Goal: Task Accomplishment & Management: Use online tool/utility

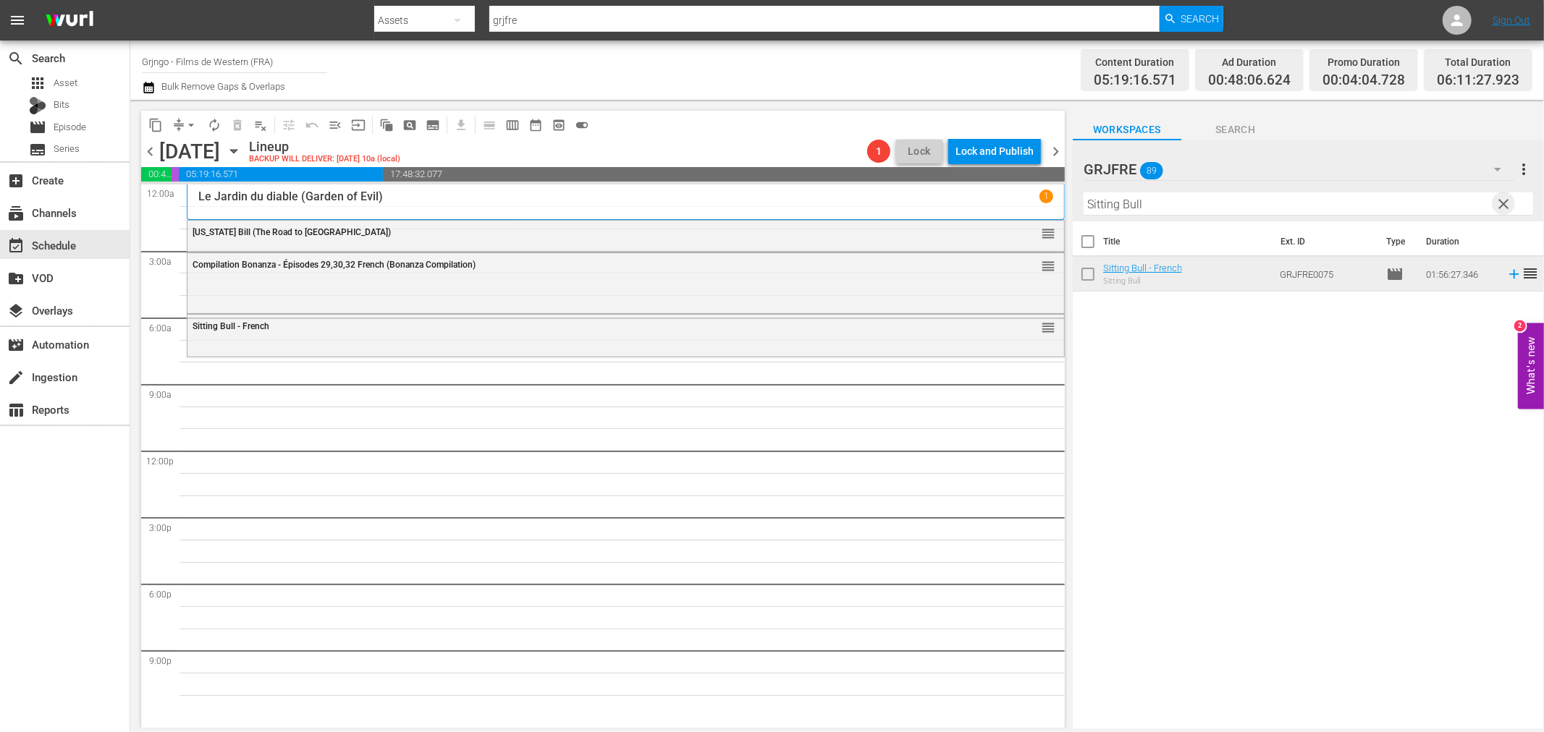
click at [1501, 200] on span "clear" at bounding box center [1503, 203] width 17 height 17
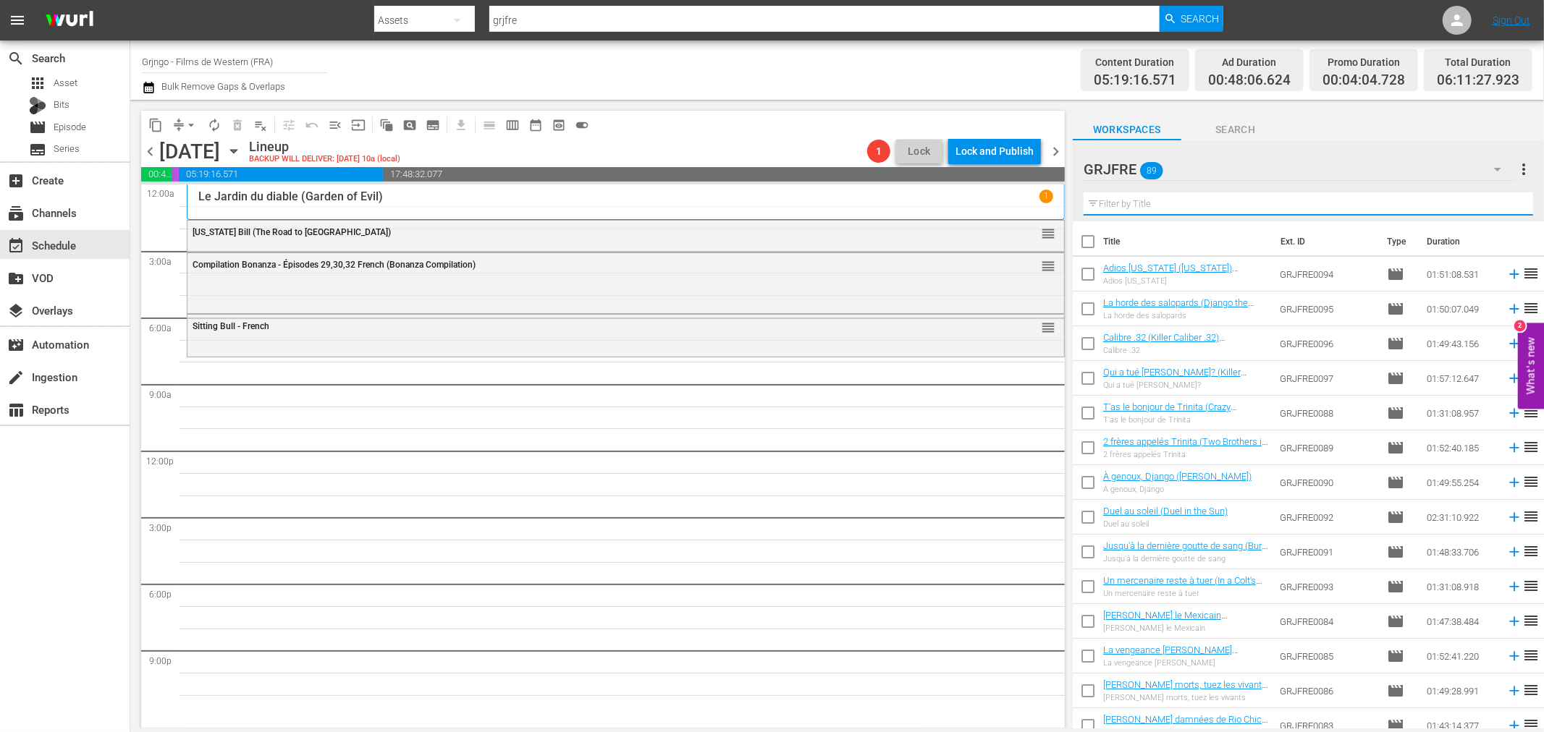
paste input "Two Brothers in [GEOGRAPHIC_DATA]"
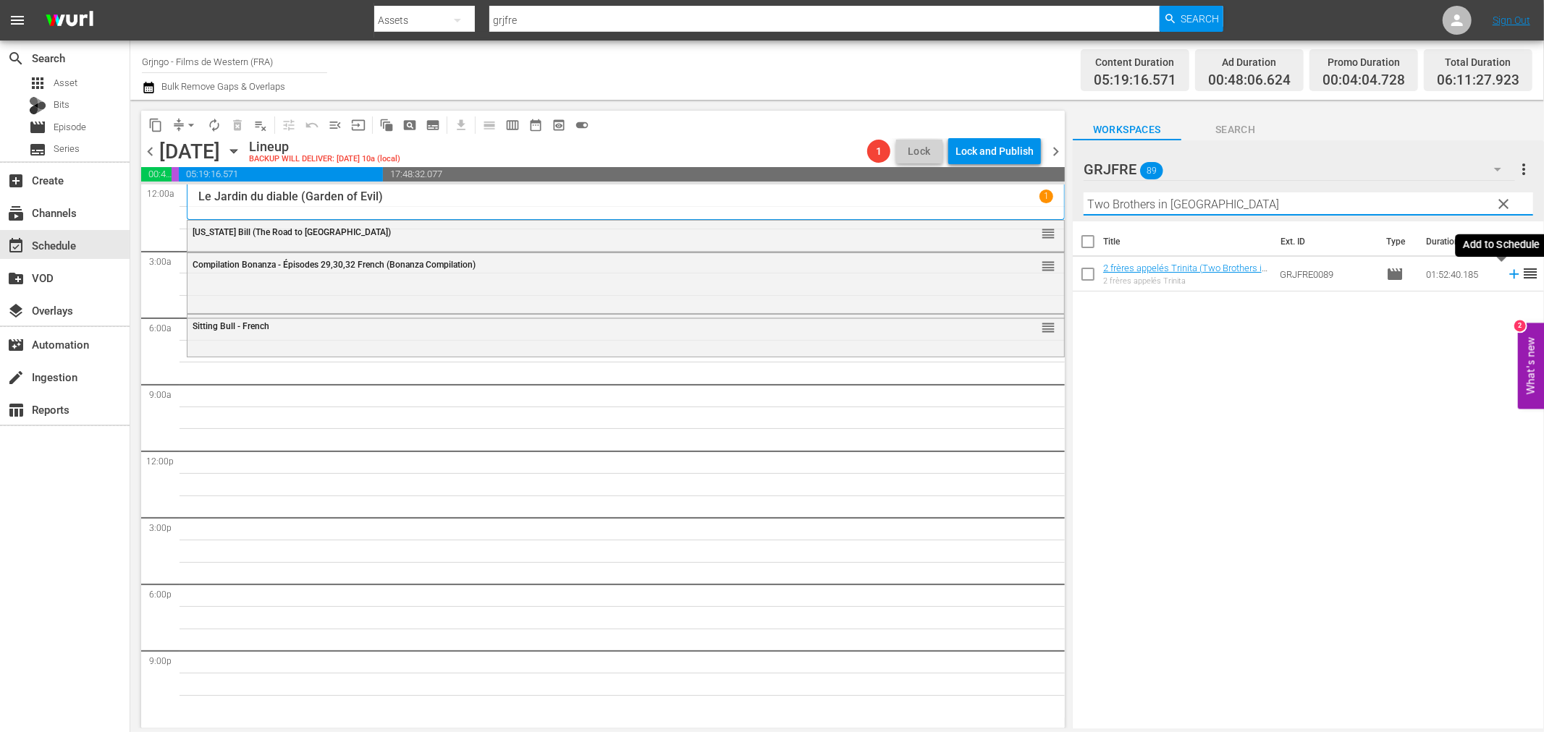
type input "Two Brothers in [GEOGRAPHIC_DATA]"
click at [1509, 275] on icon at bounding box center [1513, 274] width 9 height 9
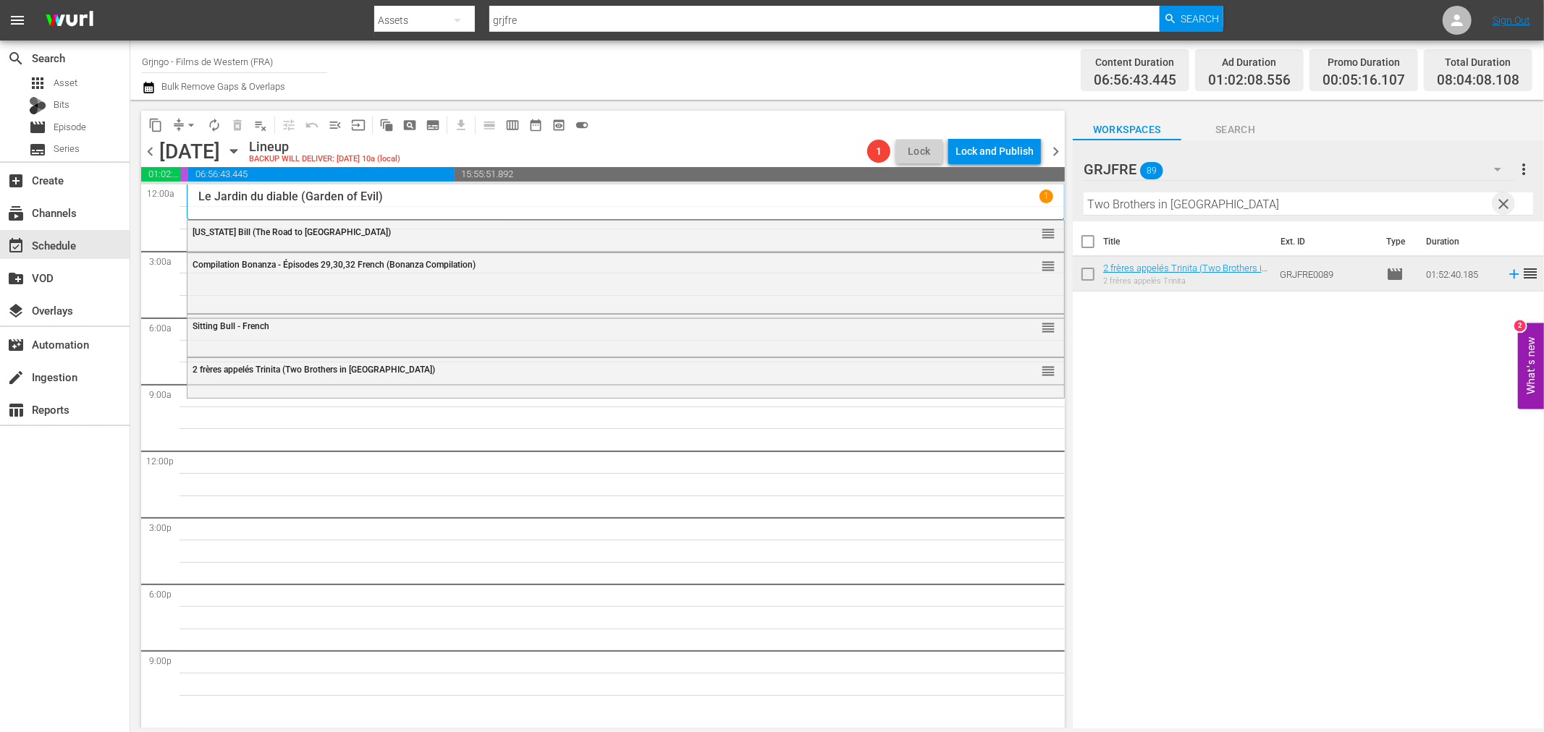
drag, startPoint x: 1511, startPoint y: 204, endPoint x: 1442, endPoint y: 199, distance: 68.9
click at [1511, 204] on span "clear" at bounding box center [1503, 203] width 17 height 17
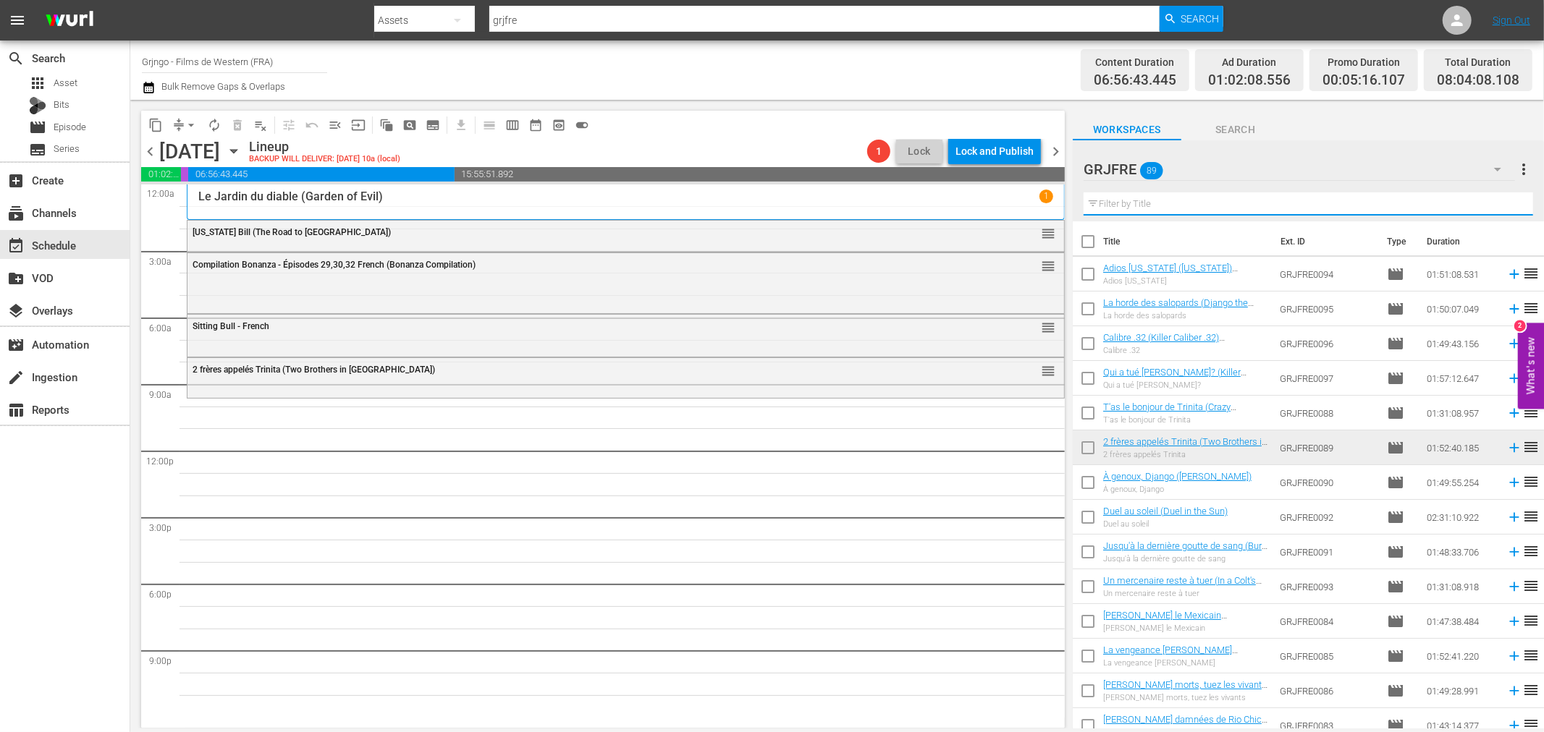
paste input "The Painted Desert"
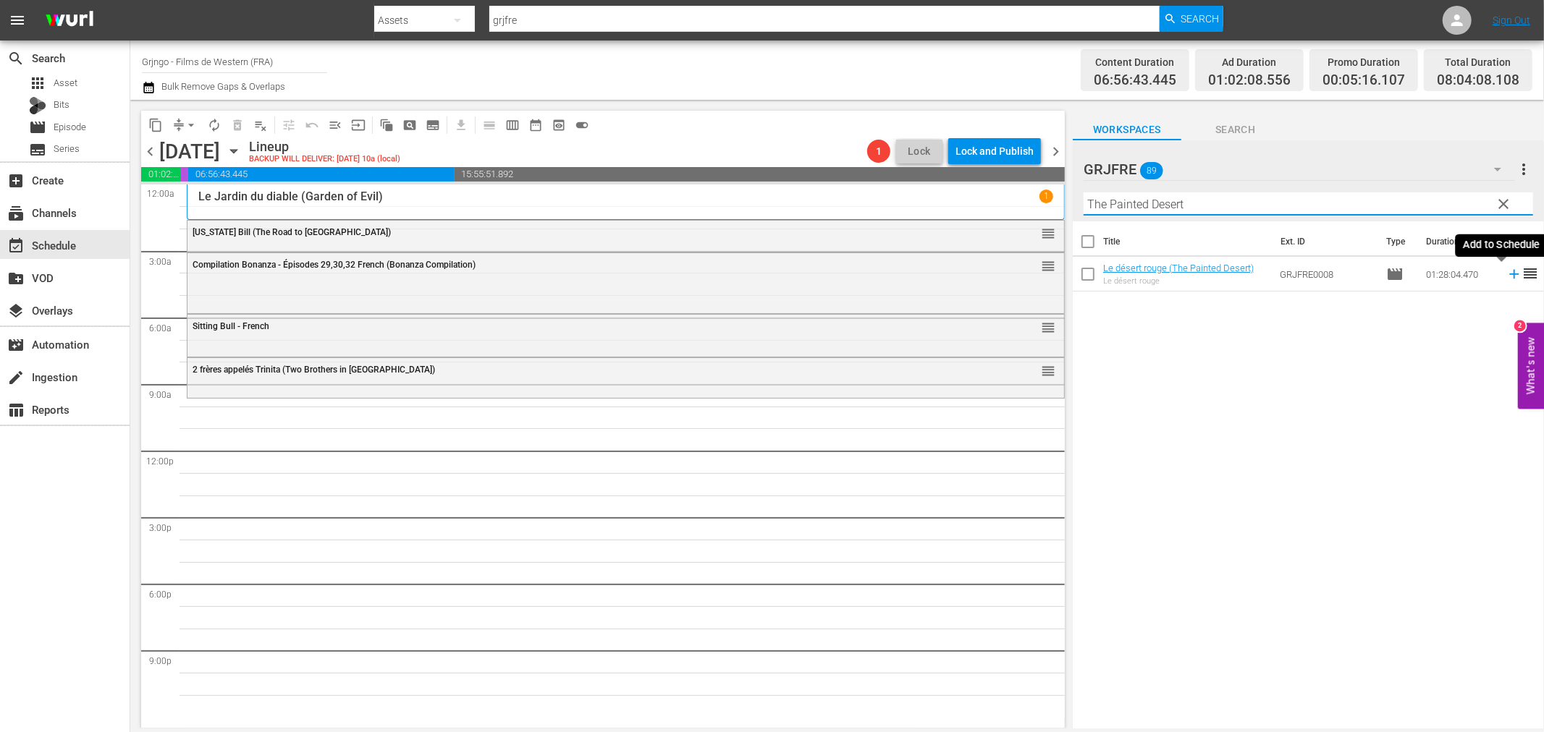
type input "The Painted Desert"
click at [1506, 273] on icon at bounding box center [1514, 274] width 16 height 16
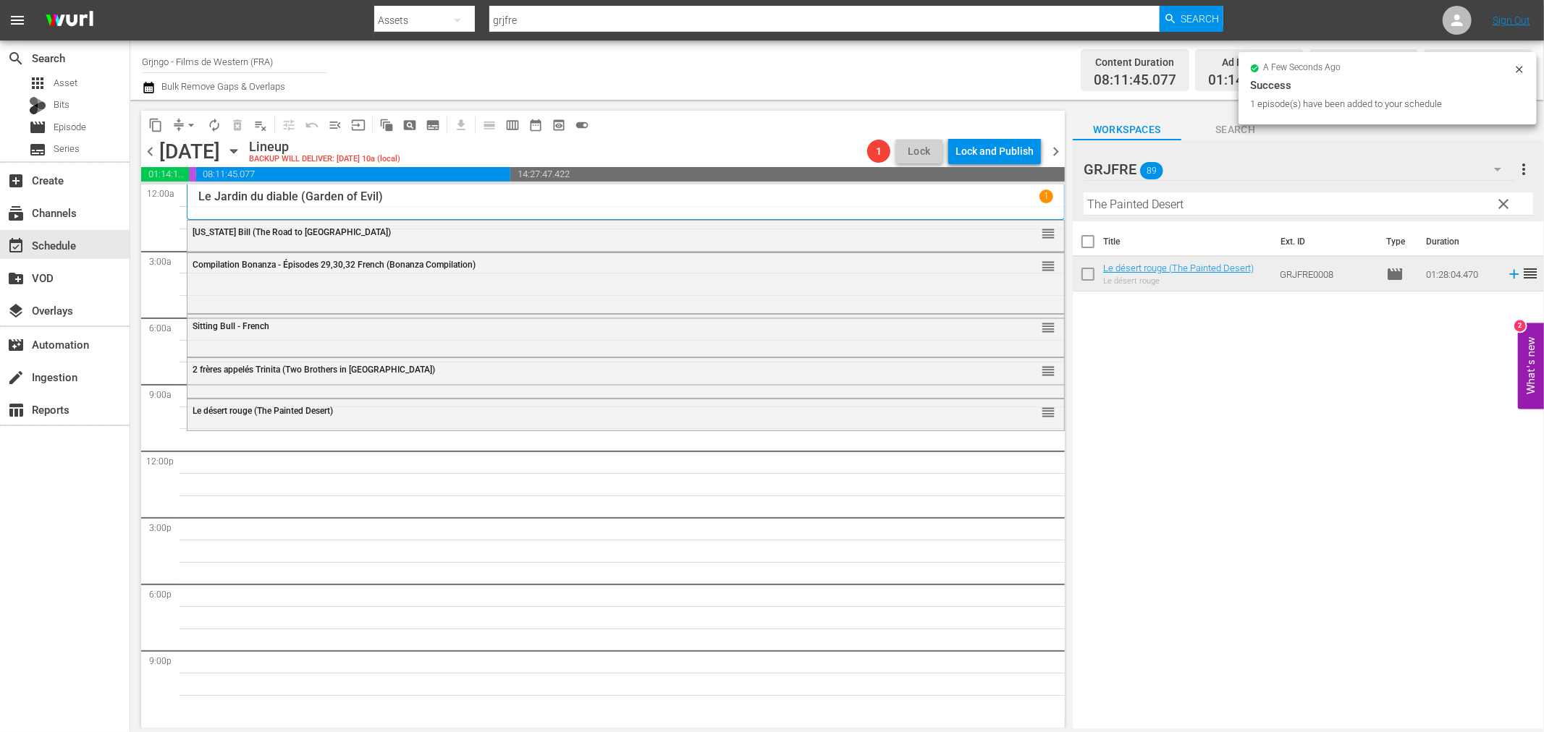
drag, startPoint x: 1506, startPoint y: 199, endPoint x: 1441, endPoint y: 192, distance: 65.5
click at [1506, 199] on span "clear" at bounding box center [1503, 203] width 17 height 17
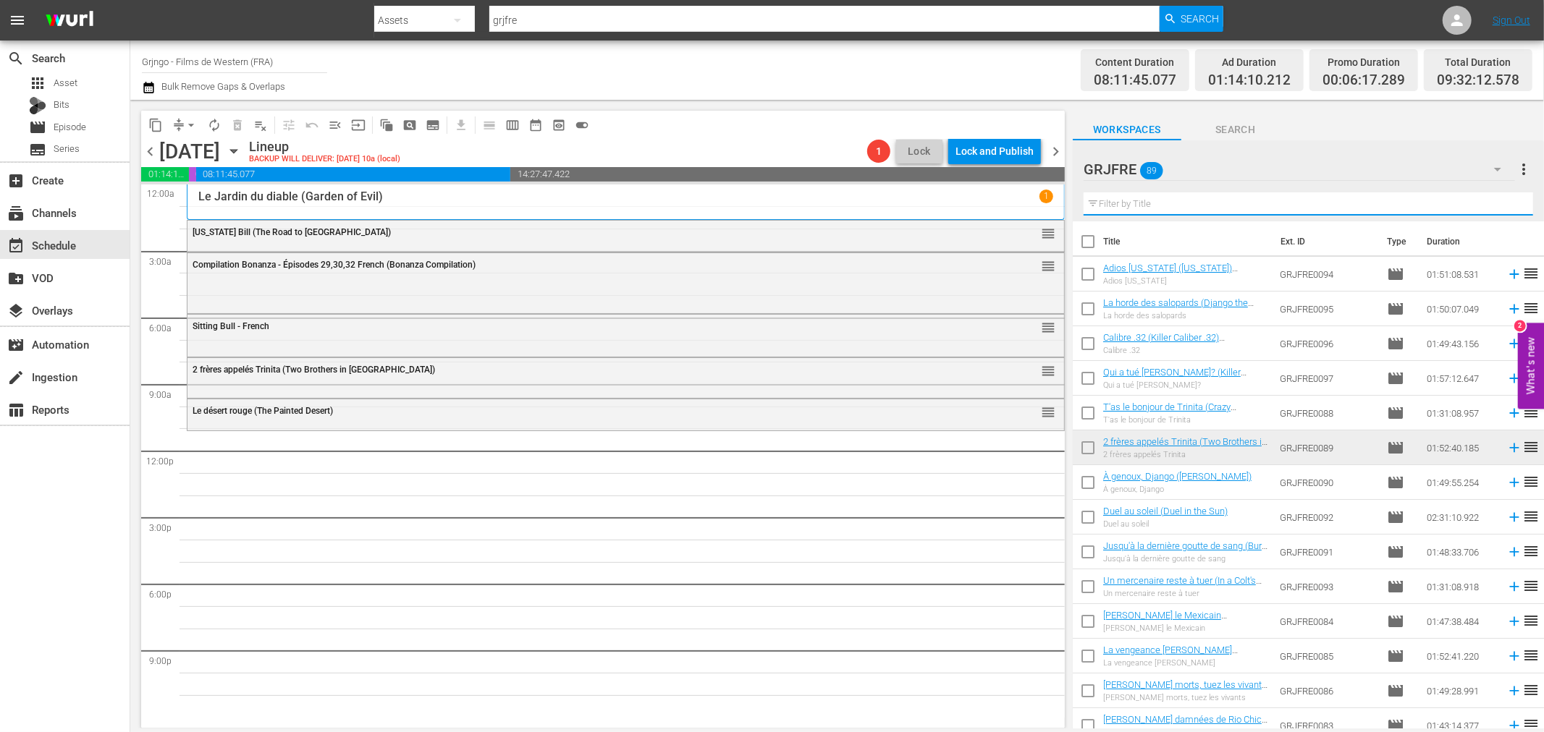
paste input "Femmes hors-[PERSON_NAME] (Outlaw Women)"
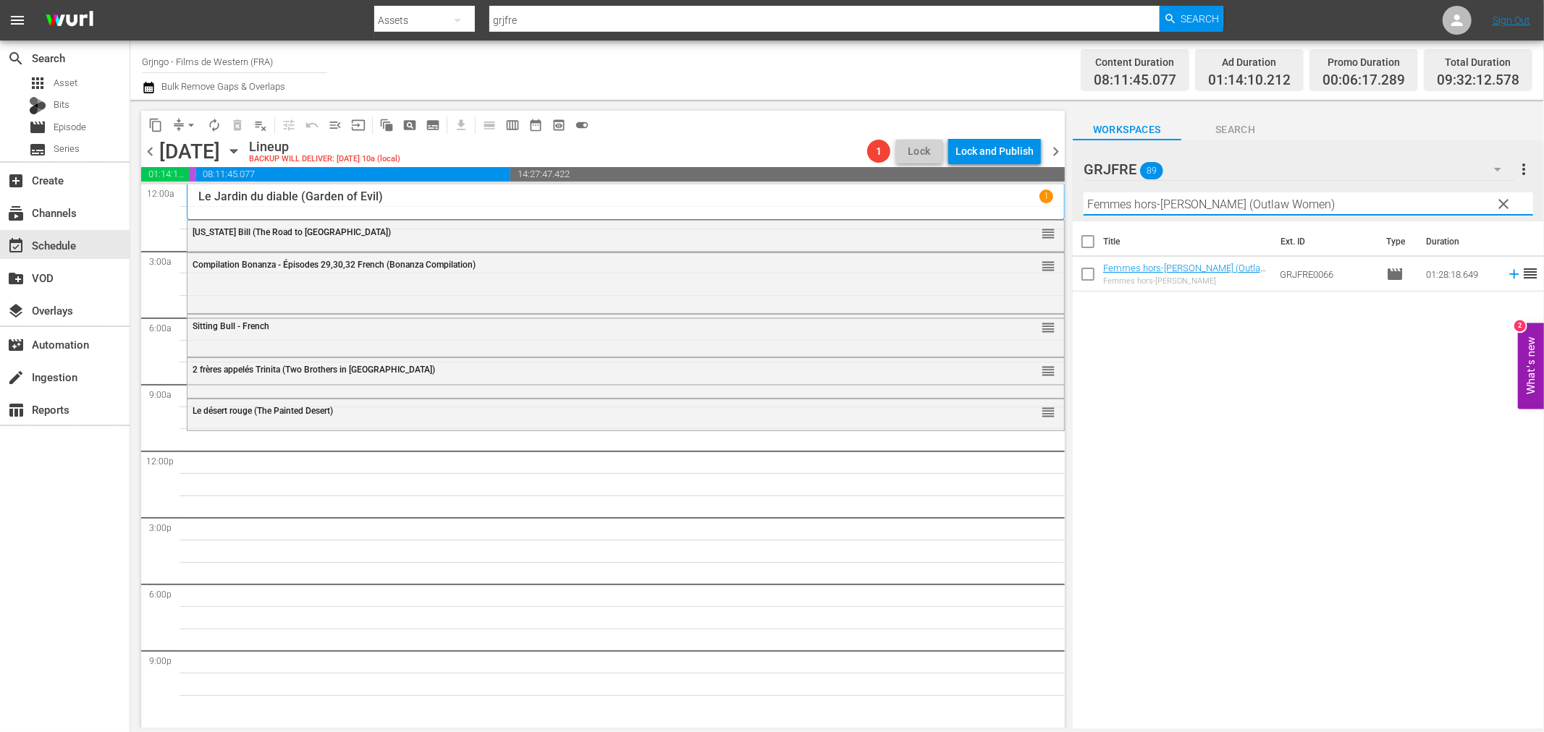
type input "Femmes hors-[PERSON_NAME] (Outlaw Women)"
click at [1509, 274] on icon at bounding box center [1513, 274] width 9 height 9
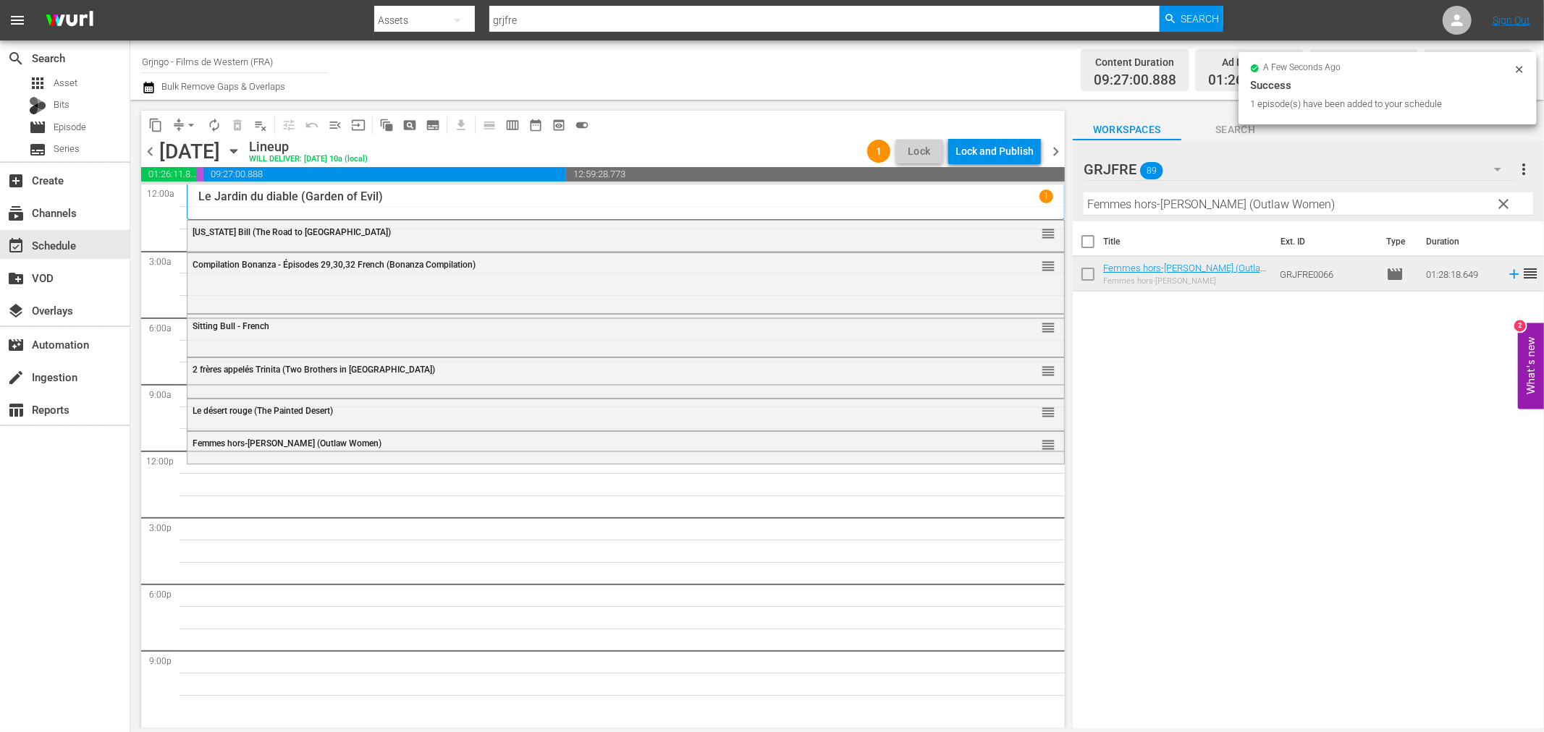
drag, startPoint x: 1506, startPoint y: 199, endPoint x: 1337, endPoint y: 183, distance: 170.1
click at [1506, 199] on span "clear" at bounding box center [1503, 203] width 17 height 17
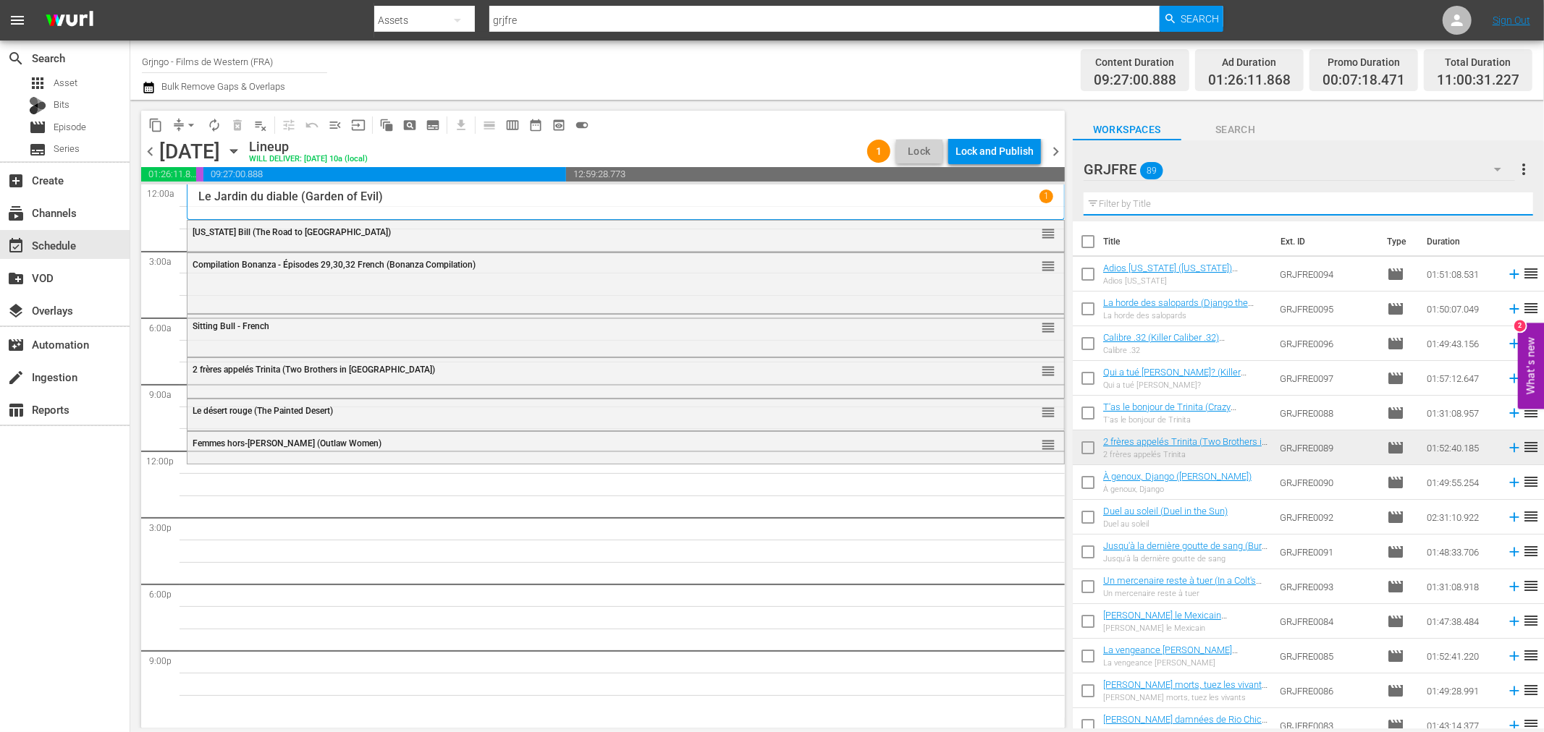
click at [1096, 204] on input "text" at bounding box center [1307, 204] width 449 height 23
paste input "A Minute to Pray, a Second to Die"
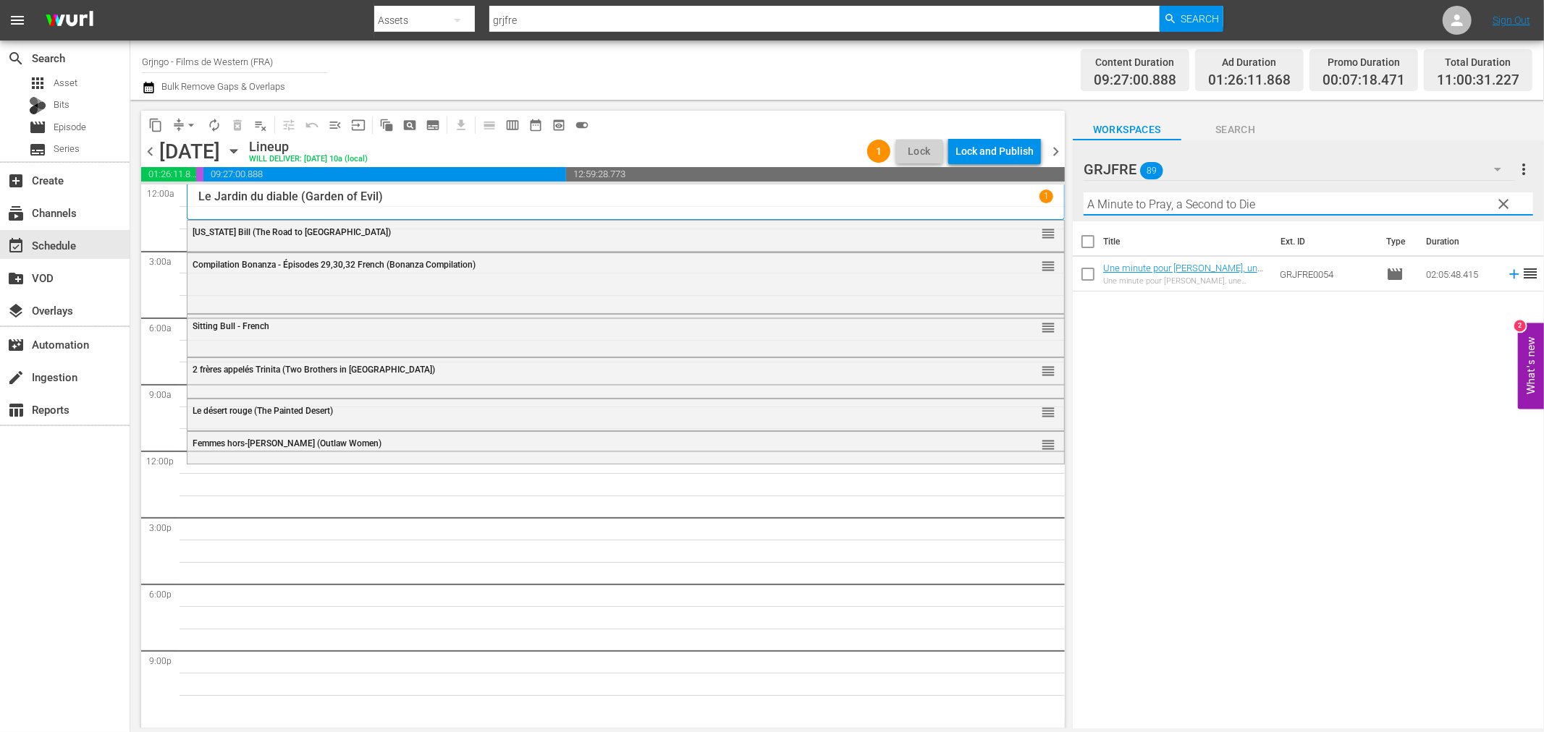
type input "A Minute to Pray, a Second to Die"
click at [1509, 275] on icon at bounding box center [1513, 274] width 9 height 9
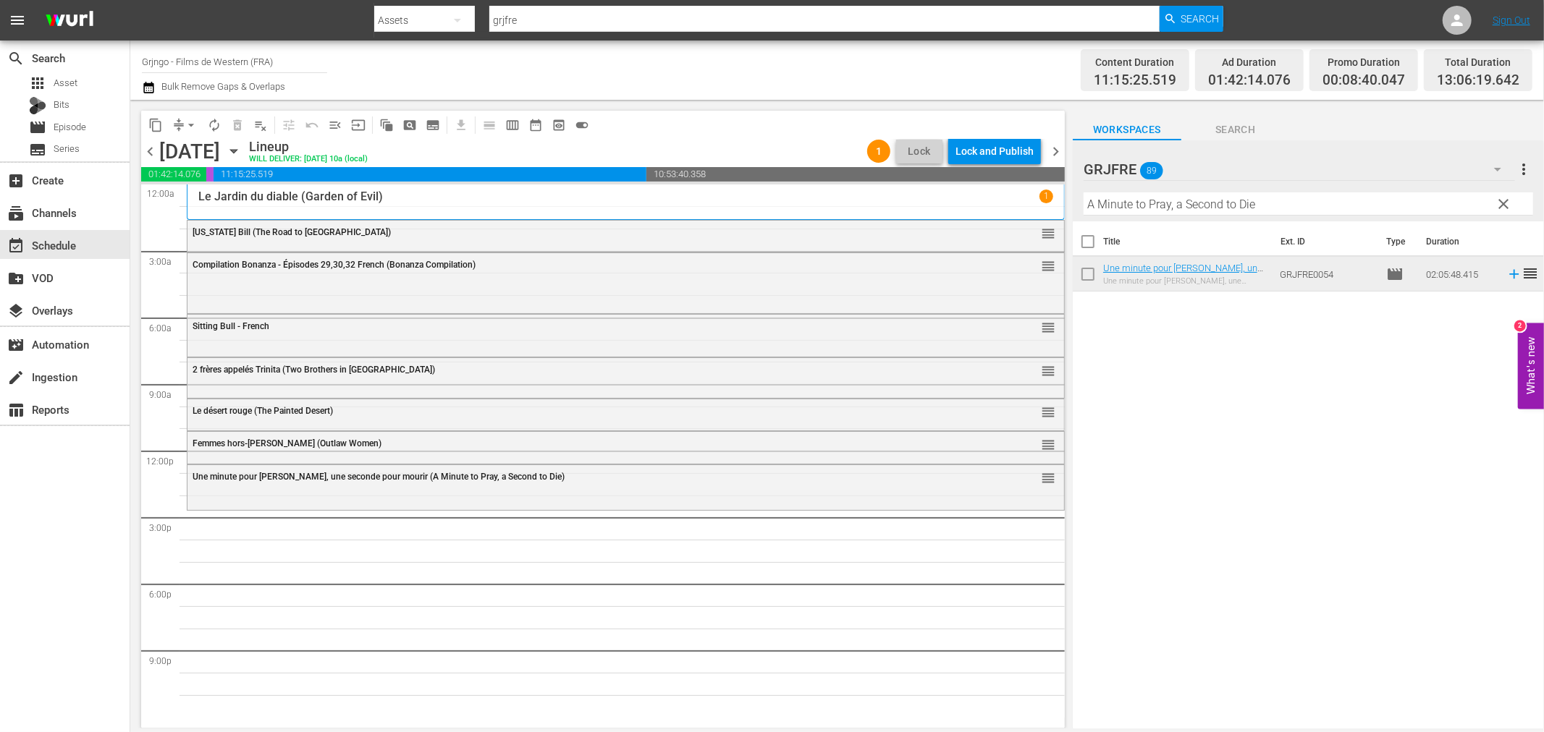
drag, startPoint x: 1506, startPoint y: 200, endPoint x: 1261, endPoint y: 206, distance: 244.7
click at [1506, 200] on span "clear" at bounding box center [1503, 203] width 17 height 17
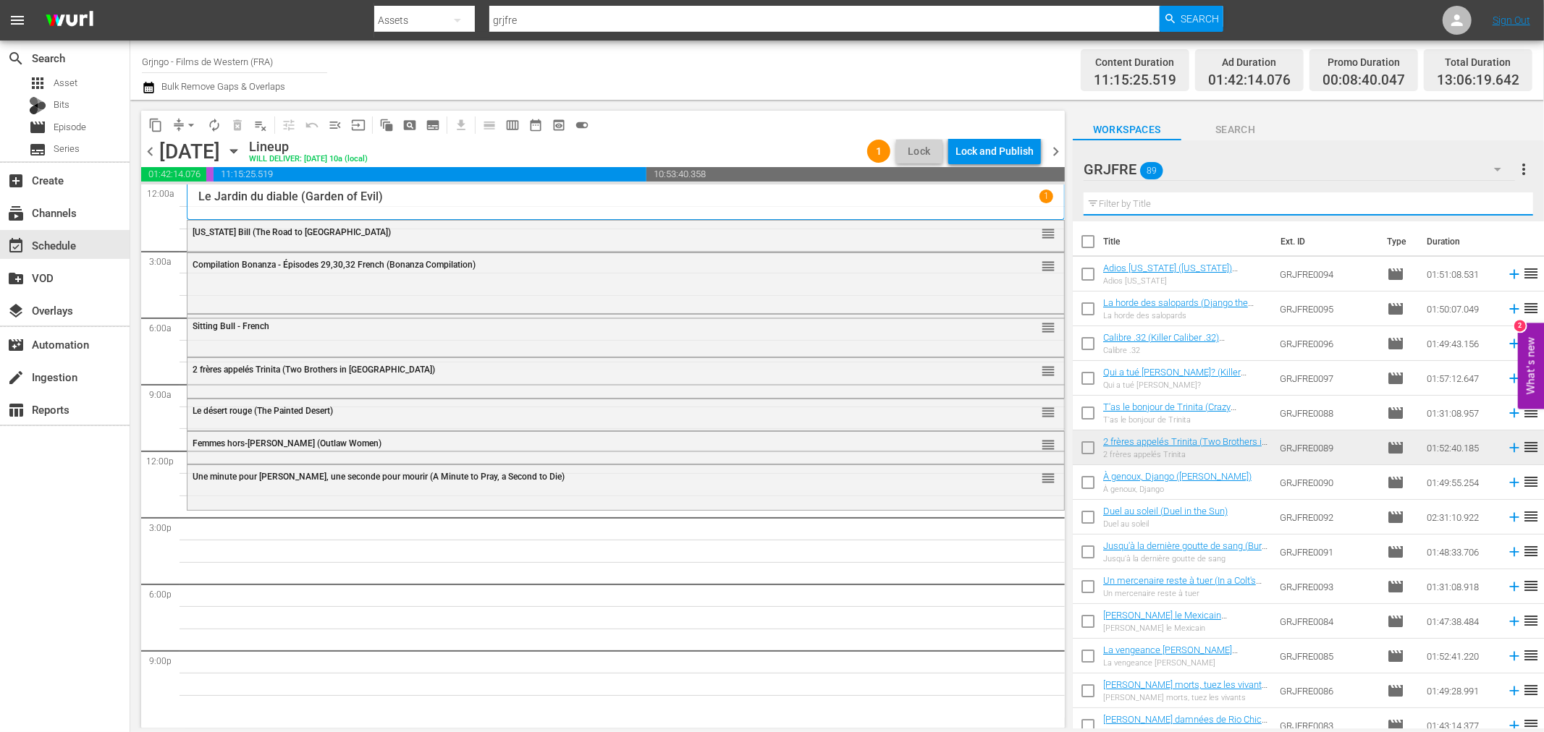
paste input "La course au soleil"
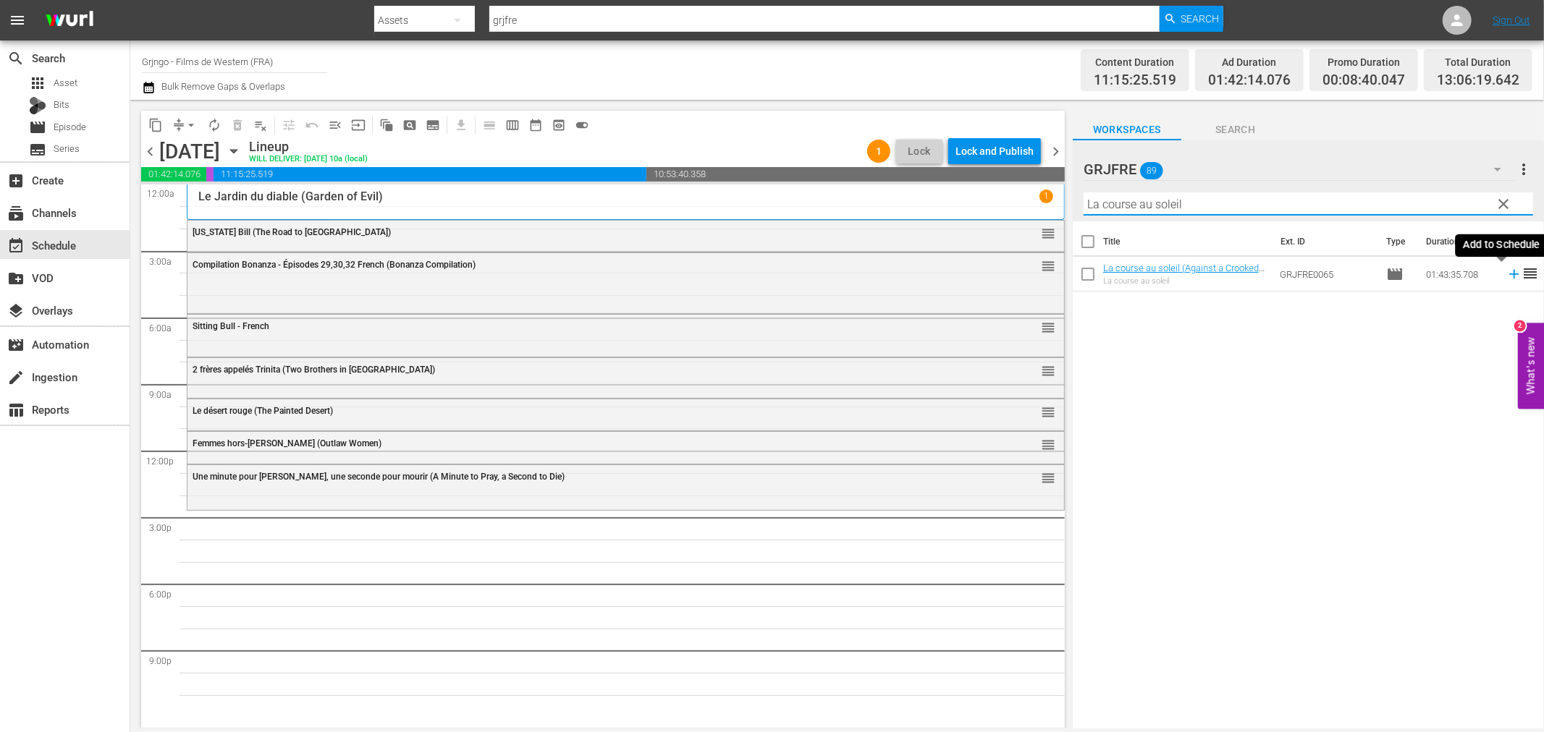
type input "La course au soleil"
click at [1509, 275] on icon at bounding box center [1513, 274] width 9 height 9
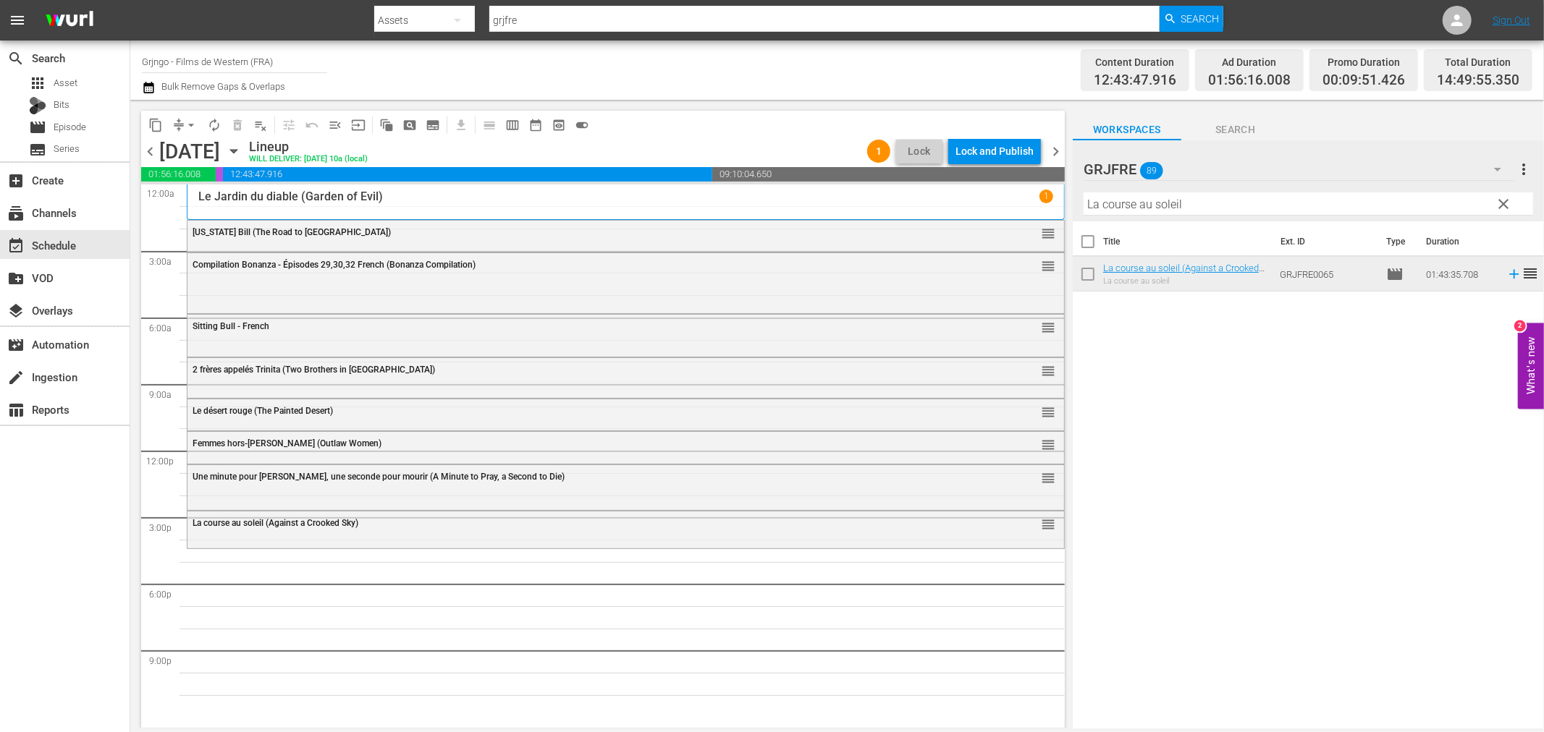
drag, startPoint x: 1507, startPoint y: 200, endPoint x: 1319, endPoint y: 206, distance: 187.6
click at [1507, 200] on span "clear" at bounding box center [1503, 203] width 17 height 17
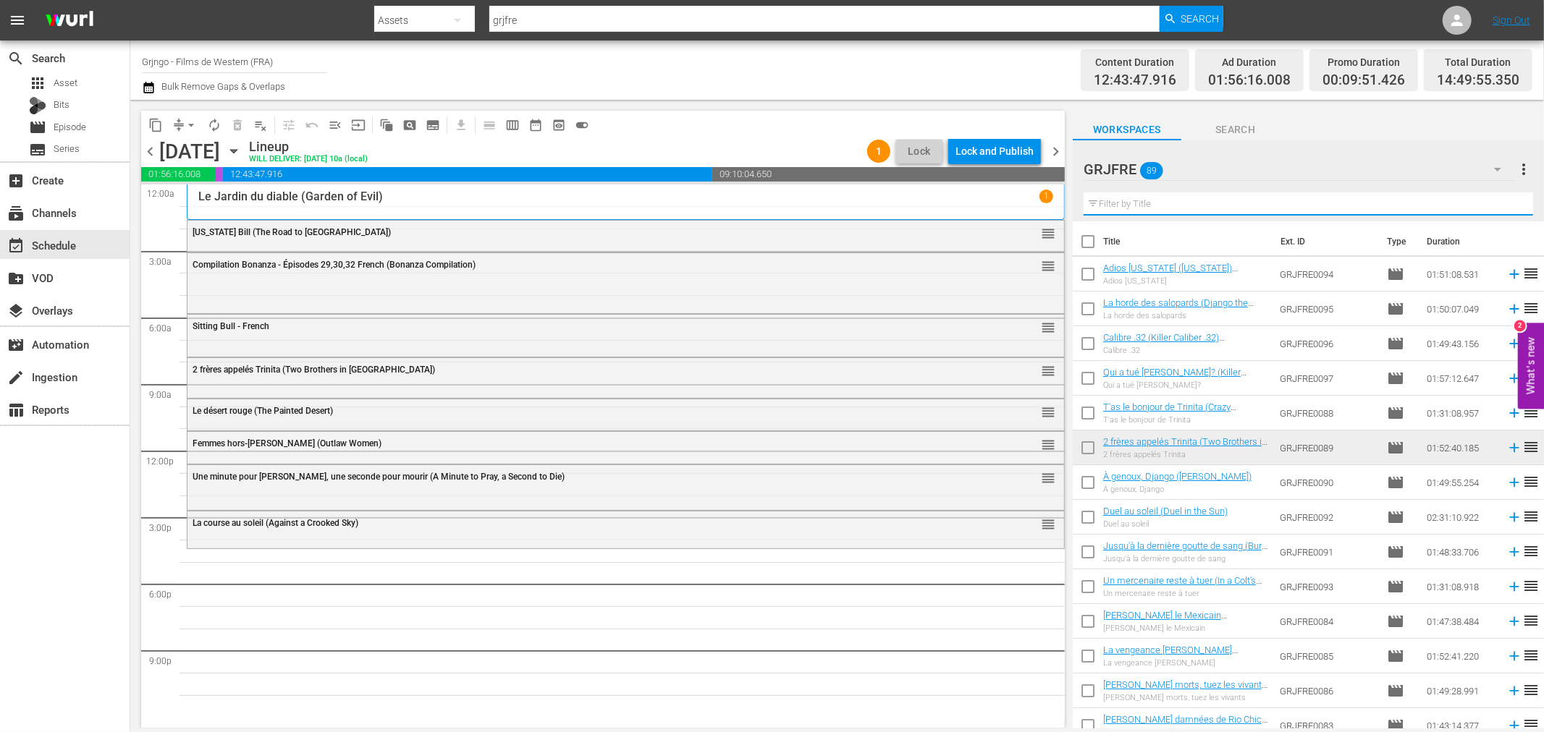
paste input "McLintock!"
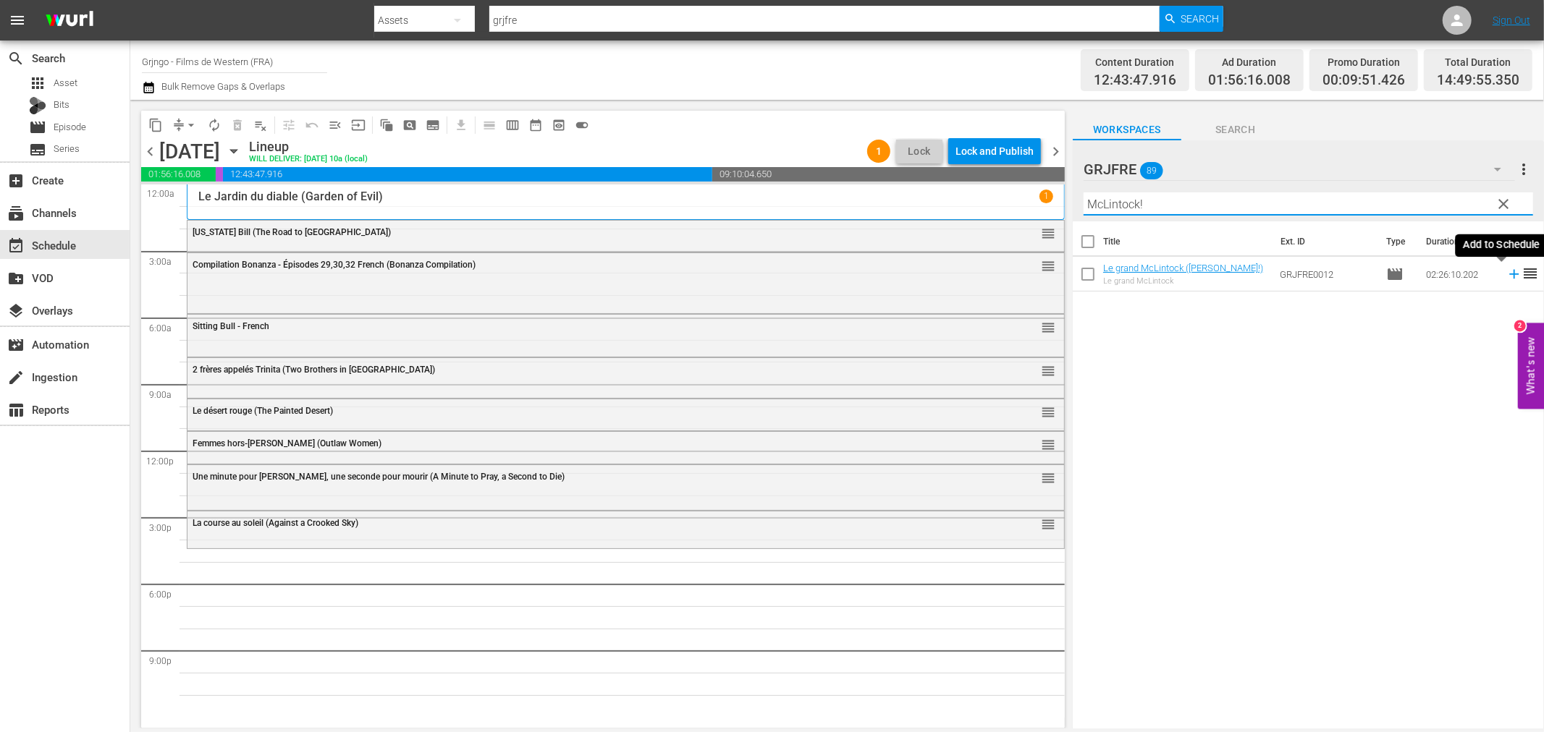
type input "McLintock!"
click at [1506, 271] on icon at bounding box center [1514, 274] width 16 height 16
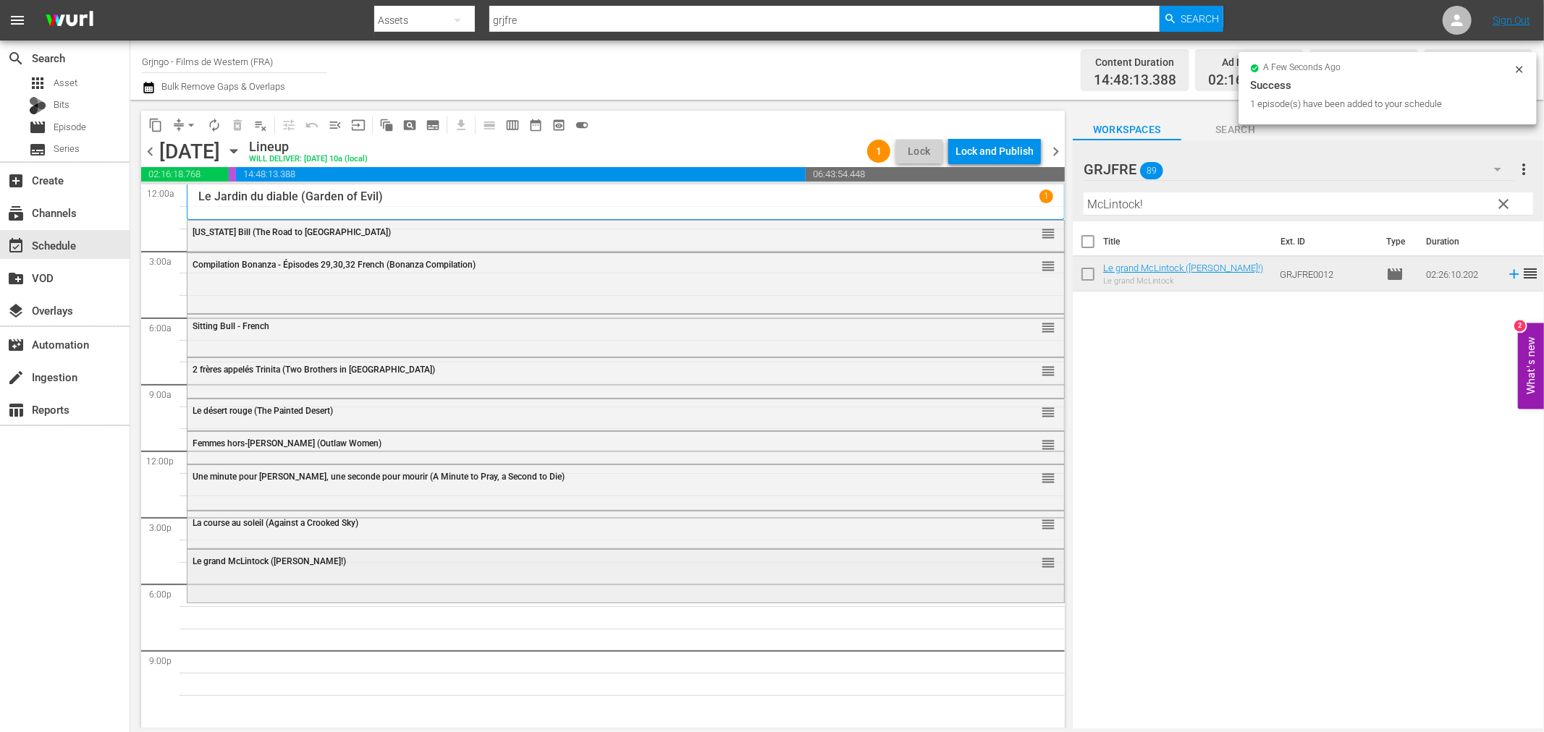
click at [411, 581] on div "Le grand McLintock ([PERSON_NAME]!) reorder" at bounding box center [625, 575] width 876 height 50
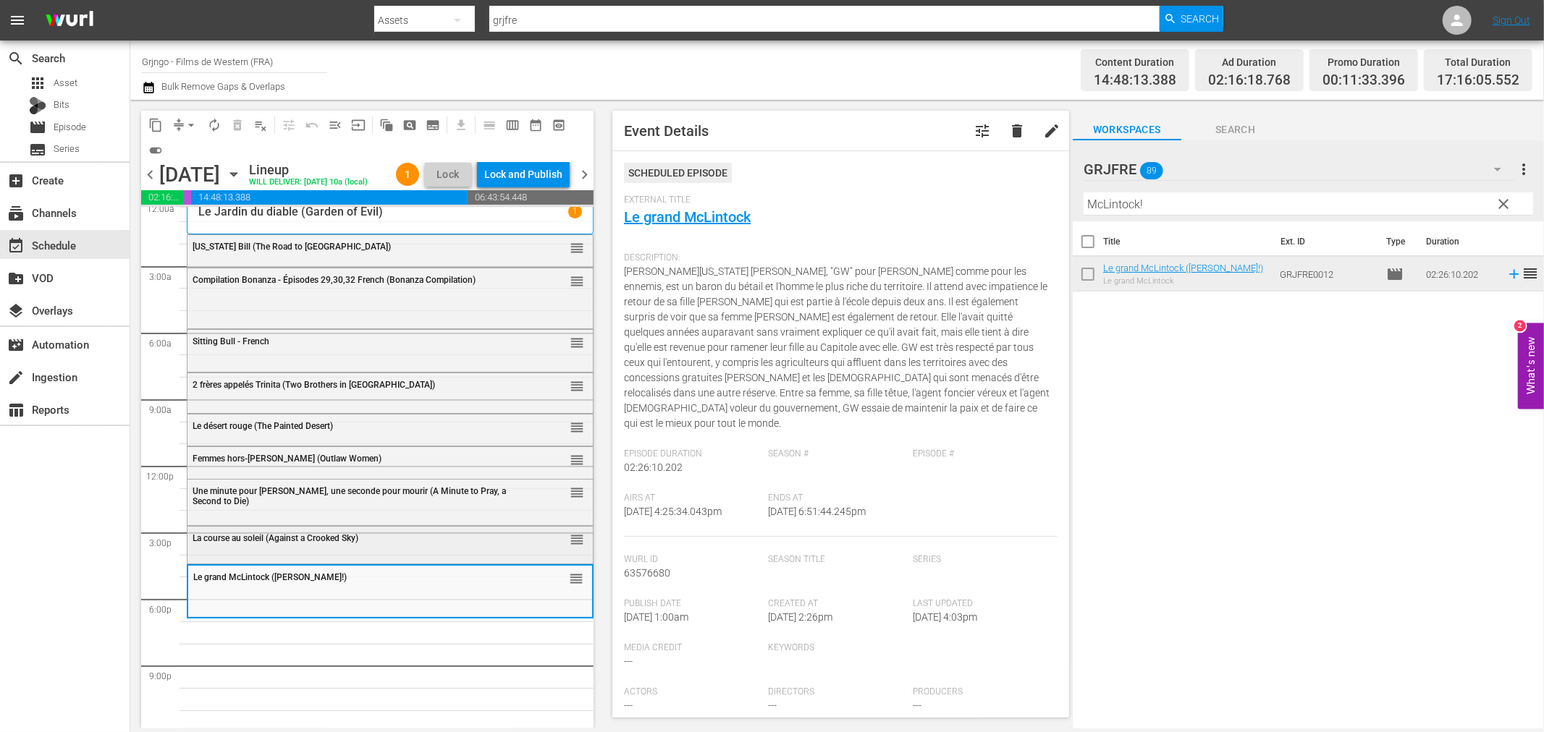
scroll to position [11, 0]
click at [1503, 201] on span "clear" at bounding box center [1503, 203] width 17 height 17
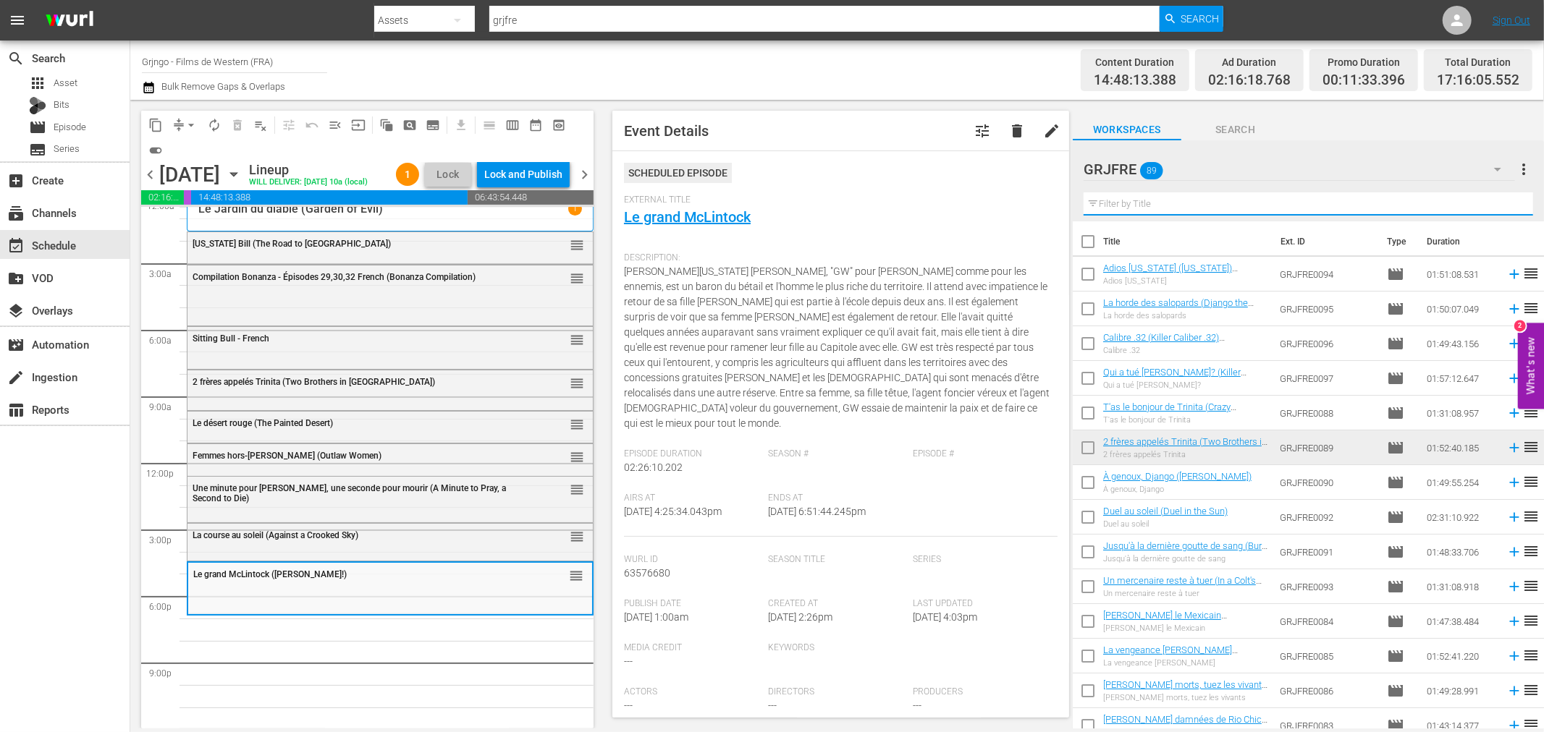
paste input "[PERSON_NAME], the Mark of Vengeance"
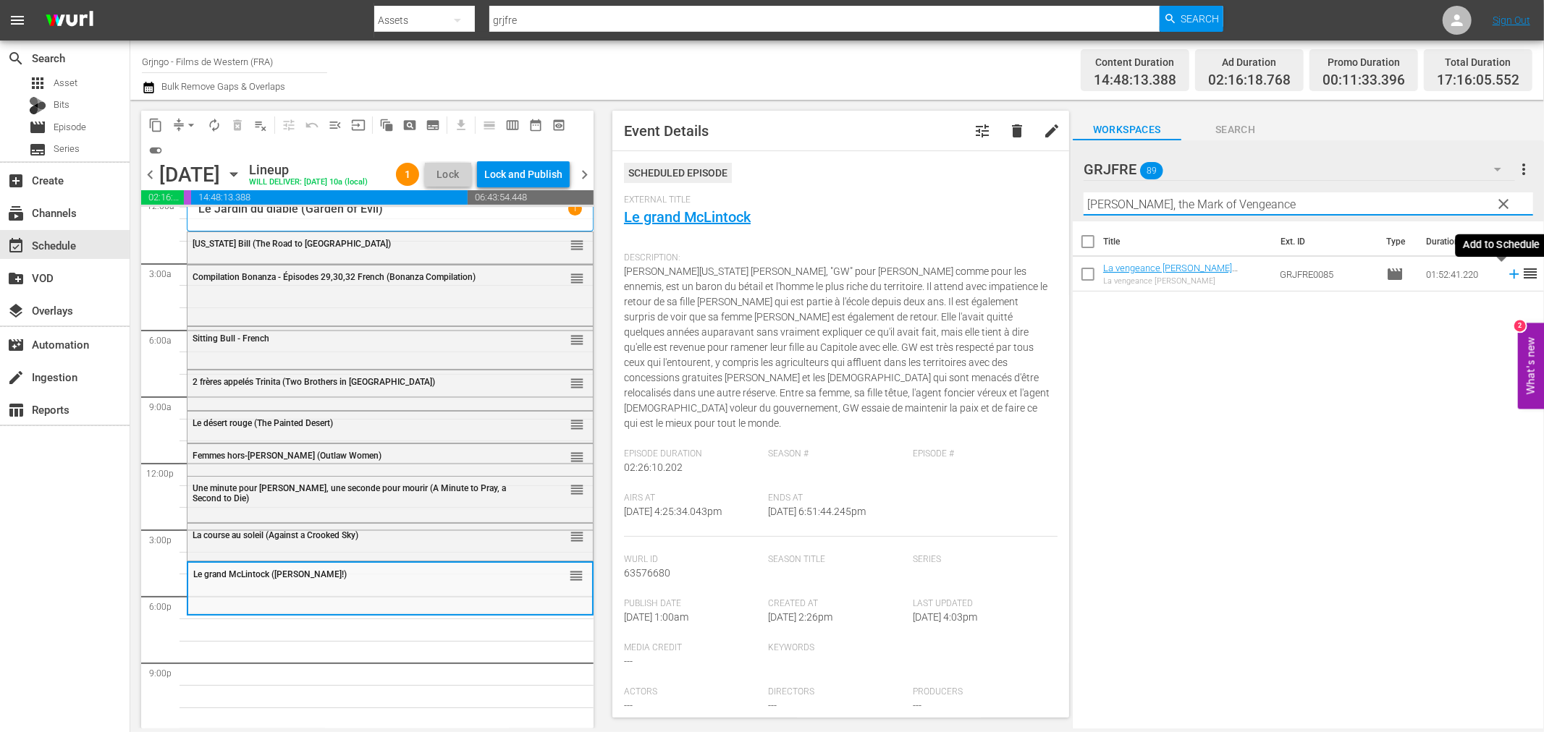
type input "[PERSON_NAME], the Mark of Vengeance"
click at [1506, 272] on icon at bounding box center [1514, 274] width 16 height 16
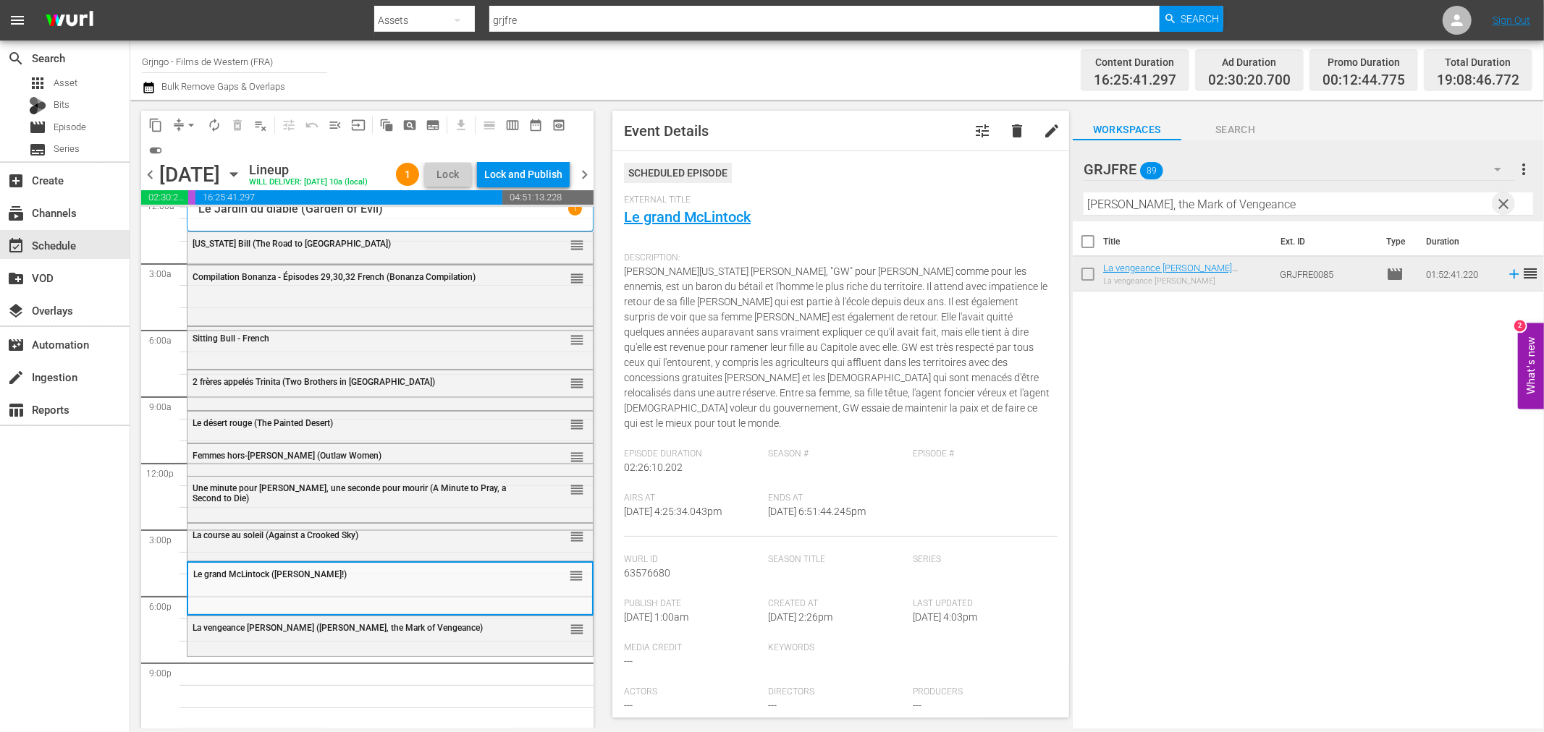
click at [1500, 203] on span "clear" at bounding box center [1503, 203] width 17 height 17
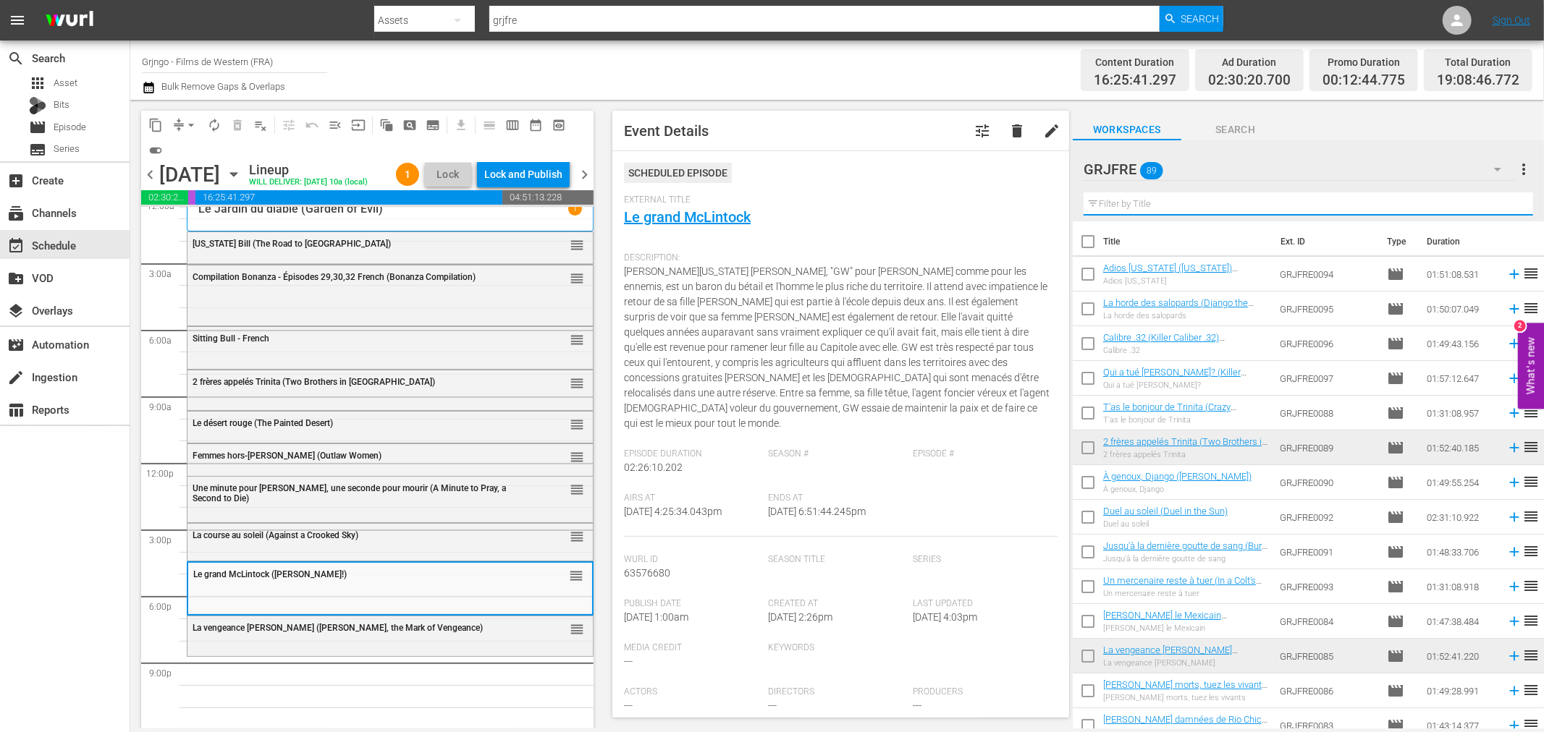
paste input "Only the Valiant"
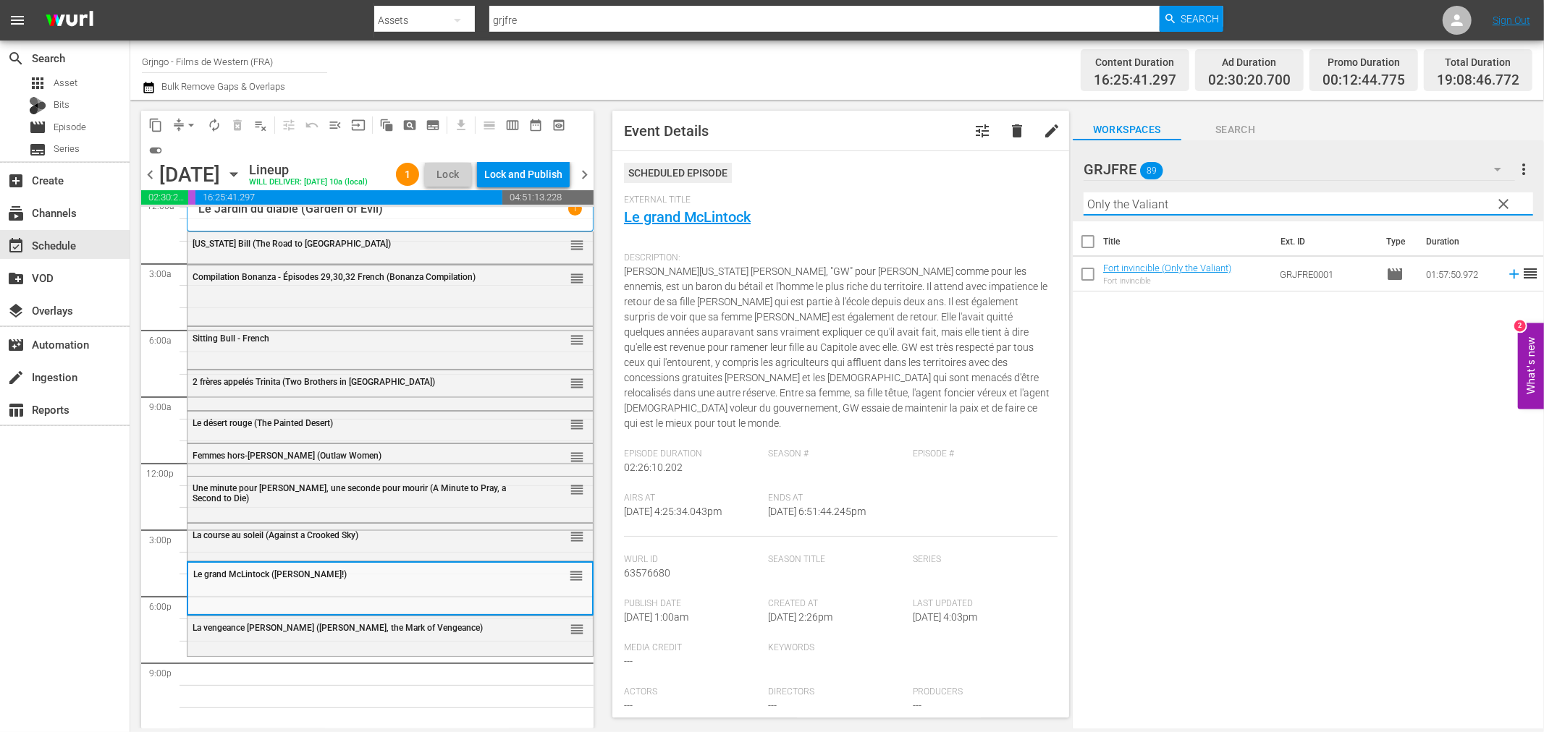
type input "Only the Valiant"
click at [1509, 275] on icon at bounding box center [1513, 274] width 9 height 9
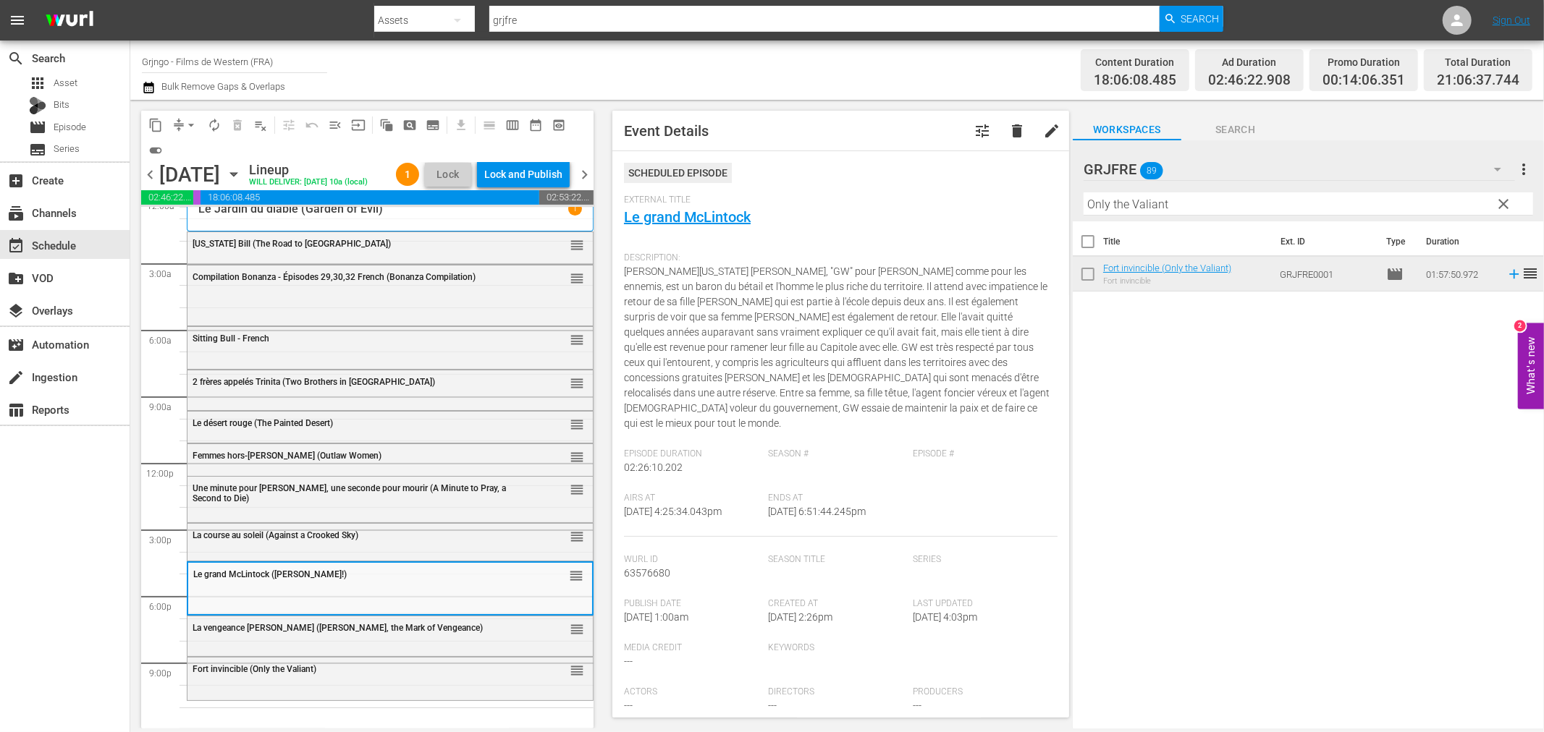
click at [341, 580] on div "Le grand McLintock ([PERSON_NAME]!) reorder" at bounding box center [390, 575] width 404 height 25
click at [357, 634] on div "La vengeance [PERSON_NAME] ([PERSON_NAME], the Mark of Vengeance) reorder" at bounding box center [389, 629] width 405 height 25
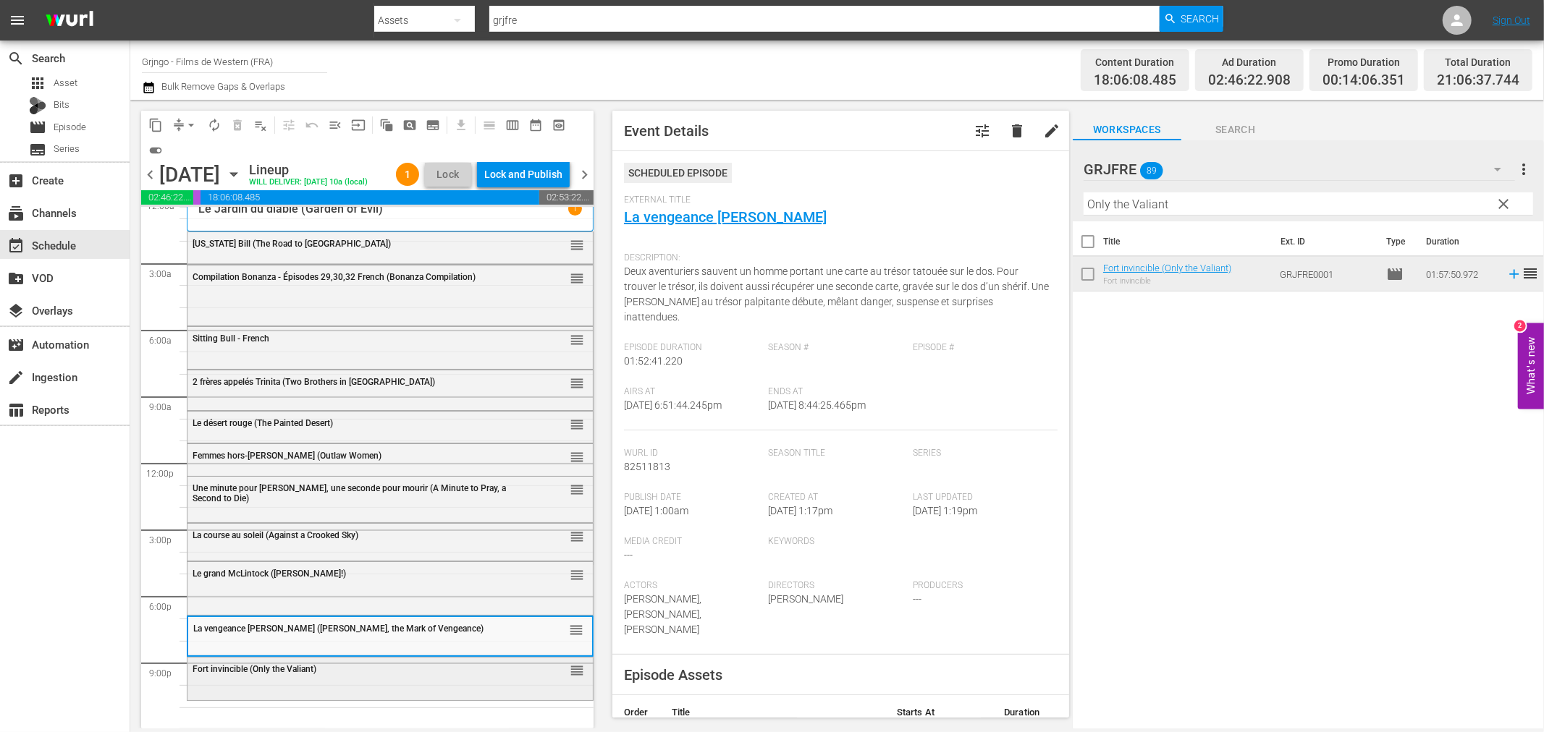
click at [228, 693] on div "Fort invincible (Only the Valiant) reorder" at bounding box center [389, 677] width 405 height 39
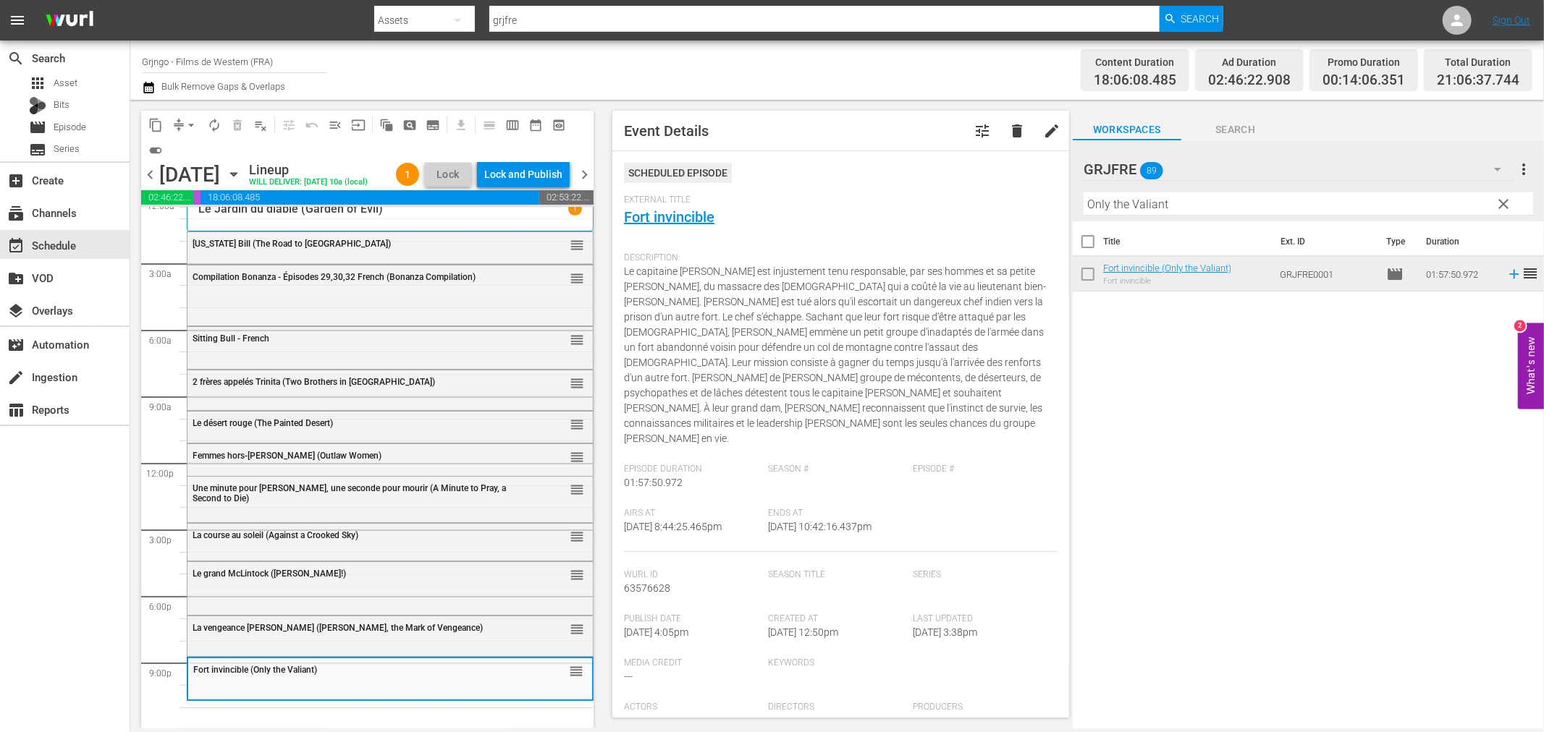
scroll to position [80, 0]
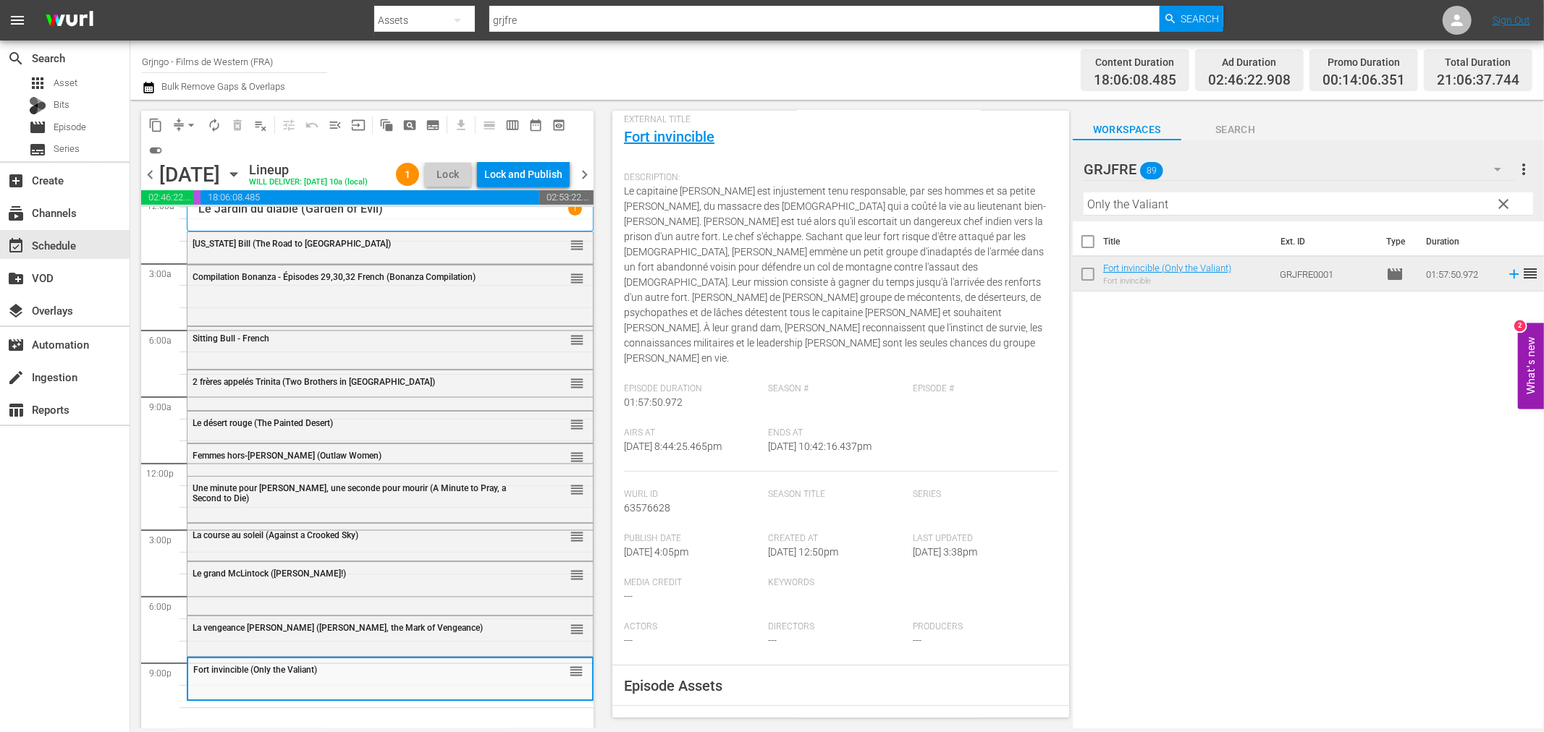
drag, startPoint x: 1507, startPoint y: 197, endPoint x: 1249, endPoint y: 205, distance: 258.5
click at [1507, 197] on span "clear" at bounding box center [1503, 203] width 17 height 17
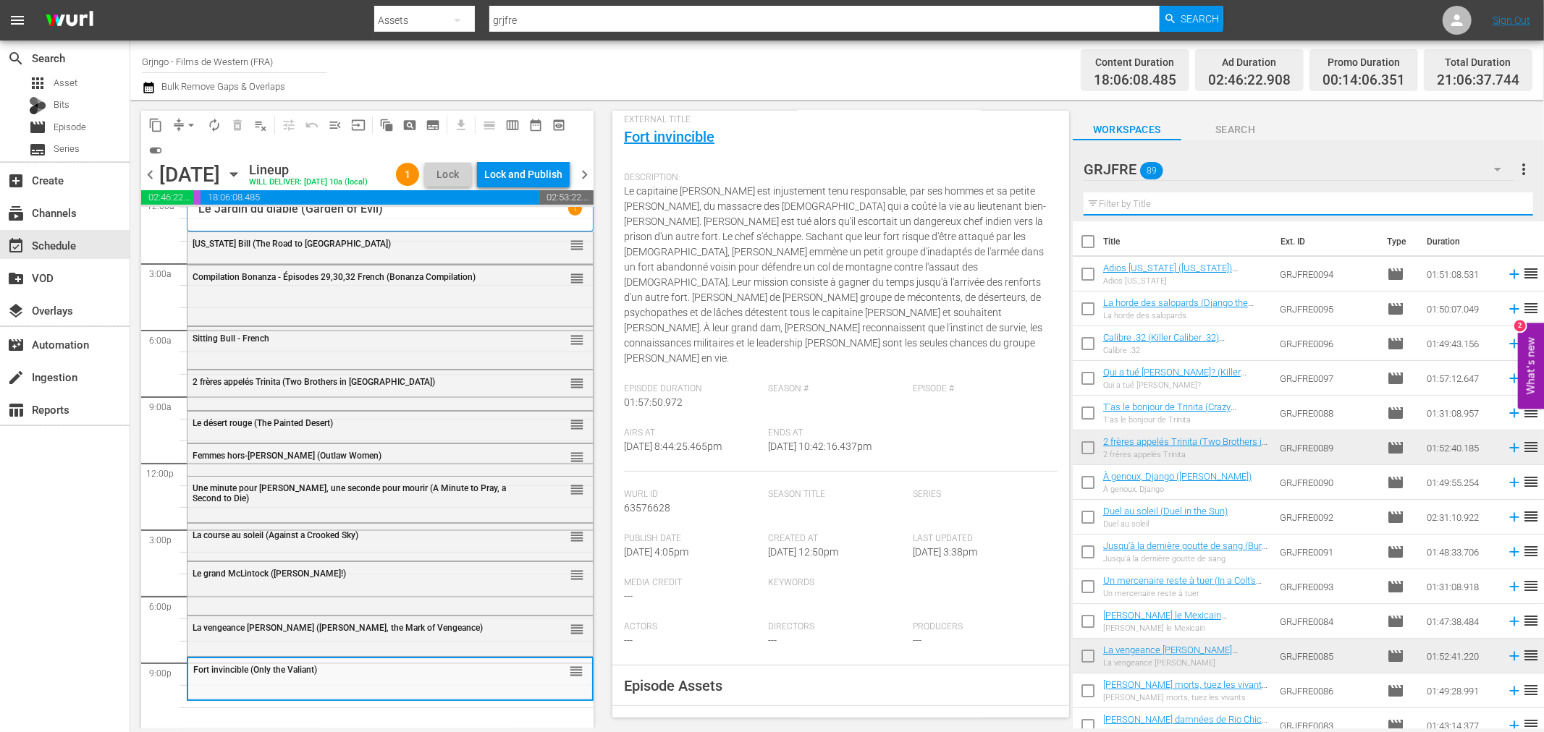
paste input "The Covered Wagon"
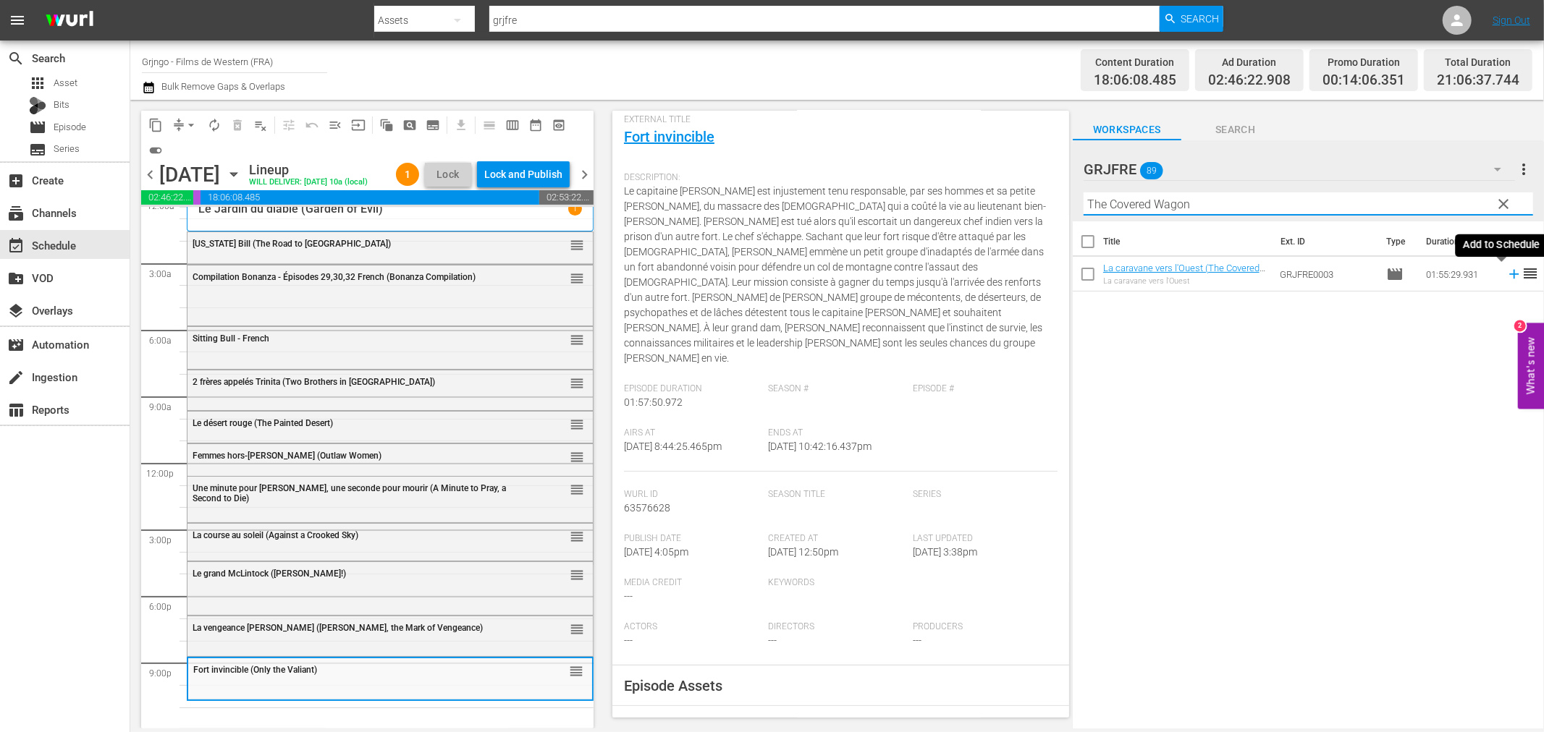
type input "The Covered Wagon"
click at [1506, 271] on icon at bounding box center [1514, 274] width 16 height 16
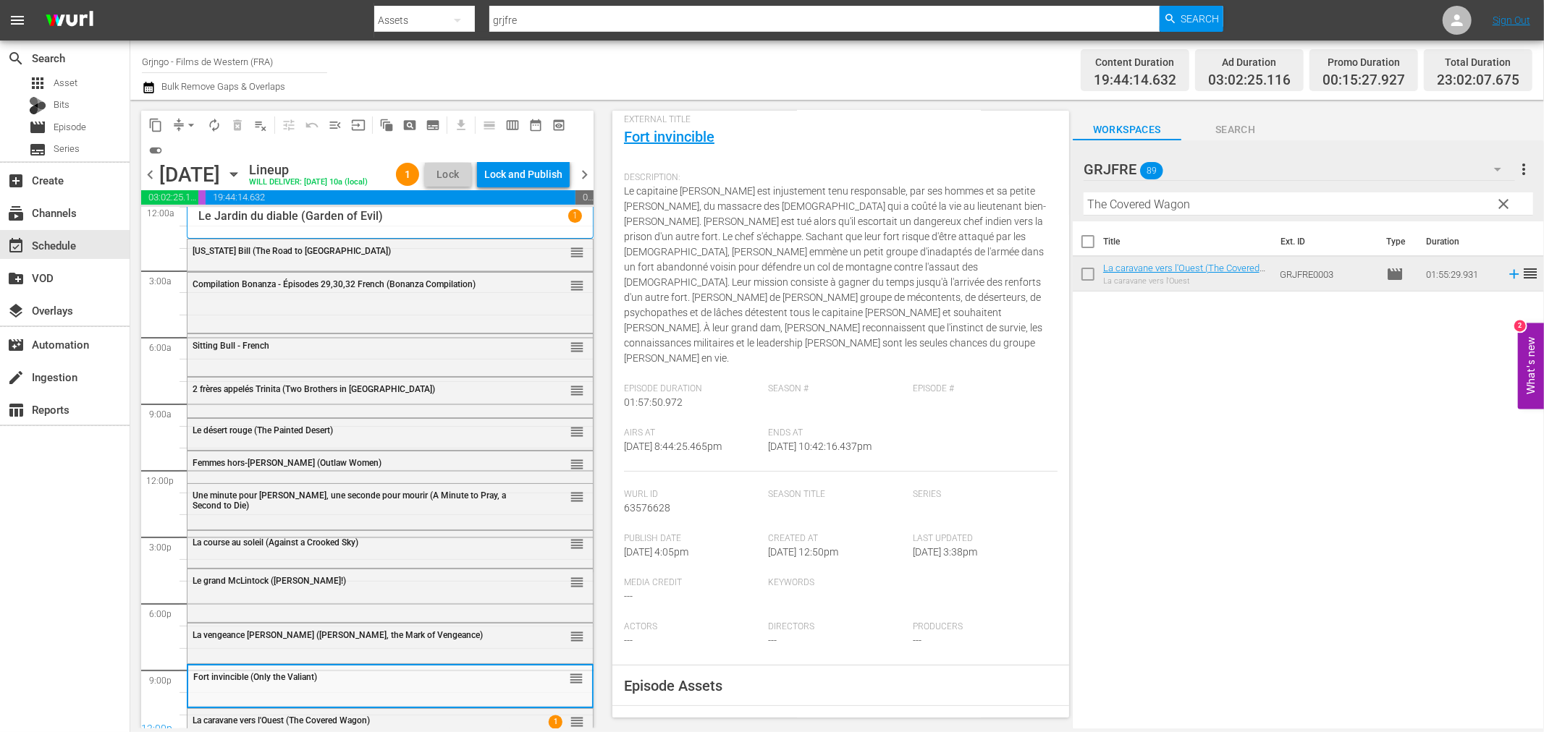
scroll to position [0, 0]
click at [416, 638] on div "La vengeance [PERSON_NAME] ([PERSON_NAME], the Mark of Vengeance)" at bounding box center [354, 639] width 322 height 10
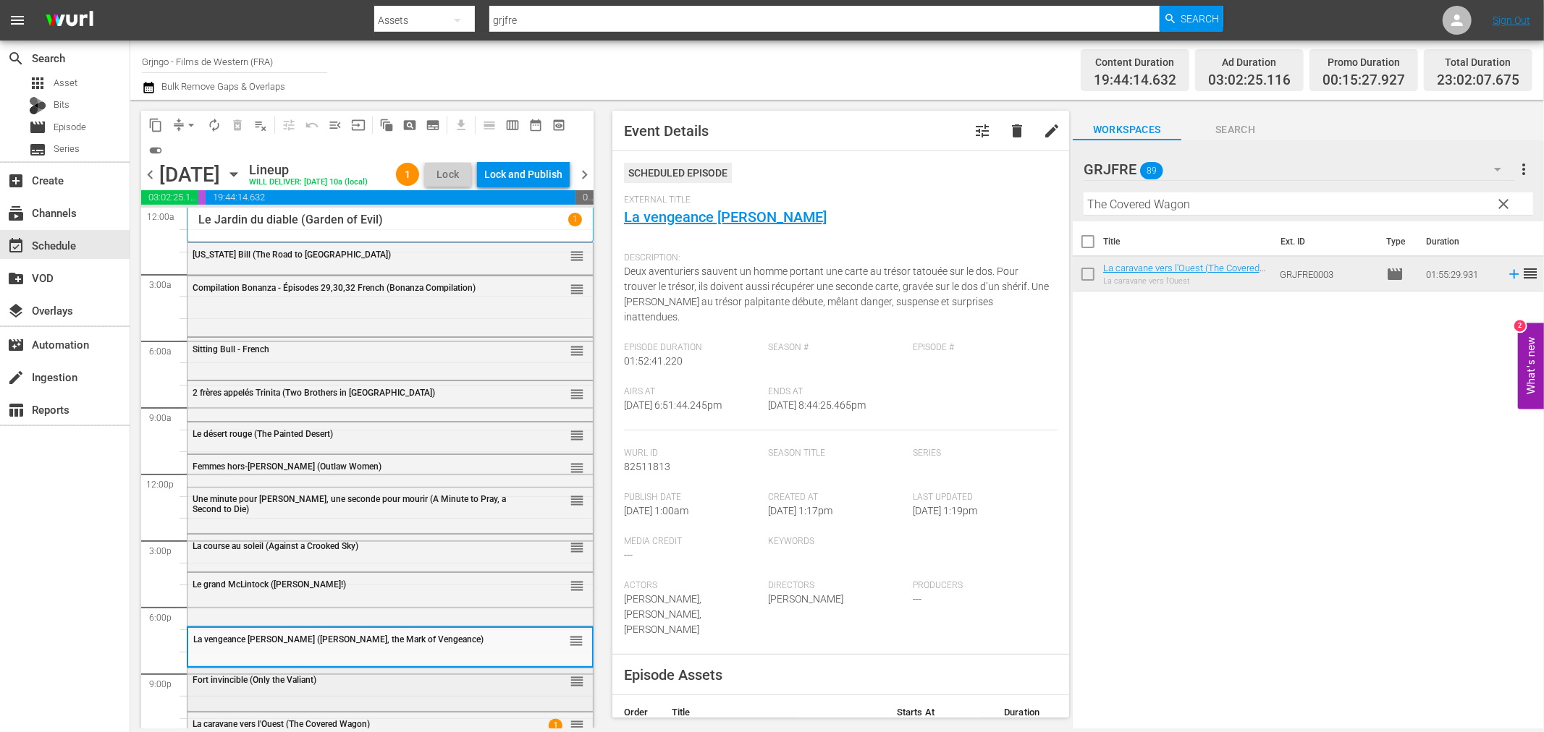
click at [418, 677] on div "Fort invincible (Only the Valiant)" at bounding box center [354, 680] width 322 height 10
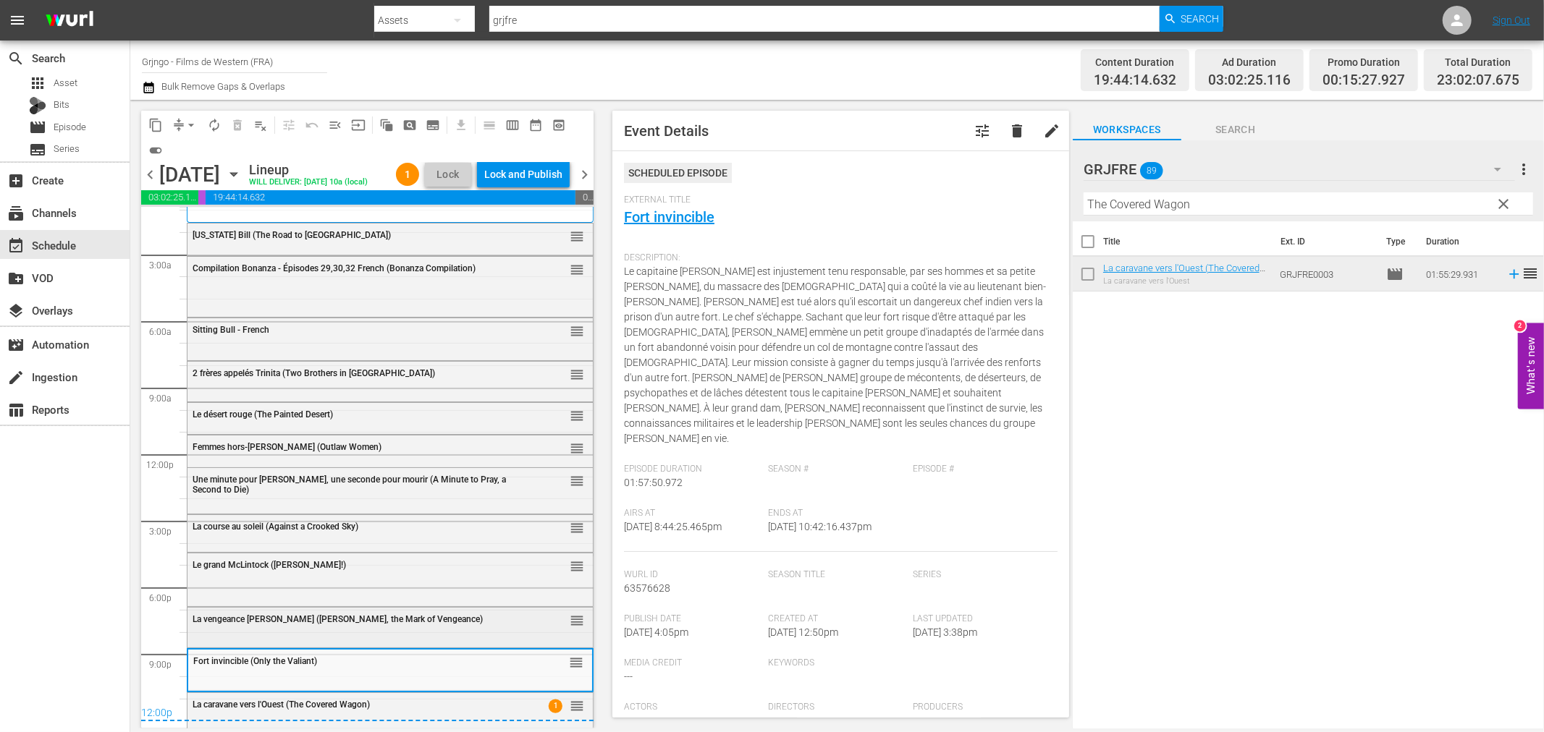
scroll to position [25, 0]
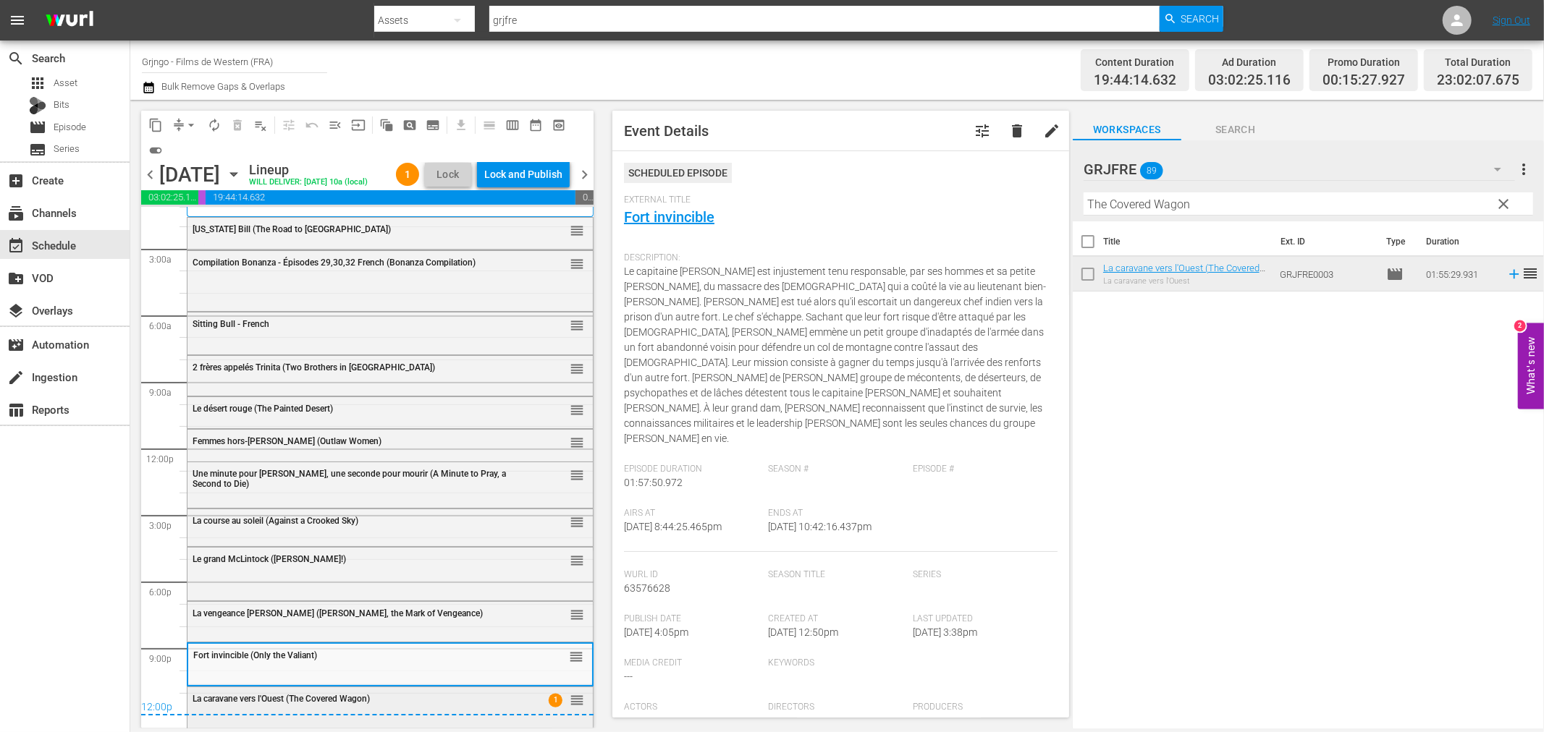
click at [431, 695] on div "La caravane vers l'Ouest (The Covered Wagon)" at bounding box center [354, 699] width 322 height 10
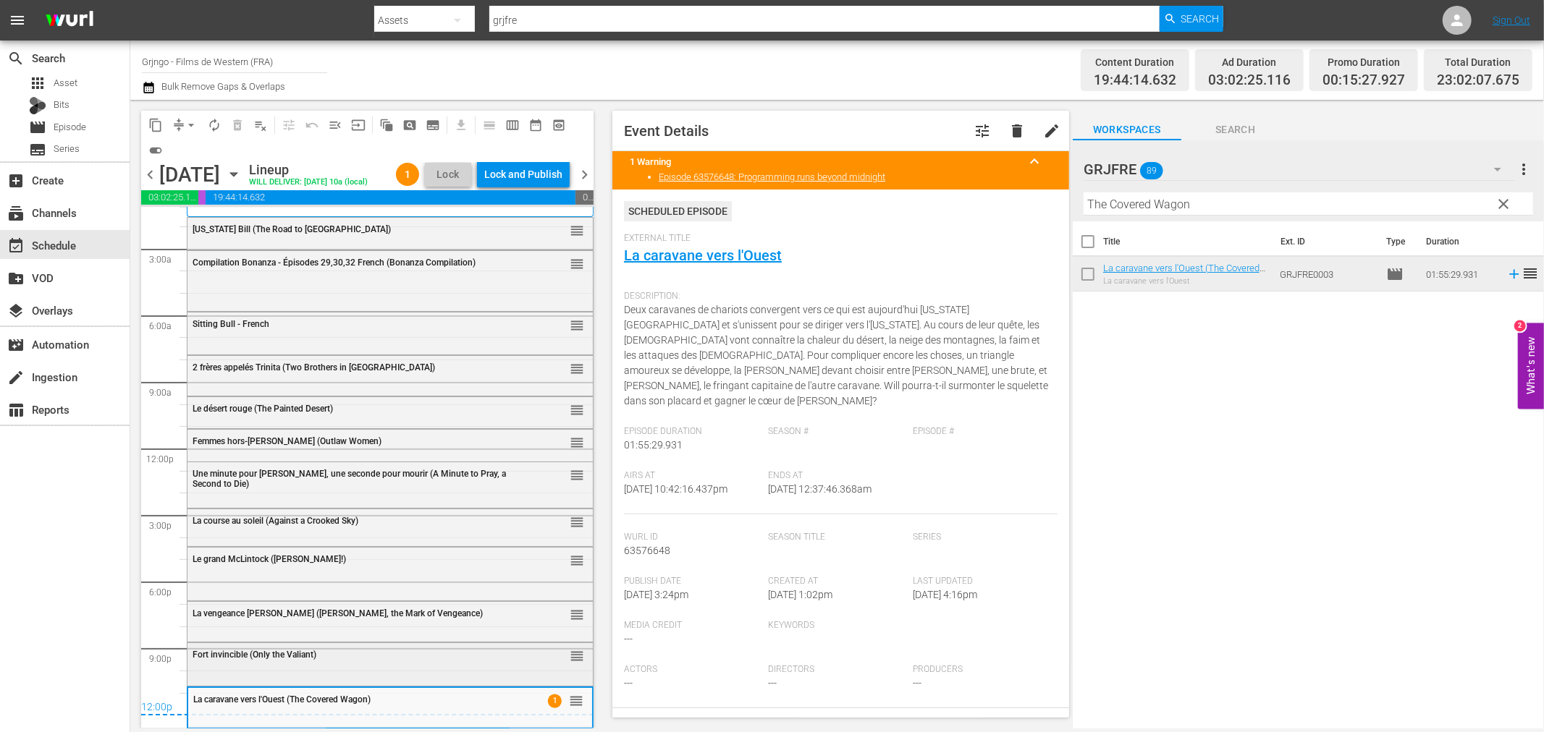
click at [366, 659] on div "Fort invincible (Only the Valiant)" at bounding box center [354, 655] width 322 height 10
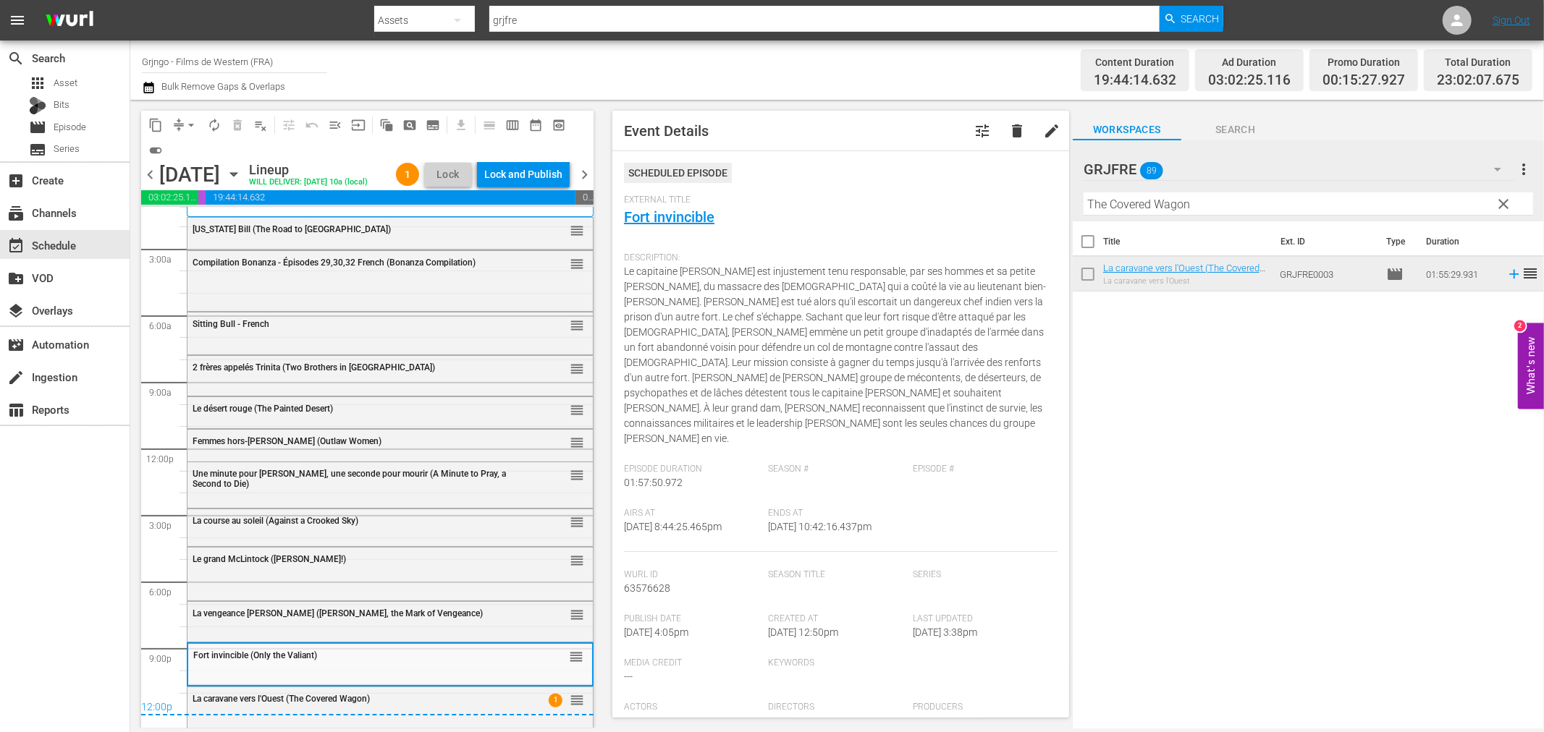
click at [369, 609] on span "La vengeance [PERSON_NAME] ([PERSON_NAME], the Mark of Vengeance)" at bounding box center [338, 614] width 290 height 10
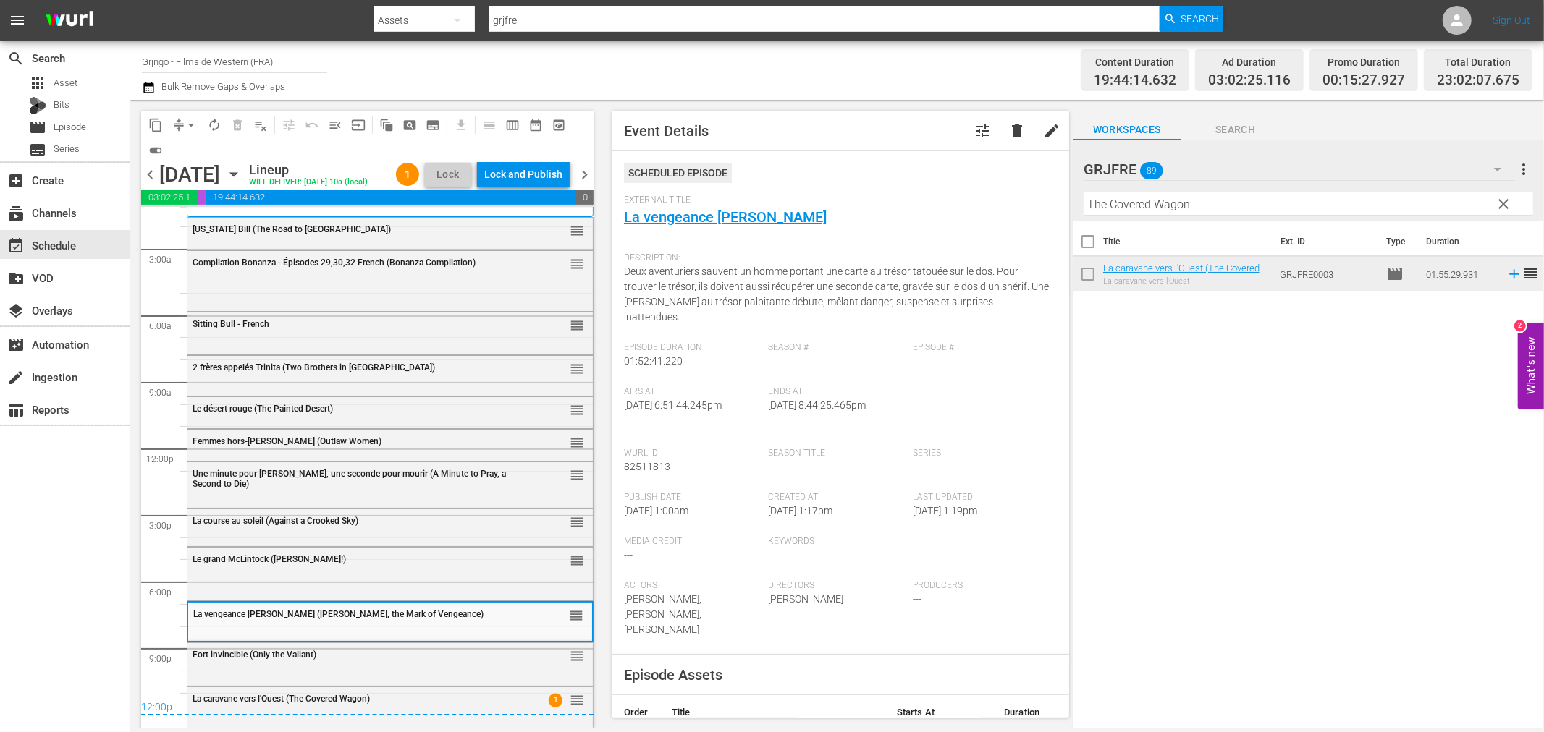
click at [364, 579] on div "Le grand McLintock ([PERSON_NAME]!) reorder" at bounding box center [389, 573] width 405 height 50
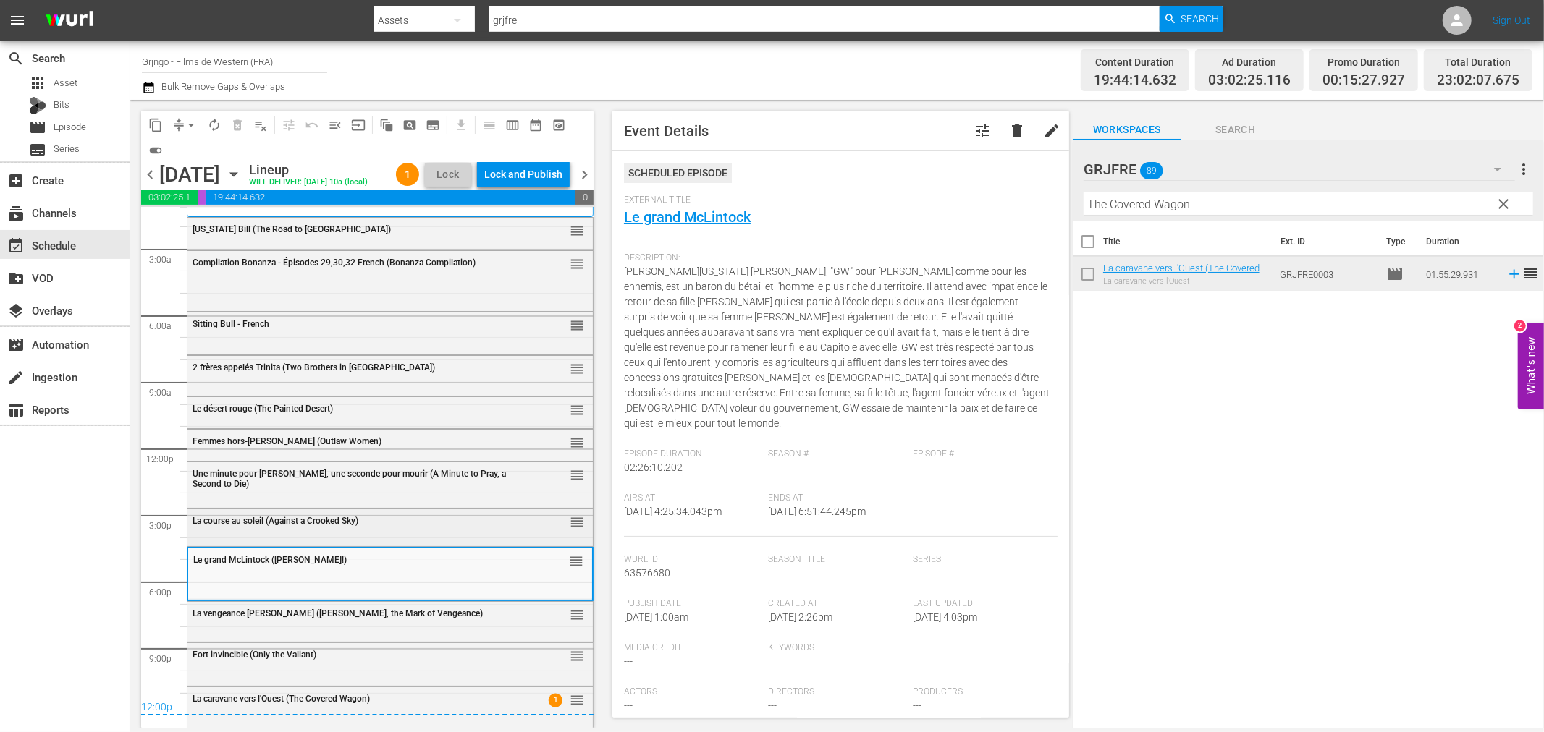
click at [369, 538] on div "La course au soleil (Against a Crooked Sky) reorder" at bounding box center [389, 526] width 405 height 34
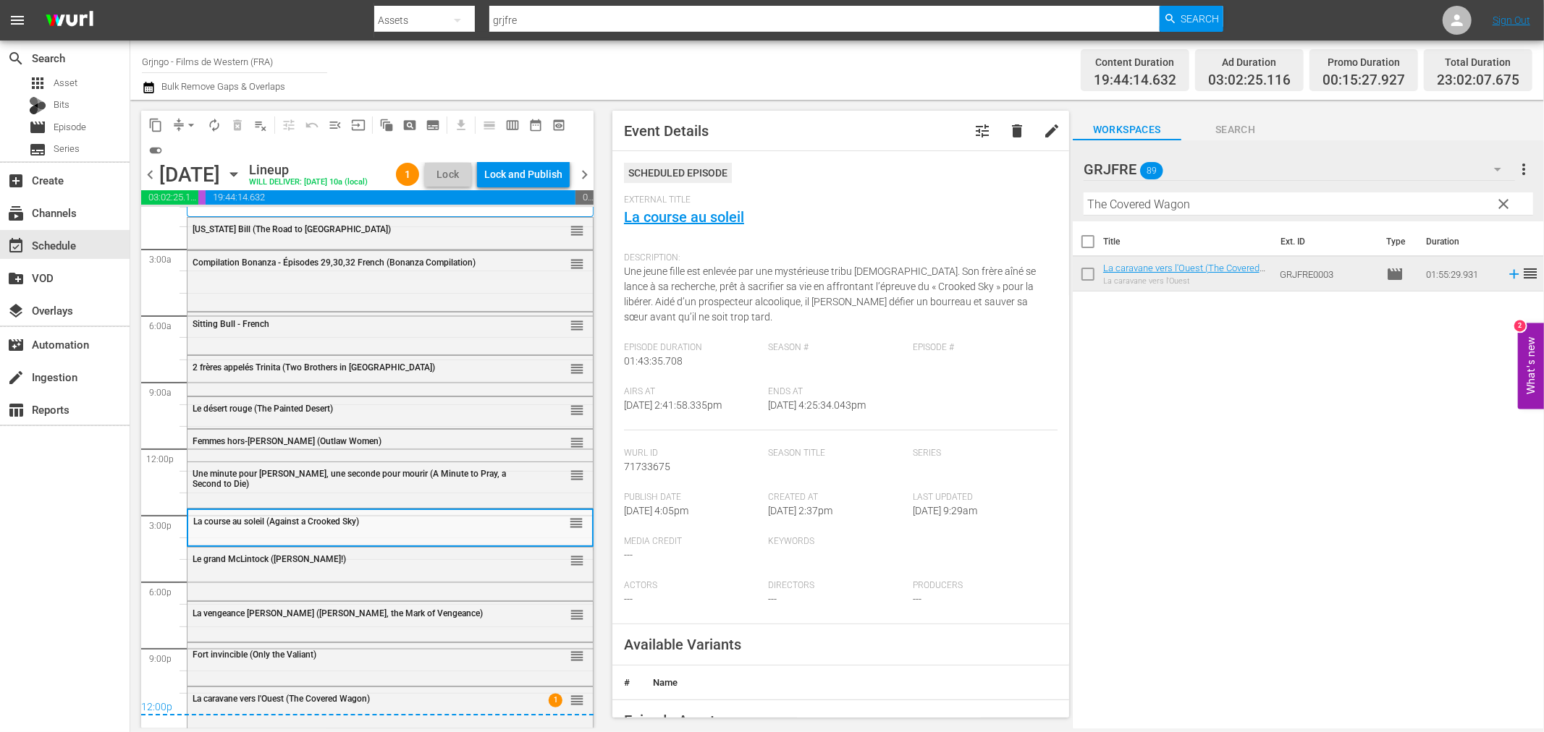
click at [368, 570] on div "Le grand McLintock ([PERSON_NAME]!) reorder" at bounding box center [389, 560] width 405 height 25
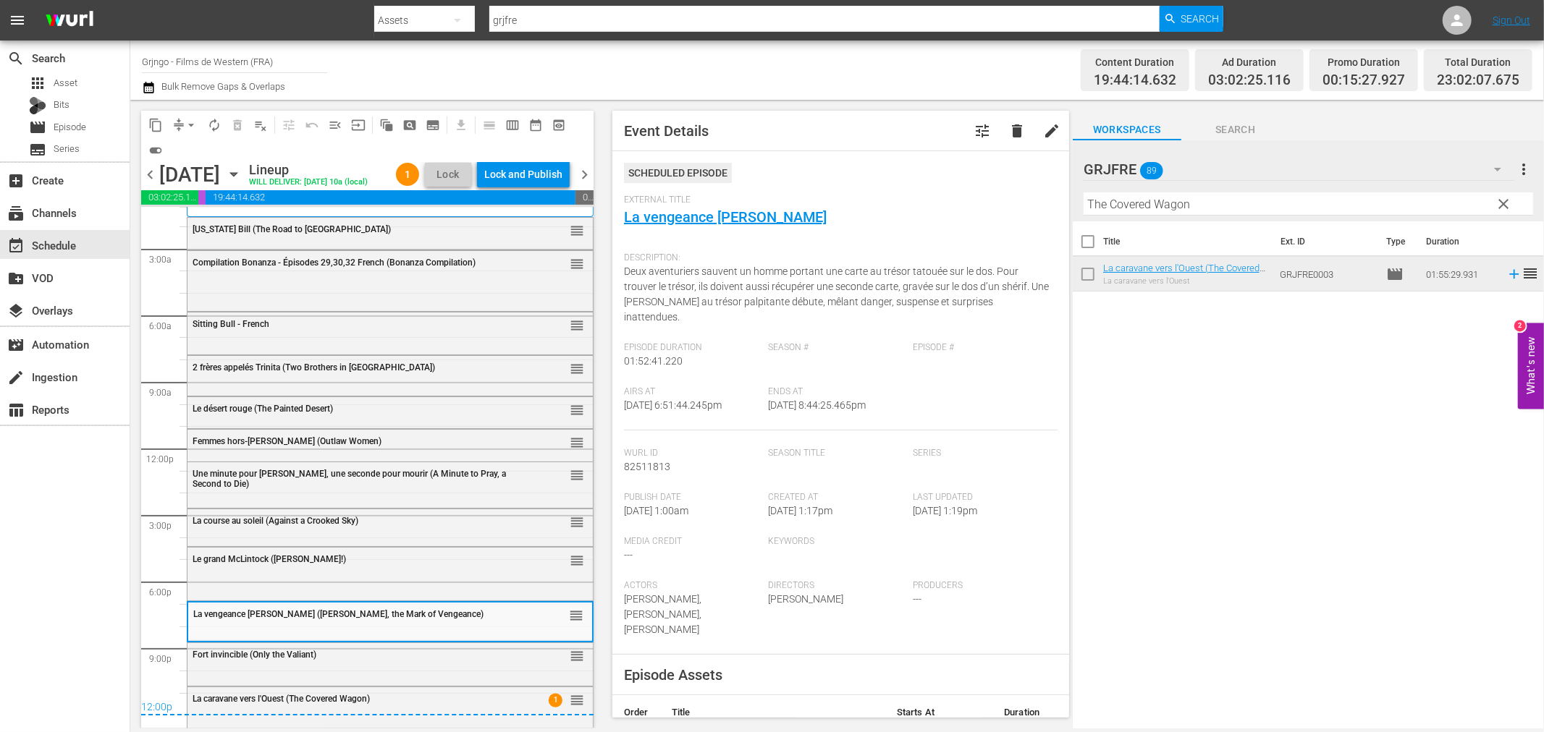
click at [402, 670] on div "Fort invincible (Only the Valiant) reorder" at bounding box center [389, 662] width 405 height 39
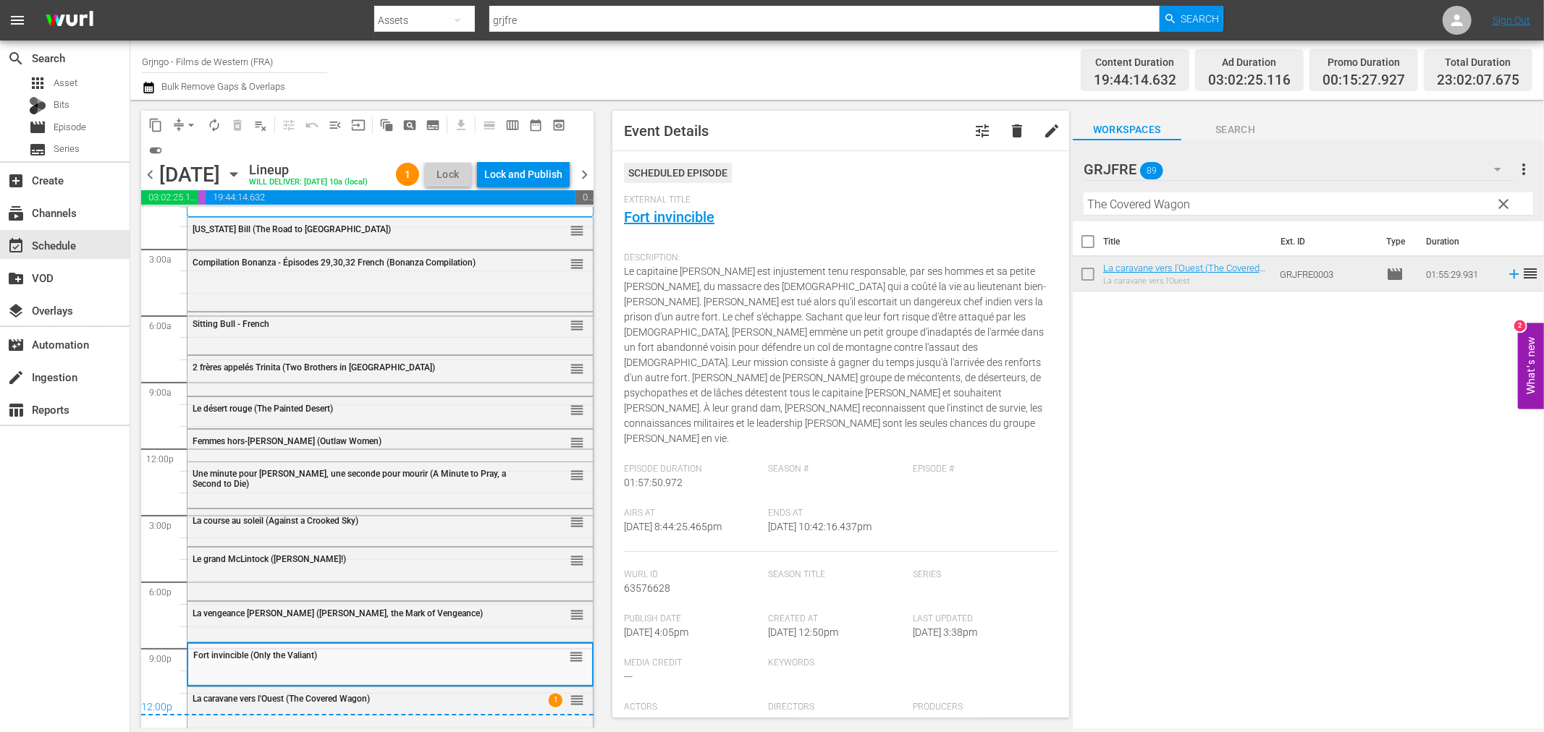
click at [428, 711] on div "12:00p" at bounding box center [367, 708] width 452 height 14
click at [502, 190] on div "chevron_left [DATE] [DATE] Lineup WILL DELIVER: [DATE] 10a (local) 1 Lock Lock …" at bounding box center [367, 176] width 452 height 28
click at [541, 183] on div "Lock and Publish" at bounding box center [523, 174] width 78 height 26
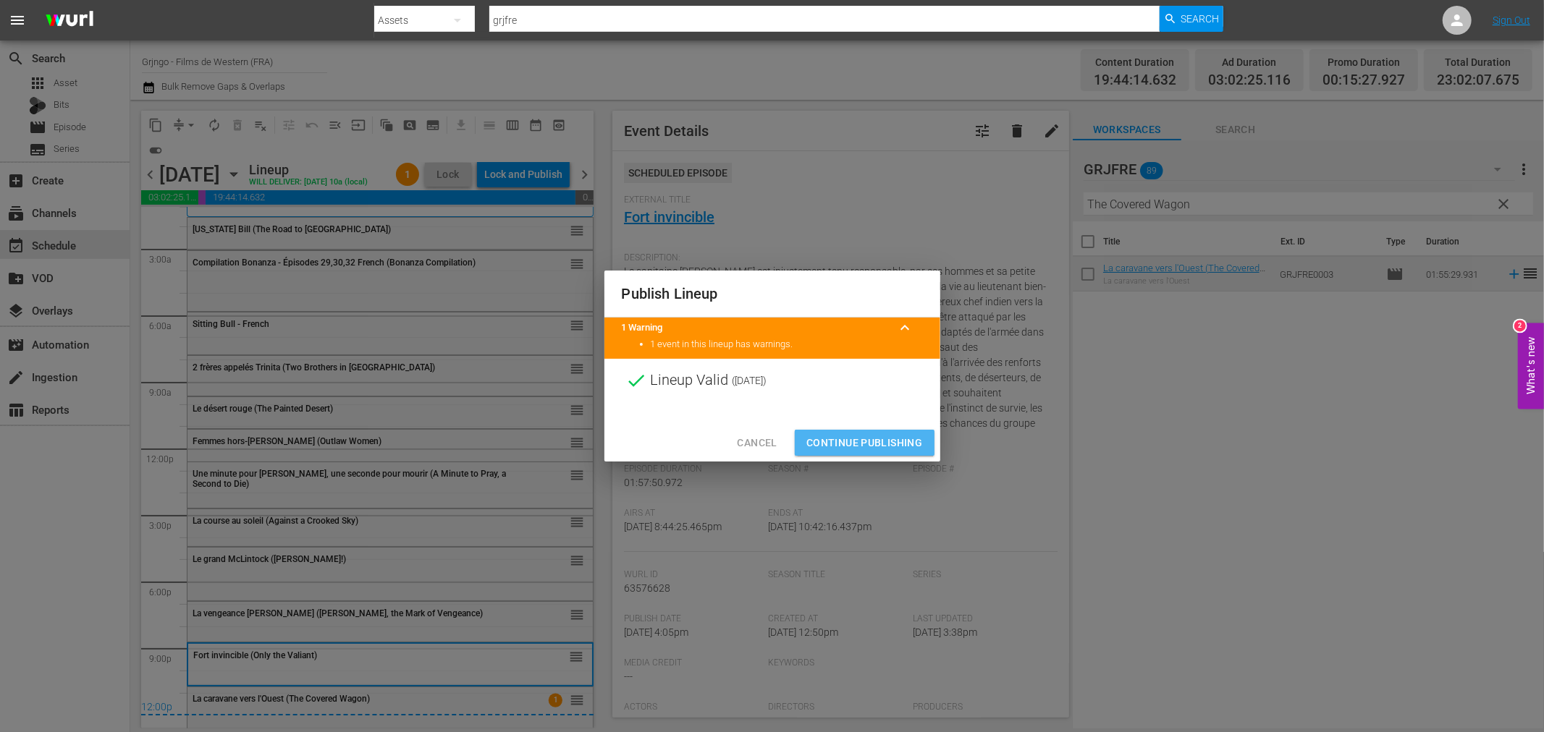
click at [876, 442] on span "Continue Publishing" at bounding box center [864, 443] width 117 height 18
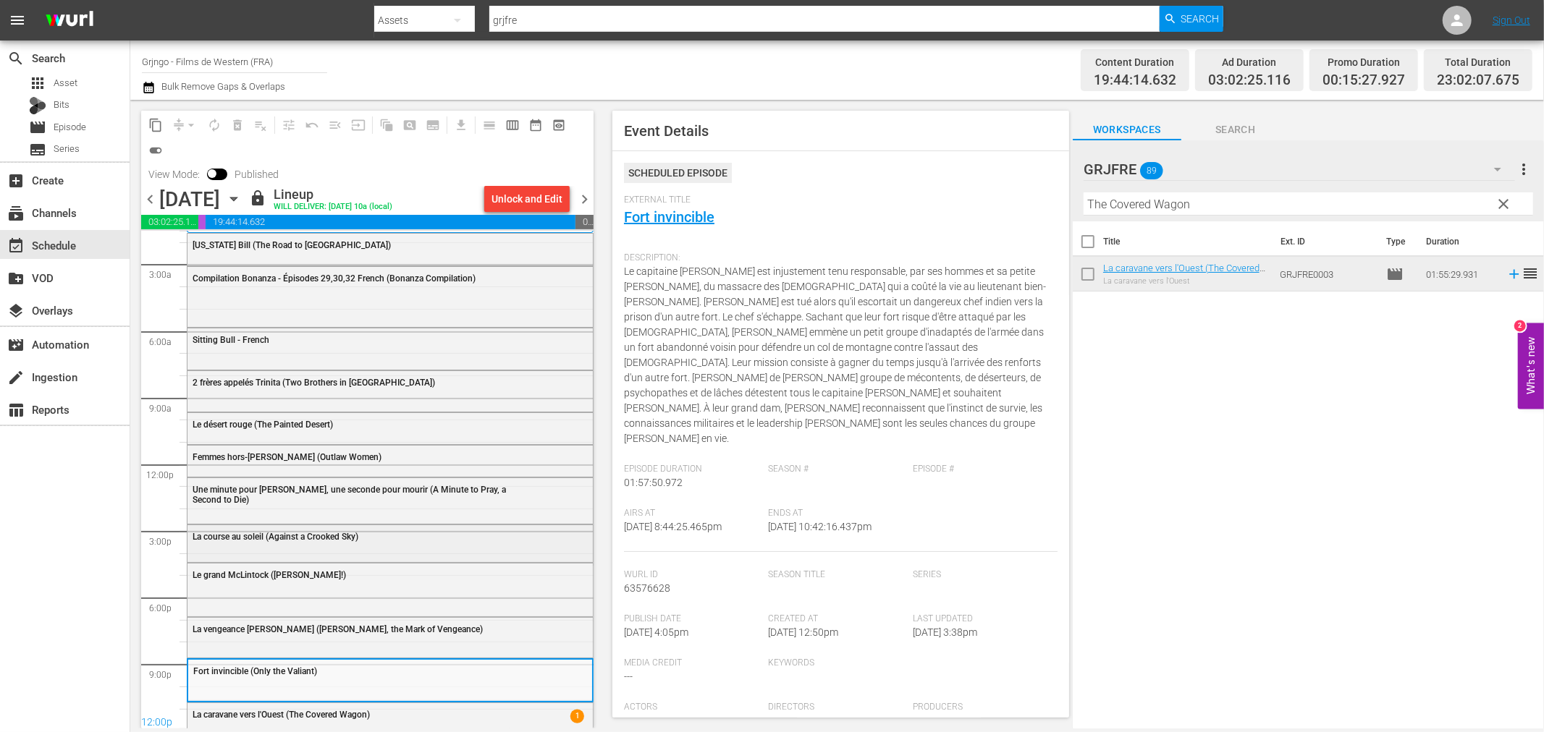
scroll to position [51, 0]
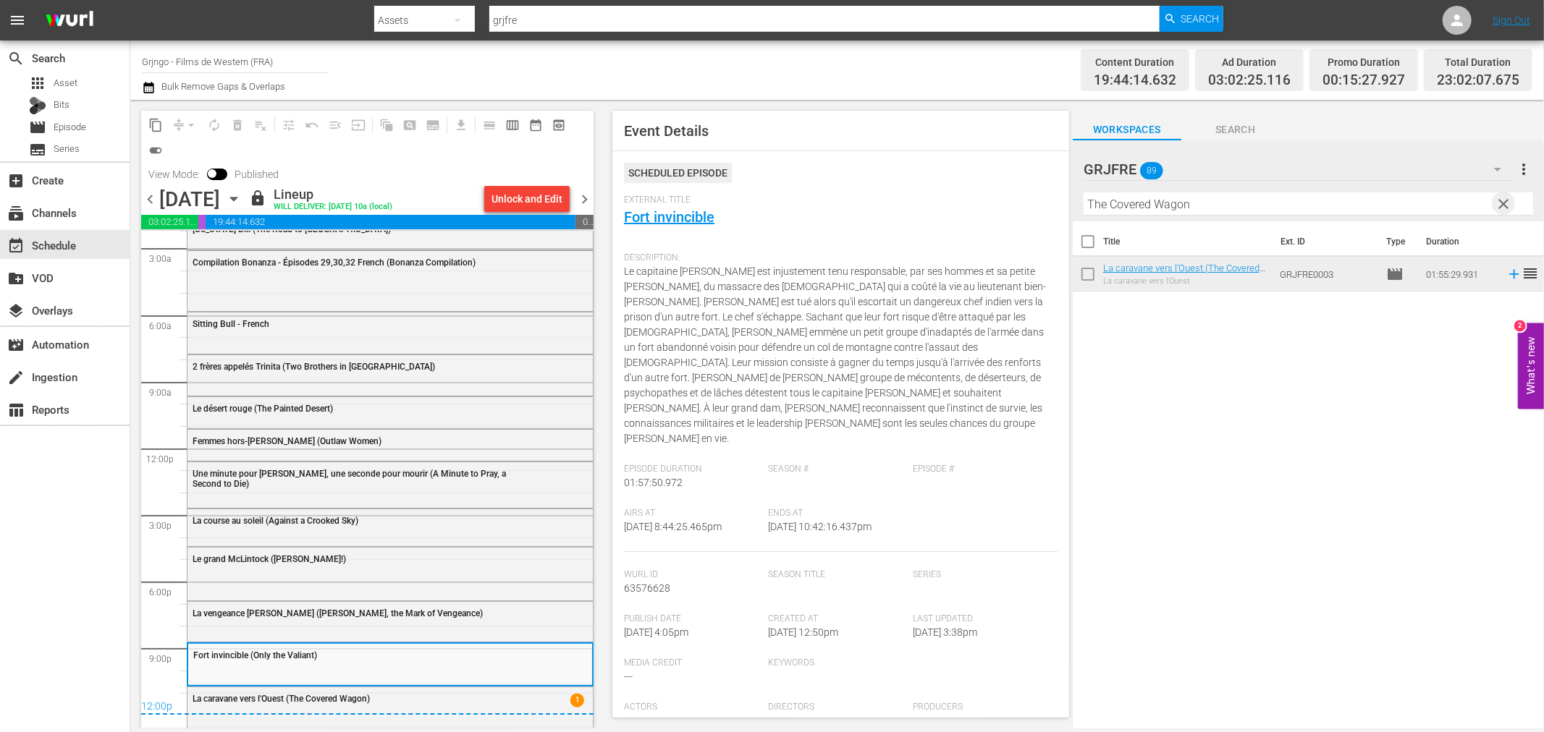
drag, startPoint x: 1506, startPoint y: 198, endPoint x: 1356, endPoint y: 205, distance: 150.0
click at [1506, 198] on span "clear" at bounding box center [1503, 203] width 17 height 17
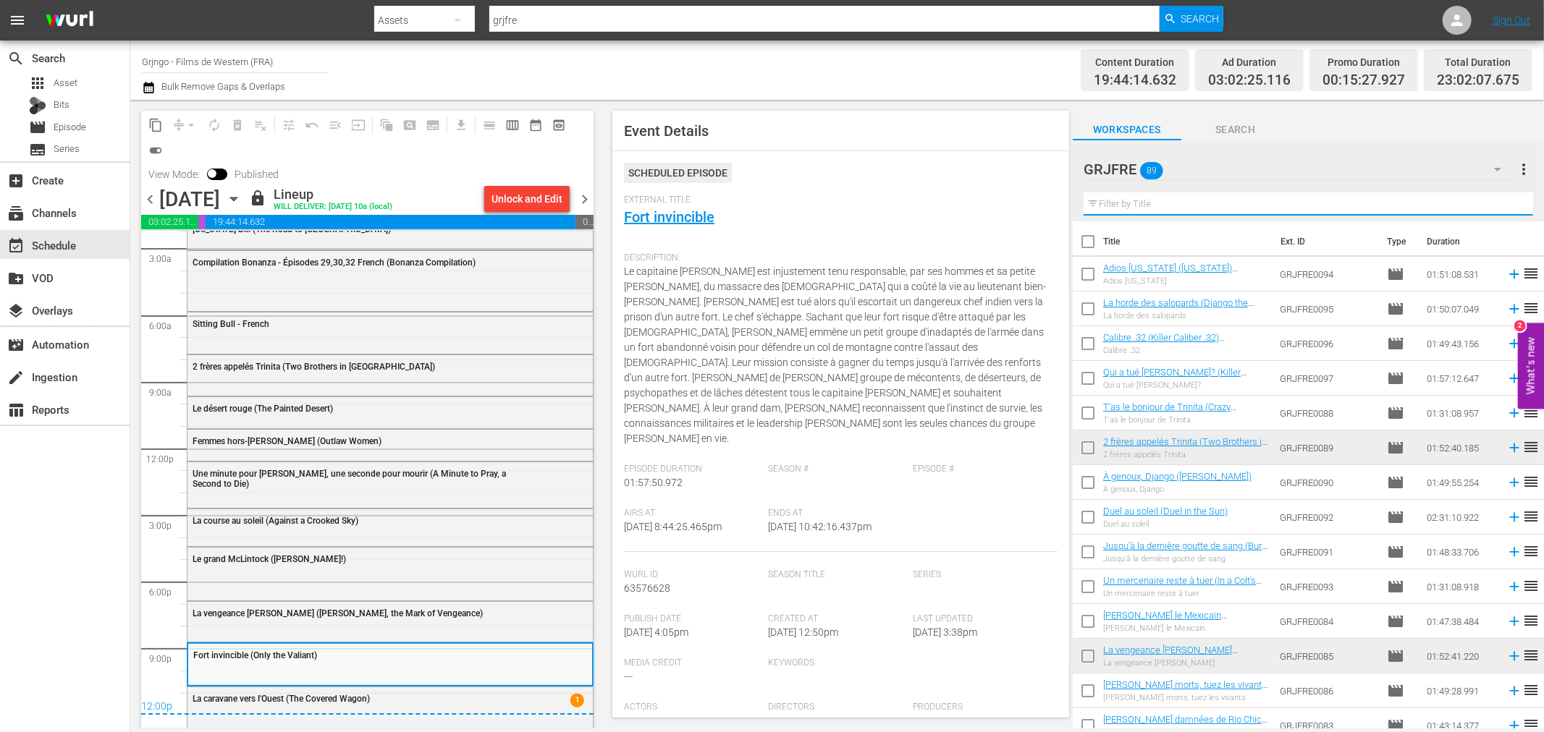
paste input "Panique à [GEOGRAPHIC_DATA] (Blue Steel)"
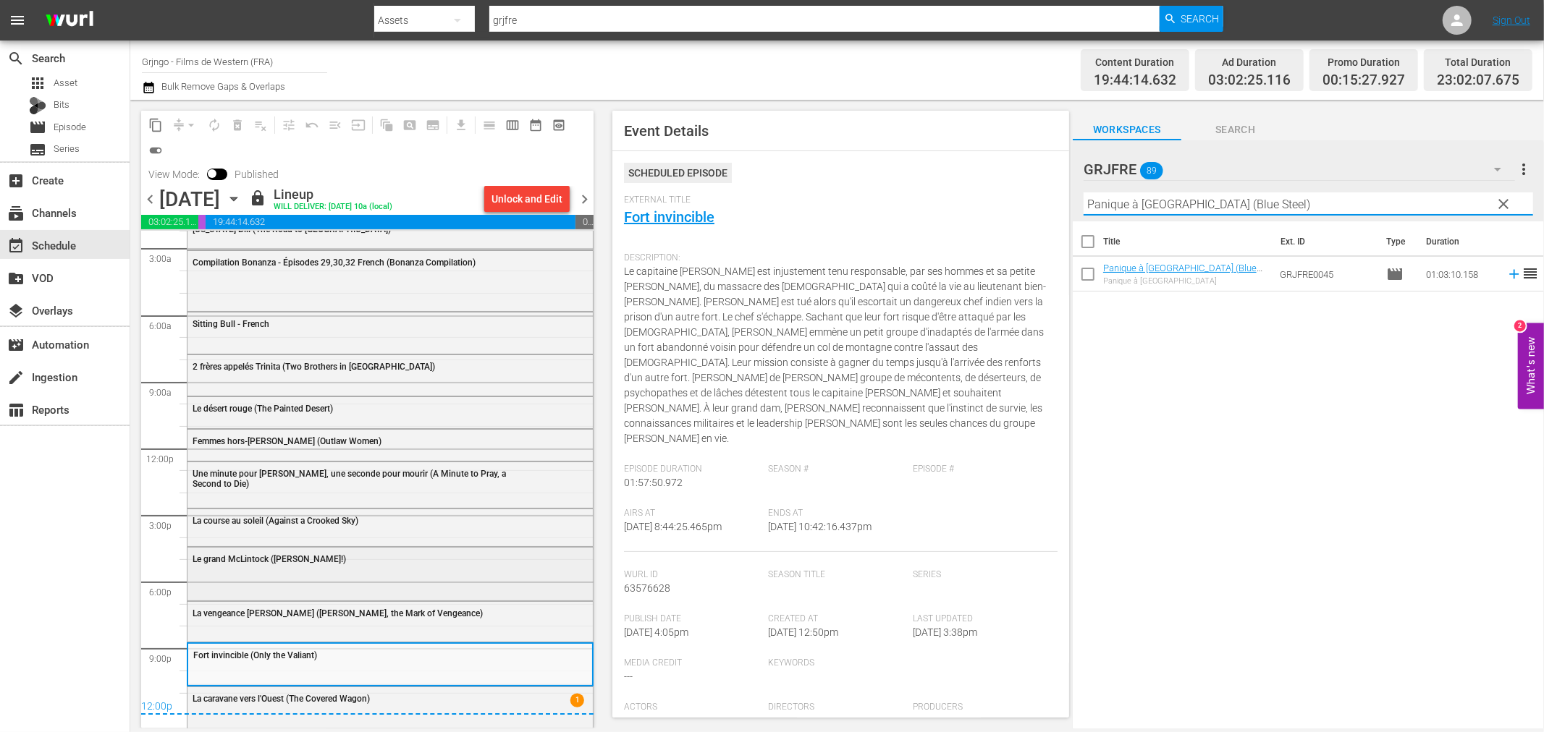
type input "Panique à [GEOGRAPHIC_DATA] (Blue Steel)"
click at [505, 192] on div "Unlock and Edit" at bounding box center [526, 199] width 71 height 26
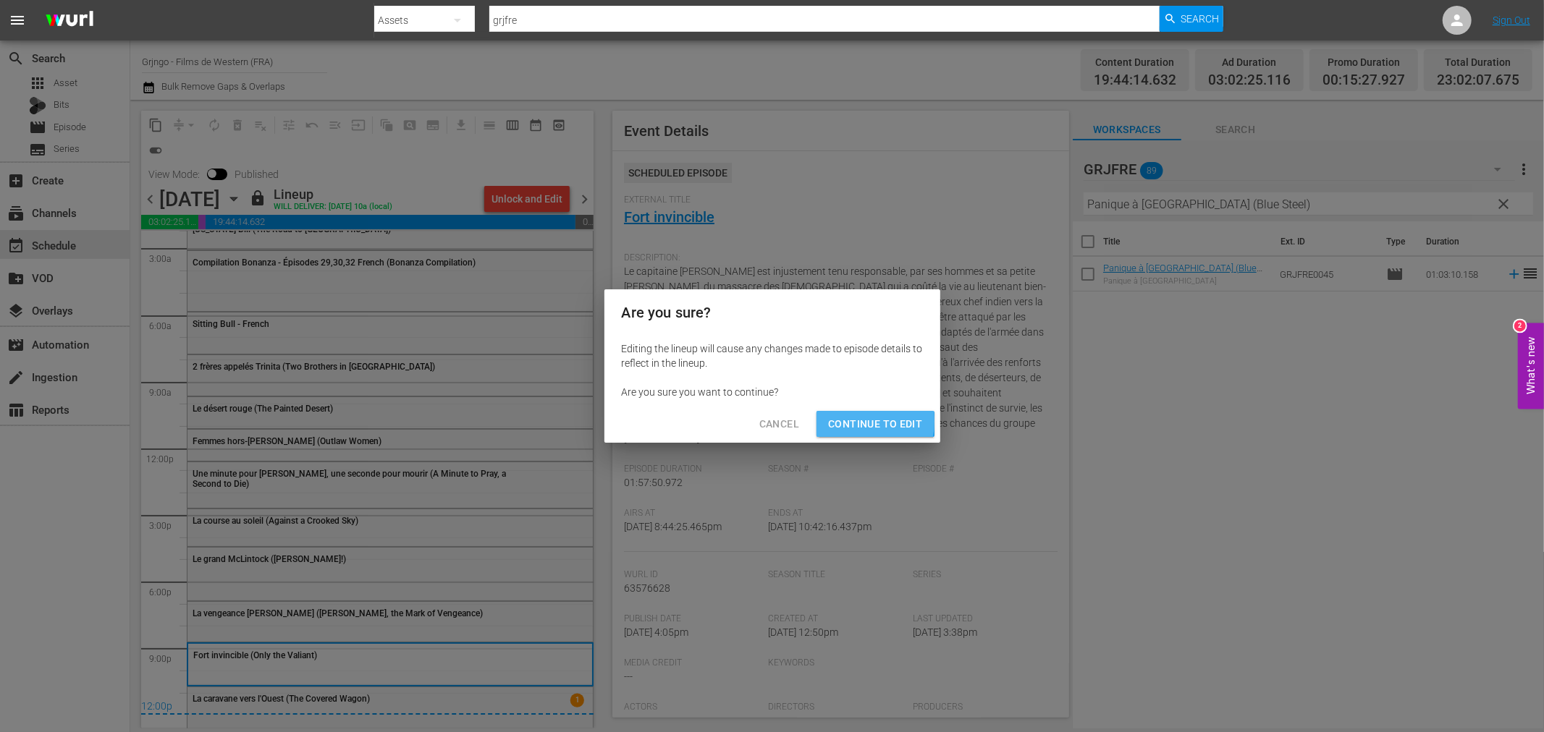
click at [843, 422] on span "Continue to Edit" at bounding box center [875, 424] width 94 height 18
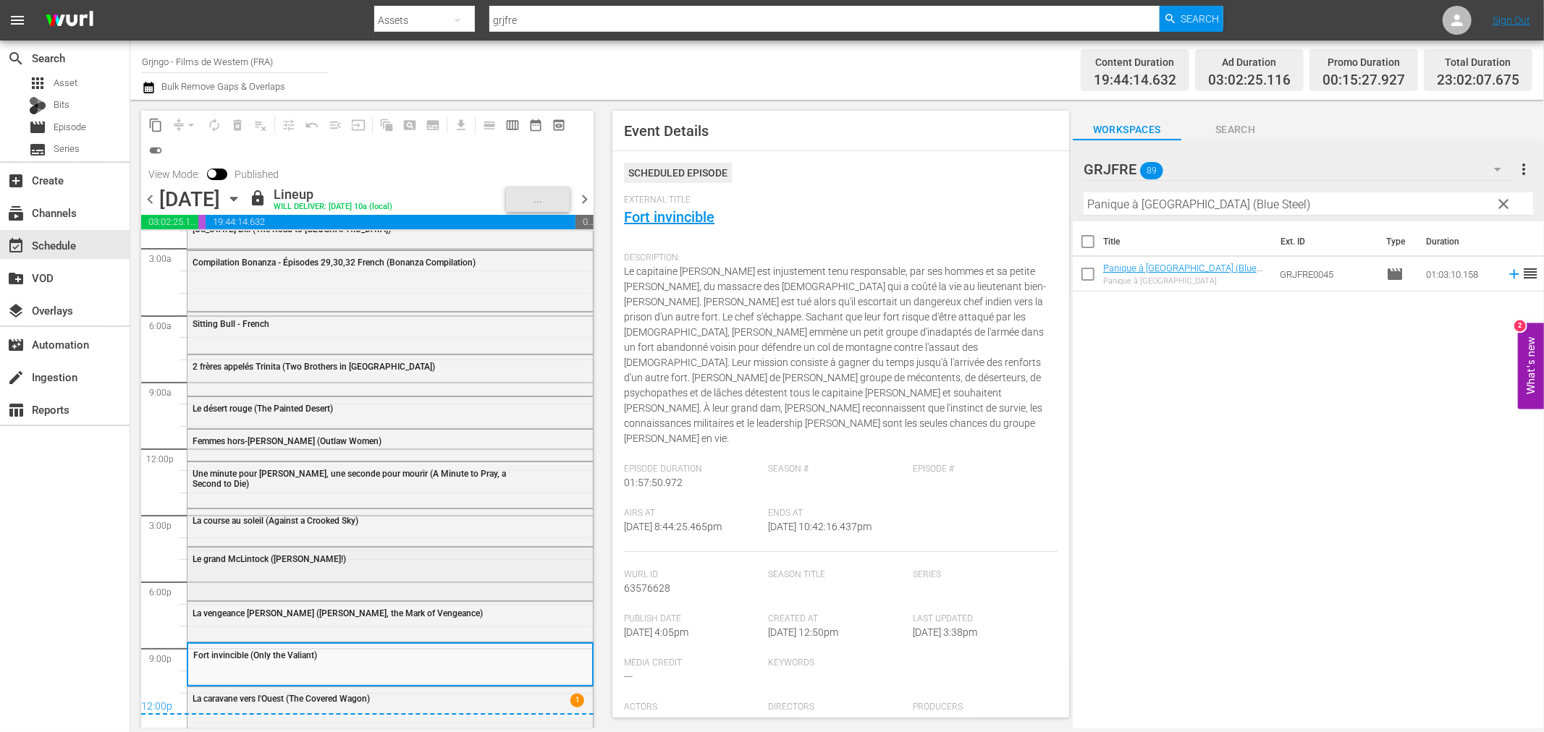
scroll to position [25, 0]
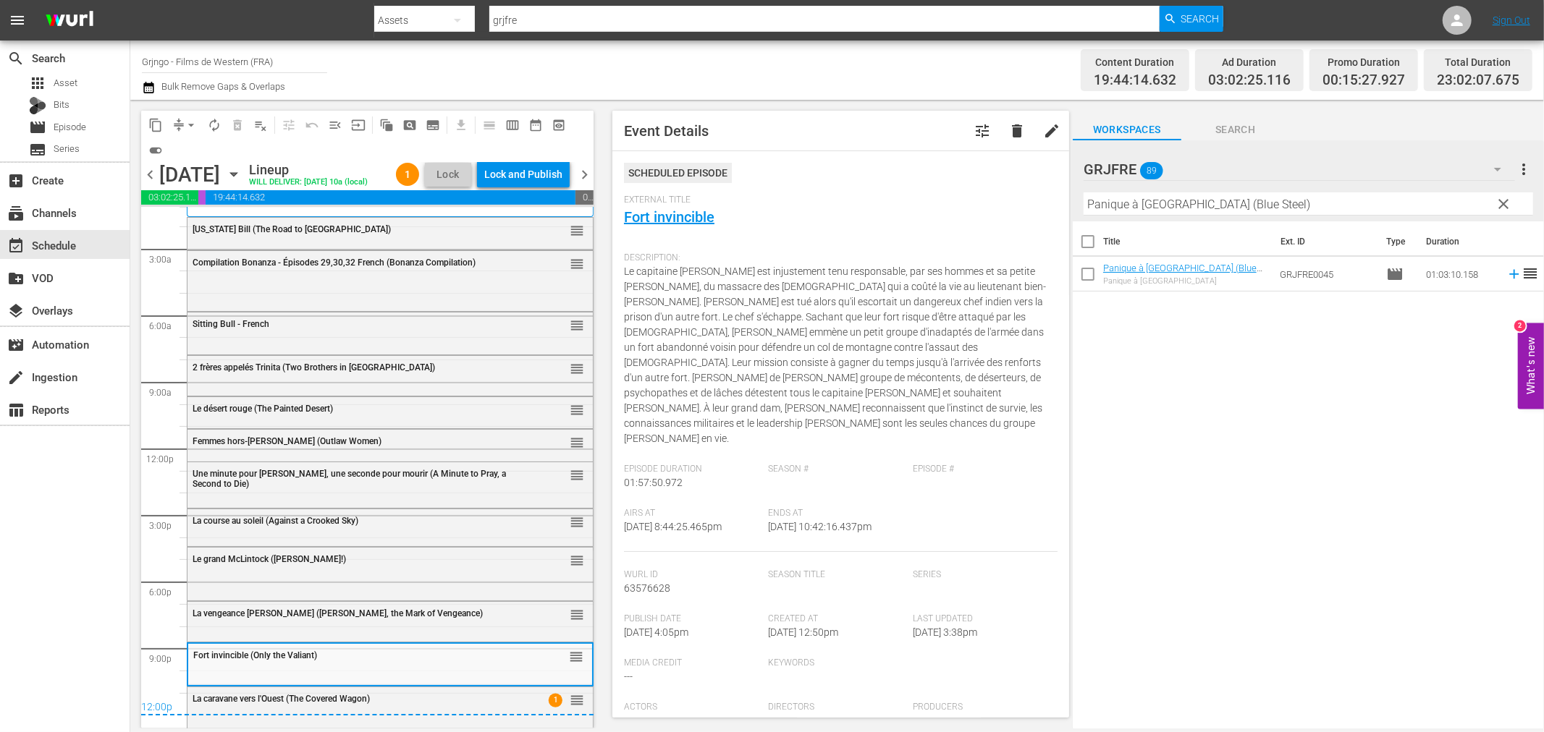
click at [271, 565] on div "Le grand McLintock ([PERSON_NAME]!) reorder" at bounding box center [389, 560] width 405 height 25
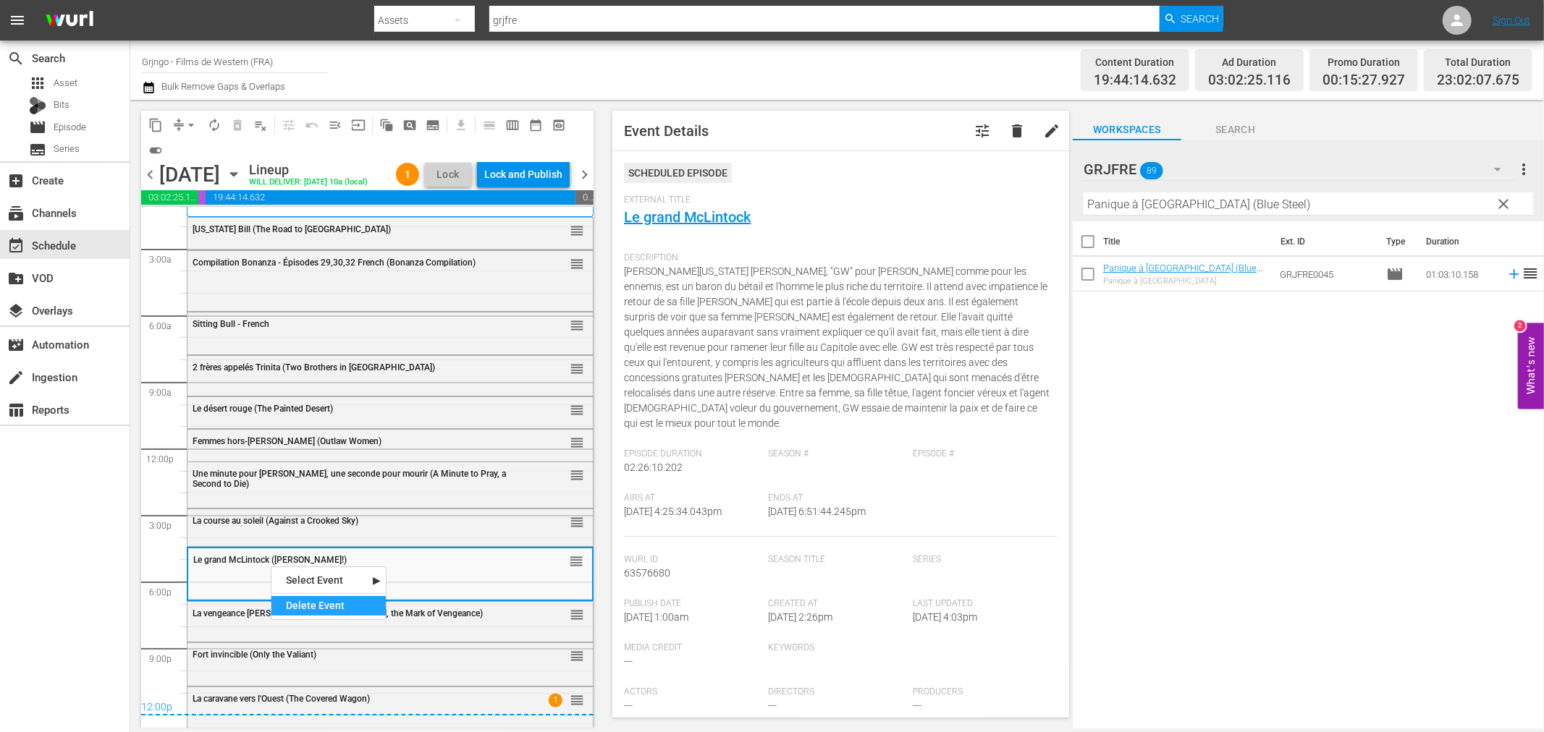
click at [337, 599] on div "Delete Event" at bounding box center [328, 606] width 114 height 20
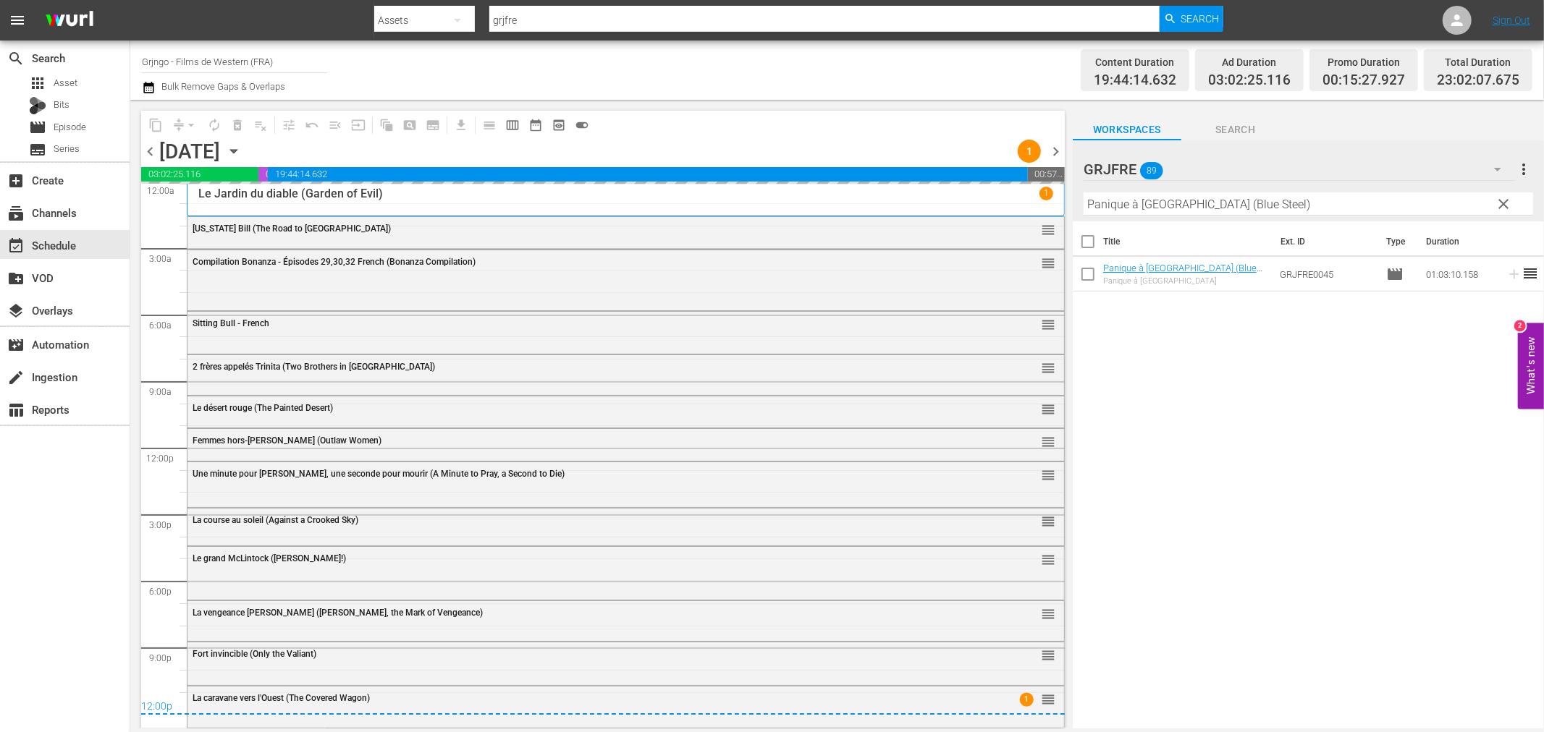
scroll to position [3, 0]
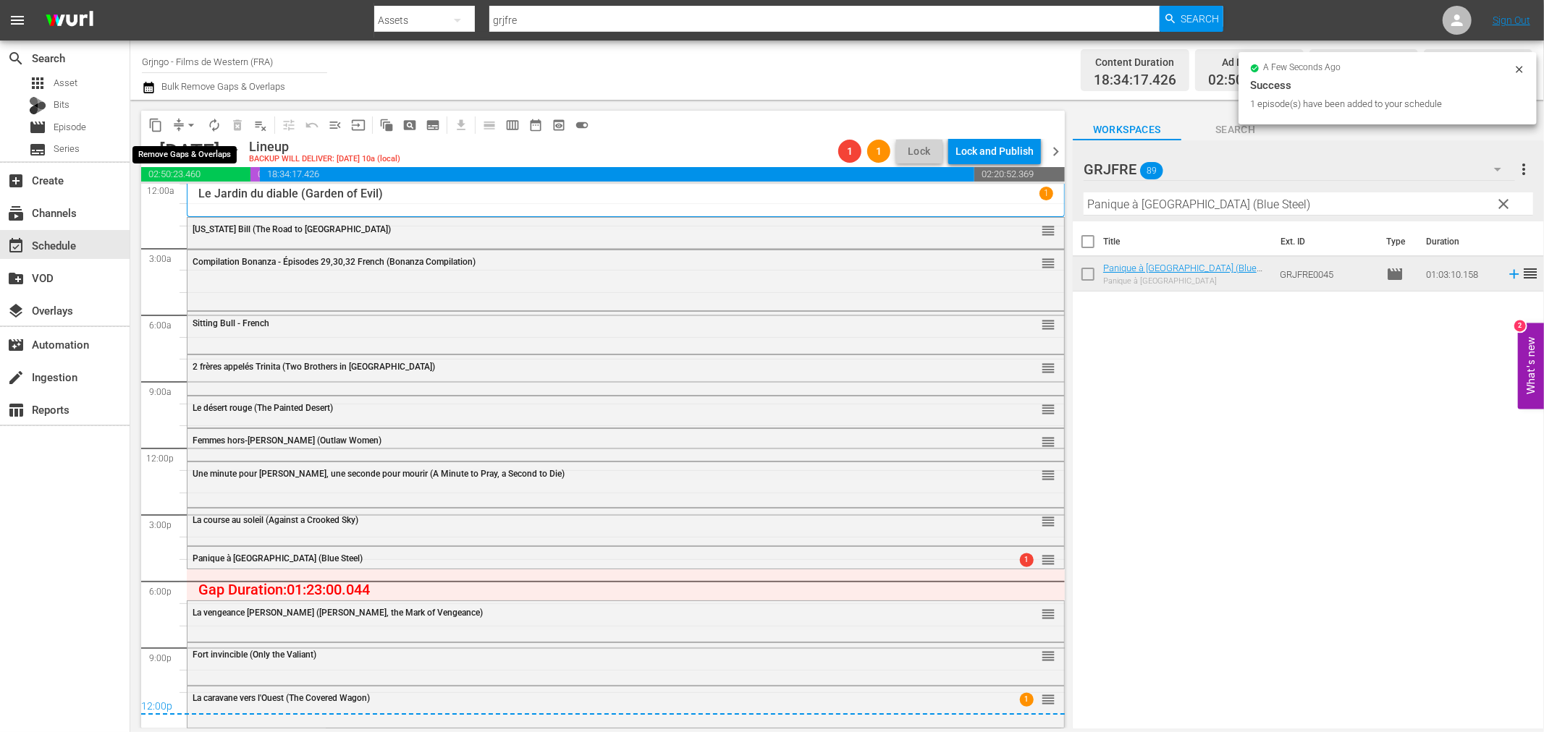
drag, startPoint x: 190, startPoint y: 125, endPoint x: 191, endPoint y: 133, distance: 8.0
click at [191, 126] on span "arrow_drop_down" at bounding box center [191, 125] width 14 height 14
click at [201, 198] on li "Align to End of Previous Day" at bounding box center [192, 202] width 152 height 24
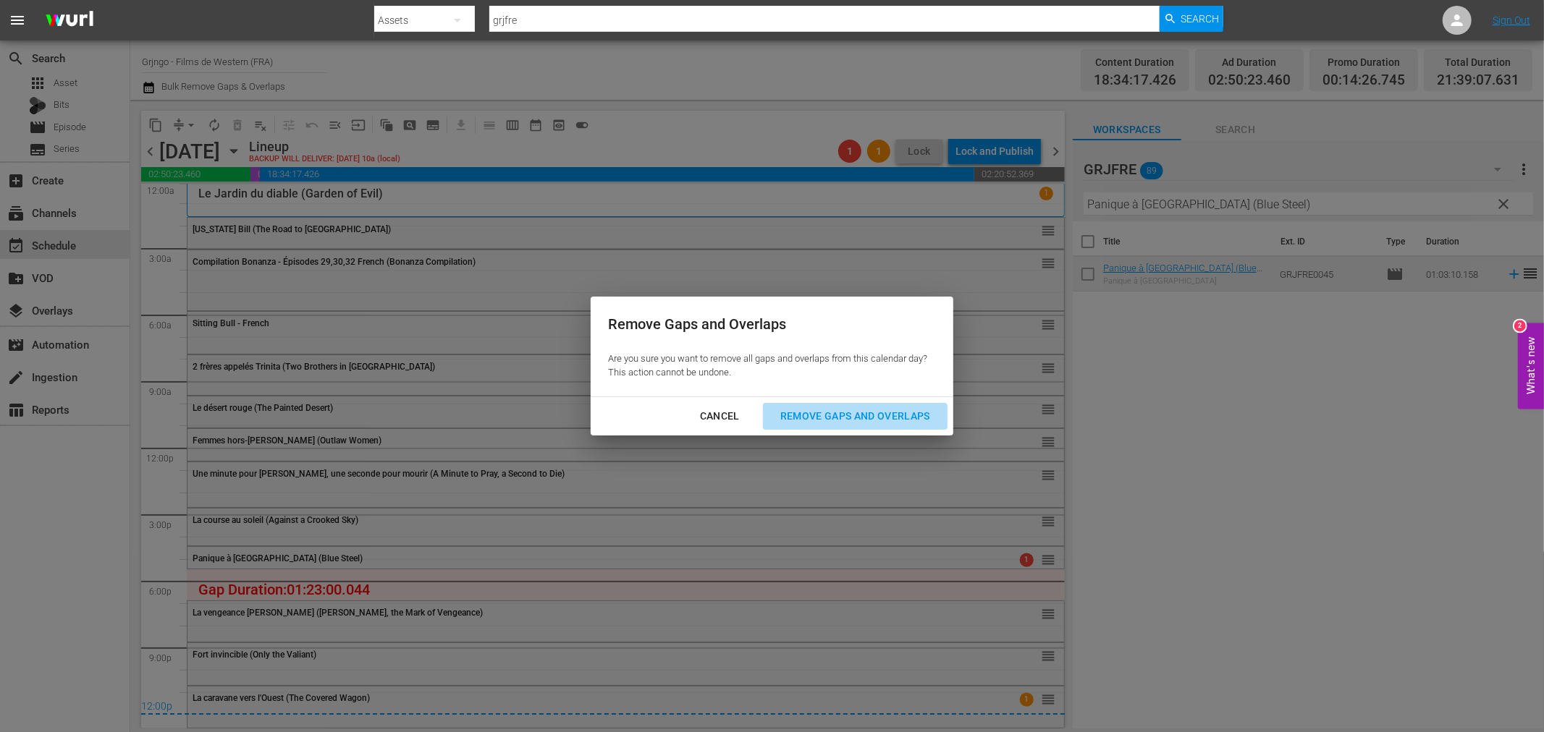
click at [847, 410] on div "Remove Gaps and Overlaps" at bounding box center [855, 416] width 173 height 18
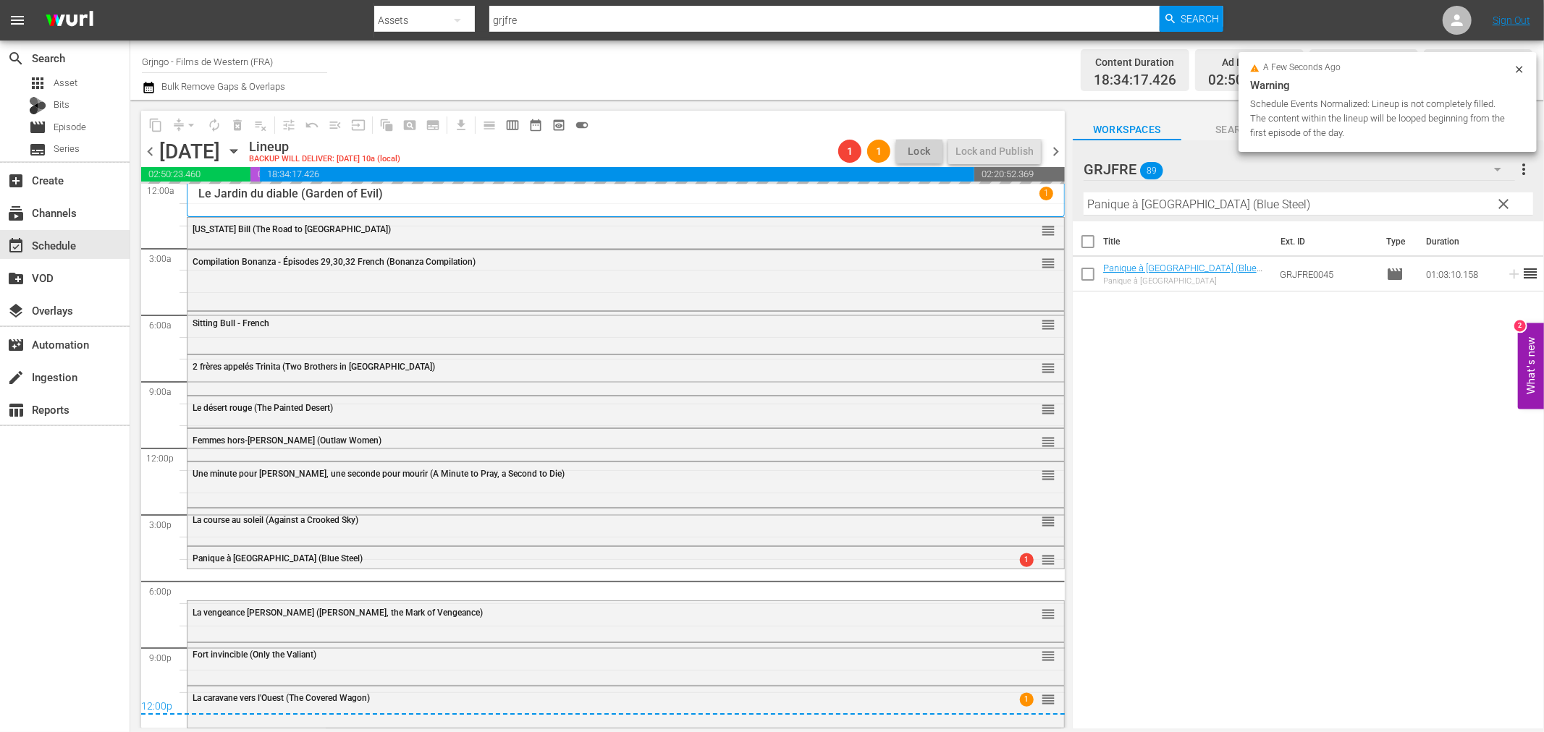
scroll to position [0, 0]
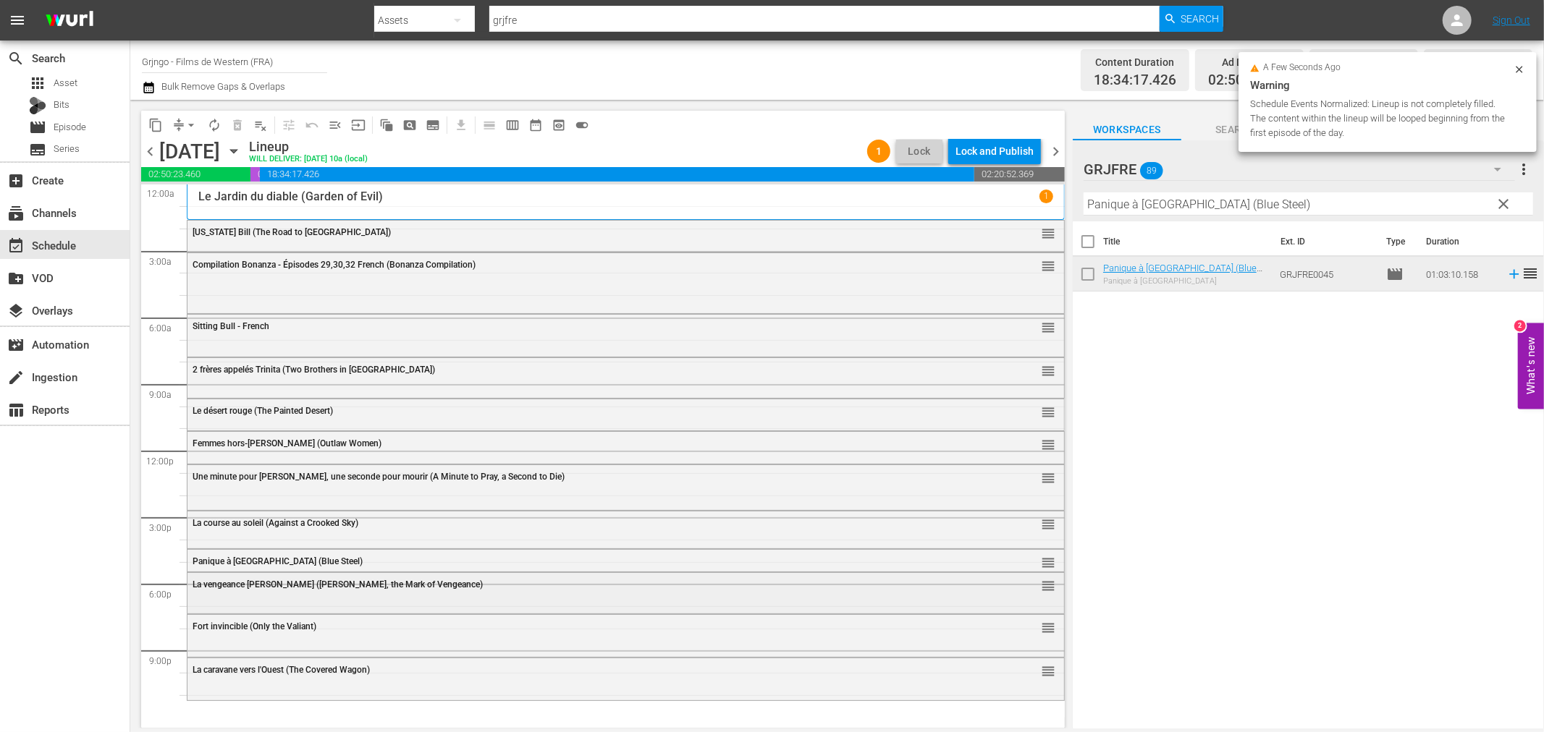
click at [225, 591] on div "La vengeance [PERSON_NAME] ([PERSON_NAME], the Mark of Vengeance) reorder" at bounding box center [625, 585] width 876 height 25
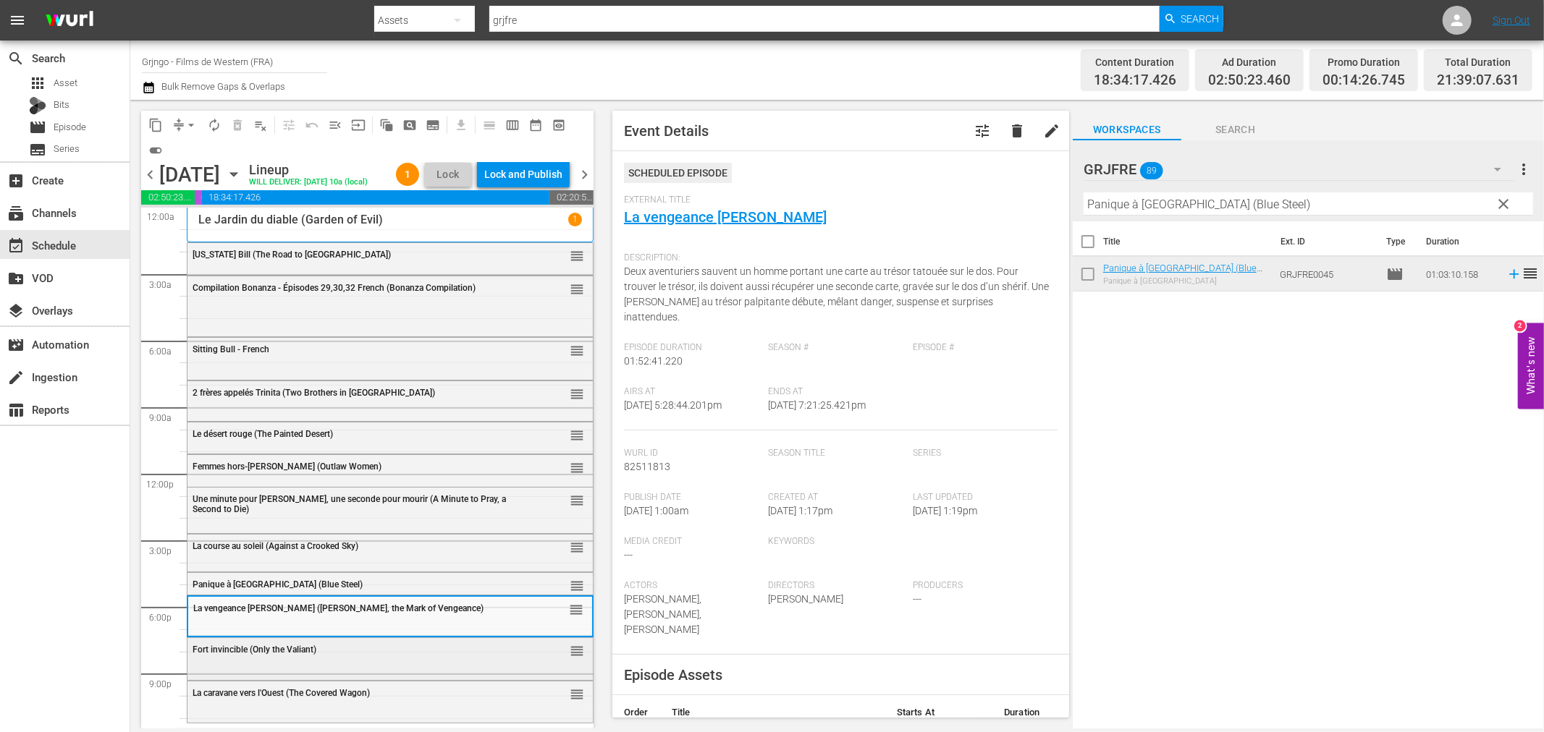
click at [283, 659] on div "Fort invincible (Only the Valiant) reorder" at bounding box center [389, 650] width 405 height 25
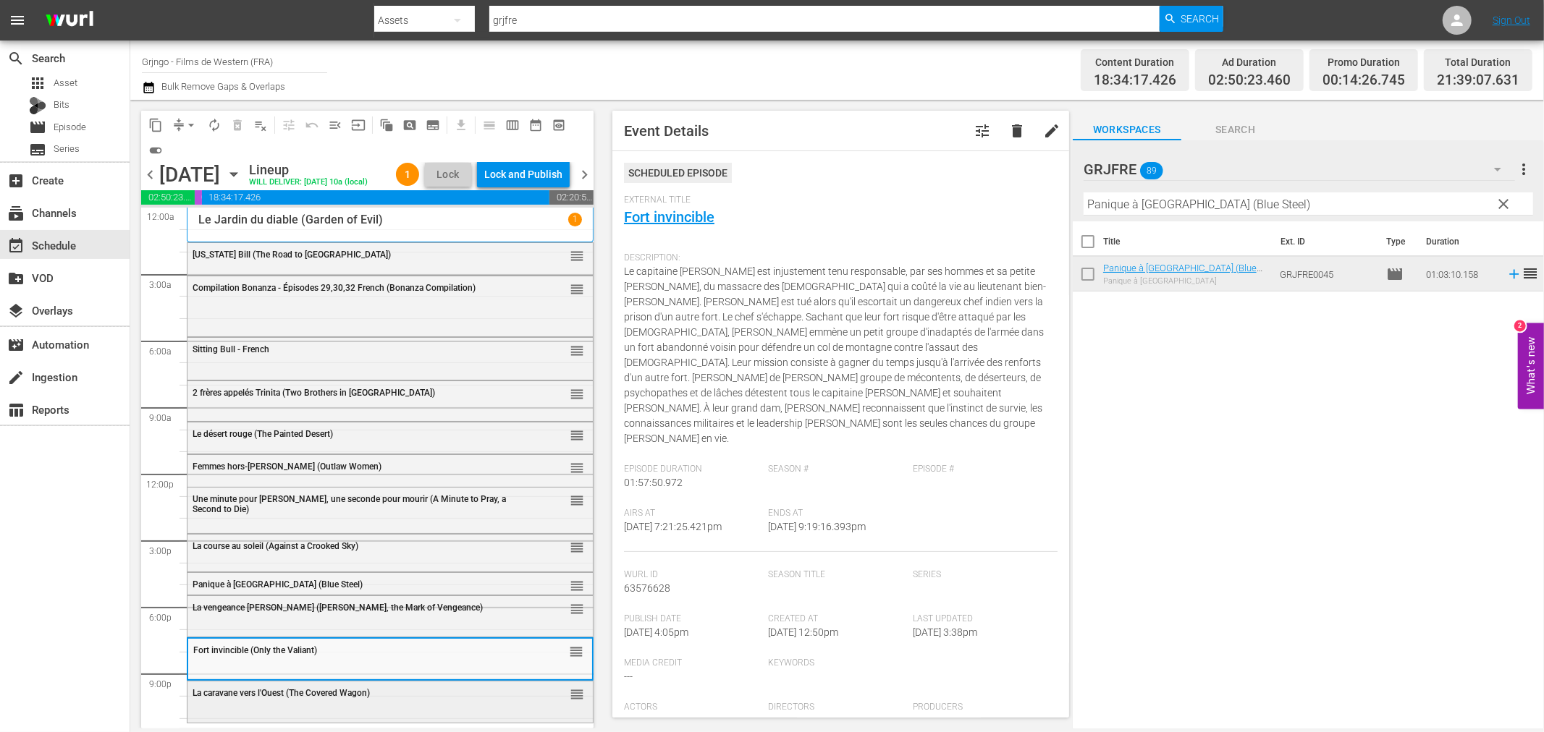
click at [324, 708] on div "La caravane vers l'Ouest (The Covered Wagon) reorder" at bounding box center [389, 701] width 405 height 38
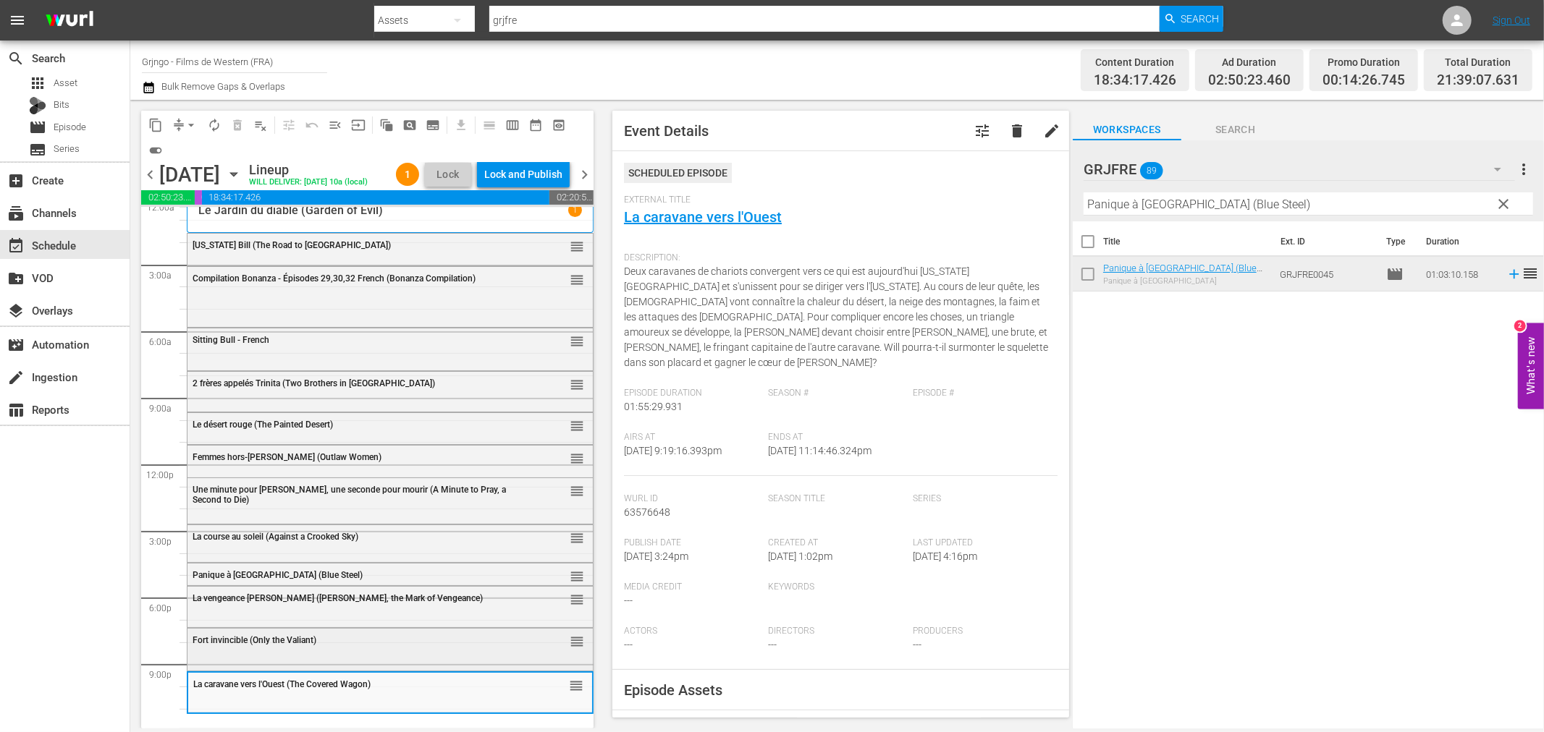
scroll to position [11, 0]
drag, startPoint x: 1502, startPoint y: 198, endPoint x: 1312, endPoint y: 192, distance: 190.4
click at [1502, 198] on span "clear" at bounding box center [1503, 203] width 17 height 17
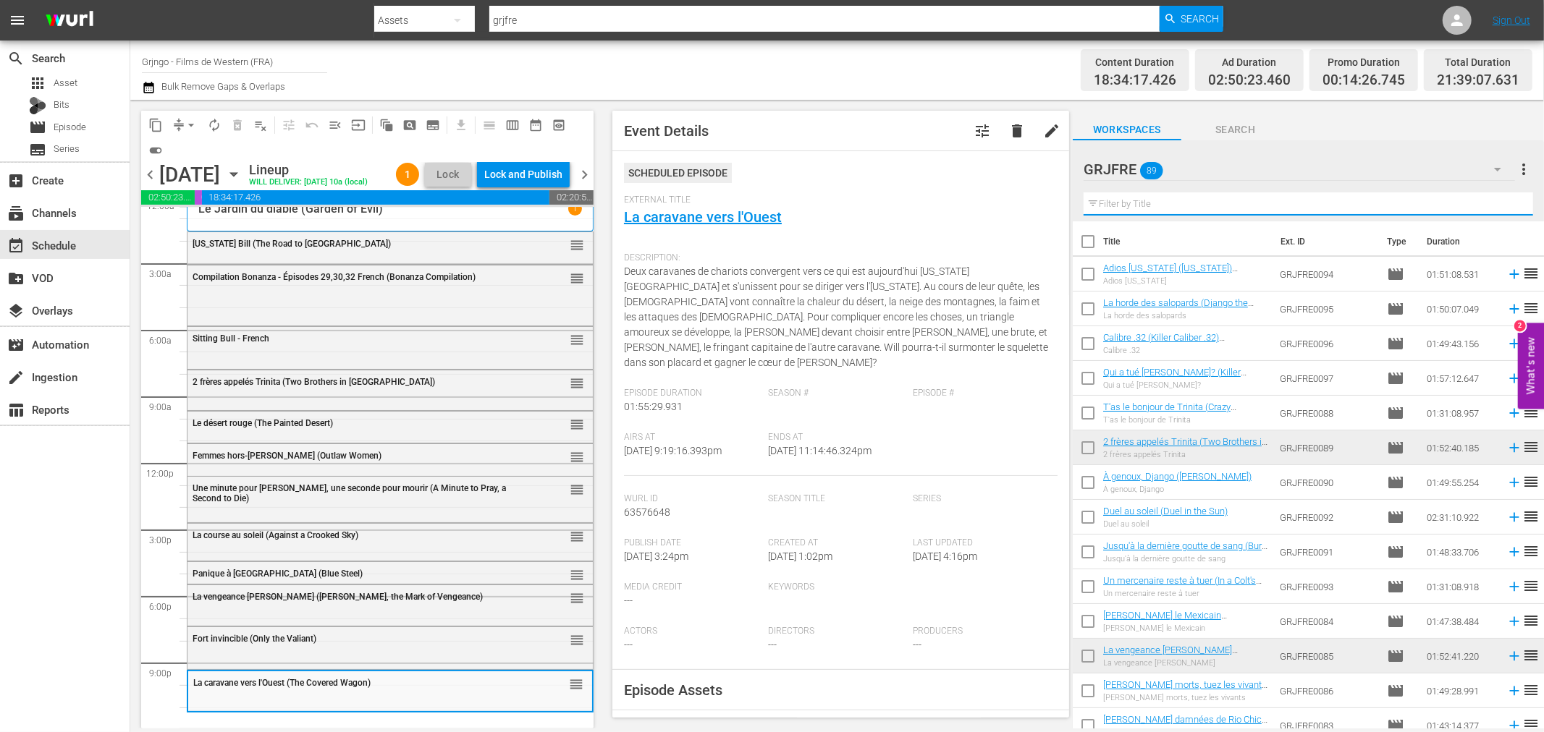
paste input "Crazy Westerners"
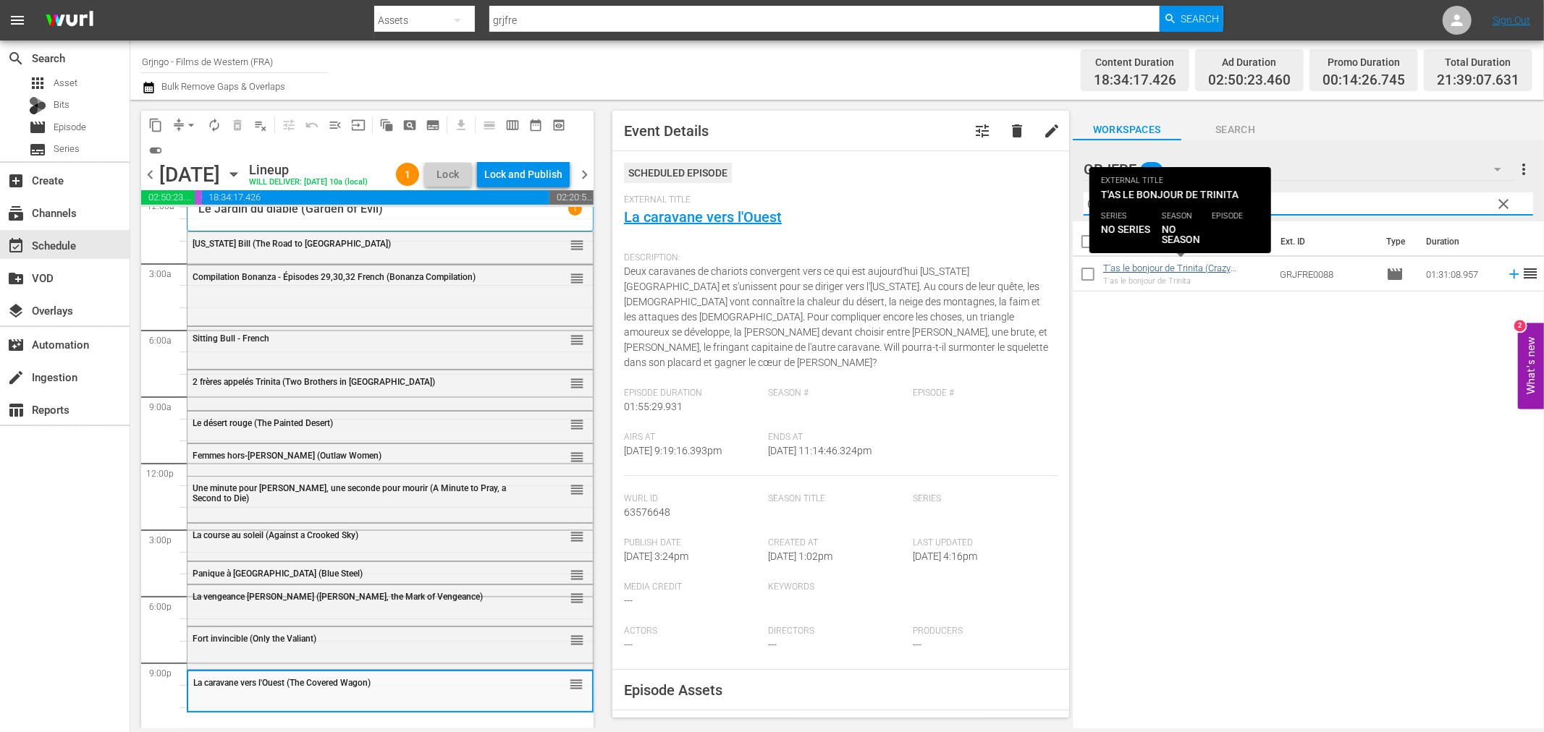
type input "Crazy Westerners"
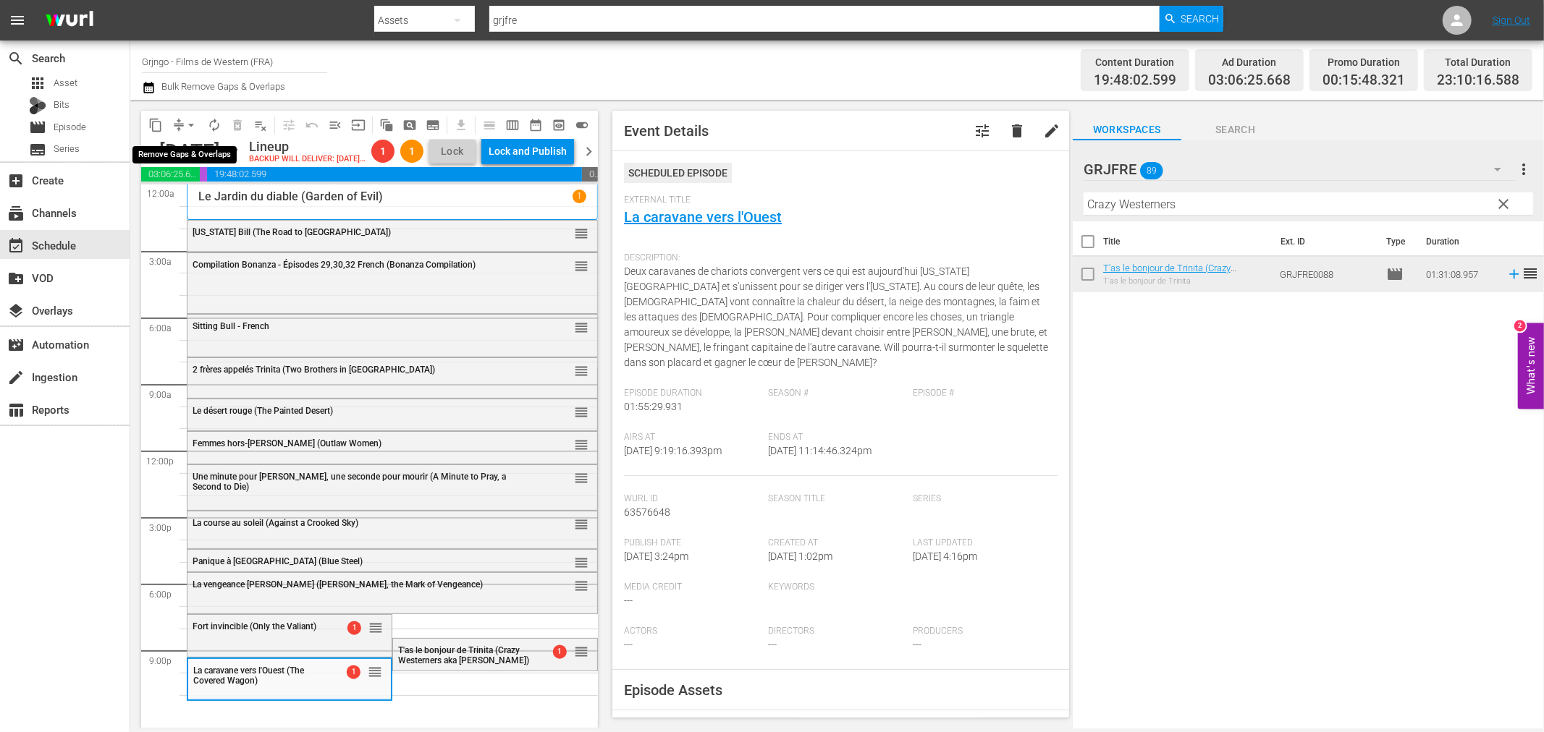
click at [189, 124] on span "arrow_drop_down" at bounding box center [191, 125] width 14 height 14
click at [189, 195] on li "Align to End of Previous Day" at bounding box center [192, 202] width 152 height 24
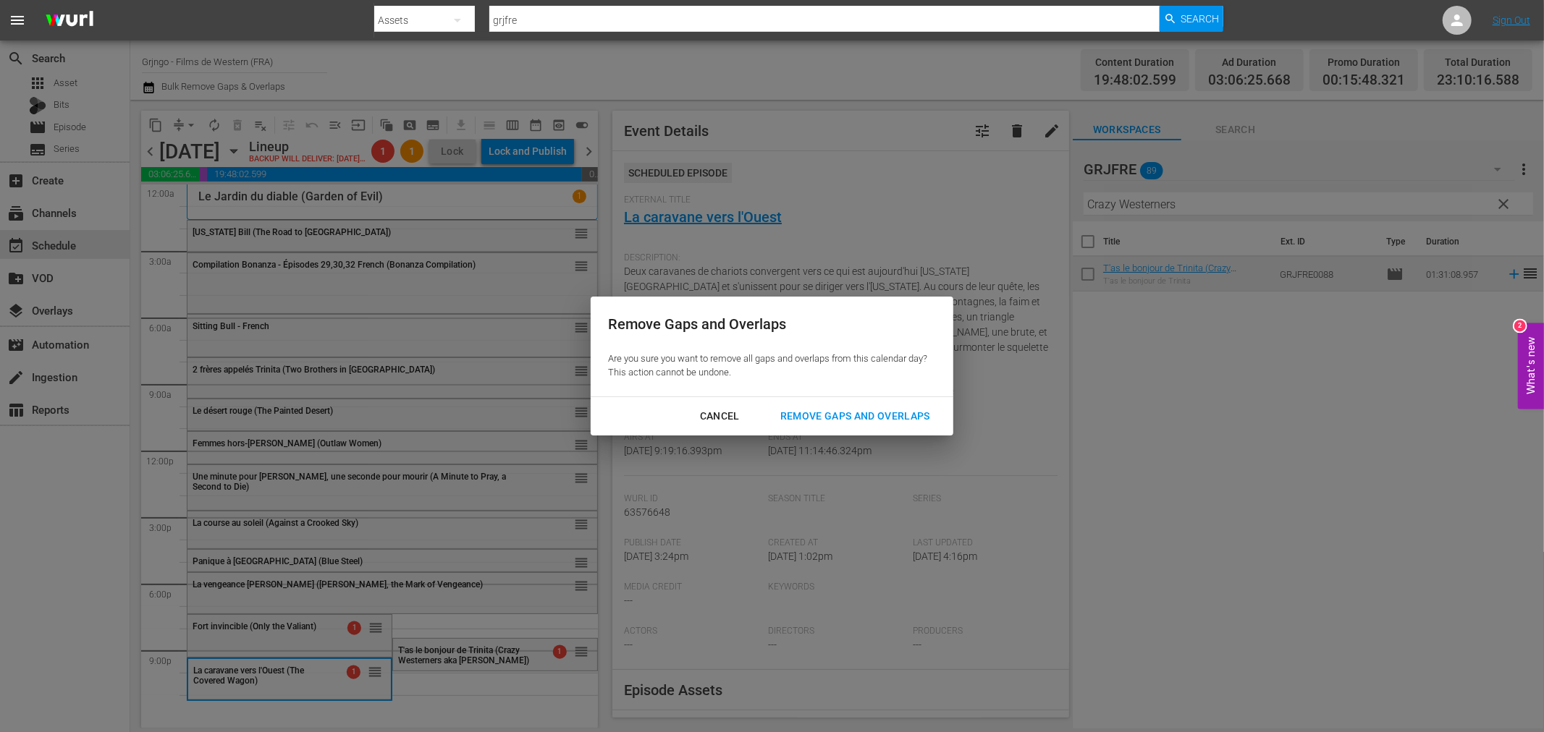
drag, startPoint x: 849, startPoint y: 407, endPoint x: 837, endPoint y: 413, distance: 13.9
click at [849, 407] on div "Remove Gaps and Overlaps" at bounding box center [855, 416] width 173 height 18
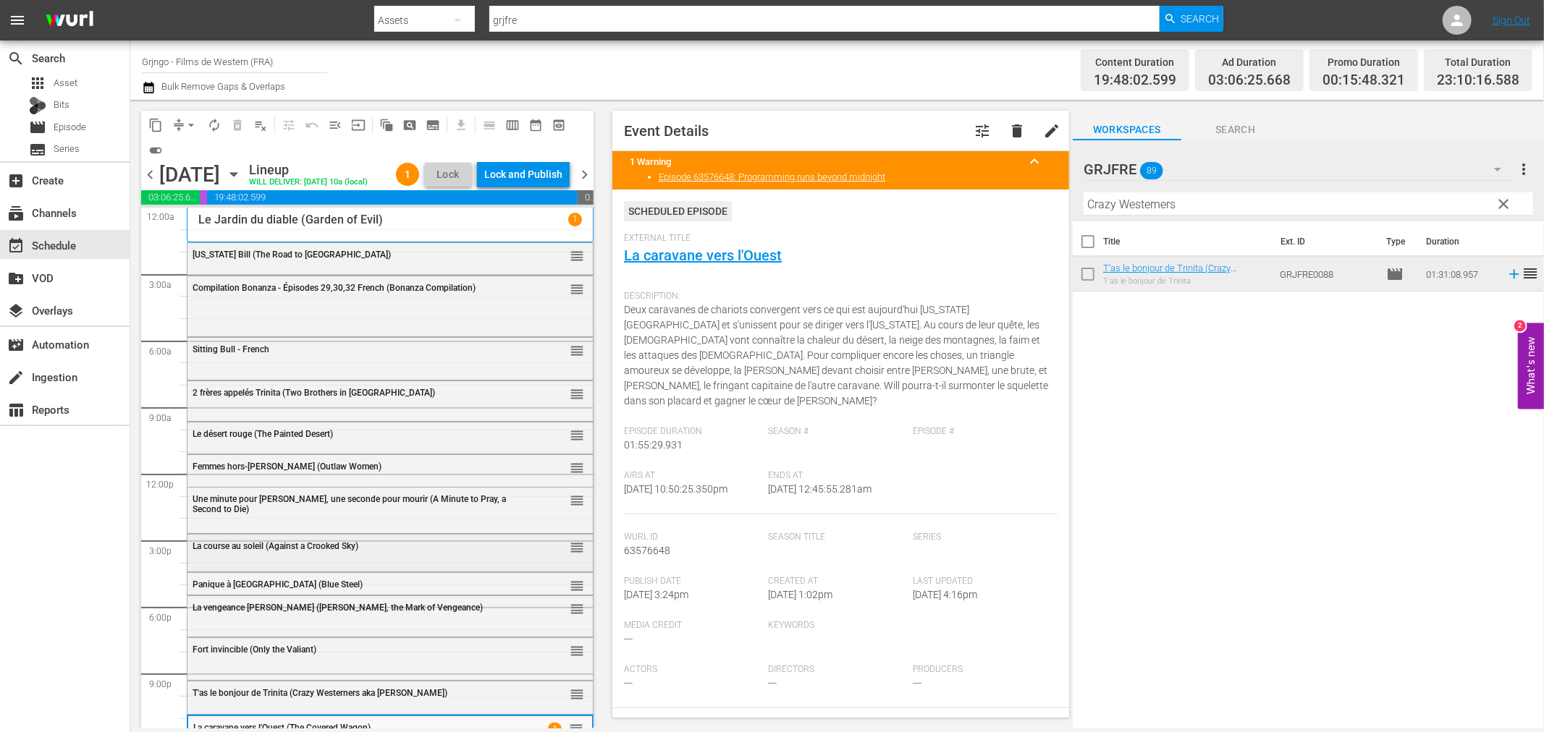
scroll to position [28, 0]
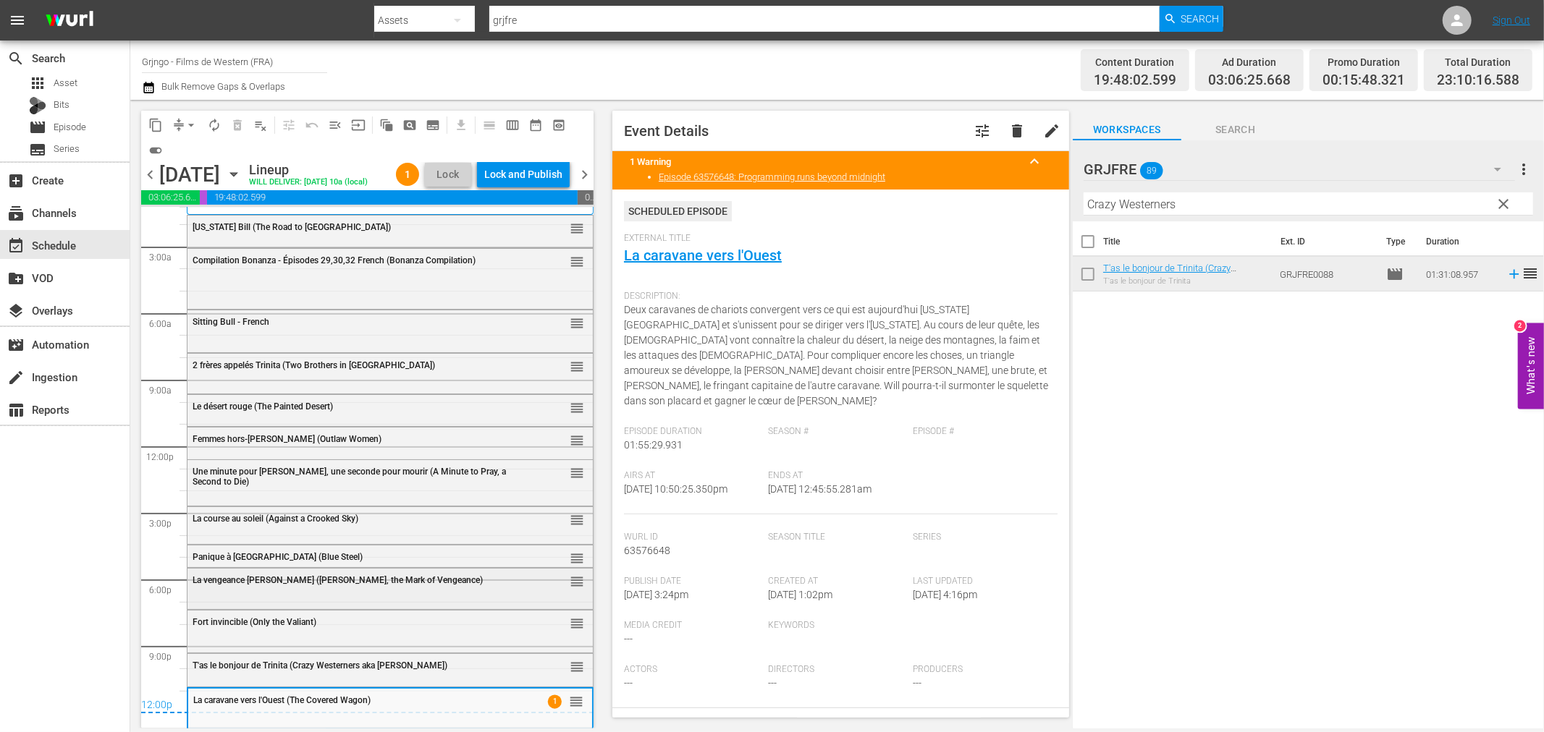
click at [216, 590] on div "La vengeance [PERSON_NAME] ([PERSON_NAME], the Mark of Vengeance) reorder" at bounding box center [389, 581] width 405 height 25
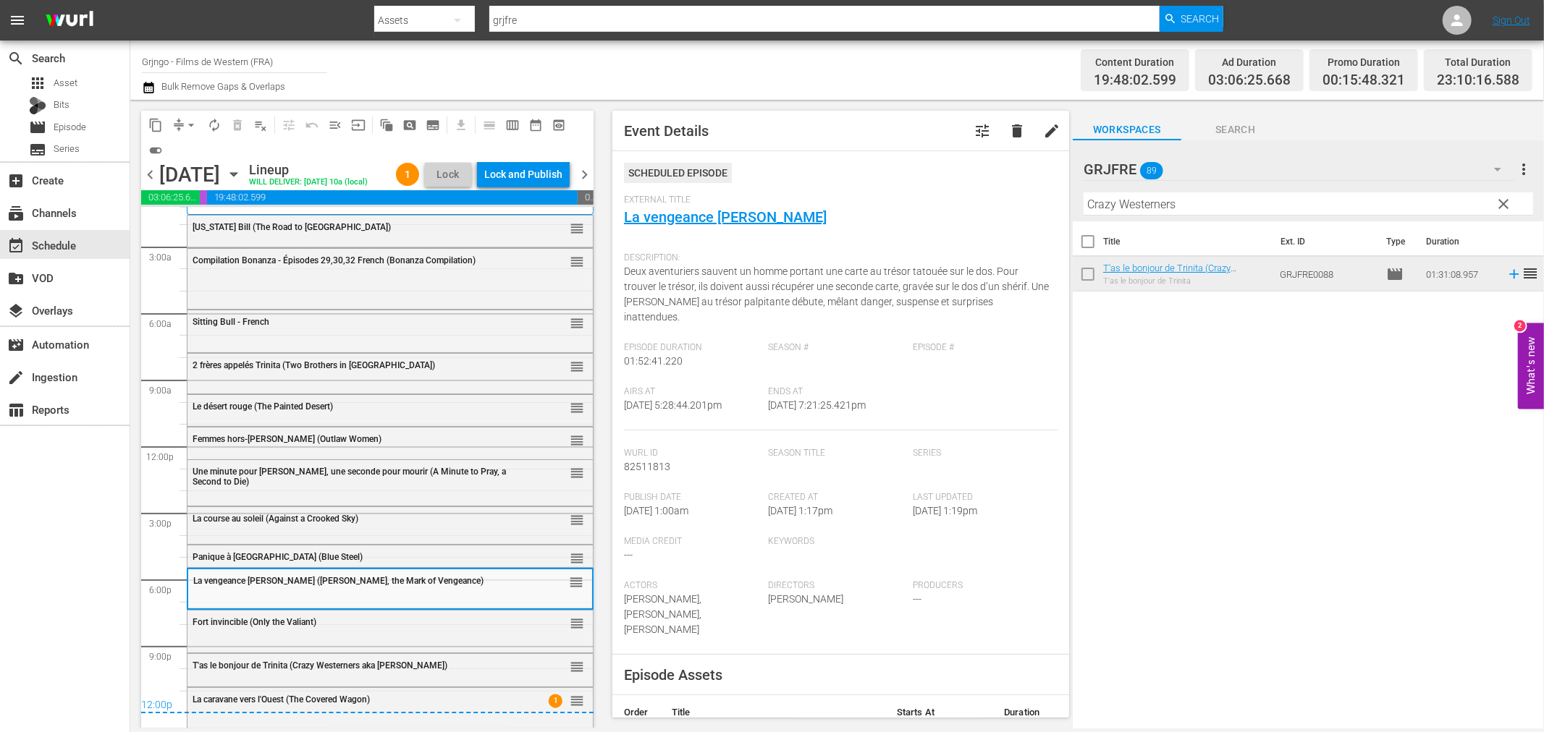
click at [244, 642] on div "Fort invincible (Only the Valiant) reorder" at bounding box center [389, 630] width 405 height 39
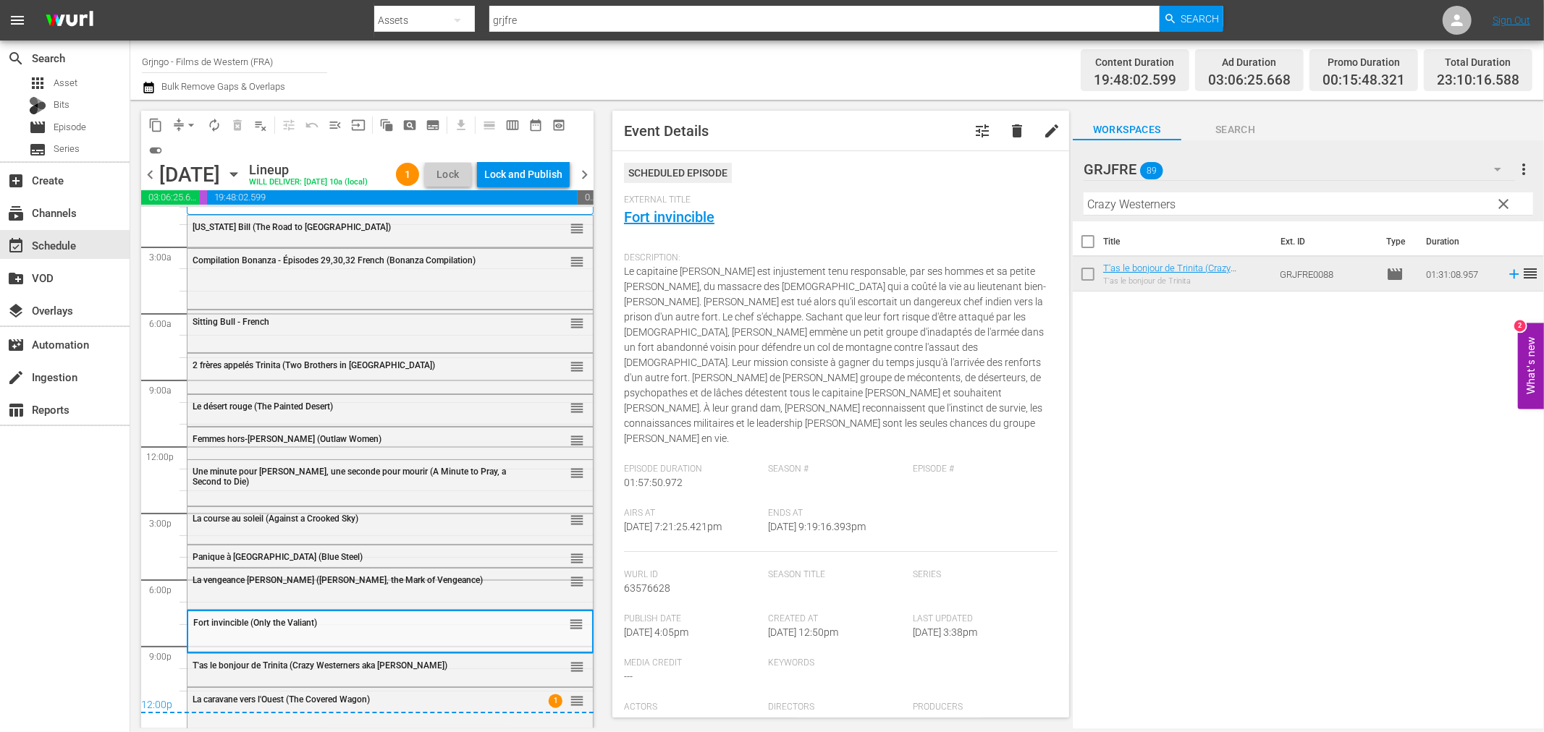
click at [245, 674] on div "T'as le bonjour de Trinita (Crazy Westerners aka [PERSON_NAME]) reorder" at bounding box center [389, 666] width 405 height 25
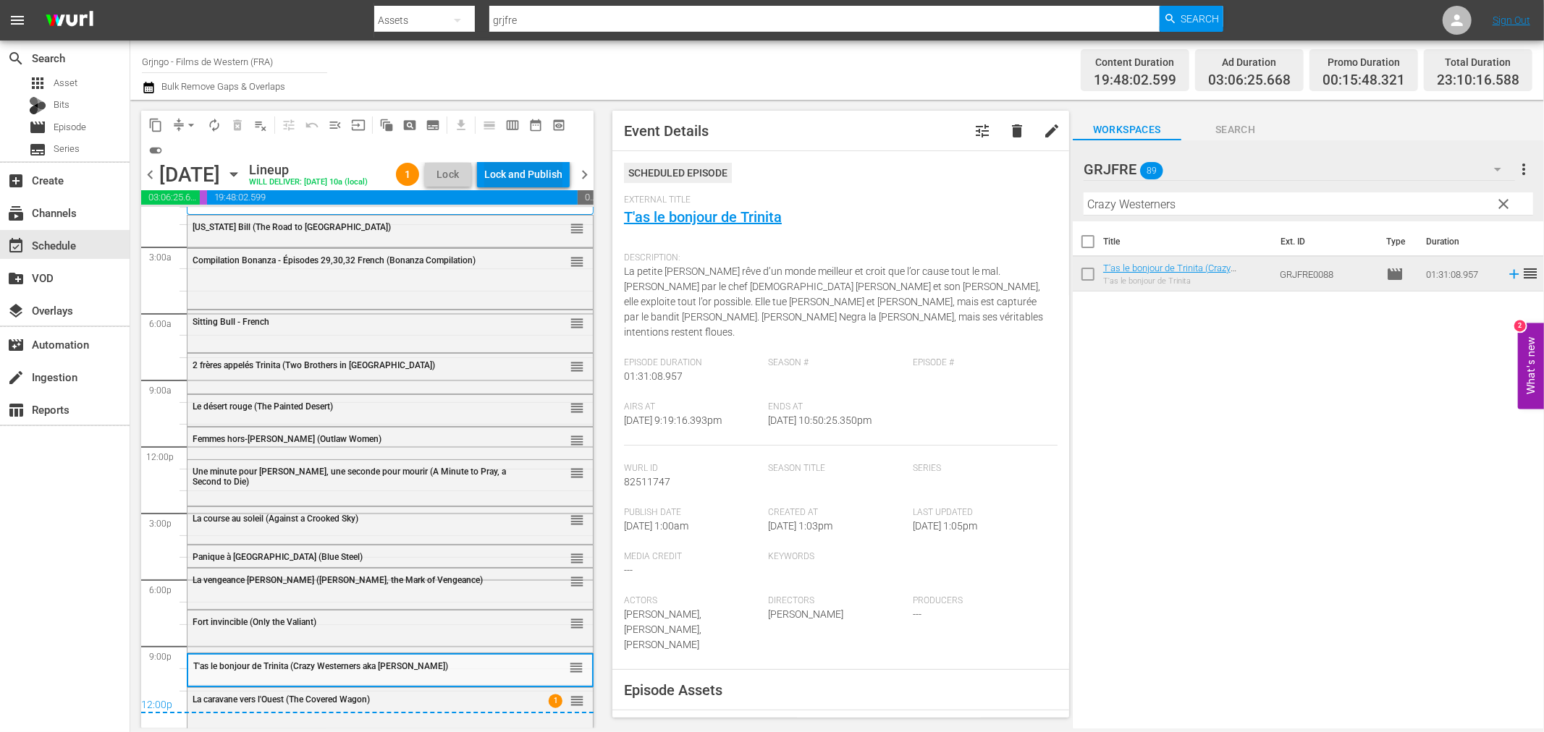
click at [548, 166] on div "Lock and Publish" at bounding box center [523, 174] width 78 height 26
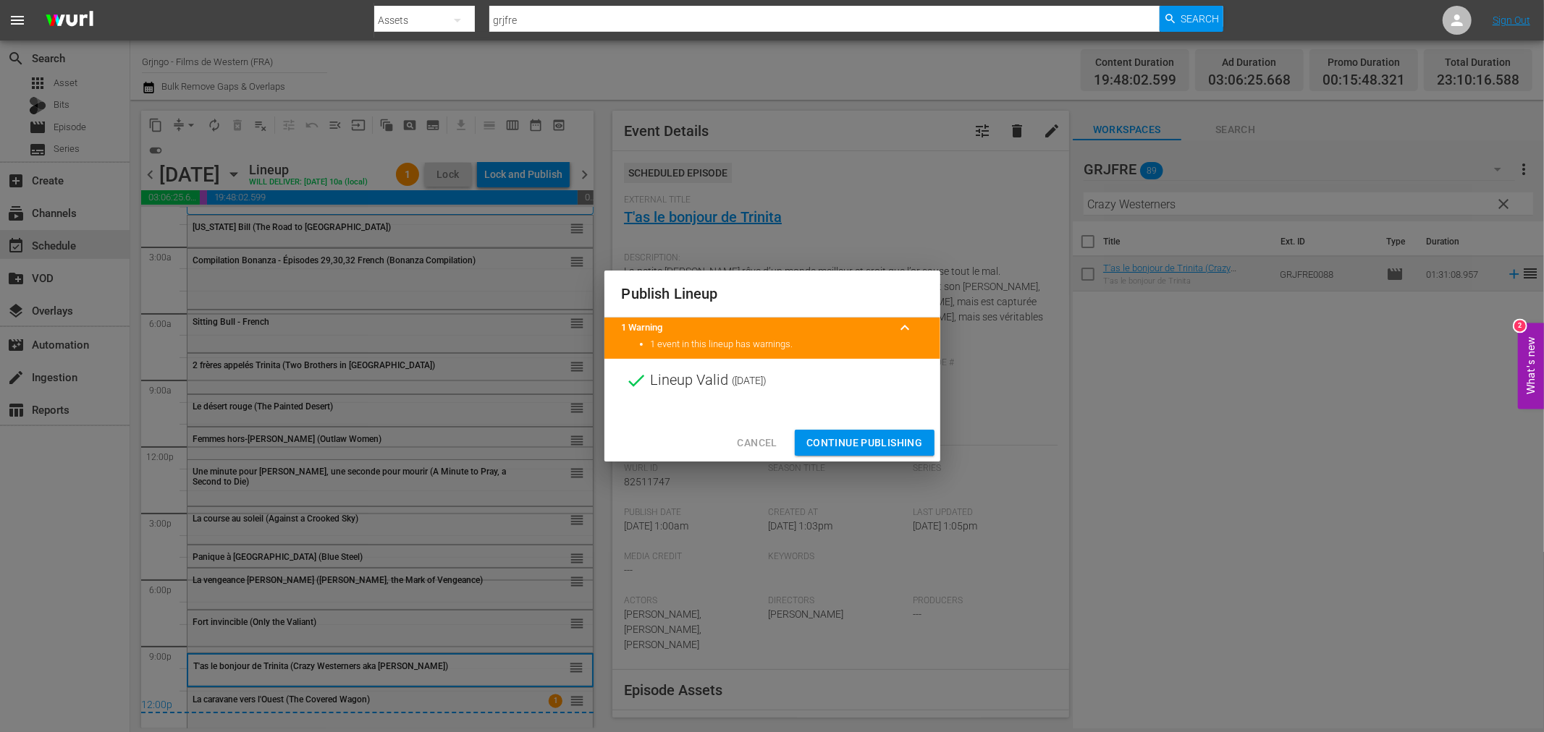
click at [824, 444] on span "Continue Publishing" at bounding box center [864, 443] width 117 height 18
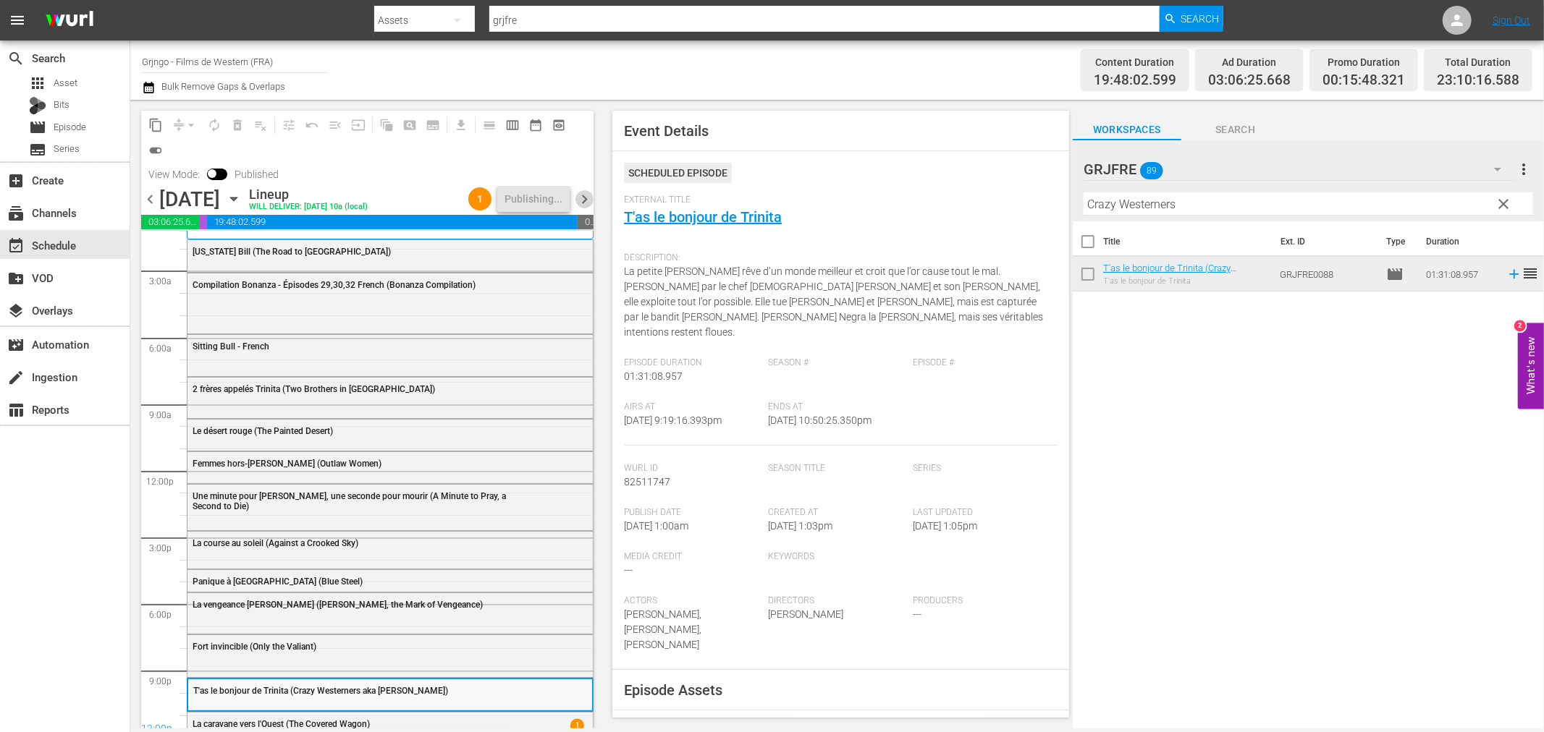
click at [588, 203] on span "chevron_right" at bounding box center [584, 199] width 18 height 18
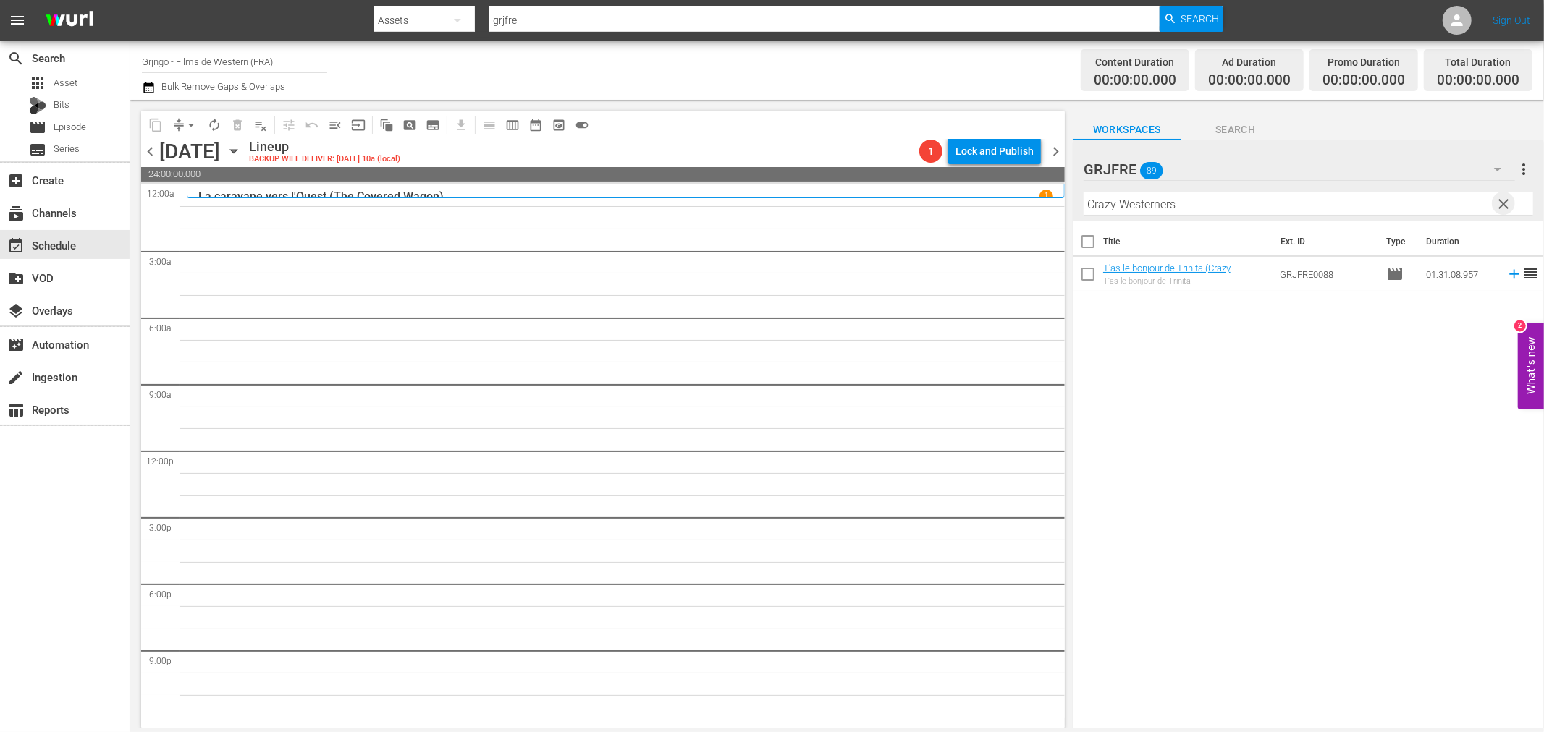
click at [1505, 205] on span "clear" at bounding box center [1503, 203] width 17 height 17
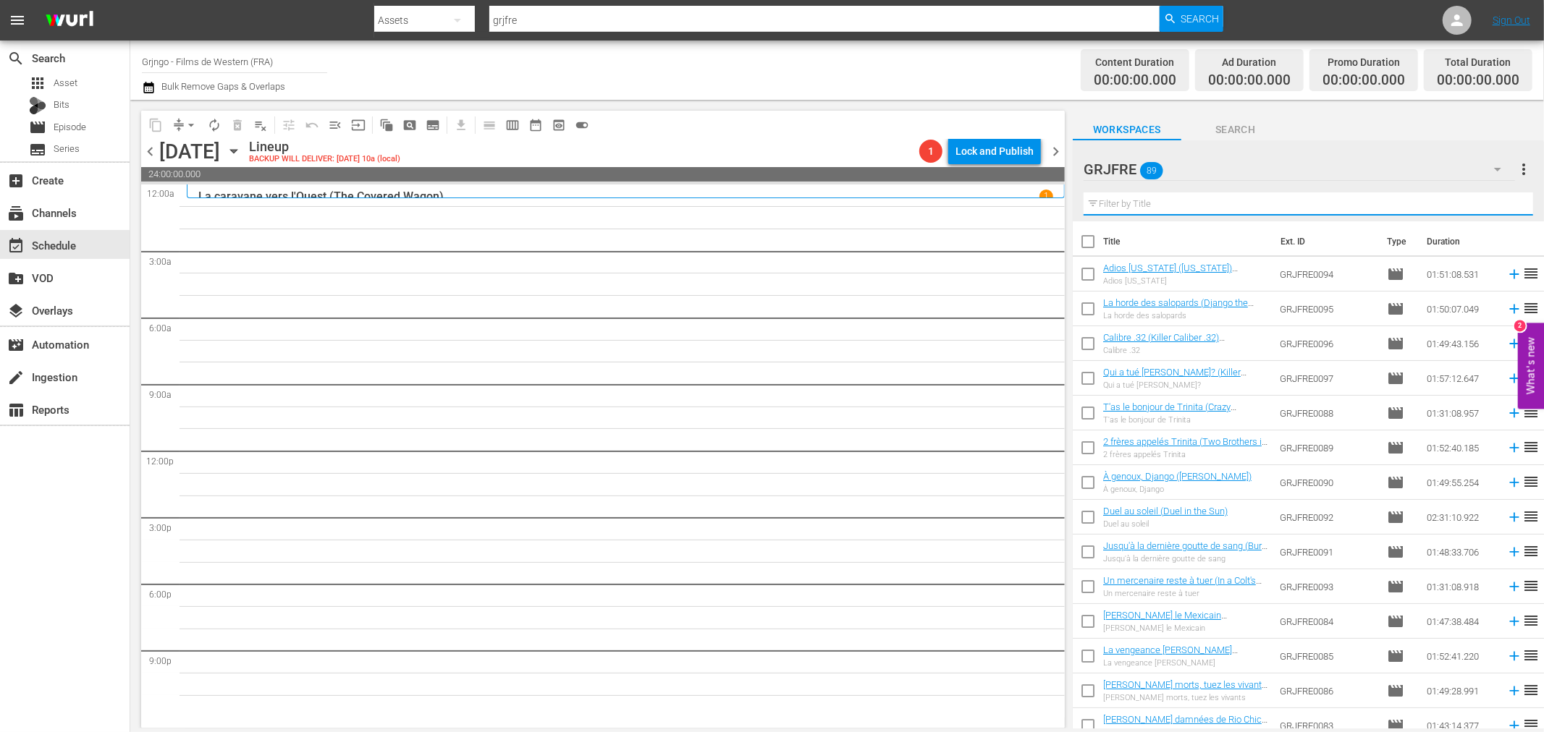
paste input "For a Book of Dollars"
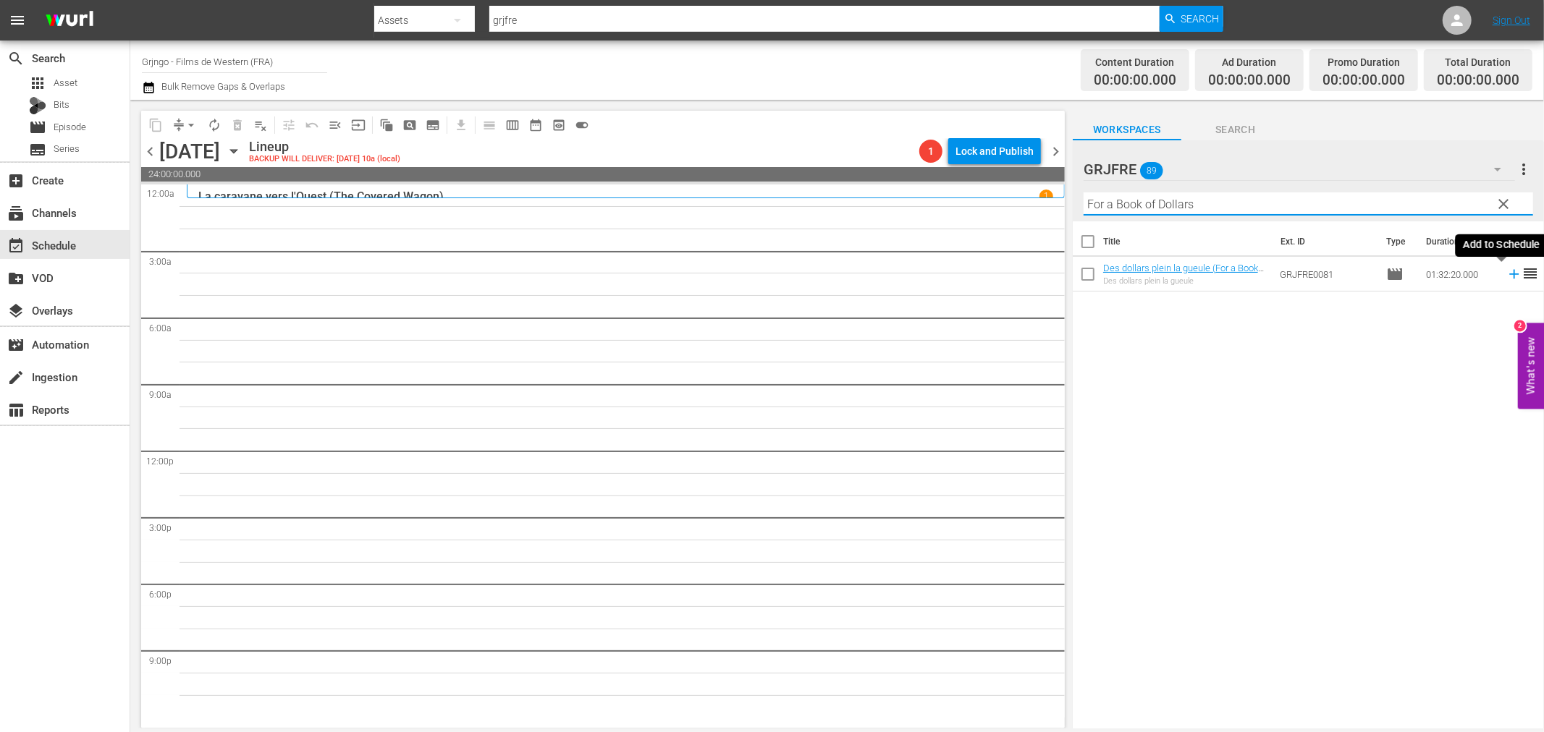
type input "For a Book of Dollars"
click at [1506, 276] on icon at bounding box center [1514, 274] width 16 height 16
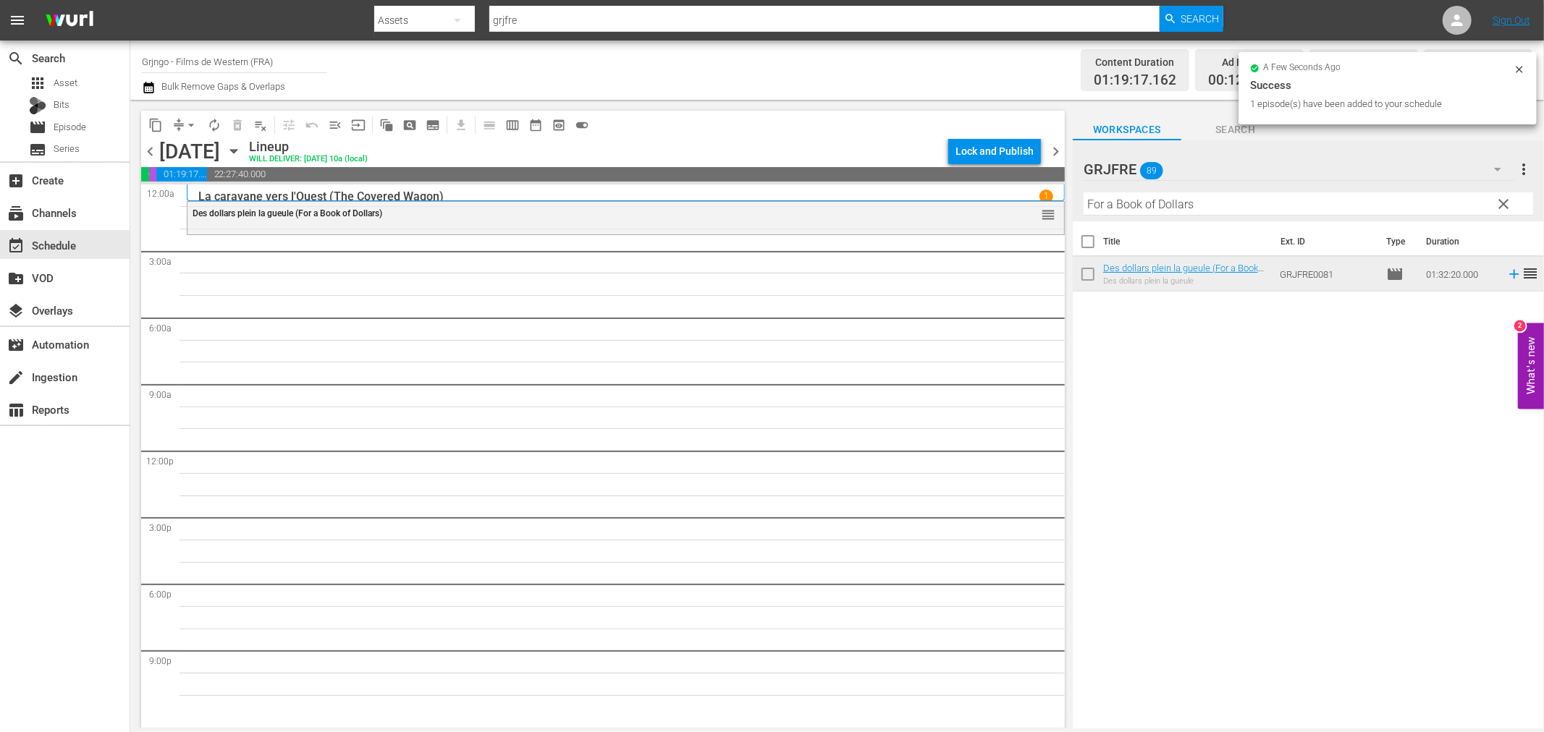
drag, startPoint x: 1502, startPoint y: 203, endPoint x: 1323, endPoint y: 204, distance: 178.8
click at [1502, 203] on span "clear" at bounding box center [1503, 203] width 17 height 17
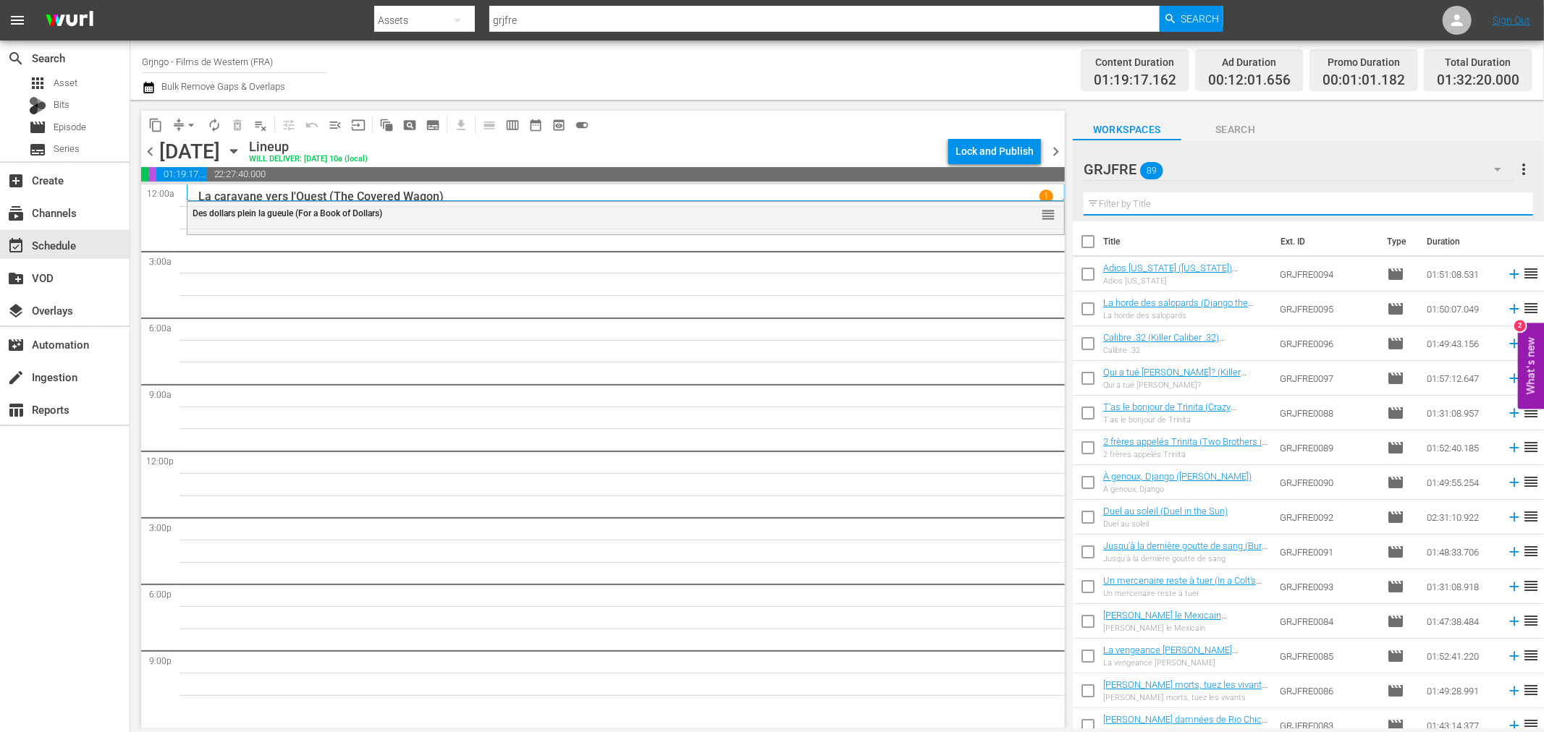
paste input "Compilation Bonanza - Épisodes 33,34,35"
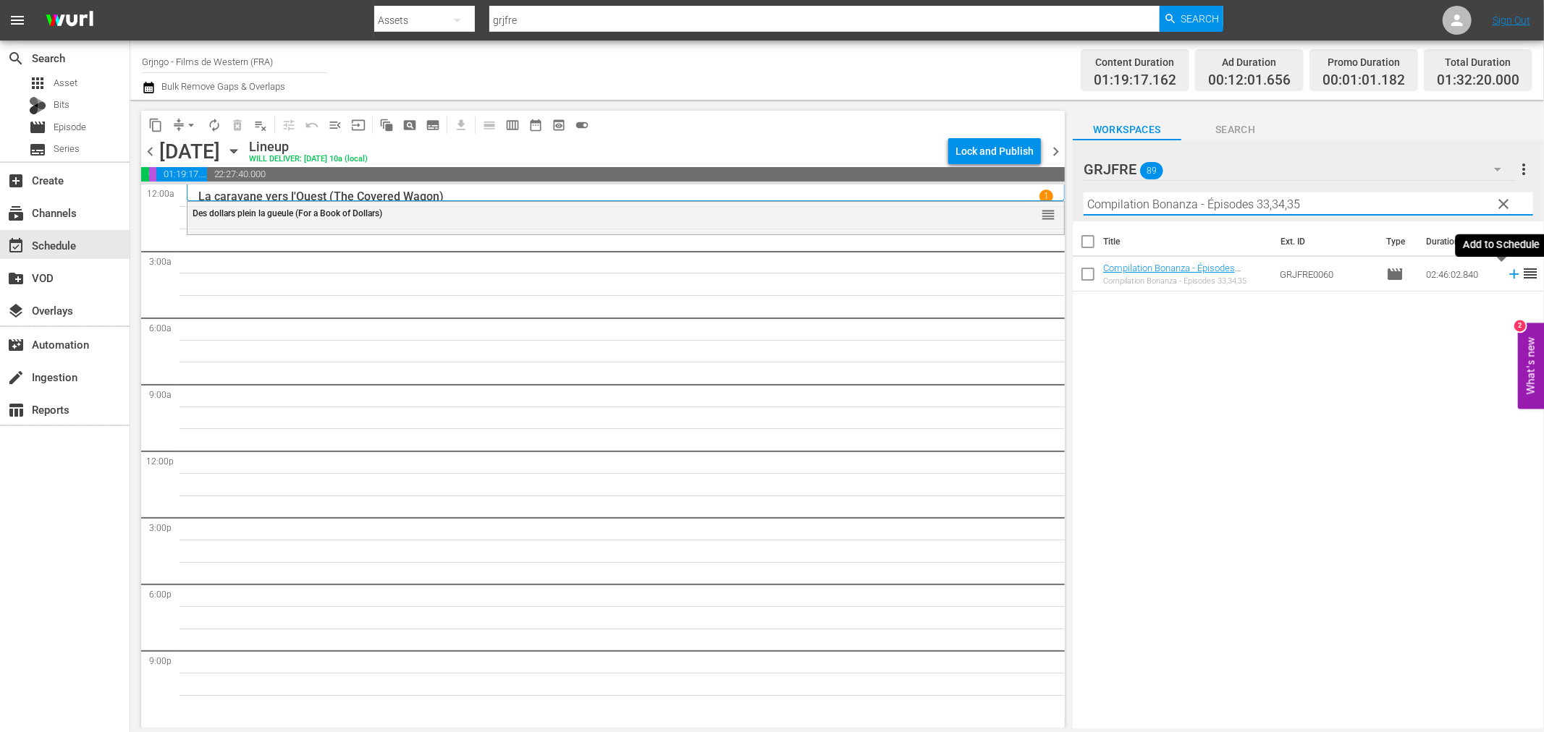
type input "Compilation Bonanza - Épisodes 33,34,35"
click at [1509, 275] on icon at bounding box center [1513, 274] width 9 height 9
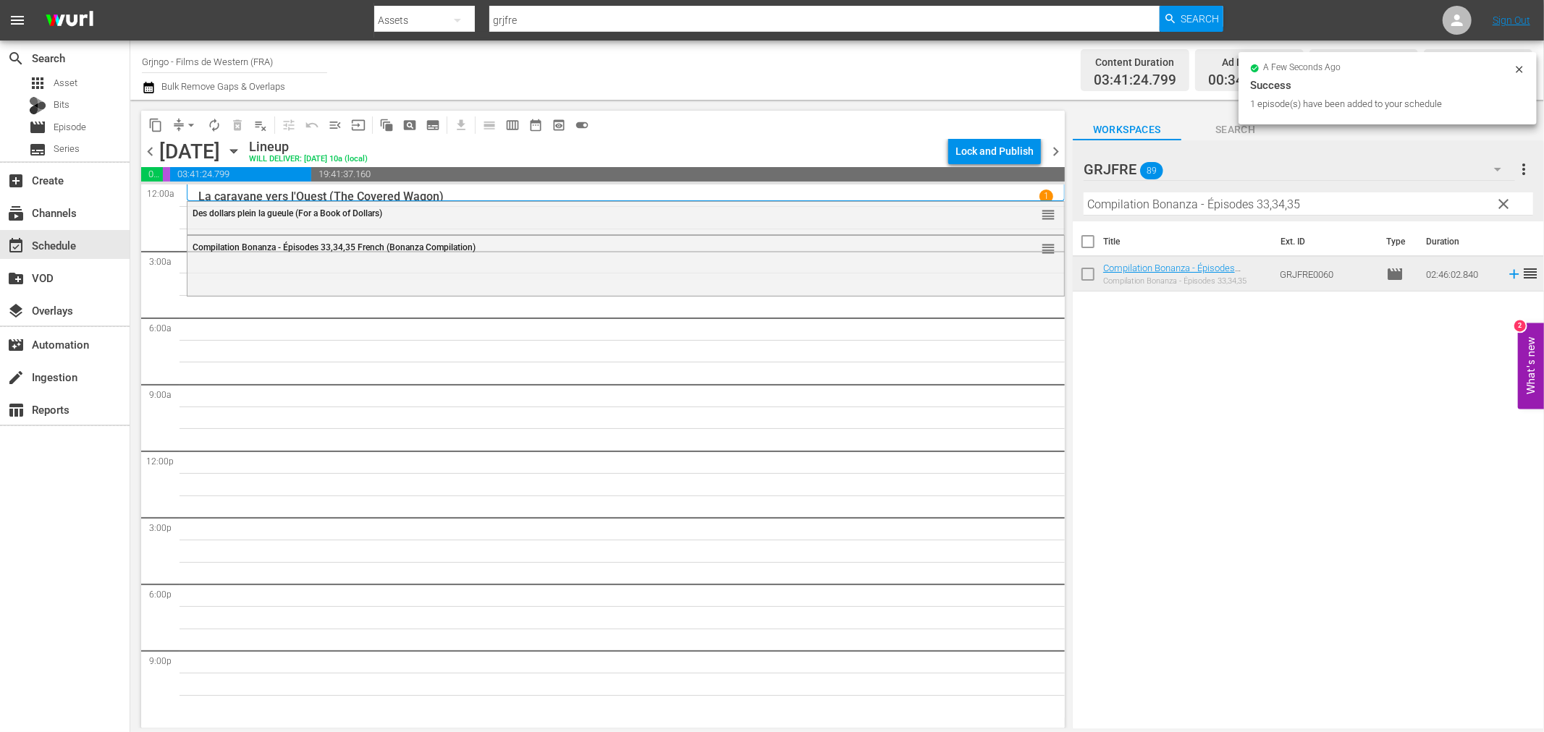
click at [1505, 200] on span "clear" at bounding box center [1503, 203] width 17 height 17
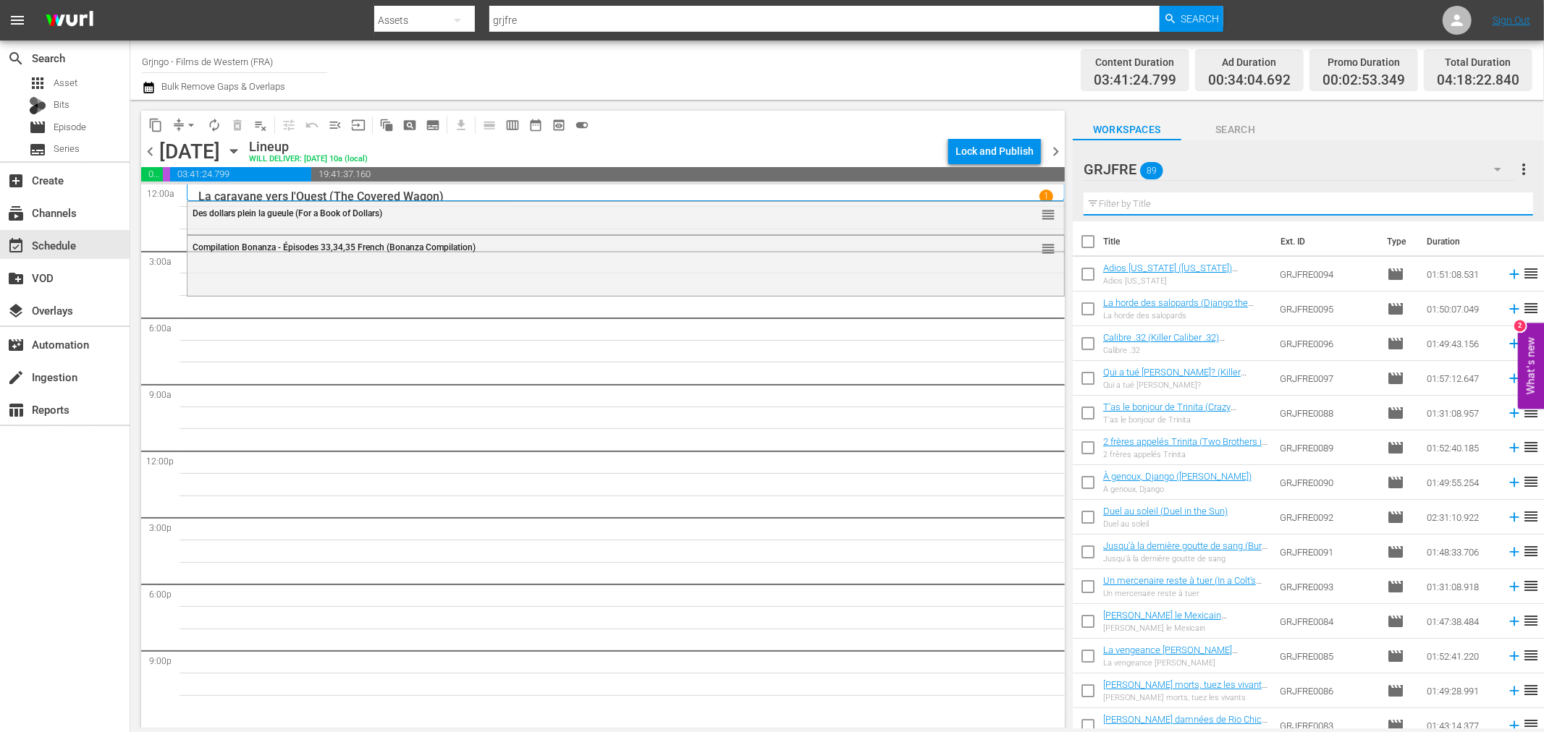
paste input "The Legend of the Lone Ranger"
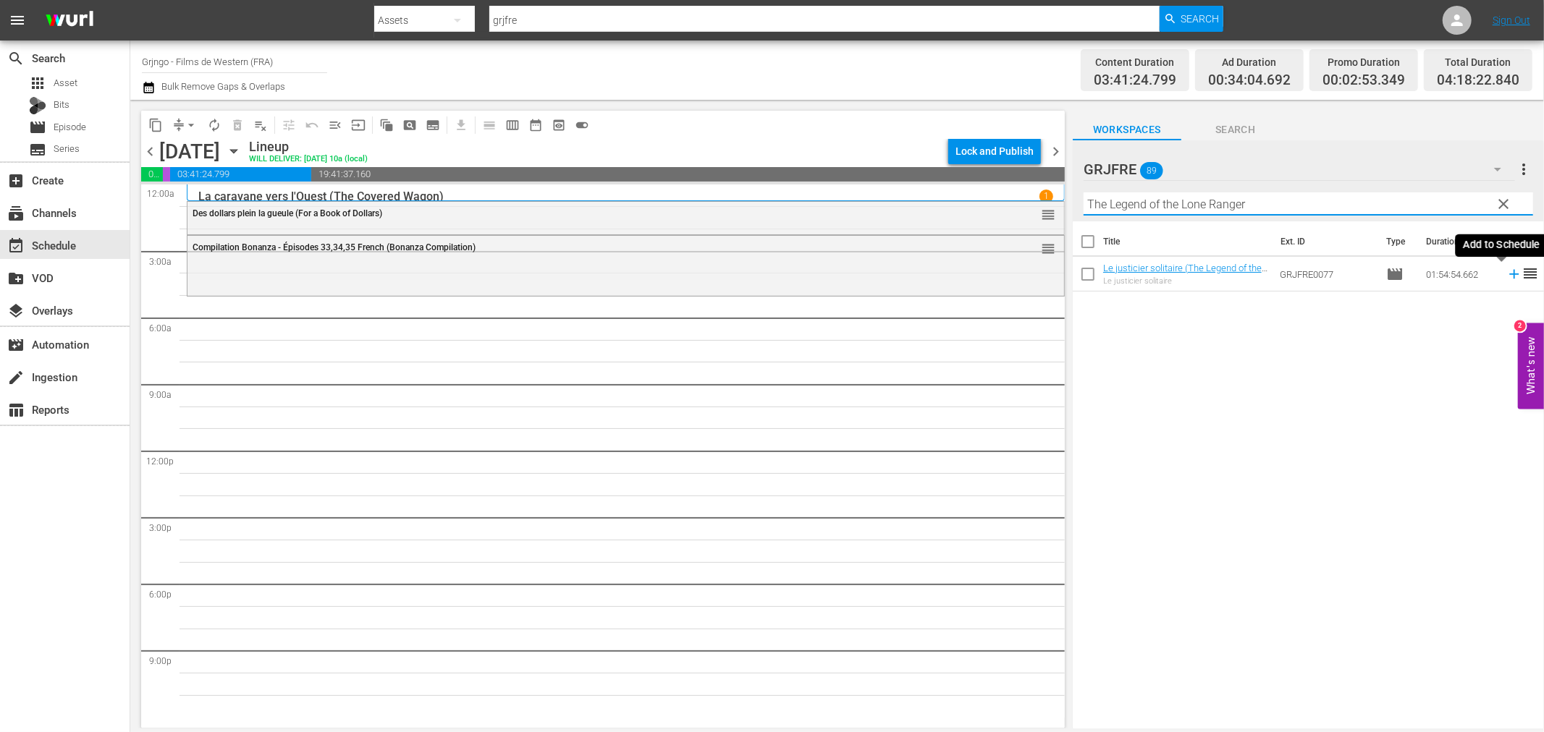
type input "The Legend of the Lone Ranger"
click at [1509, 275] on icon at bounding box center [1513, 274] width 9 height 9
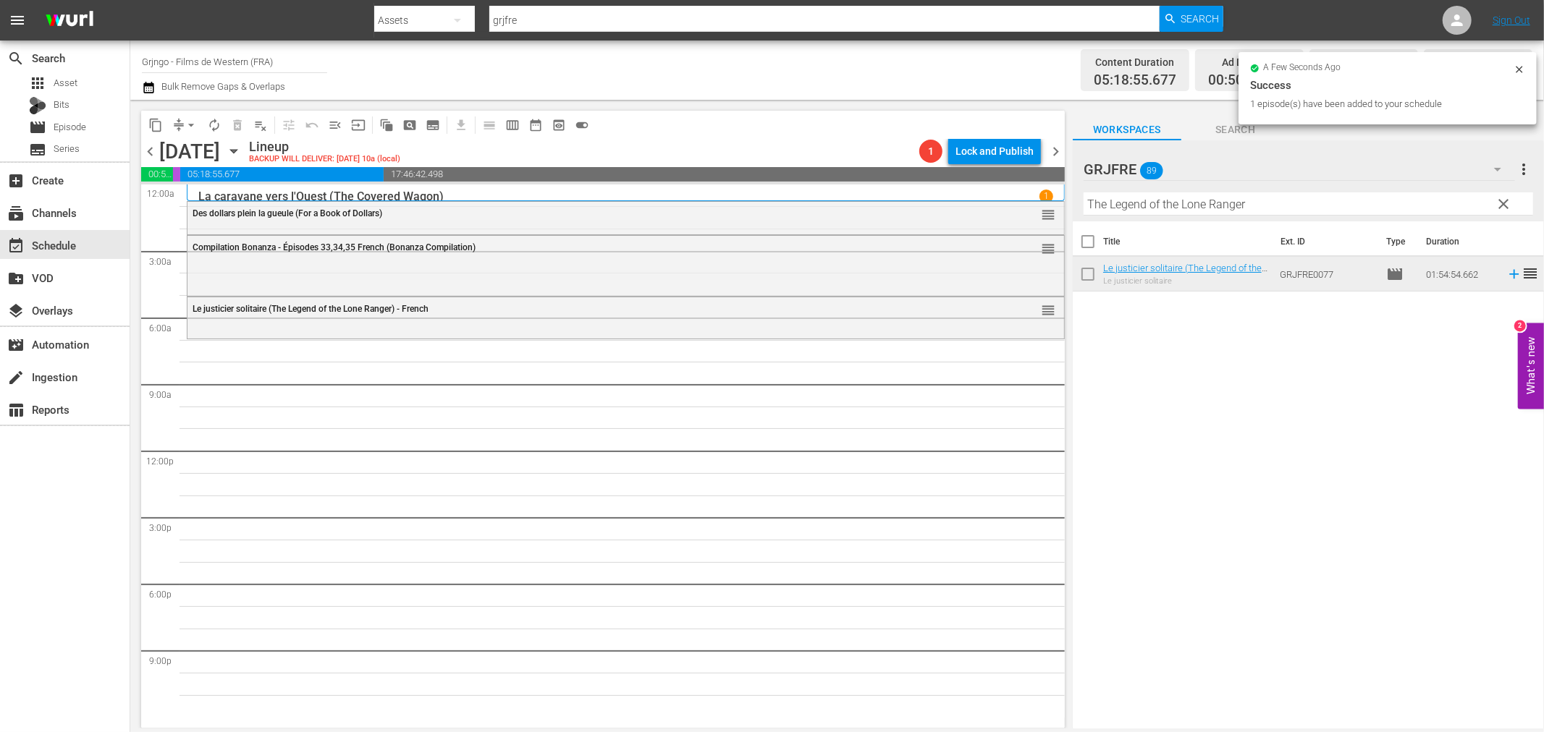
click at [1500, 200] on span "clear" at bounding box center [1503, 203] width 17 height 17
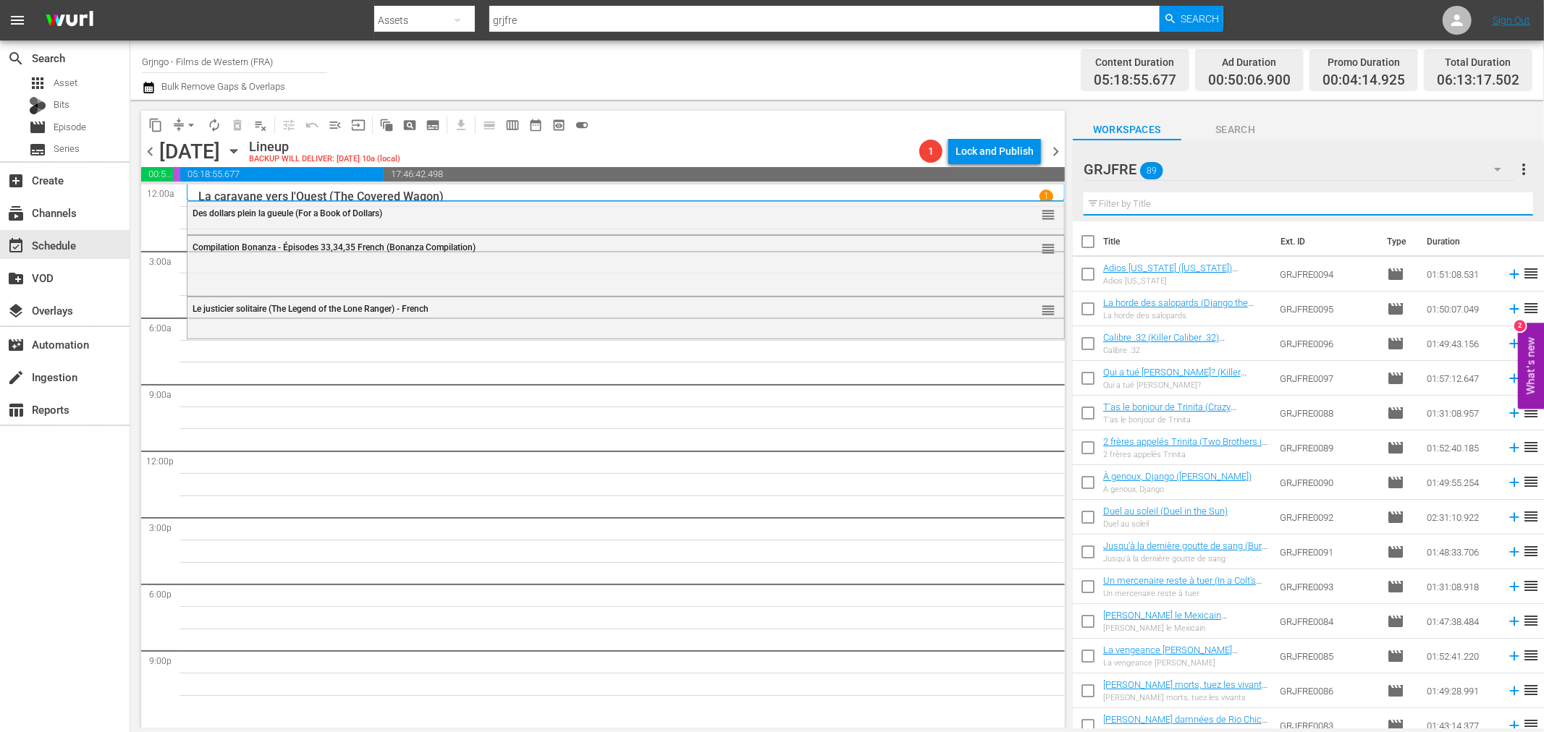
paste input "[PERSON_NAME] the Mexican"
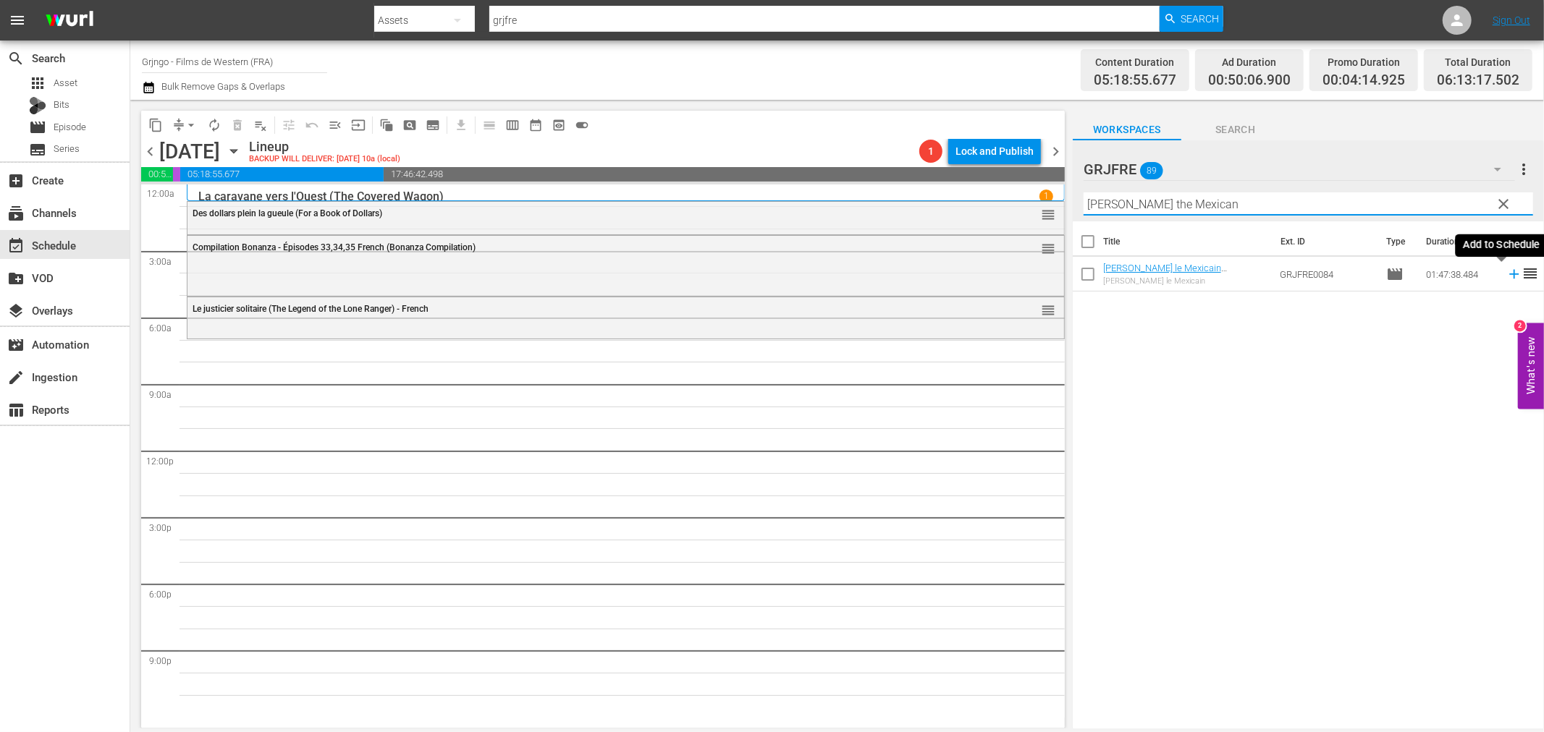
type input "[PERSON_NAME] the Mexican"
click at [1509, 275] on icon at bounding box center [1513, 274] width 9 height 9
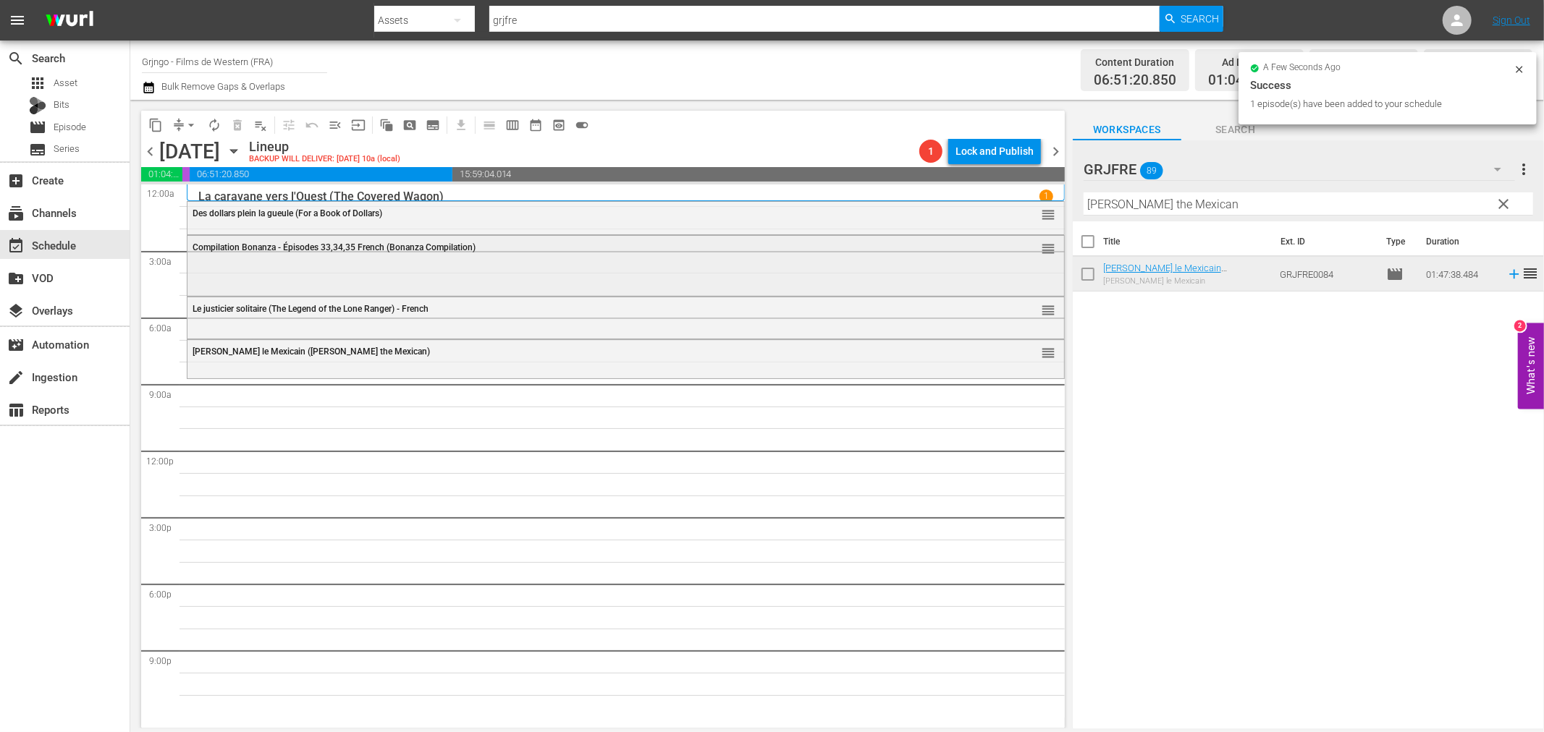
click at [887, 250] on div "Compilation Bonanza - Épisodes 33,34,35 French (Bonanza Compilation)" at bounding box center [586, 247] width 787 height 10
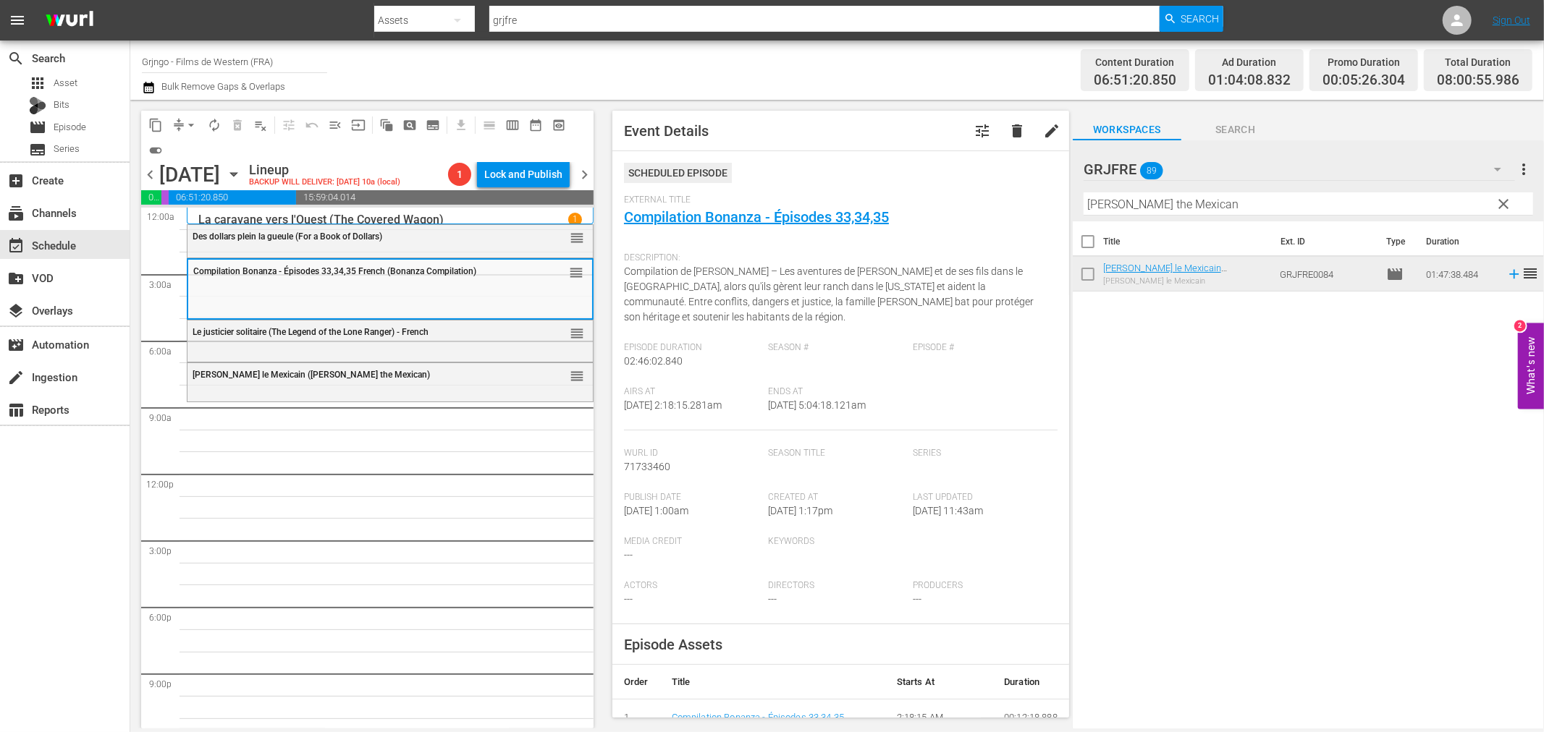
click at [1504, 200] on span "clear" at bounding box center [1503, 203] width 17 height 17
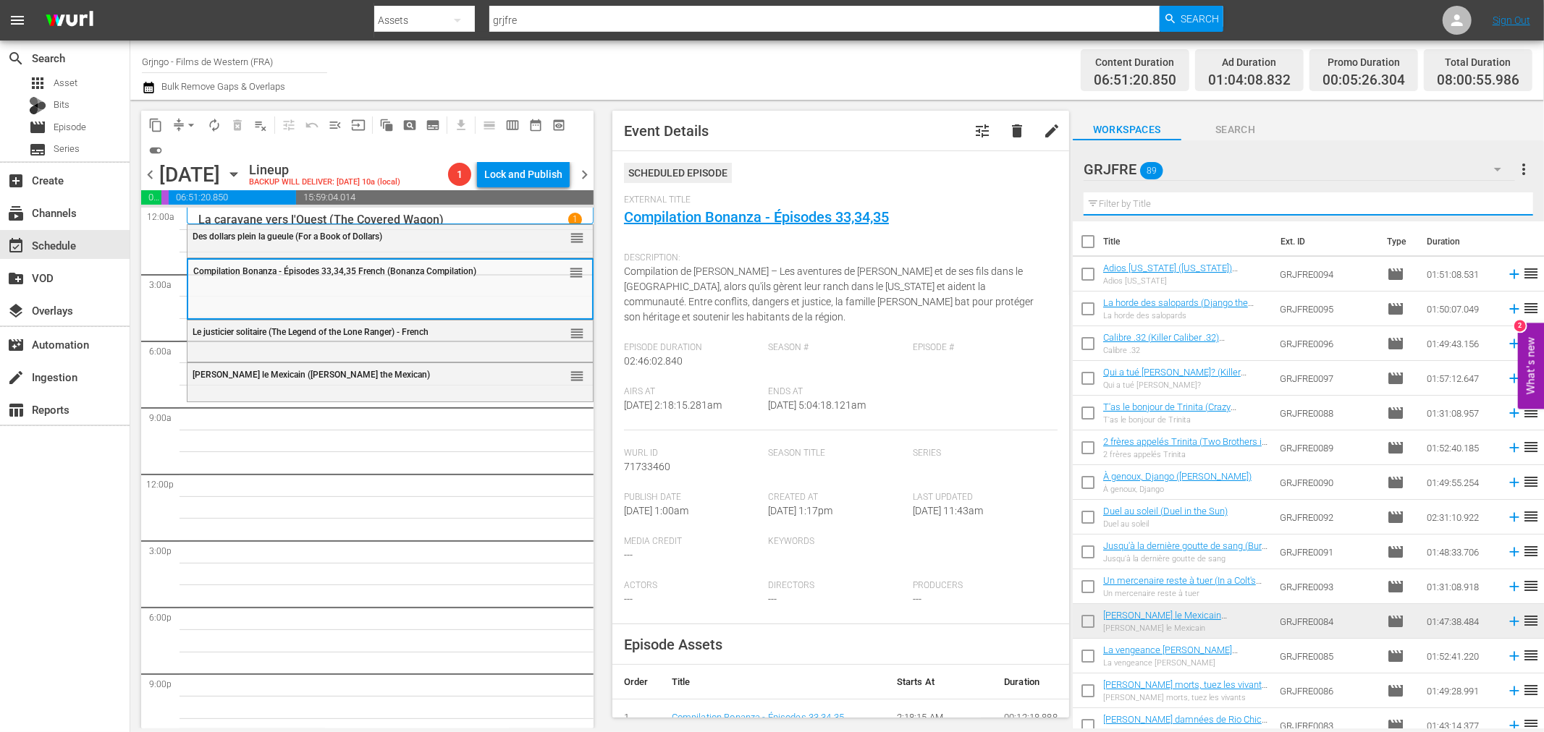
paste input "Brother Outlaw"
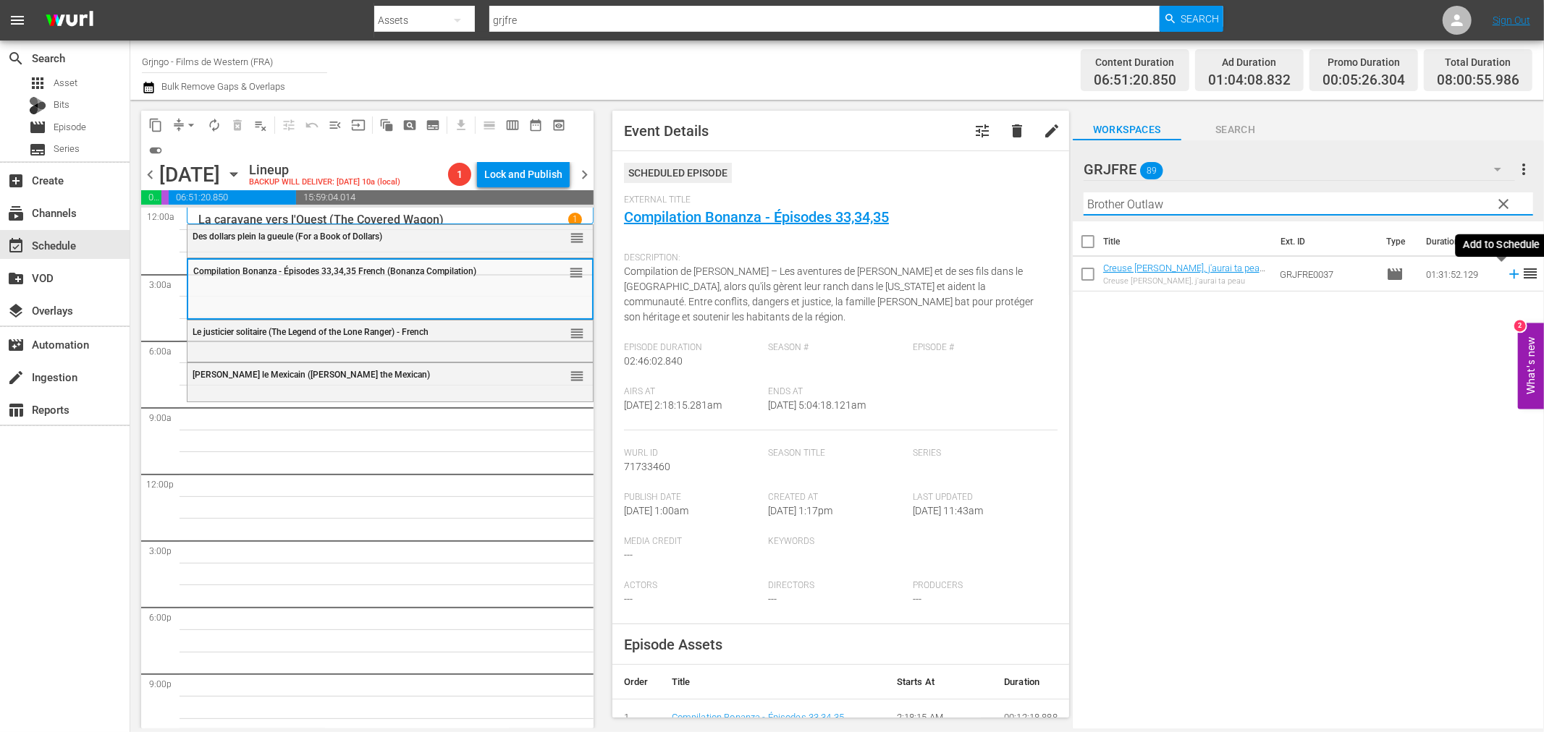
type input "Brother Outlaw"
click at [1509, 271] on icon at bounding box center [1513, 274] width 9 height 9
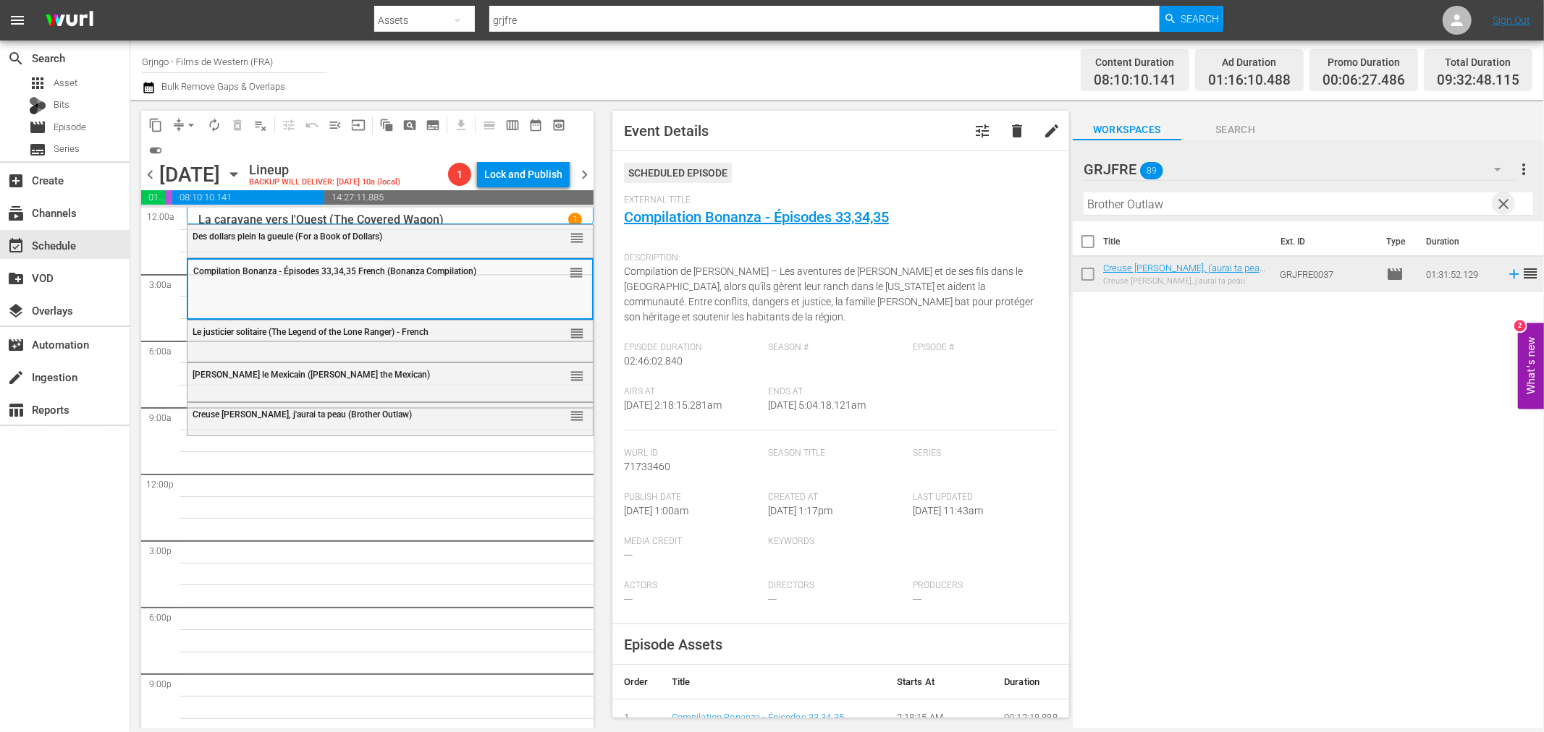
click at [1503, 203] on span "clear" at bounding box center [1503, 203] width 17 height 17
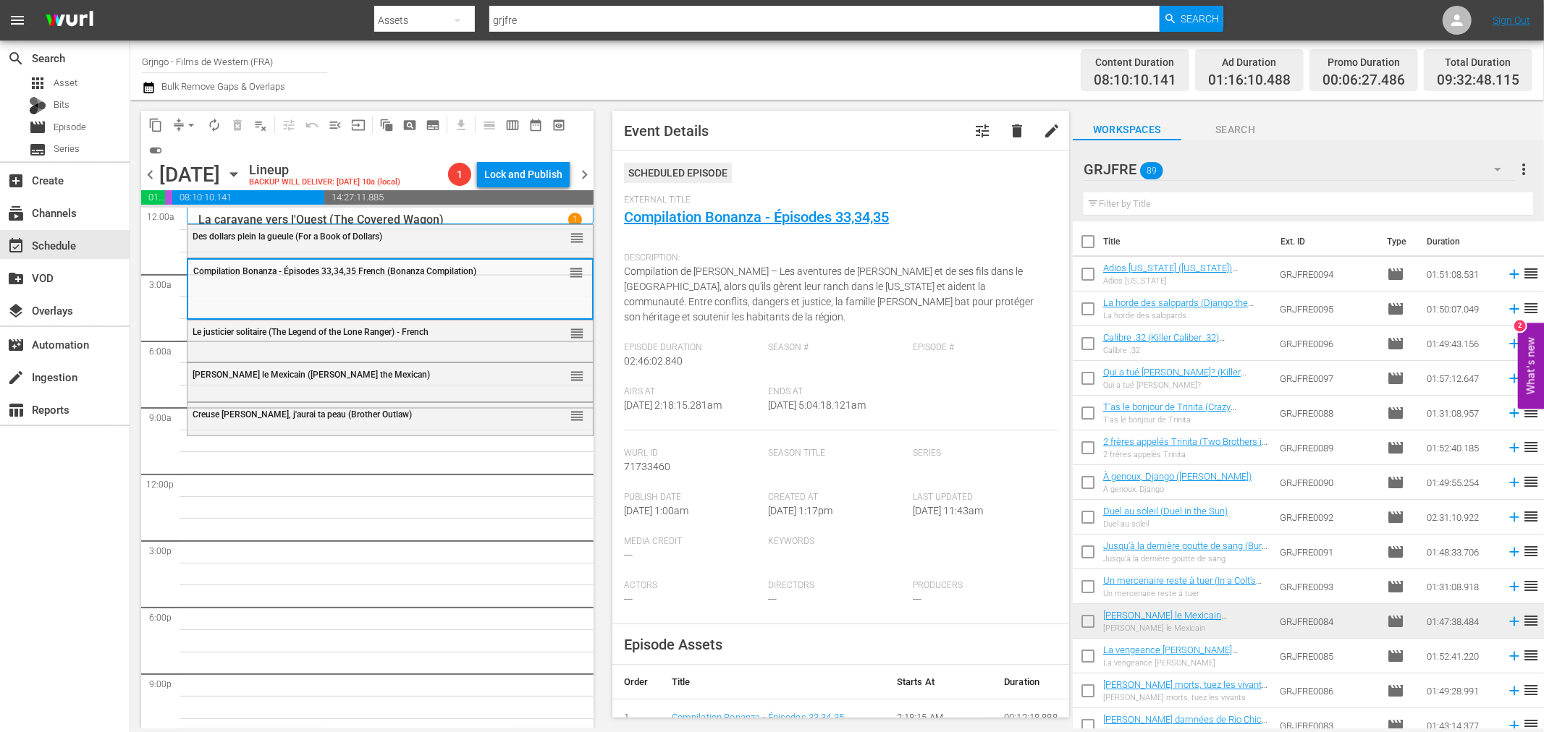
click at [1162, 203] on input "text" at bounding box center [1307, 204] width 449 height 23
paste input "A Taste of Death"
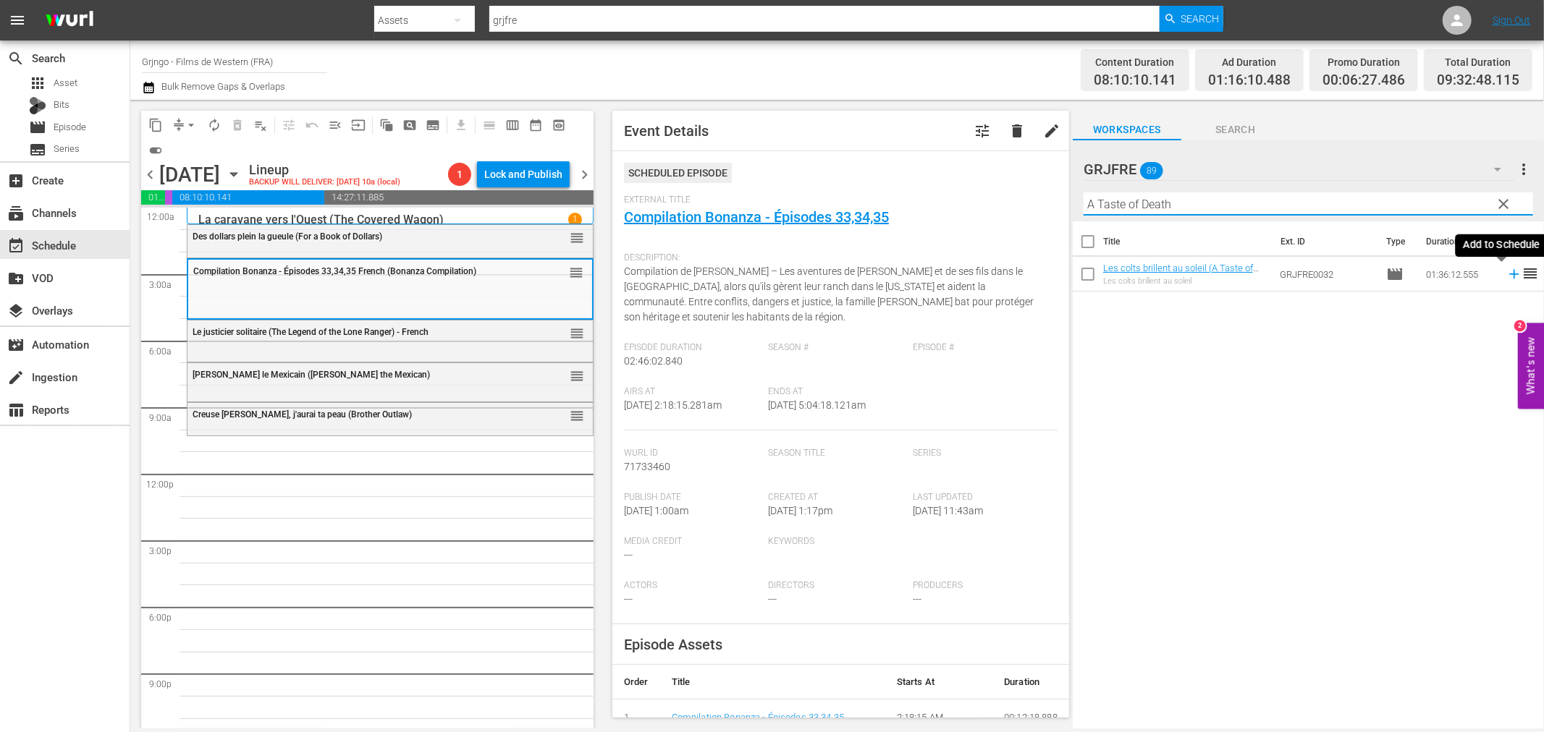
type input "A Taste of Death"
click at [1506, 270] on icon at bounding box center [1514, 274] width 16 height 16
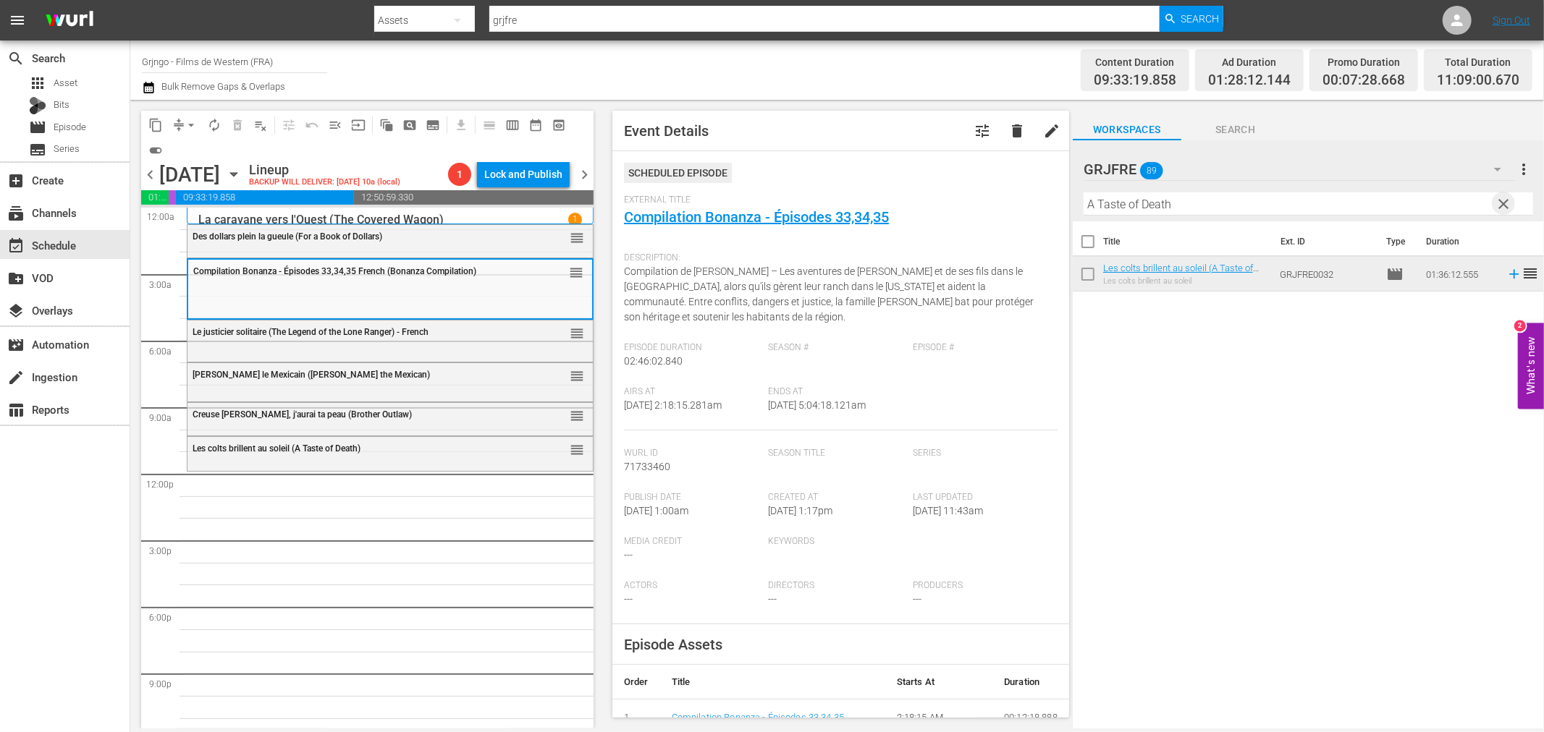
click at [1500, 204] on span "clear" at bounding box center [1503, 203] width 17 height 17
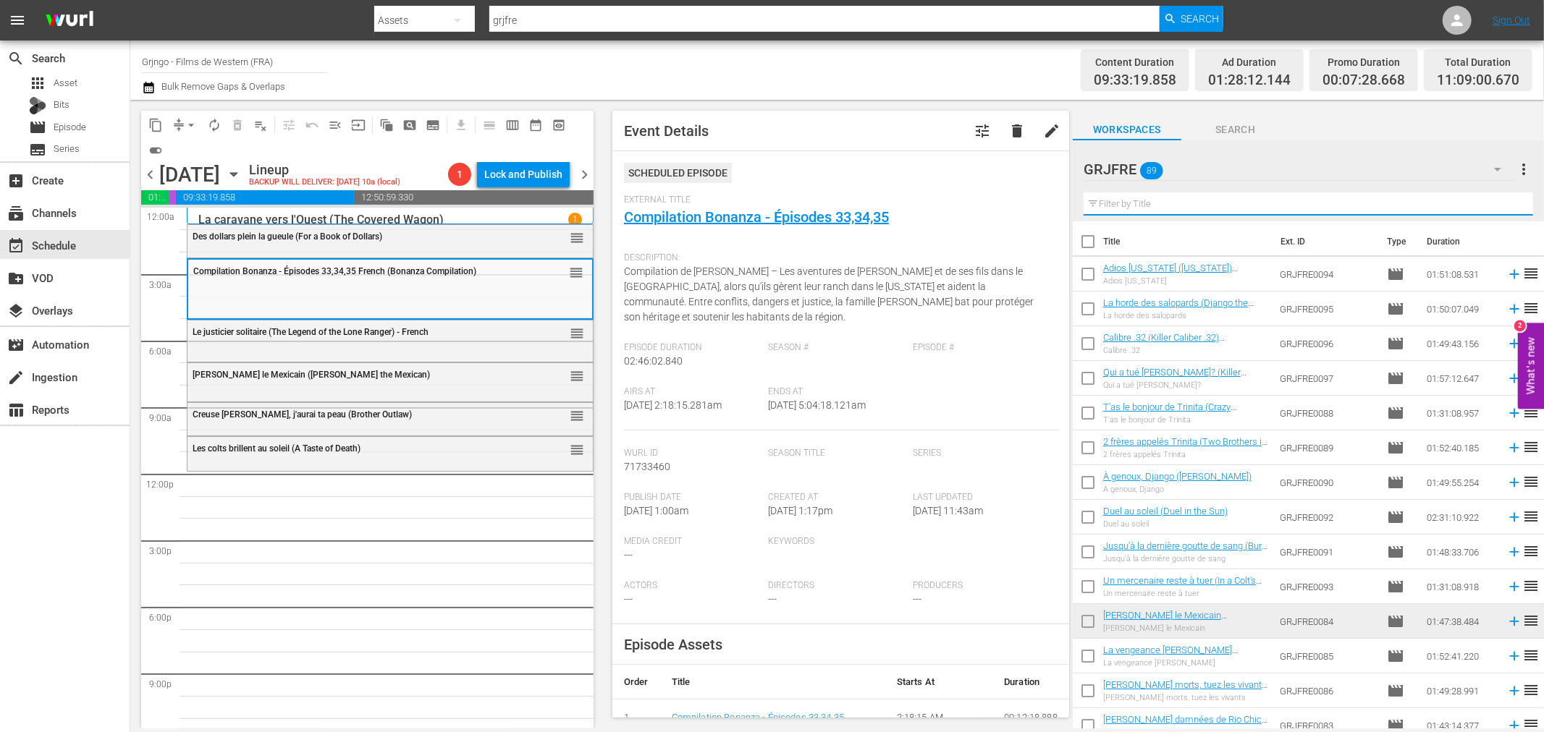
click at [1161, 203] on input "text" at bounding box center [1307, 204] width 449 height 23
paste input "Gunman of Ave [PERSON_NAME]"
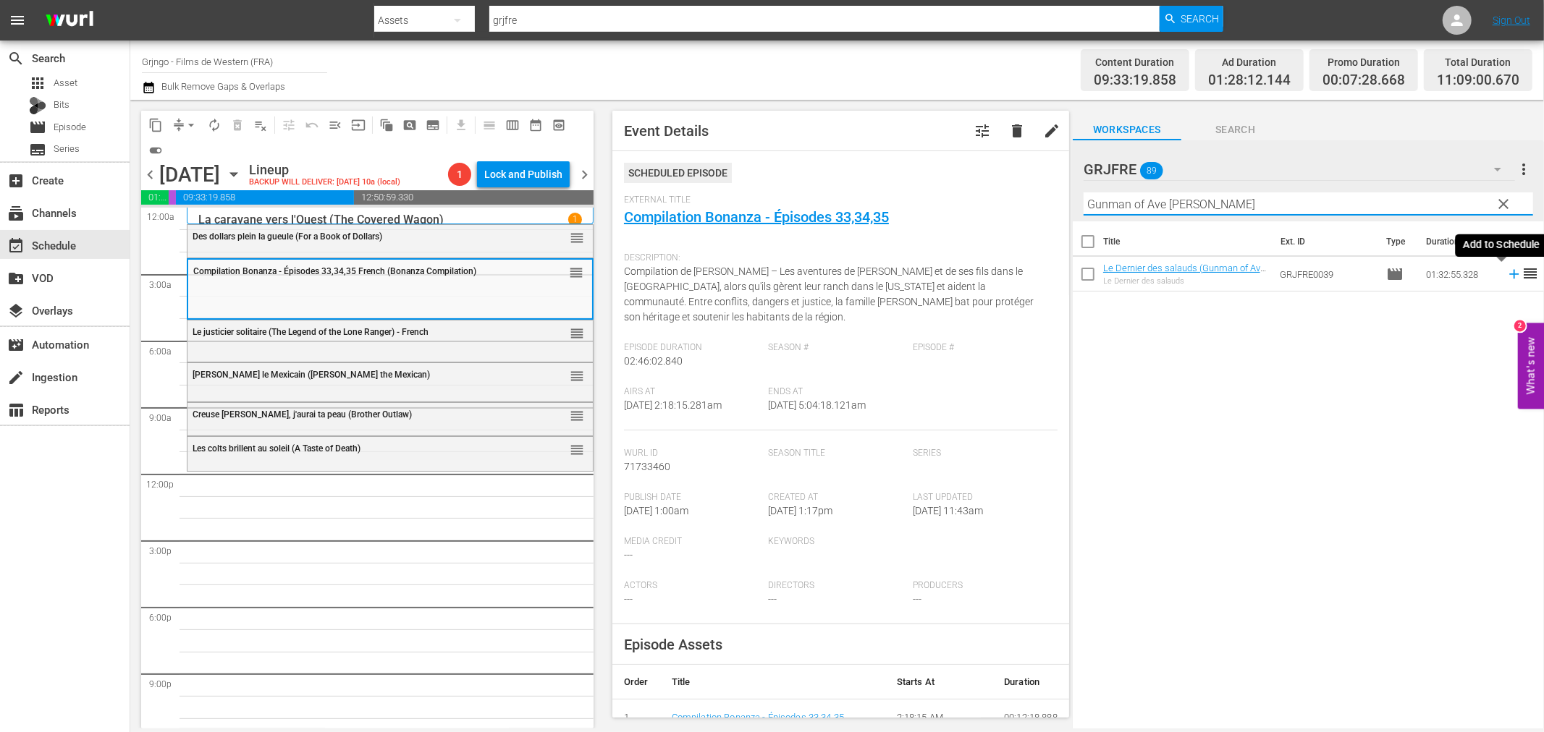
type input "Gunman of Ave [PERSON_NAME]"
click at [1509, 274] on icon at bounding box center [1513, 274] width 9 height 9
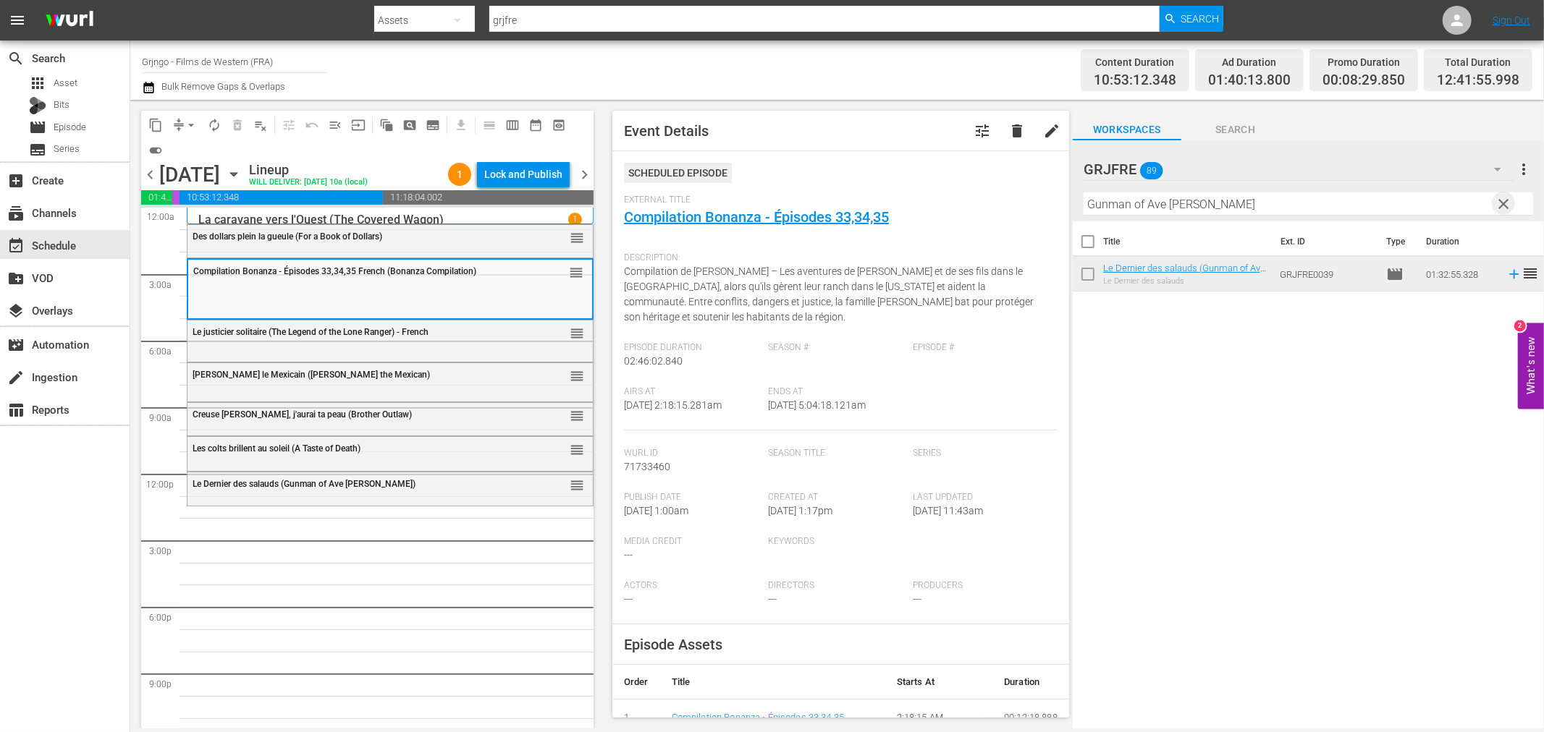
click at [1502, 198] on span "clear" at bounding box center [1503, 203] width 17 height 17
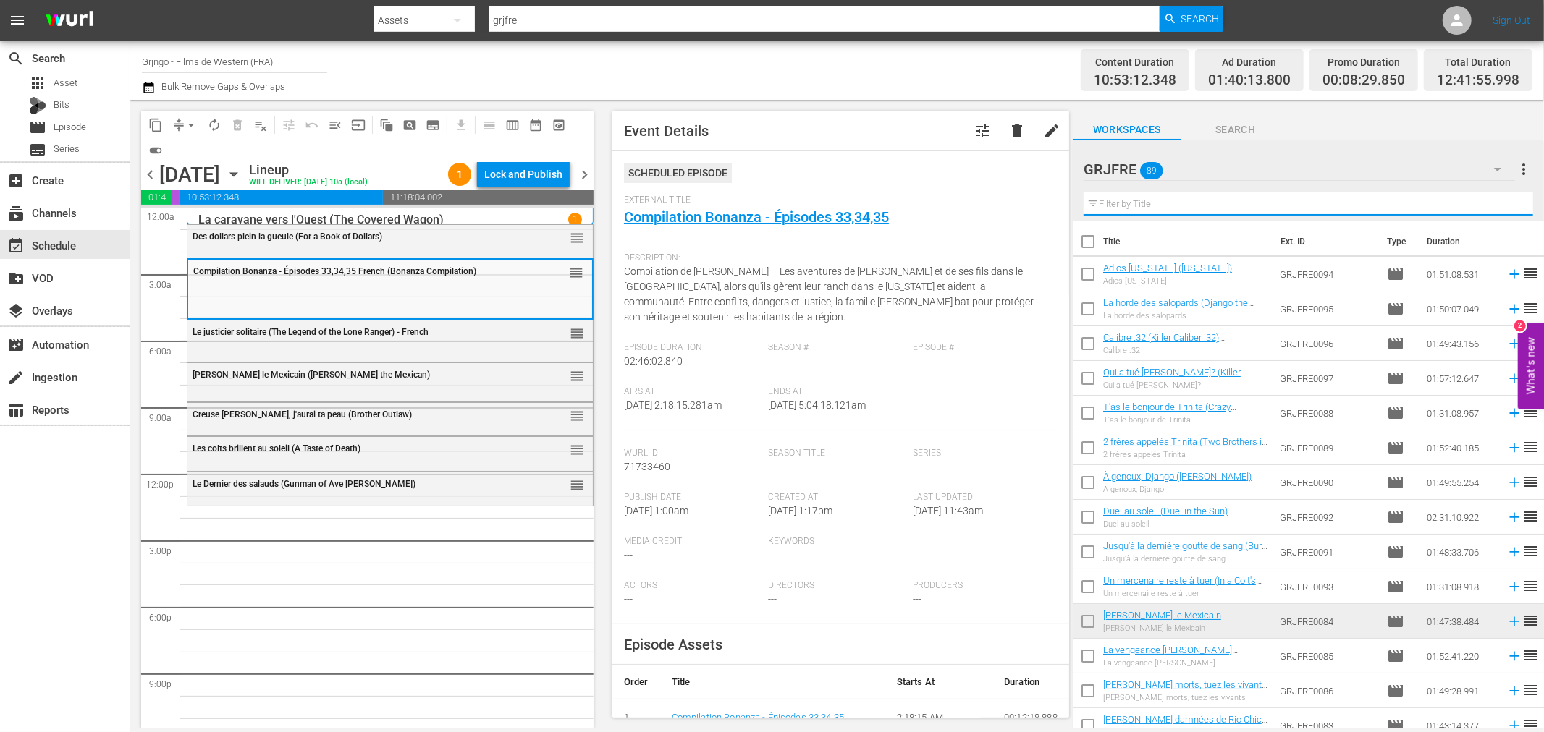
paste input "Cattle Queen of [US_STATE]"
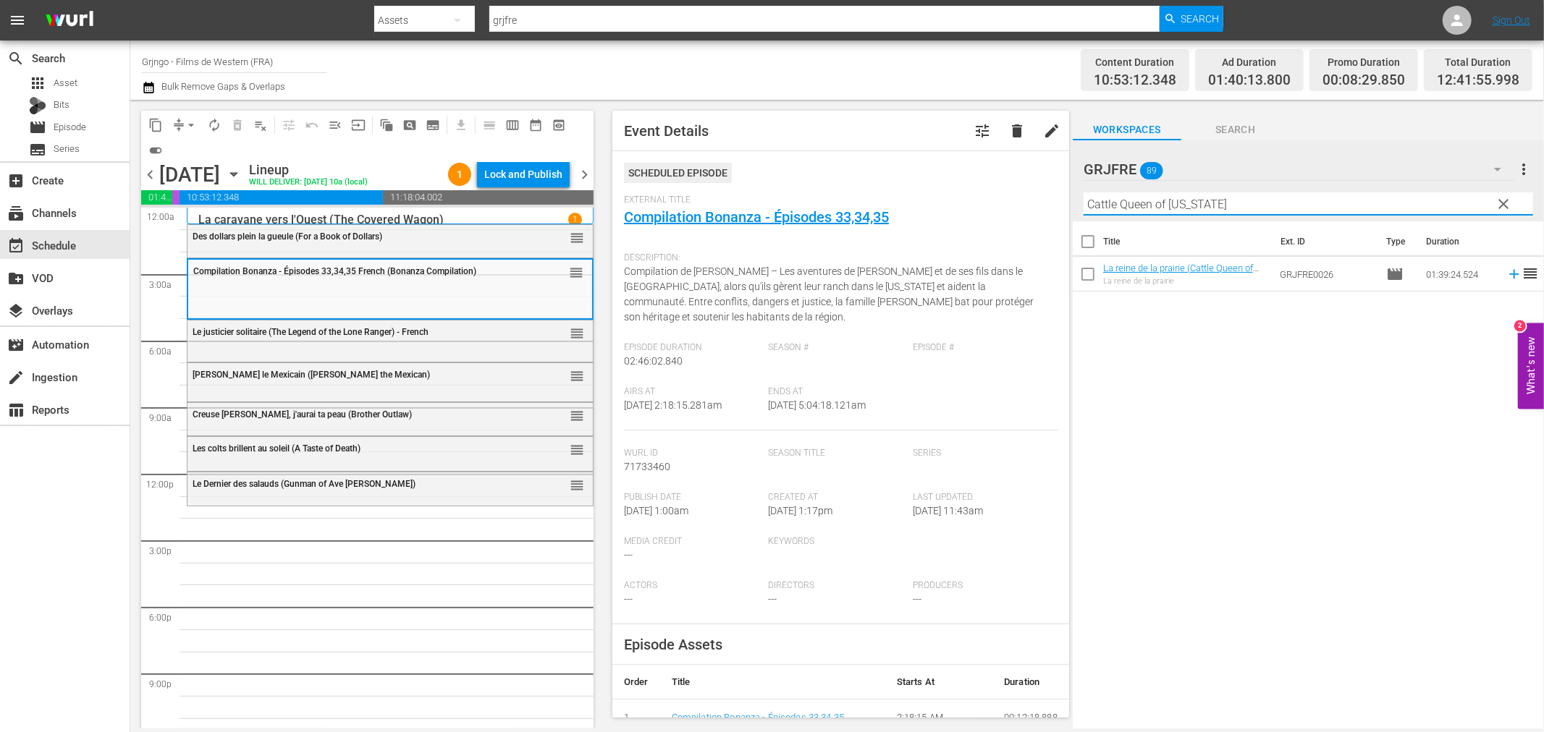
type input "Cattle Queen of [US_STATE]"
click at [1506, 271] on icon at bounding box center [1514, 274] width 16 height 16
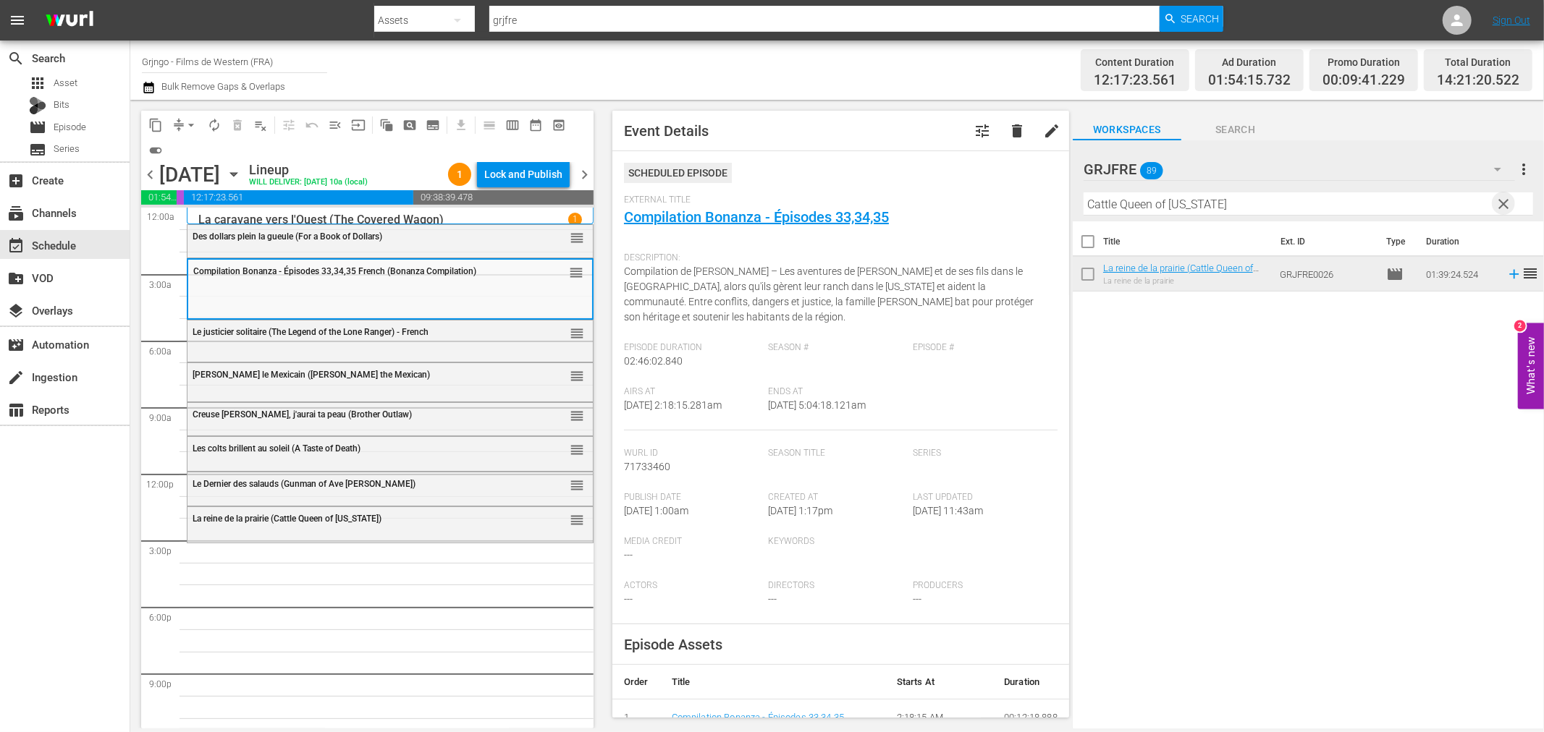
click at [1505, 201] on span "clear" at bounding box center [1503, 203] width 17 height 17
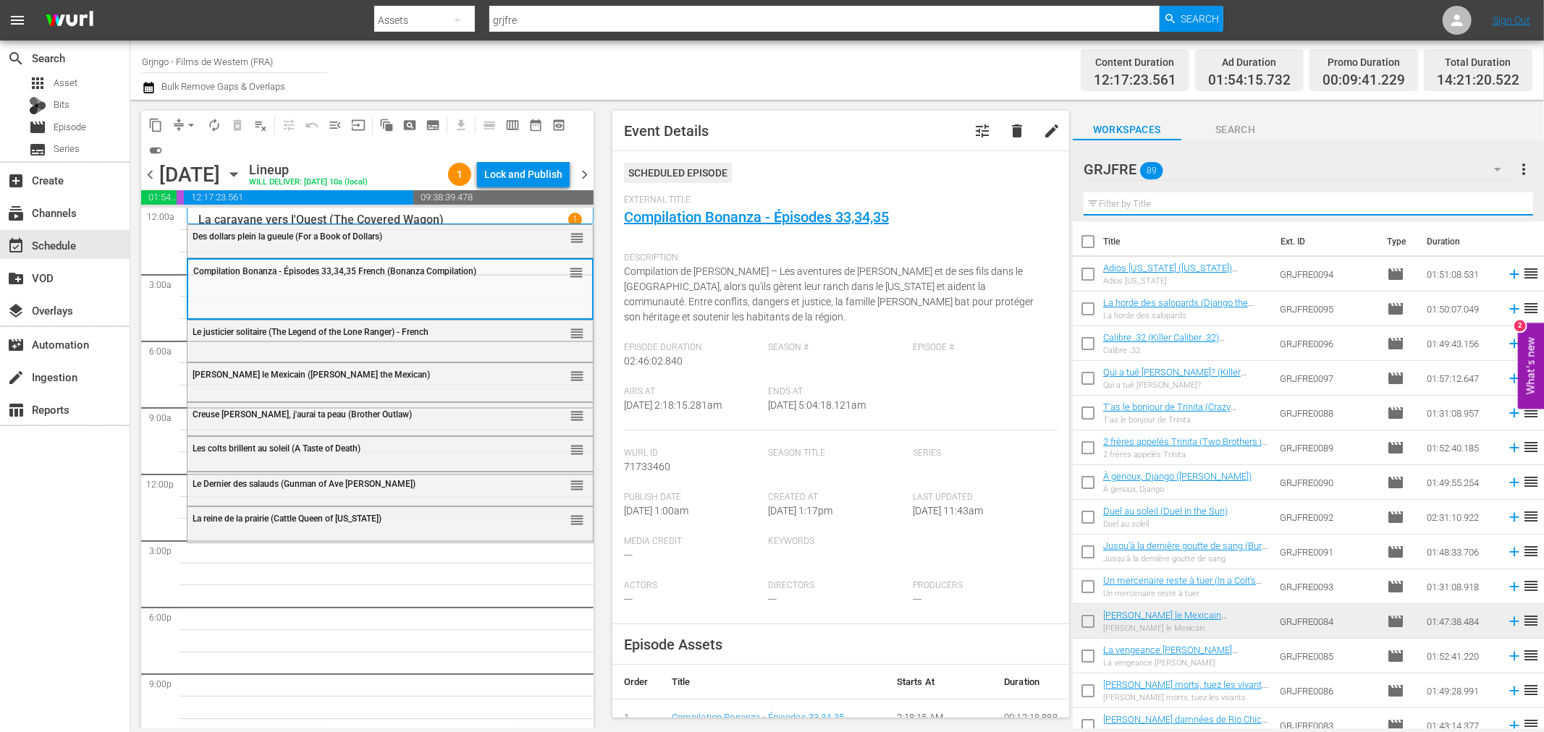
paste input "Vengeance Valley"
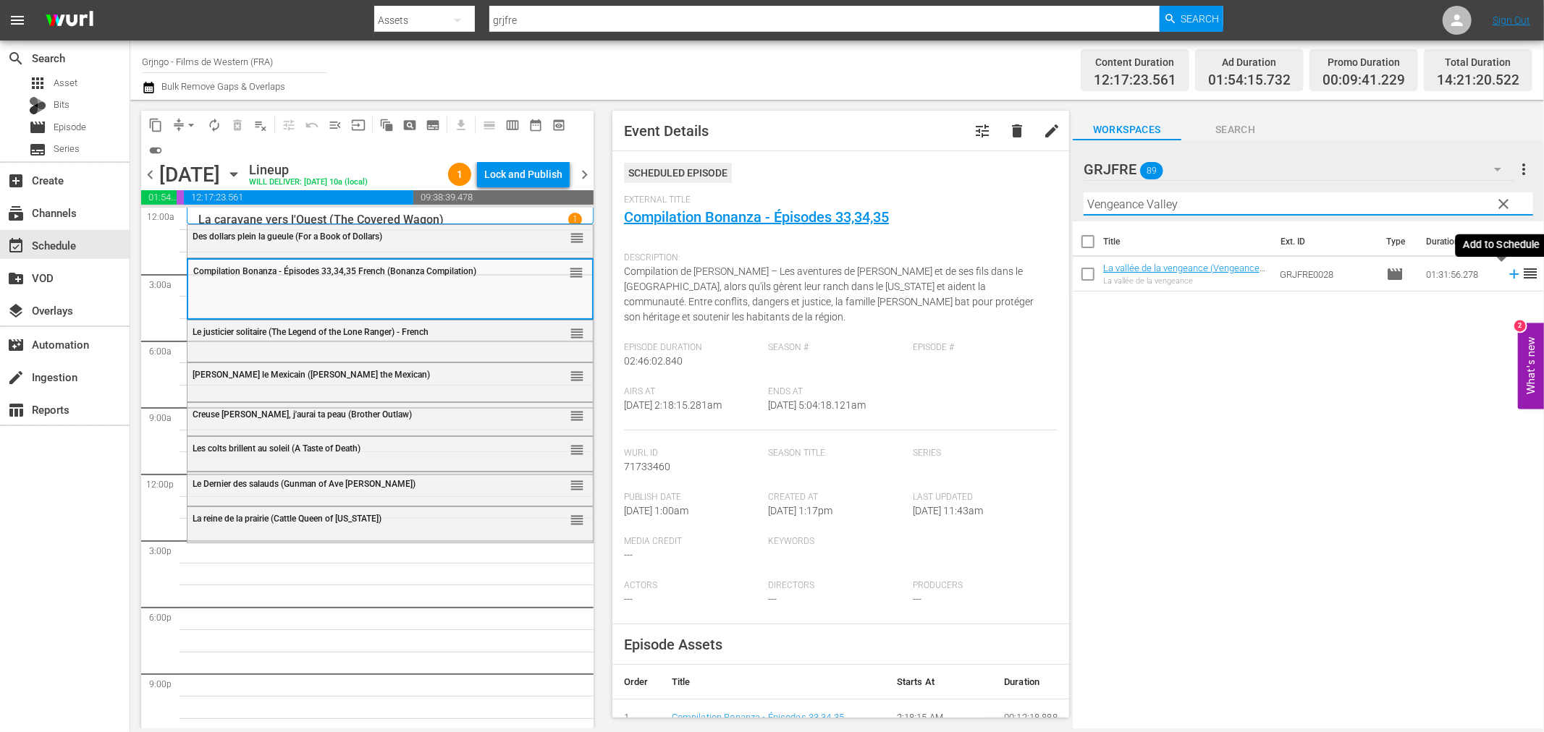
type input "Vengeance Valley"
click at [1506, 273] on icon at bounding box center [1514, 274] width 16 height 16
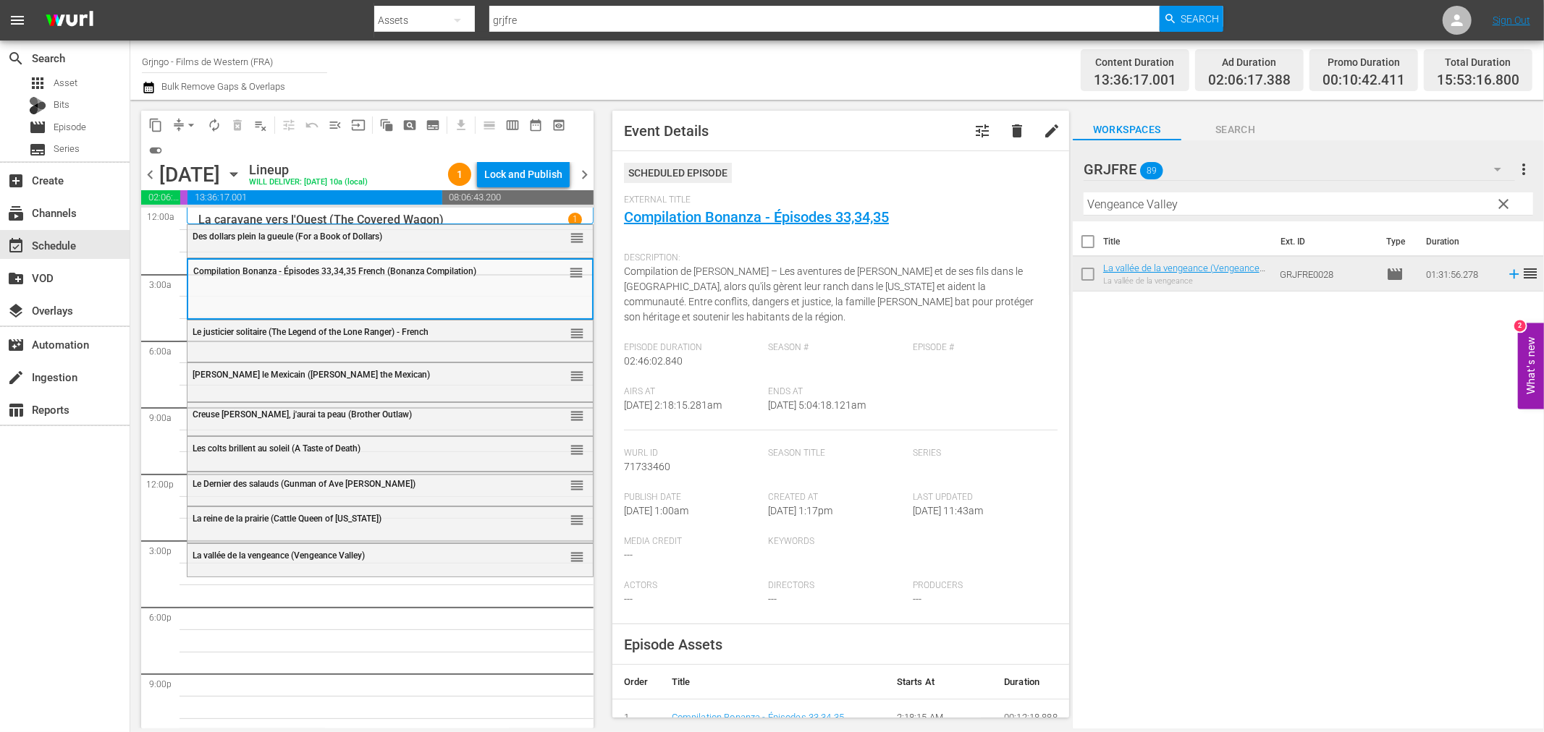
drag, startPoint x: 1500, startPoint y: 204, endPoint x: 1319, endPoint y: 201, distance: 181.7
click at [1500, 204] on span "clear" at bounding box center [1503, 203] width 17 height 17
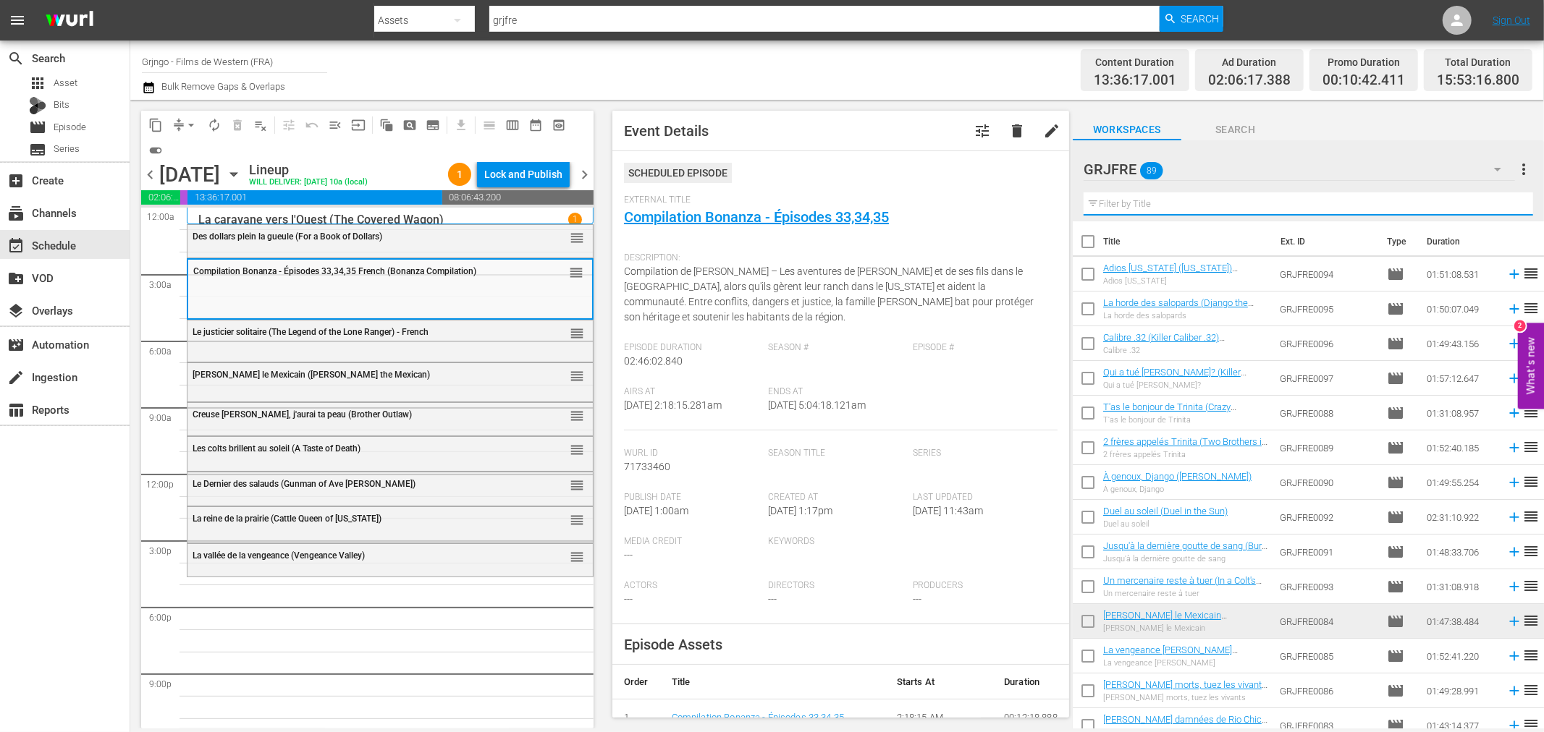
paste input "[GEOGRAPHIC_DATA]"
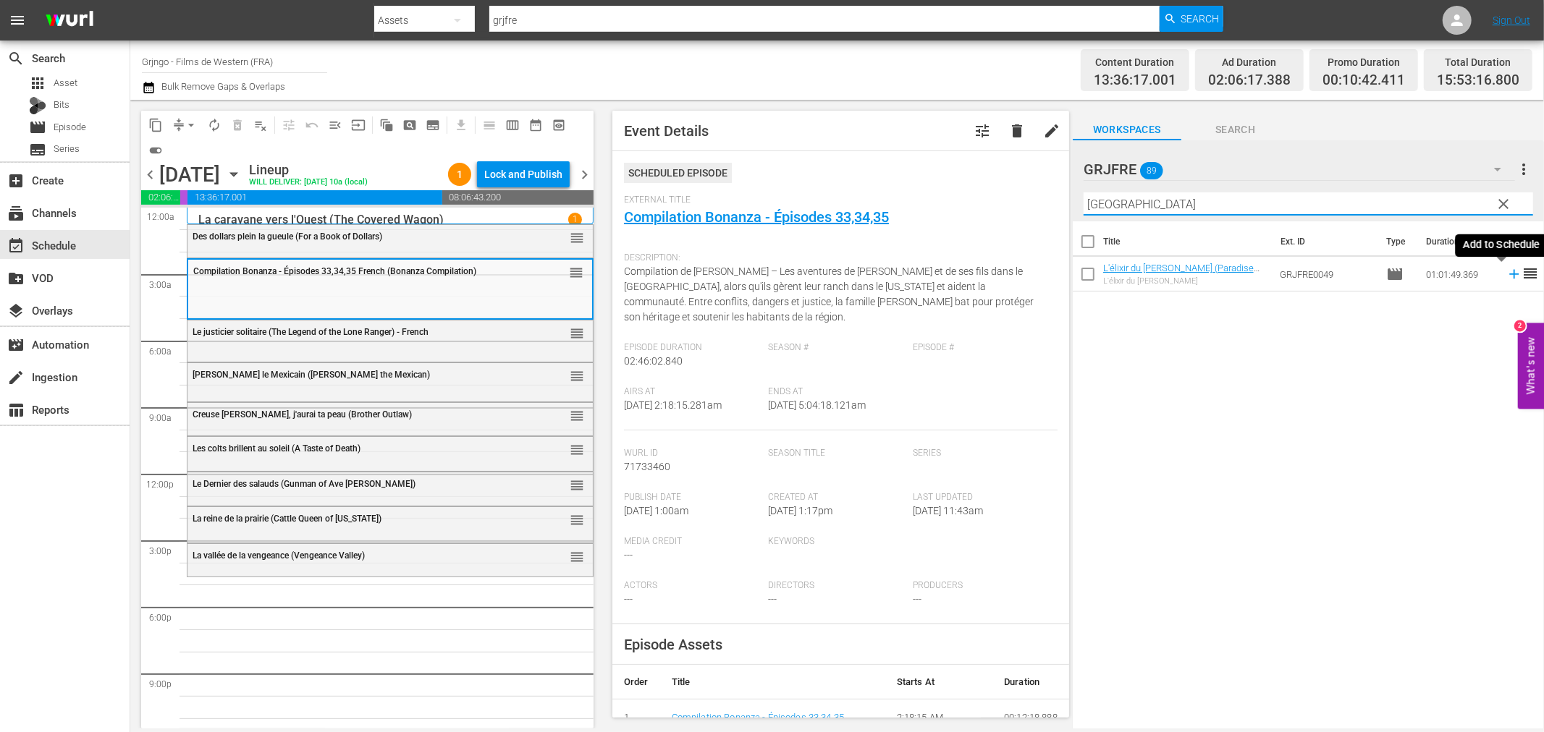
type input "[GEOGRAPHIC_DATA]"
click at [1509, 273] on icon at bounding box center [1513, 274] width 9 height 9
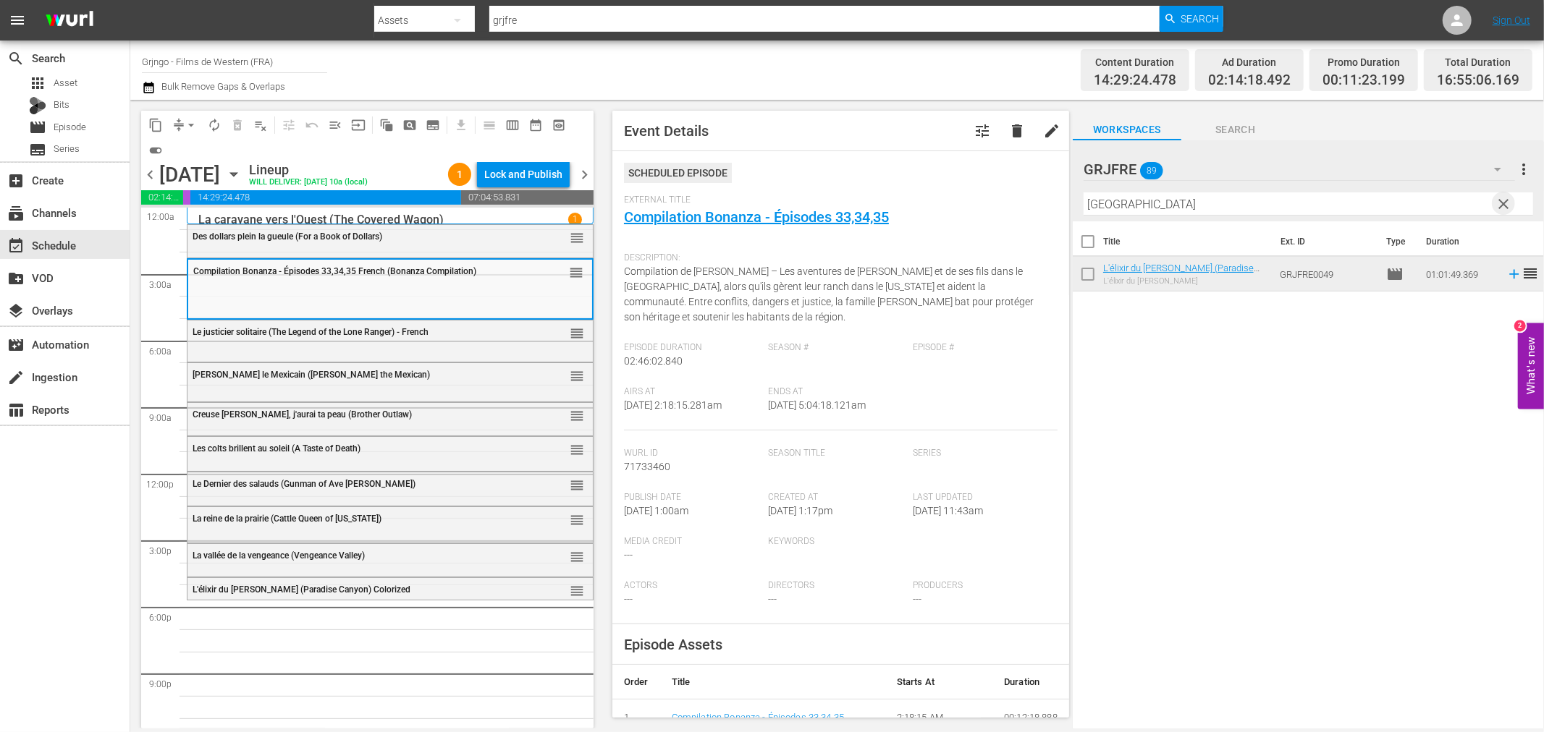
click at [1507, 195] on span "clear" at bounding box center [1503, 203] width 17 height 17
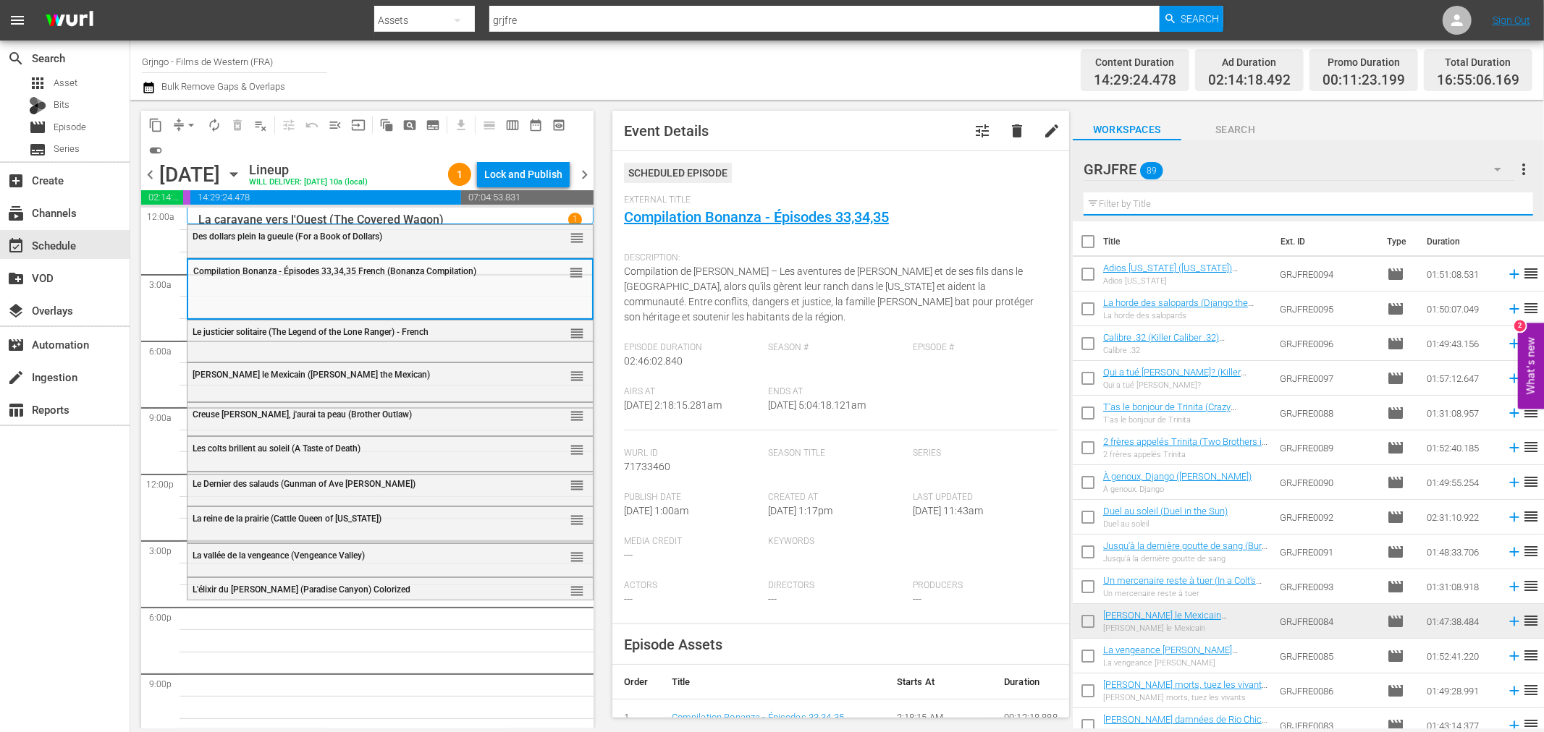
paste input "Femme de feu (Ramrod)"
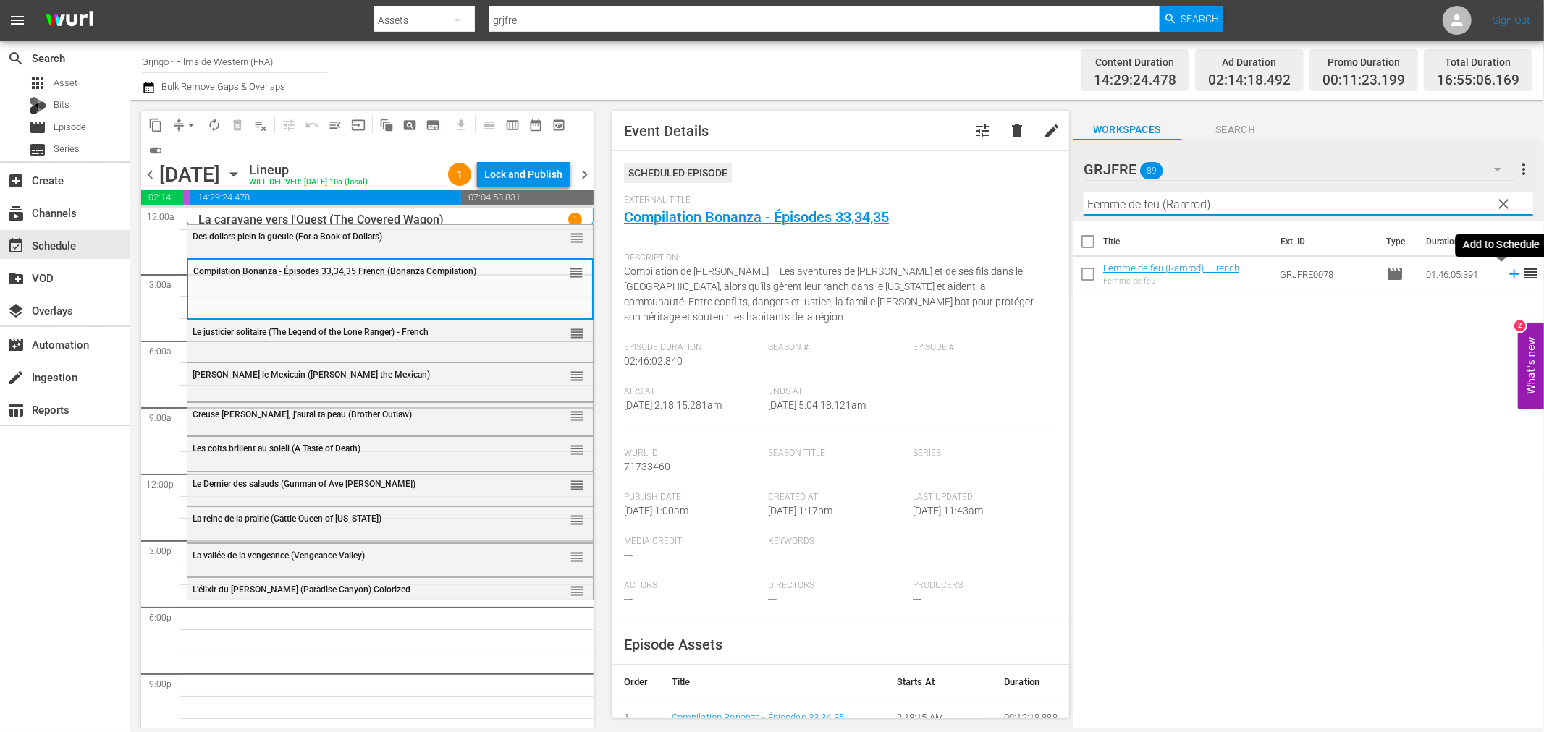
type input "Femme de feu (Ramrod)"
click at [1506, 273] on icon at bounding box center [1514, 274] width 16 height 16
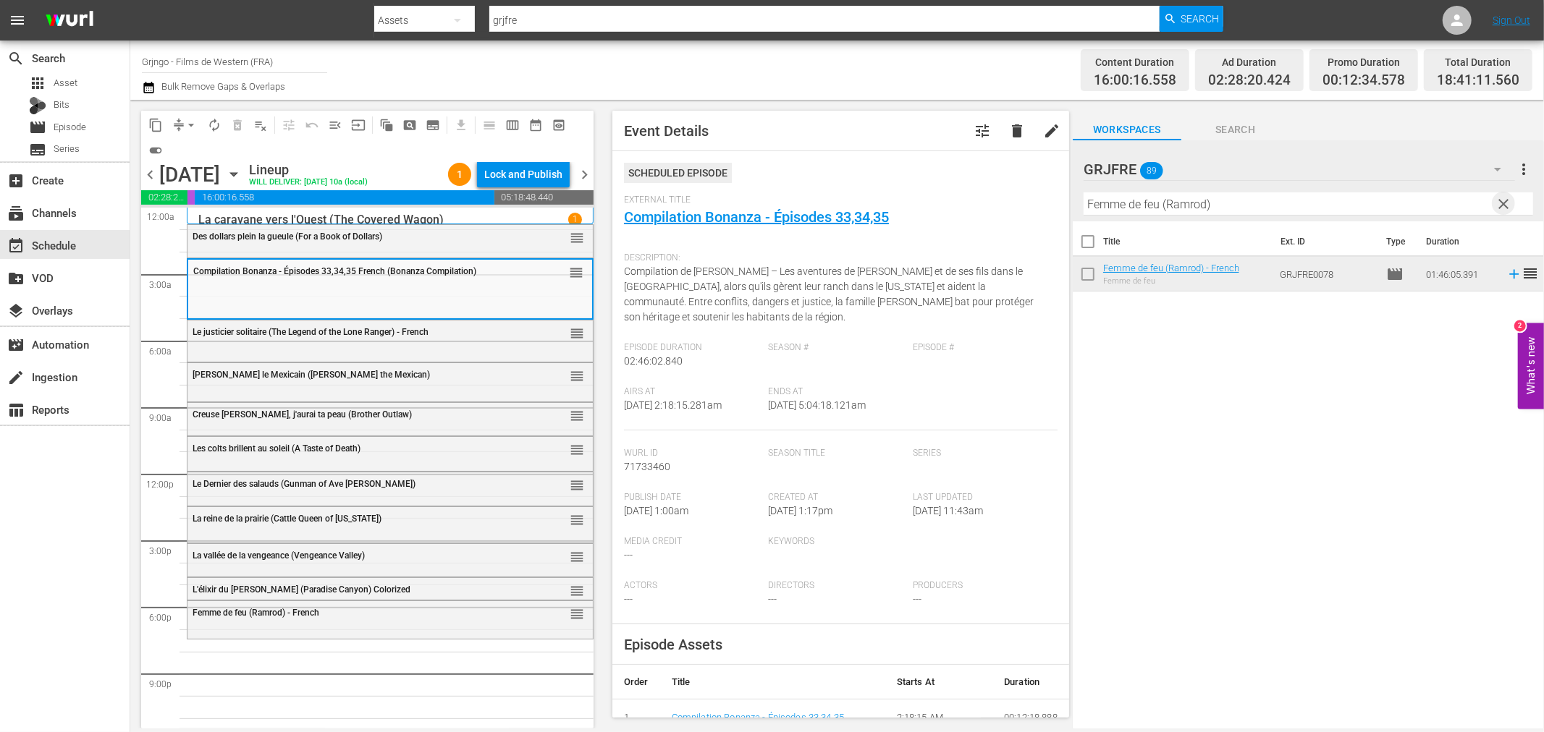
drag, startPoint x: 1502, startPoint y: 197, endPoint x: 1447, endPoint y: 206, distance: 55.0
click at [1502, 197] on span "clear" at bounding box center [1503, 203] width 17 height 17
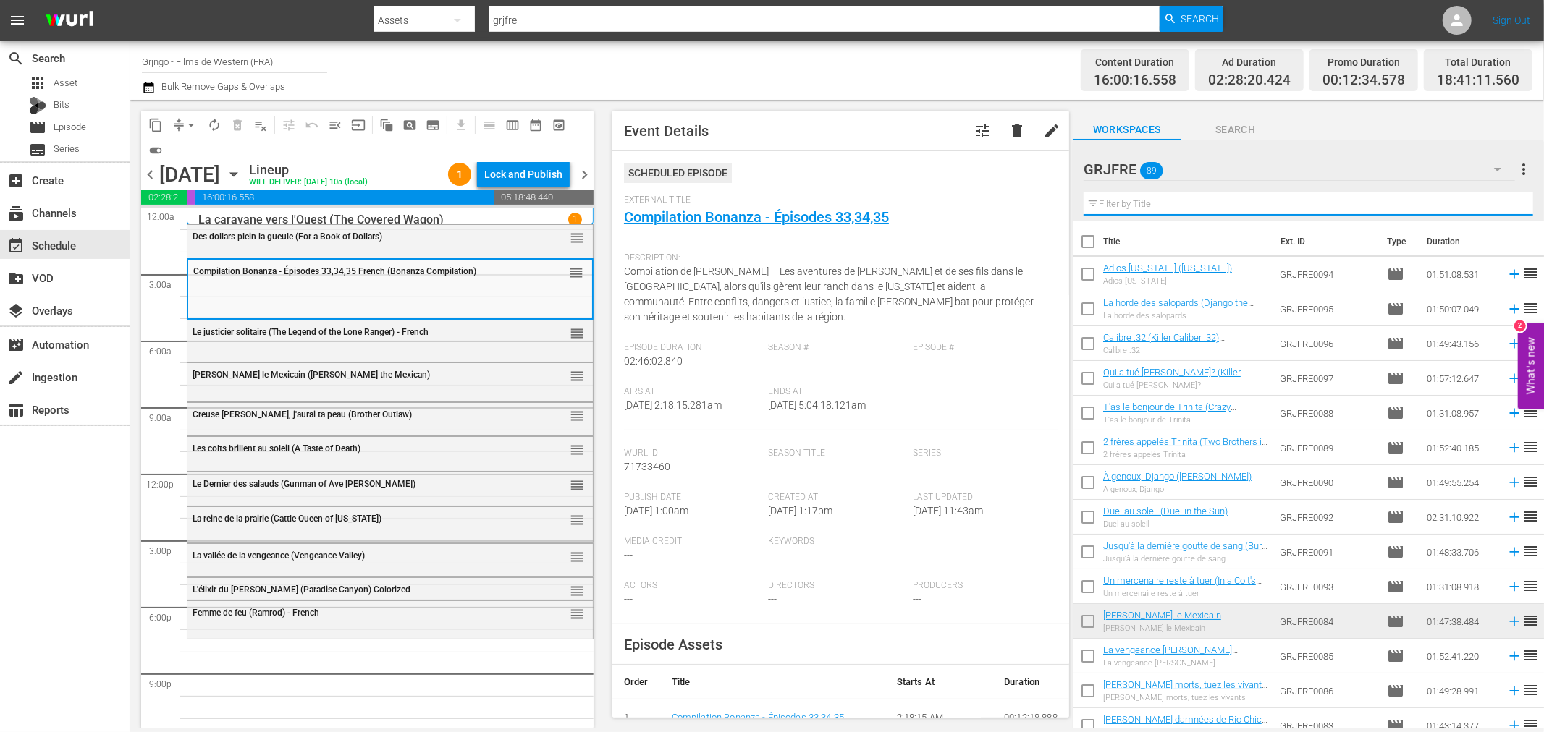
paste input "Réglement de comptes à [GEOGRAPHIC_DATA]"
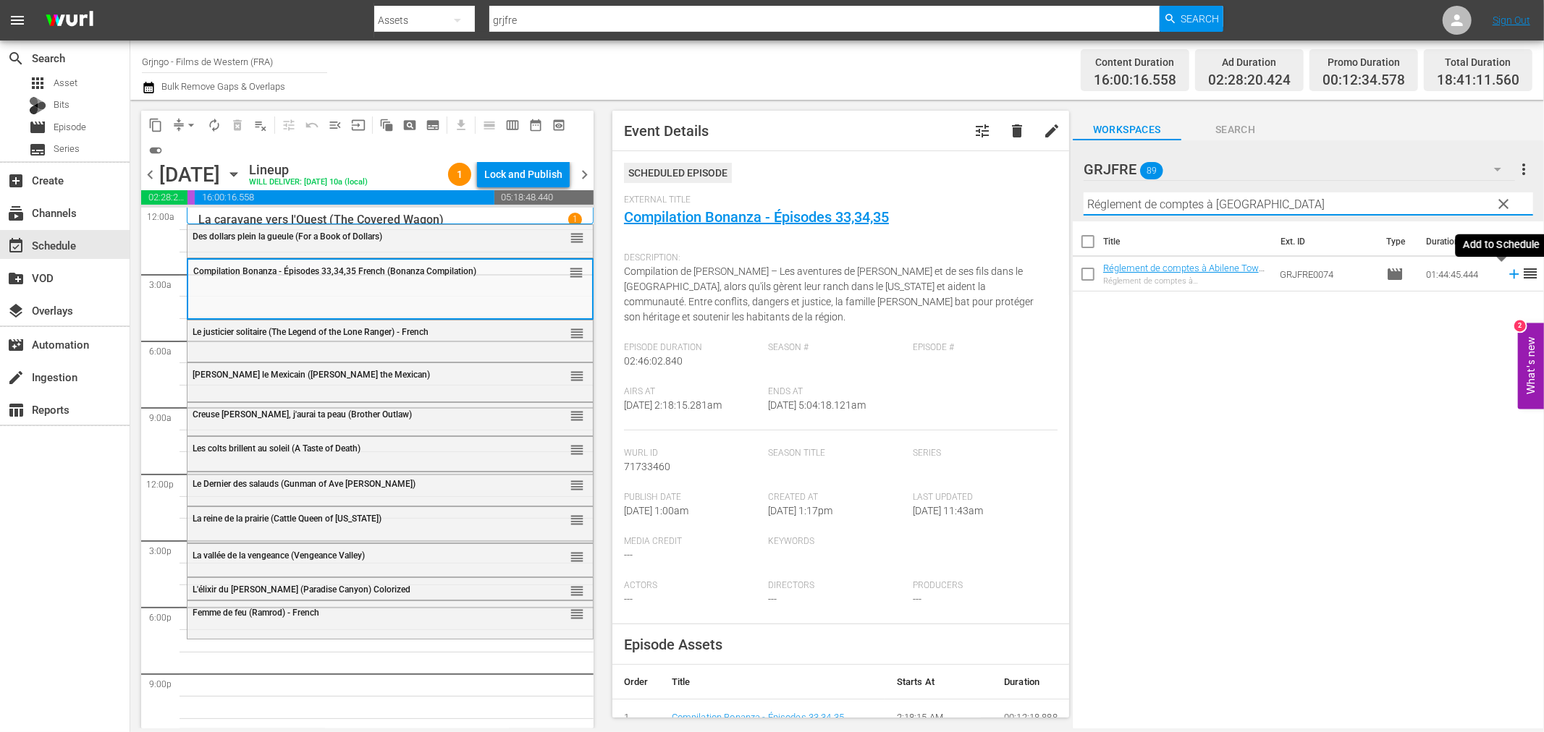
type input "Réglement de comptes à [GEOGRAPHIC_DATA]"
click at [1506, 276] on icon at bounding box center [1514, 274] width 16 height 16
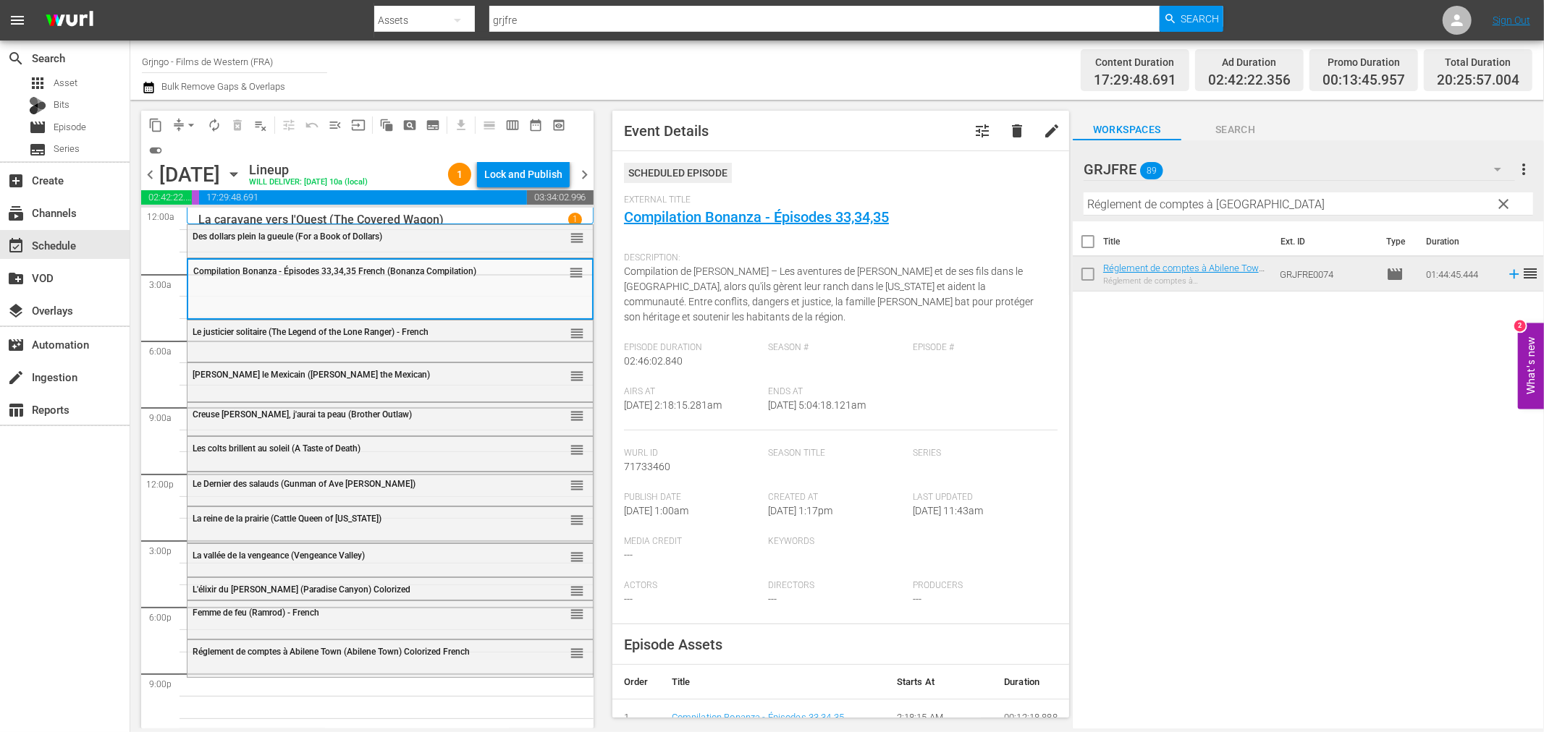
click at [1503, 200] on span "clear" at bounding box center [1503, 203] width 17 height 17
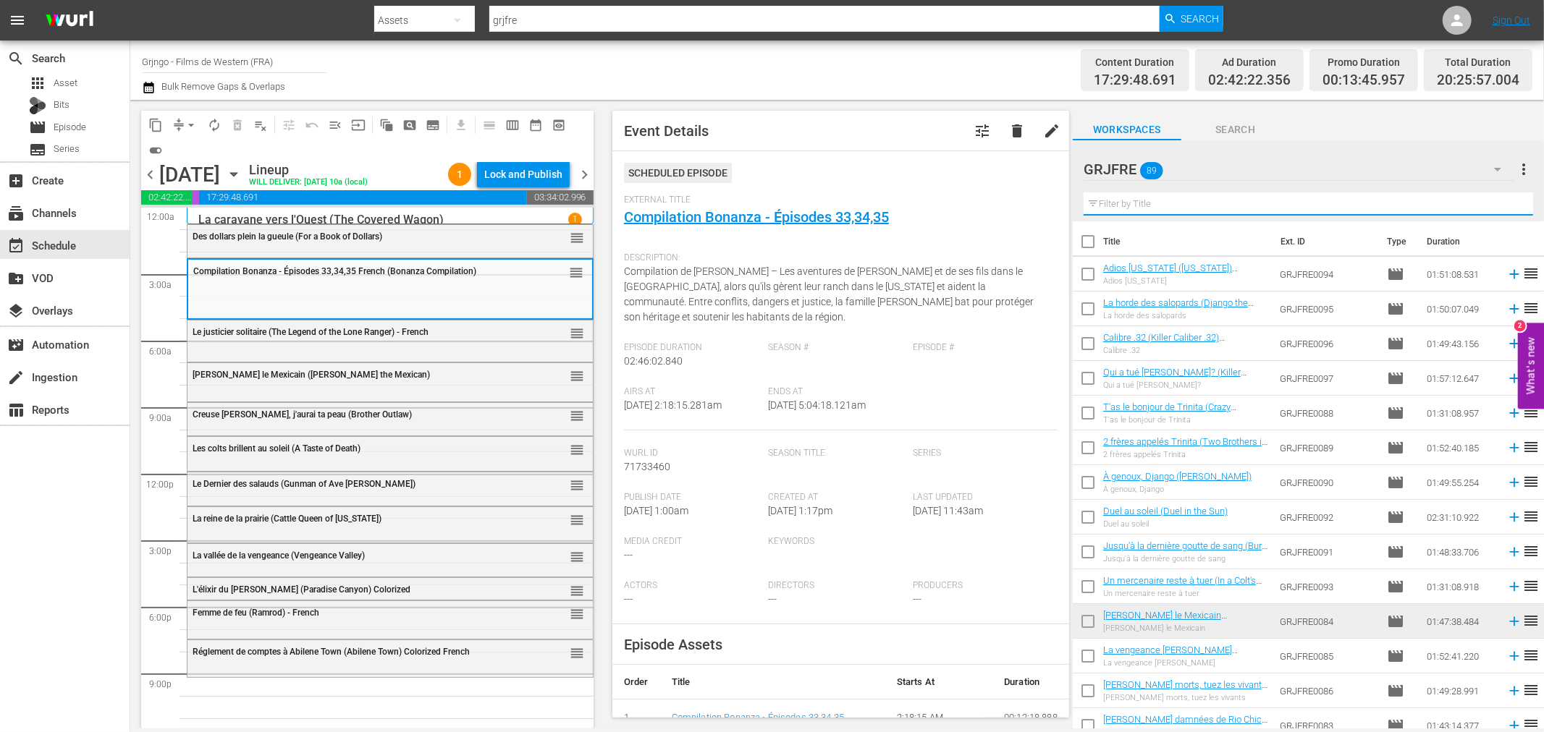
paste input "Viva! [GEOGRAPHIC_DATA]"
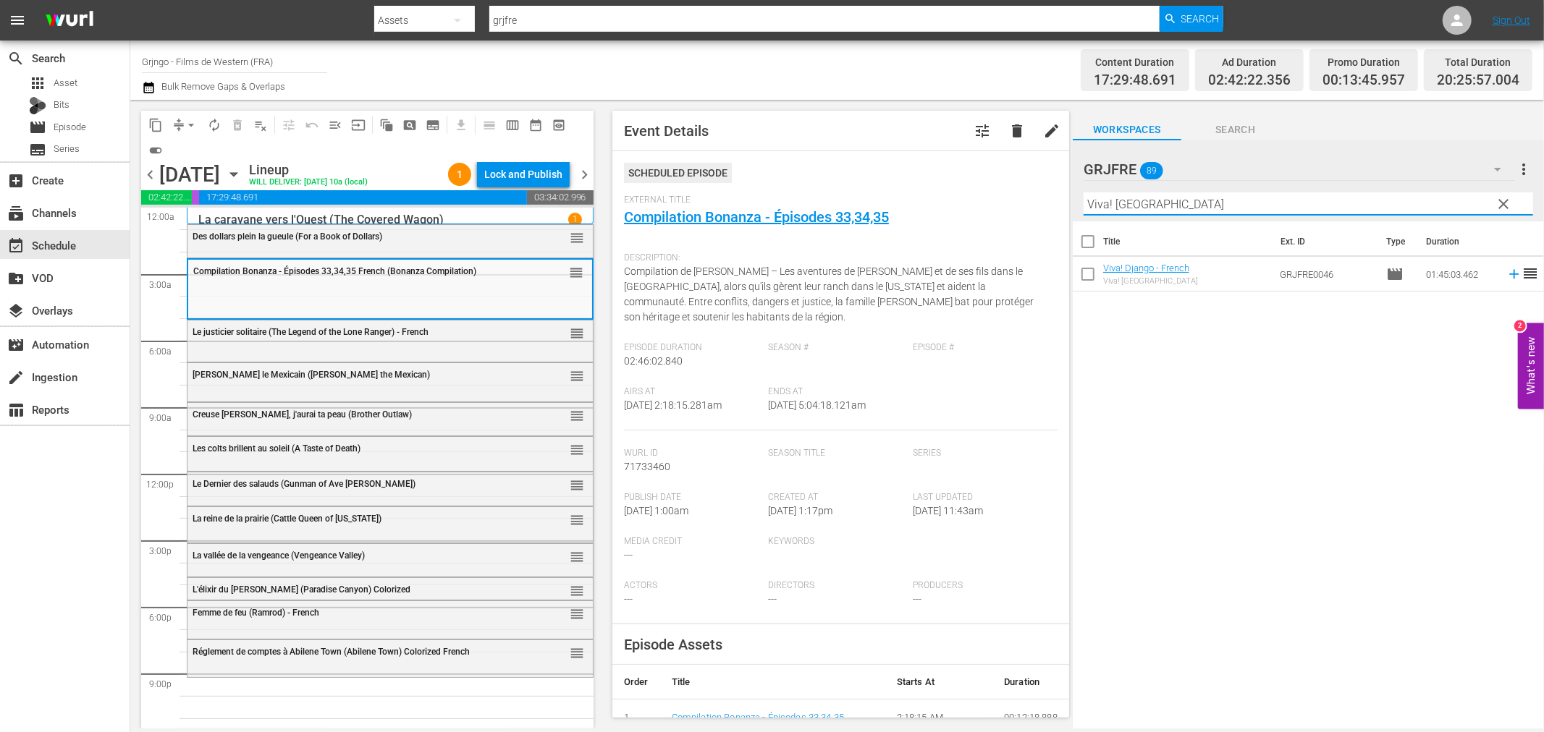
type input "Viva! [GEOGRAPHIC_DATA]"
click at [1506, 276] on icon at bounding box center [1514, 274] width 16 height 16
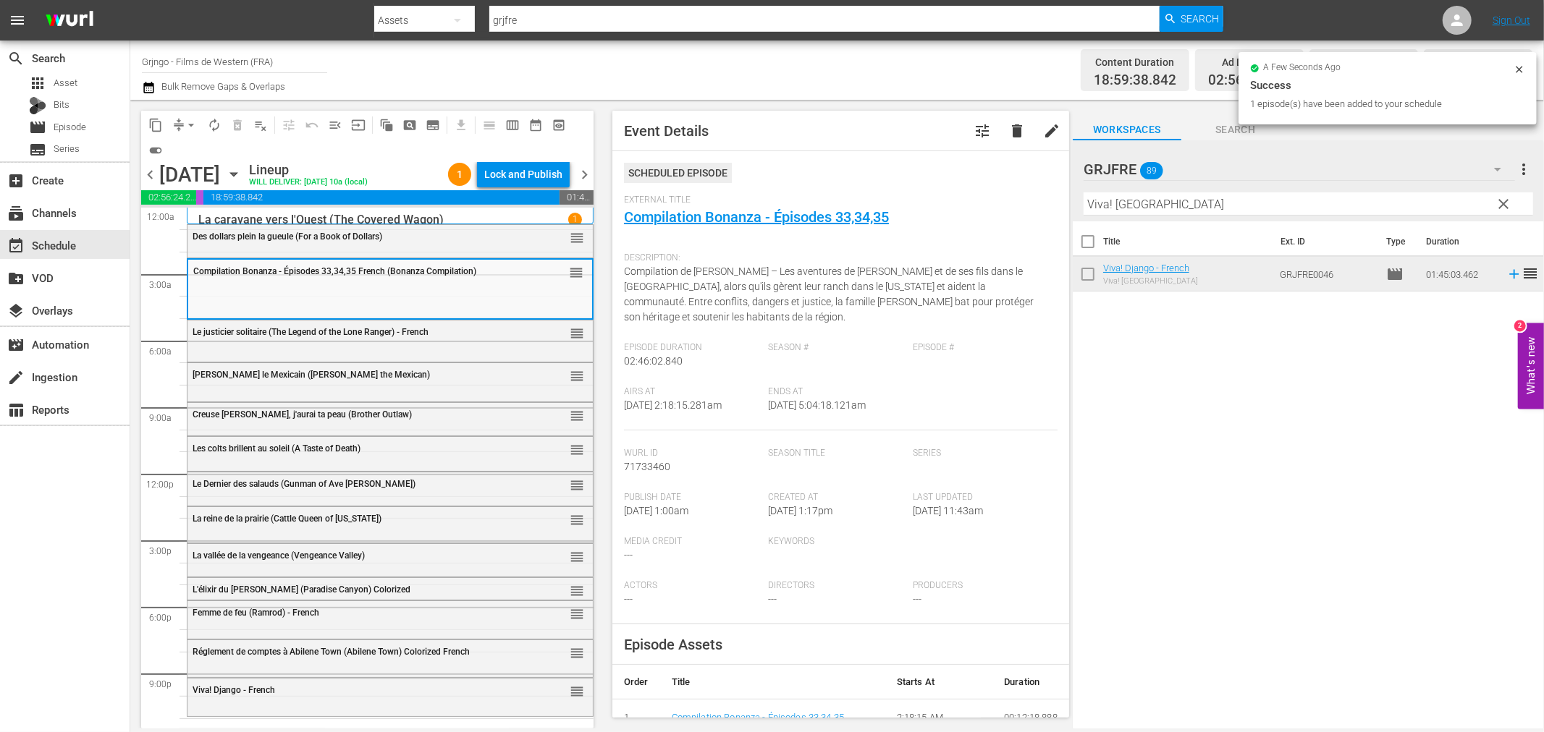
drag, startPoint x: 1506, startPoint y: 204, endPoint x: 1405, endPoint y: 201, distance: 101.4
click at [1506, 204] on span "clear" at bounding box center [1503, 203] width 17 height 17
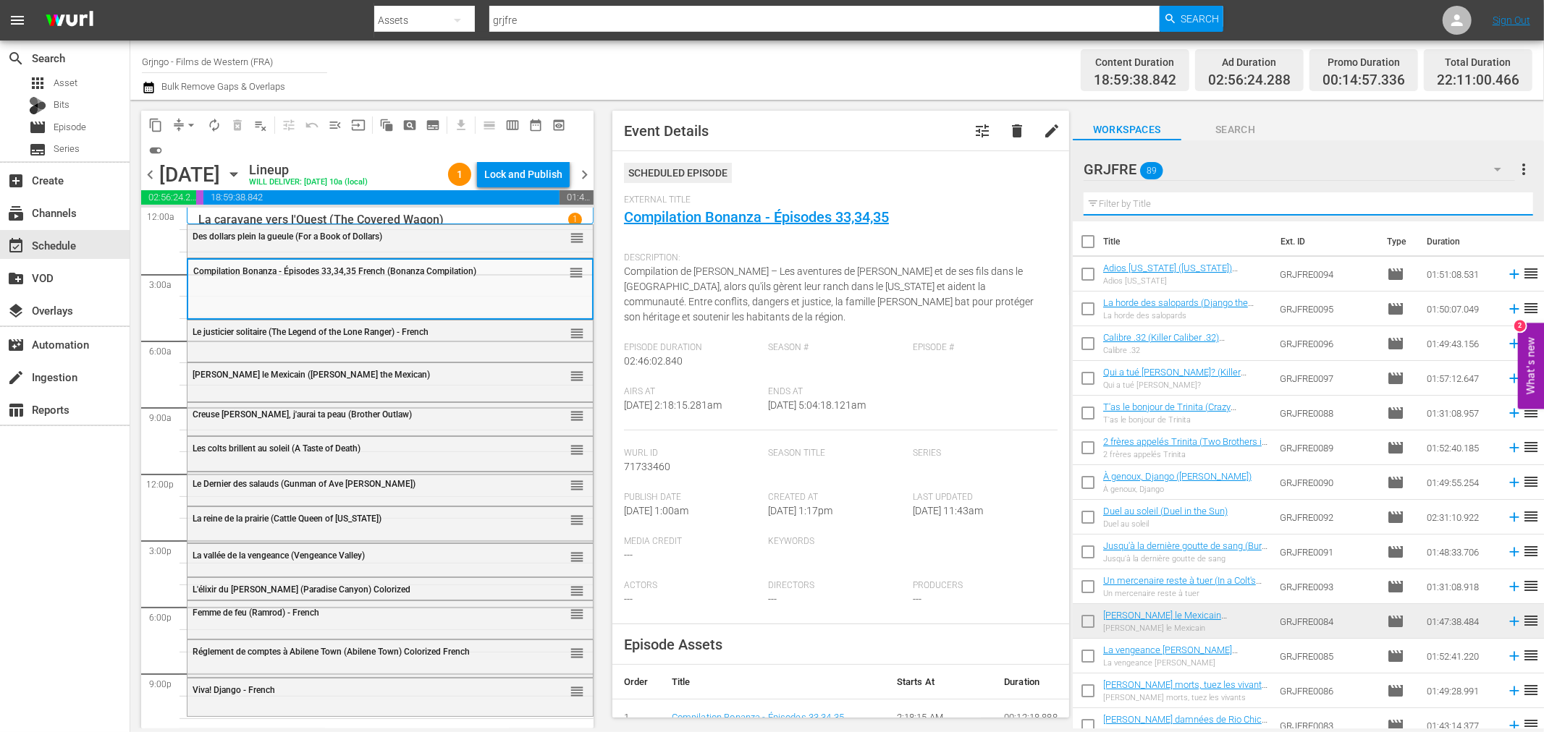
paste input "Quatre étranges cavaliers (Silver Lode)"
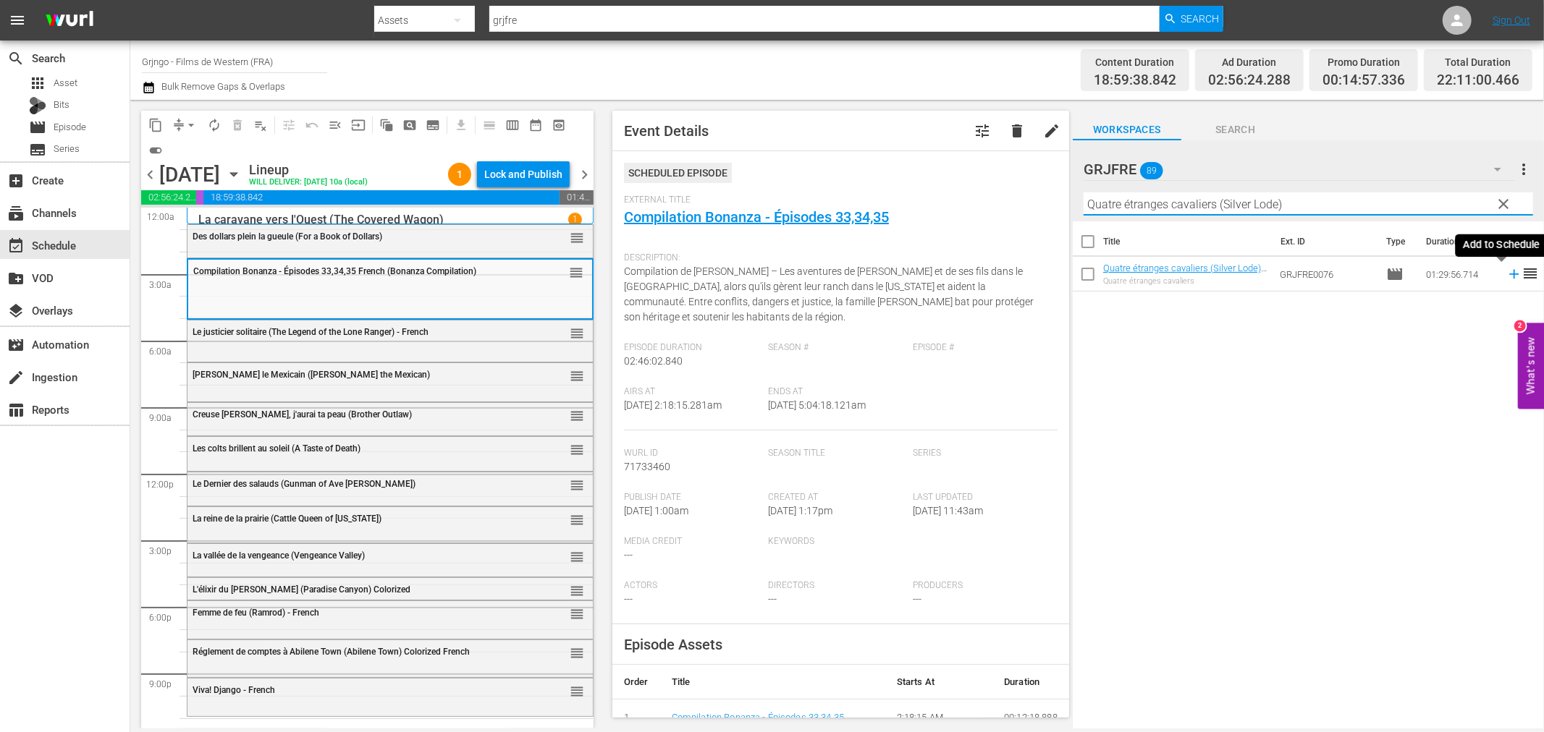
type input "Quatre étranges cavaliers (Silver Lode)"
click at [1506, 276] on icon at bounding box center [1514, 274] width 16 height 16
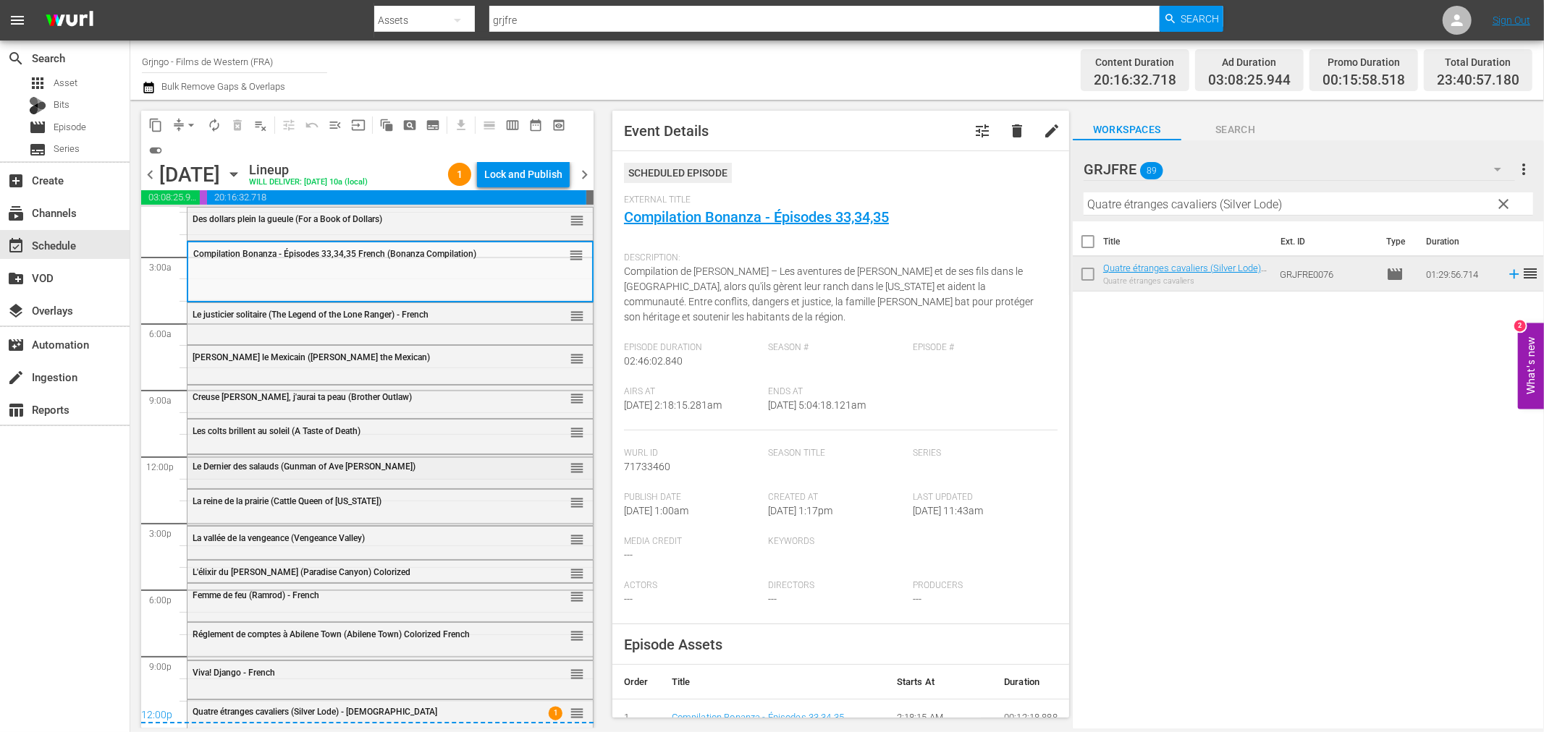
scroll to position [22, 0]
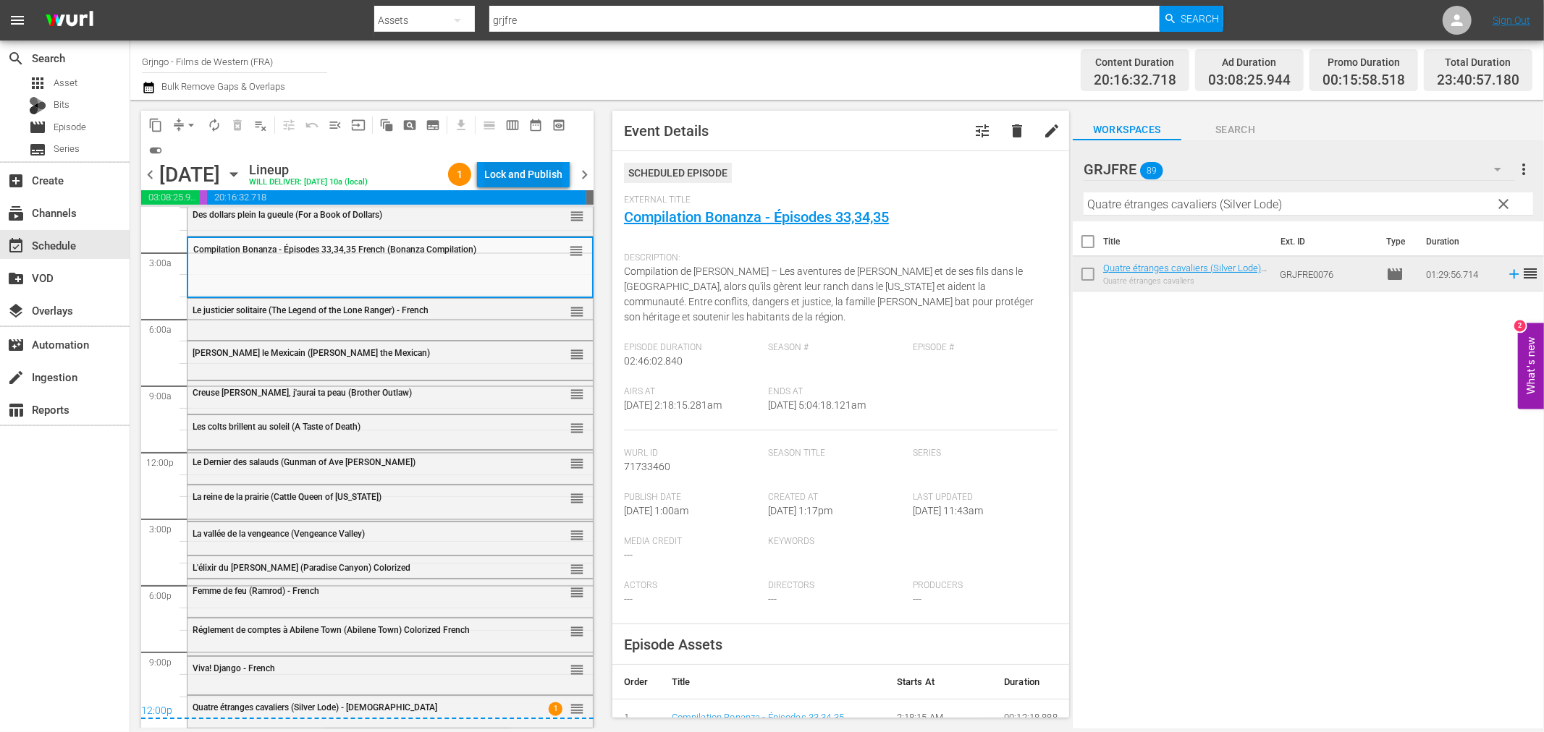
click at [515, 177] on div "Lock and Publish" at bounding box center [523, 174] width 78 height 26
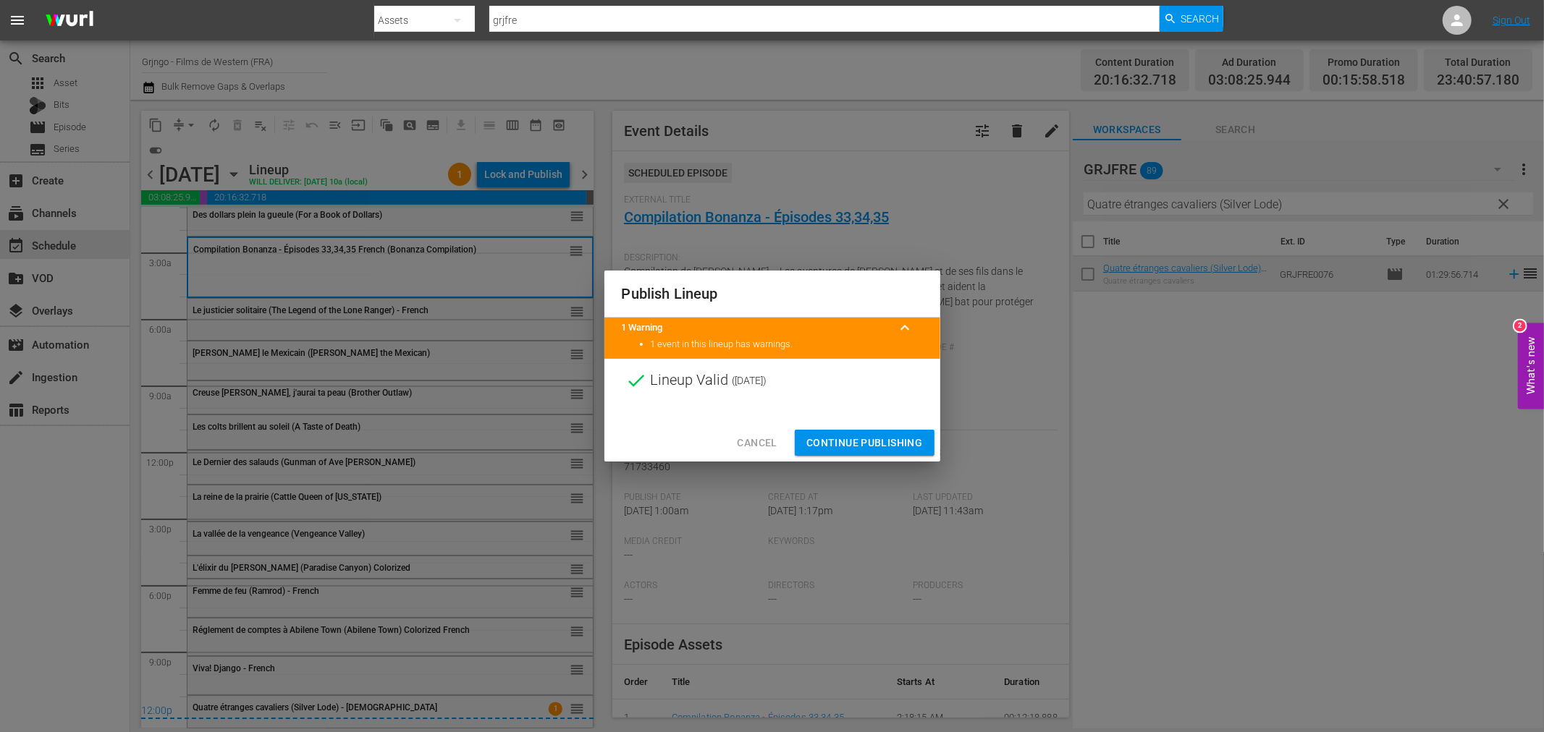
click at [855, 437] on span "Continue Publishing" at bounding box center [864, 443] width 117 height 18
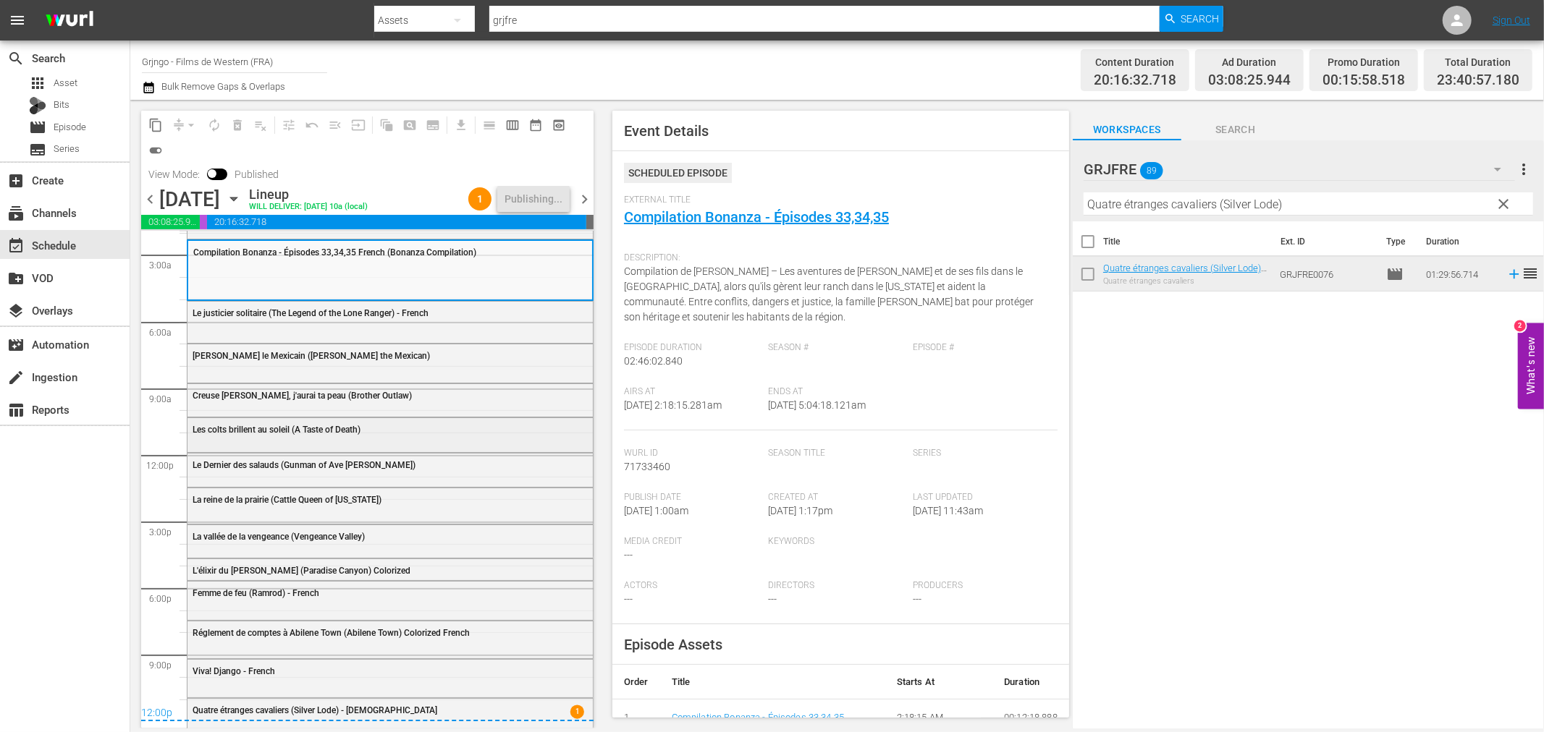
scroll to position [46, 0]
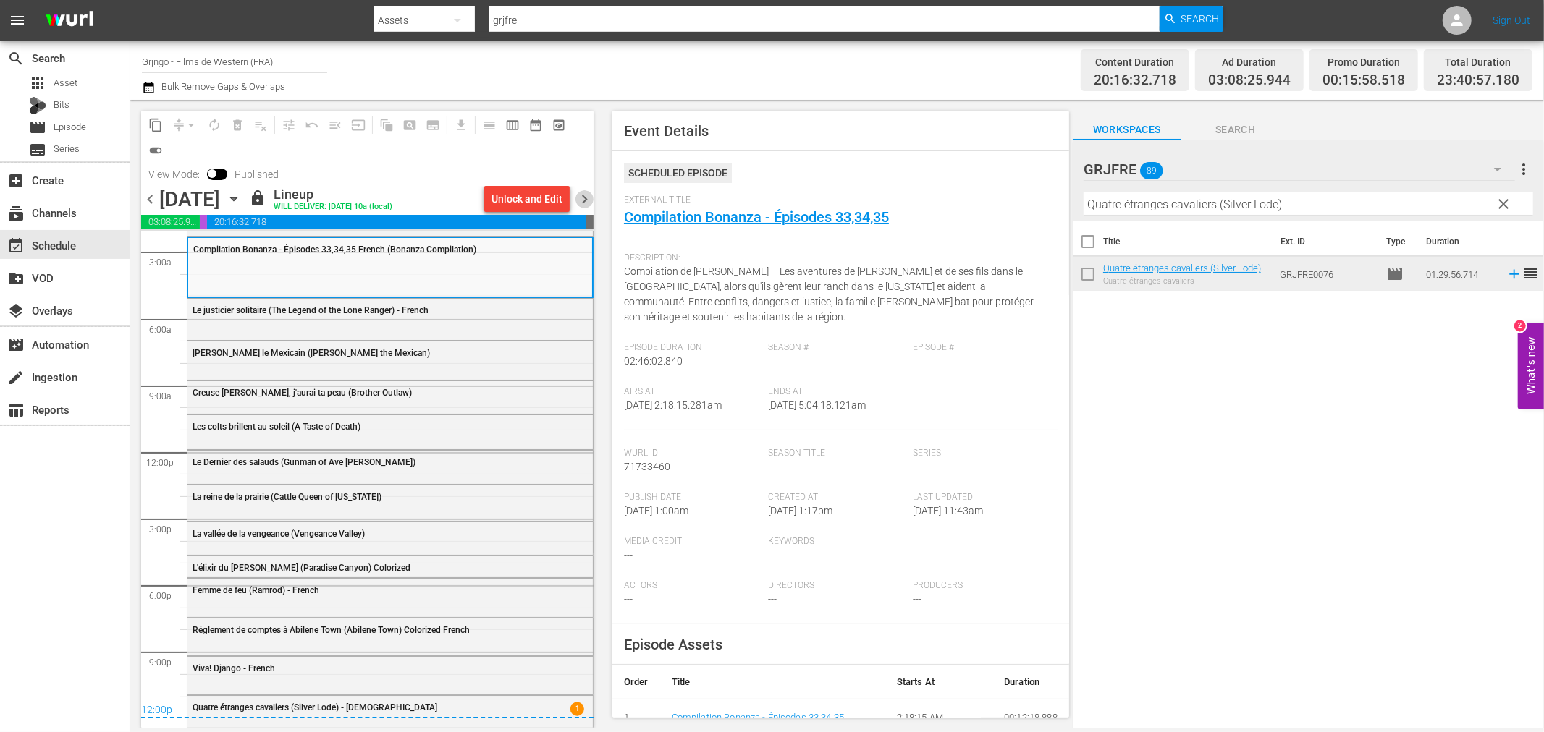
click at [576, 194] on span "chevron_right" at bounding box center [584, 199] width 18 height 18
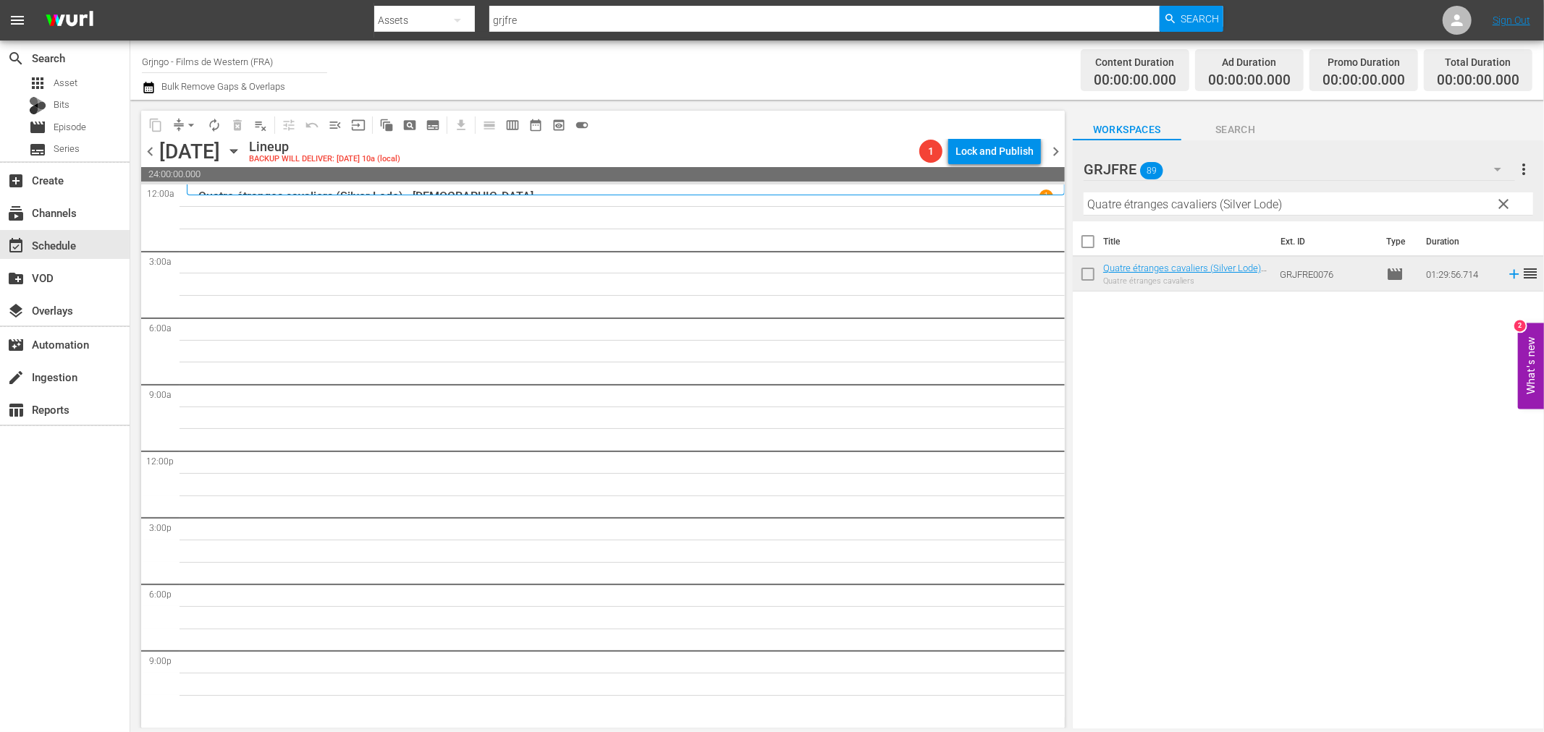
drag, startPoint x: 1503, startPoint y: 194, endPoint x: 1487, endPoint y: 193, distance: 16.0
click at [1503, 194] on button "clear" at bounding box center [1503, 203] width 23 height 23
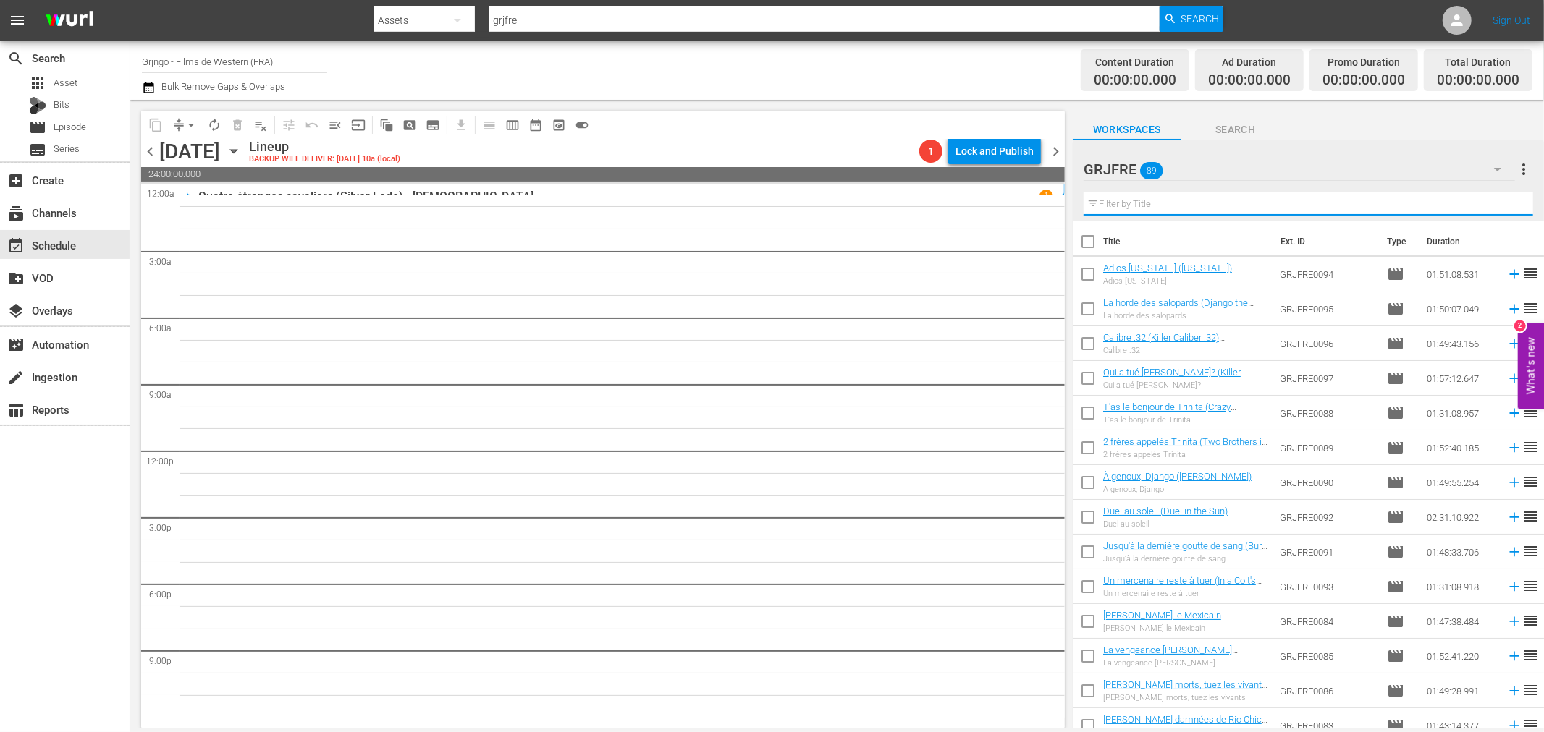
paste input "Le justicier de la sierra (Panhandle)"
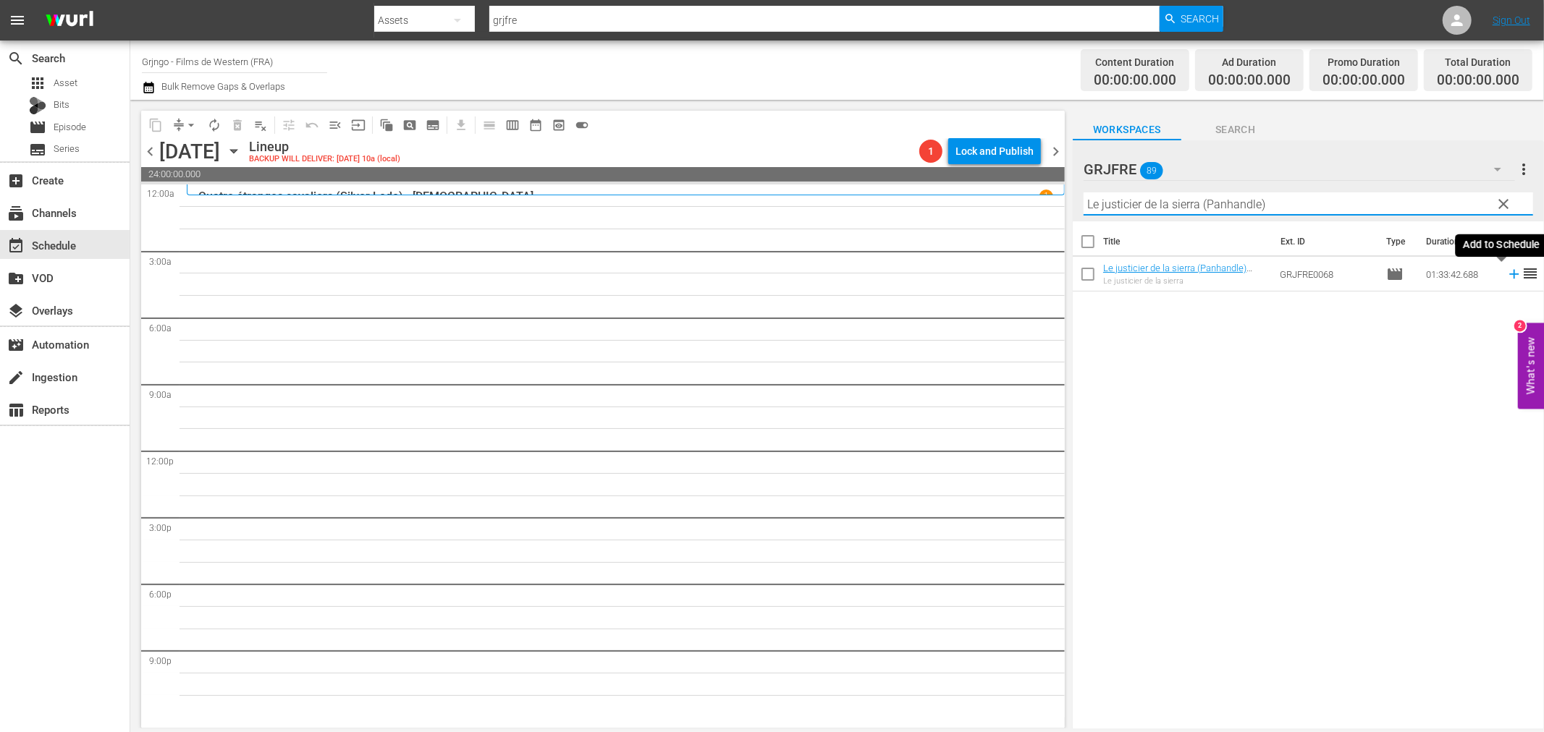
type input "Le justicier de la sierra (Panhandle)"
click at [1506, 271] on icon at bounding box center [1514, 274] width 16 height 16
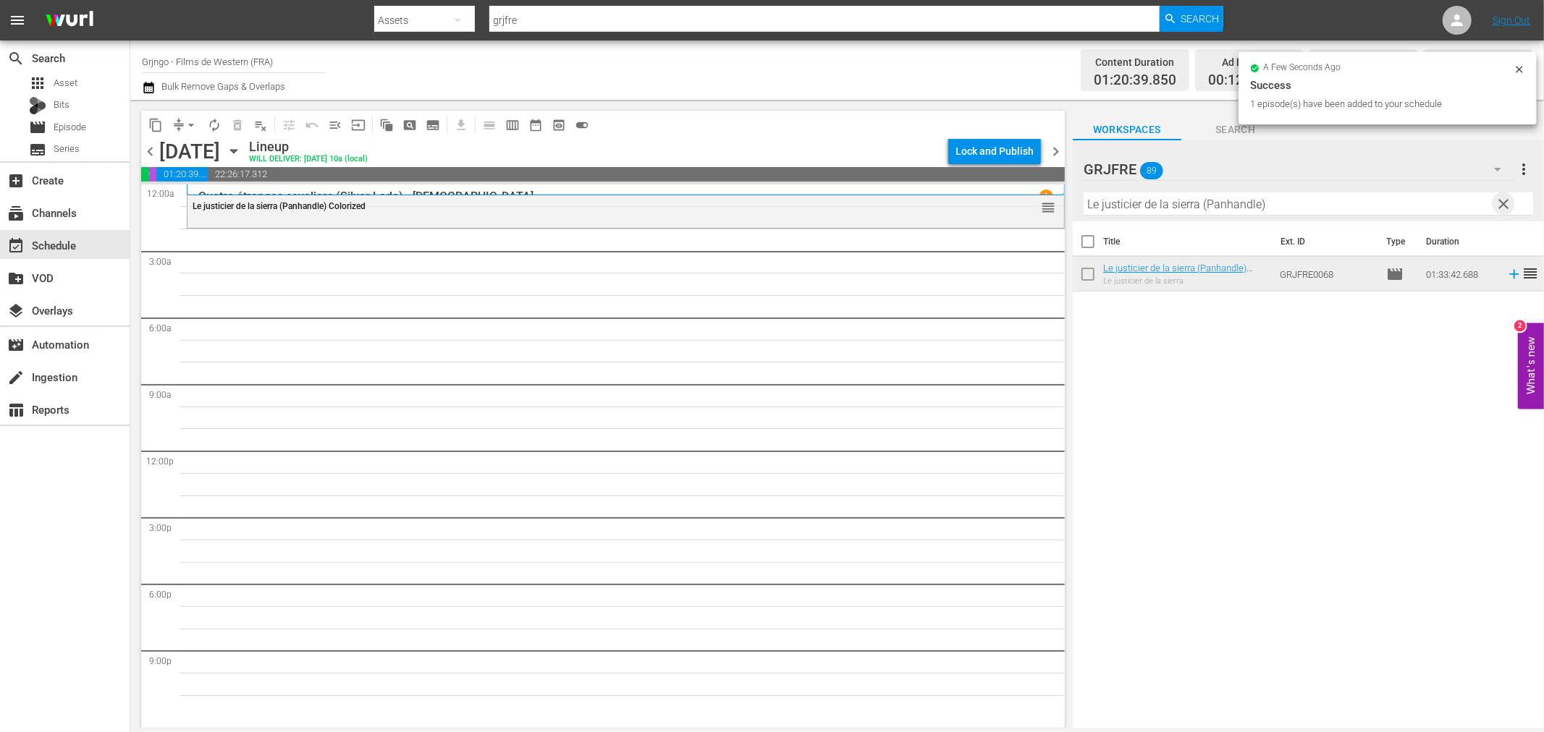
click at [1505, 198] on span "clear" at bounding box center [1503, 203] width 17 height 17
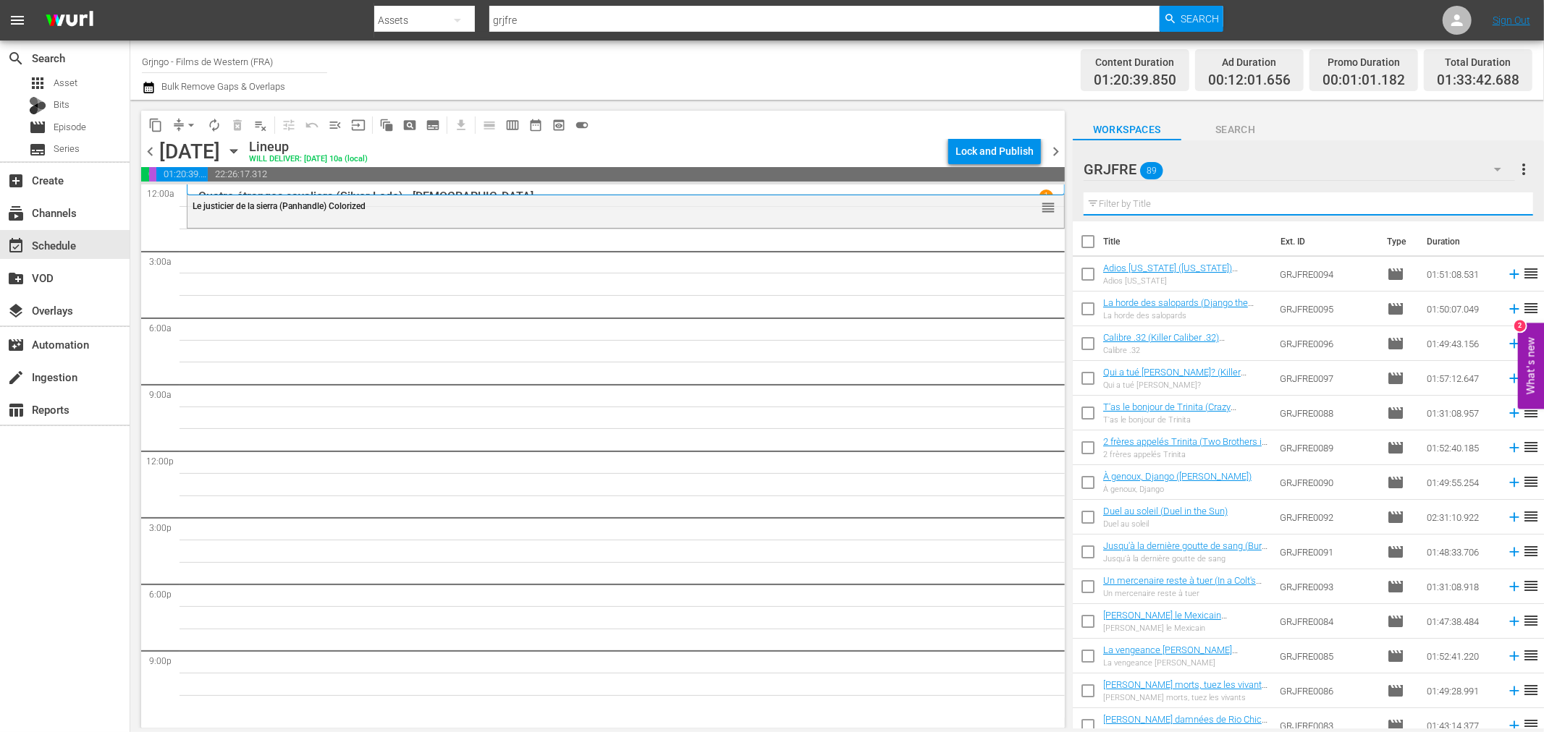
paste input "Compilation Bonanza - Épisodes 37,38,39"
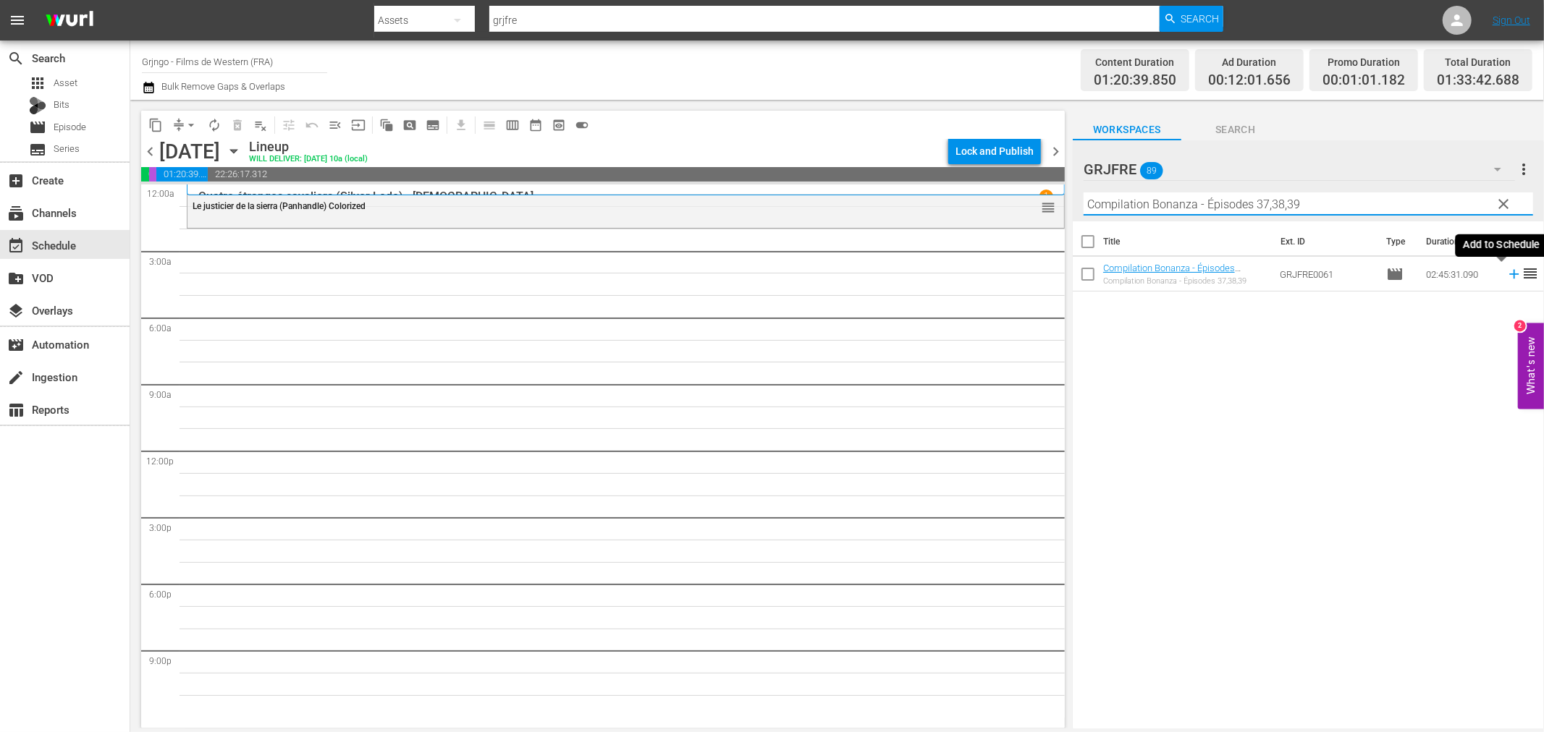
type input "Compilation Bonanza - Épisodes 37,38,39"
click at [1506, 277] on icon at bounding box center [1514, 274] width 16 height 16
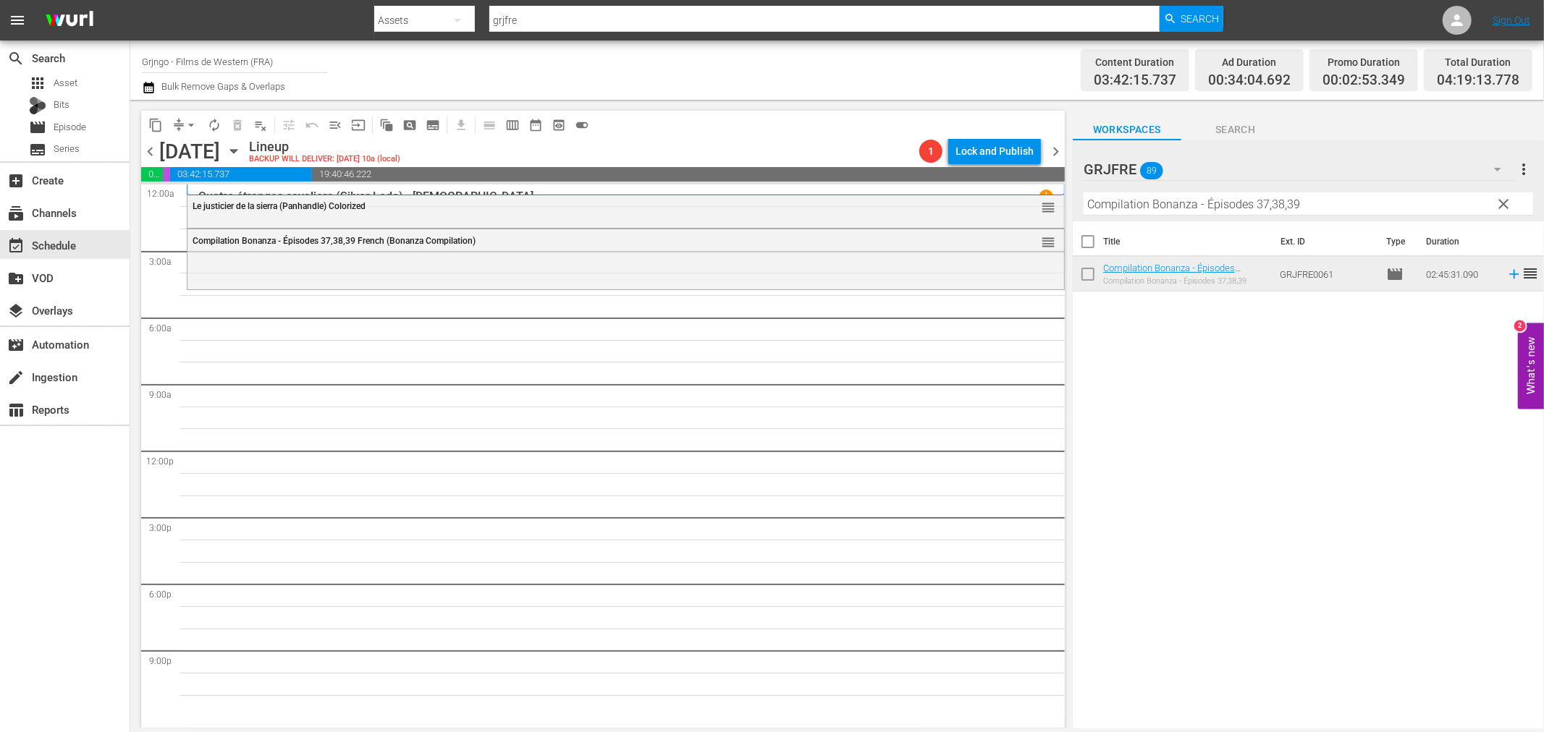
drag, startPoint x: 1501, startPoint y: 193, endPoint x: 1407, endPoint y: 193, distance: 94.1
click at [1502, 194] on button "clear" at bounding box center [1503, 203] width 23 height 23
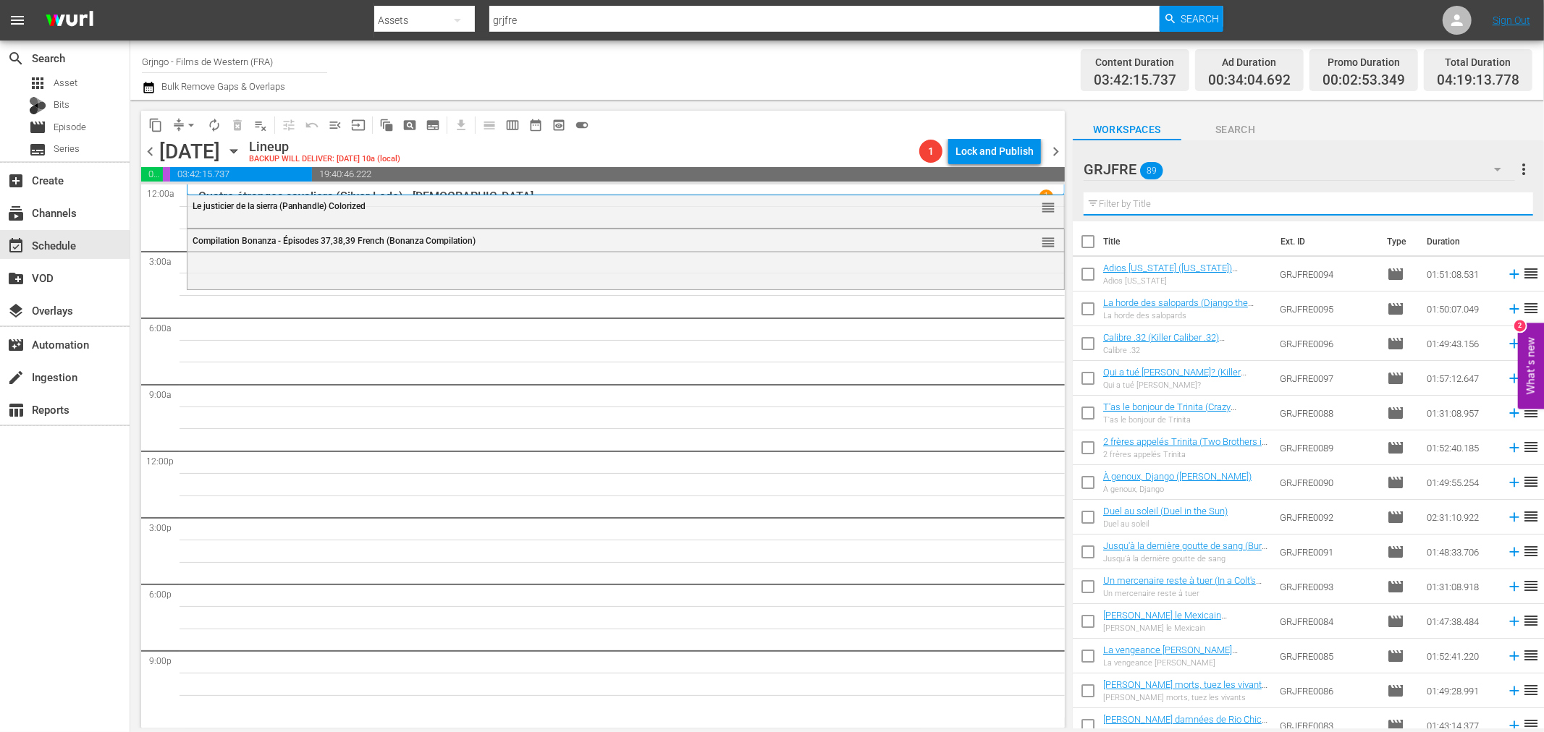
paste input "The Executioner of [DEMOGRAPHIC_DATA]"
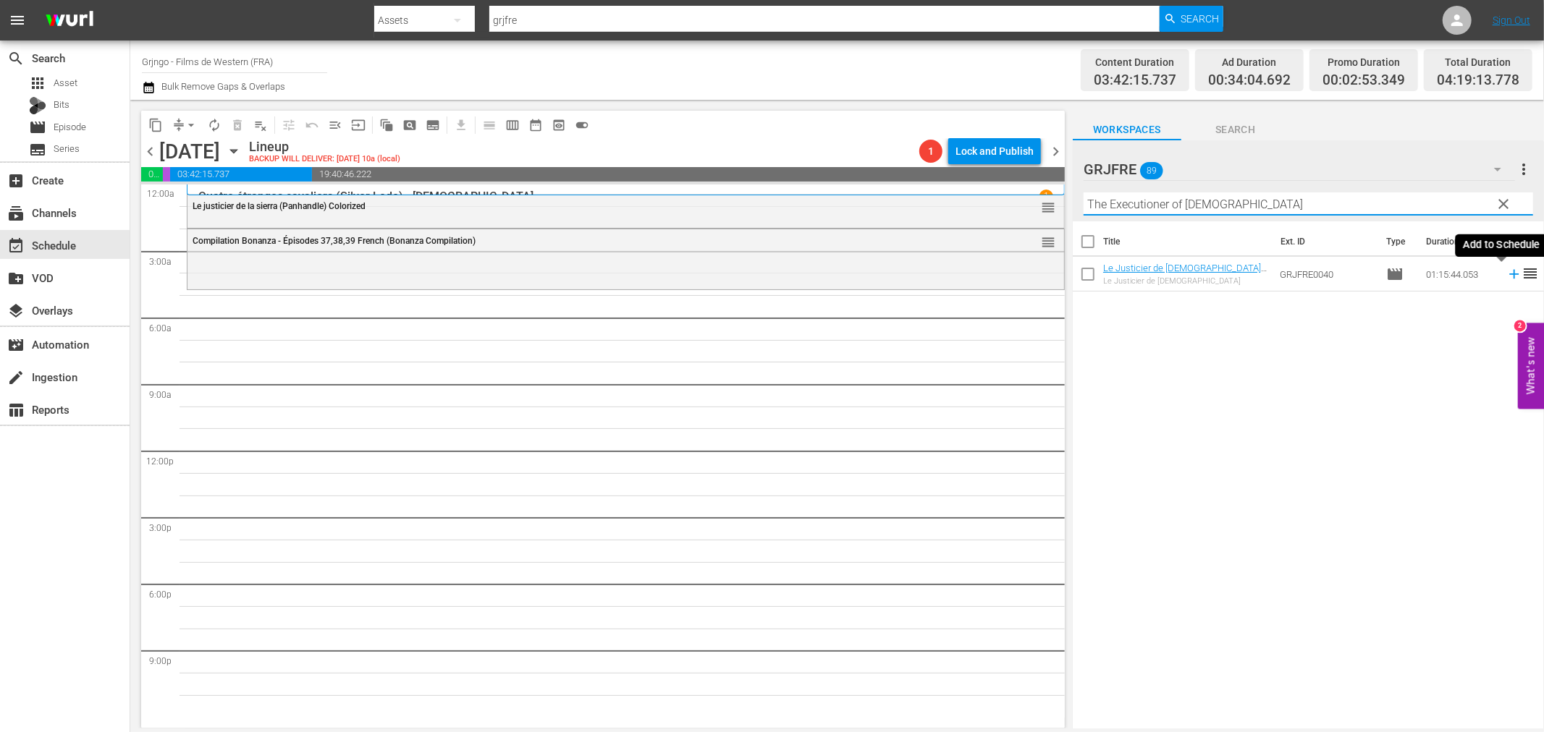
type input "The Executioner of [DEMOGRAPHIC_DATA]"
click at [1506, 273] on icon at bounding box center [1514, 274] width 16 height 16
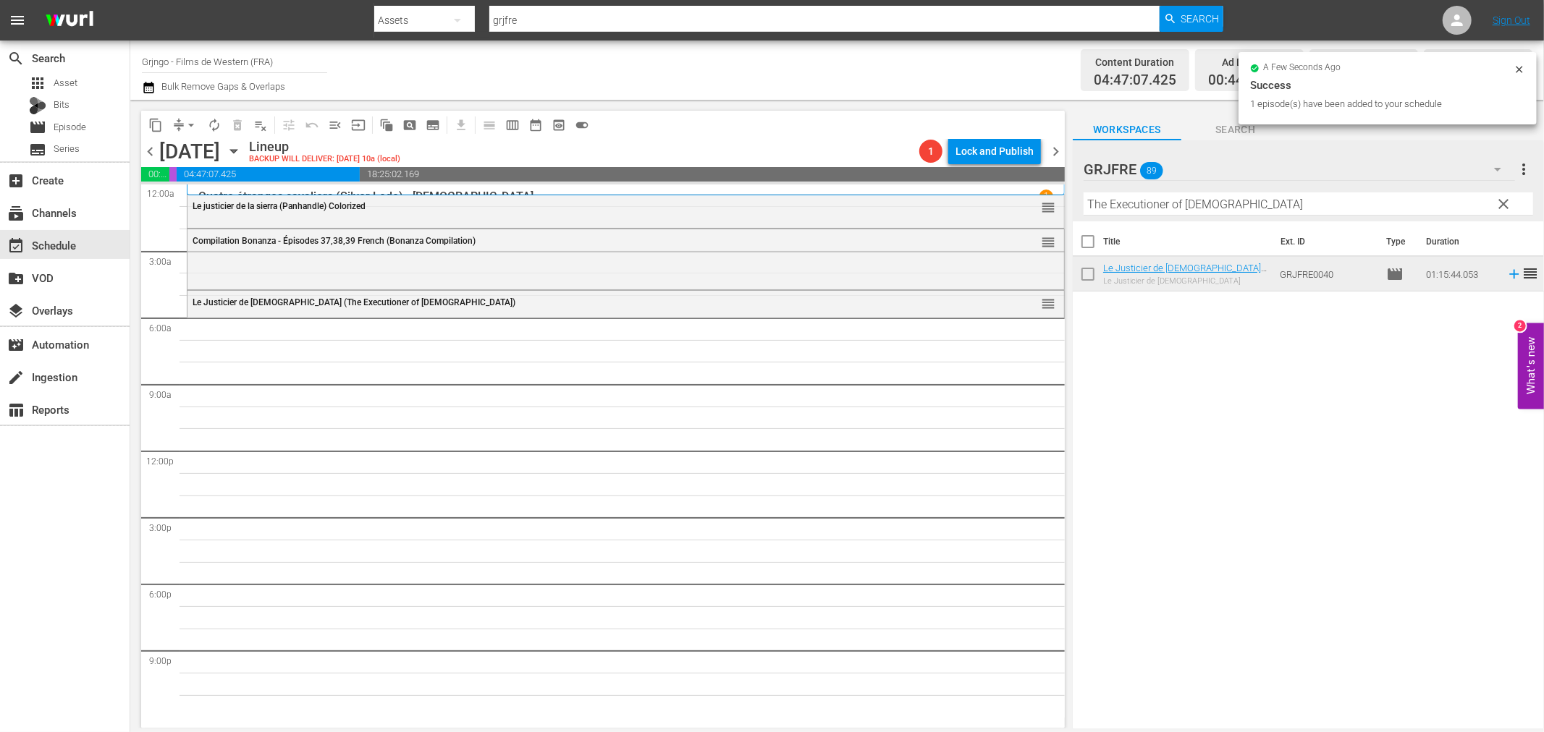
drag, startPoint x: 1505, startPoint y: 205, endPoint x: 1416, endPoint y: 208, distance: 89.8
click at [1505, 205] on span "clear" at bounding box center [1503, 203] width 17 height 17
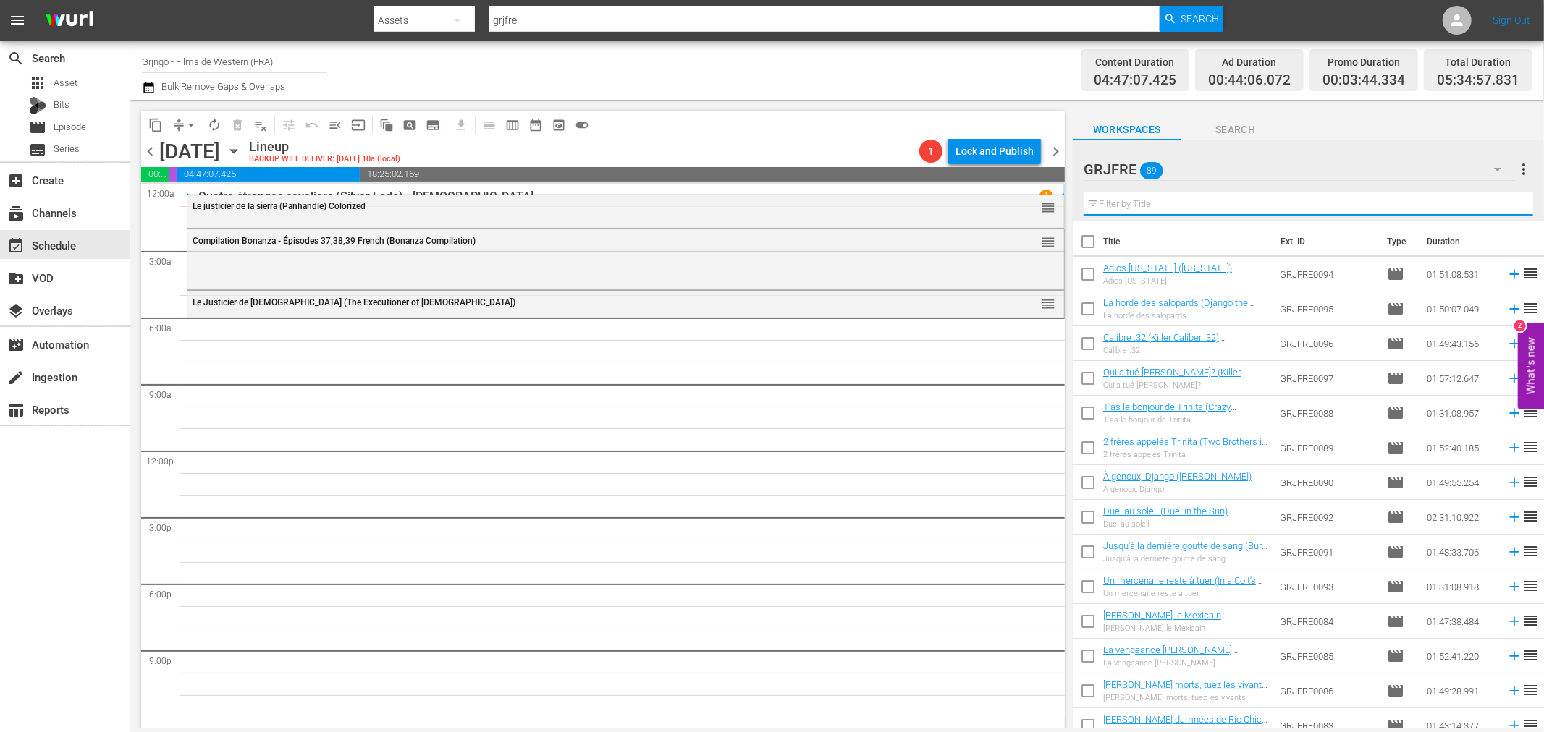
paste input "Bandidos"
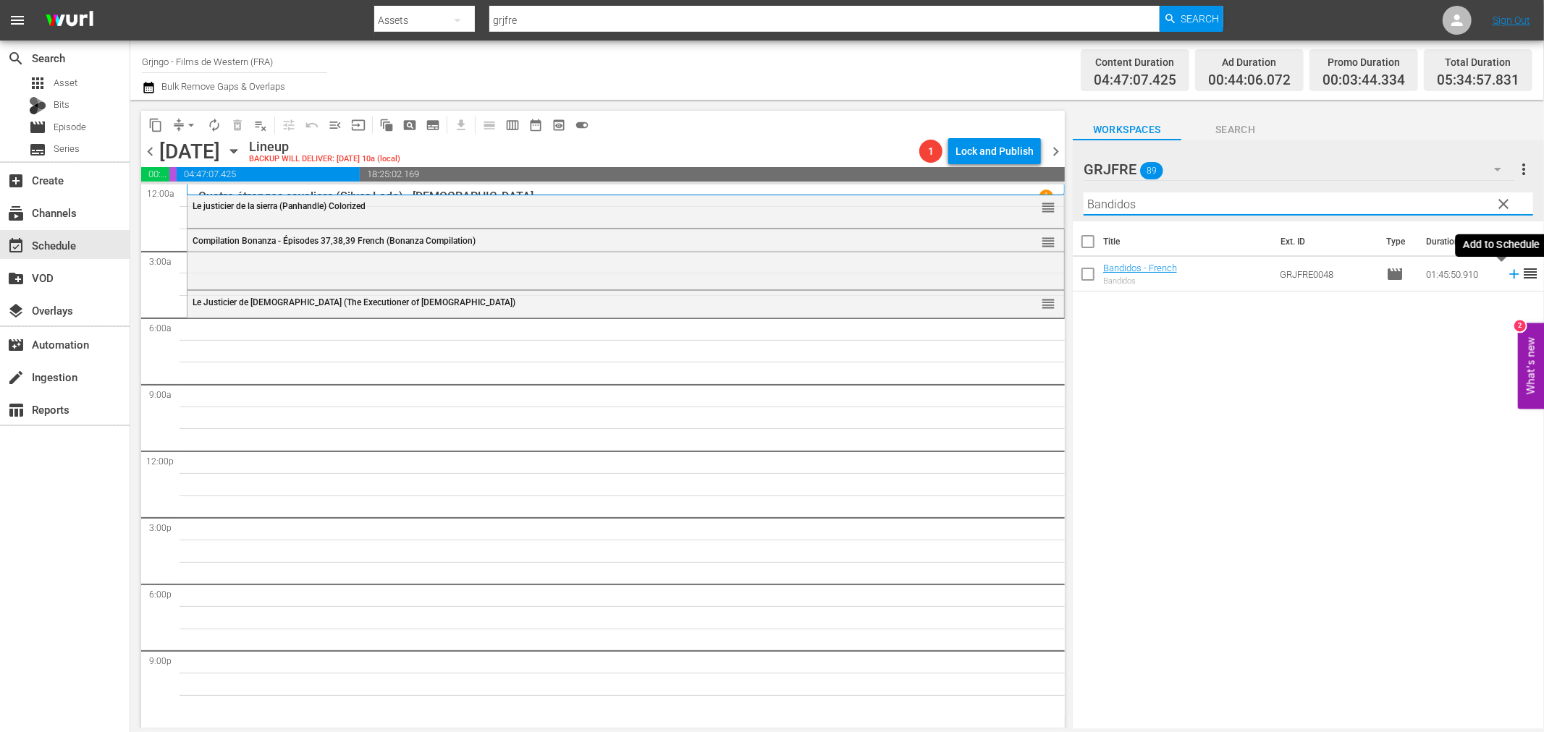
type input "Bandidos"
click at [1506, 276] on icon at bounding box center [1514, 274] width 16 height 16
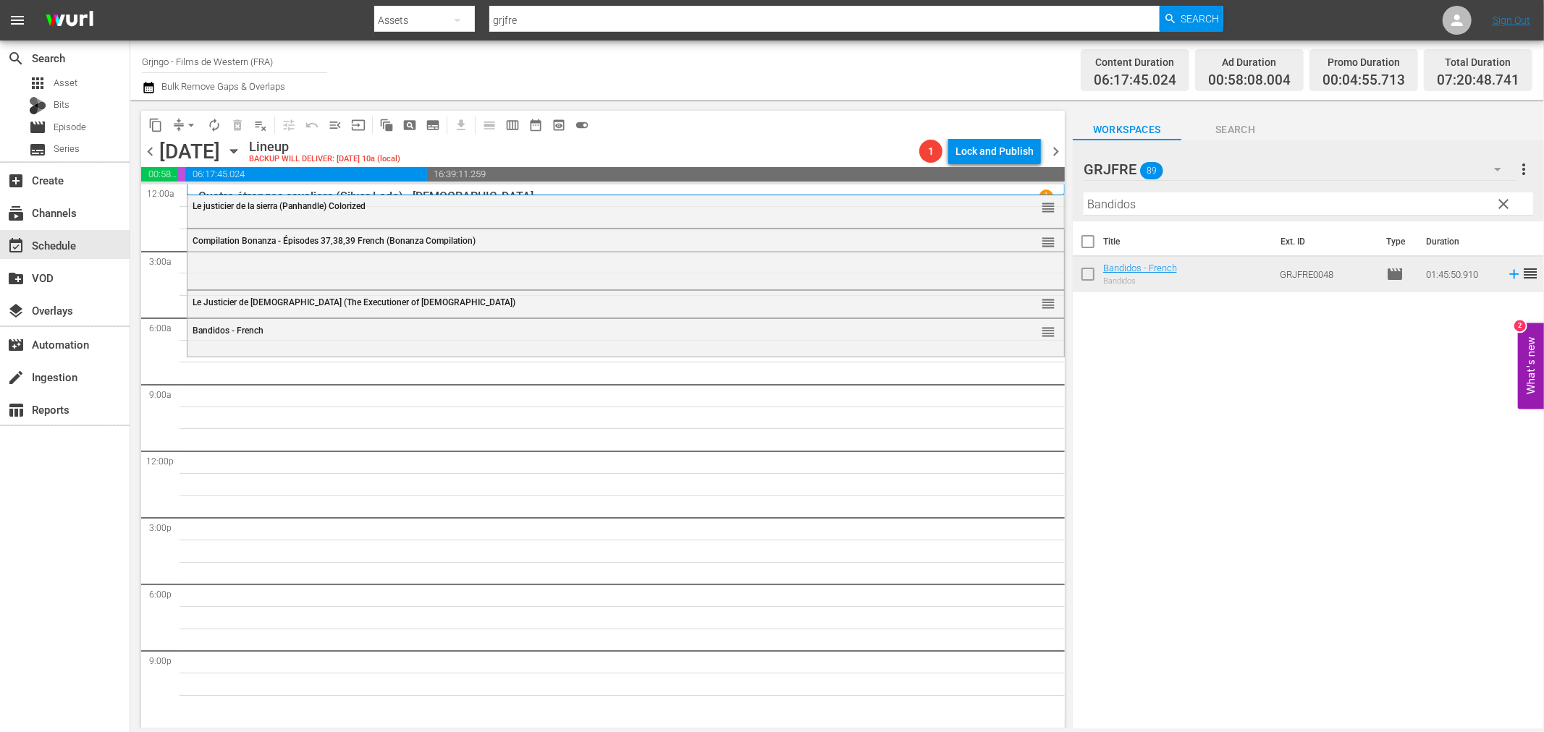
drag, startPoint x: 1500, startPoint y: 200, endPoint x: 1473, endPoint y: 196, distance: 27.1
click at [1500, 200] on span "clear" at bounding box center [1503, 203] width 17 height 17
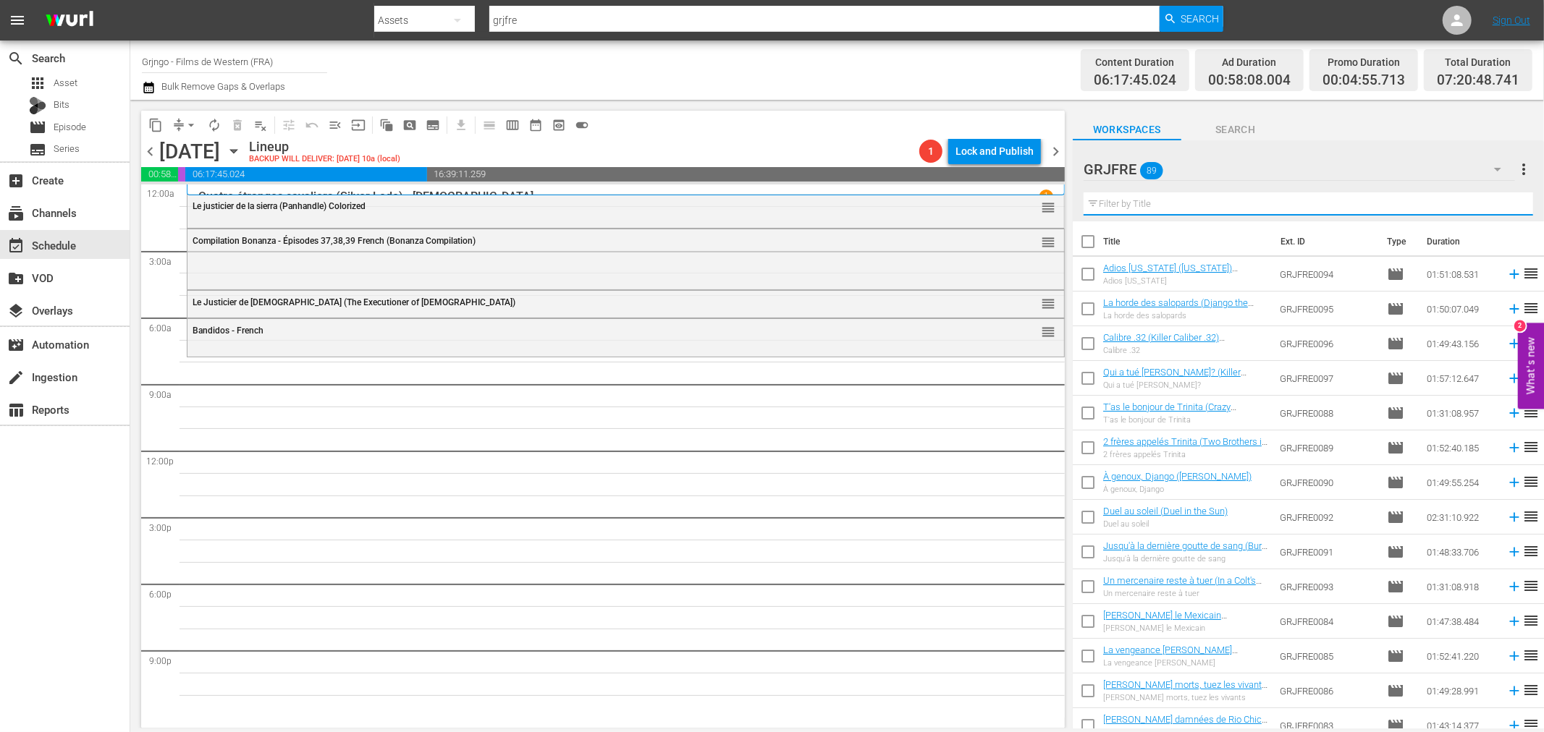
drag, startPoint x: 1180, startPoint y: 190, endPoint x: 1149, endPoint y: 200, distance: 32.7
click at [1149, 200] on input "text" at bounding box center [1307, 204] width 449 height 23
paste input "Four Bullets for [PERSON_NAME]"
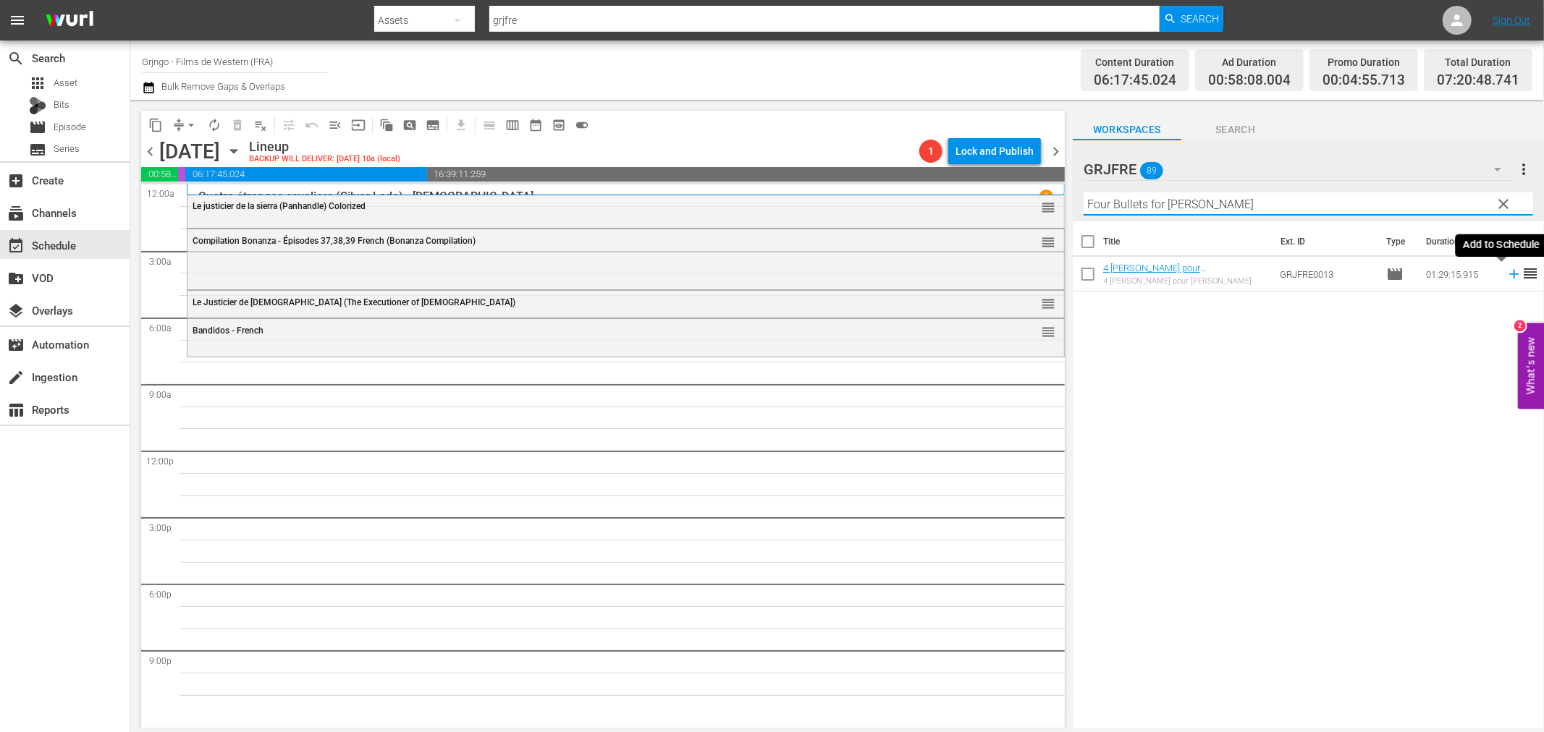
type input "Four Bullets for [PERSON_NAME]"
click at [1509, 275] on icon at bounding box center [1513, 274] width 9 height 9
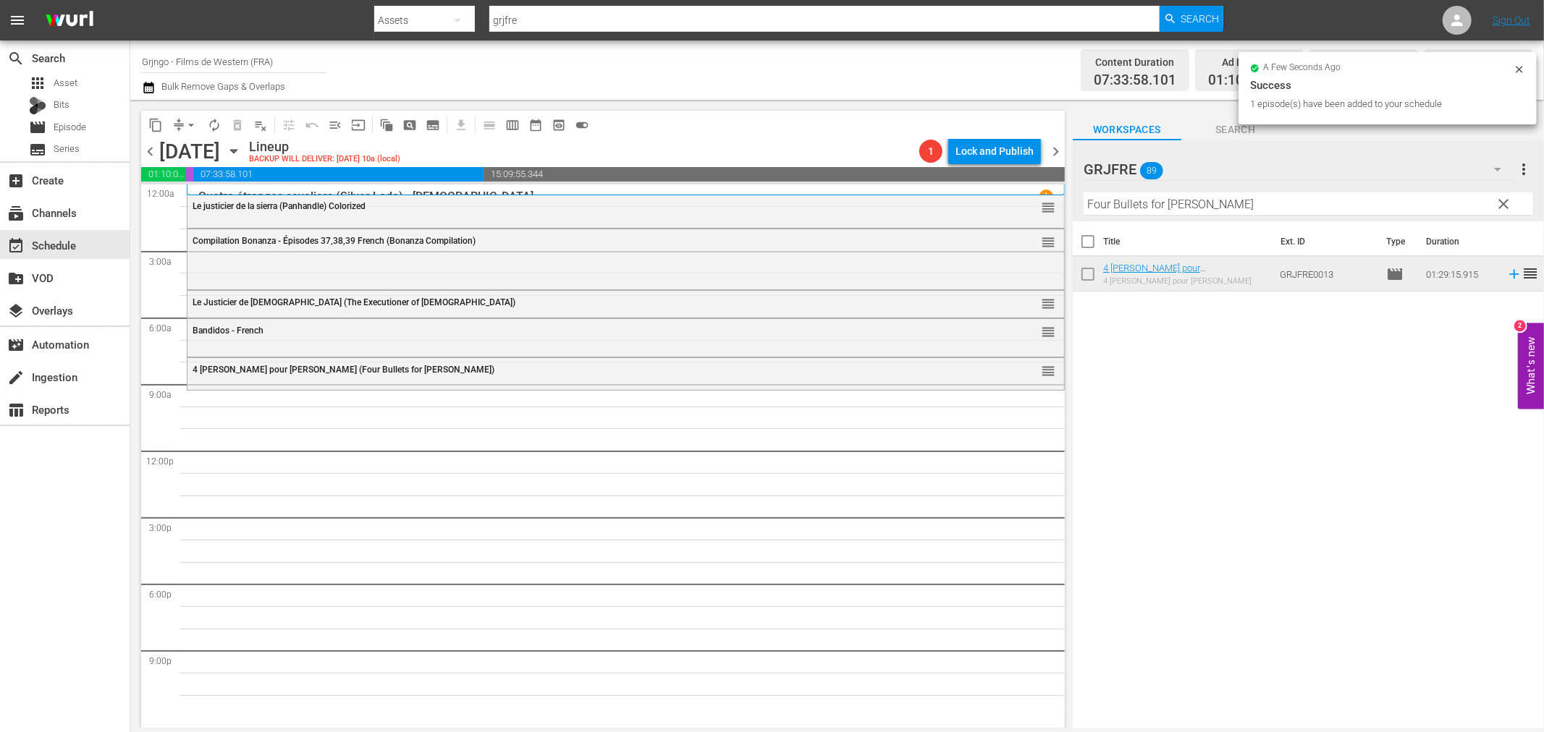
drag, startPoint x: 1507, startPoint y: 200, endPoint x: 1442, endPoint y: 198, distance: 65.9
click at [1507, 200] on span "clear" at bounding box center [1503, 203] width 17 height 17
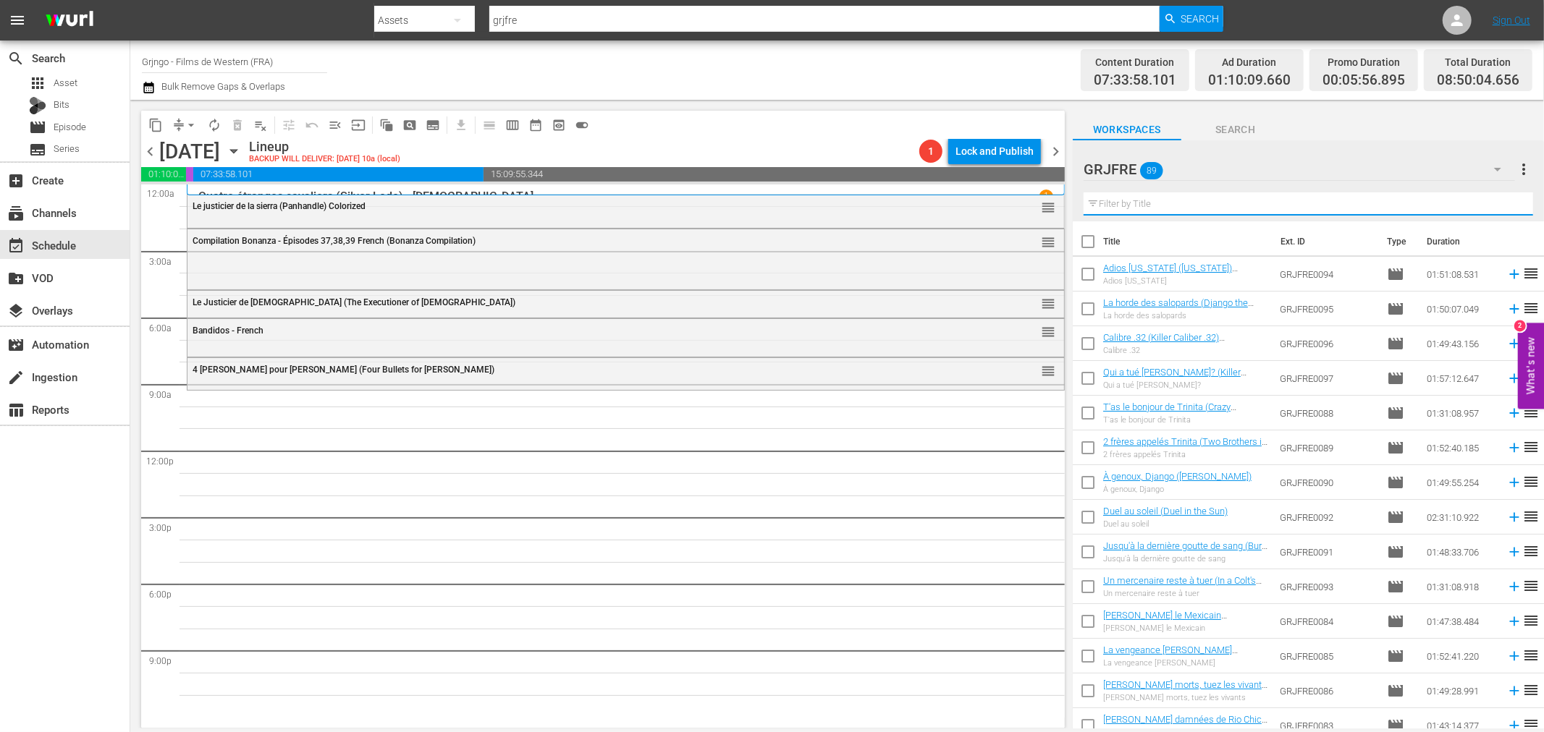
paste input "Pursued"
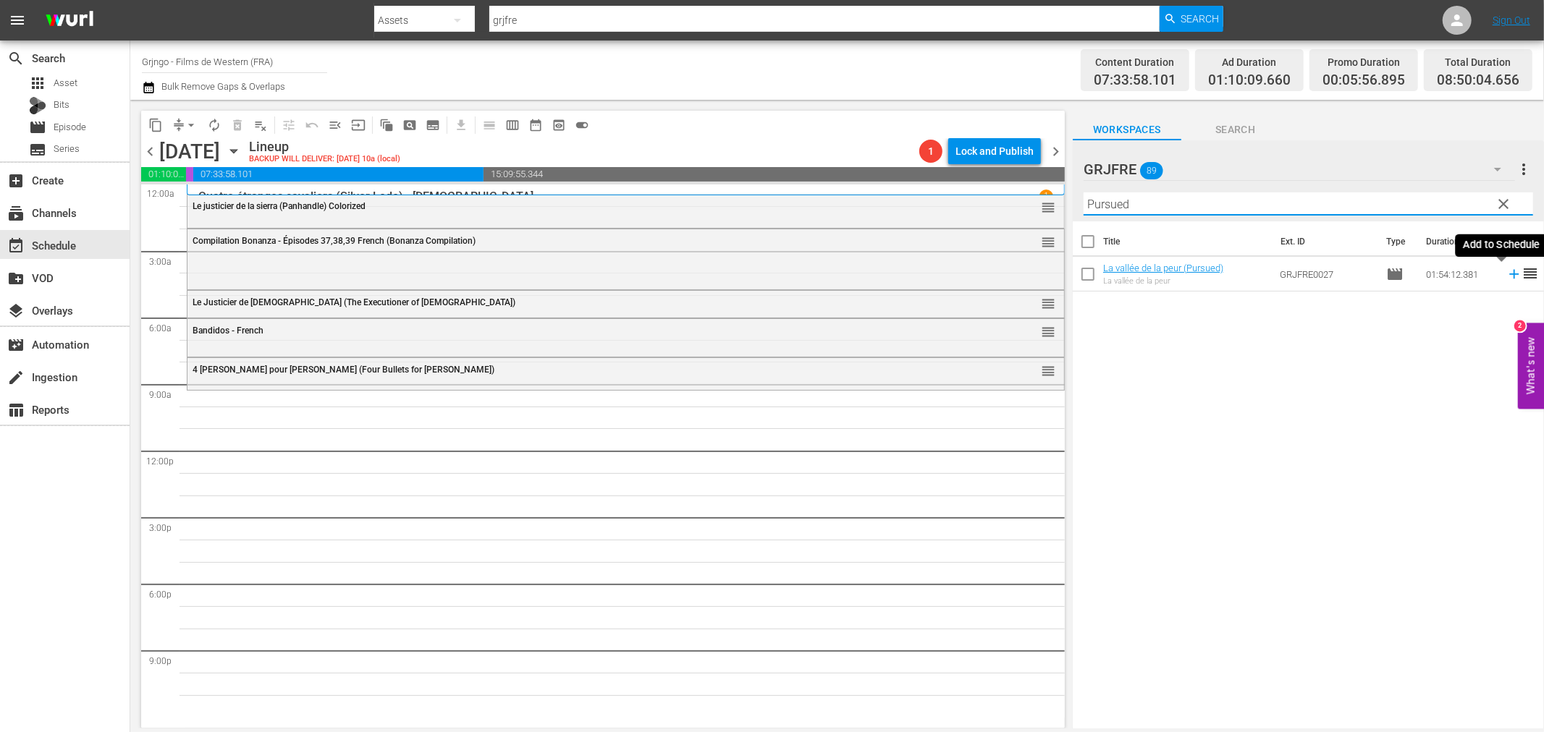
type input "Pursued"
click at [1509, 273] on icon at bounding box center [1513, 274] width 9 height 9
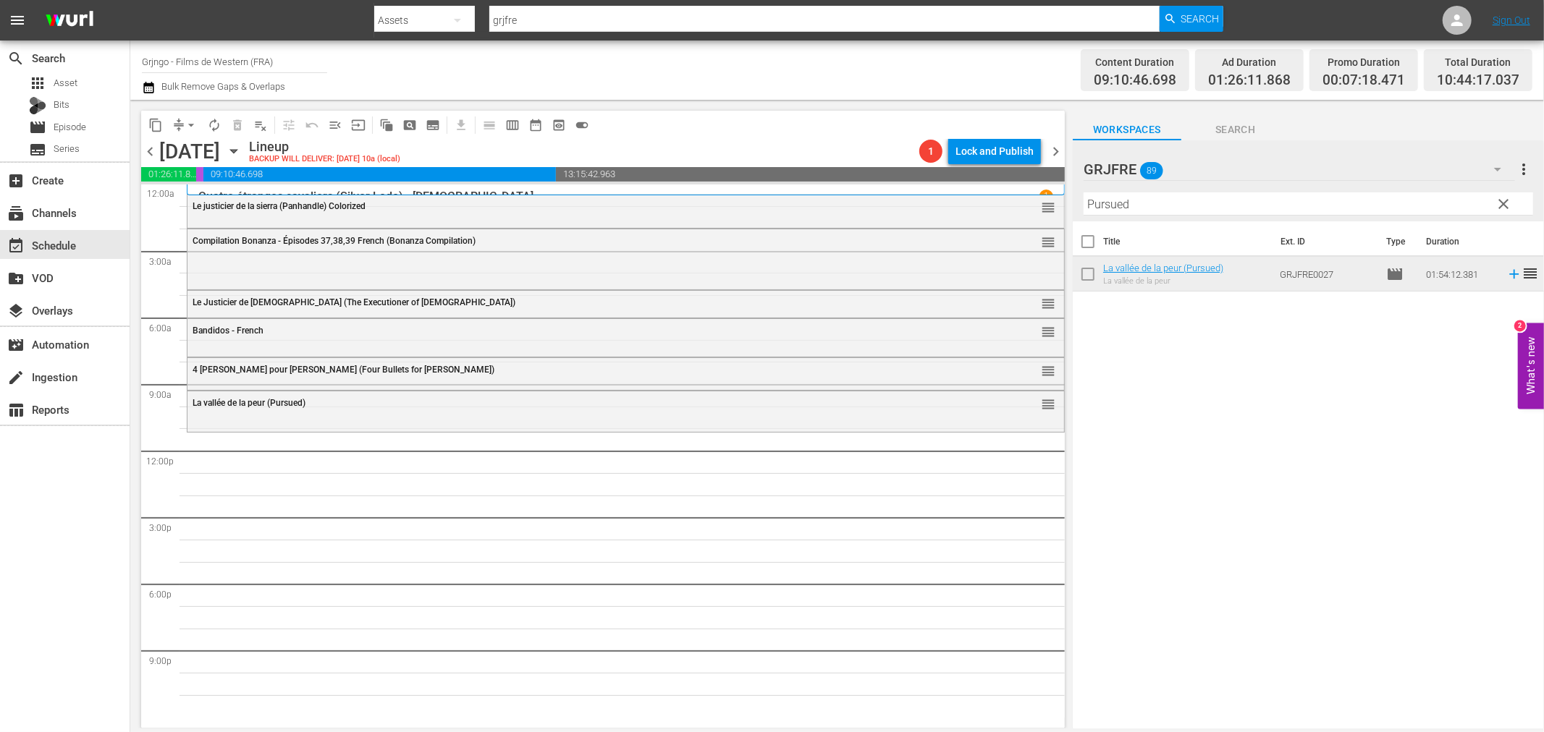
drag, startPoint x: 1507, startPoint y: 204, endPoint x: 1486, endPoint y: 198, distance: 22.7
click at [1507, 204] on span "clear" at bounding box center [1503, 203] width 17 height 17
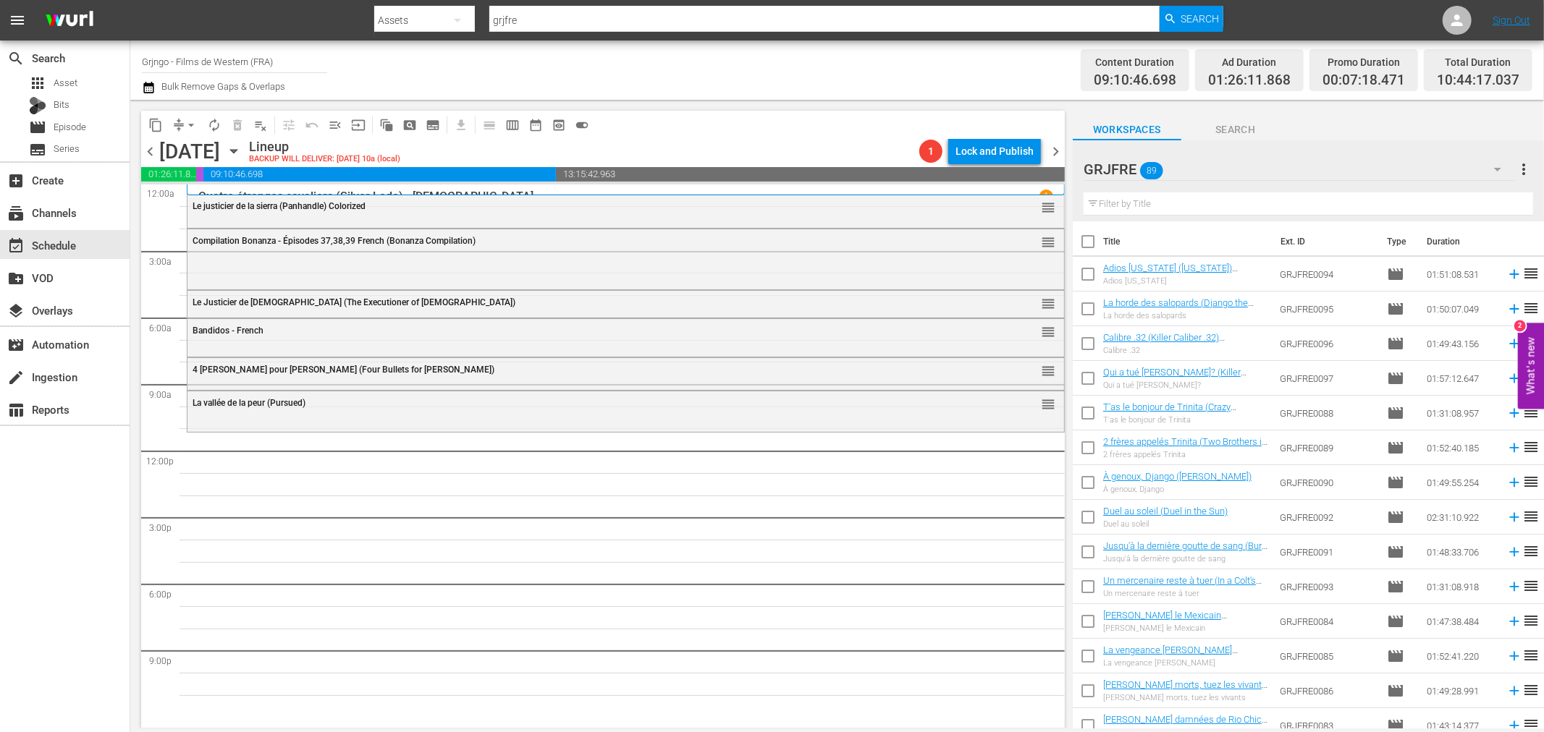
click at [1183, 198] on input "text" at bounding box center [1307, 204] width 449 height 23
paste input "Le Jardin du diable (Garden of Evil)"
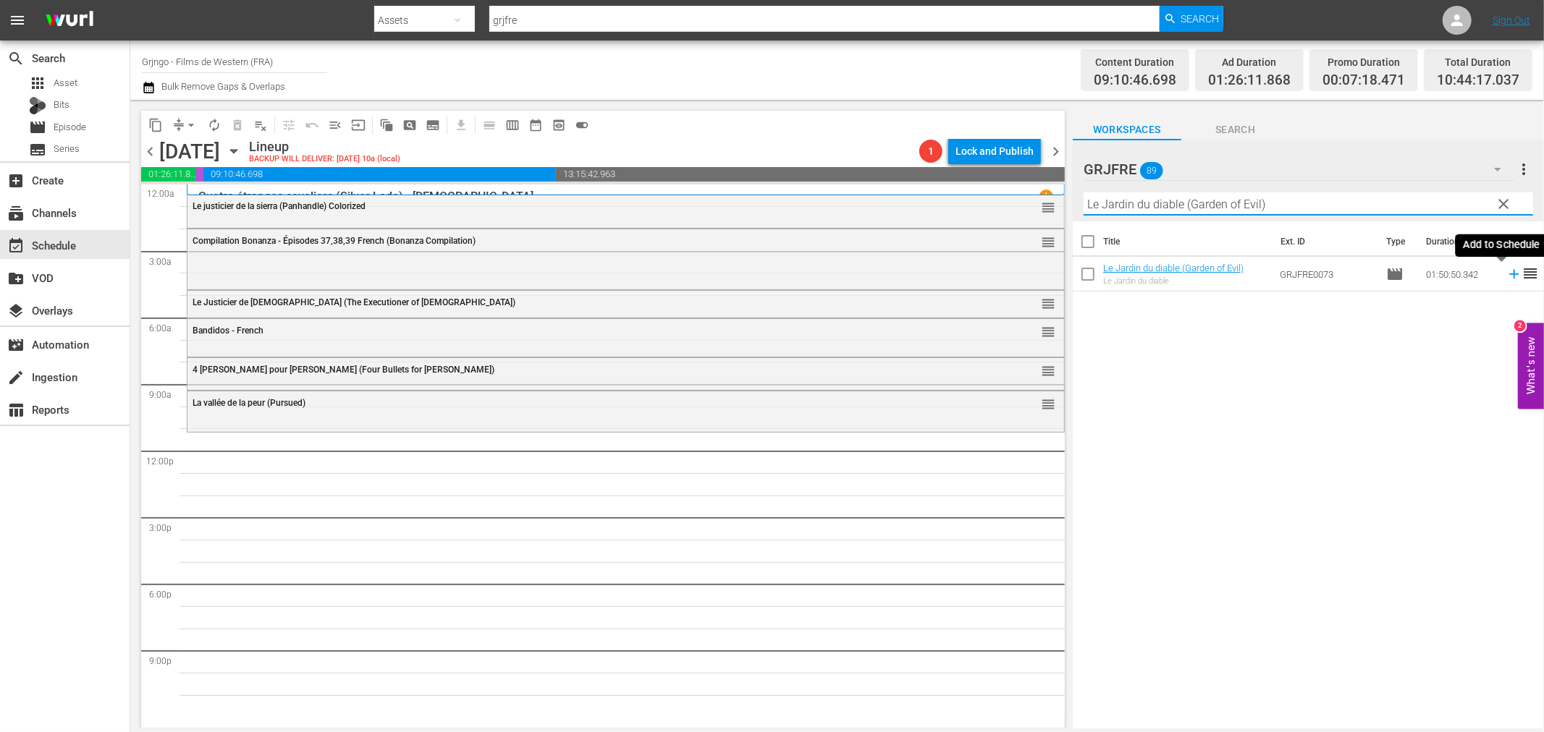
type input "Le Jardin du diable (Garden of Evil)"
click at [1506, 271] on icon at bounding box center [1514, 274] width 16 height 16
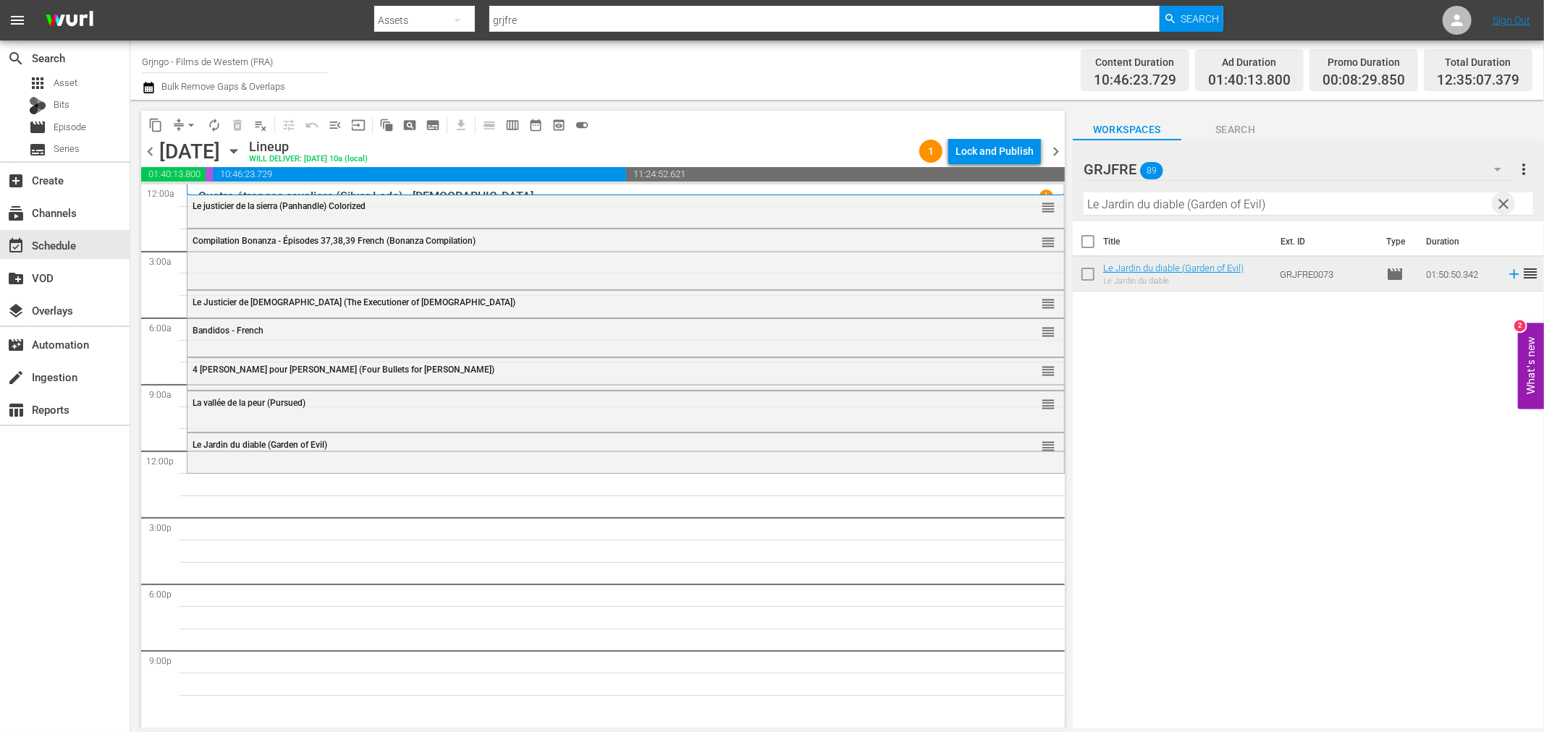
click at [1500, 200] on span "clear" at bounding box center [1503, 203] width 17 height 17
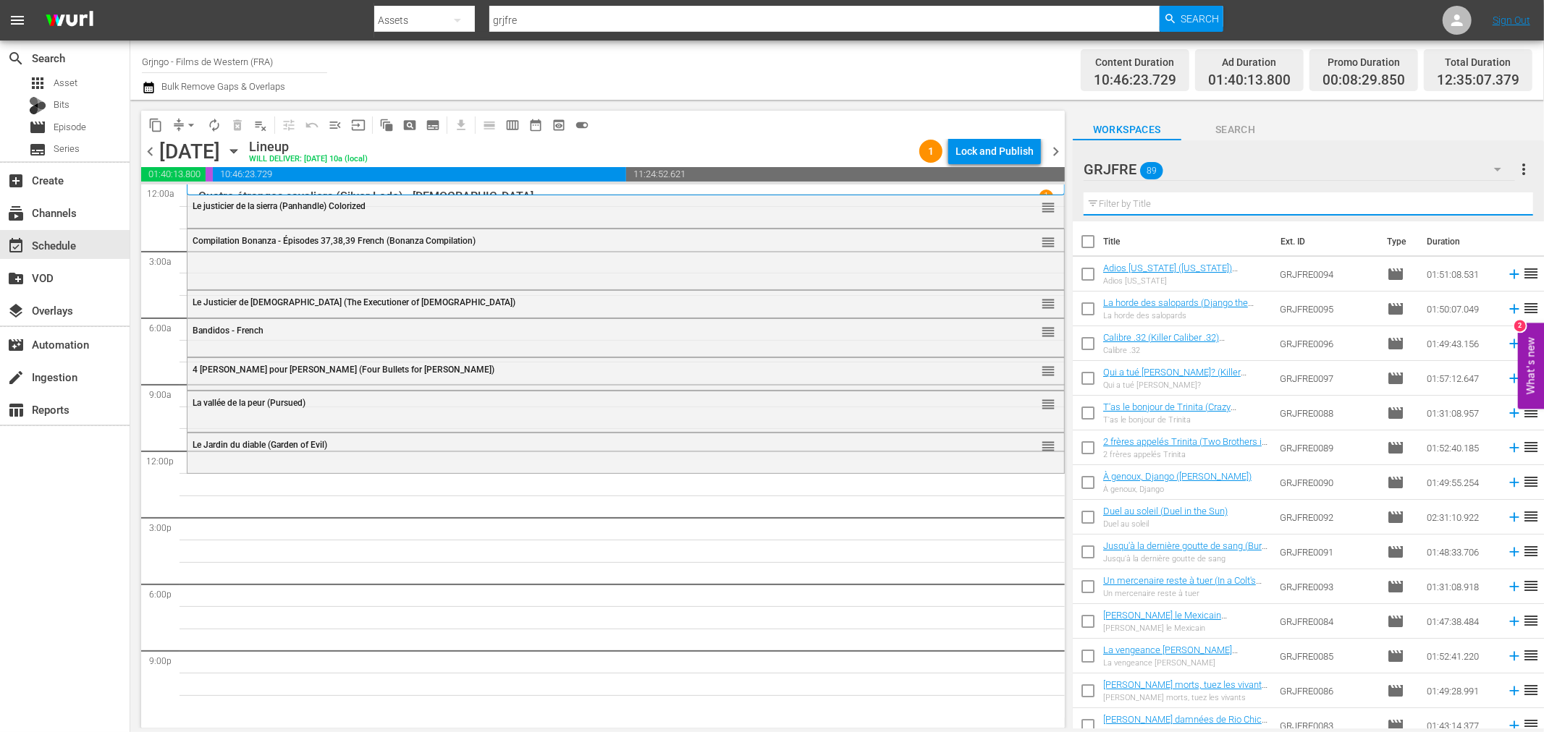
paste input "Gentleman Killer"
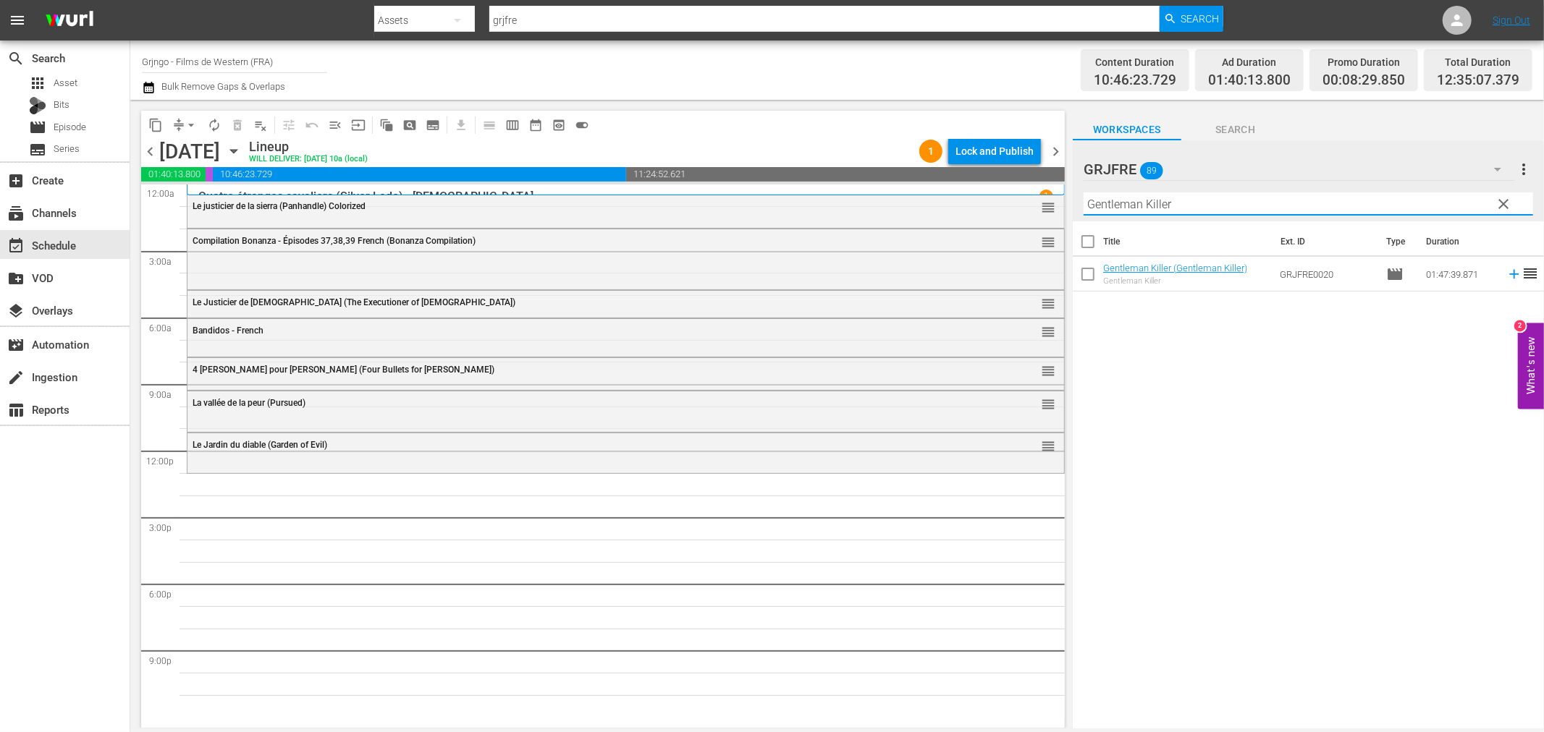
type input "Gentleman Killer"
click at [1506, 273] on icon at bounding box center [1514, 274] width 16 height 16
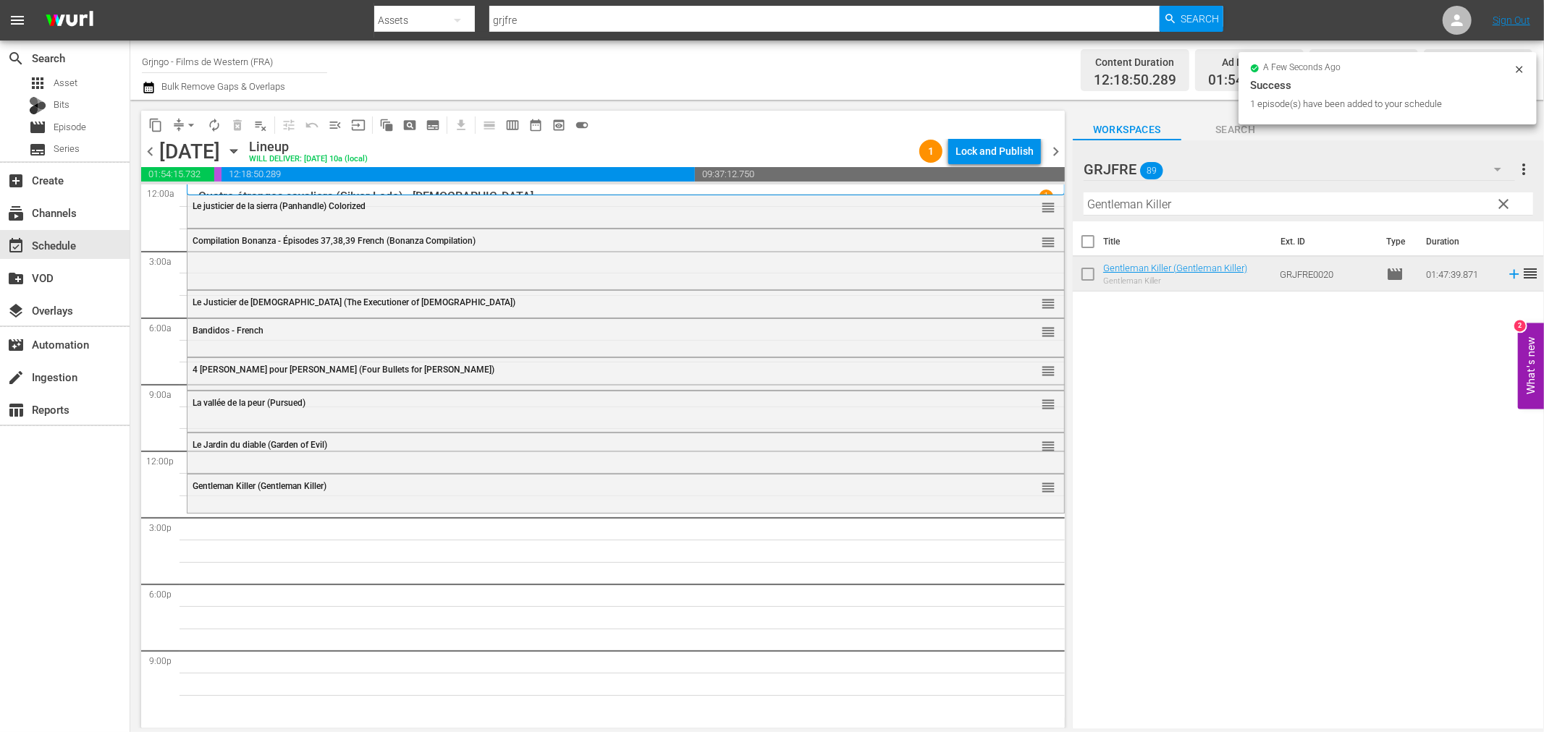
drag, startPoint x: 1498, startPoint y: 203, endPoint x: 1371, endPoint y: 201, distance: 127.4
click at [1498, 203] on span "clear" at bounding box center [1503, 203] width 17 height 17
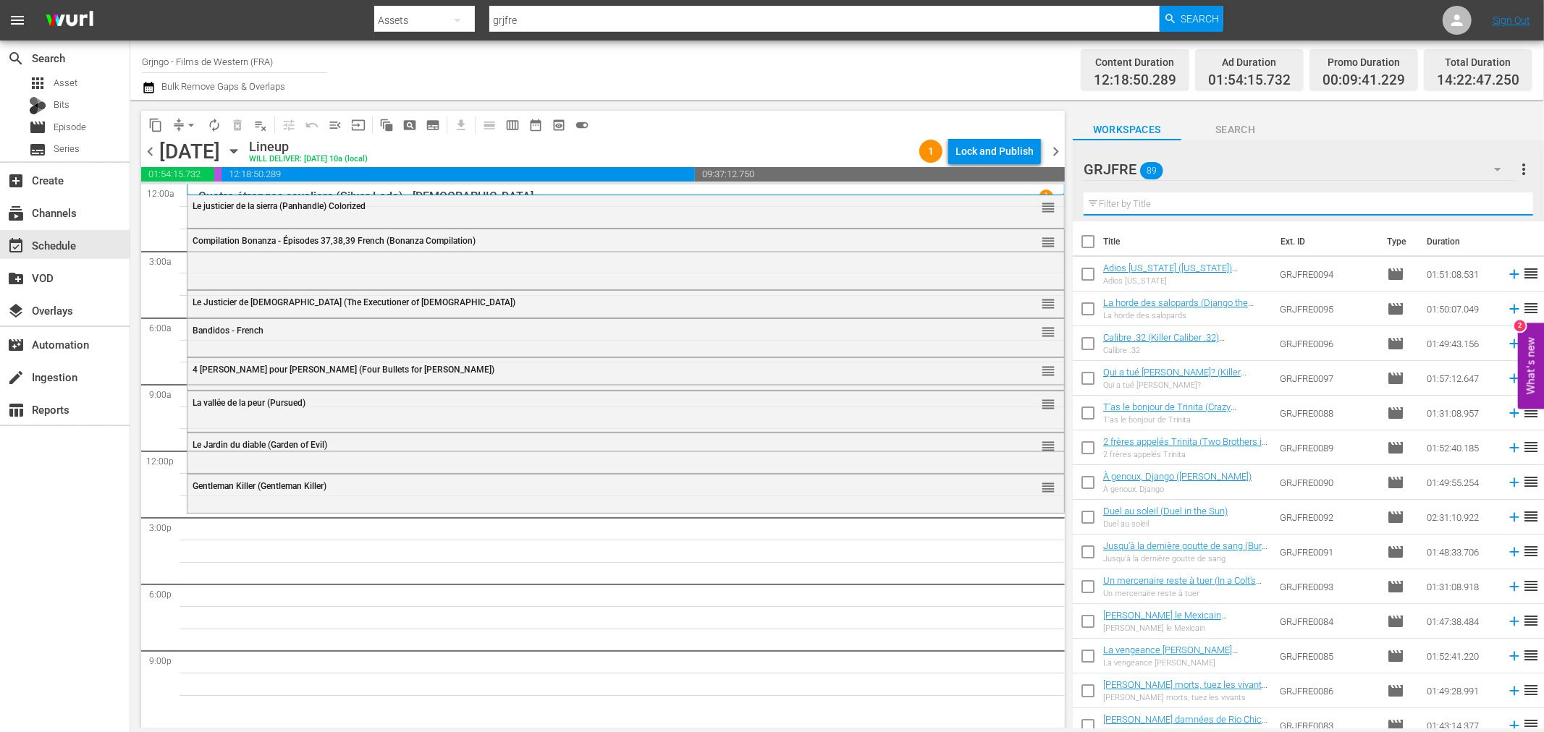
paste input "Stagecoach"
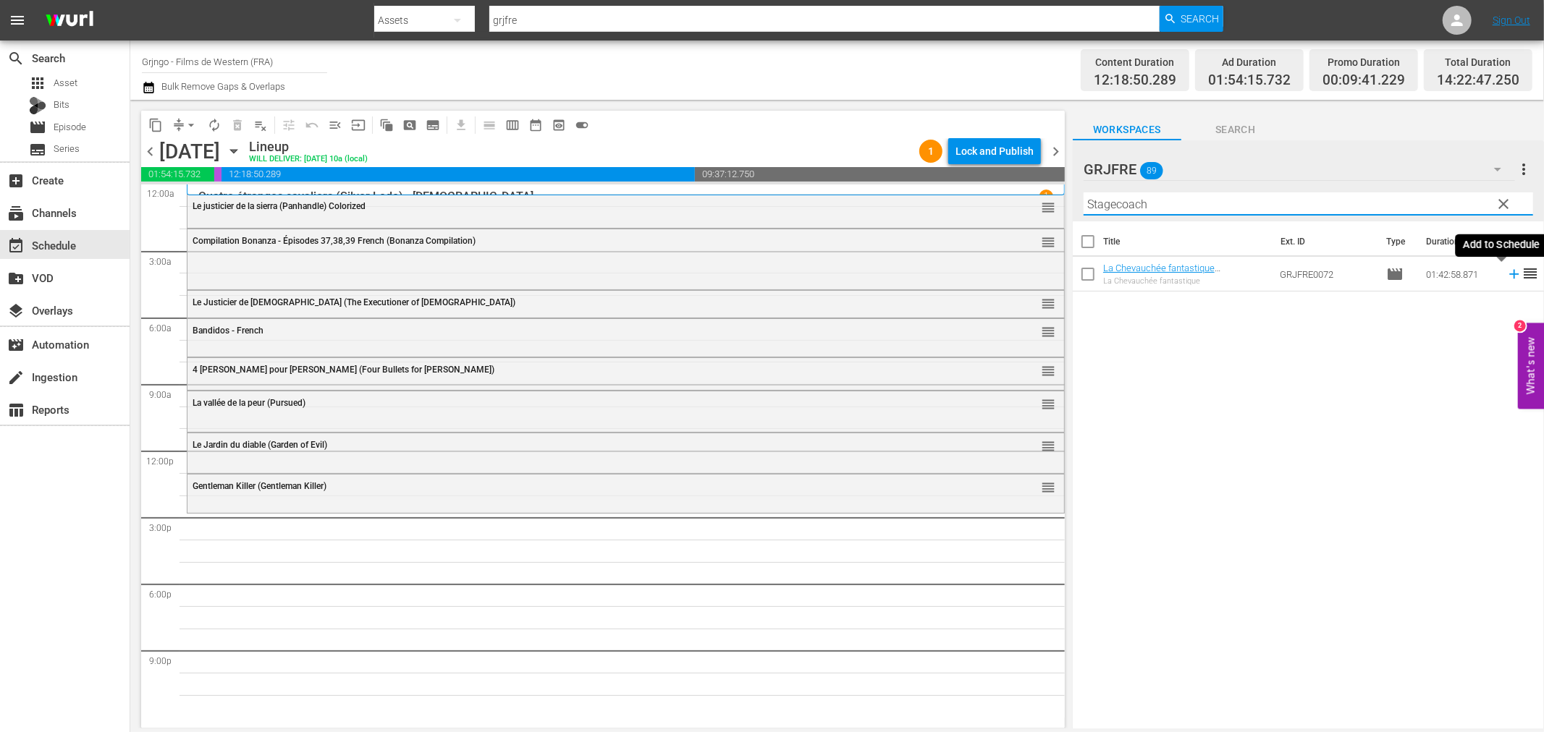
type input "Stagecoach"
click at [1509, 273] on icon at bounding box center [1513, 274] width 9 height 9
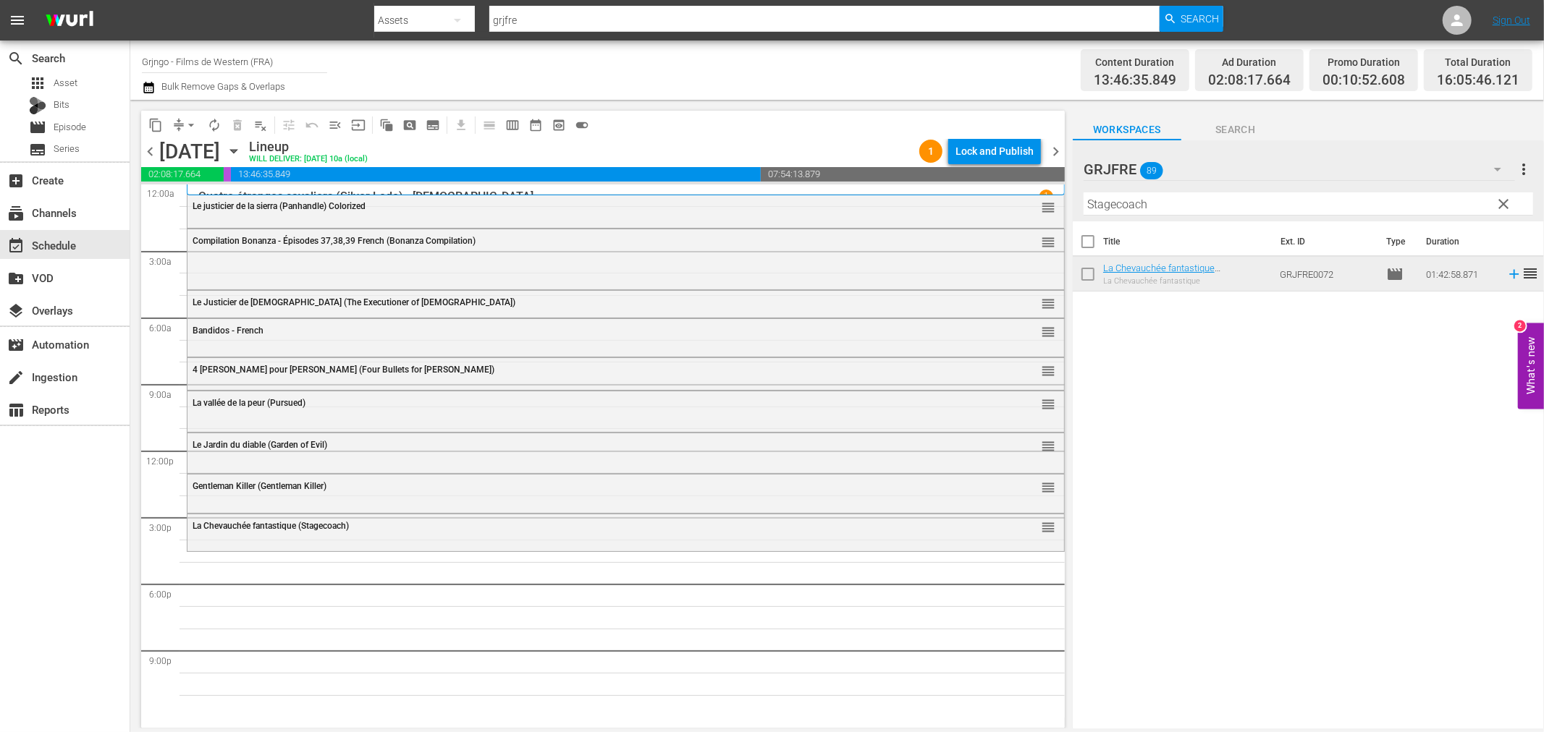
click at [1499, 198] on span "clear" at bounding box center [1503, 203] width 17 height 17
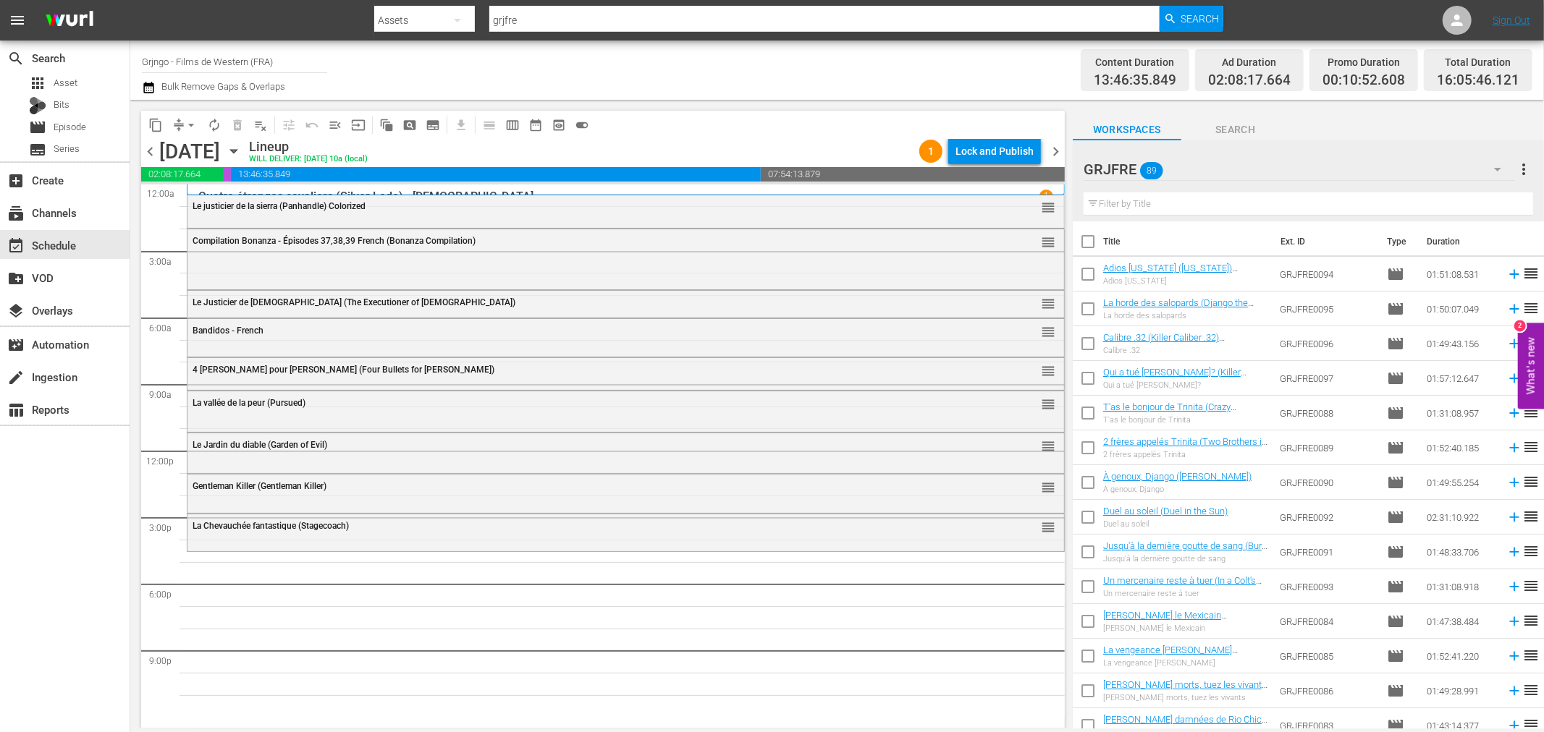
click at [1187, 196] on input "text" at bounding box center [1307, 204] width 449 height 23
paste input "Day of Anger"
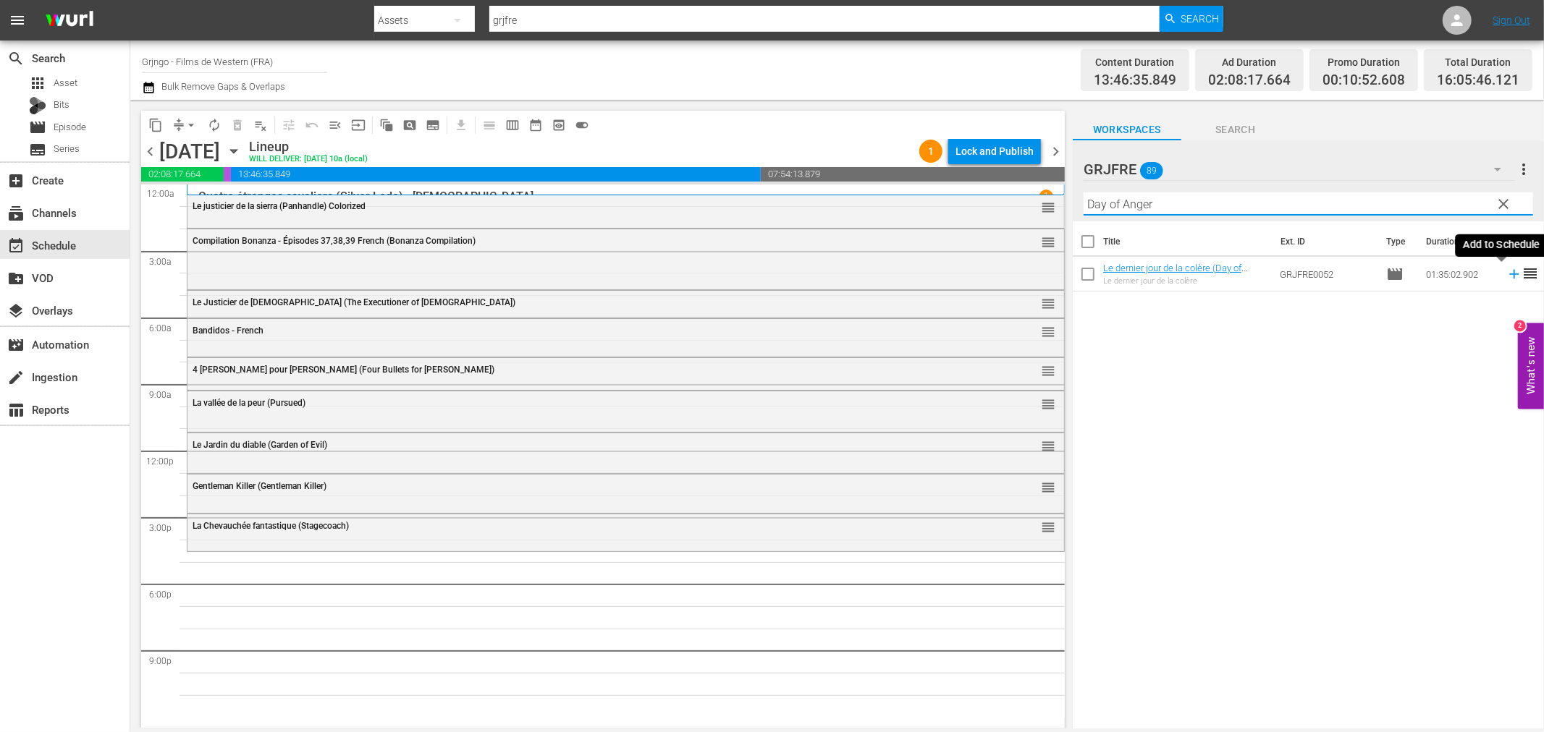
type input "Day of Anger"
click at [1509, 274] on icon at bounding box center [1513, 274] width 9 height 9
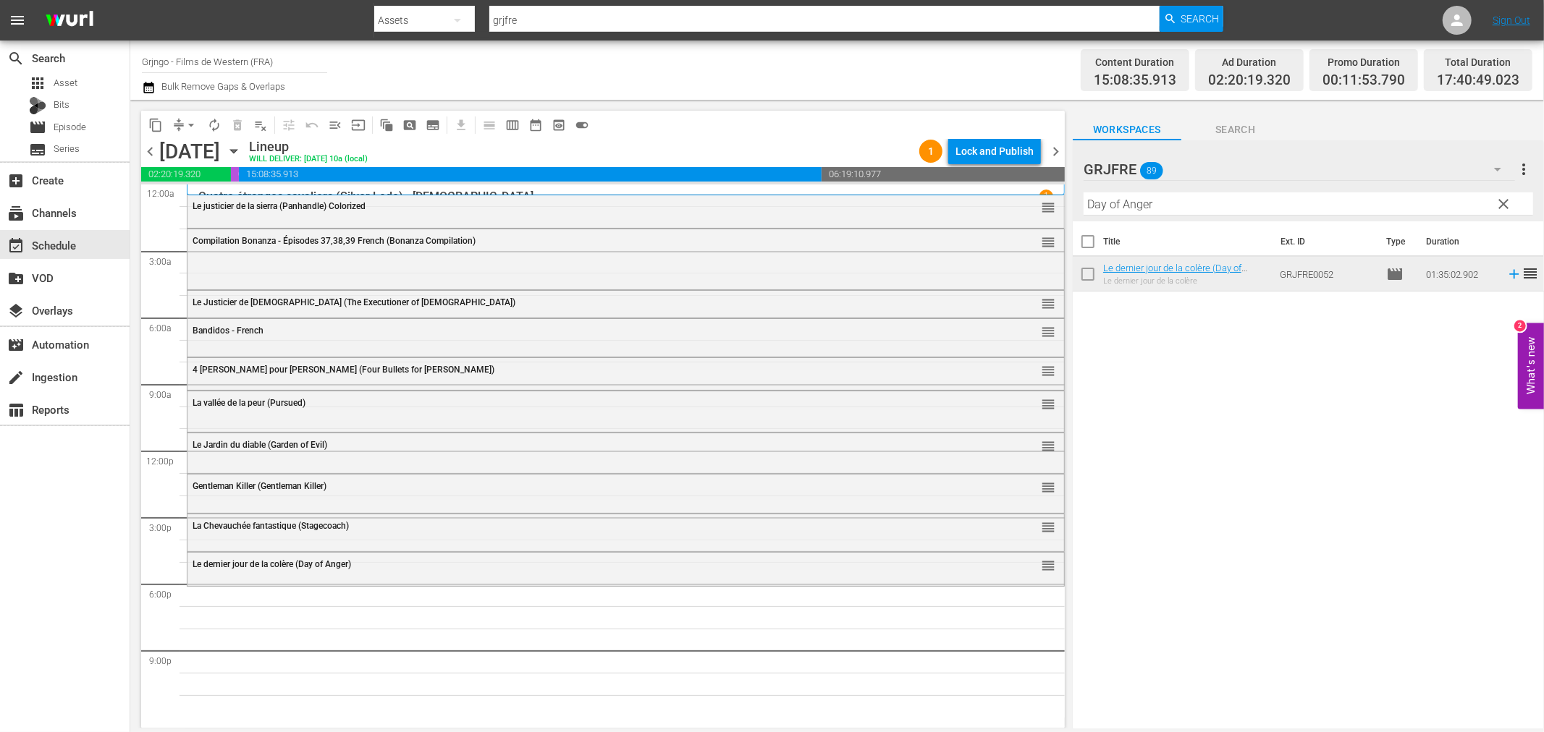
drag, startPoint x: 1507, startPoint y: 200, endPoint x: 1284, endPoint y: 208, distance: 223.8
click at [1507, 200] on span "clear" at bounding box center [1503, 203] width 17 height 17
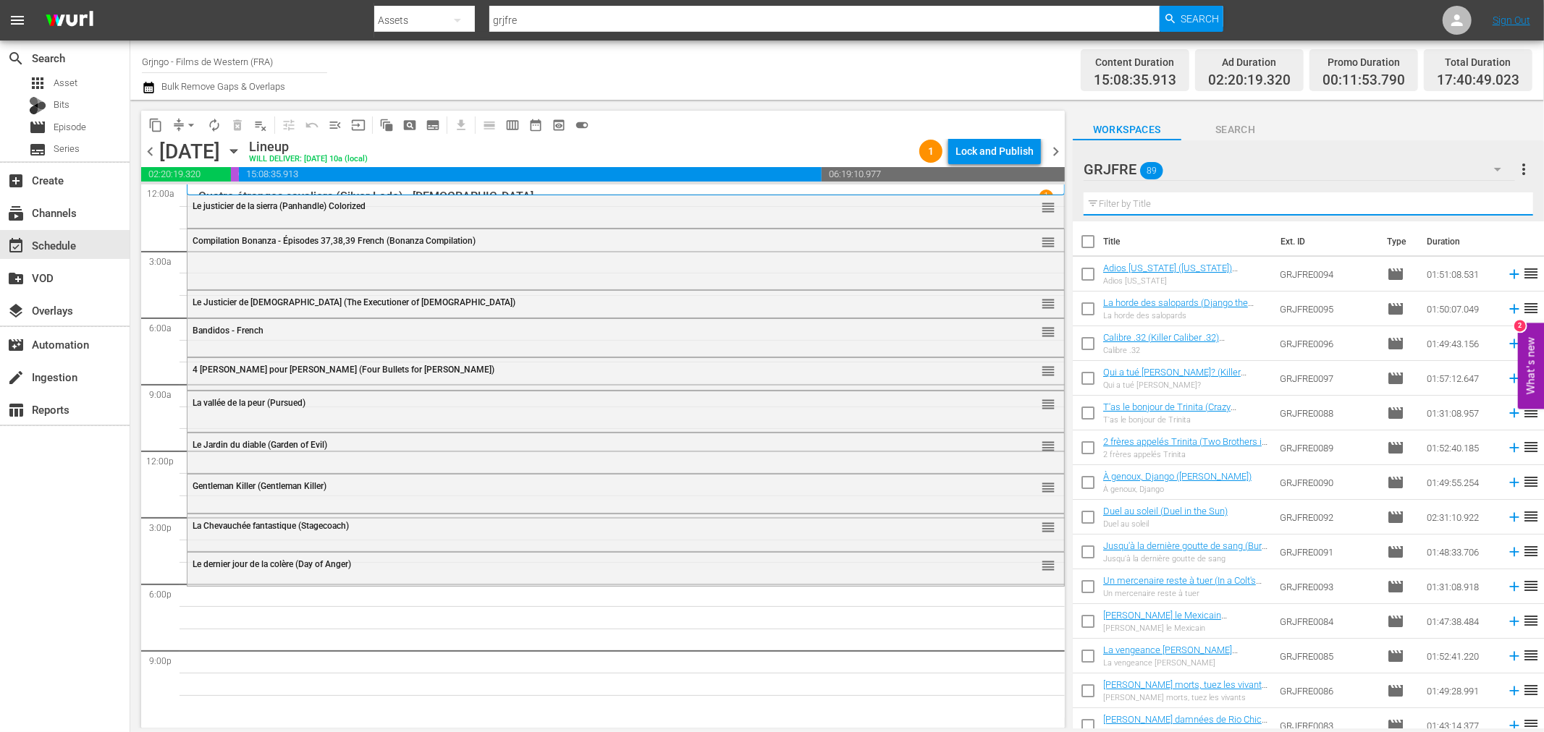
paste input "Those Dirty Dogs"
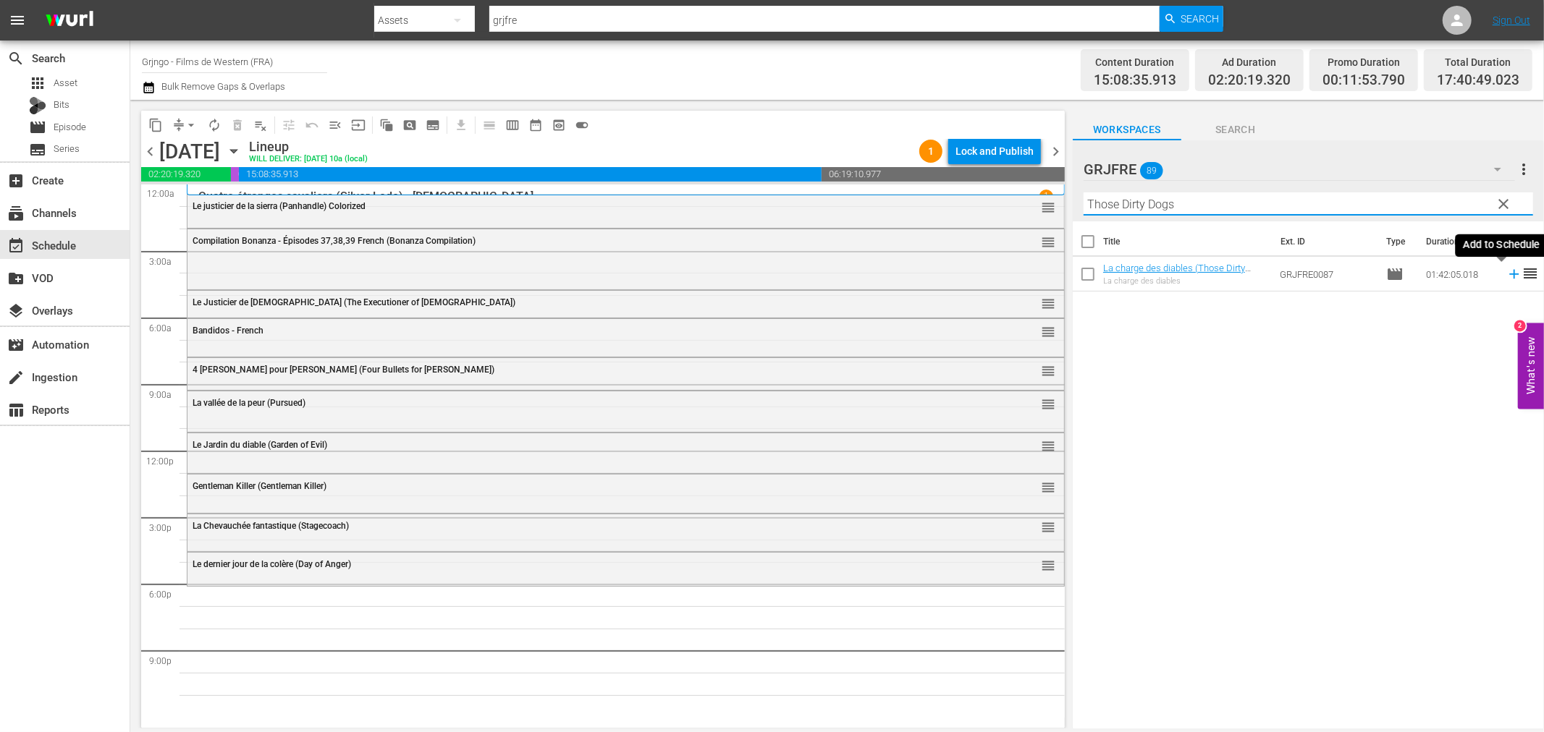
type input "Those Dirty Dogs"
click at [1506, 268] on icon at bounding box center [1514, 274] width 16 height 16
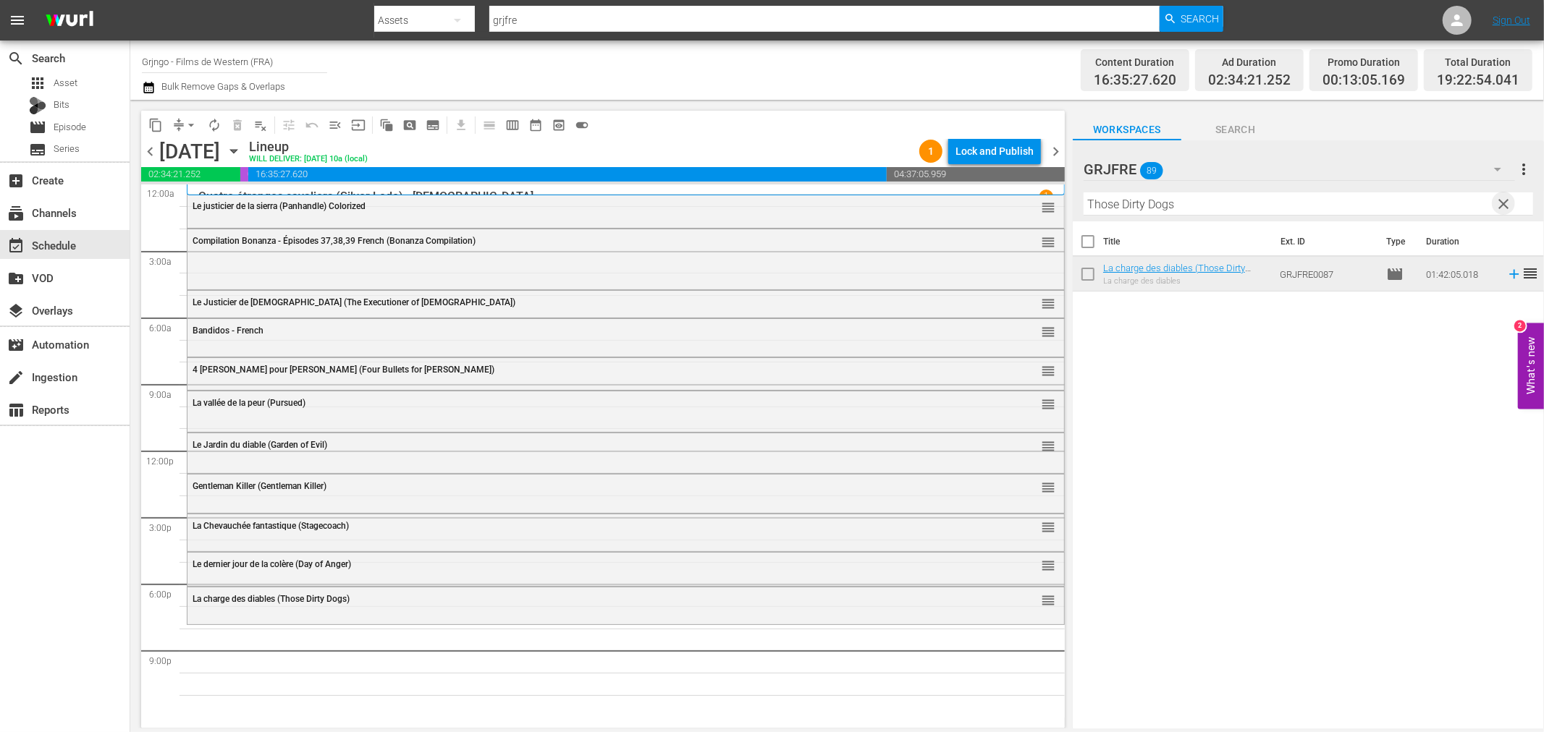
click at [1501, 201] on span "clear" at bounding box center [1503, 203] width 17 height 17
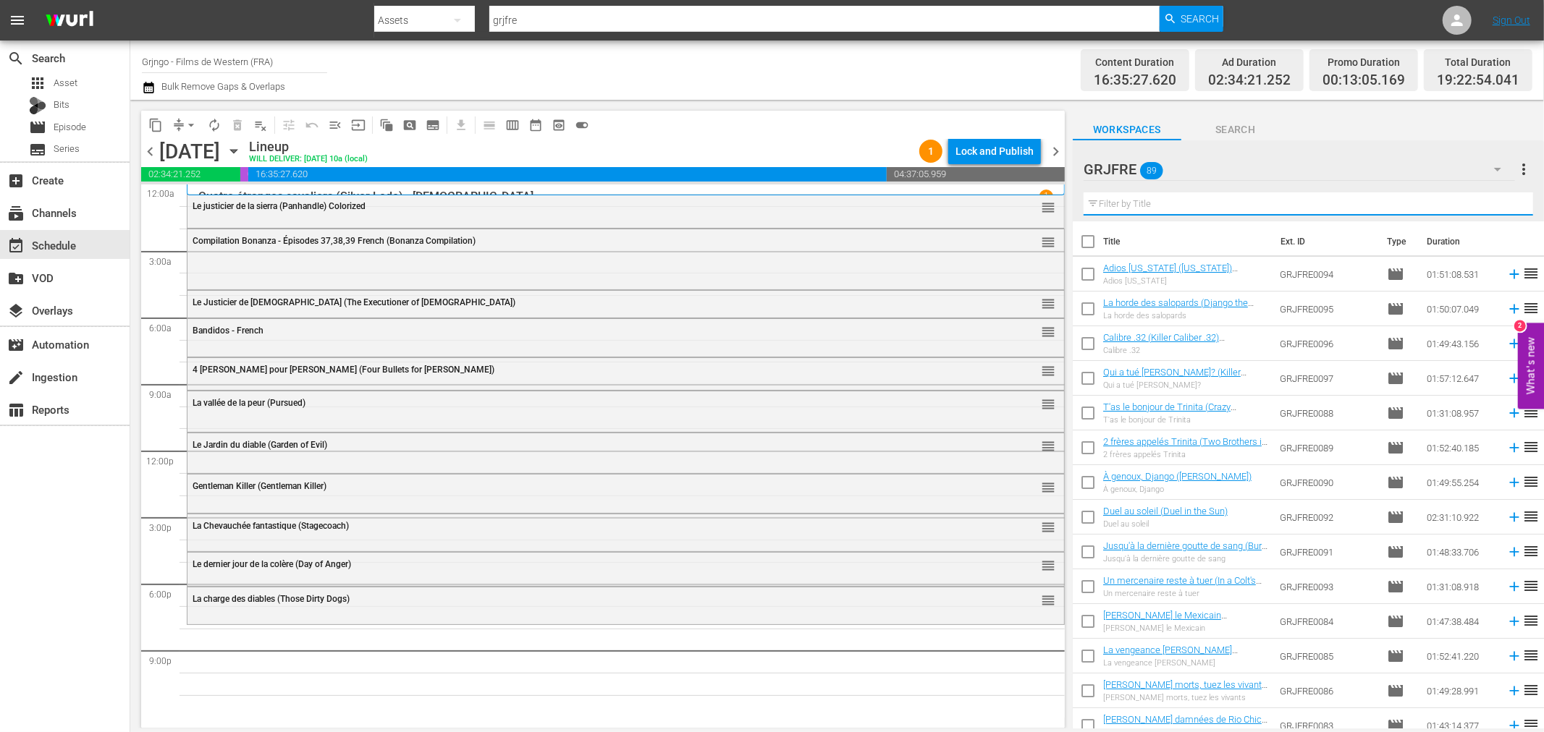
paste input "[US_STATE] Colt"
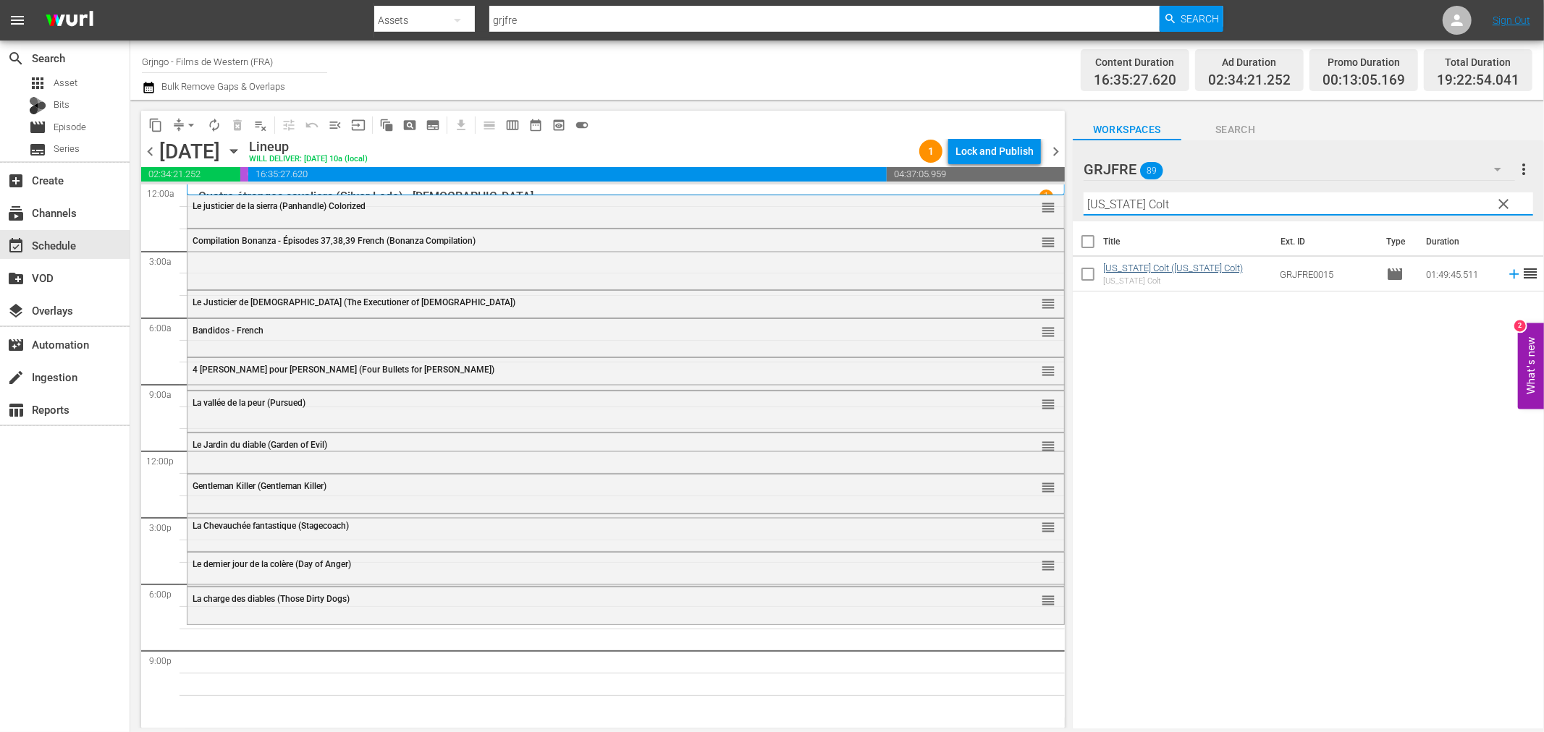
type input "[US_STATE] Colt"
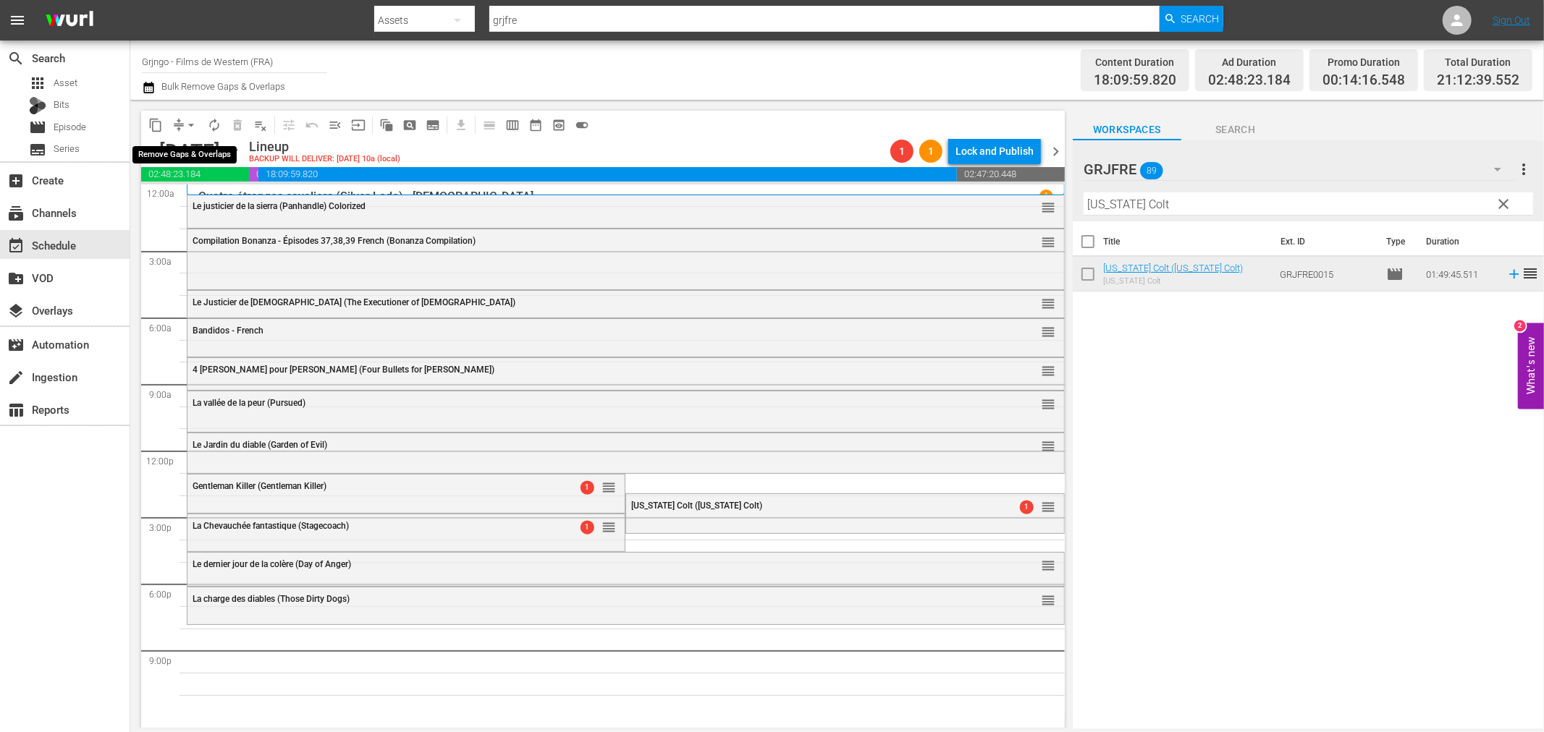
click at [185, 122] on span "arrow_drop_down" at bounding box center [191, 125] width 14 height 14
click at [207, 197] on li "Align to End of Previous Day" at bounding box center [192, 202] width 152 height 24
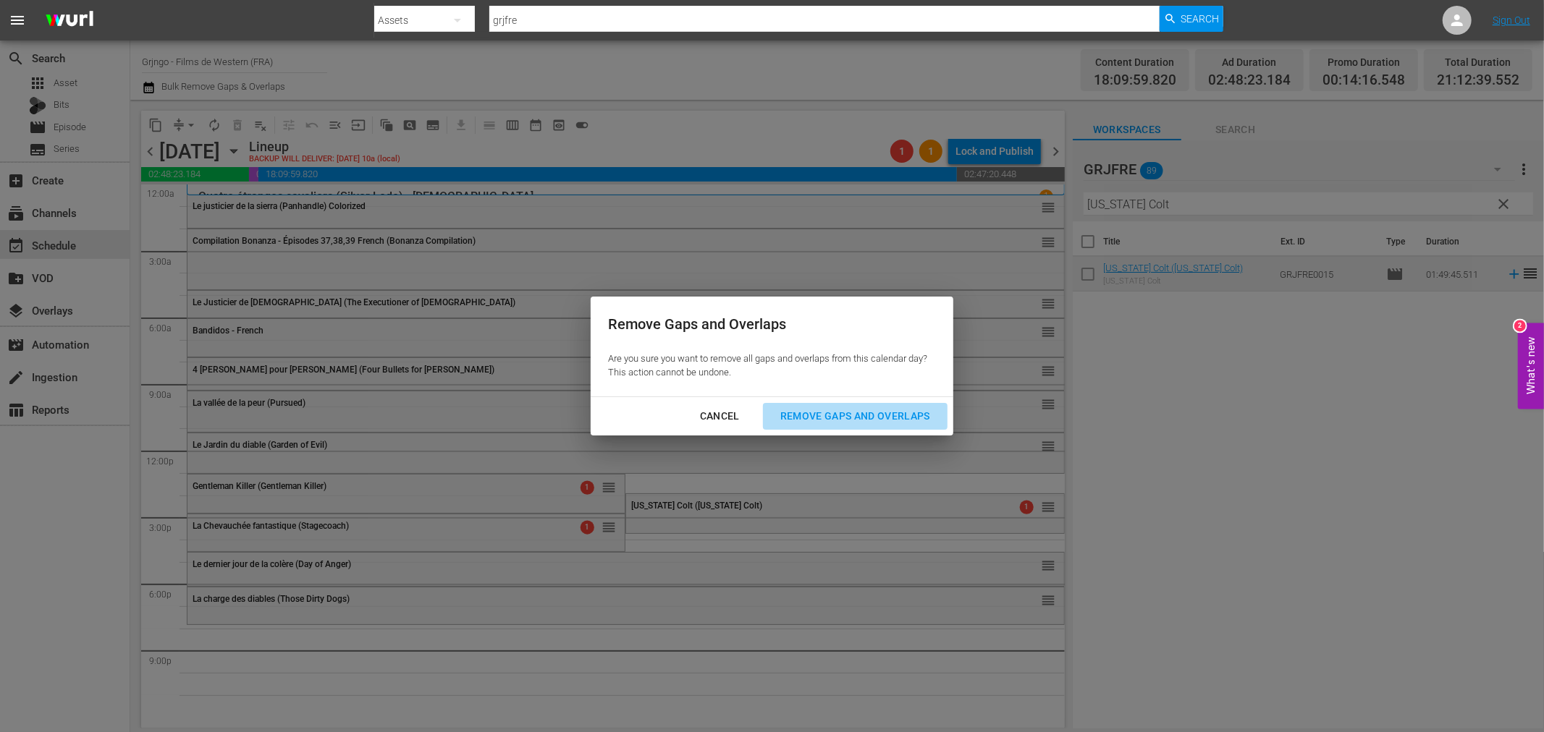
click at [829, 411] on div "Remove Gaps and Overlaps" at bounding box center [855, 416] width 173 height 18
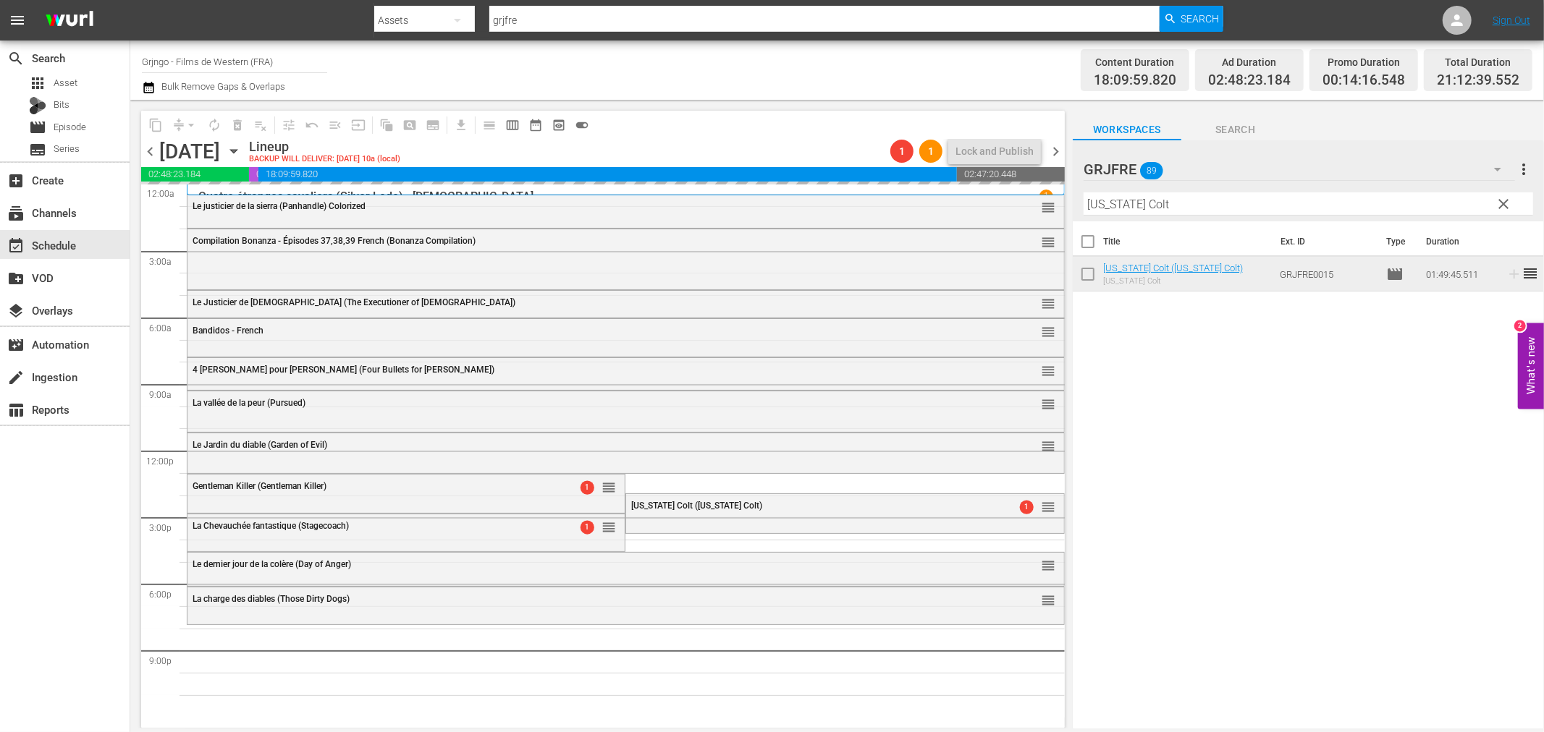
drag, startPoint x: 1501, startPoint y: 200, endPoint x: 1416, endPoint y: 203, distance: 85.4
click at [1502, 200] on span "clear" at bounding box center [1503, 203] width 17 height 17
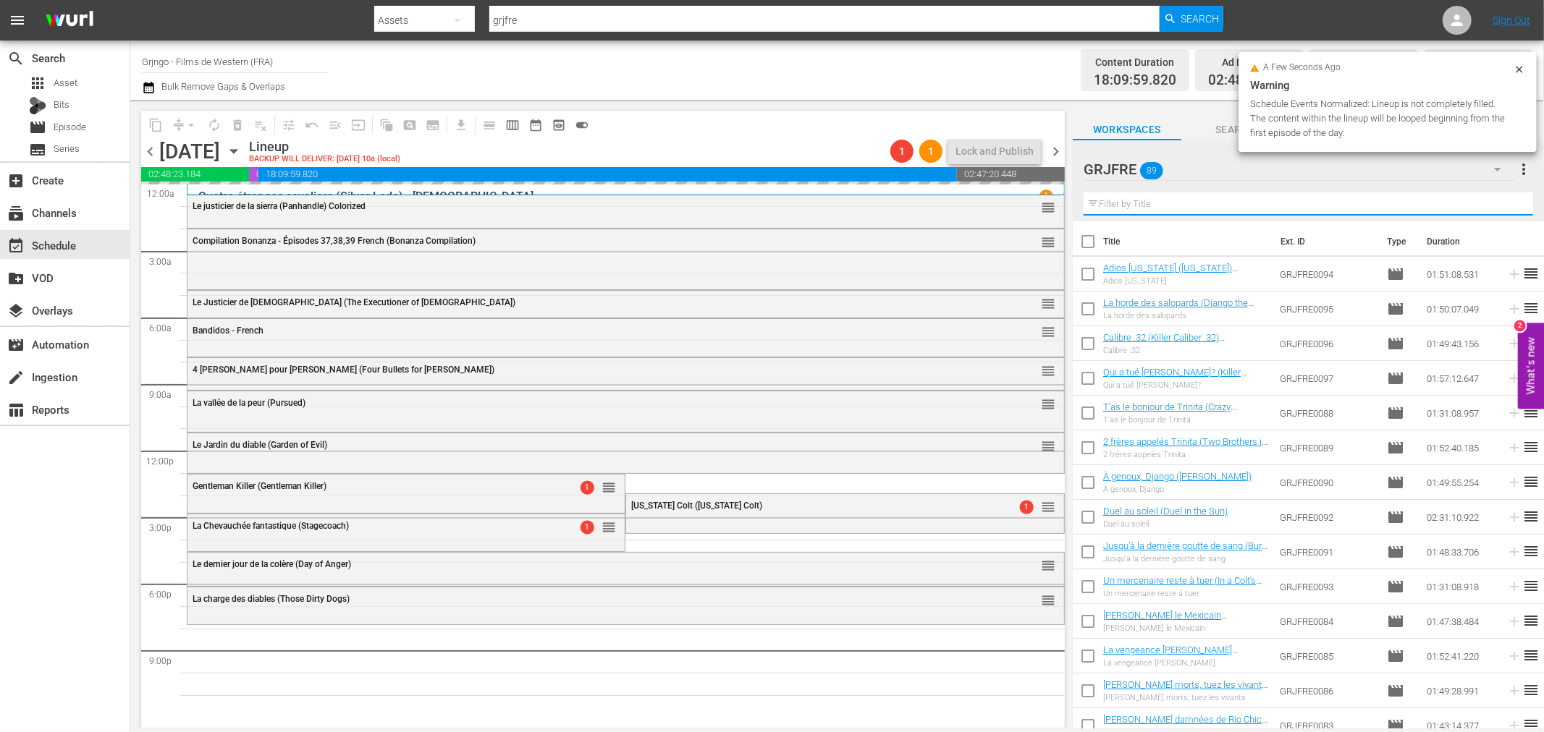
paste input "Shoot the Living and Pray for the Dead"
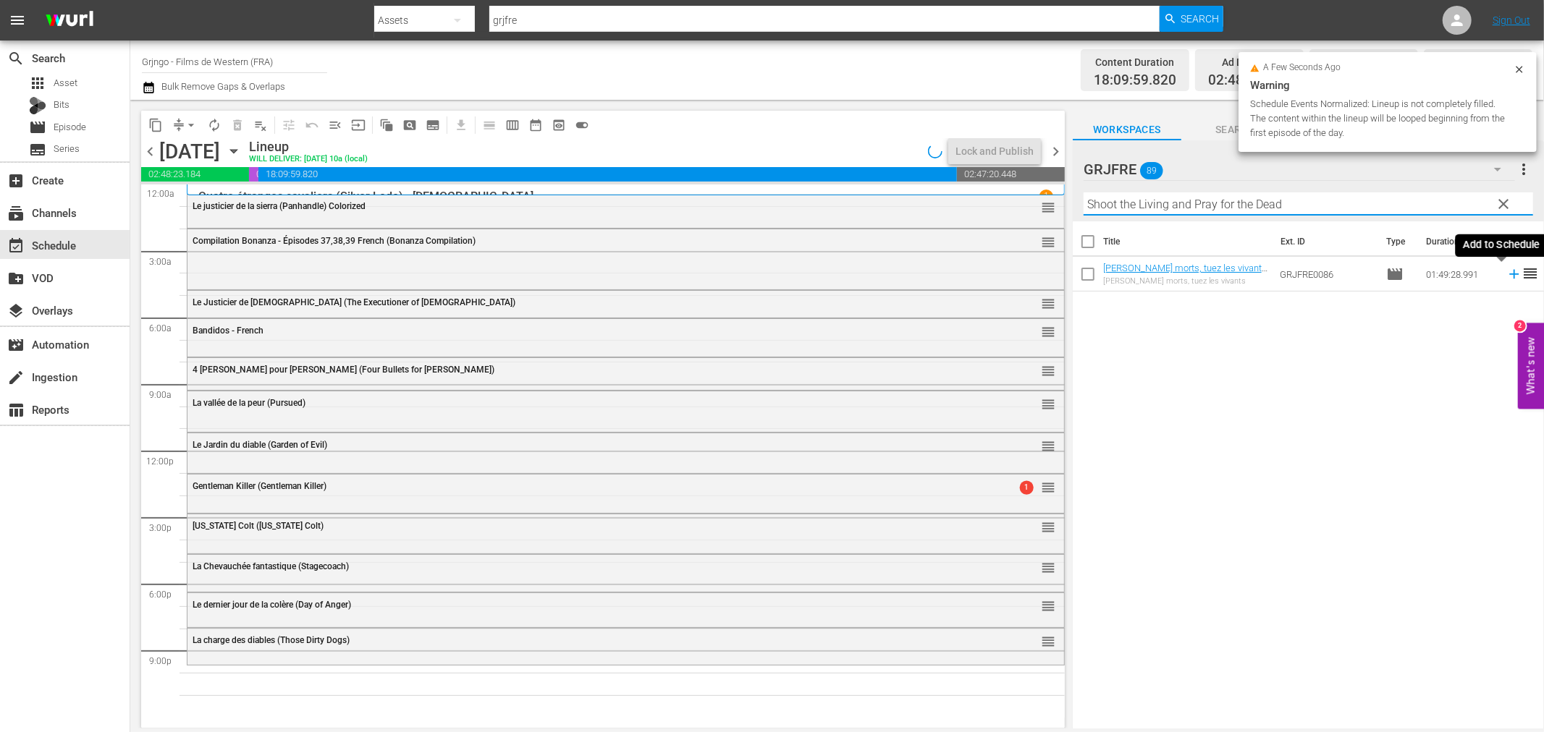
type input "Shoot the Living and Pray for the Dead"
click at [1506, 270] on icon at bounding box center [1514, 274] width 16 height 16
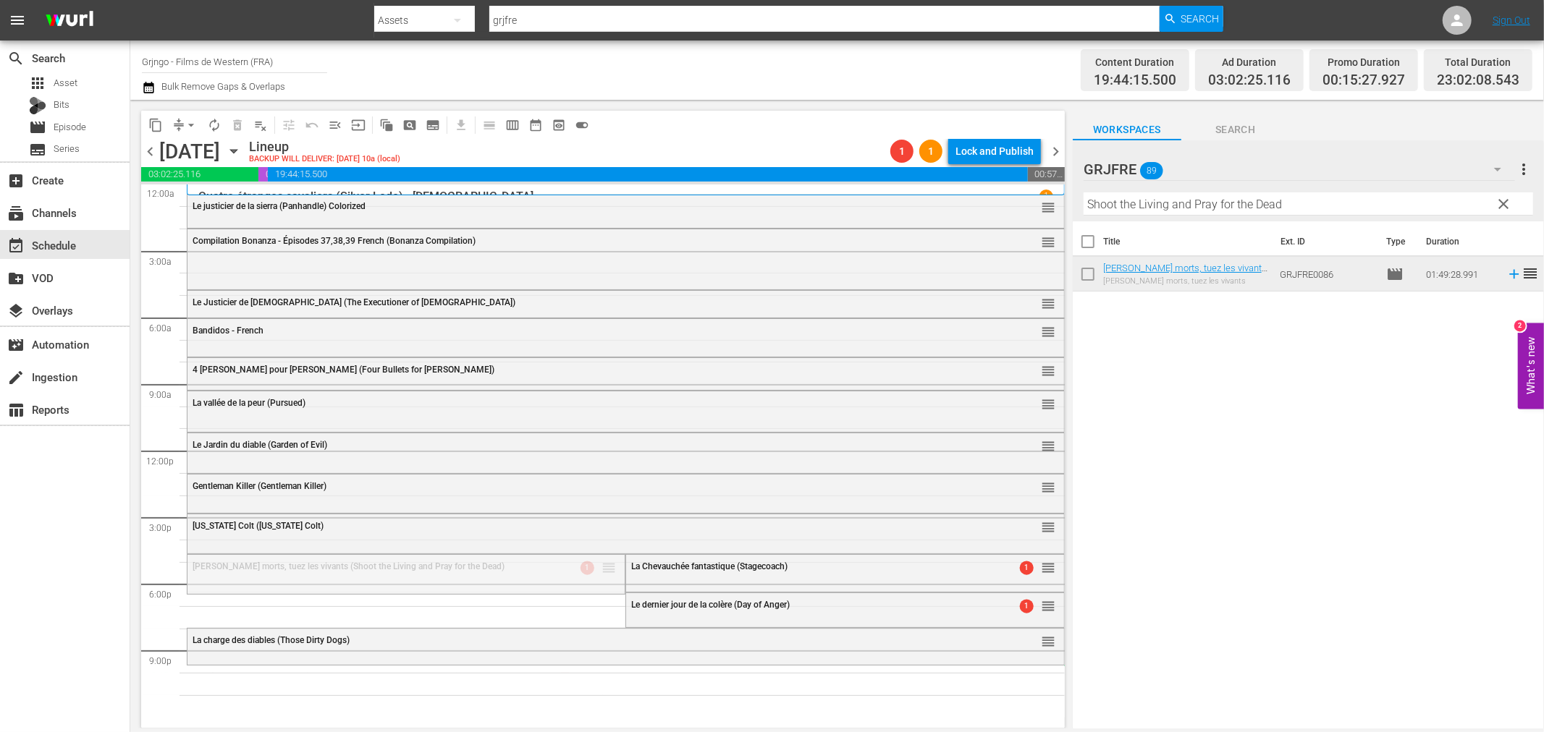
drag, startPoint x: 604, startPoint y: 569, endPoint x: 575, endPoint y: 666, distance: 101.2
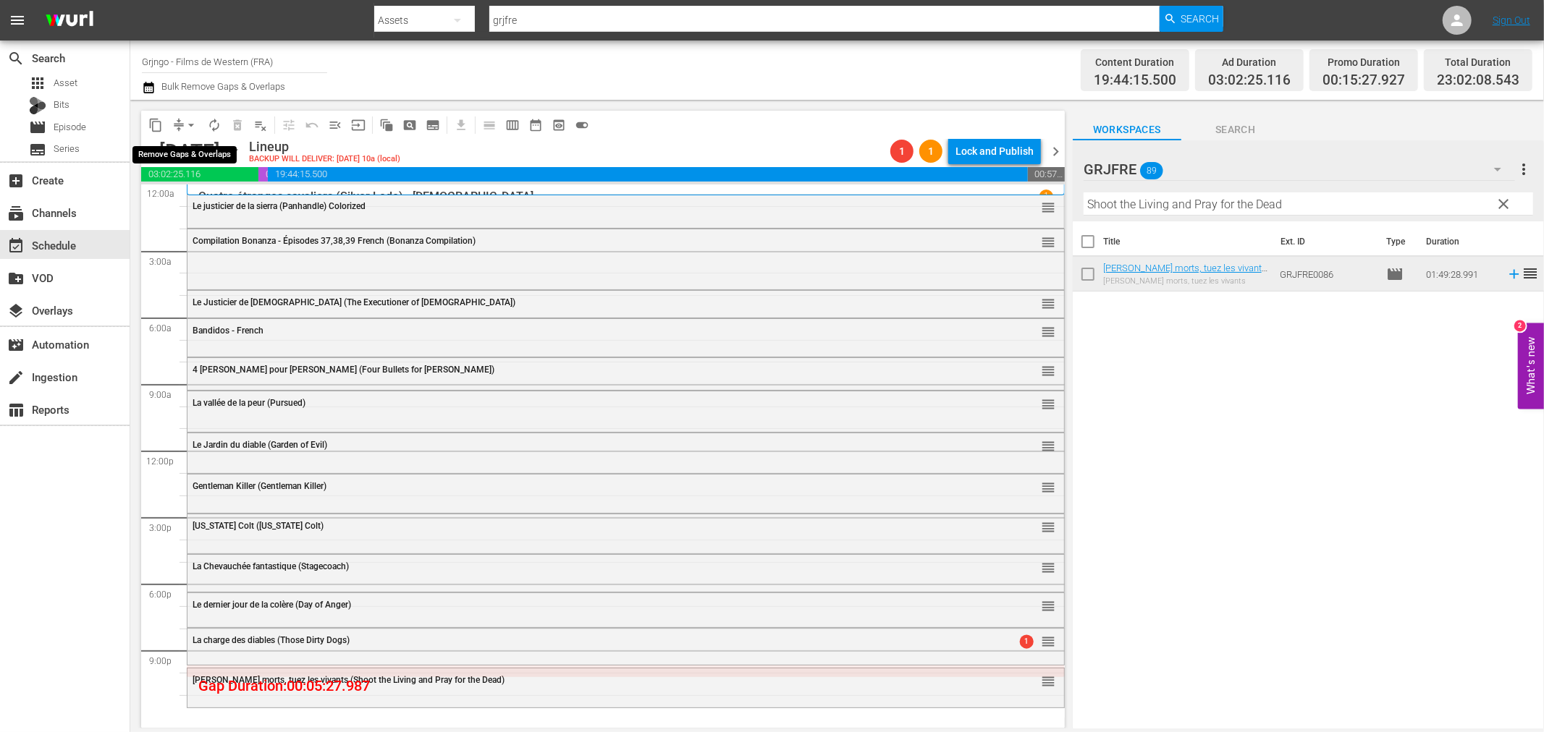
click at [190, 122] on span "arrow_drop_down" at bounding box center [191, 125] width 14 height 14
click at [242, 203] on li "Align to End of Previous Day" at bounding box center [192, 202] width 152 height 24
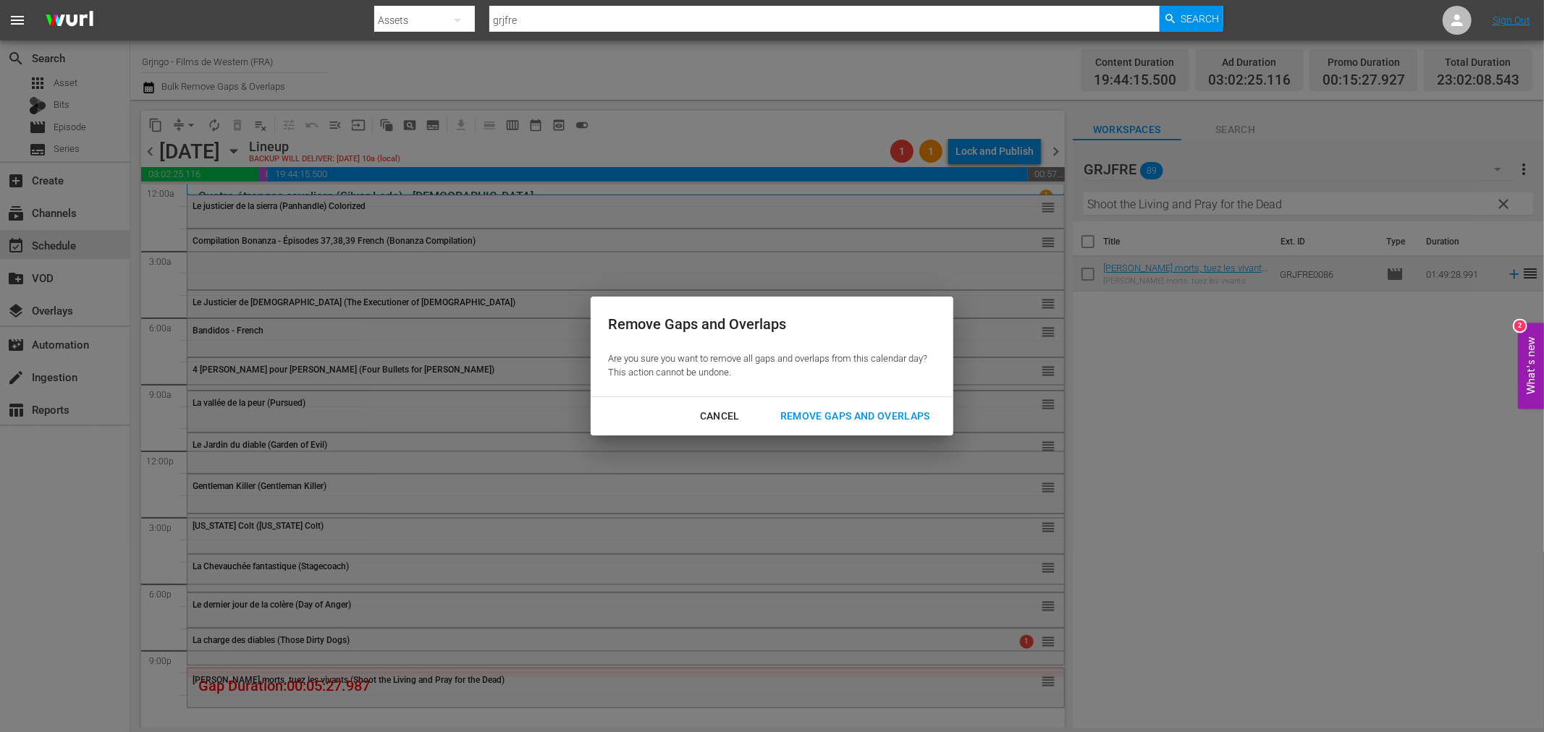
click at [804, 409] on div "Remove Gaps and Overlaps" at bounding box center [855, 416] width 173 height 18
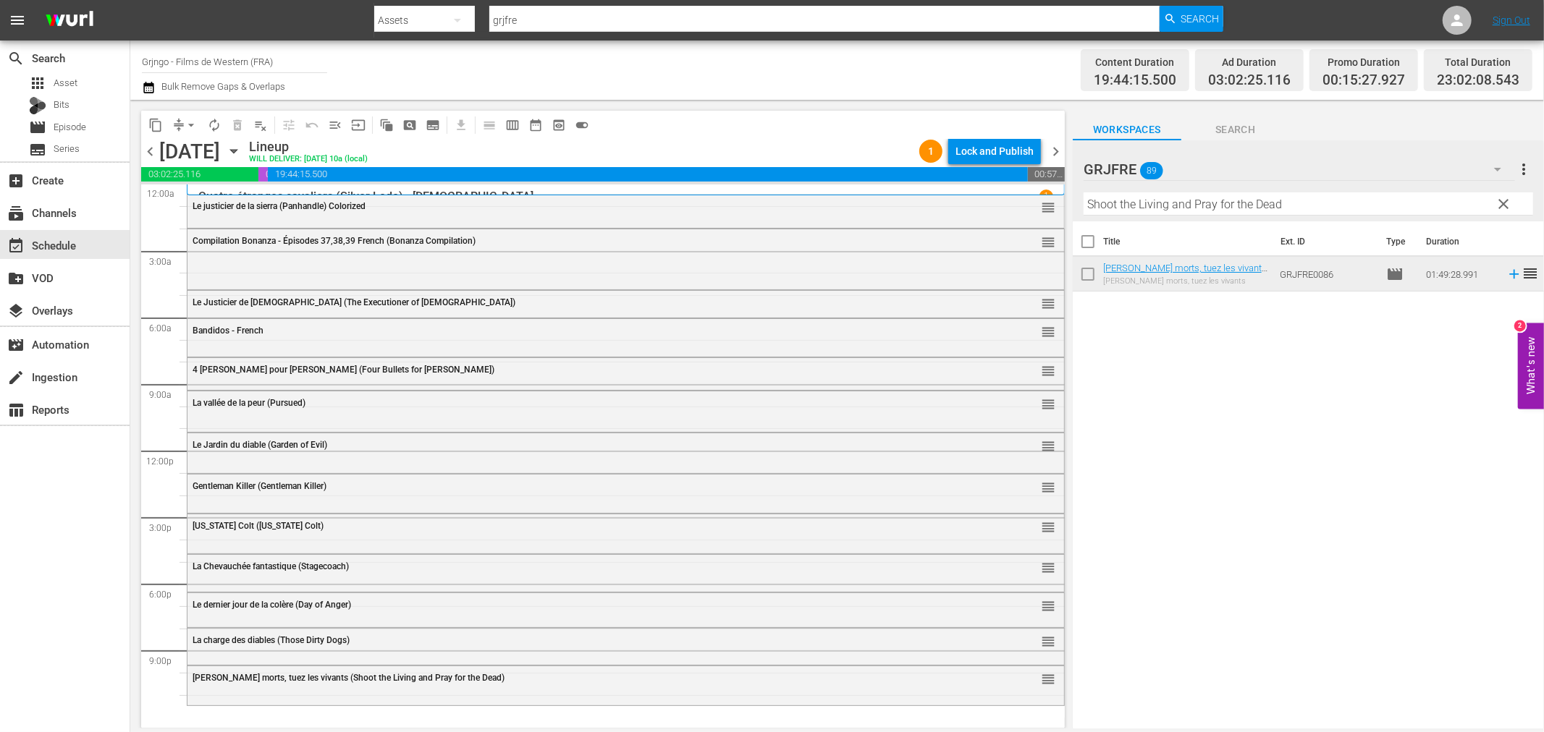
drag, startPoint x: 1502, startPoint y: 203, endPoint x: 1327, endPoint y: 198, distance: 174.5
click at [1502, 203] on span "clear" at bounding box center [1503, 203] width 17 height 17
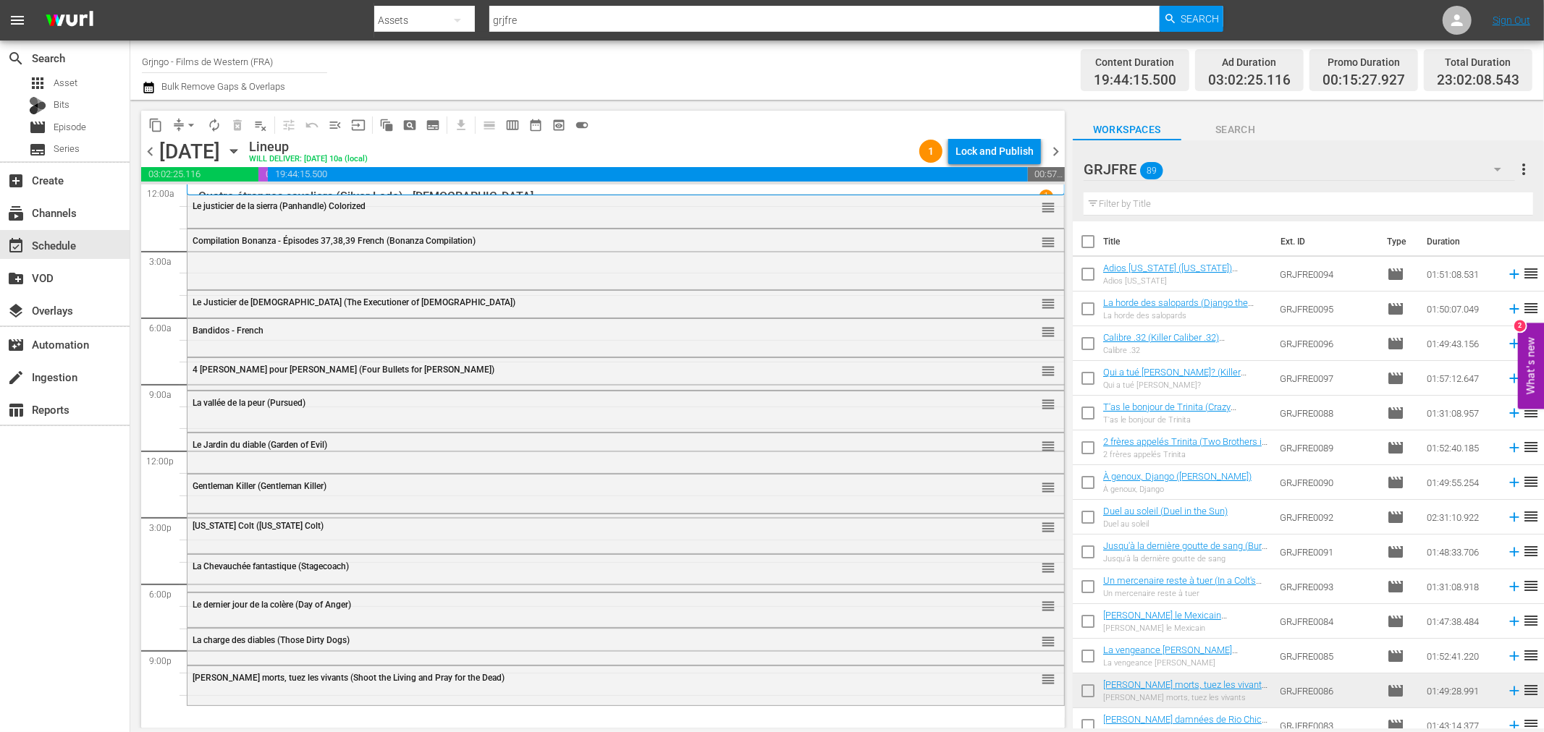
drag, startPoint x: 1117, startPoint y: 214, endPoint x: 1109, endPoint y: 206, distance: 11.8
click at [1109, 207] on input "text" at bounding box center [1307, 204] width 449 height 23
paste input "Comanche"
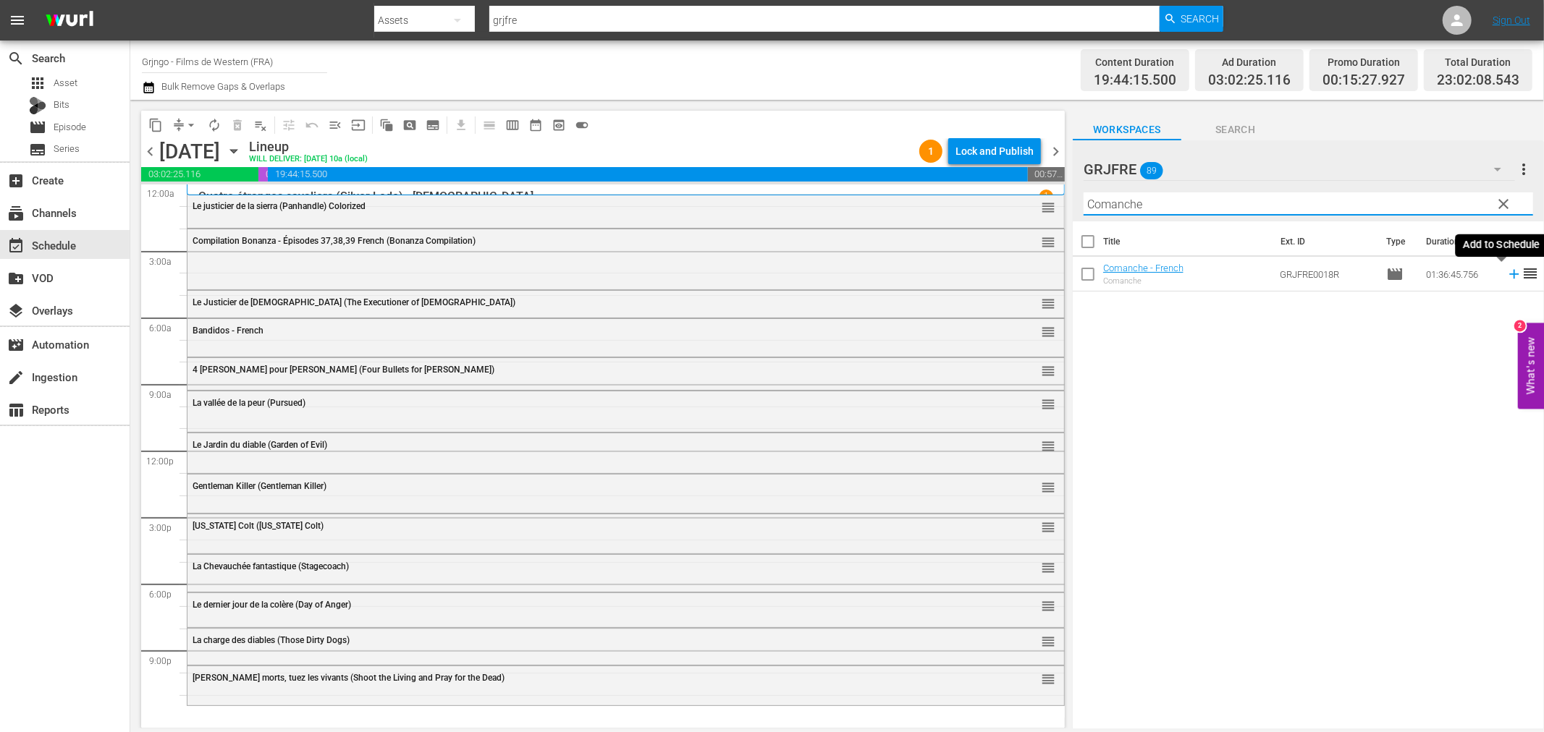
type input "Comanche"
click at [1506, 272] on icon at bounding box center [1514, 274] width 16 height 16
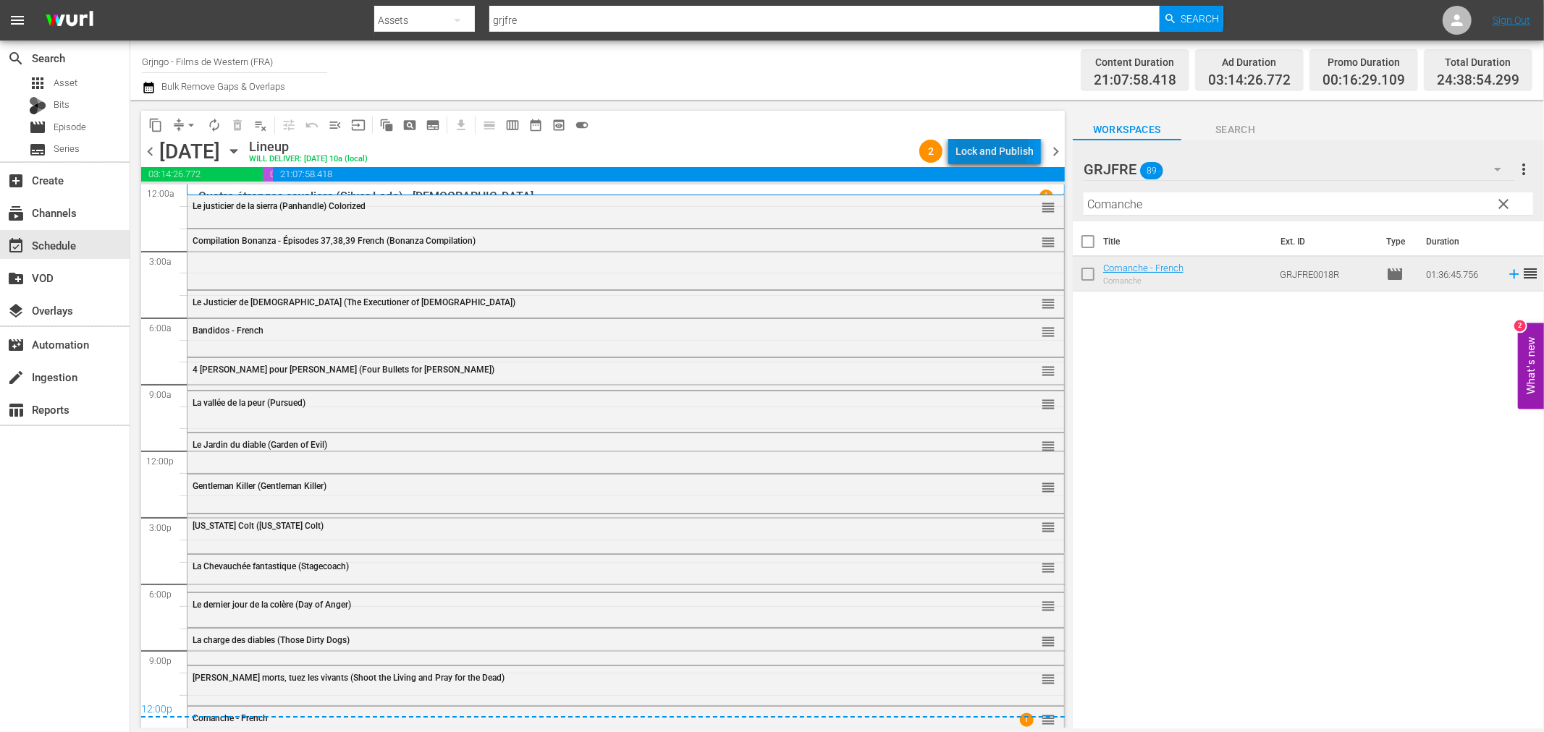
click at [992, 149] on div "Lock and Publish" at bounding box center [994, 151] width 78 height 26
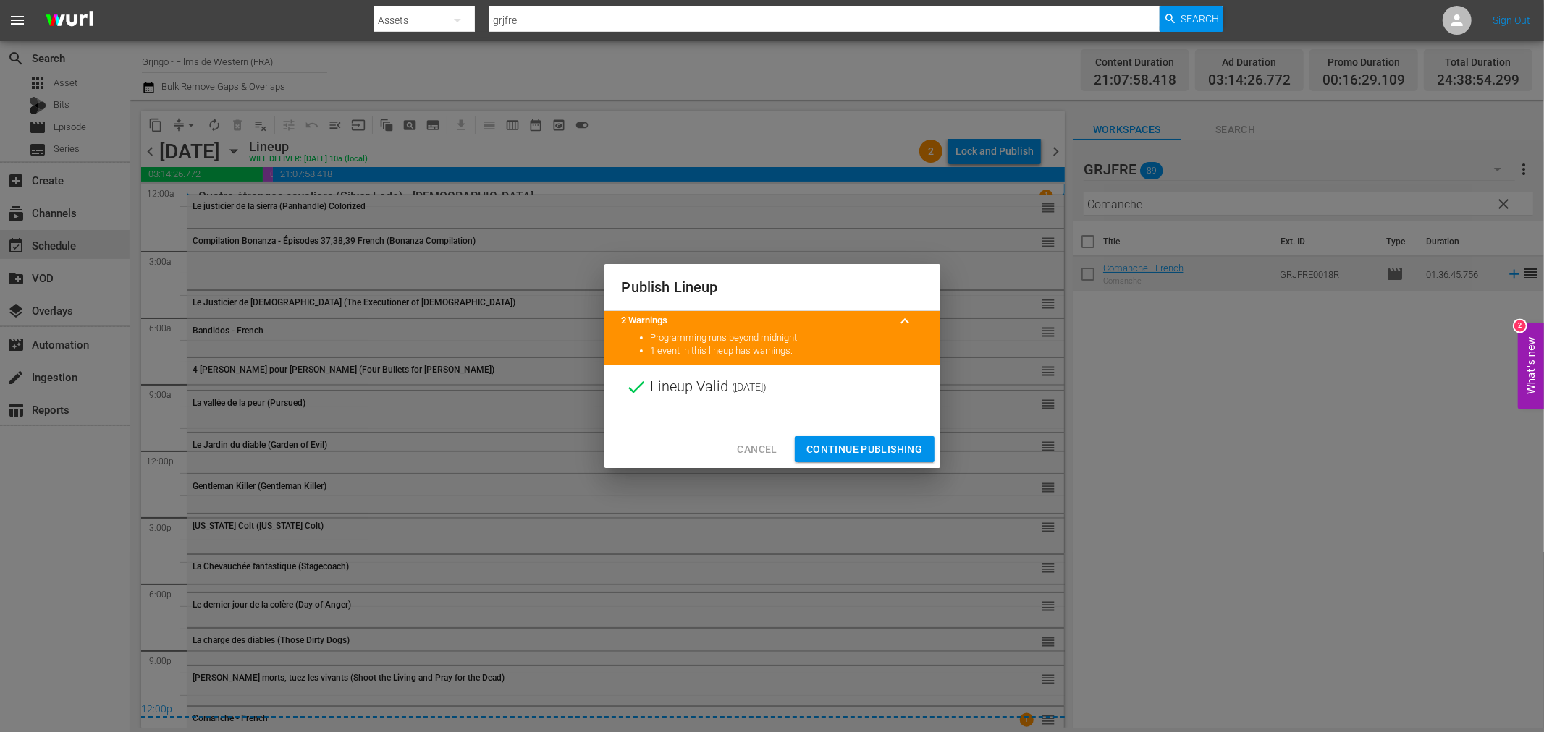
click at [858, 436] on button "Continue Publishing" at bounding box center [865, 449] width 140 height 27
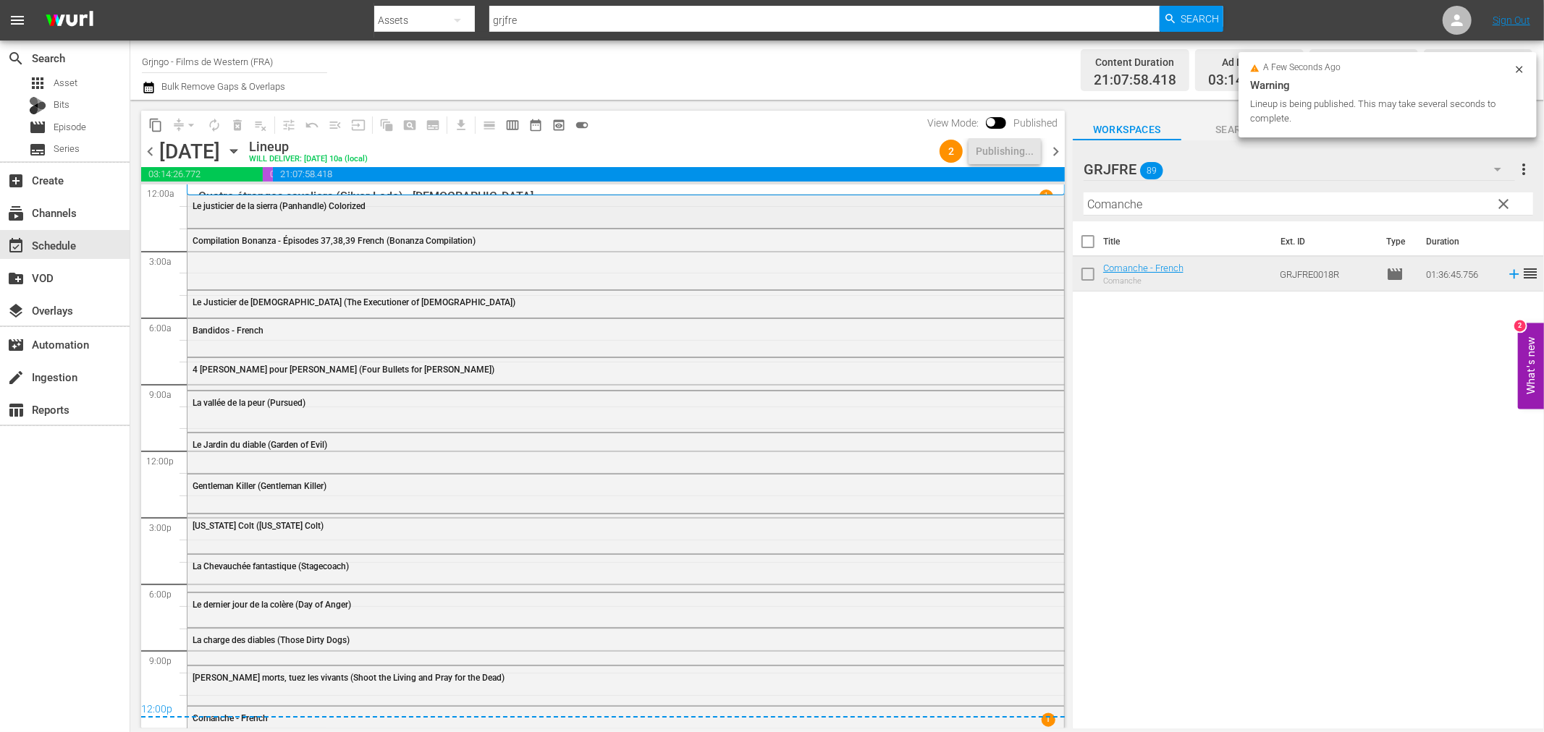
click at [754, 217] on div "Le justicier de la sierra (Panhandle) Colorized" at bounding box center [625, 210] width 876 height 30
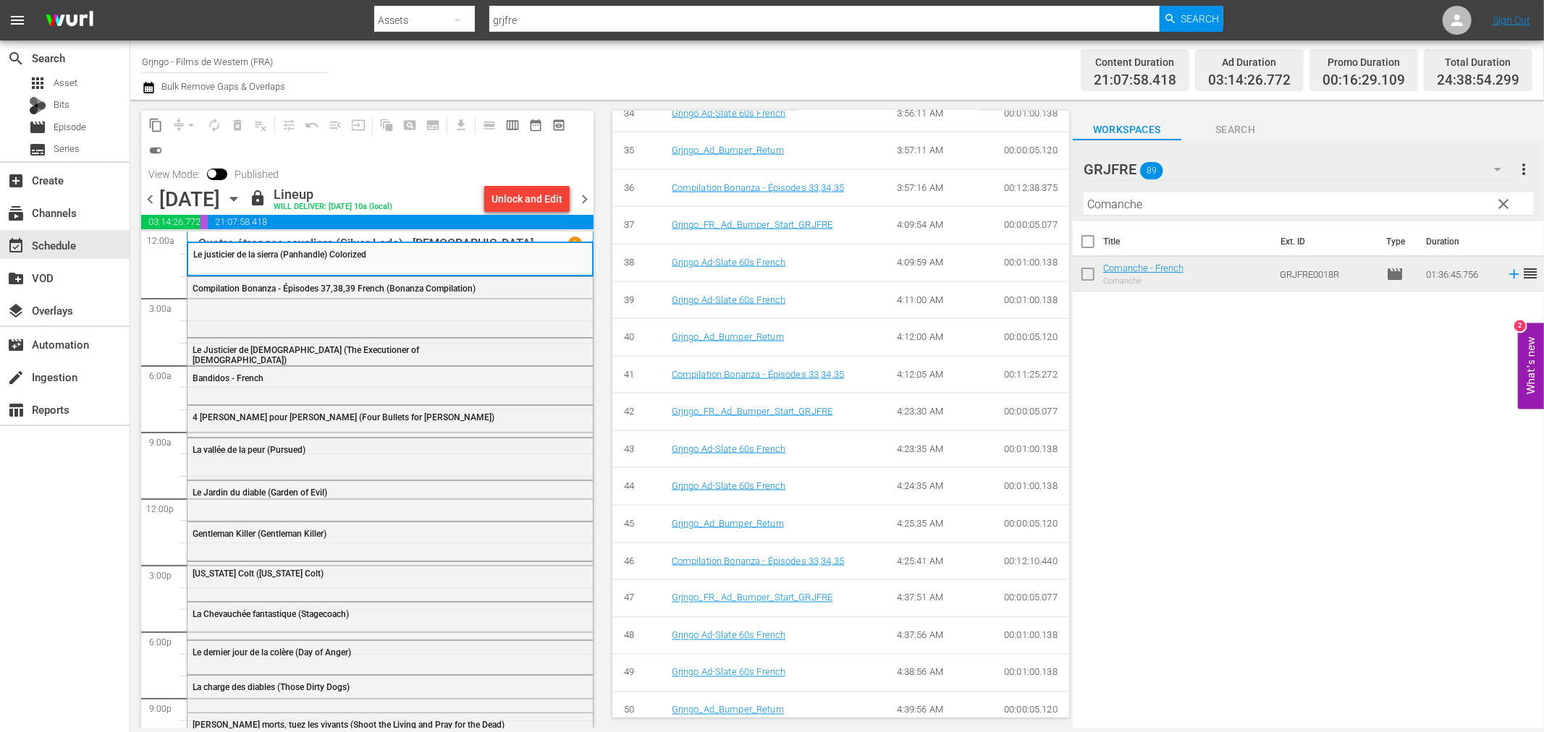
scroll to position [2076, 0]
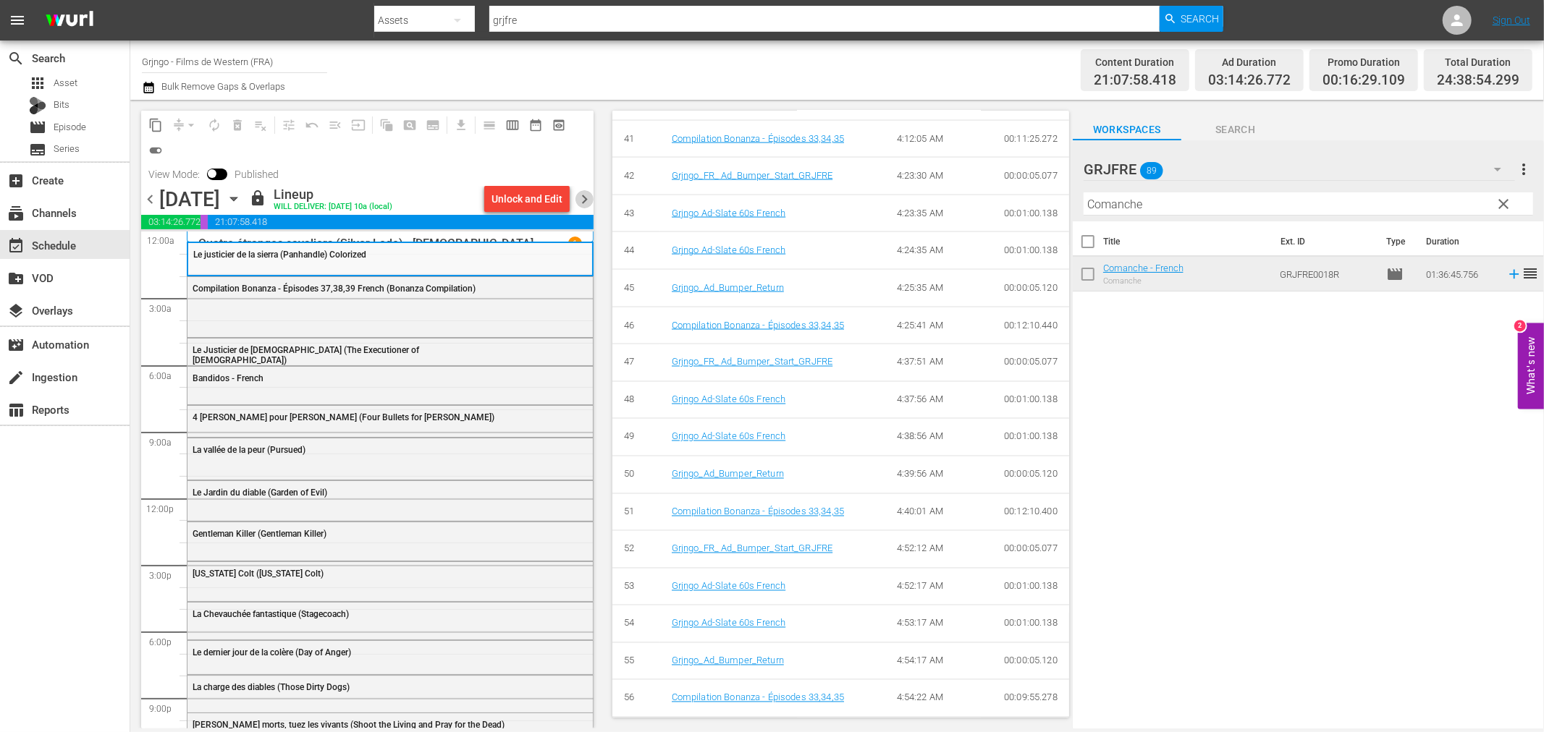
click at [584, 195] on span "chevron_right" at bounding box center [584, 199] width 18 height 18
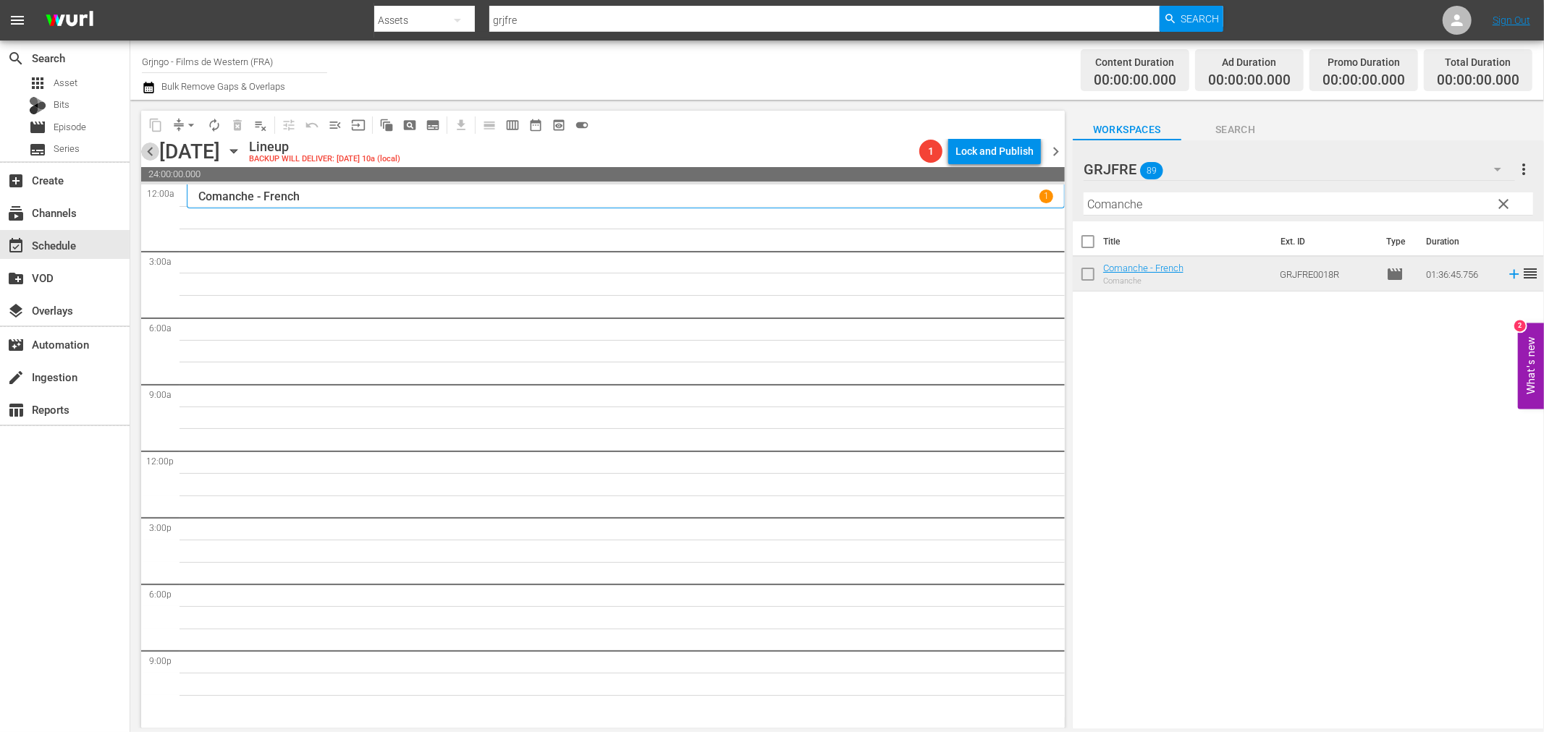
click at [149, 152] on span "chevron_left" at bounding box center [150, 152] width 18 height 18
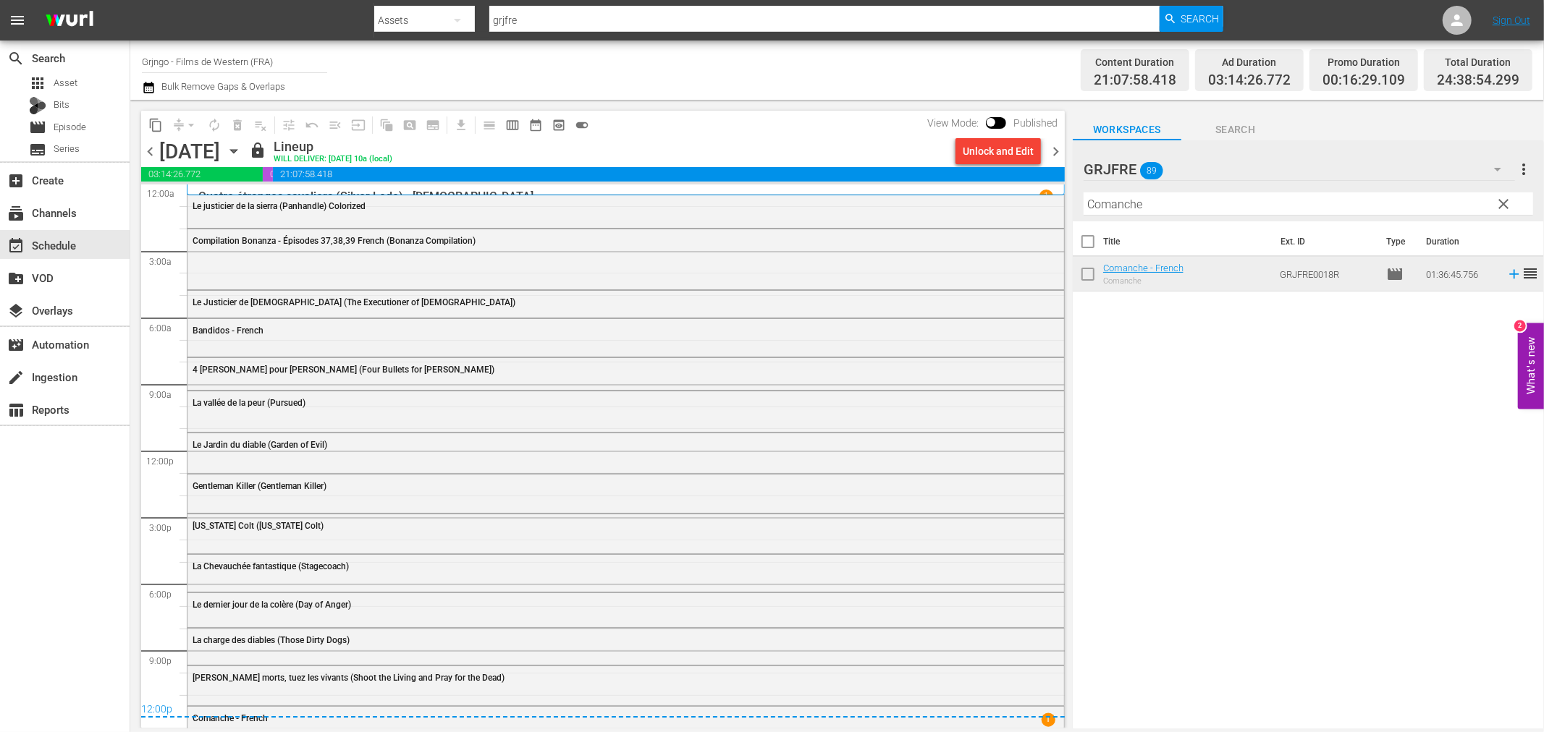
drag, startPoint x: 1500, startPoint y: 198, endPoint x: 1384, endPoint y: 192, distance: 116.7
click at [1500, 198] on span "clear" at bounding box center [1503, 203] width 17 height 17
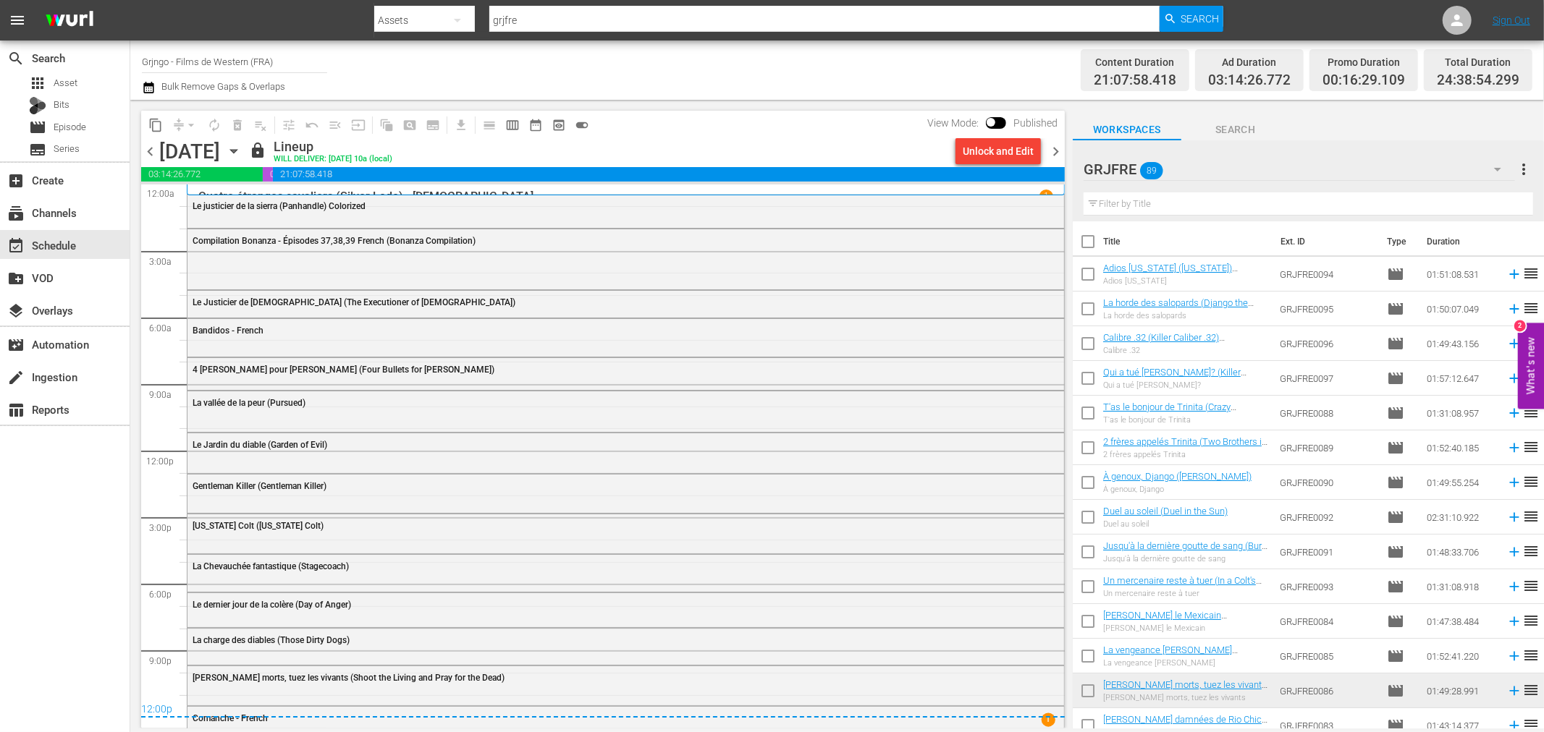
click at [1046, 148] on span "chevron_right" at bounding box center [1055, 152] width 18 height 18
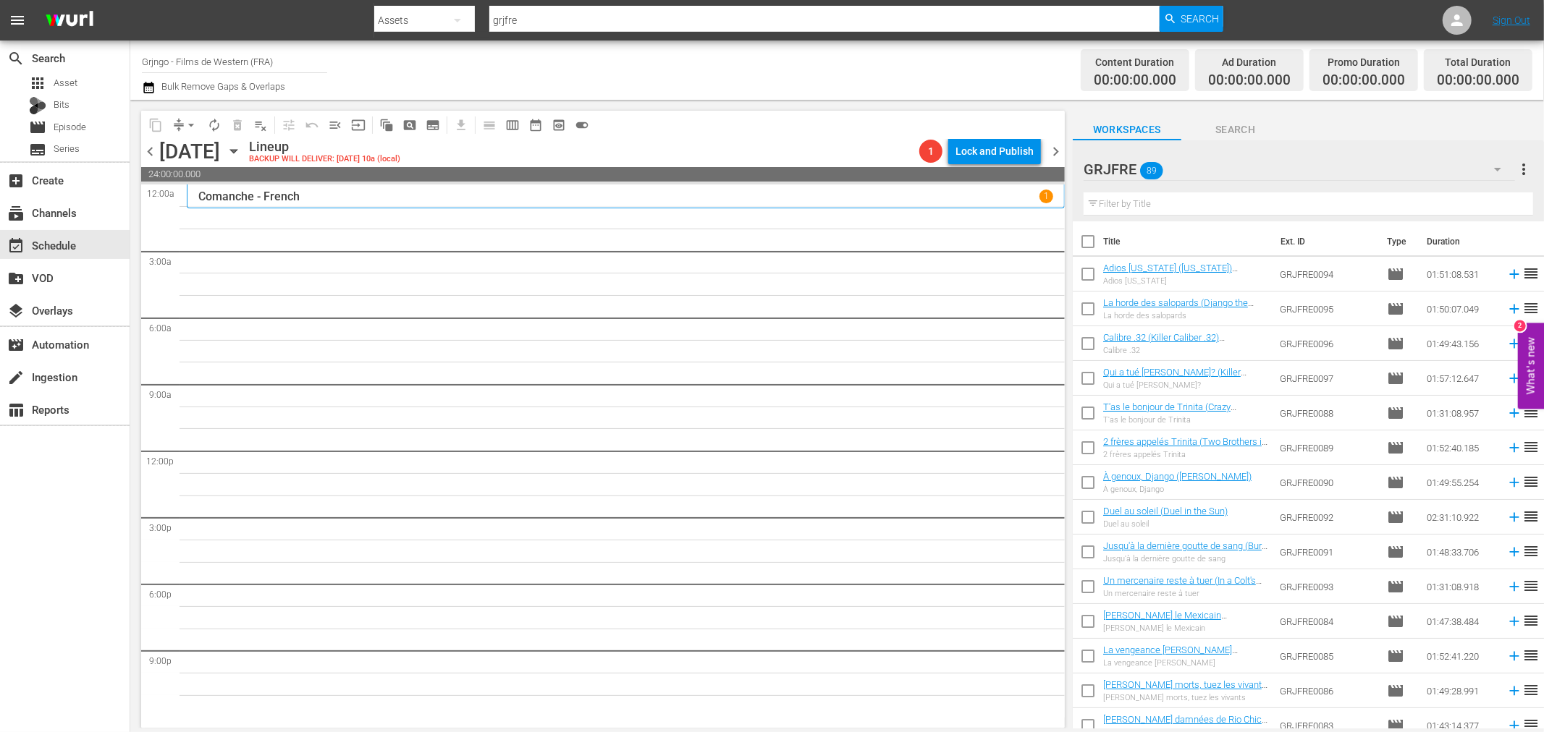
click at [1153, 206] on input "text" at bounding box center [1307, 204] width 449 height 23
paste input "[US_STATE] (The Deadly Companions)"
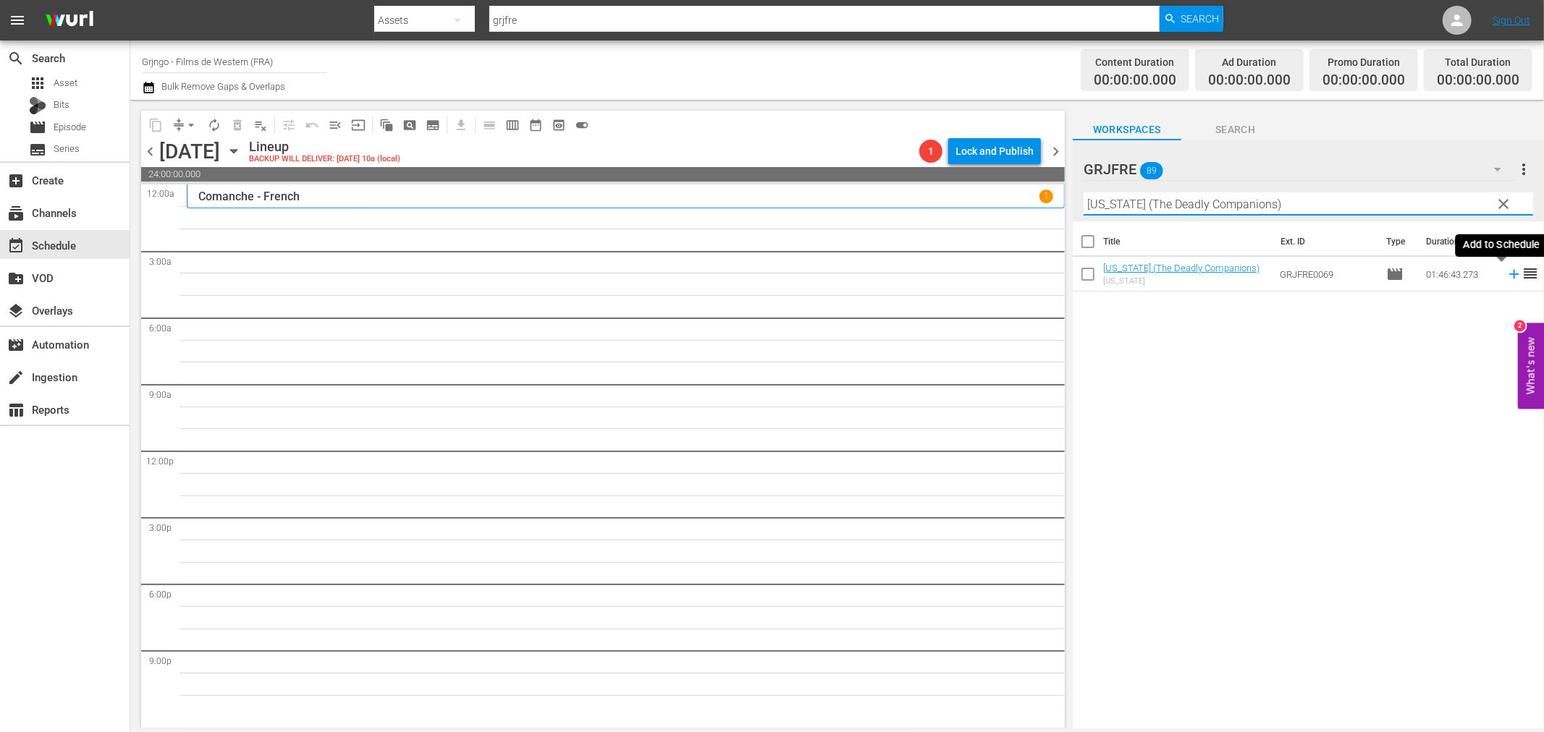
type input "[US_STATE] (The Deadly Companions)"
click at [1506, 277] on icon at bounding box center [1514, 274] width 16 height 16
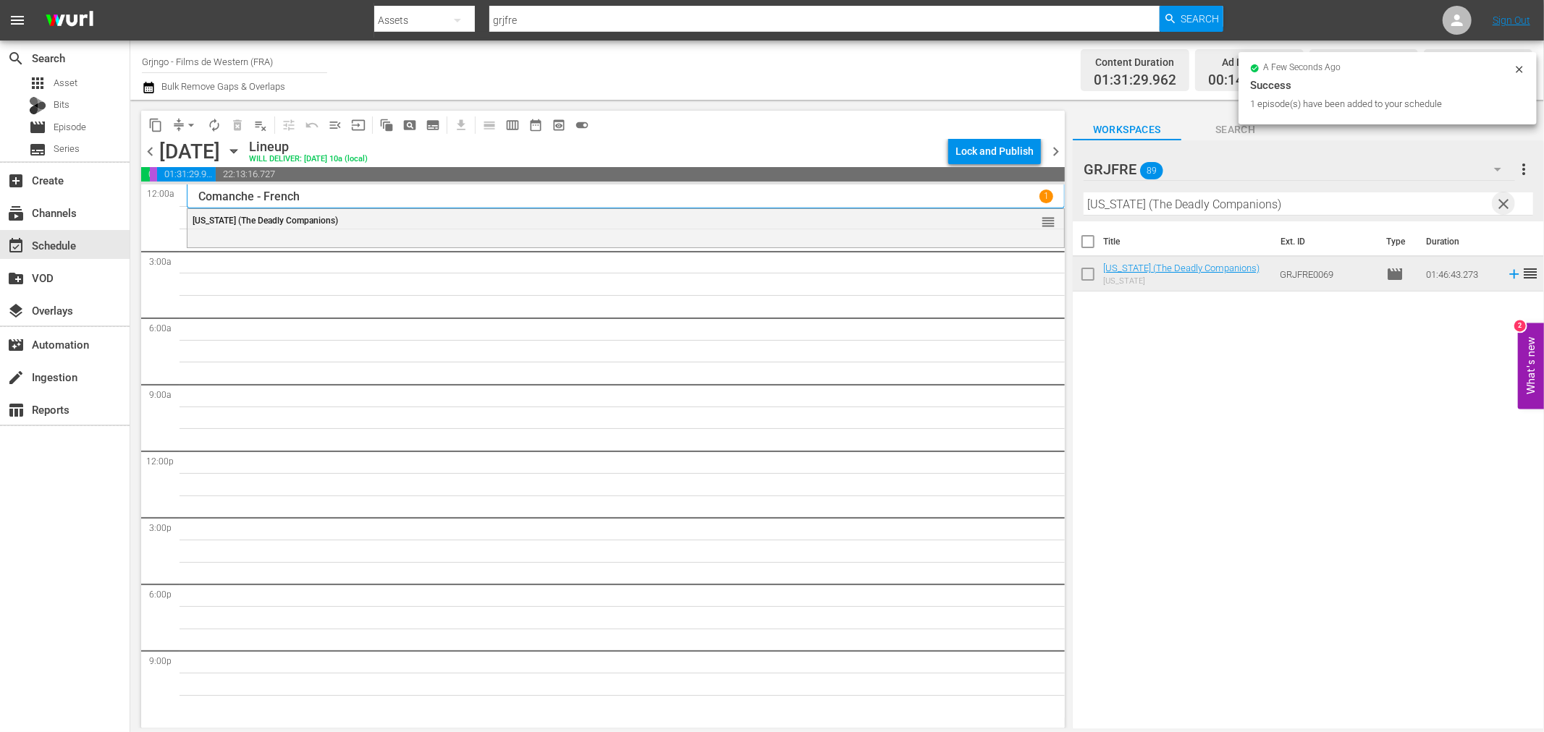
click at [1502, 199] on span "clear" at bounding box center [1503, 203] width 17 height 17
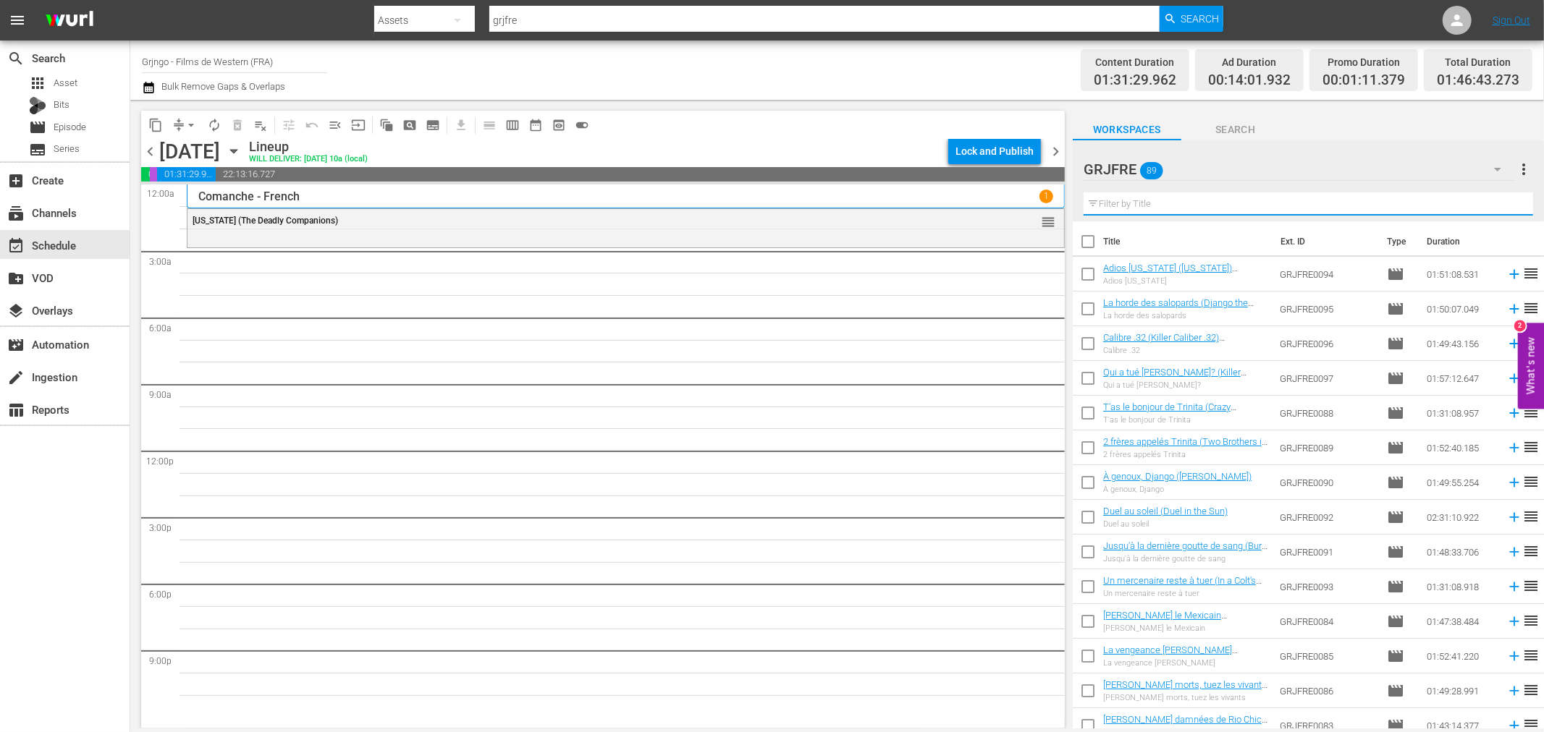
paste input "Compilation Bonanza - Épisodes 40,41,43"
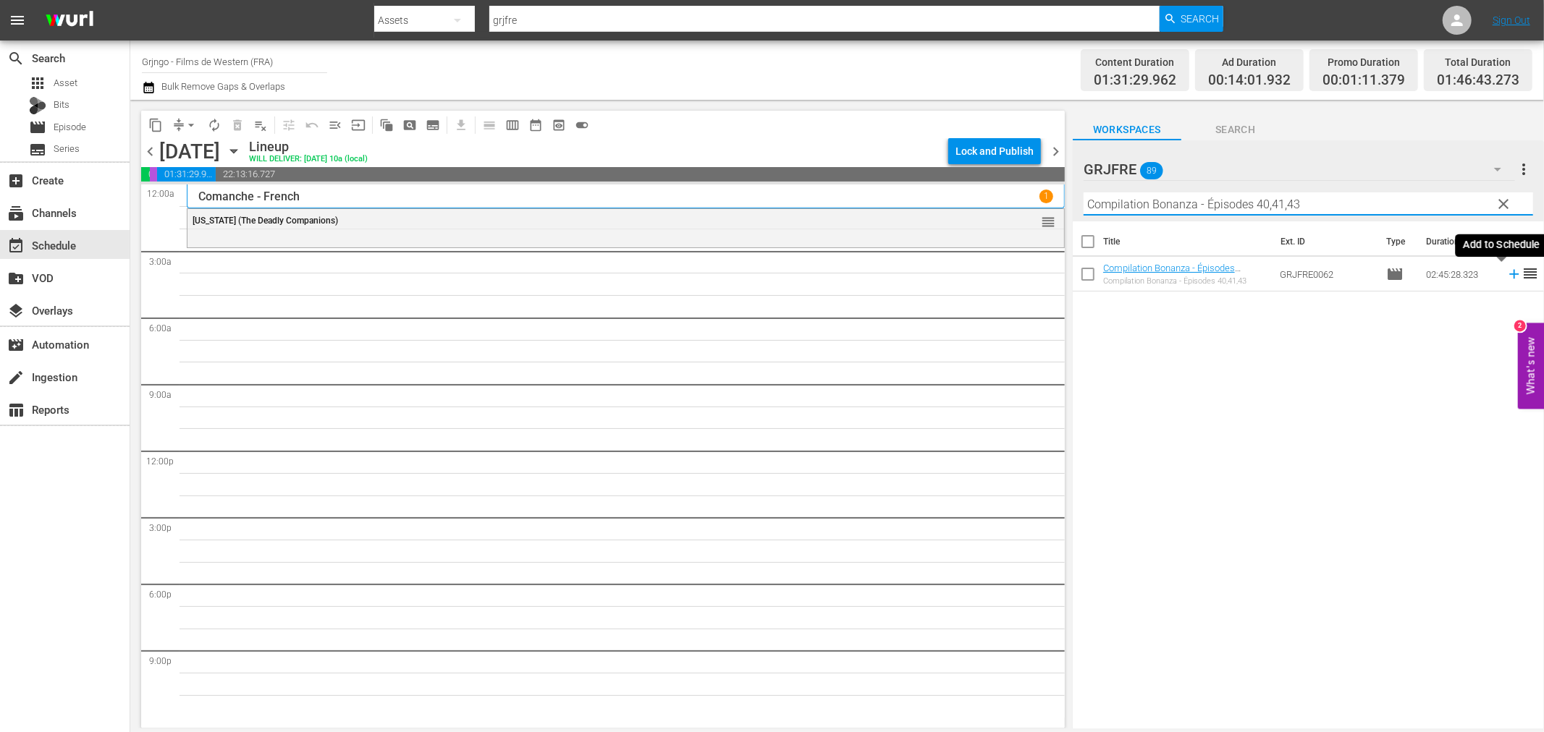
type input "Compilation Bonanza - Épisodes 40,41,43"
click at [1506, 273] on icon at bounding box center [1514, 274] width 16 height 16
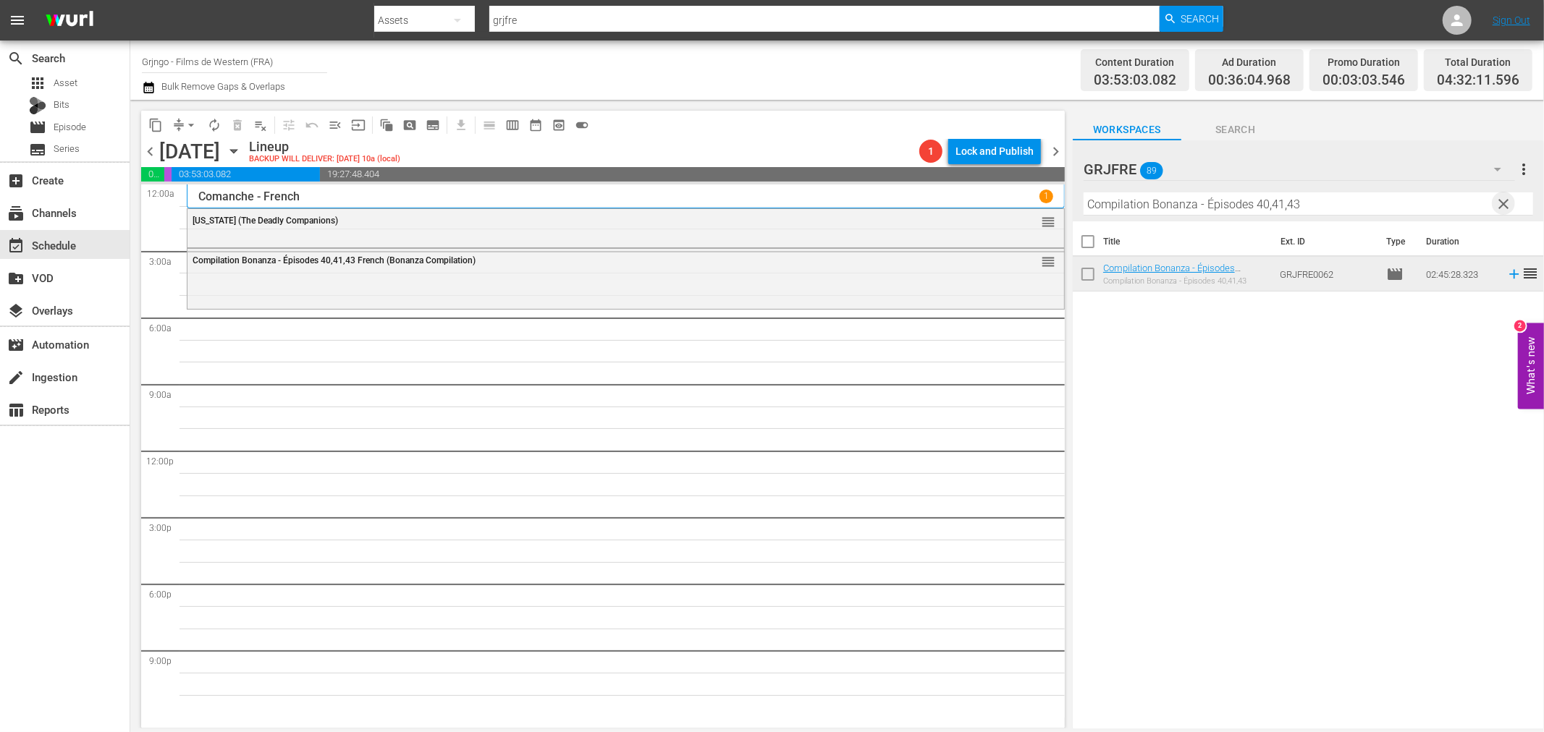
click at [1506, 198] on span "clear" at bounding box center [1503, 203] width 17 height 17
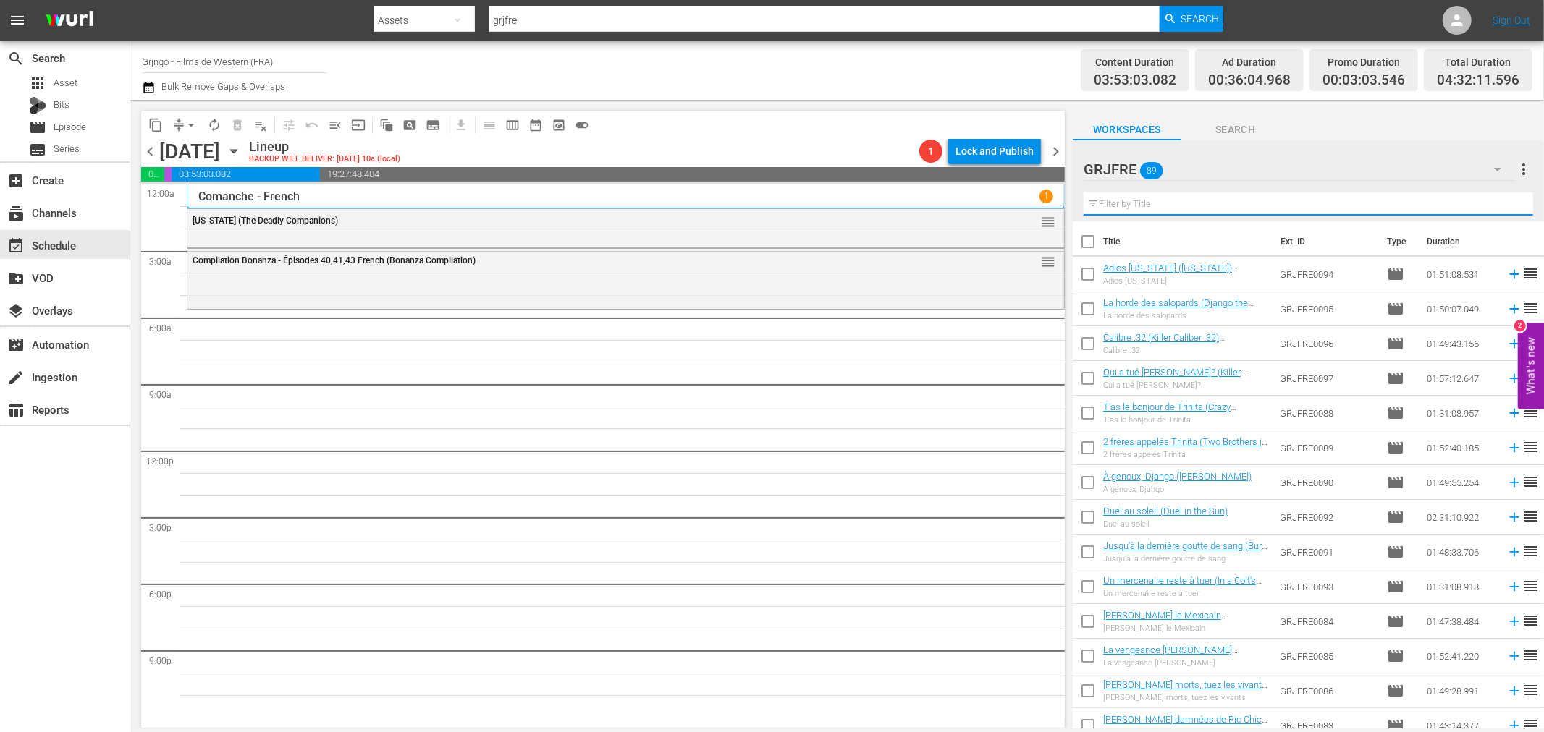
paste input "Hate Your Neighbour"
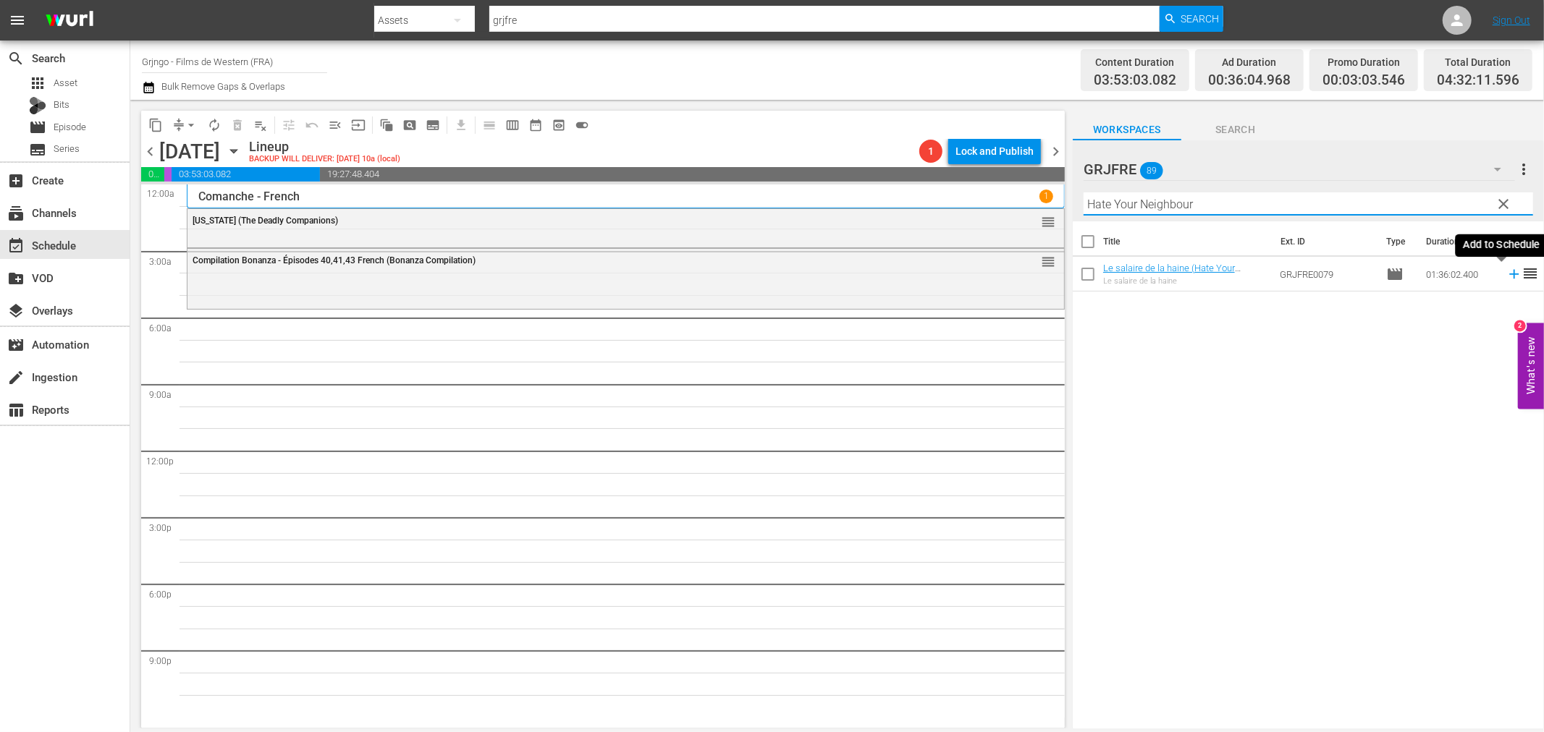
type input "Hate Your Neighbour"
click at [1509, 274] on icon at bounding box center [1513, 274] width 9 height 9
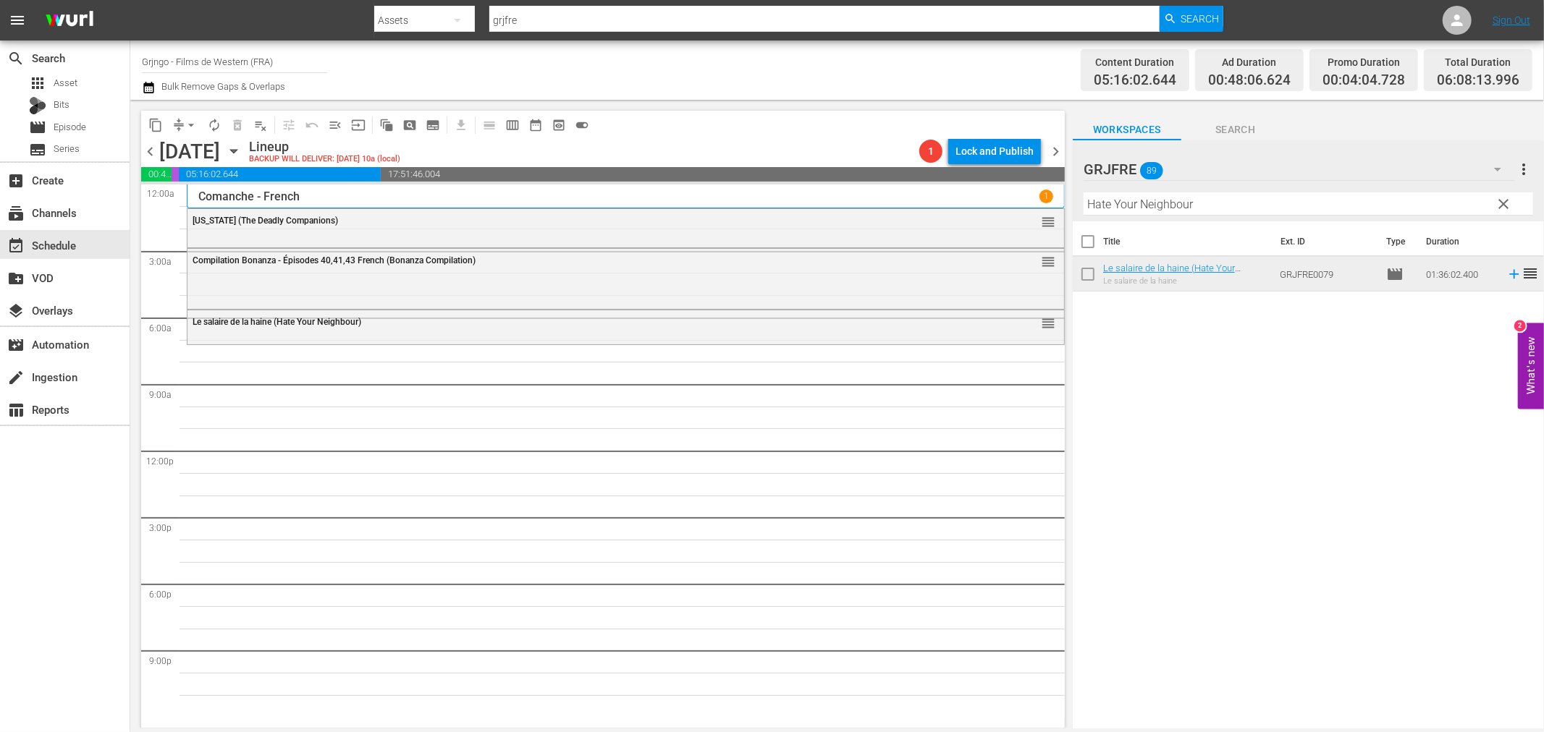
drag, startPoint x: 1504, startPoint y: 200, endPoint x: 1319, endPoint y: 186, distance: 185.8
click at [1504, 200] on span "clear" at bounding box center [1503, 203] width 17 height 17
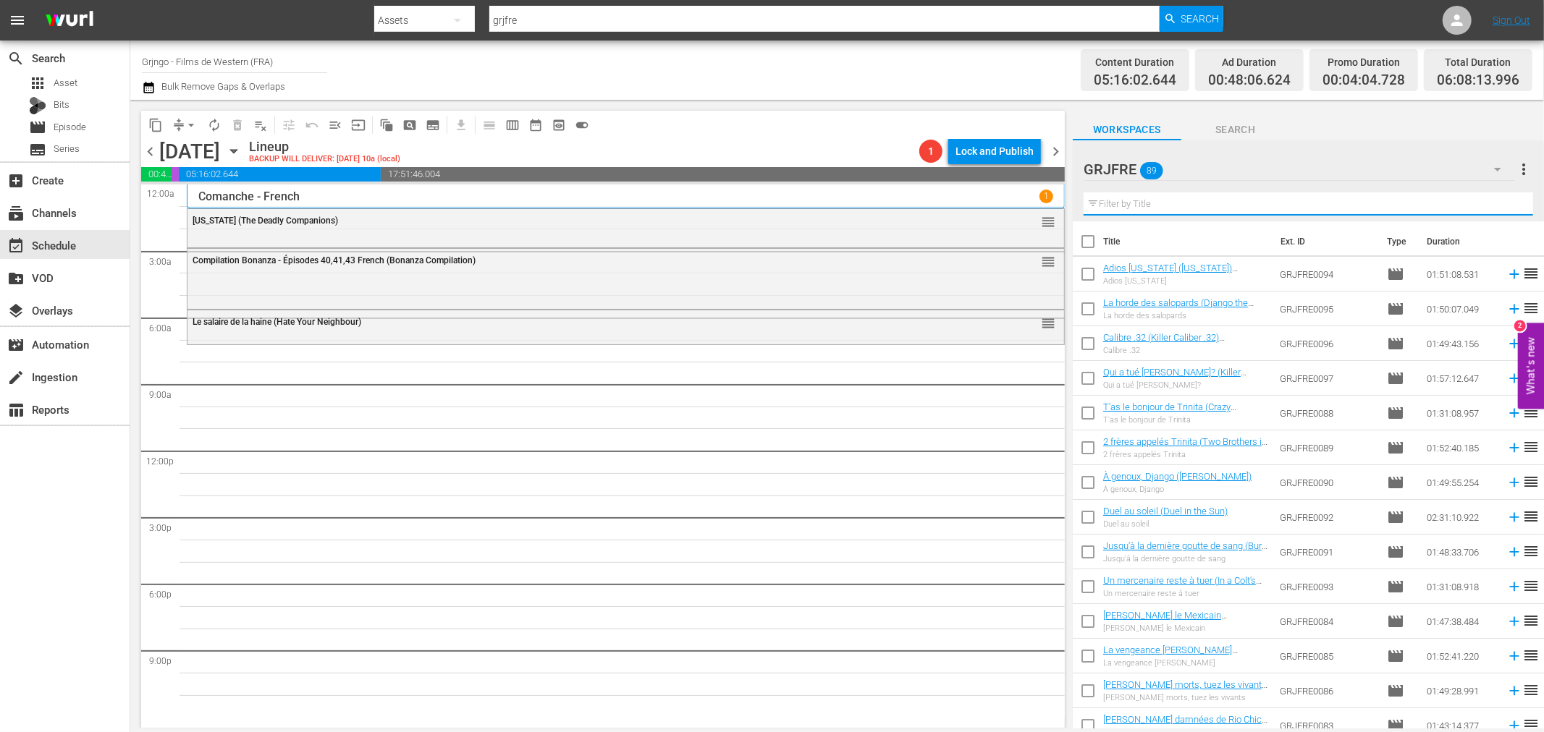
paste input "The Unholy Four"
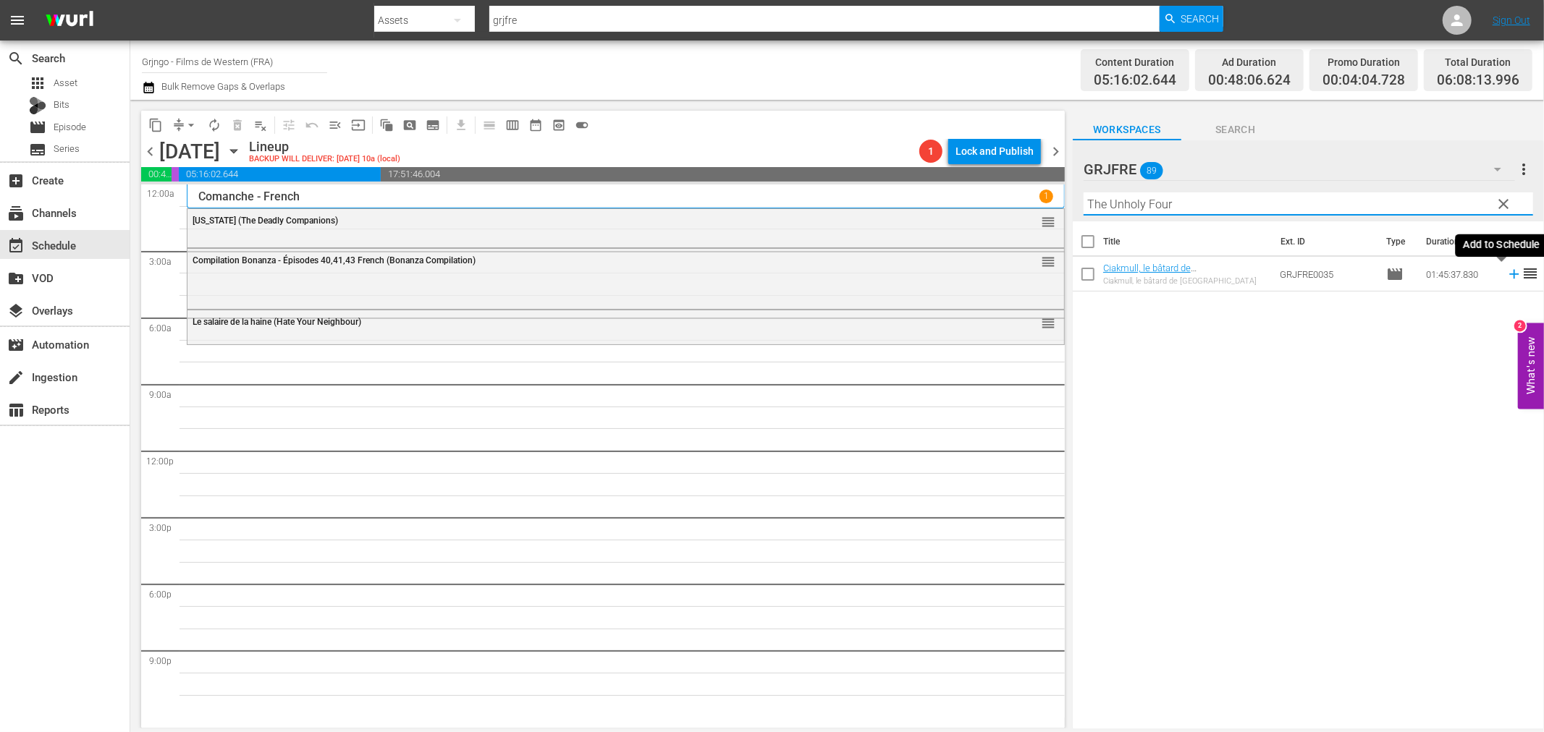
type input "The Unholy Four"
click at [1506, 272] on icon at bounding box center [1514, 274] width 16 height 16
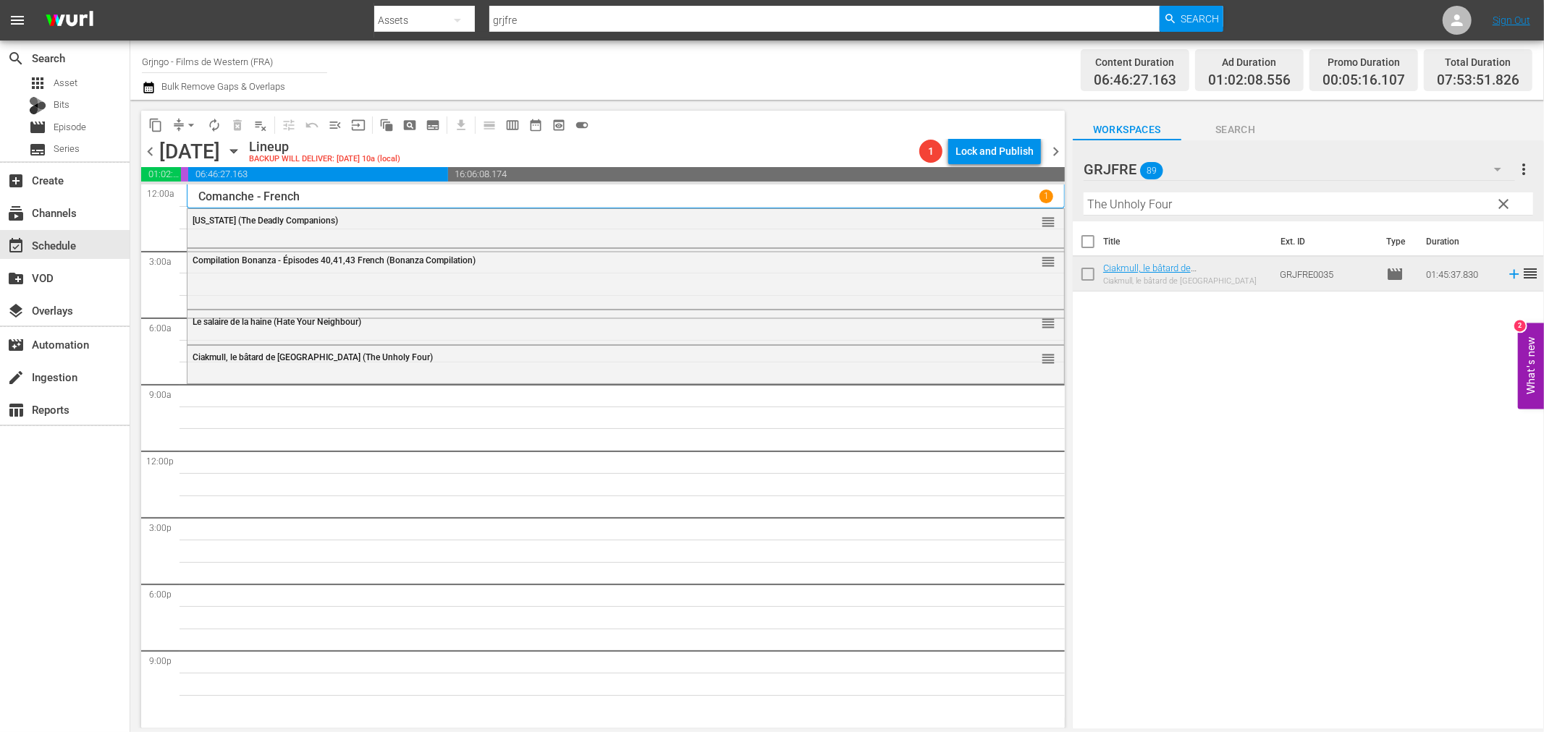
drag, startPoint x: 1500, startPoint y: 198, endPoint x: 1269, endPoint y: 192, distance: 231.0
click at [1500, 198] on span "clear" at bounding box center [1503, 203] width 17 height 17
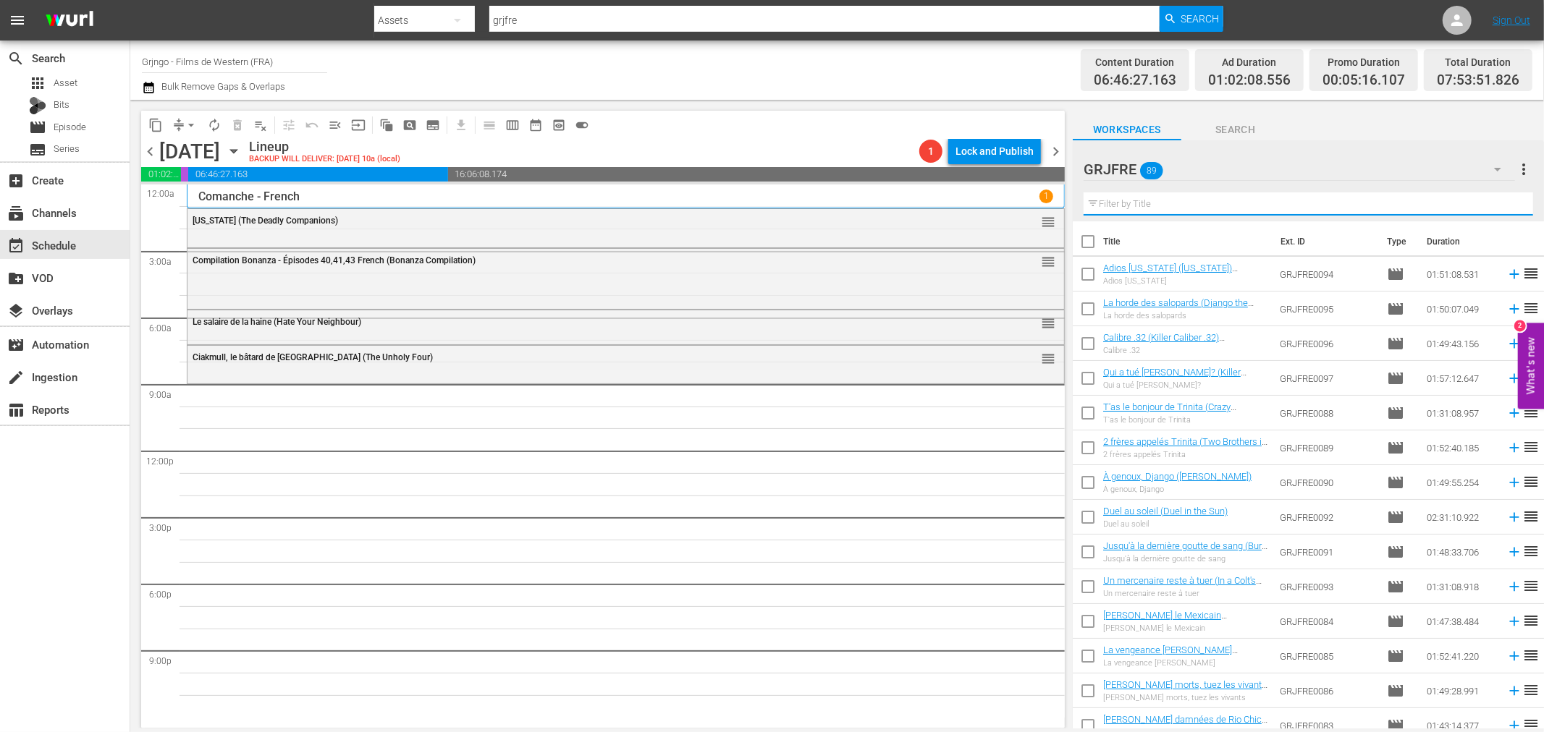
paste input "La Fureur des Apaches (Apache Rifles)"
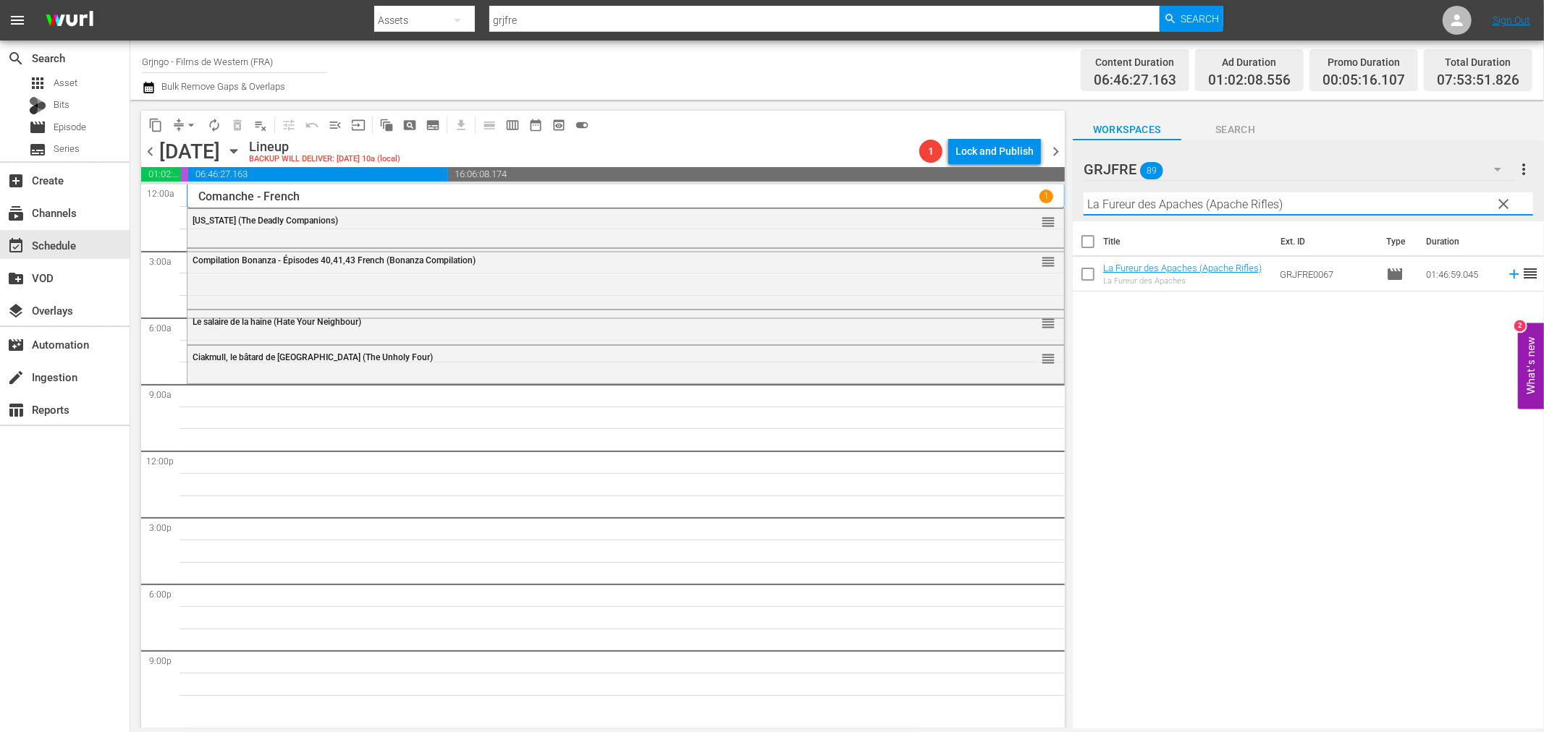
type input "La Fureur des Apaches (Apache Rifles)"
click at [1509, 275] on icon at bounding box center [1513, 274] width 9 height 9
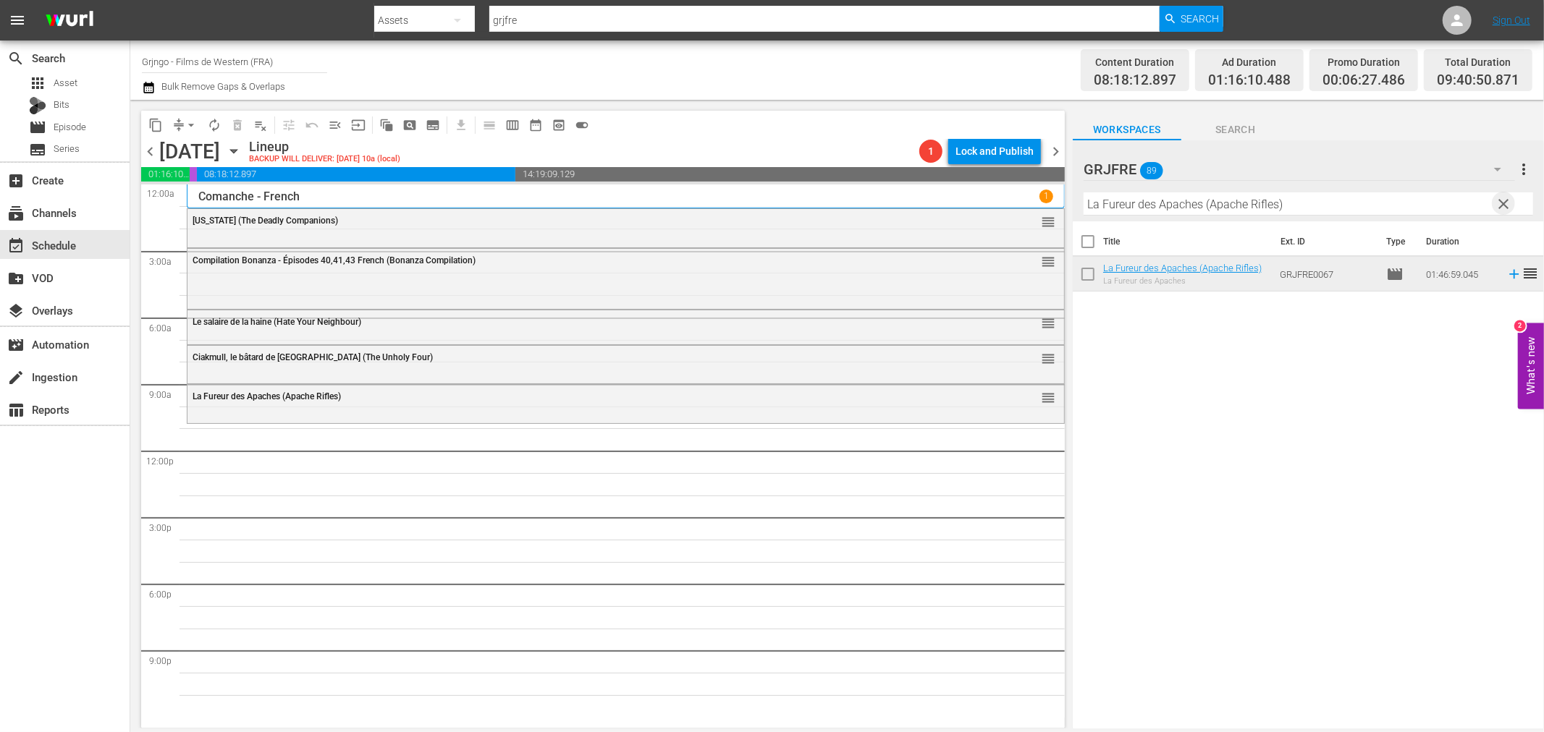
click at [1500, 201] on span "clear" at bounding box center [1503, 203] width 17 height 17
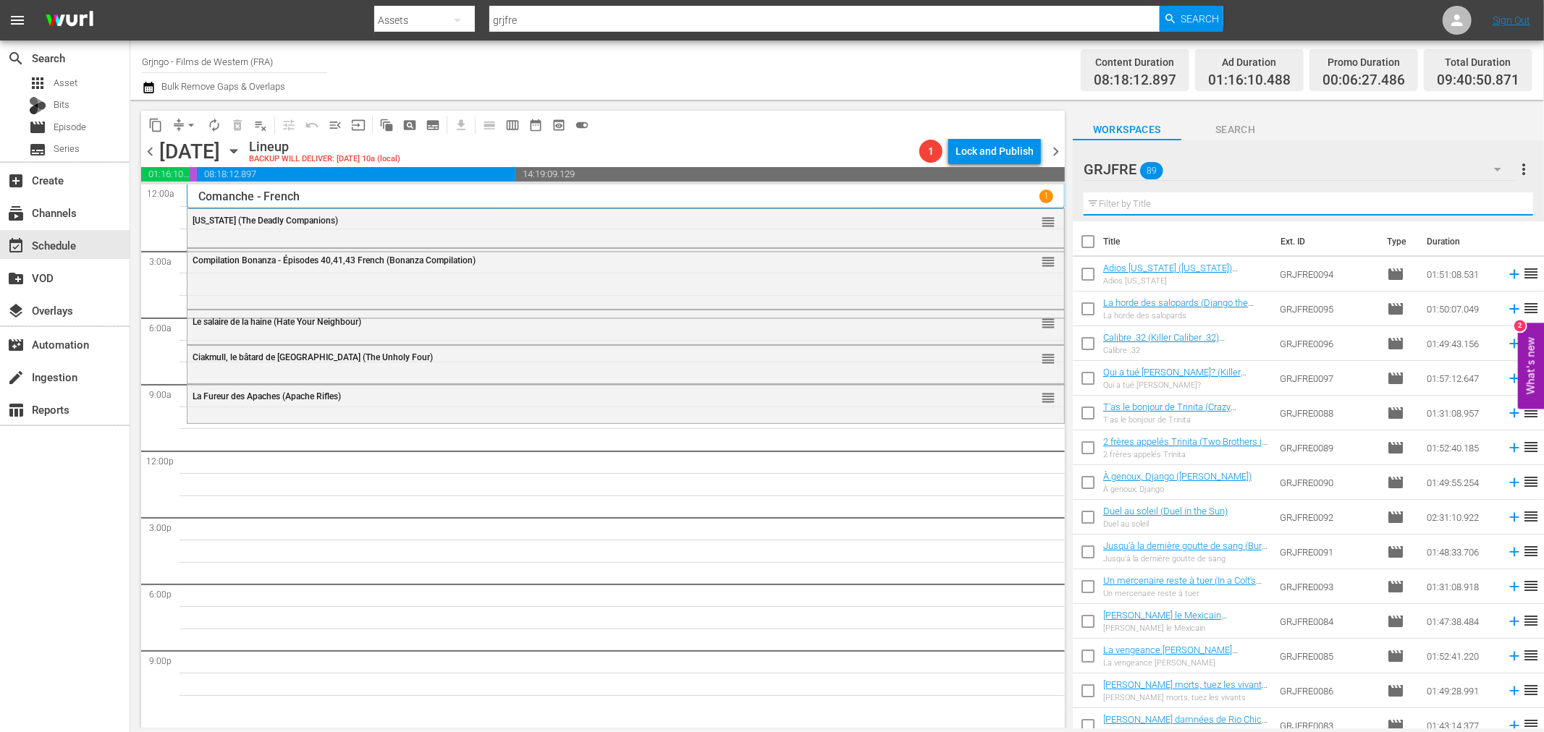
paste input "[PERSON_NAME] of the West"
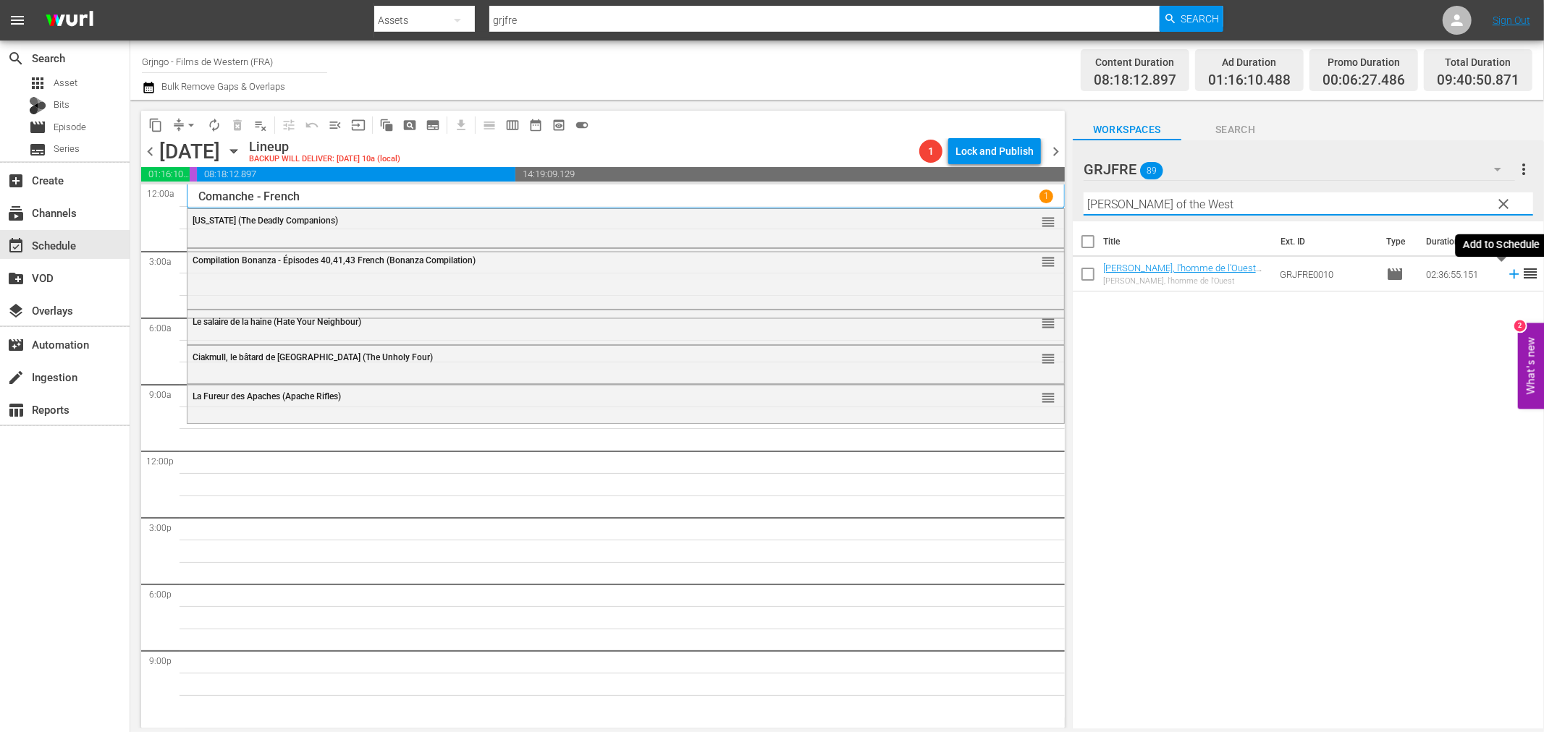
type input "[PERSON_NAME] of the West"
click at [1506, 272] on icon at bounding box center [1514, 274] width 16 height 16
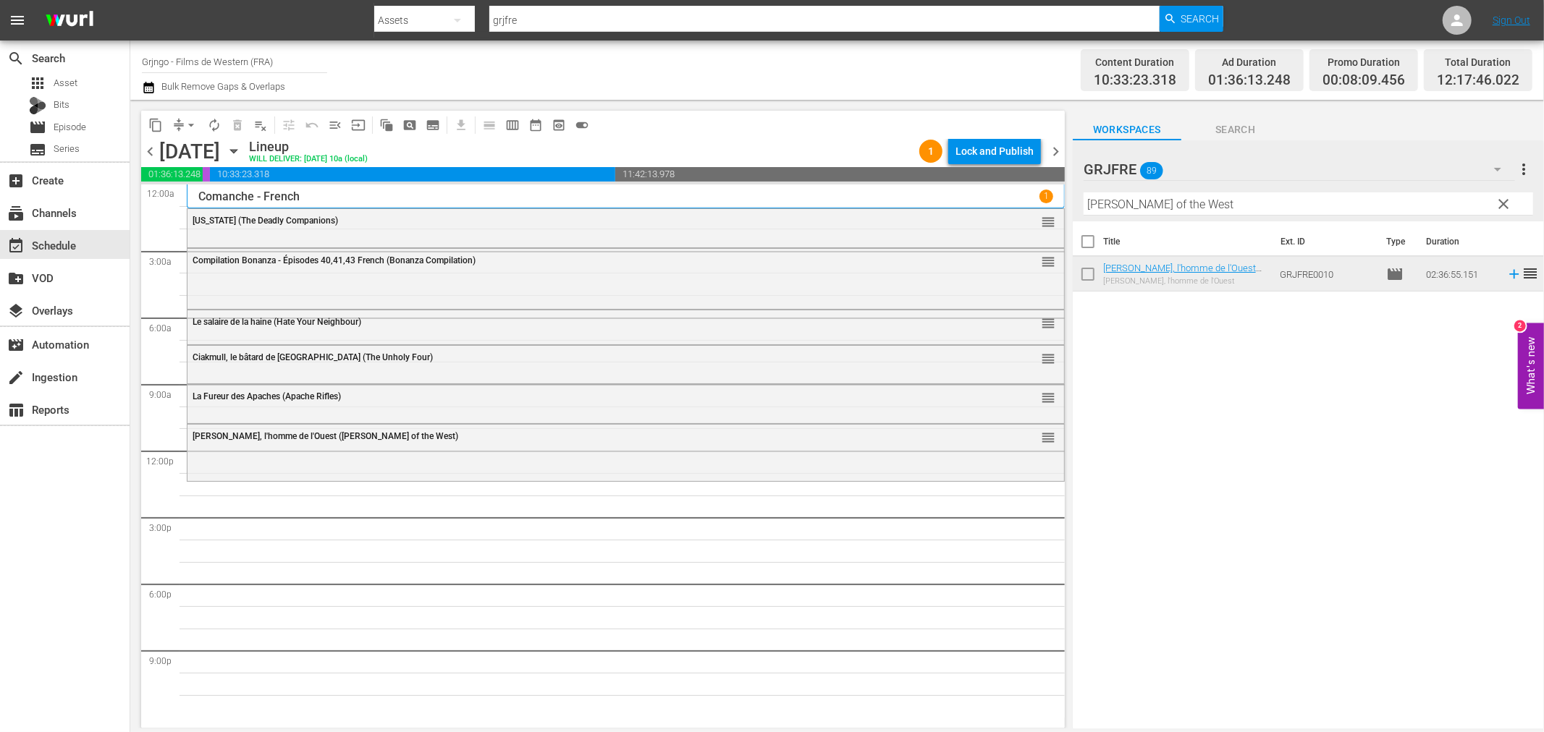
drag, startPoint x: 1508, startPoint y: 199, endPoint x: 1359, endPoint y: 186, distance: 149.7
click at [1508, 199] on span "clear" at bounding box center [1503, 203] width 17 height 17
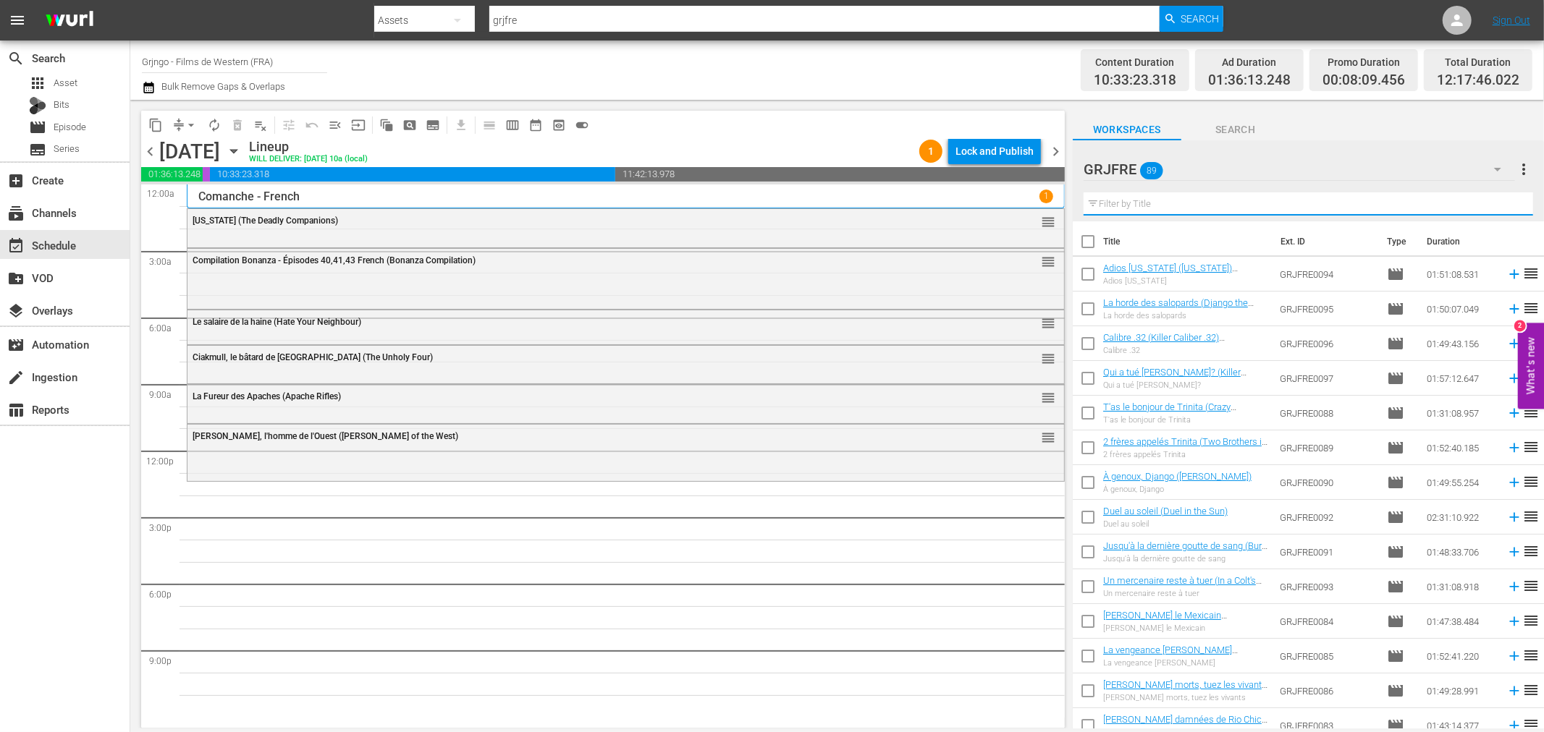
paste input "[PERSON_NAME] the Kid"
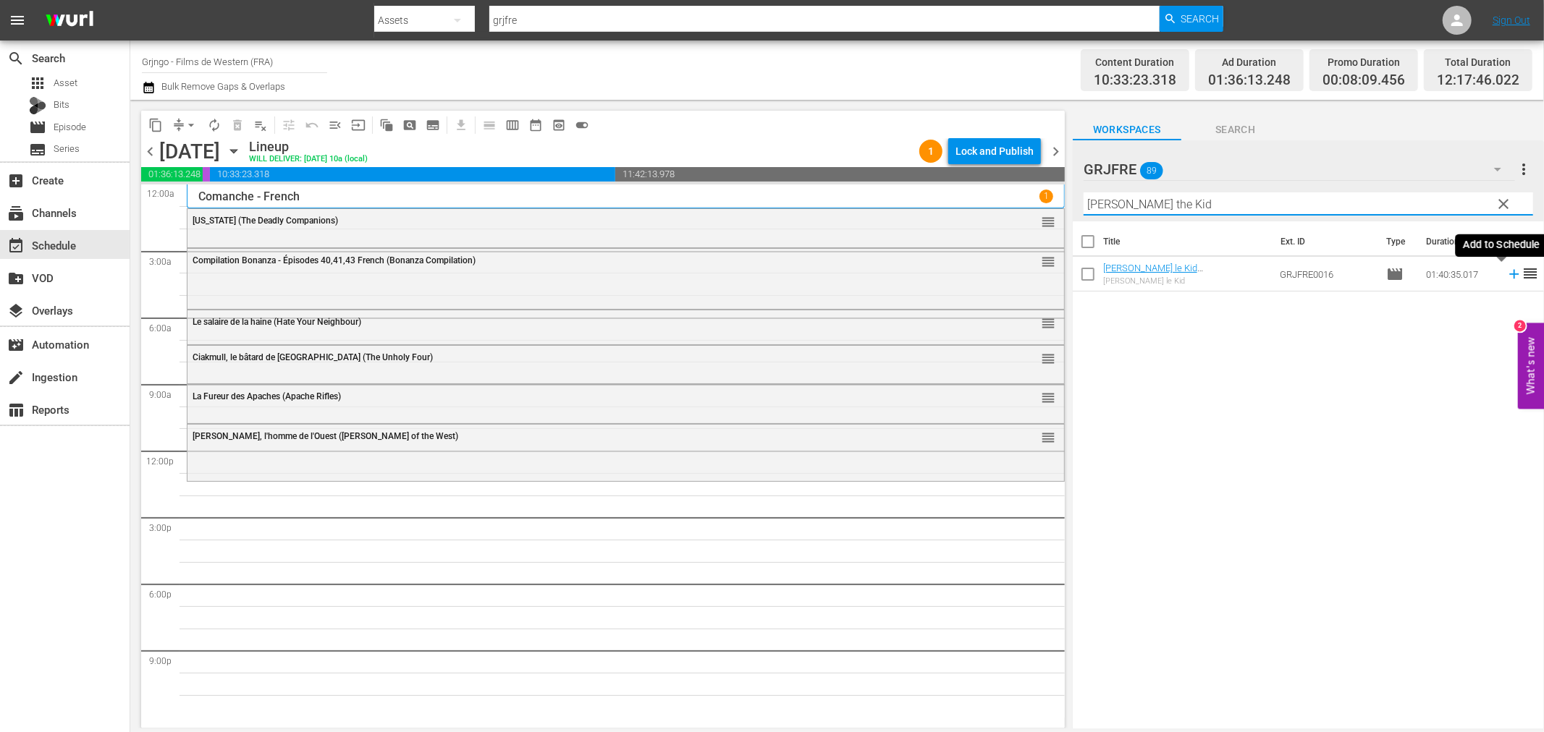
type input "[PERSON_NAME] the Kid"
click at [1509, 275] on icon at bounding box center [1513, 274] width 9 height 9
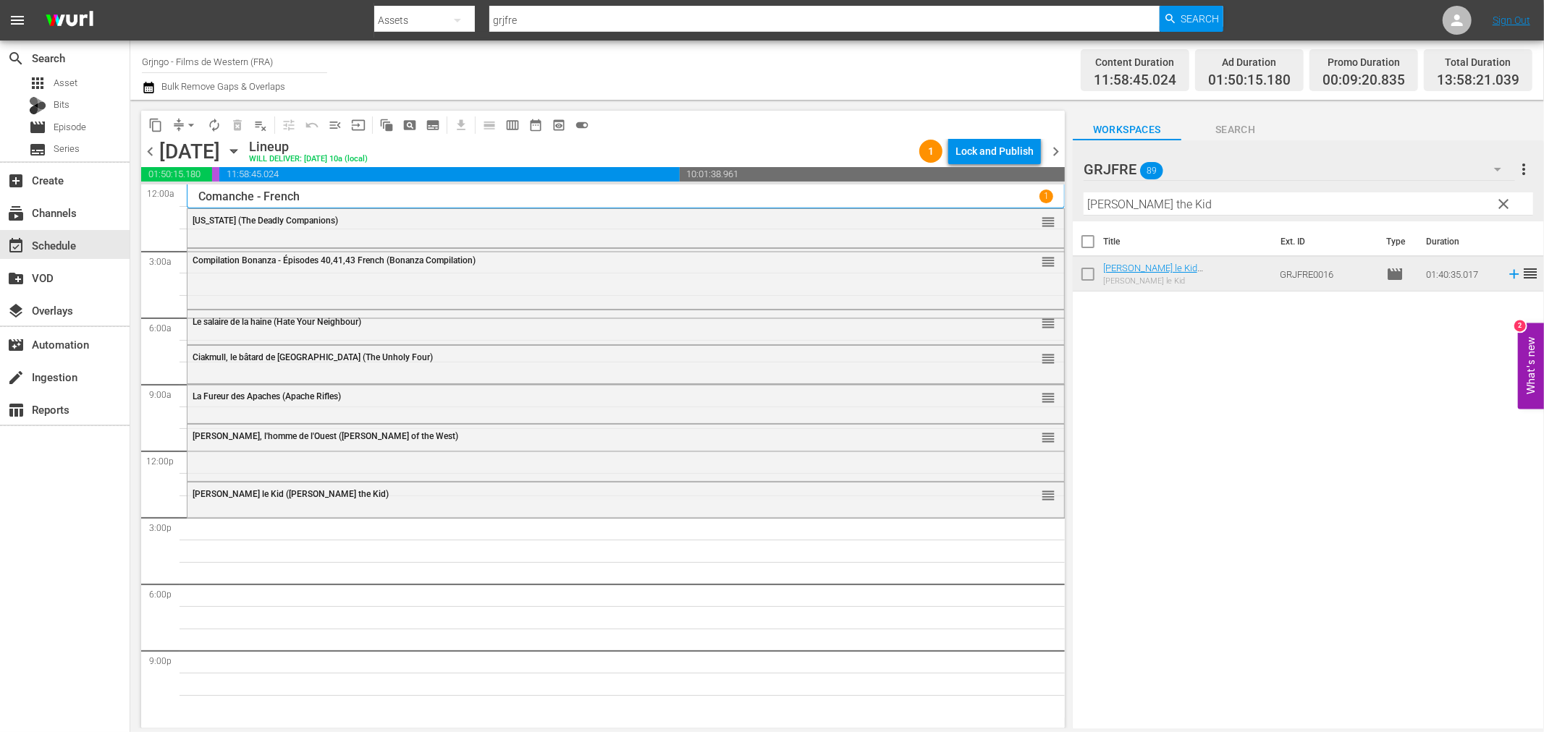
drag, startPoint x: 1503, startPoint y: 199, endPoint x: 1264, endPoint y: 208, distance: 239.0
click at [1503, 199] on span "clear" at bounding box center [1503, 203] width 17 height 17
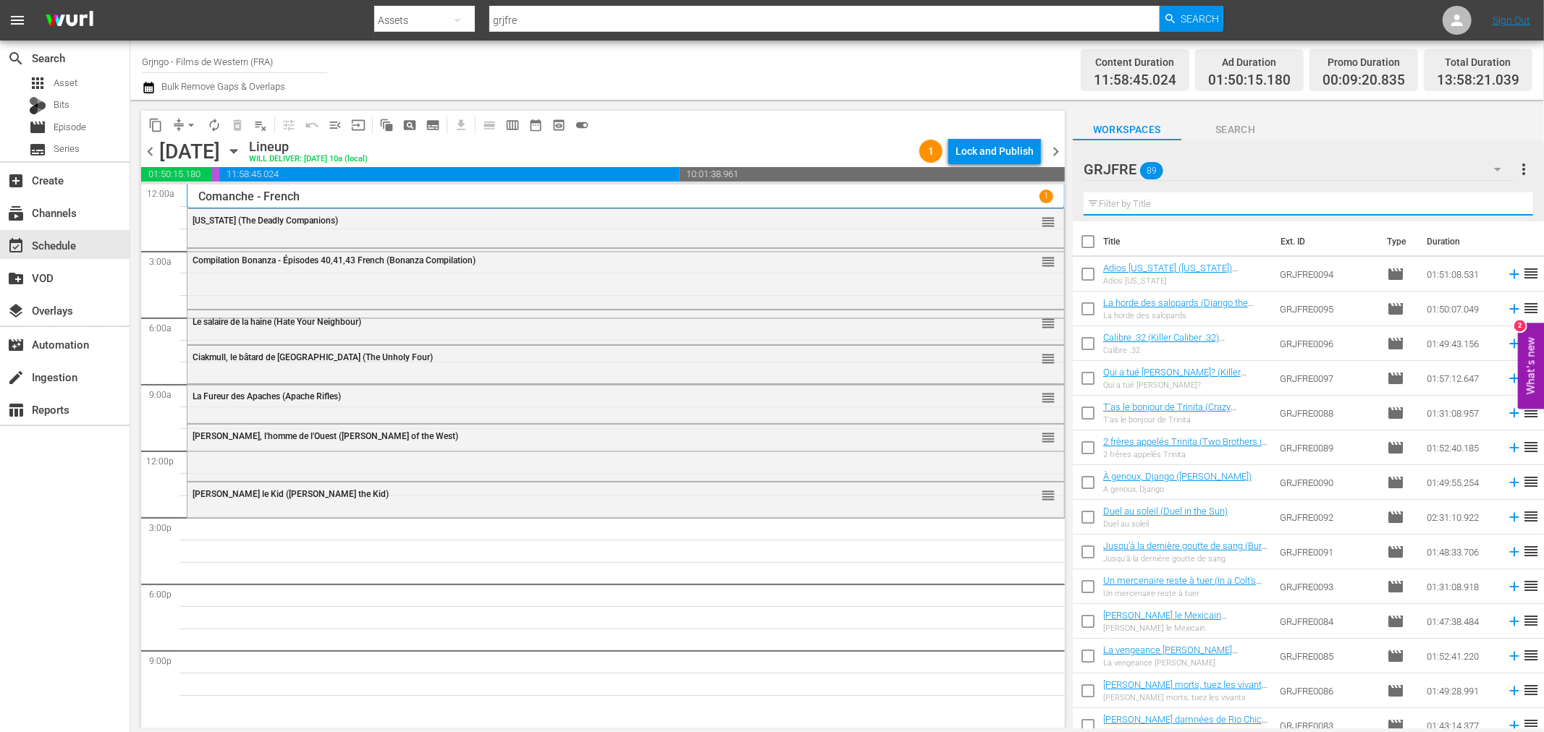
paste input "Adios [US_STATE] ([US_STATE])"
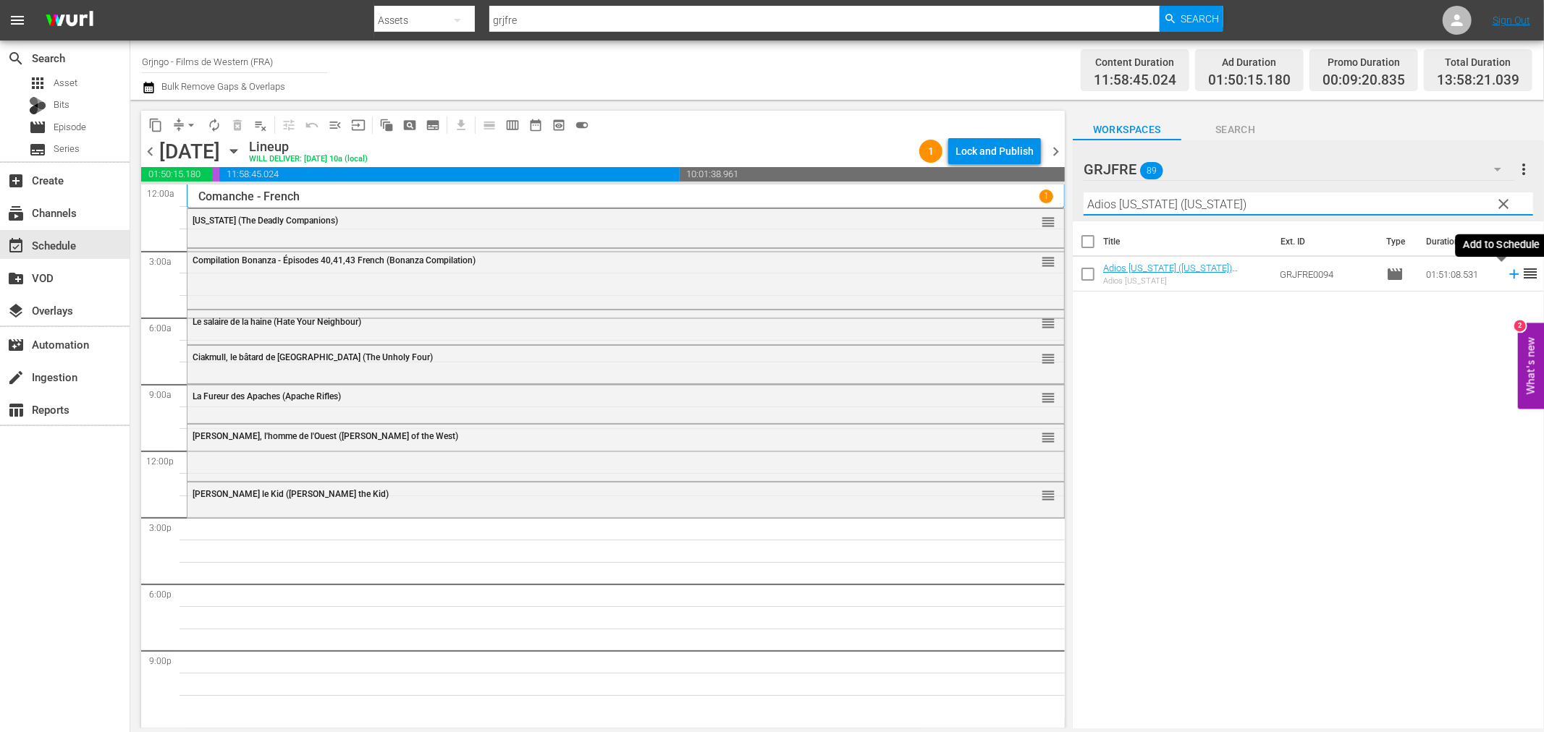
type input "Adios [US_STATE] ([US_STATE])"
click at [1509, 273] on icon at bounding box center [1513, 274] width 9 height 9
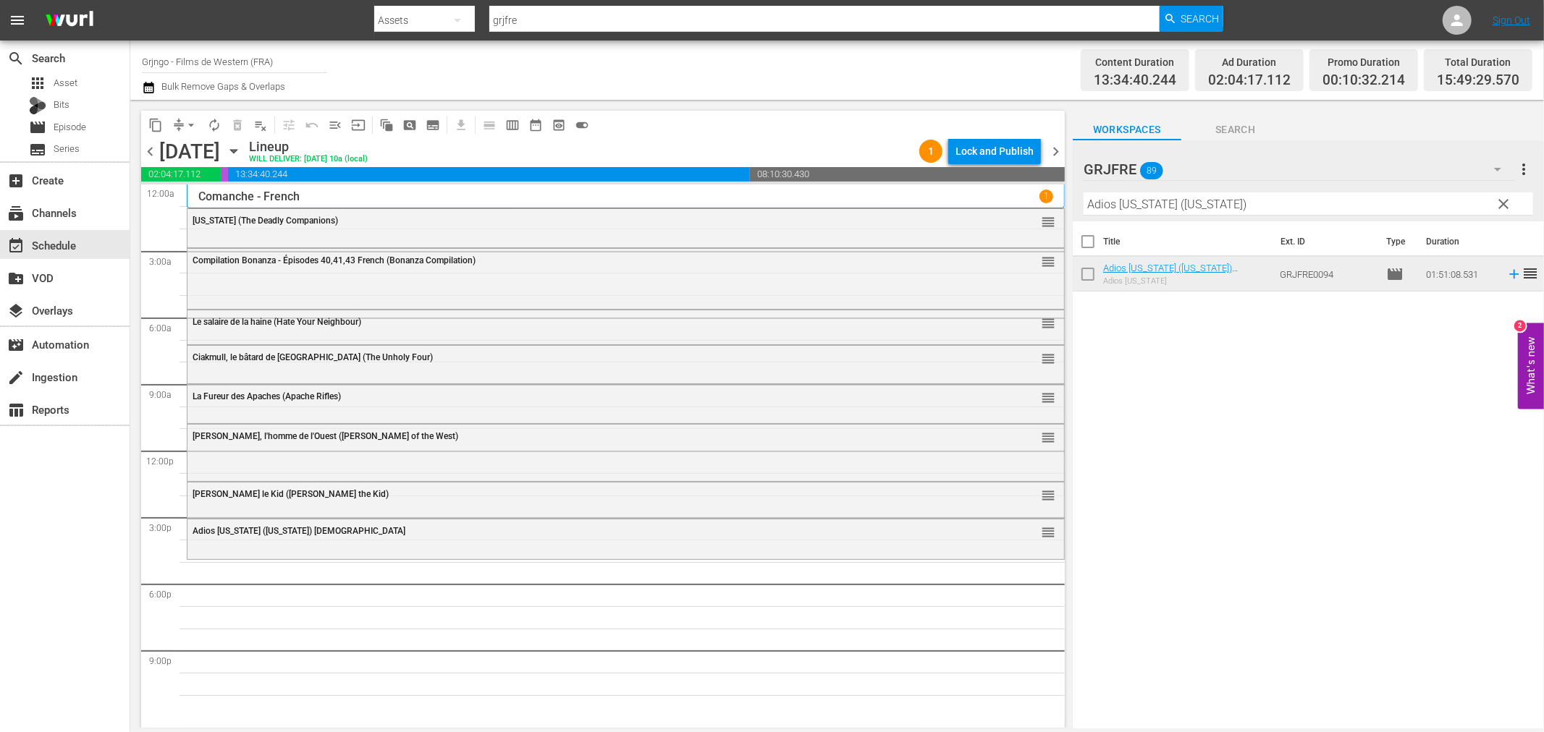
drag, startPoint x: 1499, startPoint y: 205, endPoint x: 1375, endPoint y: 191, distance: 124.5
click at [1499, 205] on span "clear" at bounding box center [1503, 203] width 17 height 17
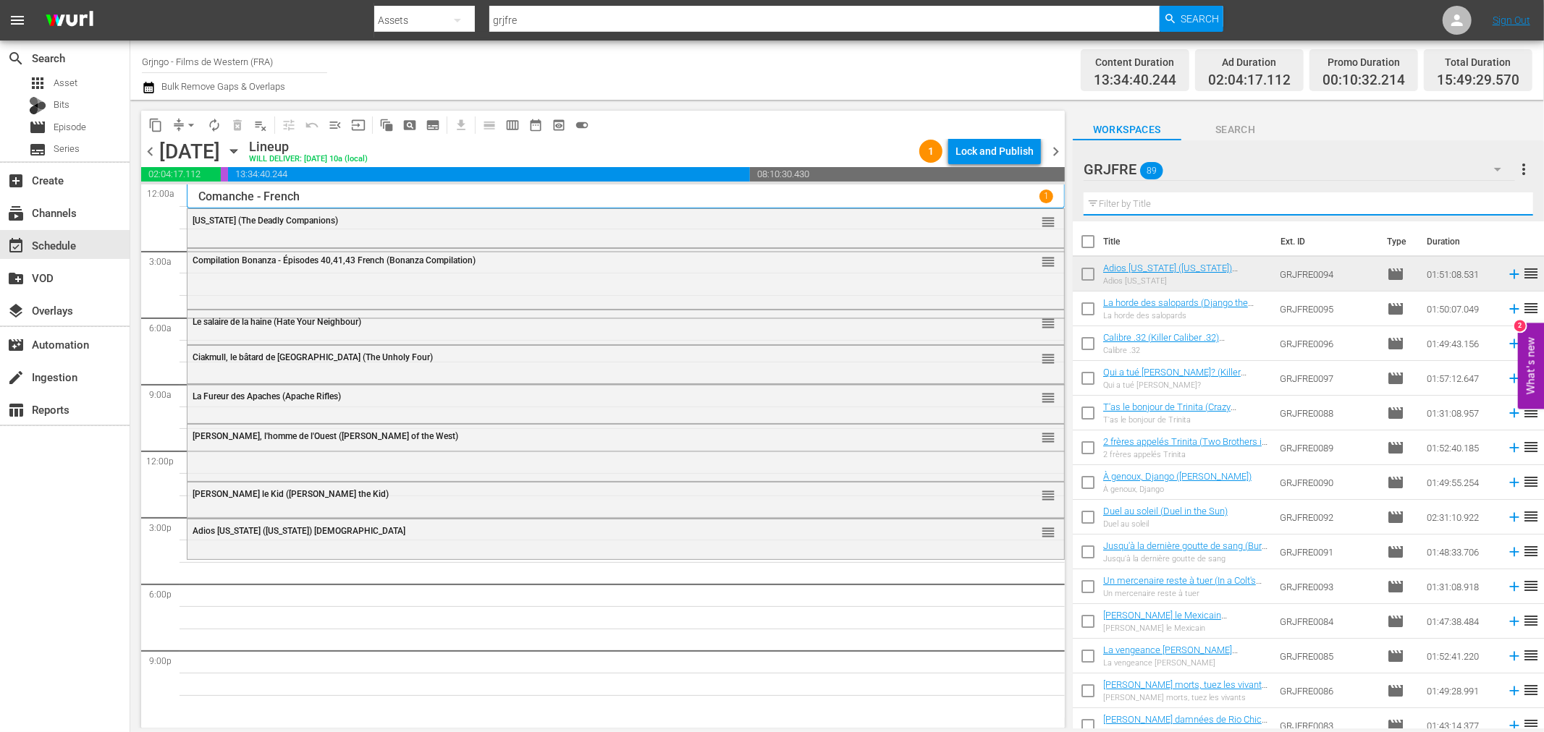
paste input "The Trail Beyond"
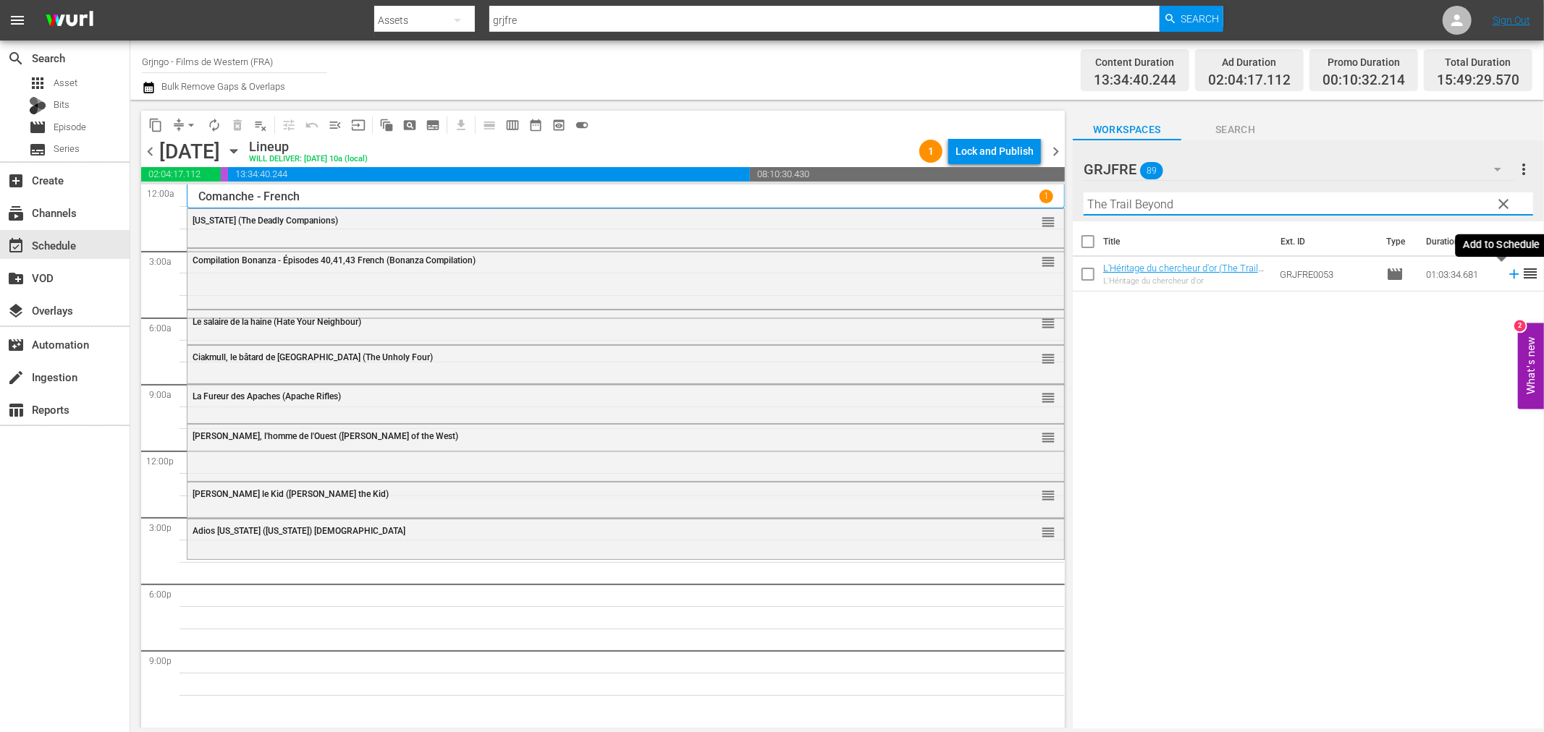
type input "The Trail Beyond"
click at [1509, 275] on icon at bounding box center [1513, 274] width 9 height 9
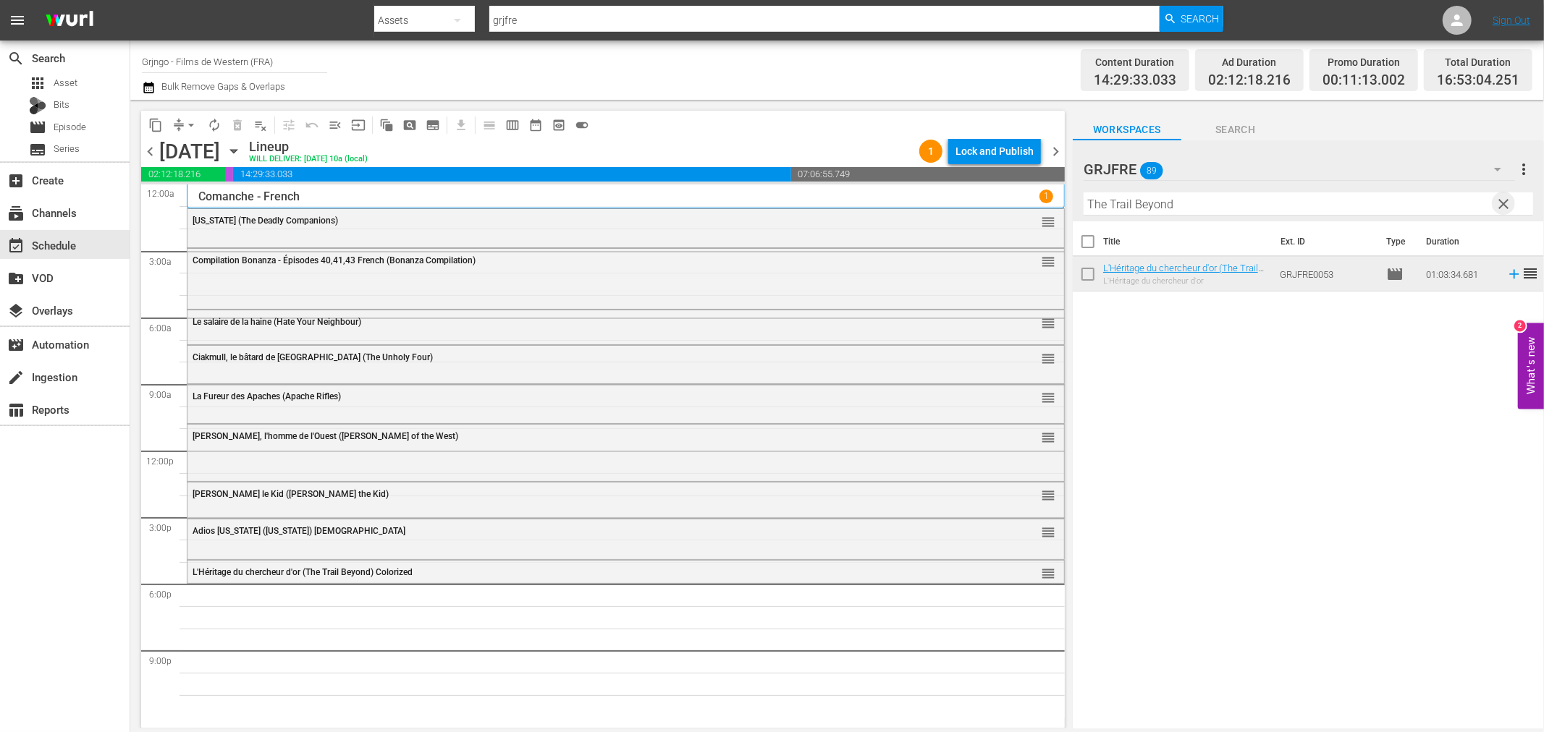
click at [1500, 203] on span "clear" at bounding box center [1503, 203] width 17 height 17
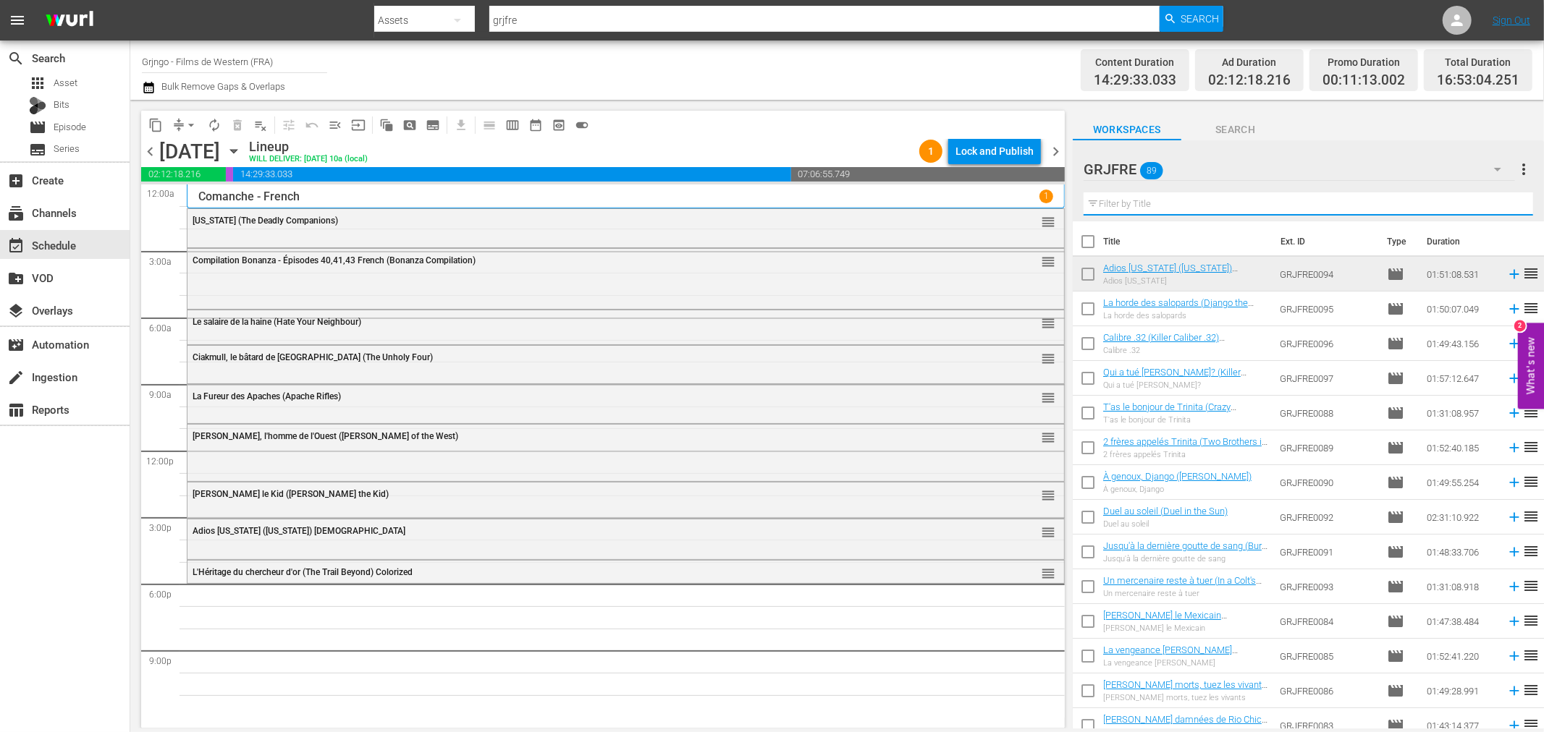
click at [1111, 199] on input "text" at bounding box center [1307, 204] width 449 height 23
paste input "Django Kill... If You Live, Shoot!"
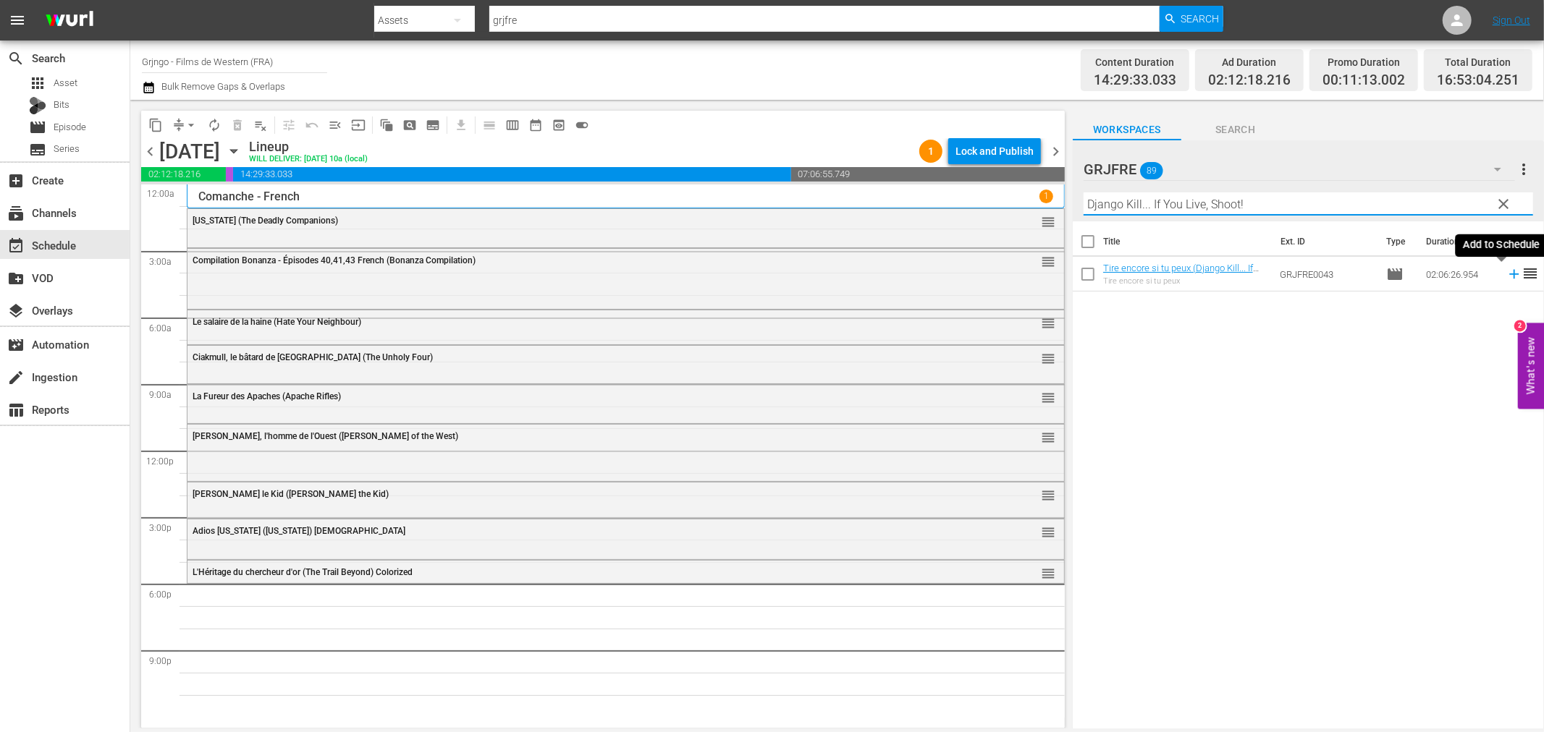
type input "Django Kill... If You Live, Shoot!"
click at [1506, 268] on icon at bounding box center [1514, 274] width 16 height 16
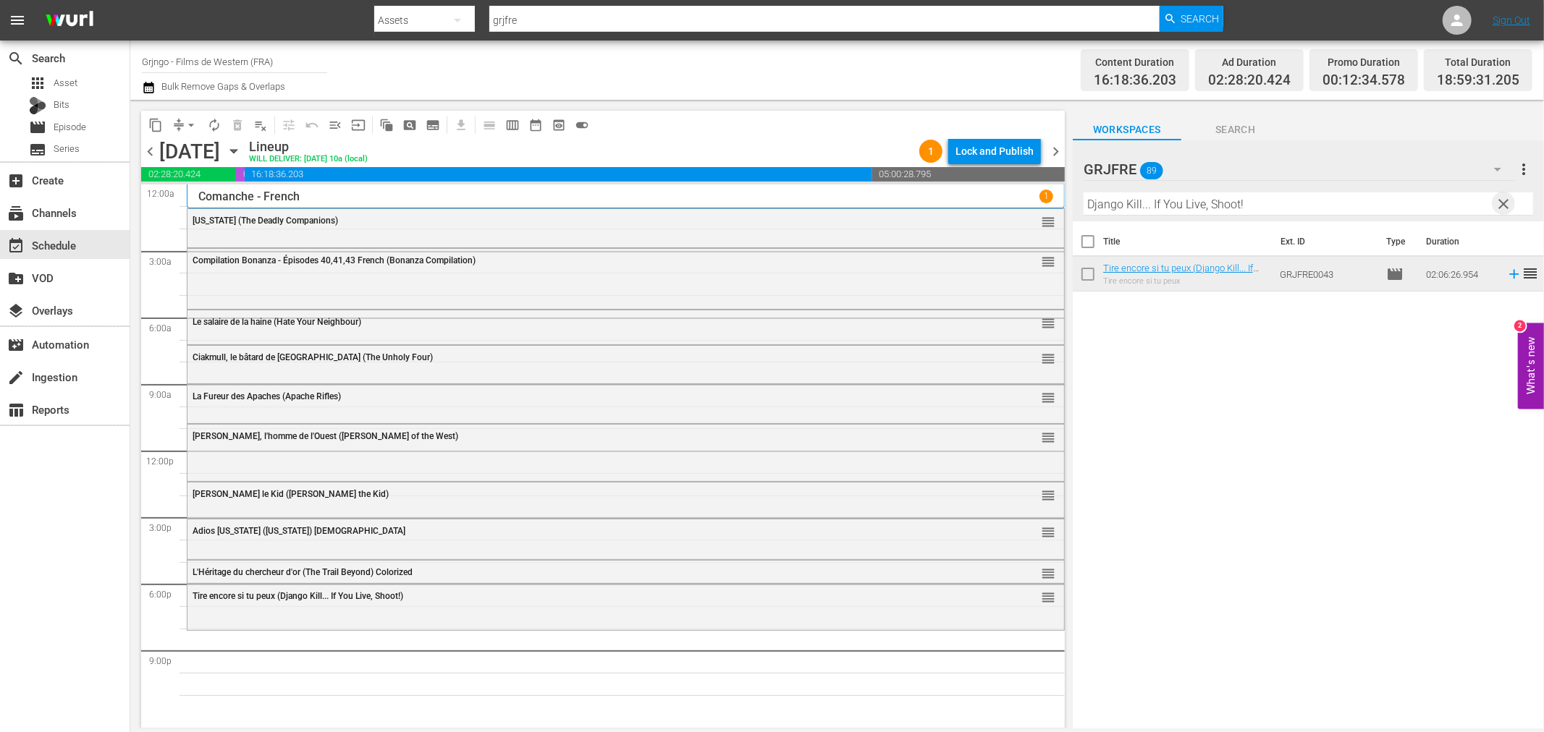
click at [1502, 200] on span "clear" at bounding box center [1503, 203] width 17 height 17
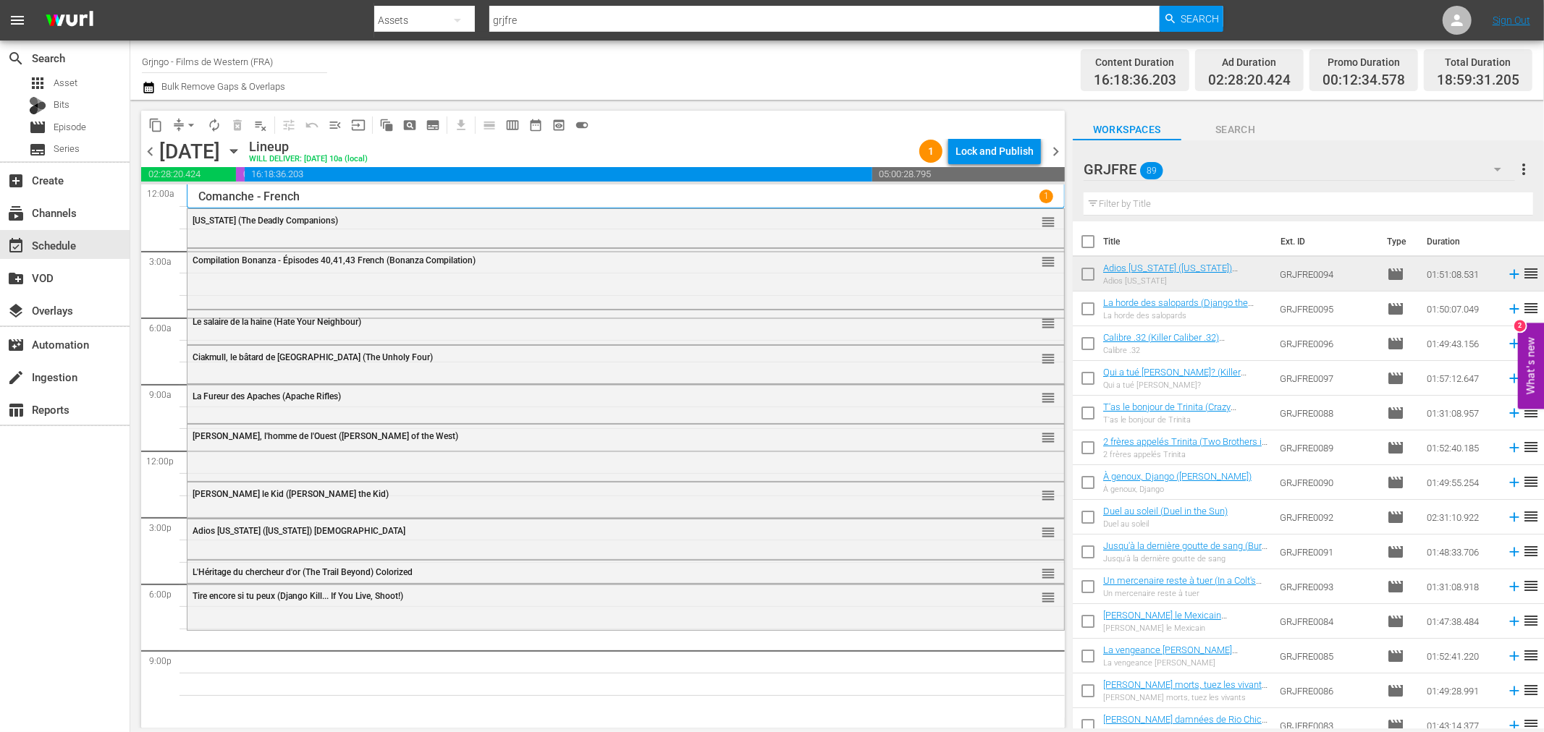
click at [1203, 203] on input "text" at bounding box center [1307, 204] width 449 height 23
paste input "The General"
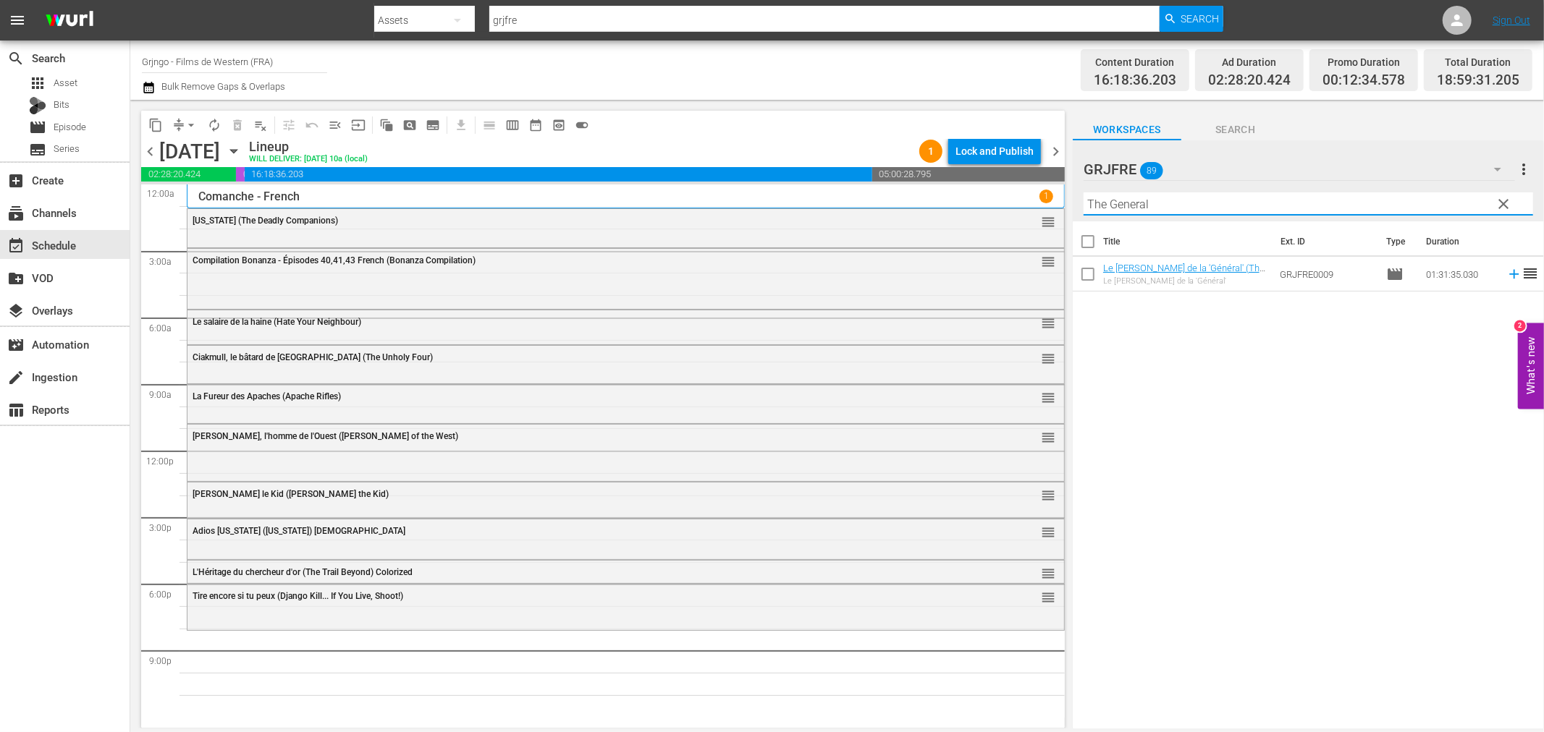
type input "The General"
click at [1506, 273] on icon at bounding box center [1514, 274] width 16 height 16
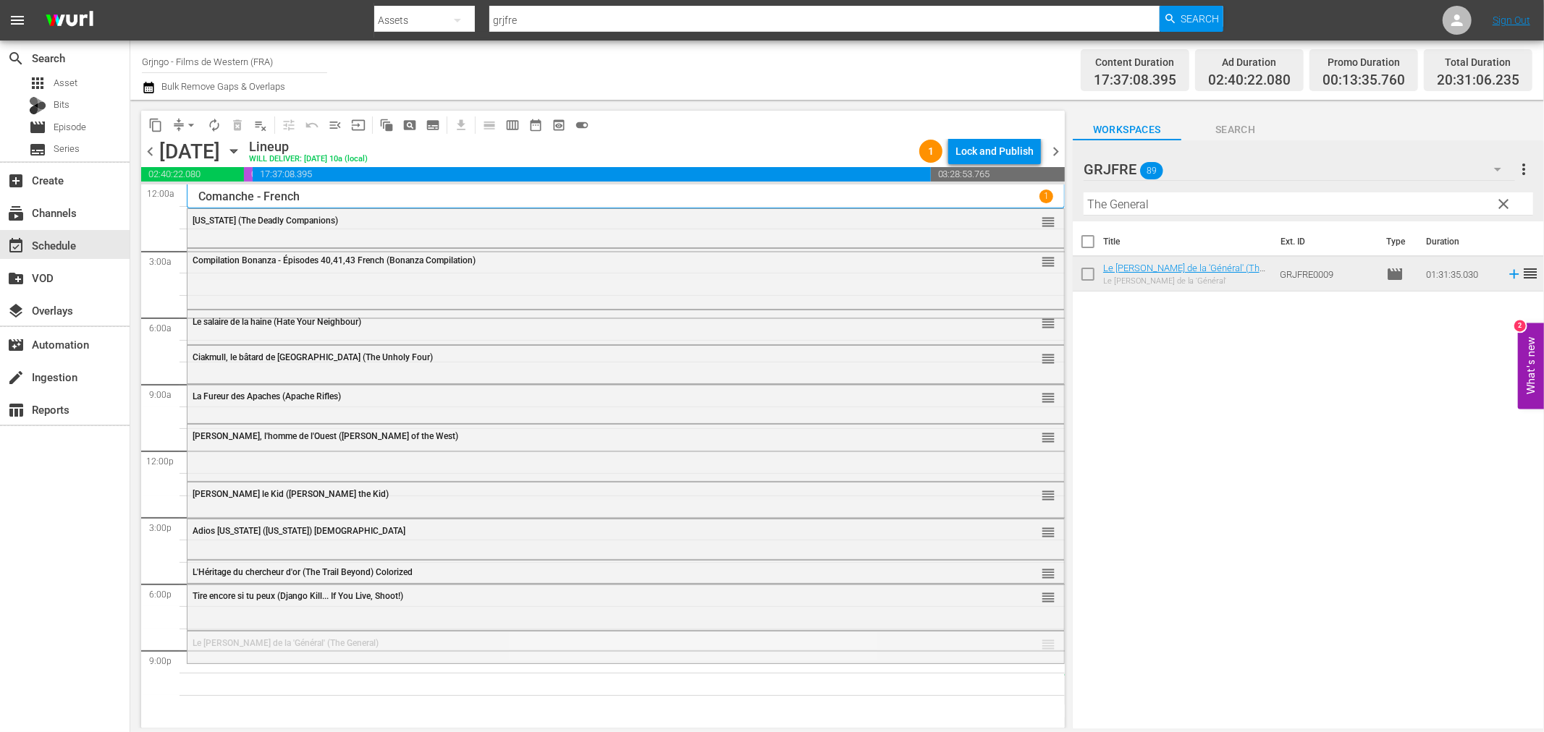
drag, startPoint x: 1036, startPoint y: 646, endPoint x: 1031, endPoint y: 675, distance: 29.4
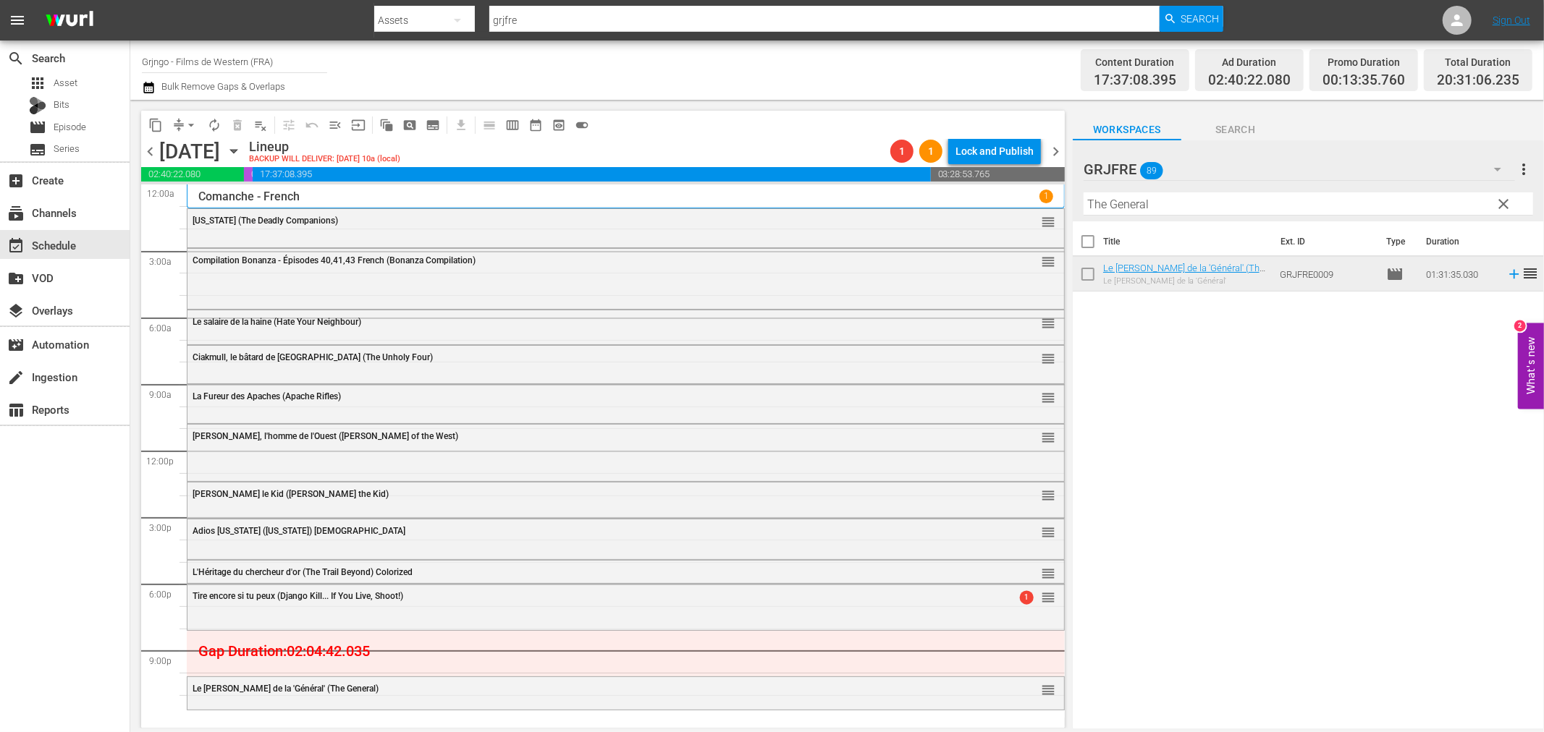
drag, startPoint x: 1503, startPoint y: 200, endPoint x: 1397, endPoint y: 210, distance: 106.1
click at [1503, 200] on span "clear" at bounding box center [1503, 203] width 17 height 17
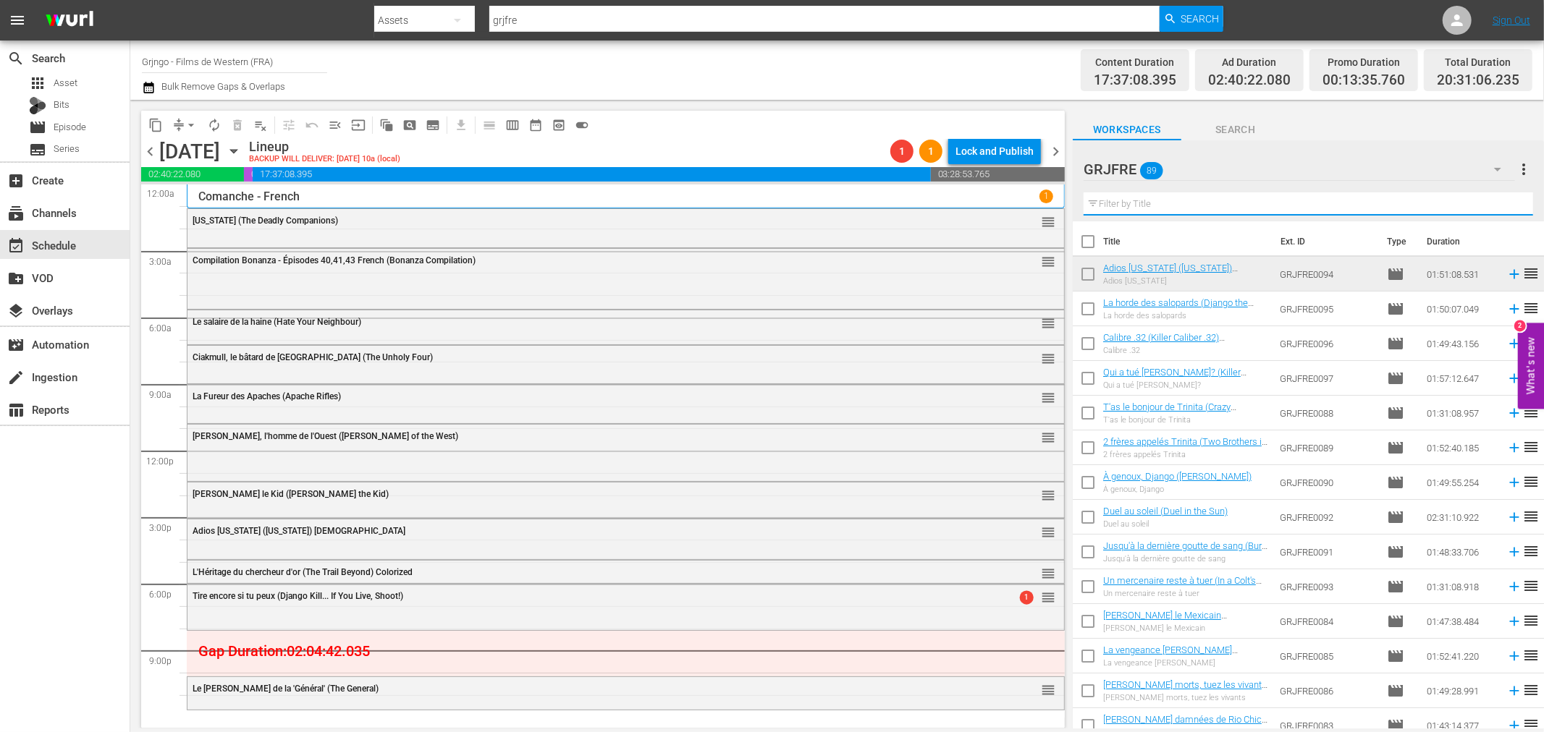
paste input "Calibre .32 (Killer Caliber .32)"
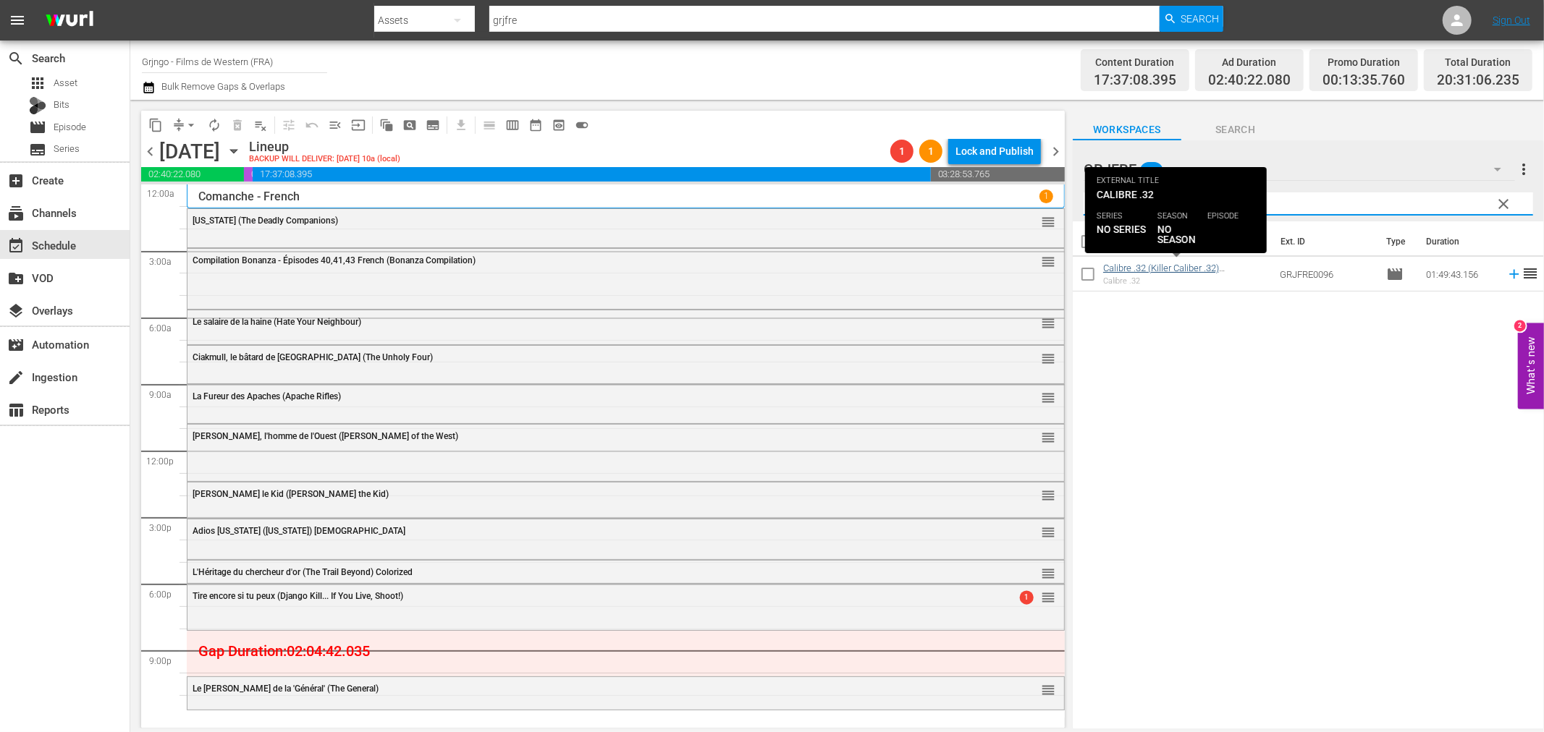
type input "Calibre .32 (Killer Caliber .32)"
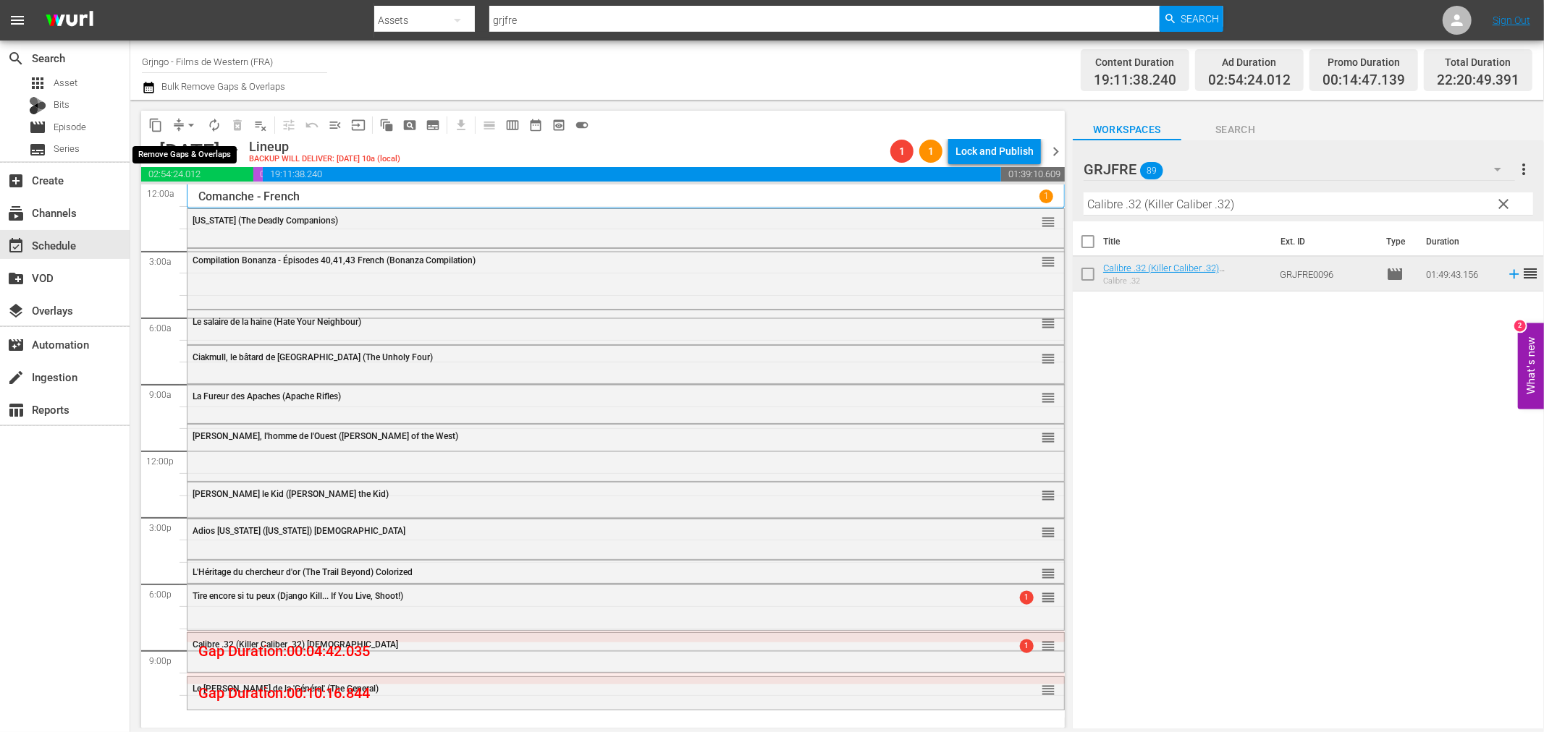
click at [188, 119] on span "arrow_drop_down" at bounding box center [191, 125] width 14 height 14
click at [226, 197] on li "Align to End of Previous Day" at bounding box center [192, 202] width 152 height 24
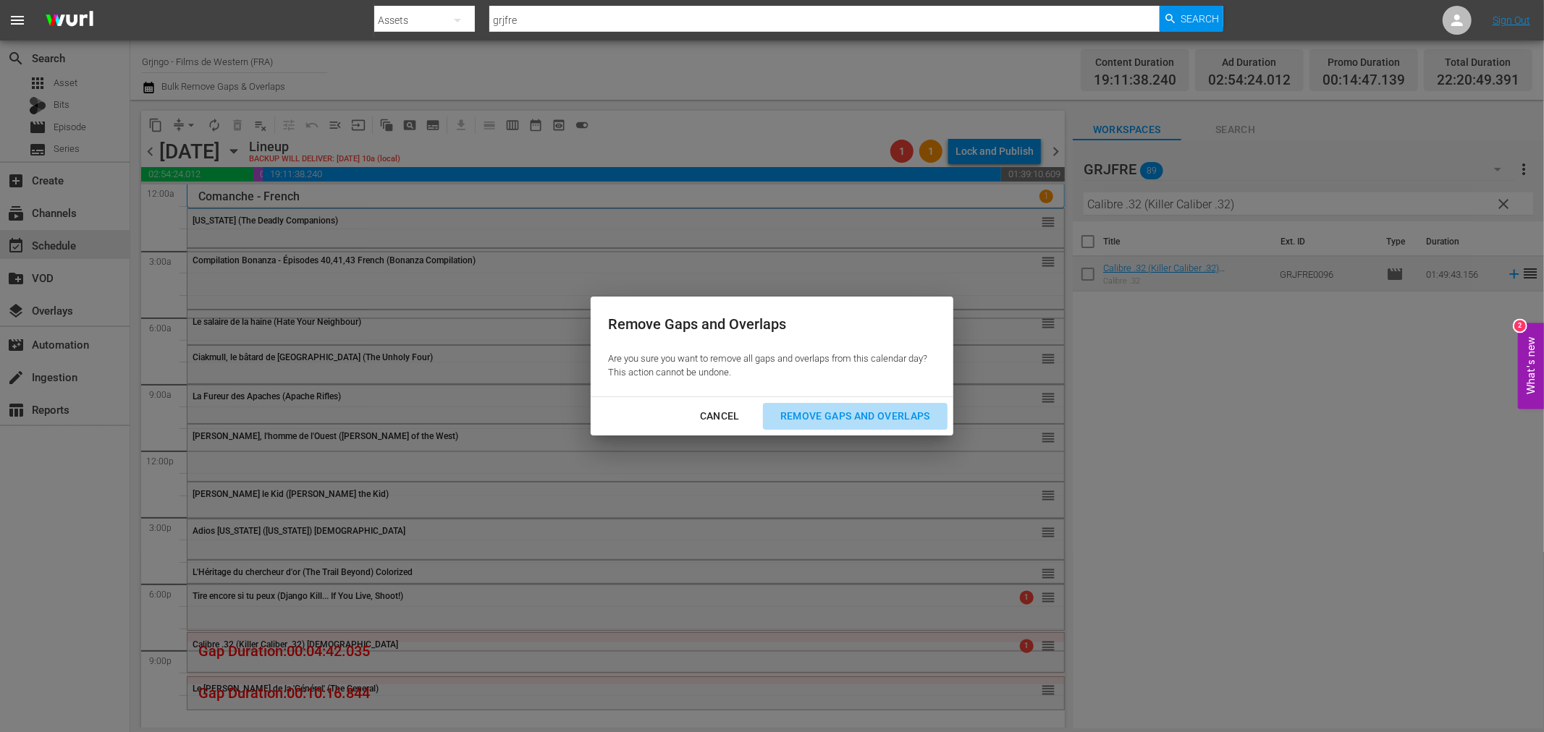
click at [837, 410] on div "Remove Gaps and Overlaps" at bounding box center [855, 416] width 173 height 18
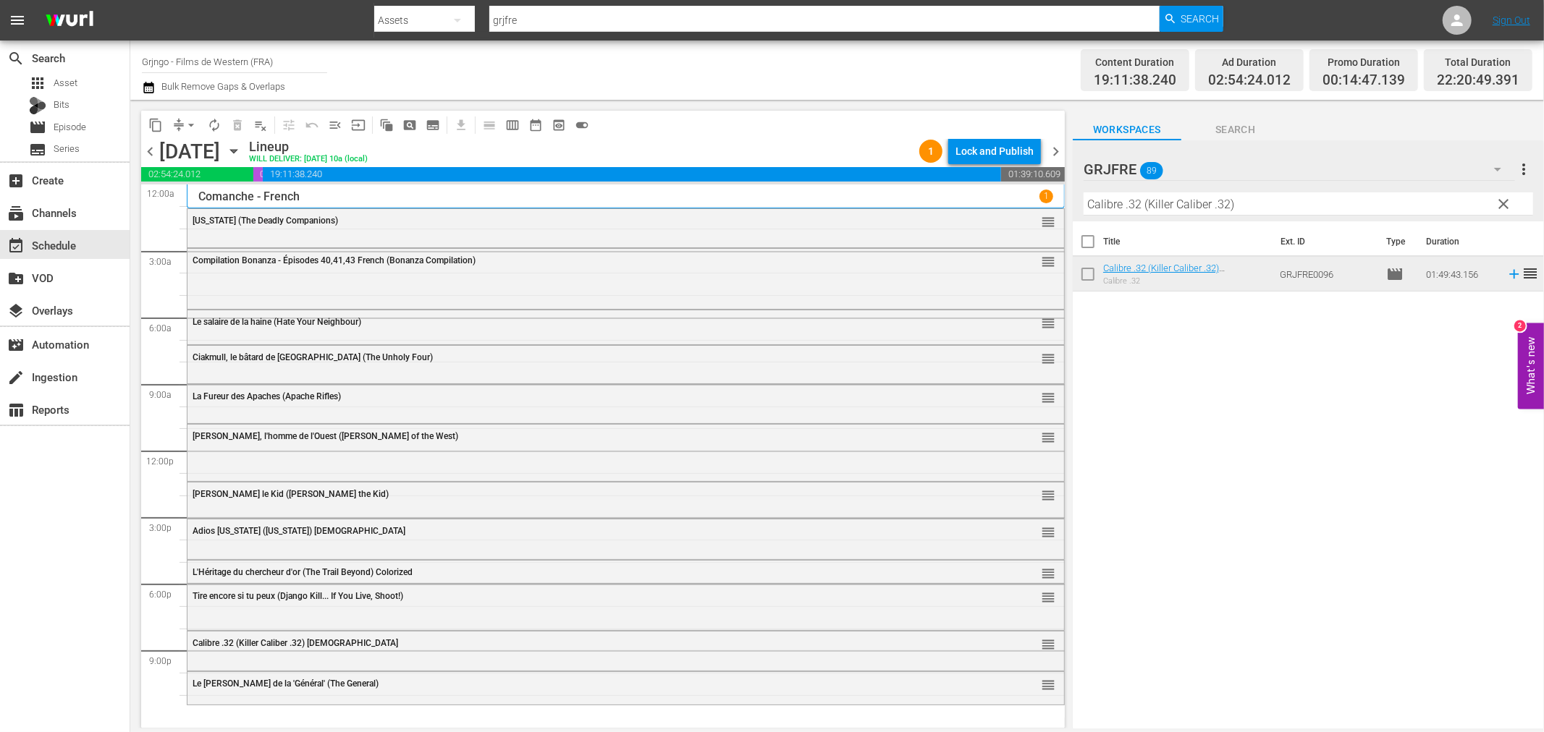
click at [1505, 198] on span "clear" at bounding box center [1503, 203] width 17 height 17
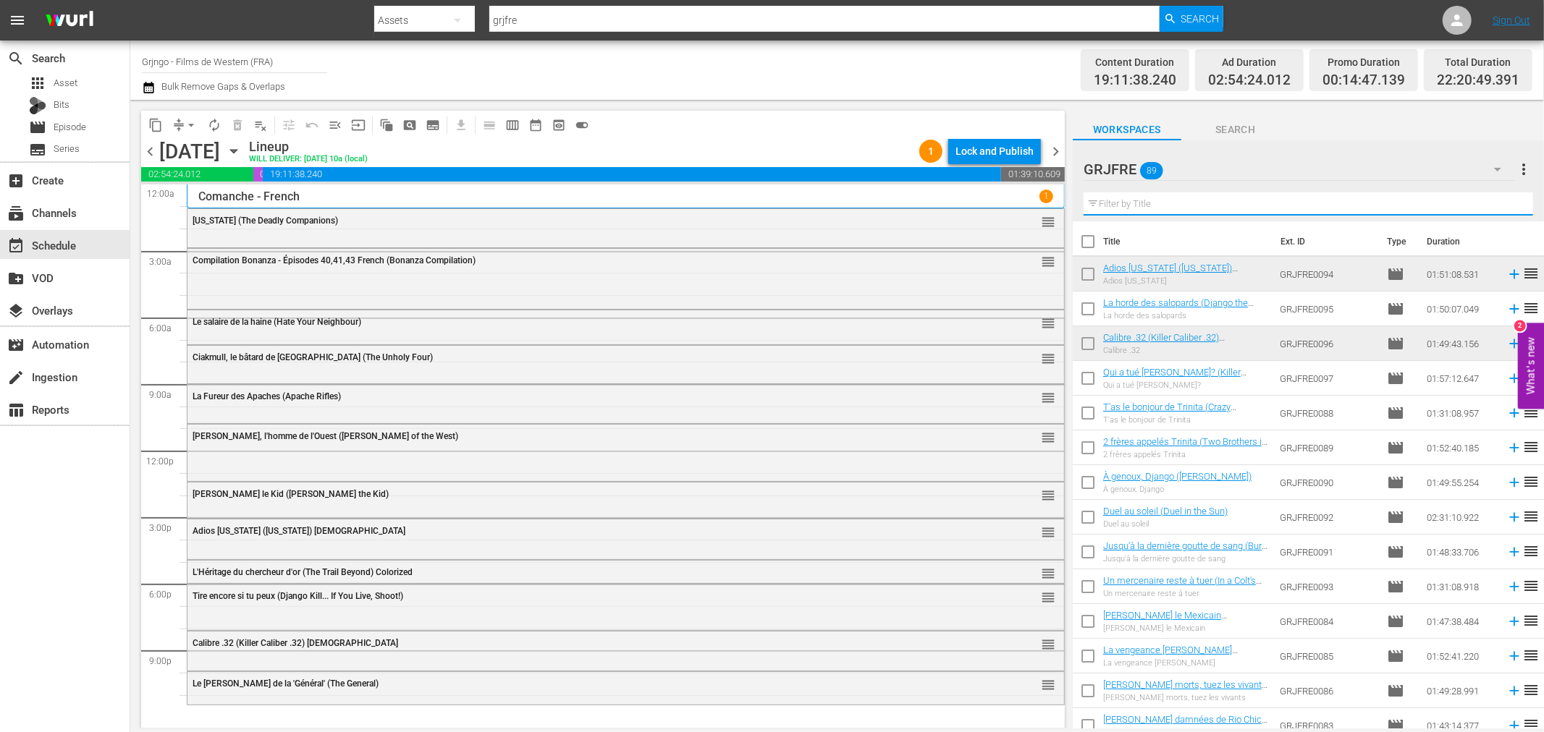
paste input "Day of the Outlaw"
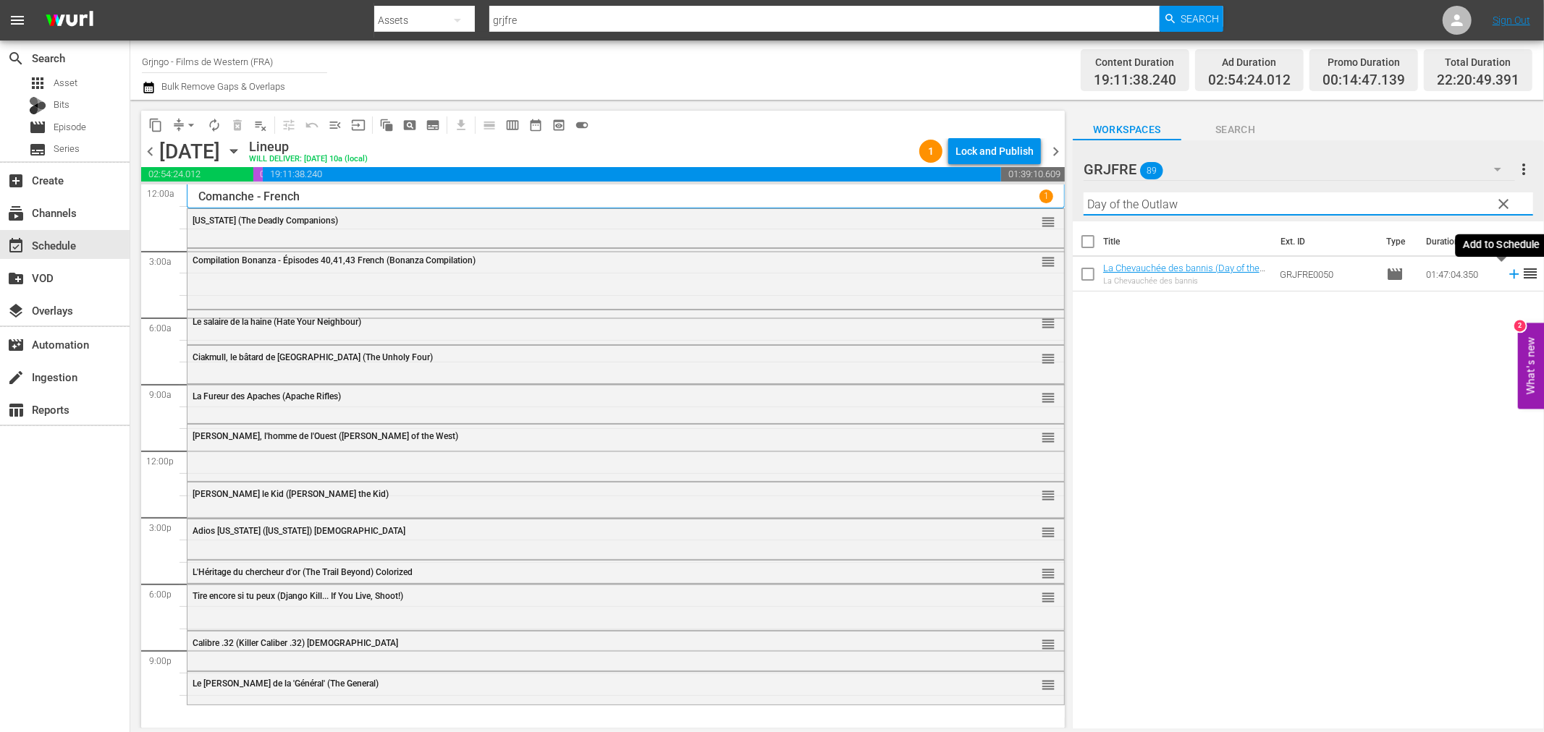
type input "Day of the Outlaw"
click at [1506, 277] on icon at bounding box center [1514, 274] width 16 height 16
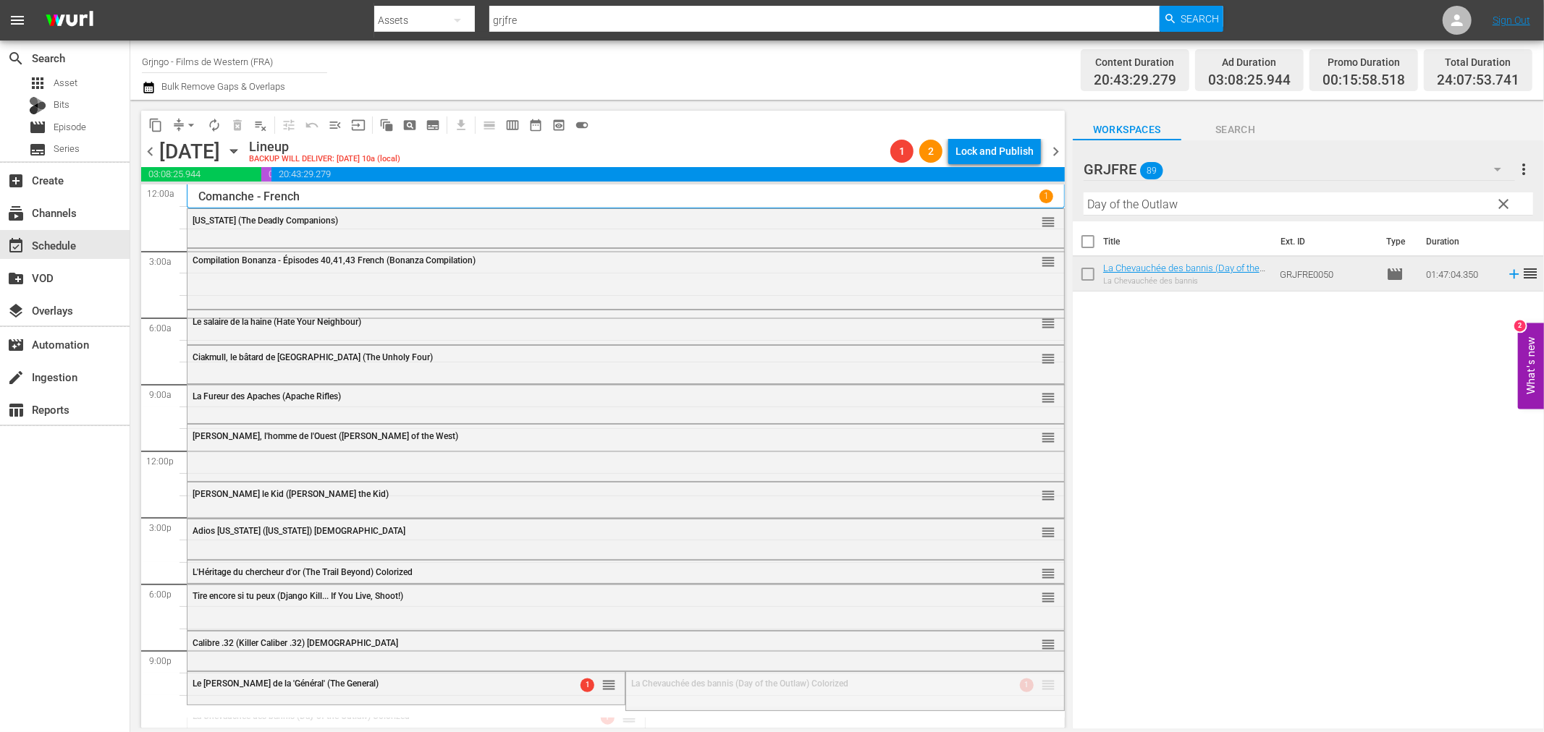
drag, startPoint x: 1038, startPoint y: 685, endPoint x: 1035, endPoint y: 704, distance: 19.0
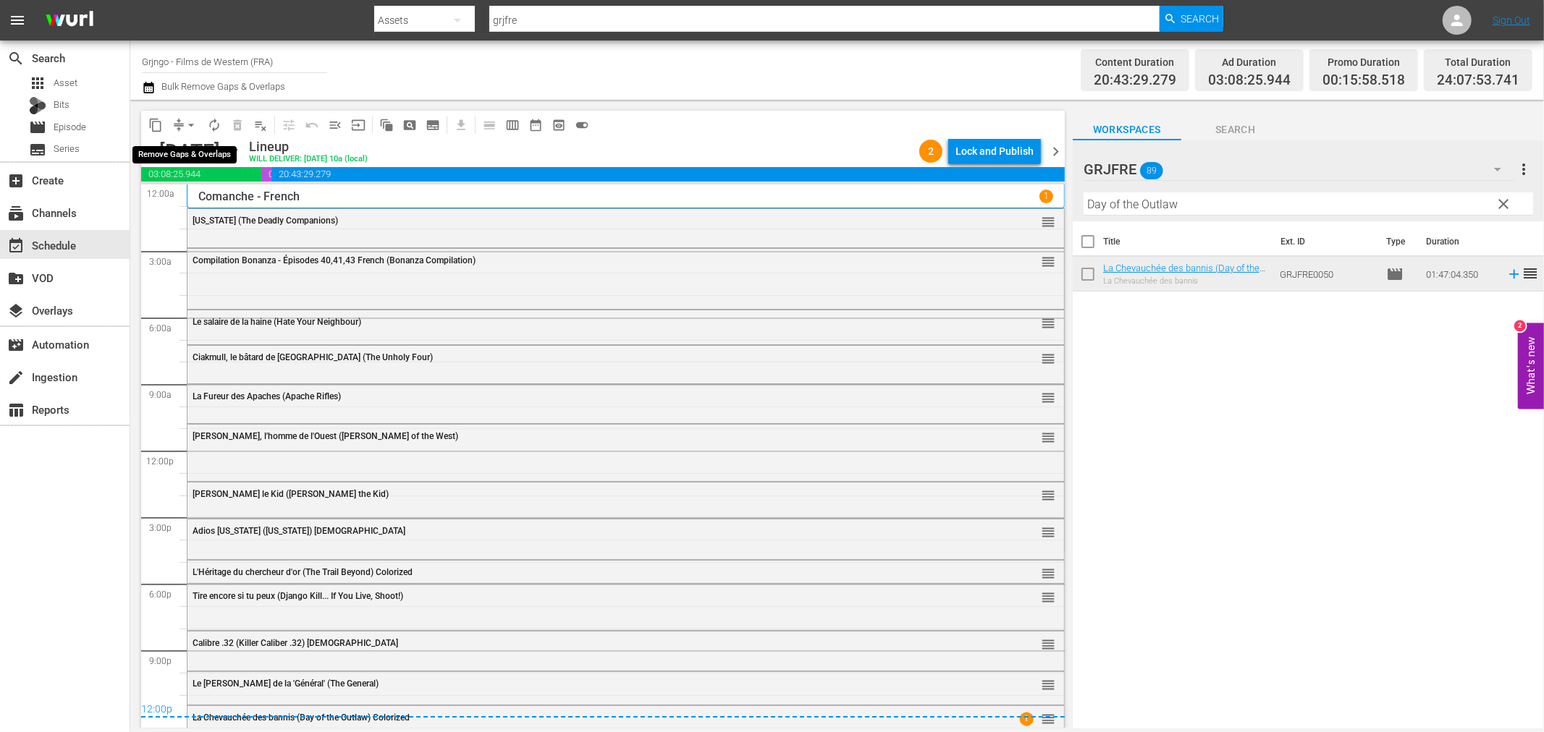
click at [198, 121] on span "arrow_drop_down" at bounding box center [191, 125] width 14 height 14
click at [208, 205] on li "Align to End of Previous Day" at bounding box center [192, 202] width 152 height 24
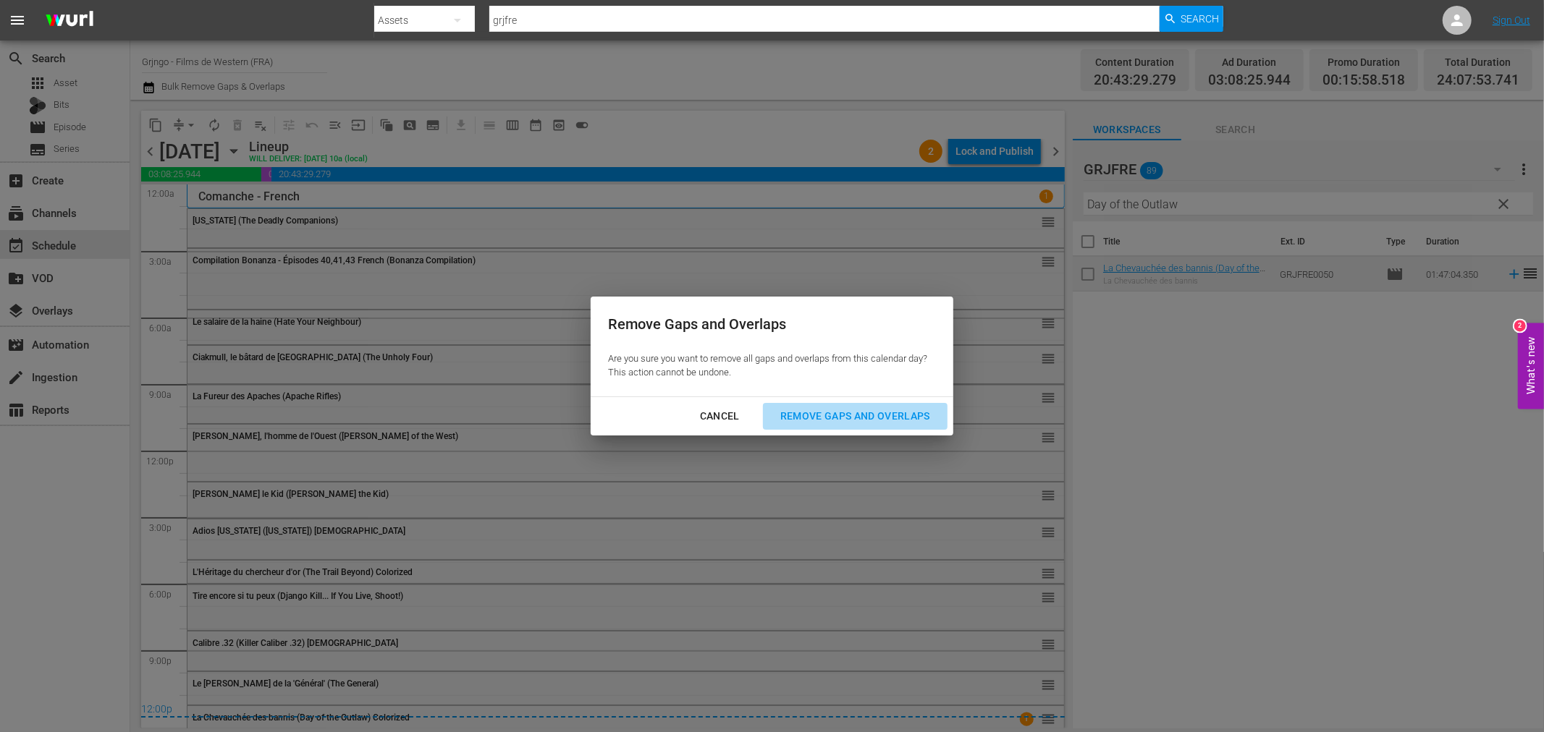
click at [894, 408] on div "Remove Gaps and Overlaps" at bounding box center [855, 416] width 173 height 18
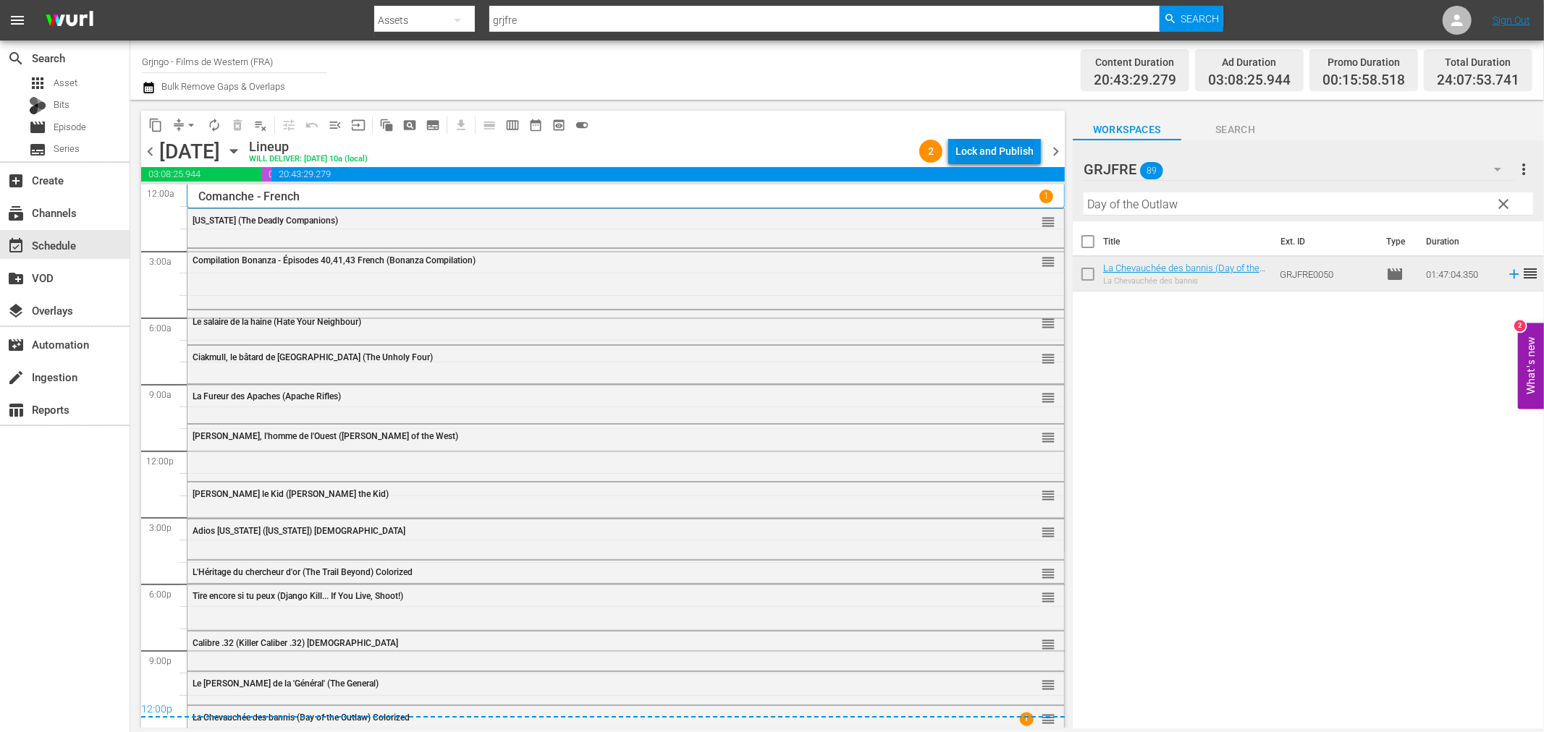
click at [982, 148] on div "Lock and Publish" at bounding box center [994, 151] width 78 height 26
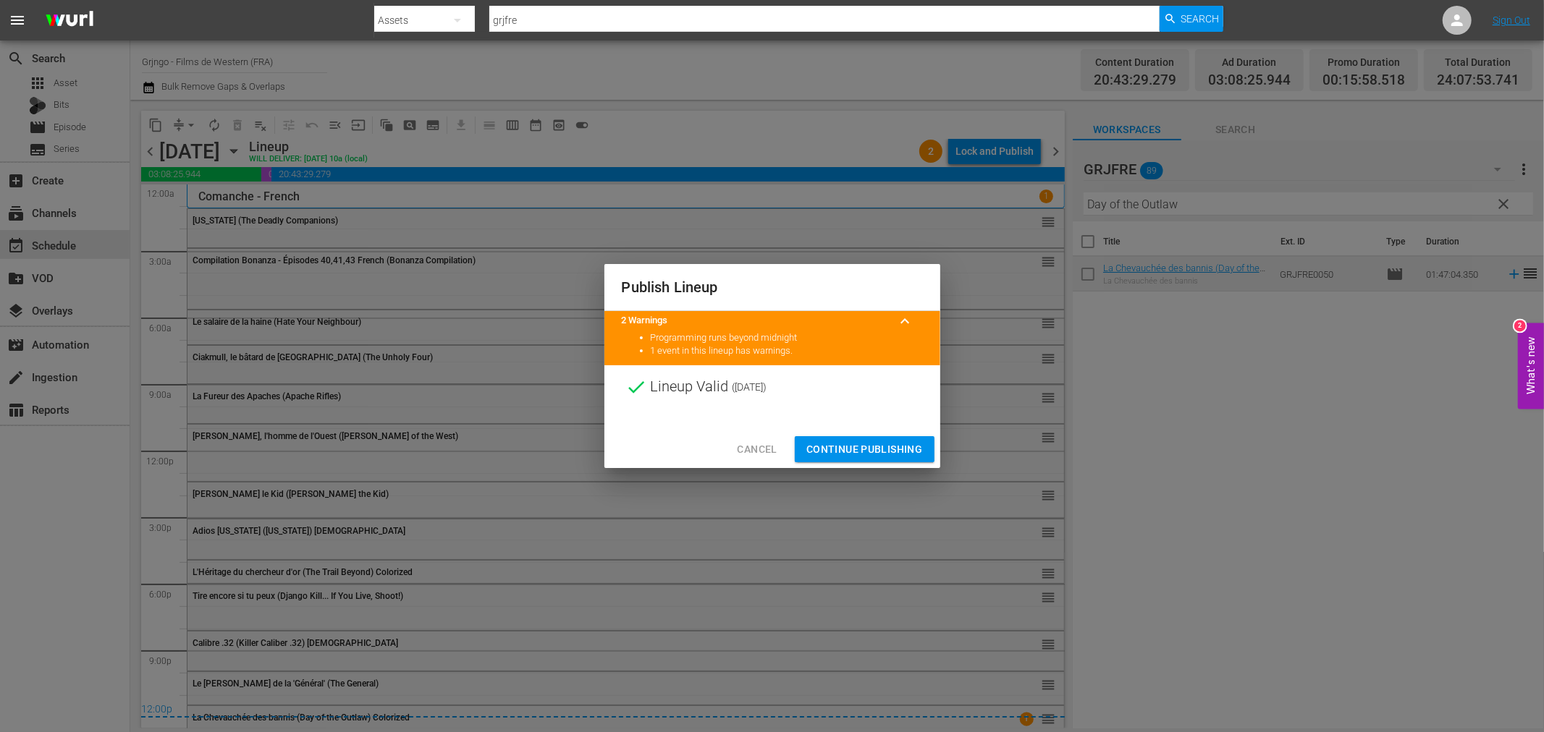
click at [879, 451] on span "Continue Publishing" at bounding box center [864, 450] width 117 height 18
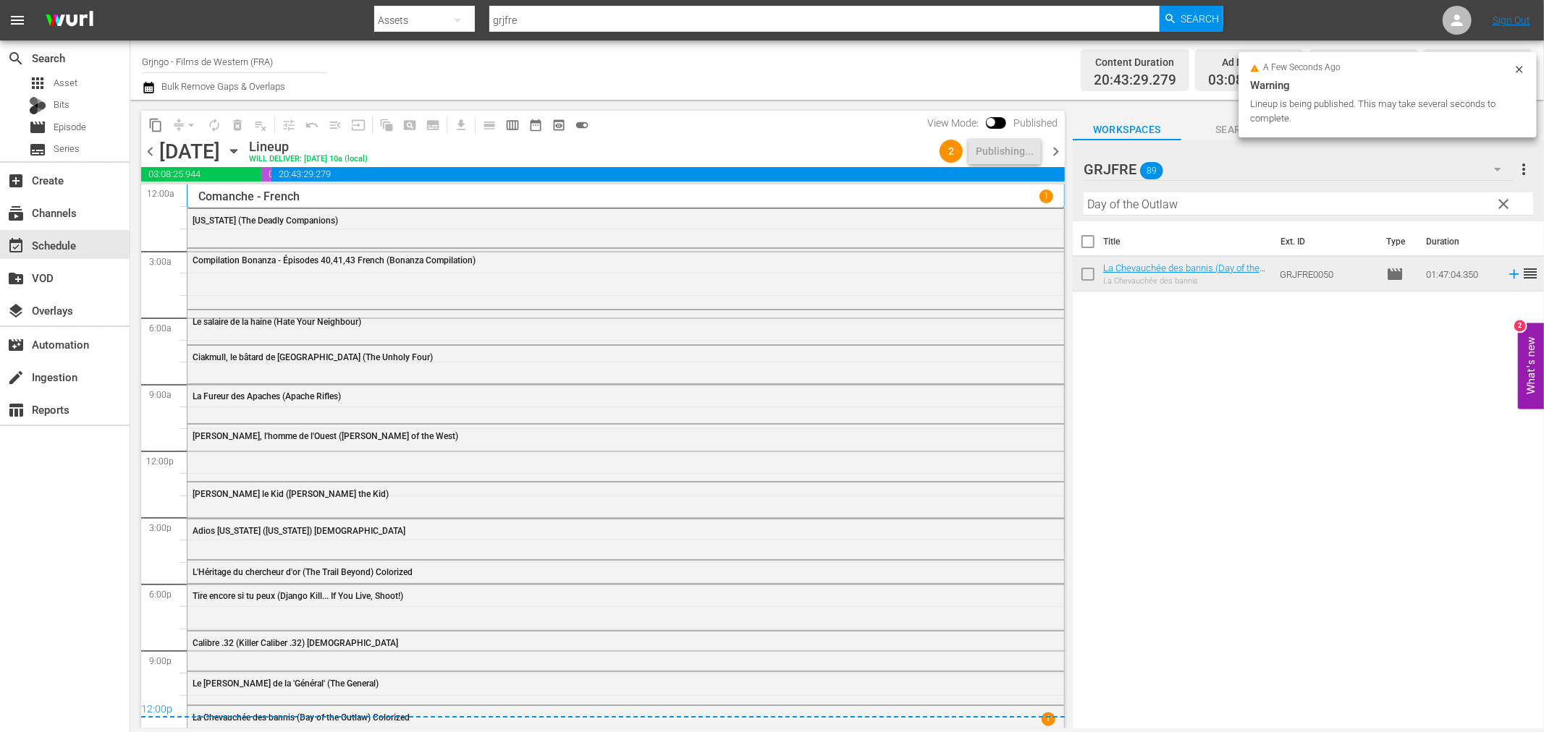
click at [1501, 203] on span "clear" at bounding box center [1503, 203] width 17 height 17
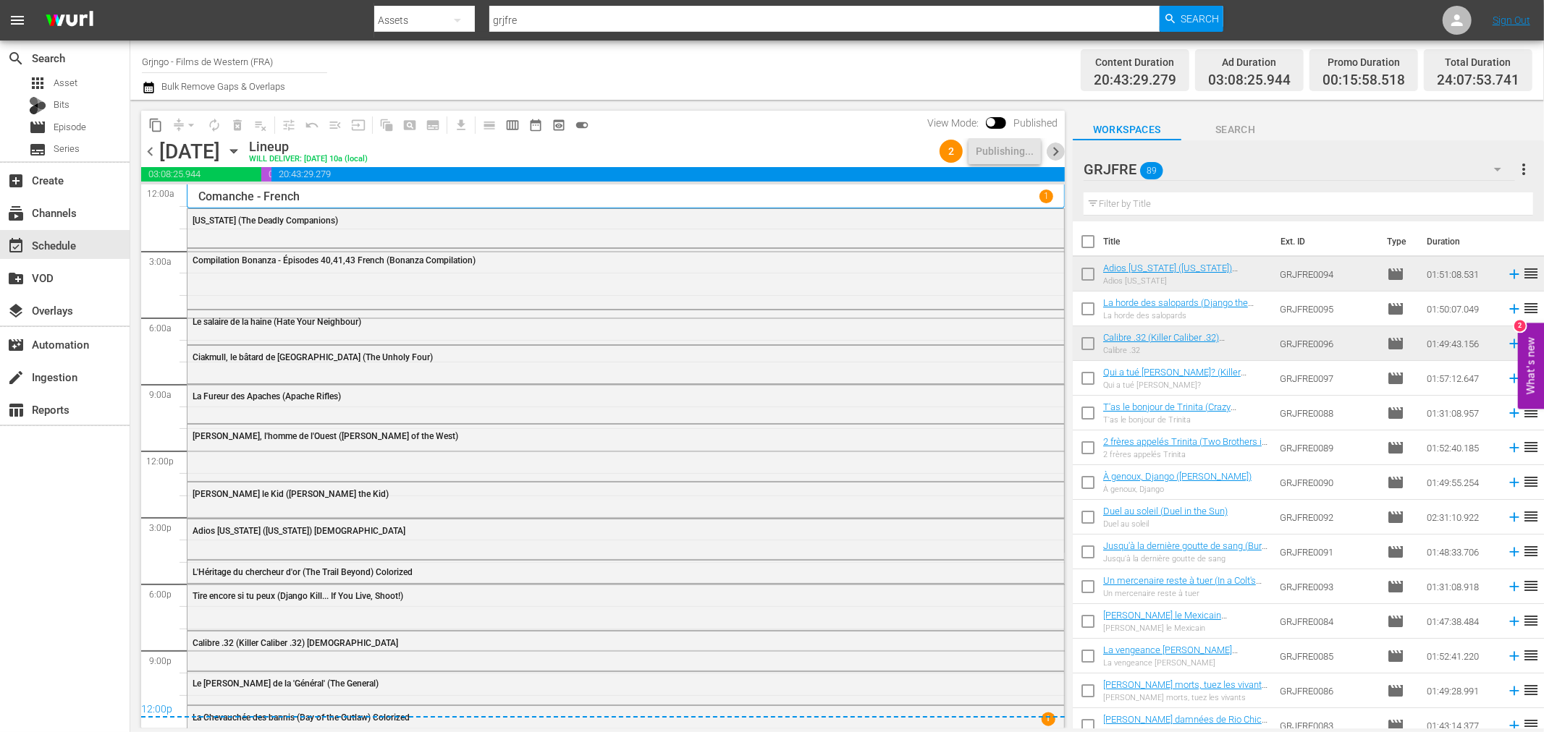
click at [1055, 147] on span "chevron_right" at bounding box center [1055, 152] width 18 height 18
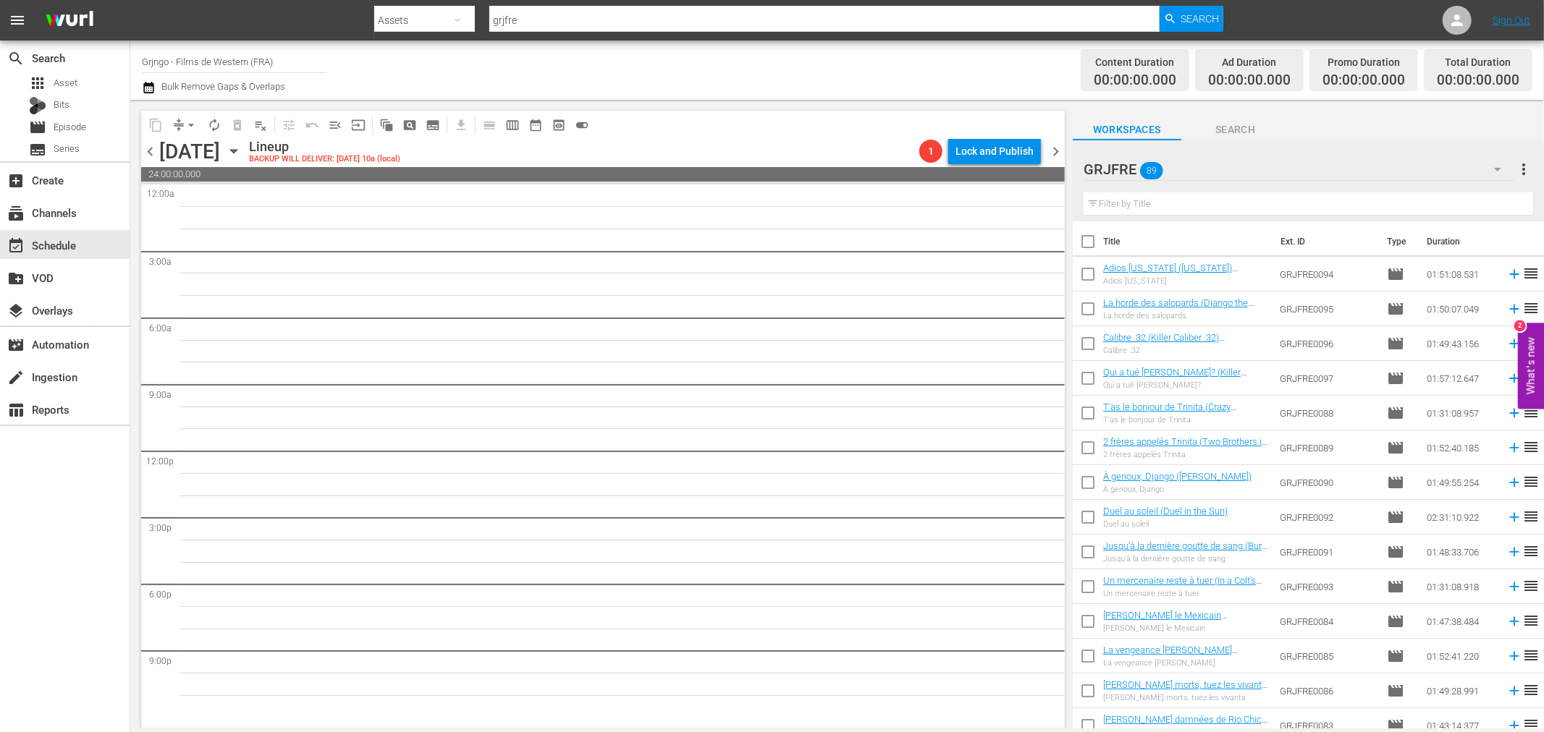
click at [1124, 204] on input "text" at bounding box center [1307, 204] width 449 height 23
paste input "L'indien blanc (Pawnee)"
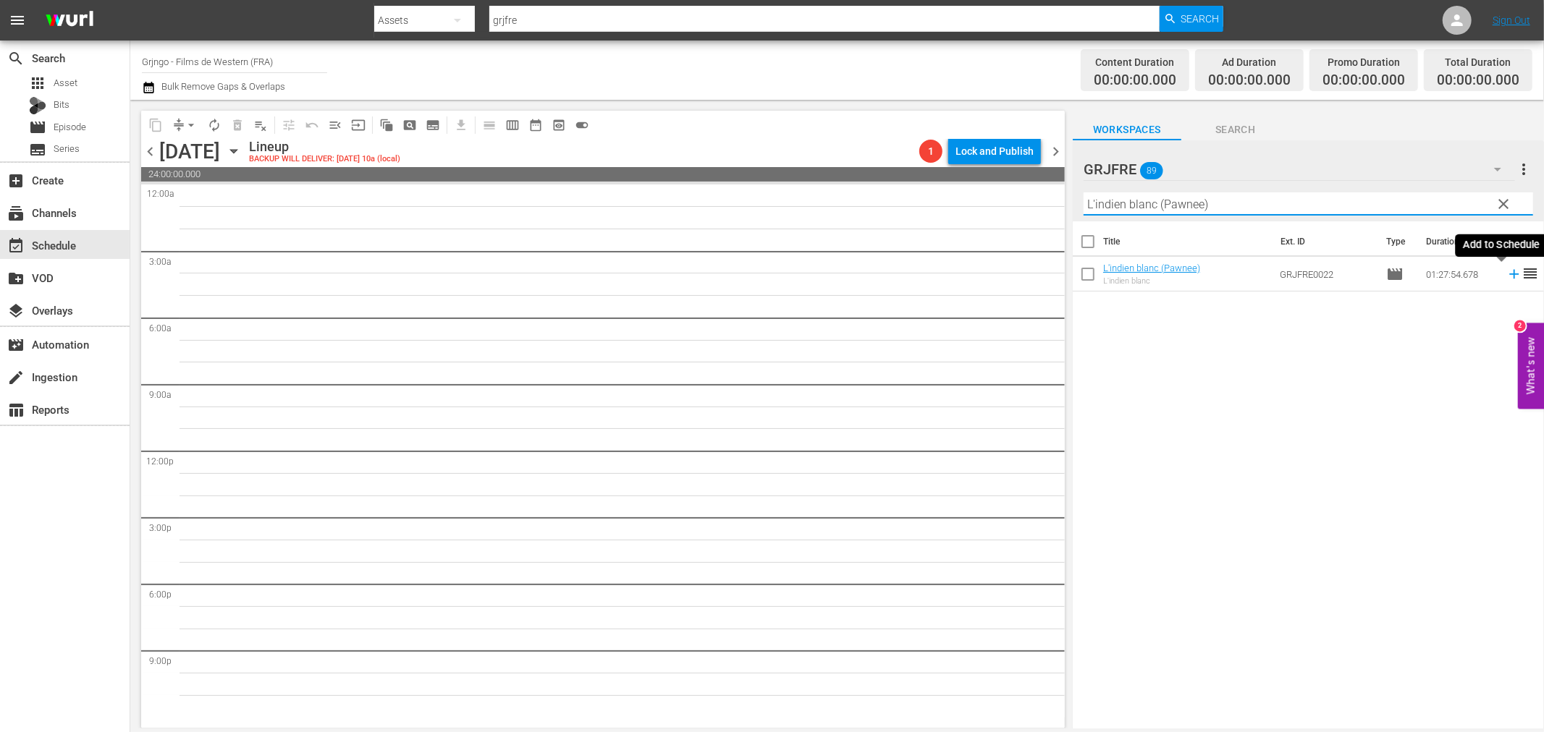
type input "L'indien blanc (Pawnee)"
click at [1506, 273] on icon at bounding box center [1514, 274] width 16 height 16
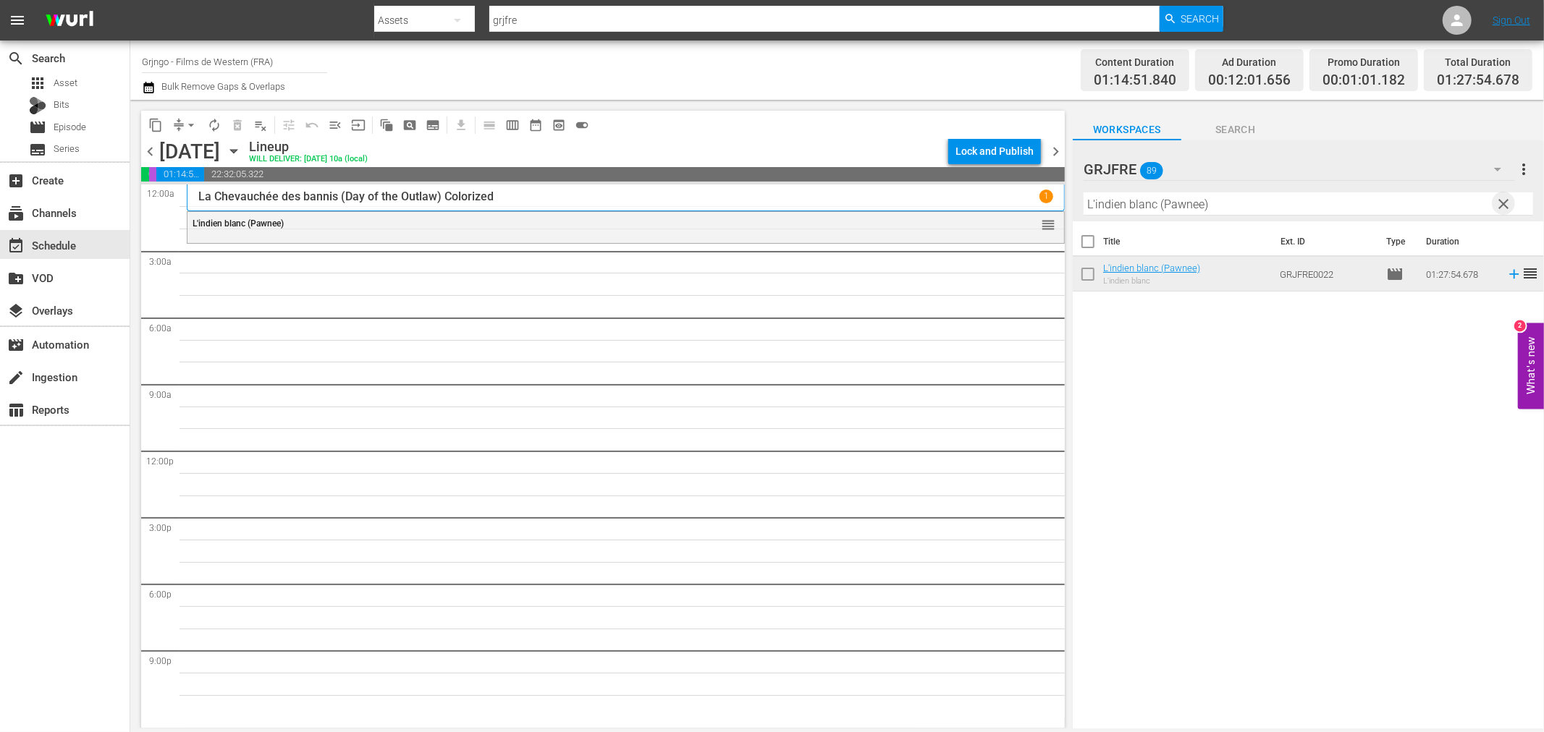
click at [1500, 200] on span "clear" at bounding box center [1503, 203] width 17 height 17
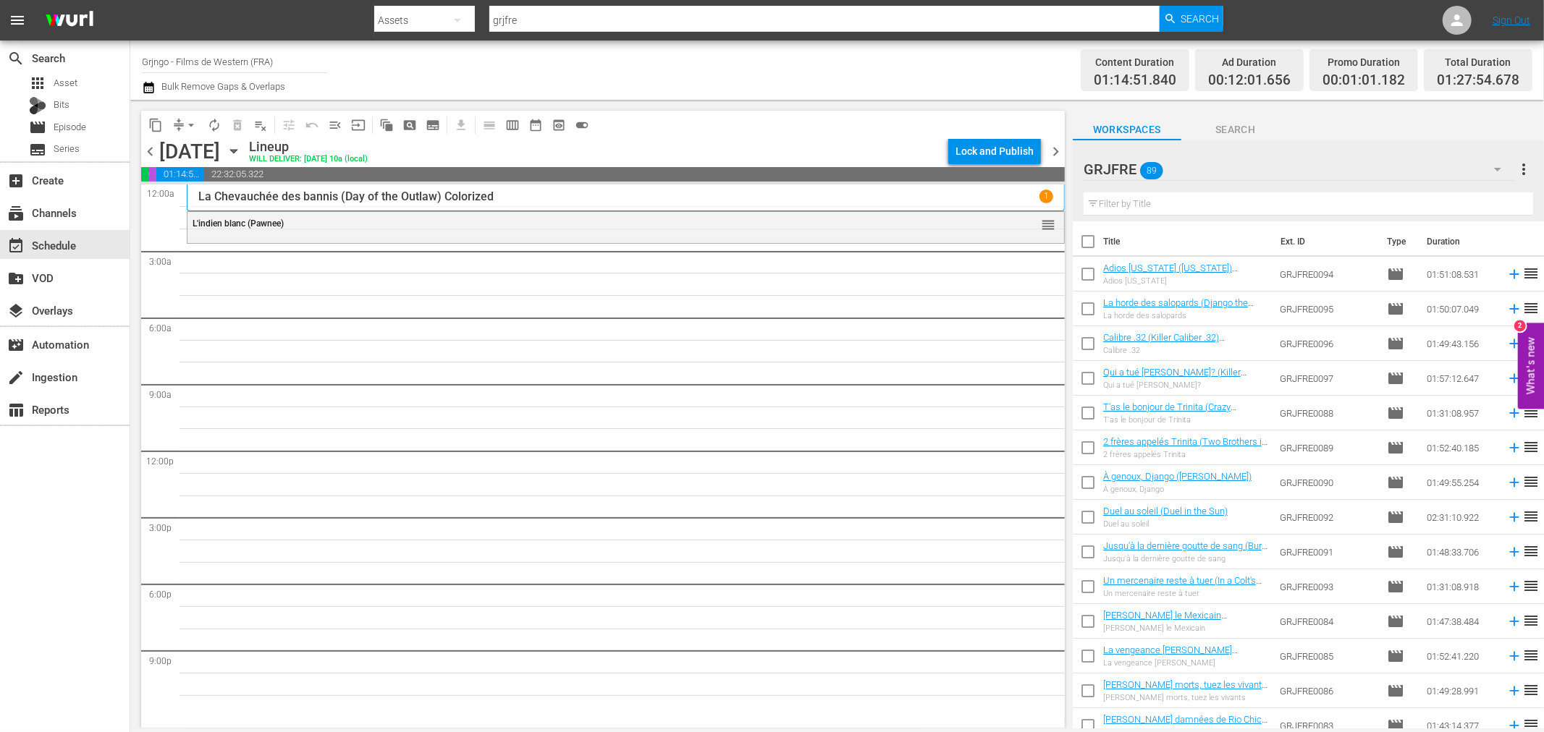
click at [1191, 203] on input "text" at bounding box center [1307, 204] width 449 height 23
paste input "Compilation Bonanza - Épisodes 44,45,46"
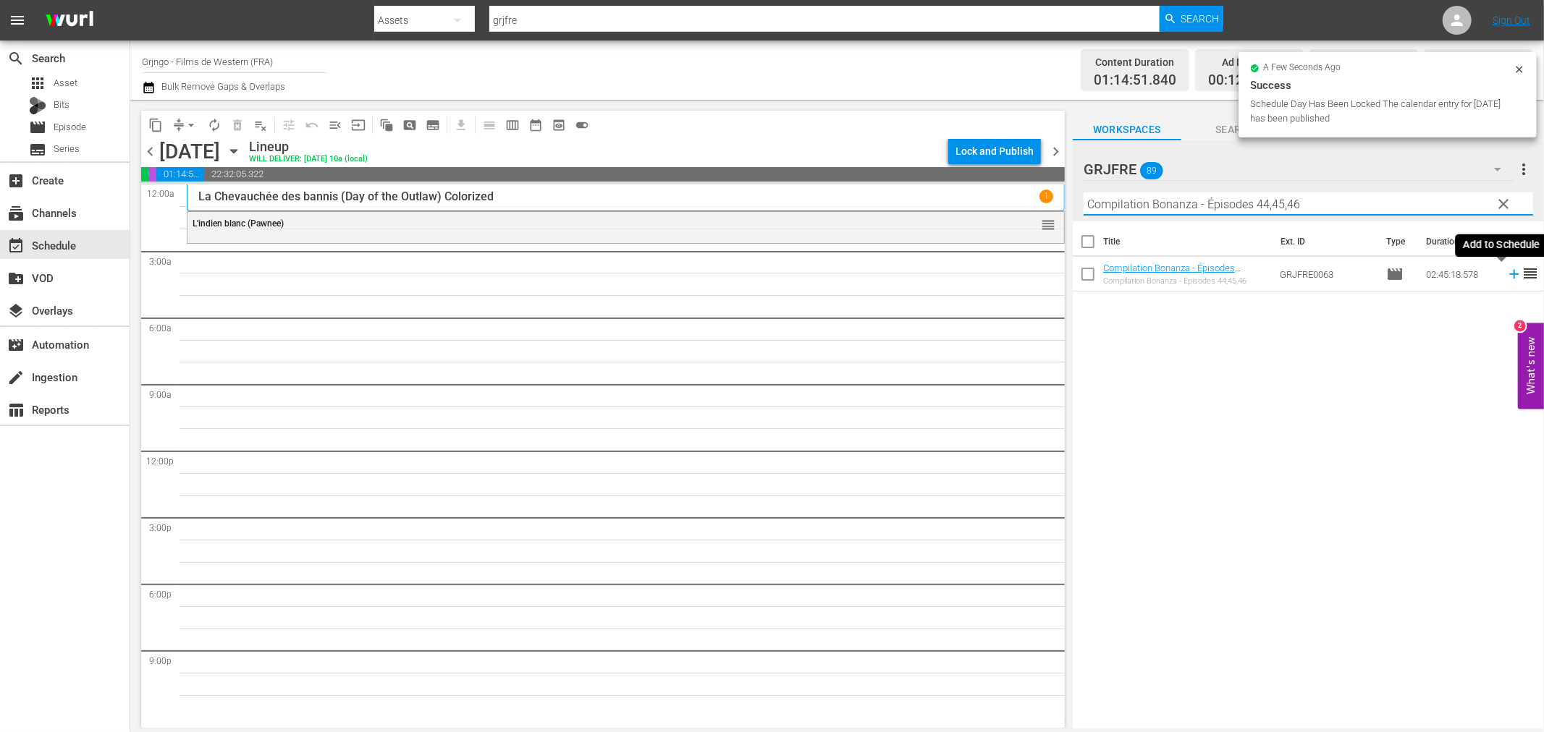
type input "Compilation Bonanza - Épisodes 44,45,46"
click at [1506, 273] on icon at bounding box center [1514, 274] width 16 height 16
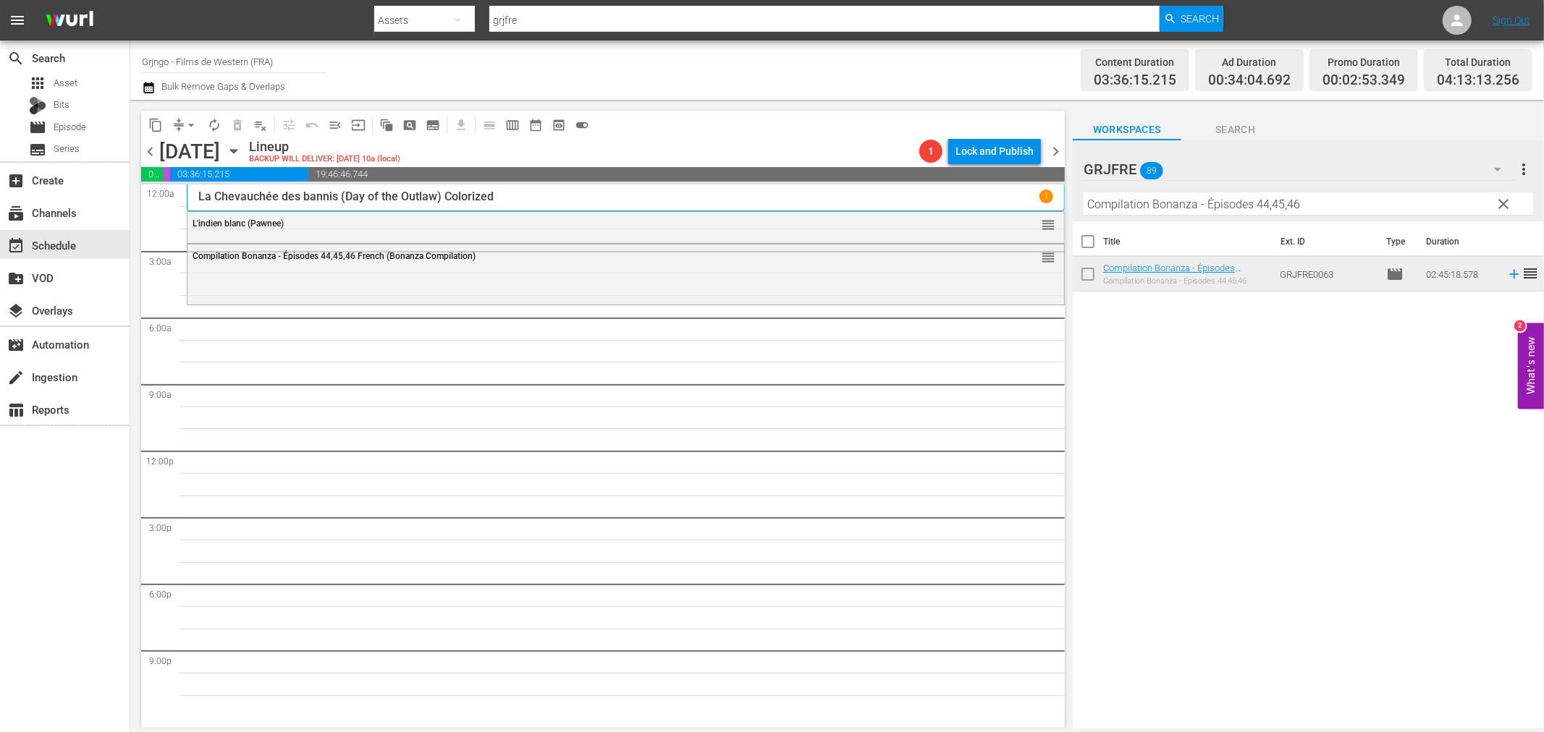
click at [1504, 200] on span "clear" at bounding box center [1503, 203] width 17 height 17
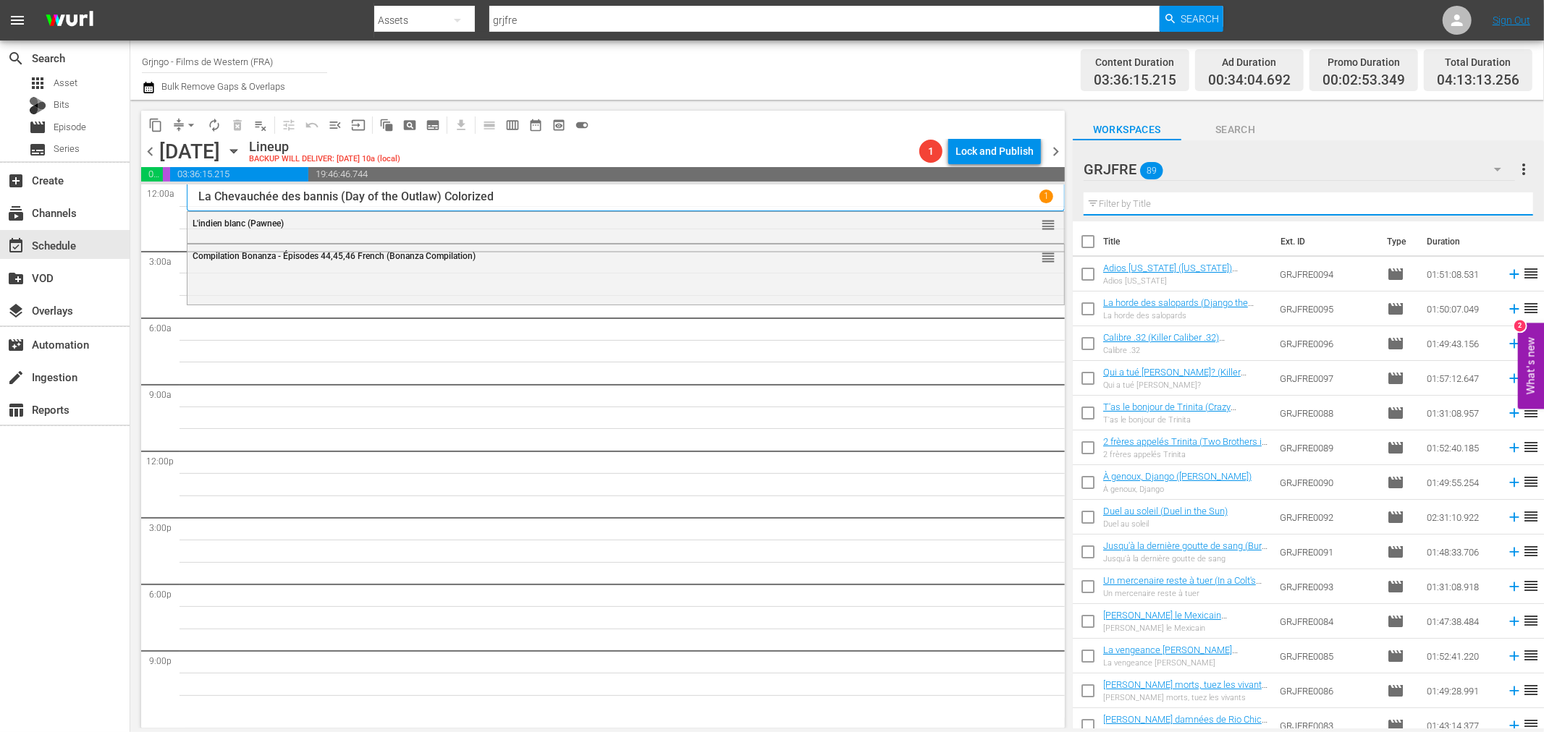
paste input "Boss (The Black Bounty Hunter)"
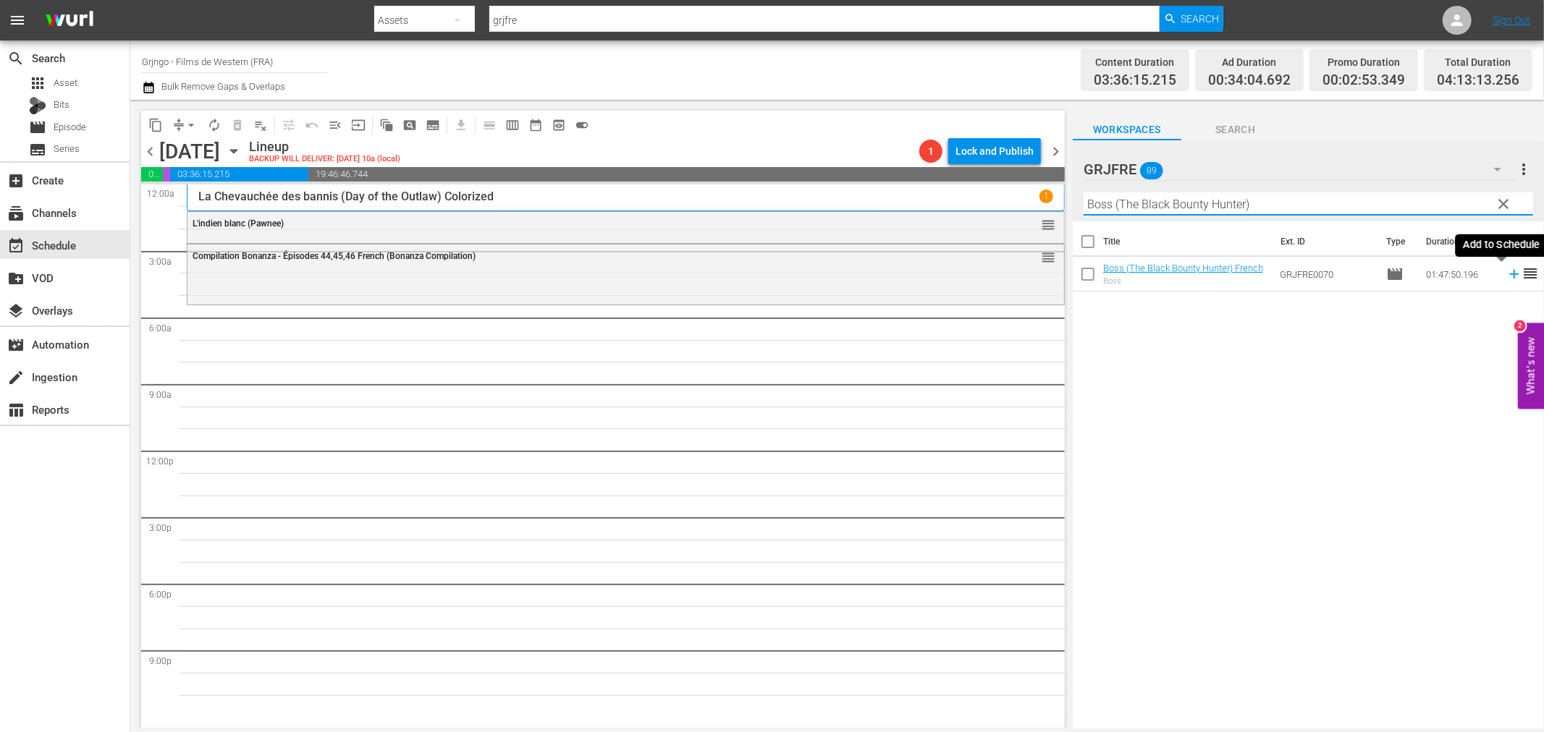
type input "Boss (The Black Bounty Hunter)"
click at [1509, 275] on icon at bounding box center [1513, 274] width 9 height 9
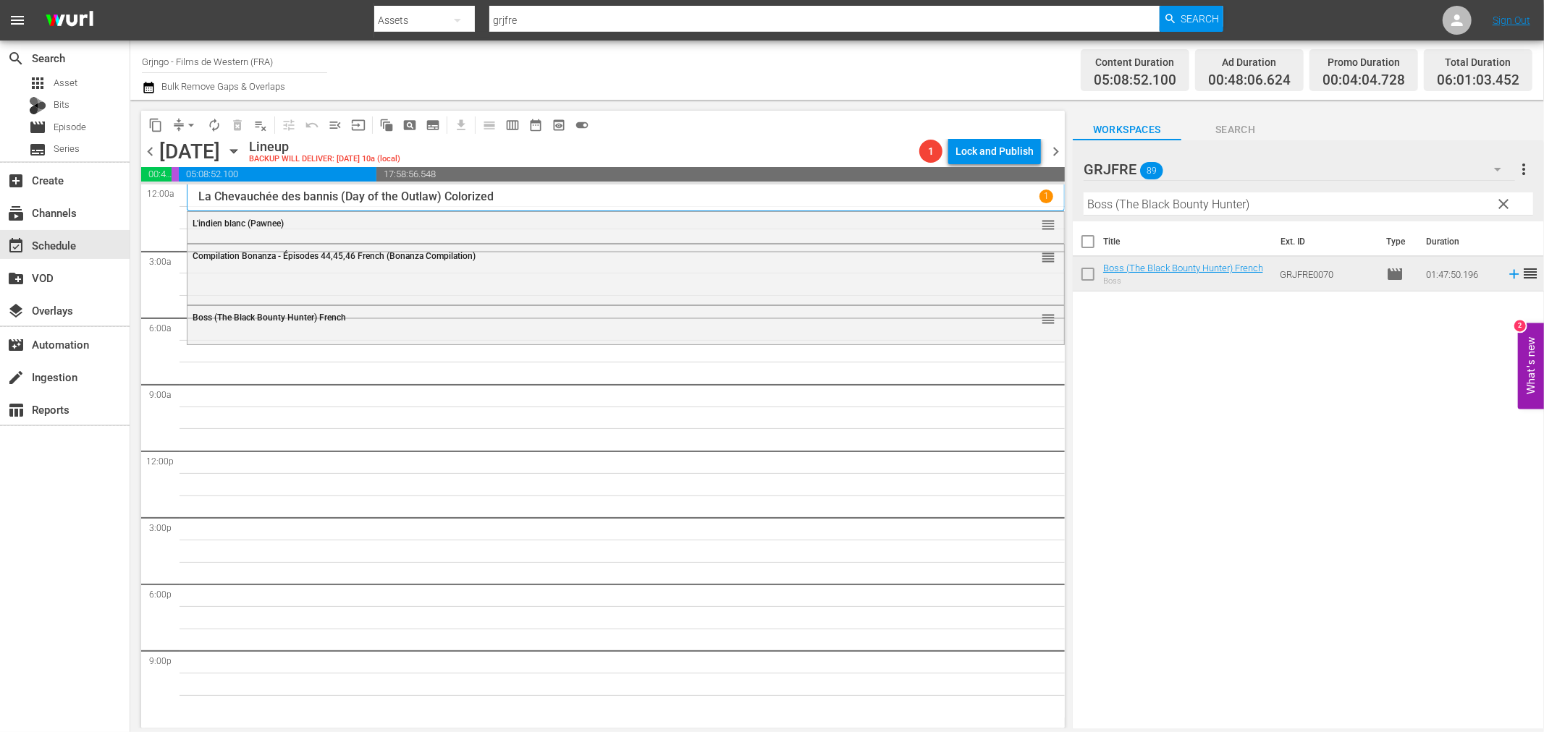
drag, startPoint x: 1506, startPoint y: 199, endPoint x: 1348, endPoint y: 193, distance: 157.9
click at [1506, 199] on span "clear" at bounding box center [1503, 203] width 17 height 17
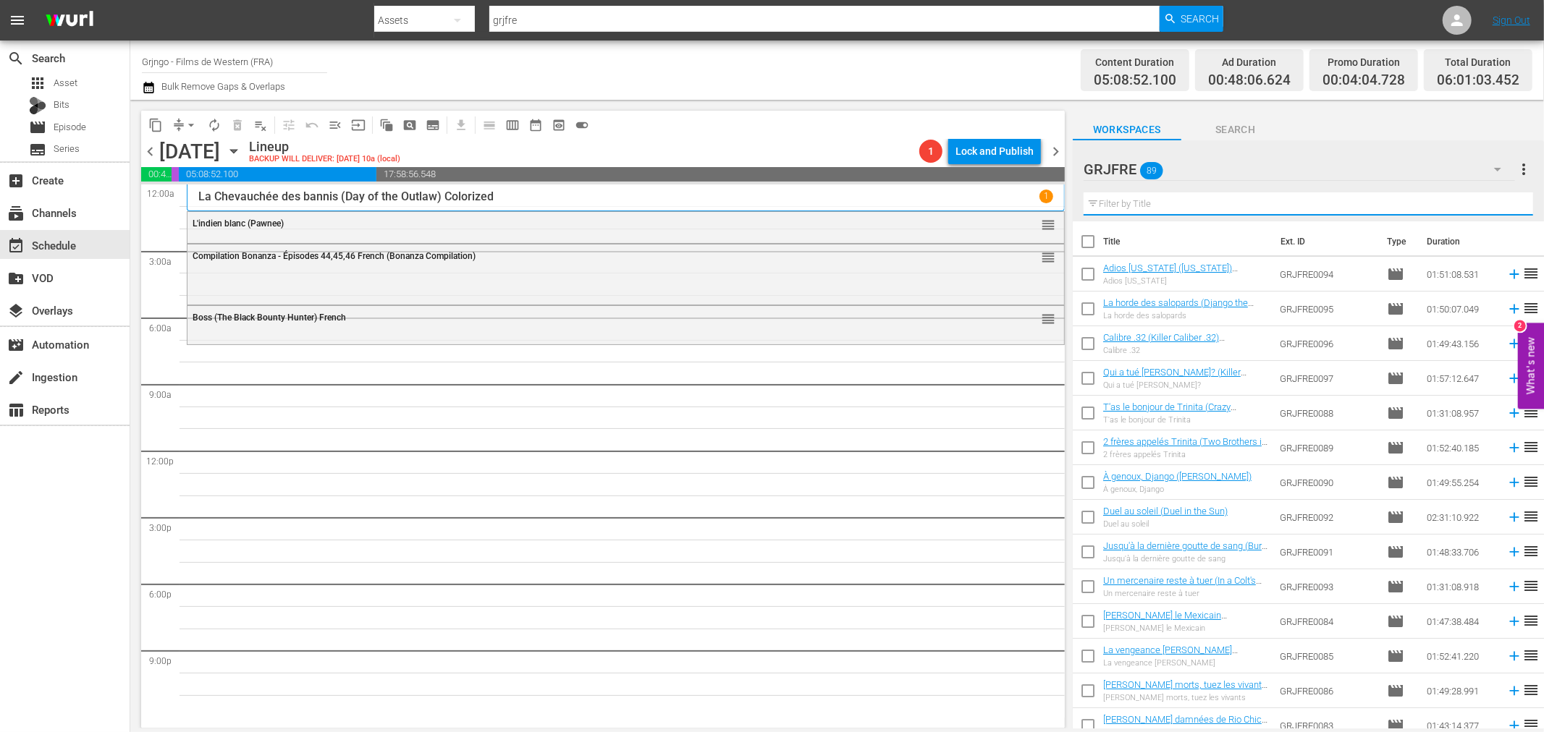
paste input "Lightning Jack"
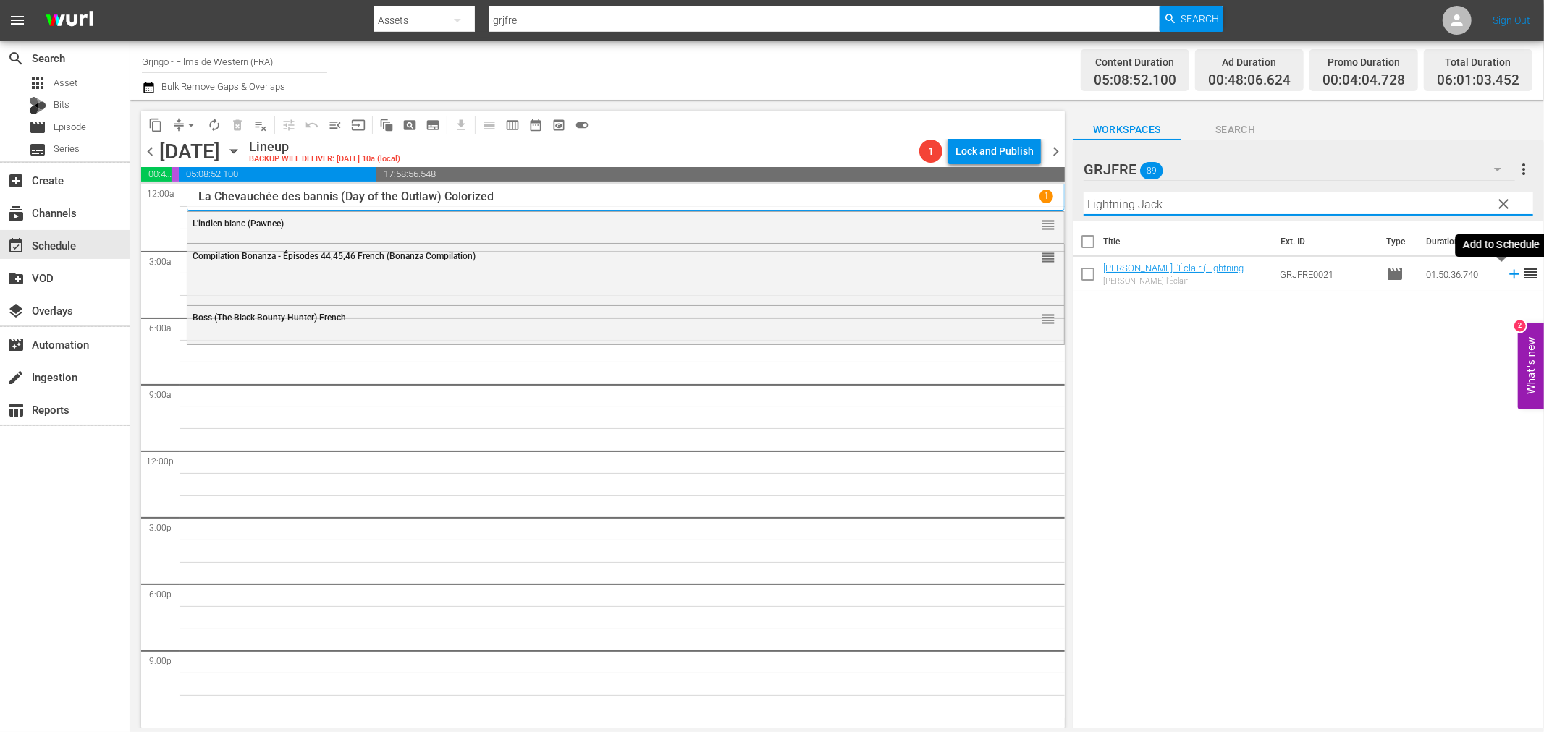
type input "Lightning Jack"
click at [1509, 274] on icon at bounding box center [1513, 274] width 9 height 9
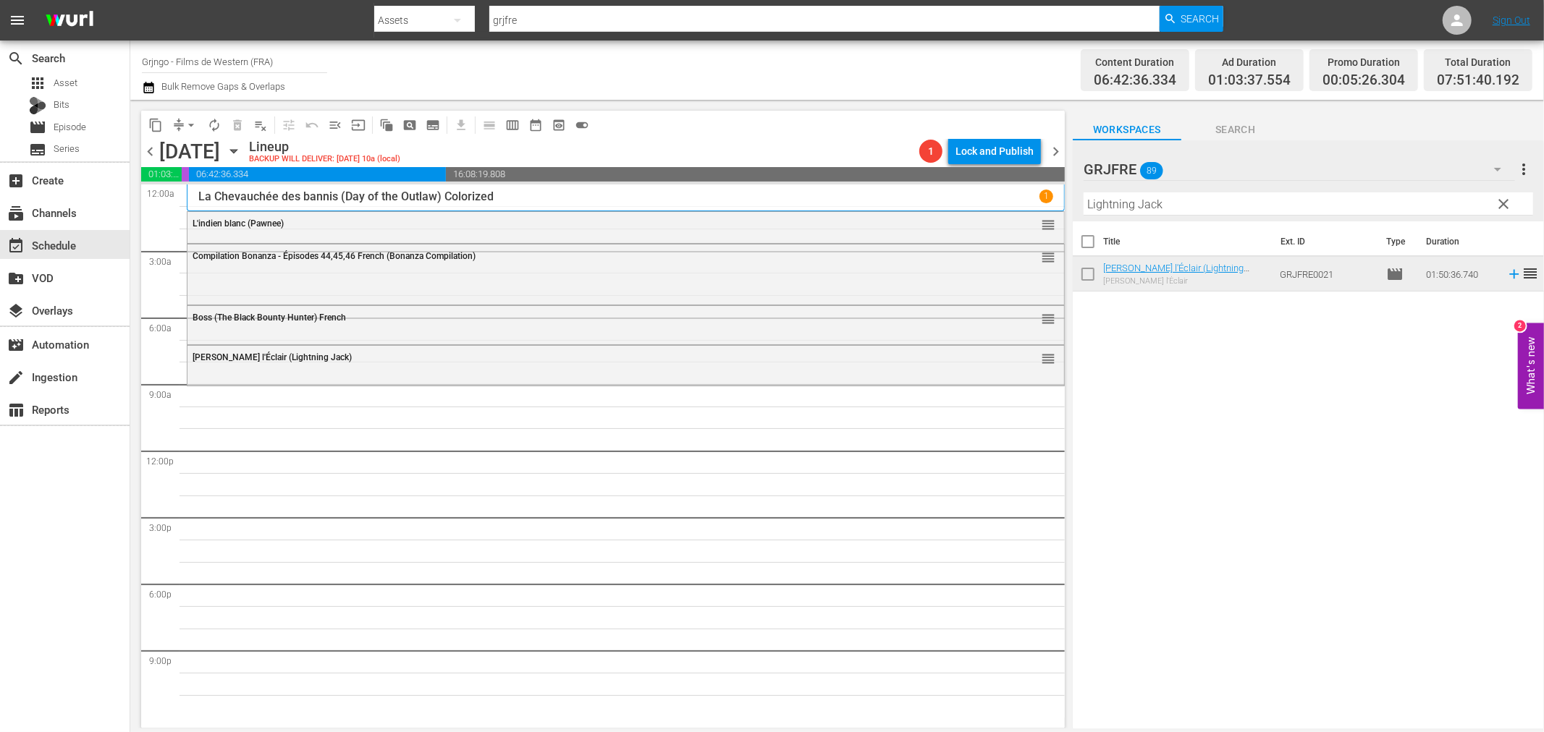
drag, startPoint x: 1502, startPoint y: 200, endPoint x: 1405, endPoint y: 193, distance: 97.2
click at [1502, 200] on span "clear" at bounding box center [1503, 203] width 17 height 17
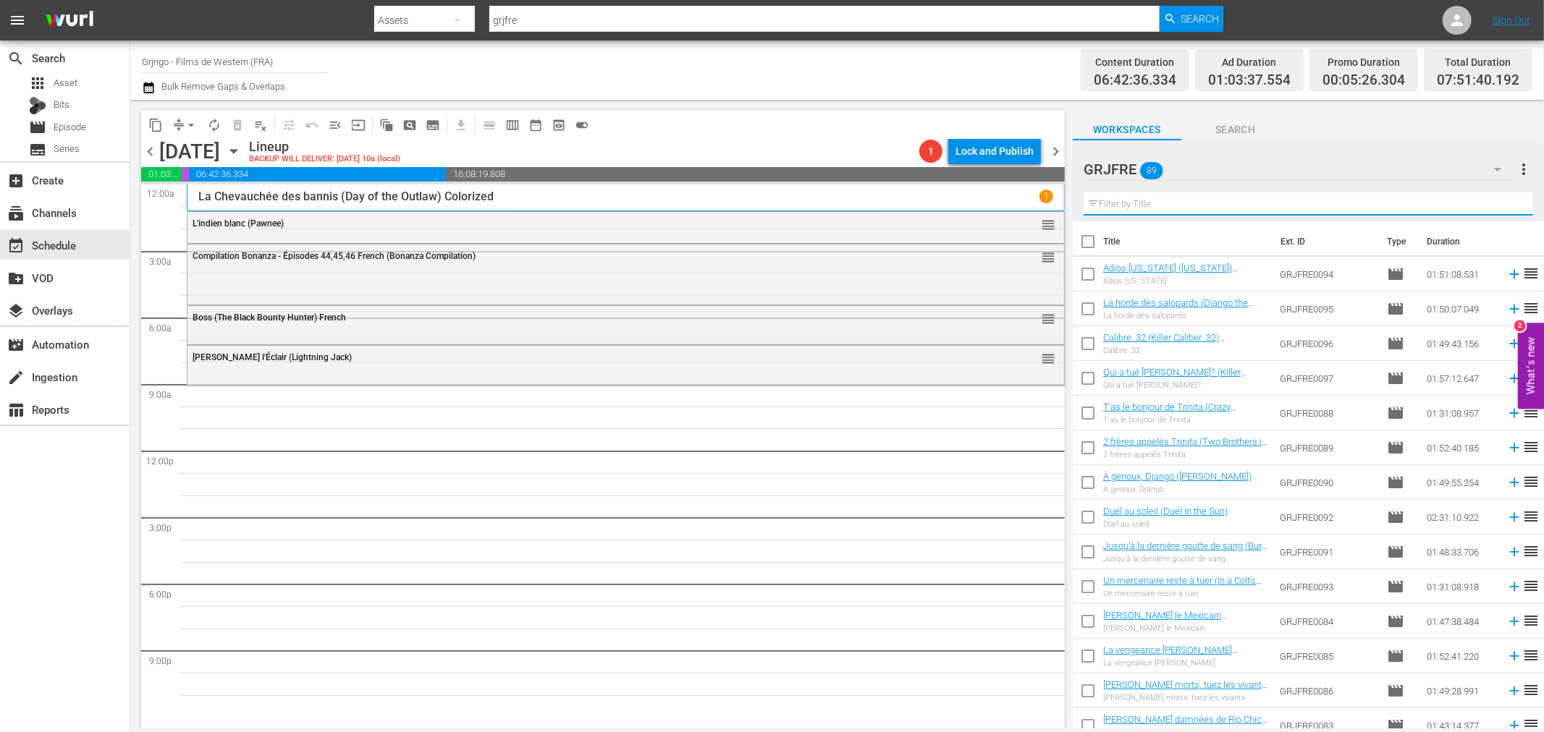
paste input "Heads or Tails"
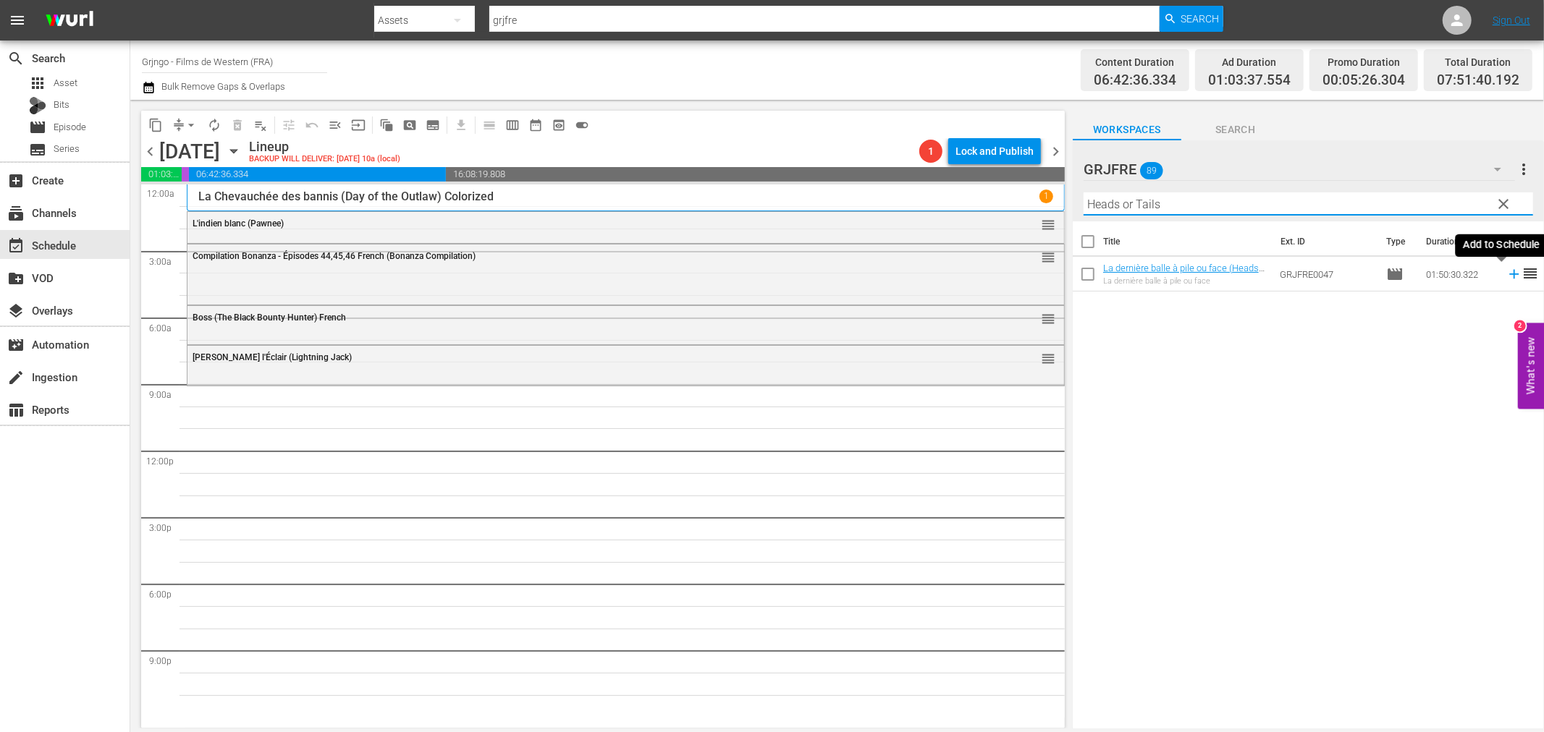
type input "Heads or Tails"
click at [1509, 276] on icon at bounding box center [1513, 274] width 9 height 9
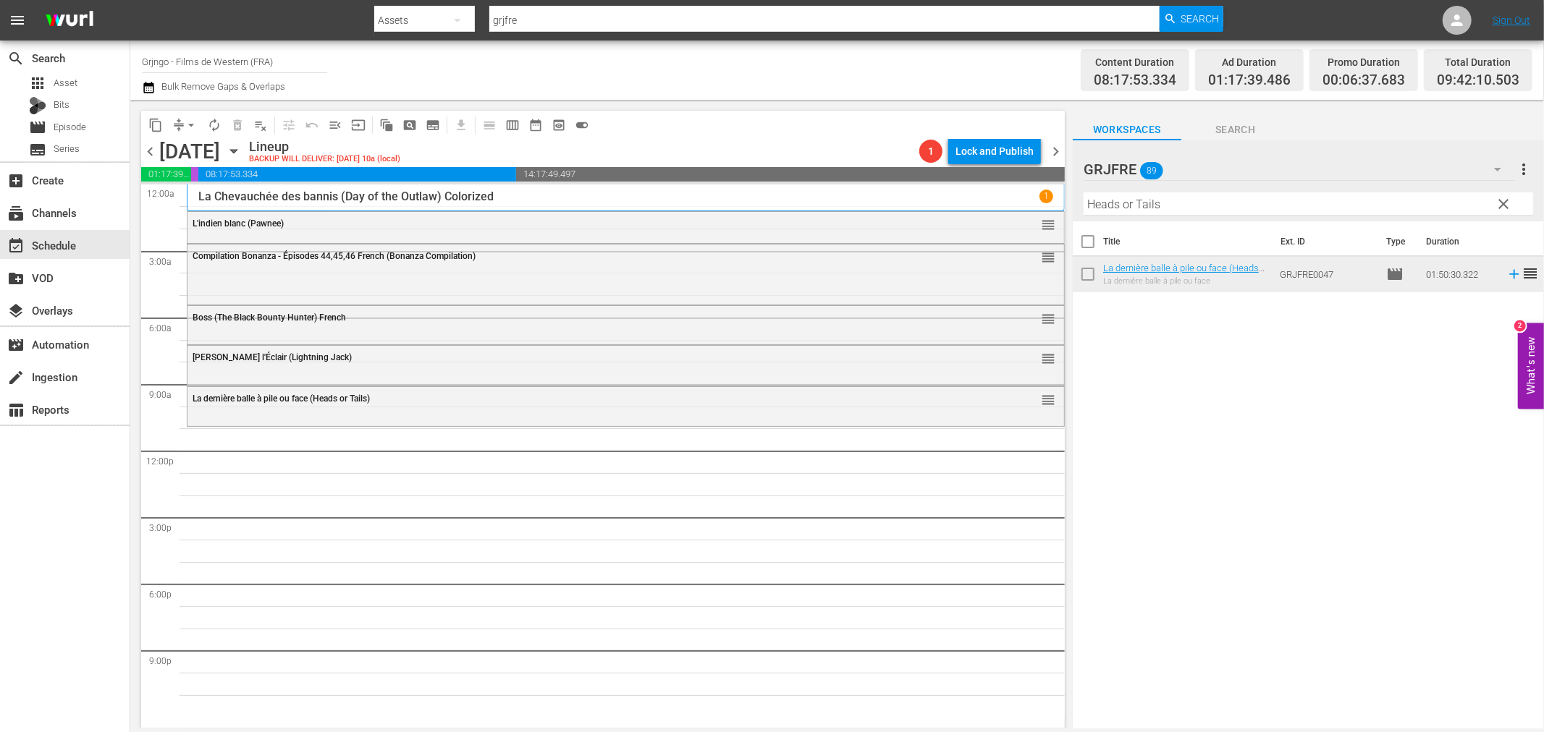
drag, startPoint x: 1506, startPoint y: 199, endPoint x: 1458, endPoint y: 185, distance: 50.6
click at [1506, 199] on span "clear" at bounding box center [1503, 203] width 17 height 17
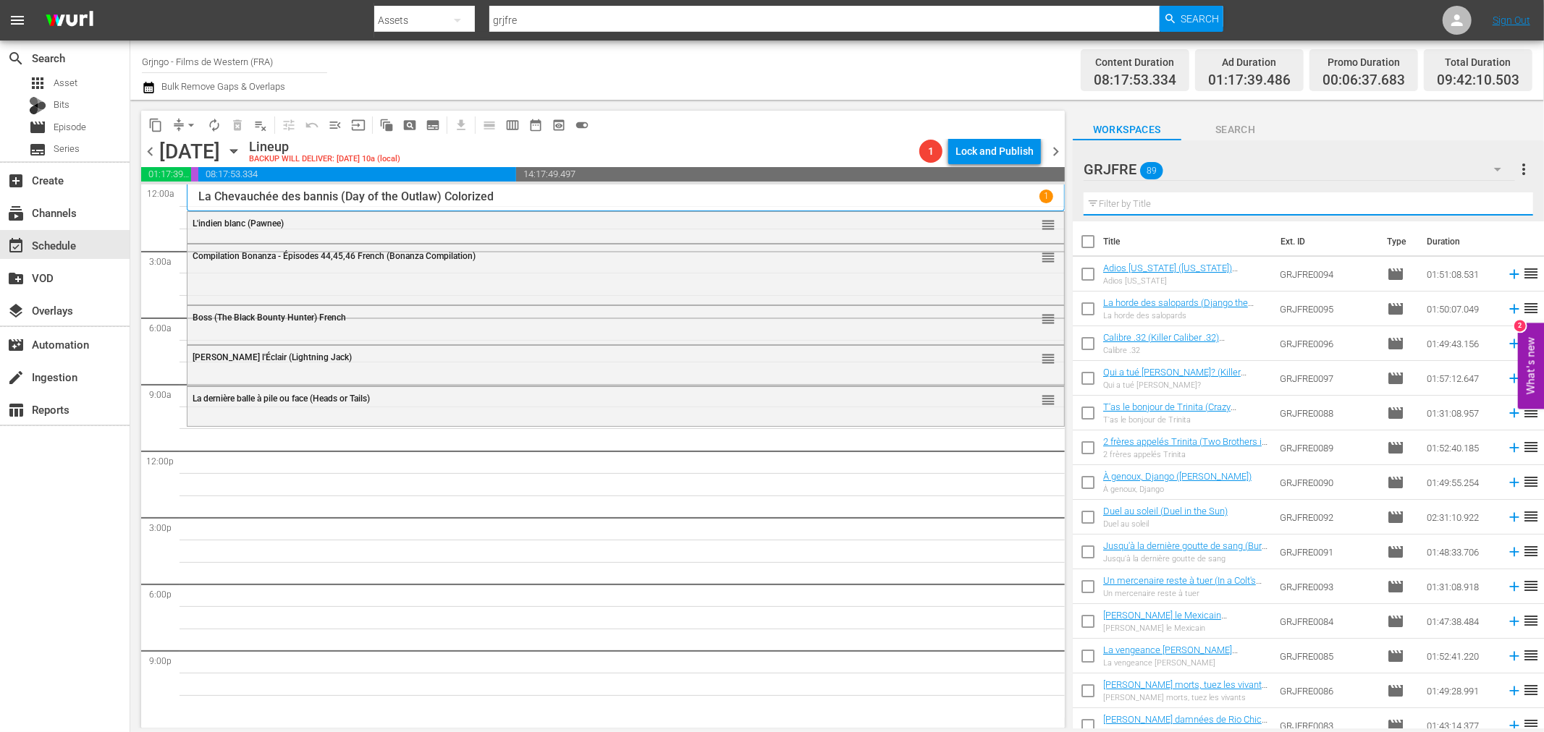
paste input "[PERSON_NAME] et Sartana"
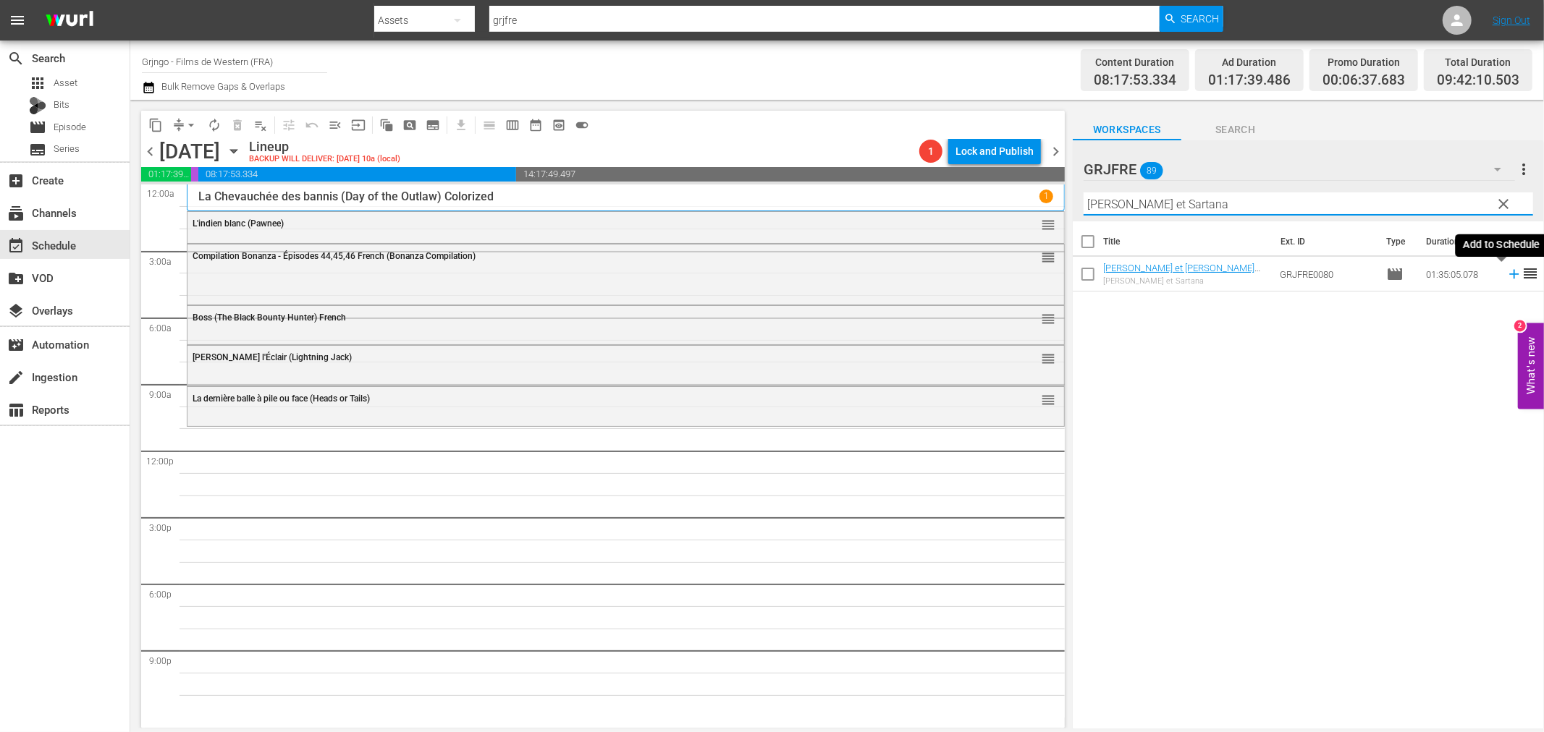
type input "[PERSON_NAME] et Sartana"
click at [1506, 276] on icon at bounding box center [1514, 274] width 16 height 16
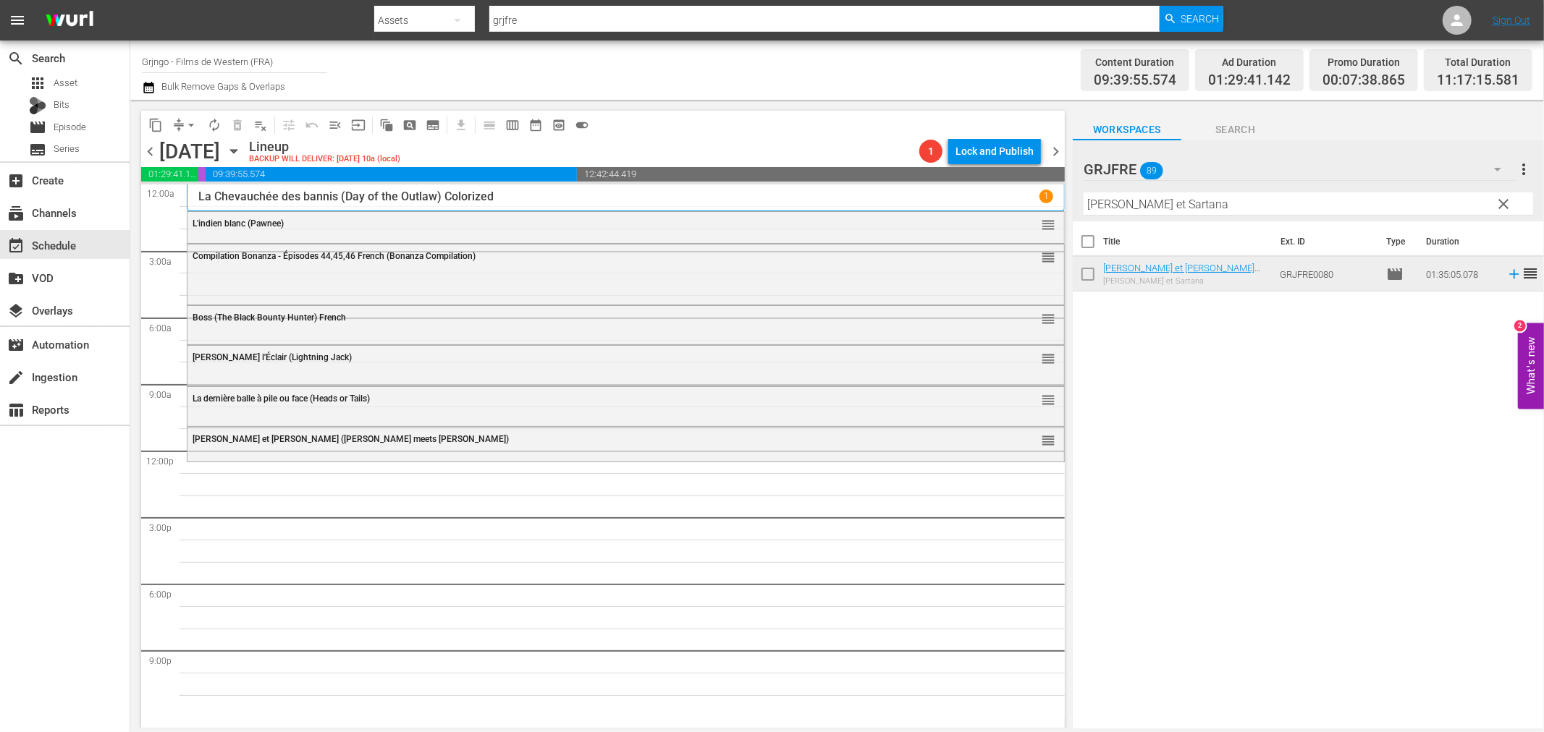
drag, startPoint x: 1500, startPoint y: 204, endPoint x: 1401, endPoint y: 186, distance: 100.8
click at [1500, 204] on span "clear" at bounding box center [1503, 203] width 17 height 17
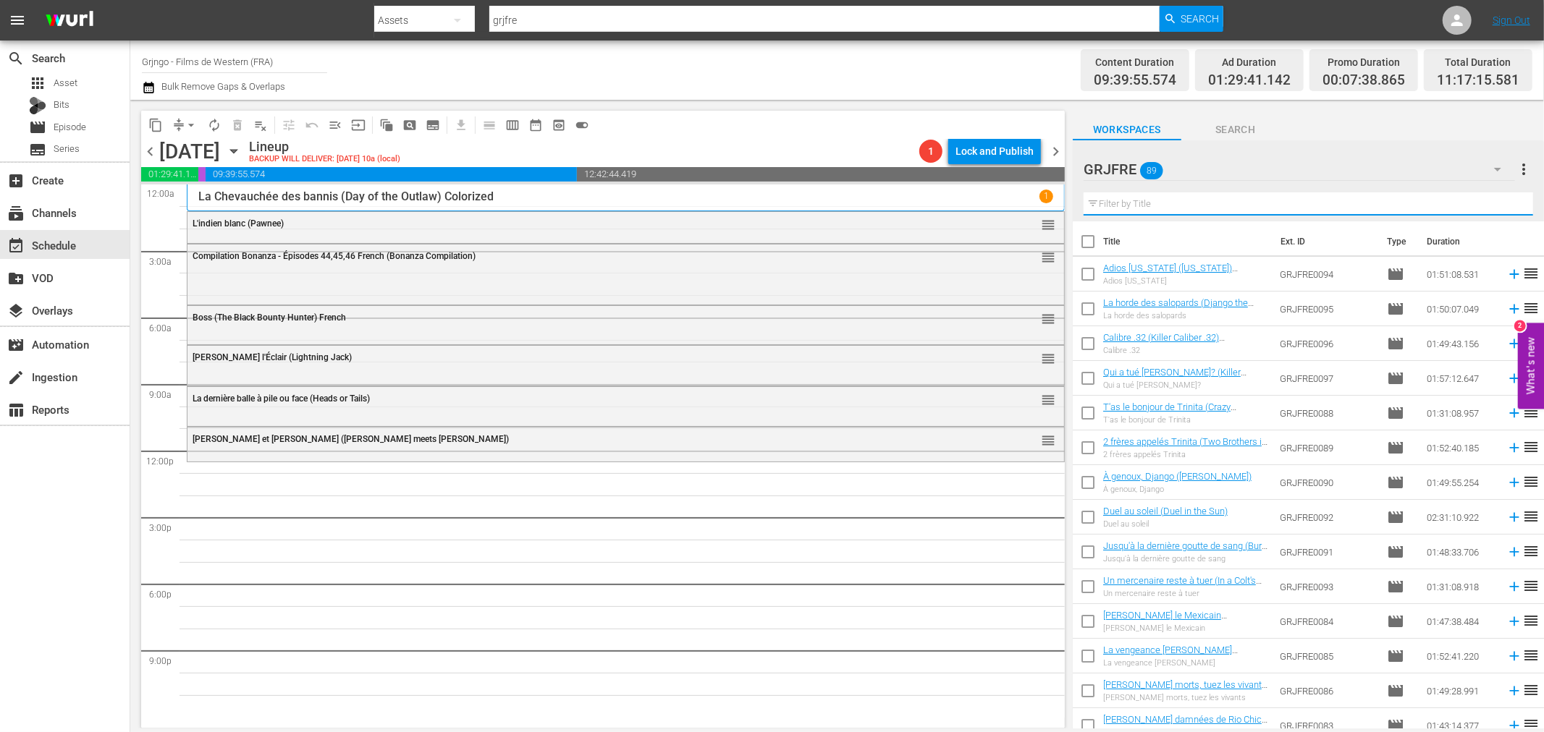
paste input "Duel au soleil (Duel in the Sun)"
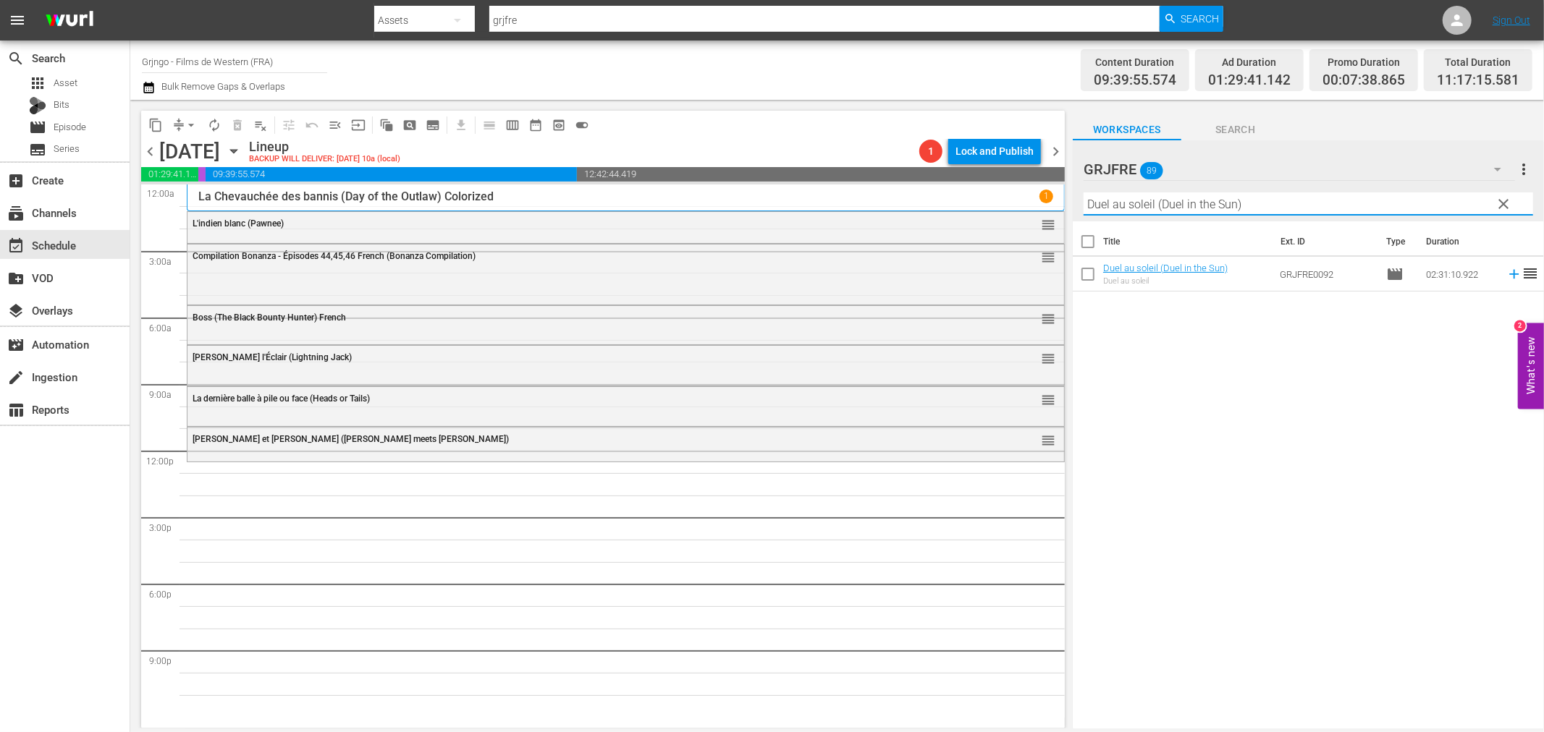
type input "Duel au soleil (Duel in the Sun)"
click at [1506, 273] on icon at bounding box center [1514, 274] width 16 height 16
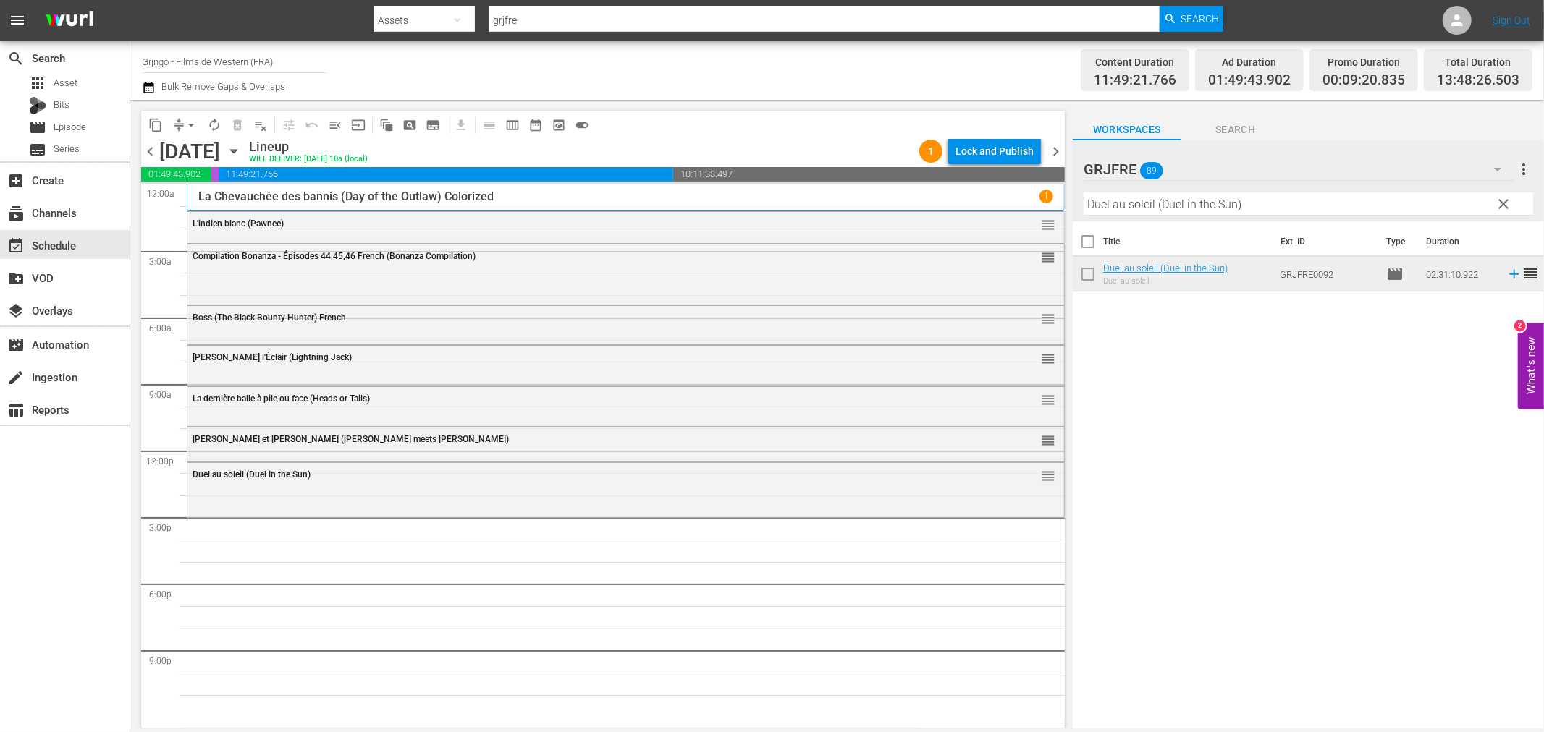
drag, startPoint x: 1503, startPoint y: 200, endPoint x: 1437, endPoint y: 198, distance: 65.9
click at [1503, 200] on span "clear" at bounding box center [1503, 203] width 17 height 17
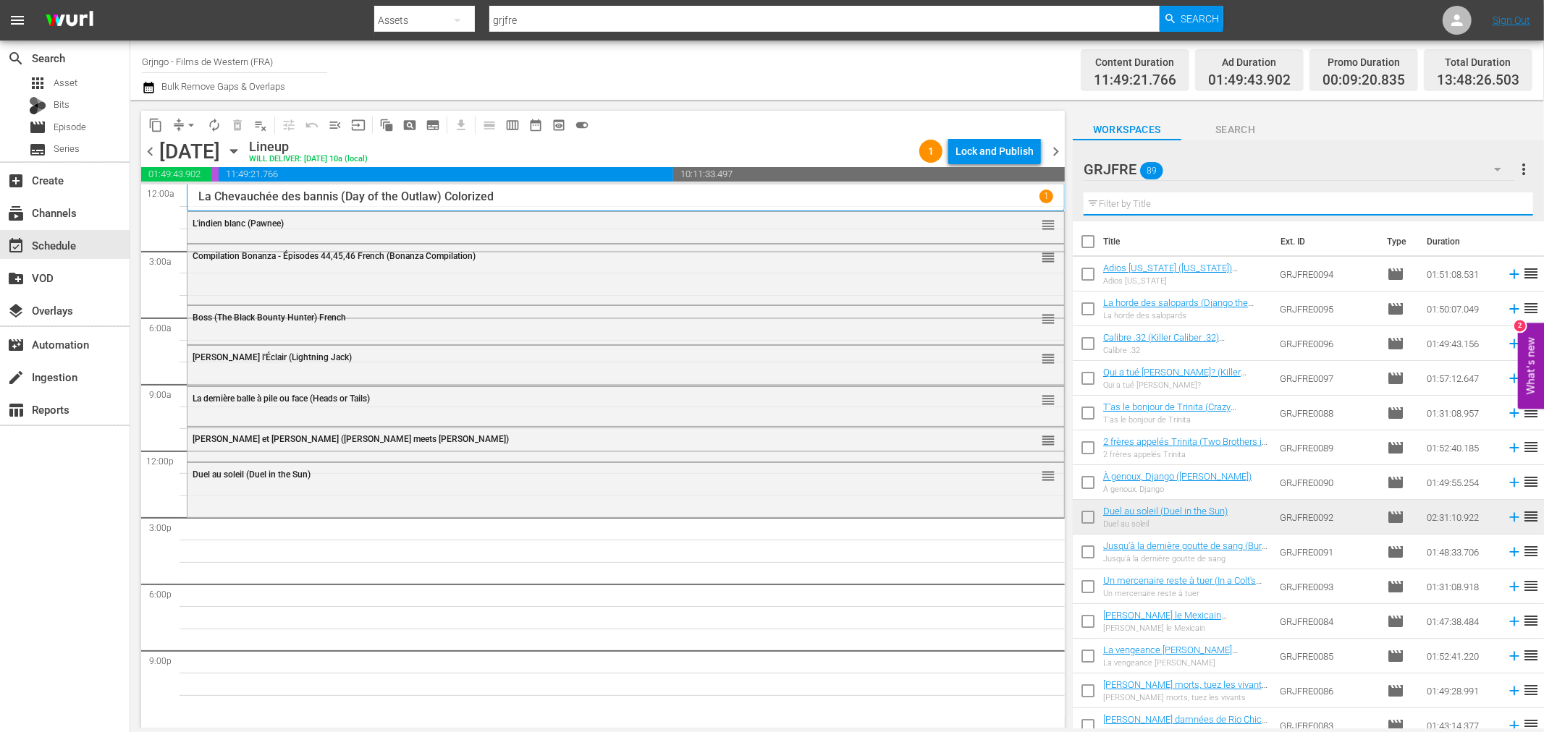
paste input "Woman They Almost Lynched"
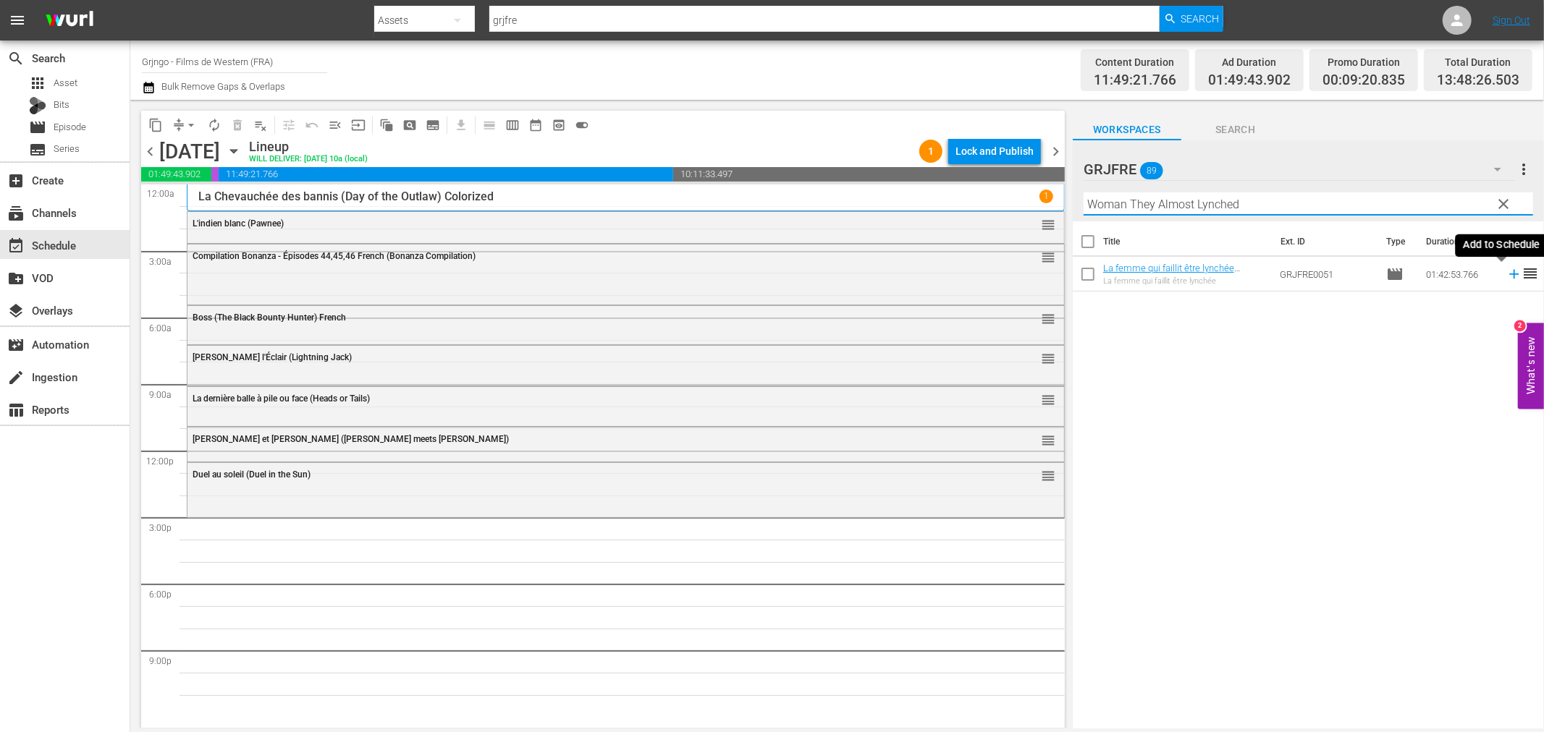
type input "Woman They Almost Lynched"
click at [1506, 273] on icon at bounding box center [1514, 274] width 16 height 16
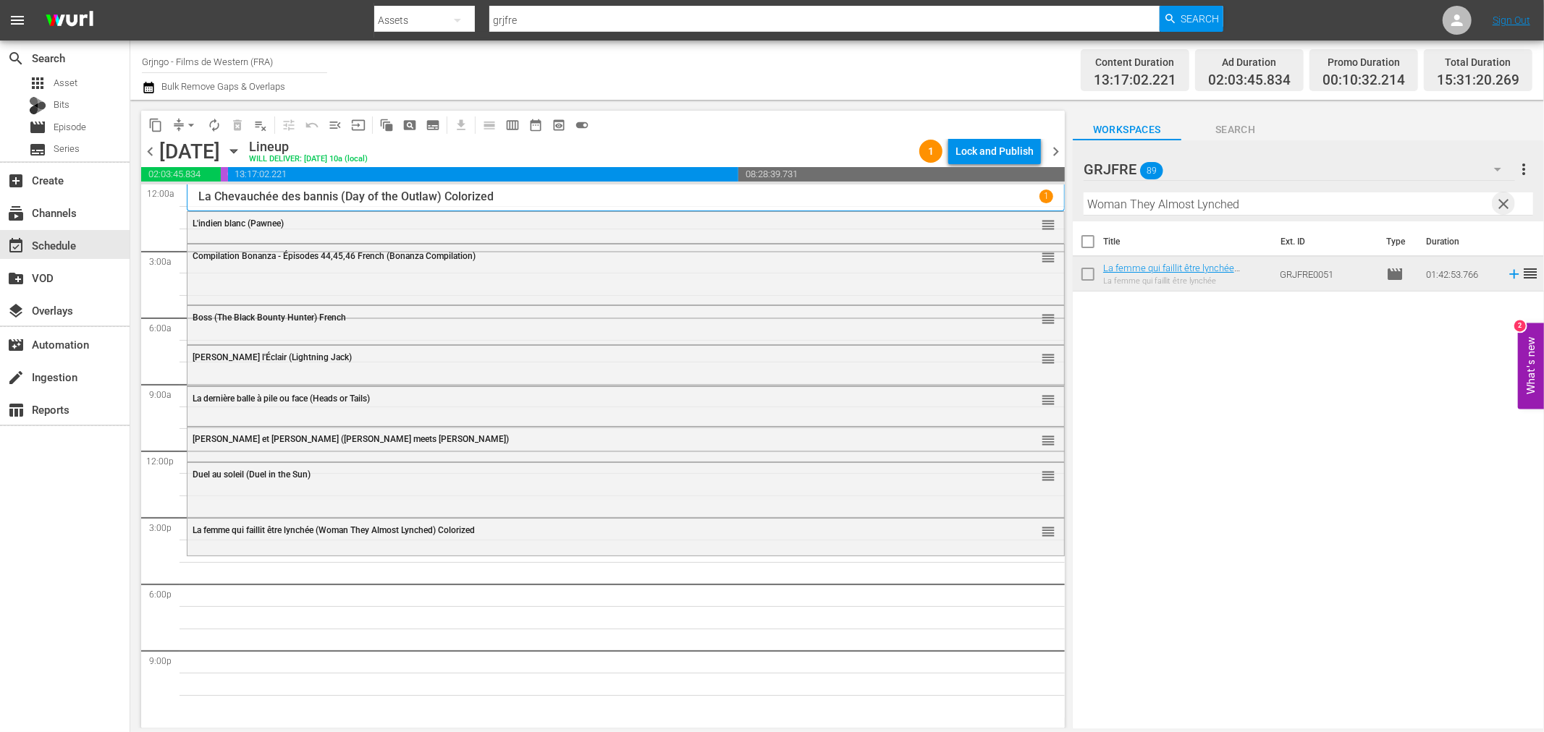
click at [1504, 198] on span "clear" at bounding box center [1503, 203] width 17 height 17
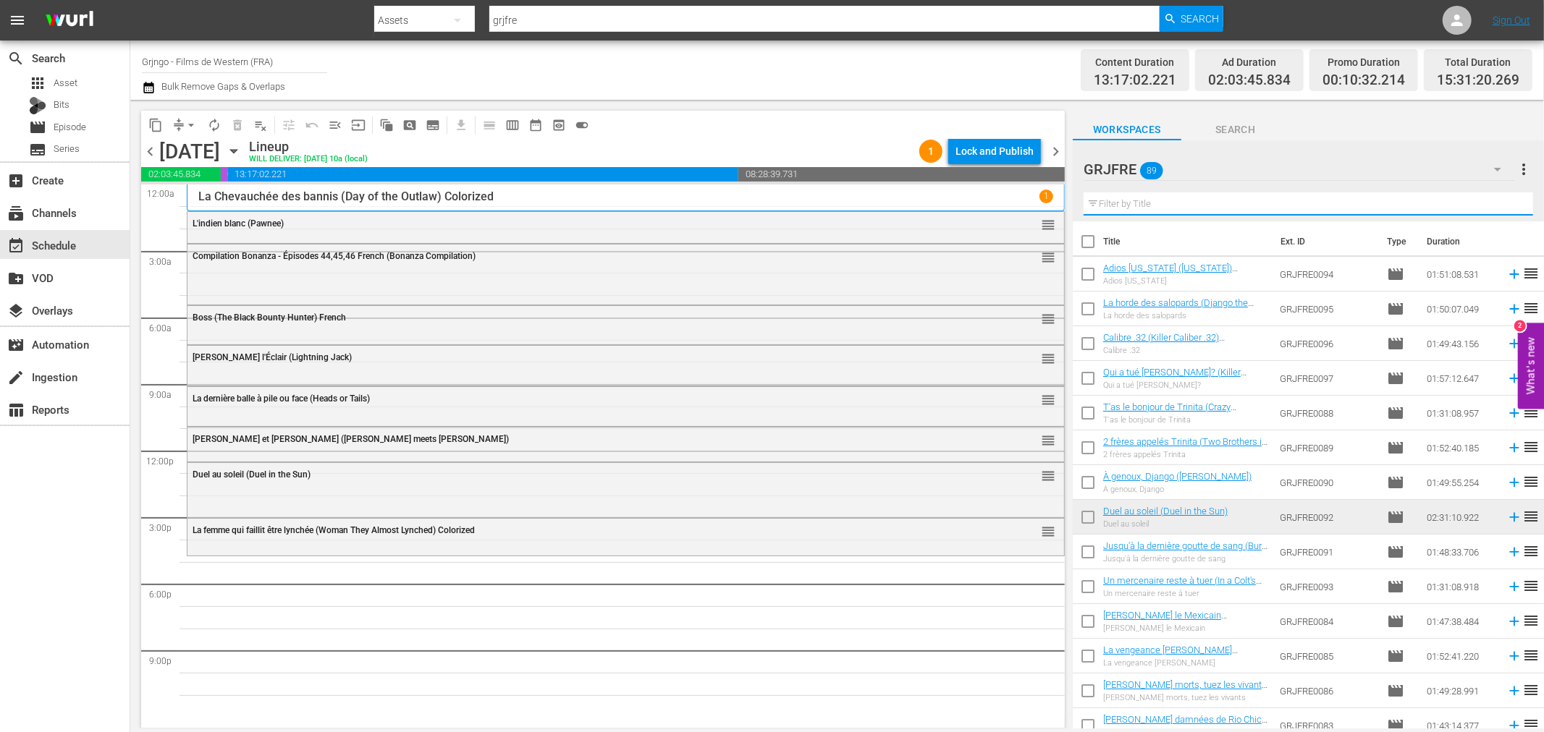
paste input "Le banni (The Outlaw)"
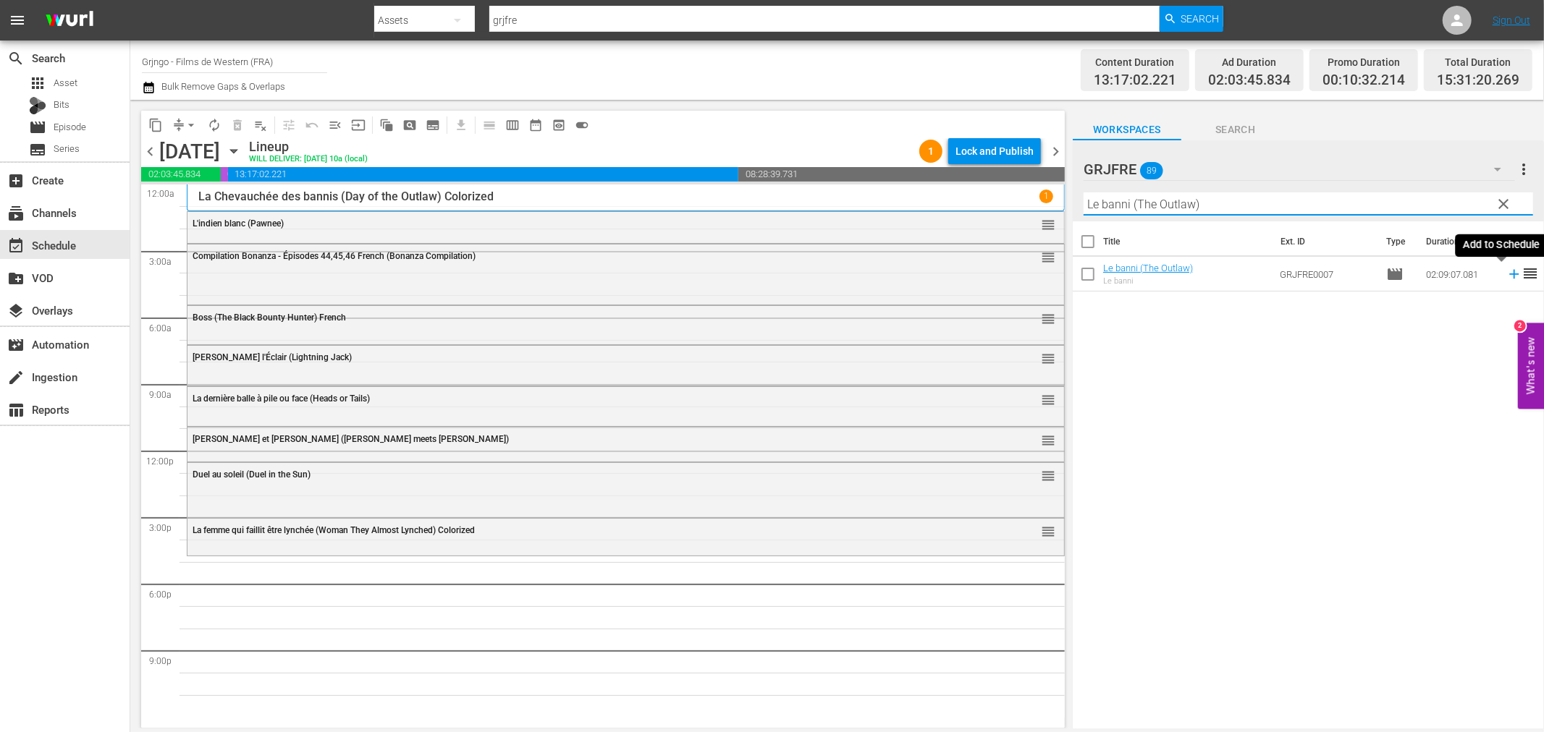
type input "Le banni (The Outlaw)"
click at [1509, 274] on icon at bounding box center [1513, 274] width 9 height 9
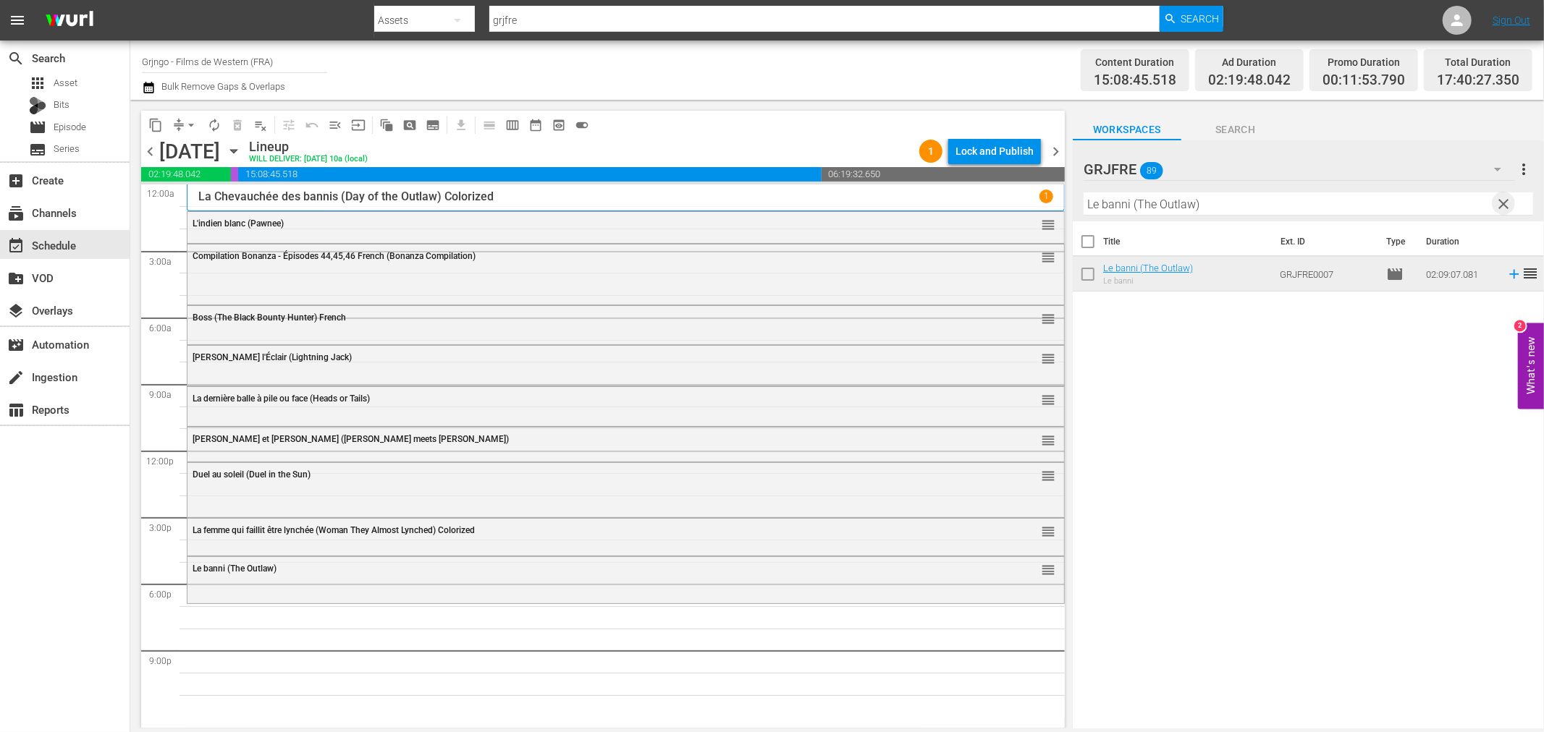
click at [1499, 200] on span "clear" at bounding box center [1503, 203] width 17 height 17
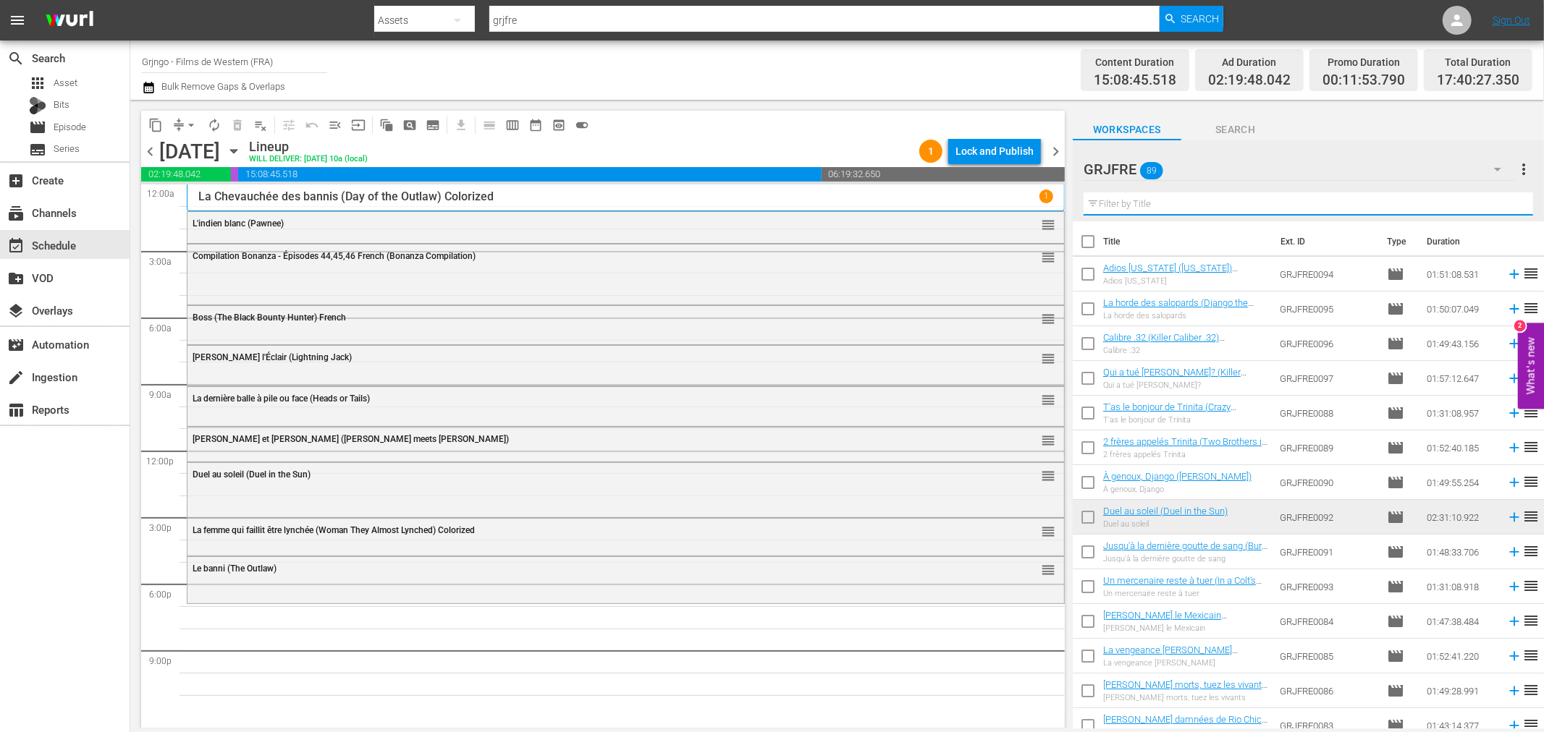
paste input "War of the Wildcats"
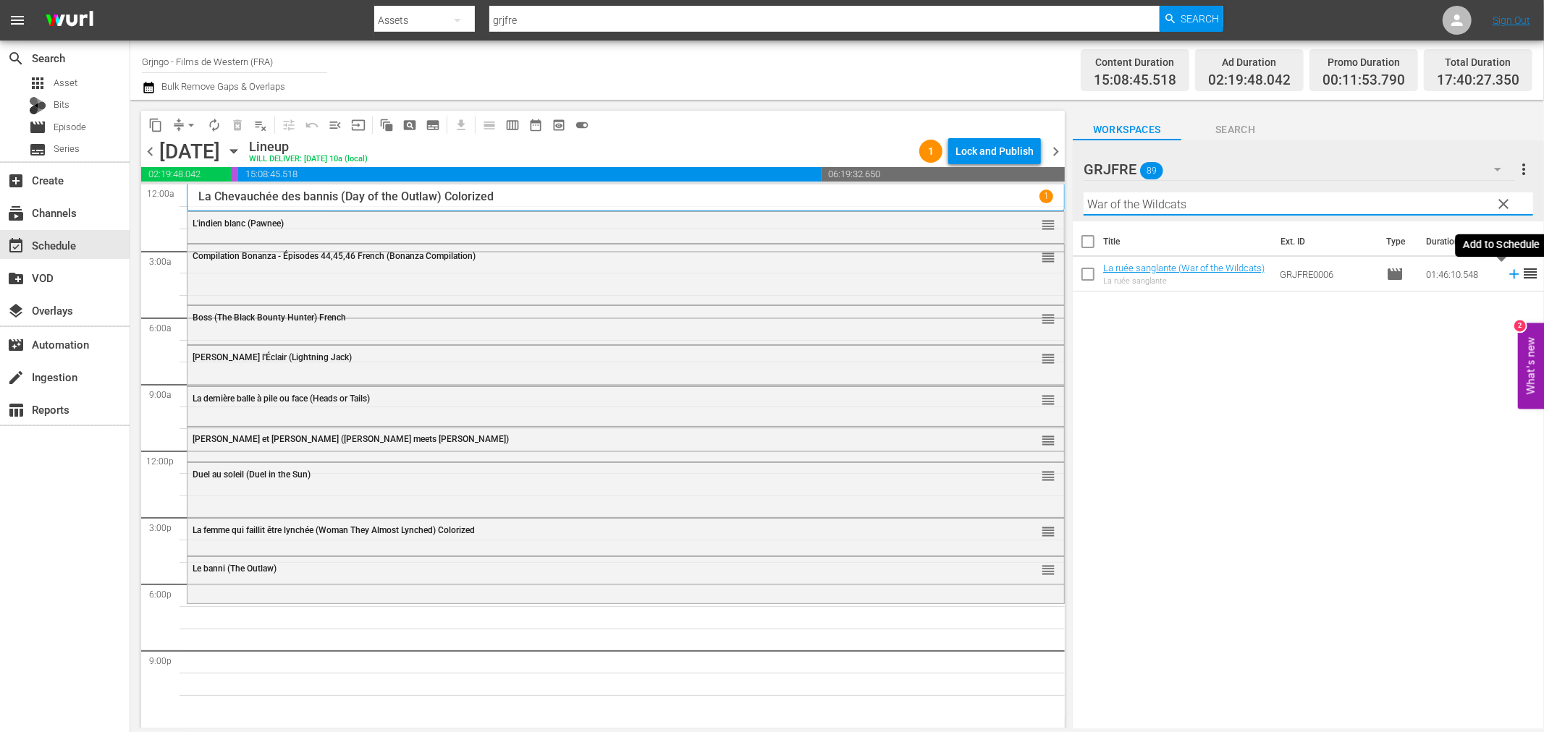
type input "War of the Wildcats"
click at [1506, 273] on icon at bounding box center [1514, 274] width 16 height 16
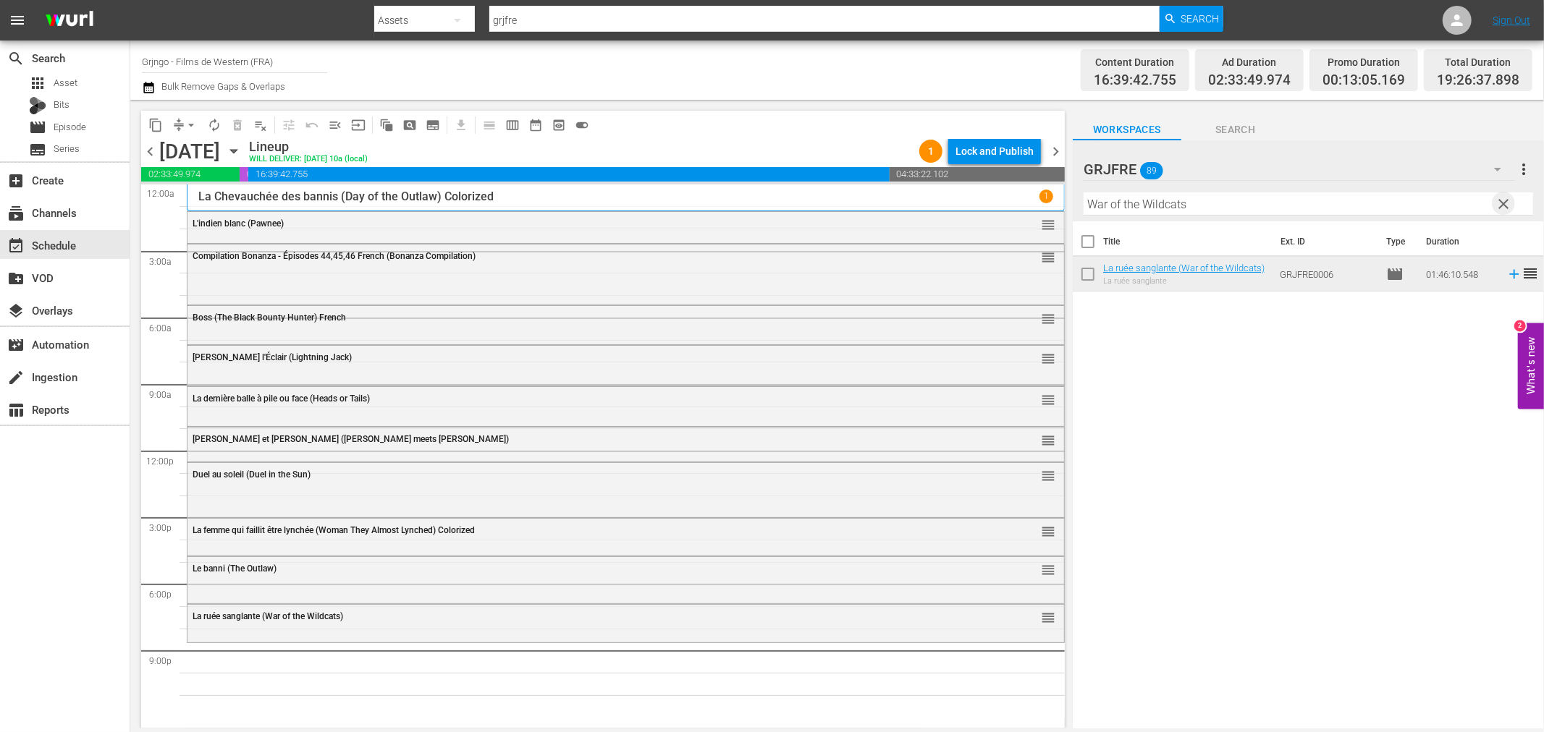
drag, startPoint x: 1507, startPoint y: 197, endPoint x: 1479, endPoint y: 200, distance: 28.5
click at [1507, 197] on span "clear" at bounding box center [1503, 203] width 17 height 17
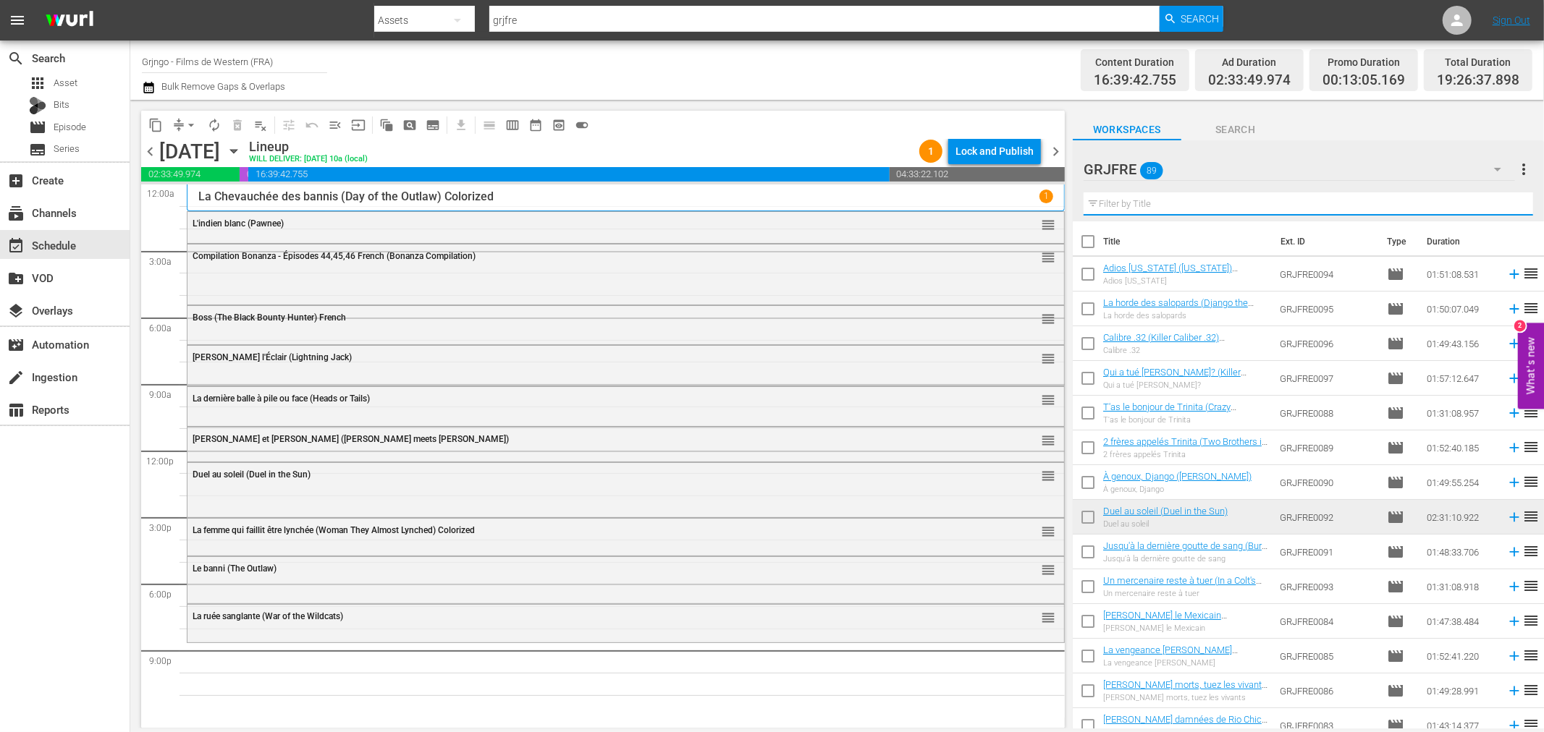
paste input "My Name Is Shanghai [PERSON_NAME]"
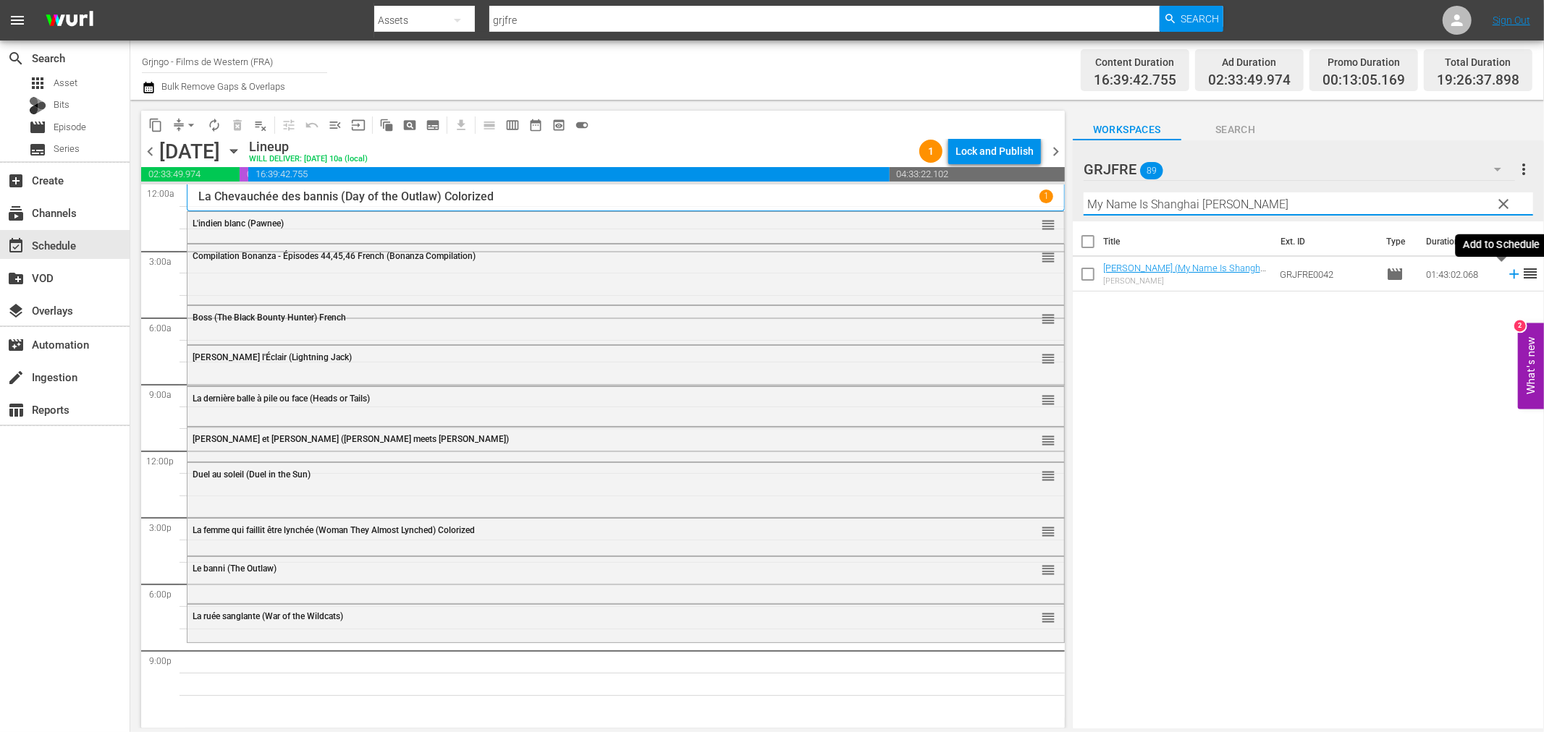
type input "My Name Is Shanghai [PERSON_NAME]"
click at [1506, 276] on icon at bounding box center [1514, 274] width 16 height 16
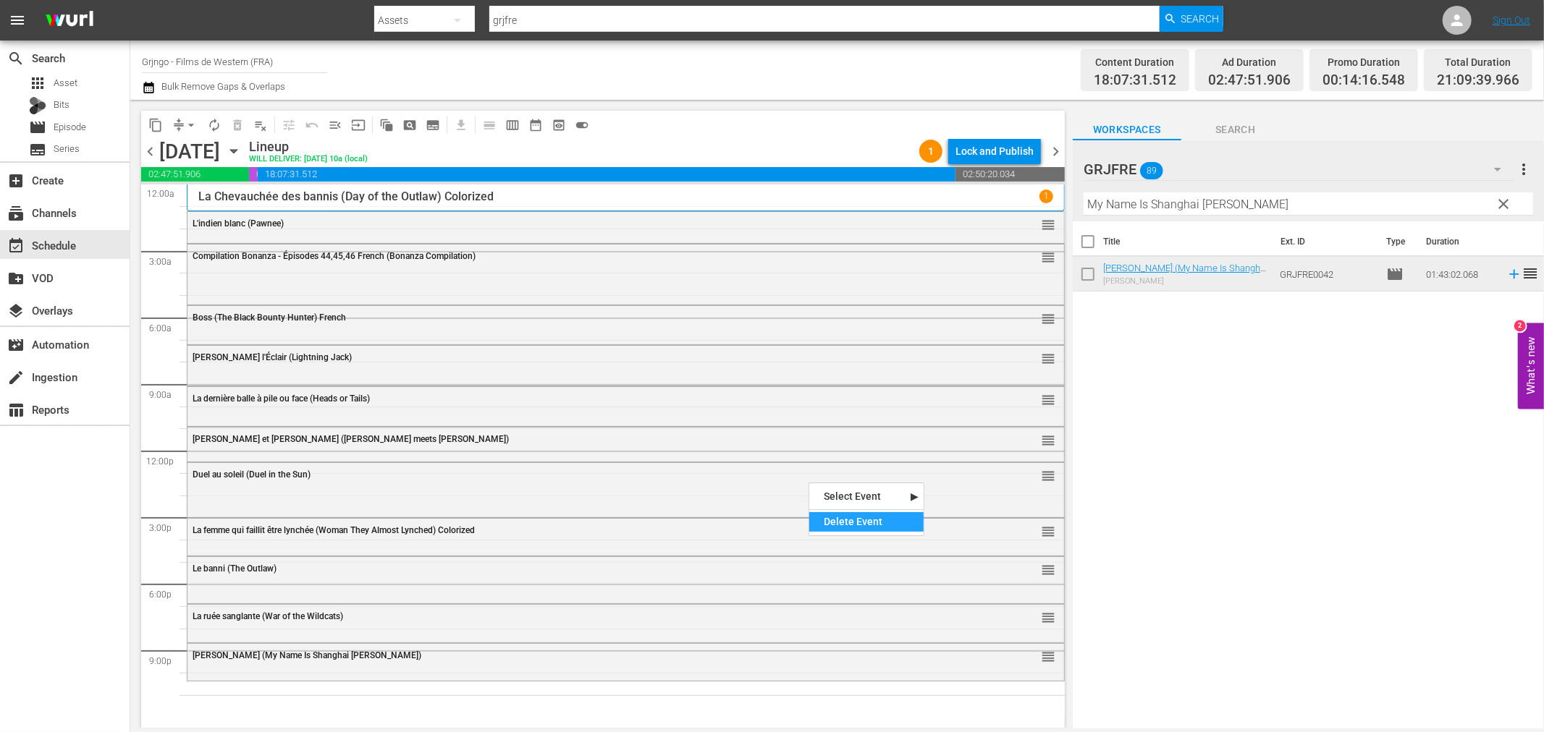
click at [876, 522] on div "Delete Event" at bounding box center [866, 522] width 114 height 20
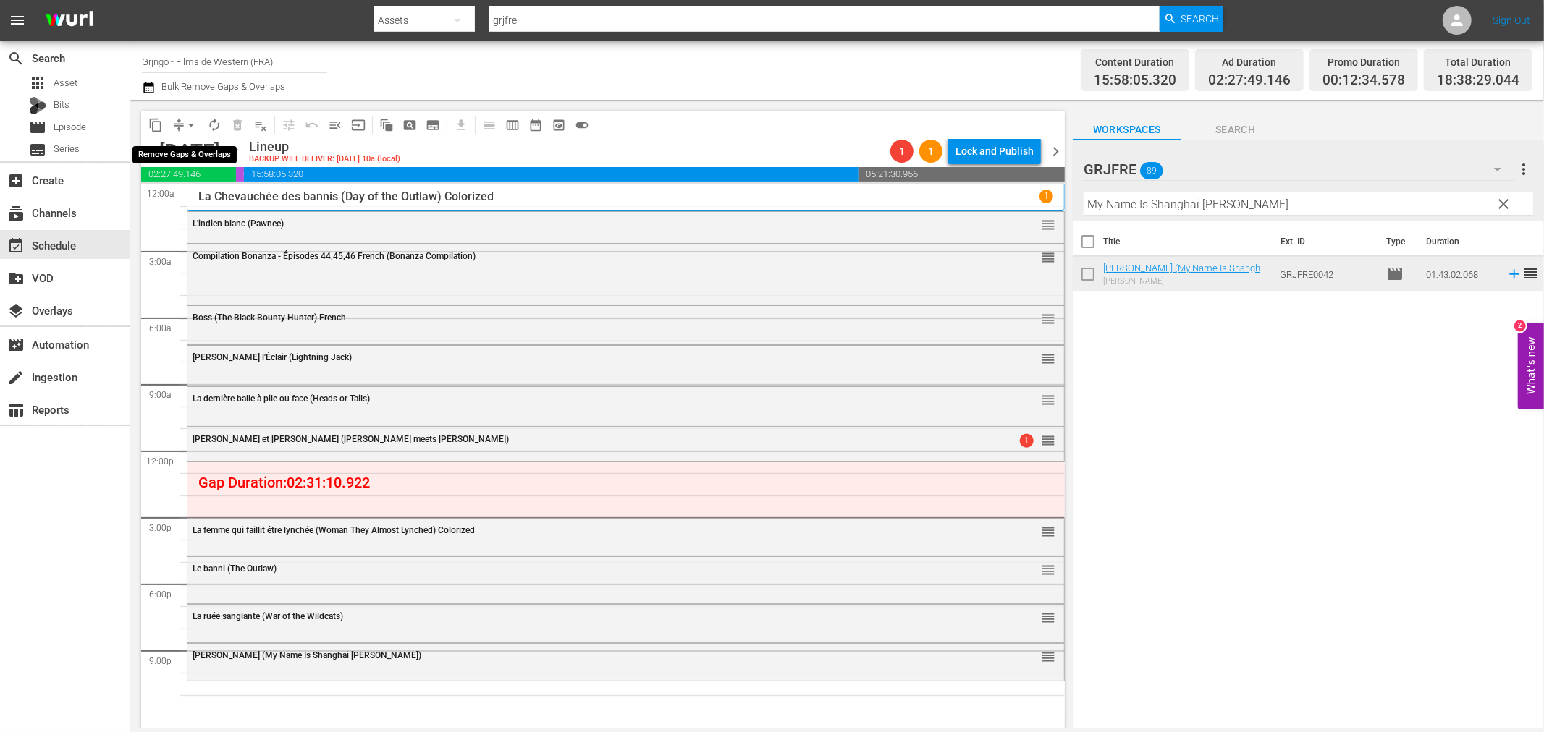
click at [190, 123] on span "arrow_drop_down" at bounding box center [191, 125] width 14 height 14
click at [239, 195] on li "Align to End of Previous Day" at bounding box center [192, 202] width 152 height 24
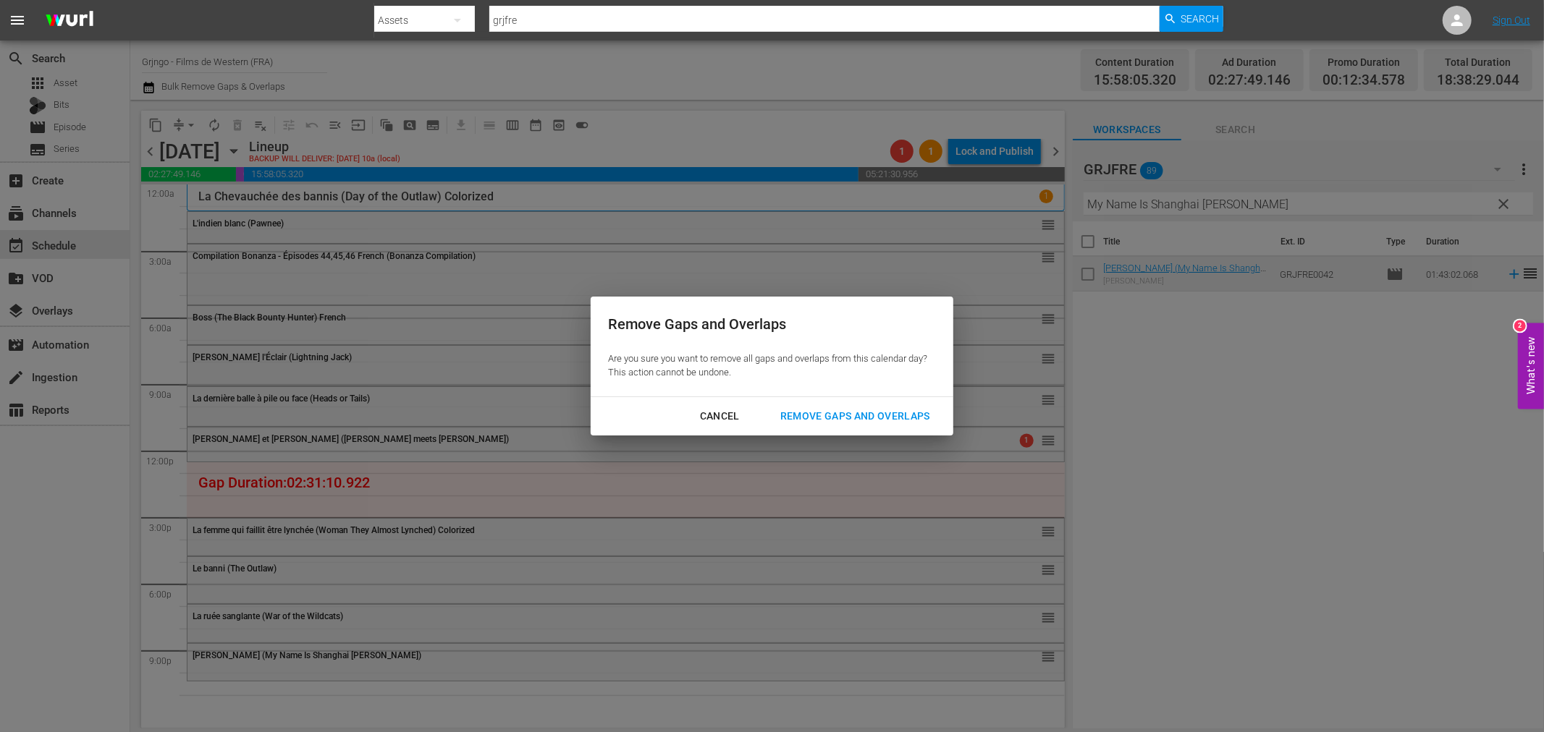
click at [815, 418] on div "Remove Gaps and Overlaps" at bounding box center [855, 416] width 173 height 18
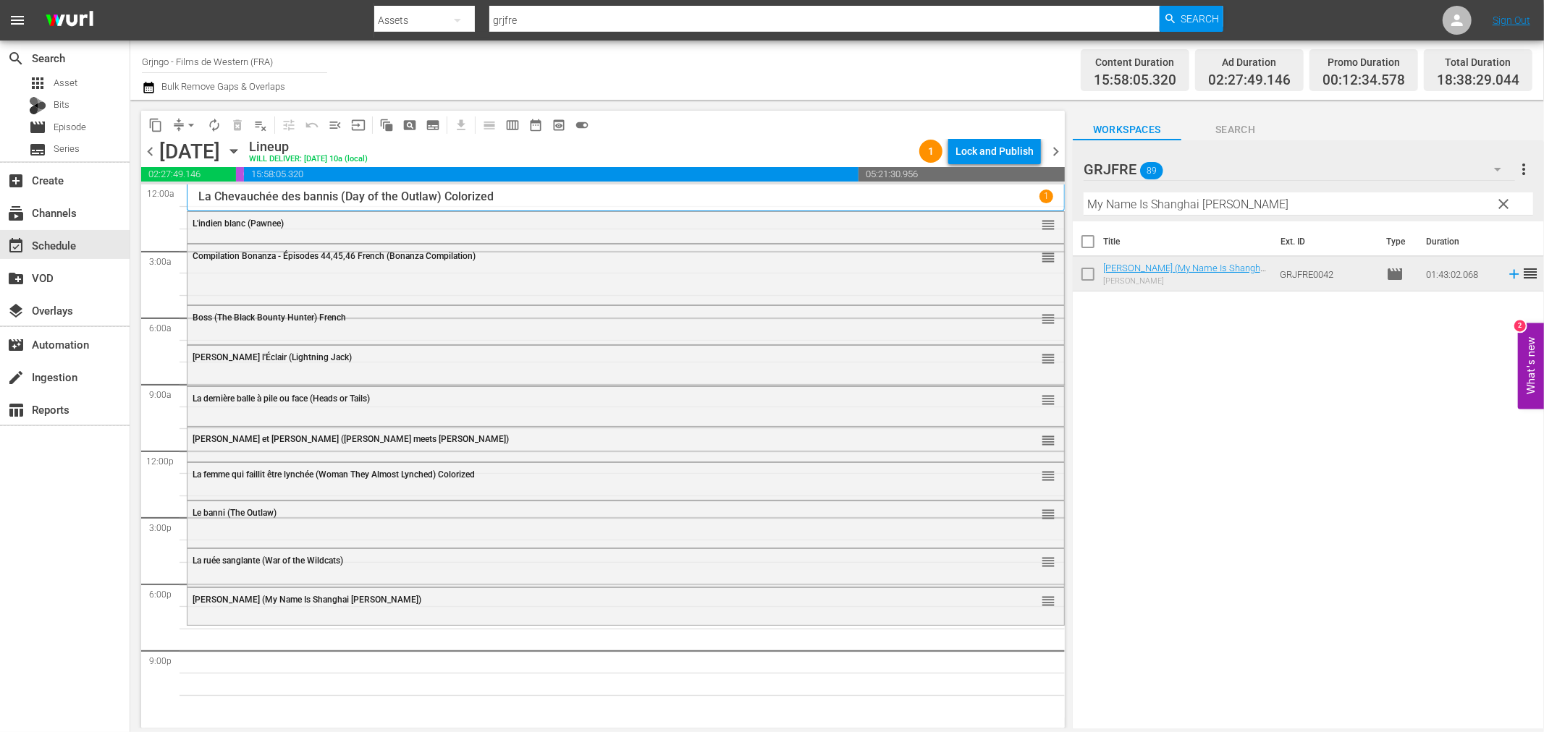
drag, startPoint x: 1503, startPoint y: 198, endPoint x: 1116, endPoint y: 217, distance: 387.6
click at [1503, 198] on span "clear" at bounding box center [1503, 203] width 17 height 17
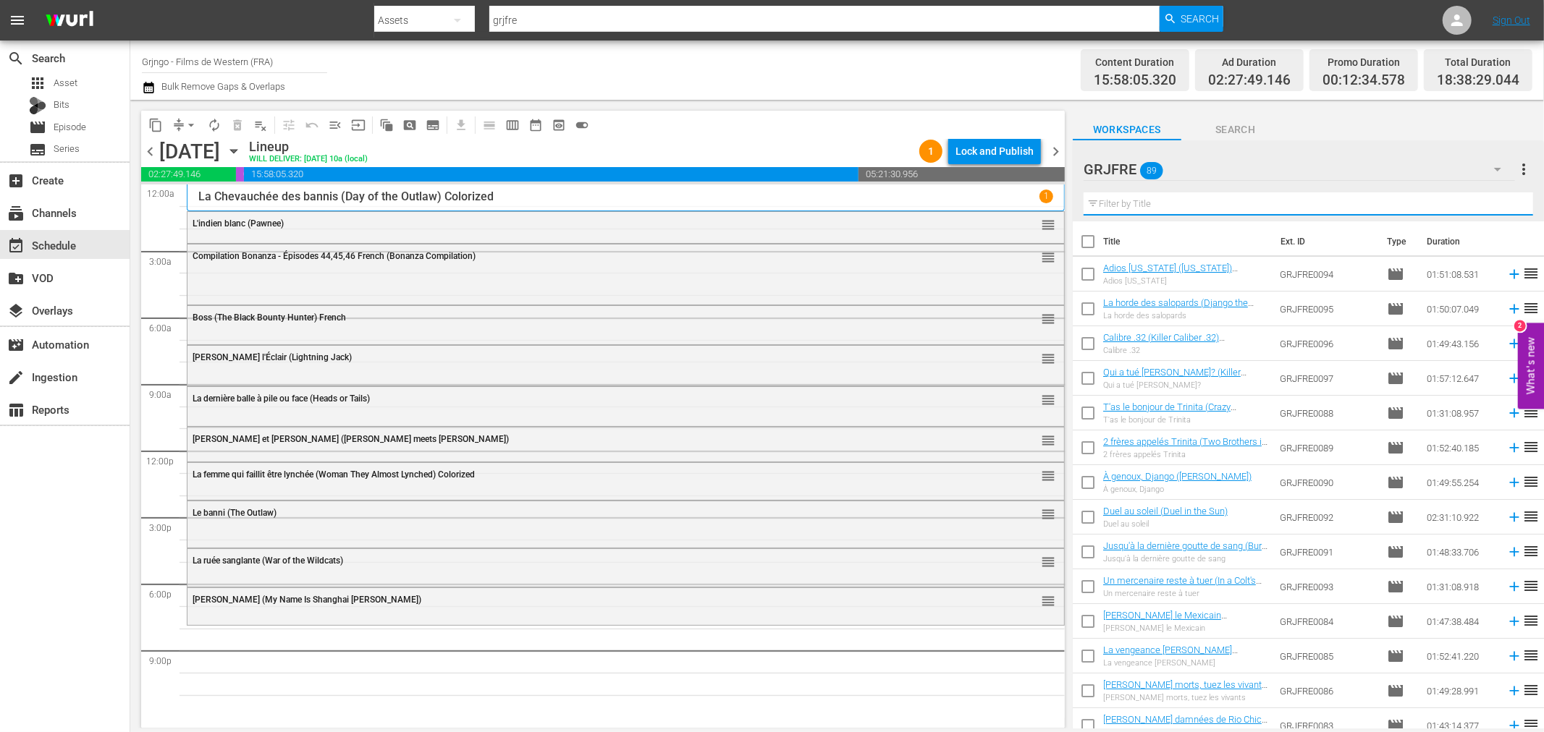
paste input "Qui a tué [PERSON_NAME]? (Killer Goodbye)"
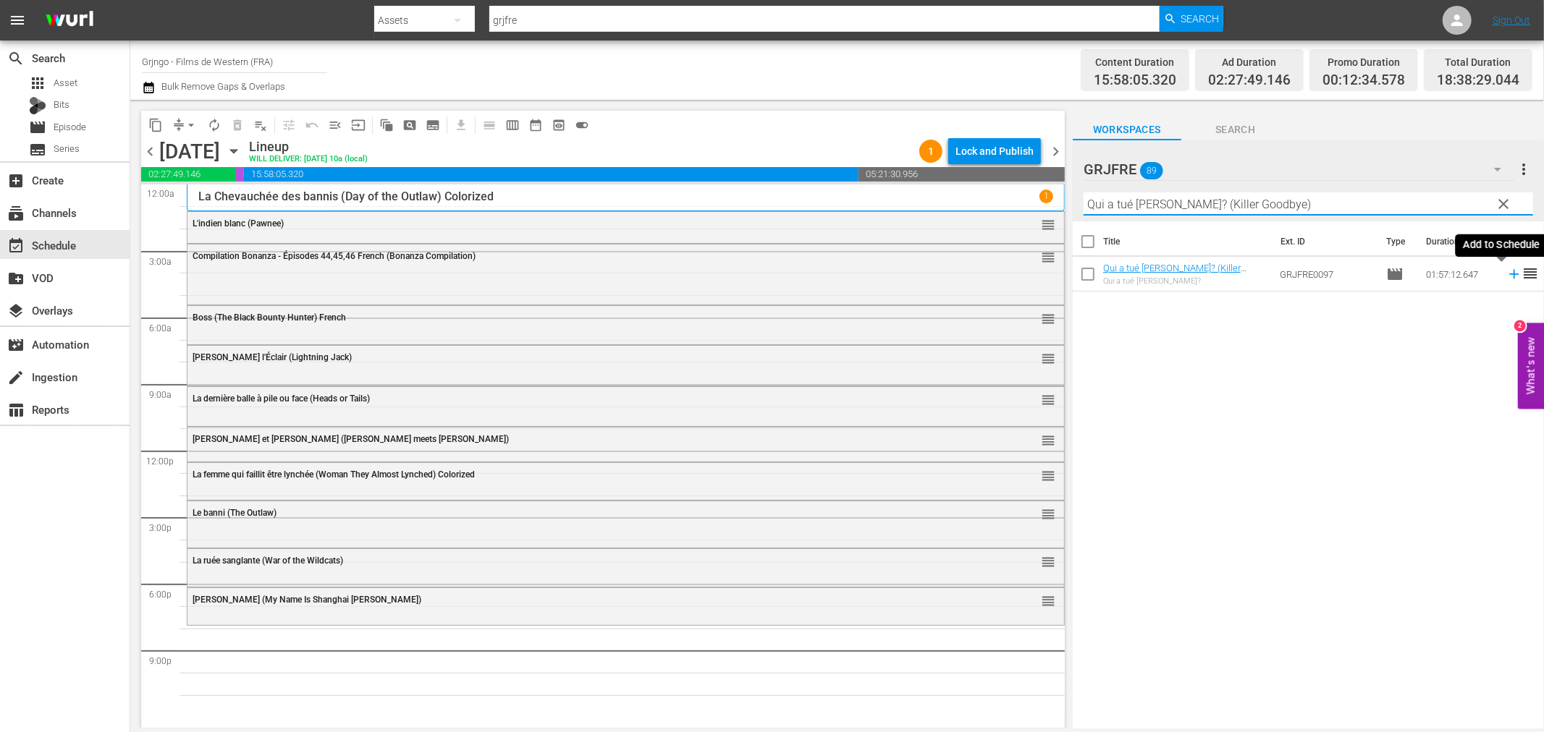
type input "Qui a tué [PERSON_NAME]? (Killer Goodbye)"
click at [1506, 276] on icon at bounding box center [1514, 274] width 16 height 16
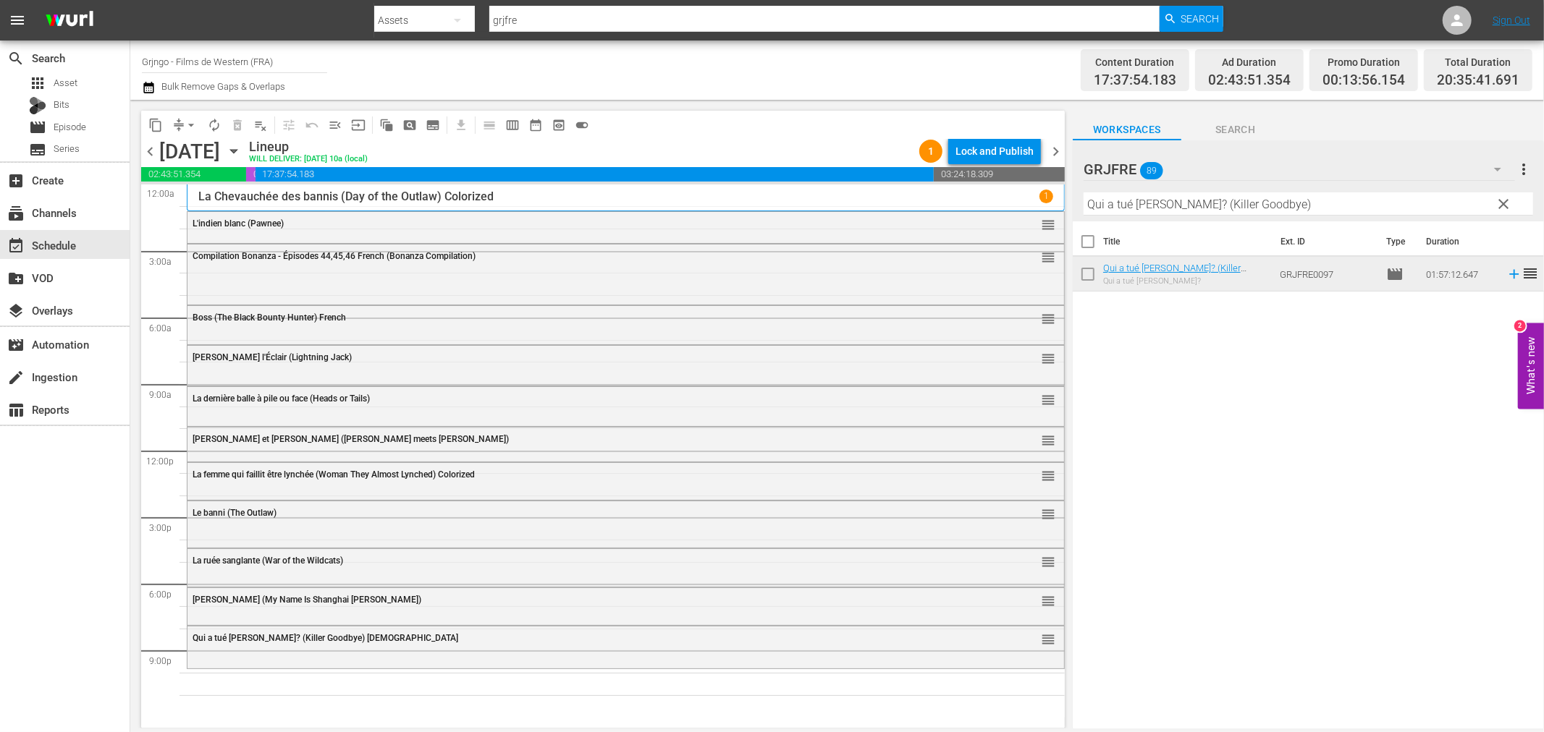
drag, startPoint x: 1500, startPoint y: 197, endPoint x: 1350, endPoint y: 201, distance: 149.9
click at [1500, 197] on span "clear" at bounding box center [1503, 203] width 17 height 17
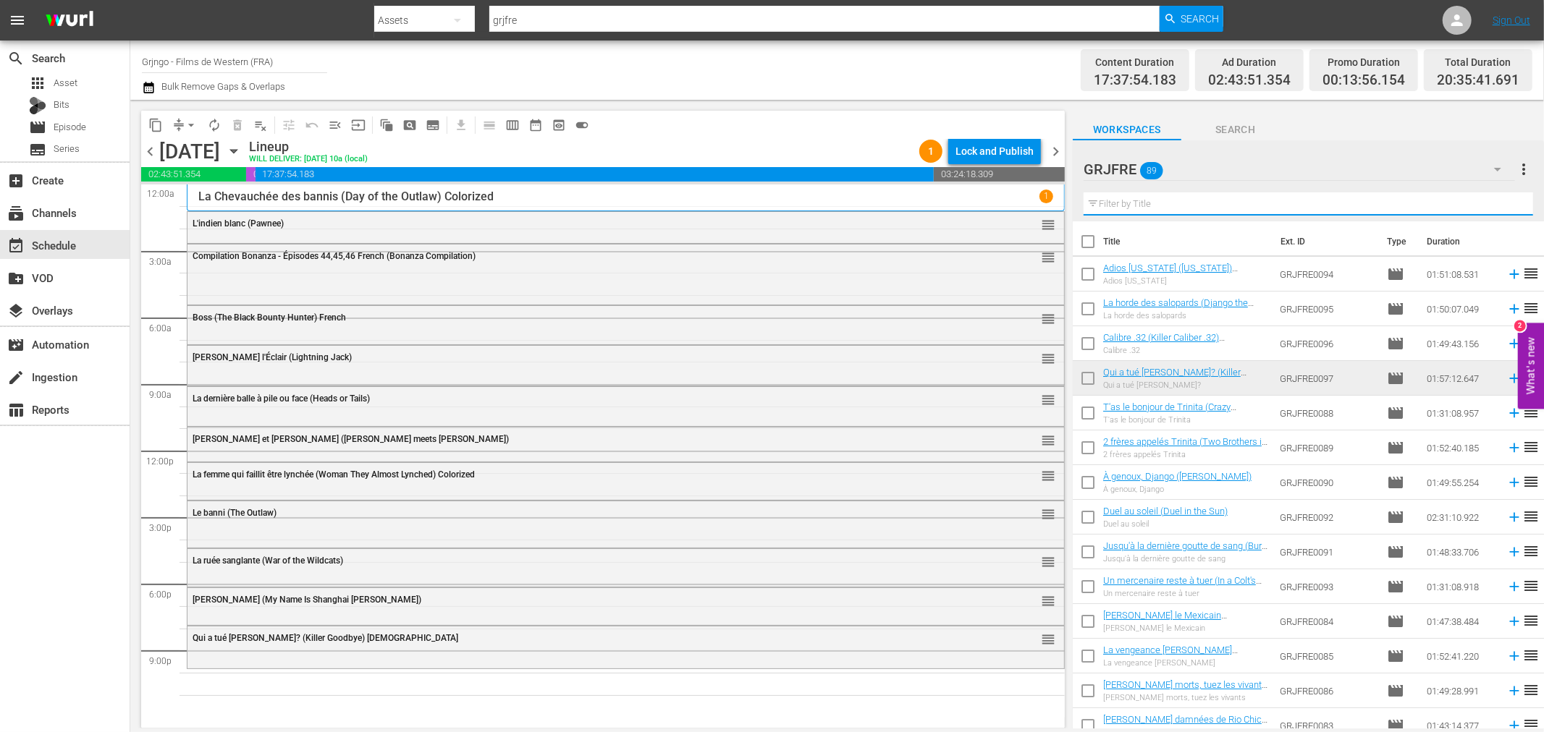
paste input "$1,000 on the Black"
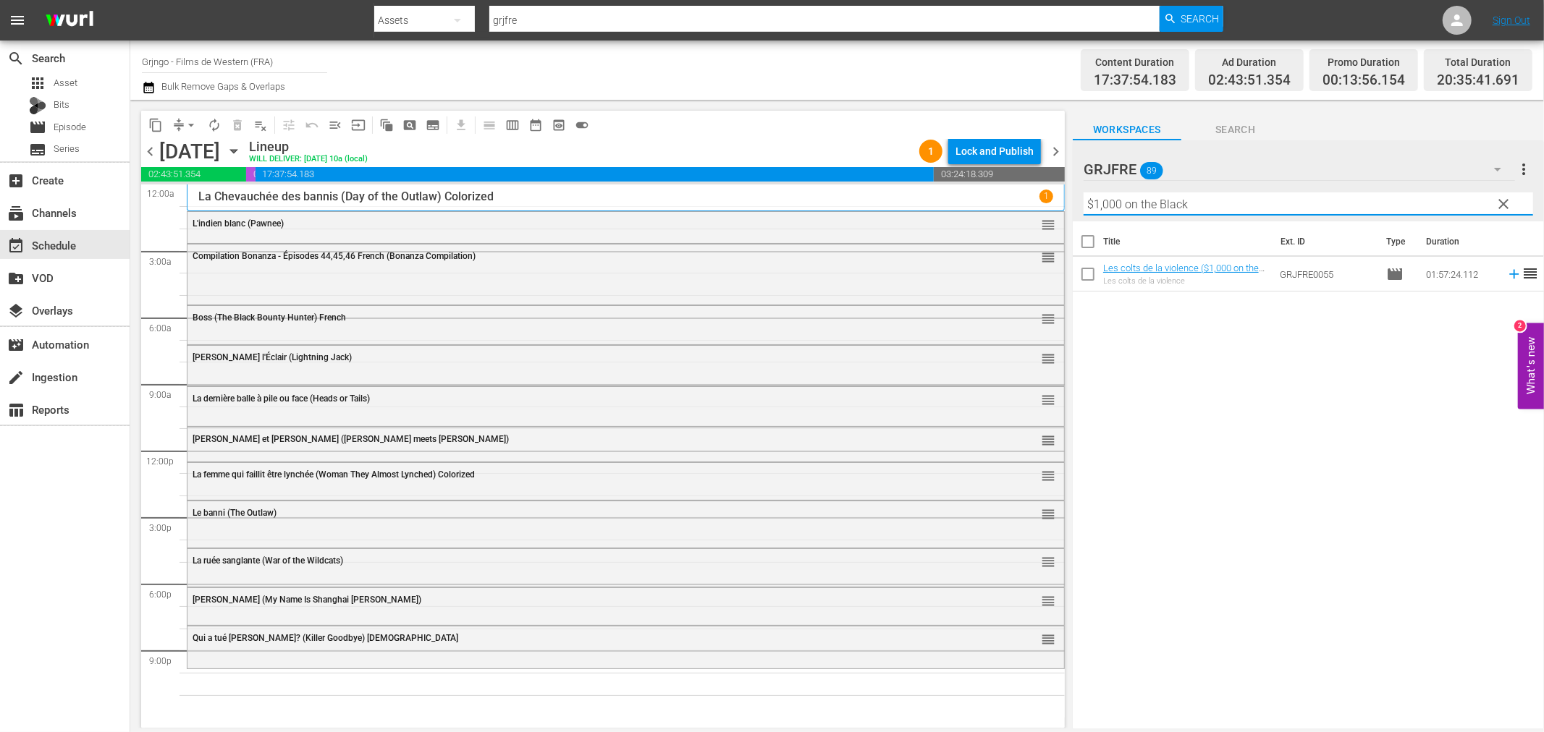
type input "$1,000 on the Black"
drag, startPoint x: 1501, startPoint y: 276, endPoint x: 1515, endPoint y: 281, distance: 14.4
click at [1506, 277] on icon at bounding box center [1514, 274] width 16 height 16
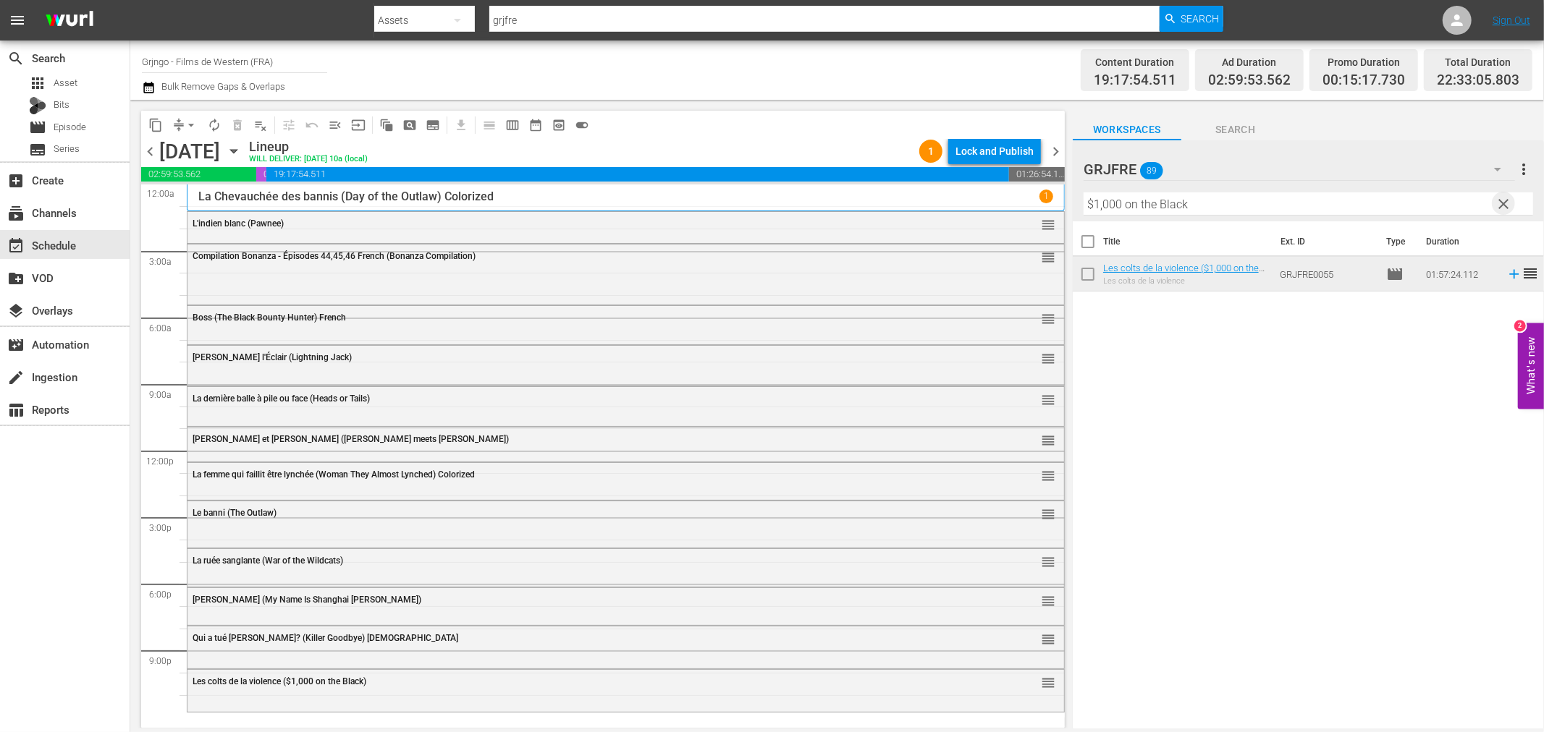
click at [1499, 203] on span "clear" at bounding box center [1503, 203] width 17 height 17
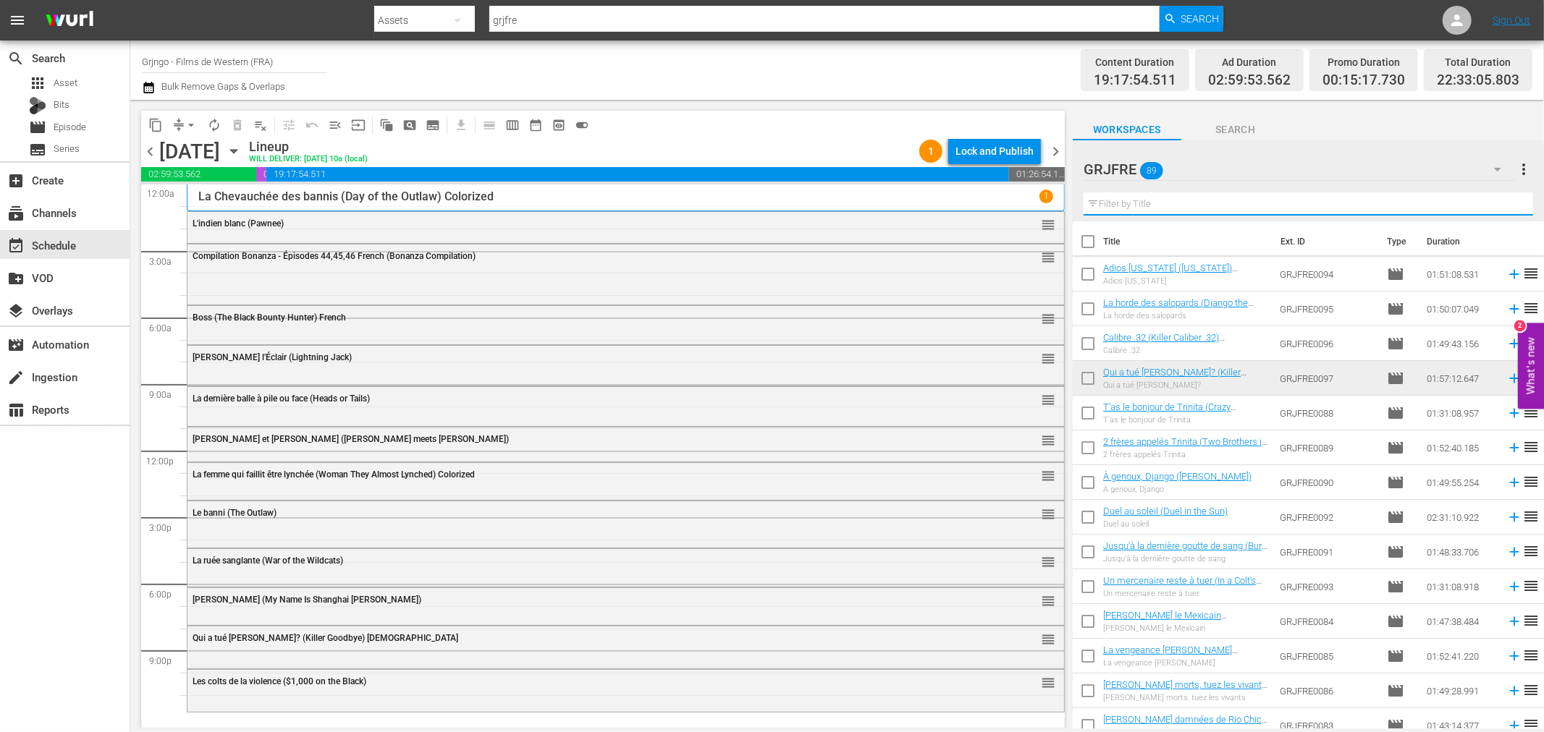
paste input "Angel and the Badman"
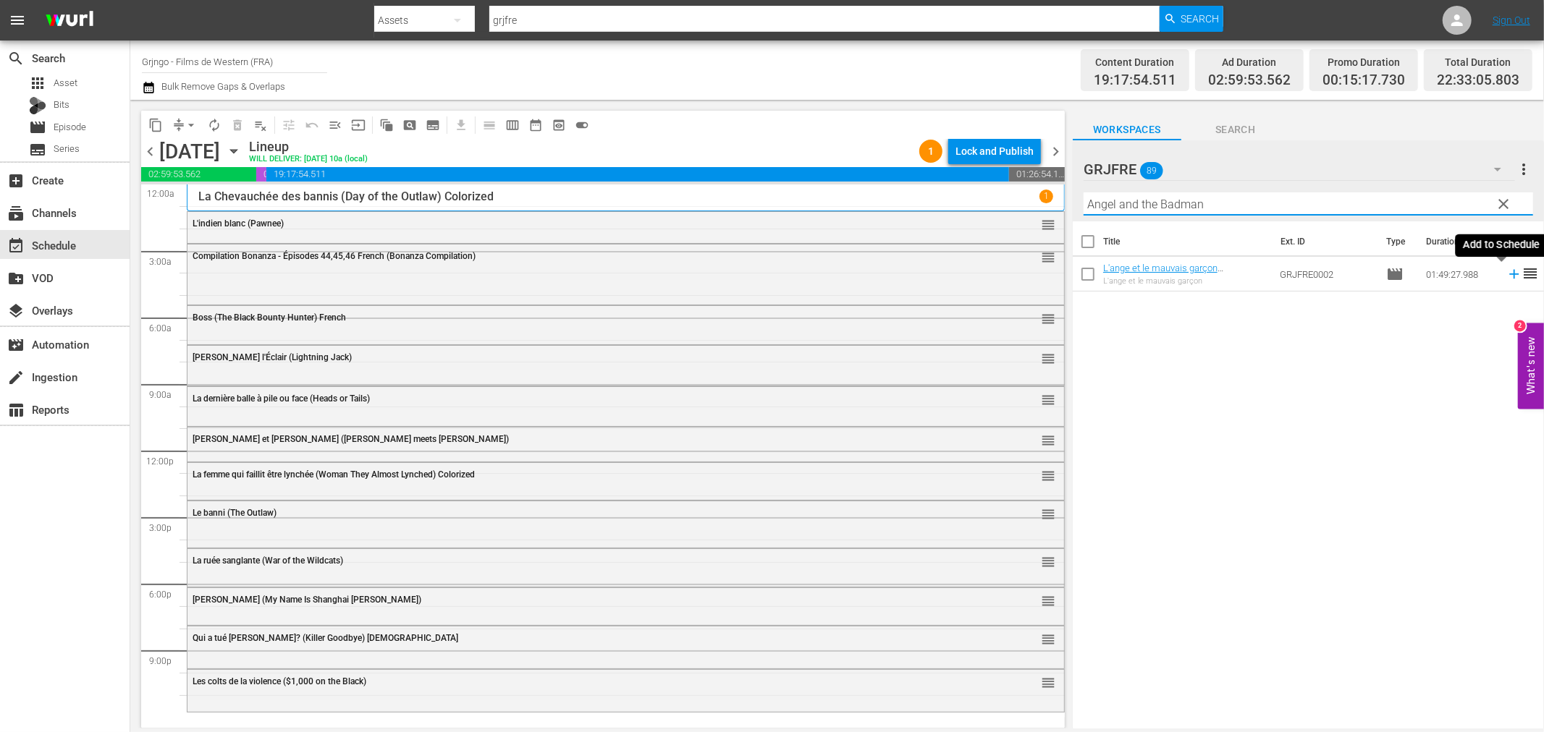
type input "Angel and the Badman"
click at [1509, 274] on icon at bounding box center [1513, 274] width 9 height 9
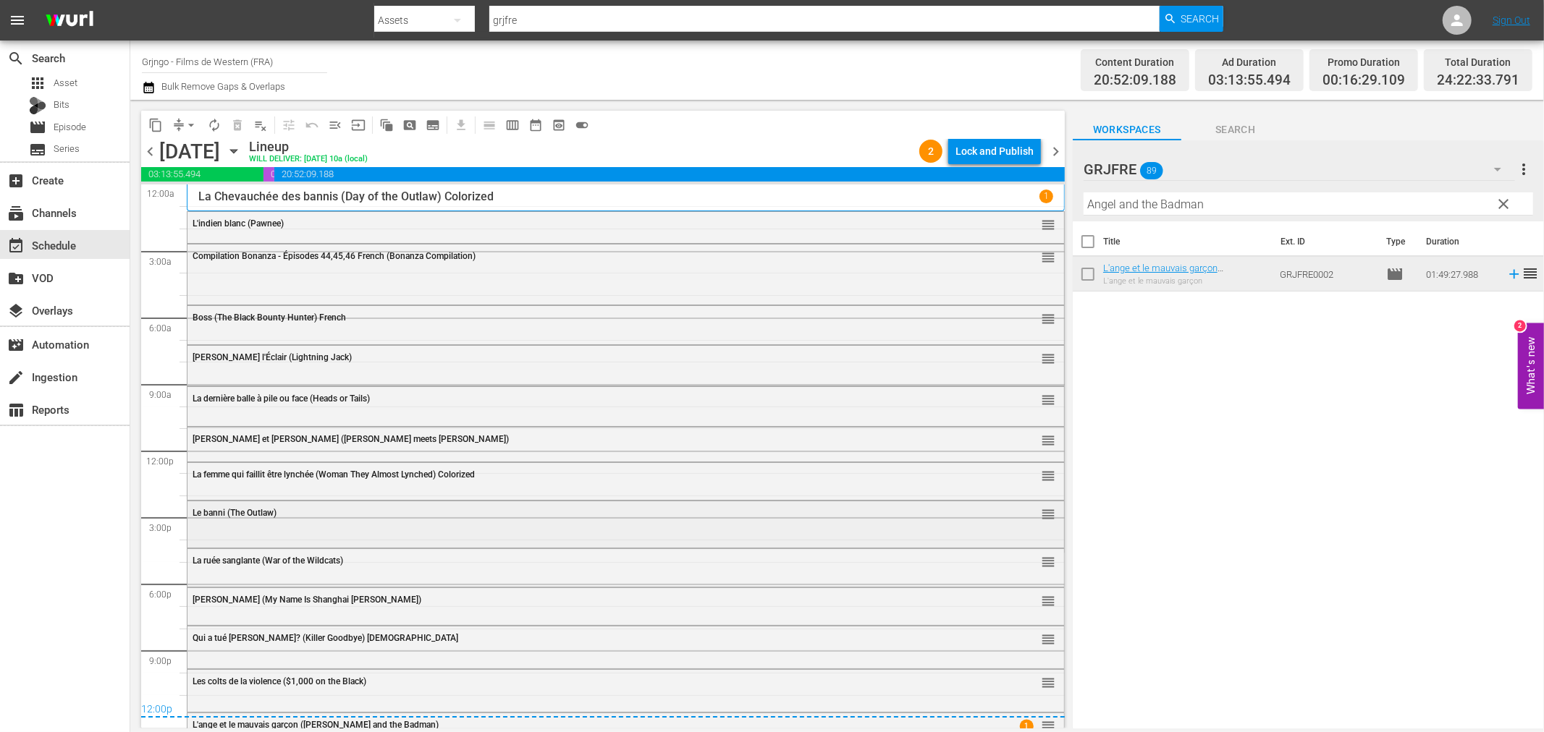
scroll to position [25, 0]
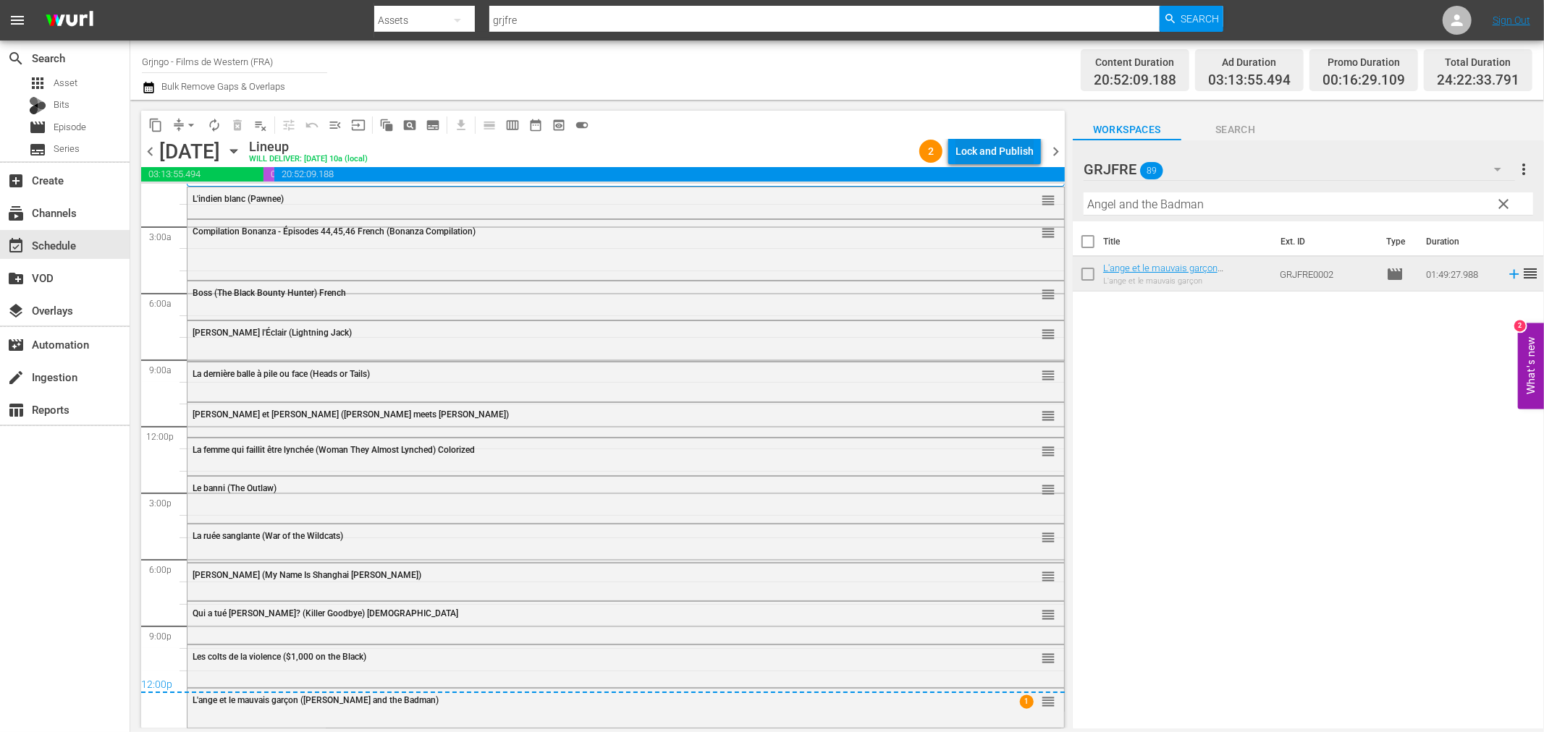
click at [1020, 148] on div "Lock and Publish" at bounding box center [994, 151] width 78 height 26
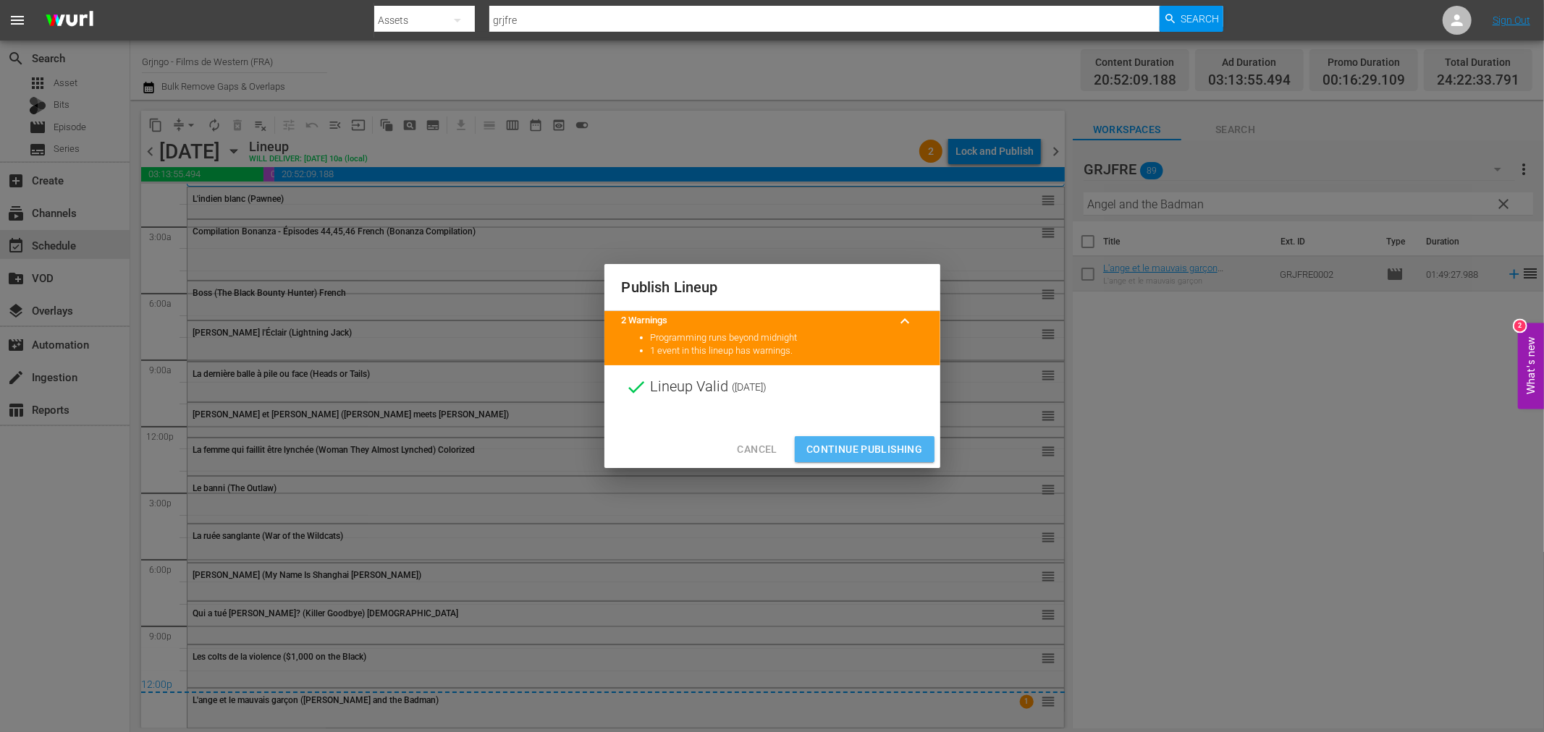
click at [867, 444] on span "Continue Publishing" at bounding box center [864, 450] width 117 height 18
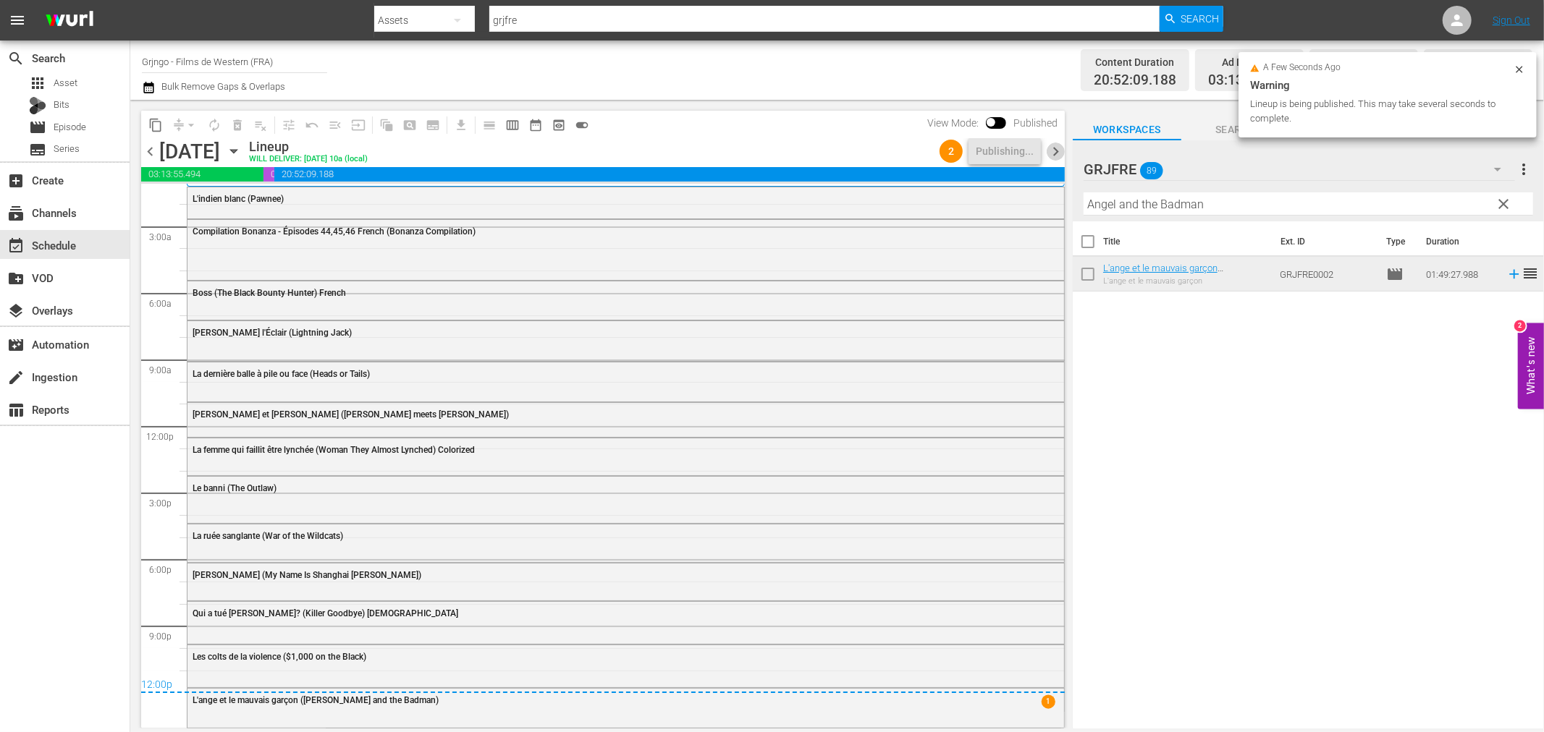
click at [1052, 152] on span "chevron_right" at bounding box center [1055, 152] width 18 height 18
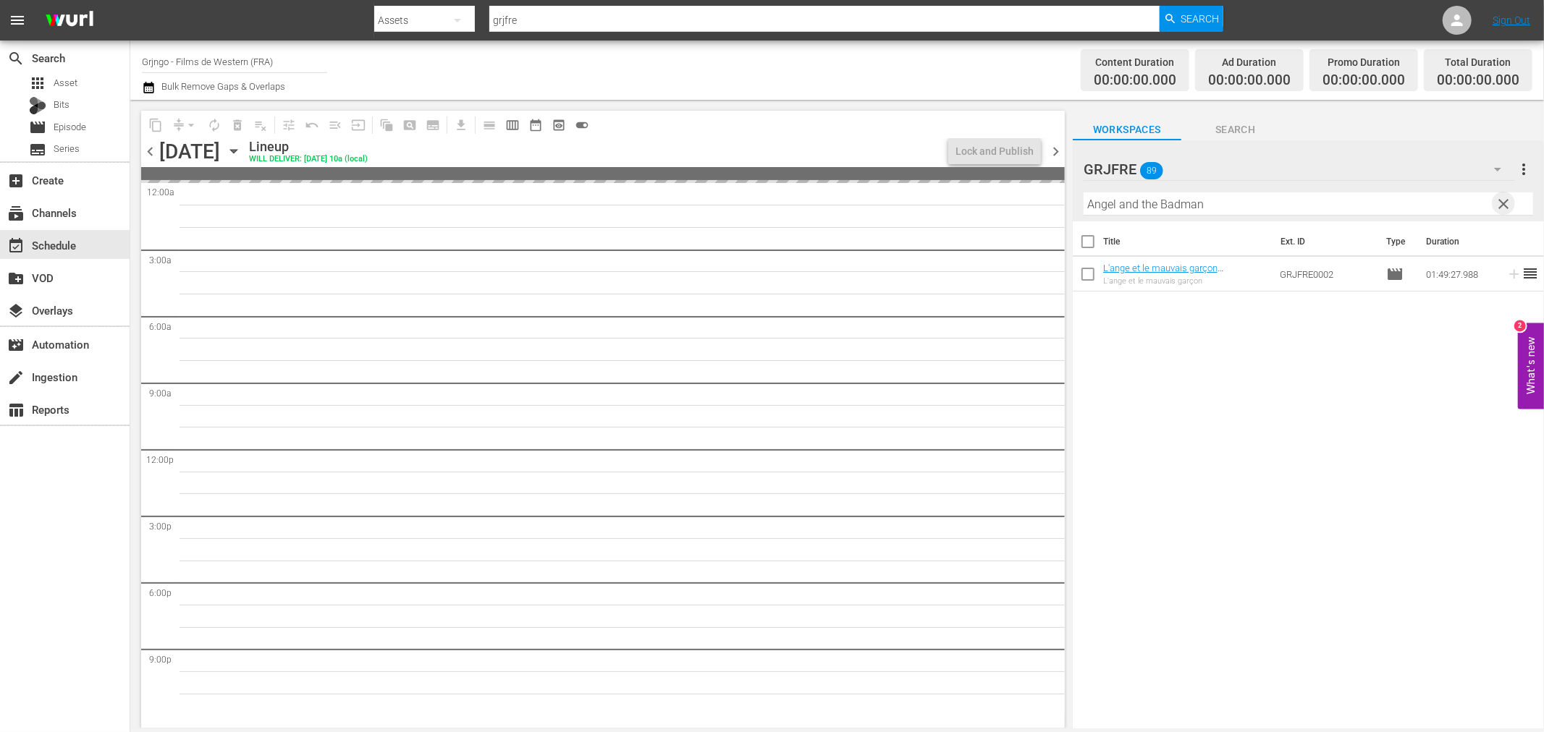
click at [1502, 196] on span "clear" at bounding box center [1503, 203] width 17 height 17
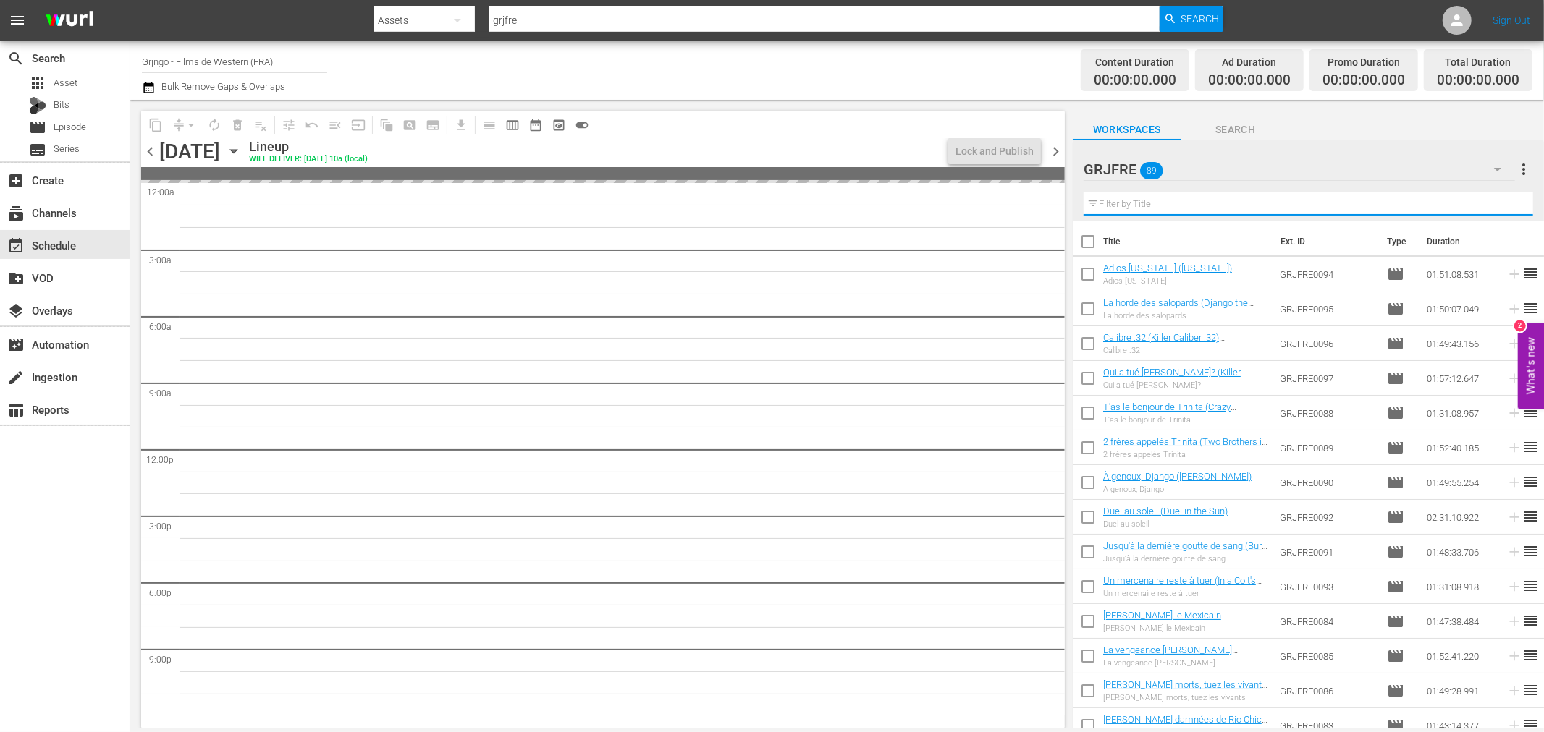
click at [1141, 198] on input "text" at bounding box center [1307, 204] width 449 height 23
paste input "Fighters from Ave [PERSON_NAME]"
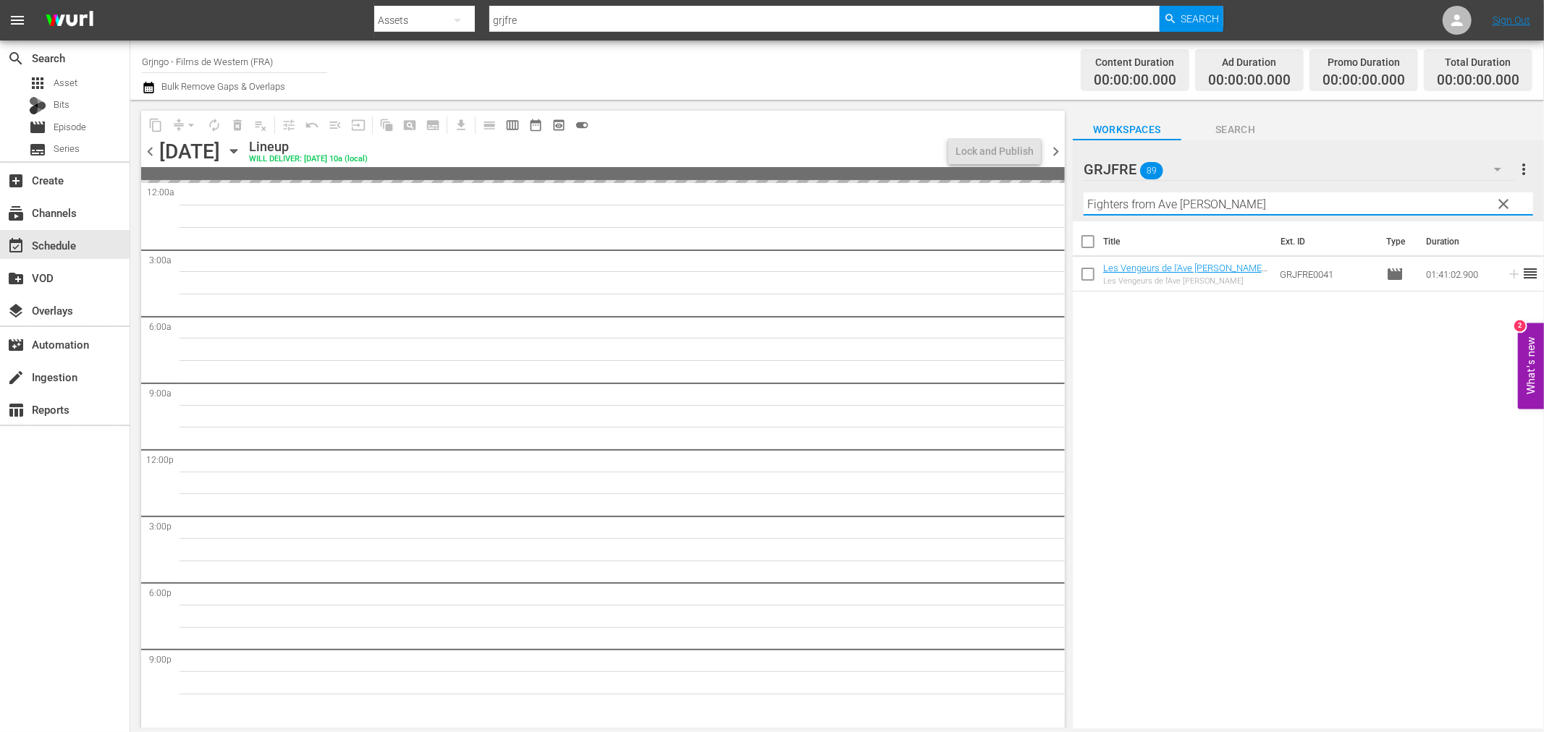
type input "Fighters from Ave [PERSON_NAME]"
click at [155, 146] on span "chevron_left" at bounding box center [150, 152] width 18 height 18
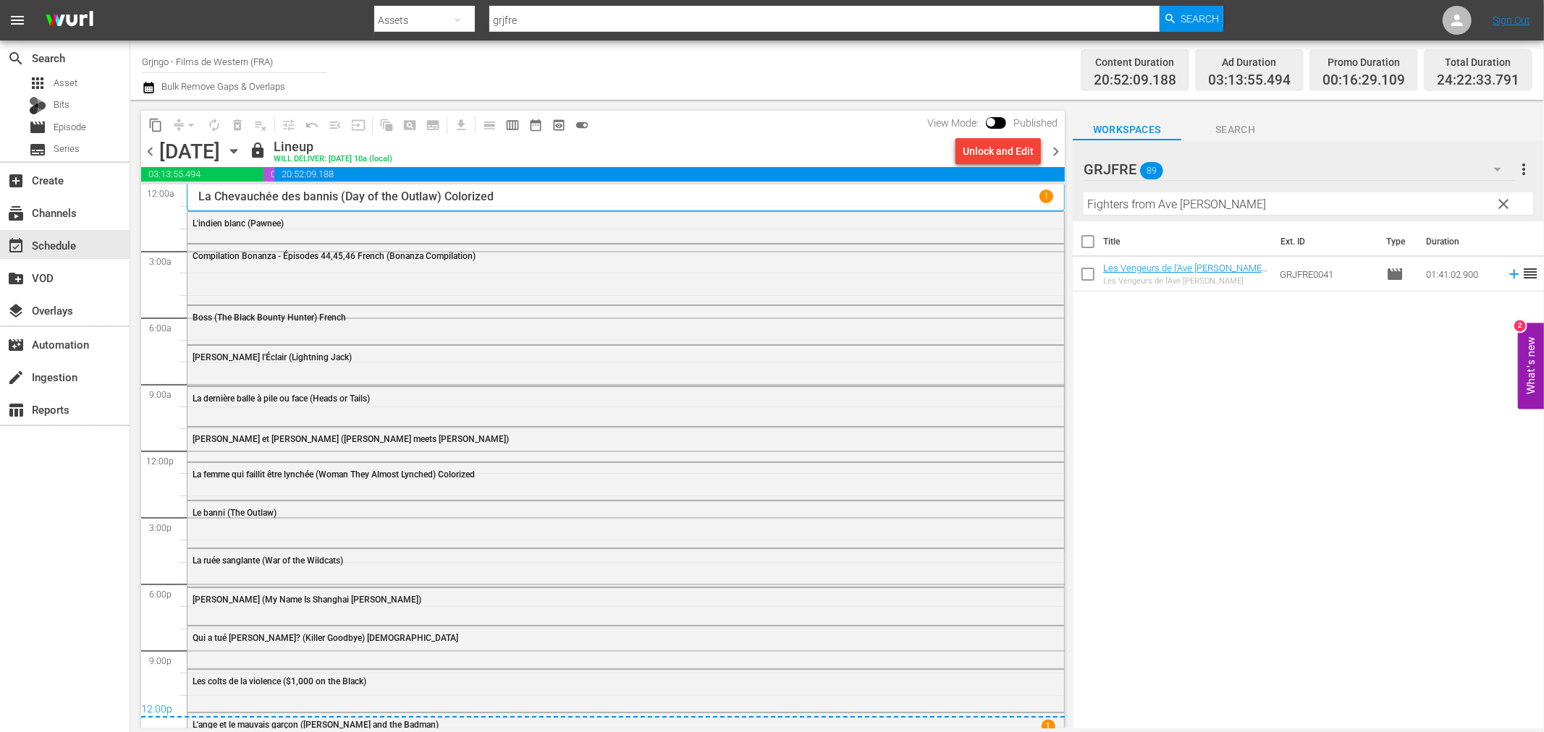
click at [1052, 148] on span "chevron_right" at bounding box center [1055, 152] width 18 height 18
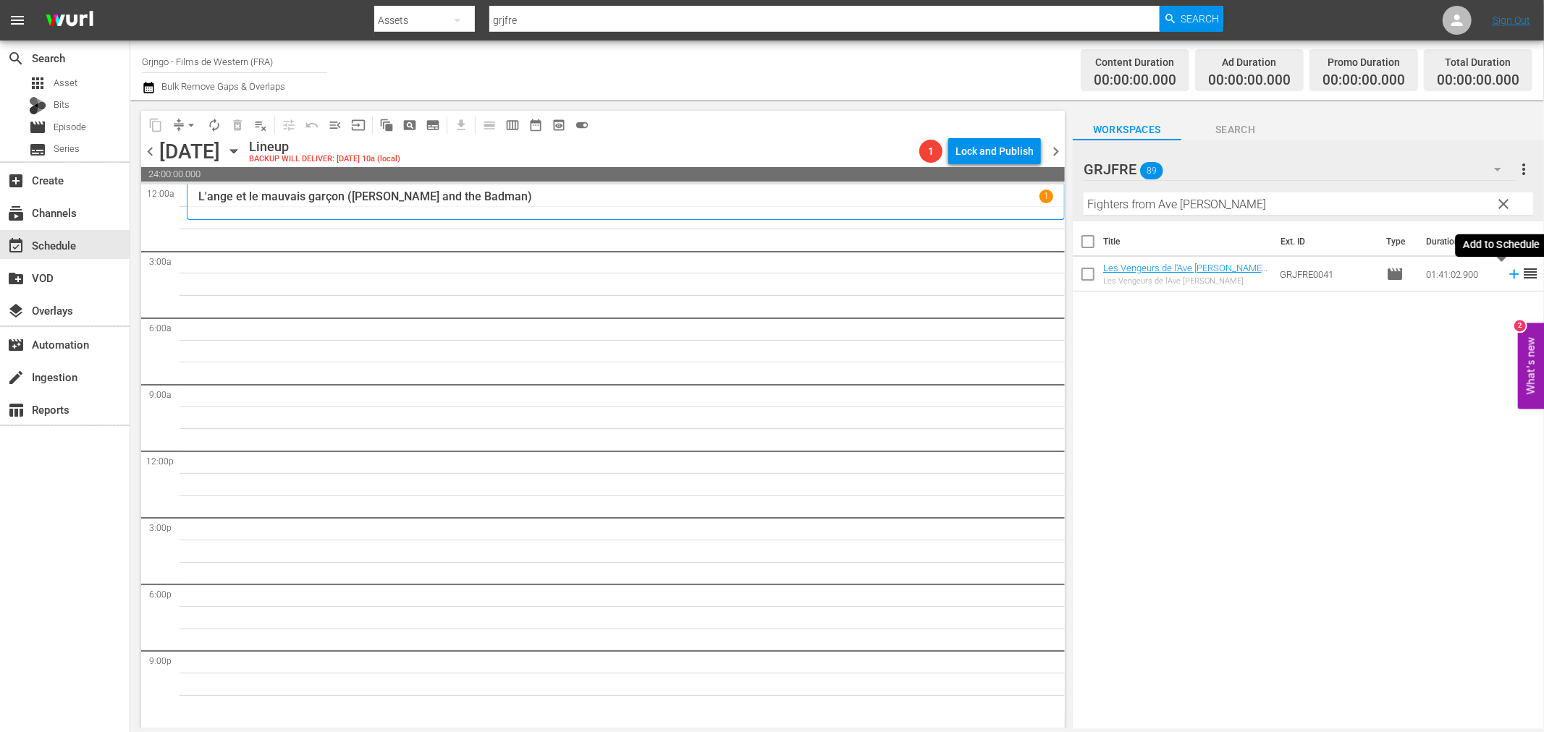
click at [1509, 275] on icon at bounding box center [1513, 274] width 9 height 9
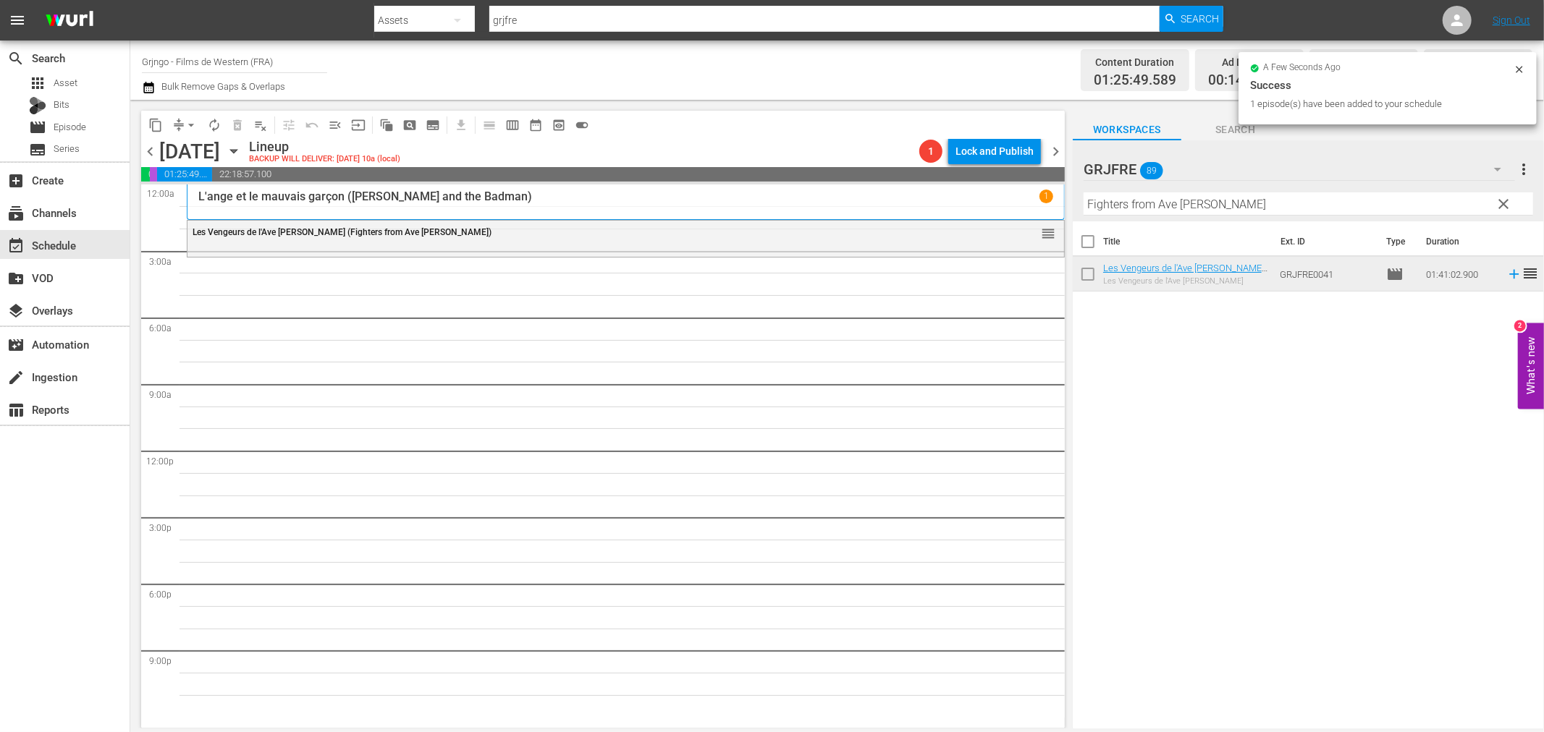
click at [1500, 201] on span "clear" at bounding box center [1503, 203] width 17 height 17
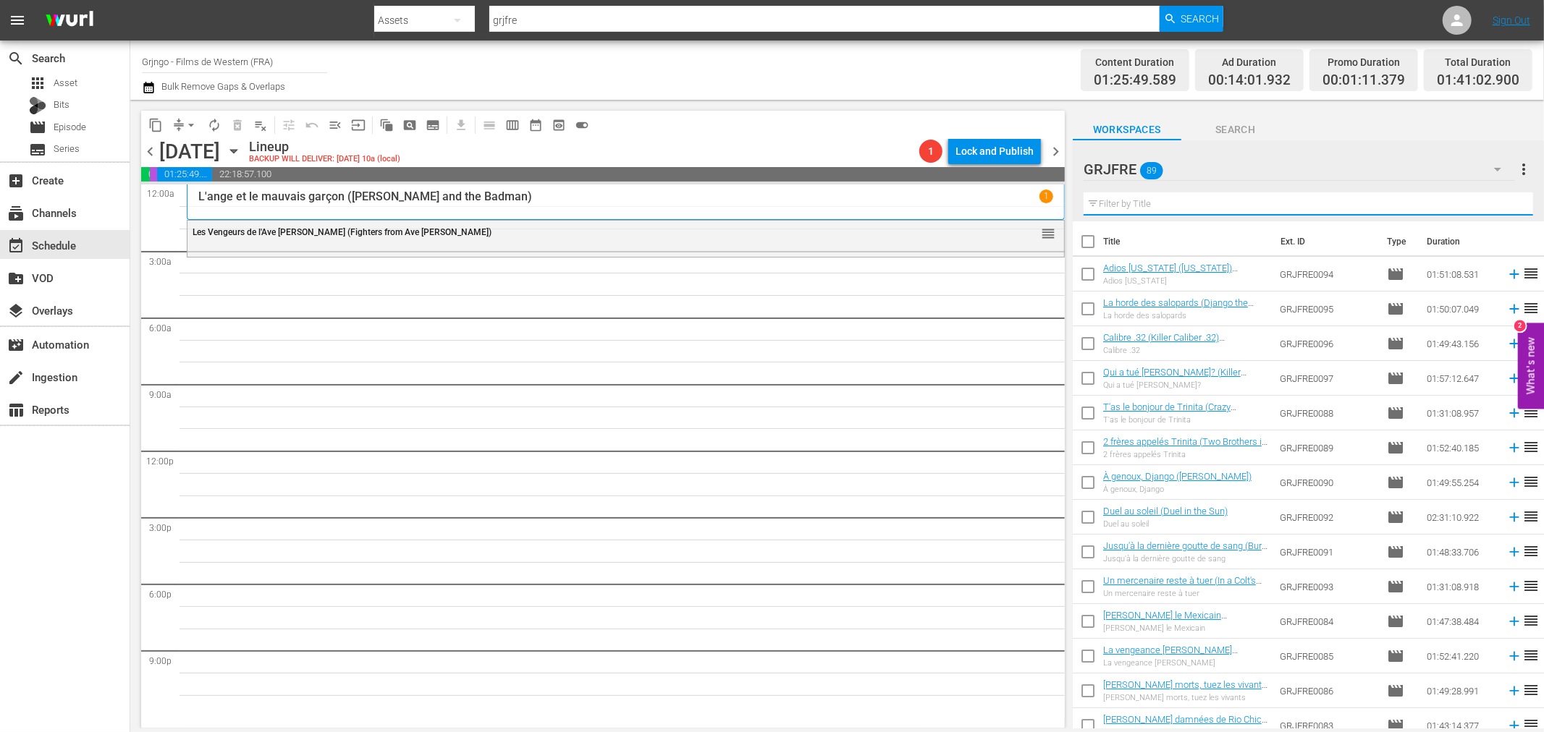
paste input "Compilation Bonanza - Épisodes 47,48,49"
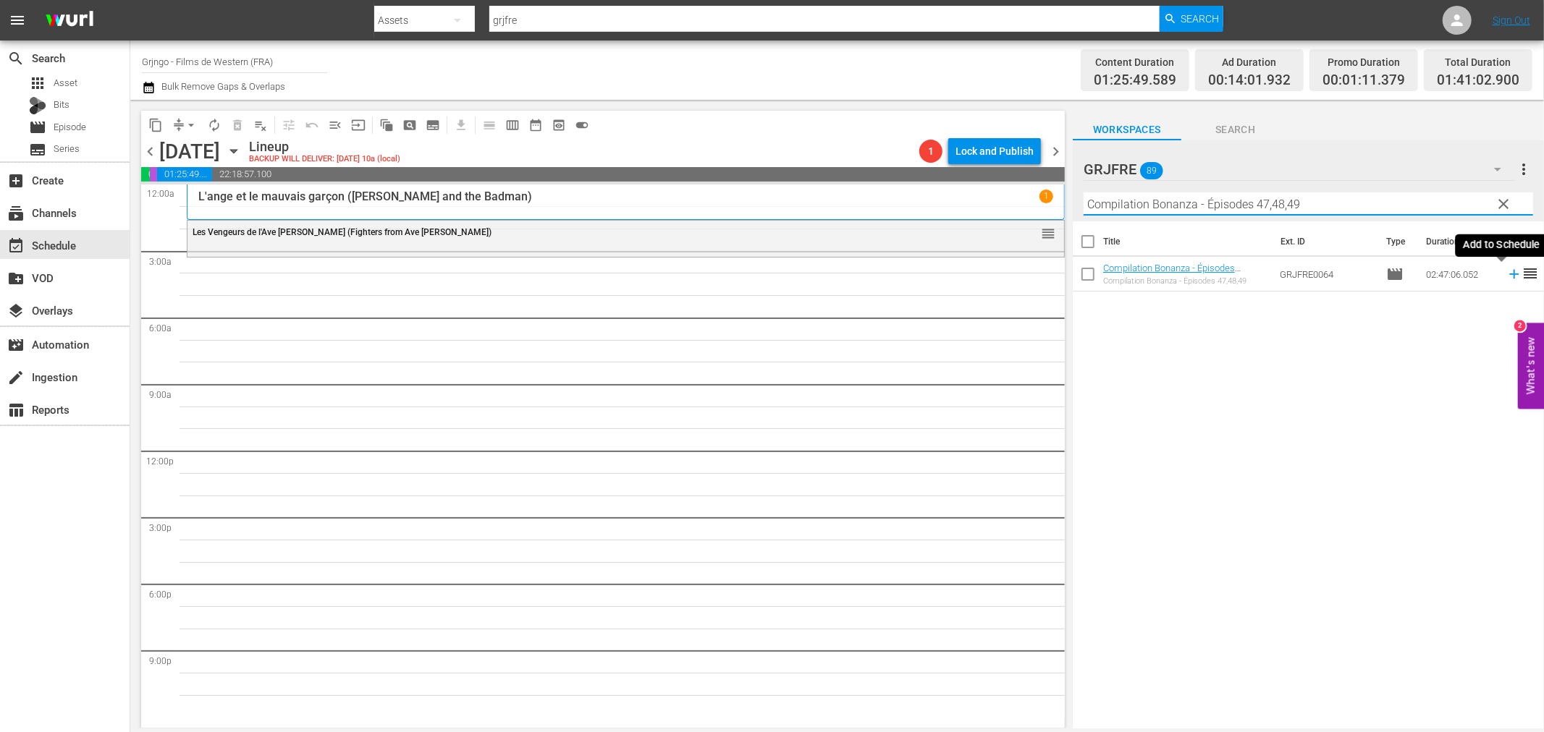
type input "Compilation Bonanza - Épisodes 47,48,49"
click at [1506, 272] on icon at bounding box center [1514, 274] width 16 height 16
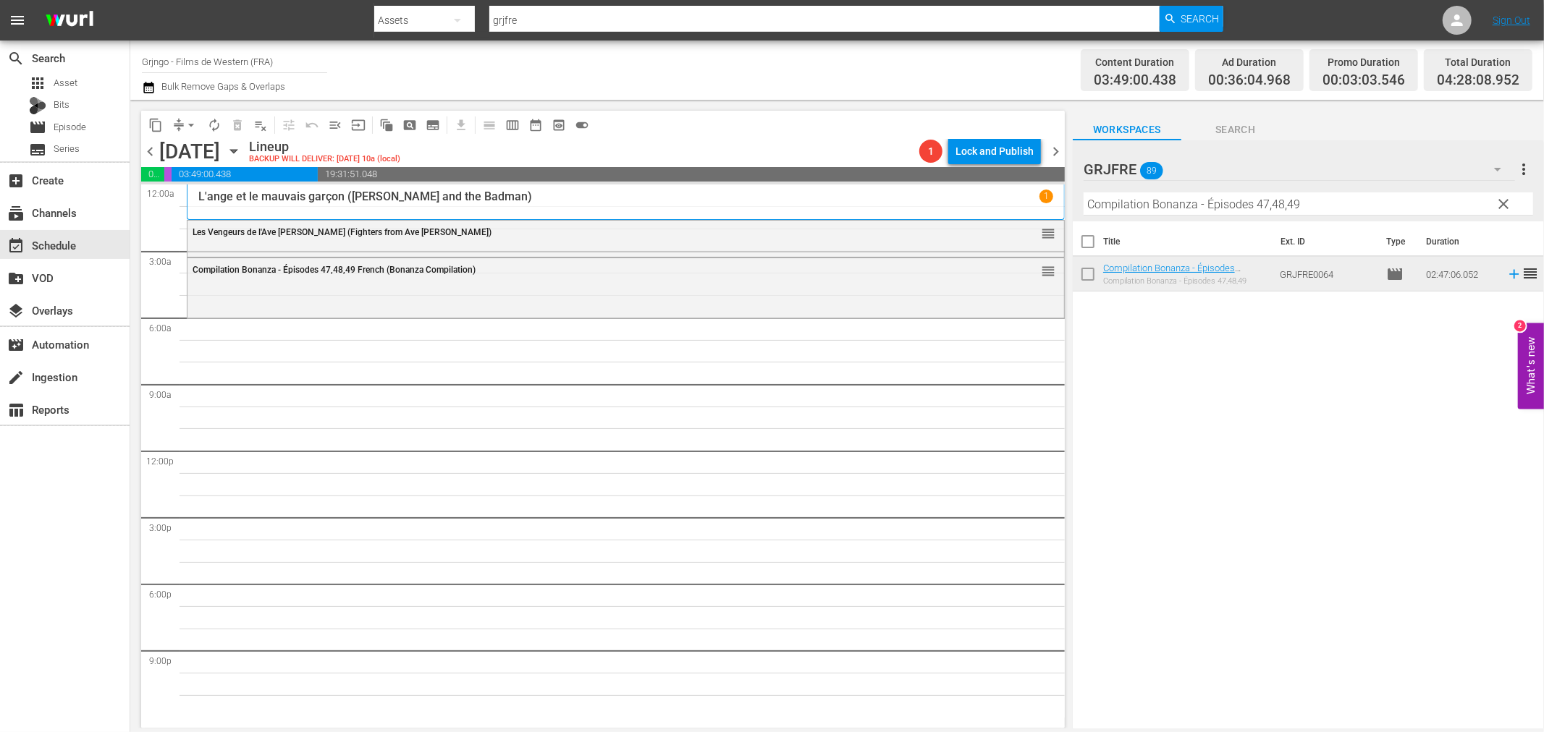
drag, startPoint x: 1501, startPoint y: 200, endPoint x: 1429, endPoint y: 190, distance: 73.0
click at [1501, 200] on span "clear" at bounding box center [1503, 203] width 17 height 17
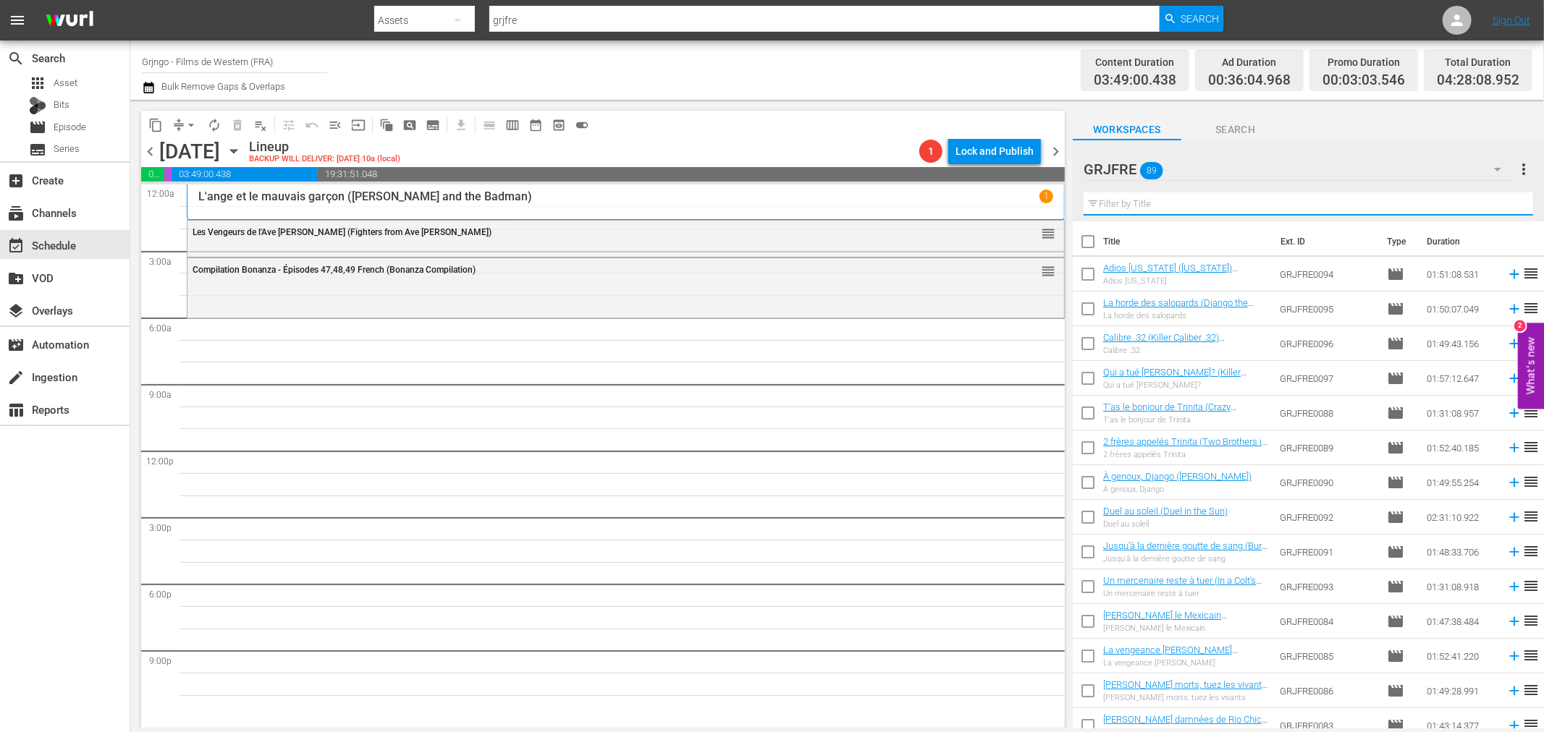
paste input "A Minute to Pray, a Second to Die"
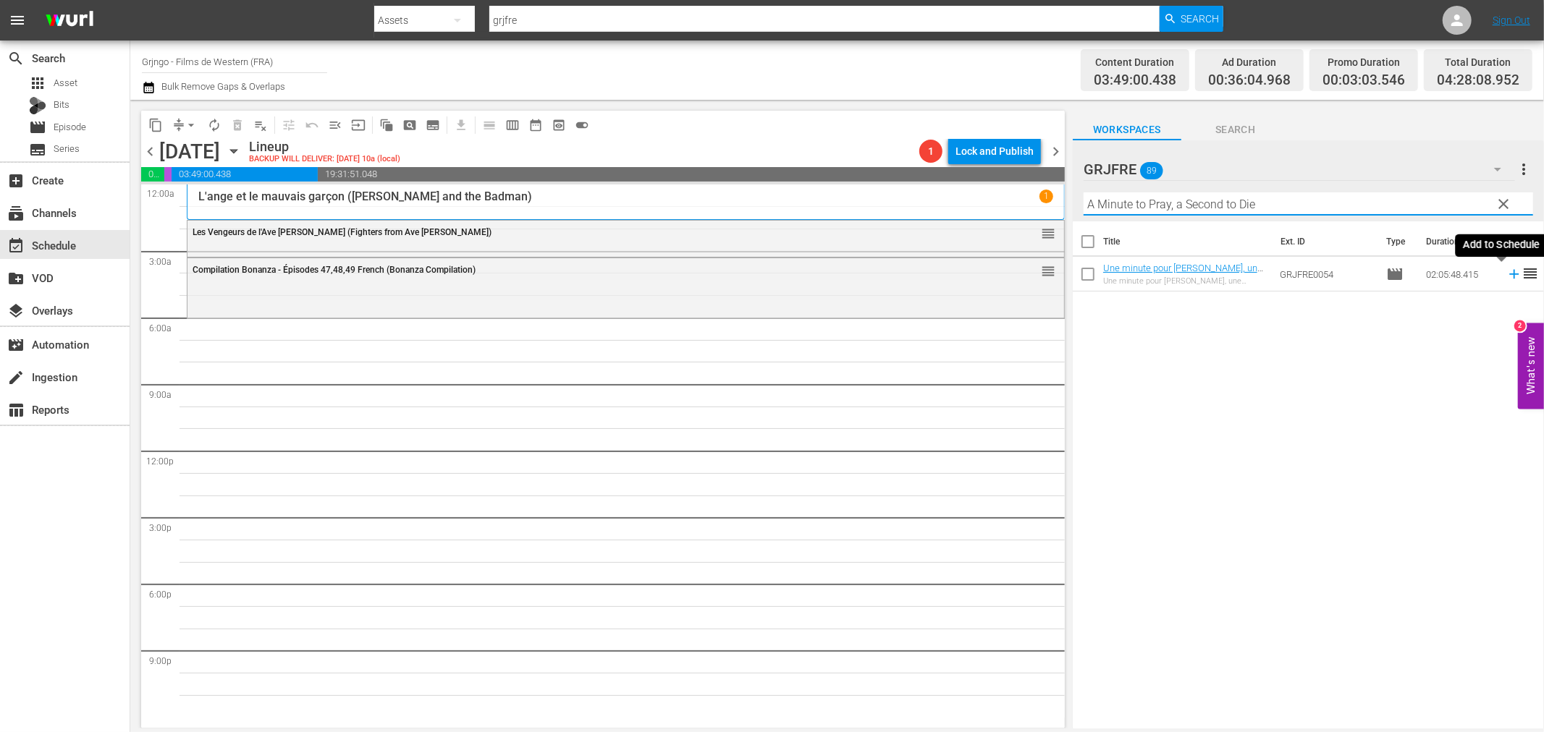
type input "A Minute to Pray, a Second to Die"
click at [1506, 272] on icon at bounding box center [1514, 274] width 16 height 16
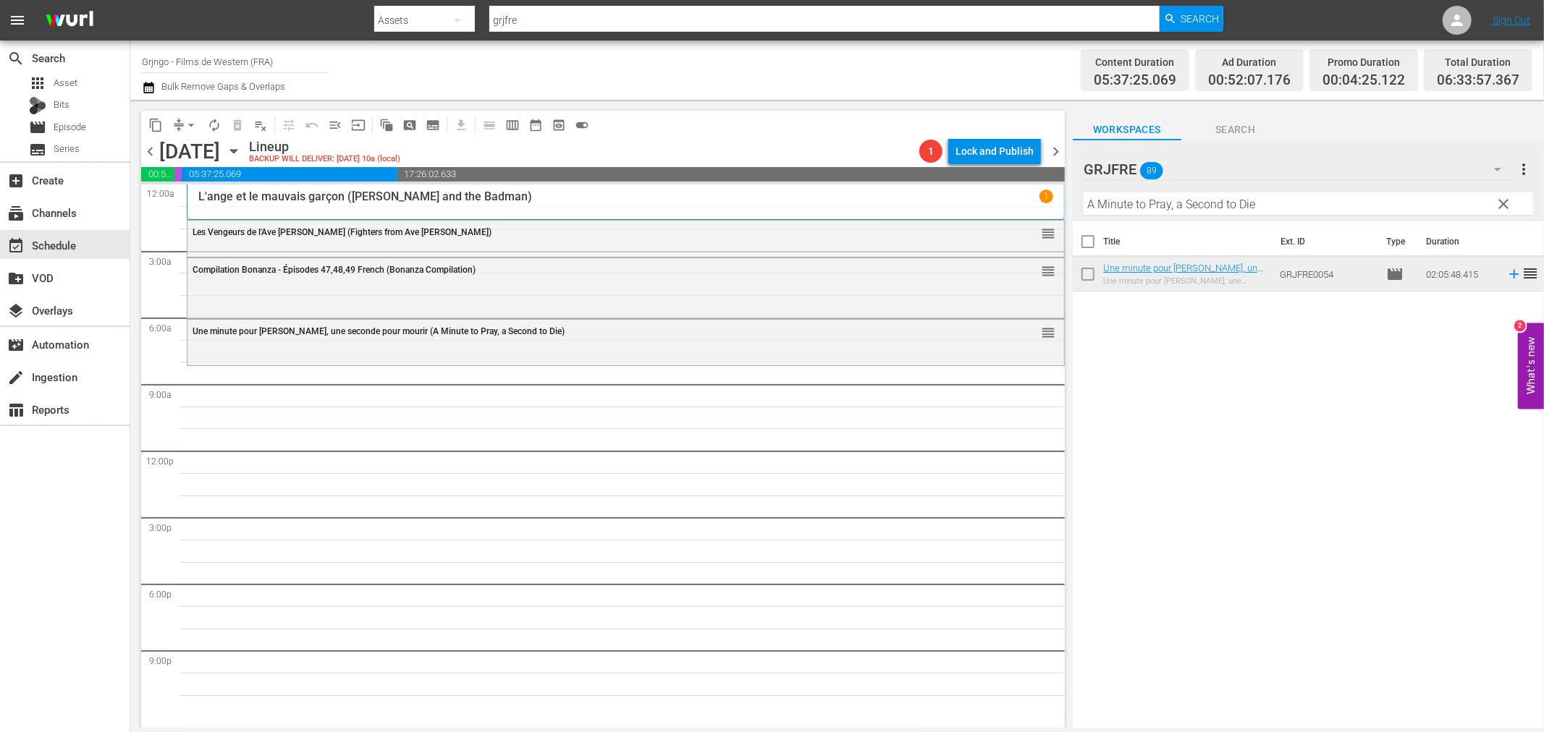
drag, startPoint x: 1500, startPoint y: 198, endPoint x: 1476, endPoint y: 188, distance: 25.7
click at [1500, 198] on span "clear" at bounding box center [1503, 203] width 17 height 17
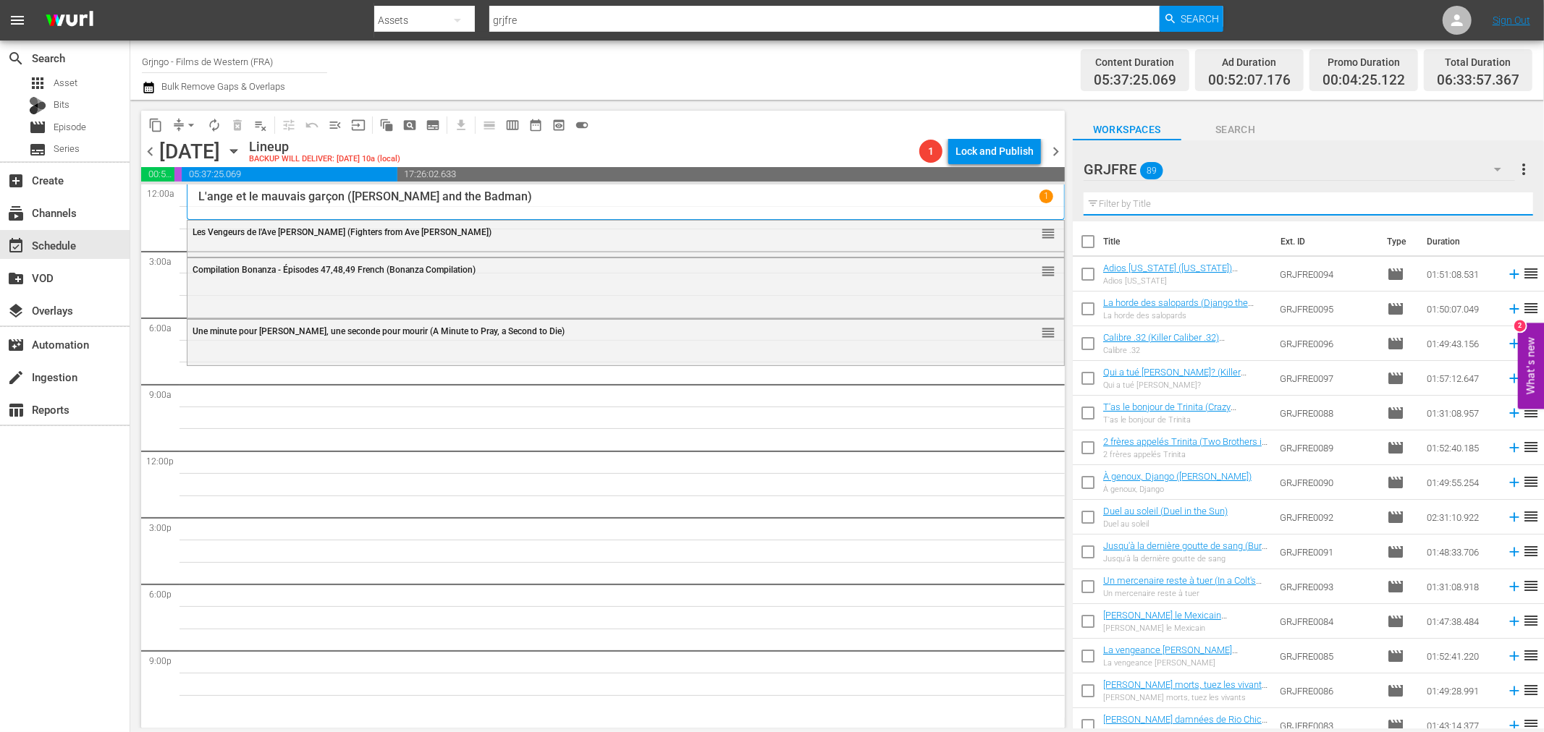
paste input "The Road to [GEOGRAPHIC_DATA]"
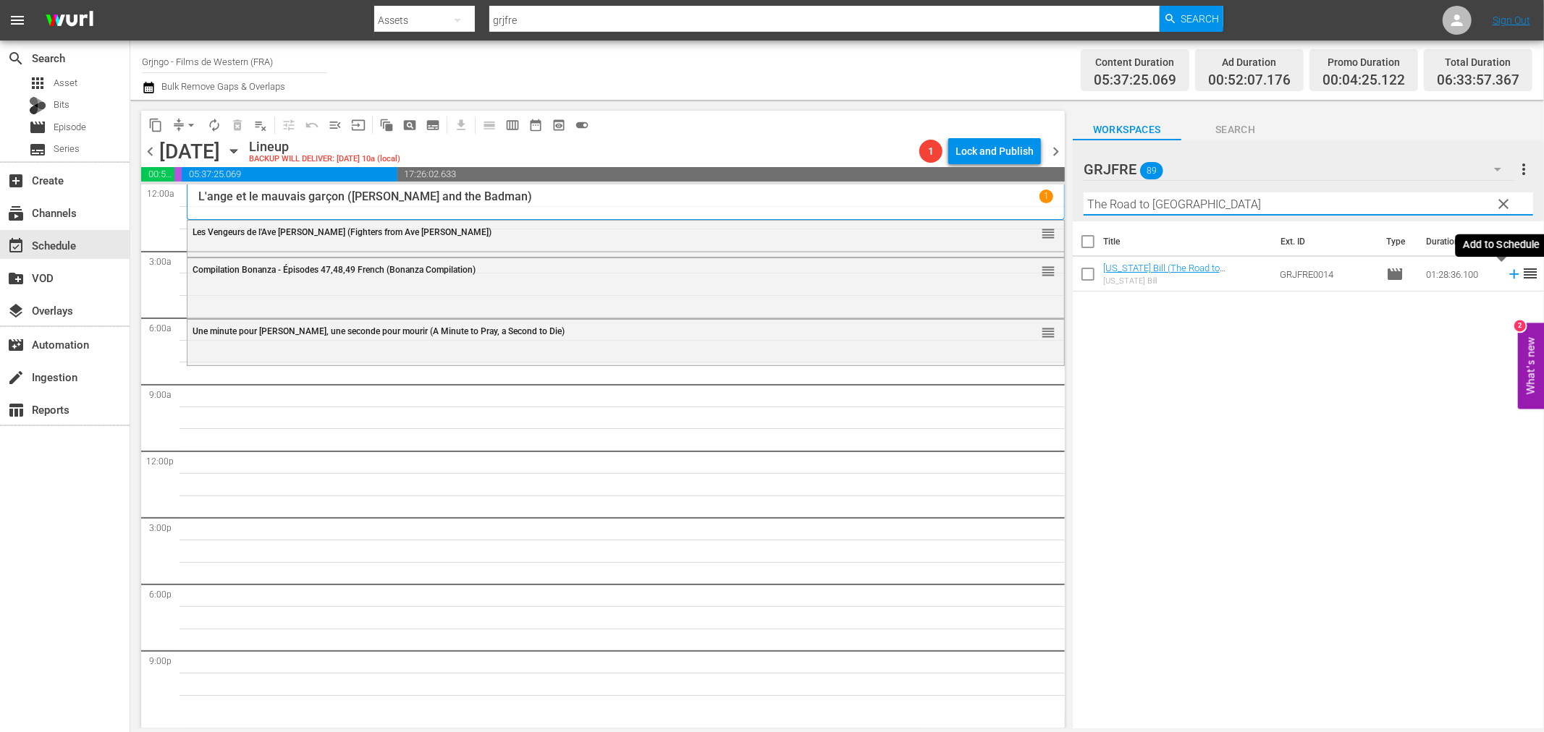
type input "The Road to [GEOGRAPHIC_DATA]"
click at [1509, 274] on icon at bounding box center [1513, 274] width 9 height 9
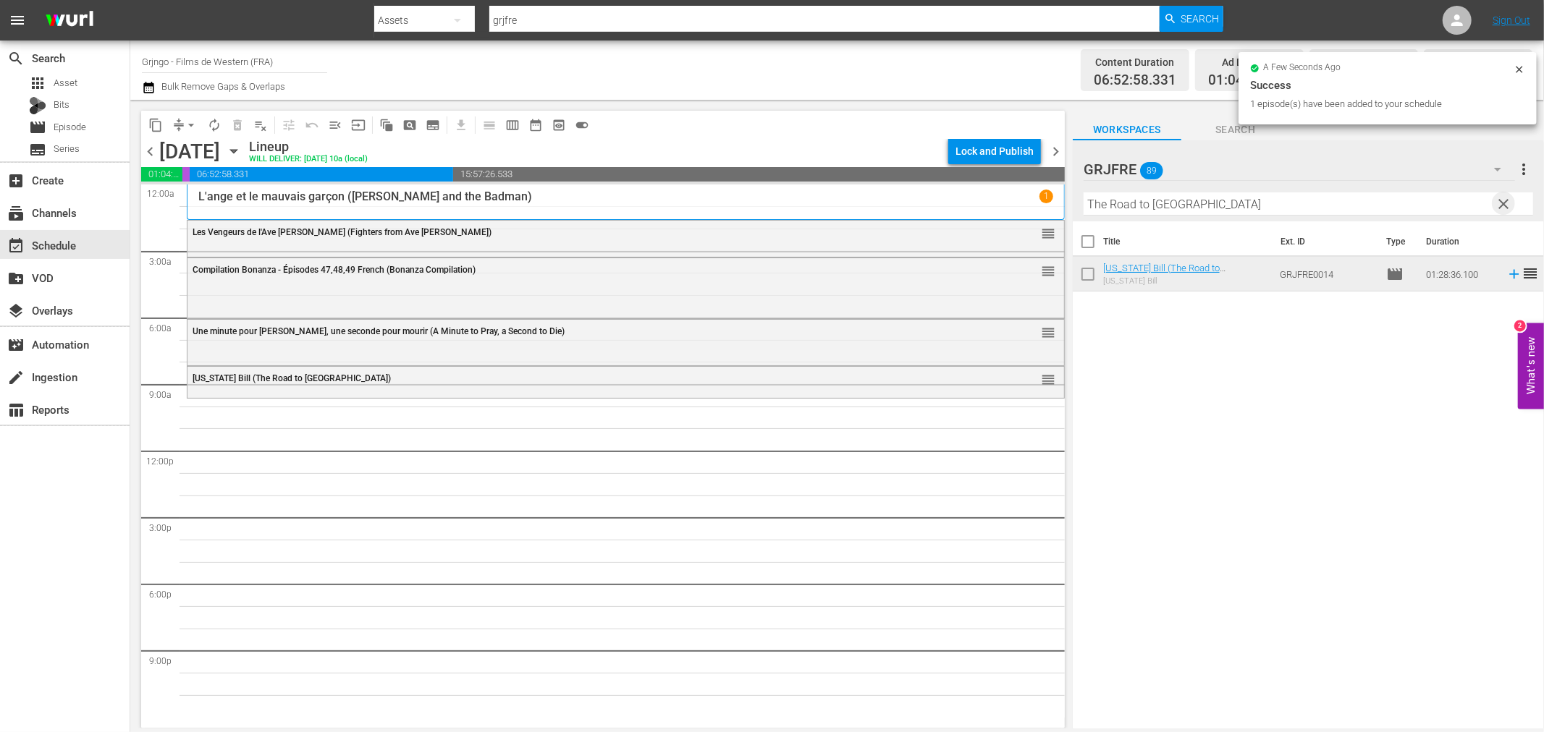
click at [1503, 204] on span "clear" at bounding box center [1503, 203] width 17 height 17
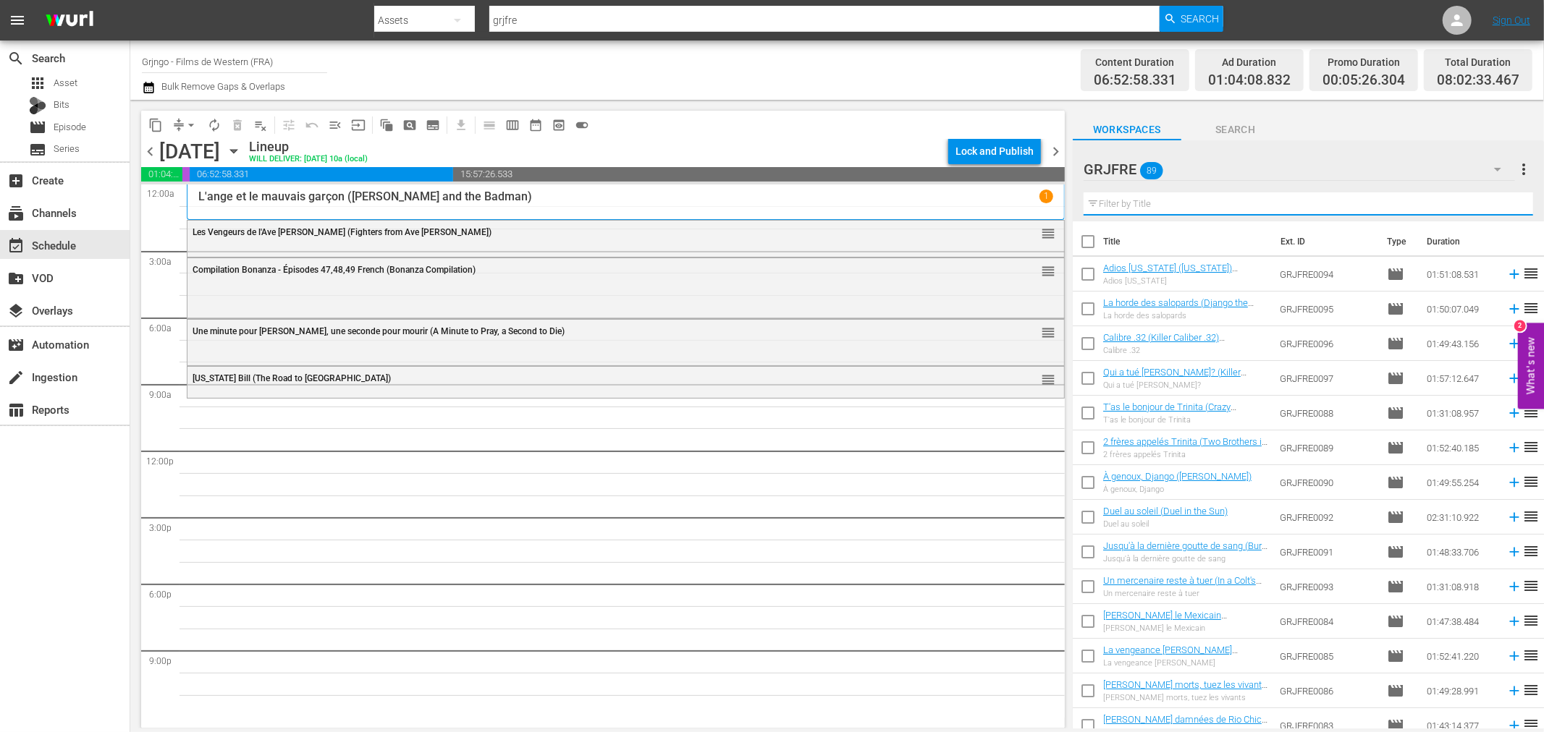
paste input "One Dollar Too Many"
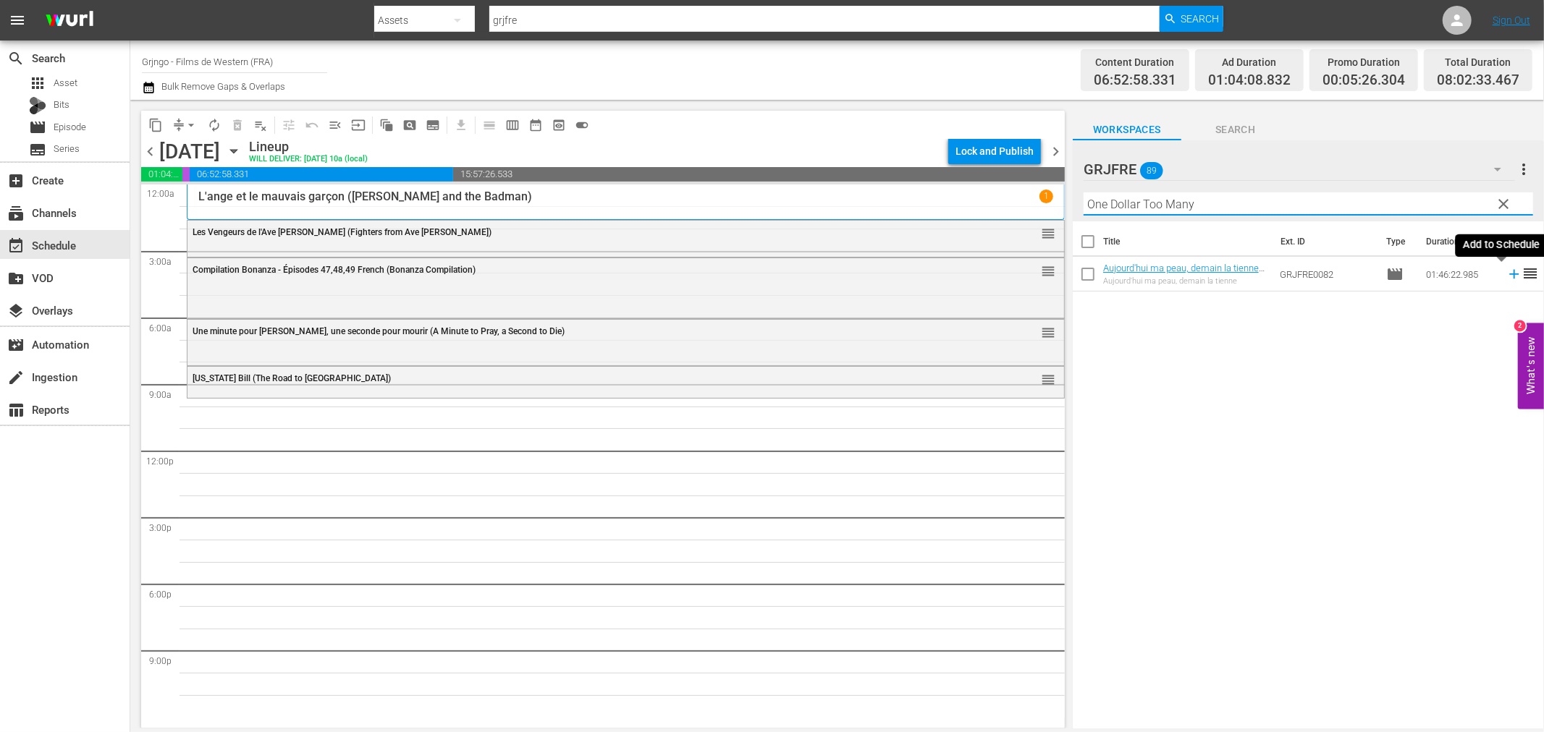
type input "One Dollar Too Many"
click at [1506, 272] on icon at bounding box center [1514, 274] width 16 height 16
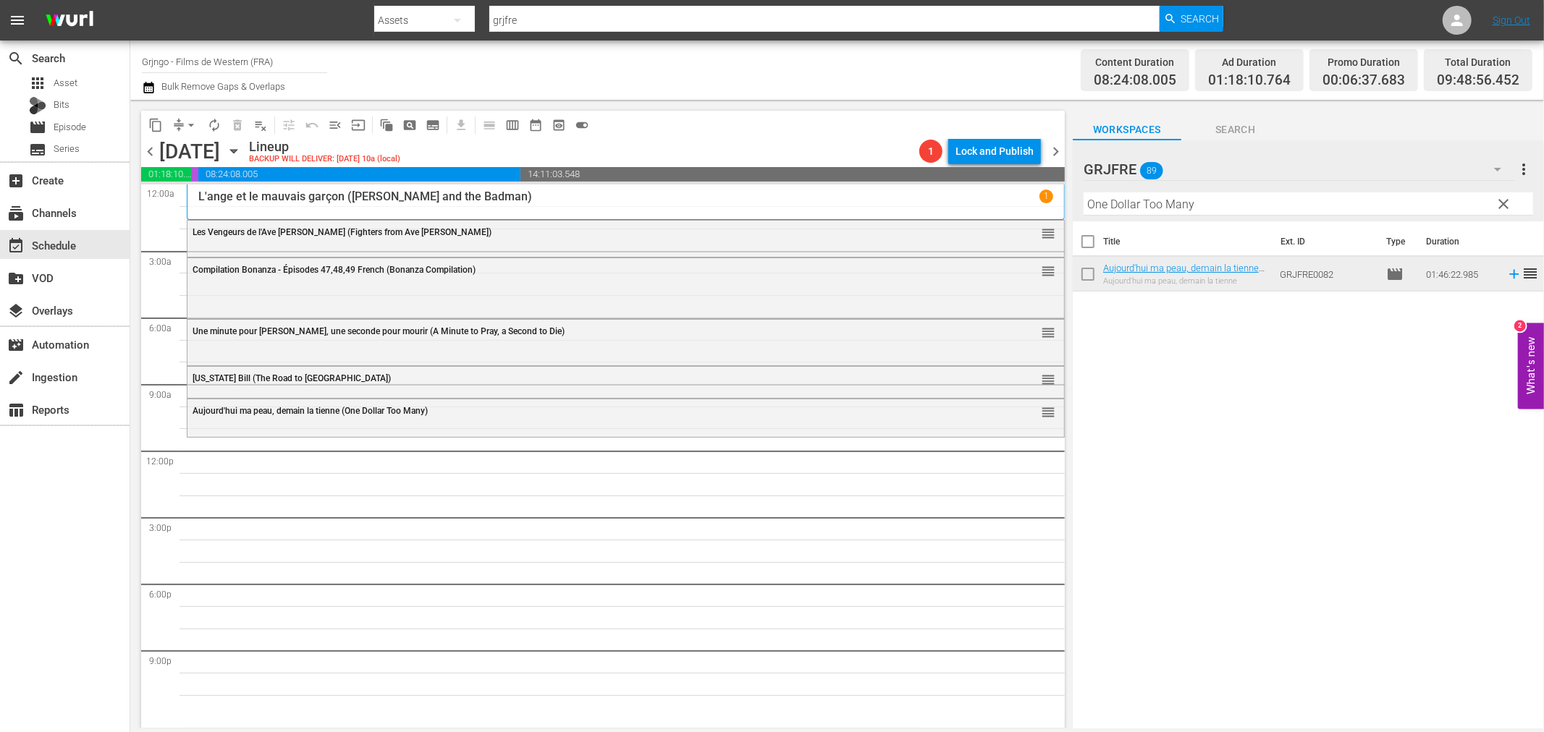
drag, startPoint x: 1502, startPoint y: 203, endPoint x: 1427, endPoint y: 186, distance: 77.2
click at [1502, 203] on span "clear" at bounding box center [1503, 203] width 17 height 17
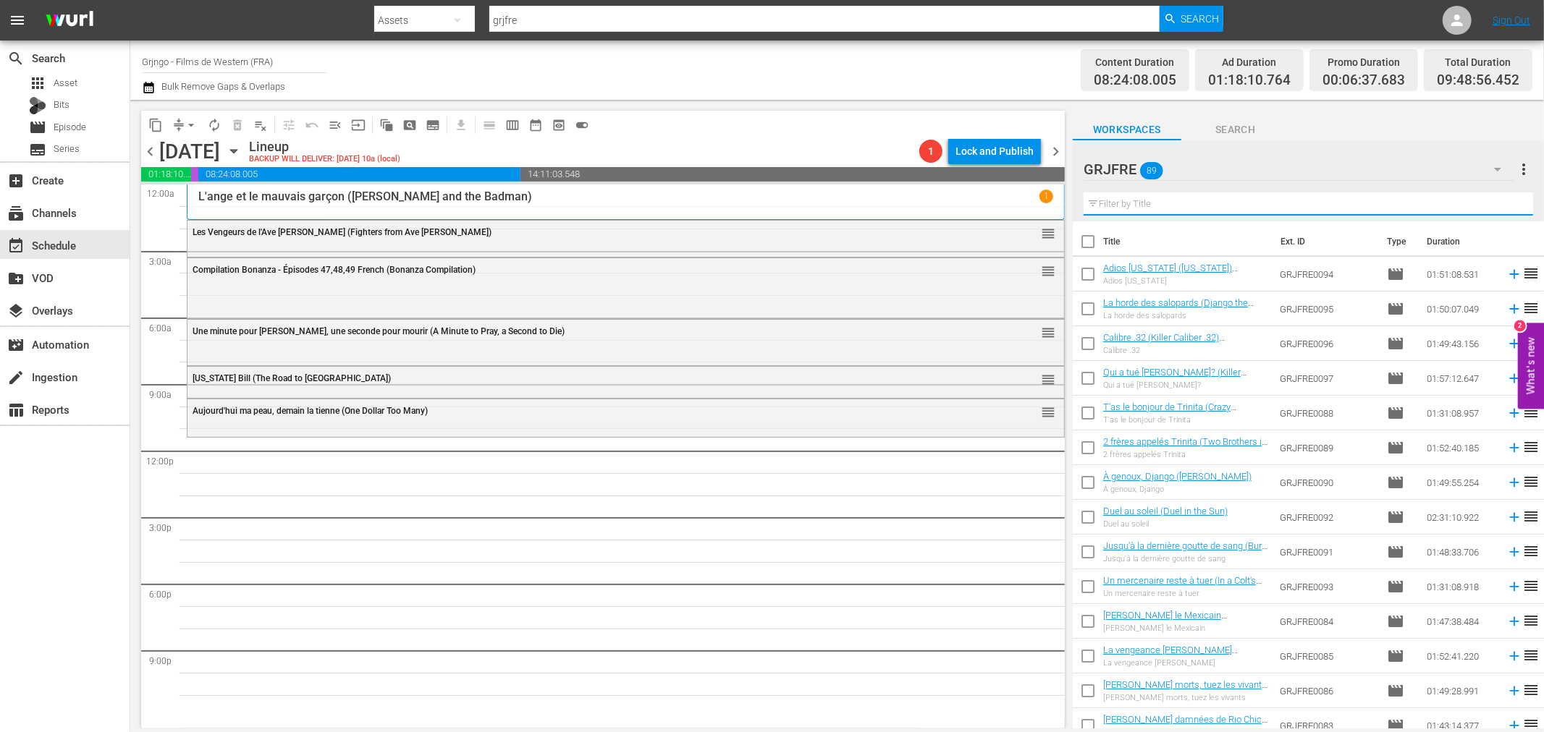
paste input "Django Challenges Sartana"
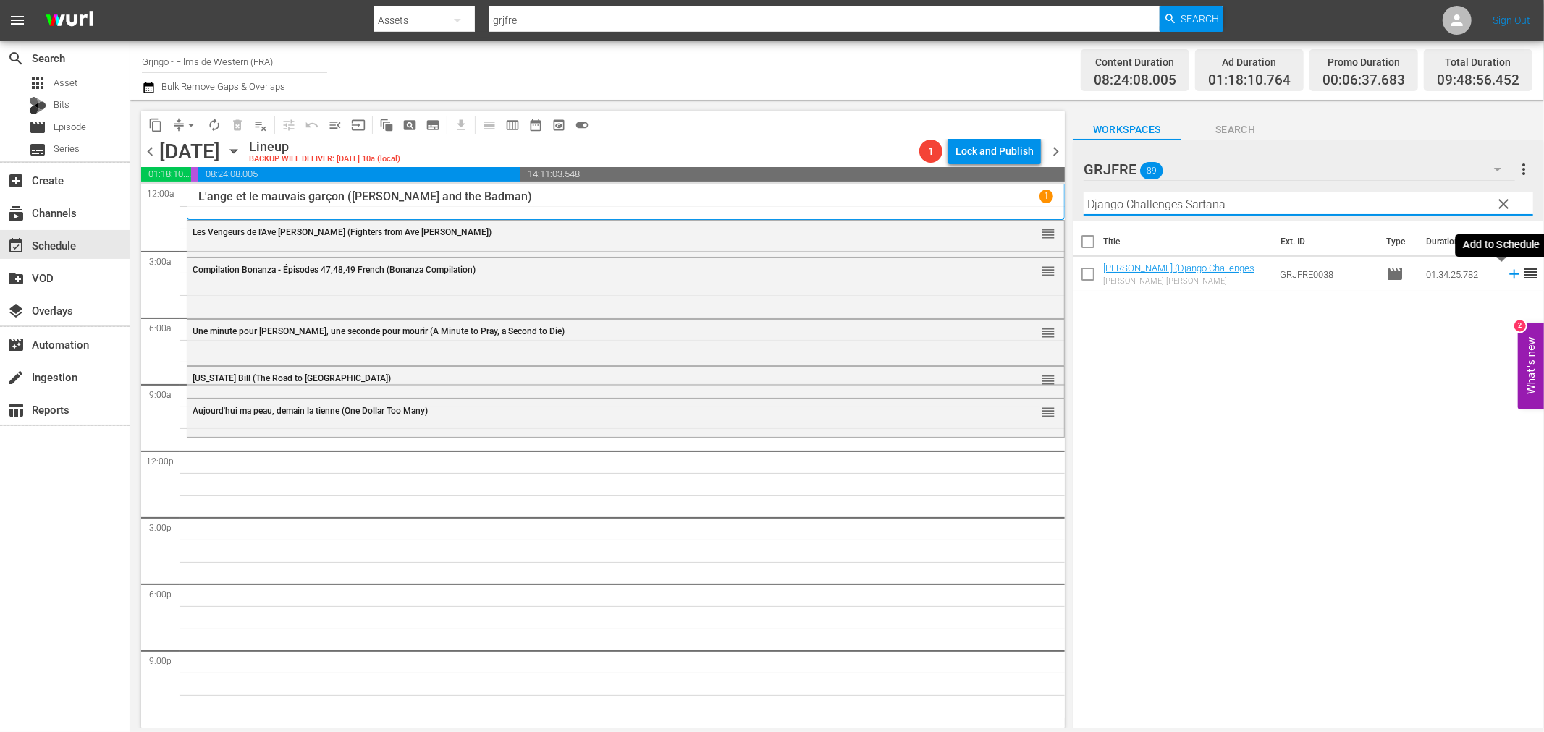
type input "Django Challenges Sartana"
click at [1509, 274] on icon at bounding box center [1513, 274] width 9 height 9
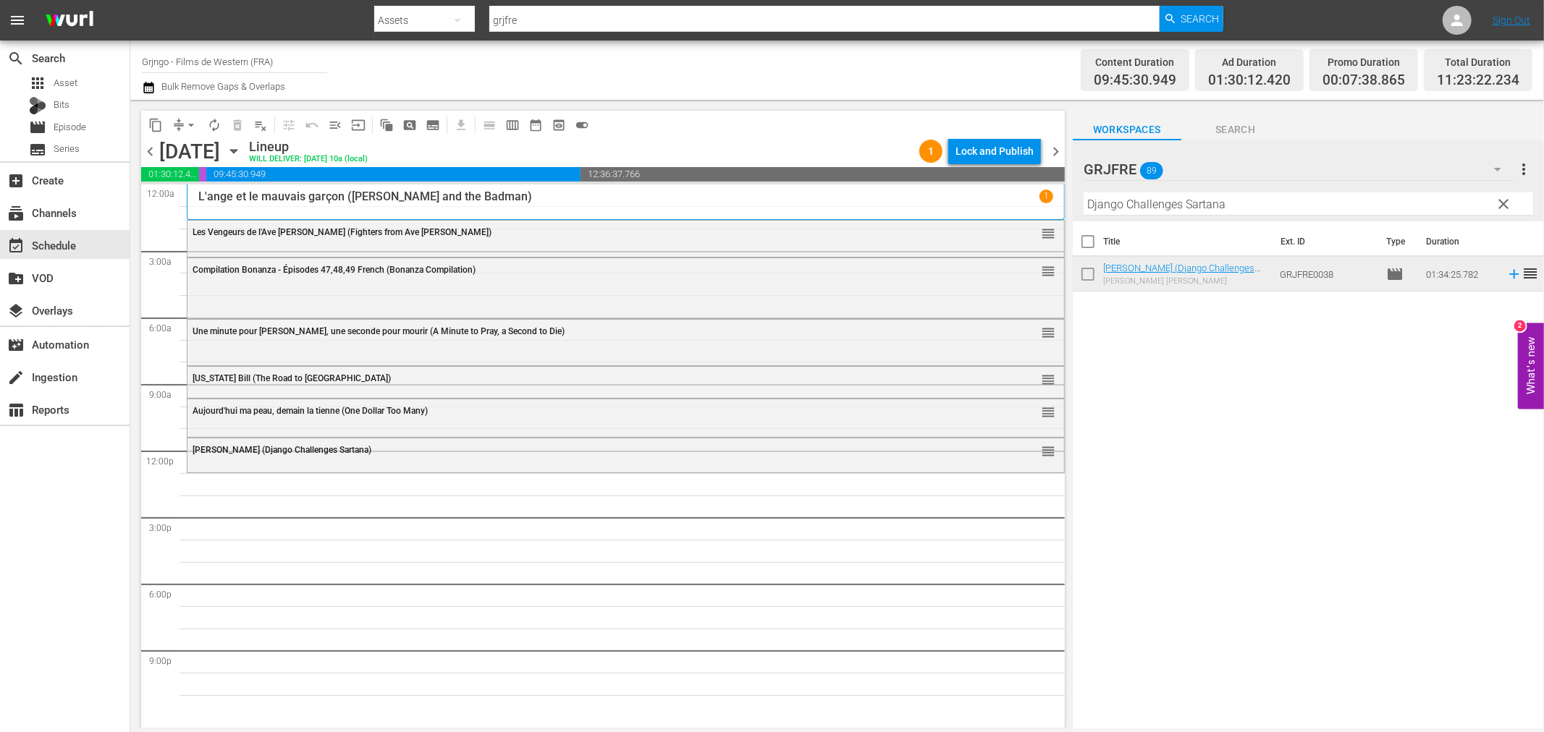
click at [1503, 200] on span "clear" at bounding box center [1503, 203] width 17 height 17
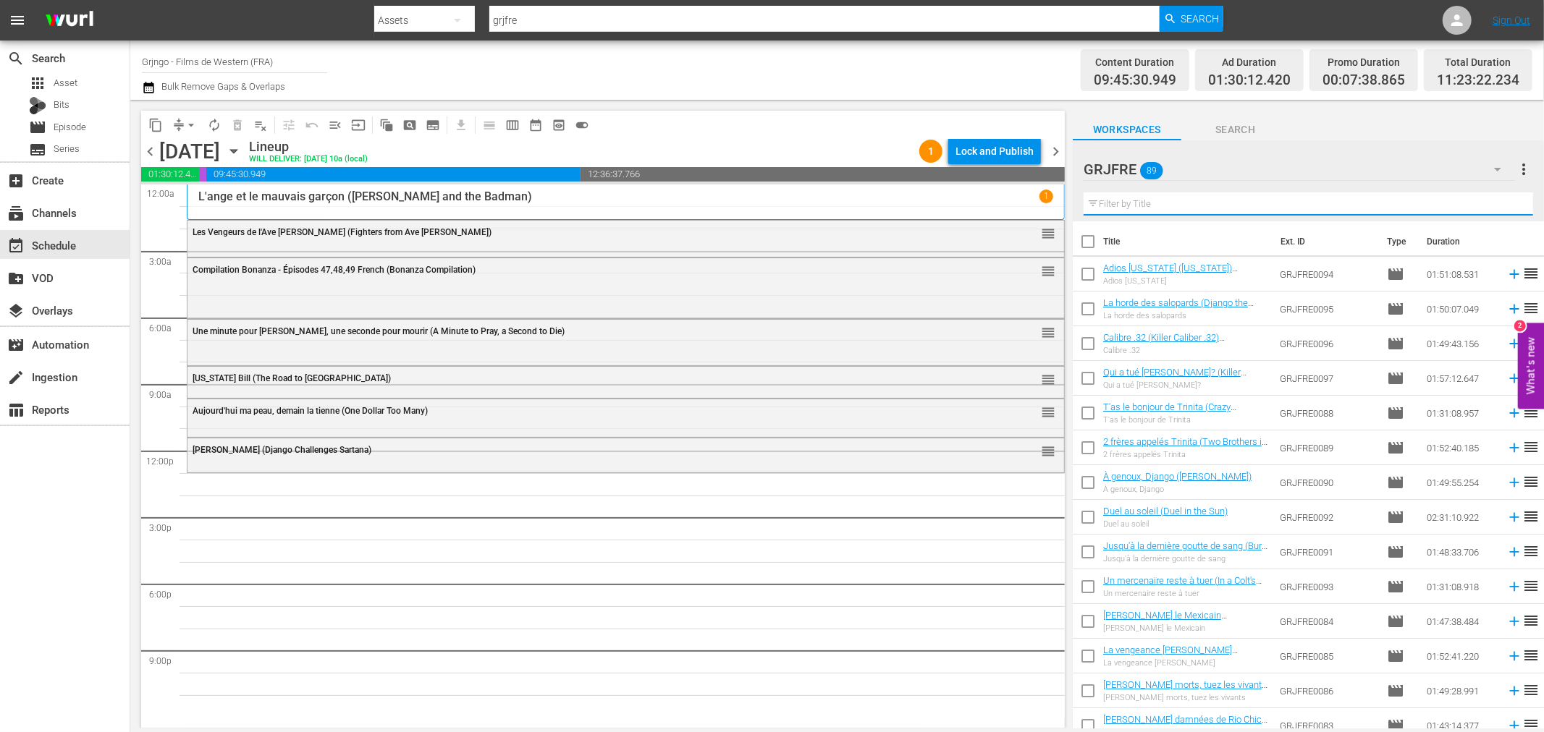
paste input "Duel au soleil (Duel in the Sun)"
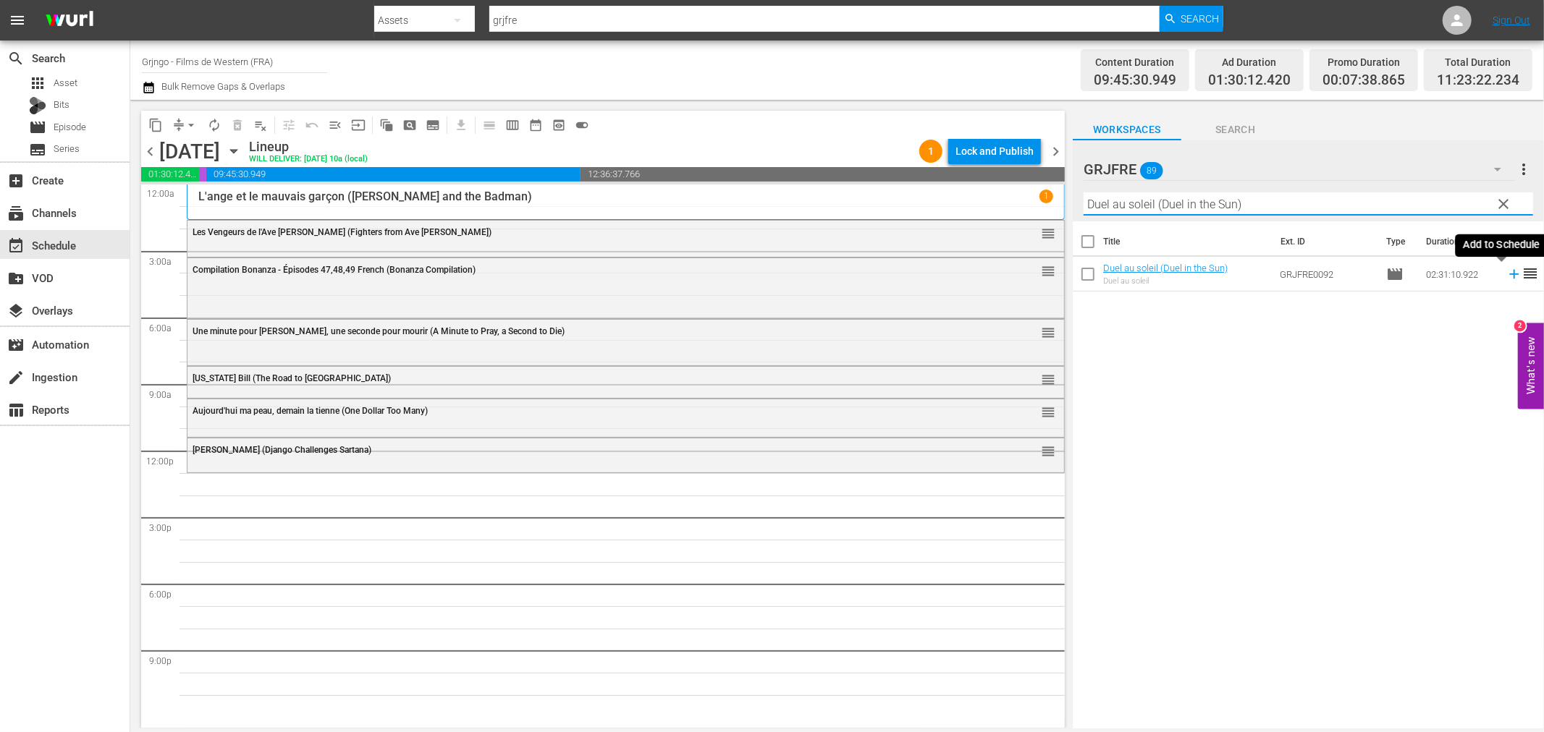
type input "Duel au soleil (Duel in the Sun)"
click at [1506, 272] on icon at bounding box center [1514, 274] width 16 height 16
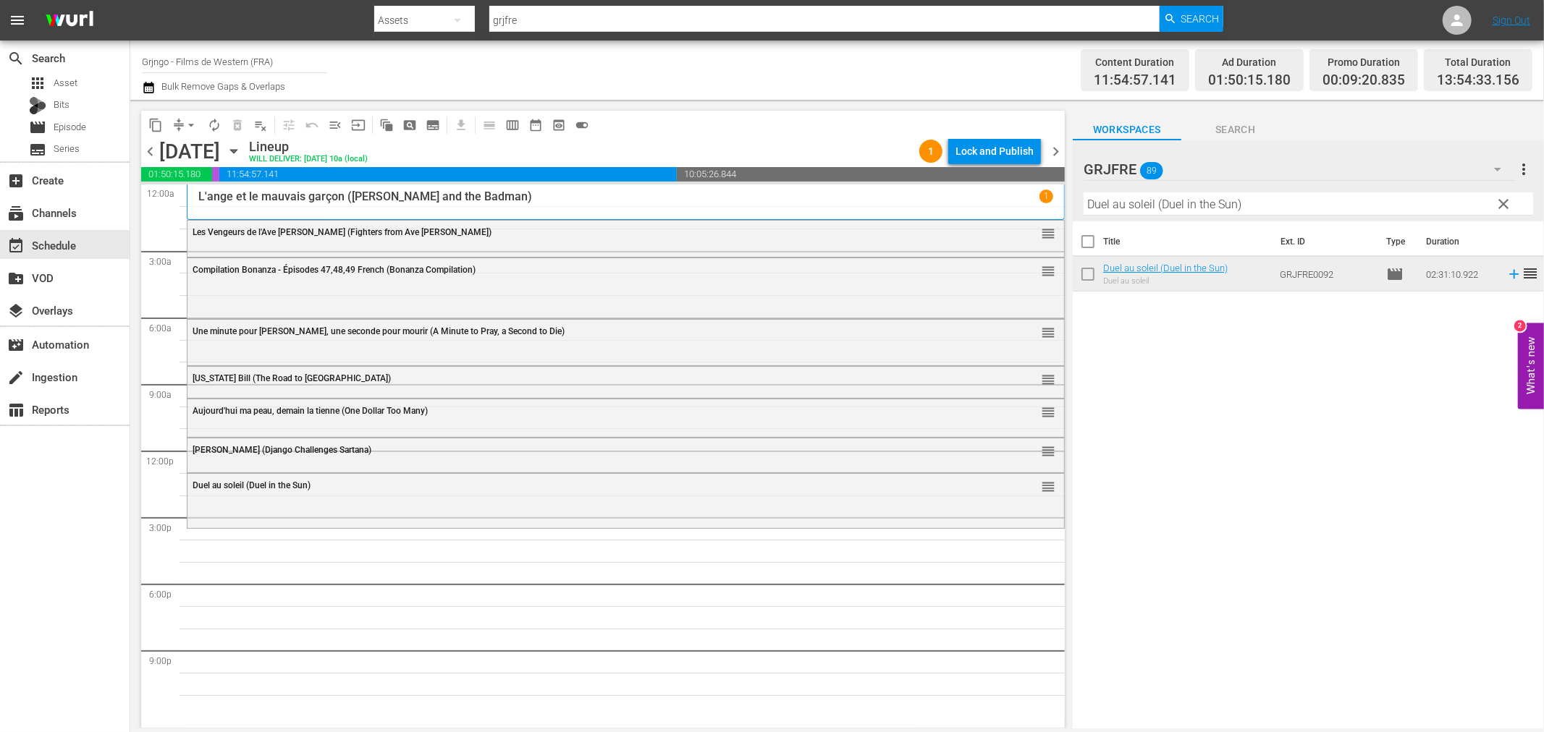
click at [1502, 203] on span "clear" at bounding box center [1503, 203] width 17 height 17
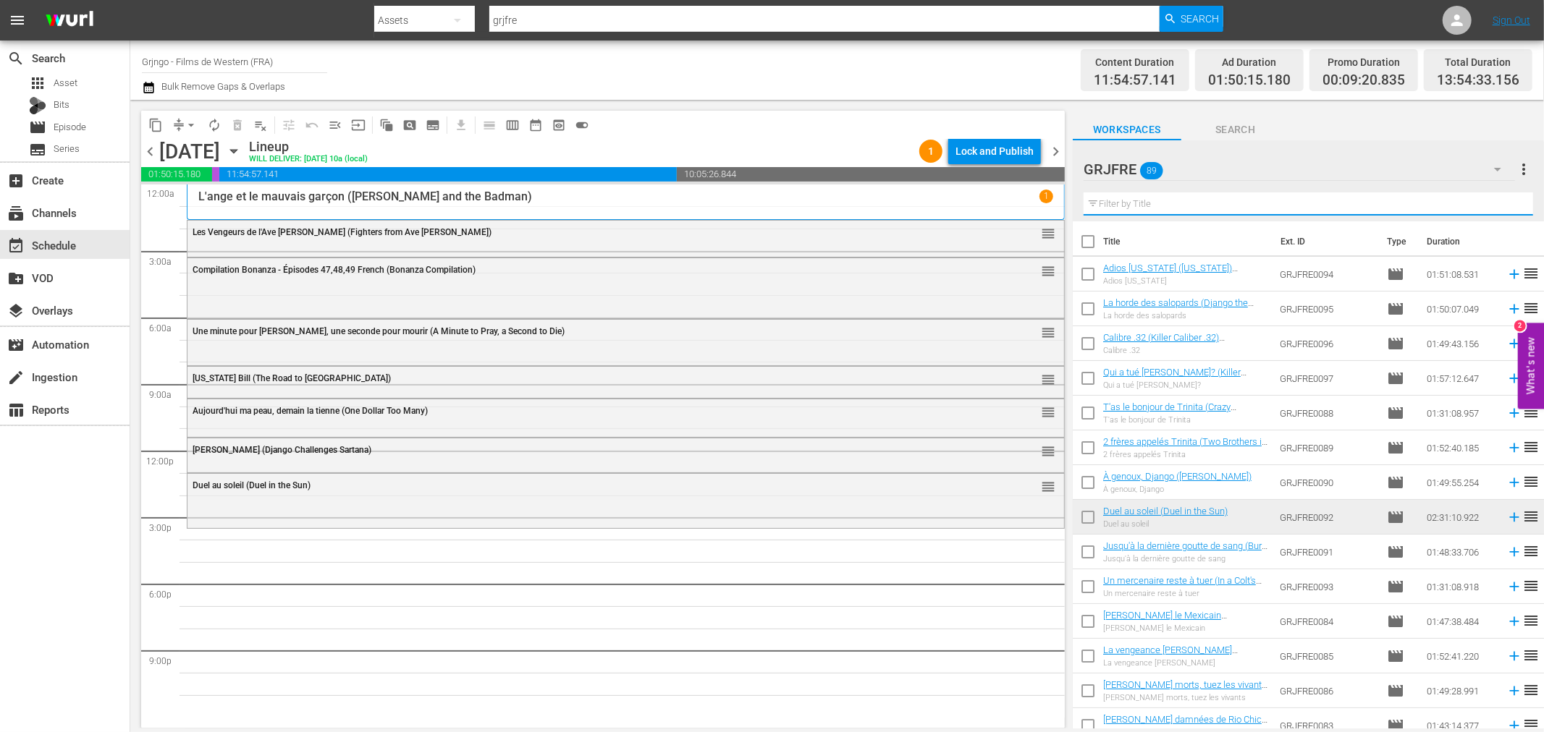
paste input "In a Colt's Shadow"
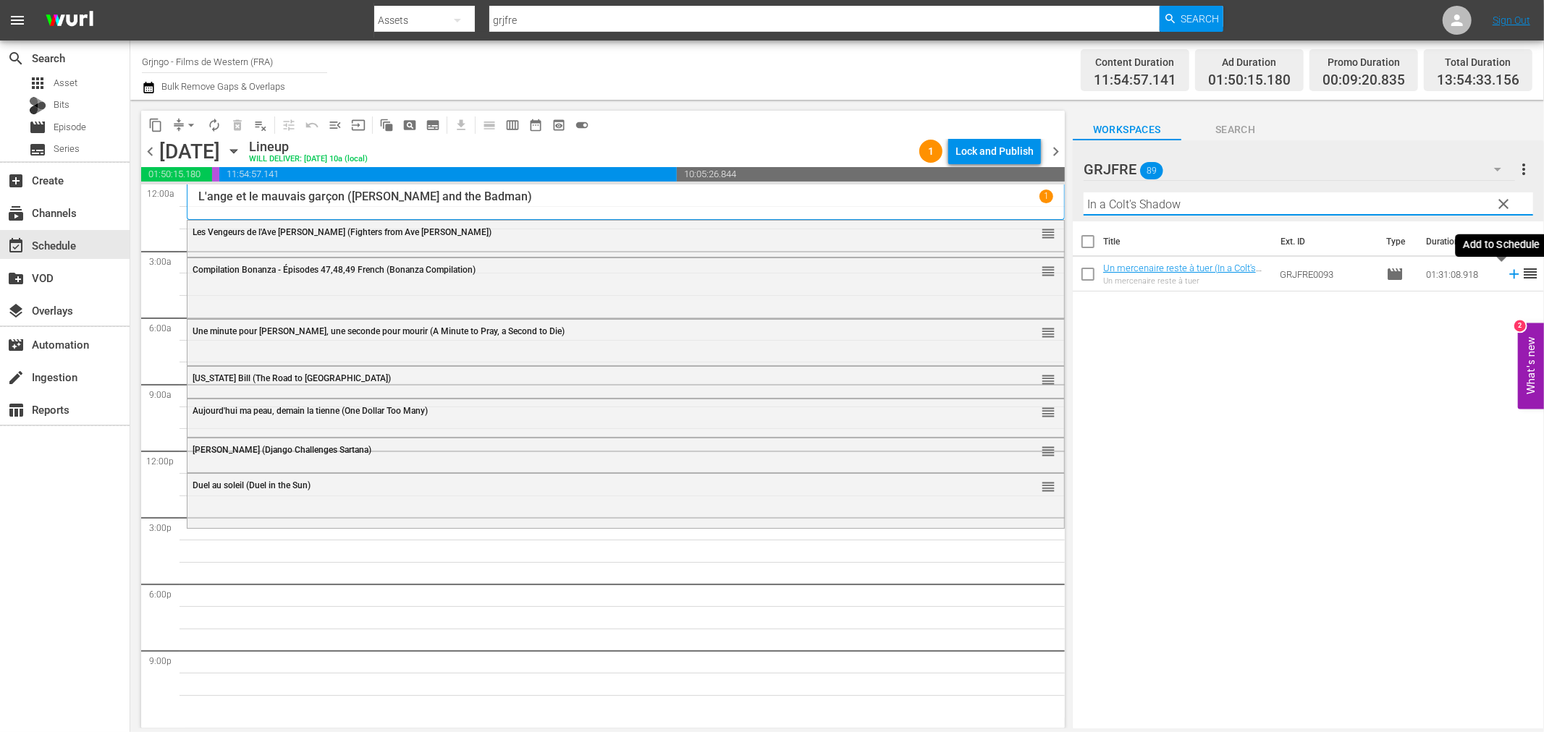
type input "In a Colt's Shadow"
click at [1509, 275] on icon at bounding box center [1513, 274] width 9 height 9
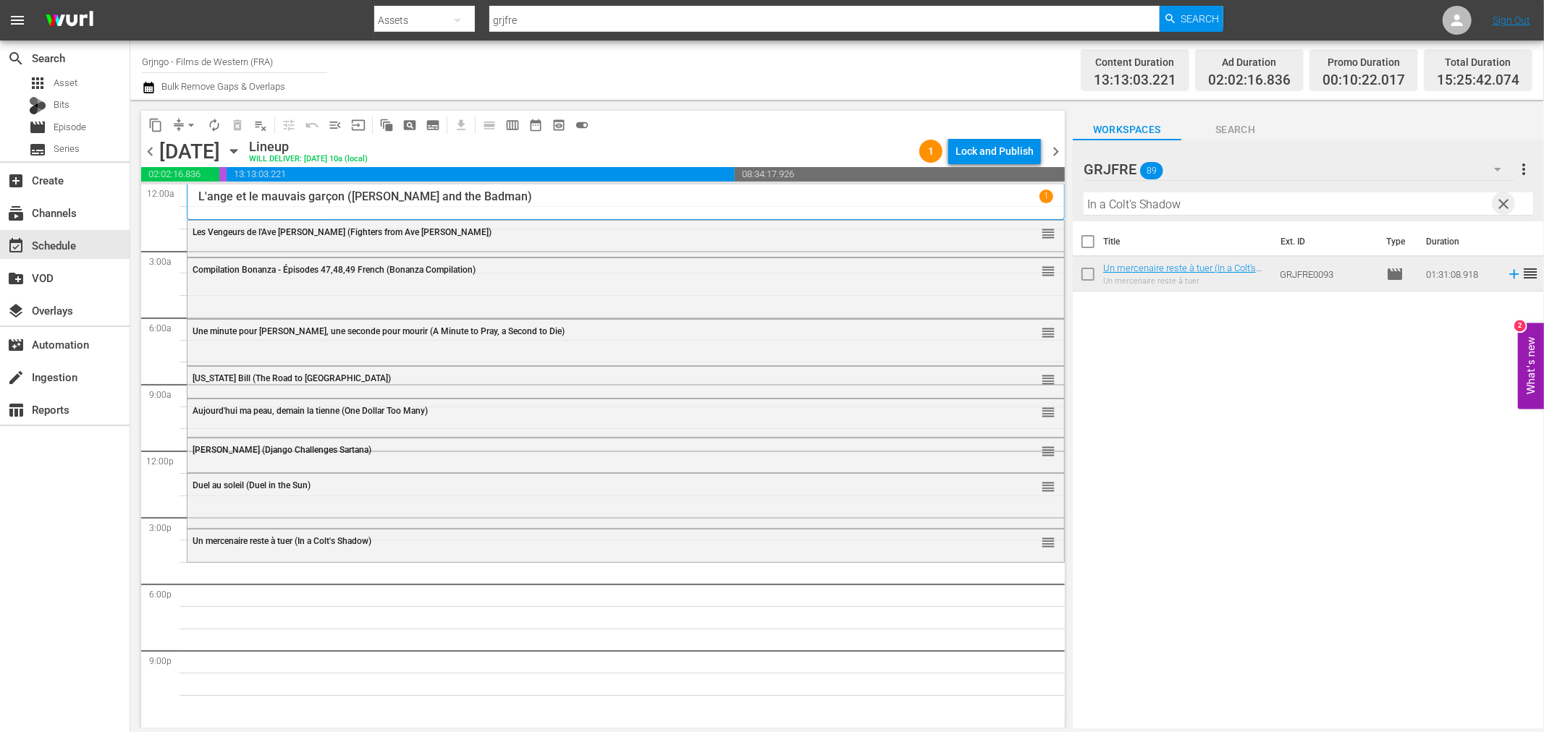
click at [1507, 200] on span "clear" at bounding box center [1503, 203] width 17 height 17
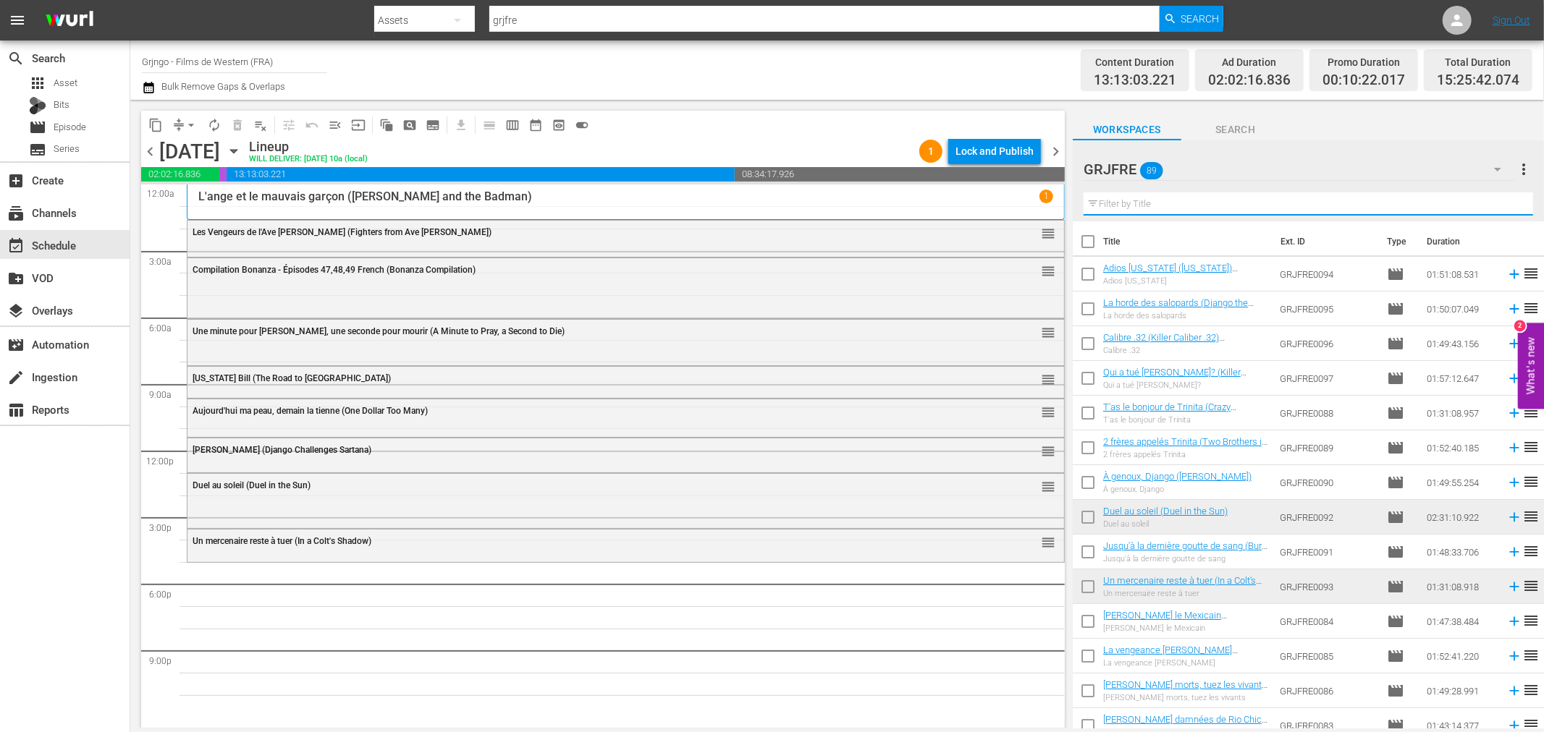
paste input "La horde des salopards (Django the Bastard)"
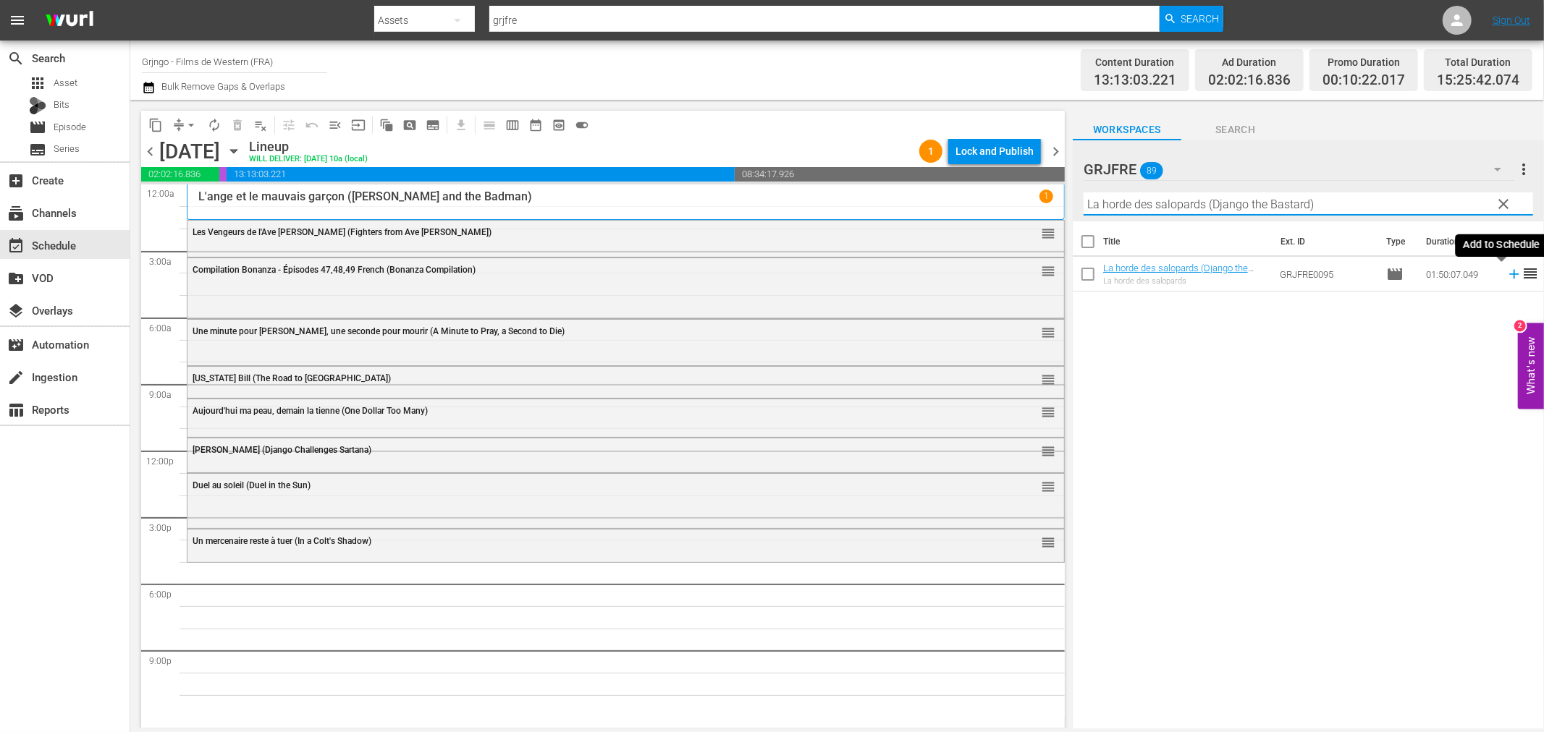
type input "La horde des salopards (Django the Bastard)"
click at [1506, 273] on icon at bounding box center [1514, 274] width 16 height 16
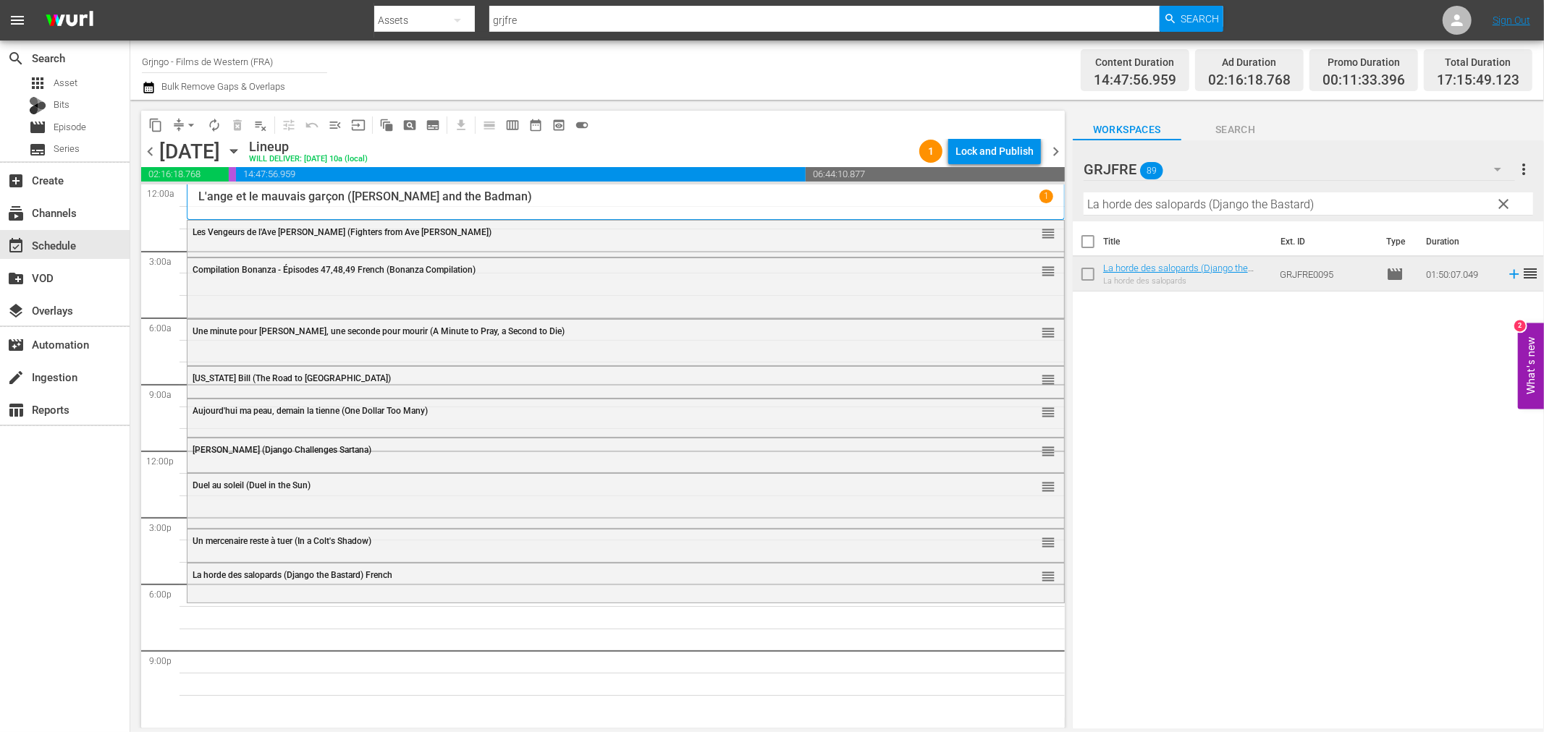
drag, startPoint x: 1502, startPoint y: 203, endPoint x: 1424, endPoint y: 189, distance: 80.1
click at [1502, 203] on span "clear" at bounding box center [1503, 203] width 17 height 17
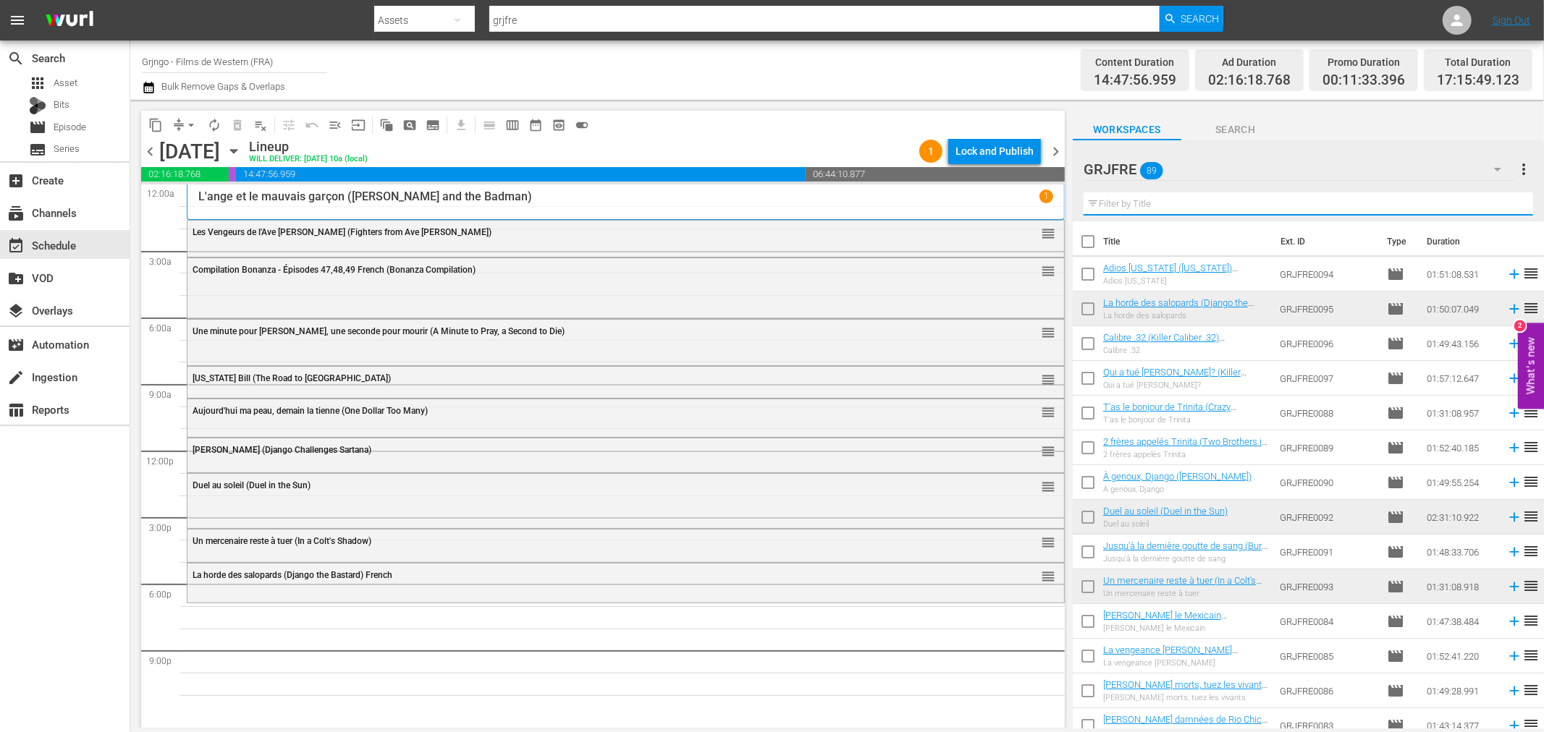
paste input "Bury Them Deep"
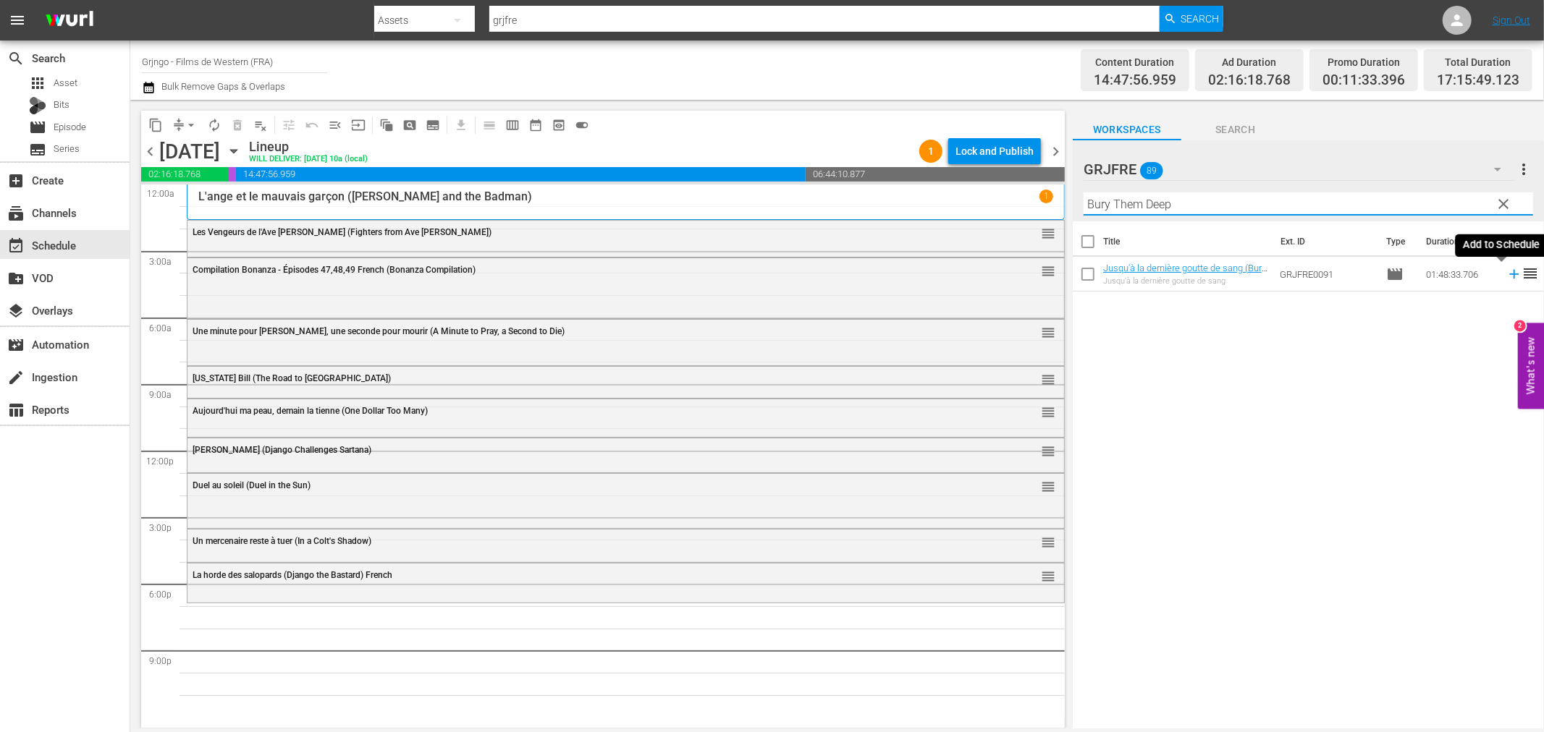
type input "Bury Them Deep"
click at [1509, 272] on icon at bounding box center [1513, 274] width 9 height 9
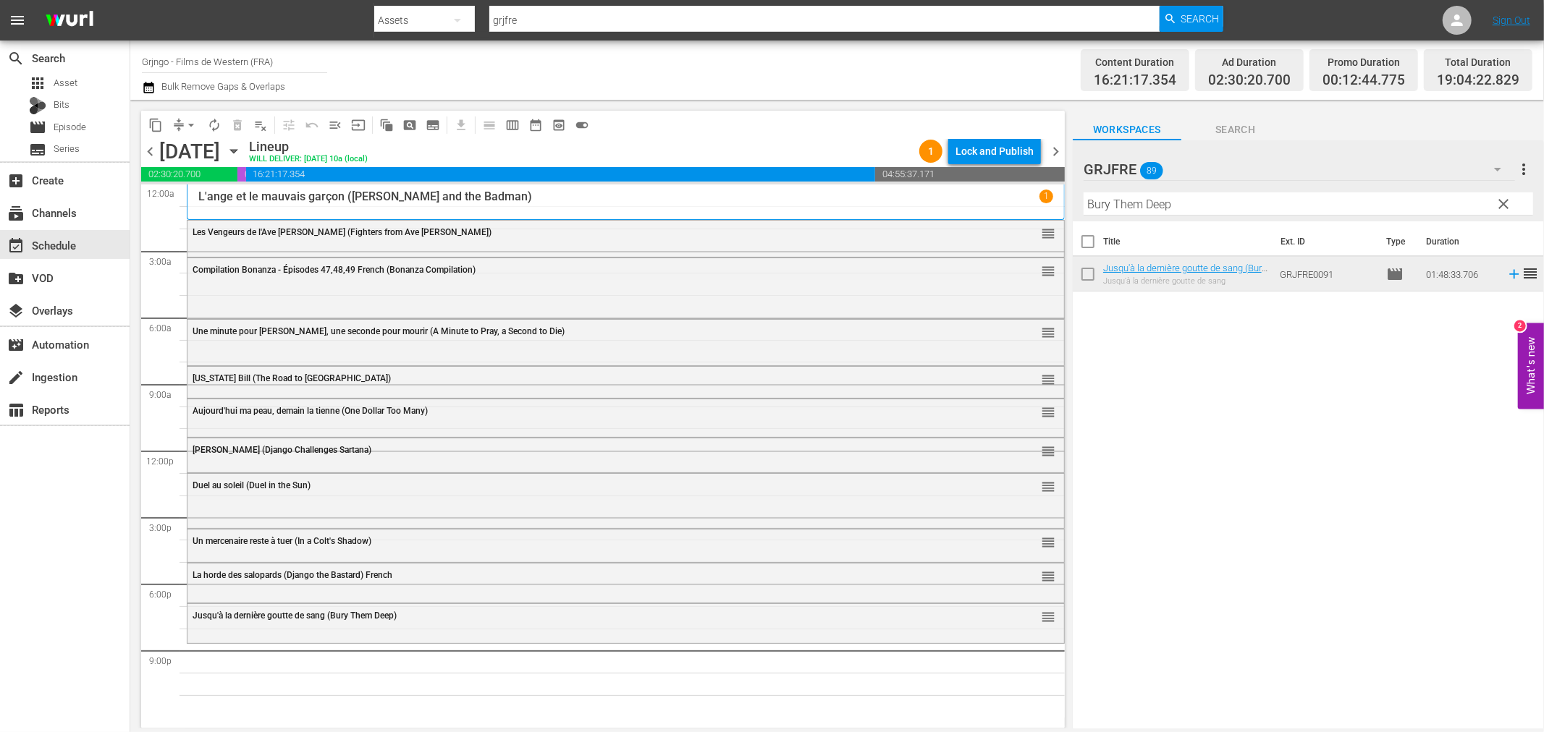
drag, startPoint x: 1501, startPoint y: 198, endPoint x: 1363, endPoint y: 193, distance: 138.3
click at [1501, 198] on span "clear" at bounding box center [1503, 203] width 17 height 17
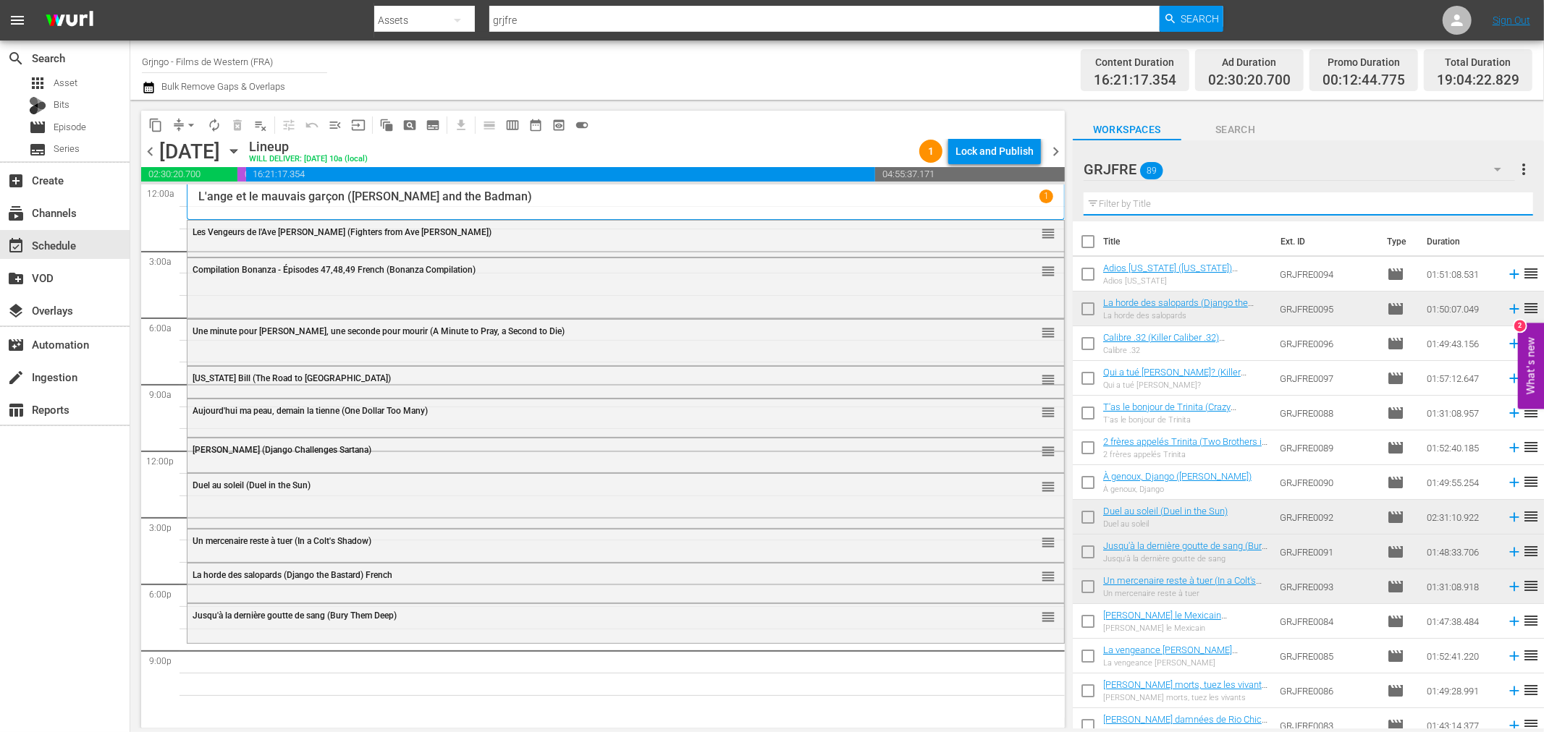
paste input "Return of Sabata"
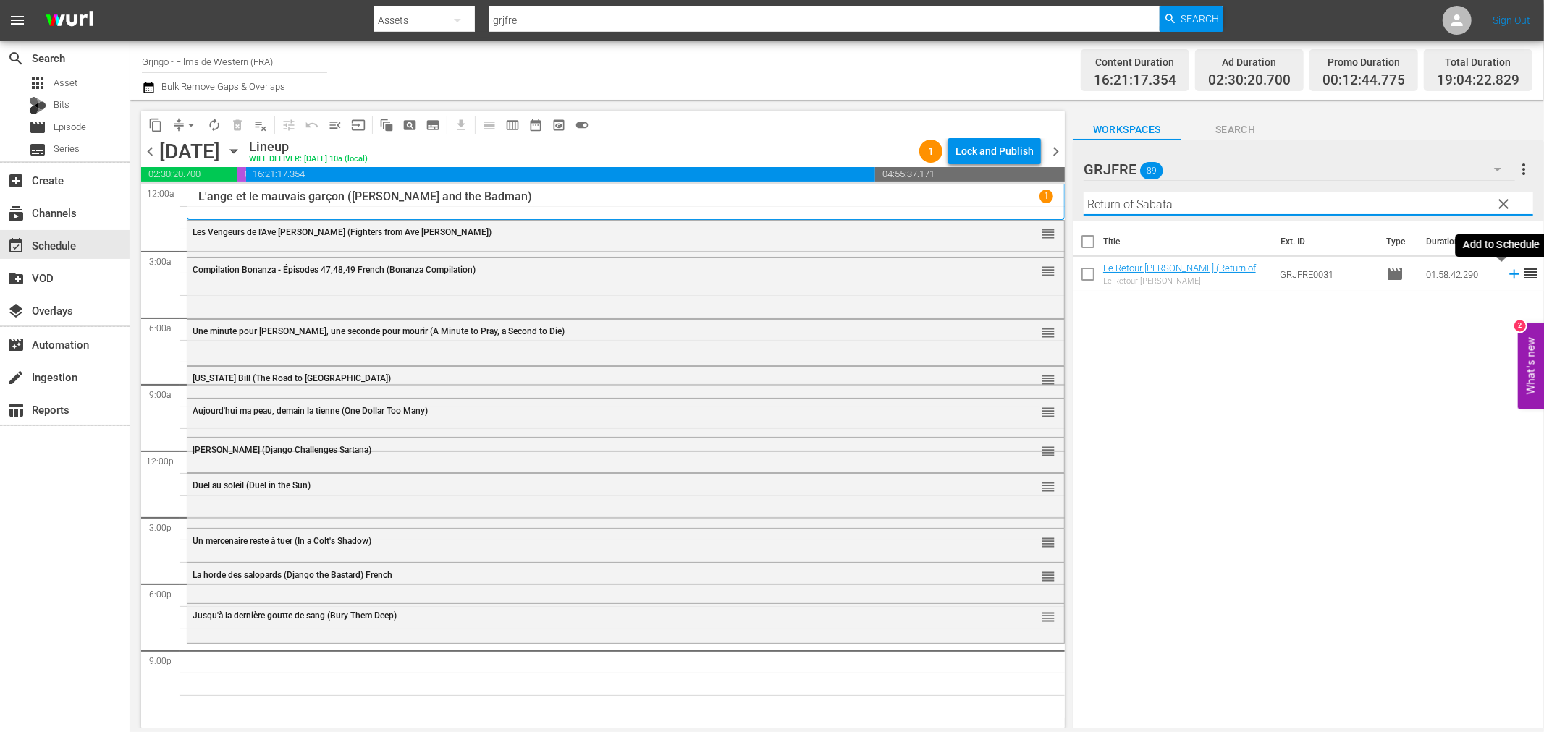
type input "Return of Sabata"
click at [1506, 271] on icon at bounding box center [1514, 274] width 16 height 16
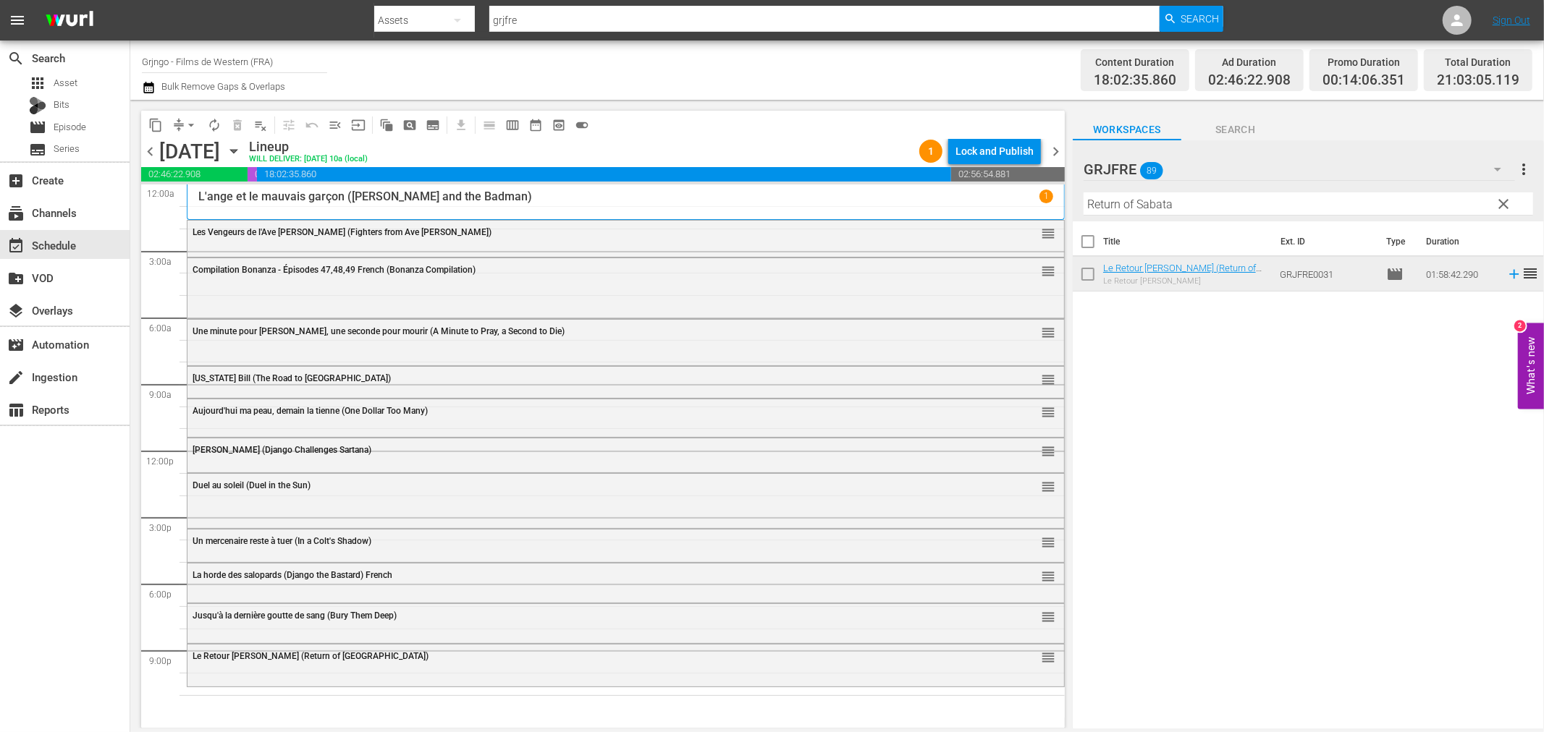
drag, startPoint x: 1507, startPoint y: 200, endPoint x: 1311, endPoint y: 201, distance: 195.4
click at [1507, 200] on span "clear" at bounding box center [1503, 203] width 17 height 17
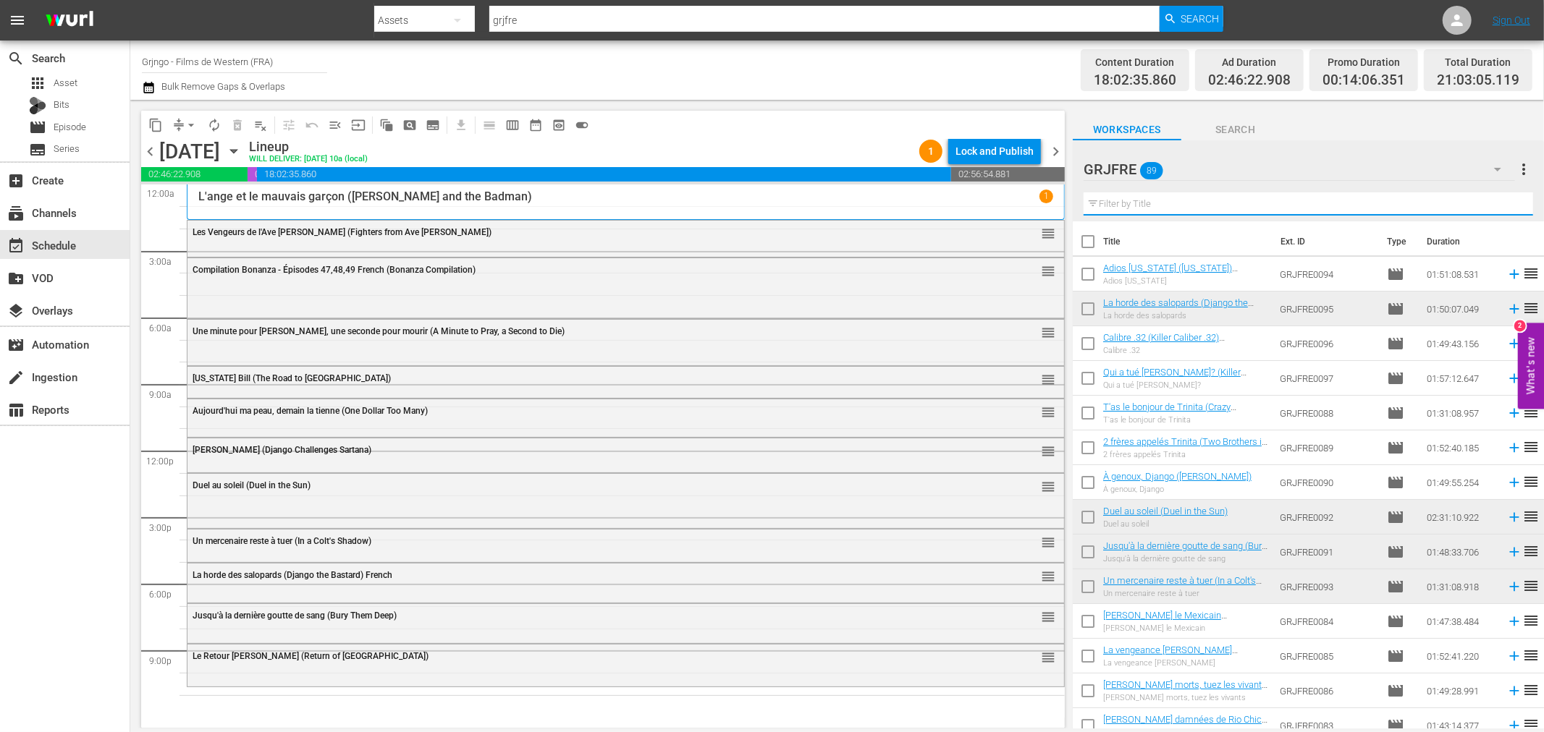
paste input "The Shooting"
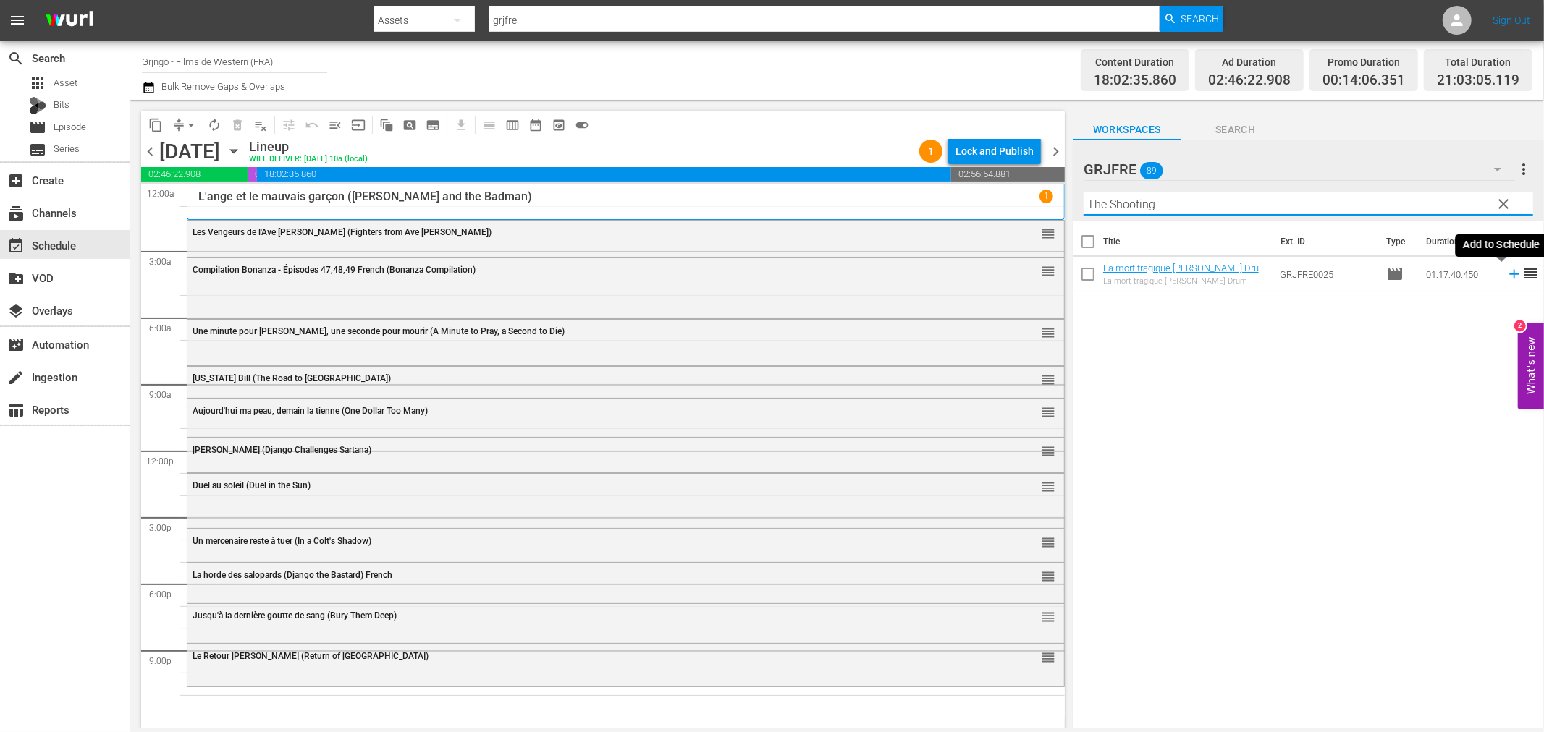
type input "The Shooting"
click at [1506, 276] on icon at bounding box center [1514, 274] width 16 height 16
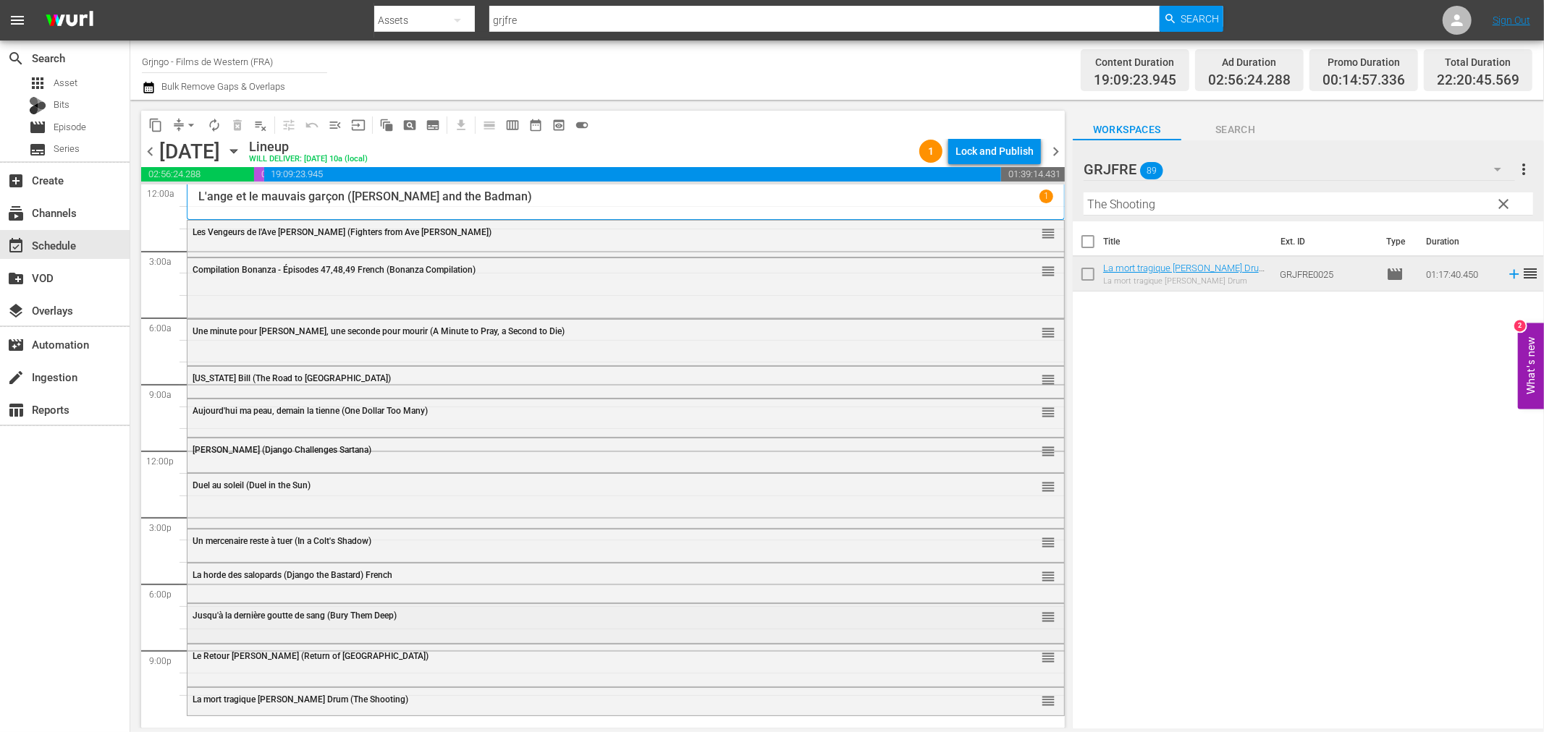
click at [358, 621] on div "Jusqu'à la dernière goutte de sang (Bury Them Deep) reorder" at bounding box center [625, 616] width 876 height 25
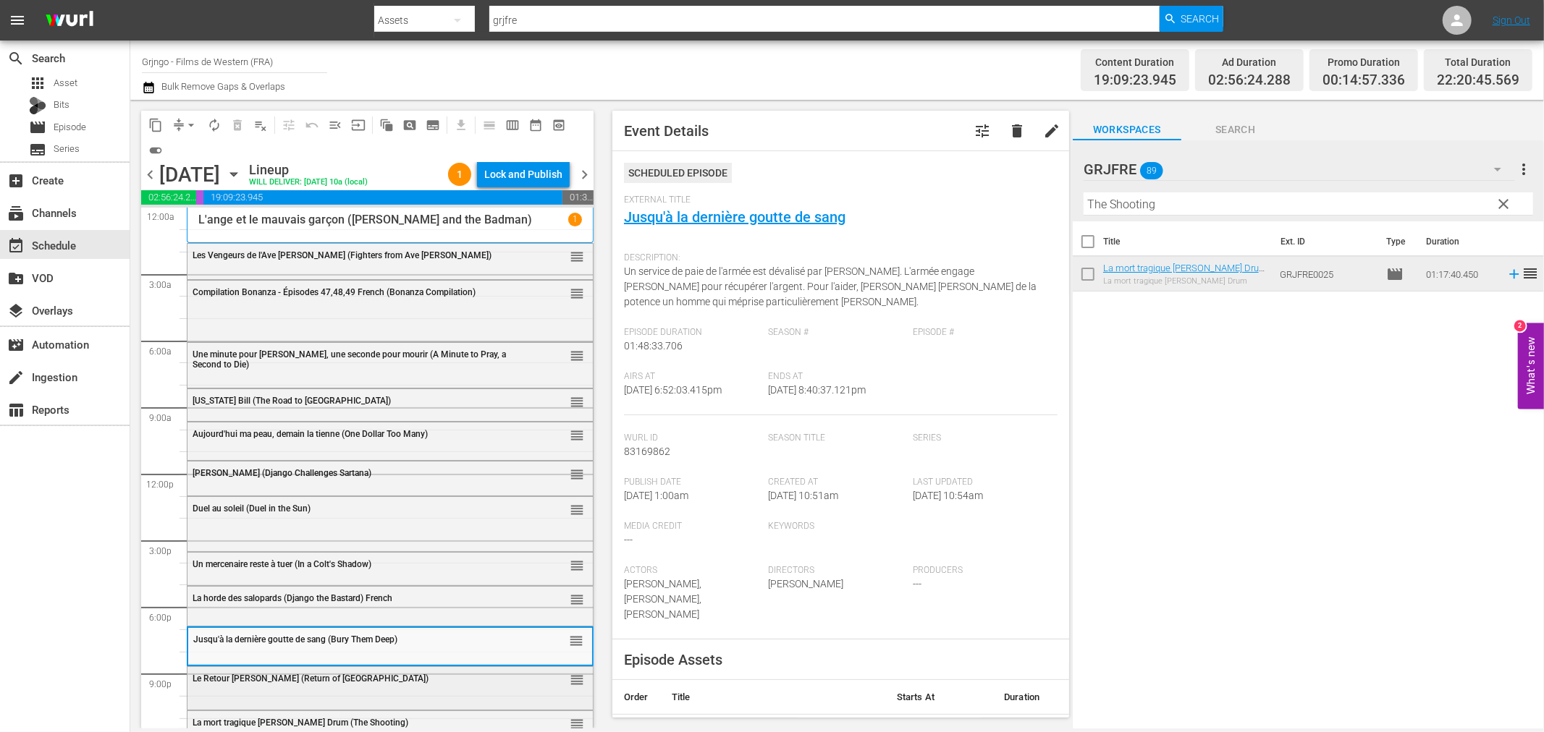
click at [363, 683] on div "Le Retour [PERSON_NAME] (Return of [GEOGRAPHIC_DATA])" at bounding box center [354, 679] width 322 height 10
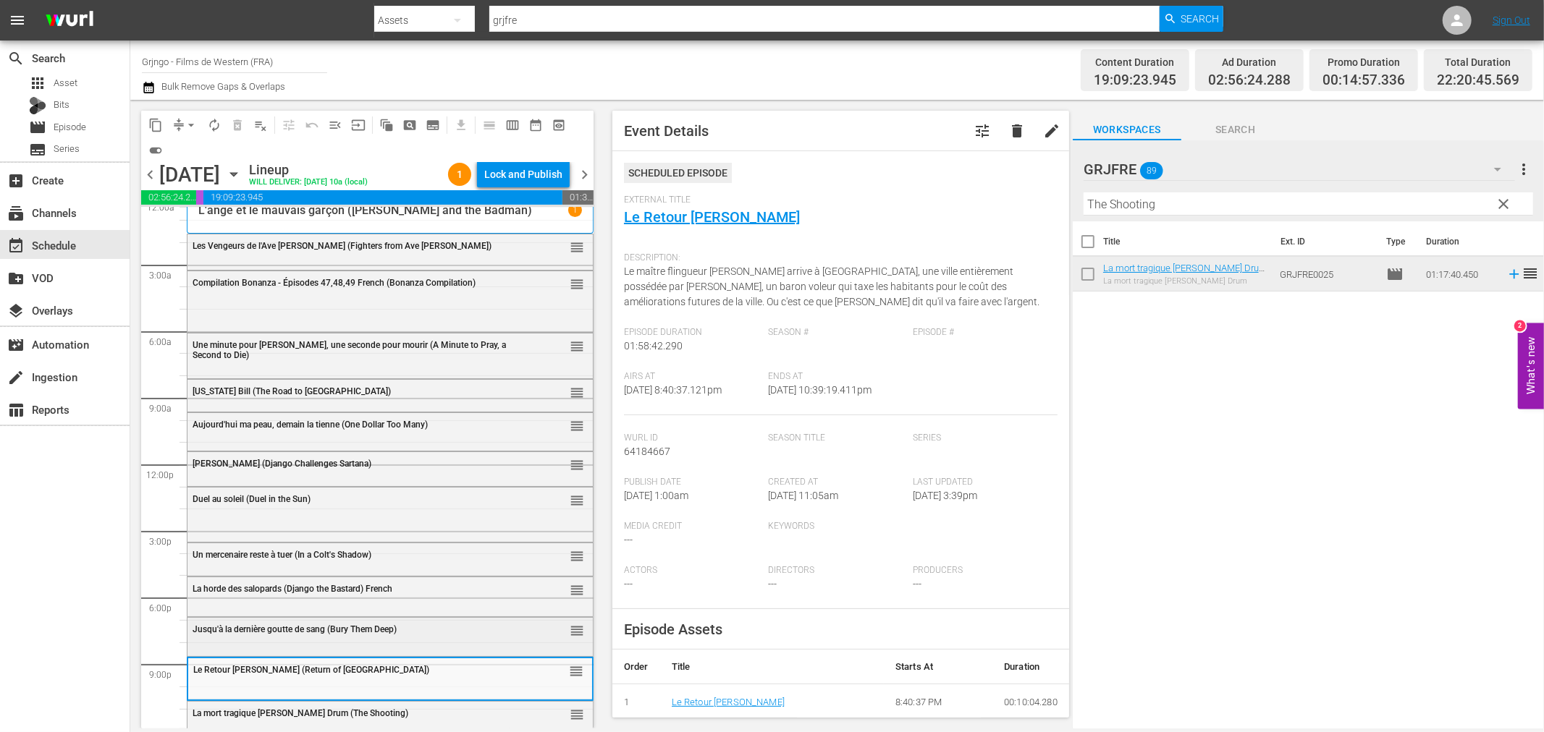
scroll to position [11, 0]
click at [358, 713] on span "La mort tragique [PERSON_NAME] Drum (The Shooting)" at bounding box center [301, 712] width 216 height 10
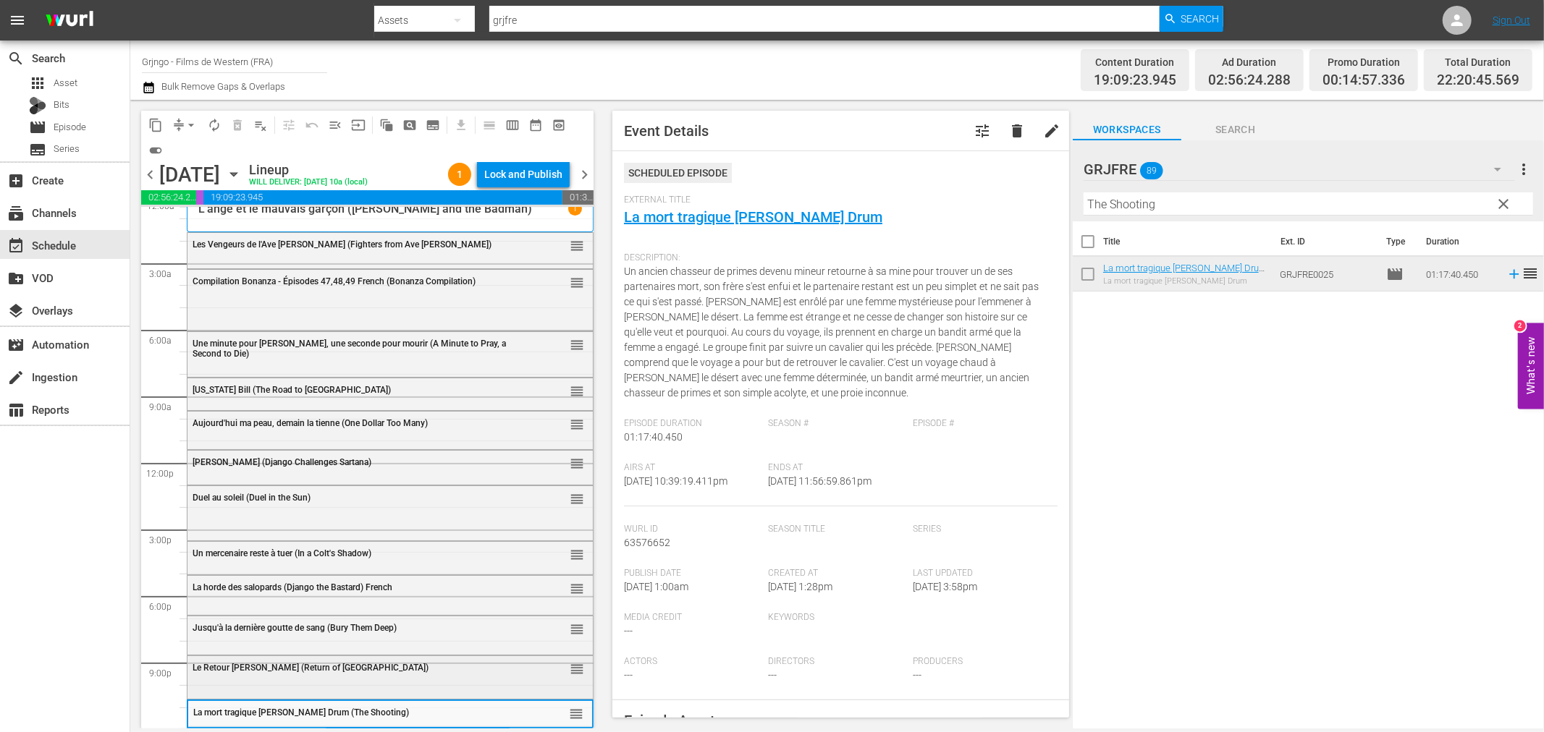
click at [351, 675] on div "Le Retour [PERSON_NAME] (Return of Sabata) reorder" at bounding box center [389, 668] width 405 height 25
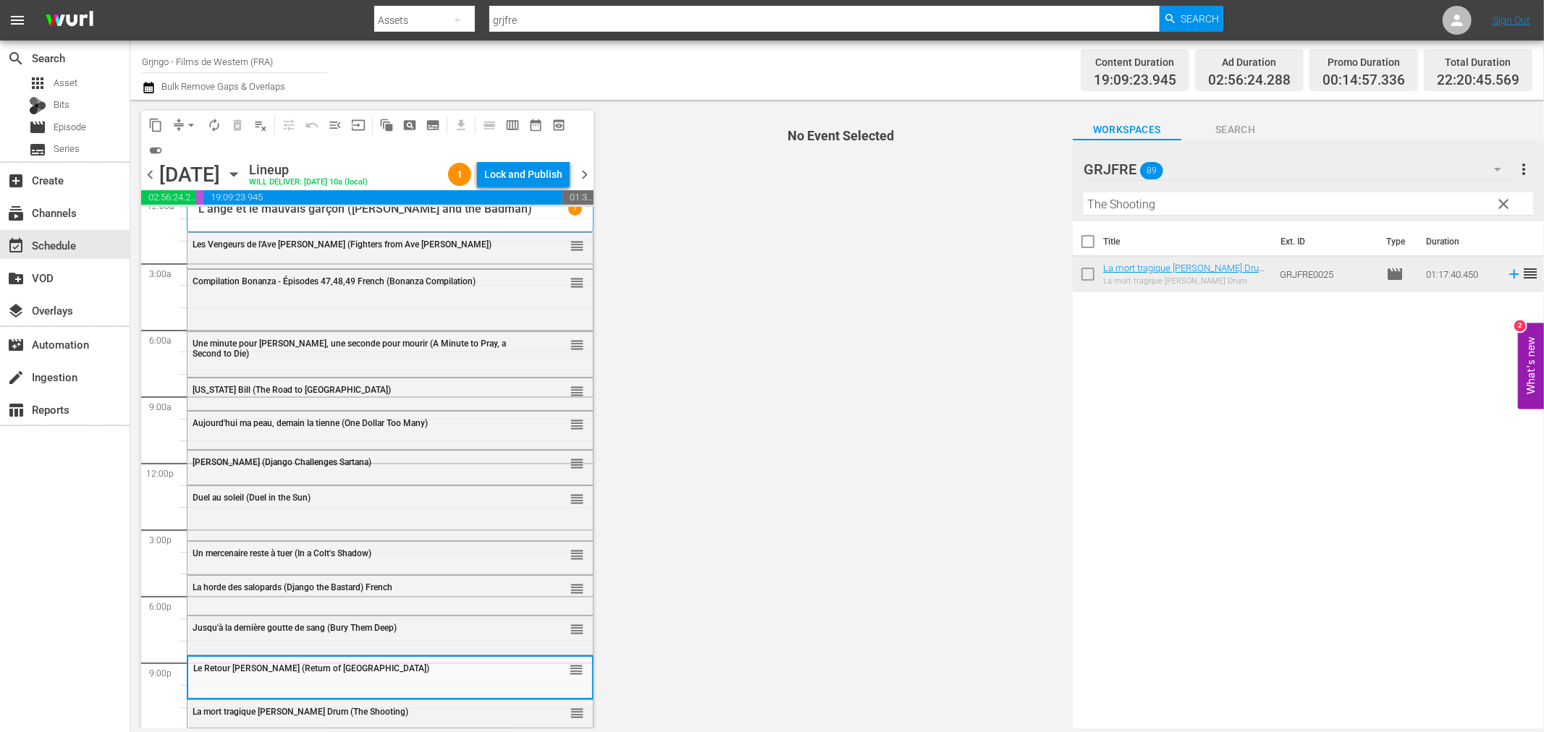
click at [351, 655] on div "Compilation Bonanza - Épisodes 47,48,49 French (Bonanza Compilation) reorder Du…" at bounding box center [390, 463] width 407 height 533
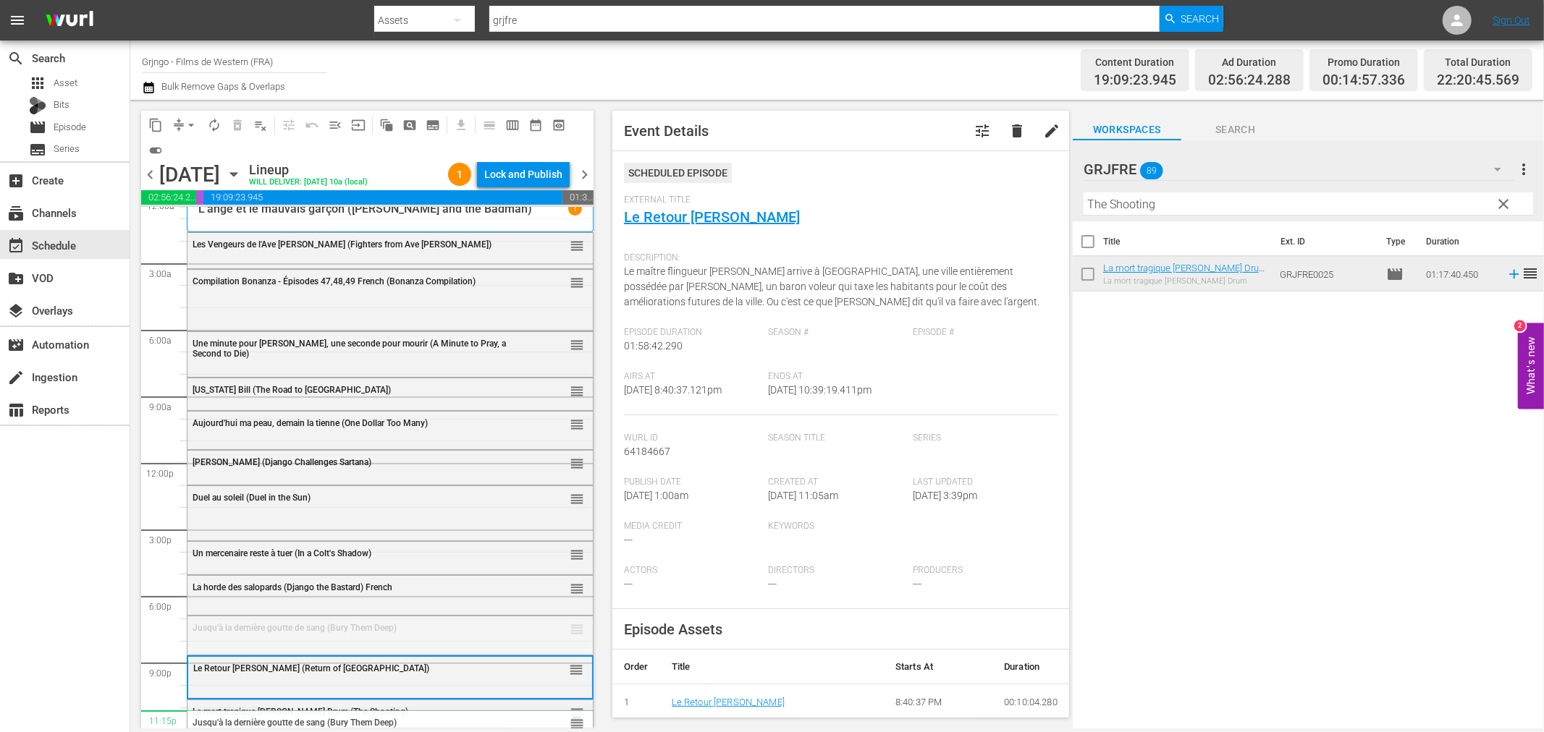
drag, startPoint x: 567, startPoint y: 628, endPoint x: 541, endPoint y: 711, distance: 86.7
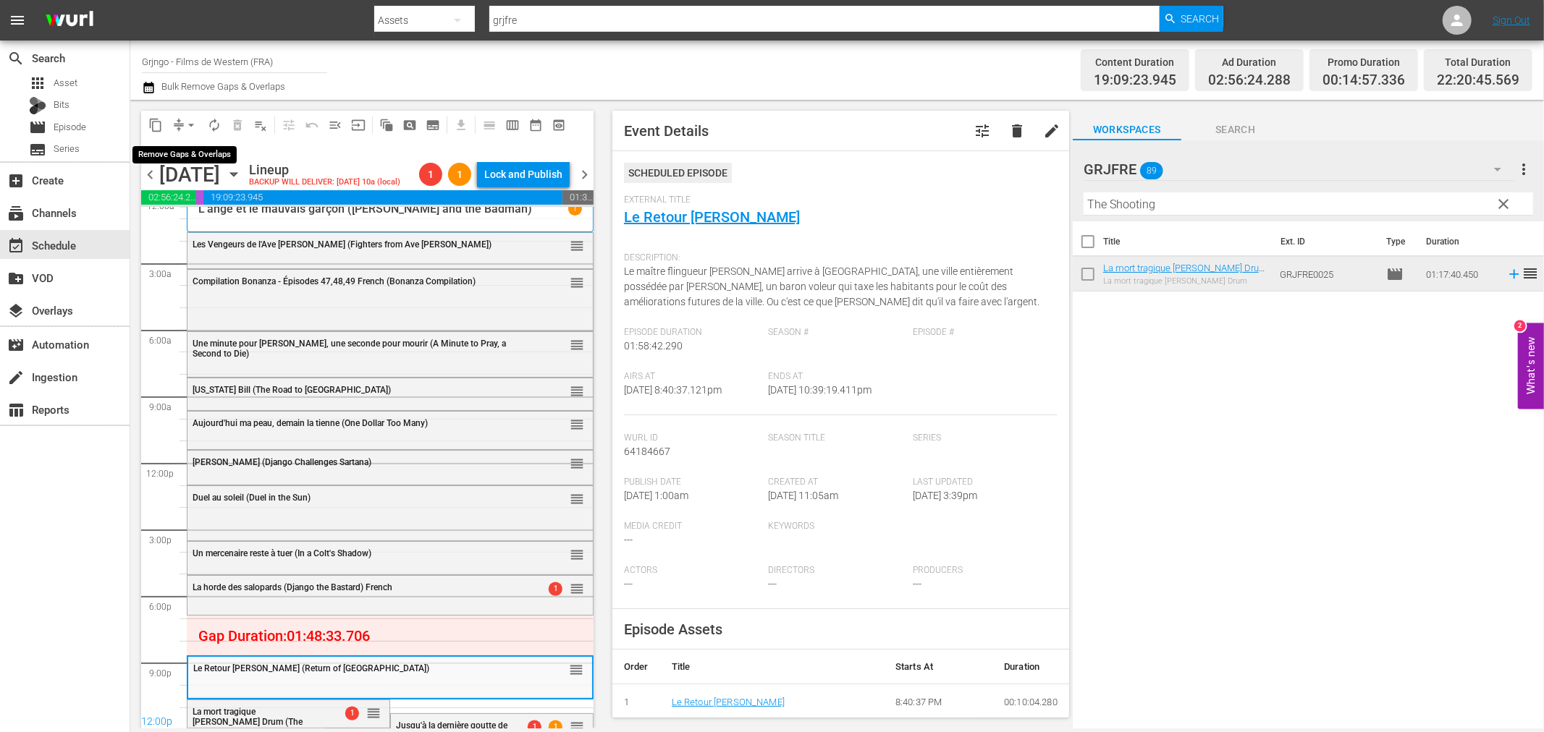
click at [190, 125] on span "arrow_drop_down" at bounding box center [191, 125] width 14 height 14
click at [225, 201] on li "Align to End of Previous Day" at bounding box center [192, 202] width 152 height 24
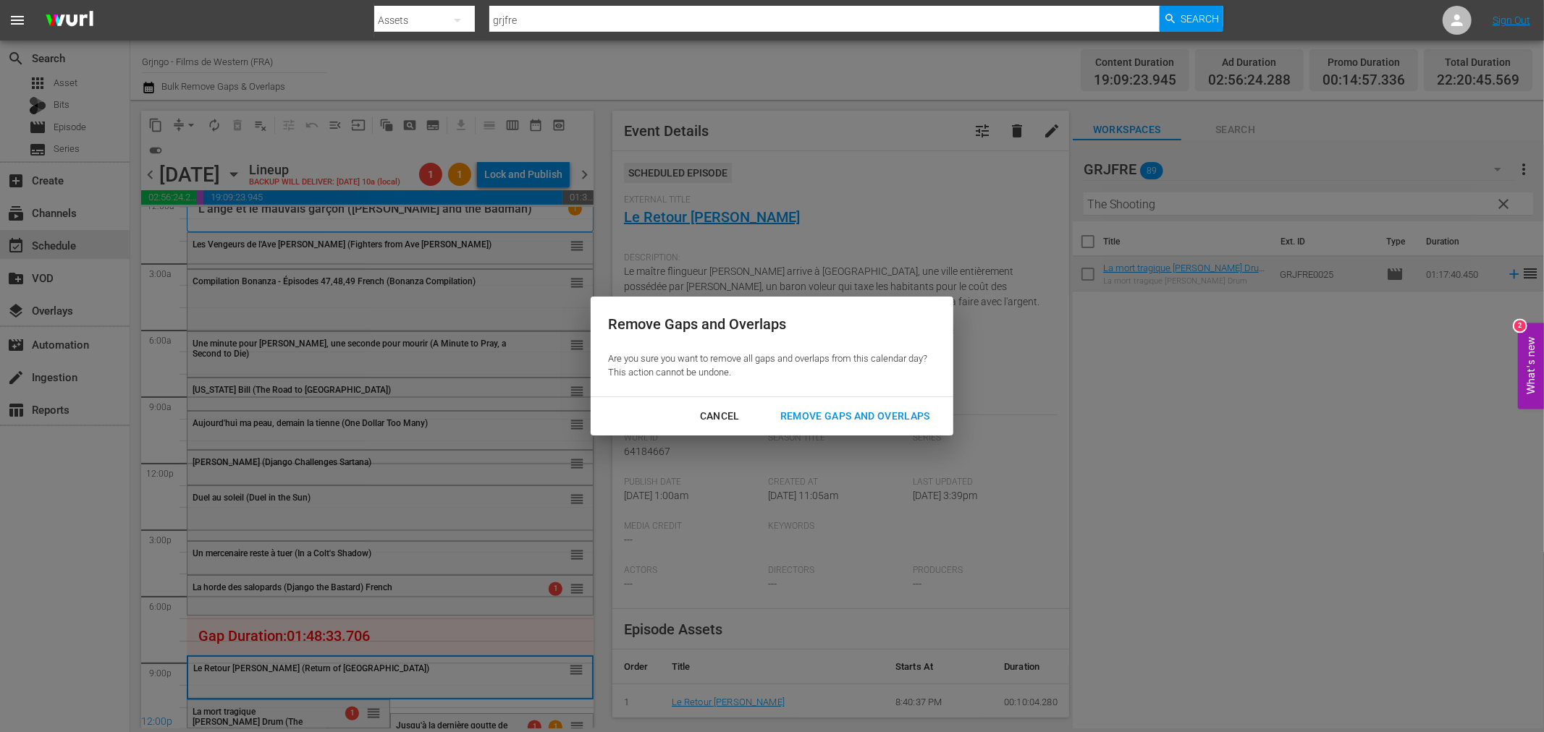
click at [931, 417] on div "Remove Gaps and Overlaps" at bounding box center [855, 416] width 173 height 18
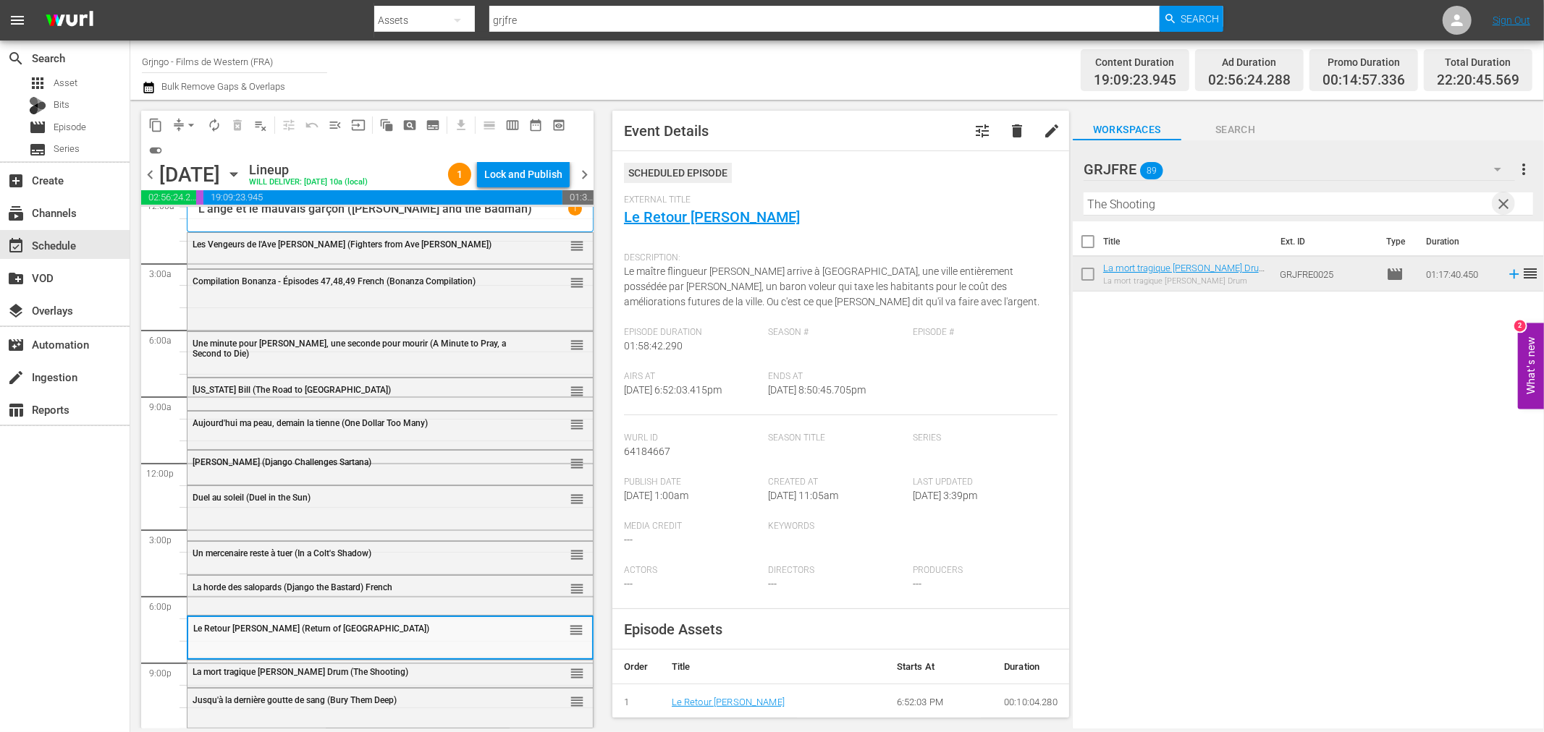
click at [1499, 198] on span "clear" at bounding box center [1503, 203] width 17 height 17
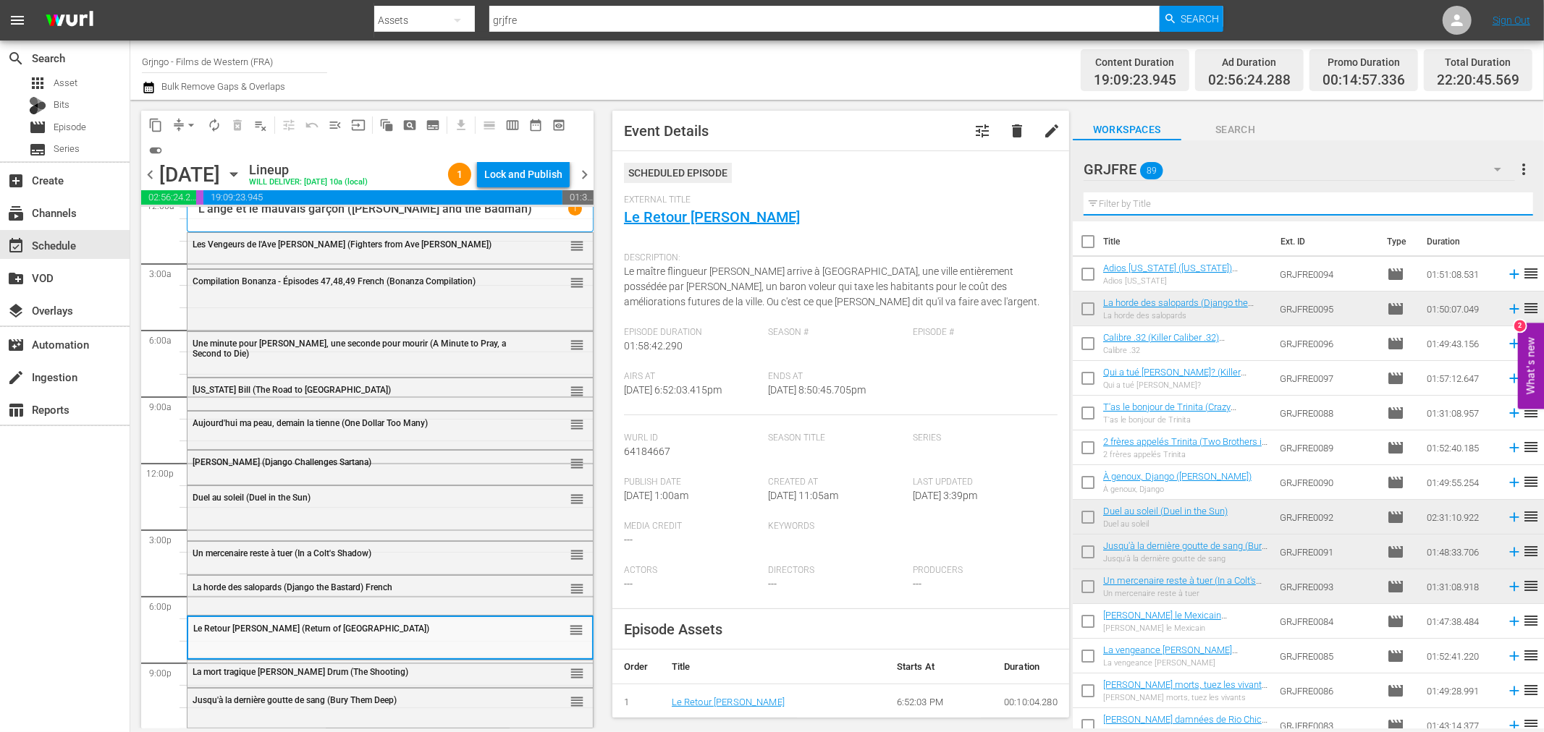
paste input "Paid in Blood"
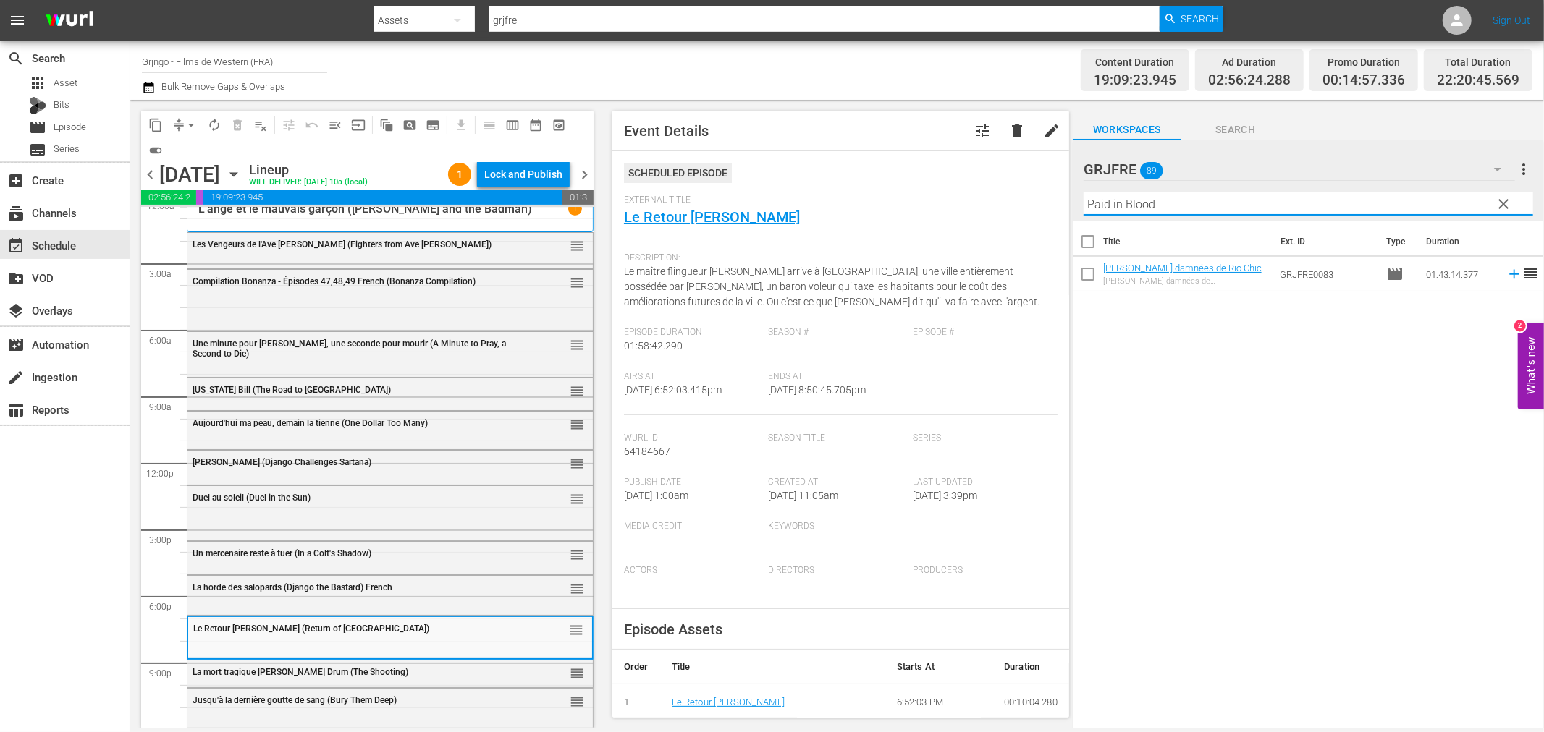
type input "Paid in Blood"
click at [382, 698] on div "Delete Event" at bounding box center [408, 695] width 114 height 20
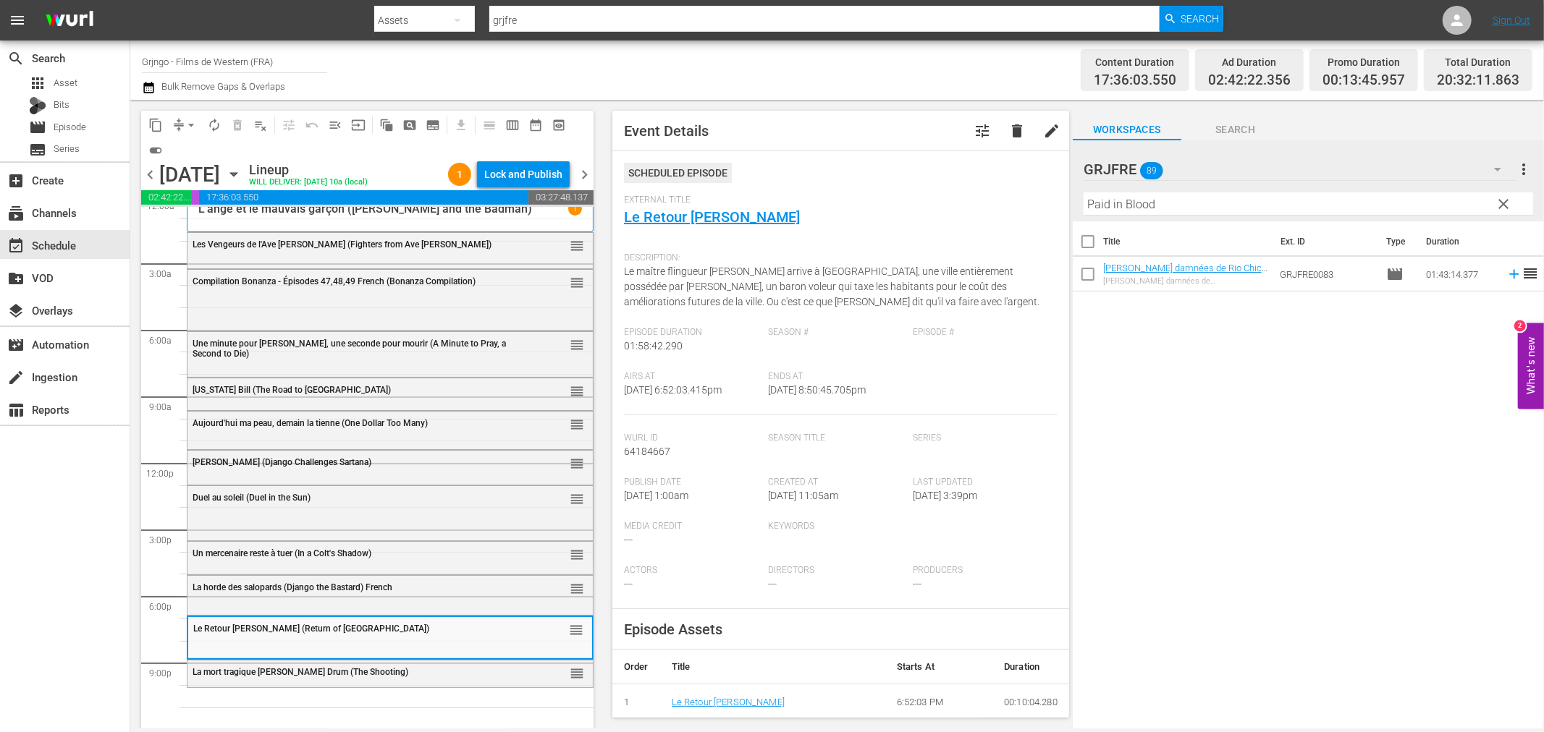
drag, startPoint x: 1503, startPoint y: 200, endPoint x: 1204, endPoint y: 200, distance: 298.9
click at [1503, 200] on span "clear" at bounding box center [1503, 203] width 17 height 17
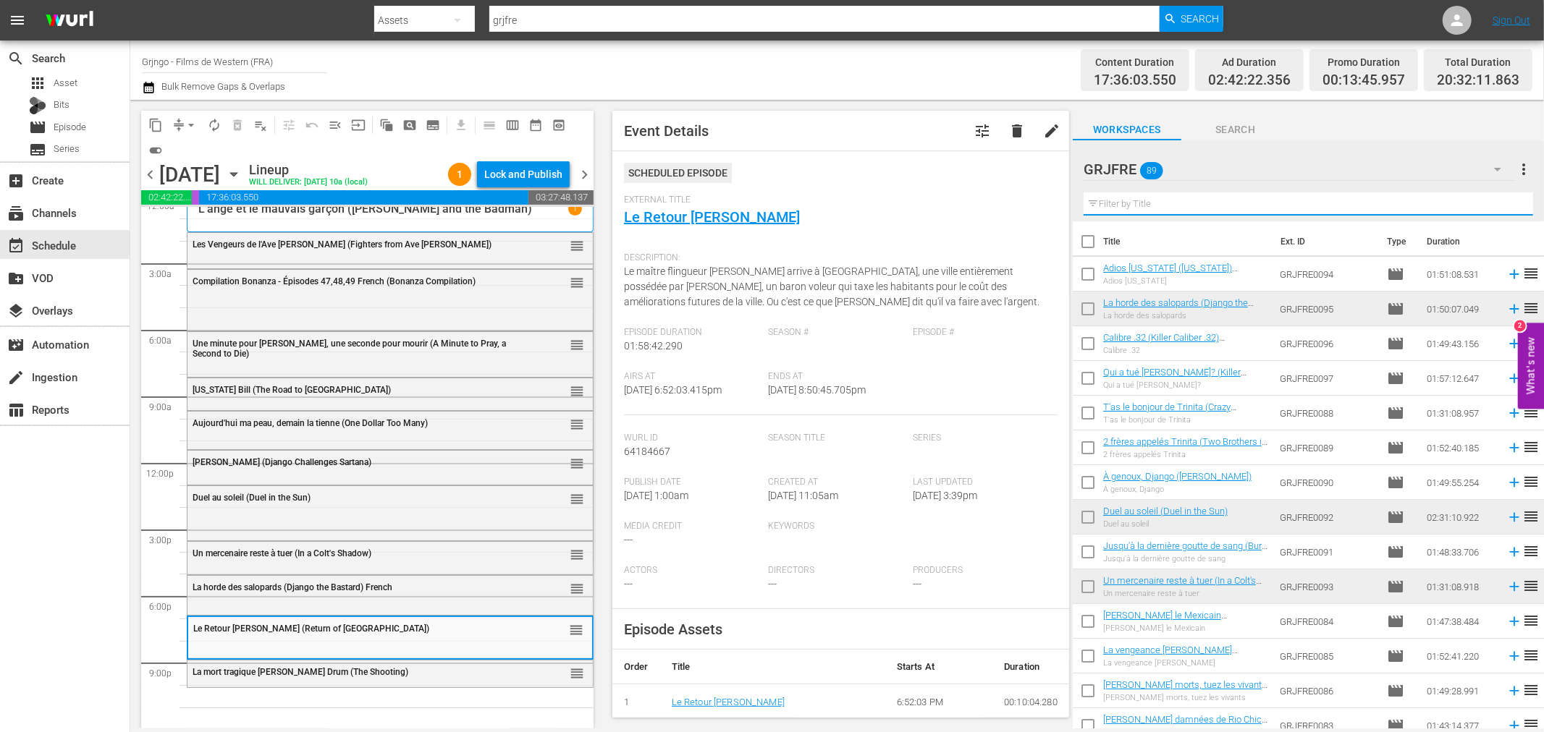
paste input "Santa Fe Trail"
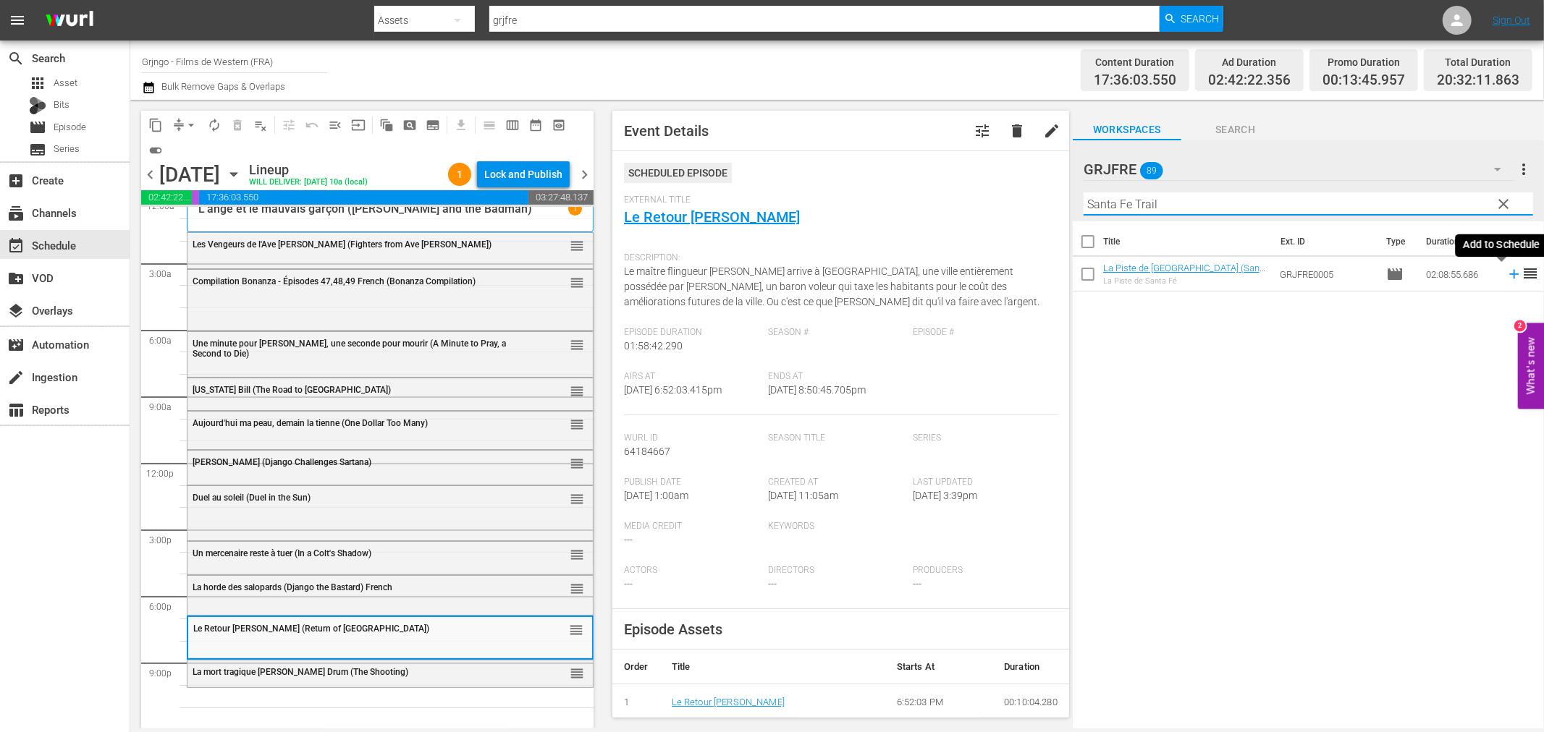
type input "Santa Fe Trail"
click at [1509, 275] on icon at bounding box center [1513, 274] width 9 height 9
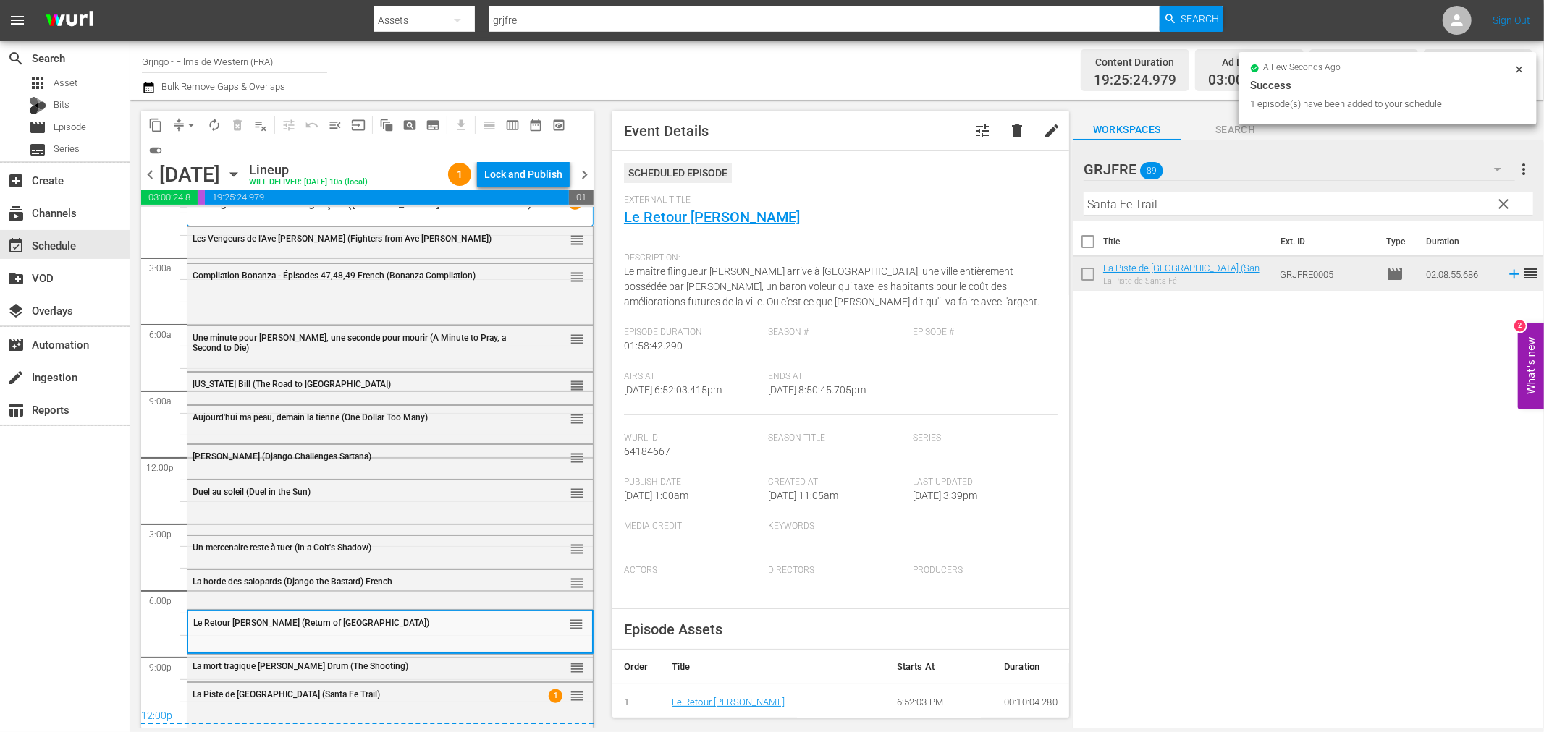
scroll to position [17, 0]
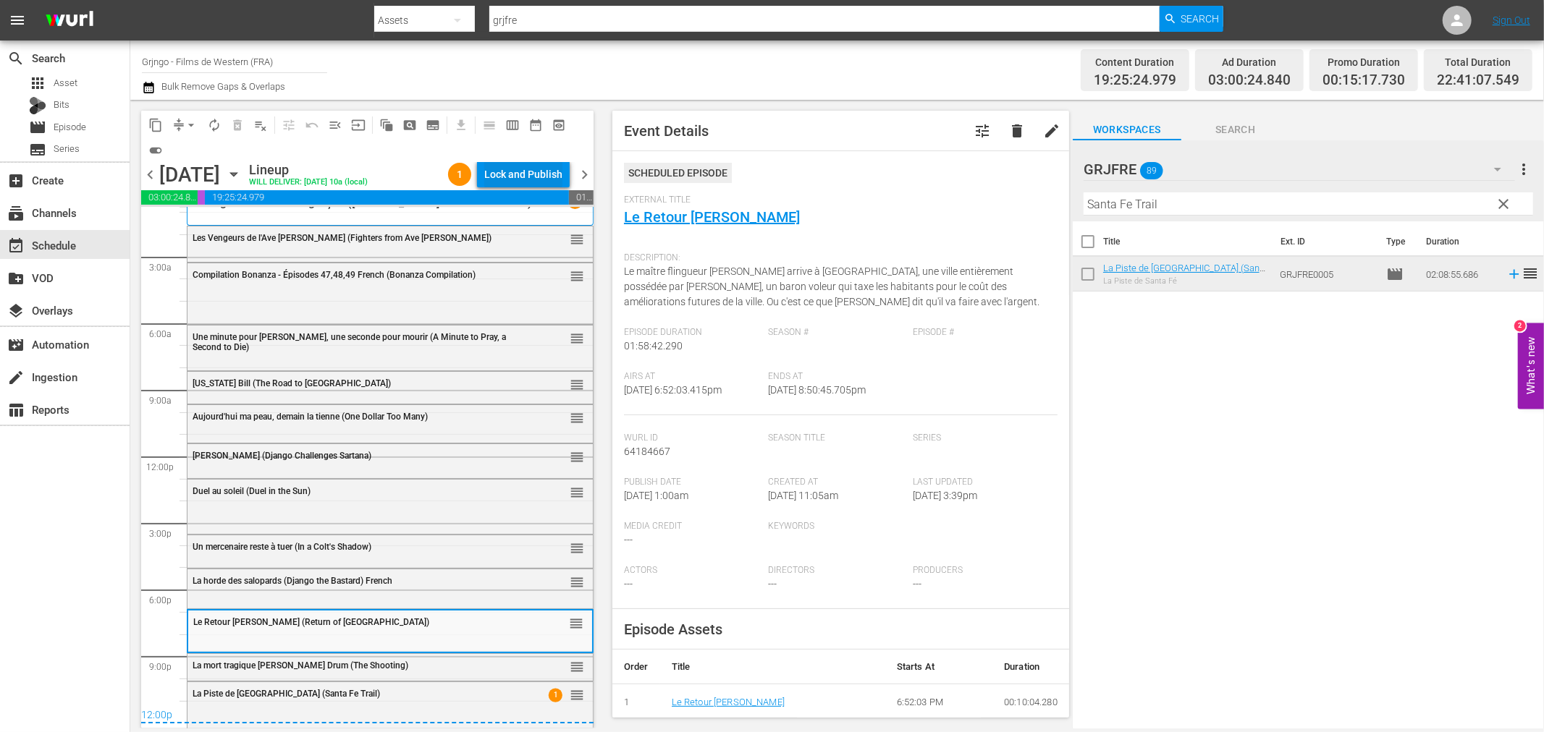
click at [517, 168] on div "Lock and Publish" at bounding box center [523, 174] width 78 height 26
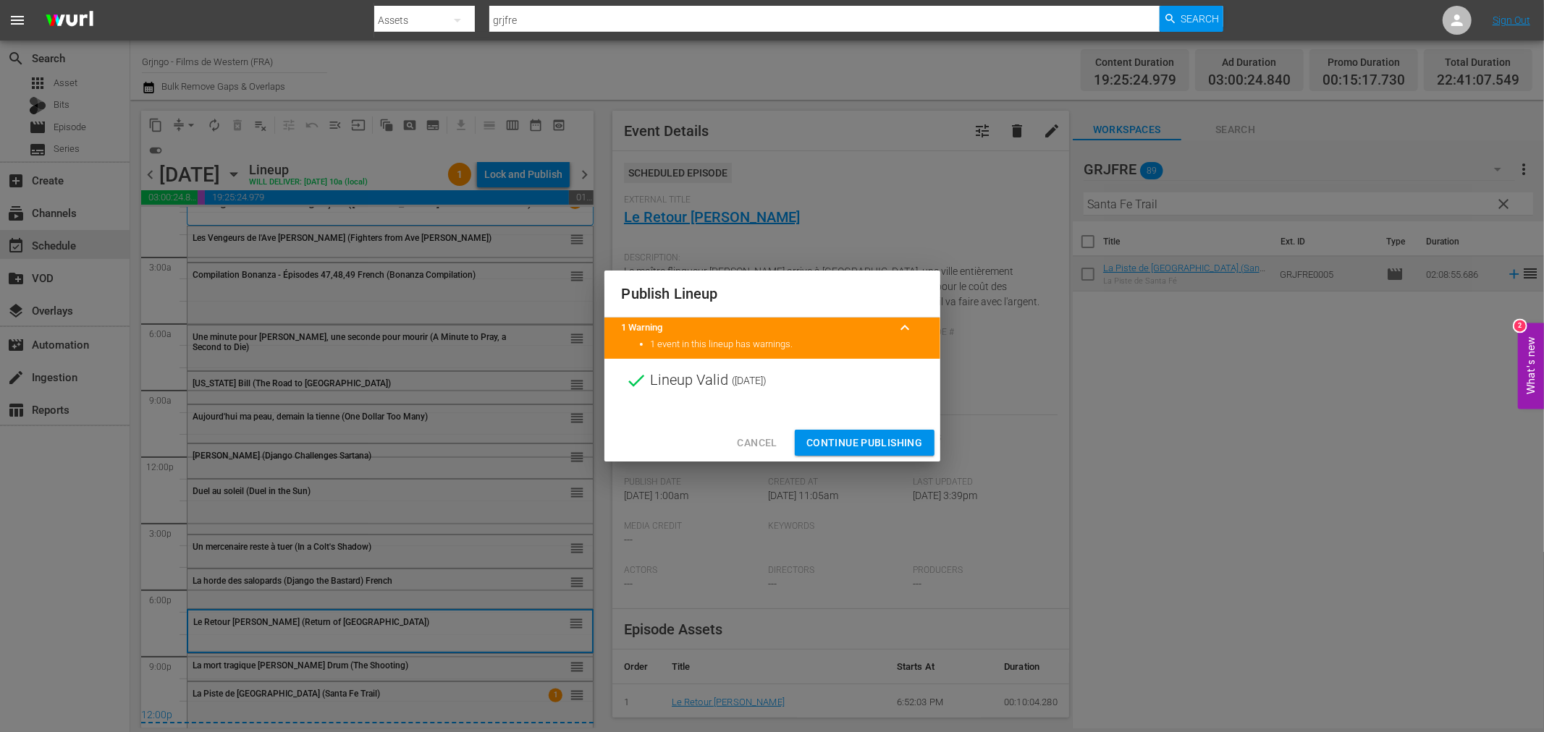
click at [774, 439] on span "Cancel" at bounding box center [757, 443] width 40 height 18
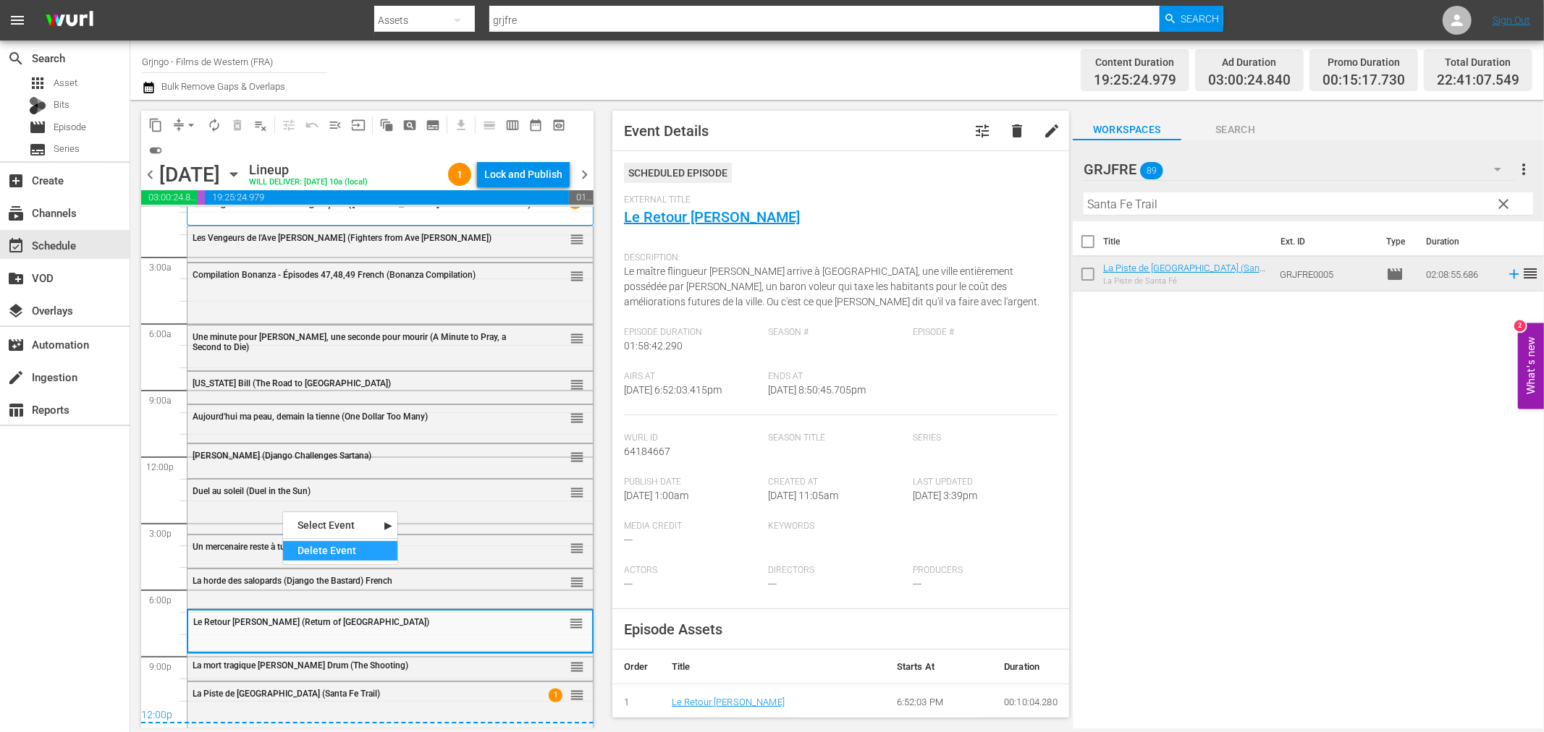
click at [314, 552] on div "Delete Event" at bounding box center [340, 551] width 114 height 20
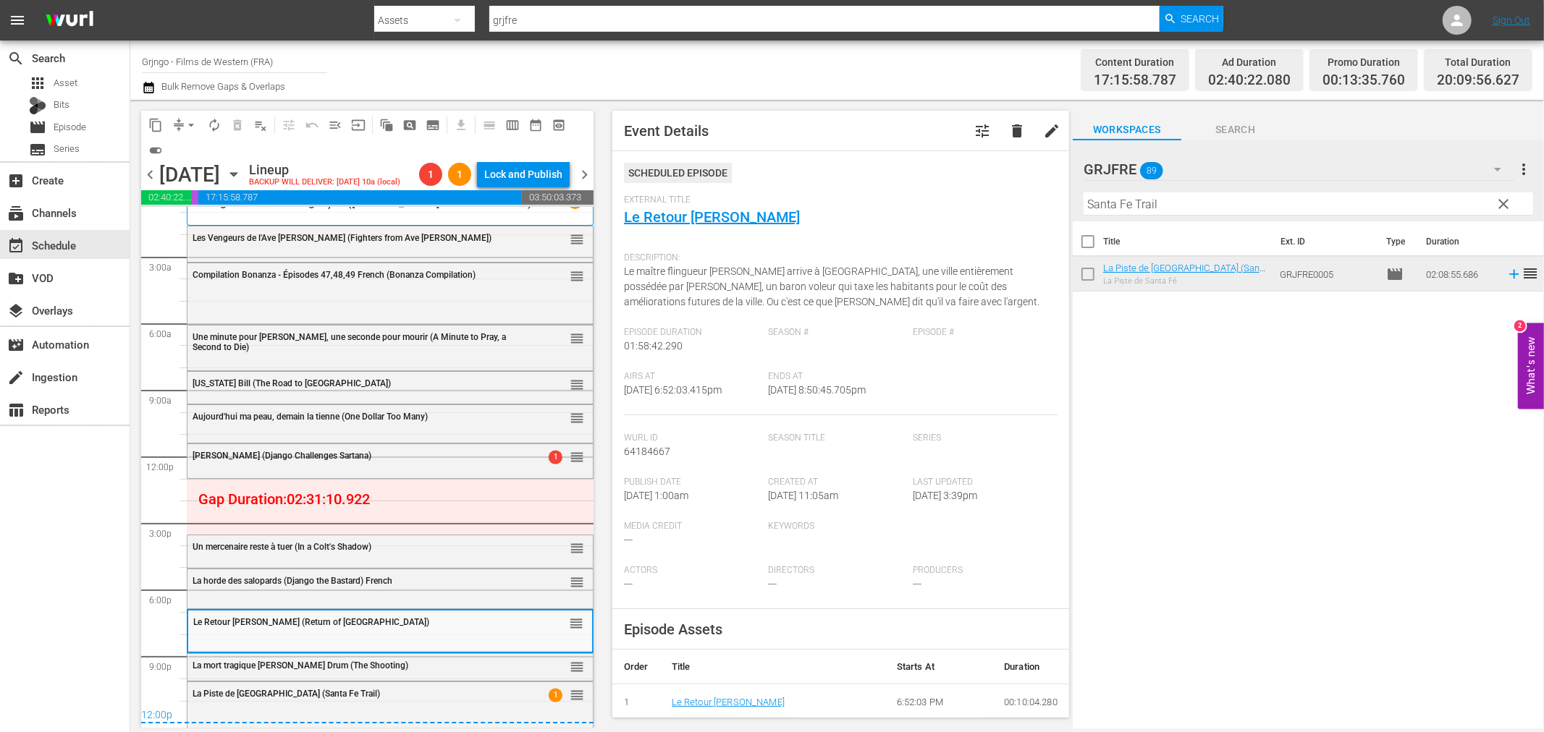
click at [1503, 201] on span "clear" at bounding box center [1503, 203] width 17 height 17
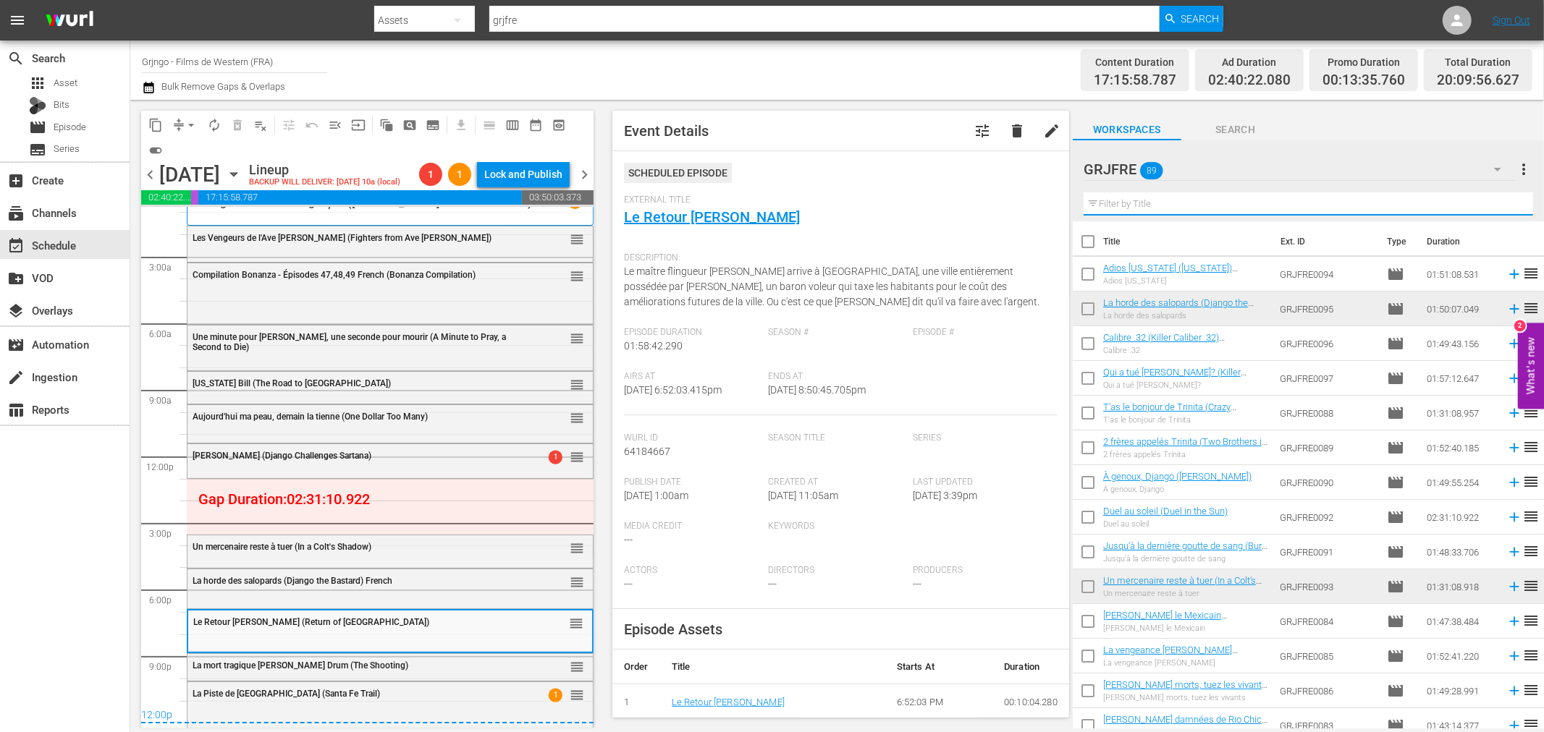
paste input "Bury Them Deep"
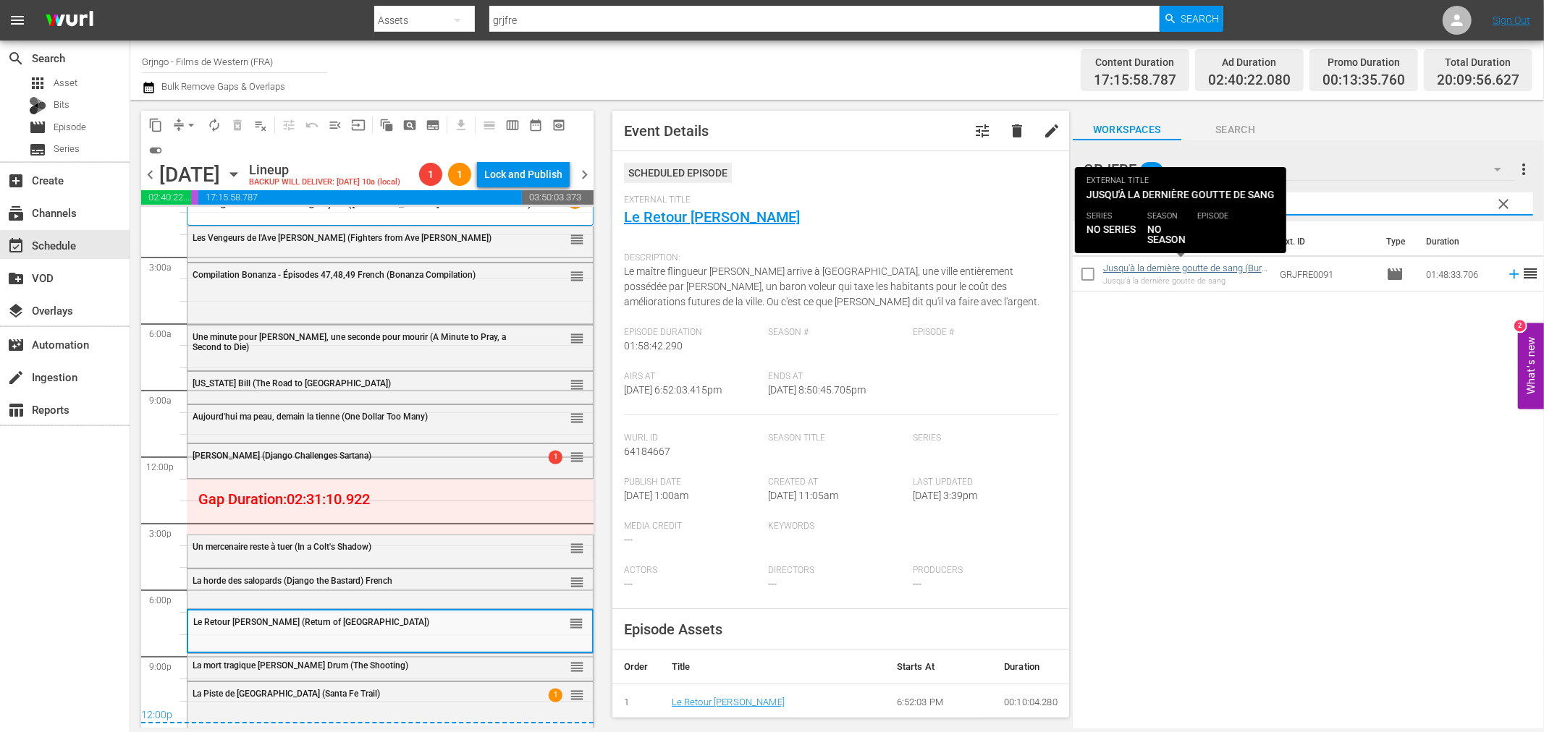
type input "Bury Them Deep"
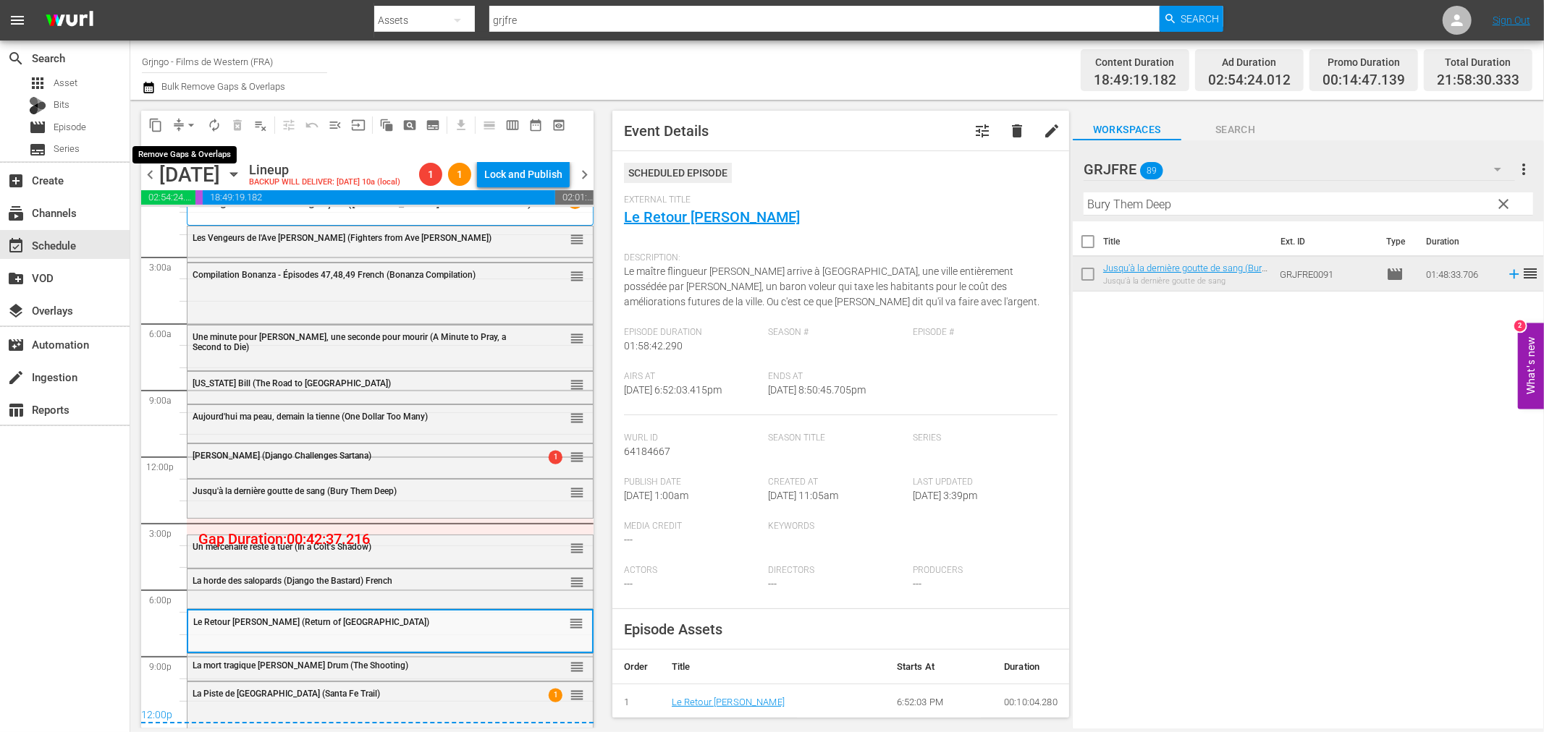
click at [190, 121] on span "arrow_drop_down" at bounding box center [191, 125] width 14 height 14
click at [242, 205] on li "Align to End of Previous Day" at bounding box center [192, 202] width 152 height 24
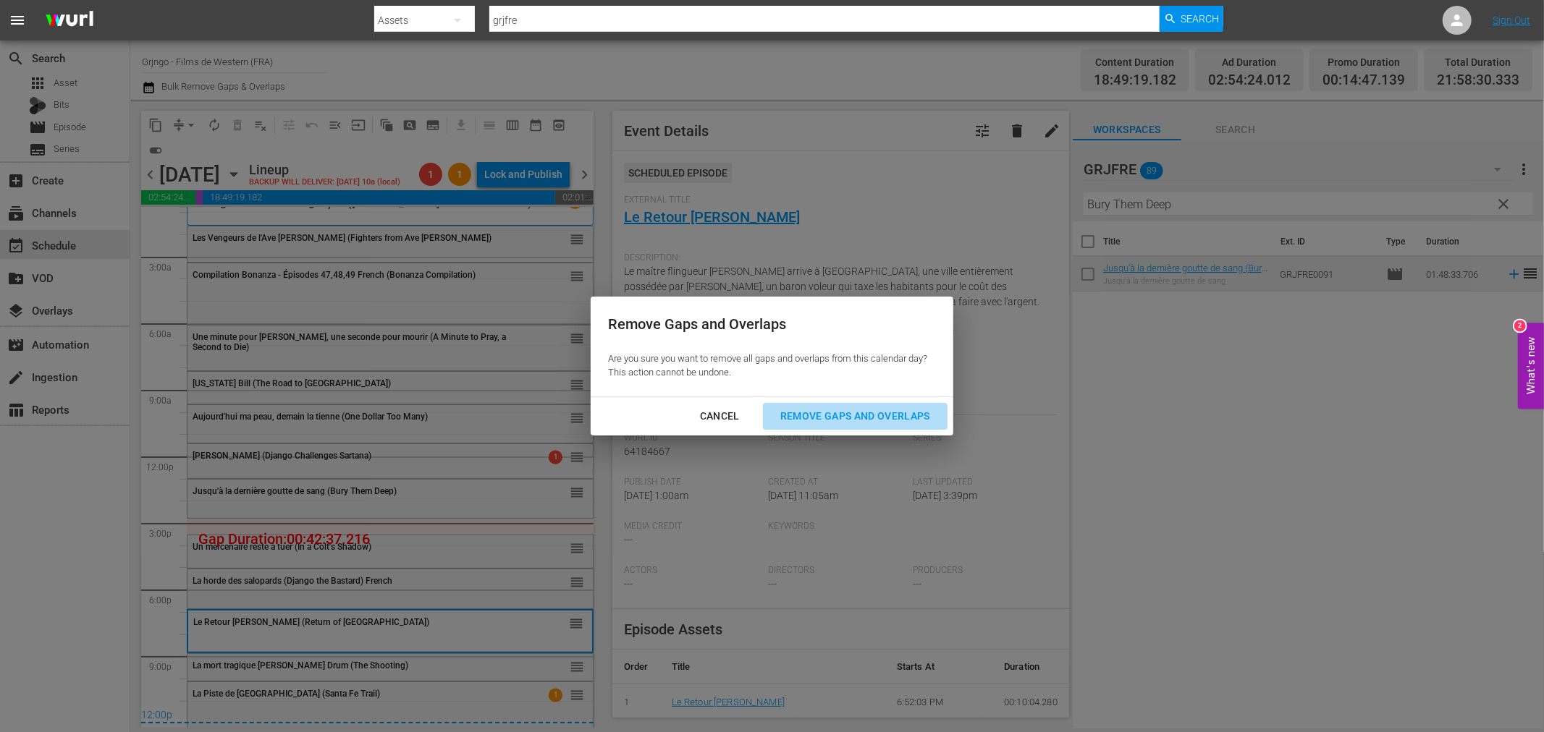
click at [819, 408] on div "Remove Gaps and Overlaps" at bounding box center [855, 416] width 173 height 18
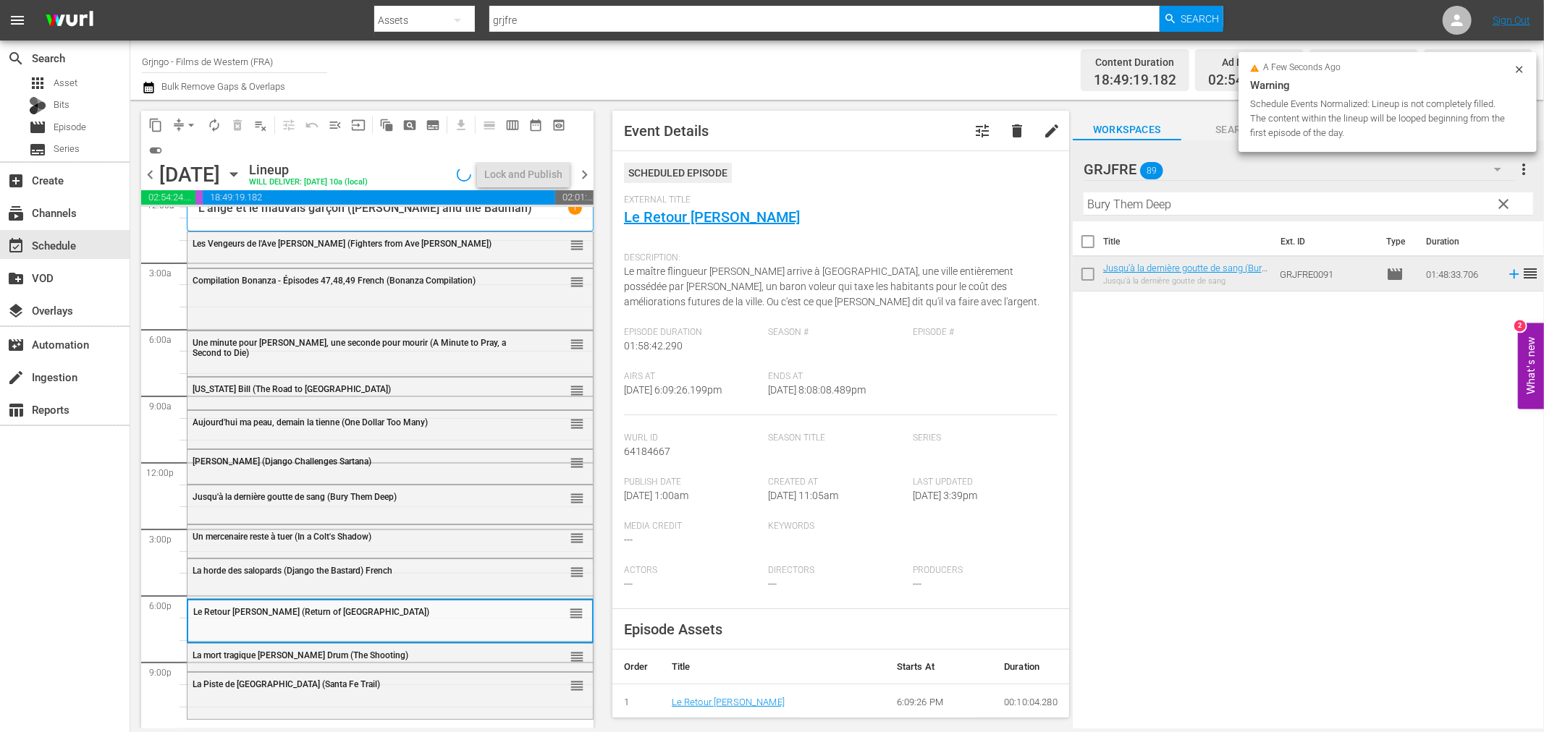
scroll to position [11, 0]
click at [343, 581] on div "La horde des salopards (Django the Bastard) French reorder" at bounding box center [389, 572] width 405 height 25
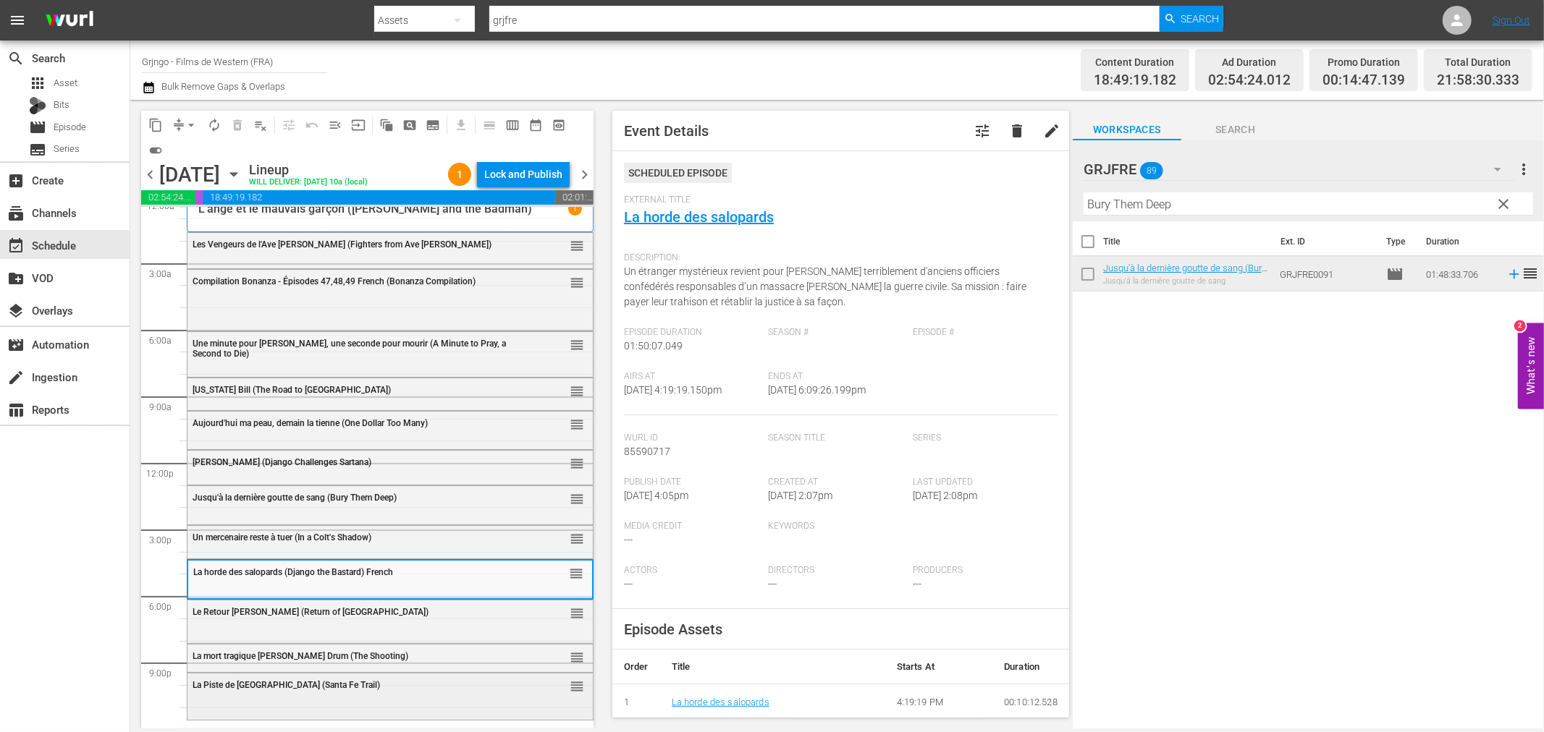
click at [320, 706] on div "La Piste de Santa Fé (Santa Fe Trail) reorder" at bounding box center [389, 695] width 405 height 43
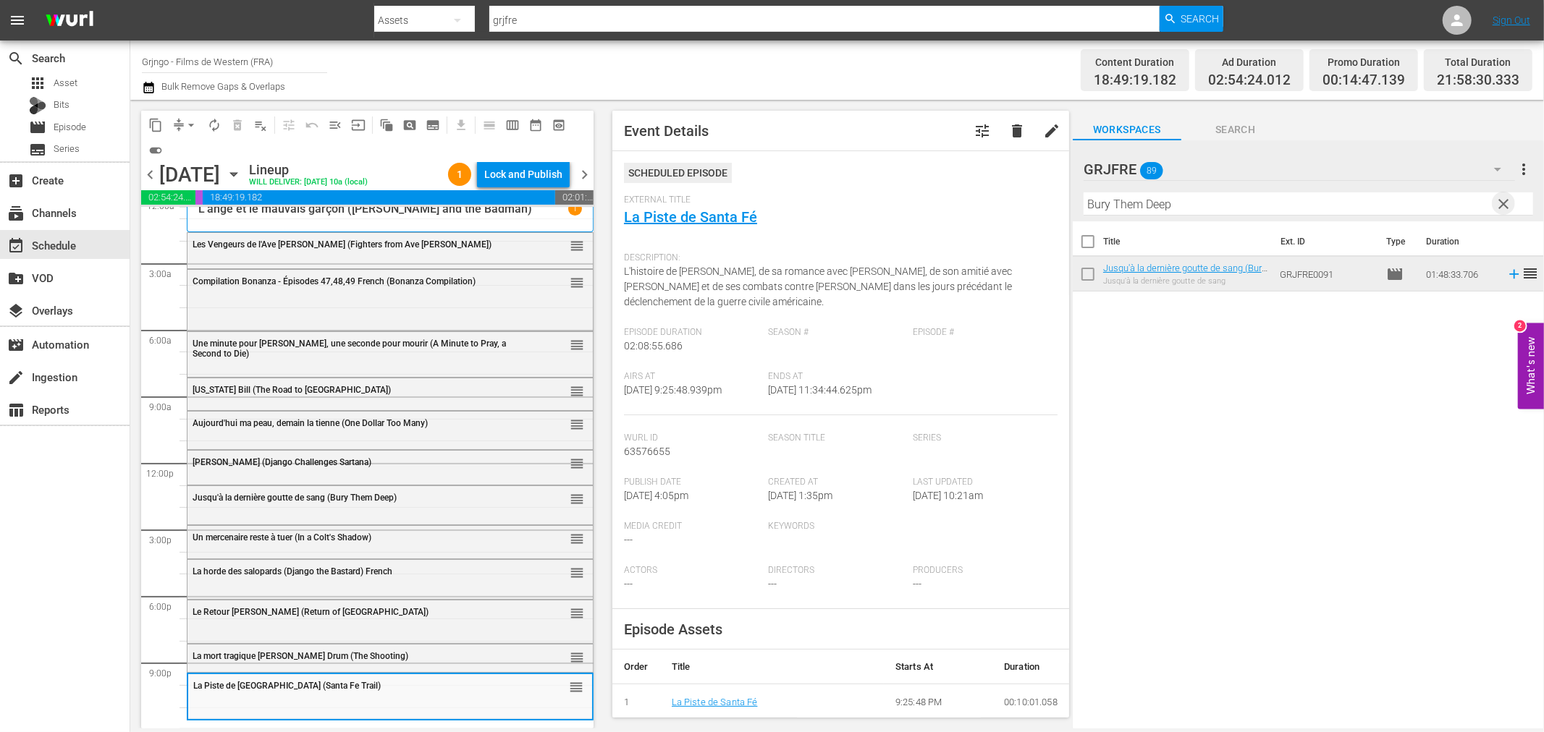
click at [1505, 204] on span "clear" at bounding box center [1503, 203] width 17 height 17
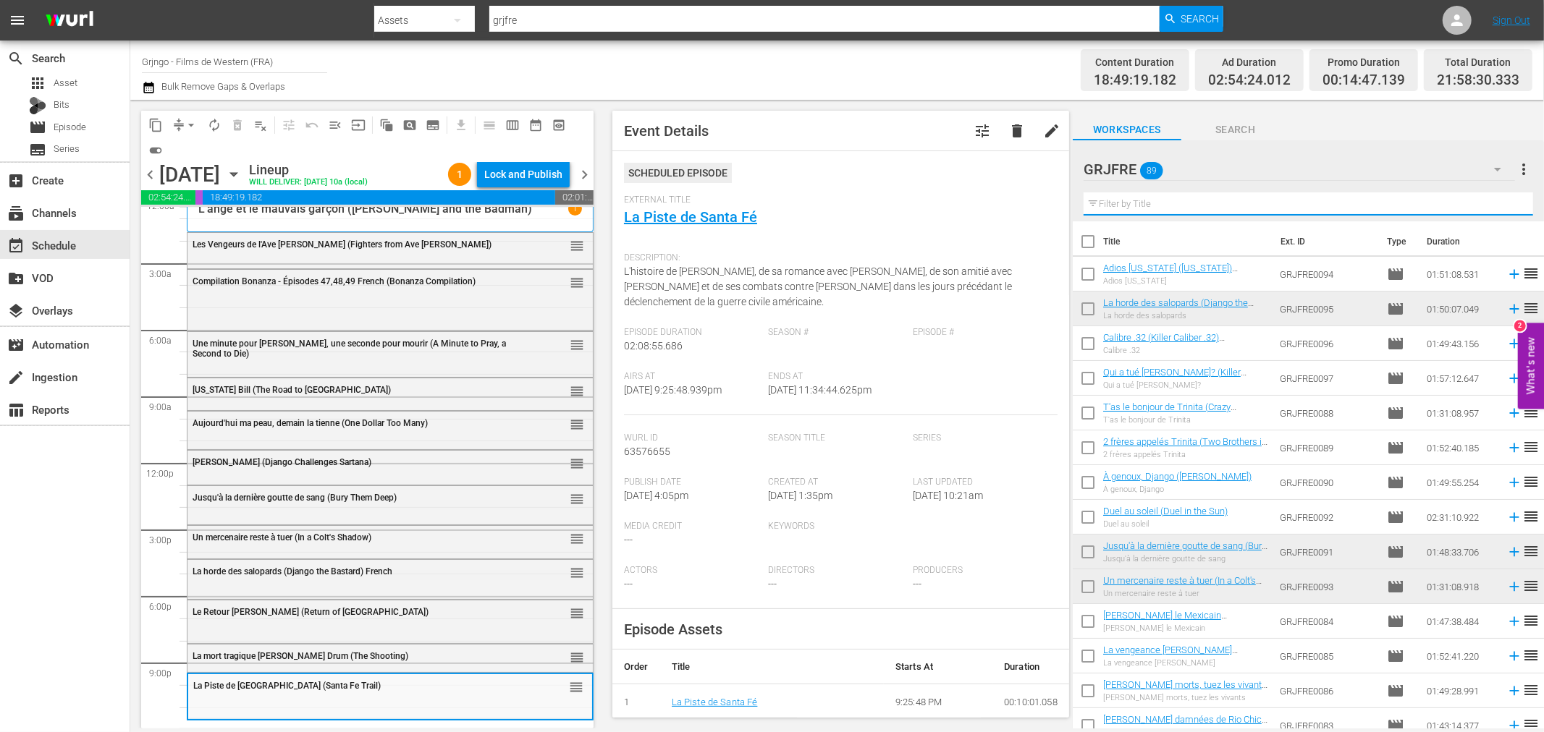
paste input "Sitting Bull"
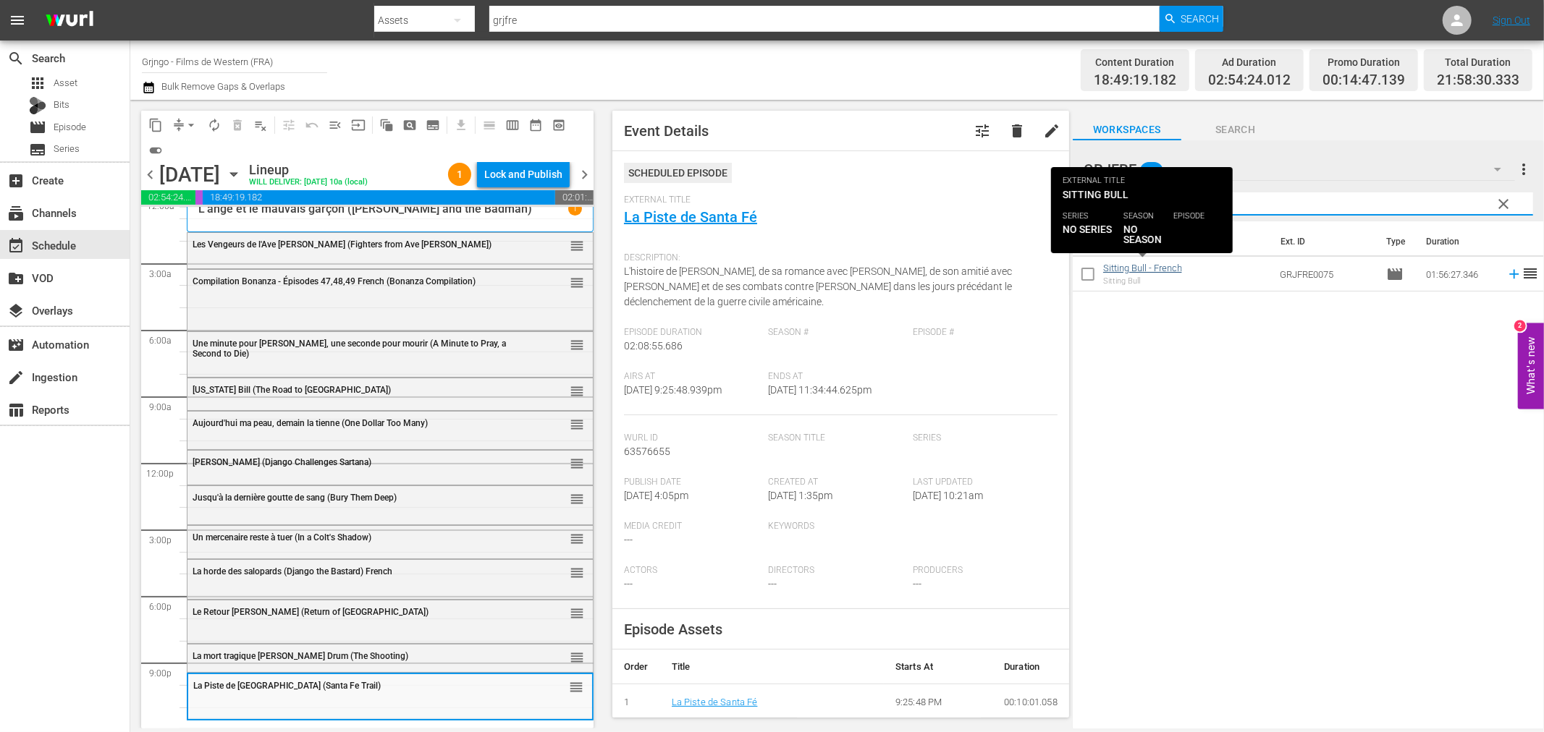
type input "Sitting Bull"
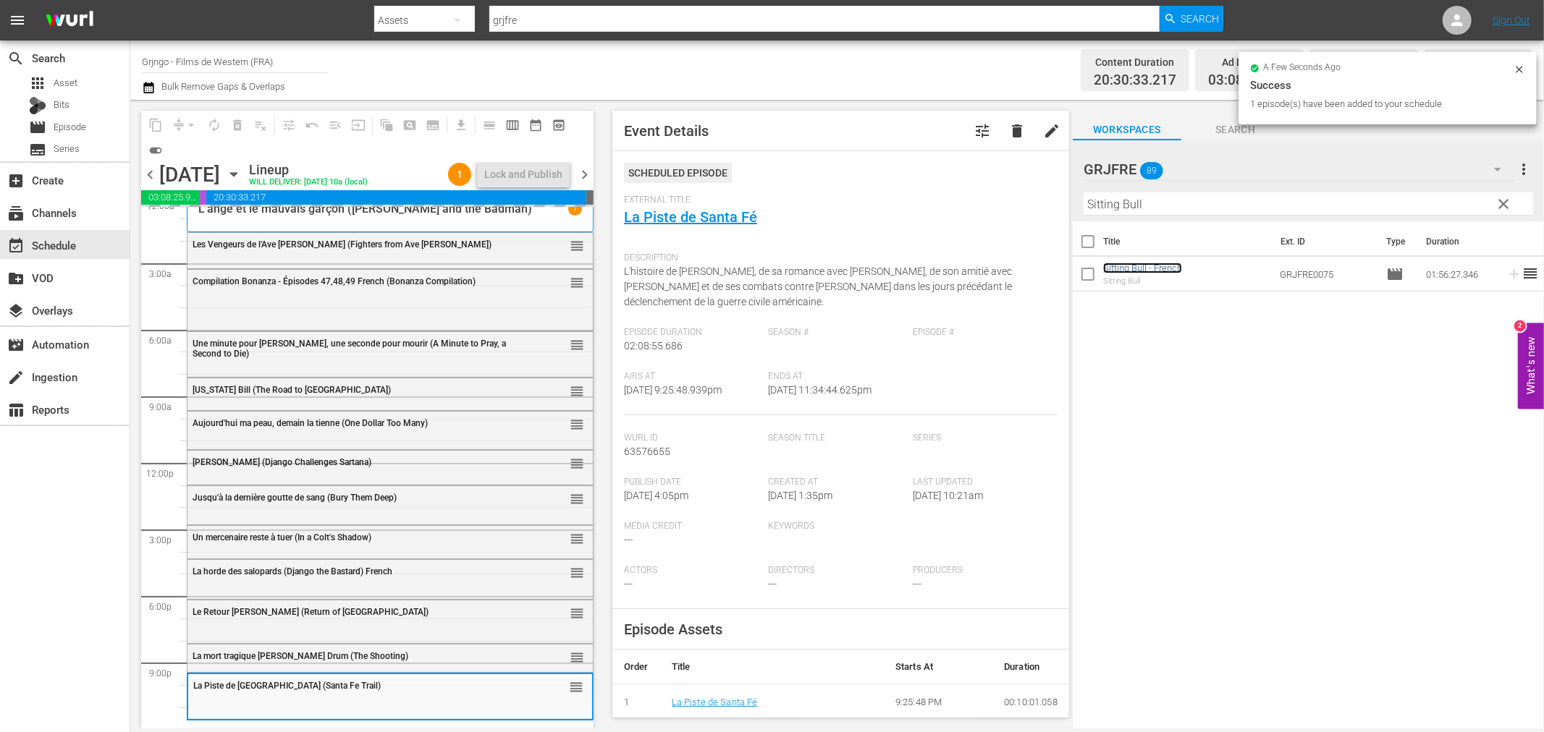
scroll to position [17, 0]
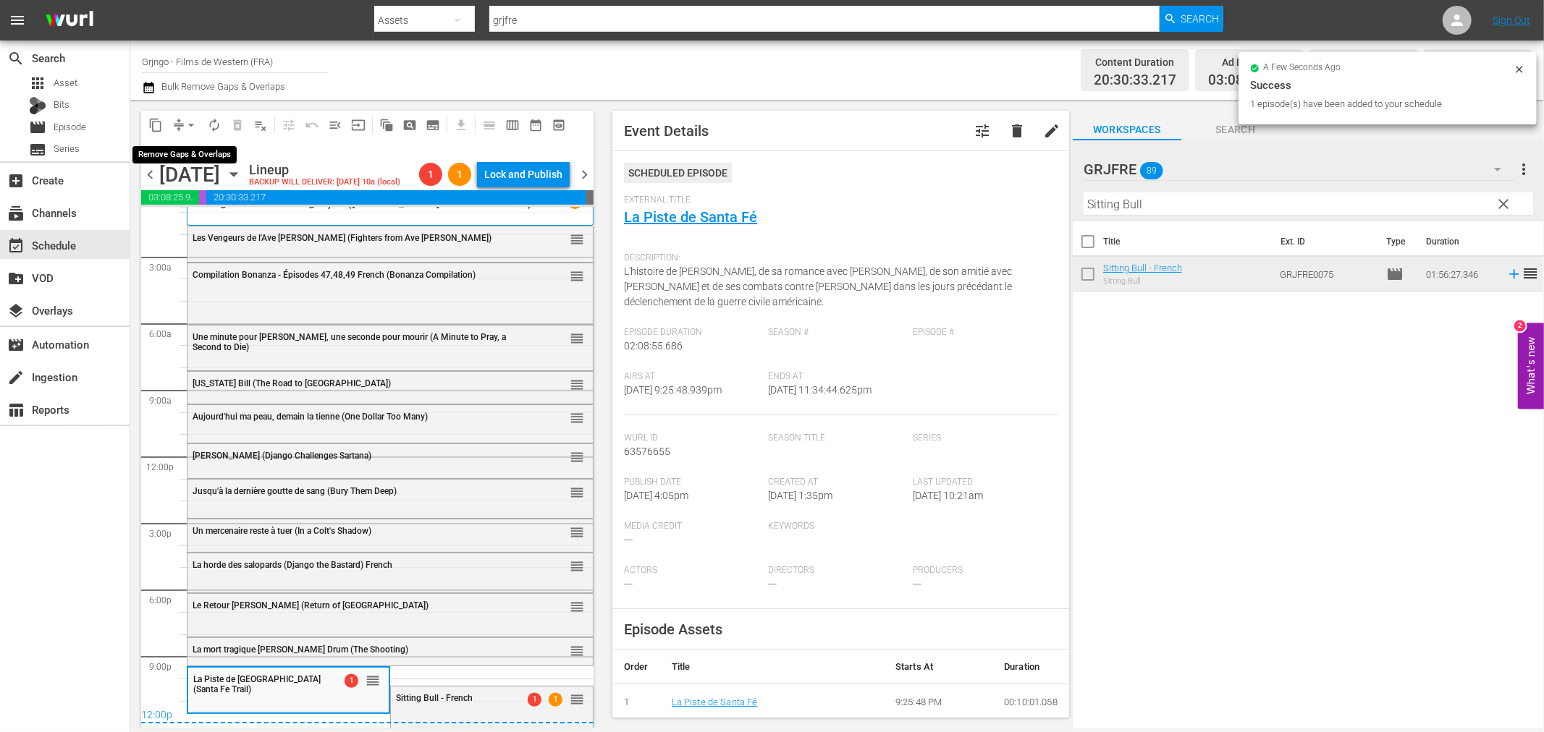
click at [191, 127] on span "arrow_drop_down" at bounding box center [191, 125] width 14 height 14
click at [204, 191] on li "Align to End of Previous Day" at bounding box center [192, 202] width 152 height 24
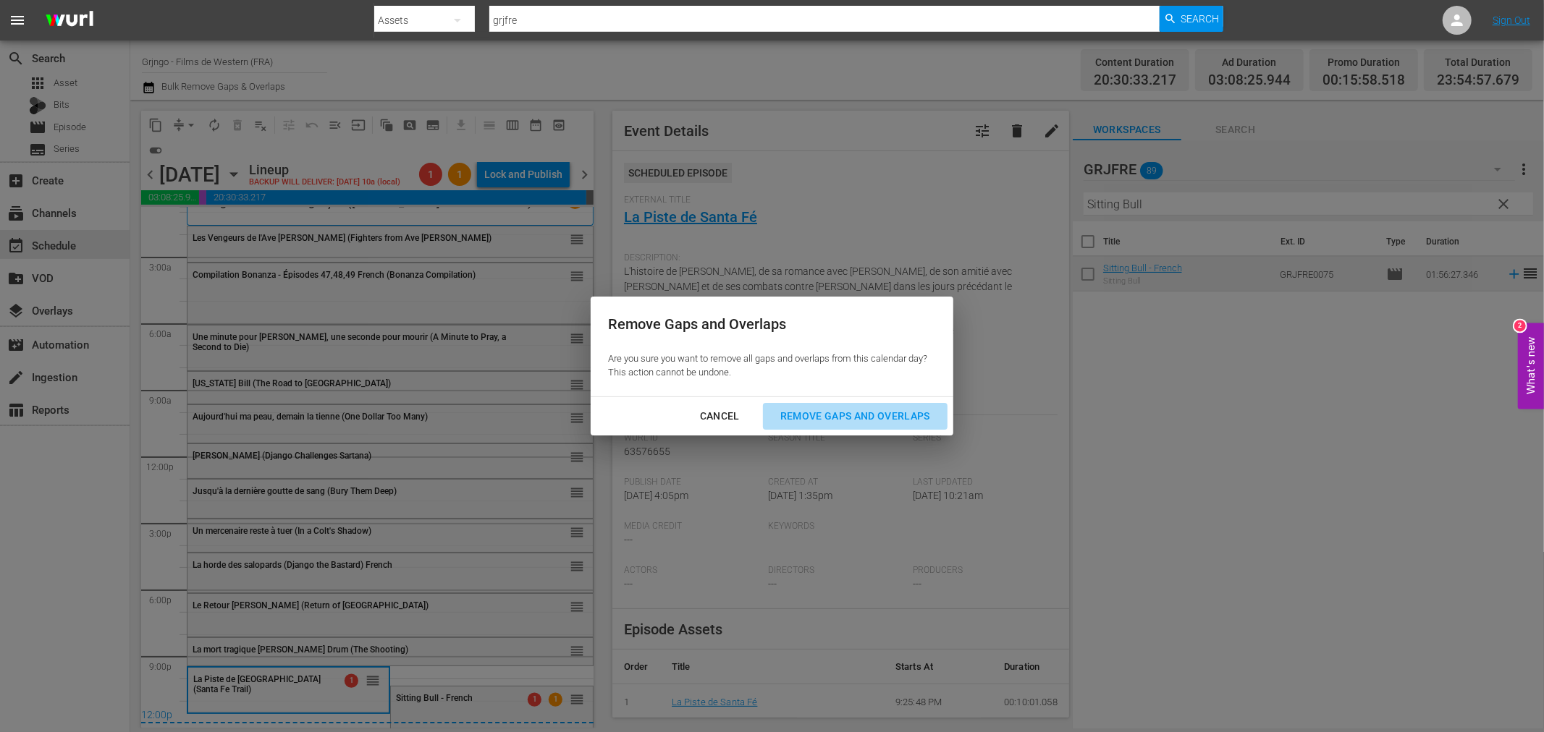
click at [786, 413] on div "Remove Gaps and Overlaps" at bounding box center [855, 416] width 173 height 18
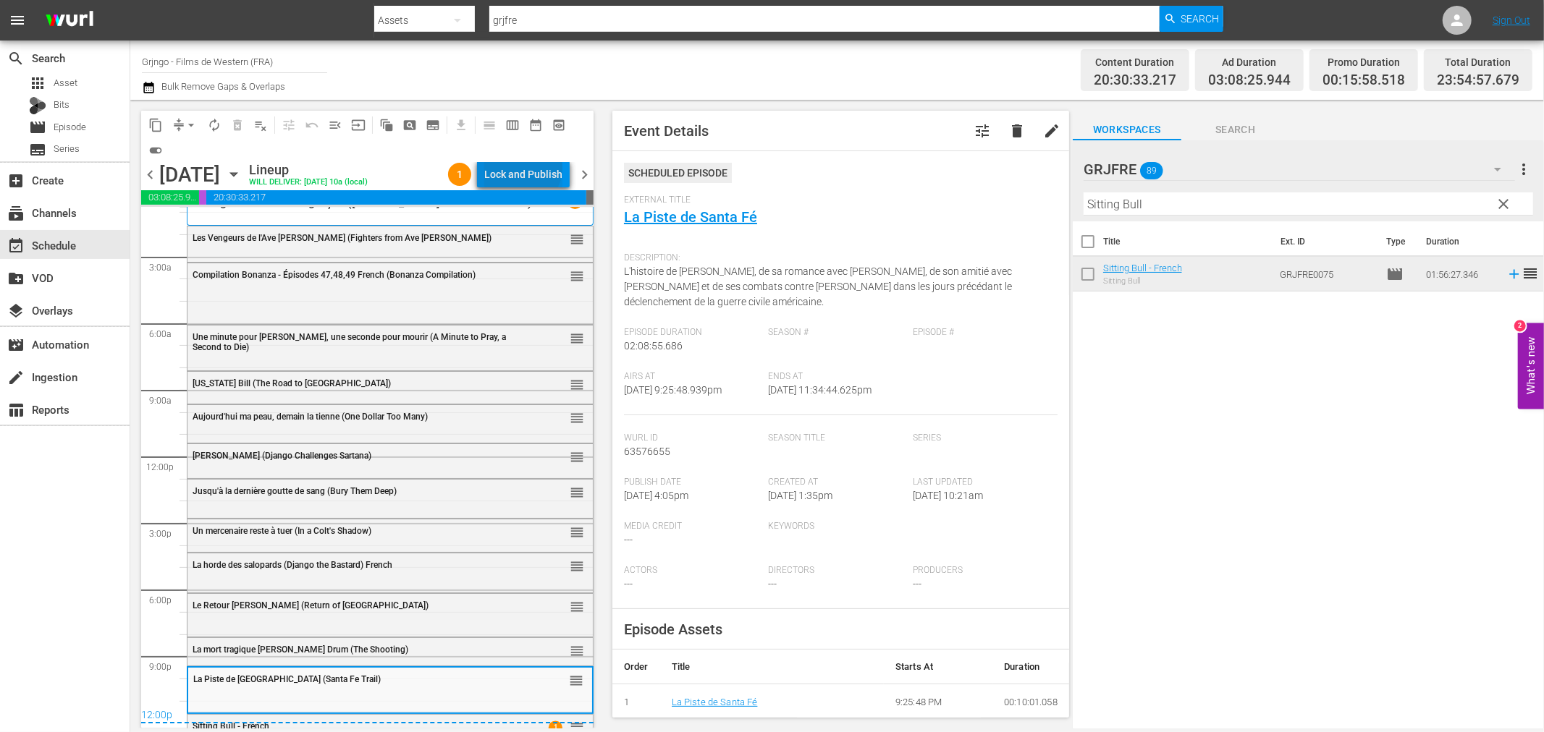
click at [525, 168] on div "Lock and Publish" at bounding box center [523, 174] width 78 height 26
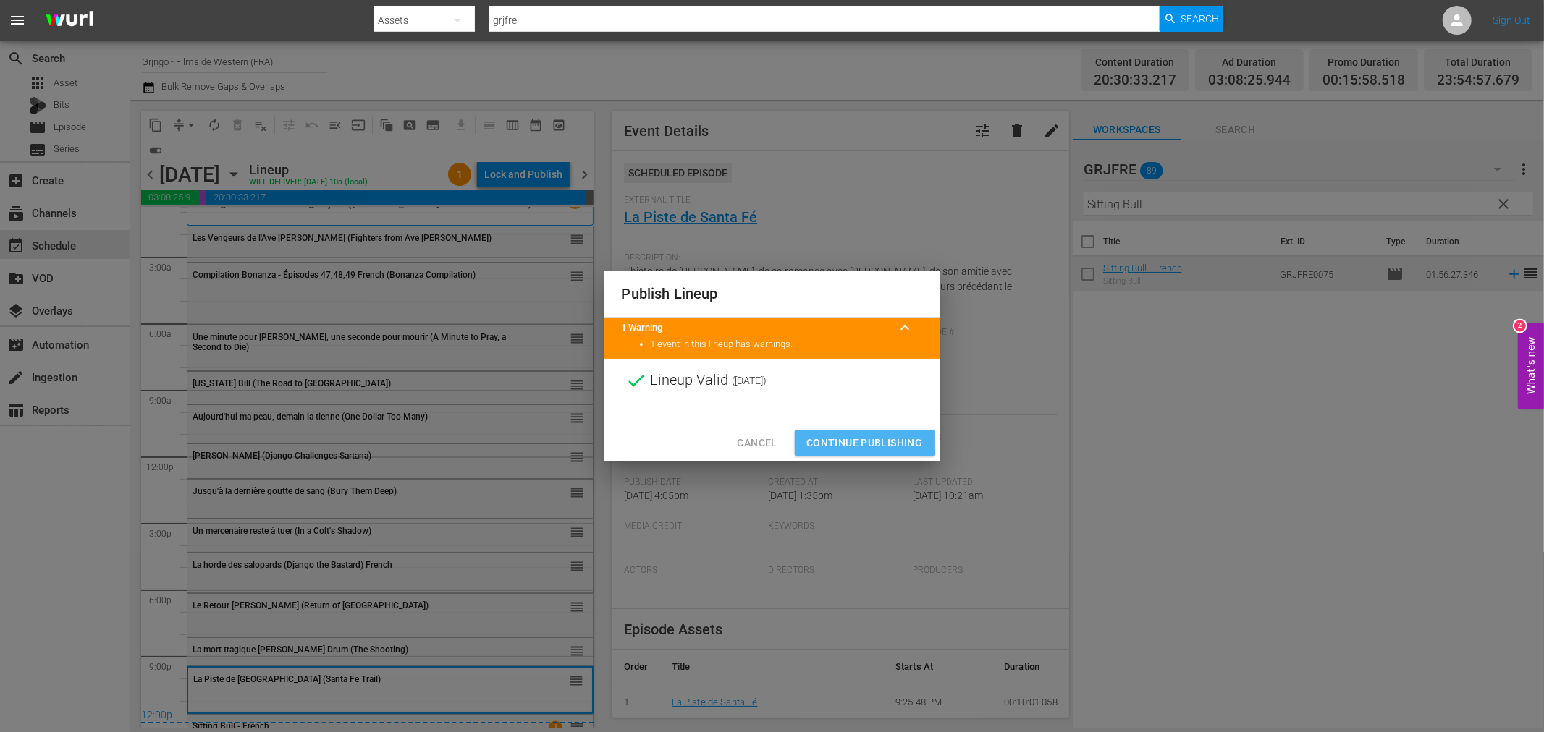
click at [832, 439] on span "Continue Publishing" at bounding box center [864, 443] width 117 height 18
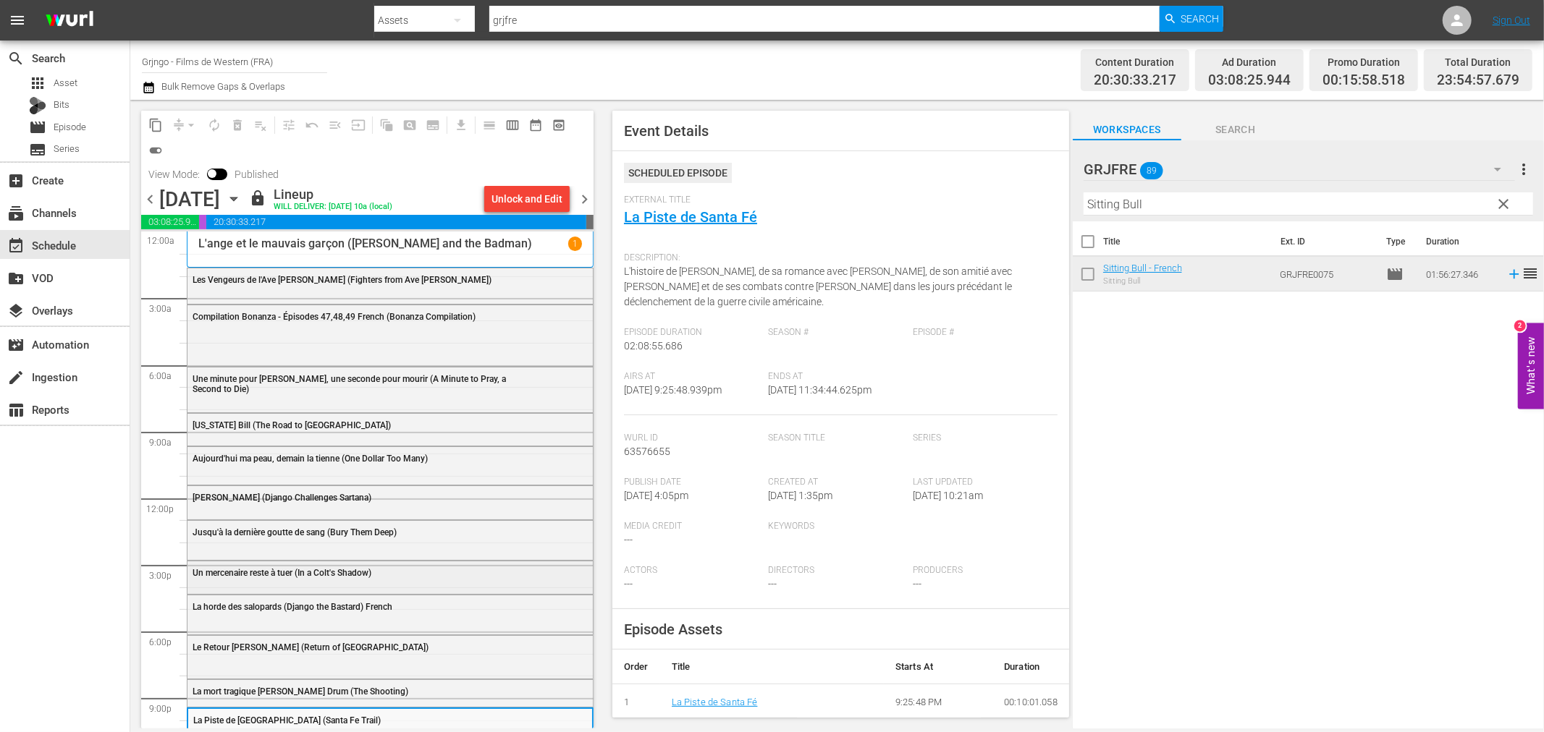
scroll to position [69, 0]
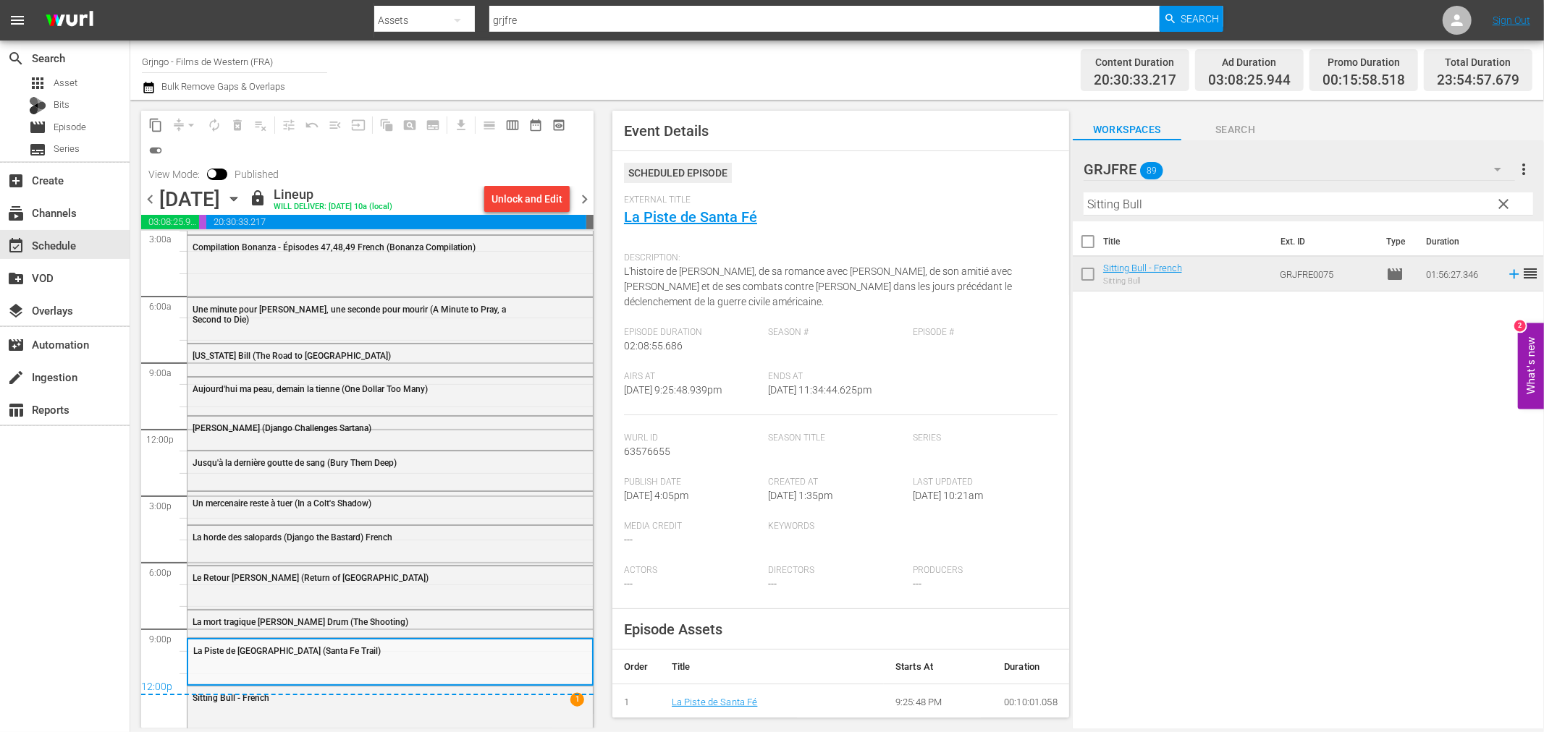
click at [582, 193] on span "chevron_right" at bounding box center [584, 199] width 18 height 18
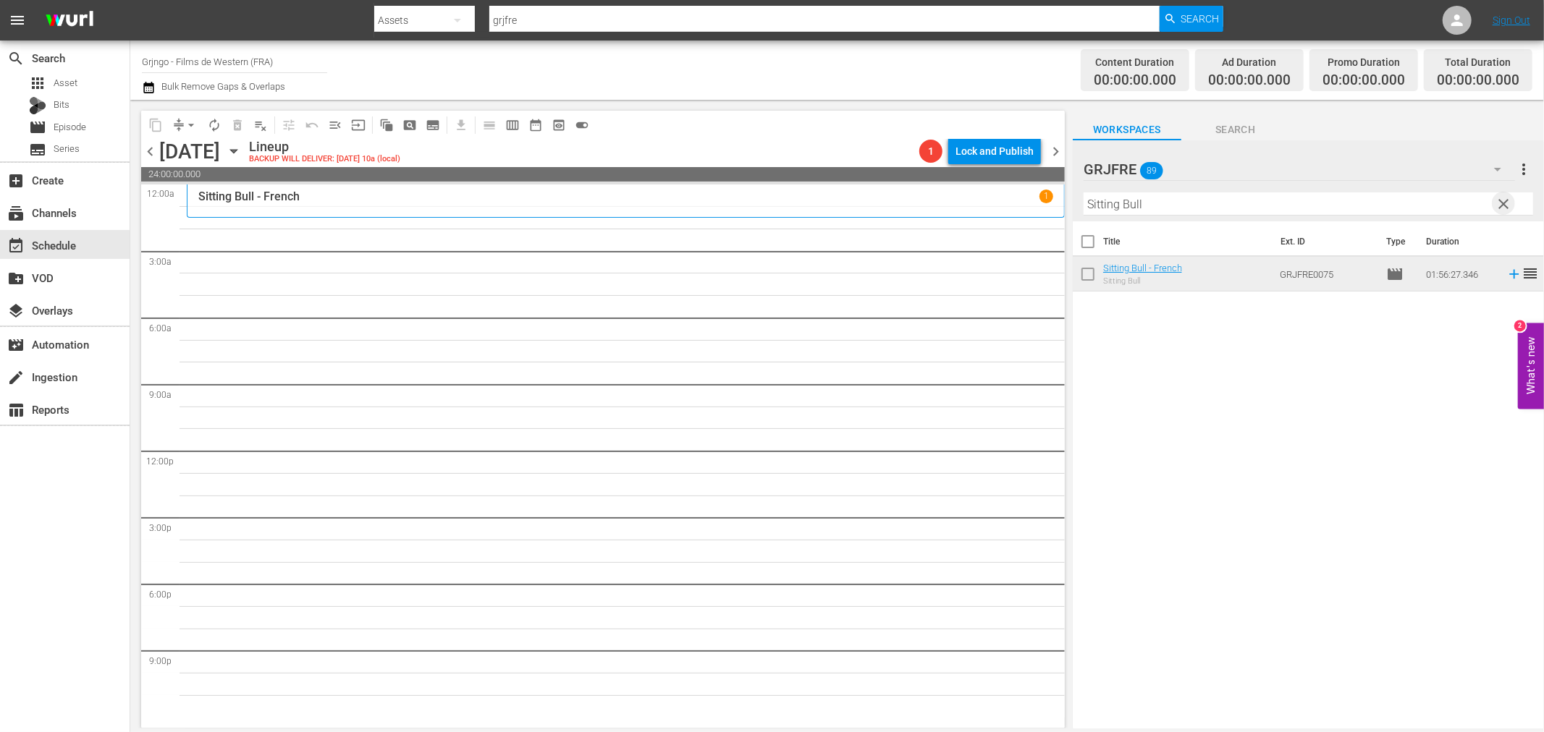
drag, startPoint x: 1502, startPoint y: 195, endPoint x: 1435, endPoint y: 198, distance: 66.6
click at [1502, 195] on span "clear" at bounding box center [1503, 203] width 17 height 17
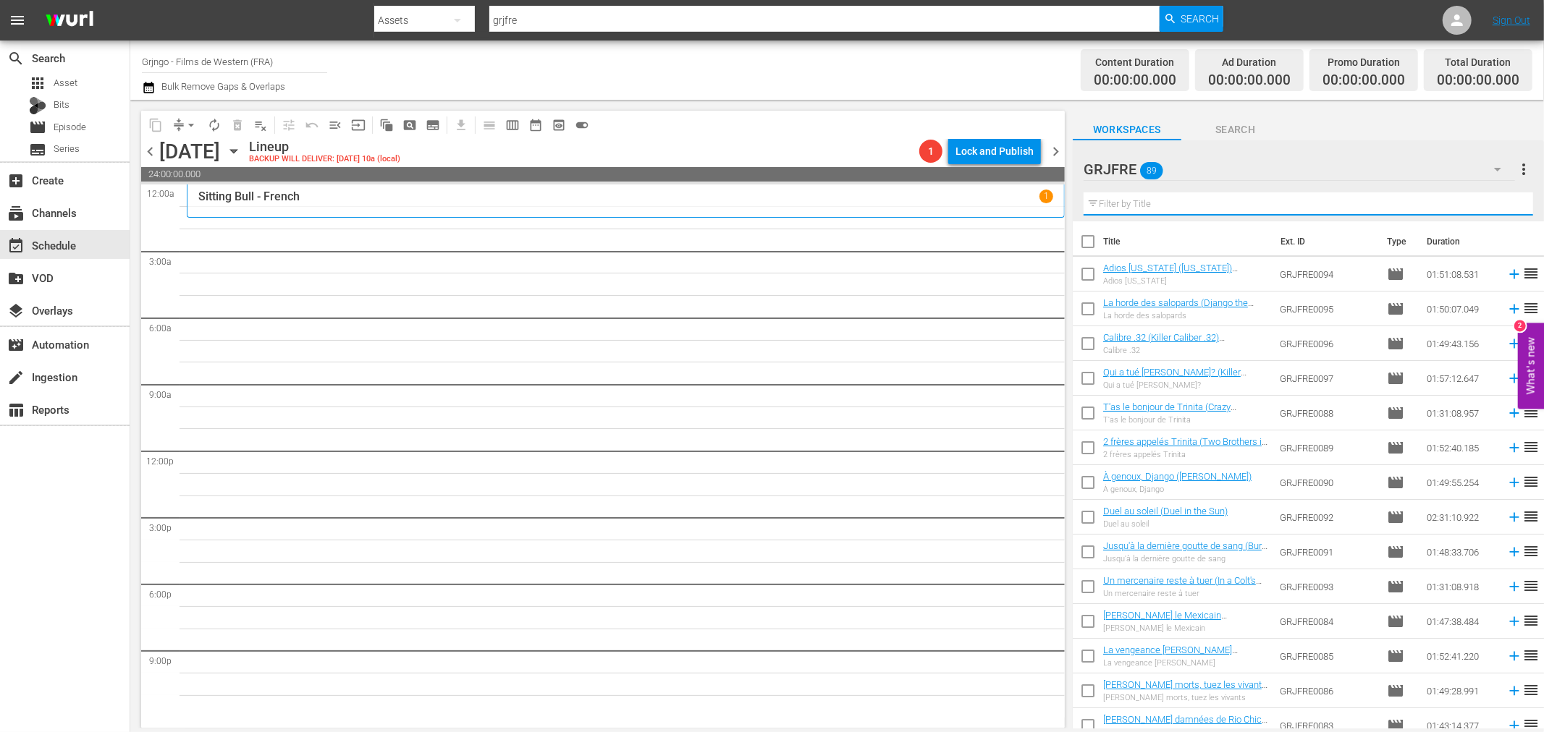
paste input "Panique à [GEOGRAPHIC_DATA] (Blue Steel)"
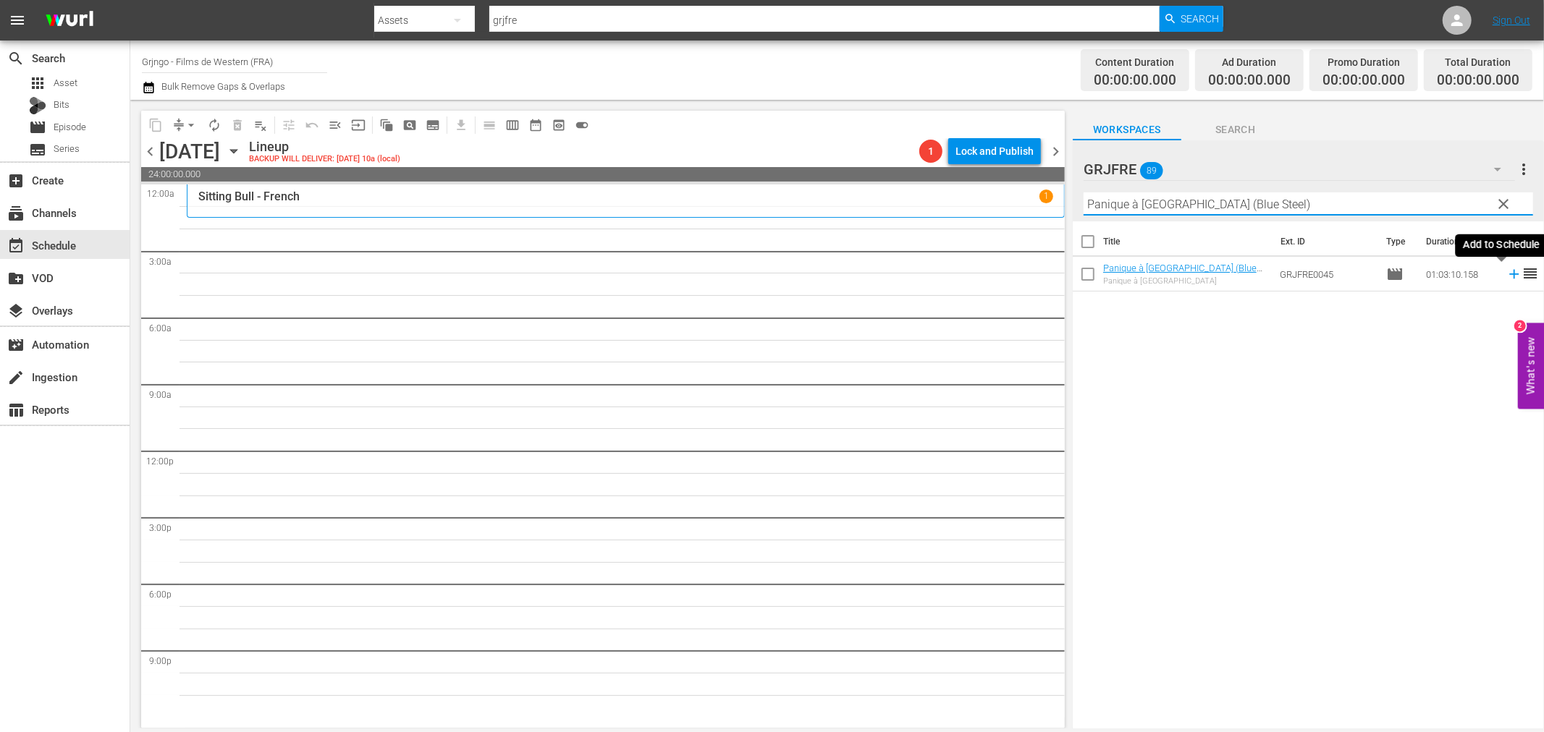
type input "Panique à [GEOGRAPHIC_DATA] (Blue Steel)"
click at [1509, 275] on icon at bounding box center [1513, 274] width 9 height 9
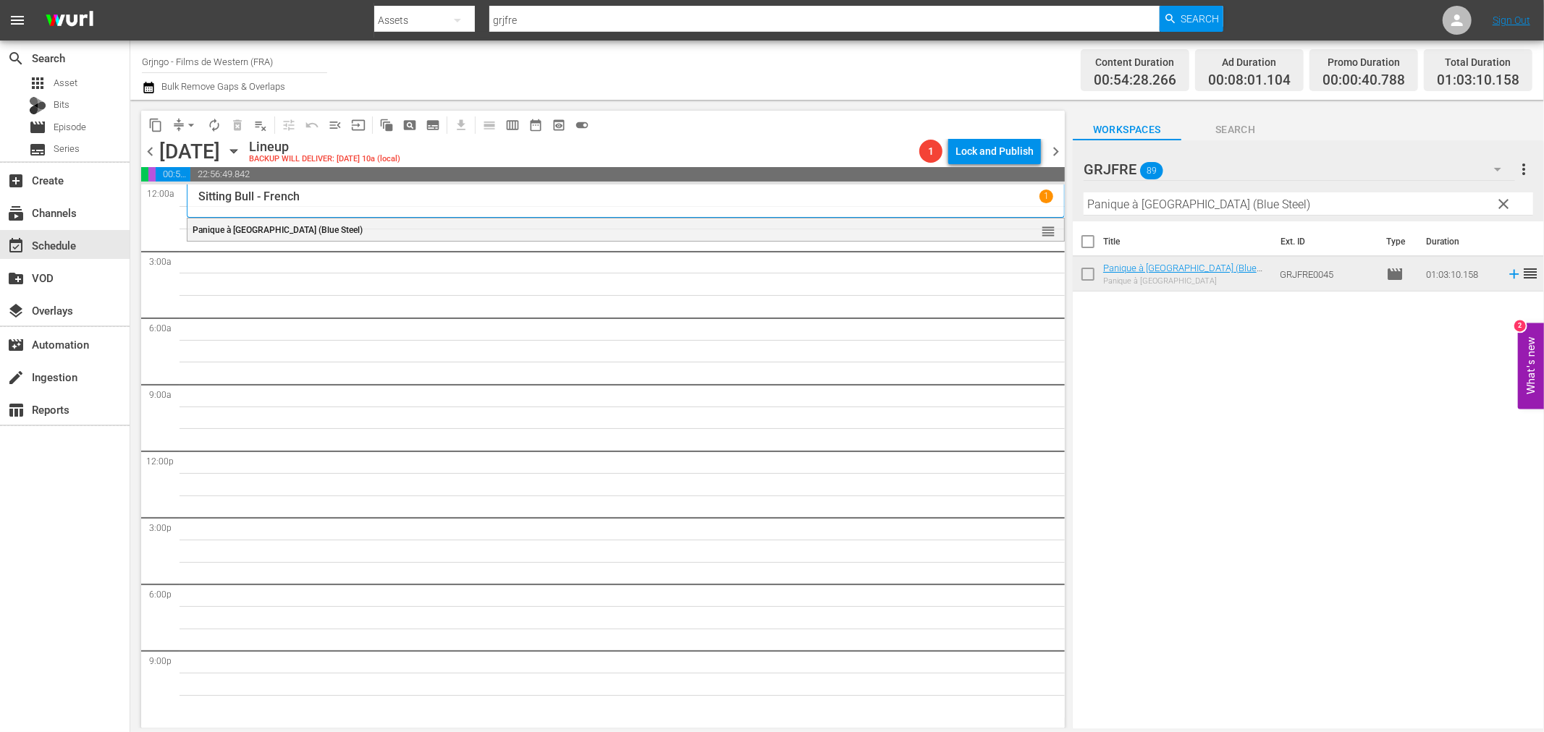
drag, startPoint x: 1505, startPoint y: 200, endPoint x: 1474, endPoint y: 194, distance: 31.8
click at [1505, 200] on span "clear" at bounding box center [1503, 203] width 17 height 17
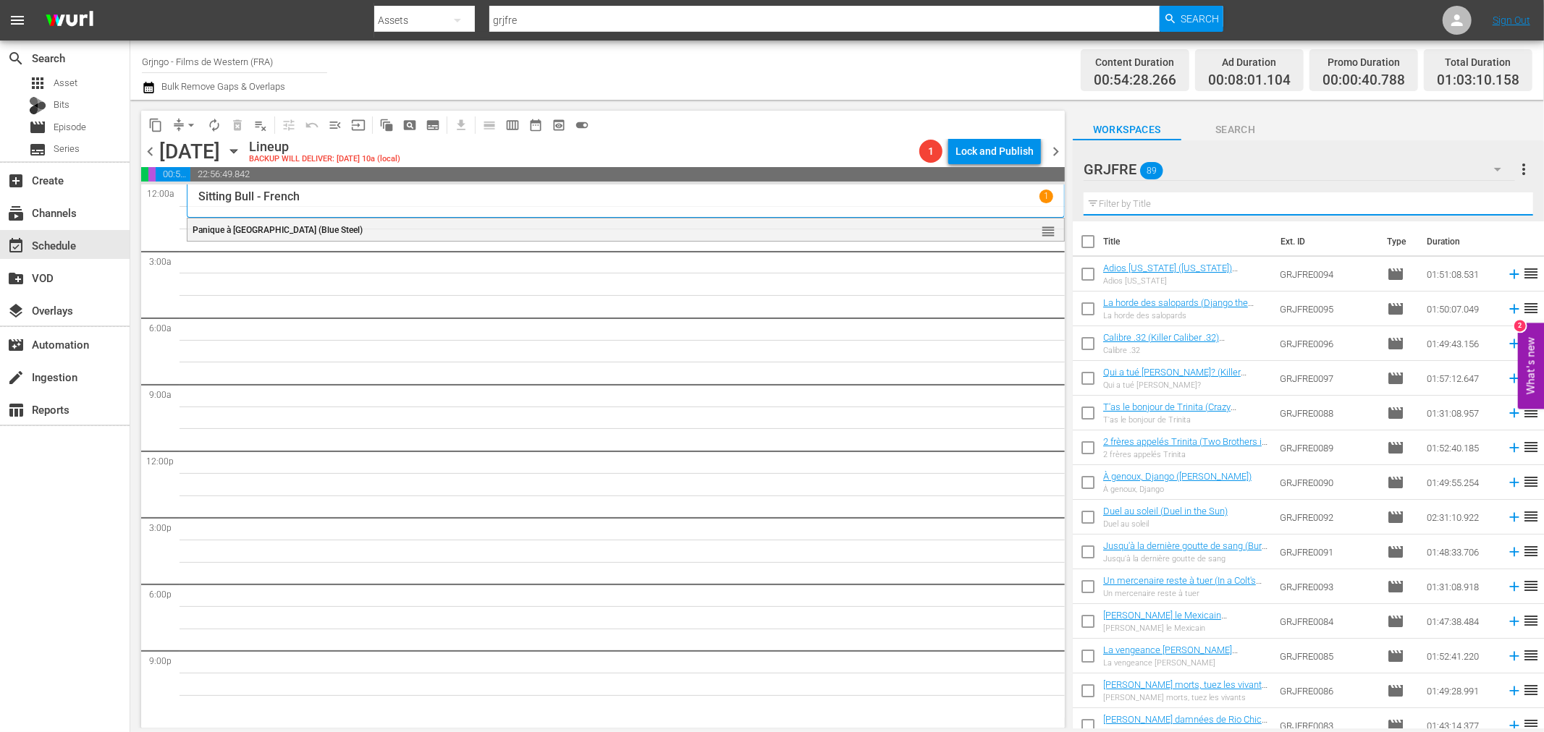
paste input "À genoux, Django ([PERSON_NAME])"
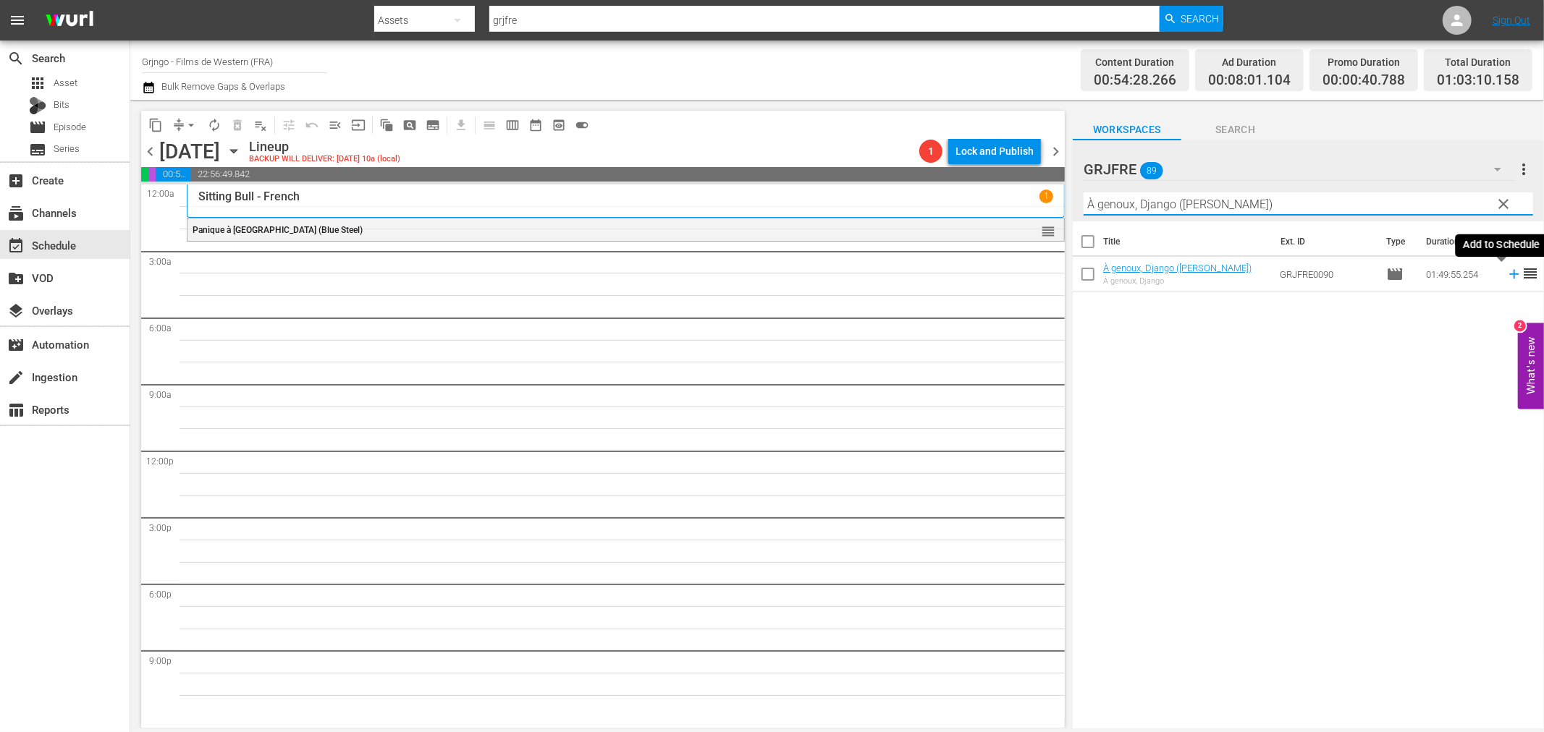
type input "À genoux, Django ([PERSON_NAME])"
click at [1509, 275] on icon at bounding box center [1513, 274] width 9 height 9
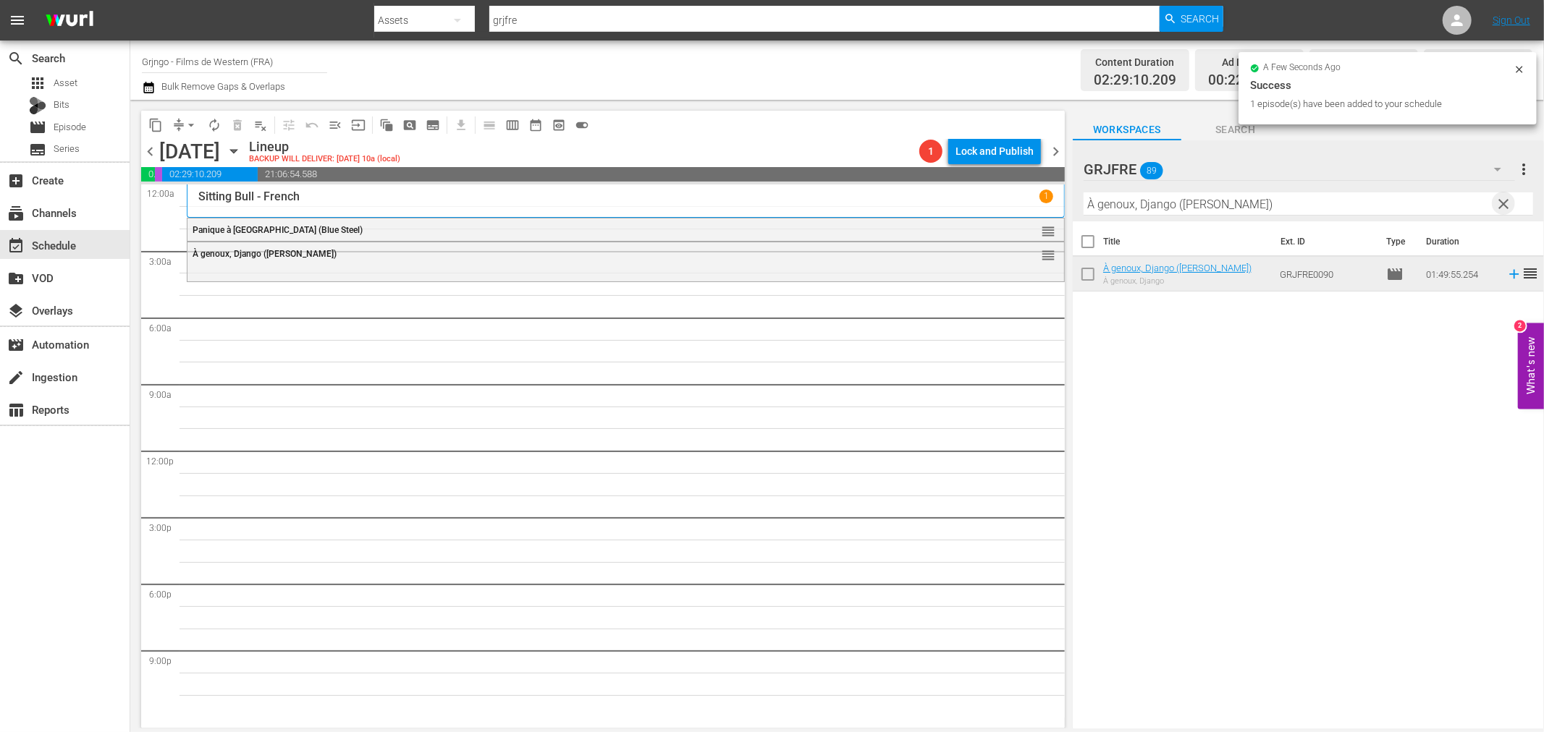
click at [1508, 200] on span "clear" at bounding box center [1503, 203] width 17 height 17
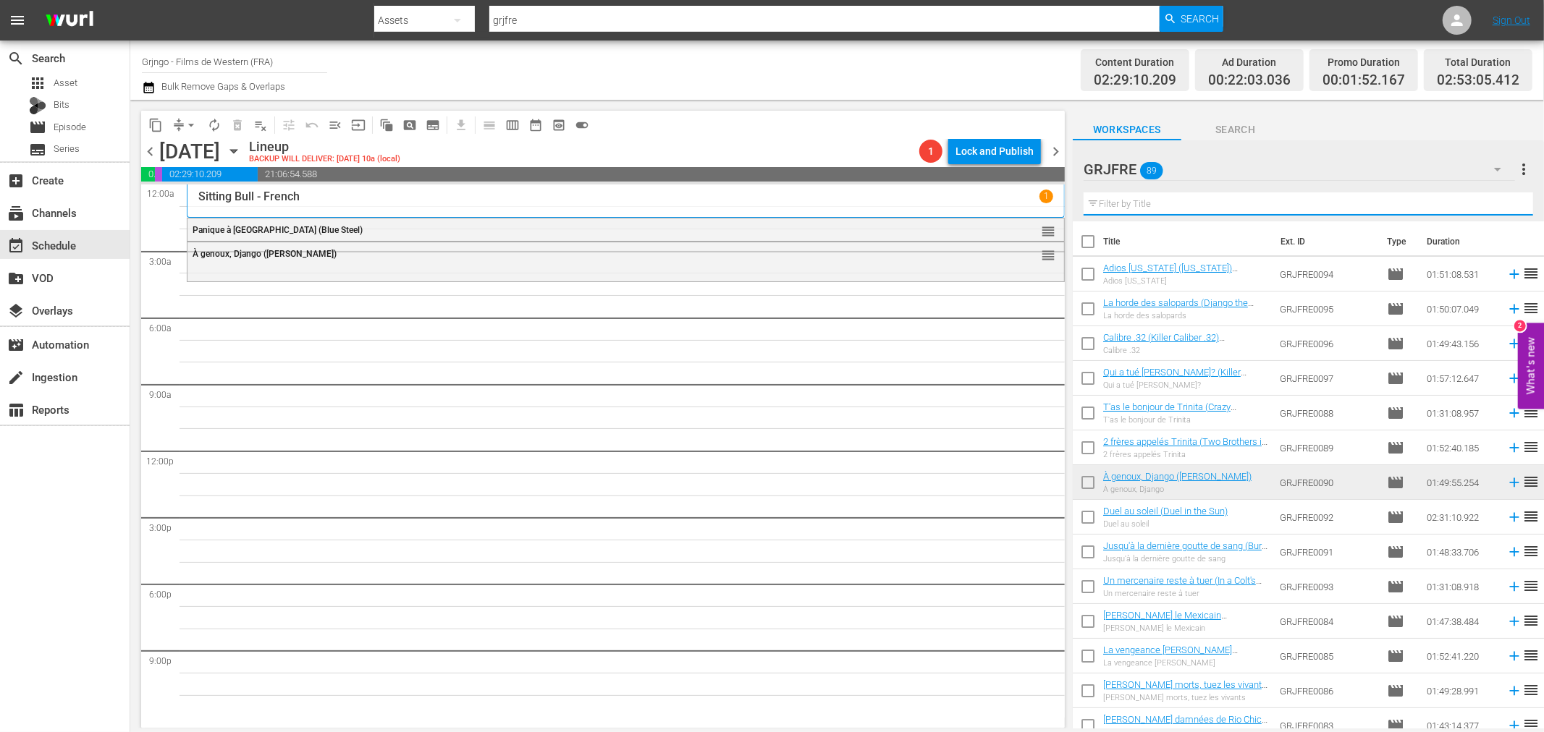
paste input "The Painted Desert"
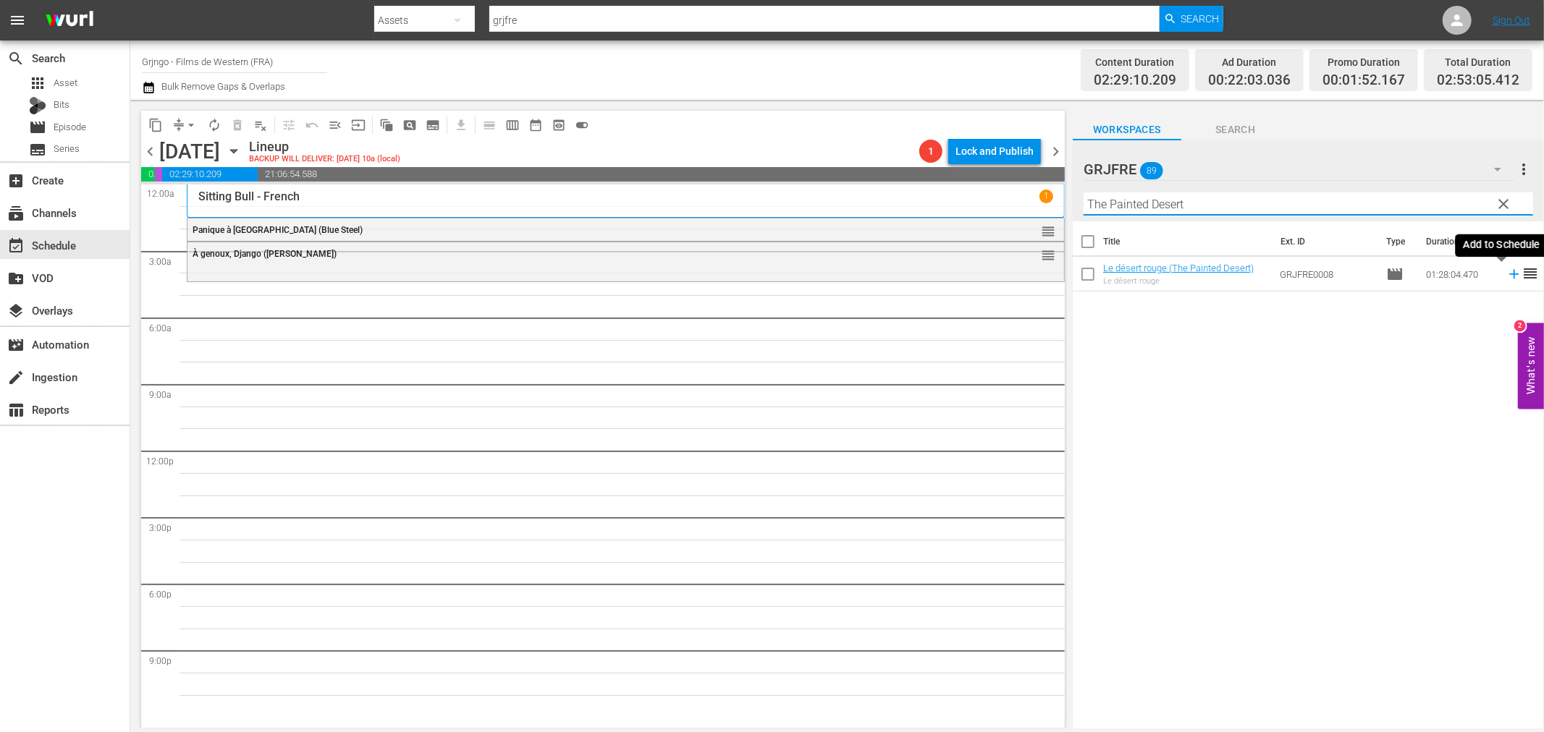
type input "The Painted Desert"
click at [1506, 273] on icon at bounding box center [1514, 274] width 16 height 16
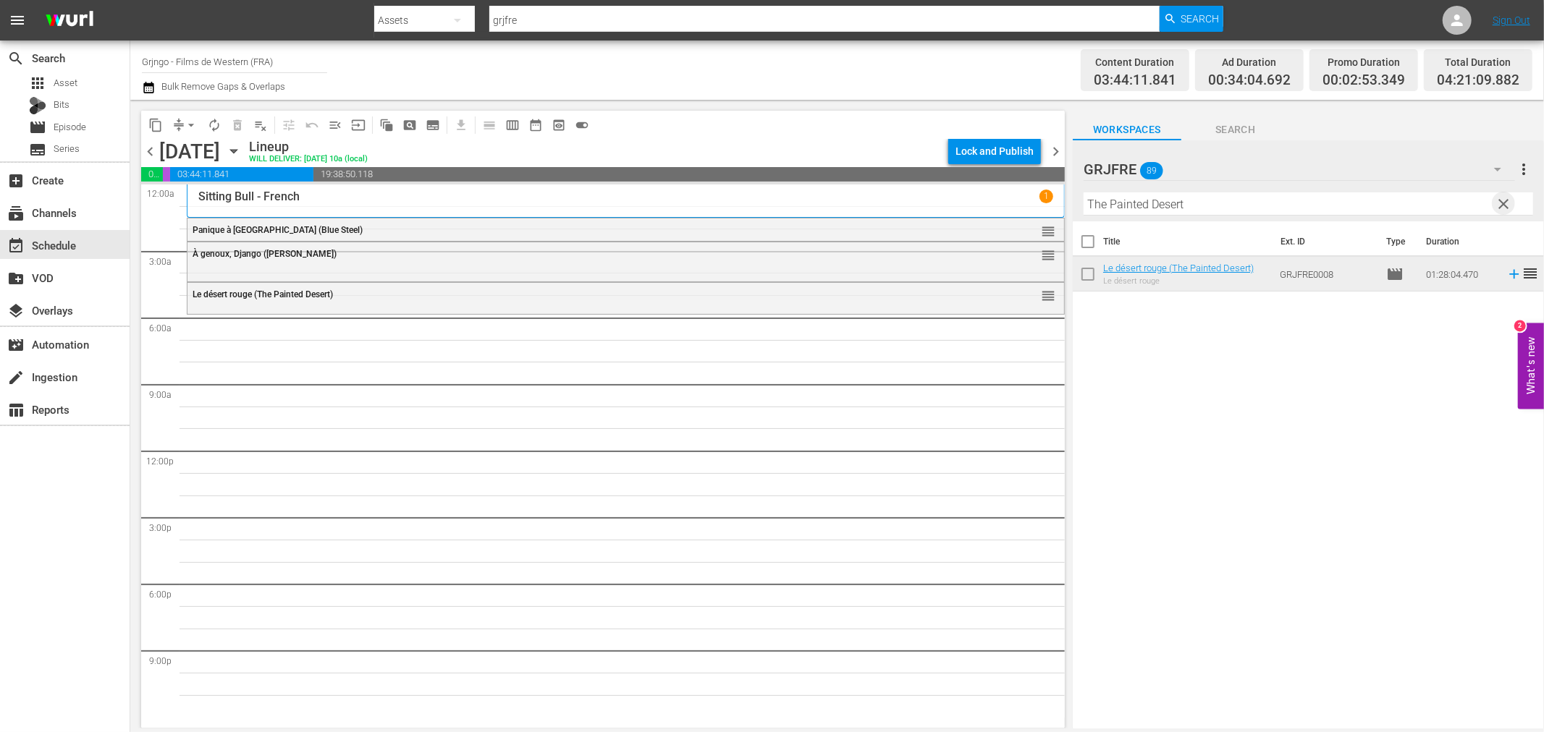
click at [1502, 201] on span "clear" at bounding box center [1503, 203] width 17 height 17
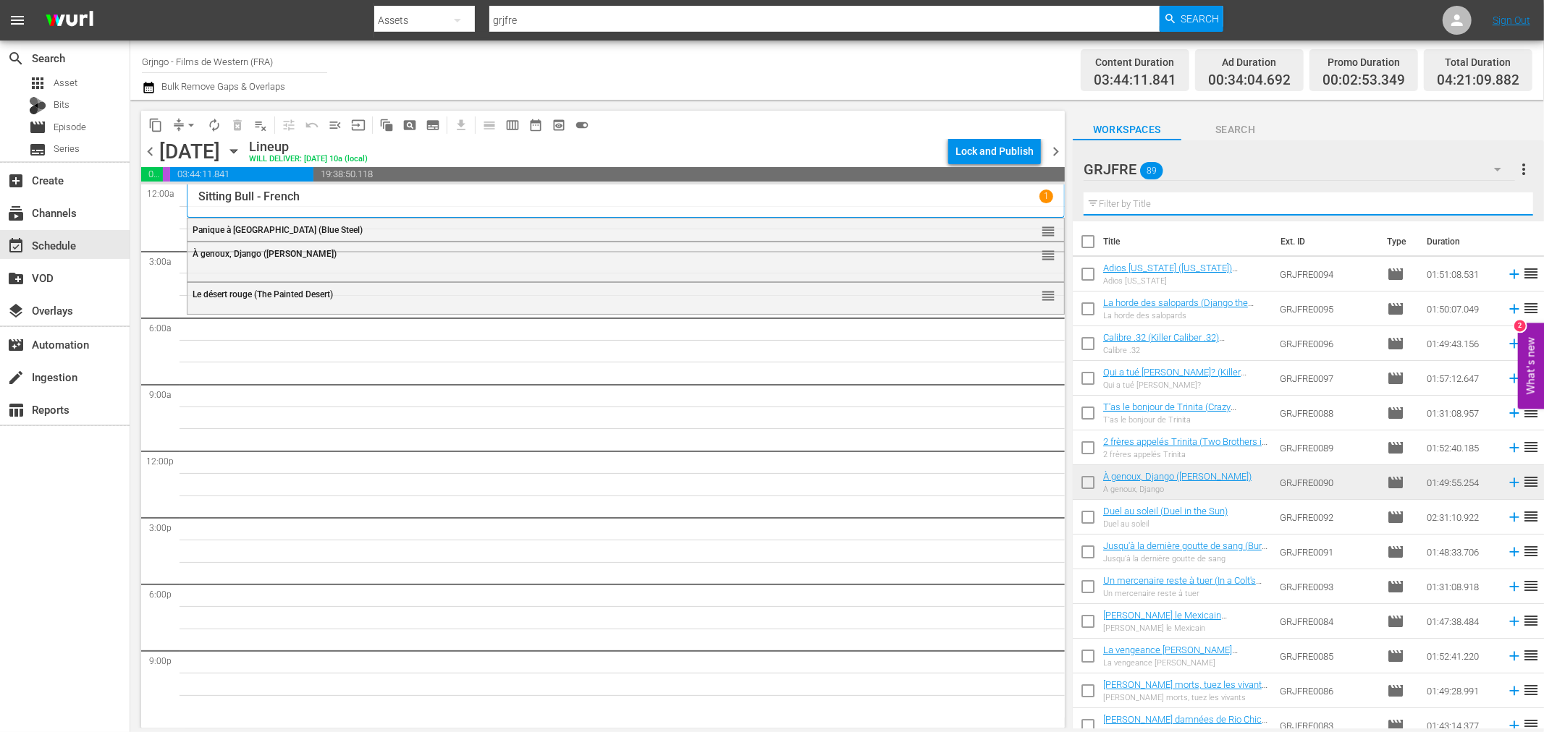
click at [1162, 201] on input "text" at bounding box center [1307, 204] width 449 height 23
paste input "The Covered Wagon"
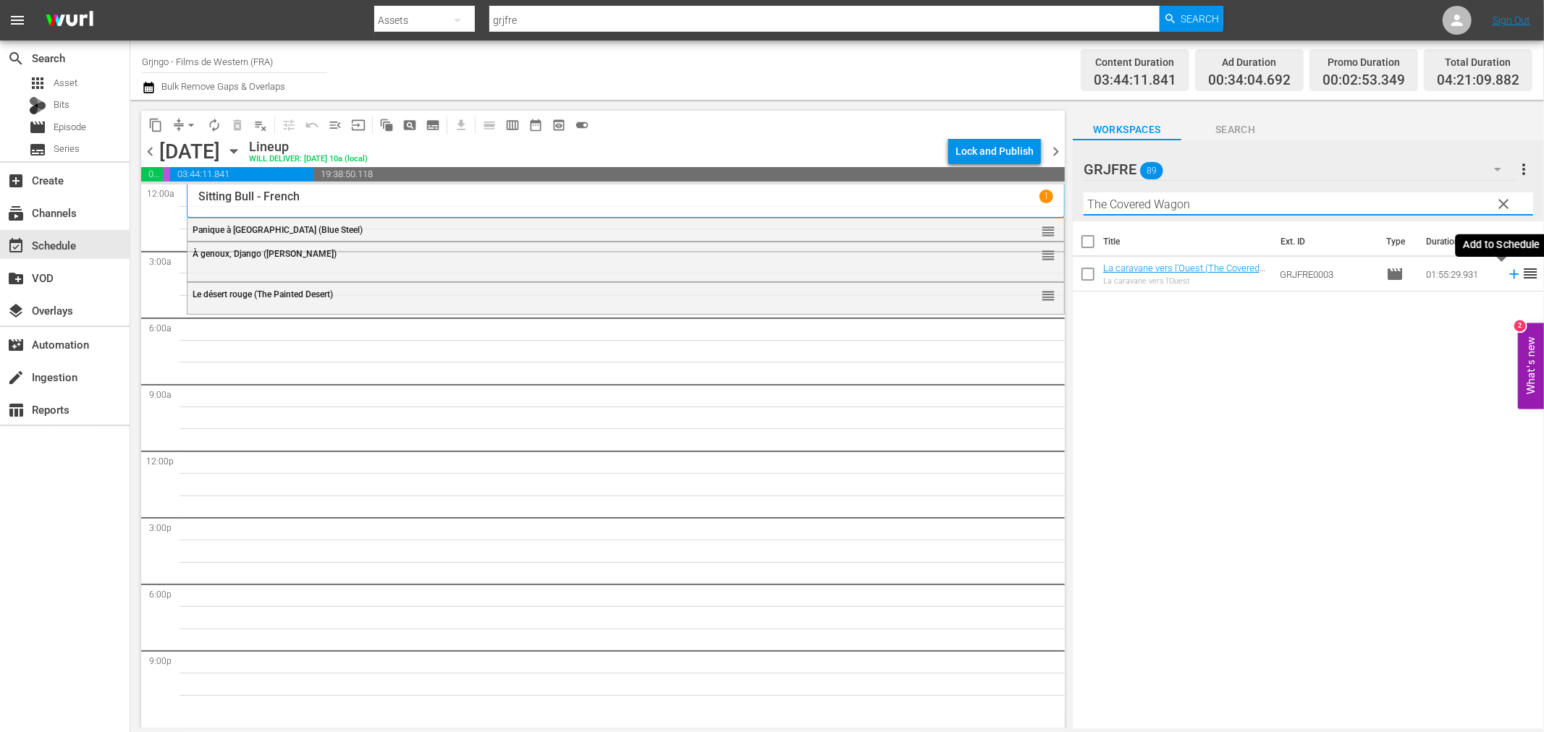
type input "The Covered Wagon"
click at [1506, 273] on icon at bounding box center [1514, 274] width 16 height 16
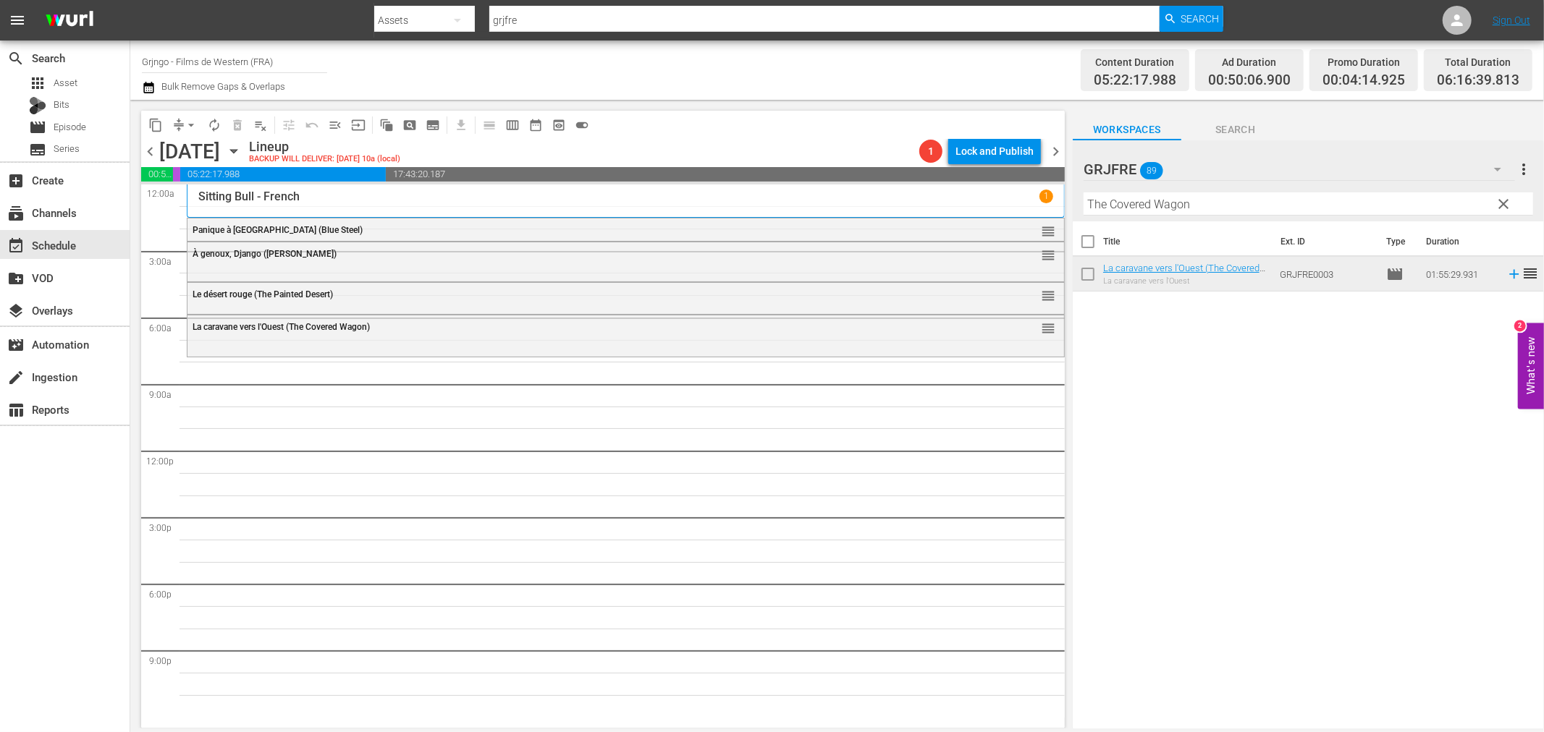
drag, startPoint x: 1503, startPoint y: 200, endPoint x: 1340, endPoint y: 191, distance: 163.1
click at [1503, 200] on span "clear" at bounding box center [1503, 203] width 17 height 17
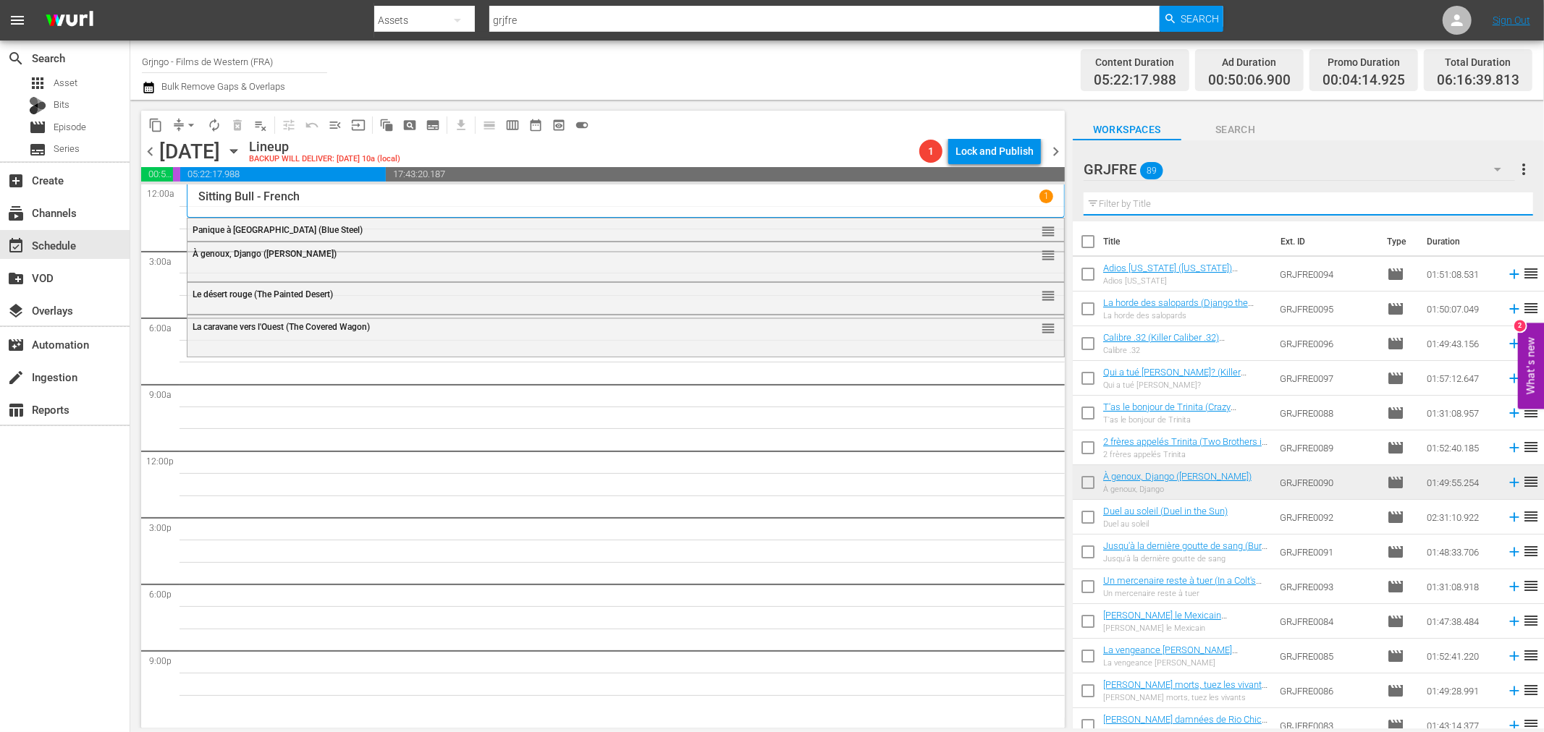
paste input "Compilation Bonanza - Épisodes 20,21,22"
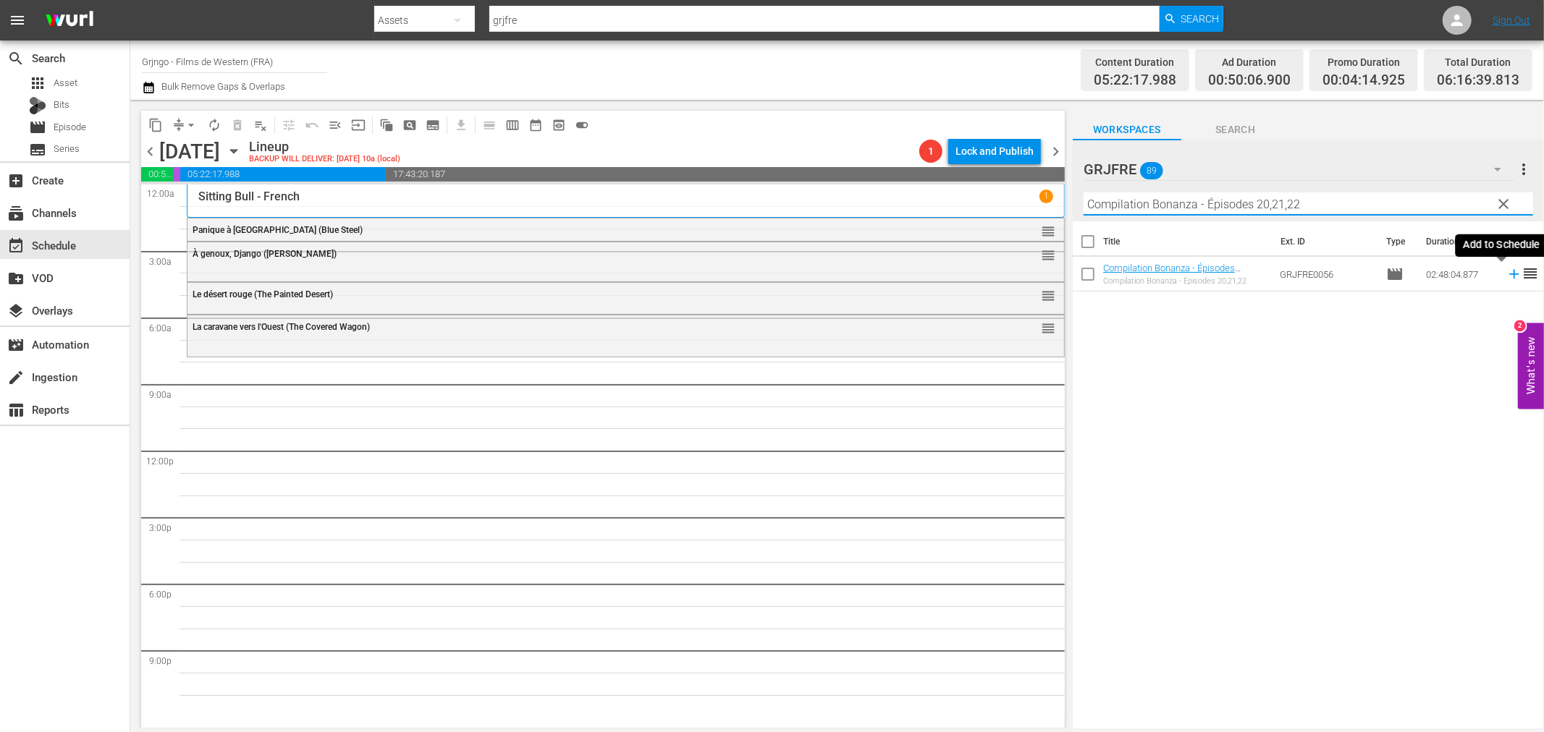
type input "Compilation Bonanza - Épisodes 20,21,22"
click at [1509, 276] on icon at bounding box center [1513, 274] width 9 height 9
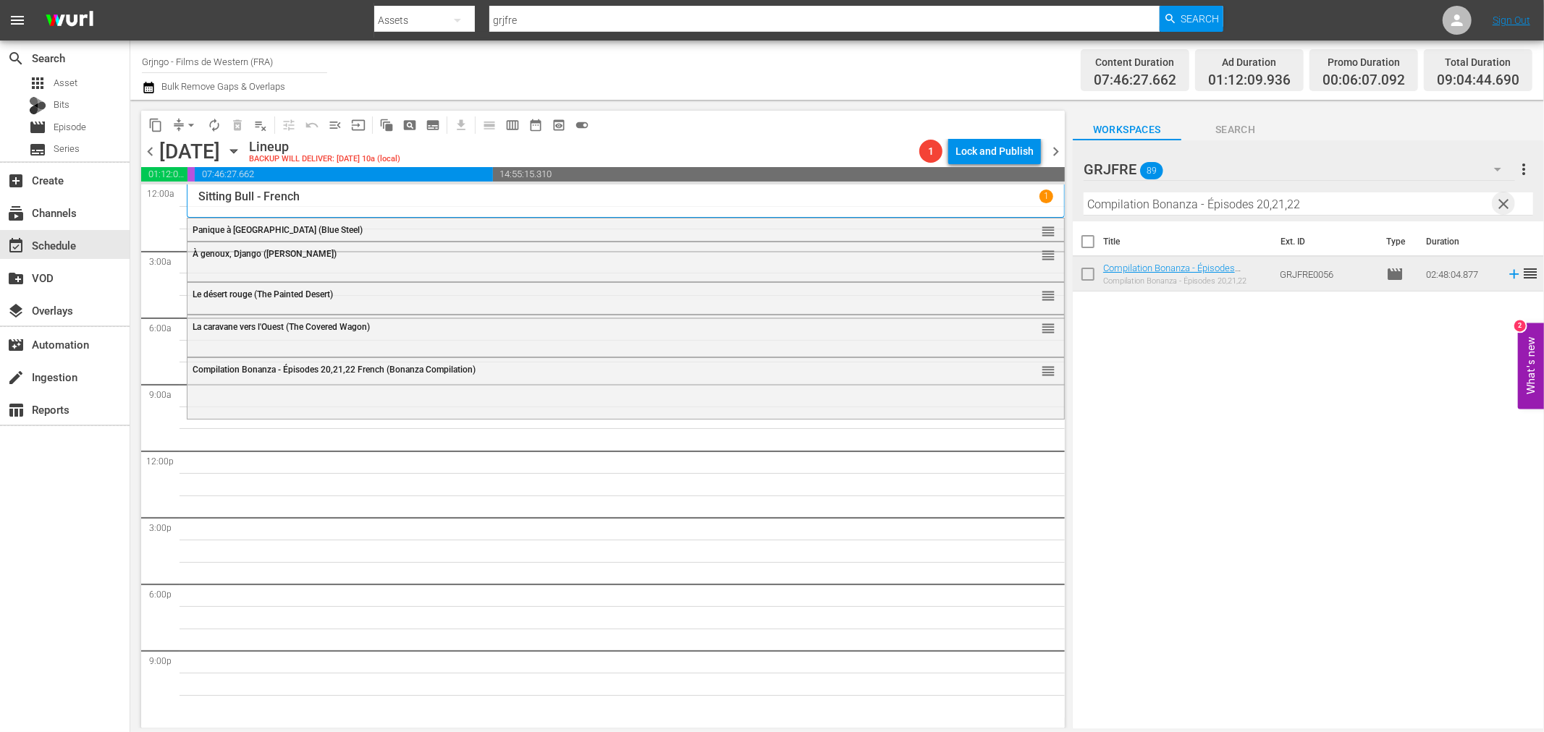
click at [1506, 199] on span "clear" at bounding box center [1503, 203] width 17 height 17
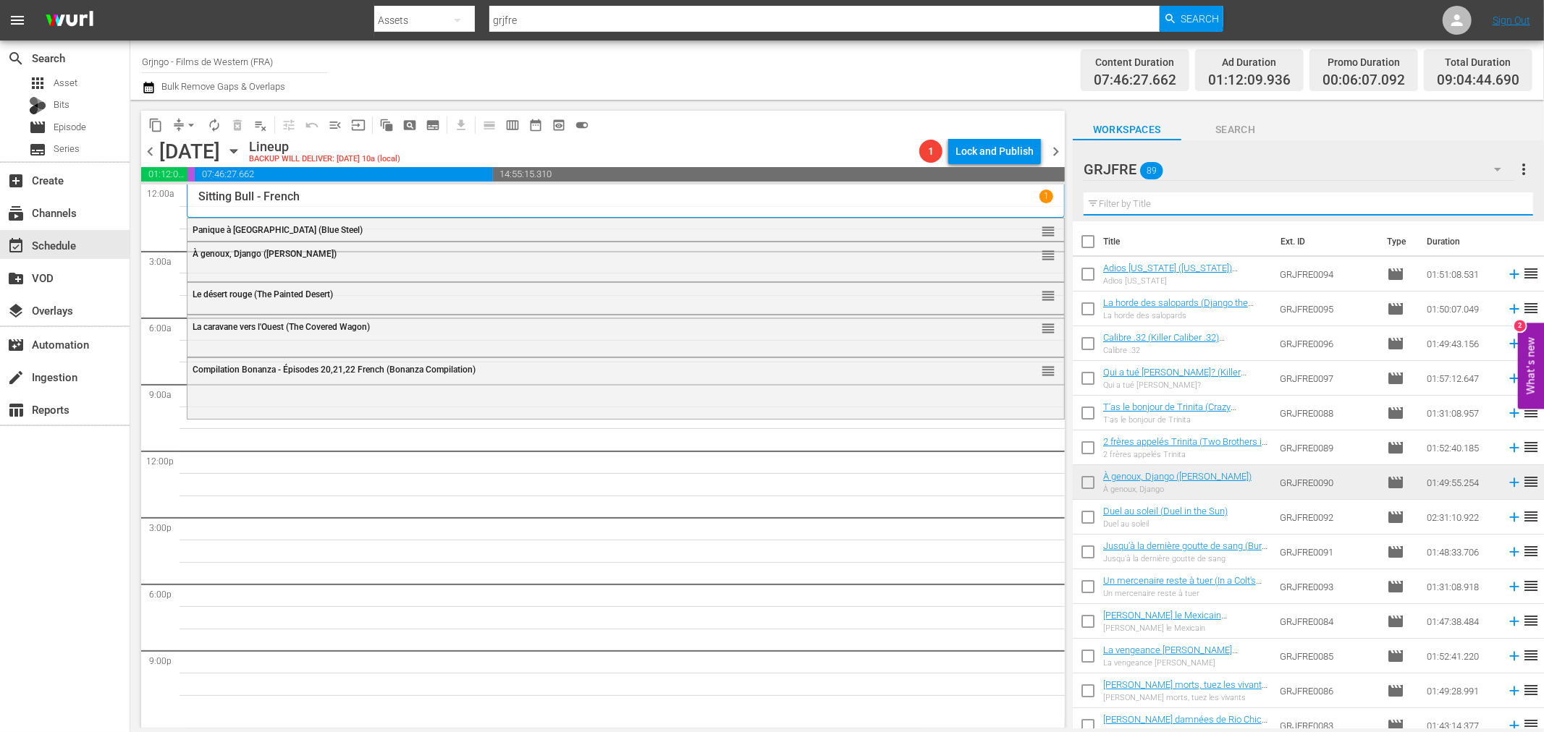
paste input "Duel au soleil (Duel in the Sun)"
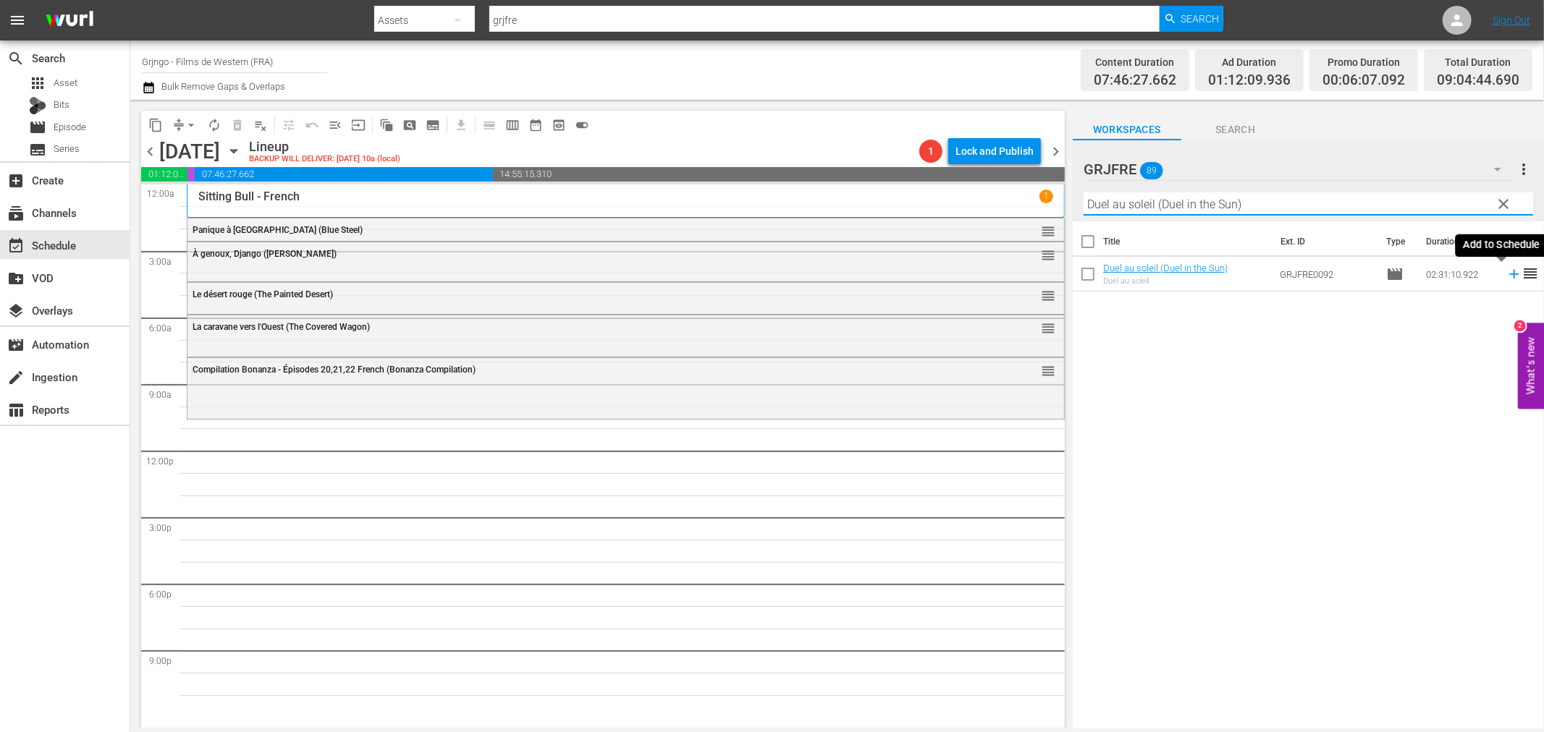
type input "Duel au soleil (Duel in the Sun)"
click at [1509, 274] on icon at bounding box center [1513, 274] width 9 height 9
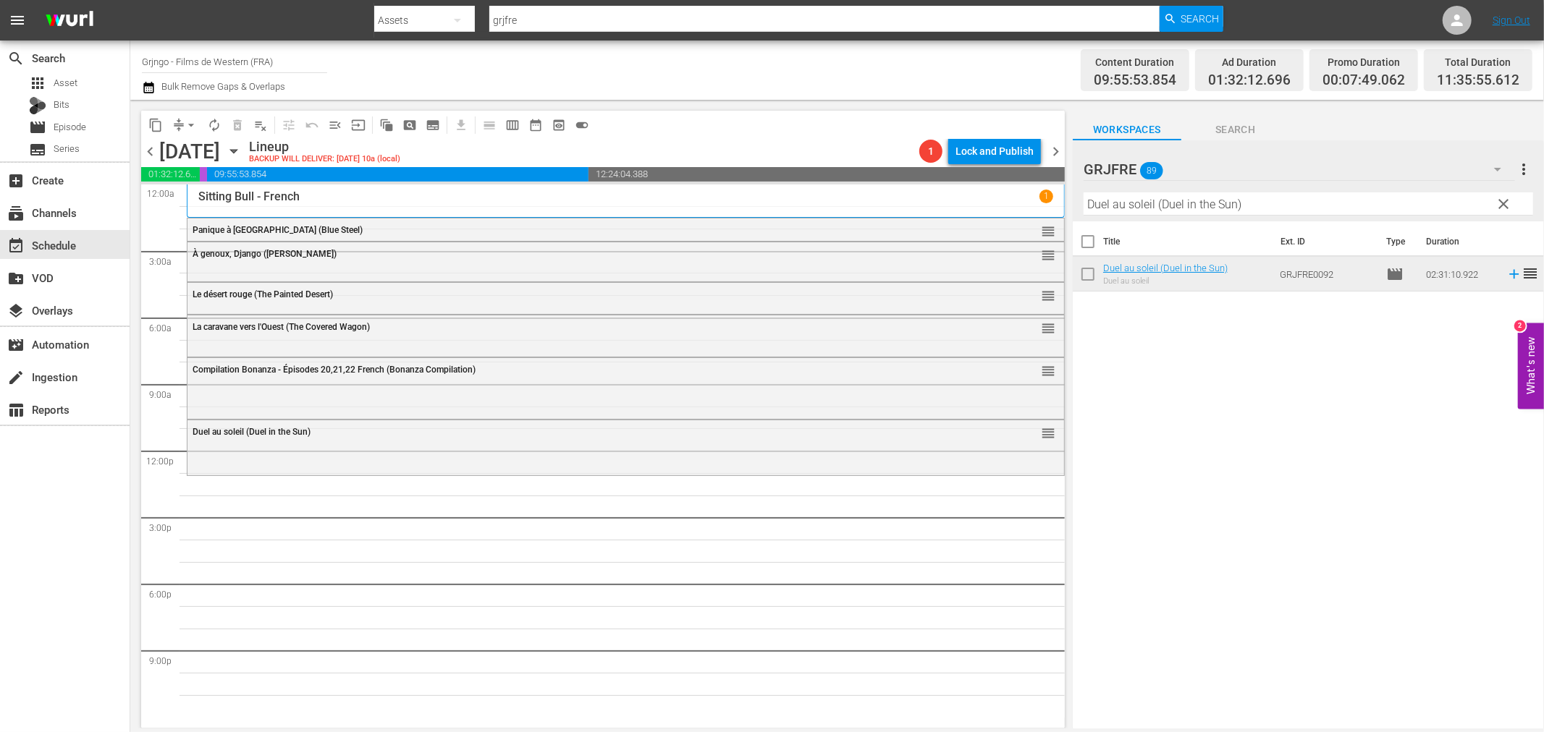
click at [1501, 198] on span "clear" at bounding box center [1503, 203] width 17 height 17
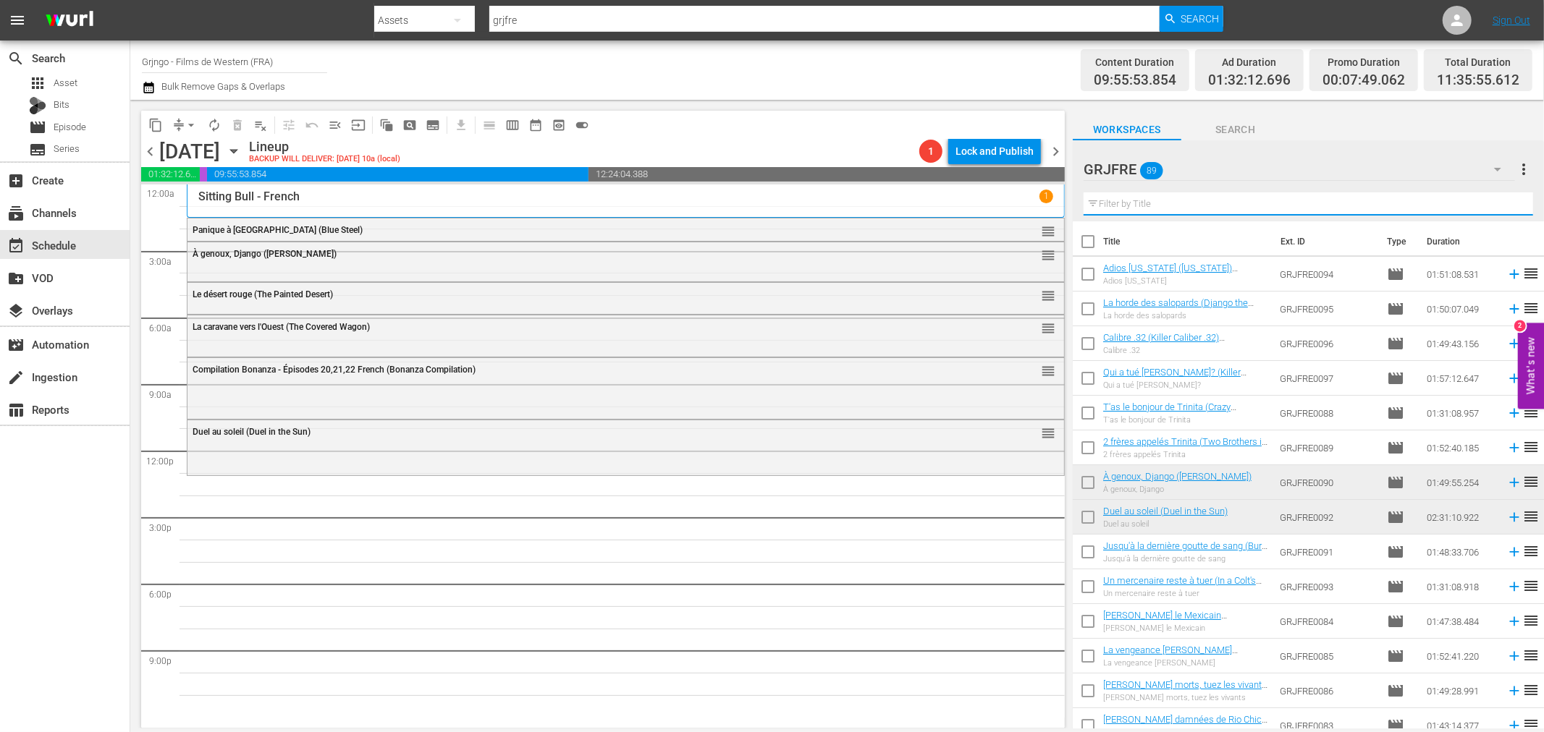
paste input "Mohawk"
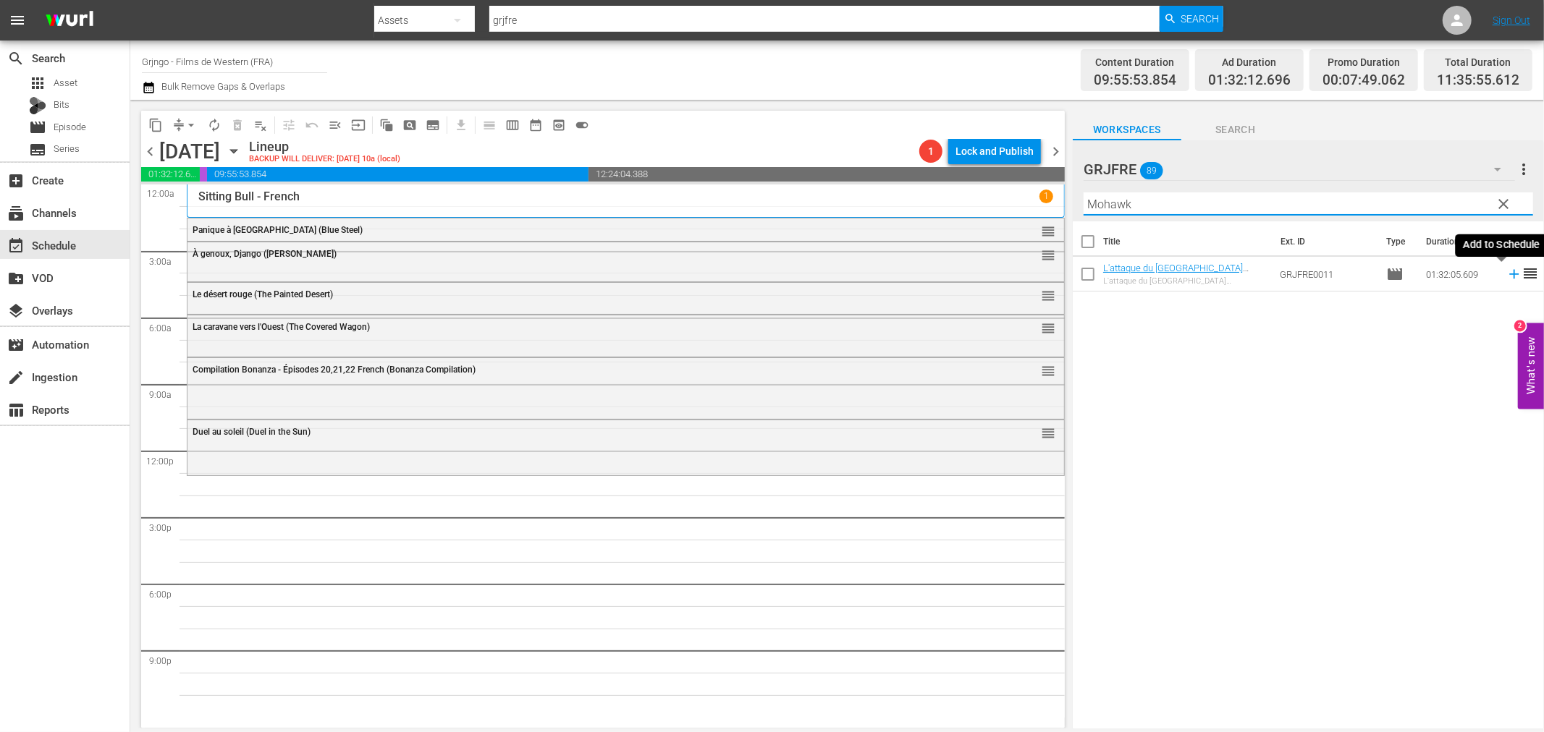
type input "Mohawk"
click at [1509, 270] on icon at bounding box center [1513, 274] width 9 height 9
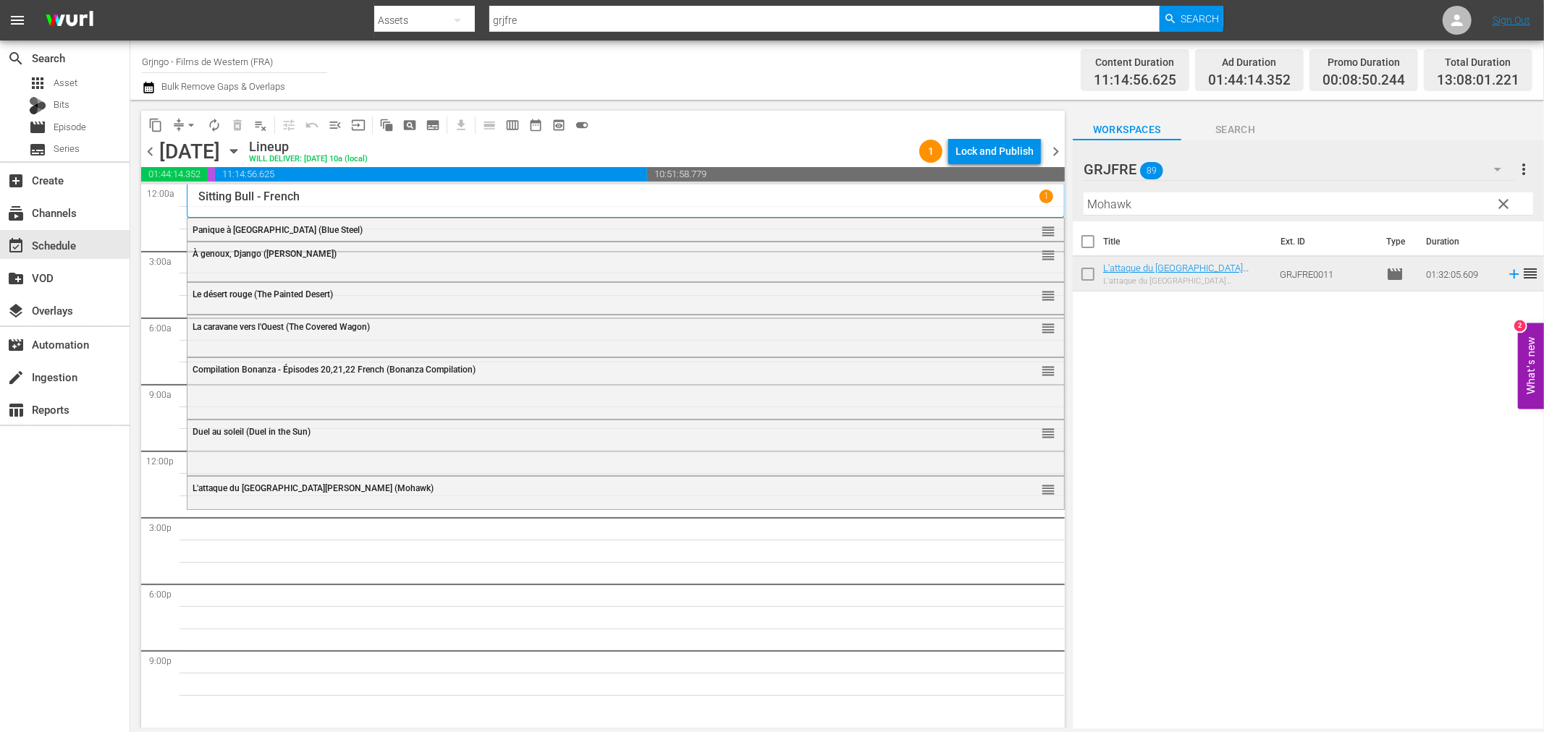
drag, startPoint x: 1494, startPoint y: 200, endPoint x: 1539, endPoint y: 211, distance: 47.0
click at [1494, 200] on button "clear" at bounding box center [1503, 203] width 23 height 23
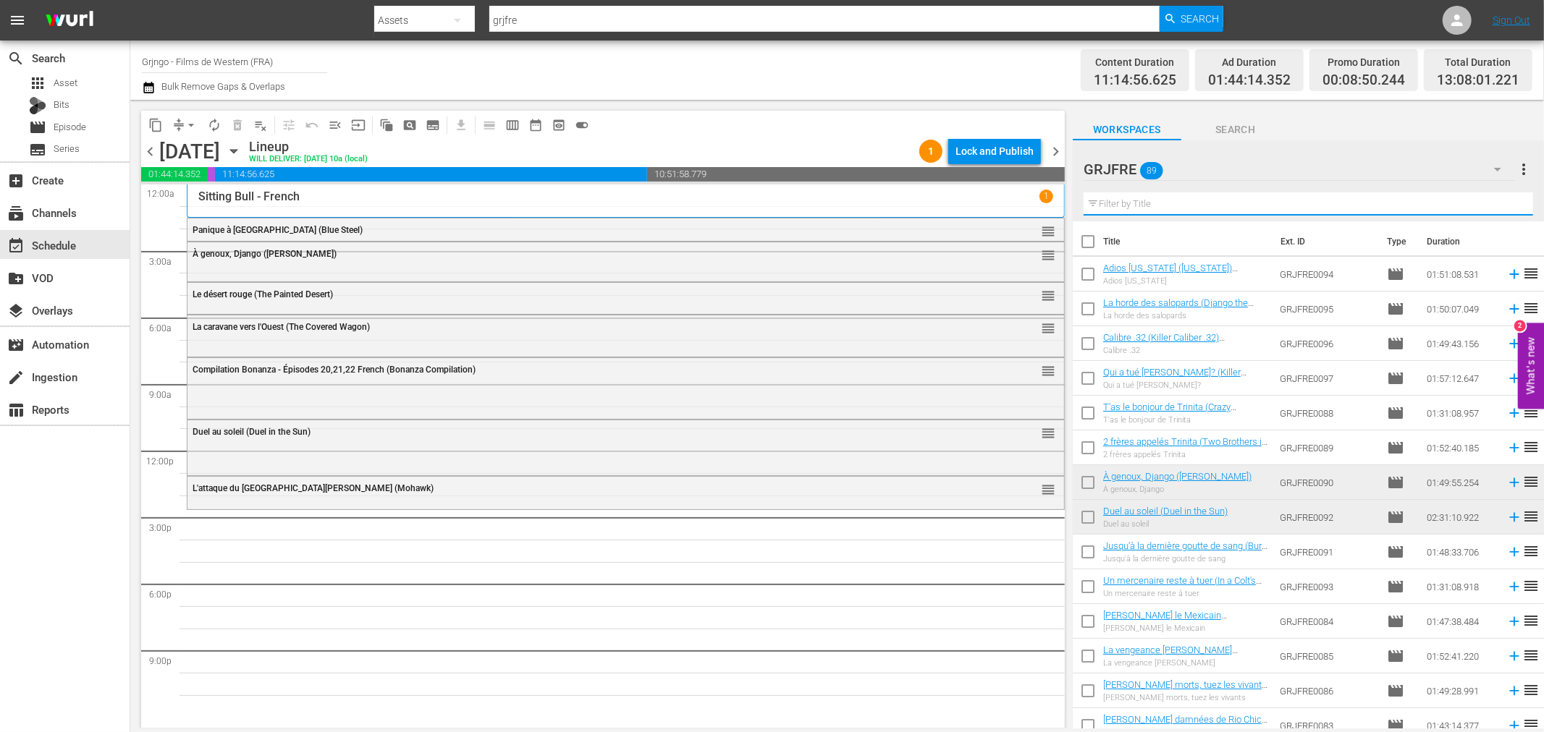
paste input "Paid in Blood"
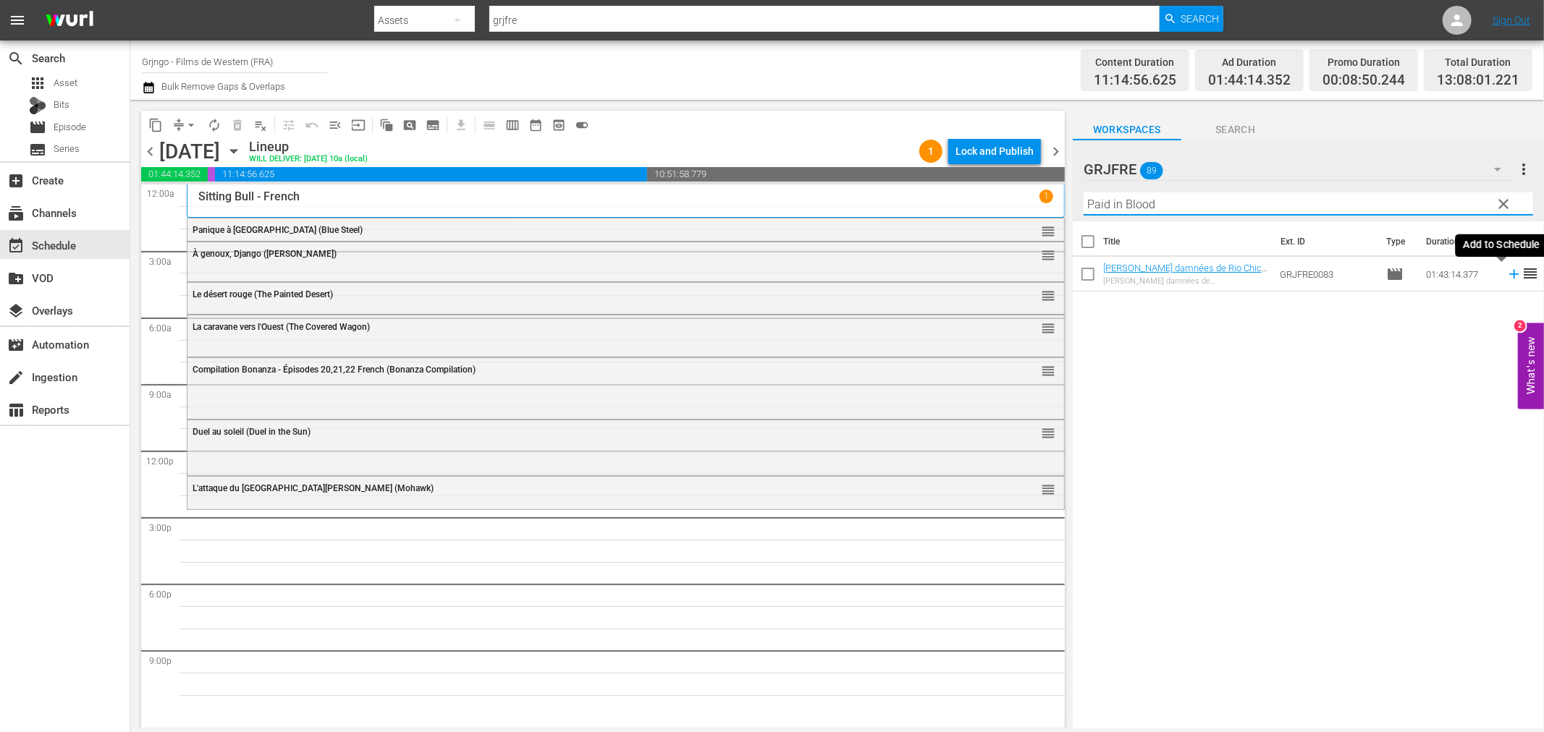
type input "Paid in Blood"
click at [1506, 276] on icon at bounding box center [1514, 274] width 16 height 16
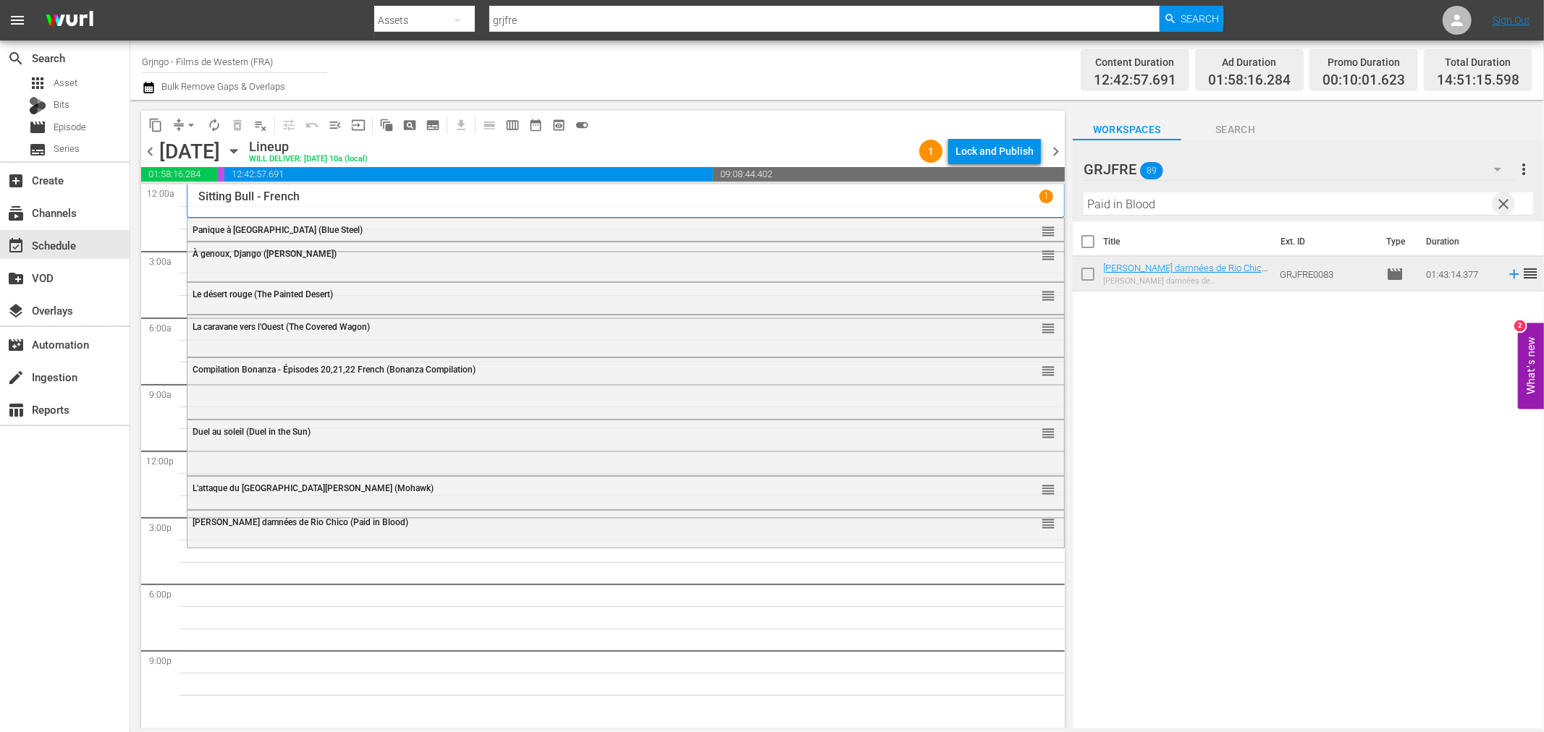
click at [1500, 205] on span "clear" at bounding box center [1503, 203] width 17 height 17
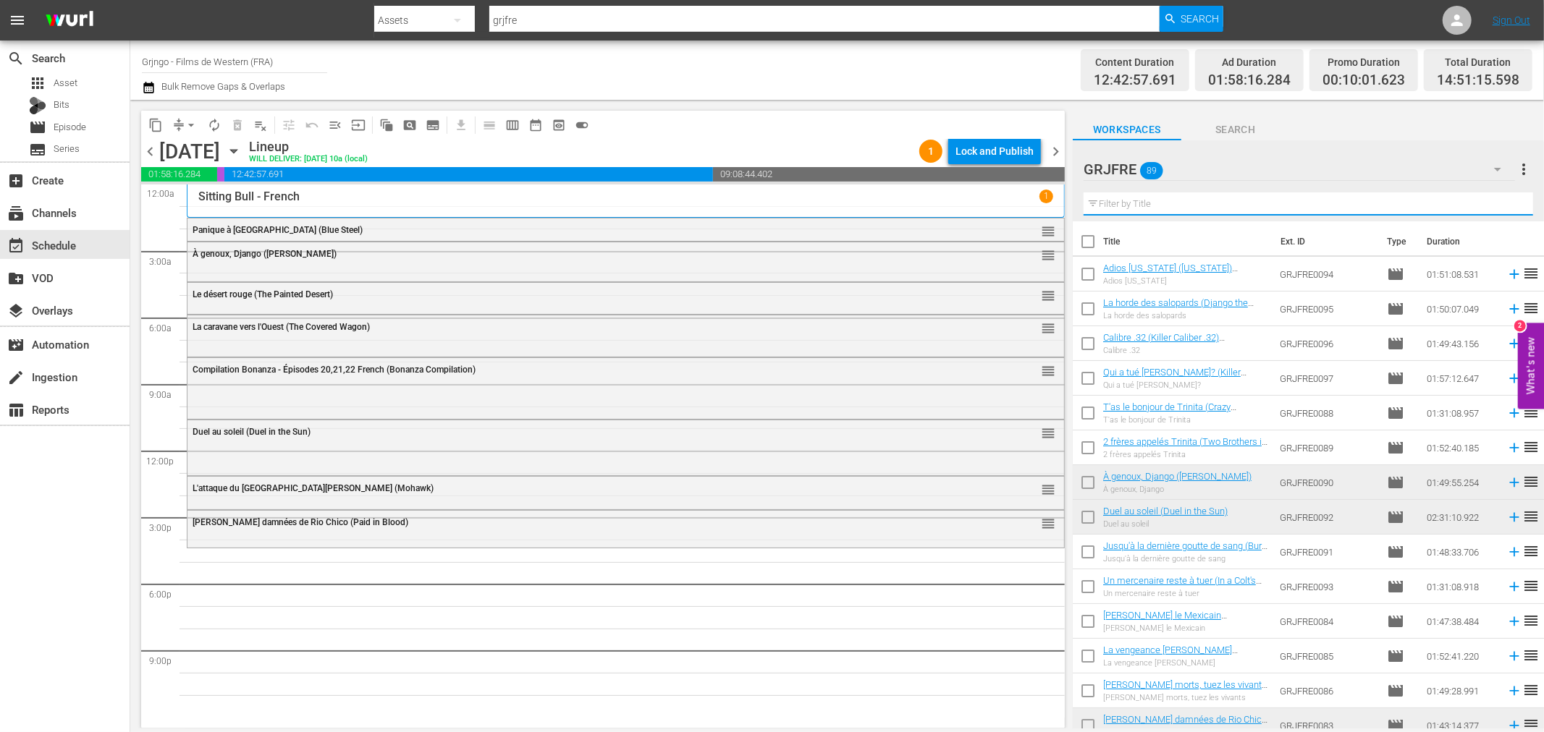
paste input "I Want Him Dead"
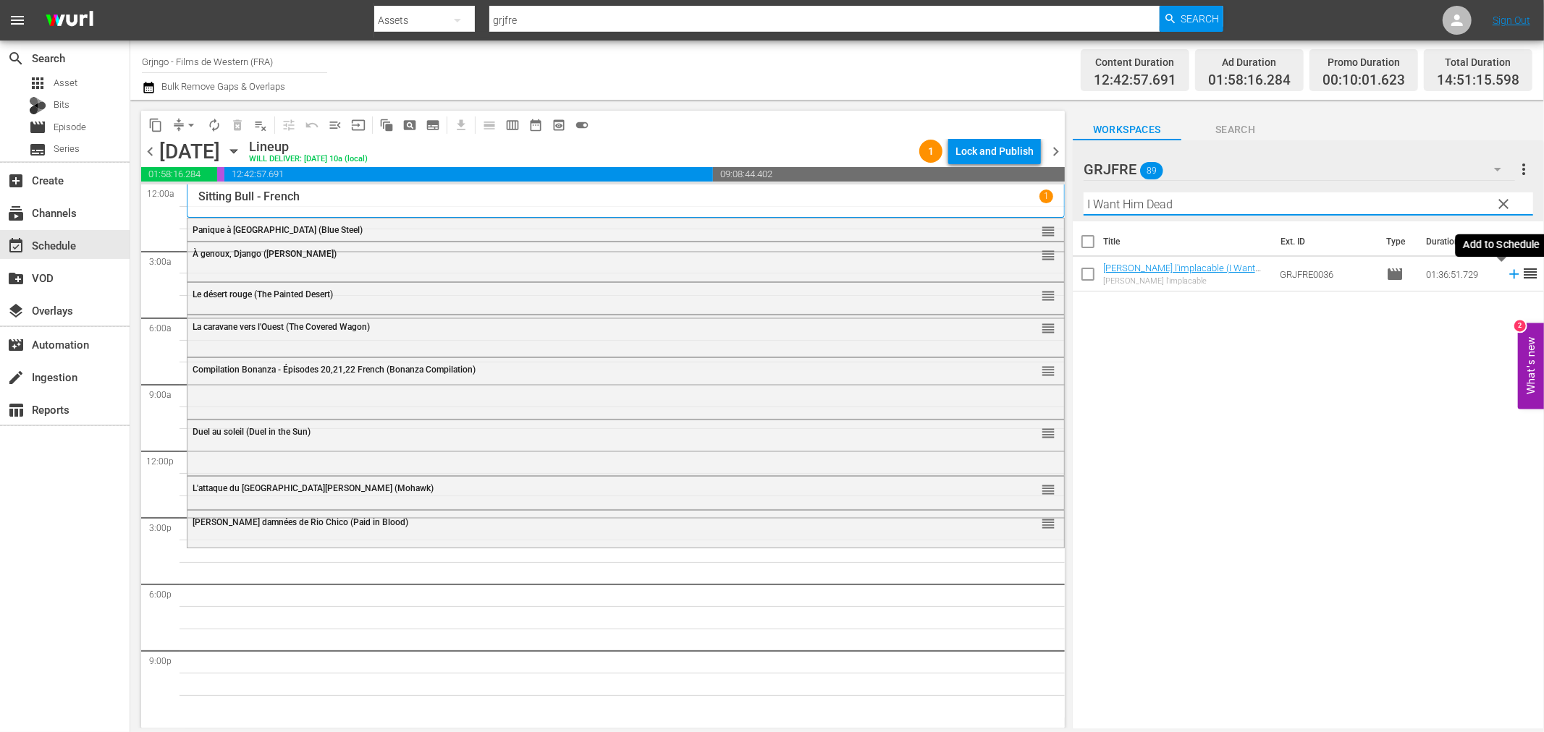
type input "I Want Him Dead"
click at [1509, 275] on icon at bounding box center [1513, 274] width 9 height 9
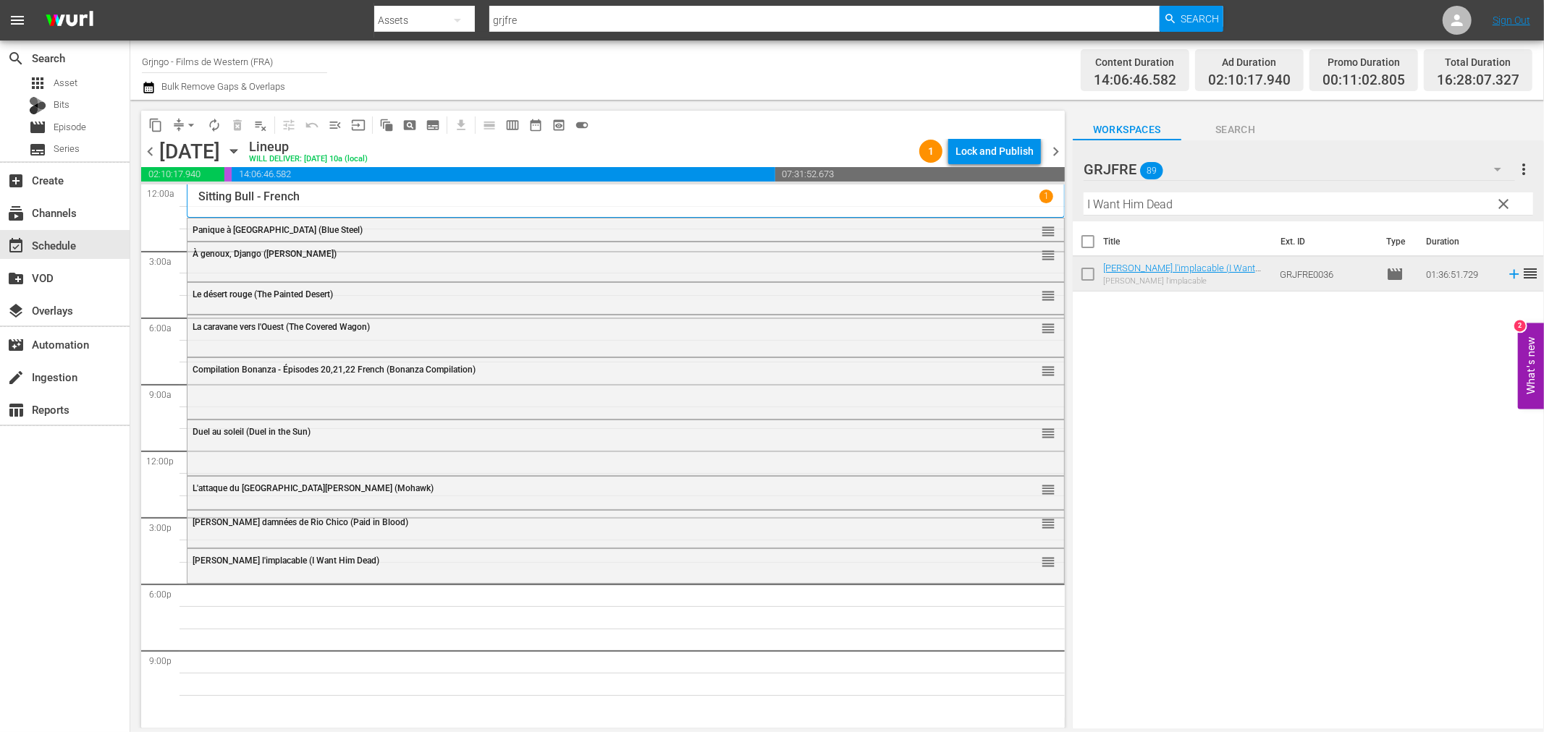
click at [1503, 198] on span "clear" at bounding box center [1503, 203] width 17 height 17
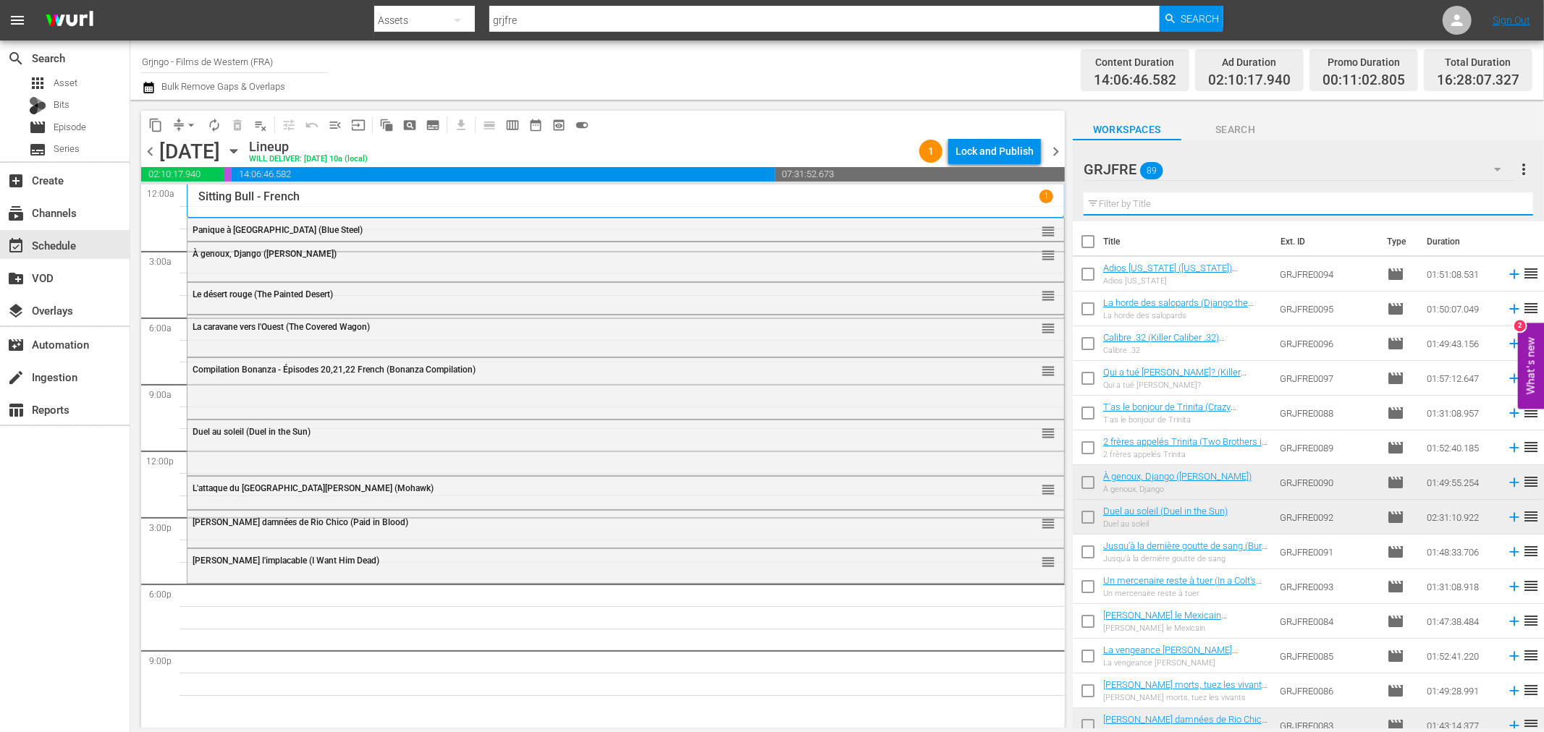
paste input "McLintock!"
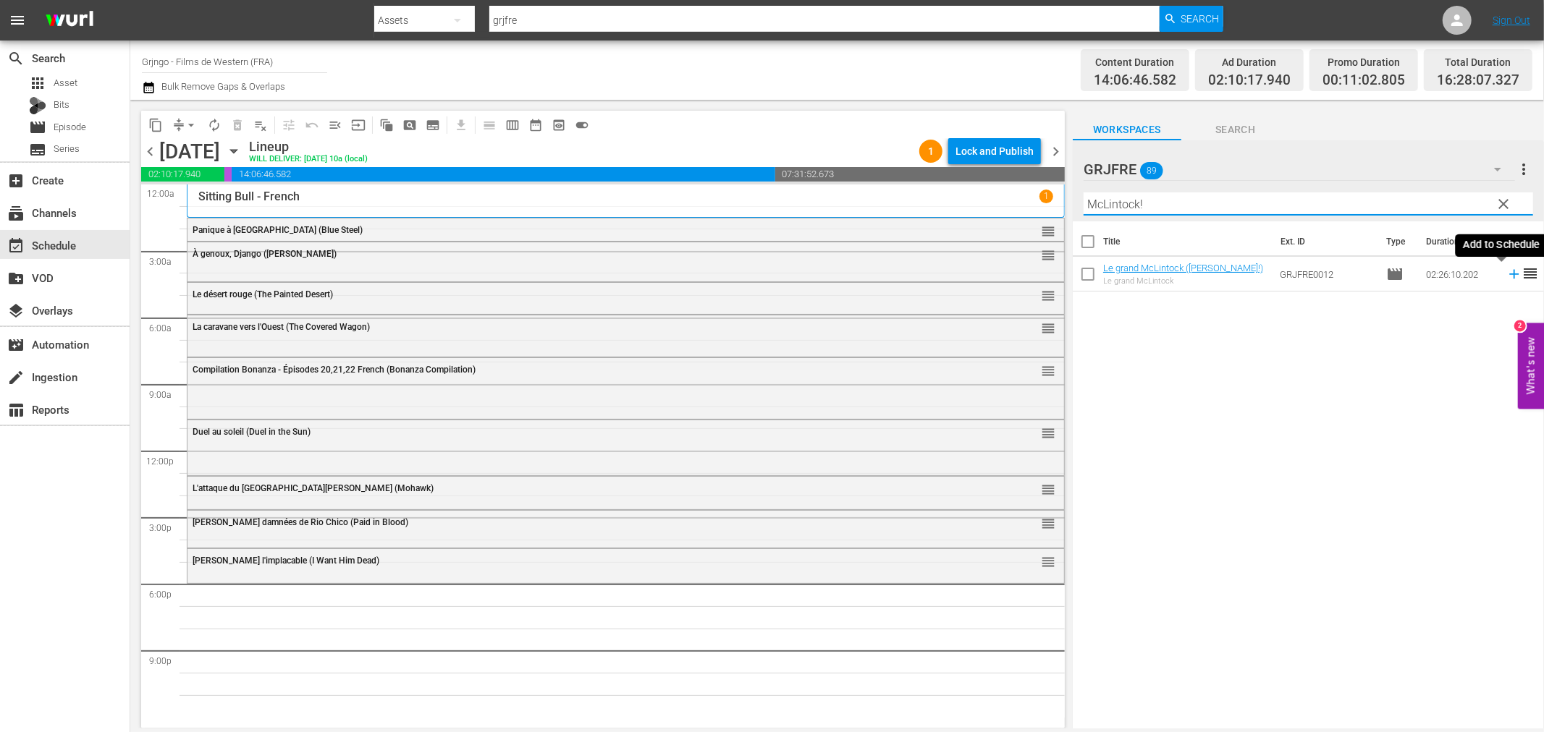
type input "McLintock!"
click at [1506, 273] on icon at bounding box center [1514, 274] width 16 height 16
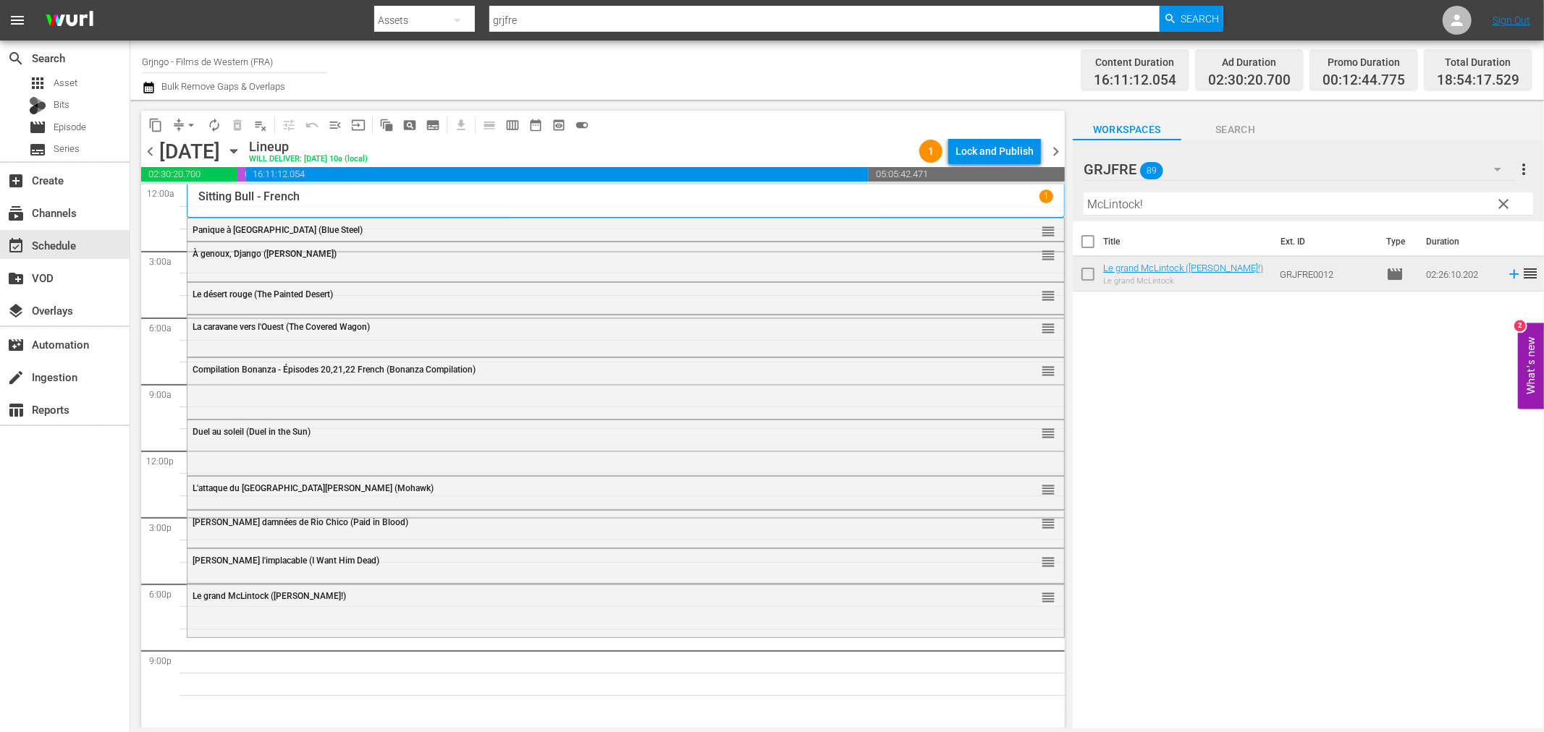
drag, startPoint x: 1499, startPoint y: 194, endPoint x: 1298, endPoint y: 212, distance: 202.0
click at [1500, 194] on button "clear" at bounding box center [1503, 203] width 23 height 23
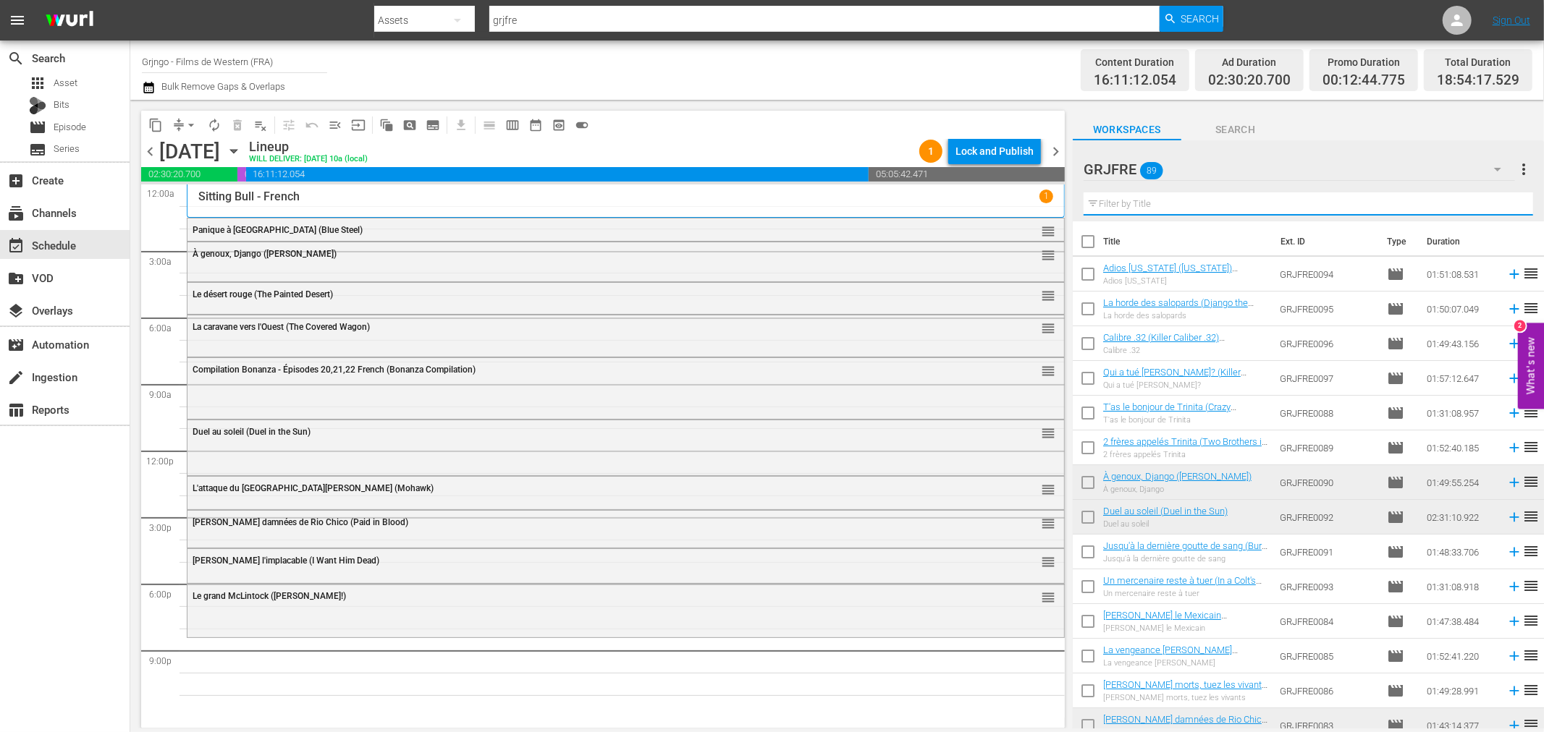
paste input "Ride in the Whirlwind"
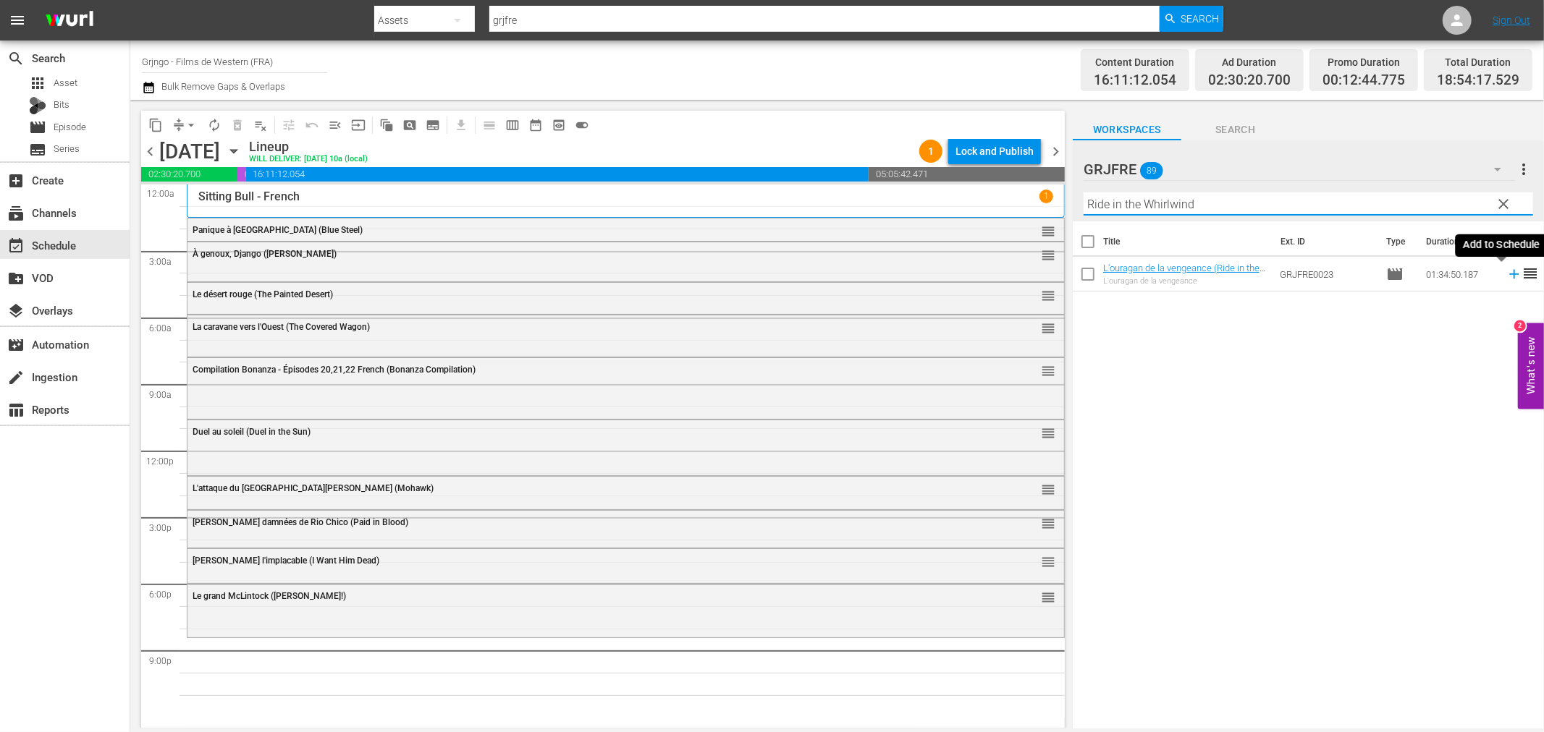
type input "Ride in the Whirlwind"
click at [1506, 272] on icon at bounding box center [1514, 274] width 16 height 16
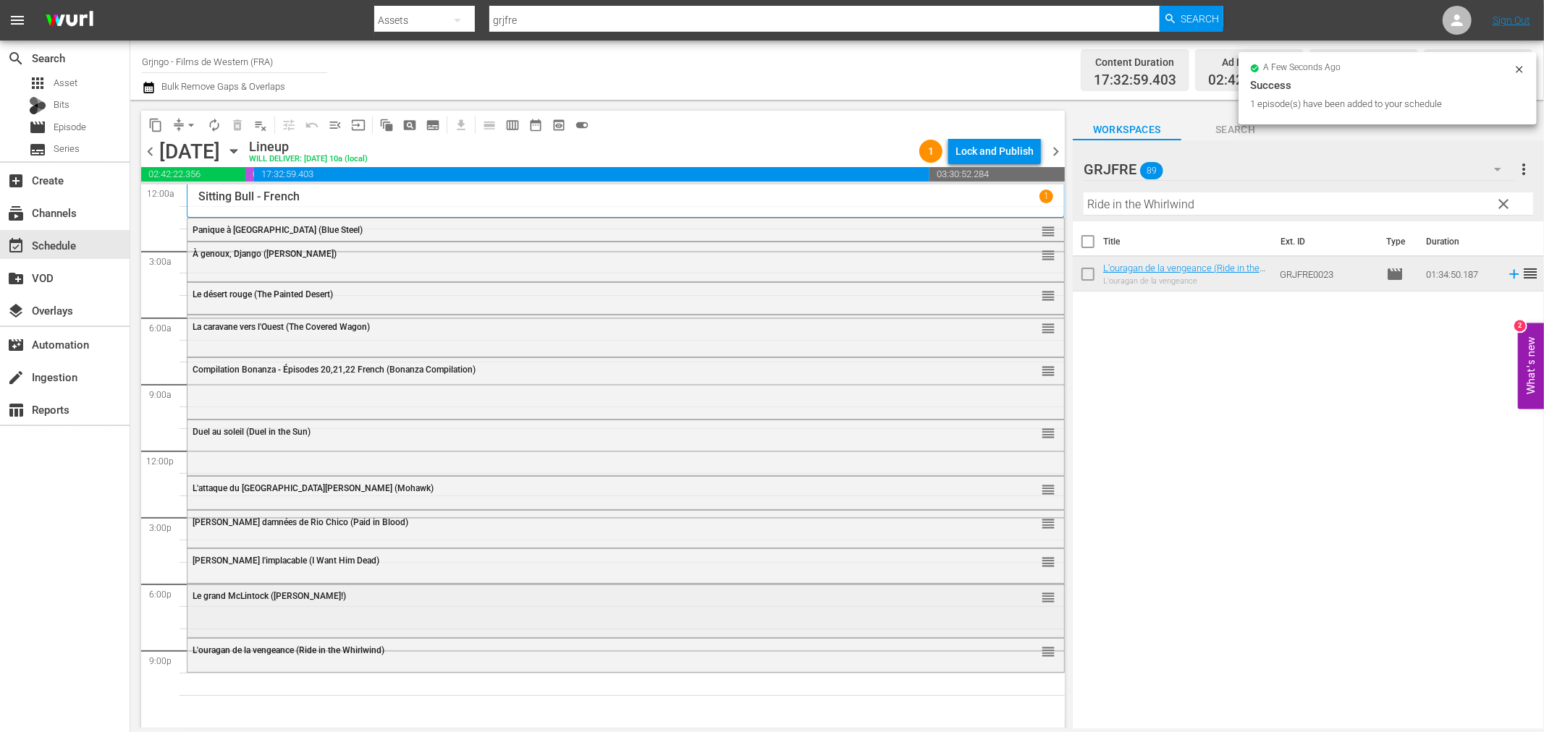
click at [342, 622] on div "Le grand McLintock ([PERSON_NAME]!) reorder" at bounding box center [625, 610] width 876 height 50
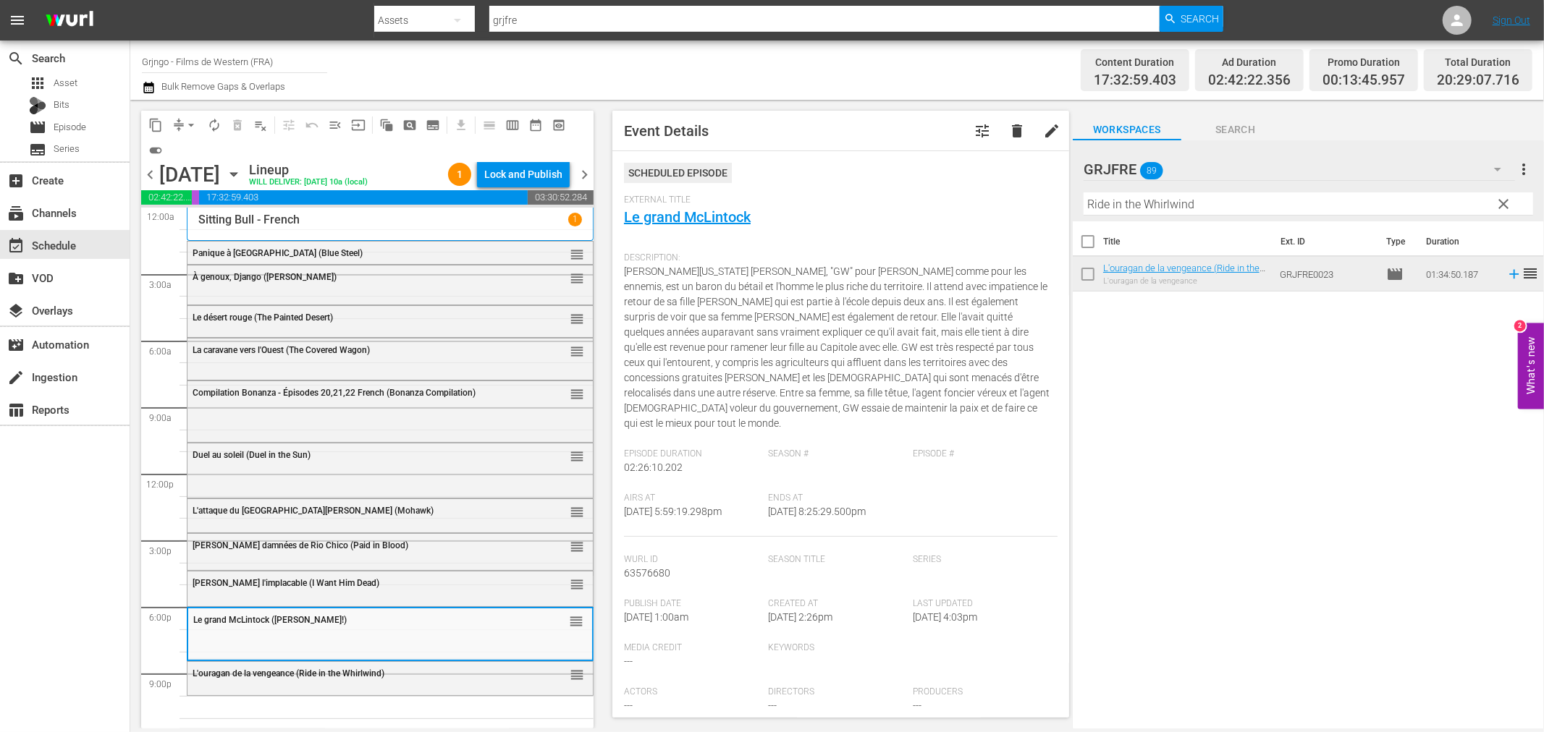
click at [331, 672] on span "L'ouragan de la vengeance (Ride in the Whirlwind)" at bounding box center [289, 674] width 192 height 10
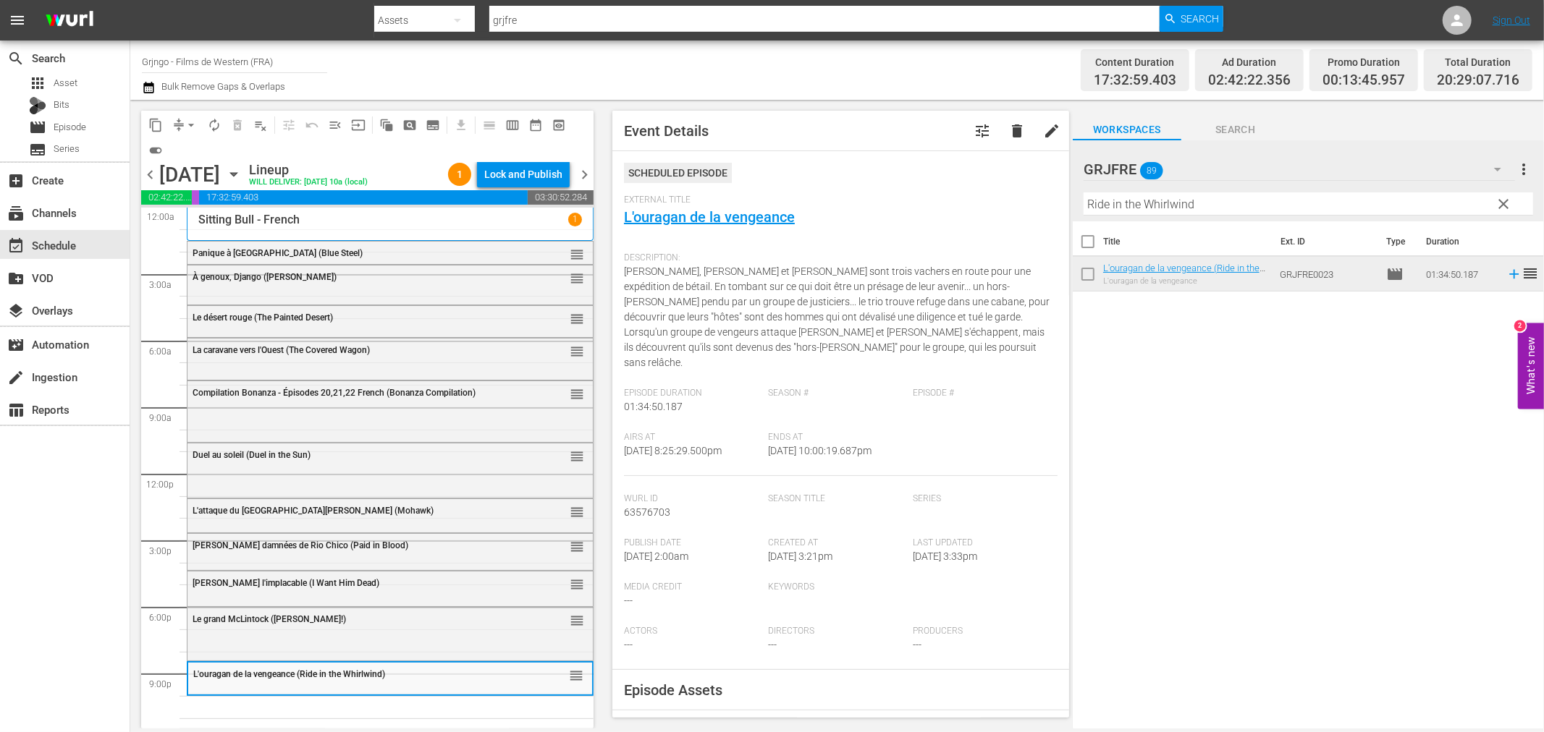
click at [1503, 203] on span "clear" at bounding box center [1503, 203] width 17 height 17
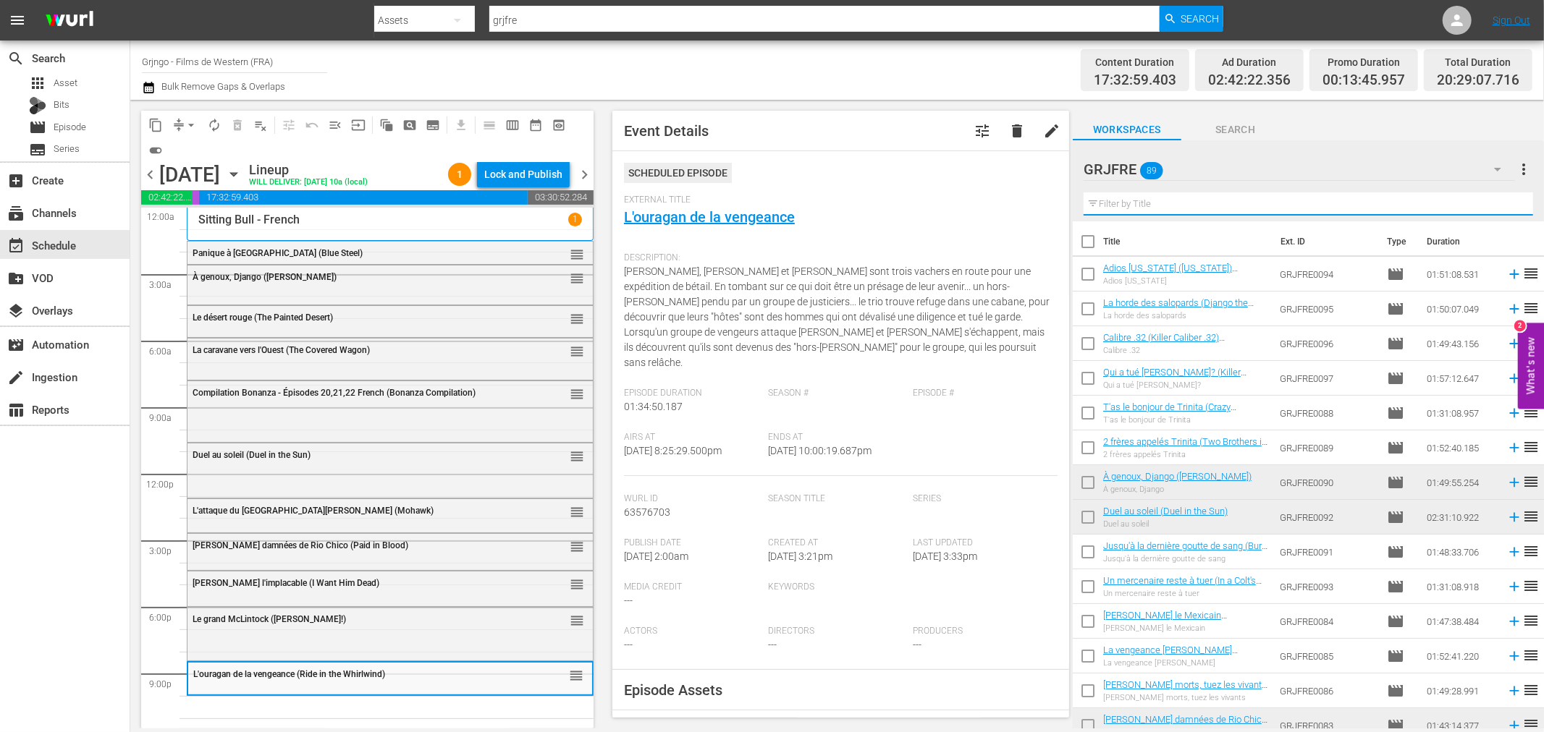
paste input "La vallée des géants (The Big Trees)"
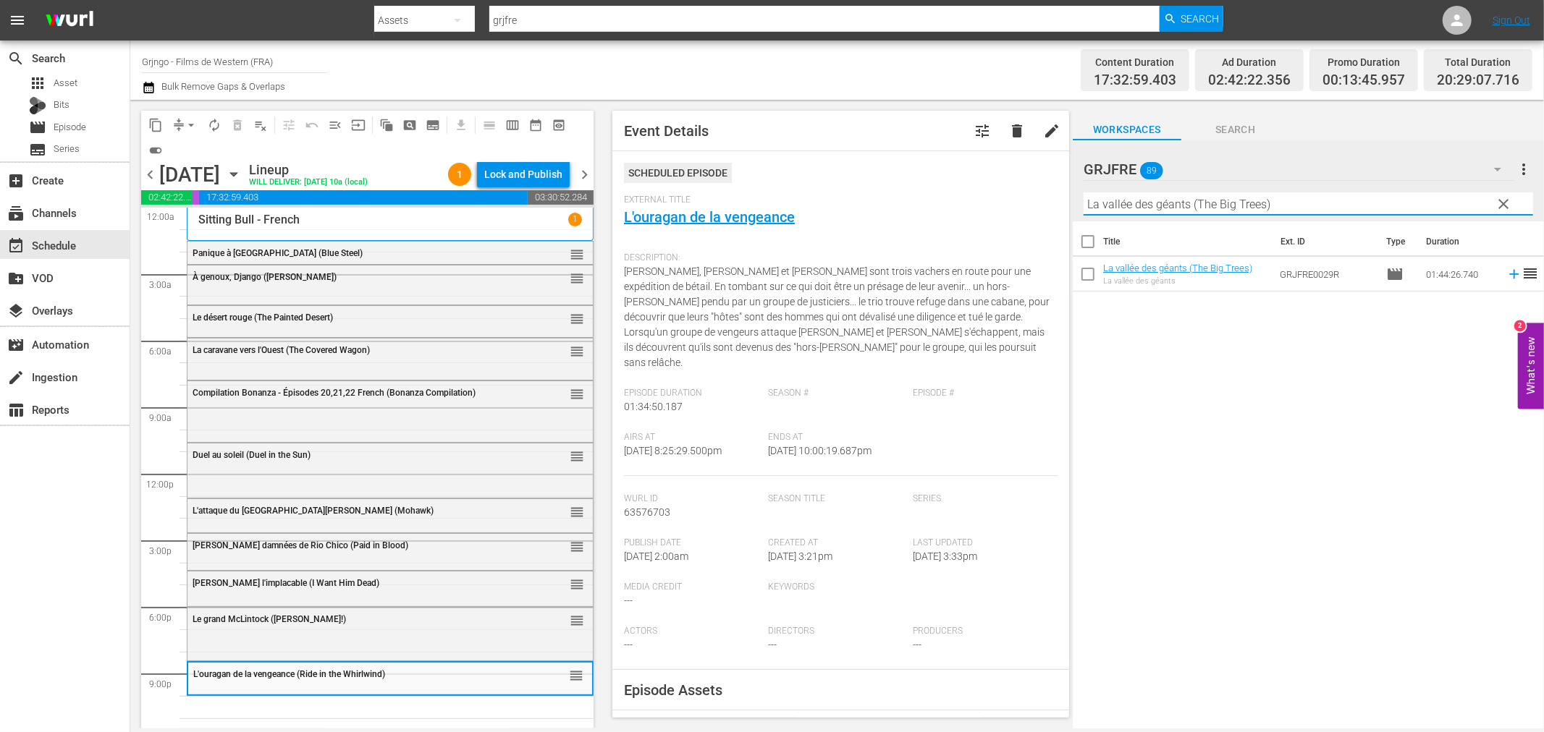
type input "La vallée des géants (The Big Trees)"
click at [1506, 275] on icon at bounding box center [1514, 274] width 16 height 16
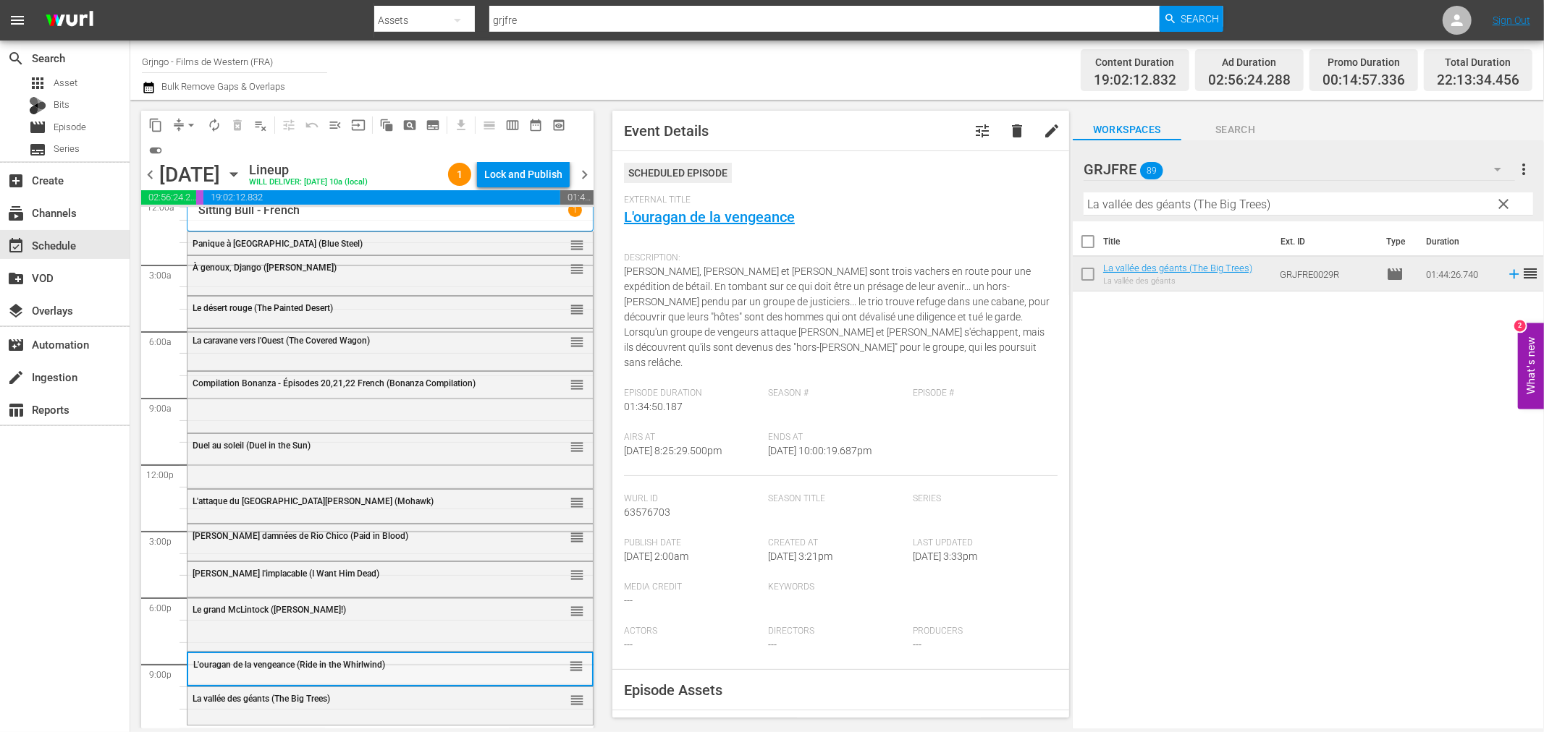
scroll to position [11, 0]
drag, startPoint x: 1501, startPoint y: 199, endPoint x: 1156, endPoint y: 205, distance: 345.3
click at [1500, 199] on span "clear" at bounding box center [1503, 203] width 17 height 17
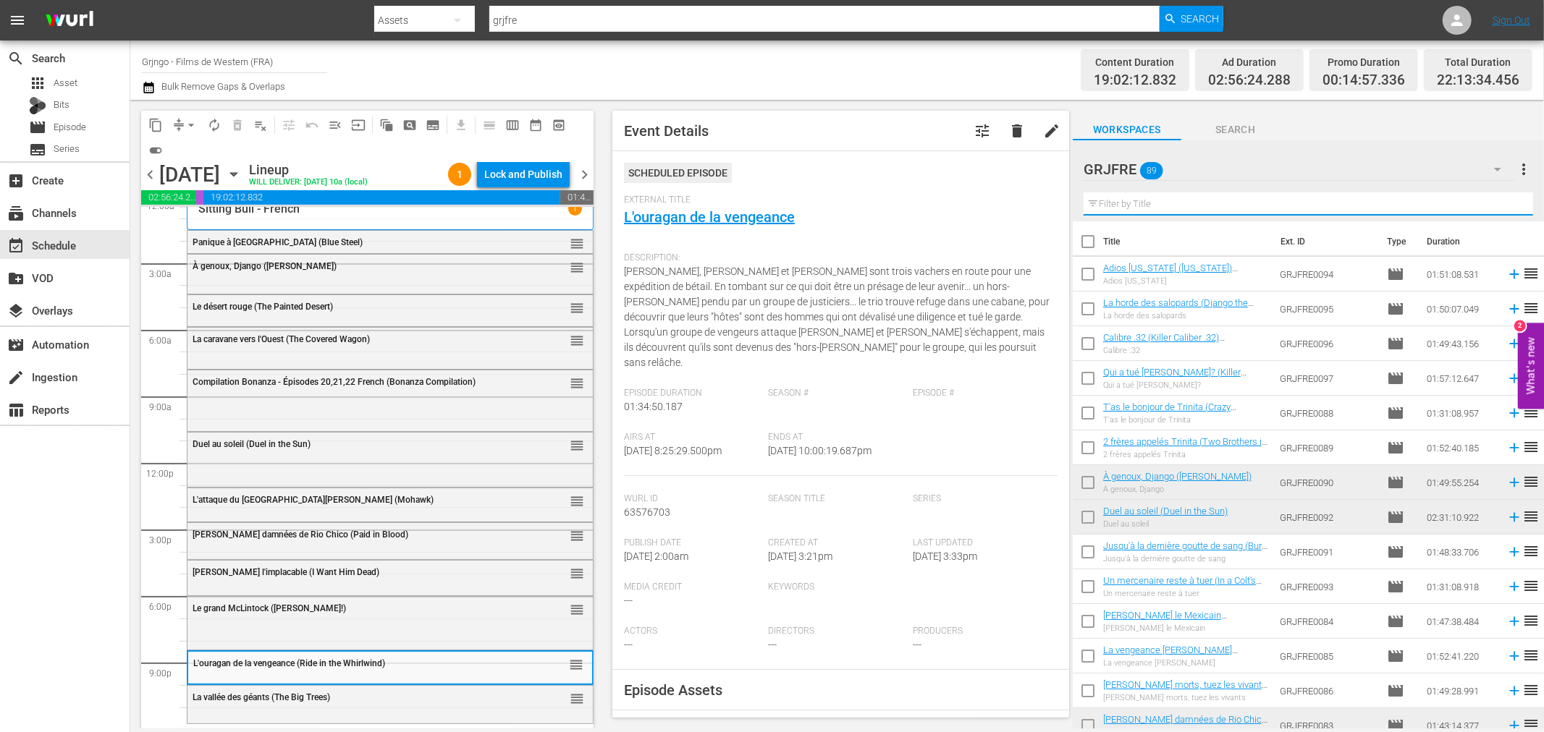
paste input "Compilation Bonanza - Épisodes 23,24,25"
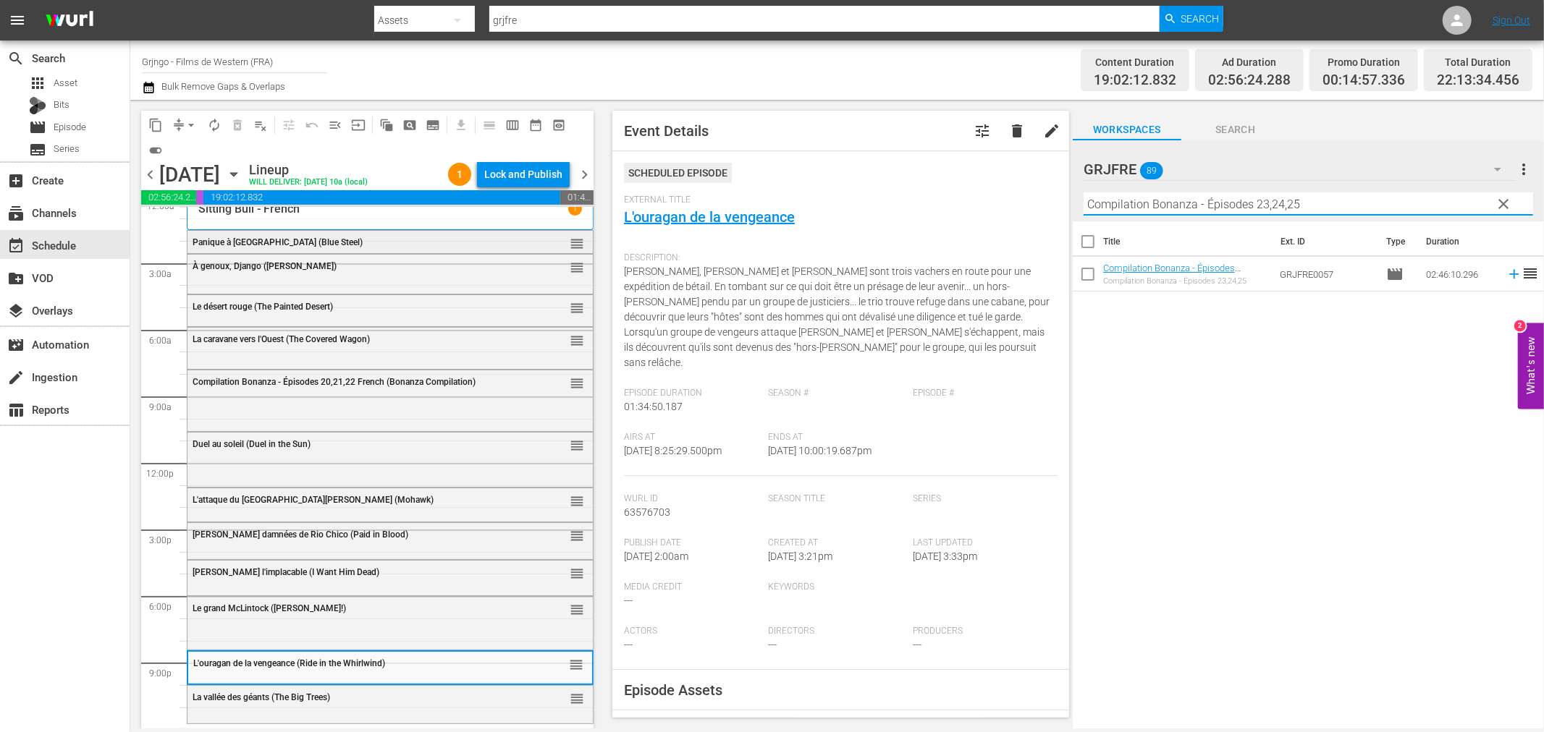
type input "Compilation Bonanza - Épisodes 23,24,25"
click at [330, 284] on div "Delete Event" at bounding box center [344, 280] width 114 height 20
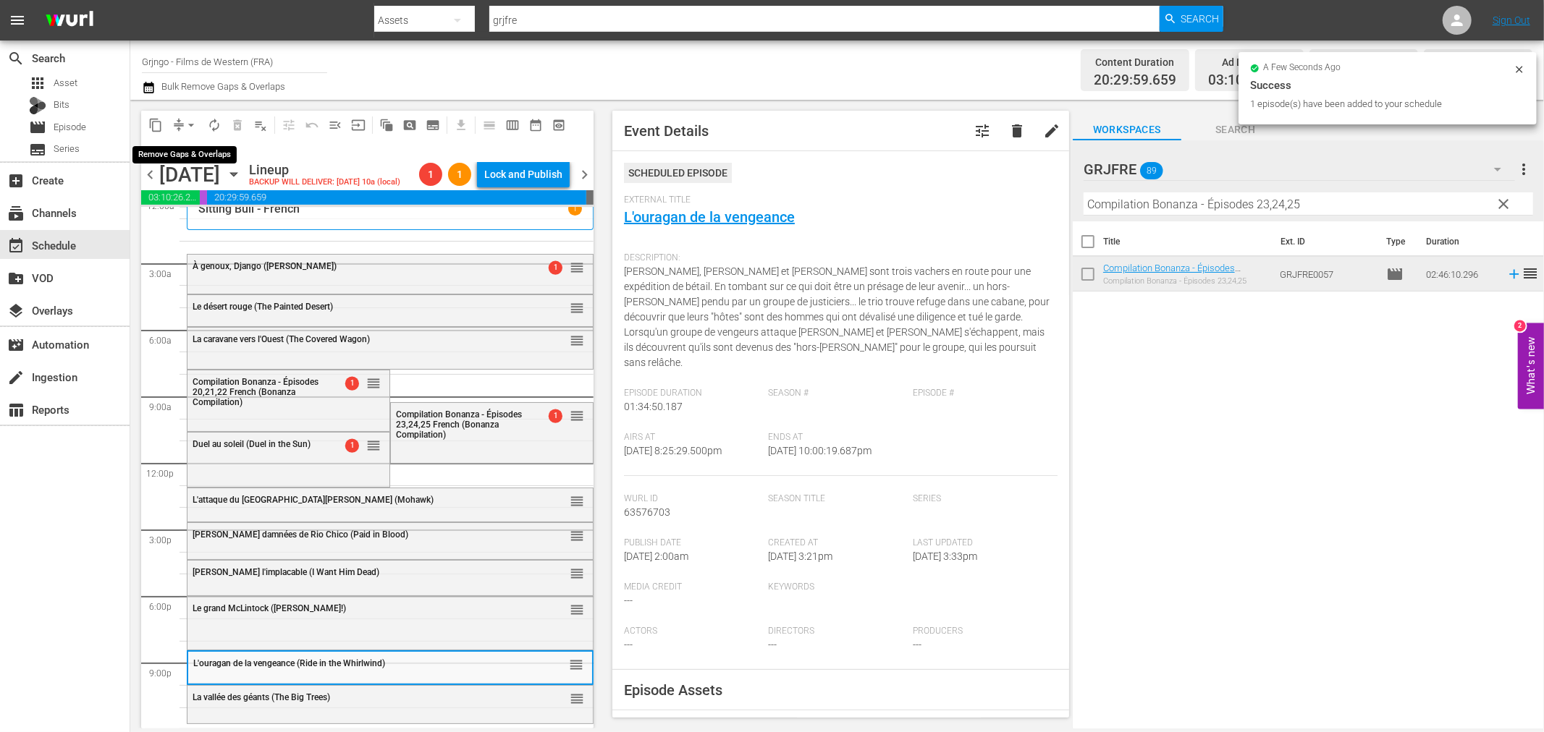
click at [189, 125] on span "arrow_drop_down" at bounding box center [191, 125] width 14 height 14
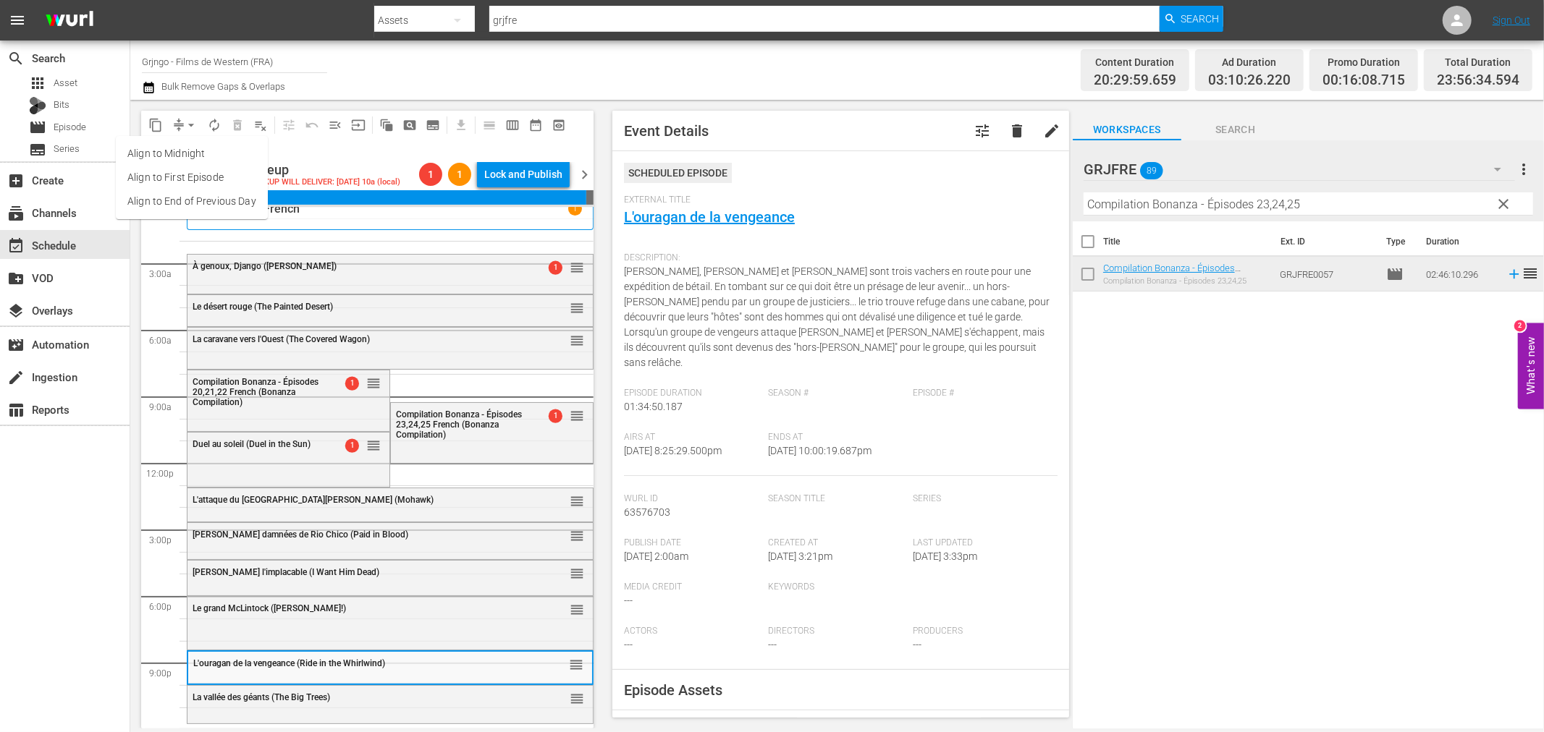
click at [221, 198] on li "Align to End of Previous Day" at bounding box center [192, 202] width 152 height 24
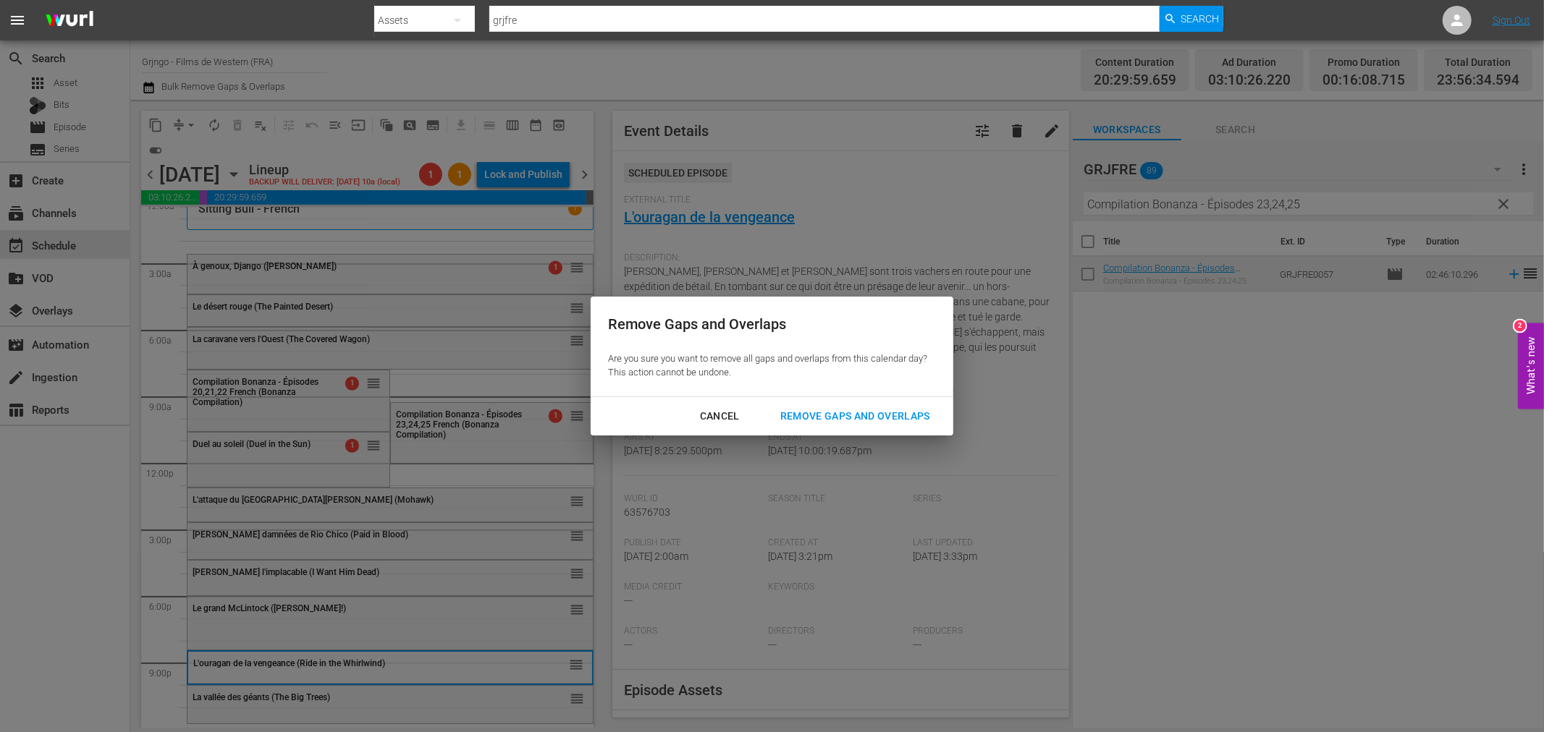
click at [798, 408] on div "Remove Gaps and Overlaps" at bounding box center [855, 416] width 173 height 18
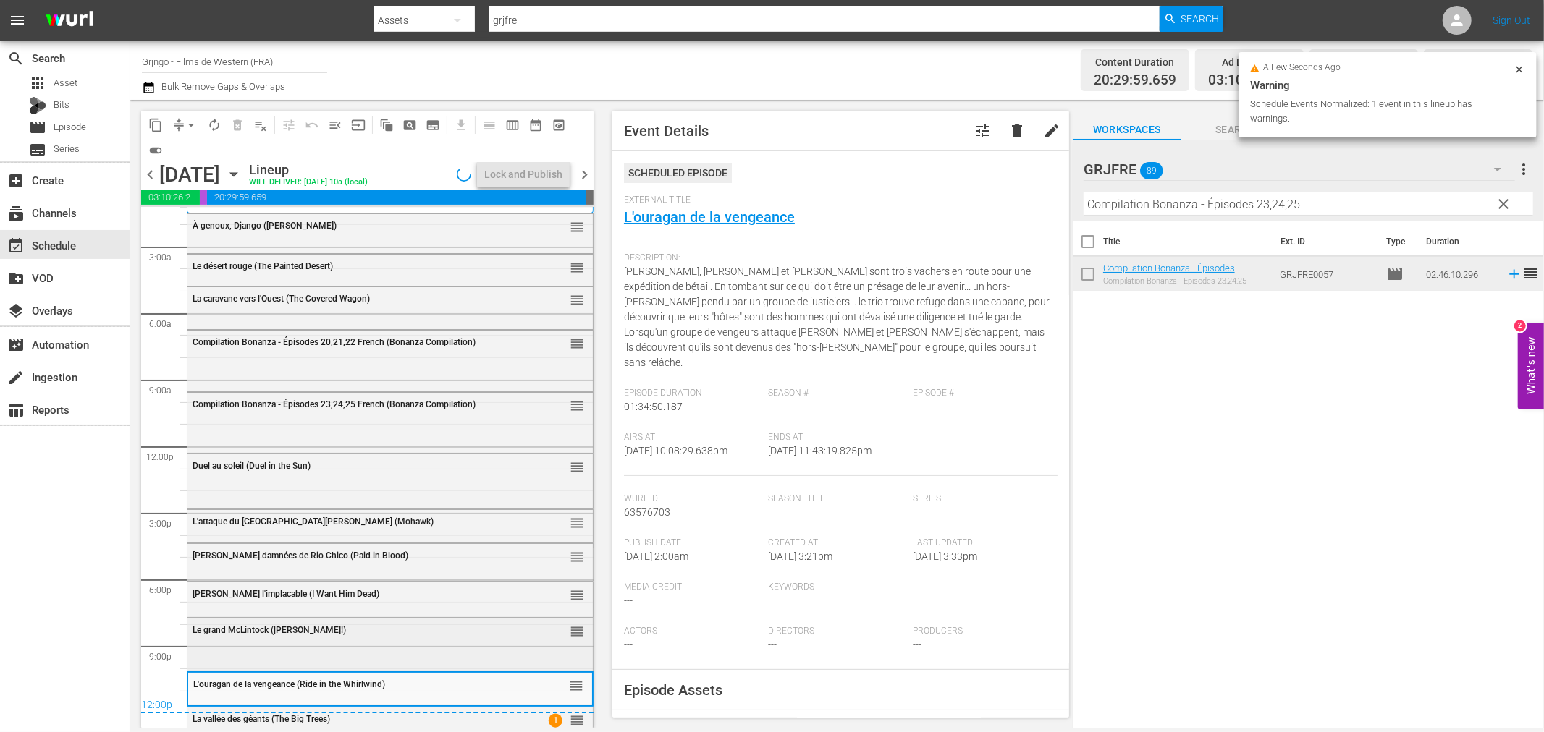
scroll to position [44, 0]
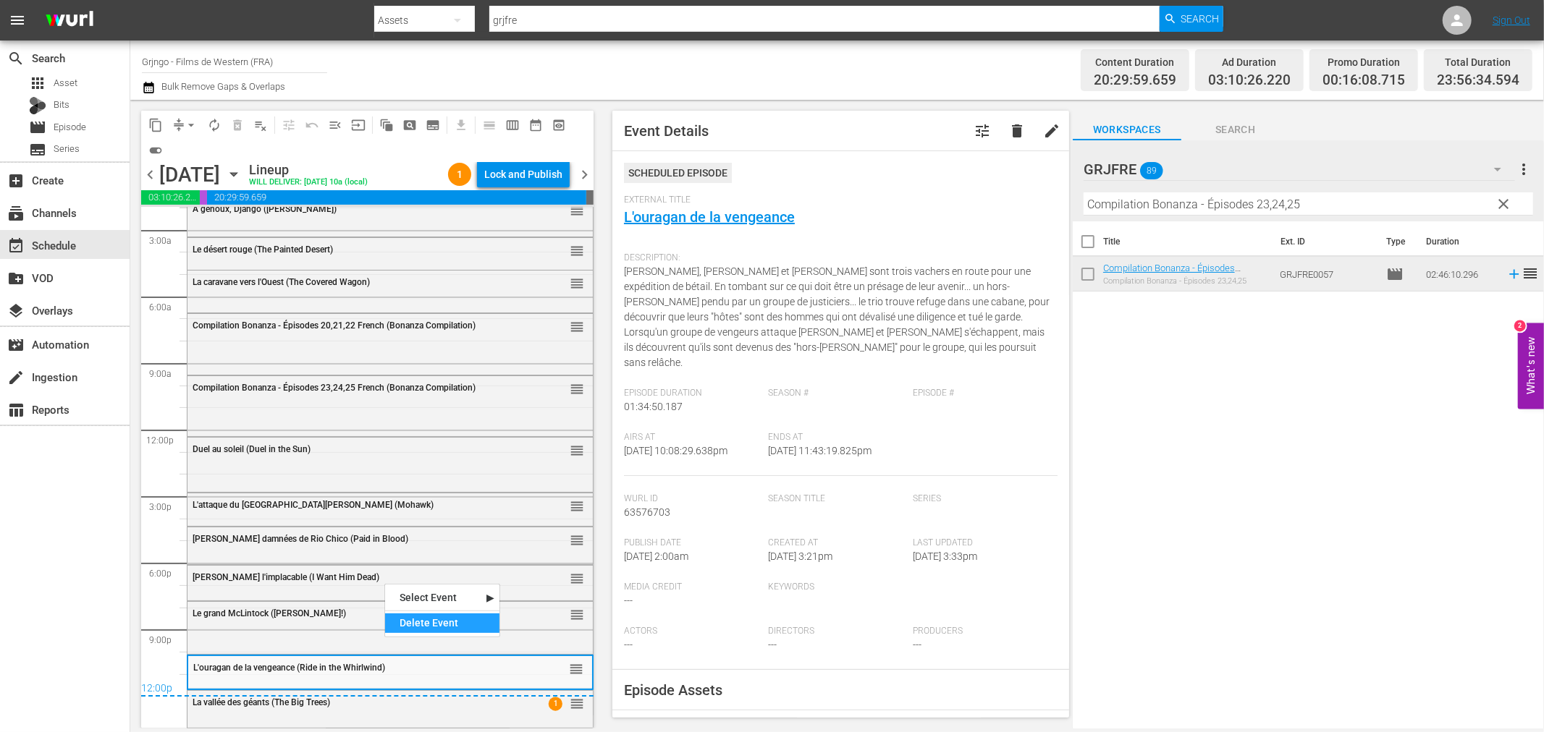
click at [415, 621] on div "Delete Event" at bounding box center [442, 624] width 114 height 20
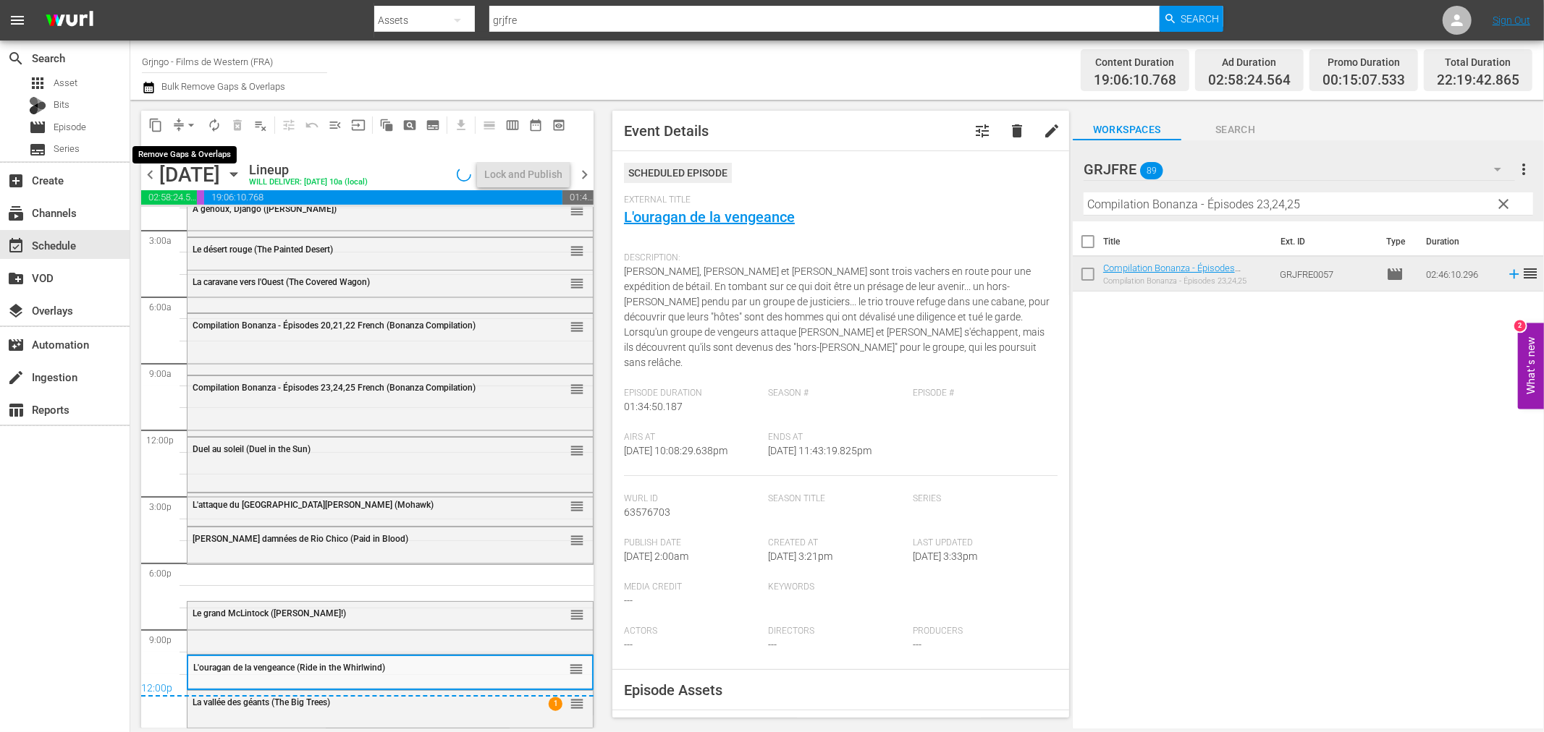
click at [190, 124] on span "arrow_drop_down" at bounding box center [191, 125] width 14 height 14
click at [215, 198] on li "Align to End of Previous Day" at bounding box center [192, 202] width 152 height 24
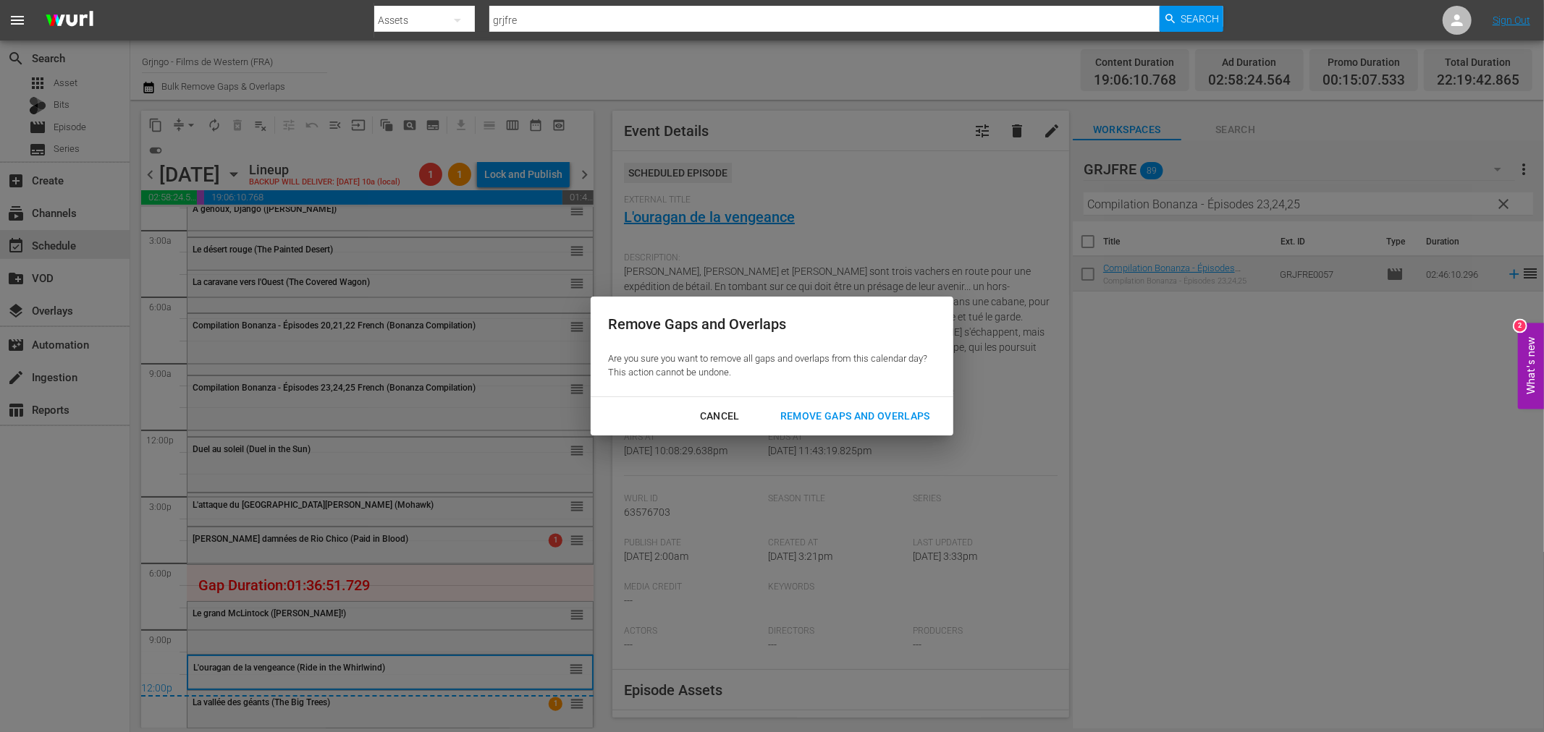
click at [808, 413] on div "Remove Gaps and Overlaps" at bounding box center [855, 416] width 173 height 18
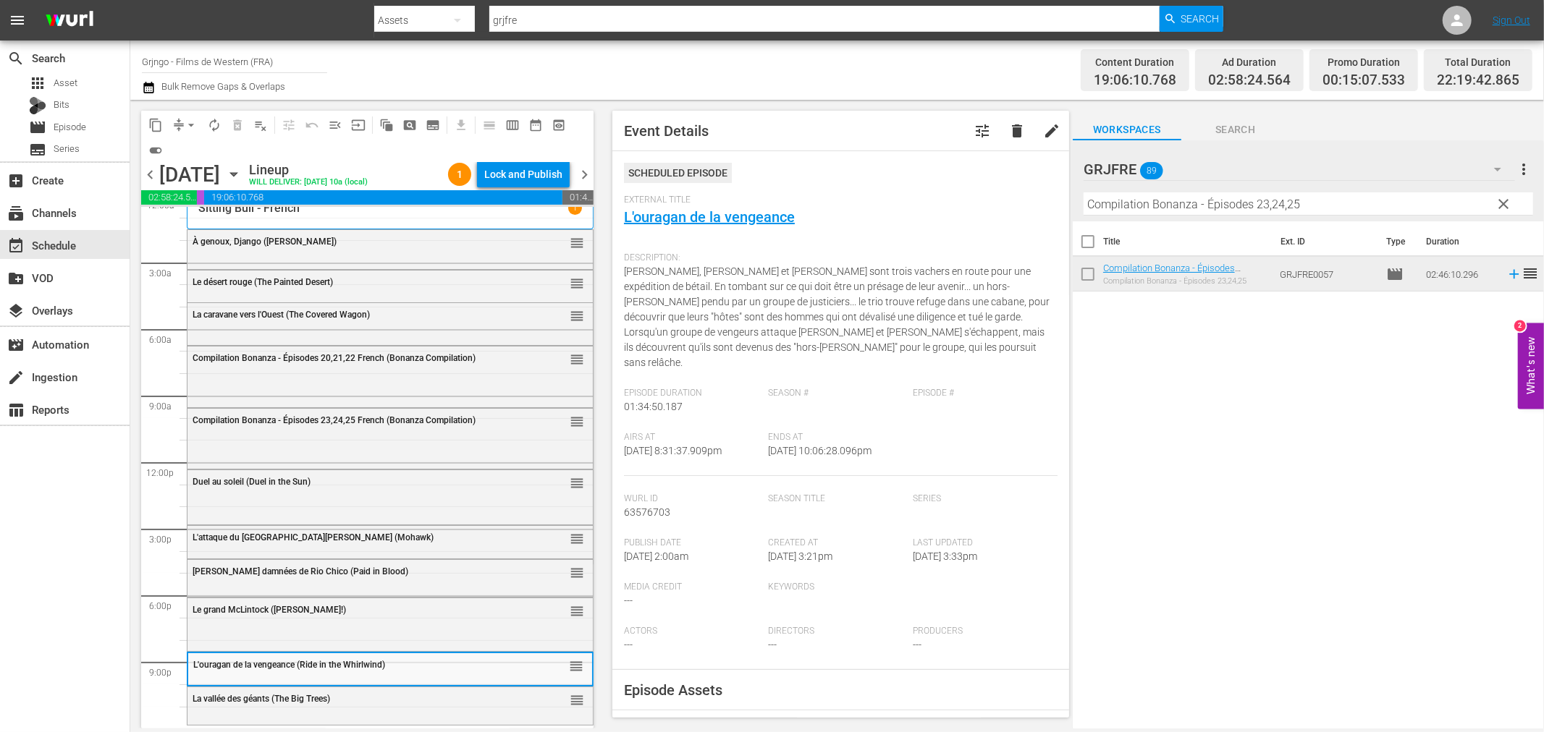
scroll to position [11, 0]
drag, startPoint x: 1507, startPoint y: 198, endPoint x: 1325, endPoint y: 193, distance: 181.7
click at [1507, 198] on span "clear" at bounding box center [1503, 203] width 17 height 17
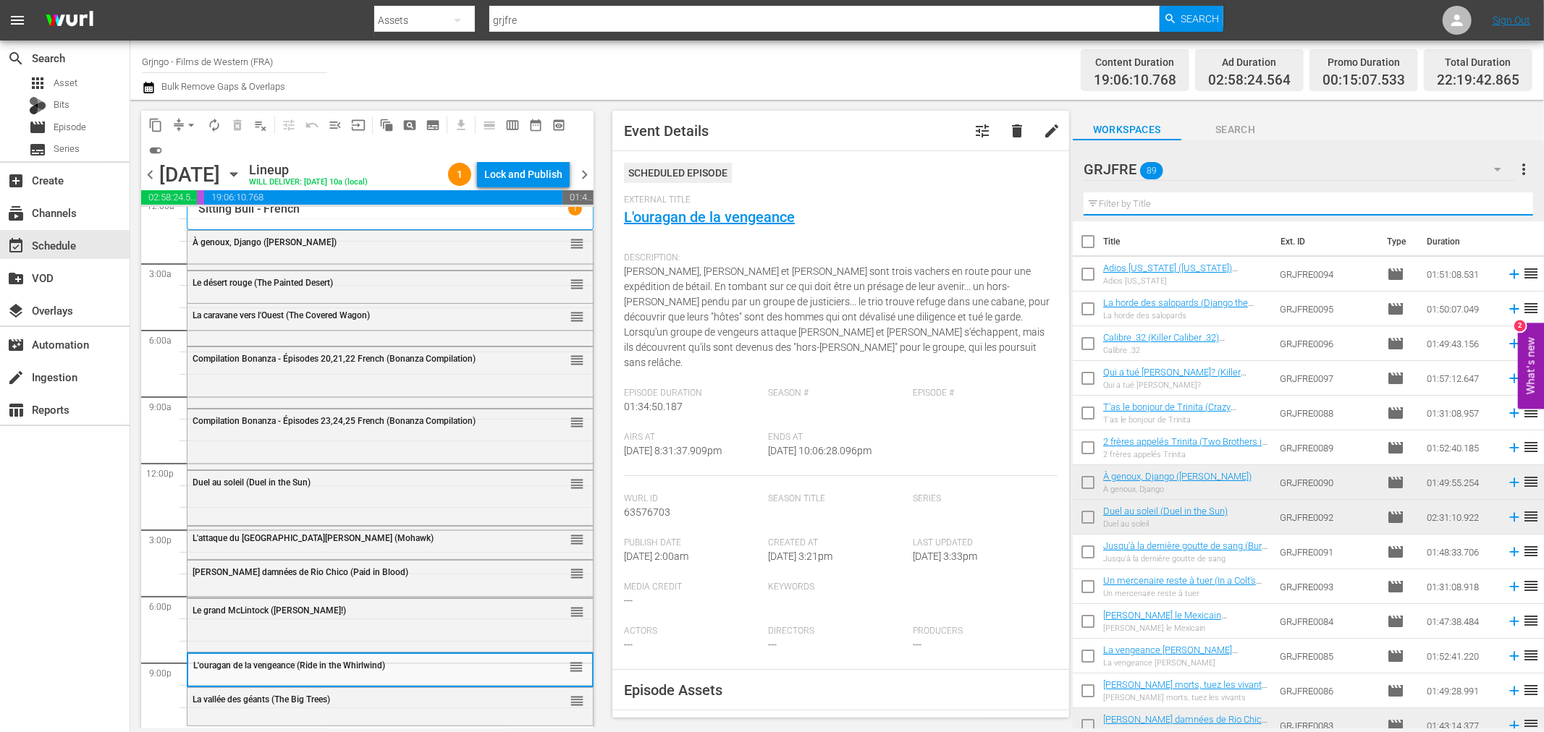
paste input "I Want Him Dead"
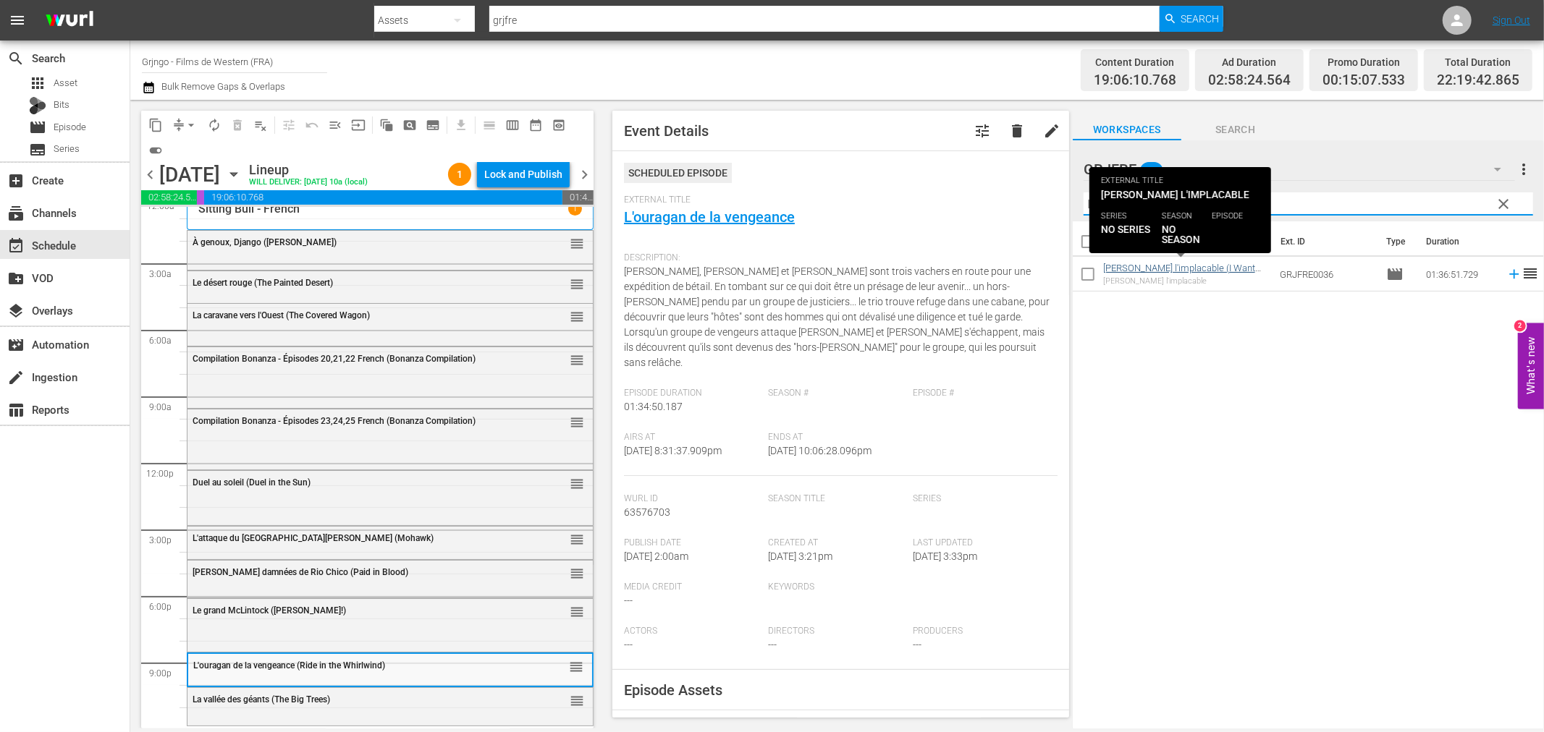
type input "I Want Him Dead"
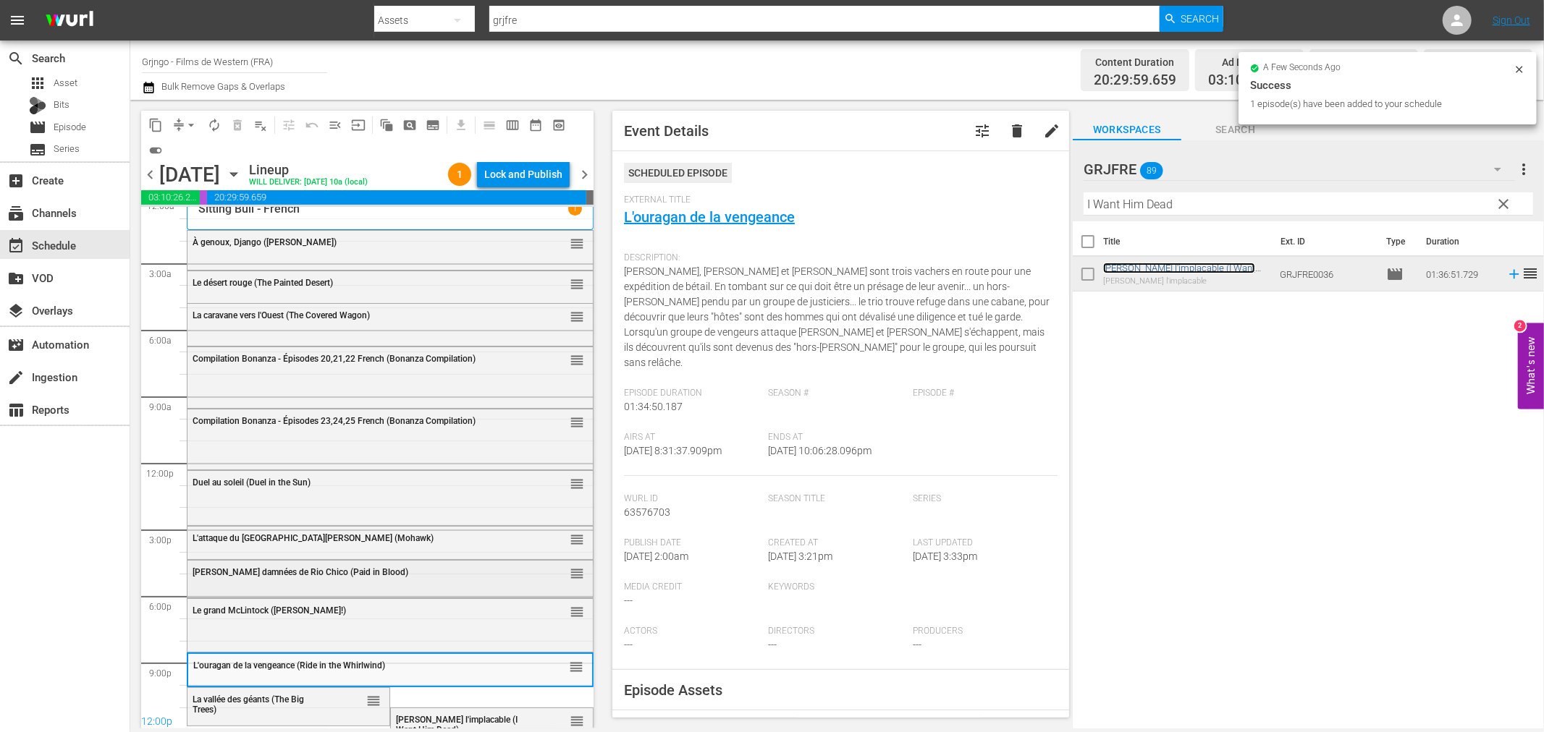
scroll to position [25, 0]
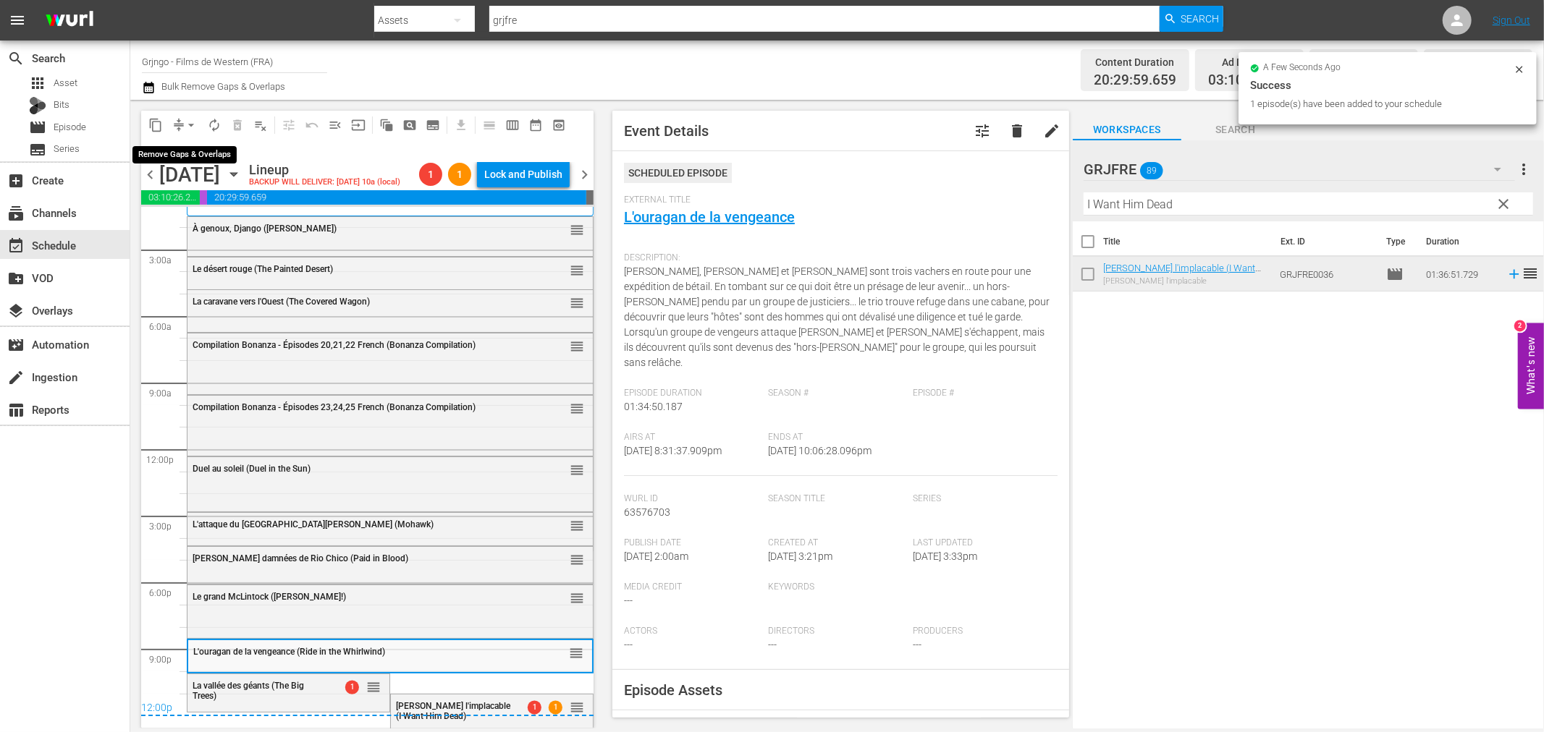
click at [190, 124] on span "arrow_drop_down" at bounding box center [191, 125] width 14 height 14
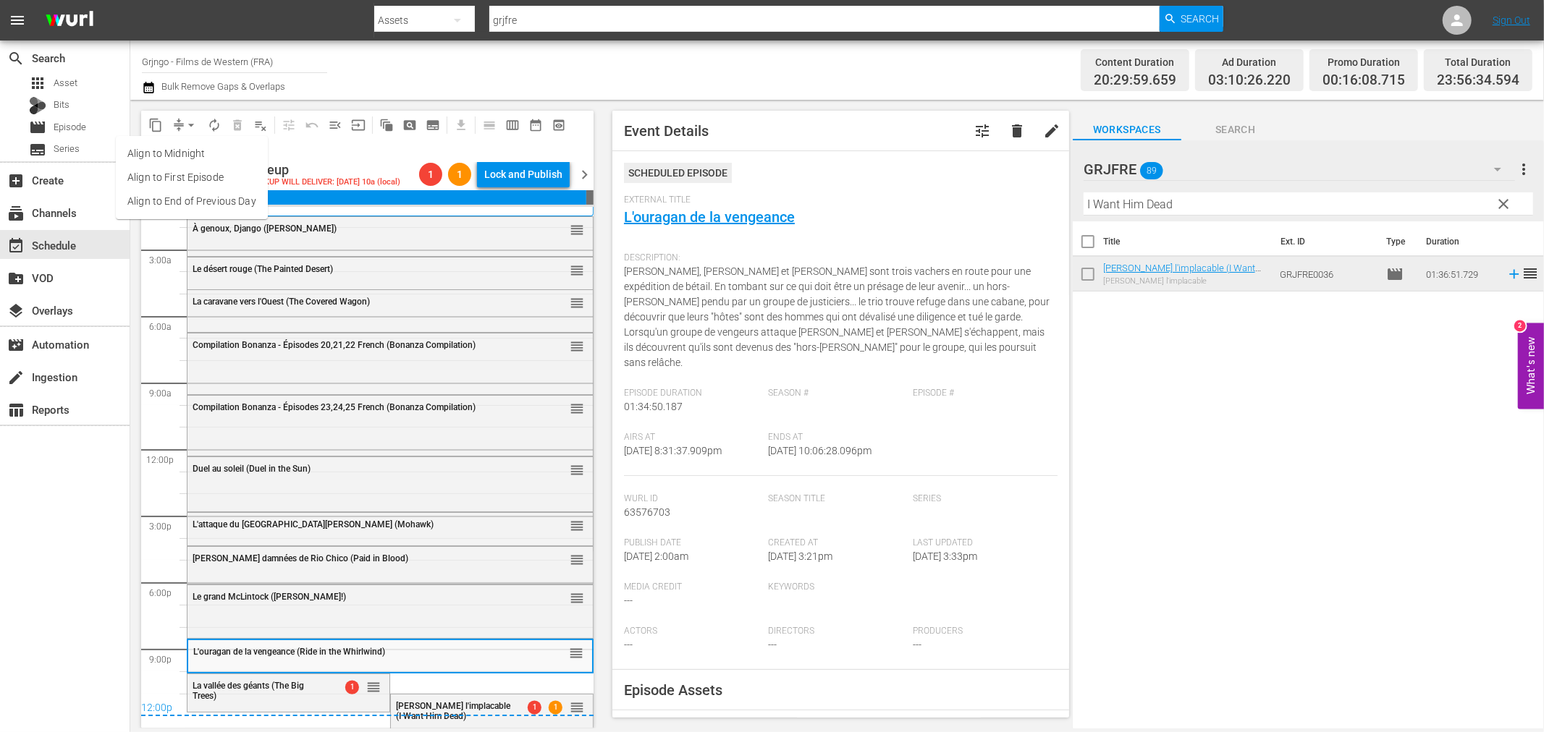
click at [210, 211] on li "Align to End of Previous Day" at bounding box center [192, 202] width 152 height 24
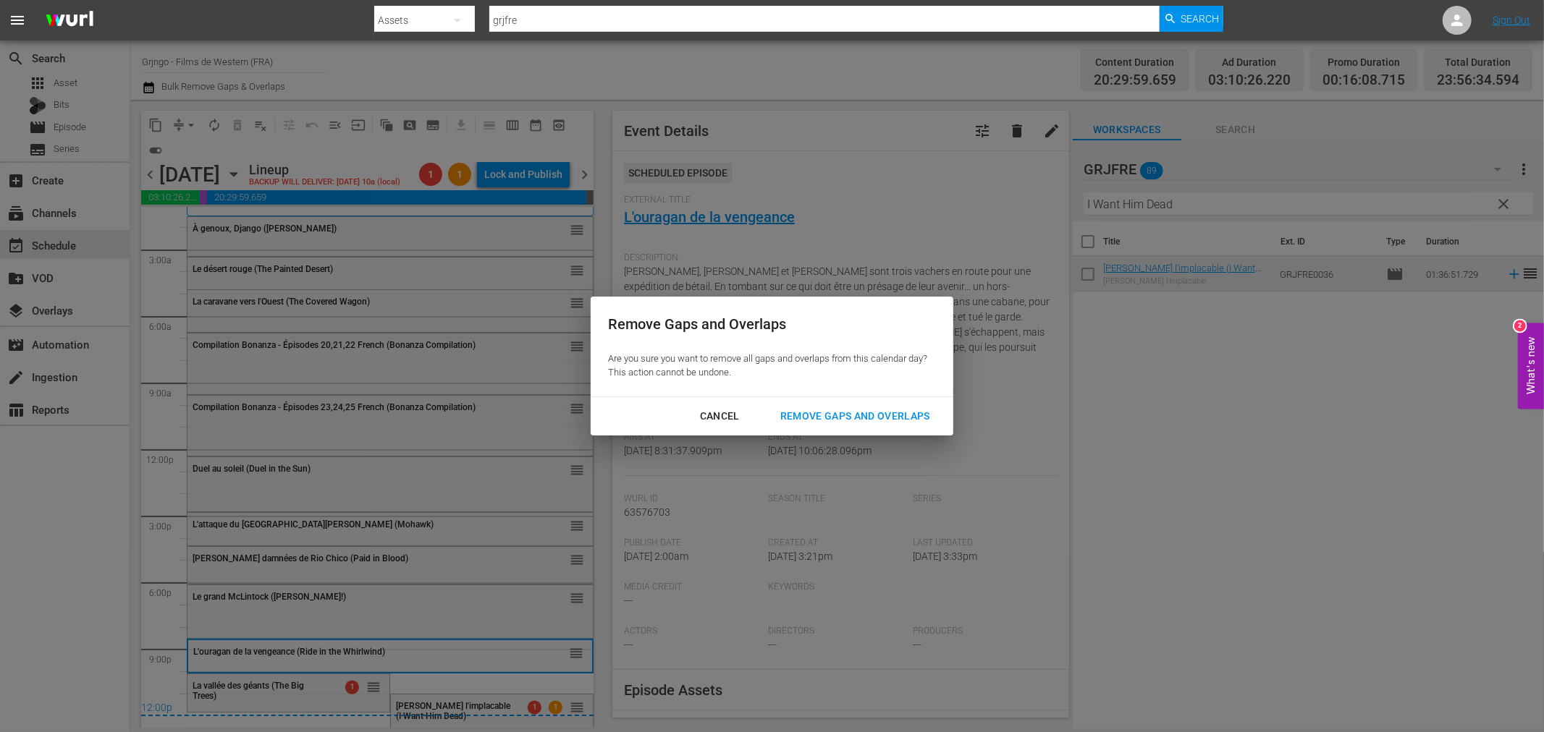
click at [874, 414] on div "Remove Gaps and Overlaps" at bounding box center [855, 416] width 173 height 18
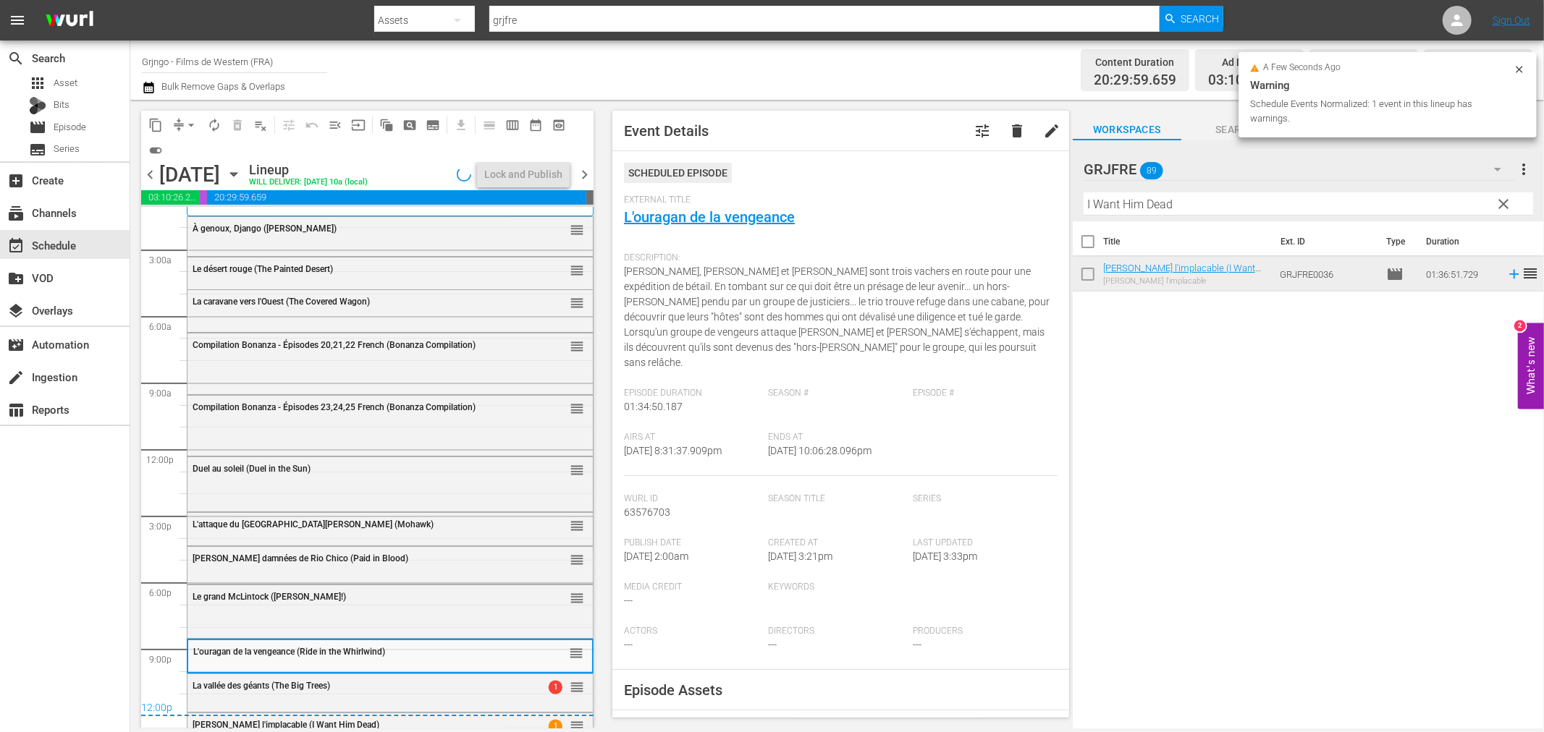
scroll to position [44, 0]
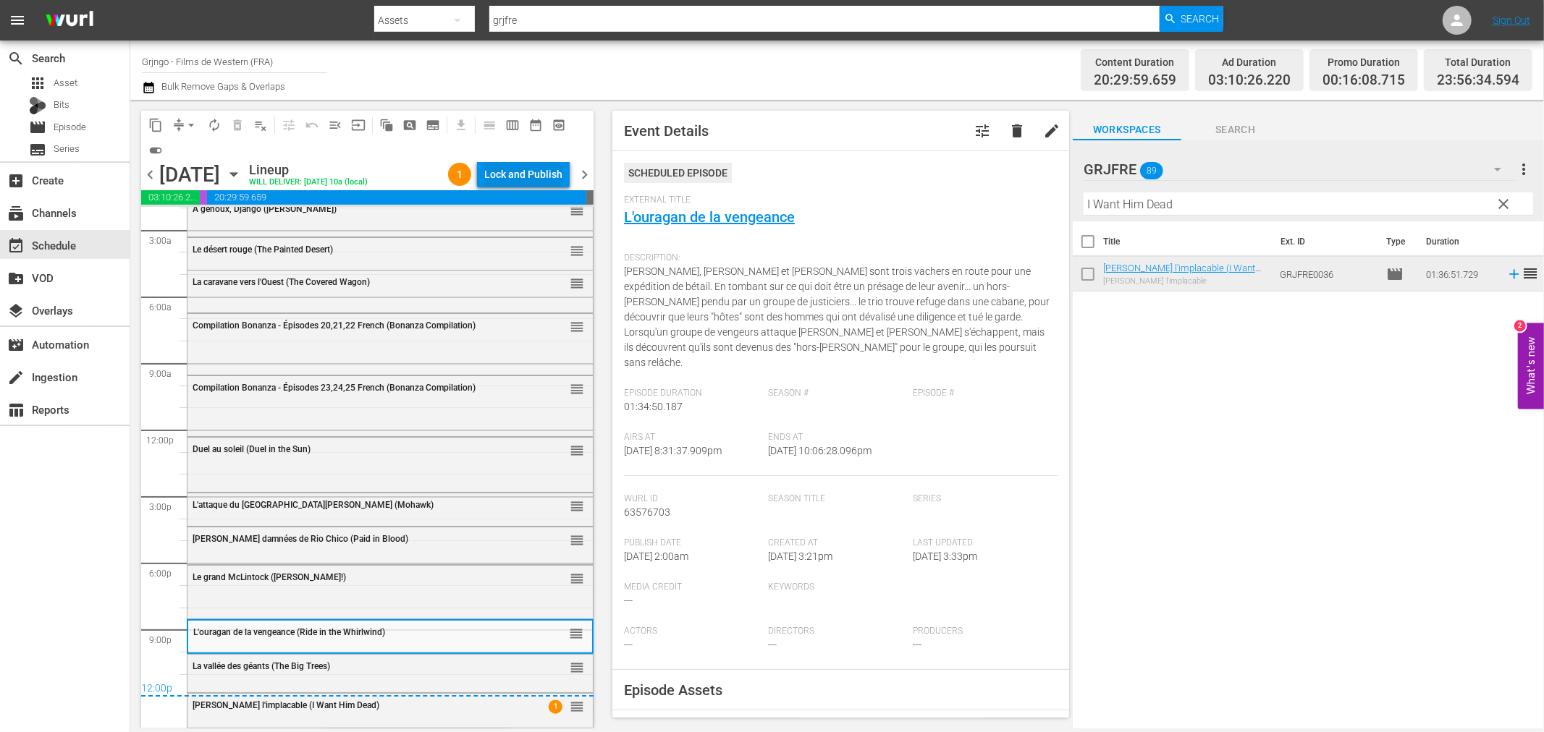
click at [519, 164] on div "Lock and Publish" at bounding box center [523, 174] width 78 height 26
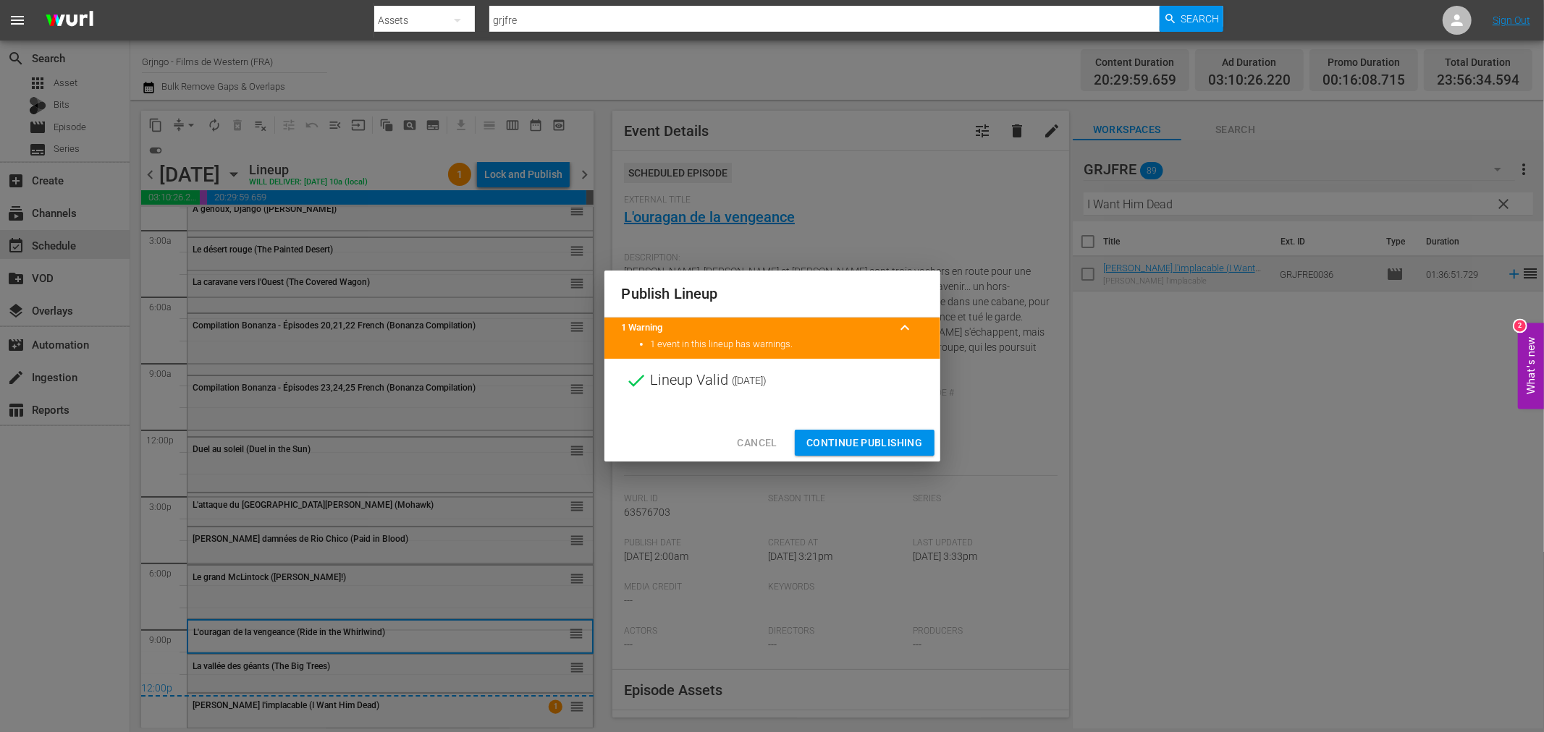
click at [880, 441] on span "Continue Publishing" at bounding box center [864, 443] width 117 height 18
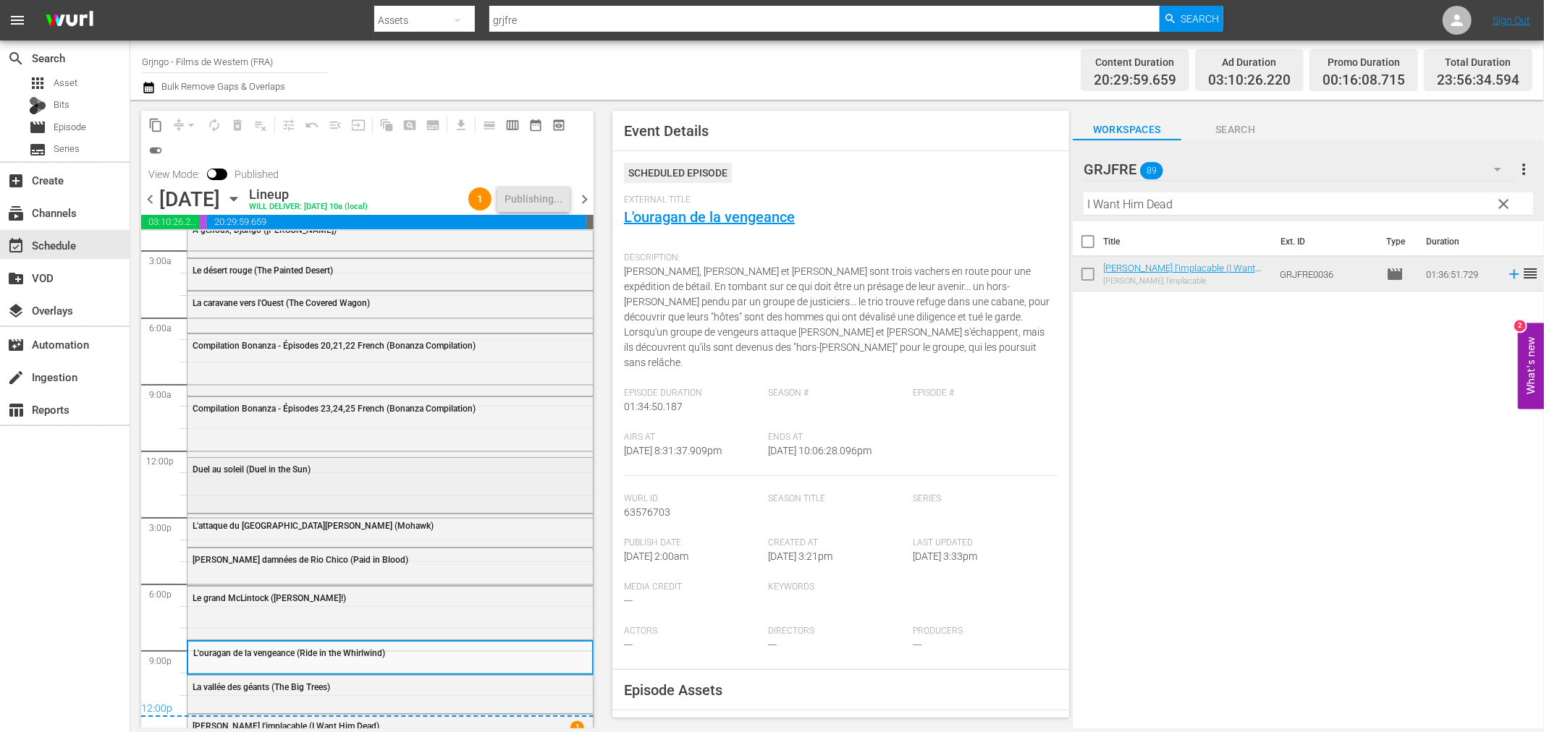
scroll to position [69, 0]
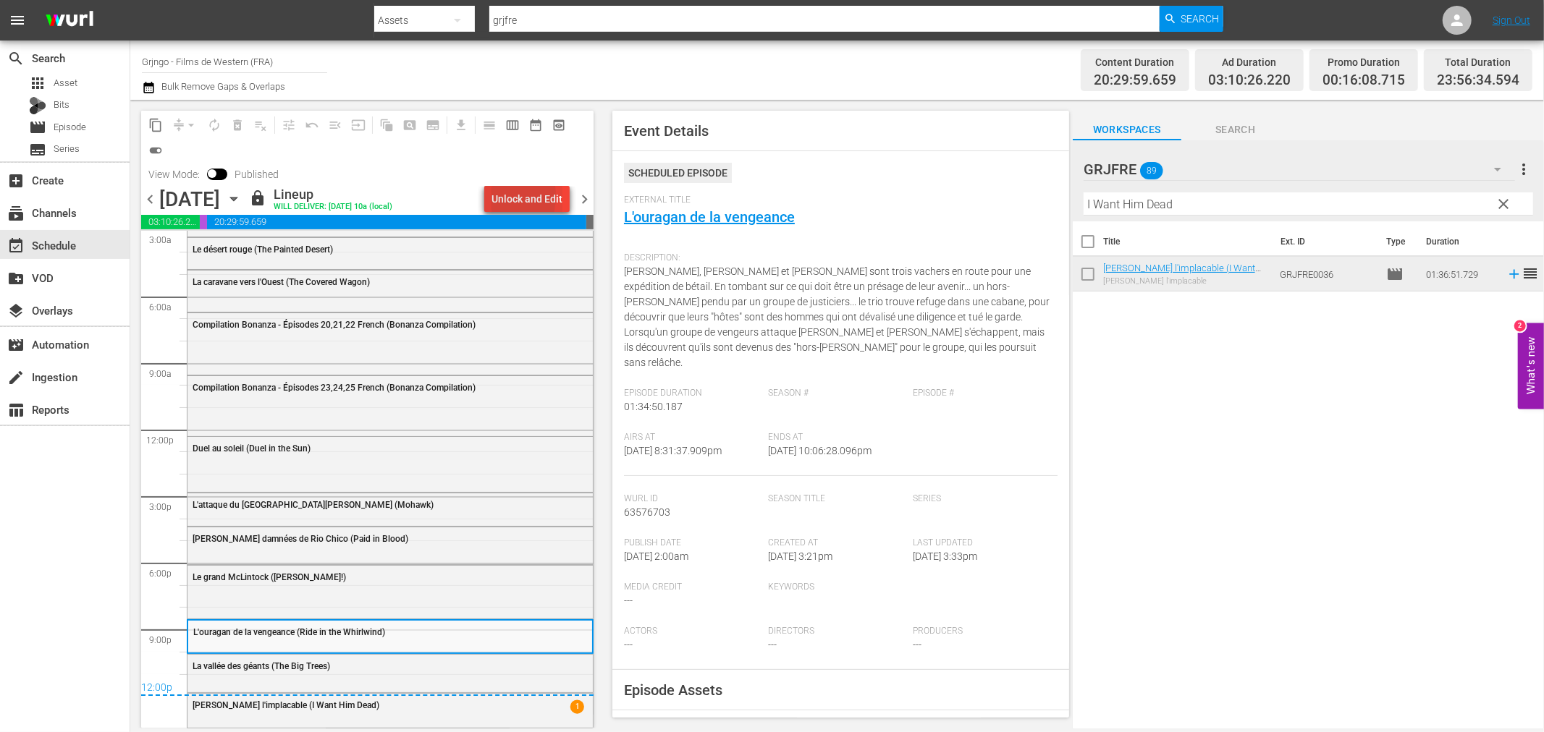
click at [492, 196] on div "Unlock and Edit" at bounding box center [526, 199] width 71 height 26
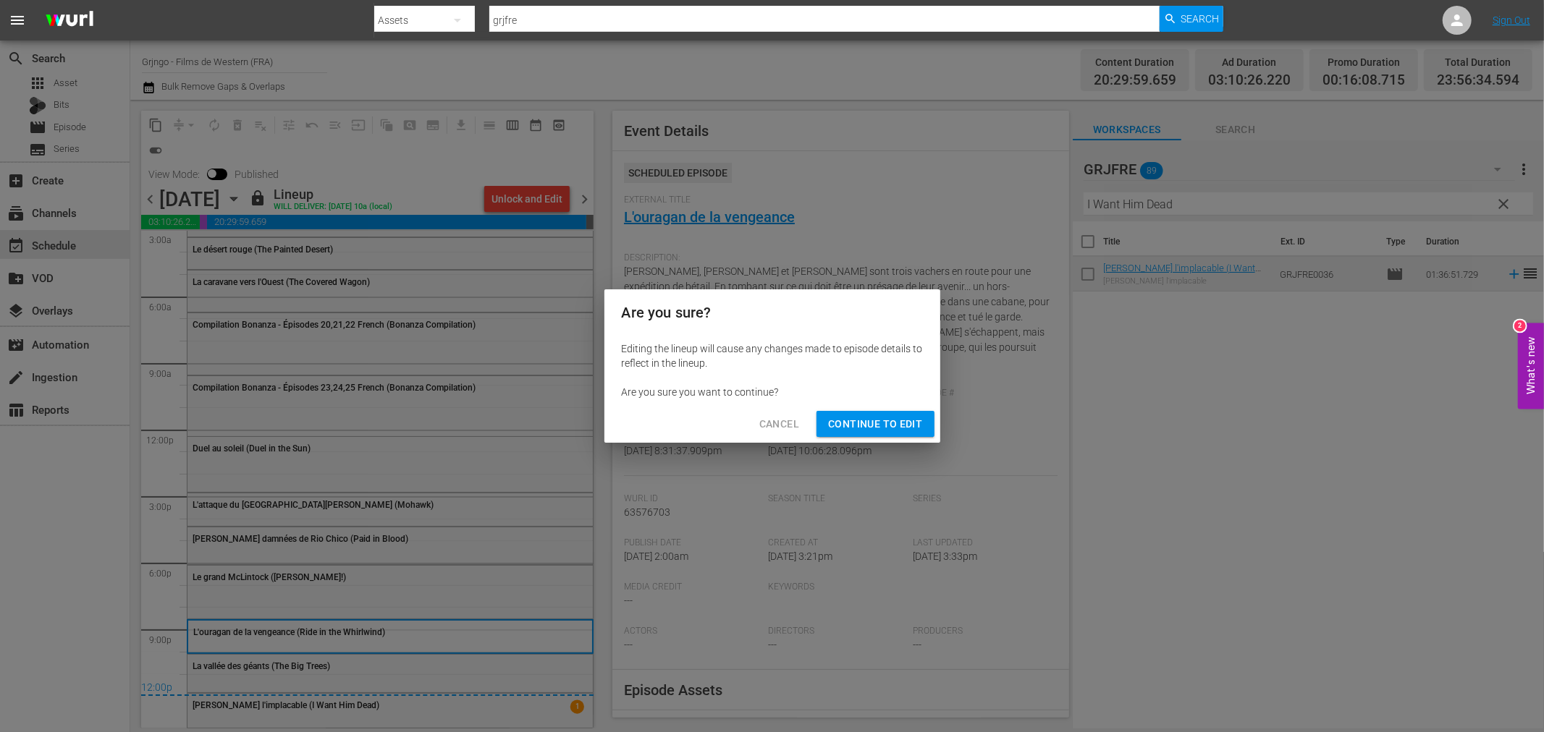
click at [856, 426] on span "Continue to Edit" at bounding box center [875, 424] width 94 height 18
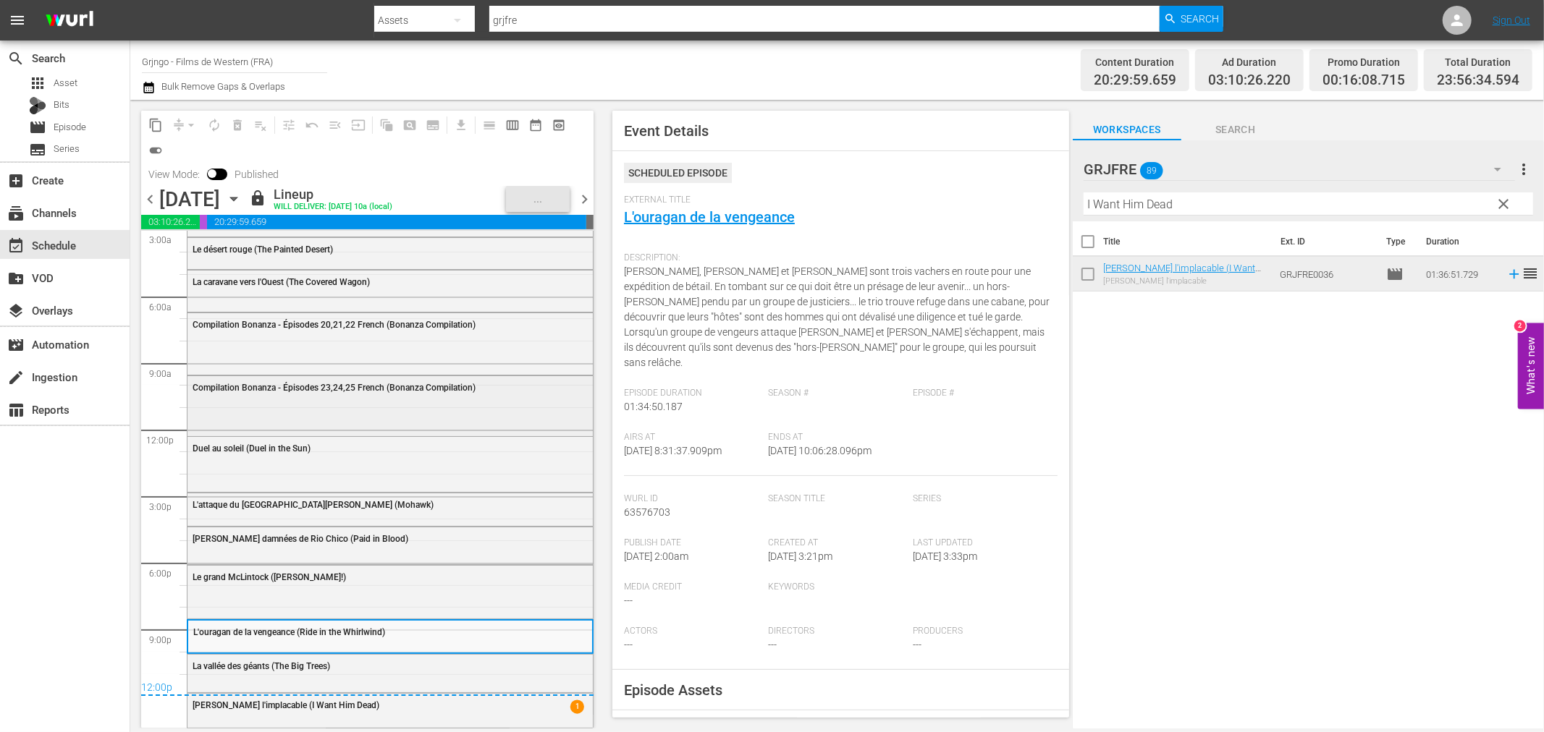
scroll to position [44, 0]
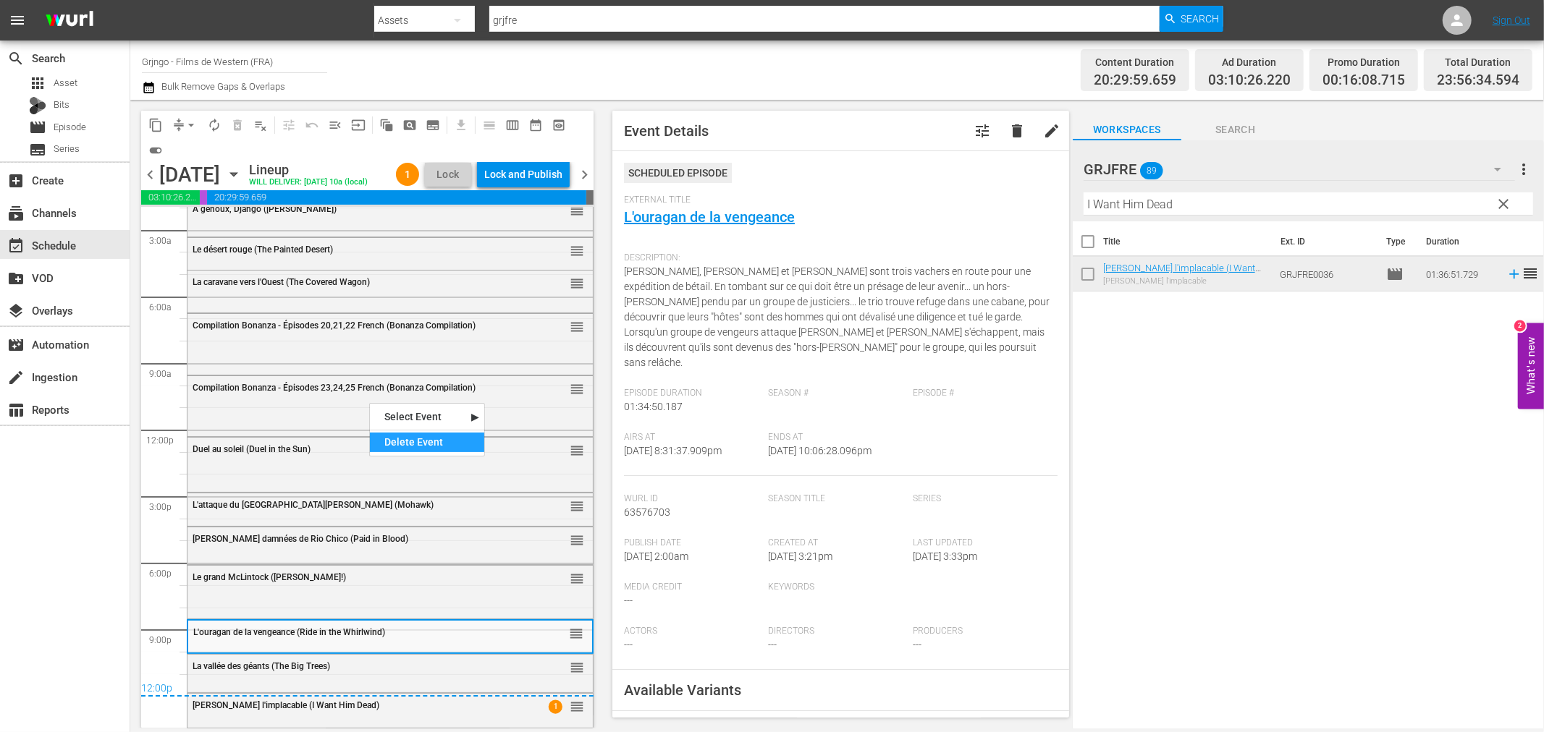
click at [424, 436] on div "Delete Event" at bounding box center [427, 443] width 114 height 20
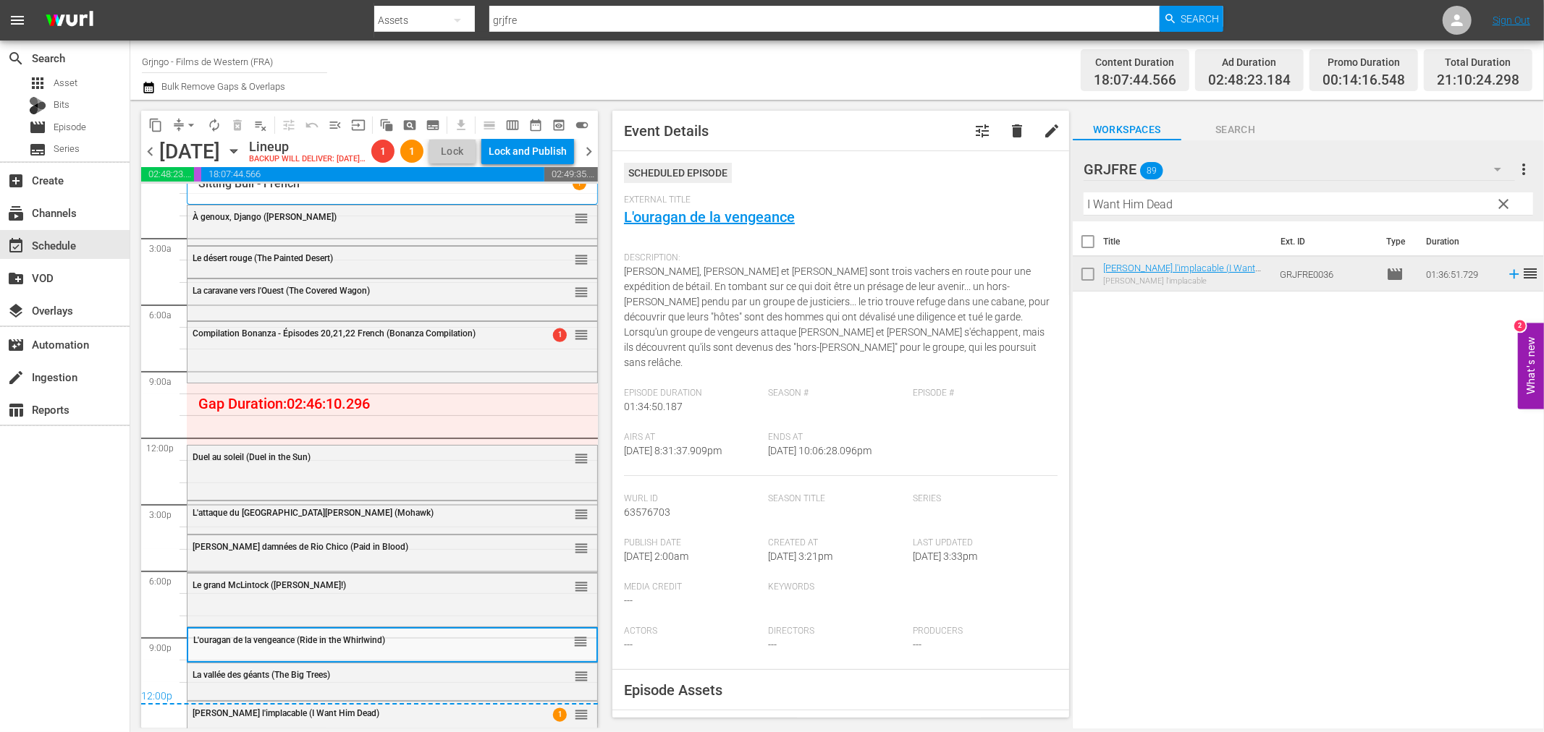
scroll to position [0, 0]
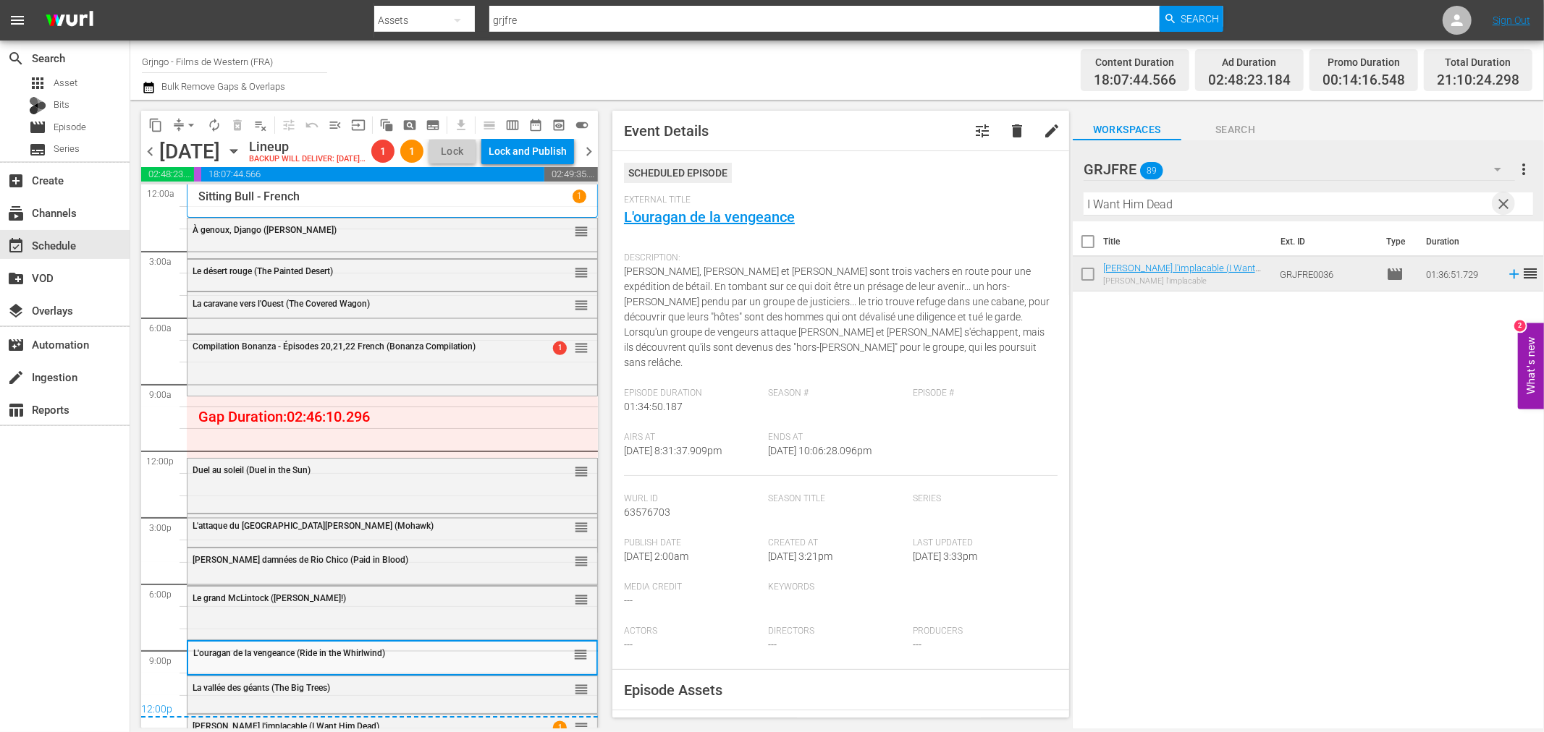
click at [1504, 201] on span "clear" at bounding box center [1503, 203] width 17 height 17
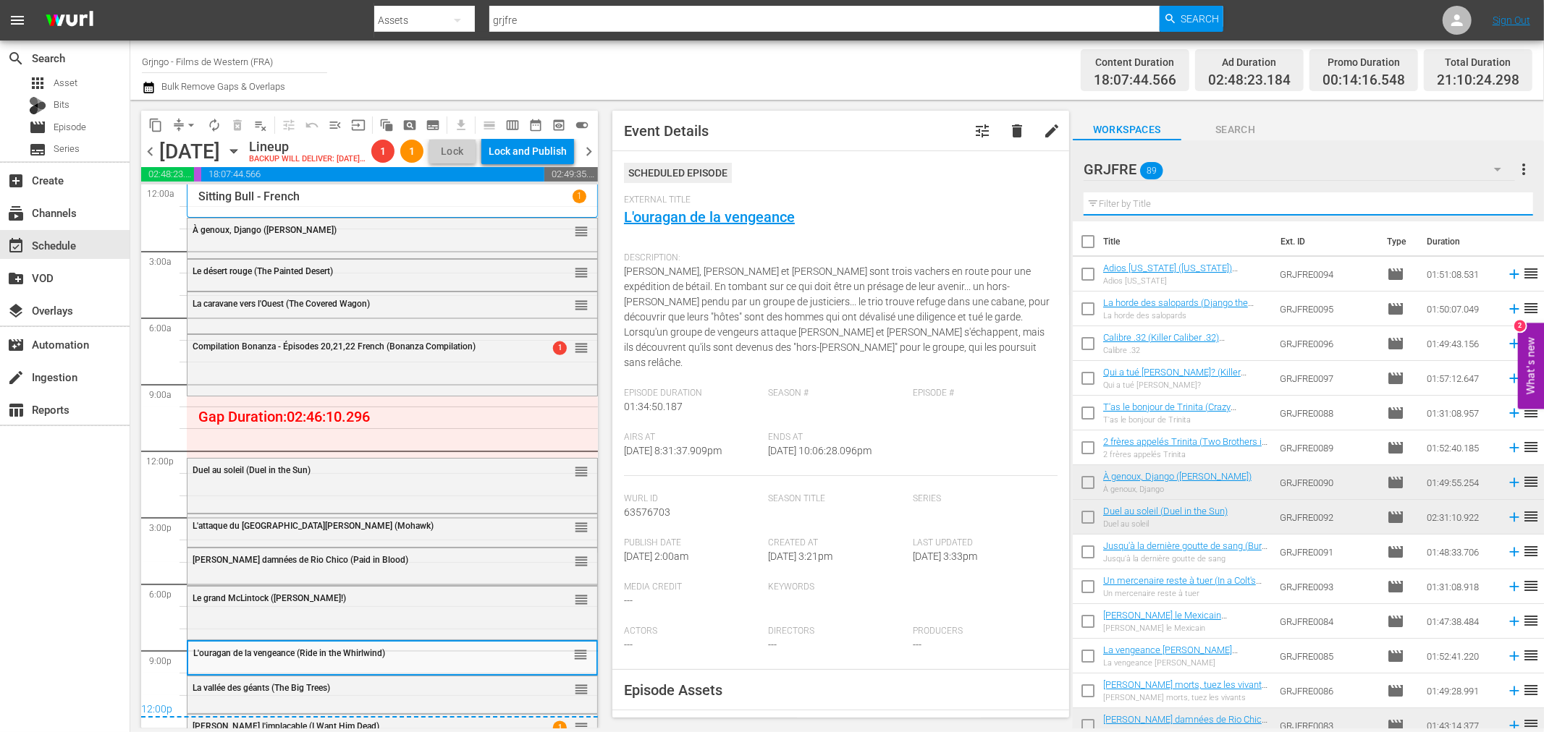
paste input "Panique à [GEOGRAPHIC_DATA] (Blue Steel)"
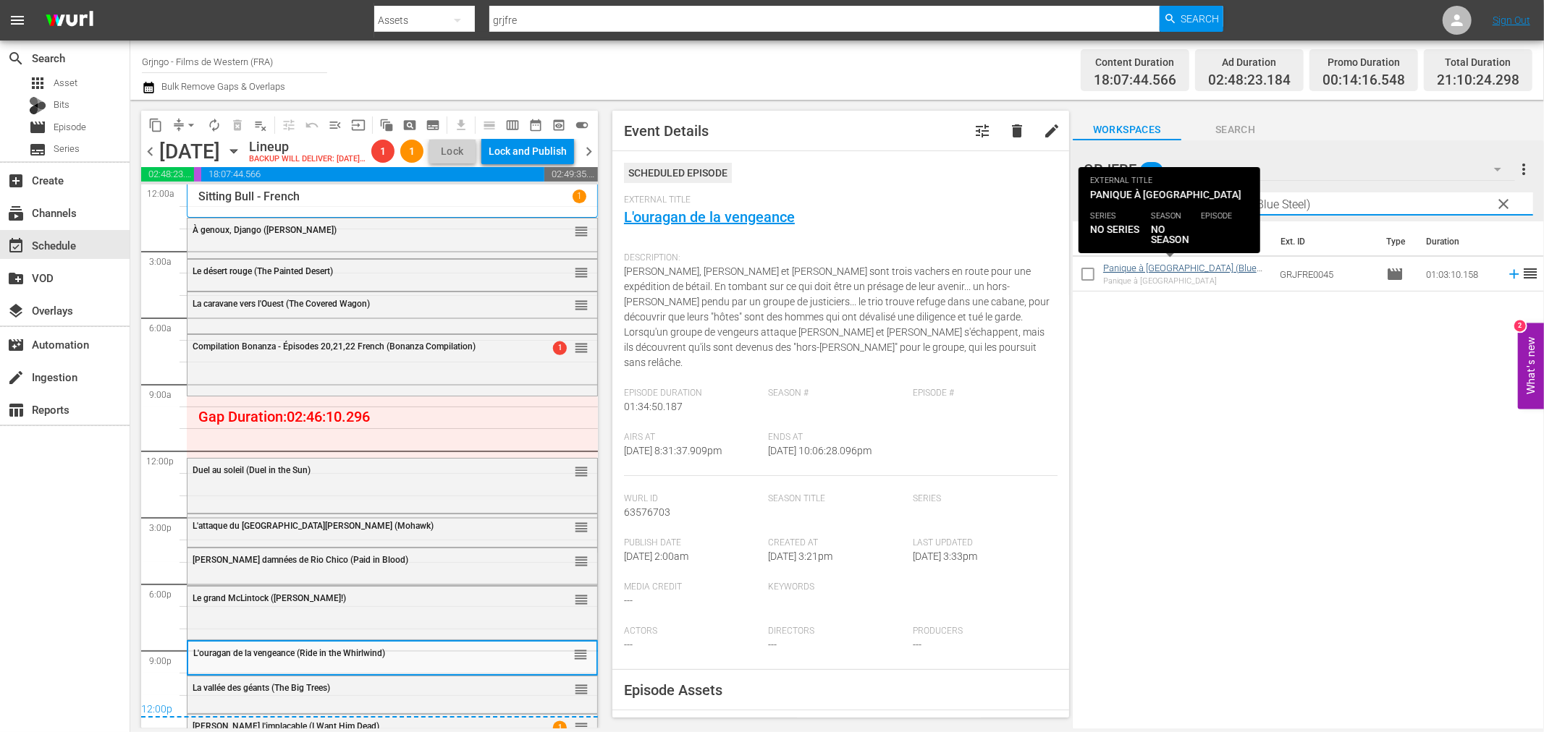
type input "Panique à [GEOGRAPHIC_DATA] (Blue Steel)"
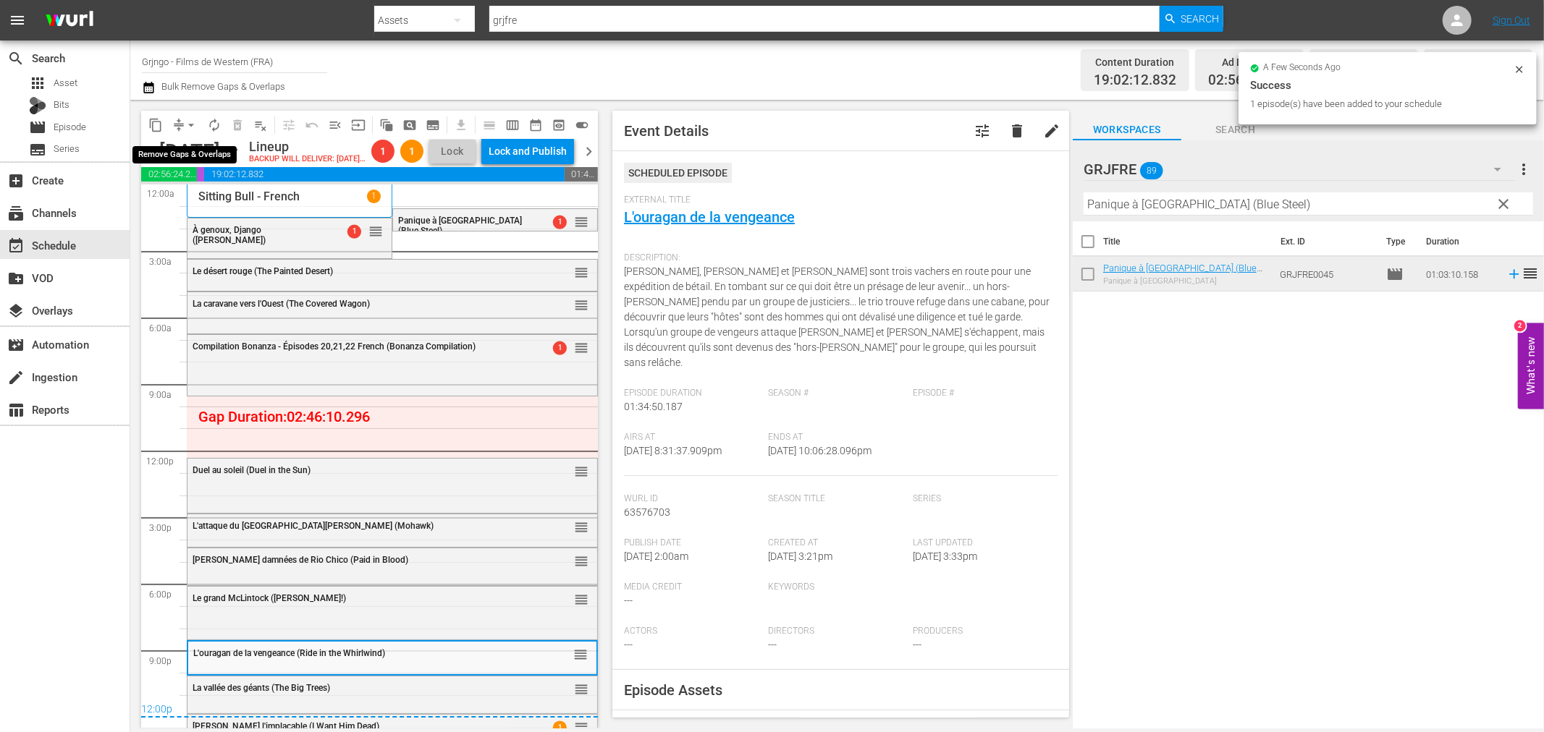
click at [190, 125] on span "arrow_drop_down" at bounding box center [191, 125] width 14 height 14
click at [196, 194] on li "Align to End of Previous Day" at bounding box center [192, 202] width 152 height 24
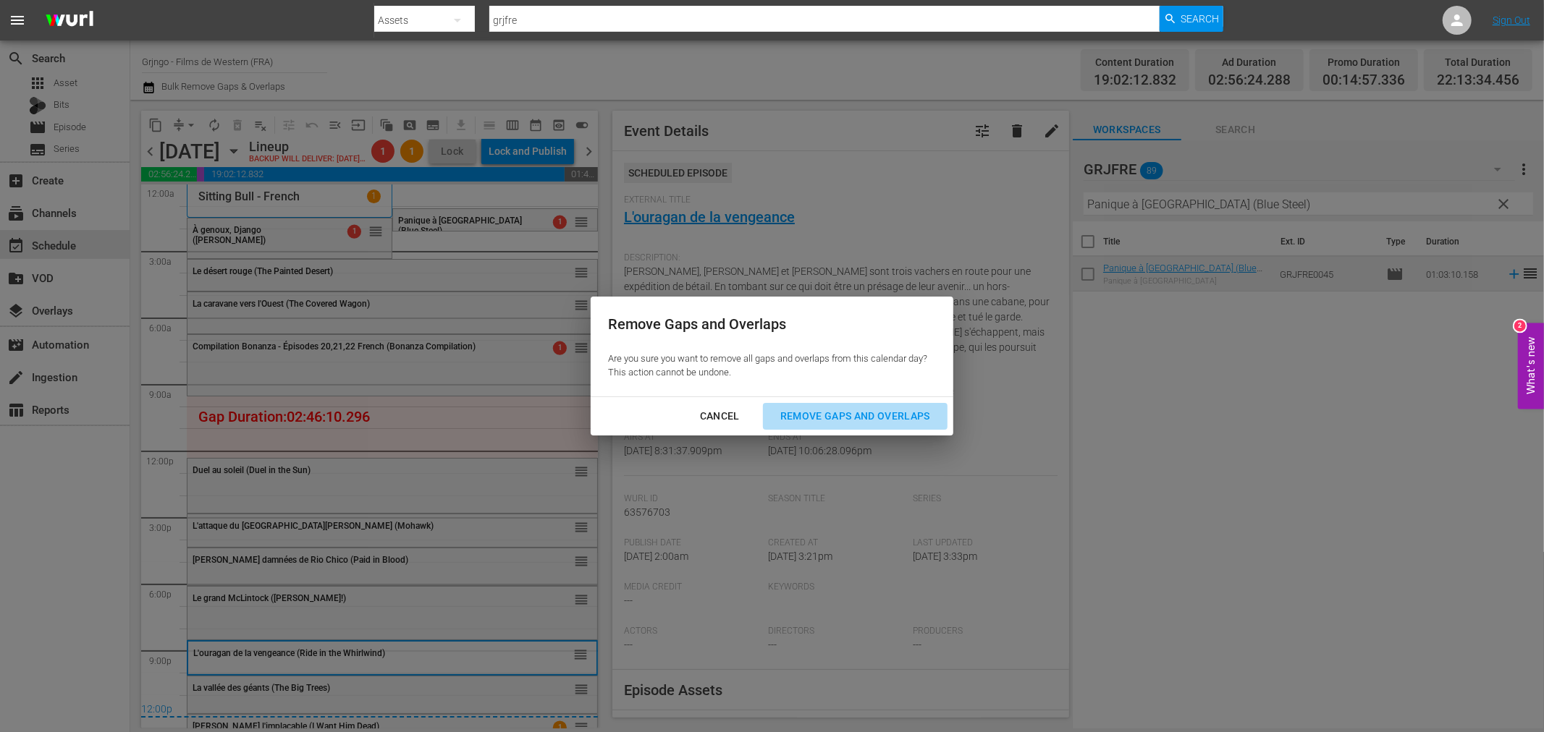
click at [792, 418] on div "Remove Gaps and Overlaps" at bounding box center [855, 416] width 173 height 18
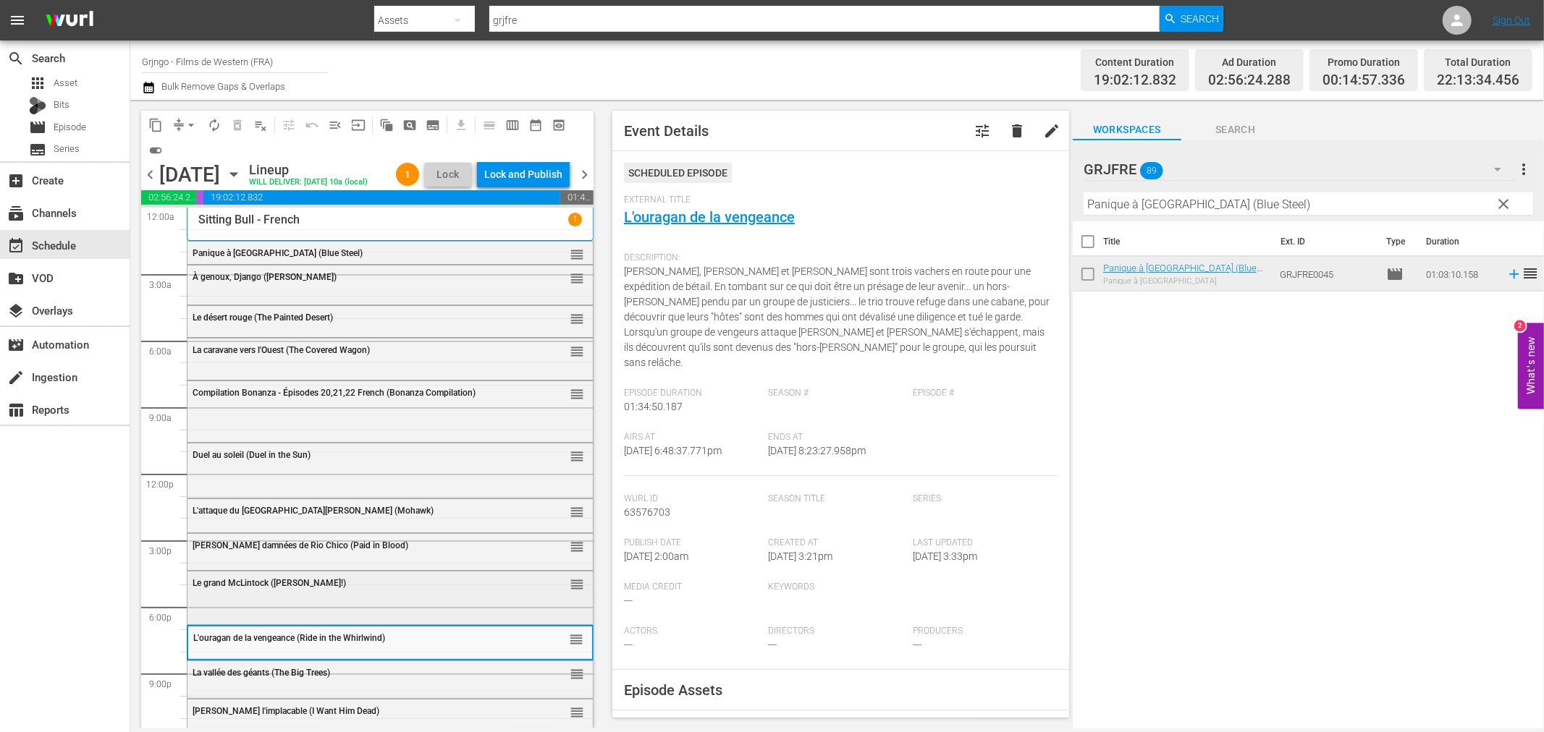
scroll to position [11, 0]
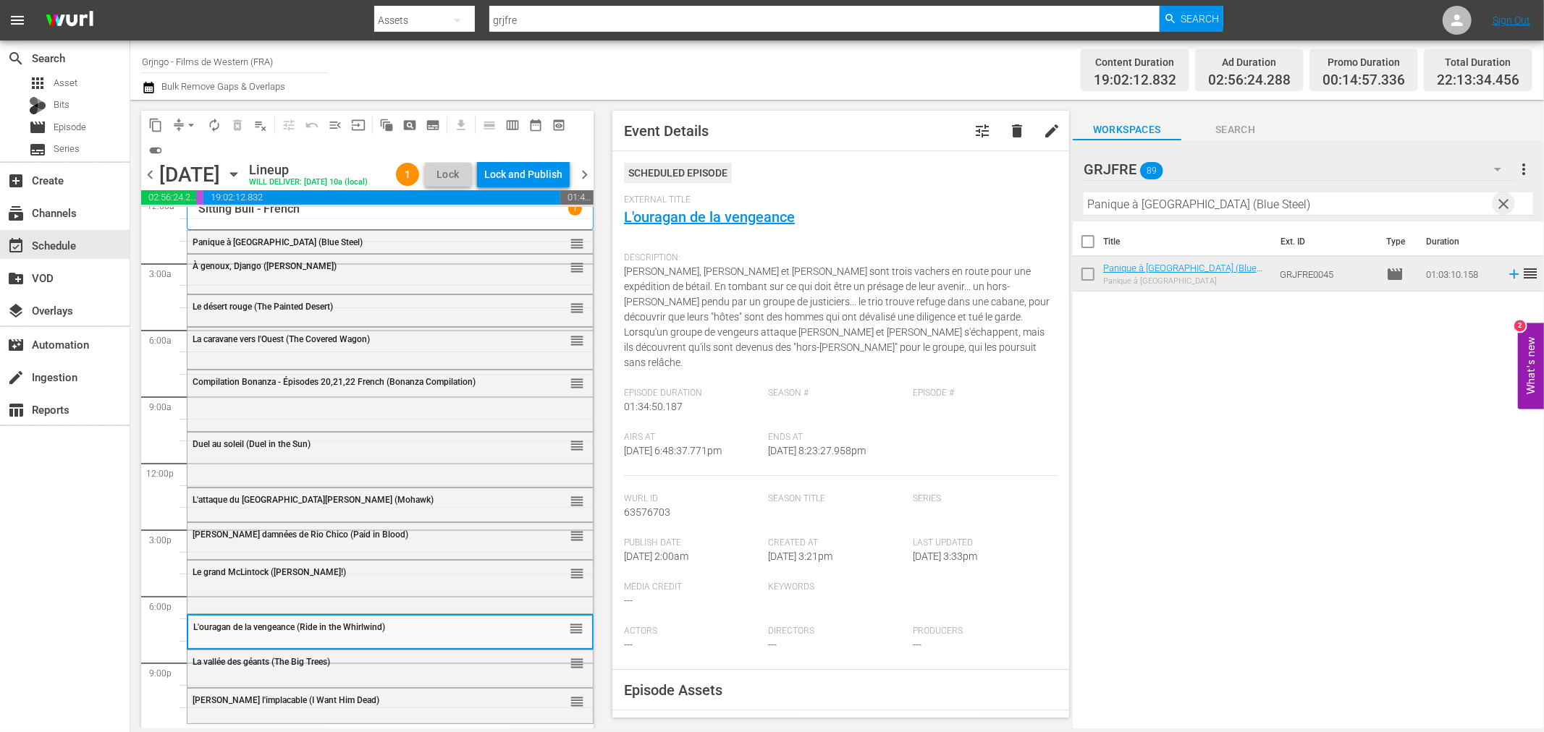
click at [1500, 200] on span "clear" at bounding box center [1503, 203] width 17 height 17
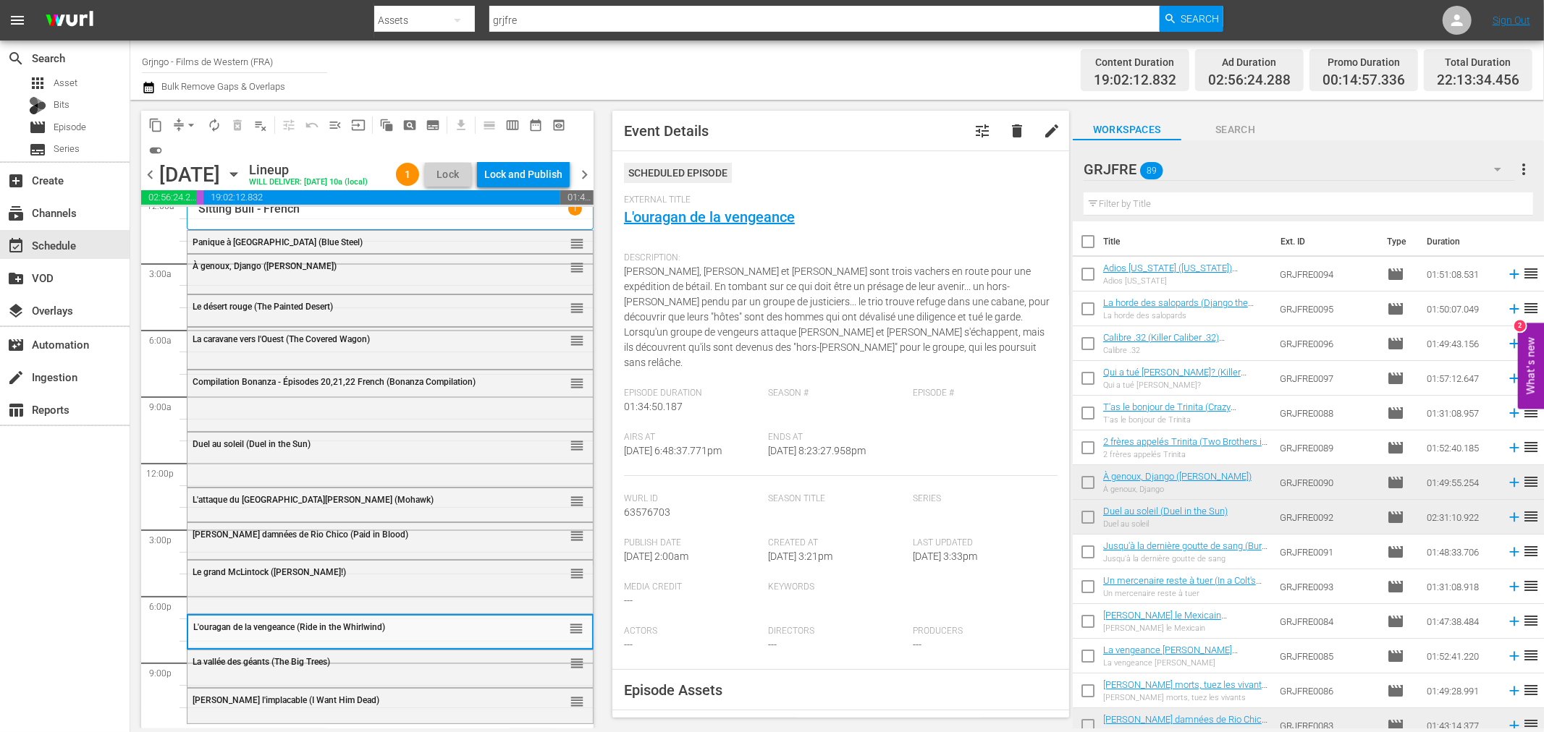
click at [1170, 206] on input "text" at bounding box center [1307, 204] width 449 height 23
paste input "Two Brothers in [GEOGRAPHIC_DATA]"
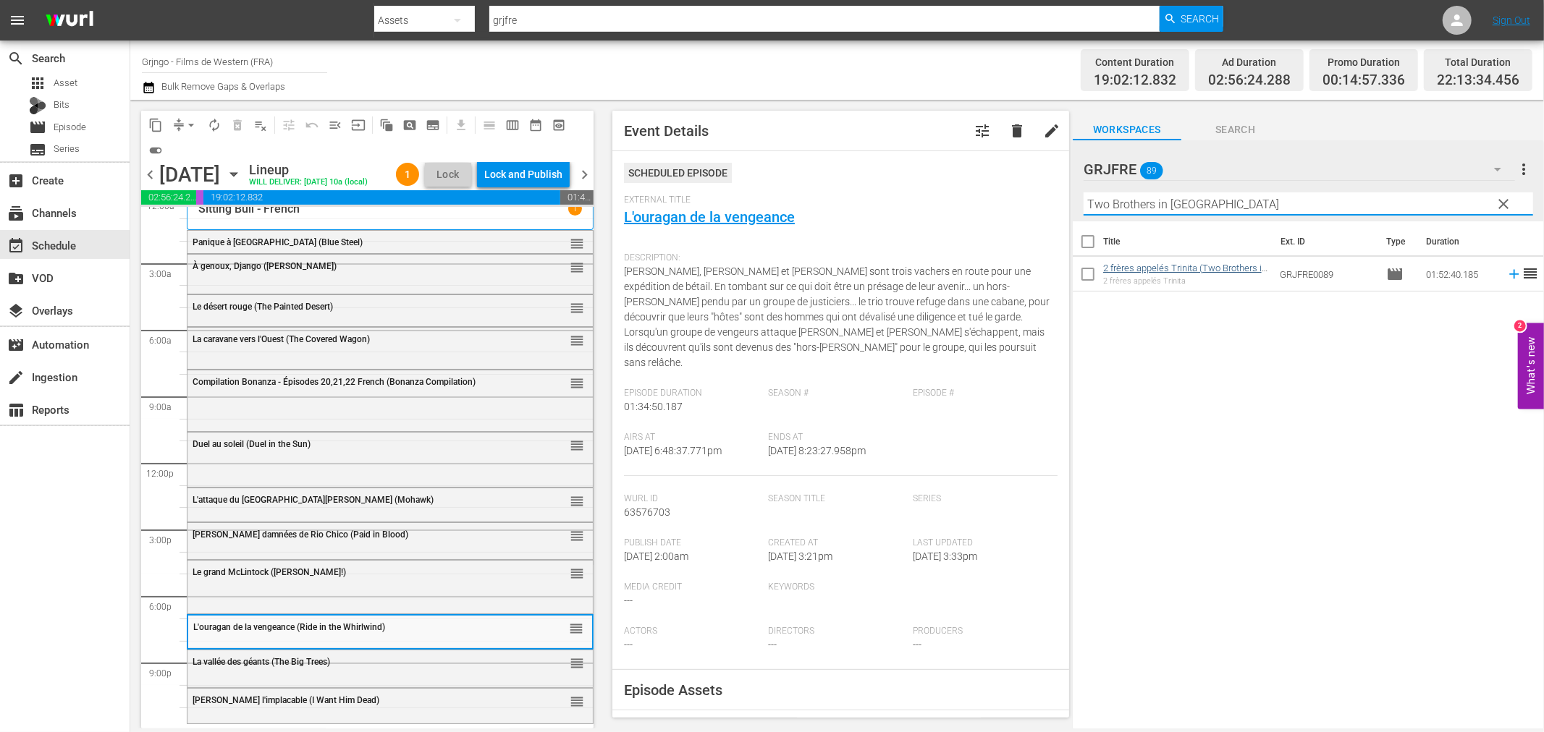
type input "Two Brothers in [GEOGRAPHIC_DATA]"
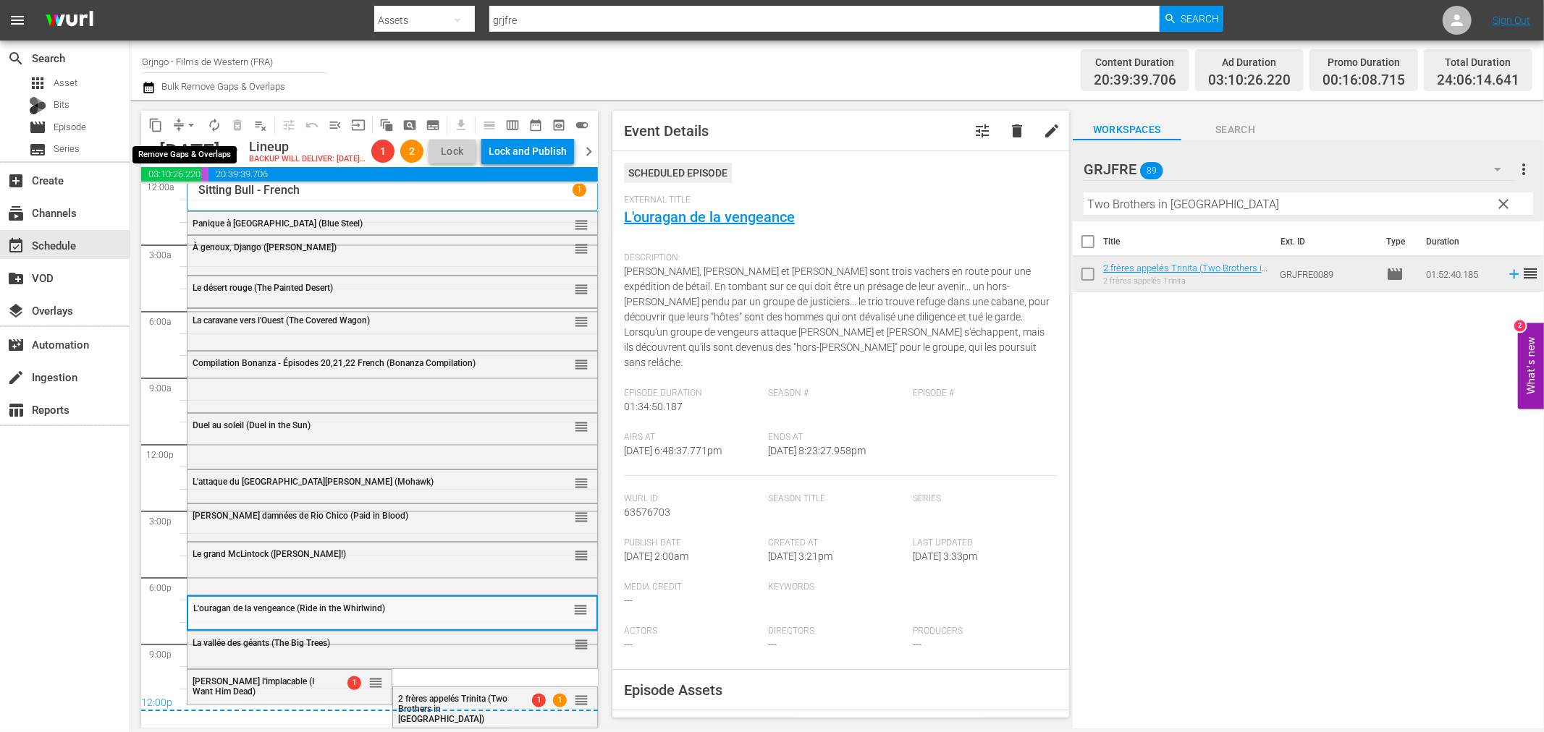
click at [188, 120] on span "arrow_drop_down" at bounding box center [191, 125] width 14 height 14
click at [199, 186] on li "Align to First Episode" at bounding box center [192, 178] width 152 height 24
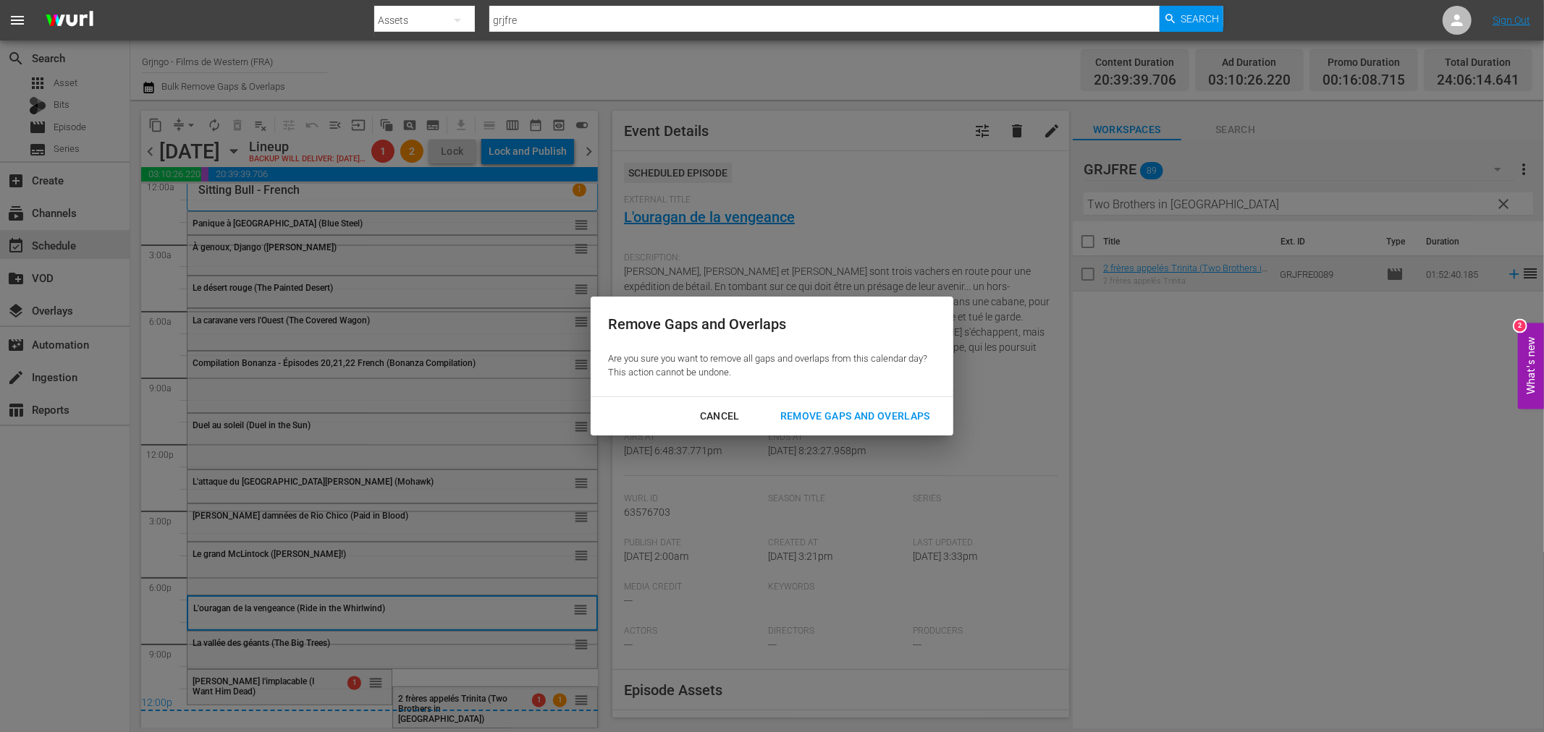
click at [742, 417] on div "Cancel" at bounding box center [719, 416] width 63 height 18
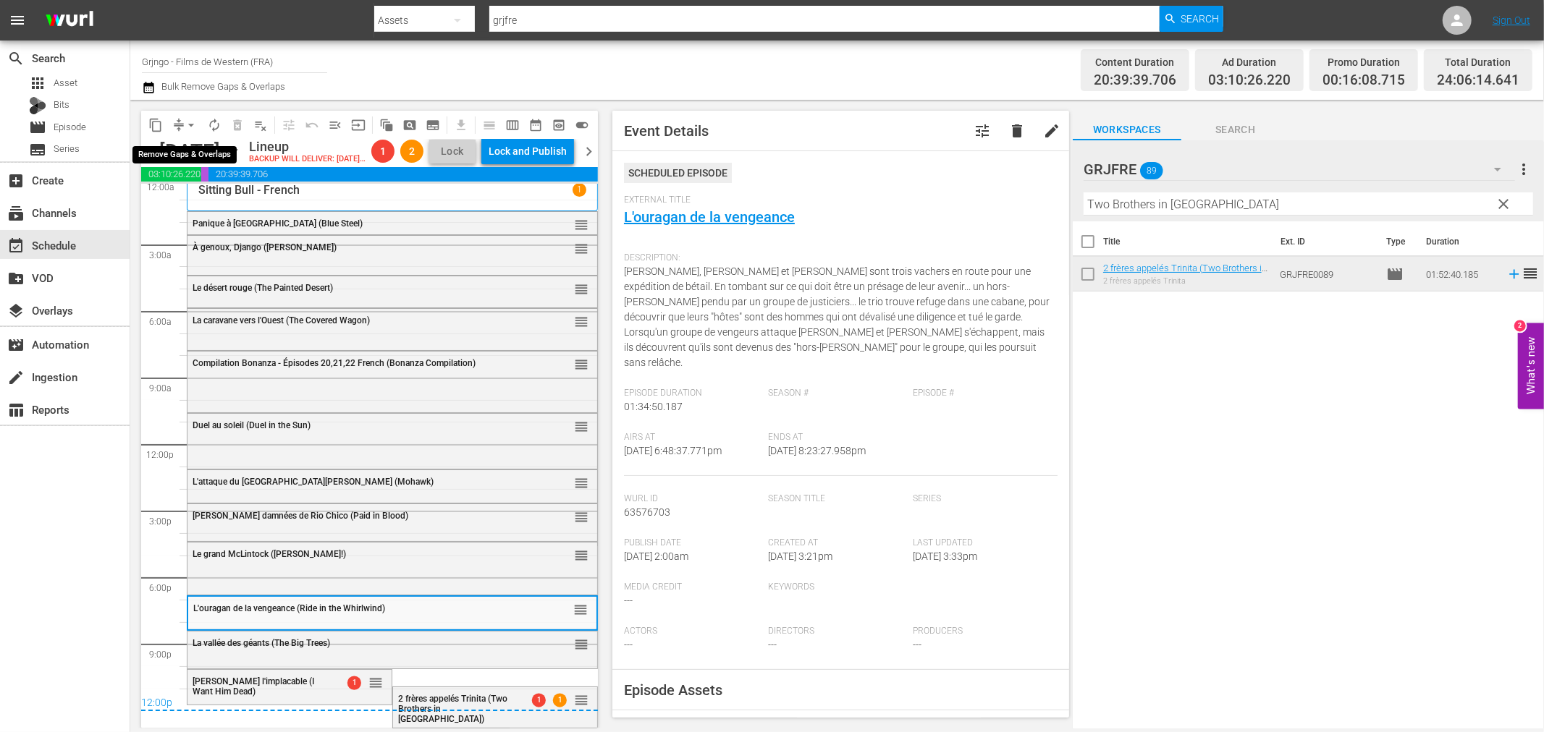
click at [189, 122] on span "arrow_drop_down" at bounding box center [191, 125] width 14 height 14
click at [200, 198] on li "Align to End of Previous Day" at bounding box center [192, 202] width 152 height 24
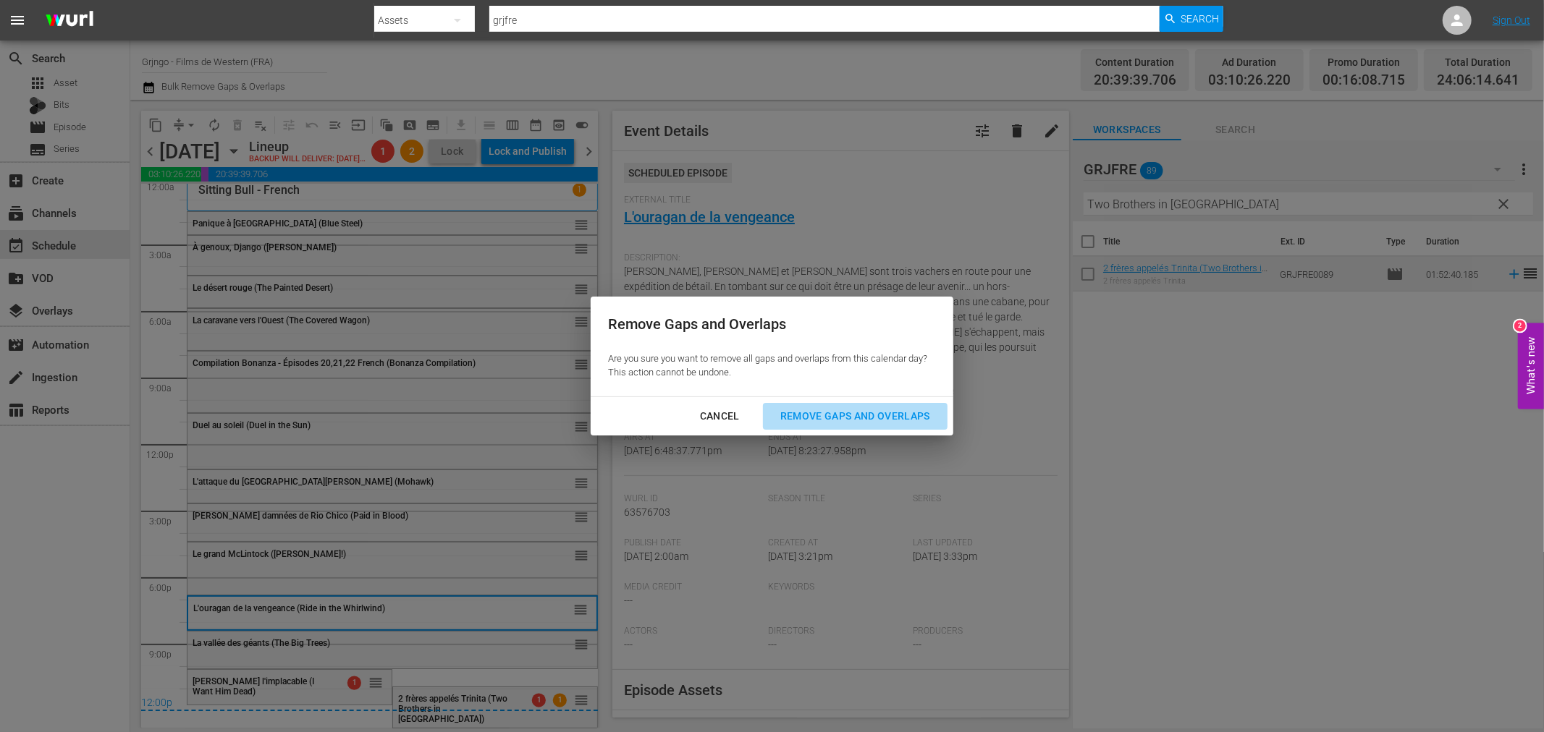
click at [873, 420] on div "Remove Gaps and Overlaps" at bounding box center [855, 416] width 173 height 18
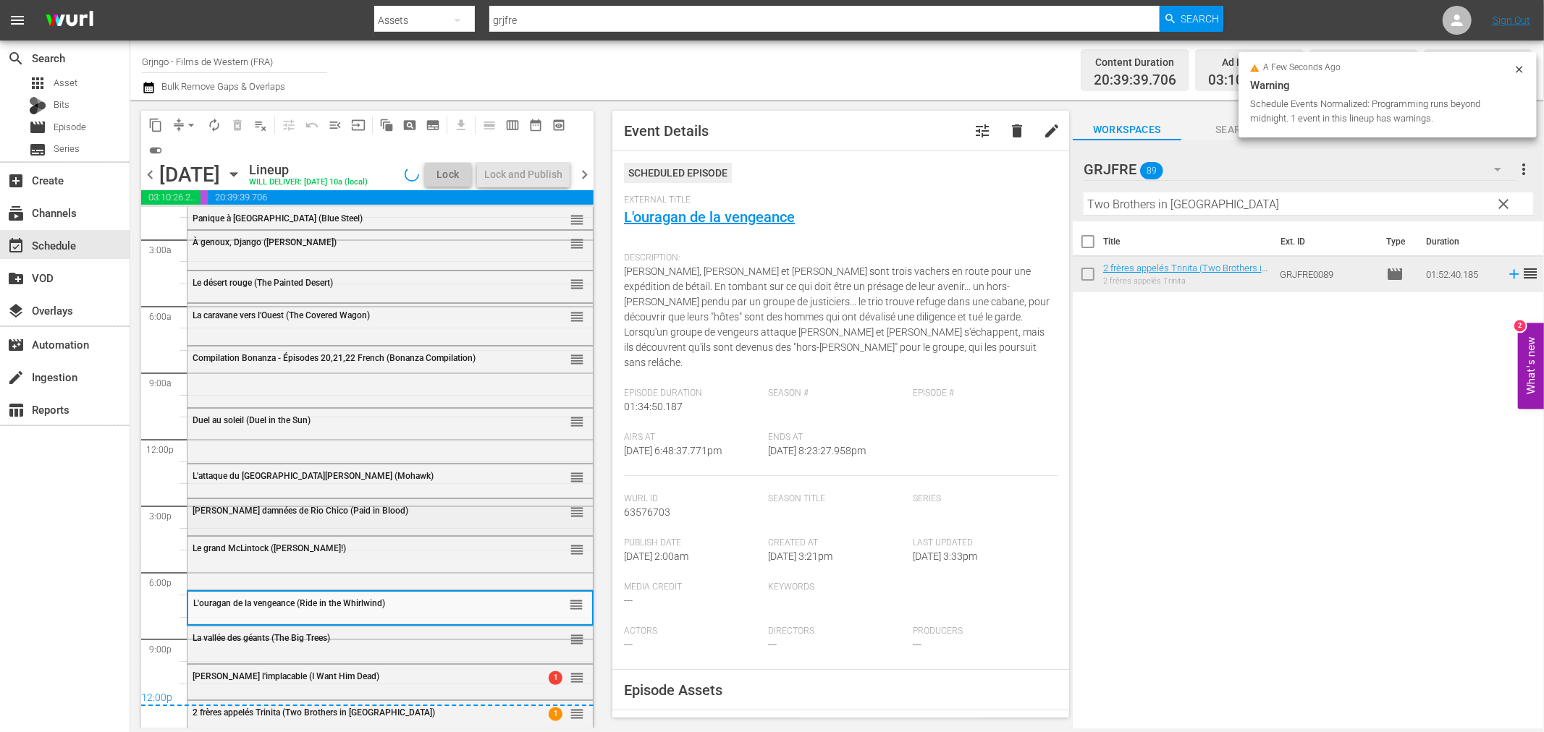
scroll to position [47, 0]
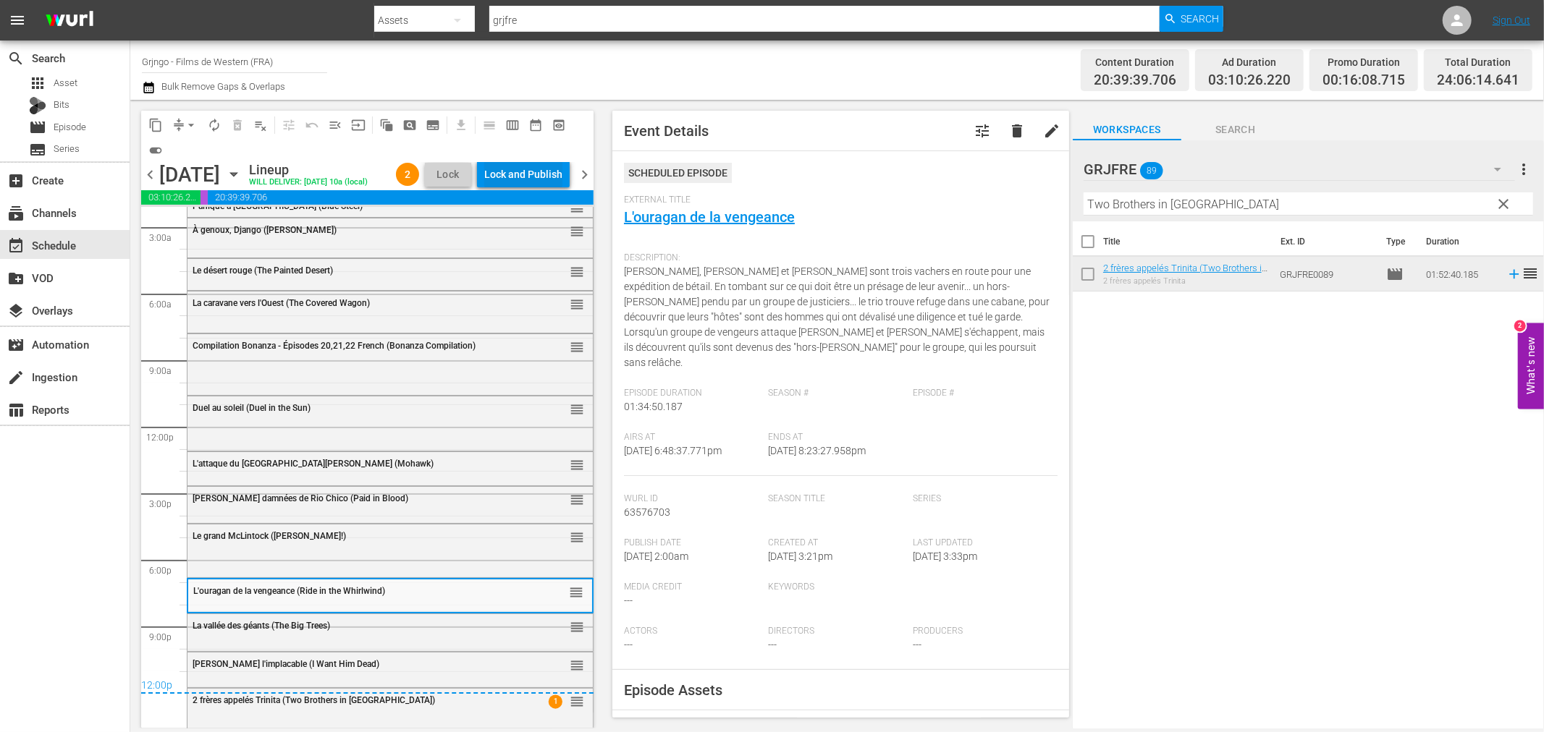
click at [531, 174] on div "Lock and Publish" at bounding box center [523, 174] width 78 height 26
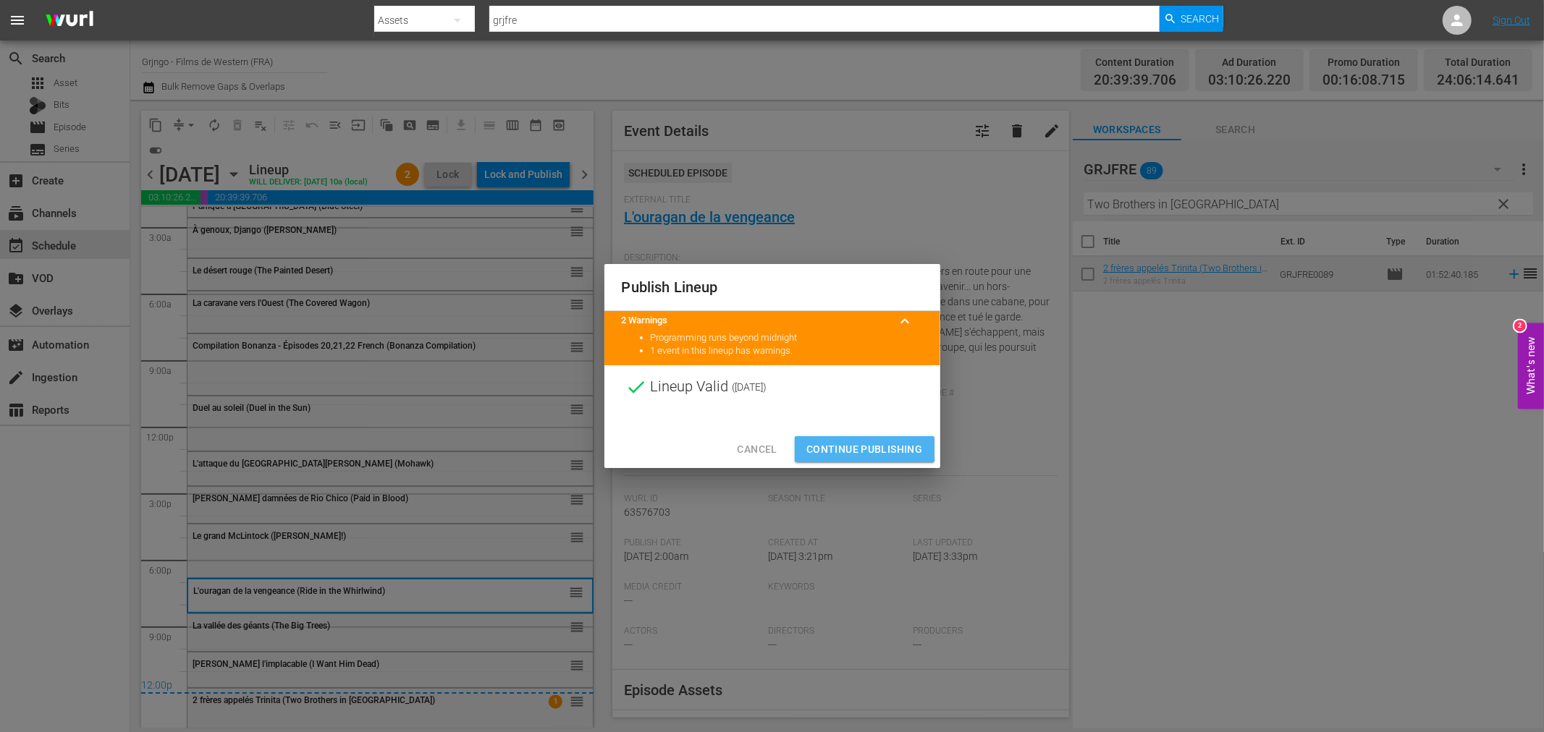
click at [847, 443] on span "Continue Publishing" at bounding box center [864, 450] width 117 height 18
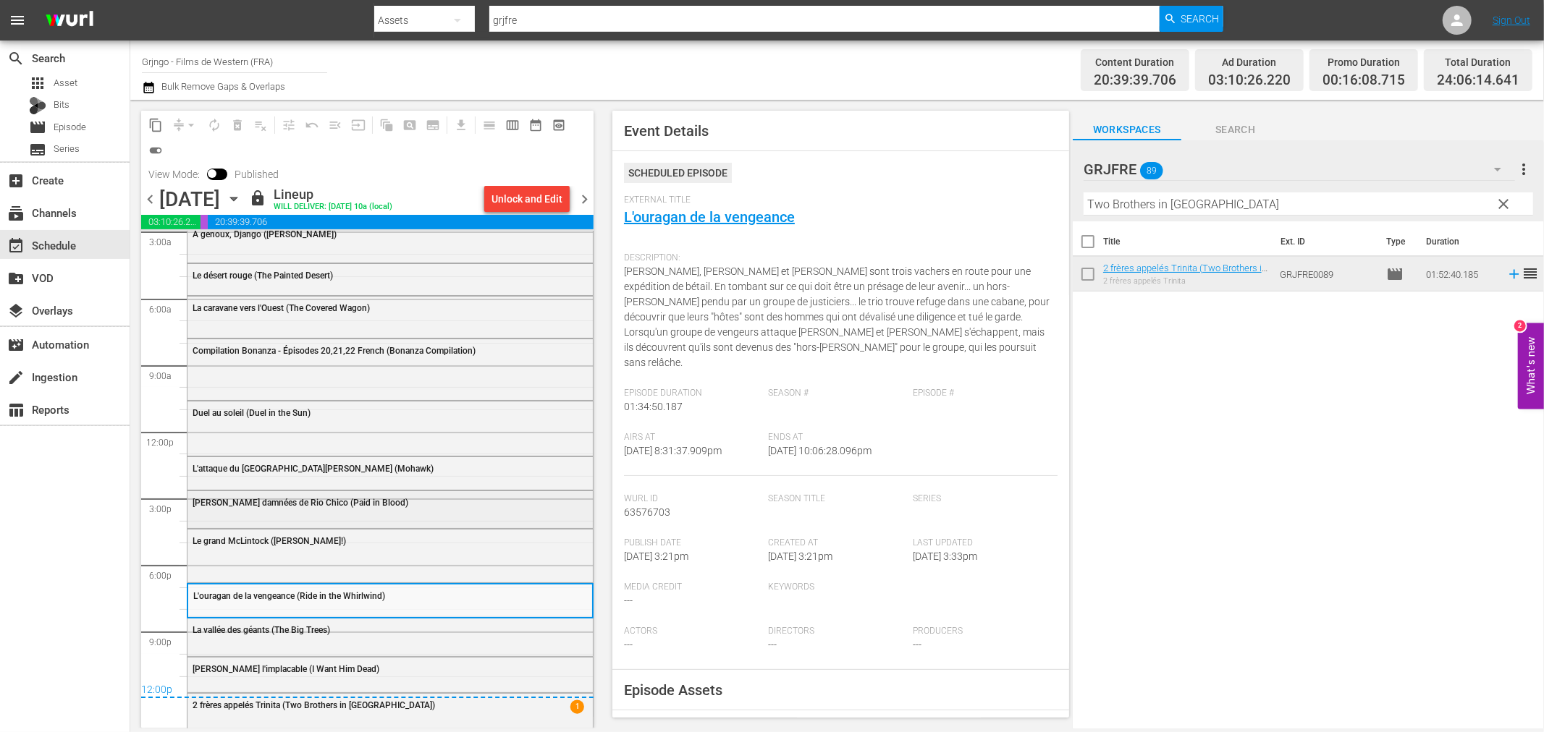
scroll to position [72, 0]
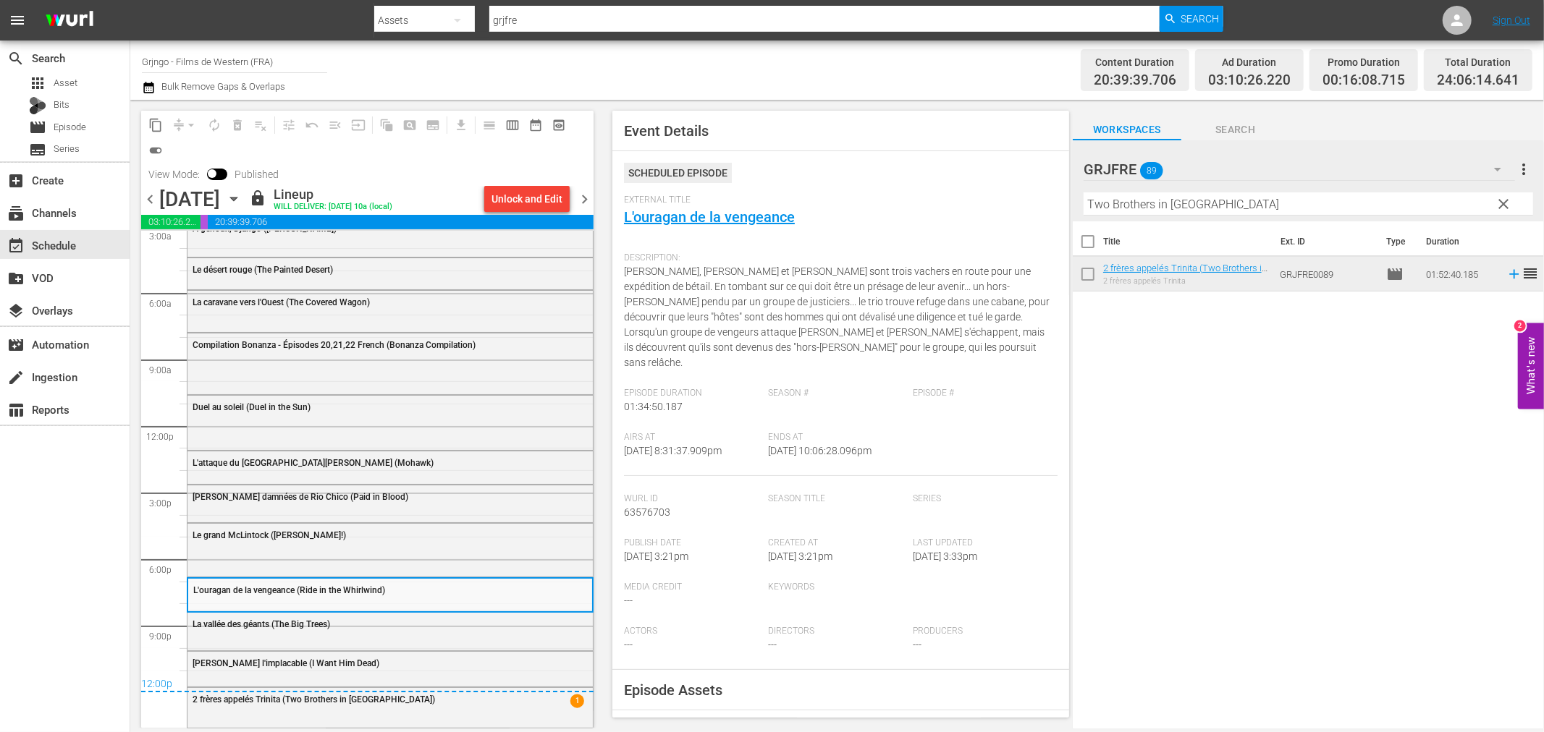
click at [588, 195] on span "chevron_right" at bounding box center [584, 199] width 18 height 18
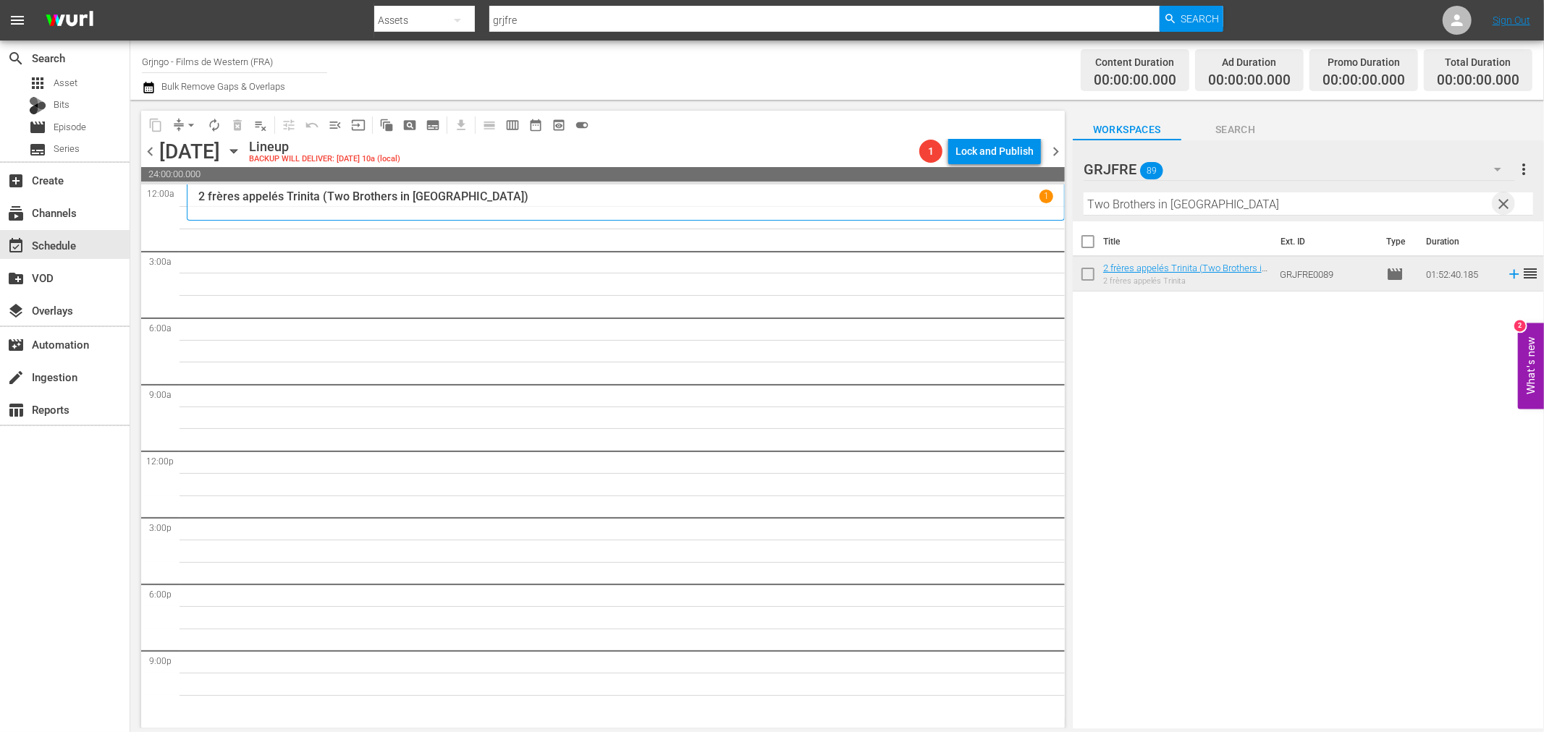
click at [1501, 200] on span "clear" at bounding box center [1503, 203] width 17 height 17
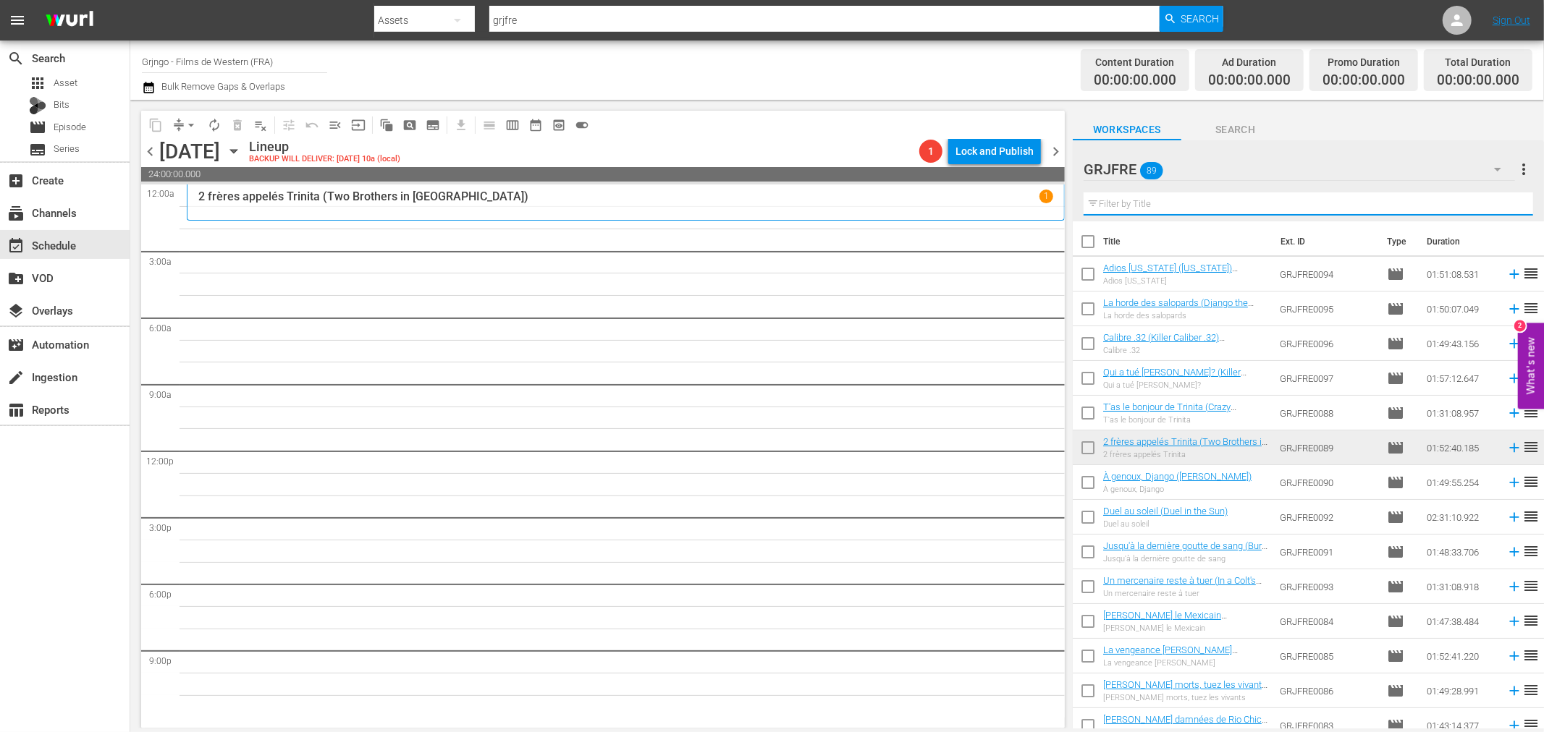
click at [1204, 200] on input "text" at bounding box center [1307, 204] width 449 height 23
paste input "Femmes hors-[PERSON_NAME] (Outlaw Women)"
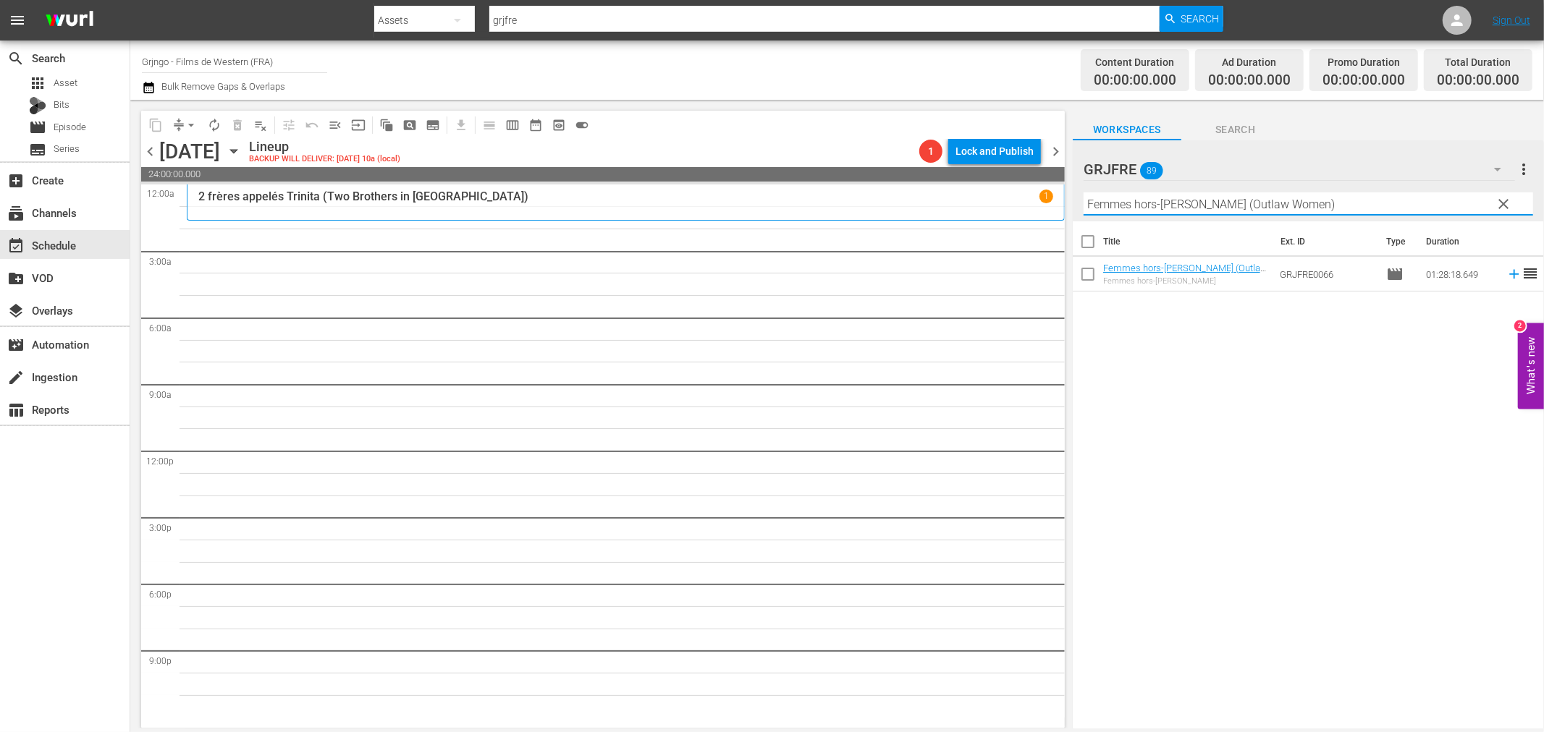
type input "Femmes hors-[PERSON_NAME] (Outlaw Women)"
click at [1506, 277] on icon at bounding box center [1514, 274] width 16 height 16
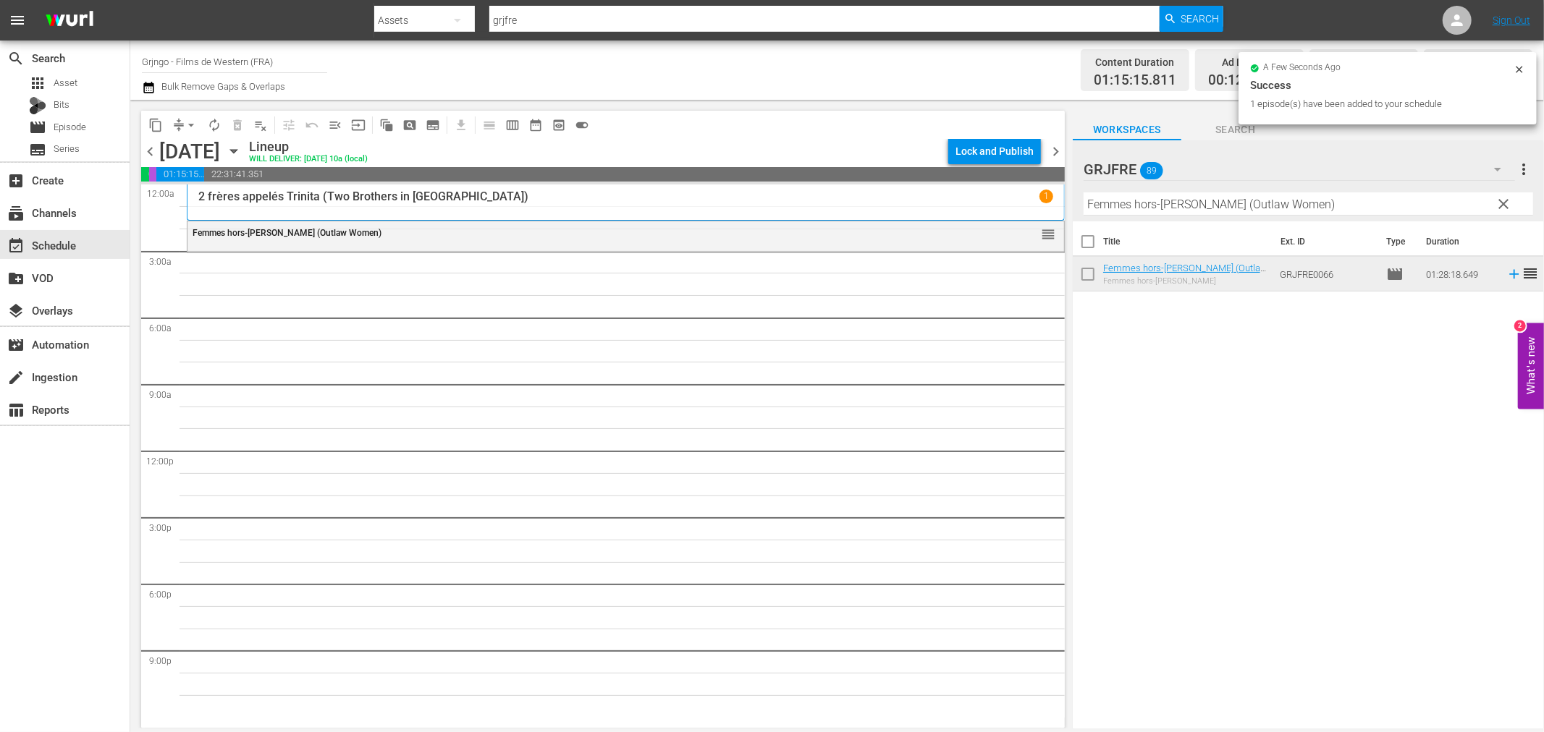
drag, startPoint x: 1501, startPoint y: 200, endPoint x: 1416, endPoint y: 199, distance: 85.4
click at [1501, 200] on span "clear" at bounding box center [1503, 203] width 17 height 17
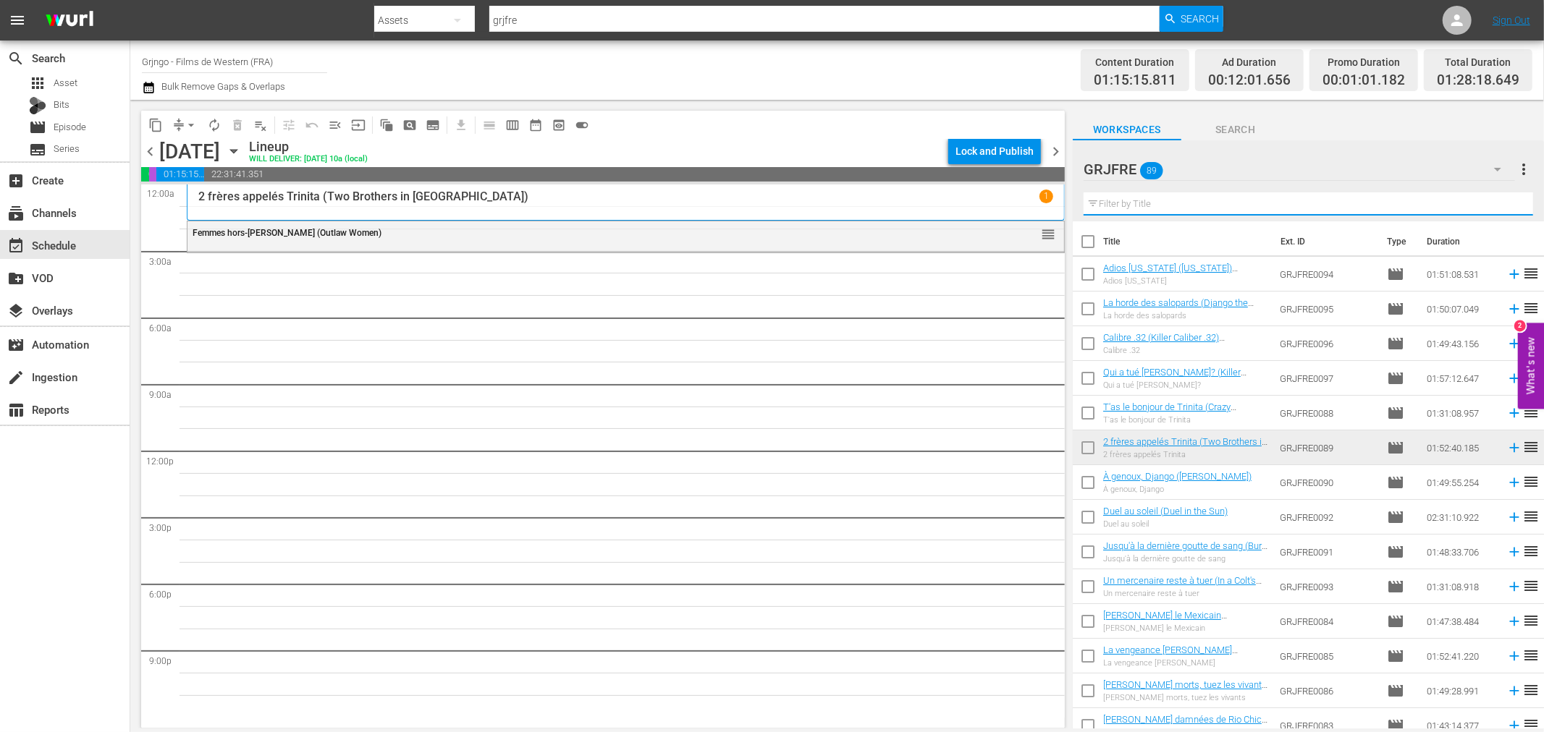
paste input "La course au soleil"
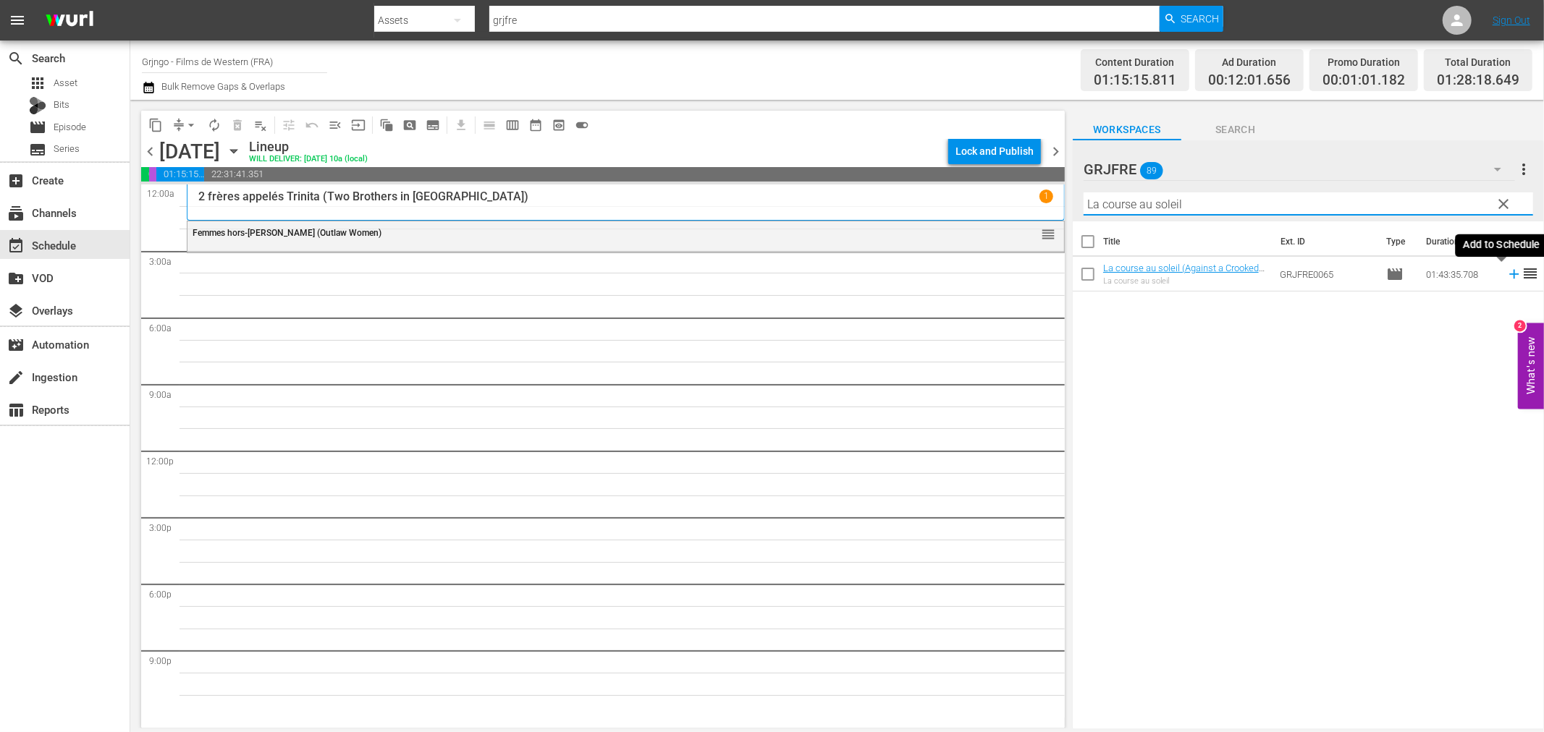
type input "La course au soleil"
click at [1506, 278] on icon at bounding box center [1514, 274] width 16 height 16
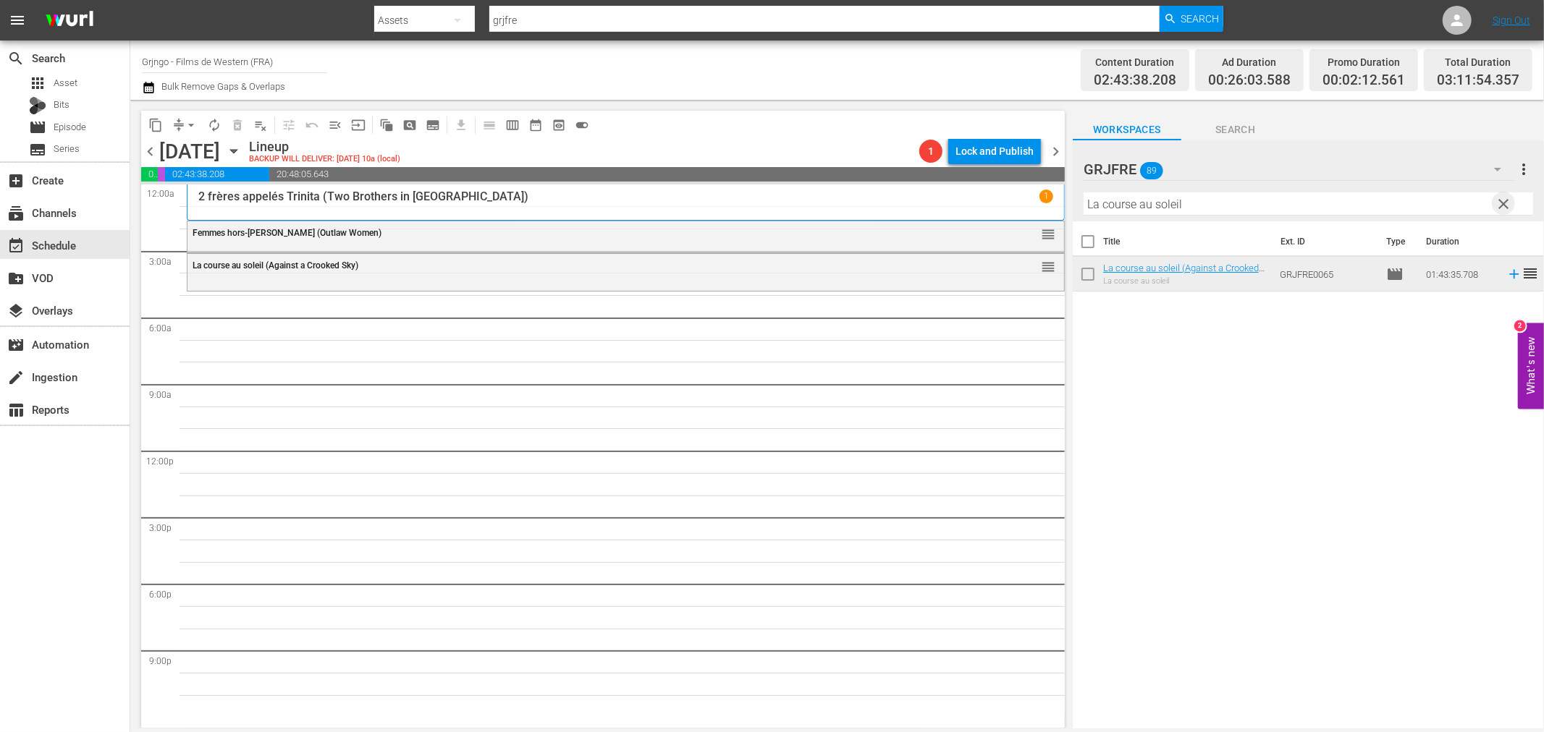
click at [1503, 200] on span "clear" at bounding box center [1503, 203] width 17 height 17
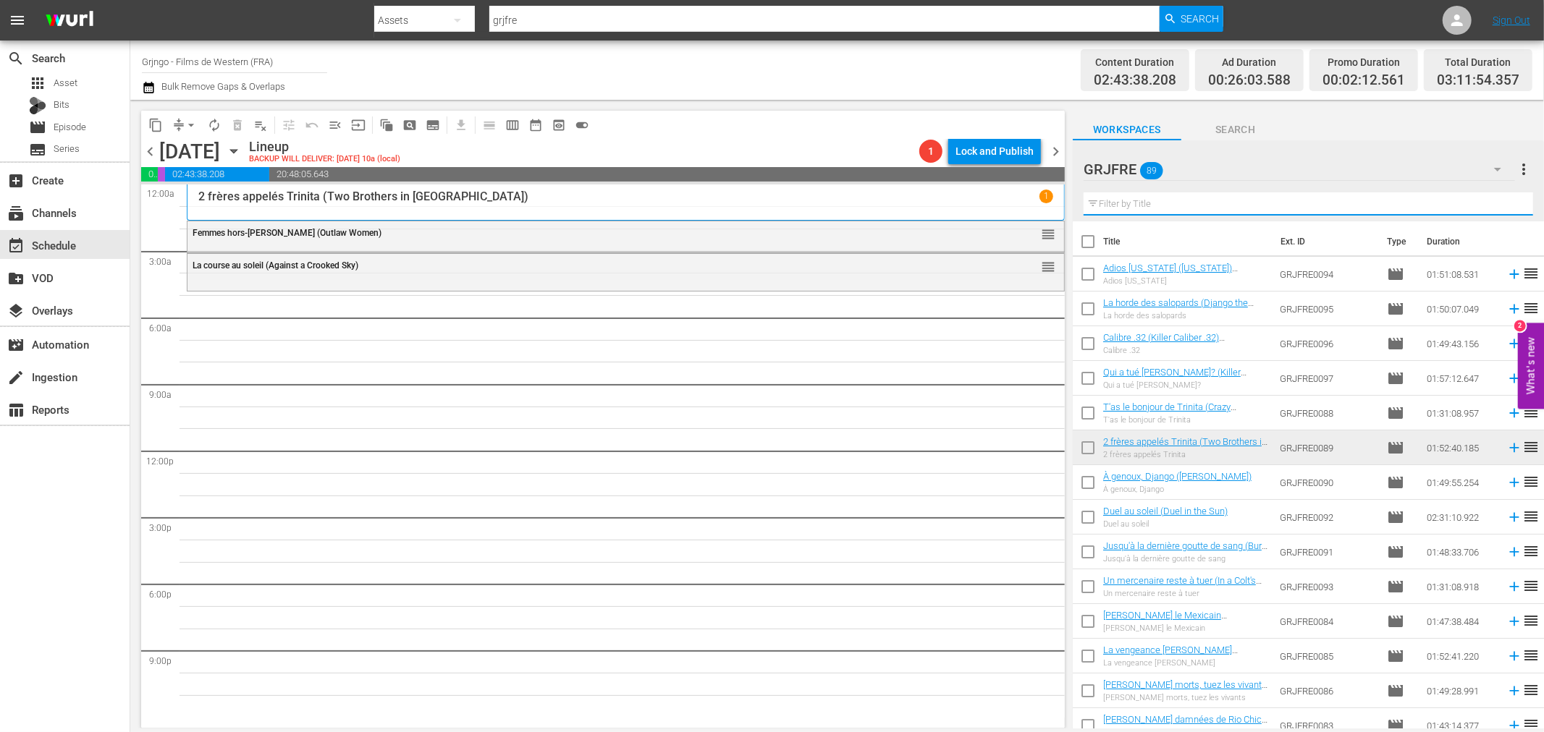
click at [1138, 205] on input "text" at bounding box center [1307, 204] width 449 height 23
paste input "Gunman of Ave [PERSON_NAME]"
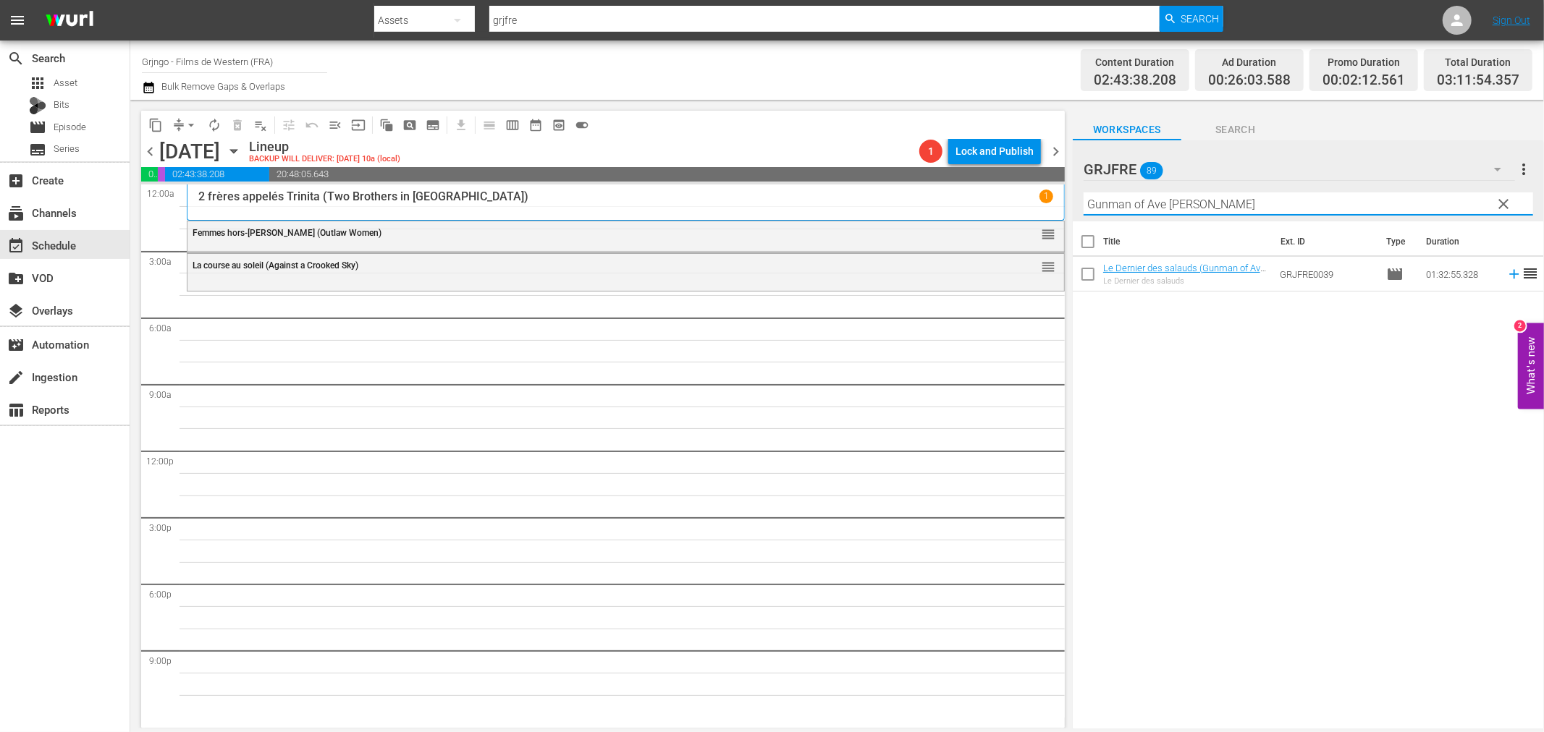
type input "Gunman of Ave [PERSON_NAME]"
click at [1506, 273] on icon at bounding box center [1514, 274] width 16 height 16
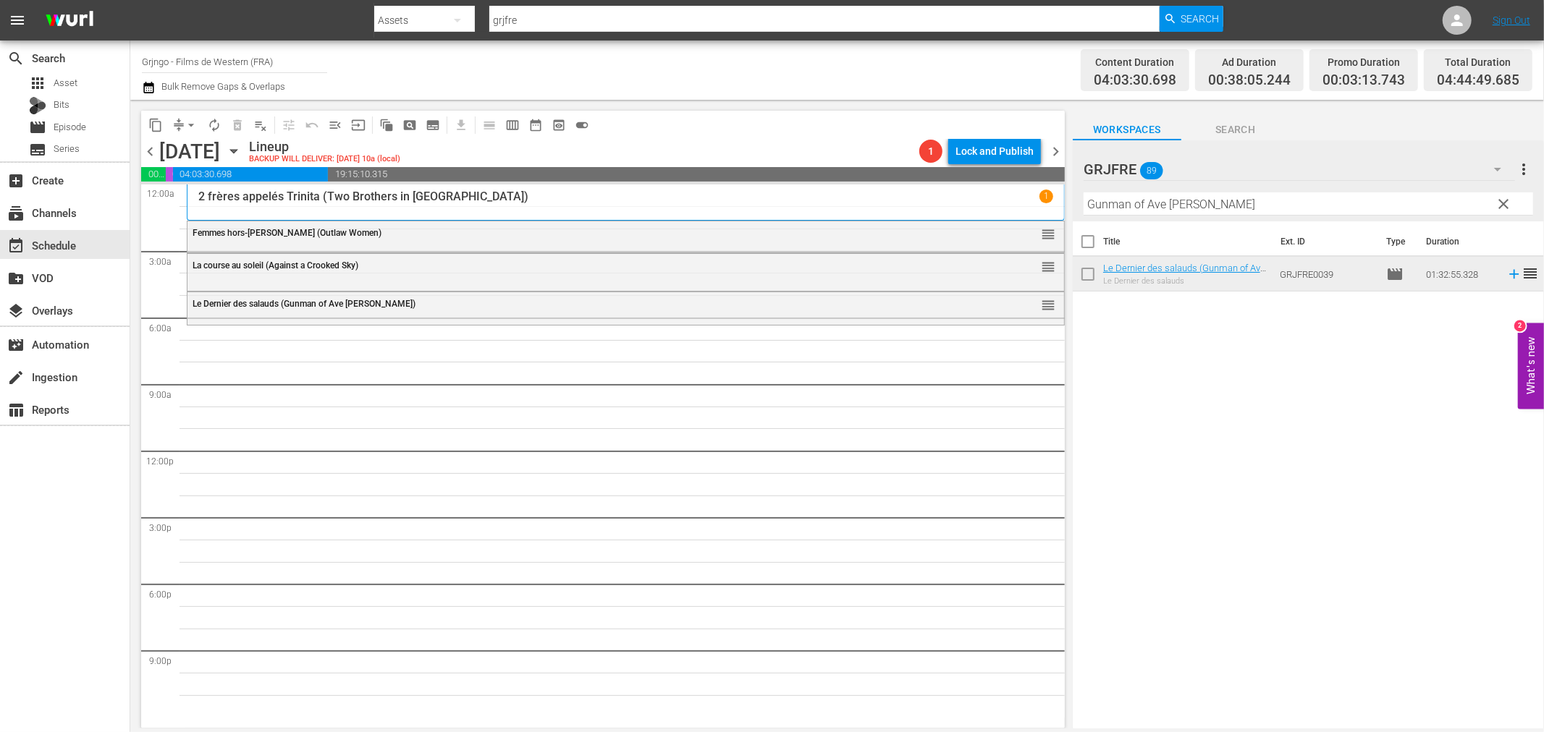
drag, startPoint x: 1505, startPoint y: 206, endPoint x: 1450, endPoint y: 194, distance: 56.9
click at [1505, 206] on span "clear" at bounding box center [1503, 203] width 17 height 17
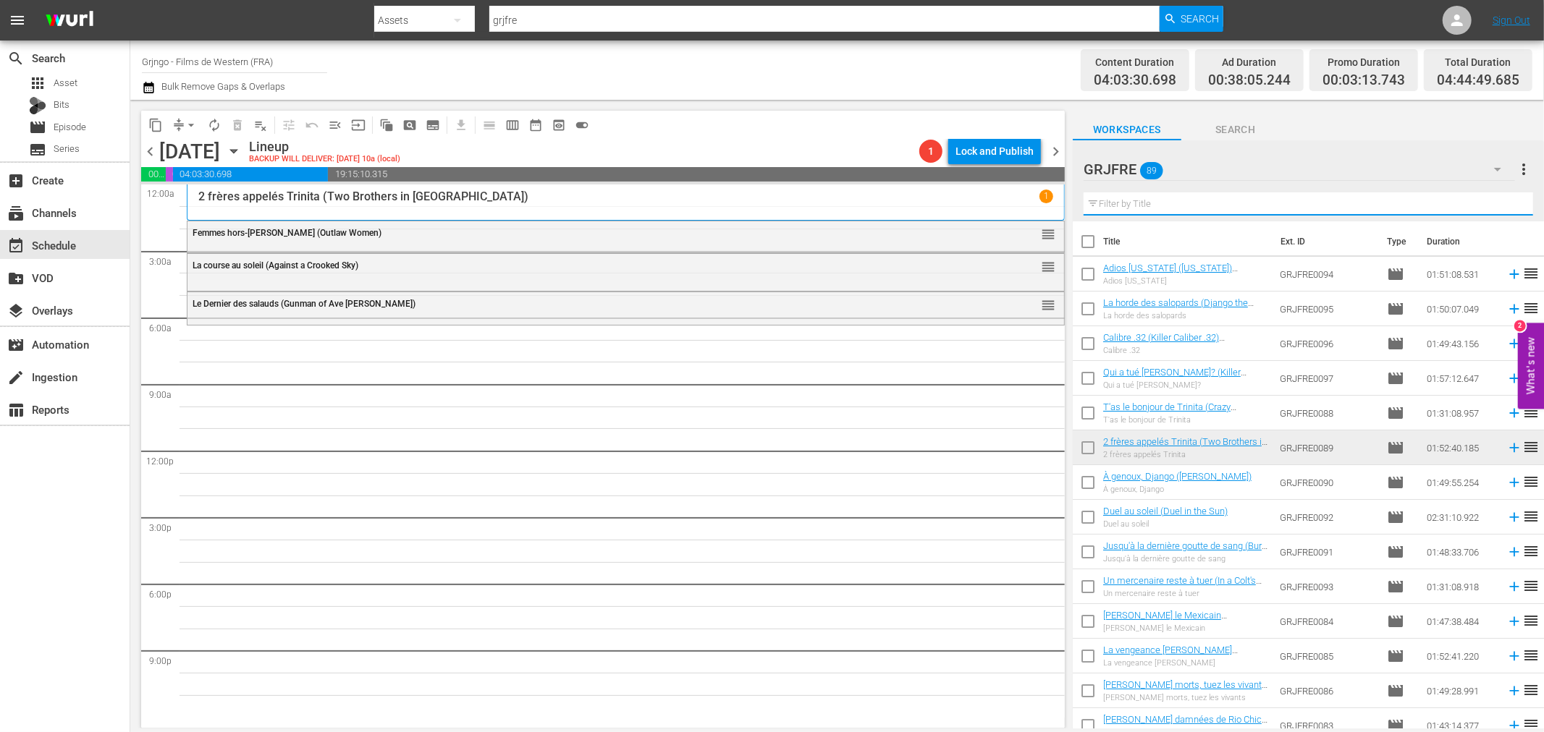
paste input "Vengeance Valley"
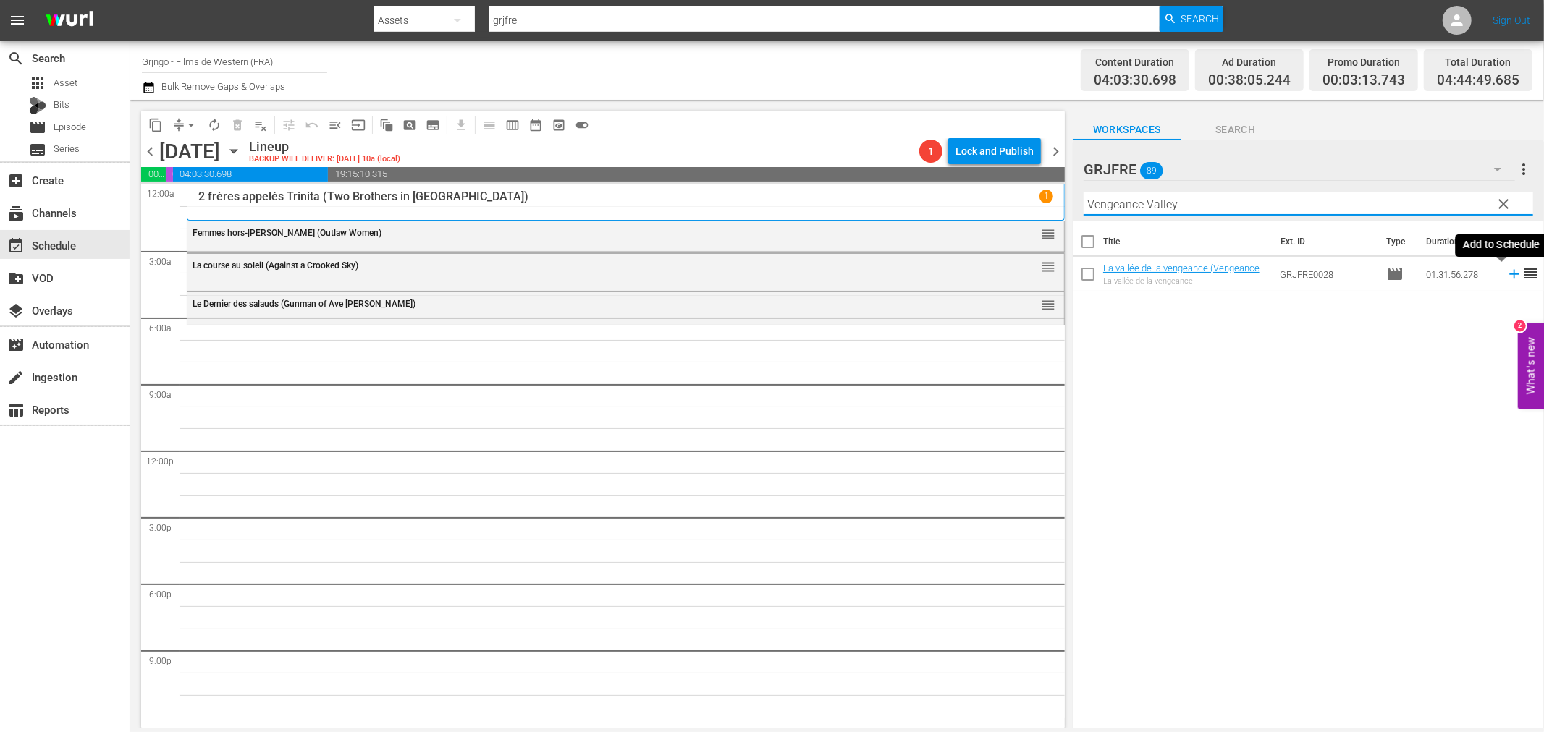
type input "Vengeance Valley"
click at [1509, 275] on icon at bounding box center [1513, 274] width 9 height 9
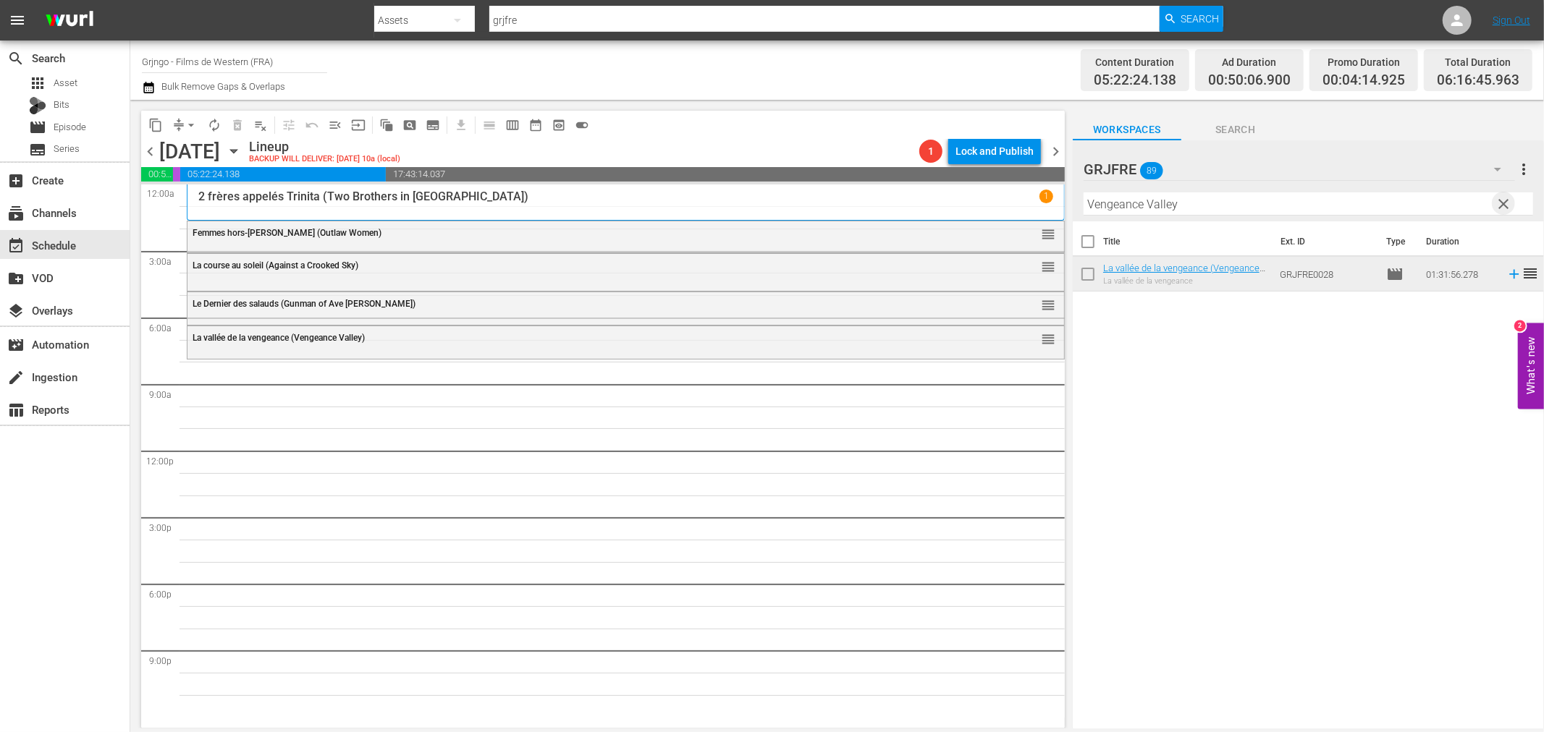
click at [1504, 198] on span "clear" at bounding box center [1503, 203] width 17 height 17
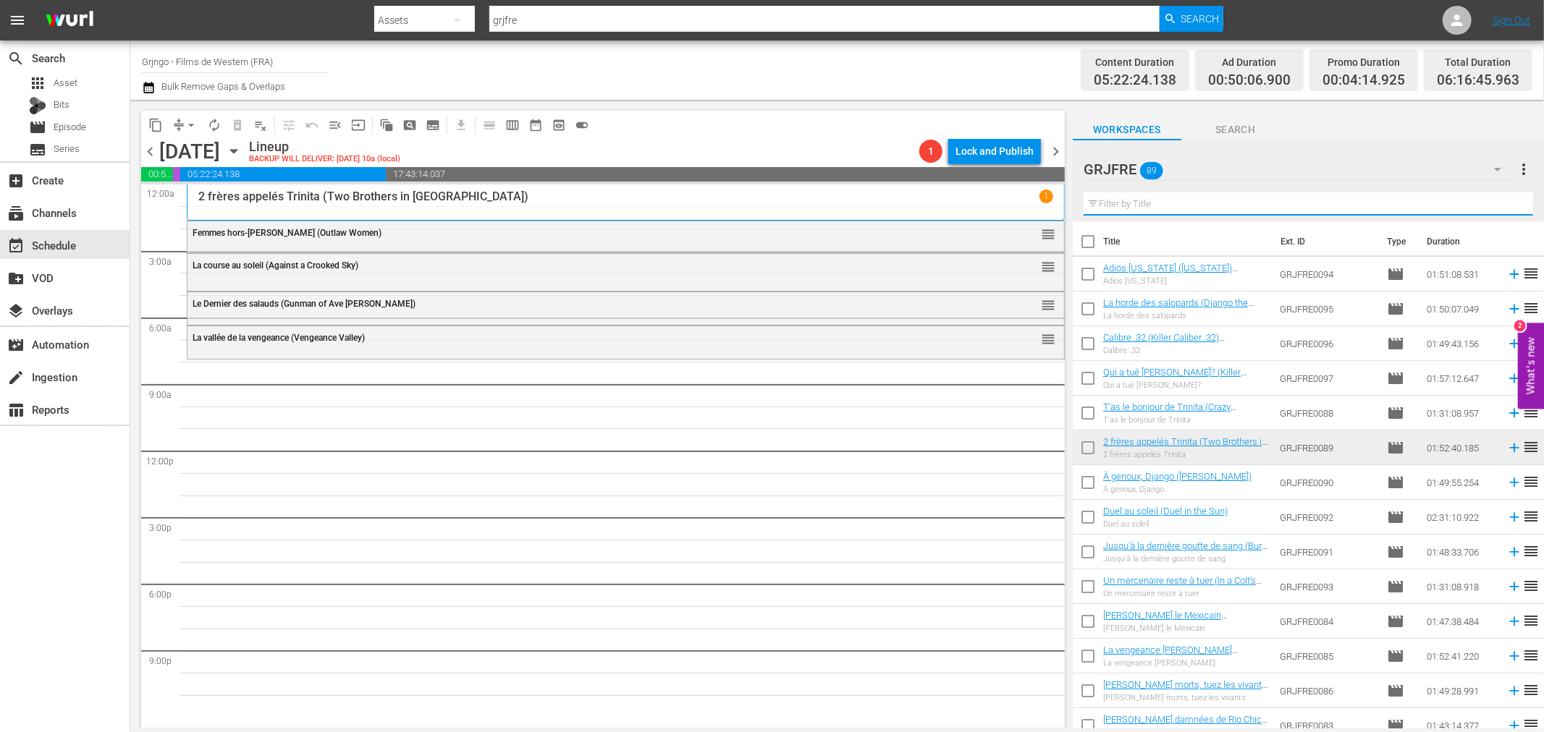
paste input "Compilation Bonanza - Épisodes 23,24,25"
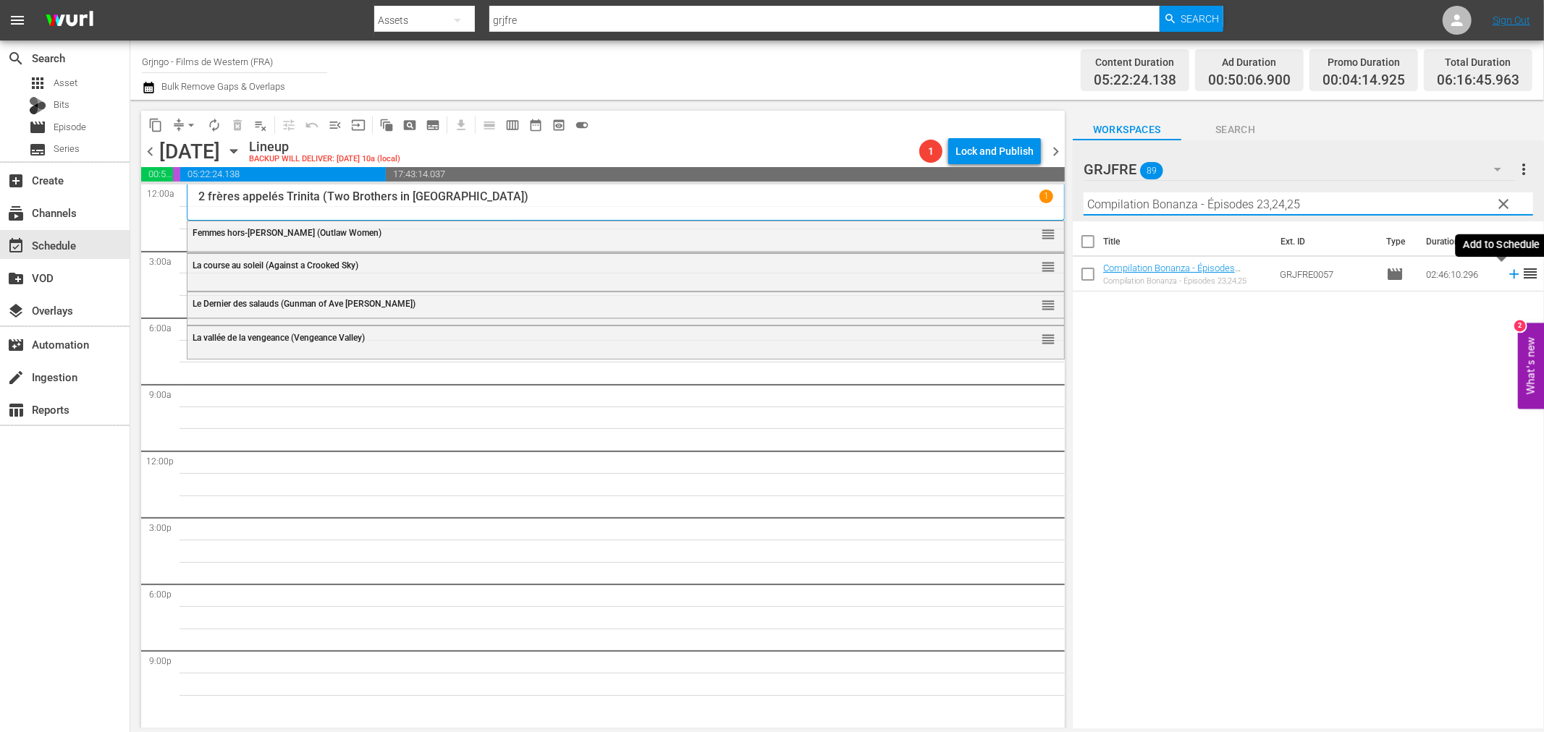
type input "Compilation Bonanza - Épisodes 23,24,25"
click at [1506, 271] on icon at bounding box center [1514, 274] width 16 height 16
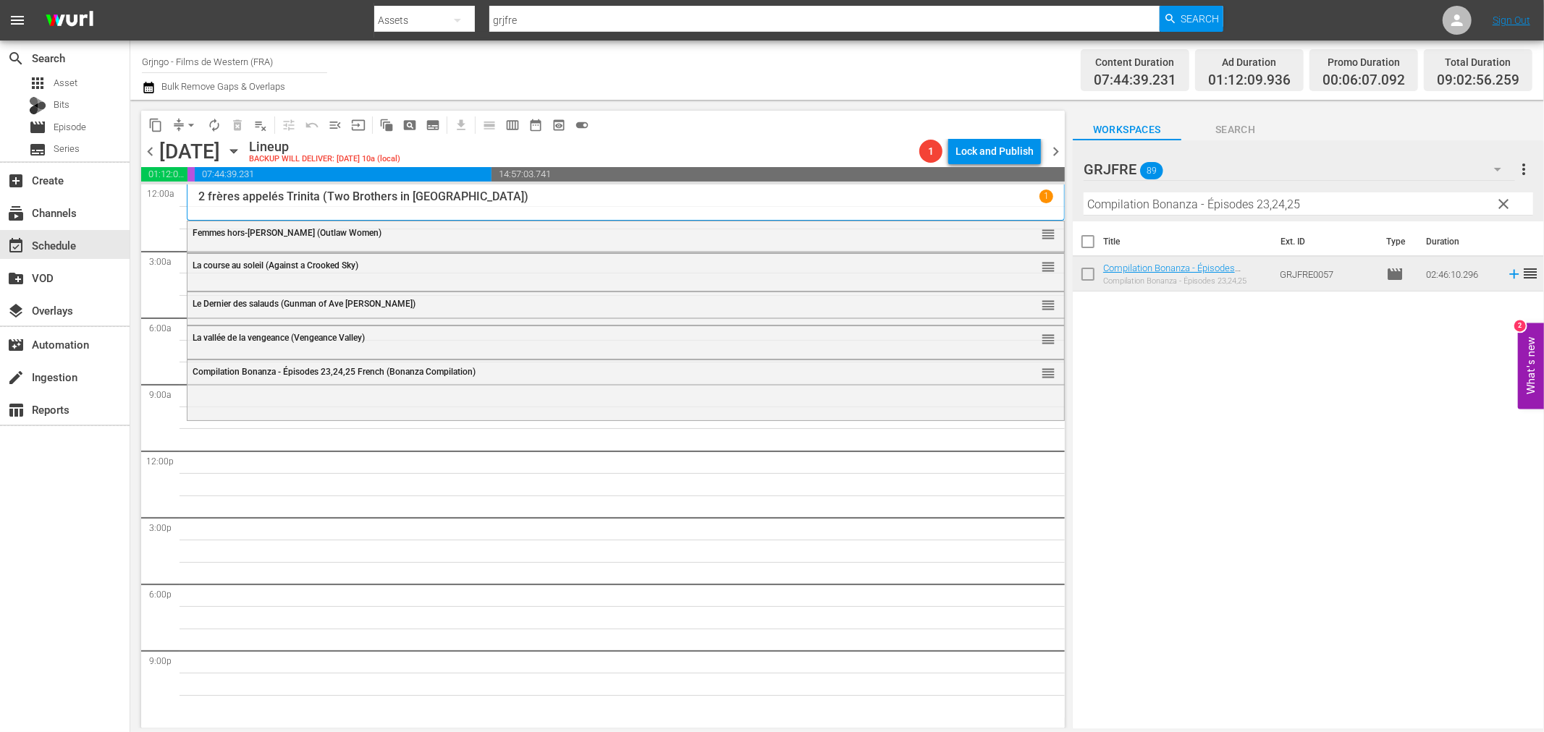
click at [1507, 203] on span "clear" at bounding box center [1503, 203] width 17 height 17
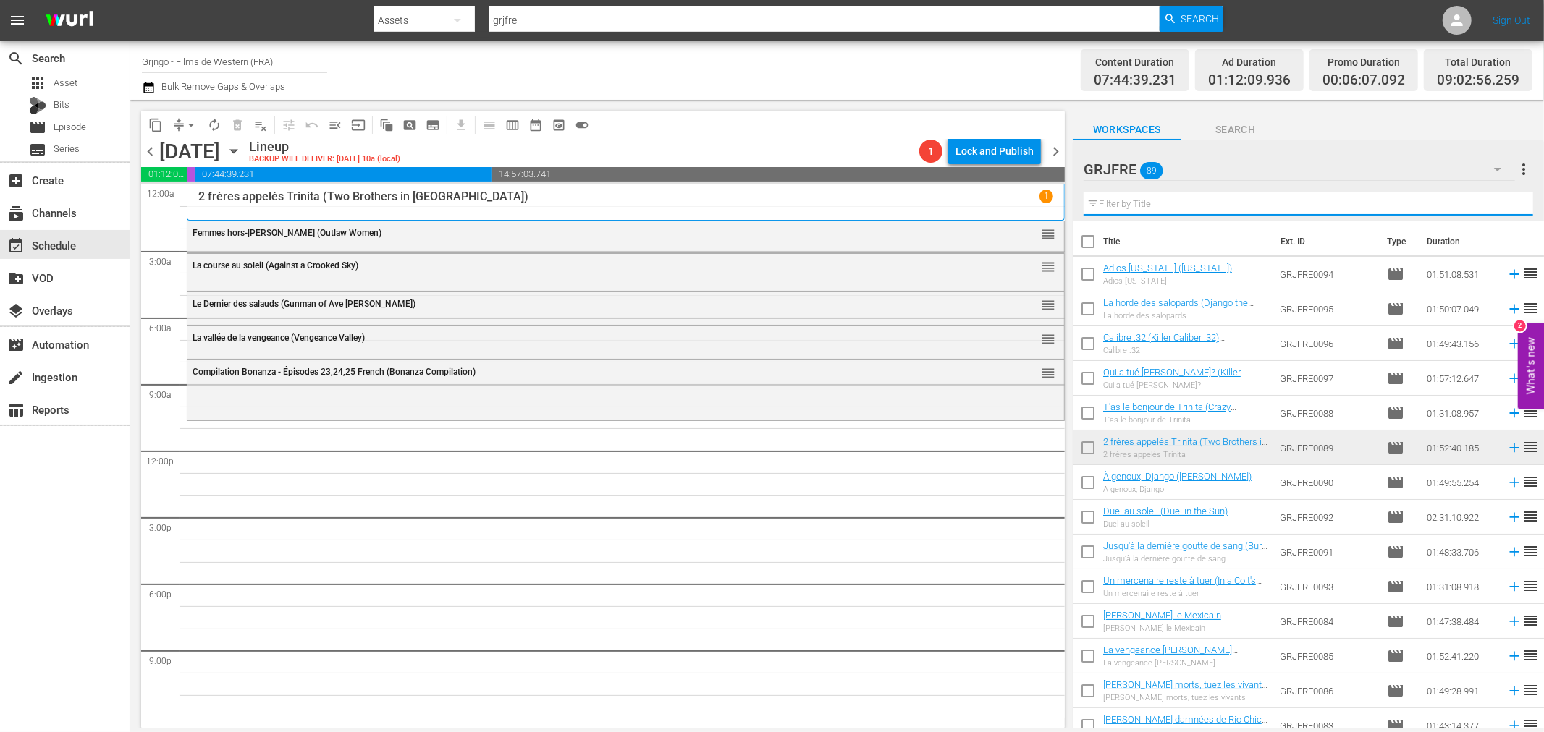
paste input "Only the Valiant"
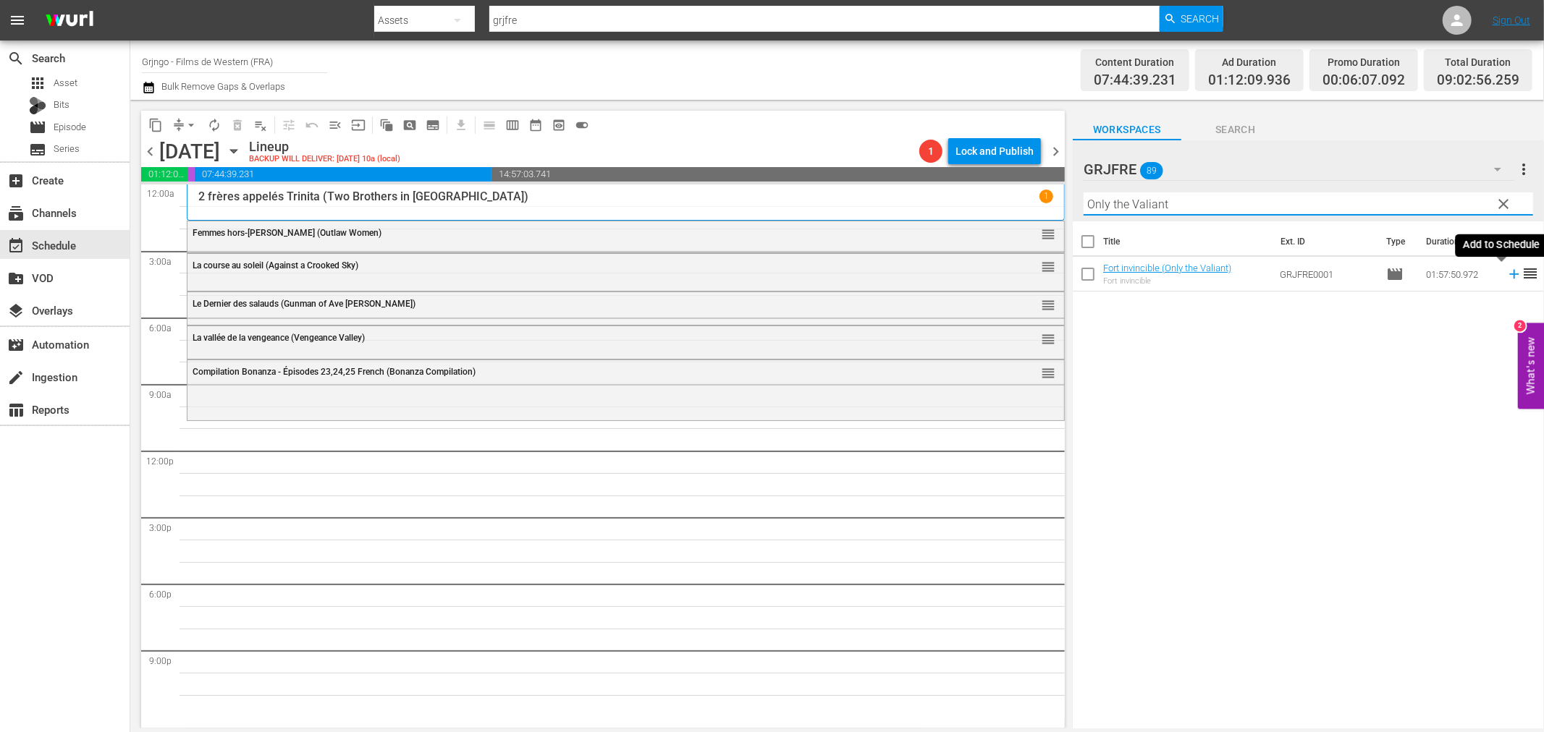
type input "Only the Valiant"
click at [1509, 273] on icon at bounding box center [1513, 274] width 9 height 9
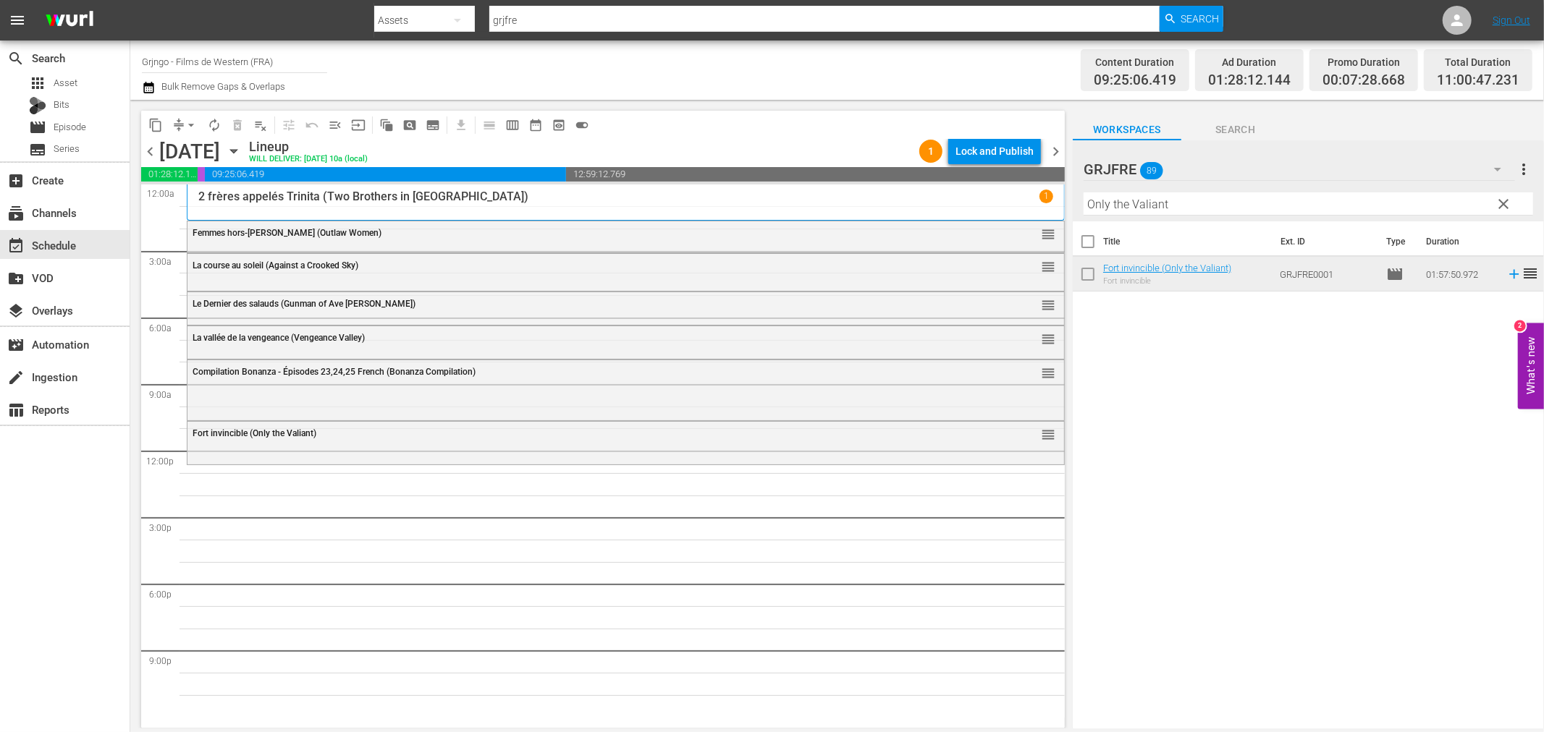
drag, startPoint x: 1504, startPoint y: 198, endPoint x: 1288, endPoint y: 185, distance: 216.0
click at [1504, 198] on span "clear" at bounding box center [1503, 203] width 17 height 17
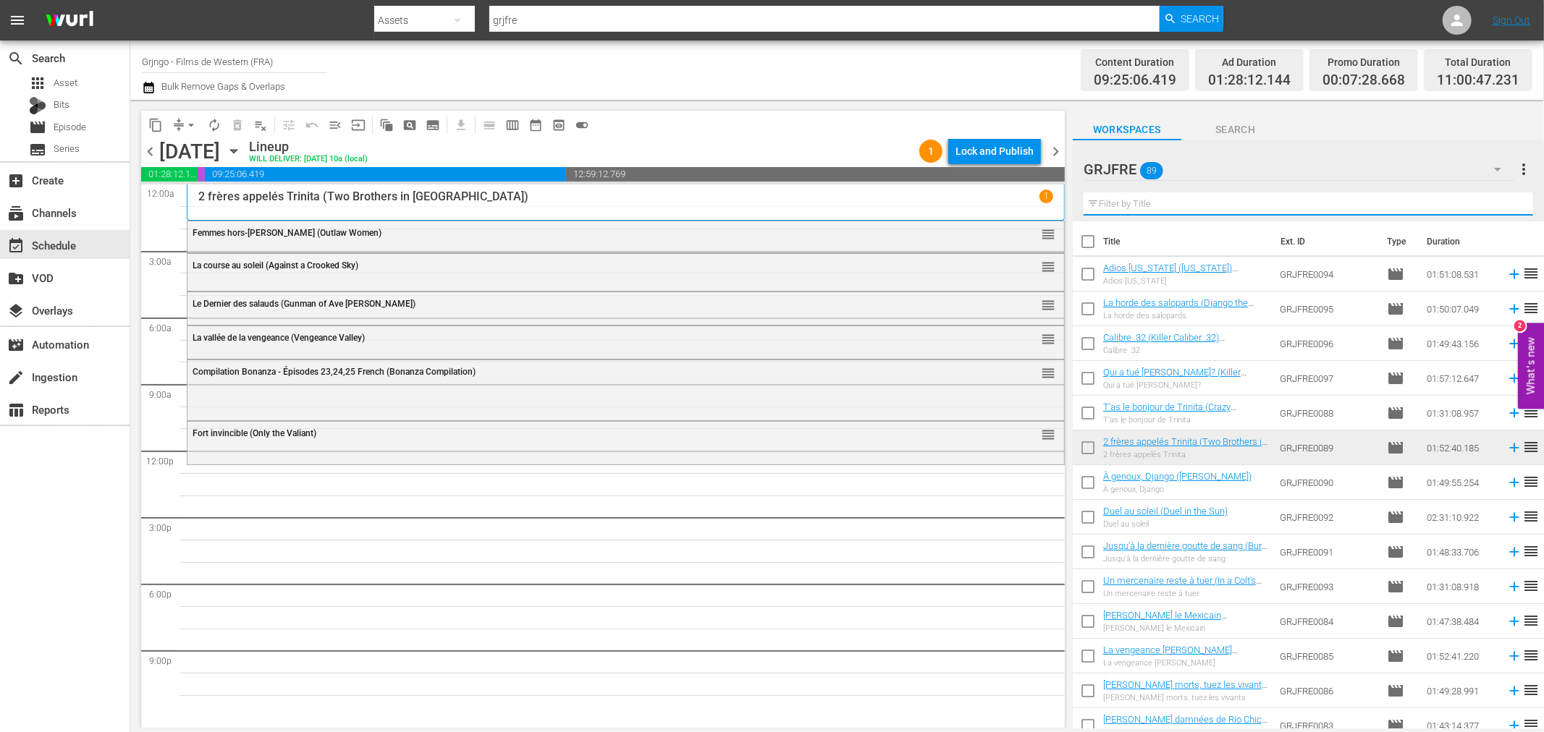
paste input "Crazy Westerners"
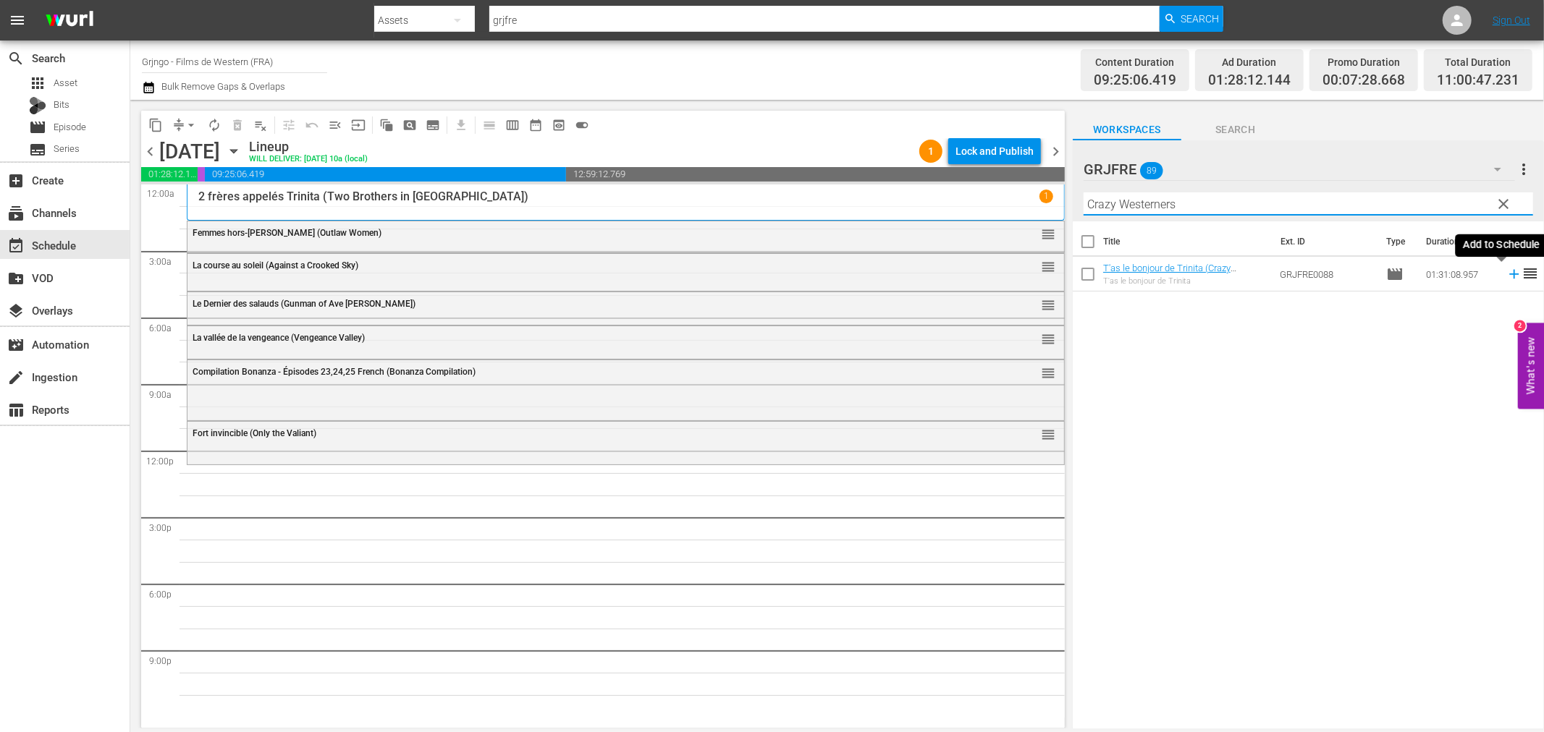
type input "Crazy Westerners"
click at [1509, 274] on icon at bounding box center [1513, 274] width 9 height 9
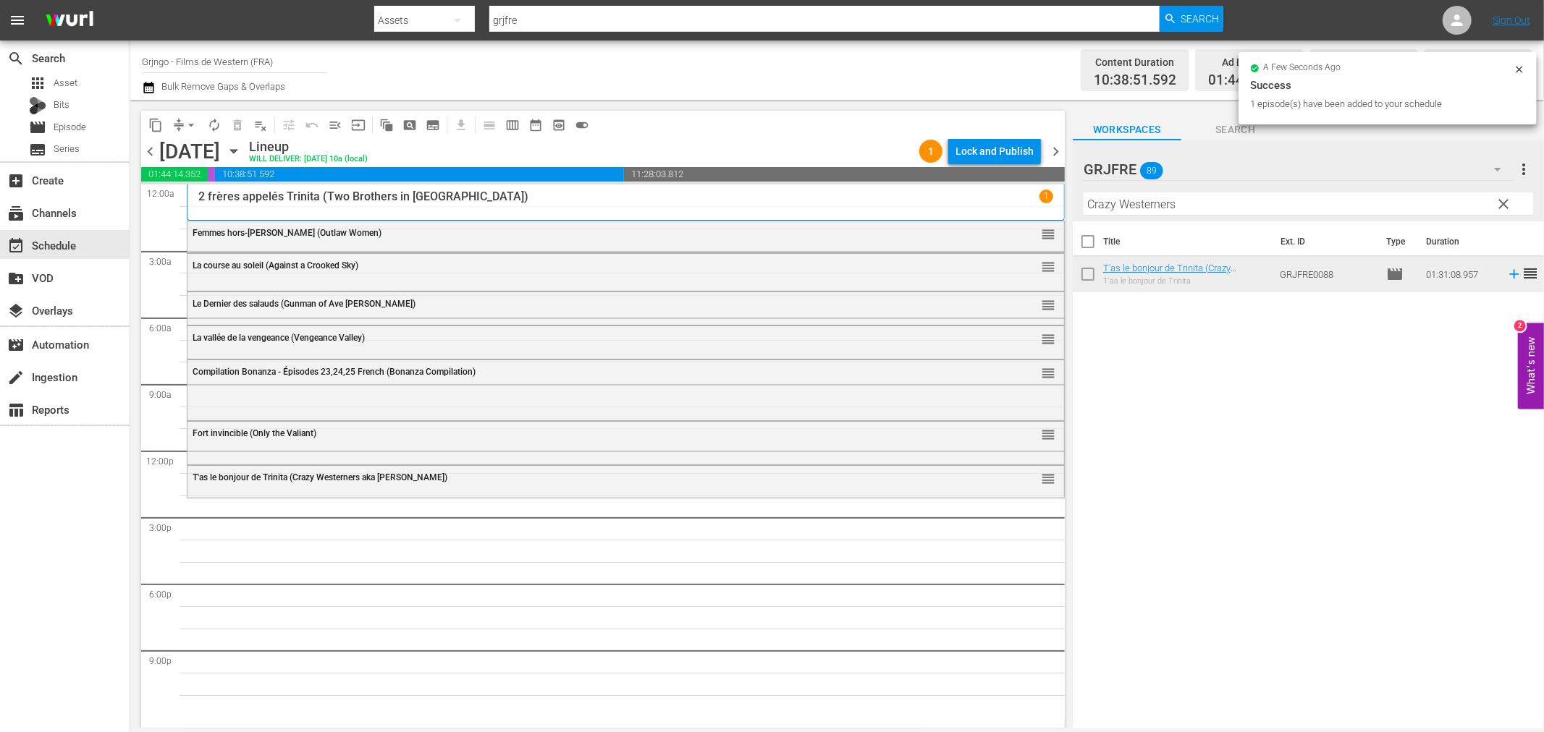
drag, startPoint x: 1500, startPoint y: 199, endPoint x: 1355, endPoint y: 198, distance: 144.7
click at [1500, 199] on span "clear" at bounding box center [1503, 203] width 17 height 17
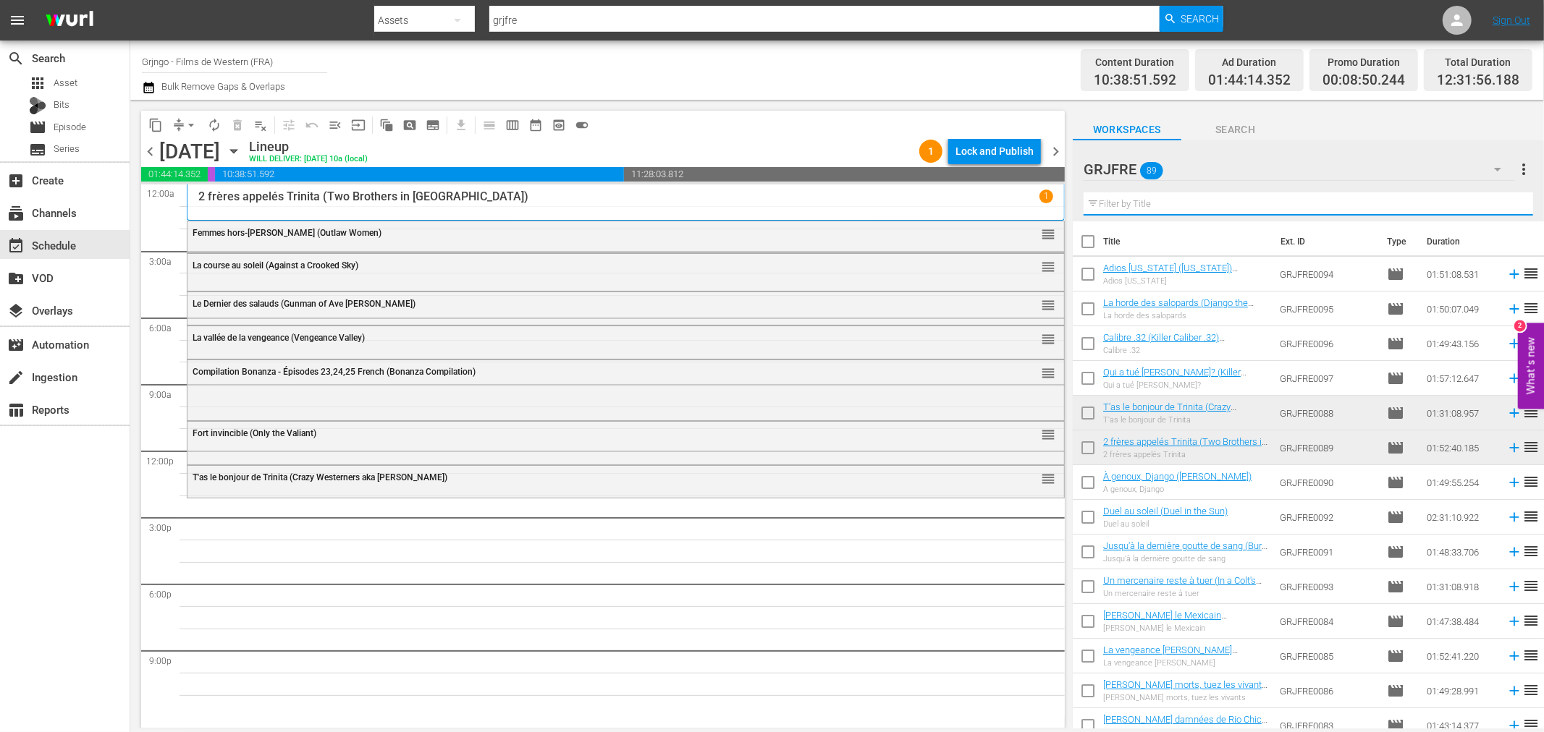
paste input "[PERSON_NAME], the Mark of Vengeance"
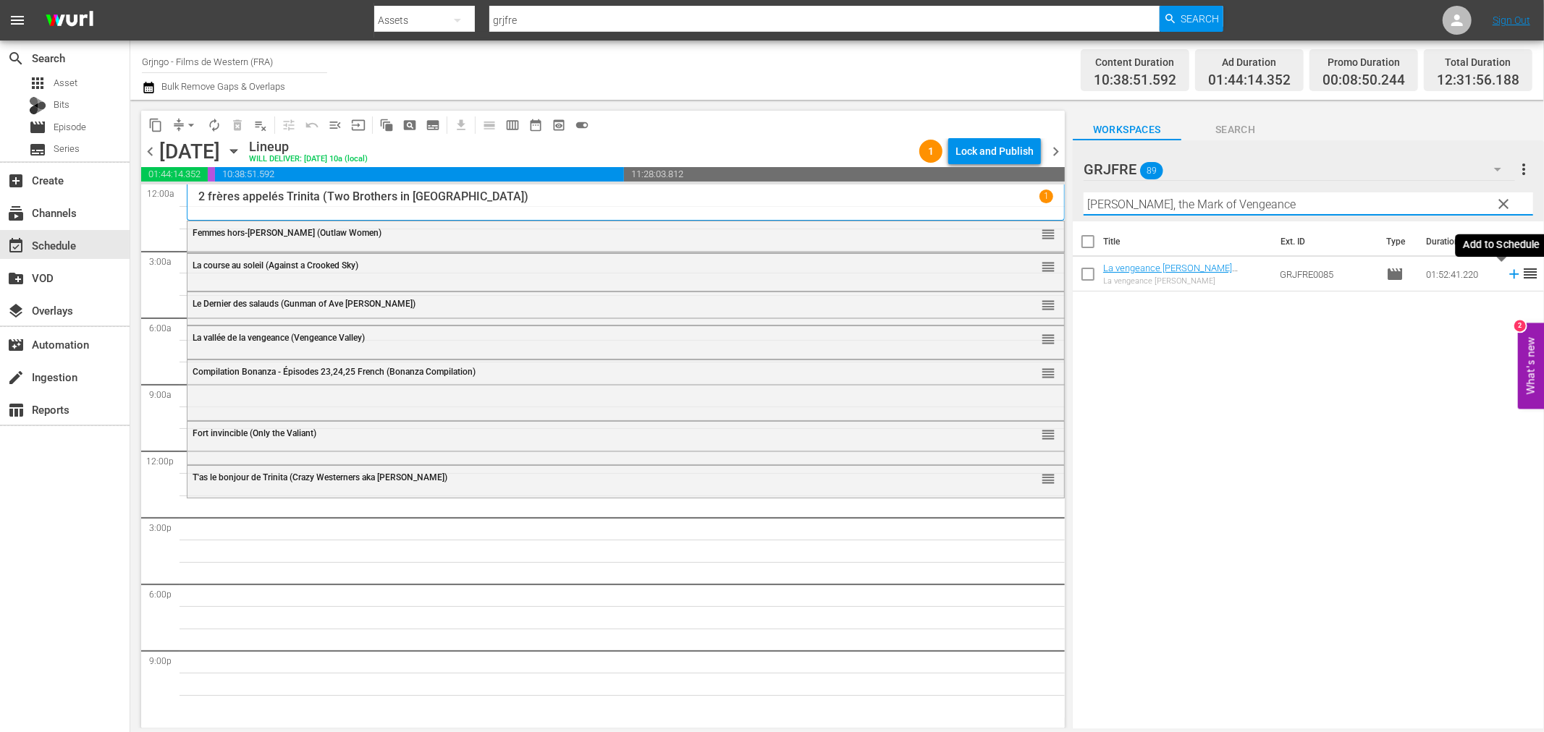
type input "[PERSON_NAME], the Mark of Vengeance"
click at [1506, 271] on icon at bounding box center [1514, 274] width 16 height 16
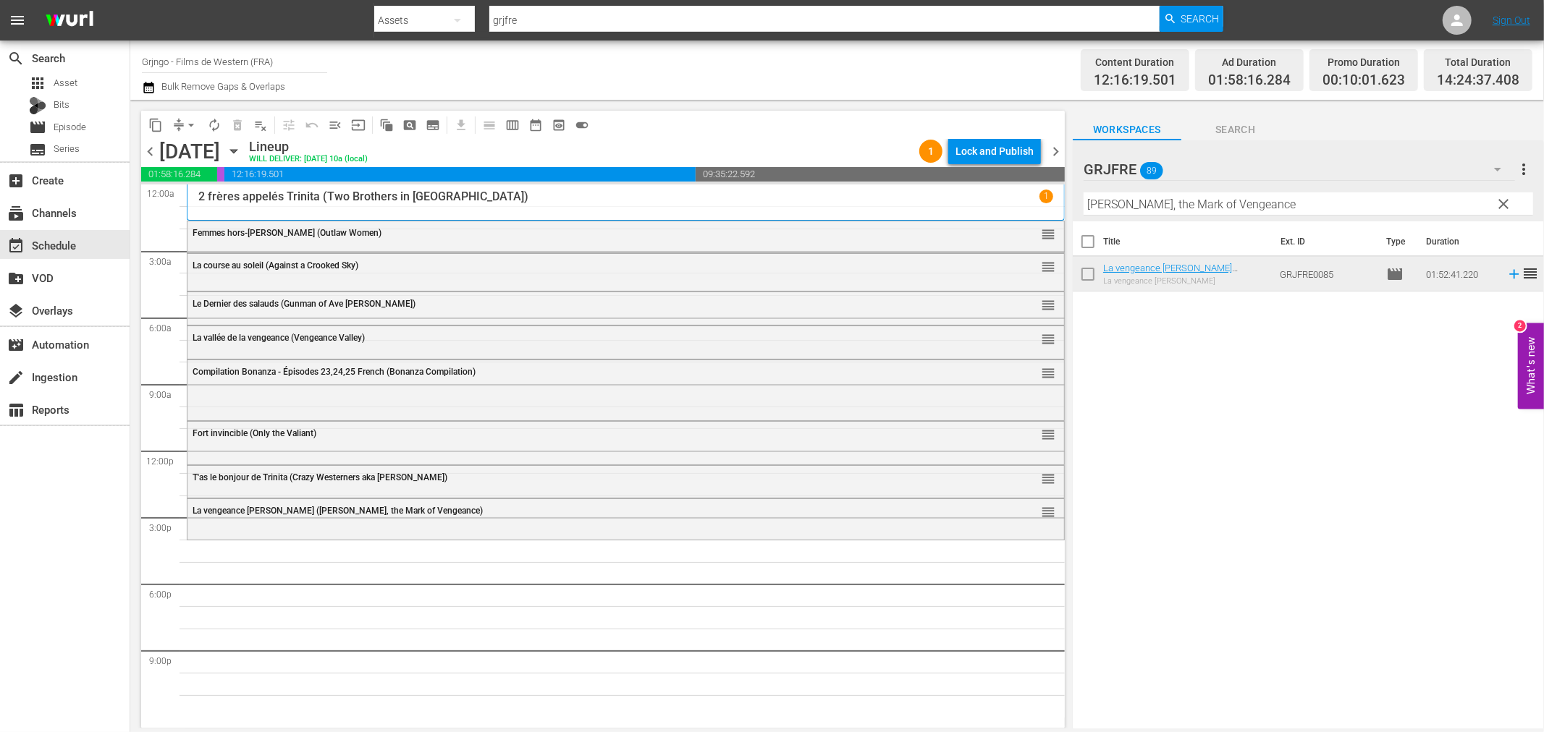
drag, startPoint x: 1505, startPoint y: 199, endPoint x: 1458, endPoint y: 188, distance: 49.0
click at [1505, 201] on span "clear" at bounding box center [1503, 203] width 17 height 17
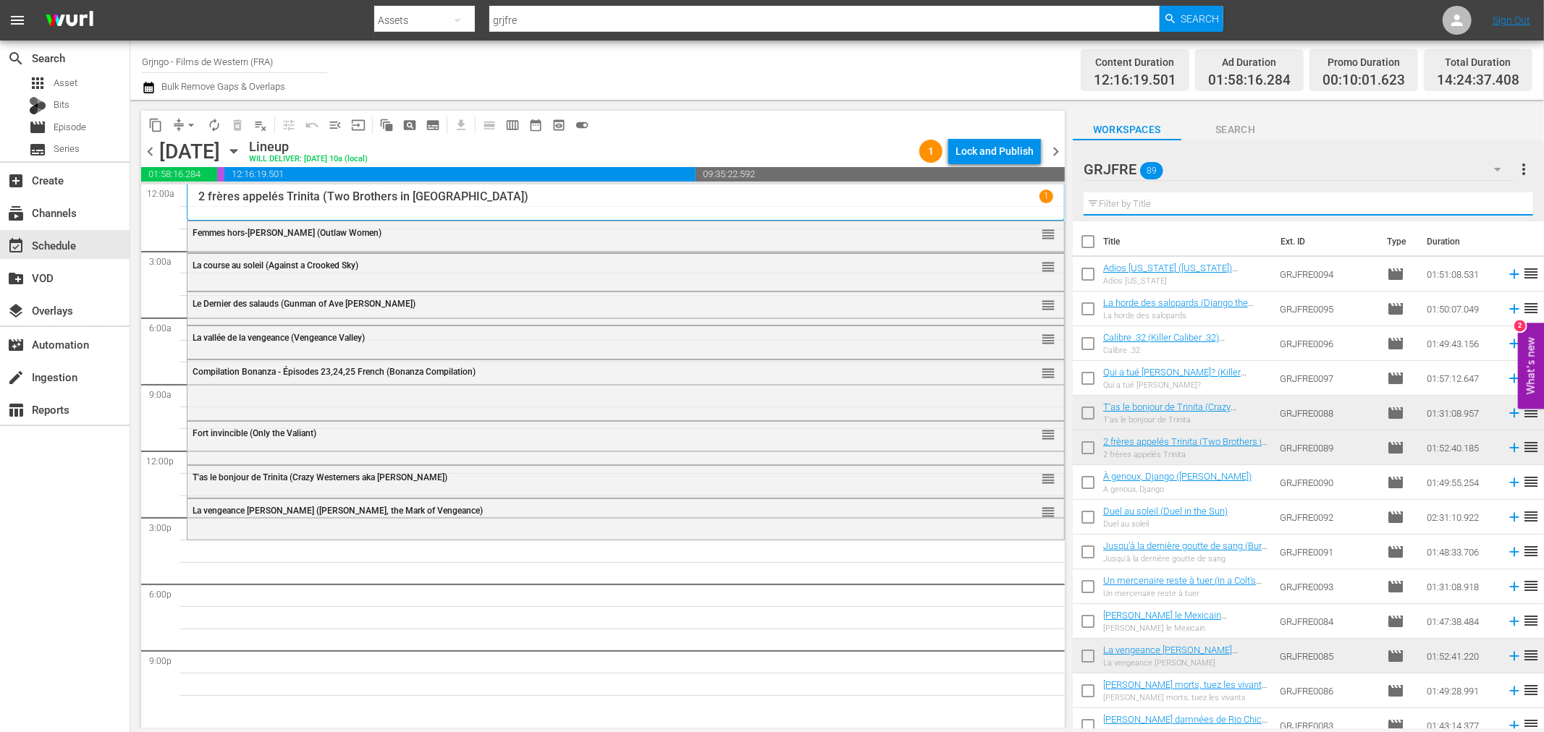
paste input "Viva! [GEOGRAPHIC_DATA]"
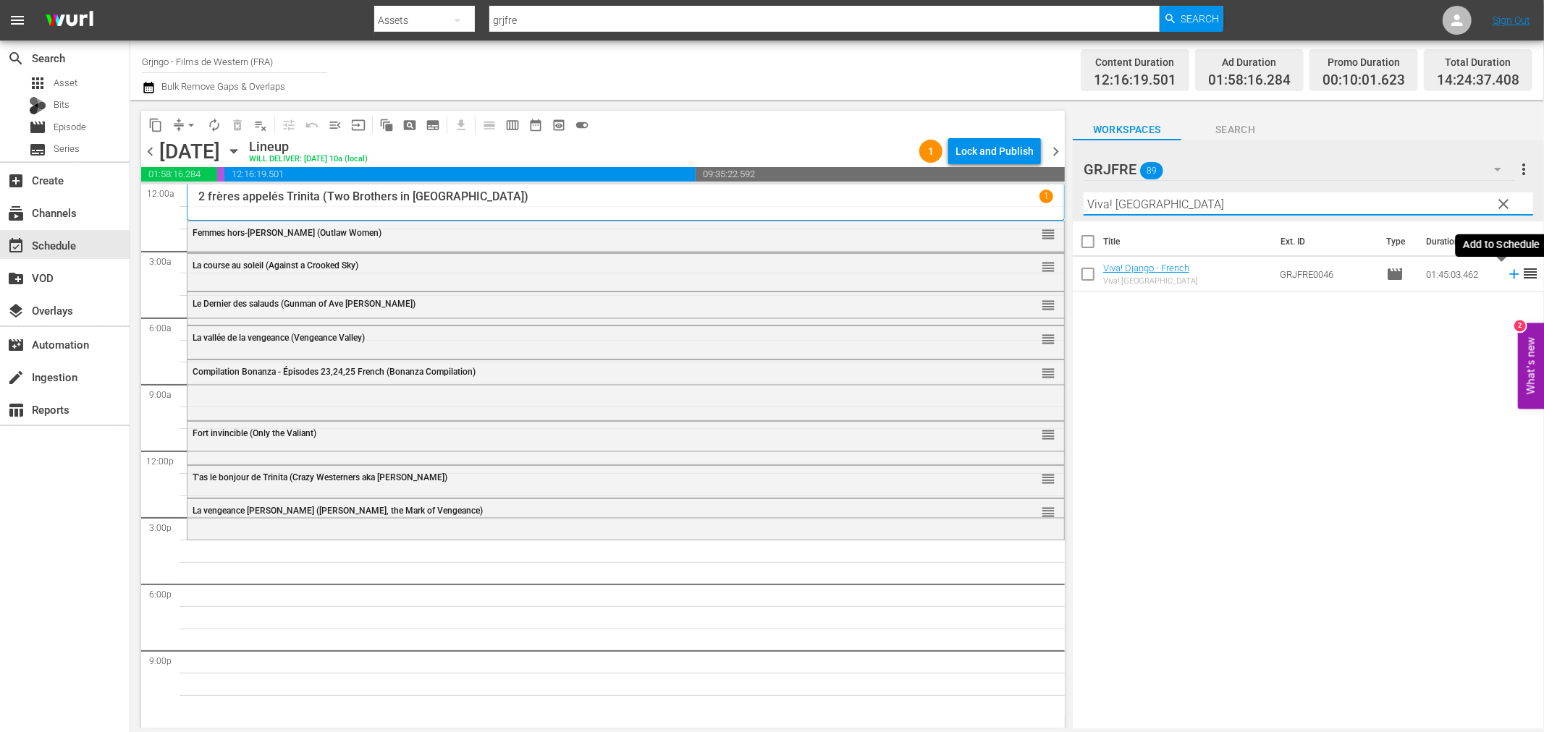
type input "Viva! [GEOGRAPHIC_DATA]"
click at [1509, 274] on icon at bounding box center [1513, 274] width 9 height 9
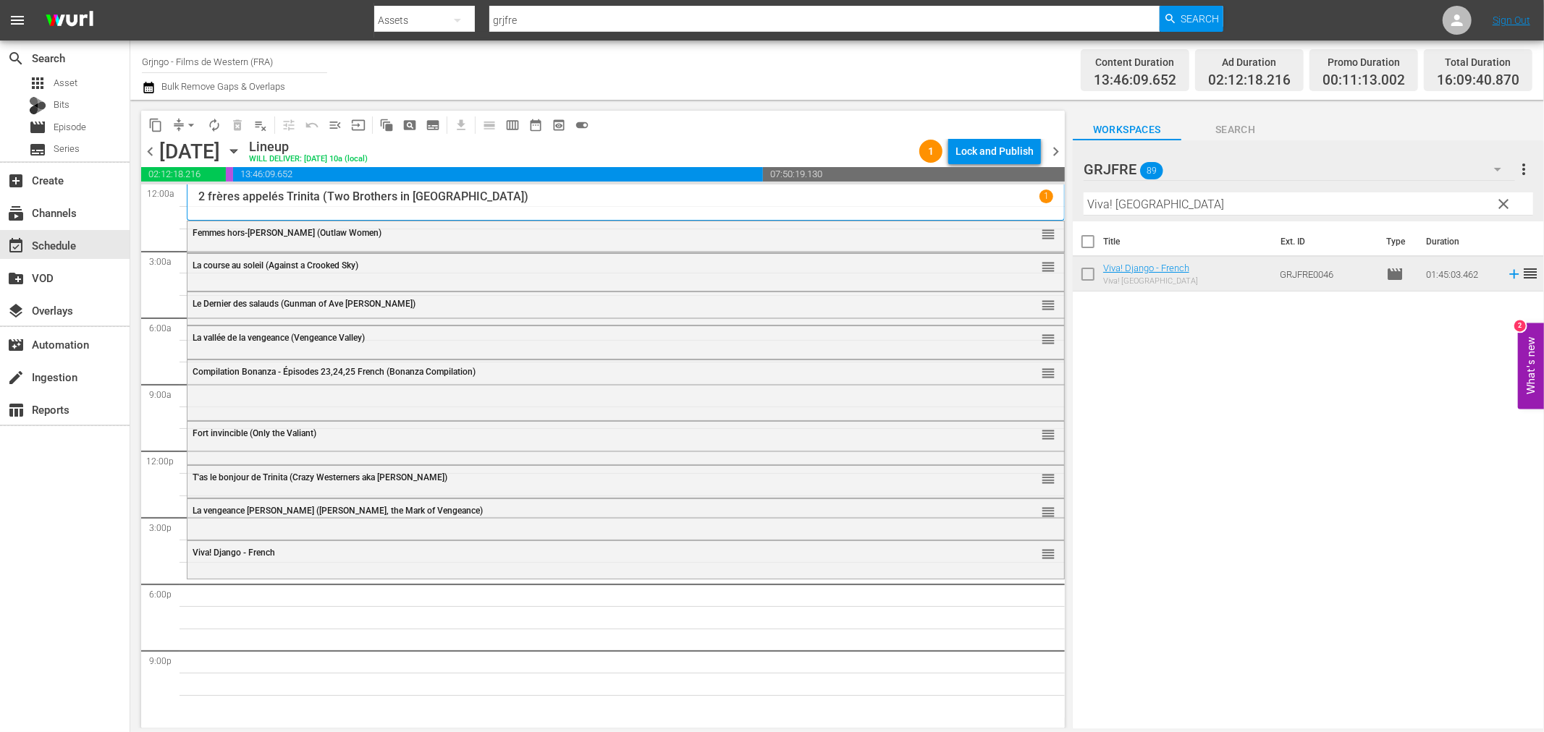
drag, startPoint x: 1500, startPoint y: 203, endPoint x: 1356, endPoint y: 190, distance: 144.5
click at [1500, 203] on span "clear" at bounding box center [1503, 203] width 17 height 17
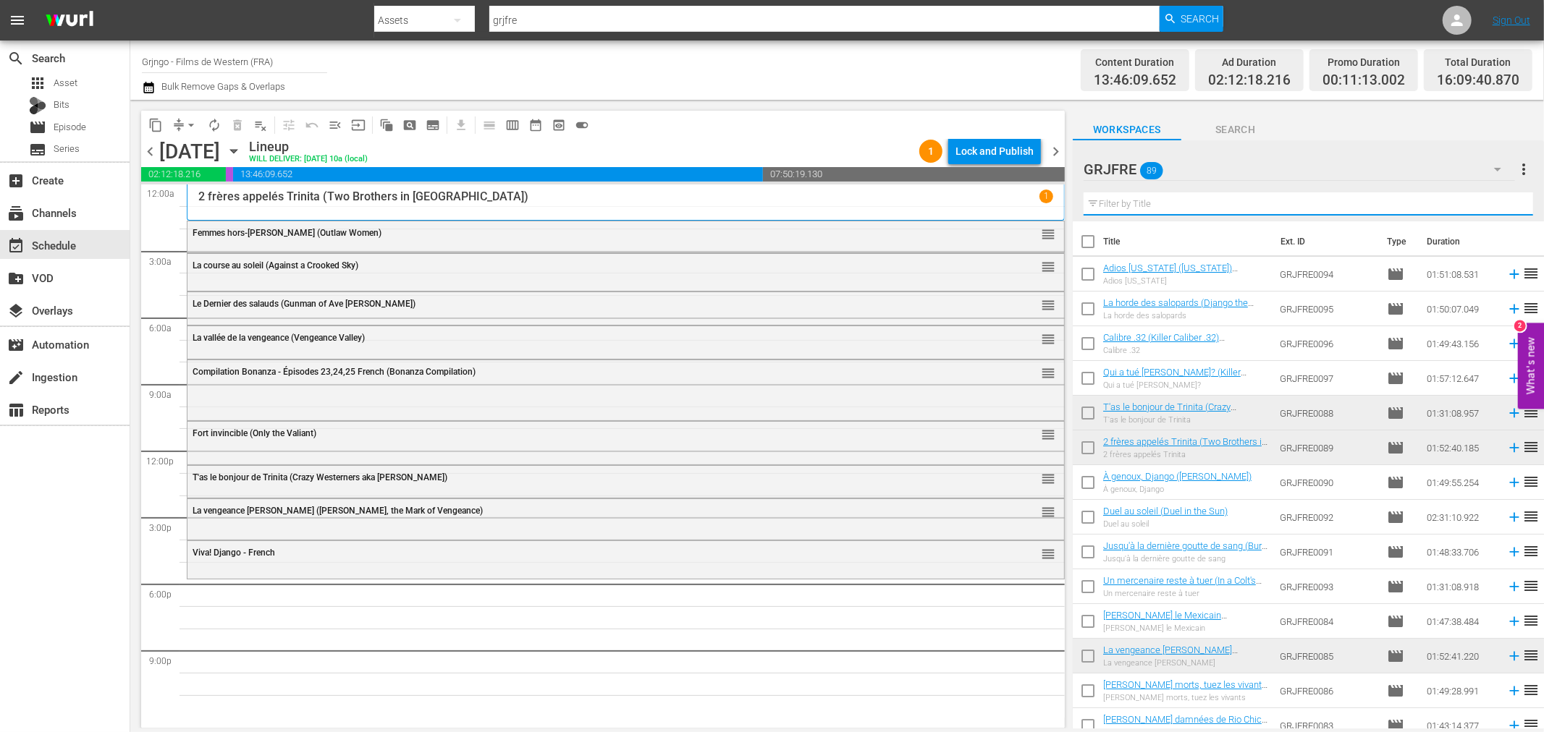
paste input "Brother Outlaw"
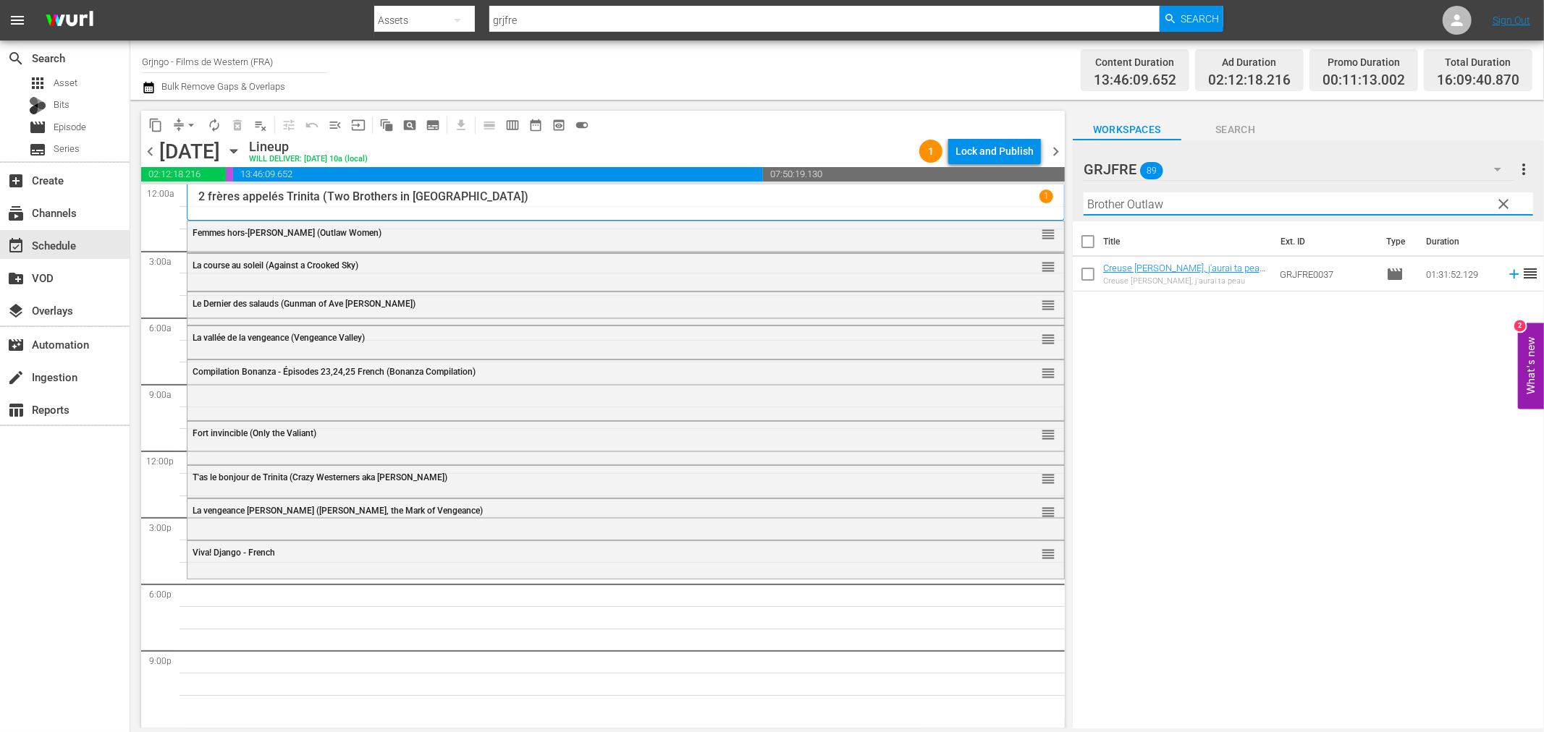
type input "Brother Outlaw"
click at [1506, 276] on icon at bounding box center [1514, 274] width 16 height 16
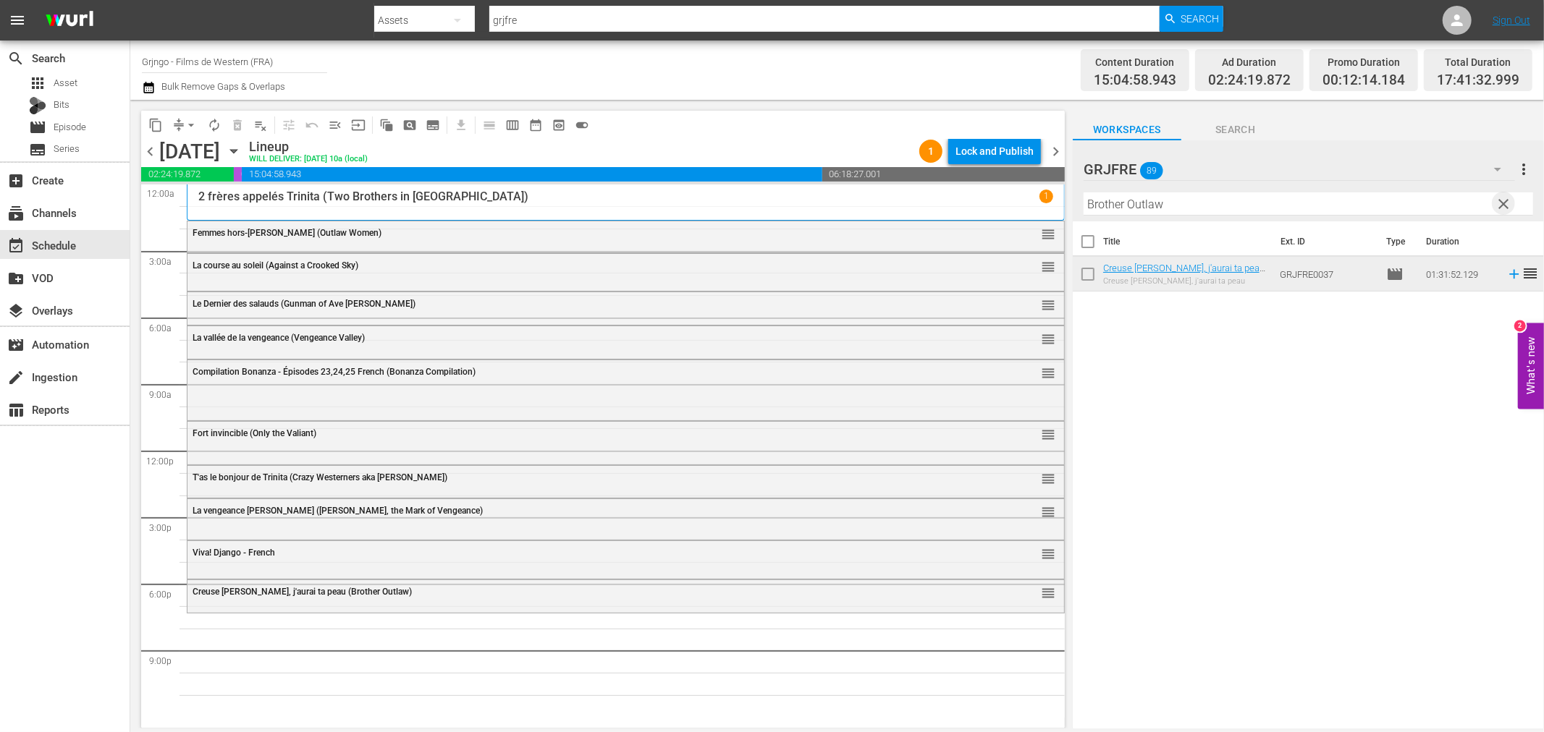
click at [1495, 200] on span "clear" at bounding box center [1503, 203] width 17 height 17
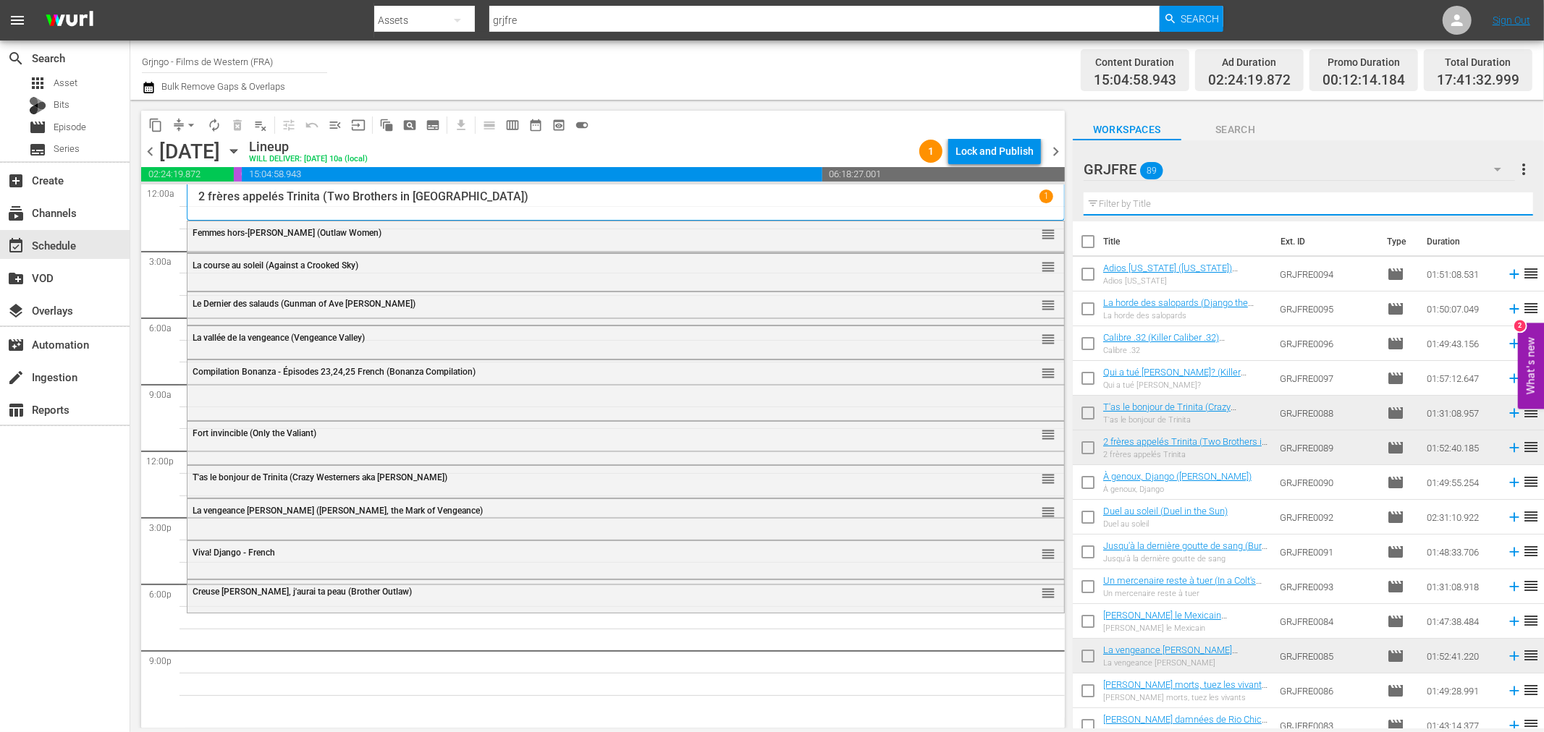
paste input "[PERSON_NAME] the Mexican"
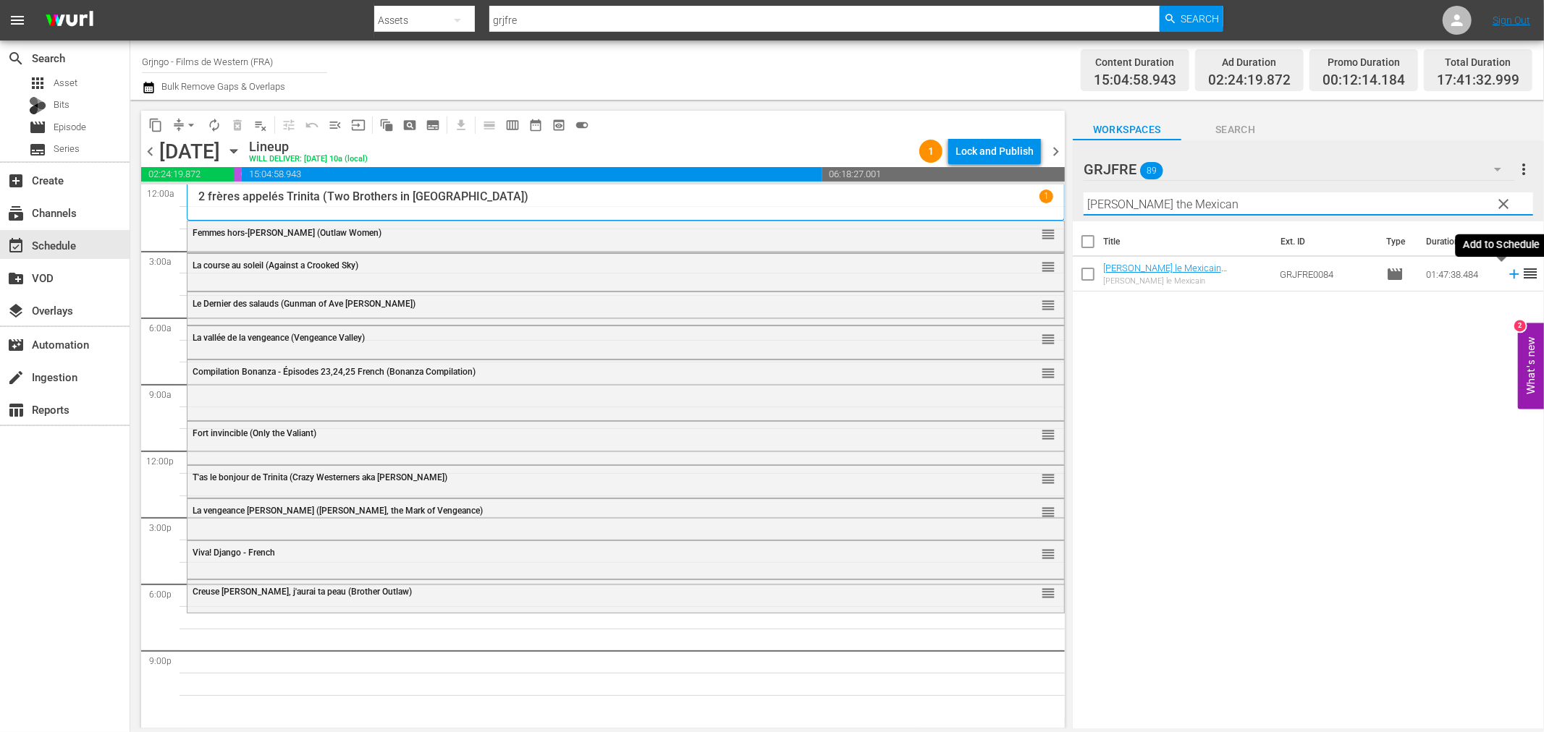
type input "[PERSON_NAME] the Mexican"
click at [1509, 276] on icon at bounding box center [1513, 274] width 9 height 9
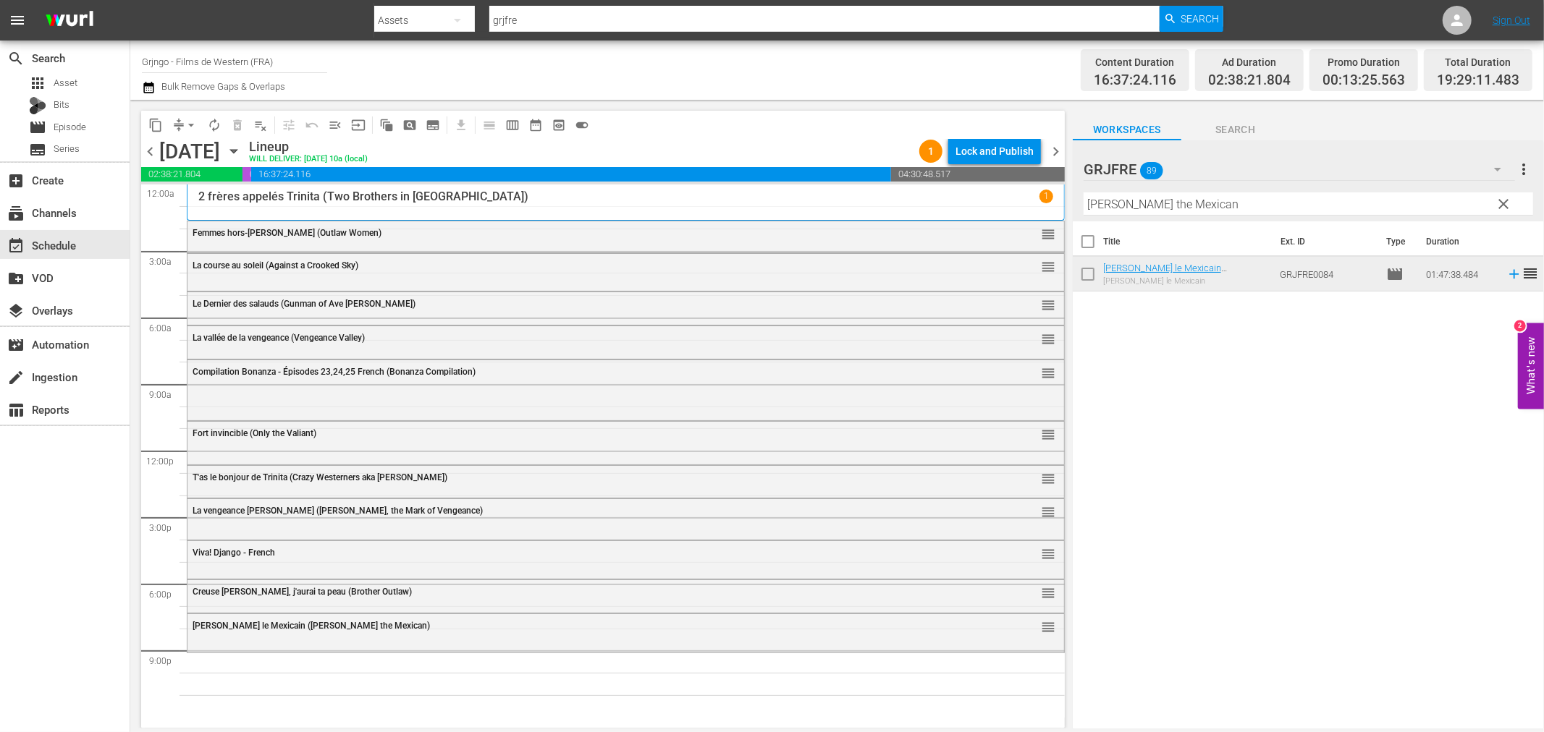
drag, startPoint x: 1497, startPoint y: 200, endPoint x: 1382, endPoint y: 199, distance: 114.4
click at [1498, 200] on span "clear" at bounding box center [1503, 203] width 17 height 17
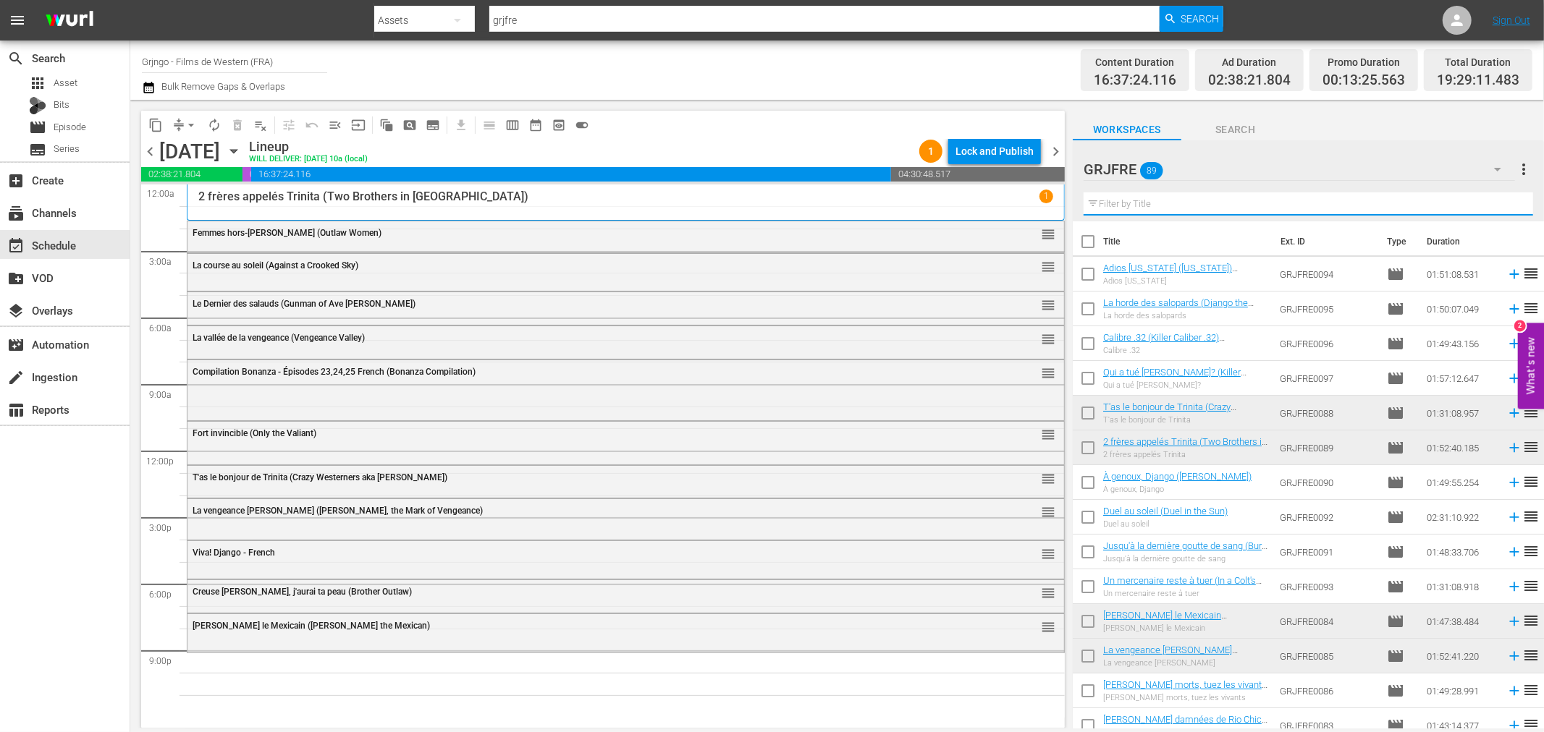
paste input "For a Book of Dollars"
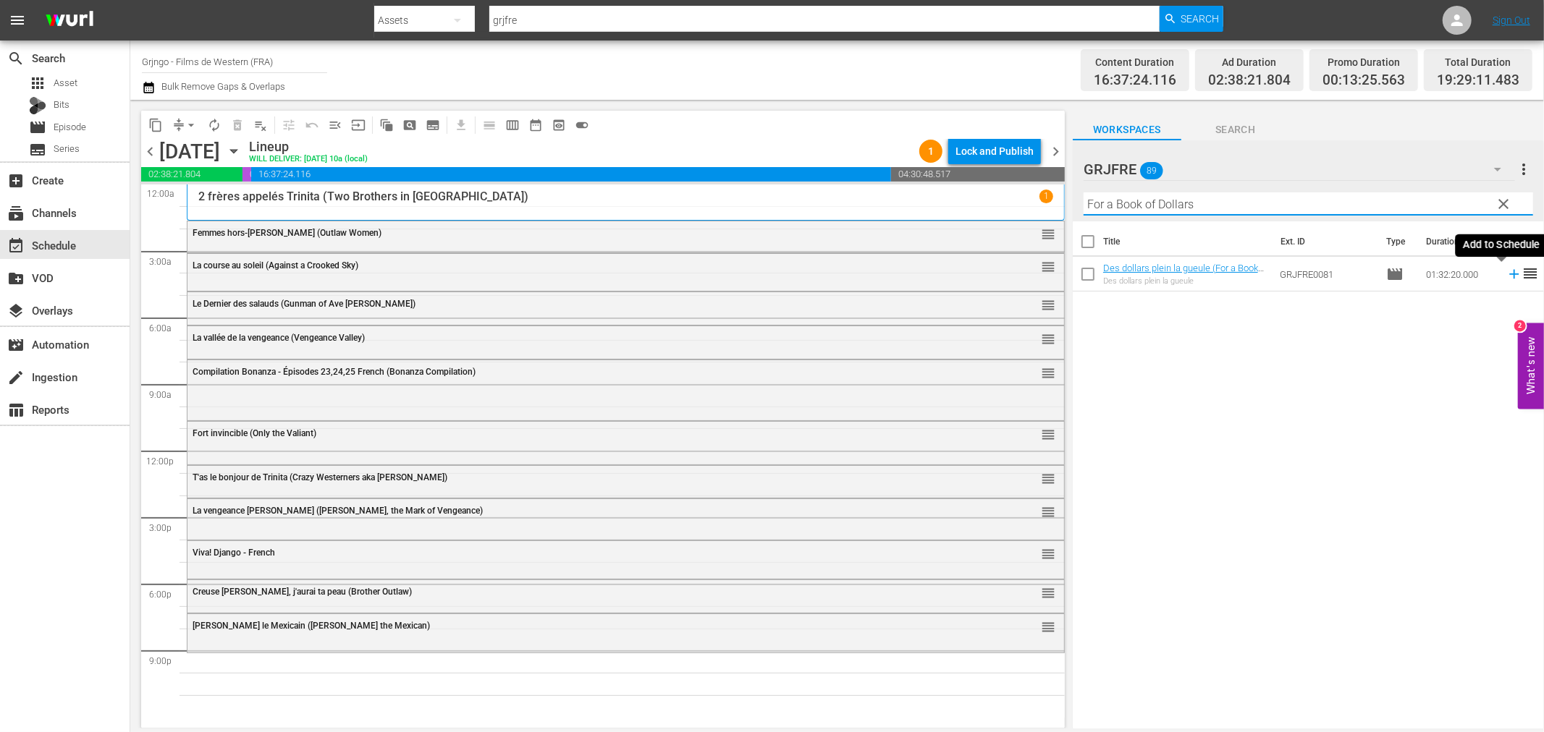
type input "For a Book of Dollars"
click at [1509, 271] on icon at bounding box center [1513, 274] width 9 height 9
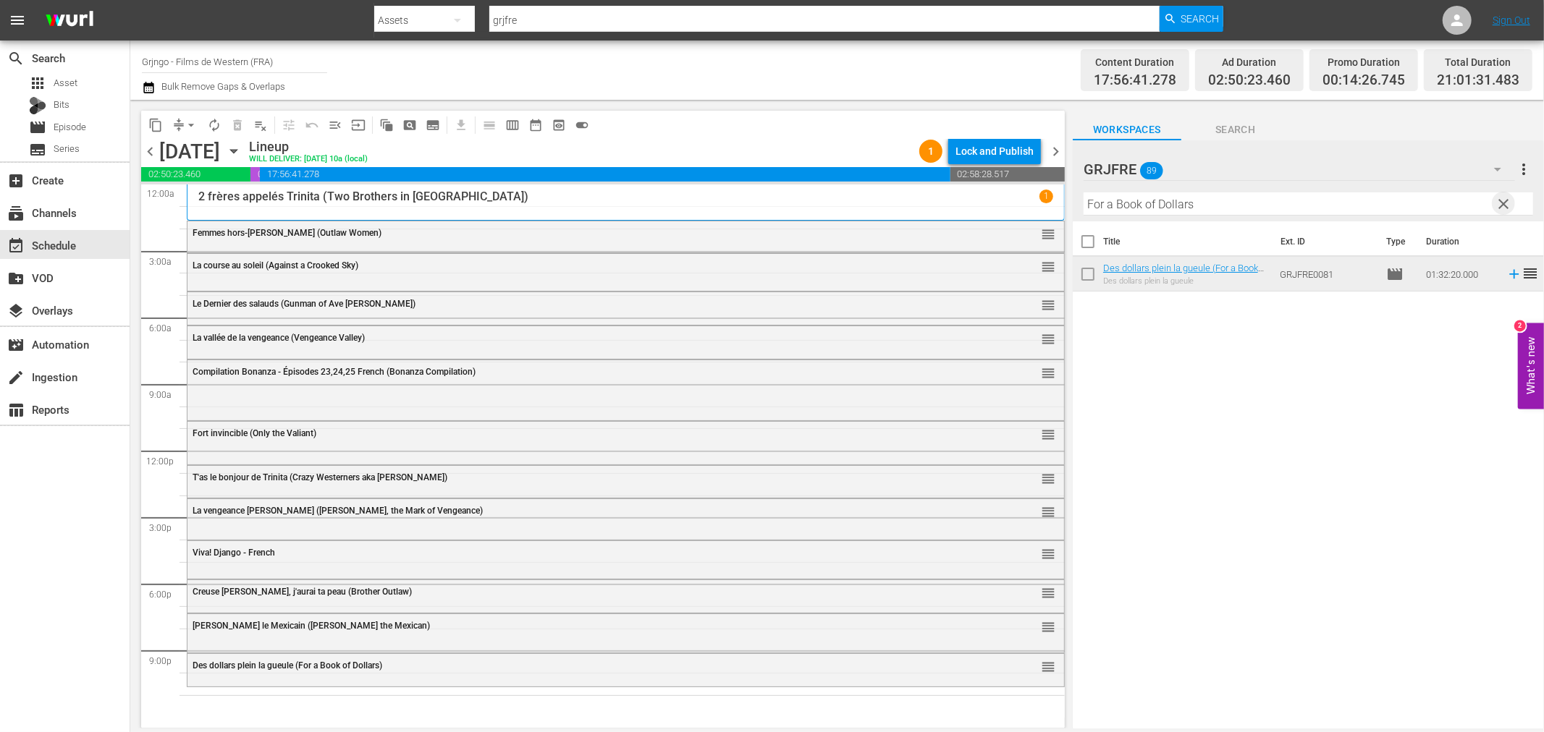
drag, startPoint x: 1499, startPoint y: 200, endPoint x: 1242, endPoint y: 208, distance: 257.0
click at [1496, 200] on span "clear" at bounding box center [1503, 203] width 17 height 17
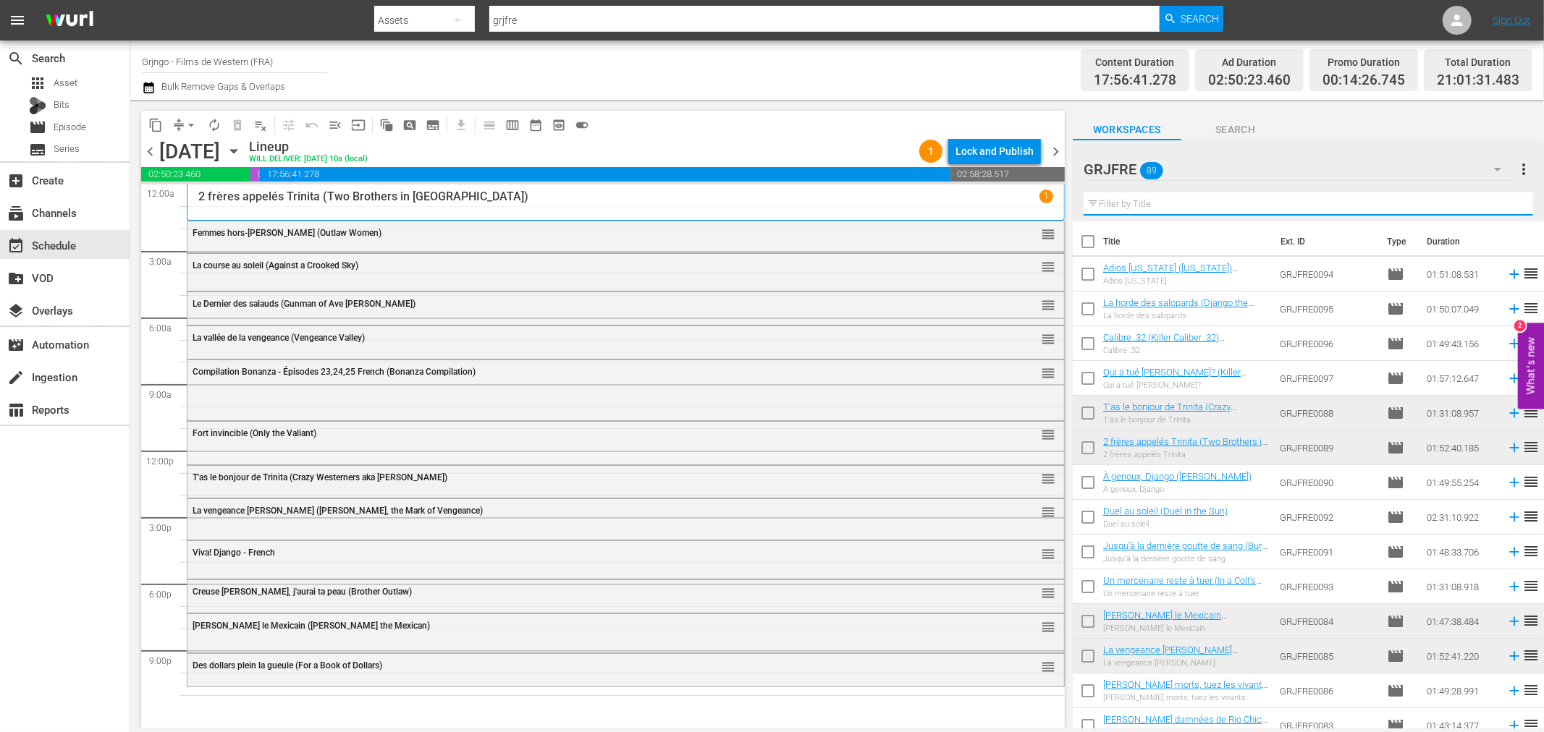
paste input "The Legend of the Lone Ranger"
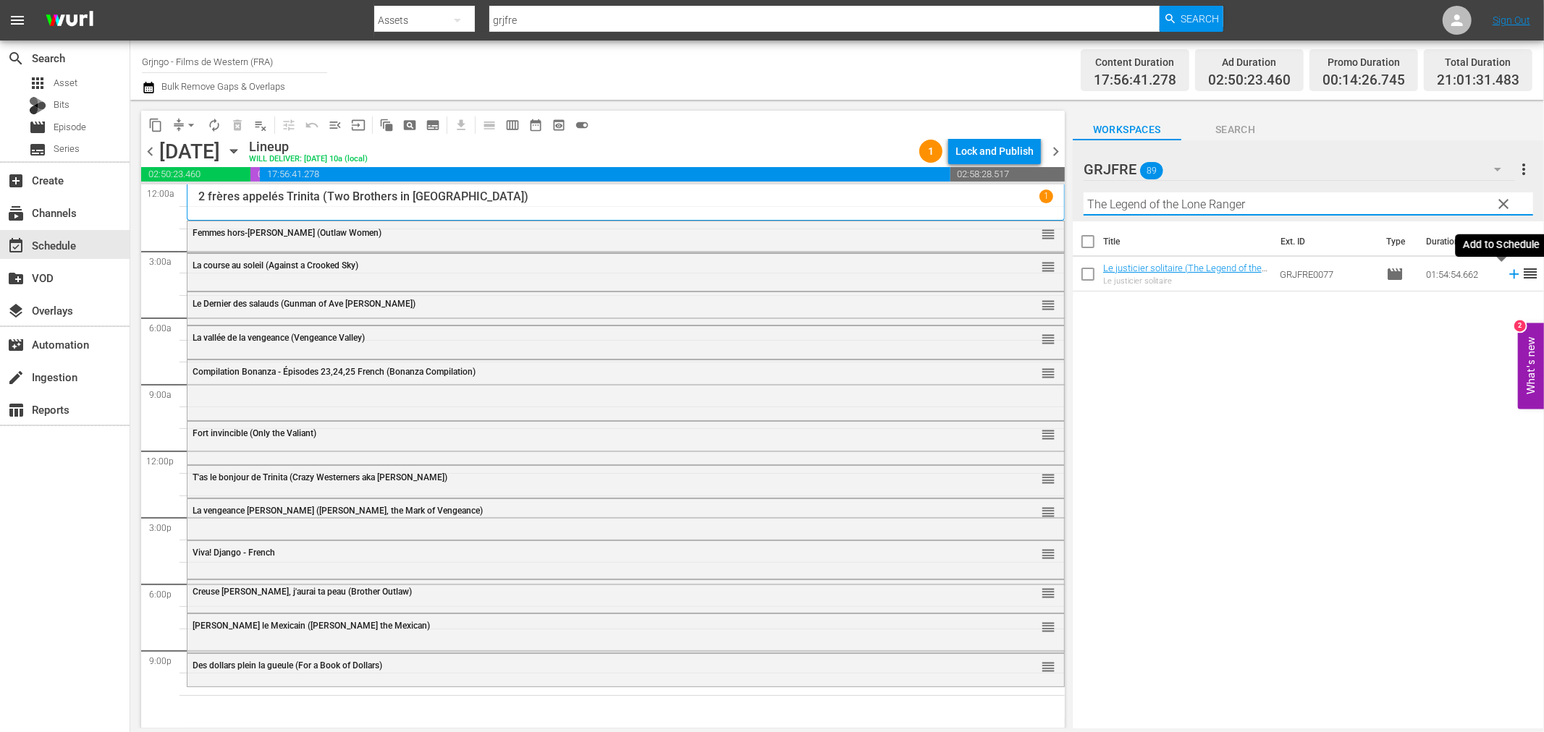
type input "The Legend of the Lone Ranger"
click at [1509, 274] on icon at bounding box center [1513, 274] width 9 height 9
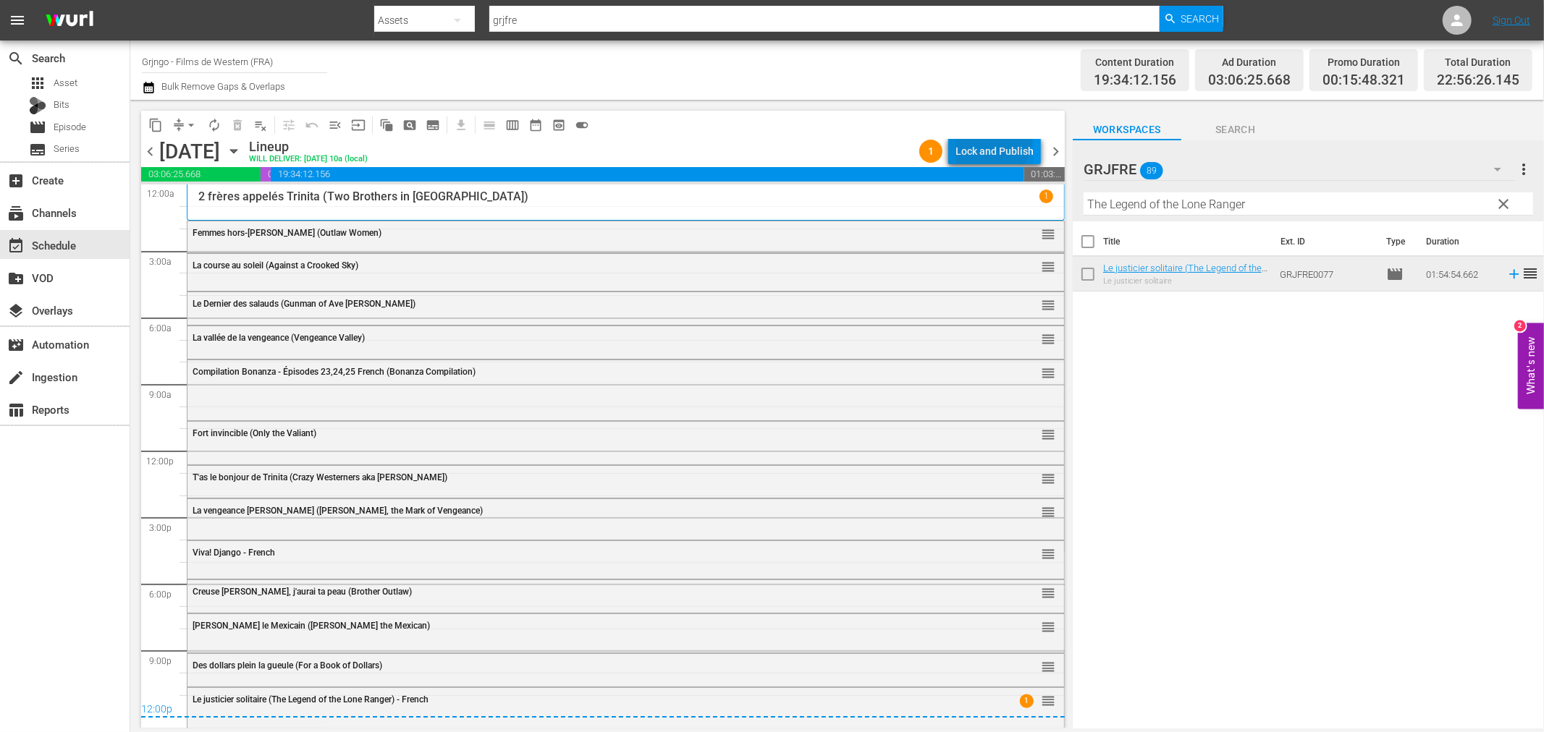
click at [985, 138] on div "Lock and Publish" at bounding box center [994, 151] width 78 height 26
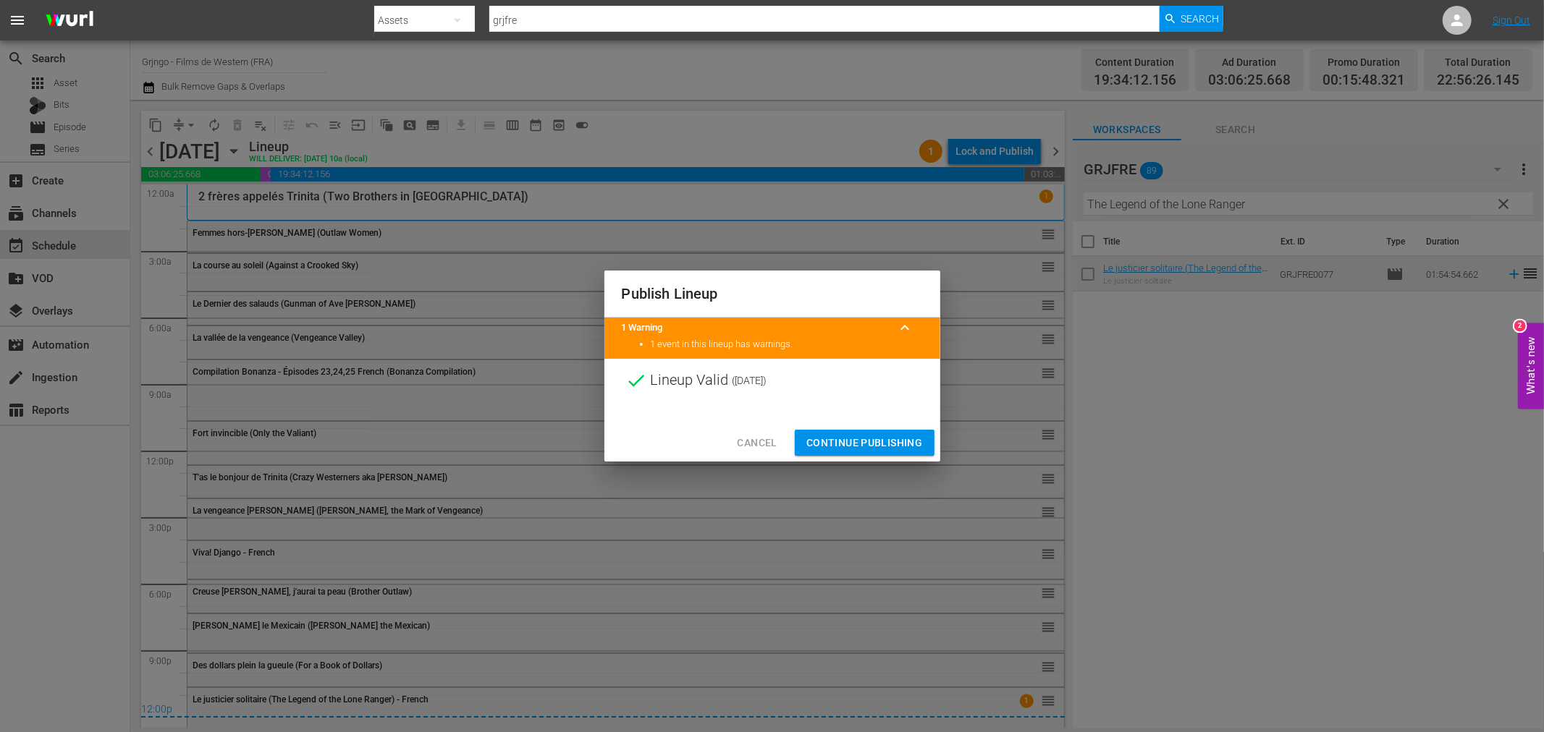
click at [871, 436] on span "Continue Publishing" at bounding box center [864, 443] width 117 height 18
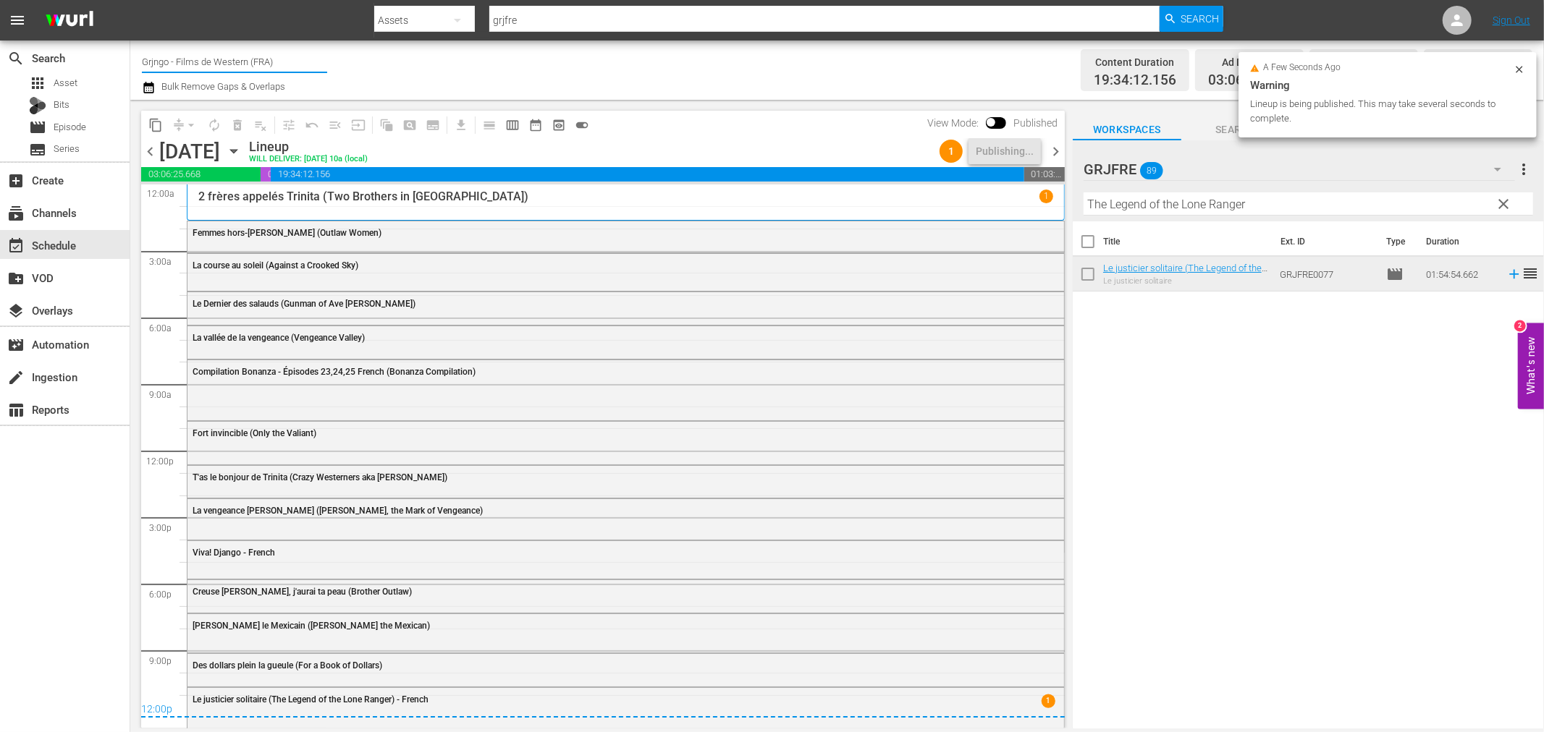
drag, startPoint x: 281, startPoint y: 61, endPoint x: 135, endPoint y: 62, distance: 146.2
click at [135, 62] on div "Channel Title Grjngo - Films de Western (FRA) Bulk Remove Gaps & Overlaps Conte…" at bounding box center [836, 70] width 1413 height 59
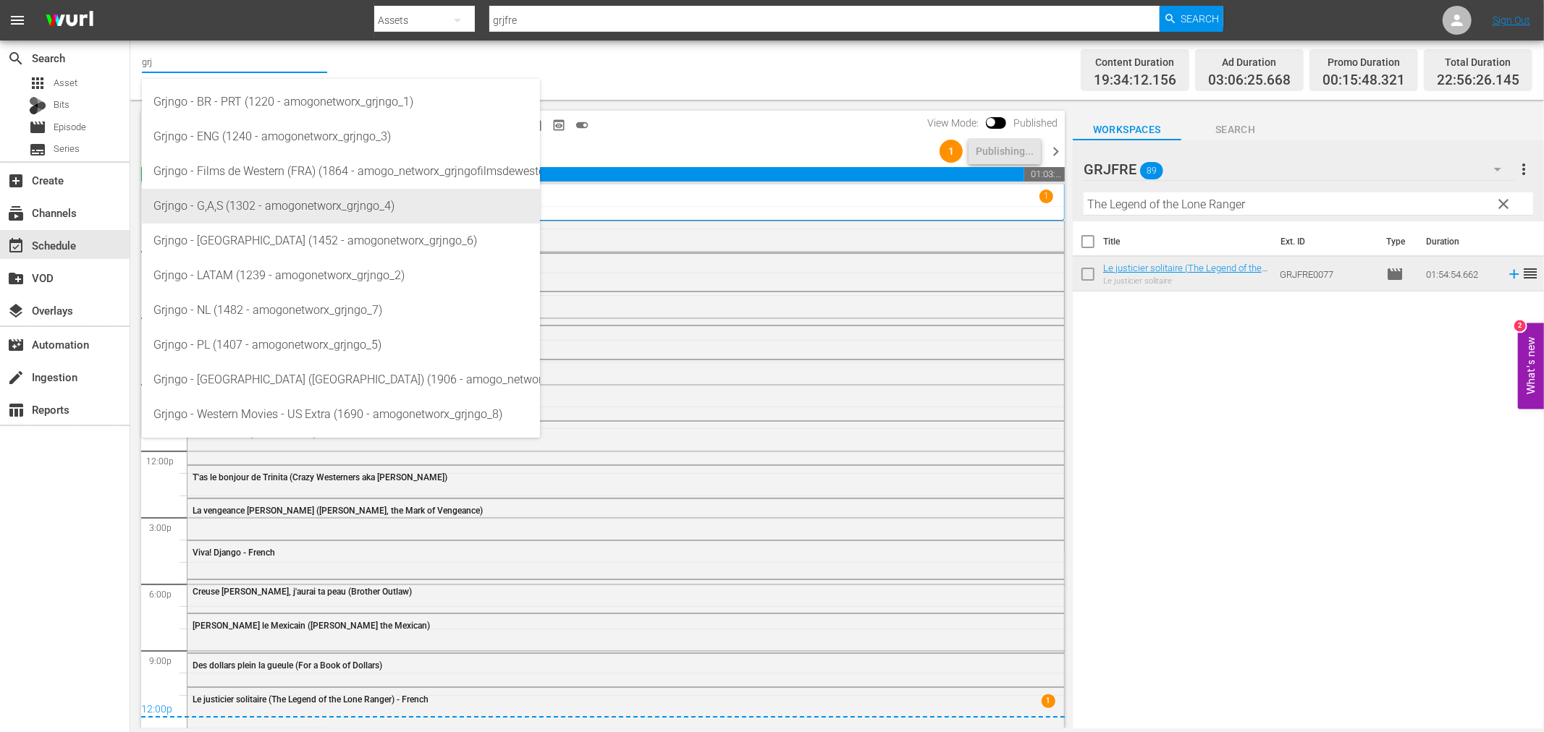
click at [386, 203] on div "Grjngo - G,A,S (1302 - amogonetworx_grjngo_4)" at bounding box center [340, 206] width 375 height 35
type input "Grjngo - G,A,S (1302 - amogonetworx_grjngo_4)"
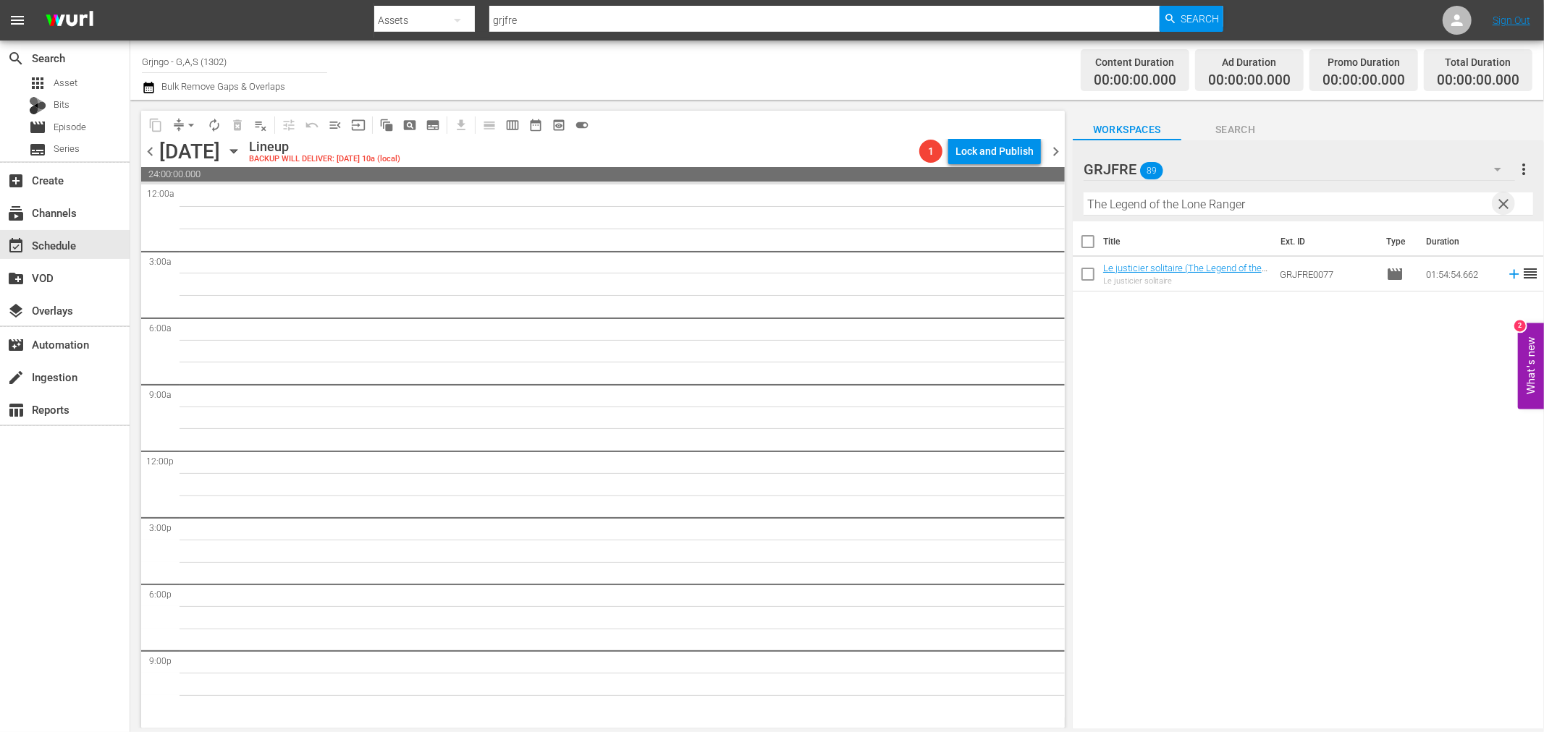
click at [1505, 201] on span "clear" at bounding box center [1503, 203] width 17 height 17
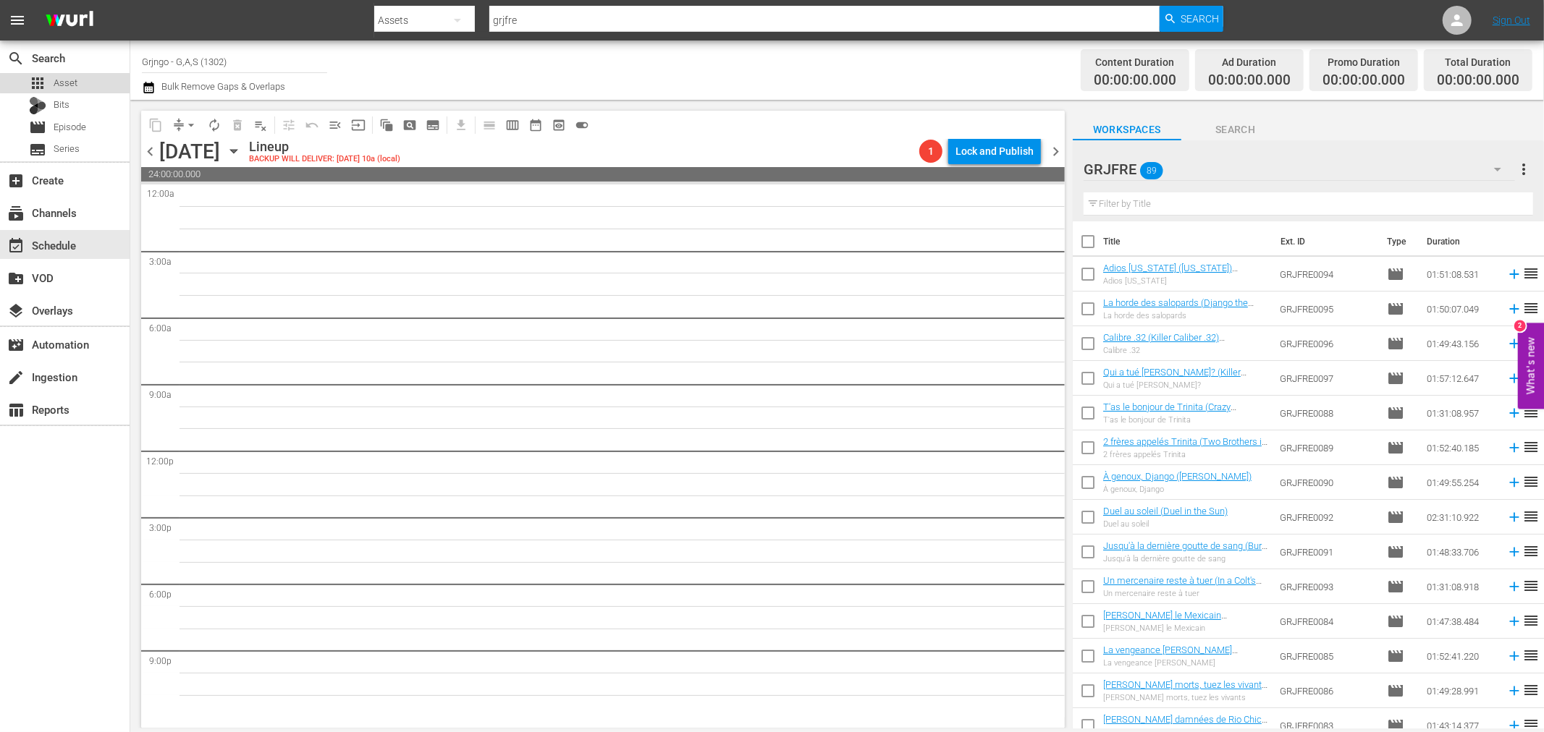
click at [74, 83] on span "Asset" at bounding box center [66, 83] width 24 height 14
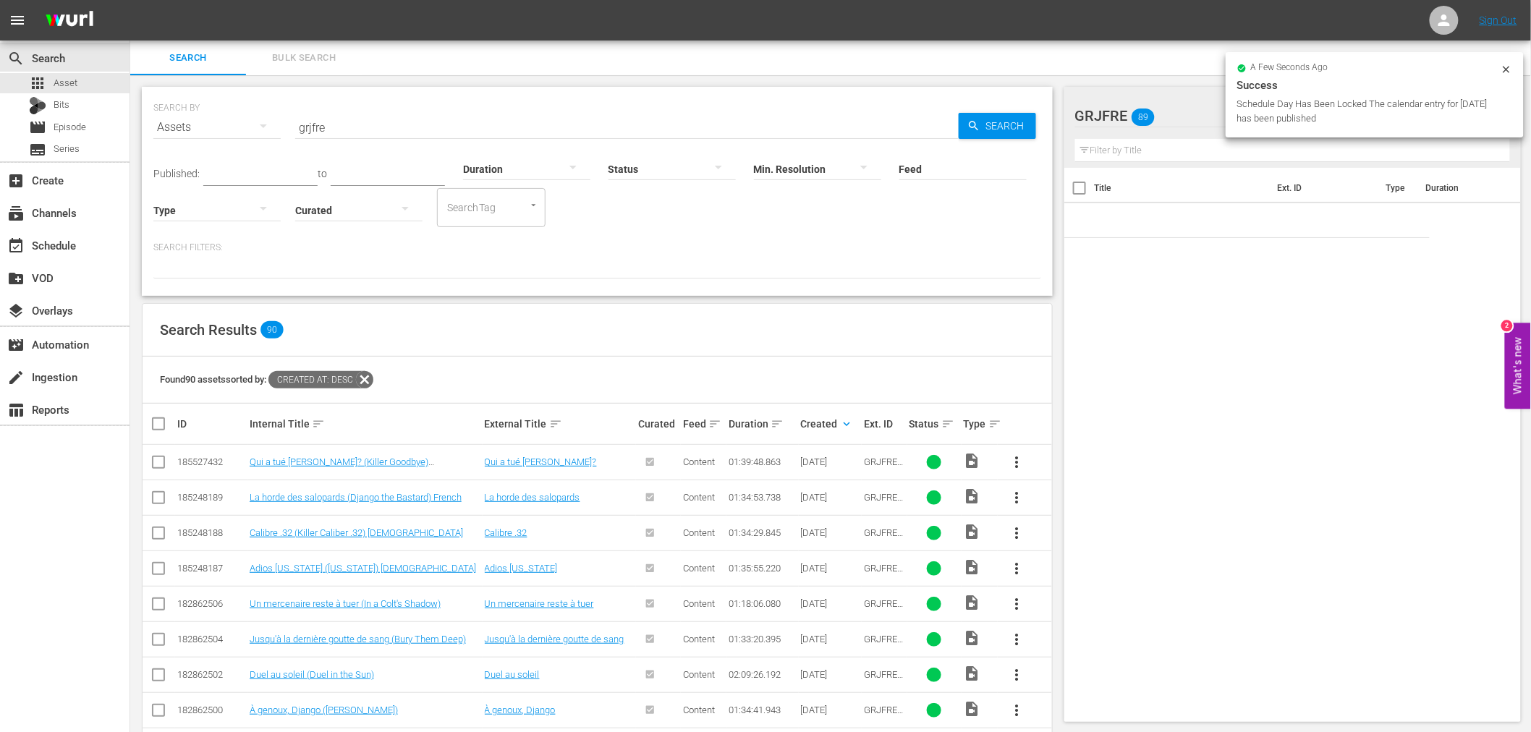
click at [338, 124] on input "grjfre" at bounding box center [627, 127] width 664 height 35
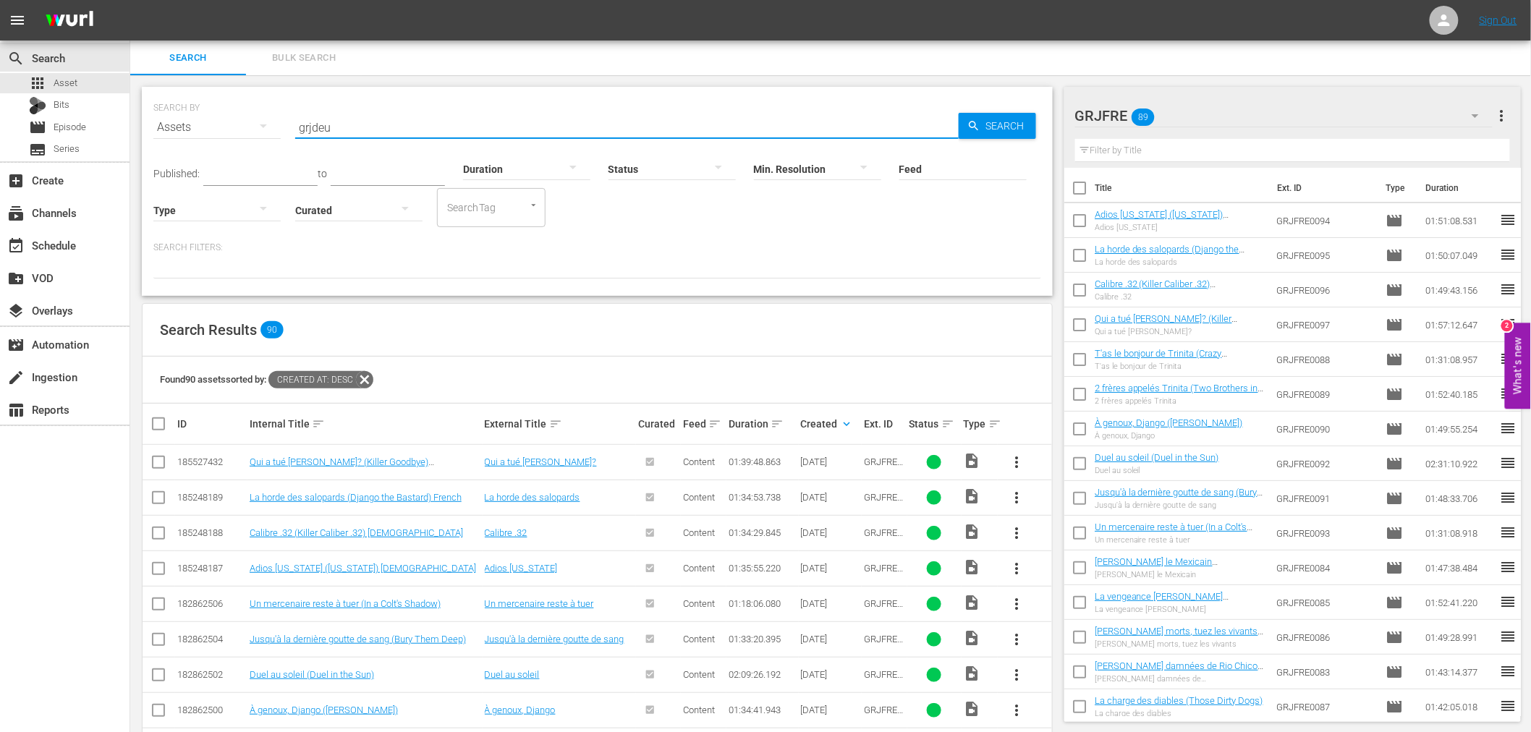
type input "grjdeu"
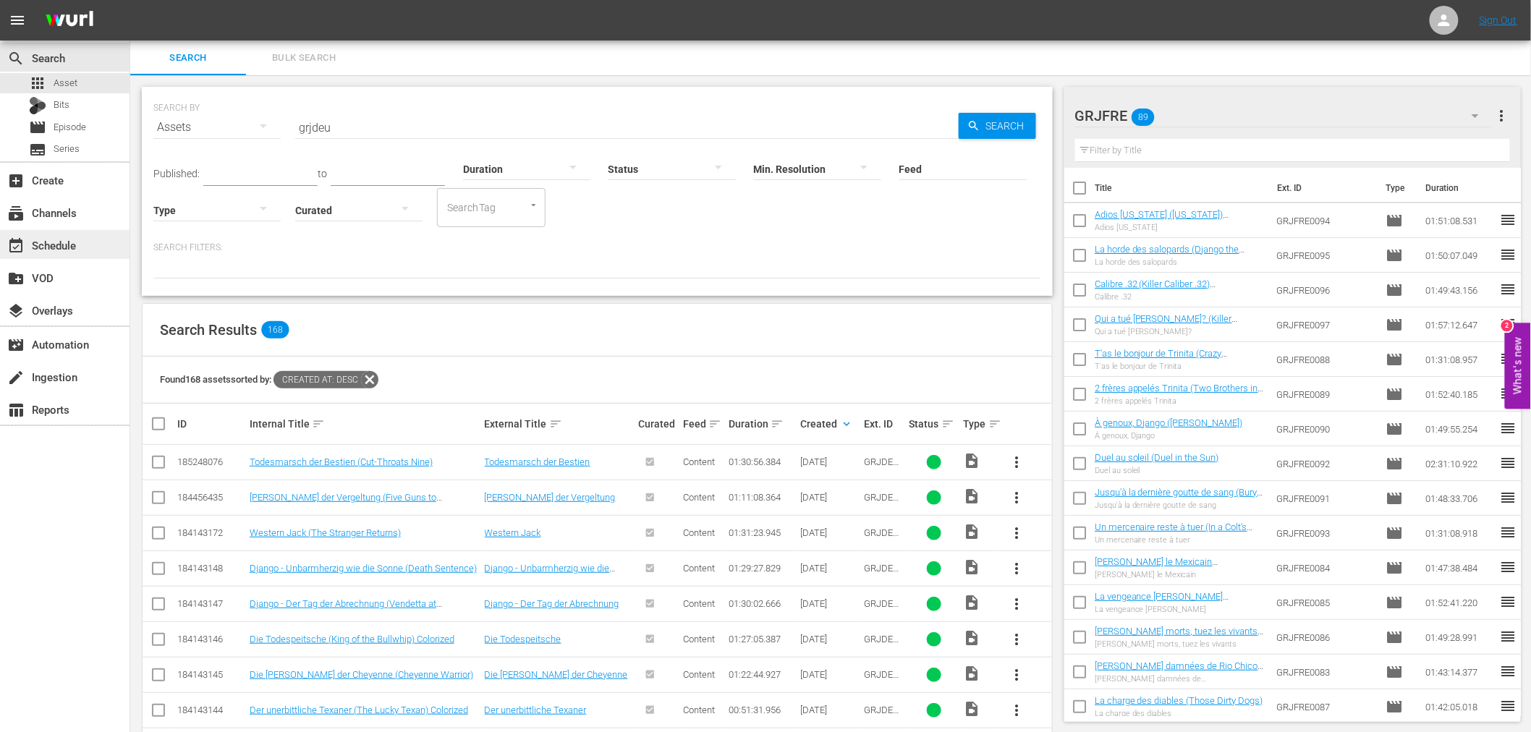
click at [56, 235] on div "event_available Schedule" at bounding box center [65, 244] width 130 height 29
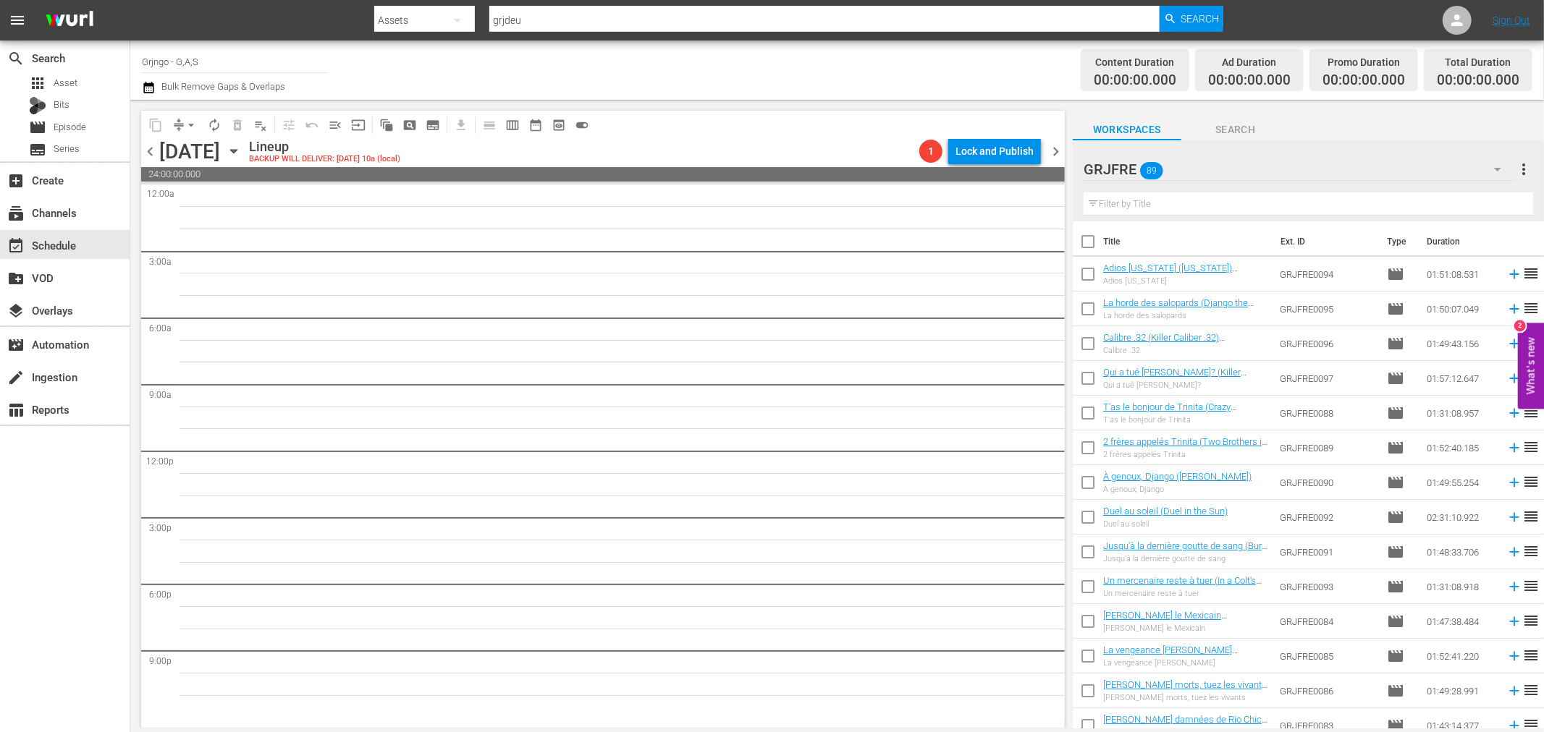
click at [237, 150] on icon "button" at bounding box center [233, 152] width 7 height 4
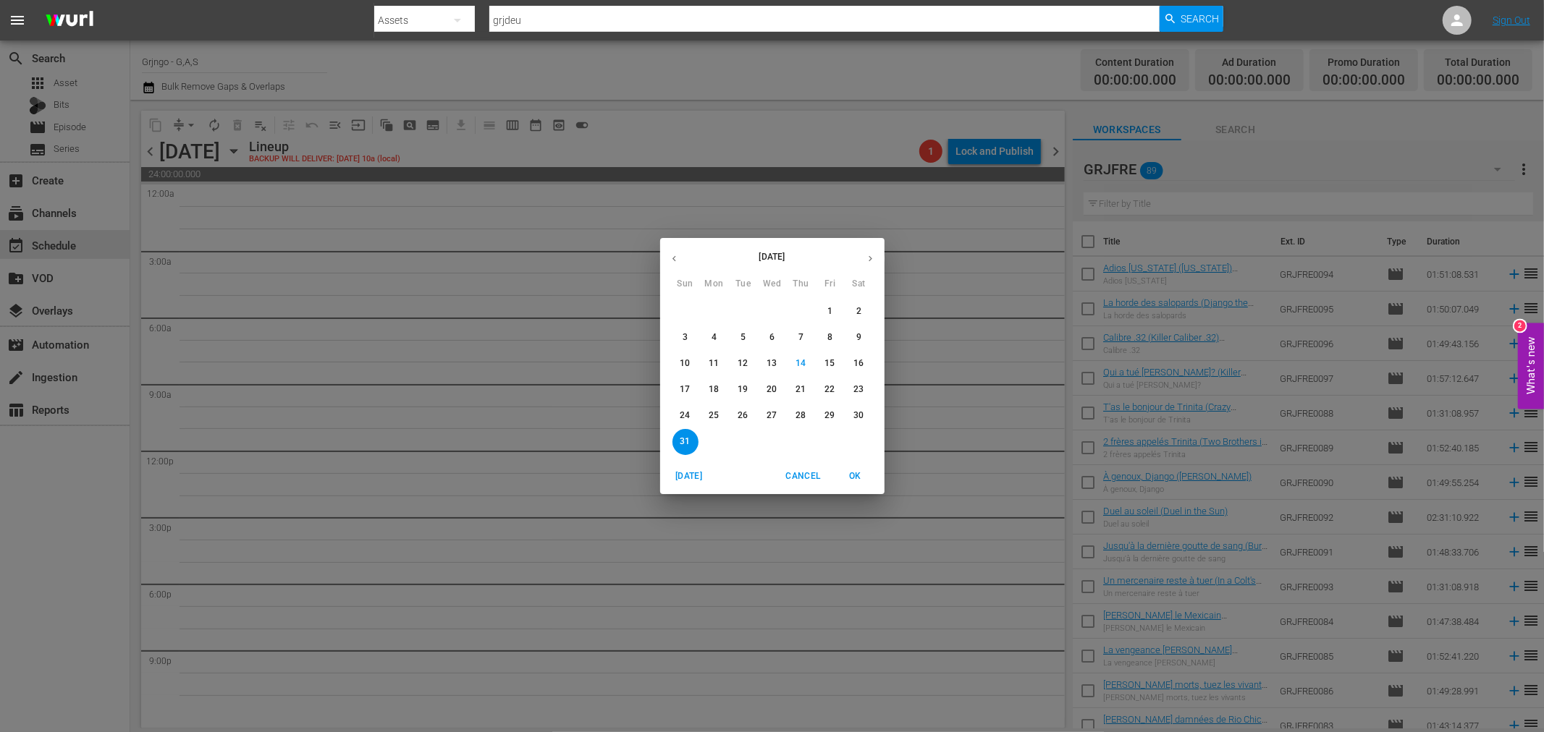
click at [677, 421] on span "24" at bounding box center [685, 416] width 26 height 12
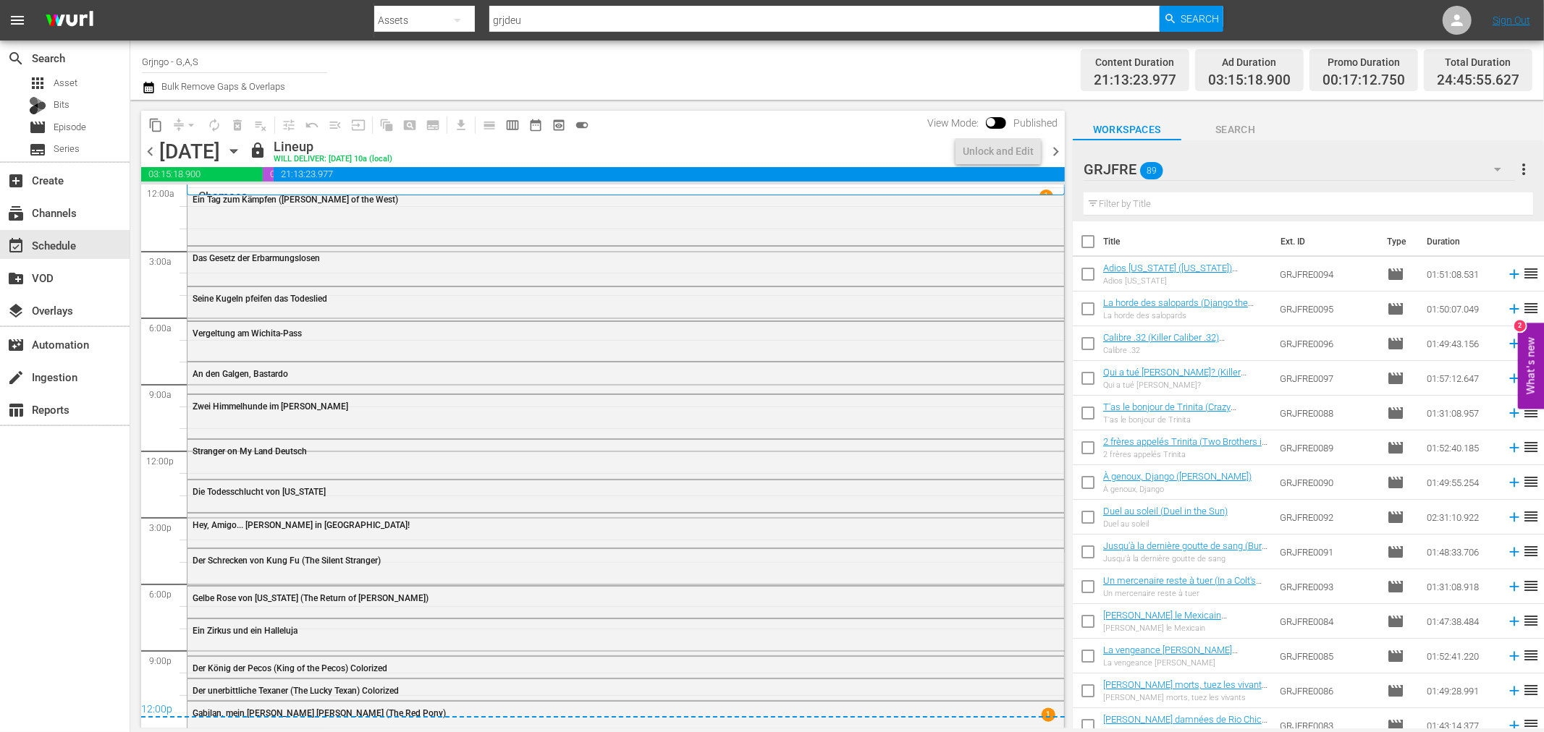
click at [1495, 166] on icon "button" at bounding box center [1497, 169] width 17 height 17
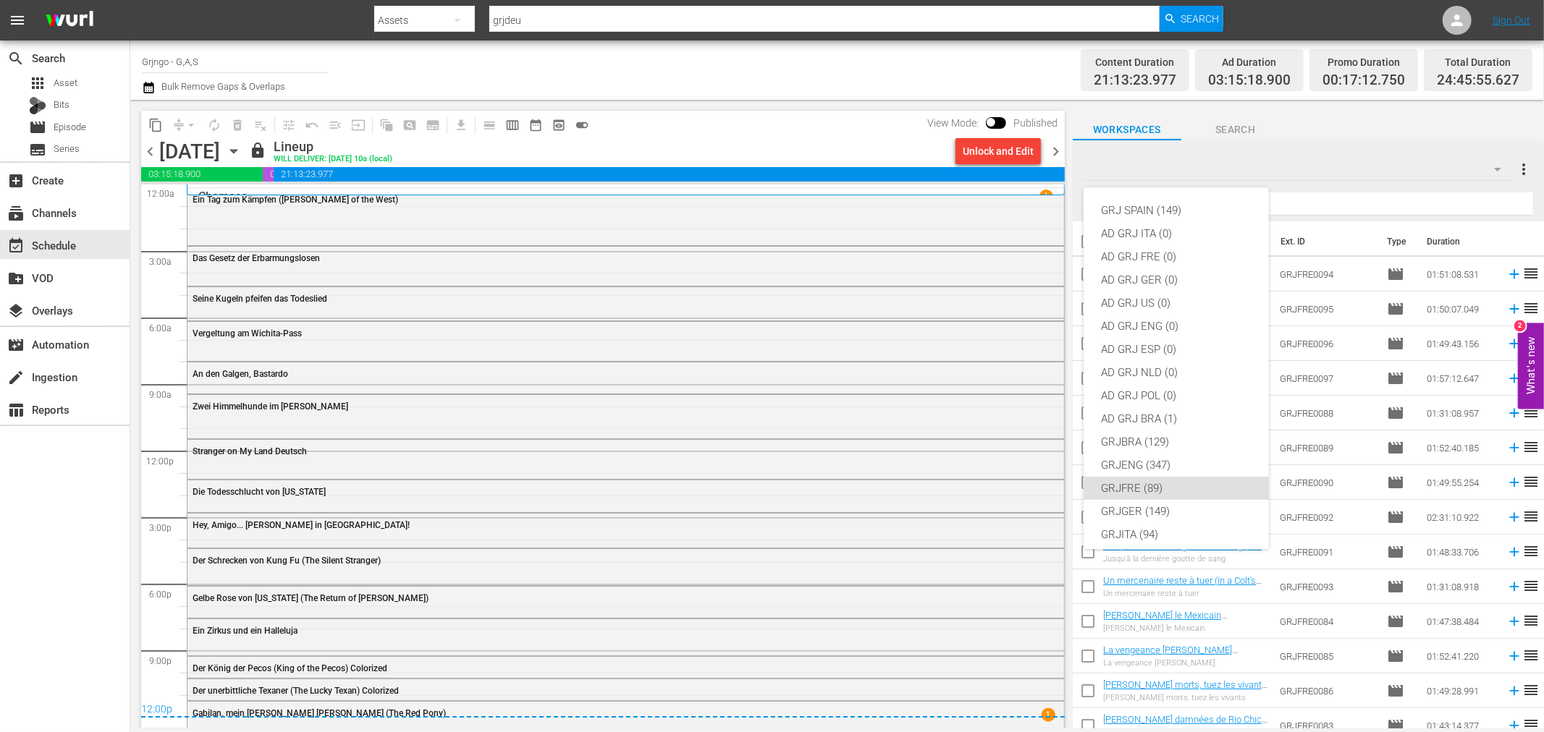
scroll to position [124, 0]
click at [1169, 382] on div "GRJGER (149)" at bounding box center [1176, 387] width 151 height 23
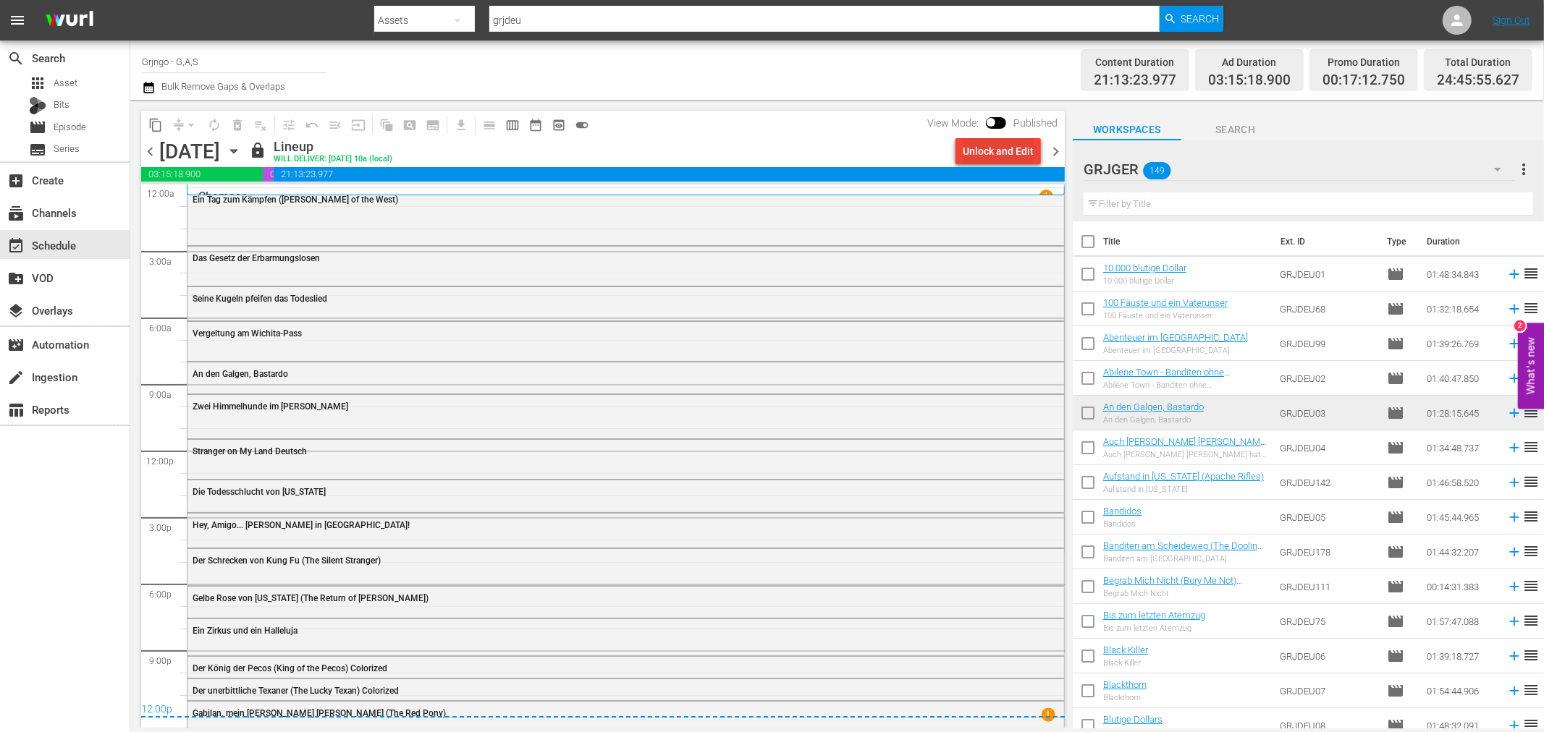
click at [1006, 146] on div "Unlock and Edit" at bounding box center [998, 151] width 71 height 26
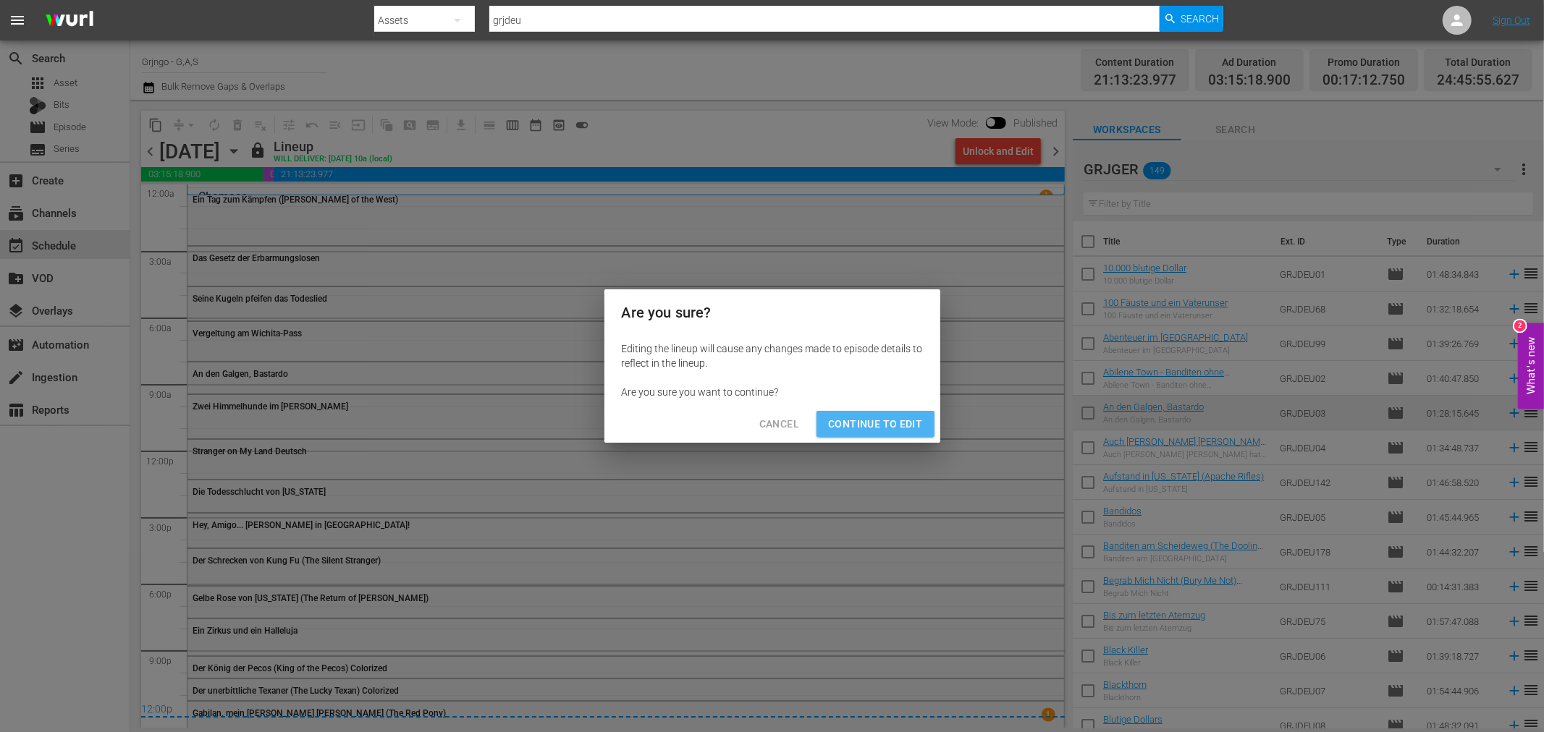
click at [877, 425] on span "Continue to Edit" at bounding box center [875, 424] width 94 height 18
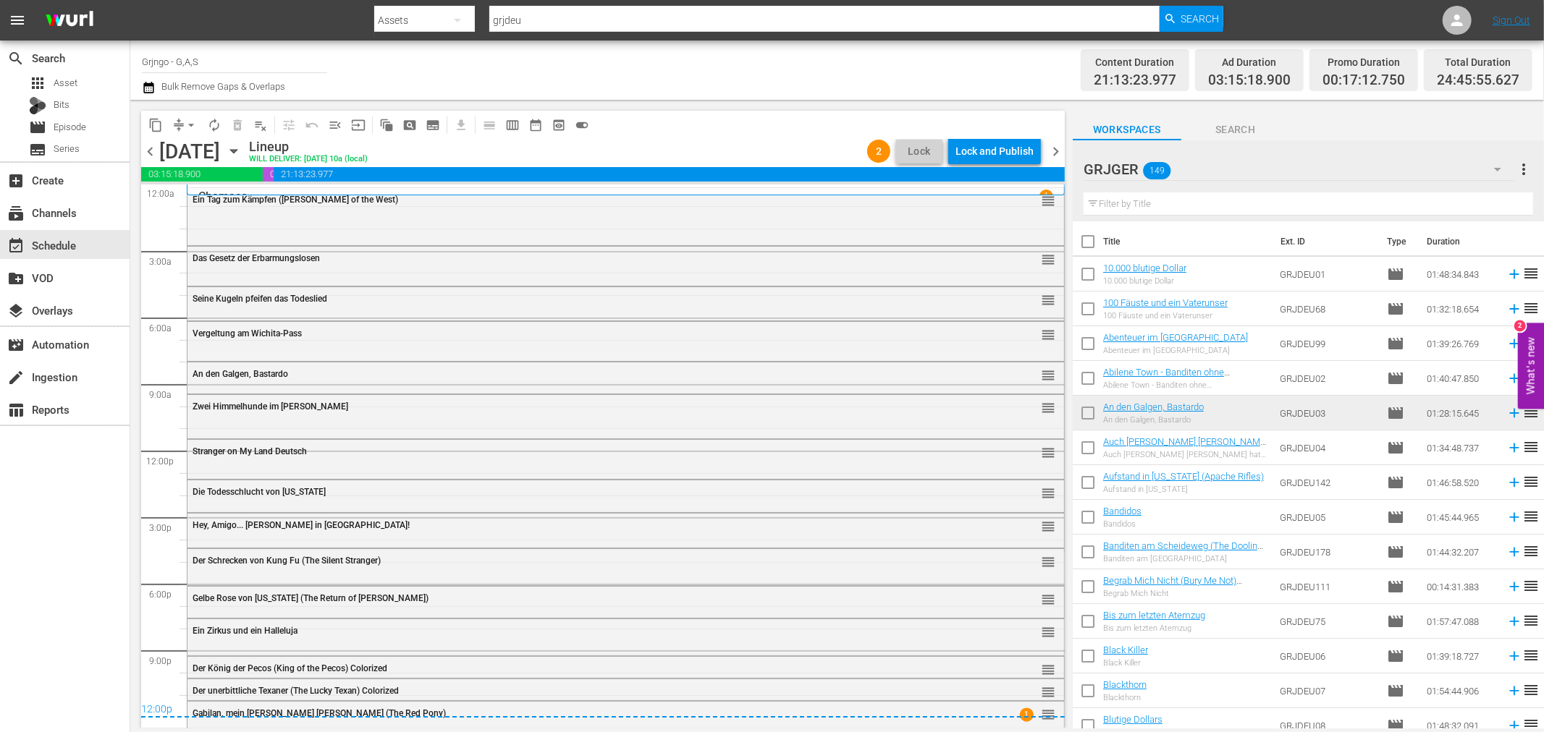
click at [1113, 205] on input "text" at bounding box center [1307, 204] width 449 height 23
paste input "Land der Gottlosen"
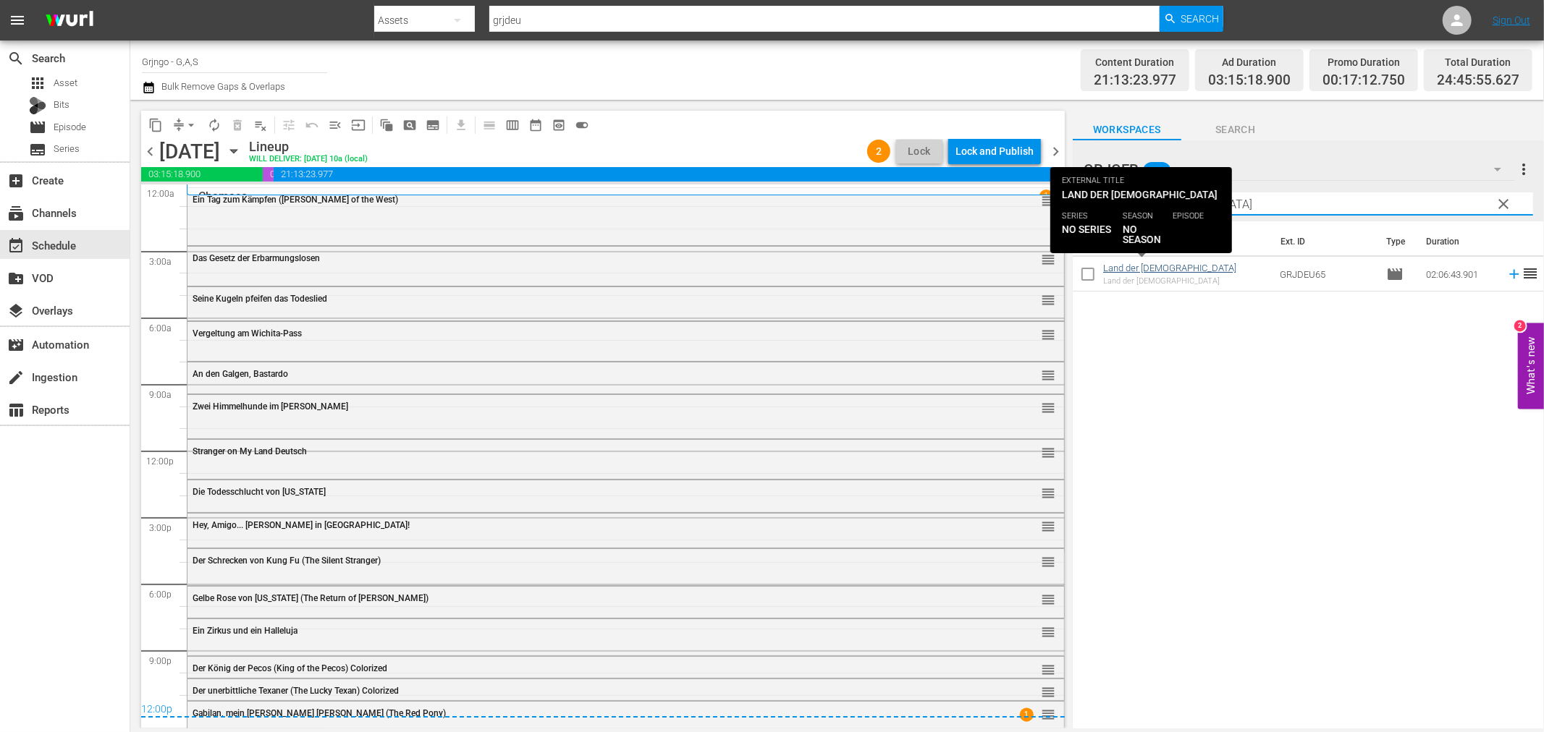
type input "Land der Gottlosen"
click at [1130, 269] on link "Land der Gottlosen" at bounding box center [1169, 268] width 133 height 11
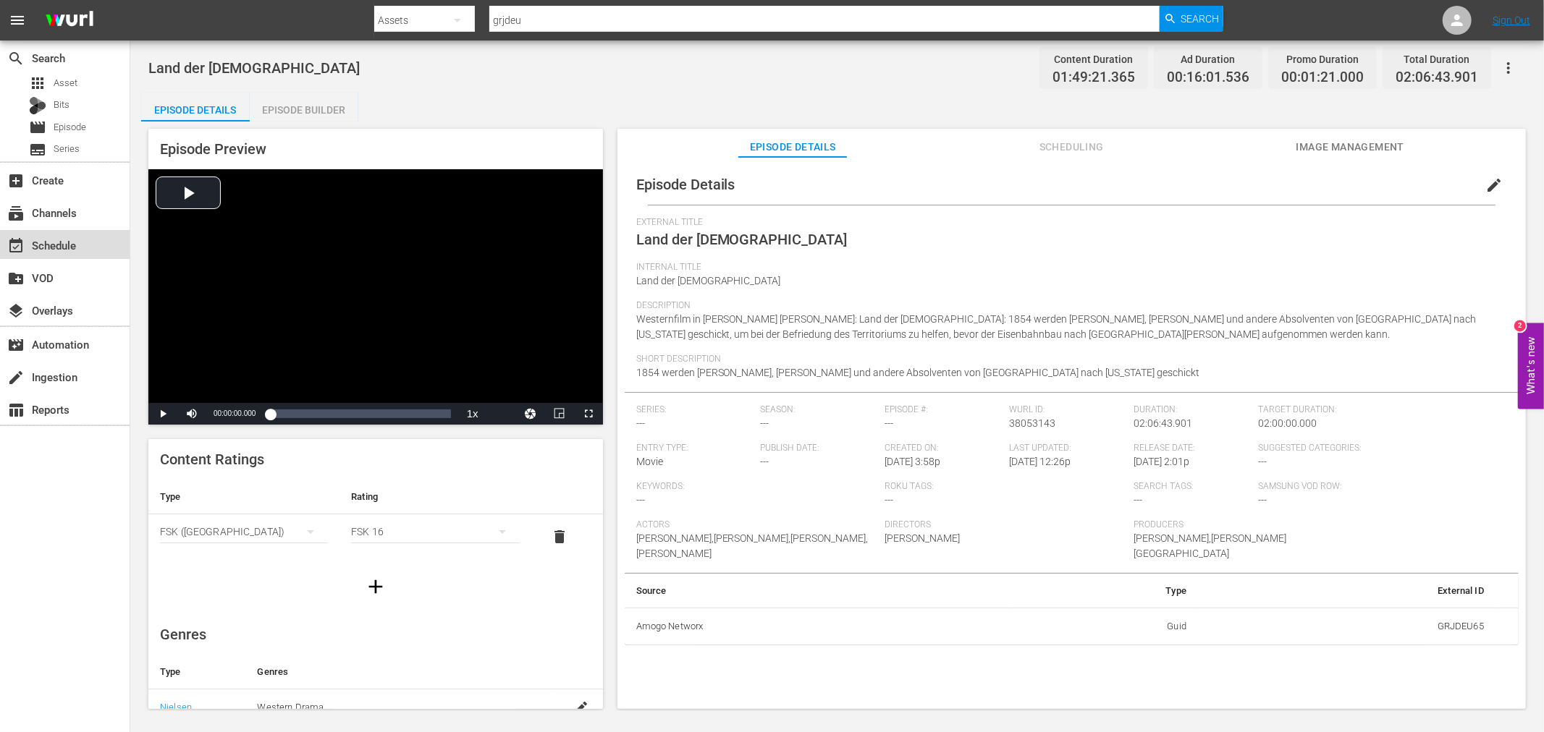
click at [95, 242] on div "event_available Schedule" at bounding box center [65, 244] width 130 height 29
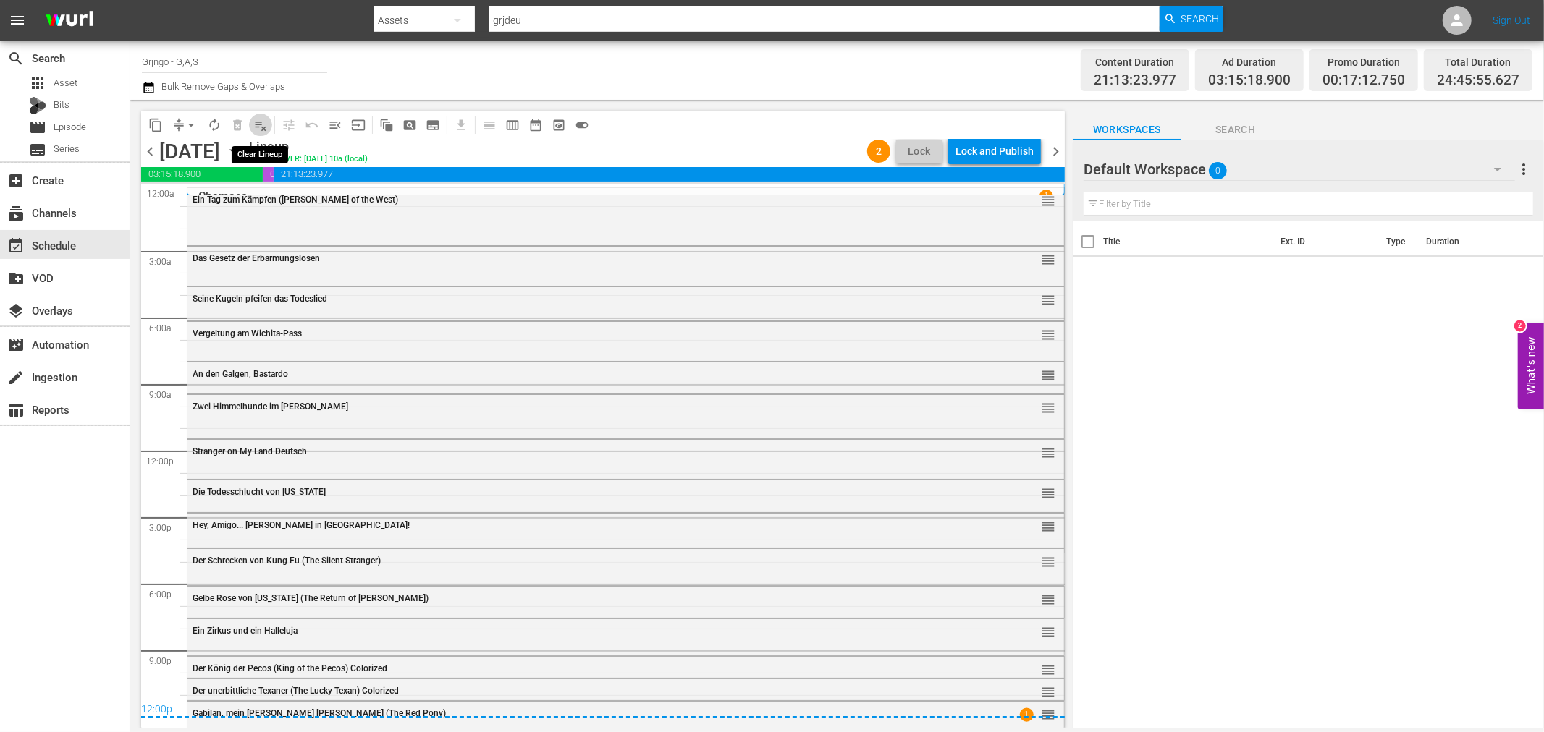
click at [262, 124] on span "playlist_remove_outlined" at bounding box center [260, 125] width 14 height 14
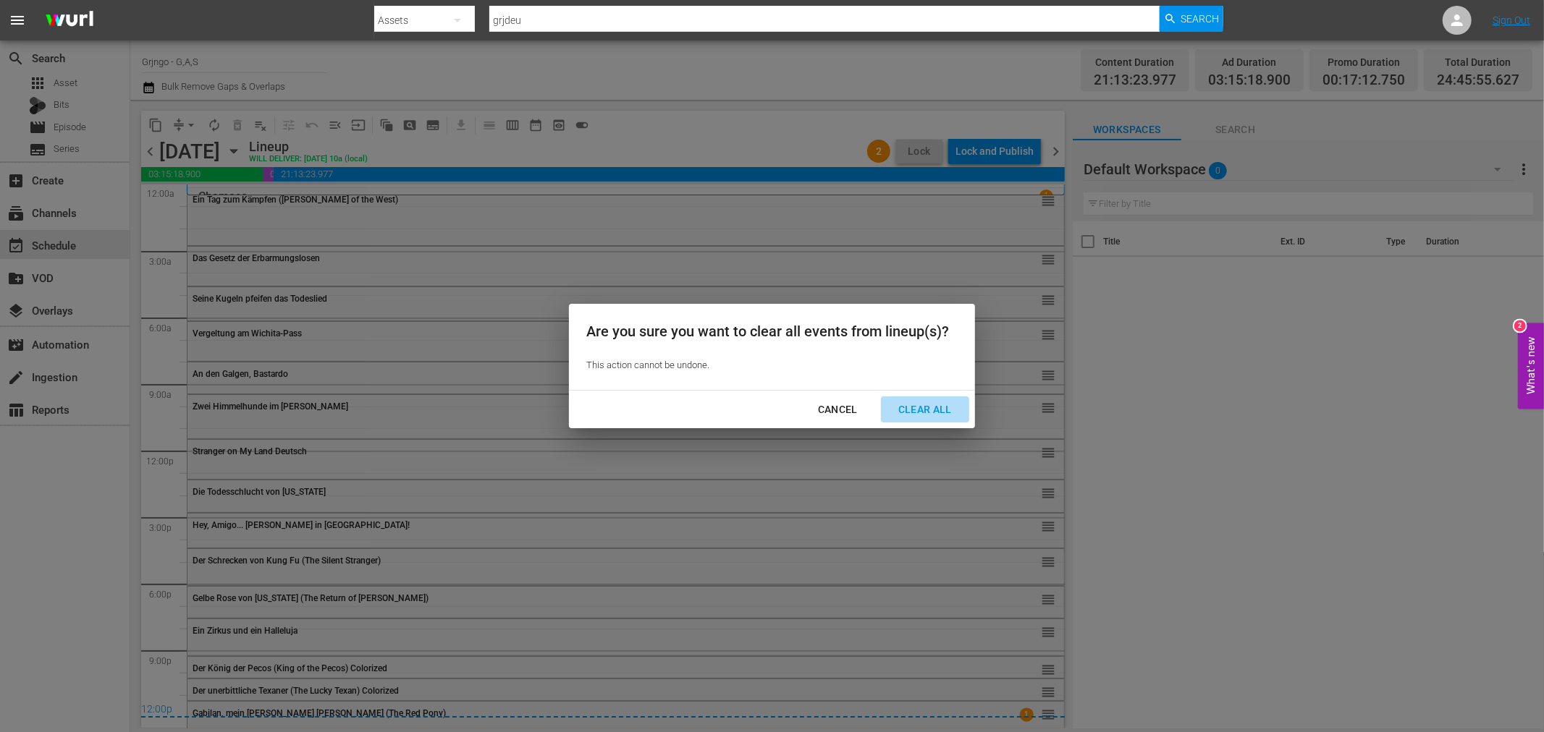
click at [916, 411] on div "Clear All" at bounding box center [925, 410] width 77 height 18
